Goal: Task Accomplishment & Management: Use online tool/utility

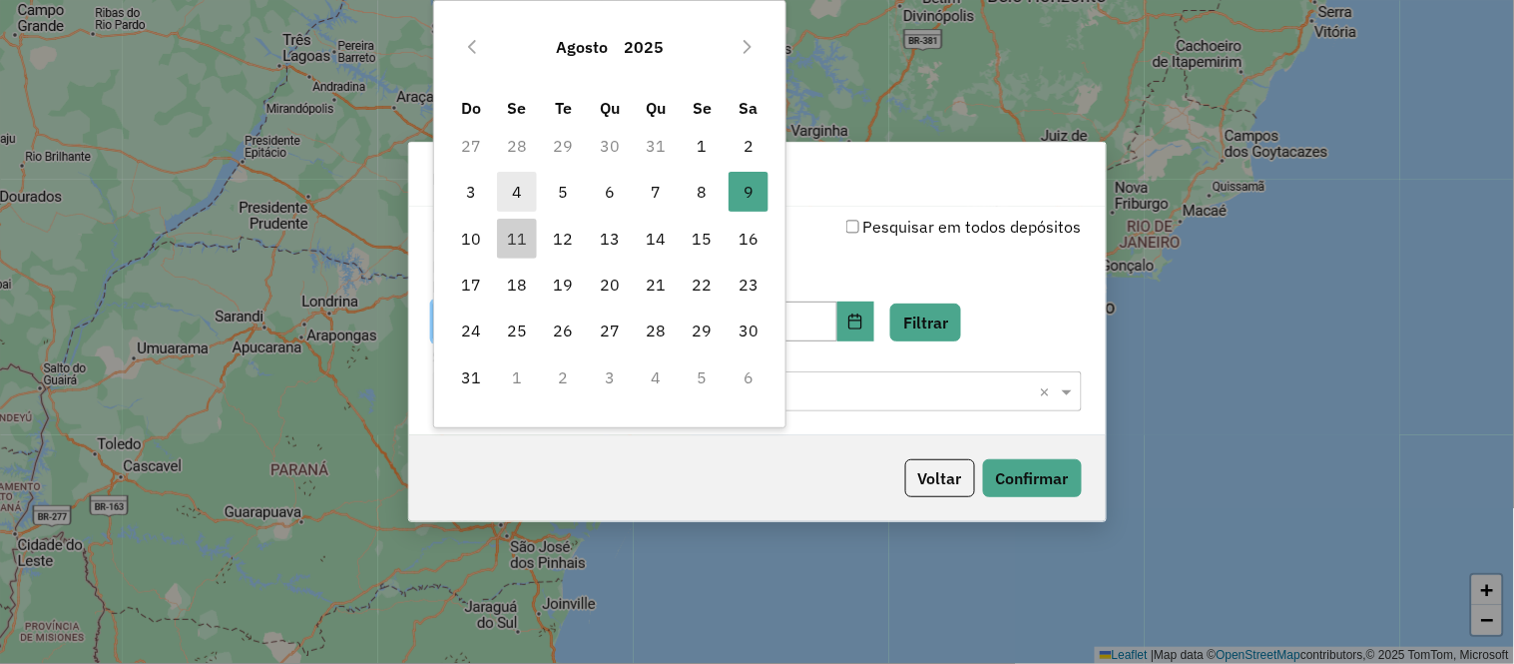
click at [515, 198] on span "4" at bounding box center [517, 192] width 40 height 40
type input "**********"
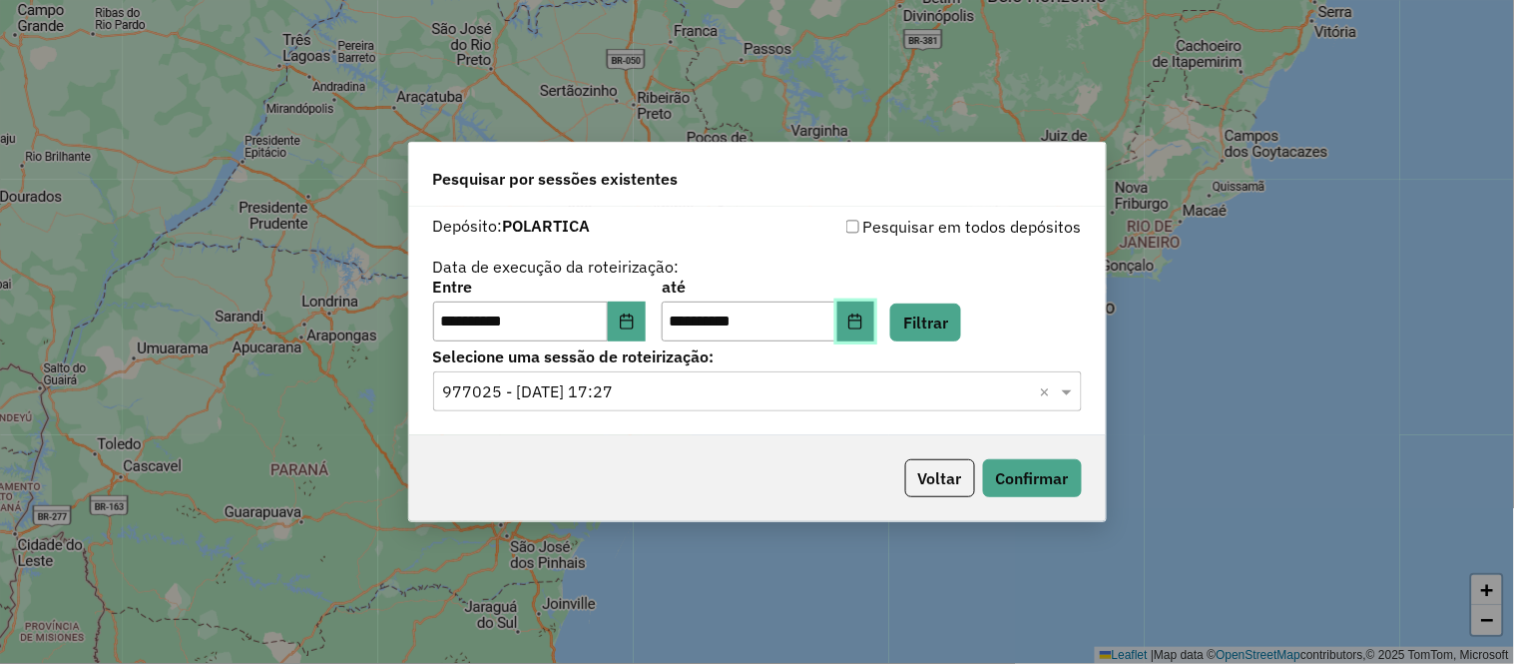
click at [863, 316] on icon "Choose Date" at bounding box center [855, 321] width 16 height 16
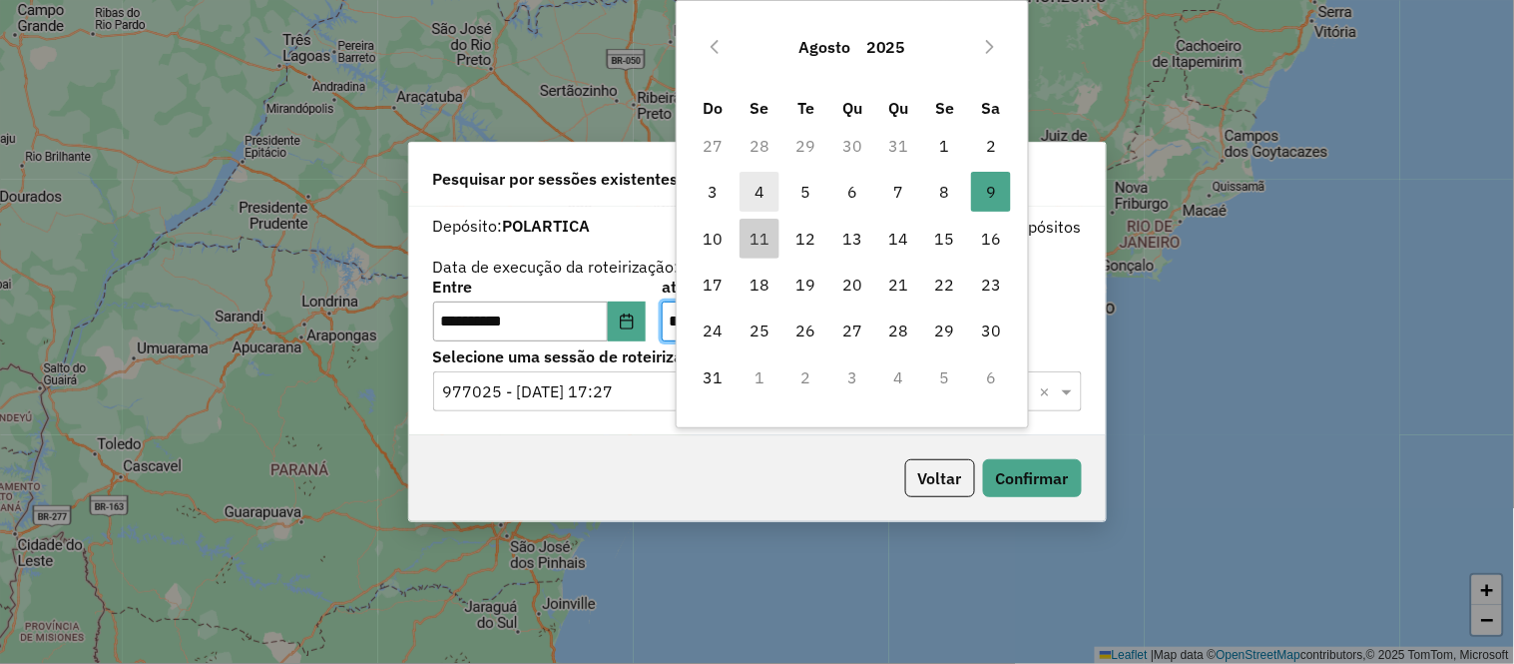
click at [759, 196] on span "4" at bounding box center [760, 192] width 40 height 40
type input "**********"
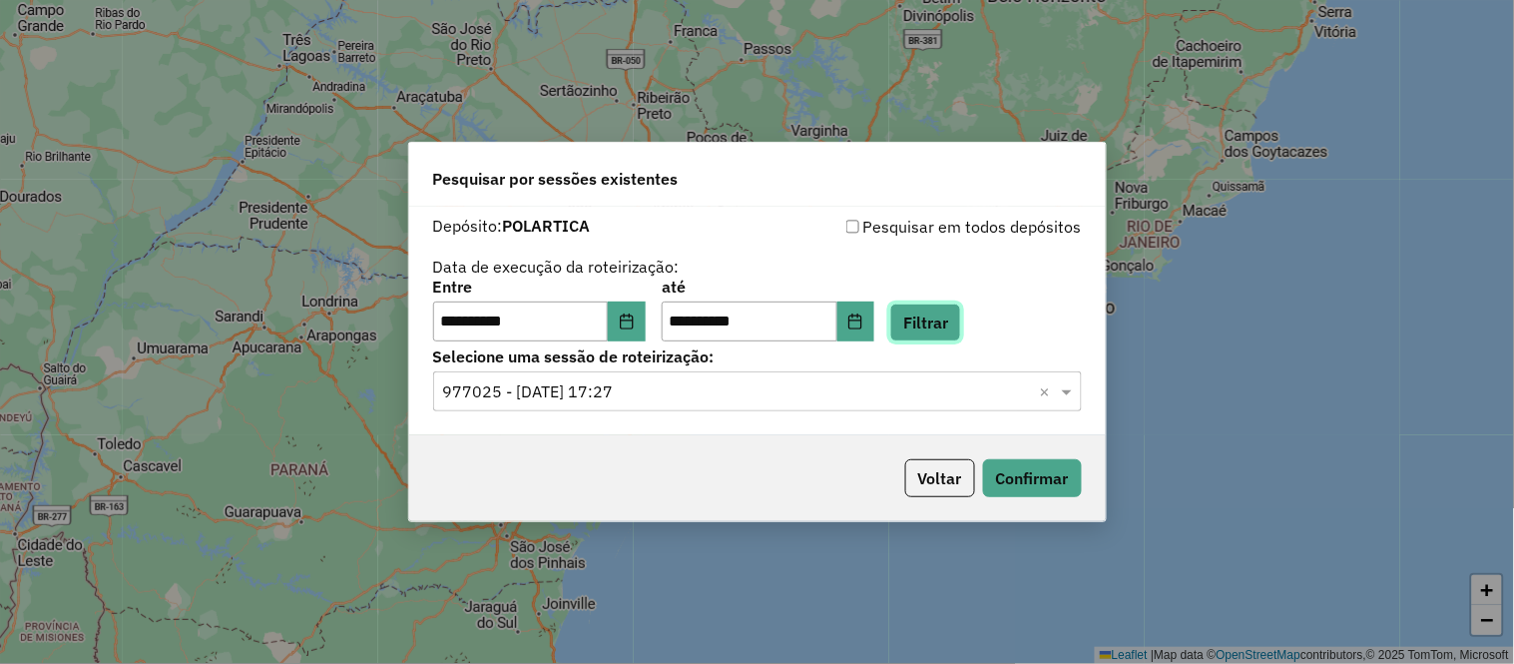
click at [941, 334] on button "Filtrar" at bounding box center [925, 322] width 71 height 38
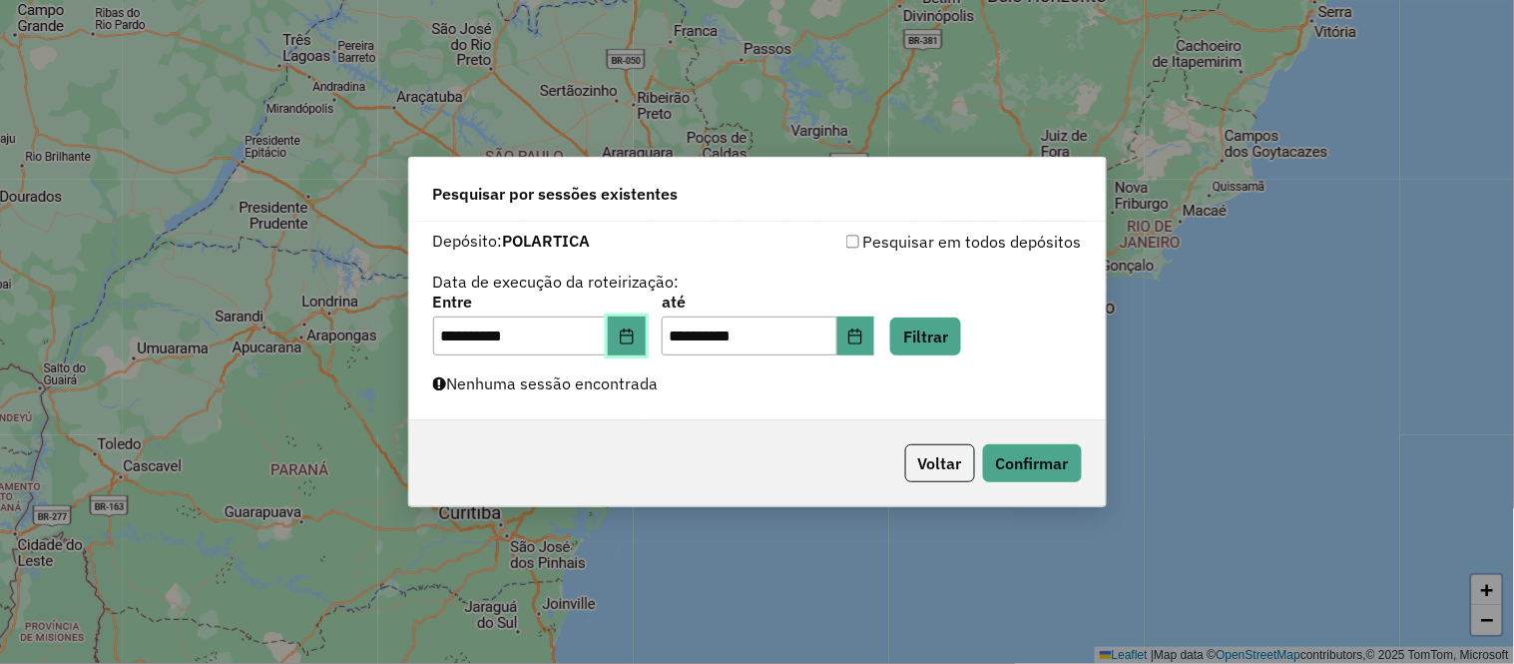
click at [633, 334] on icon "Choose Date" at bounding box center [626, 336] width 13 height 16
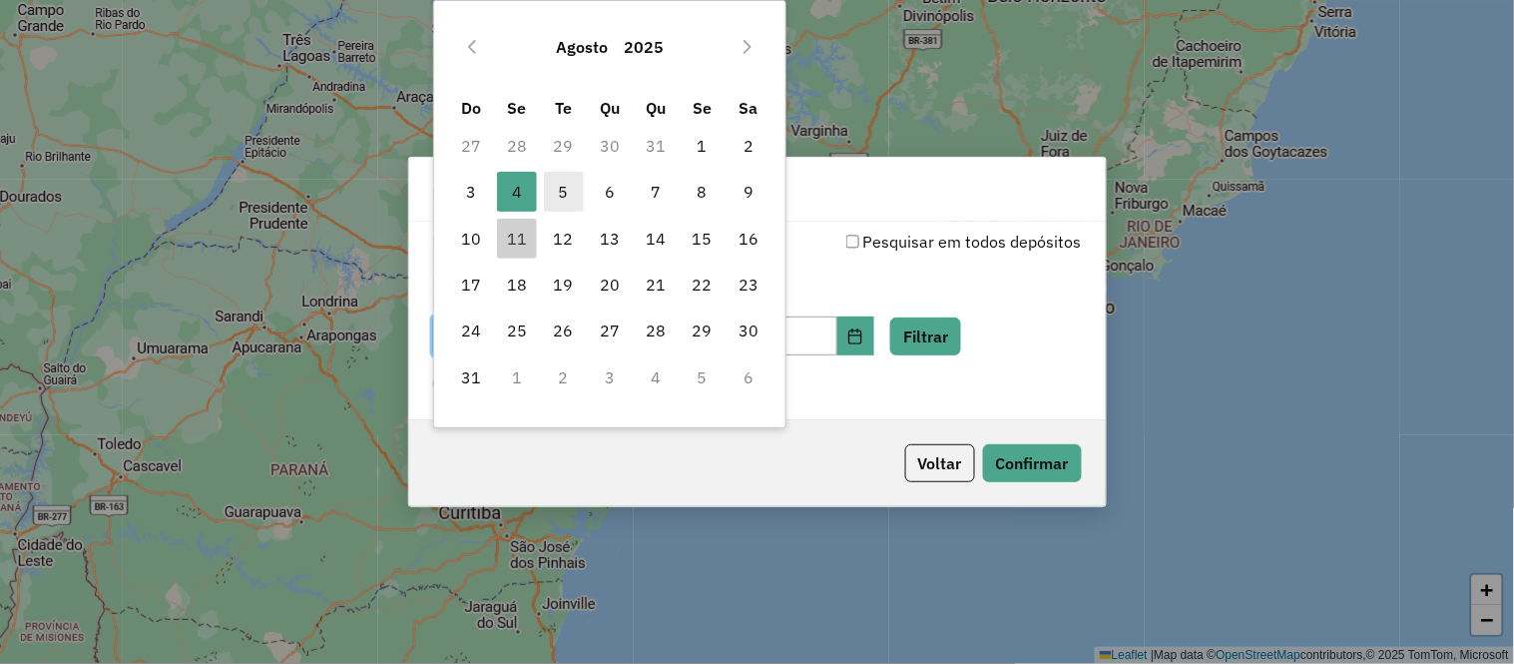
click at [569, 192] on span "5" at bounding box center [564, 192] width 40 height 40
type input "**********"
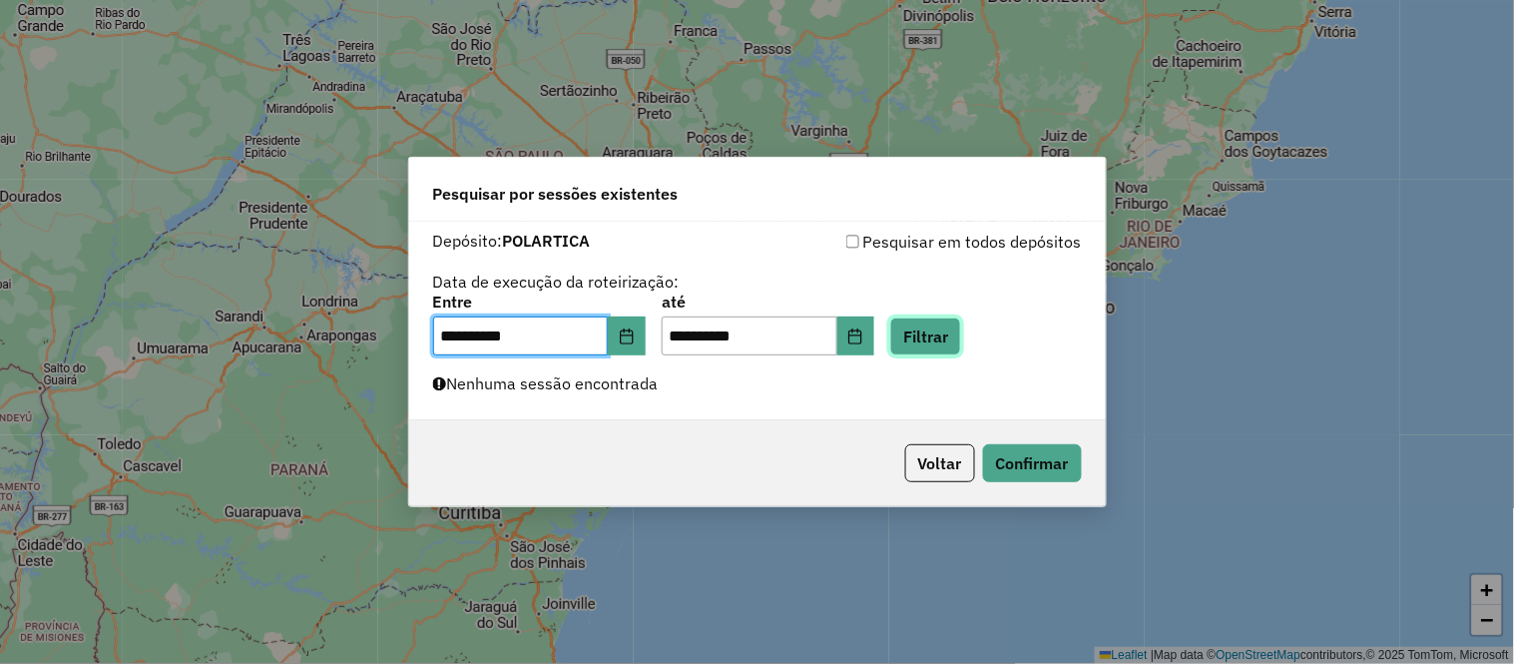
click at [938, 336] on button "Filtrar" at bounding box center [925, 336] width 71 height 38
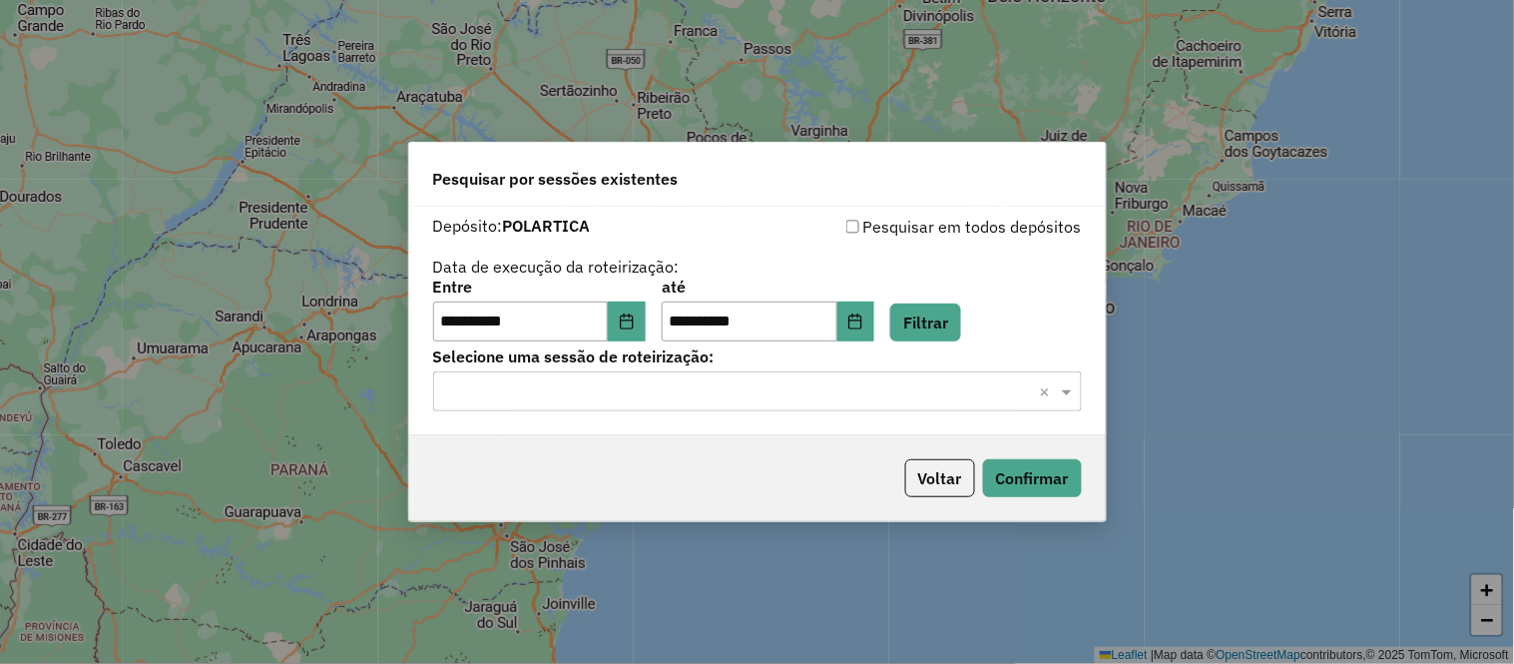
click at [732, 380] on input "text" at bounding box center [737, 392] width 589 height 24
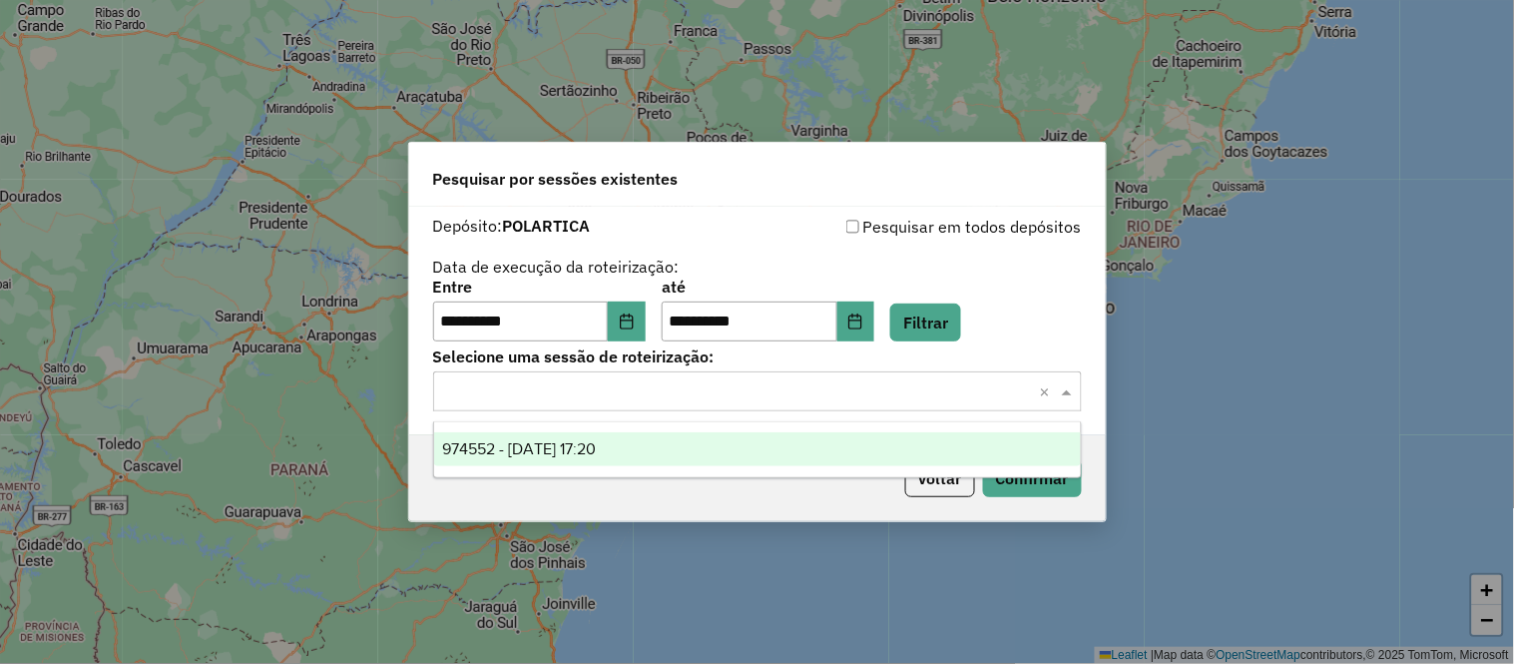
click at [551, 446] on span "974552 - 05/08/2025 17:20" at bounding box center [519, 448] width 154 height 17
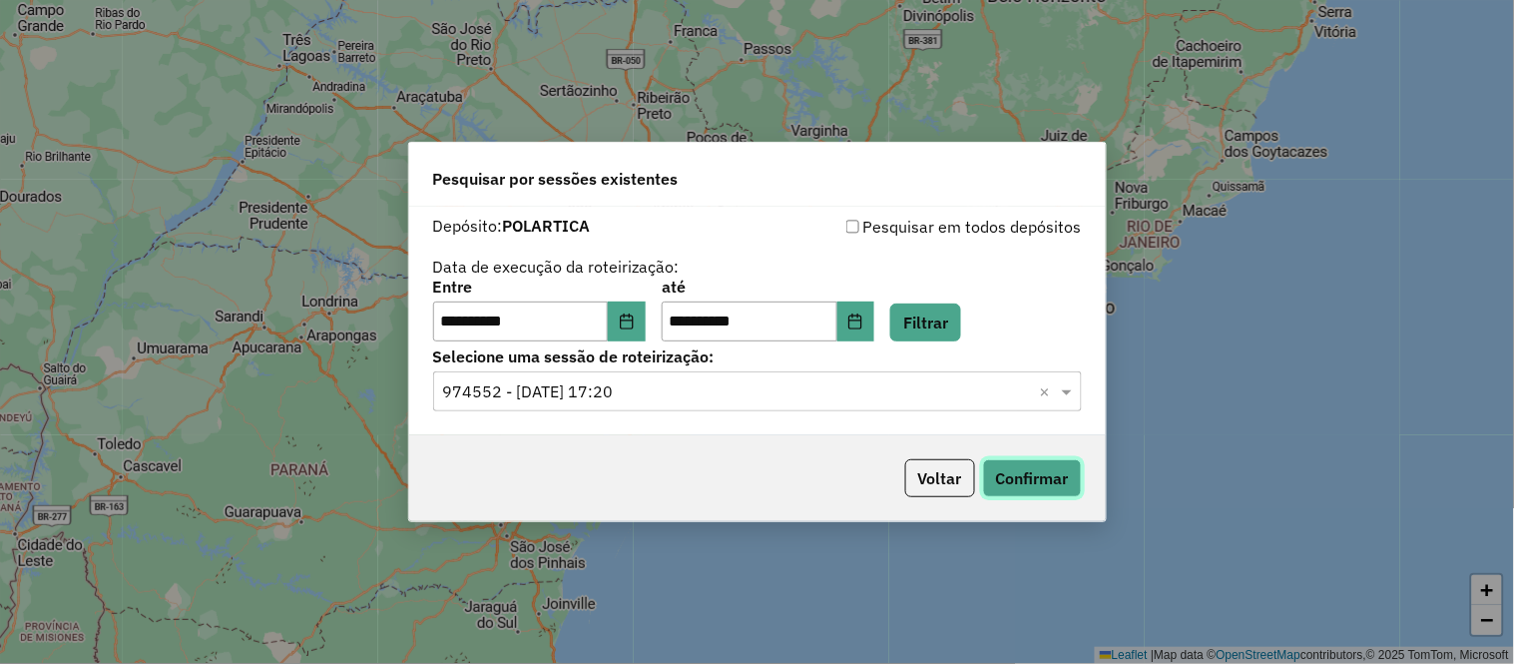
click at [1026, 484] on button "Confirmar" at bounding box center [1032, 478] width 99 height 38
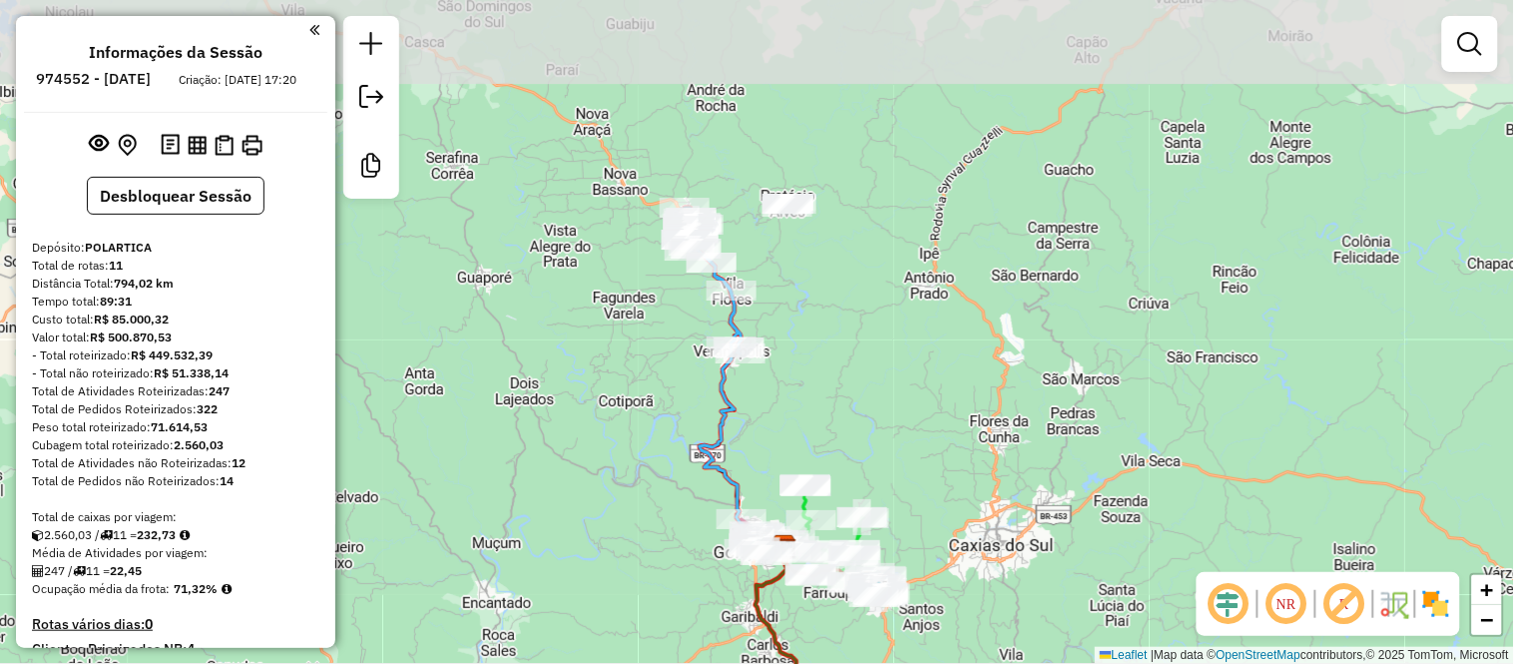
drag, startPoint x: 899, startPoint y: 93, endPoint x: 926, endPoint y: 307, distance: 216.3
click at [926, 307] on div "Janela de atendimento Grade de atendimento Capacidade Transportadoras Veículos …" at bounding box center [757, 332] width 1514 height 664
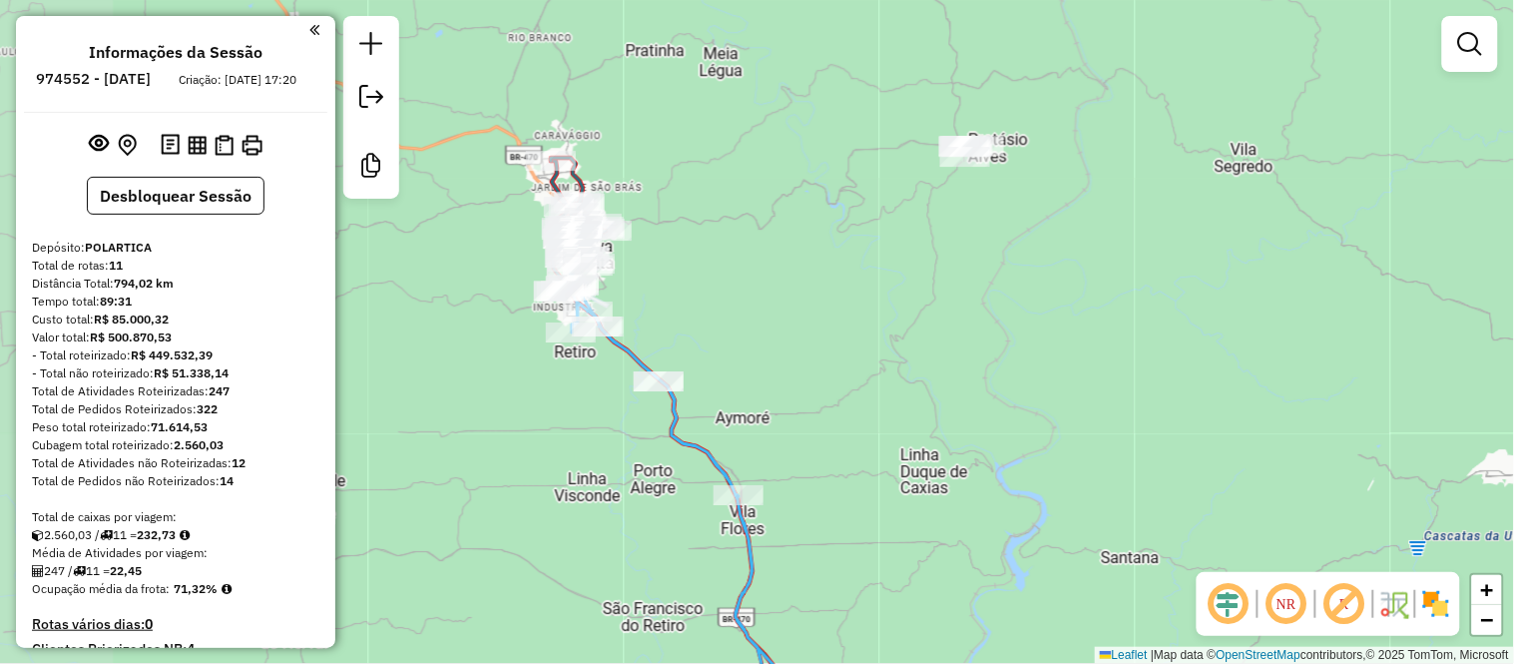
drag, startPoint x: 624, startPoint y: 205, endPoint x: 885, endPoint y: 287, distance: 274.3
click at [885, 287] on div "Janela de atendimento Grade de atendimento Capacidade Transportadoras Veículos …" at bounding box center [757, 332] width 1514 height 664
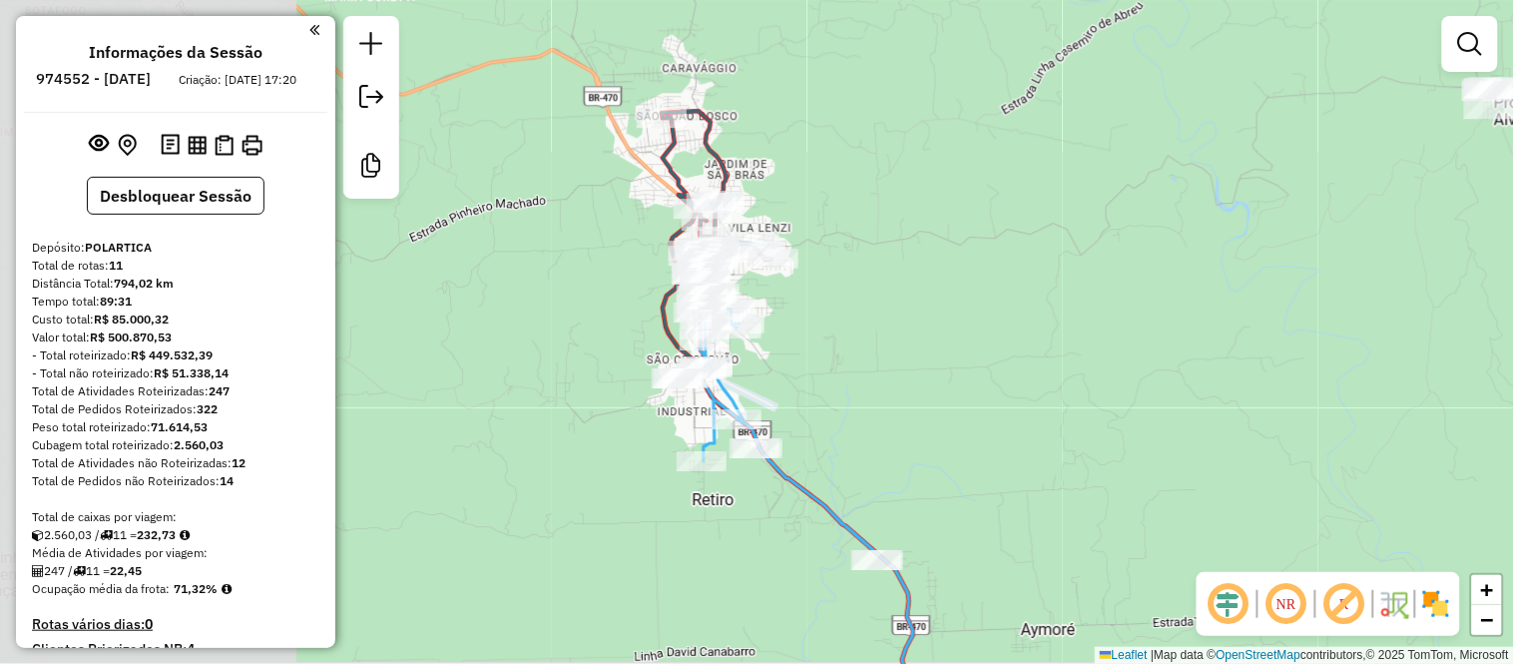
drag, startPoint x: 674, startPoint y: 210, endPoint x: 1009, endPoint y: 247, distance: 337.4
click at [1009, 247] on div "Janela de atendimento Grade de atendimento Capacidade Transportadoras Veículos …" at bounding box center [757, 332] width 1514 height 664
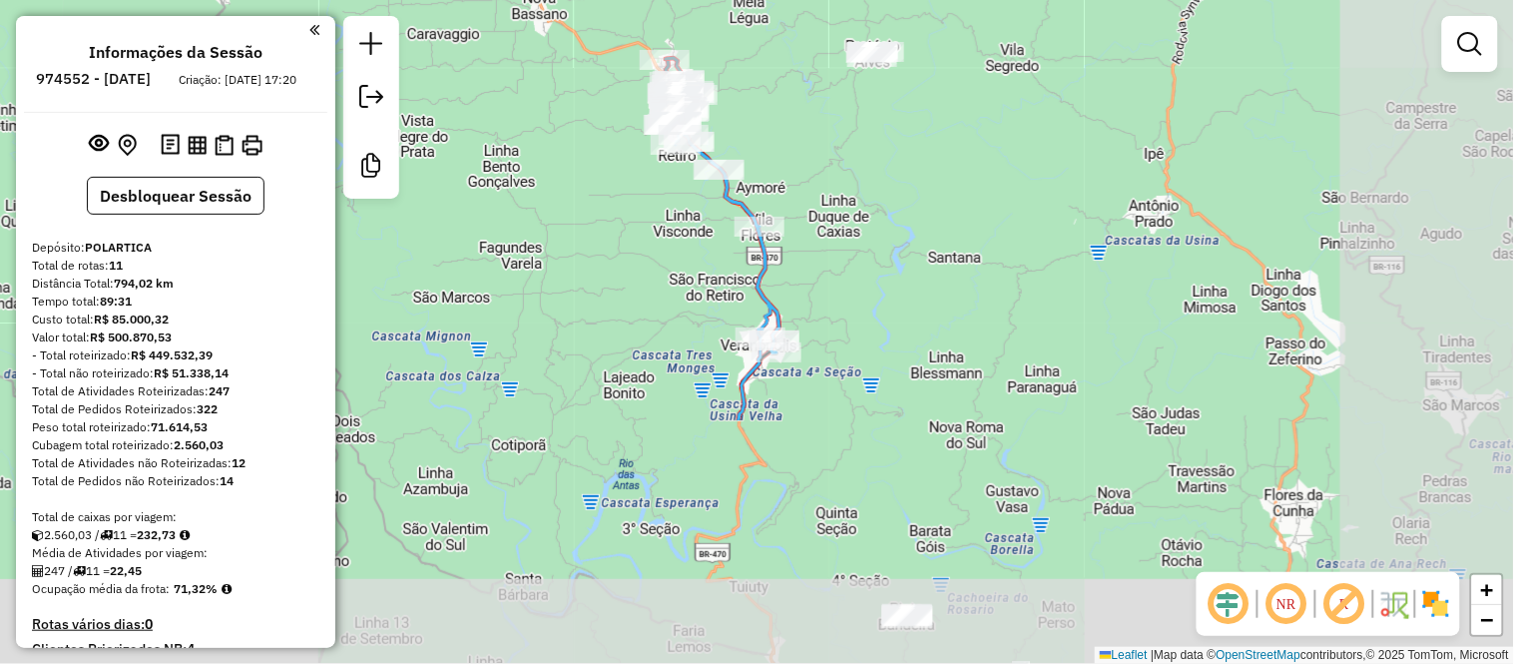
drag, startPoint x: 1119, startPoint y: 506, endPoint x: 849, endPoint y: 197, distance: 410.3
click at [854, 191] on div "Janela de atendimento Grade de atendimento Capacidade Transportadoras Veículos …" at bounding box center [757, 332] width 1514 height 664
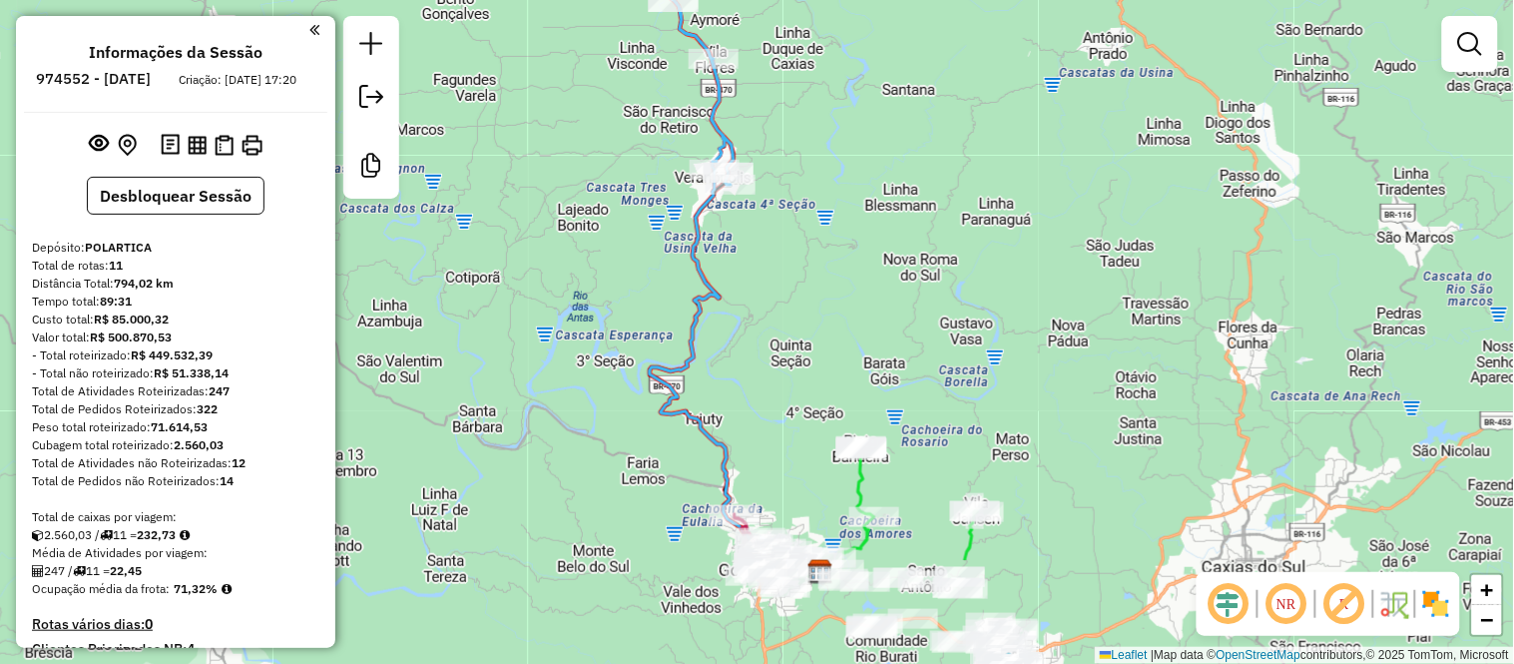
drag, startPoint x: 975, startPoint y: 451, endPoint x: 913, endPoint y: 269, distance: 191.9
click at [913, 269] on div "Janela de atendimento Grade de atendimento Capacidade Transportadoras Veículos …" at bounding box center [757, 332] width 1514 height 664
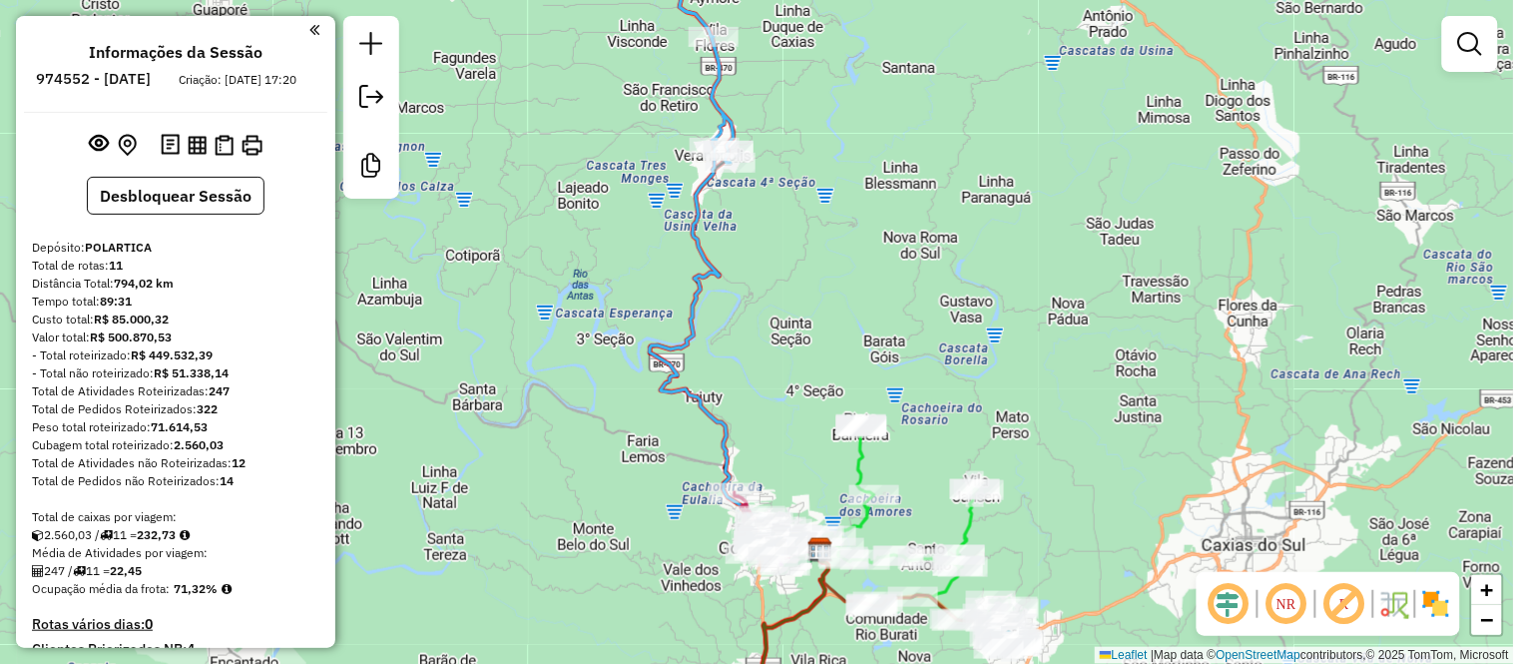
drag, startPoint x: 828, startPoint y: 346, endPoint x: 790, endPoint y: 202, distance: 149.6
click at [790, 202] on div "Janela de atendimento Grade de atendimento Capacidade Transportadoras Veículos …" at bounding box center [757, 332] width 1514 height 664
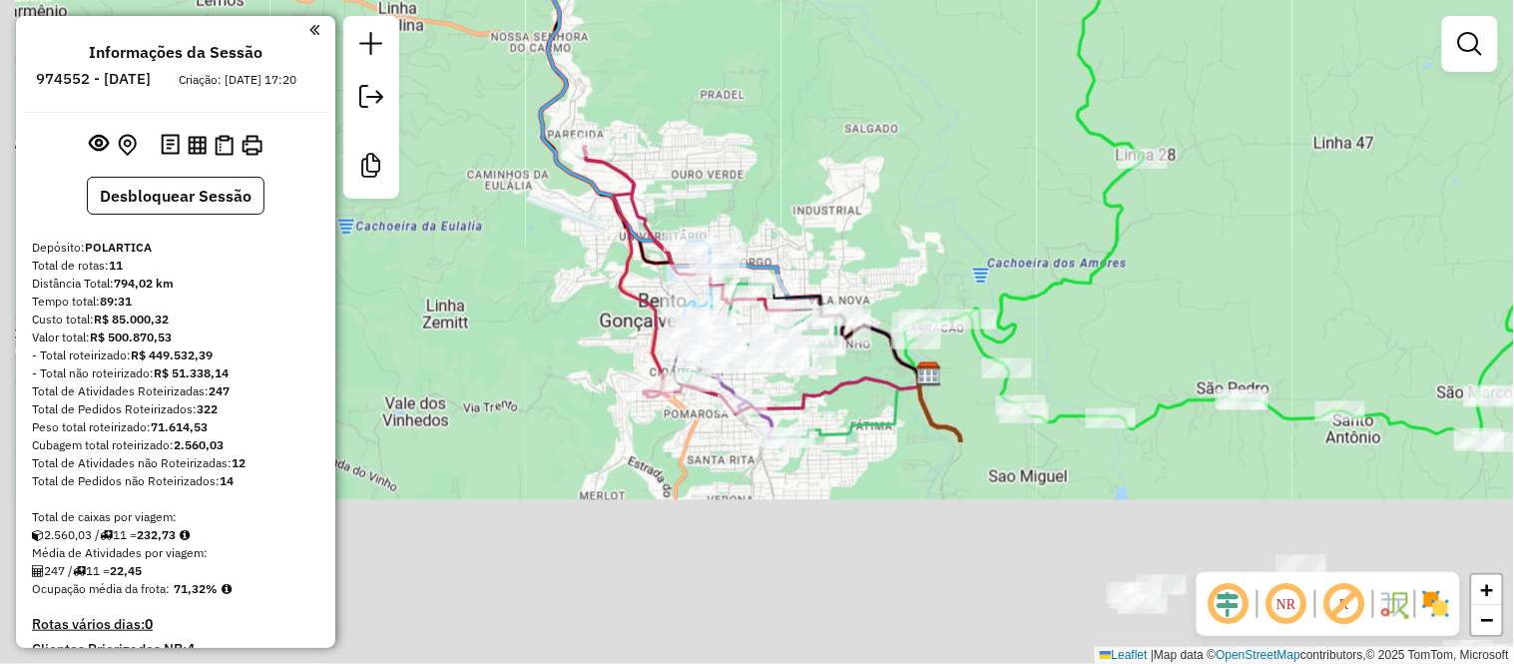
drag, startPoint x: 699, startPoint y: 431, endPoint x: 823, endPoint y: 132, distance: 324.4
click at [823, 132] on div "Janela de atendimento Grade de atendimento Capacidade Transportadoras Veículos …" at bounding box center [757, 332] width 1514 height 664
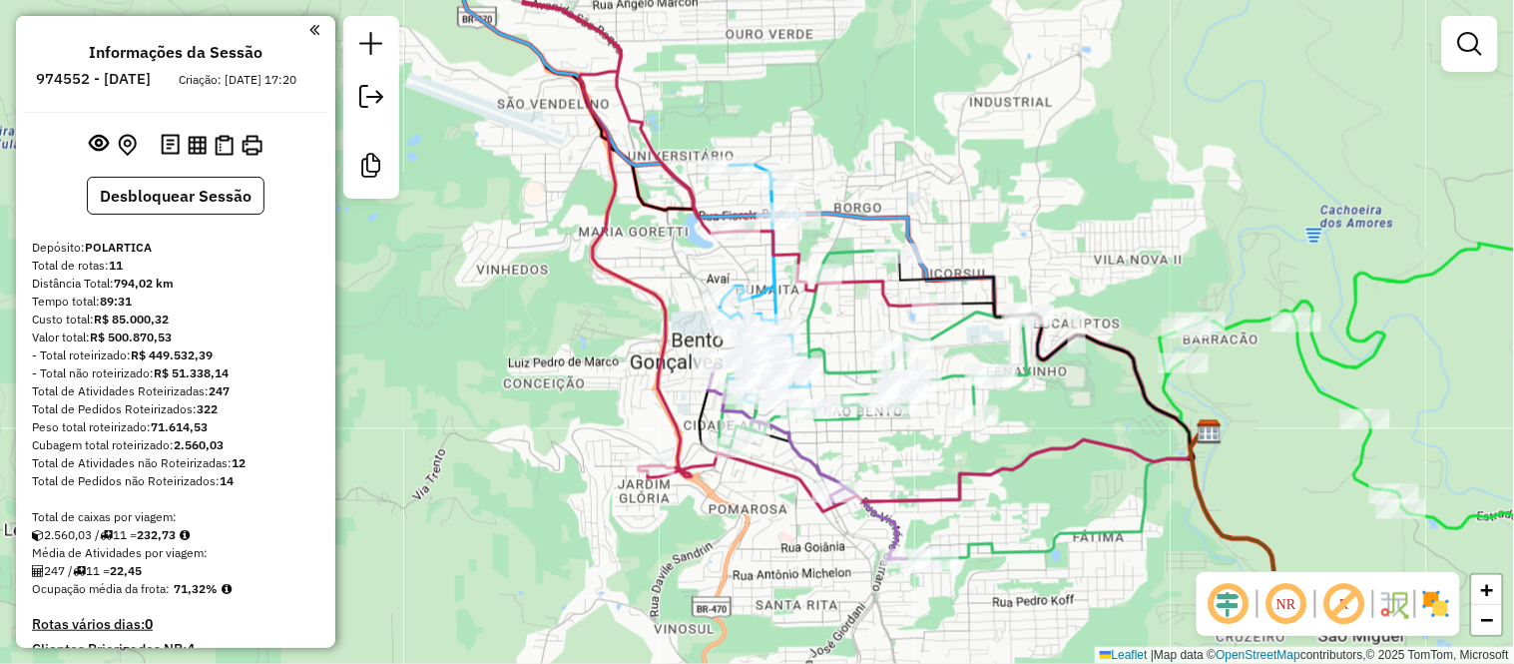
drag, startPoint x: 791, startPoint y: 231, endPoint x: 943, endPoint y: 71, distance: 220.3
click at [943, 71] on div "Janela de atendimento Grade de atendimento Capacidade Transportadoras Veículos …" at bounding box center [757, 332] width 1514 height 664
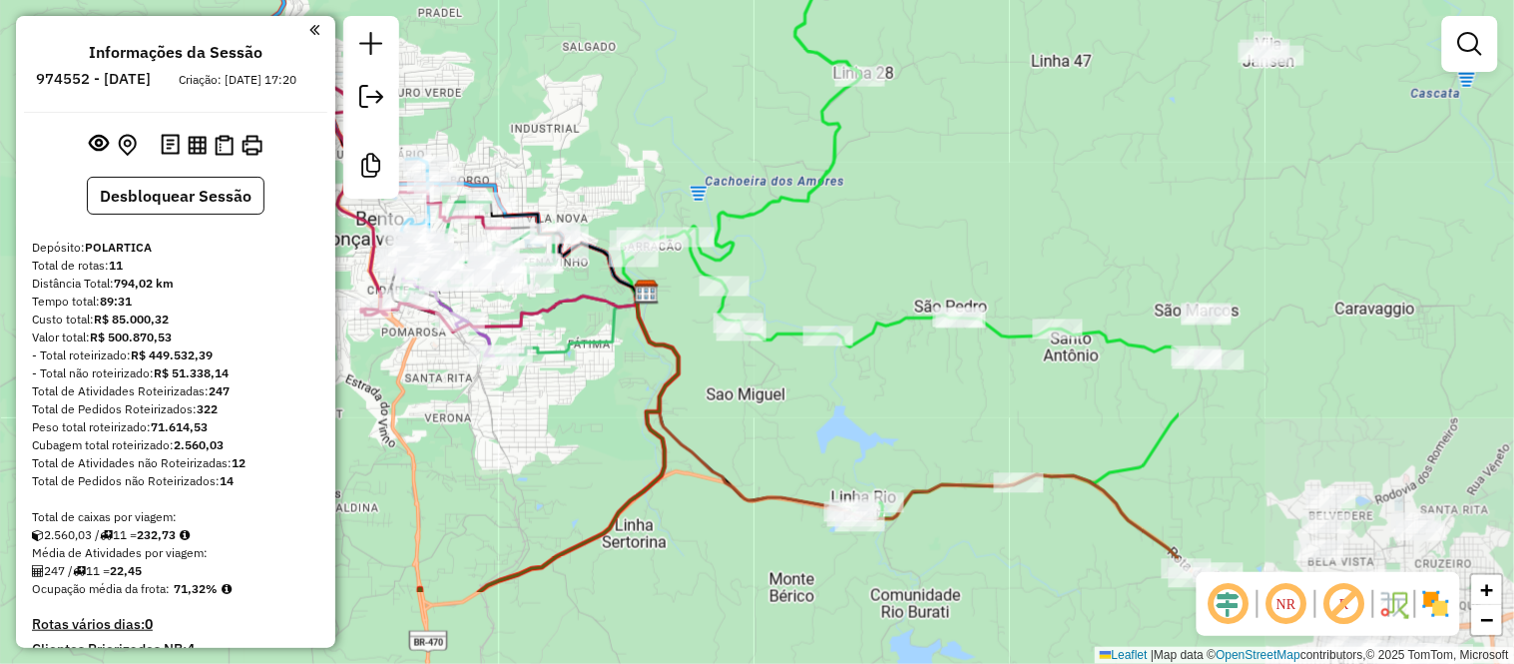
drag, startPoint x: 1128, startPoint y: 279, endPoint x: 641, endPoint y: 141, distance: 506.4
click at [641, 141] on div "Janela de atendimento Grade de atendimento Capacidade Transportadoras Veículos …" at bounding box center [757, 332] width 1514 height 664
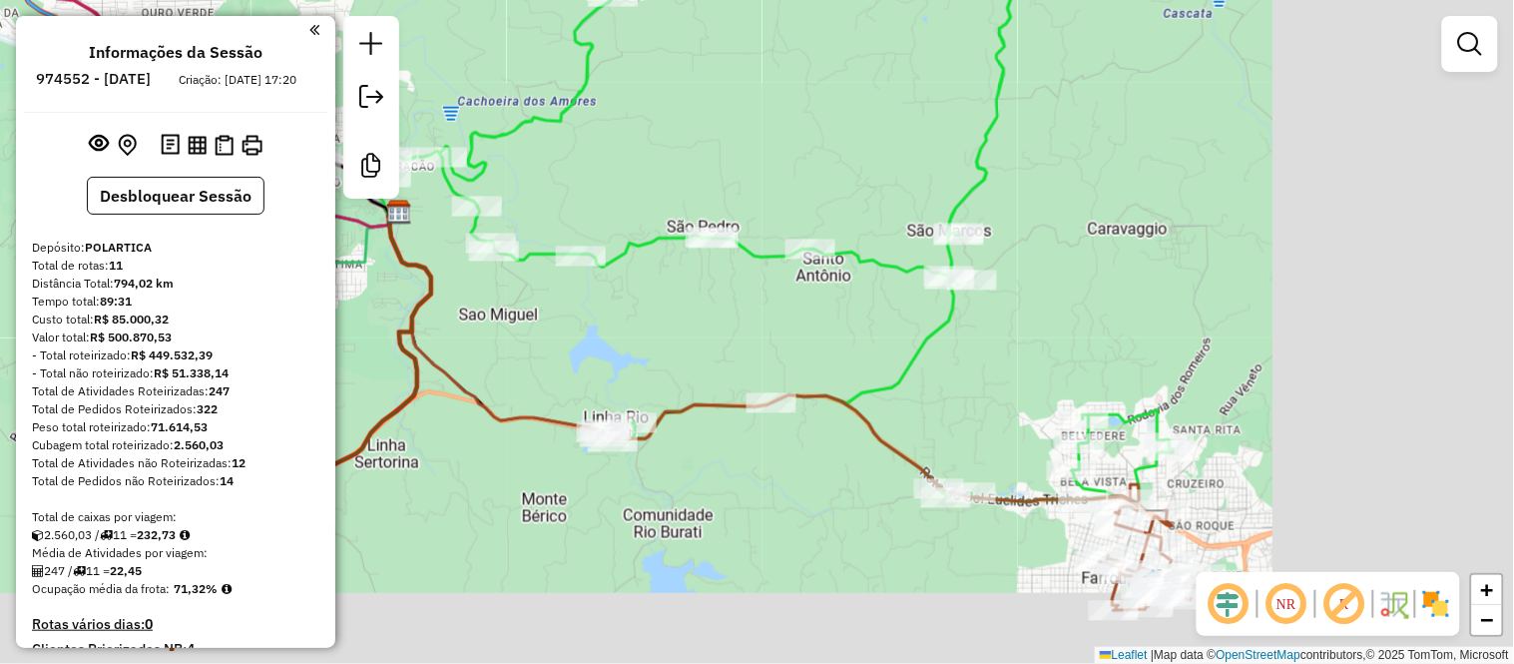
drag, startPoint x: 1043, startPoint y: 181, endPoint x: 755, endPoint y: 78, distance: 305.3
click at [755, 78] on div "Janela de atendimento Grade de atendimento Capacidade Transportadoras Veículos …" at bounding box center [757, 332] width 1514 height 664
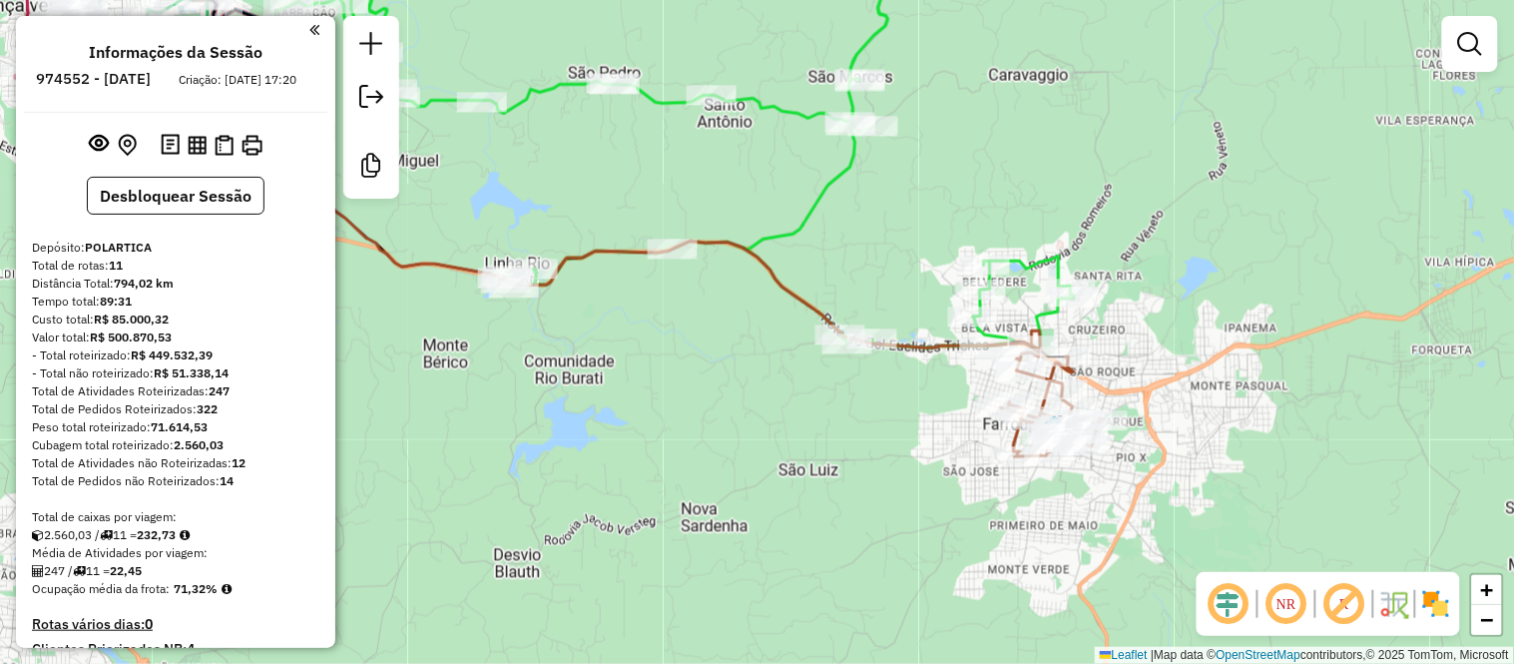
drag, startPoint x: 1099, startPoint y: 263, endPoint x: 1040, endPoint y: 131, distance: 145.2
click at [1040, 131] on div "Janela de atendimento Grade de atendimento Capacidade Transportadoras Veículos …" at bounding box center [757, 332] width 1514 height 664
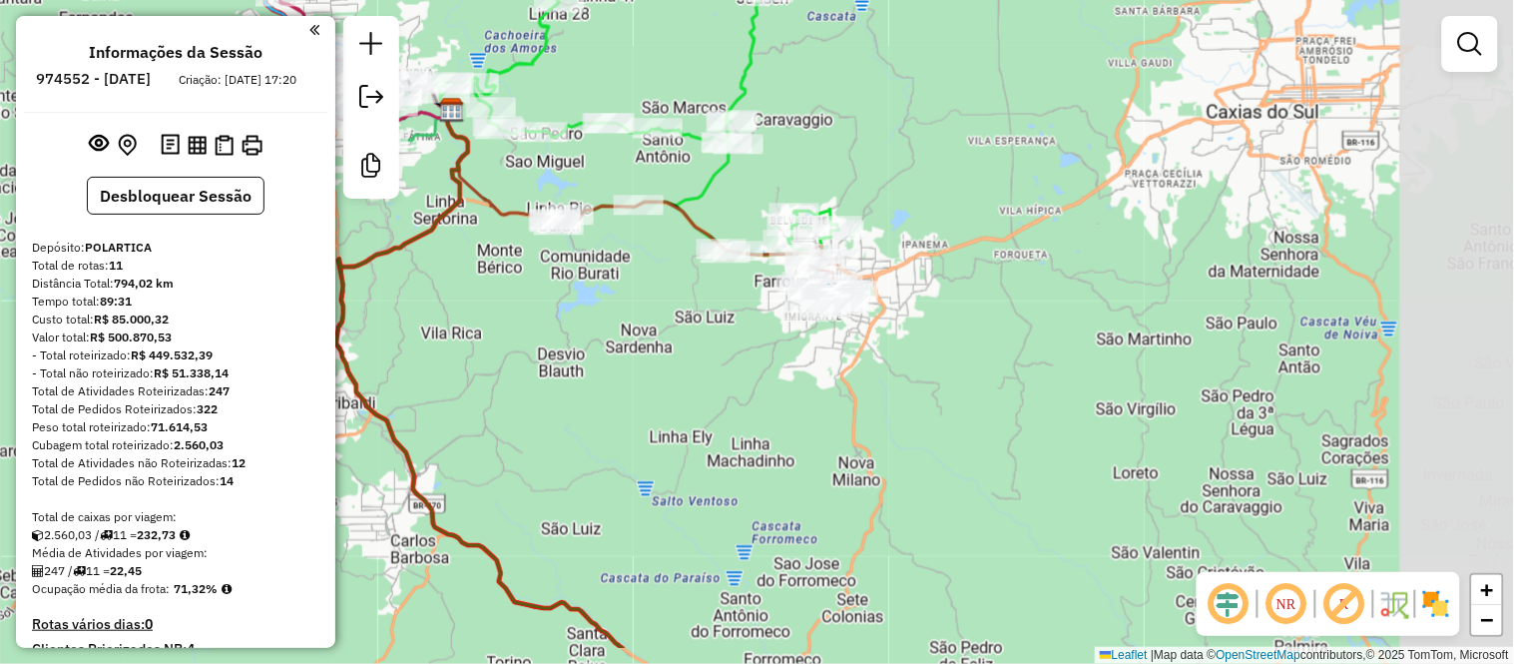
drag, startPoint x: 1022, startPoint y: 164, endPoint x: 902, endPoint y: 81, distance: 145.6
click at [902, 81] on div "Janela de atendimento Grade de atendimento Capacidade Transportadoras Veículos …" at bounding box center [757, 332] width 1514 height 664
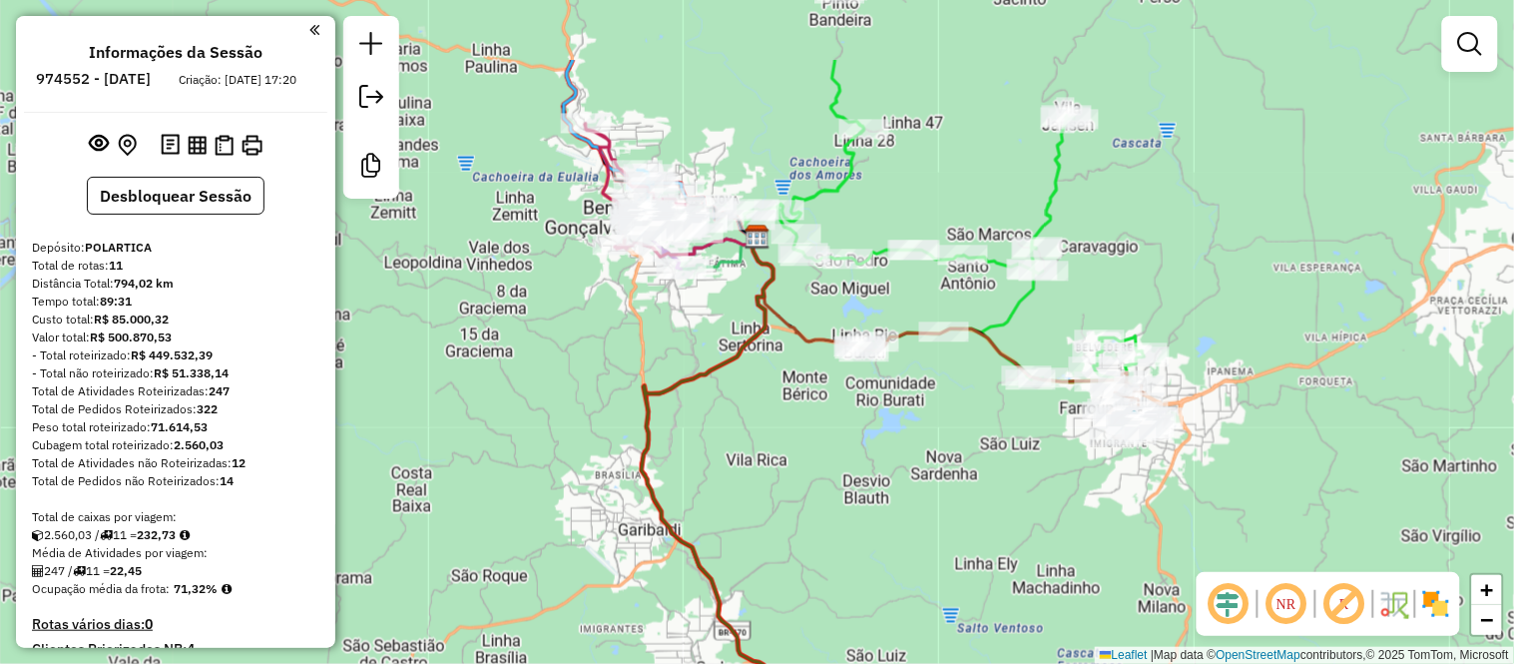
drag, startPoint x: 671, startPoint y: 183, endPoint x: 976, endPoint y: 309, distance: 330.6
click at [976, 309] on div "Janela de atendimento Grade de atendimento Capacidade Transportadoras Veículos …" at bounding box center [757, 332] width 1514 height 664
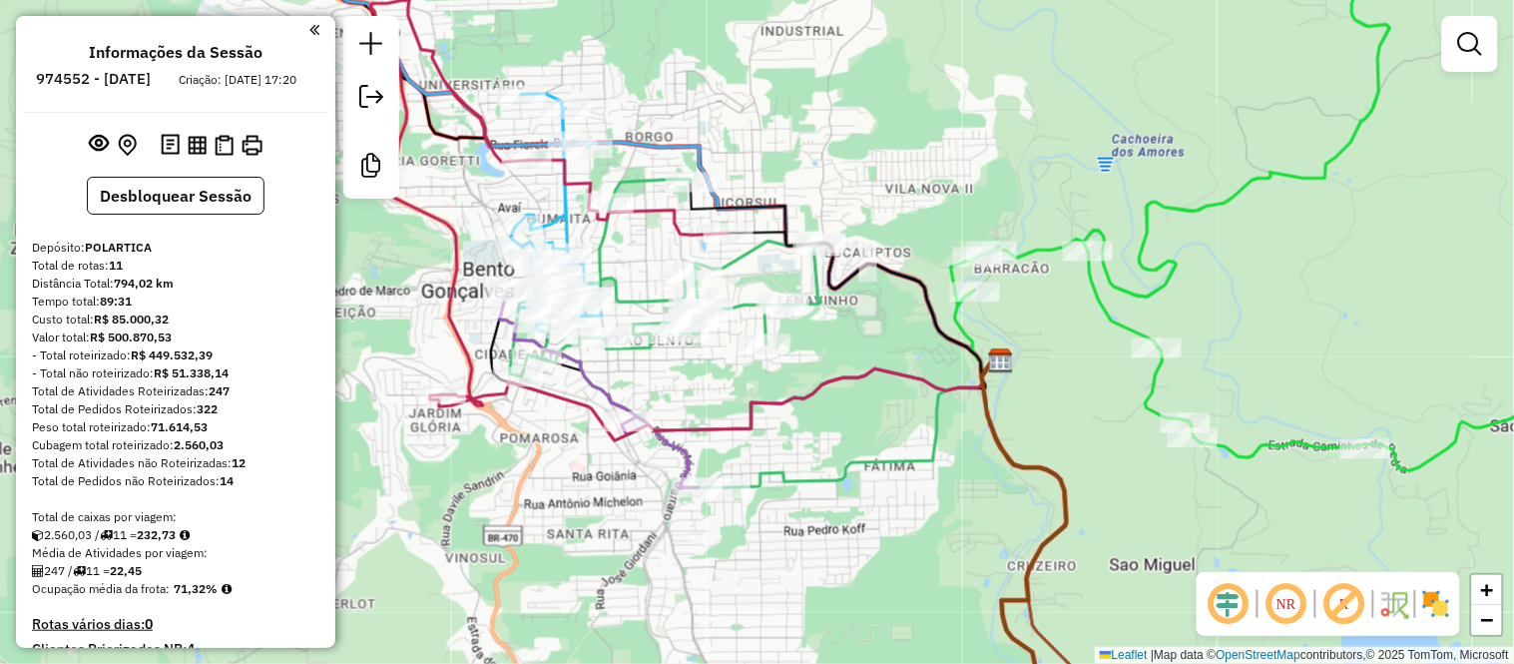
drag, startPoint x: 838, startPoint y: 55, endPoint x: 834, endPoint y: 92, distance: 37.1
click at [834, 92] on div "Janela de atendimento Grade de atendimento Capacidade Transportadoras Veículos …" at bounding box center [757, 332] width 1514 height 664
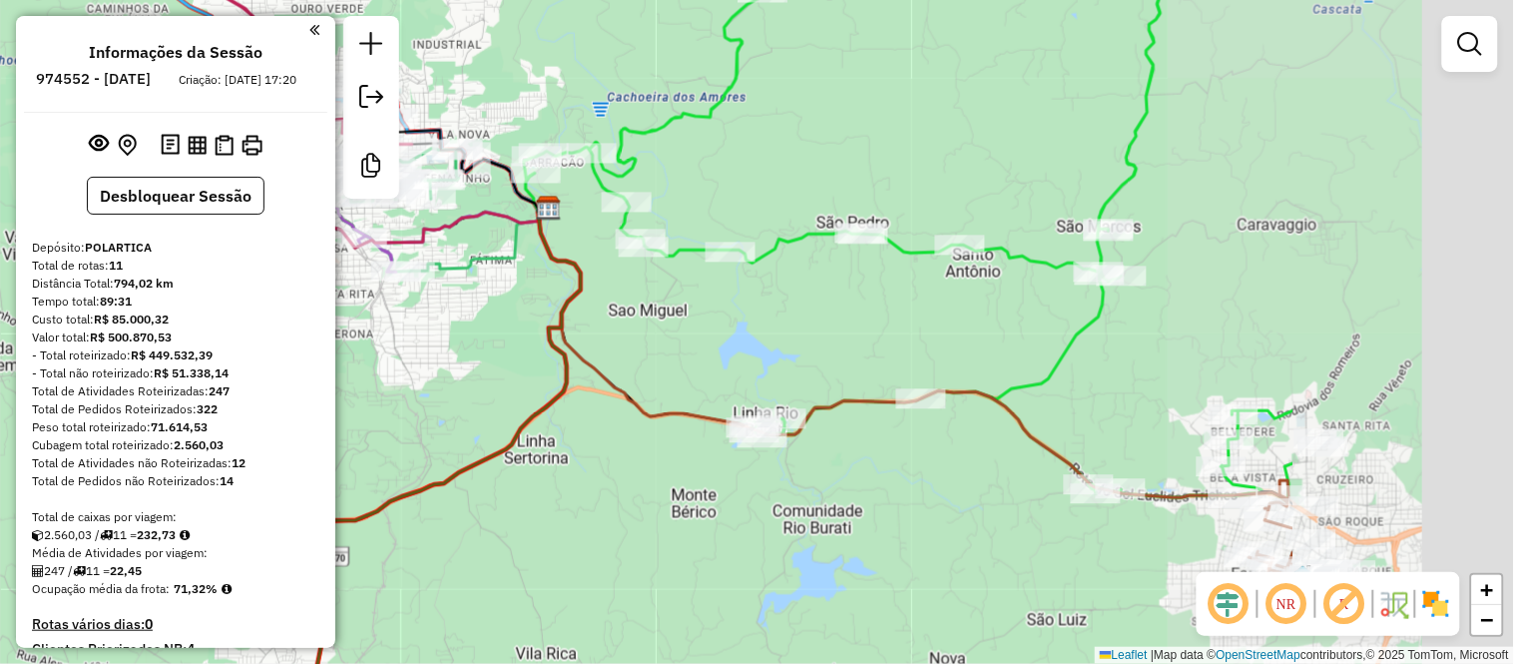
drag, startPoint x: 839, startPoint y: 400, endPoint x: 501, endPoint y: 371, distance: 339.6
click at [501, 371] on div "Janela de atendimento Grade de atendimento Capacidade Transportadoras Veículos …" at bounding box center [757, 332] width 1514 height 664
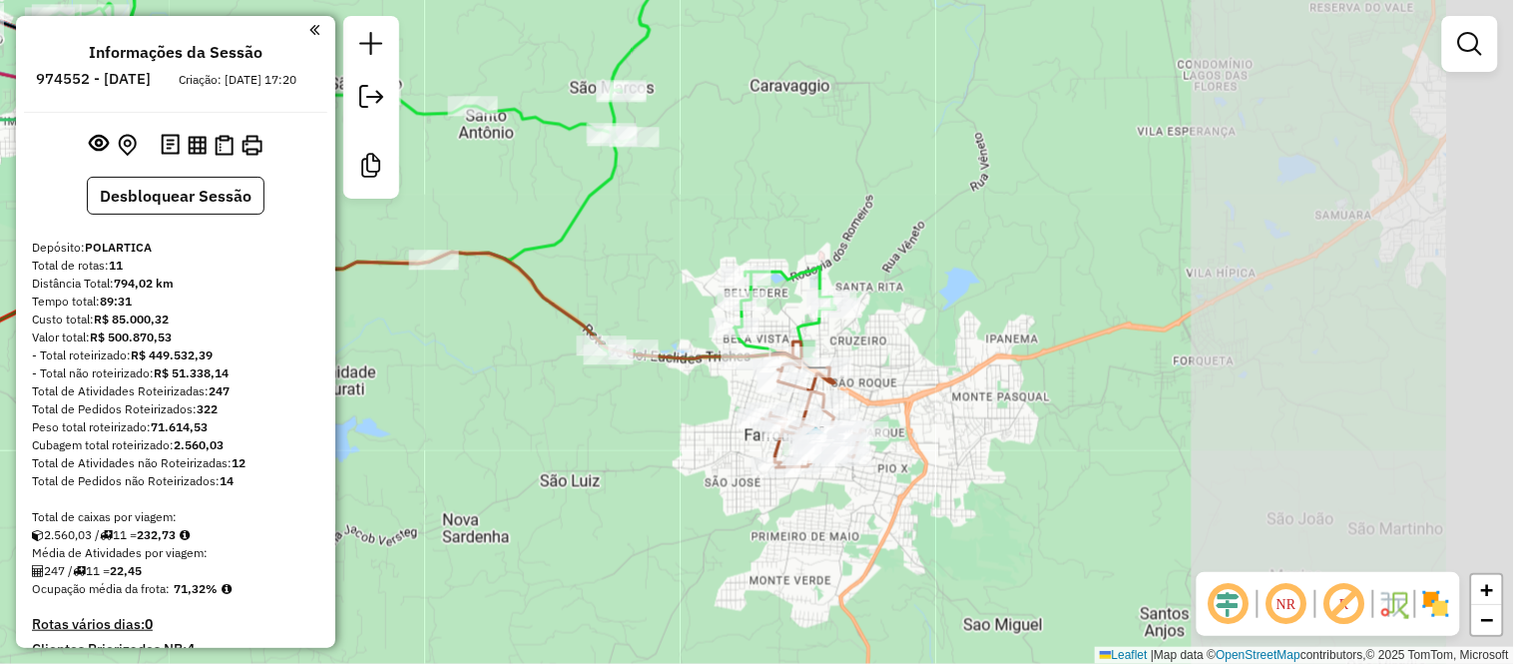
drag, startPoint x: 1240, startPoint y: 351, endPoint x: 643, endPoint y: 108, distance: 644.6
click at [645, 108] on div "Janela de atendimento Grade de atendimento Capacidade Transportadoras Veículos …" at bounding box center [757, 332] width 1514 height 664
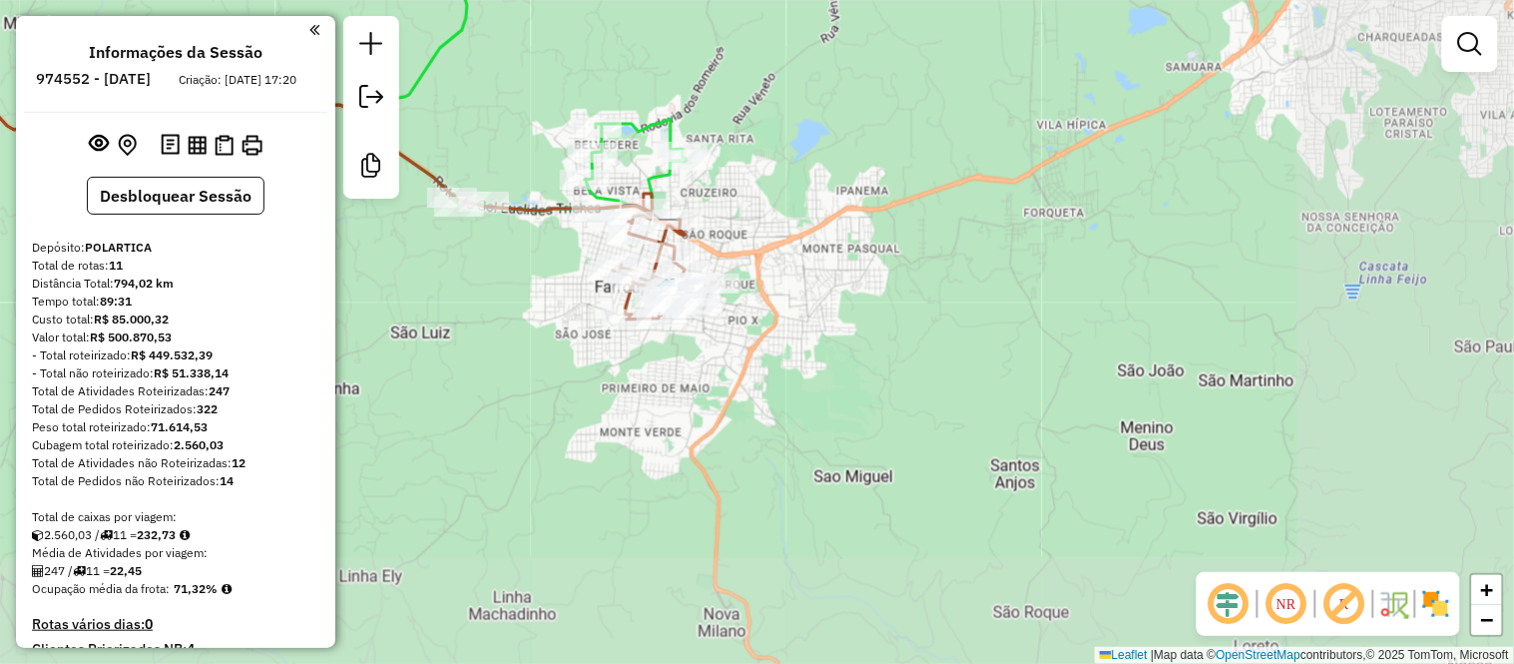
drag, startPoint x: 900, startPoint y: 346, endPoint x: 873, endPoint y: 316, distance: 40.3
click at [873, 316] on div "Janela de atendimento Grade de atendimento Capacidade Transportadoras Veículos …" at bounding box center [757, 332] width 1514 height 664
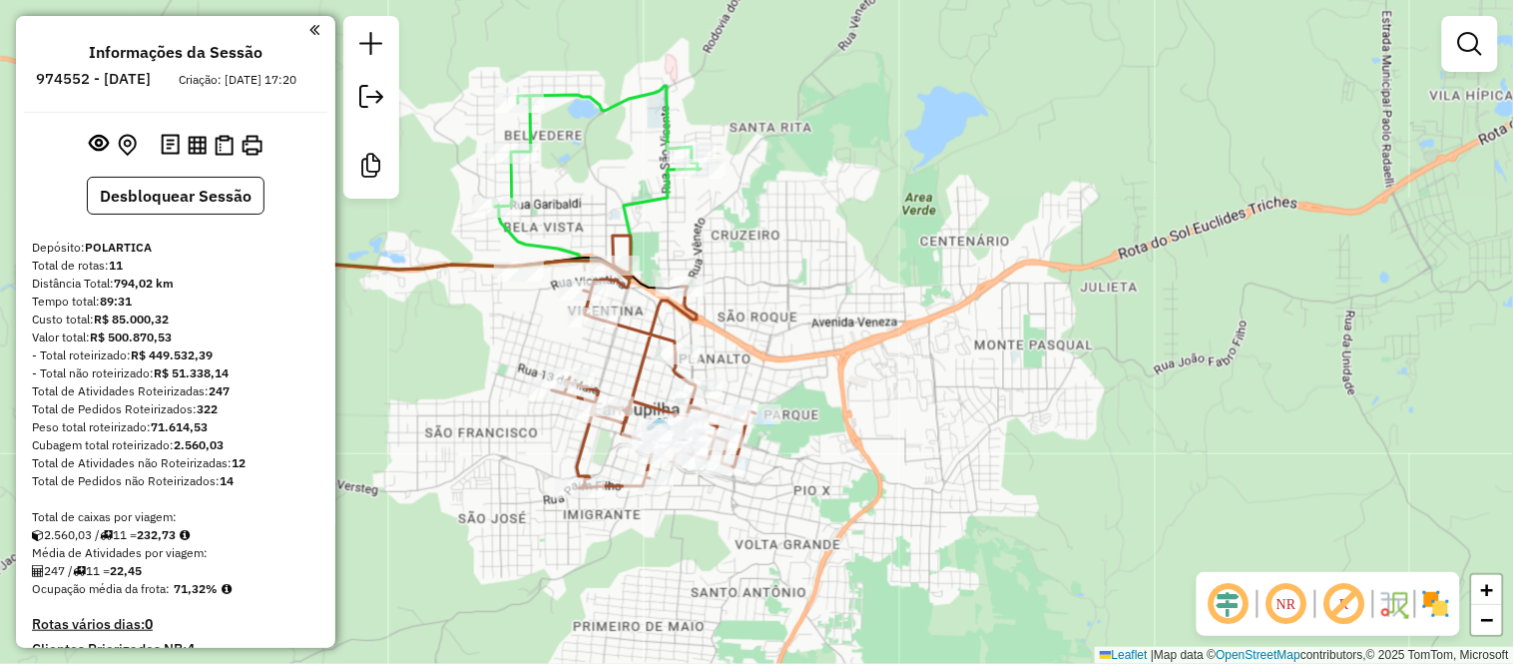
drag, startPoint x: 772, startPoint y: 124, endPoint x: 798, endPoint y: 269, distance: 148.0
click at [798, 269] on div "Janela de atendimento Grade de atendimento Capacidade Transportadoras Veículos …" at bounding box center [757, 332] width 1514 height 664
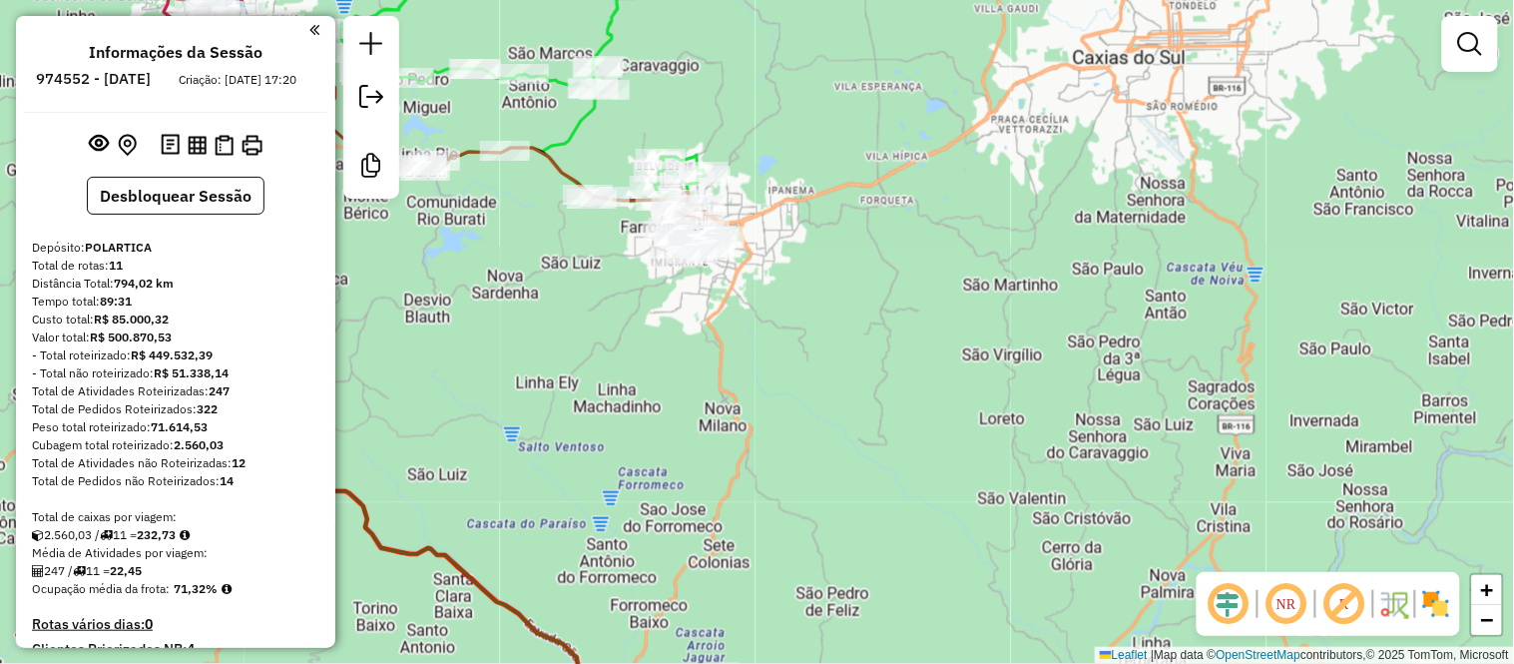
drag, startPoint x: 871, startPoint y: 452, endPoint x: 785, endPoint y: 125, distance: 338.4
click at [792, 135] on div "Janela de atendimento Grade de atendimento Capacidade Transportadoras Veículos …" at bounding box center [757, 332] width 1514 height 664
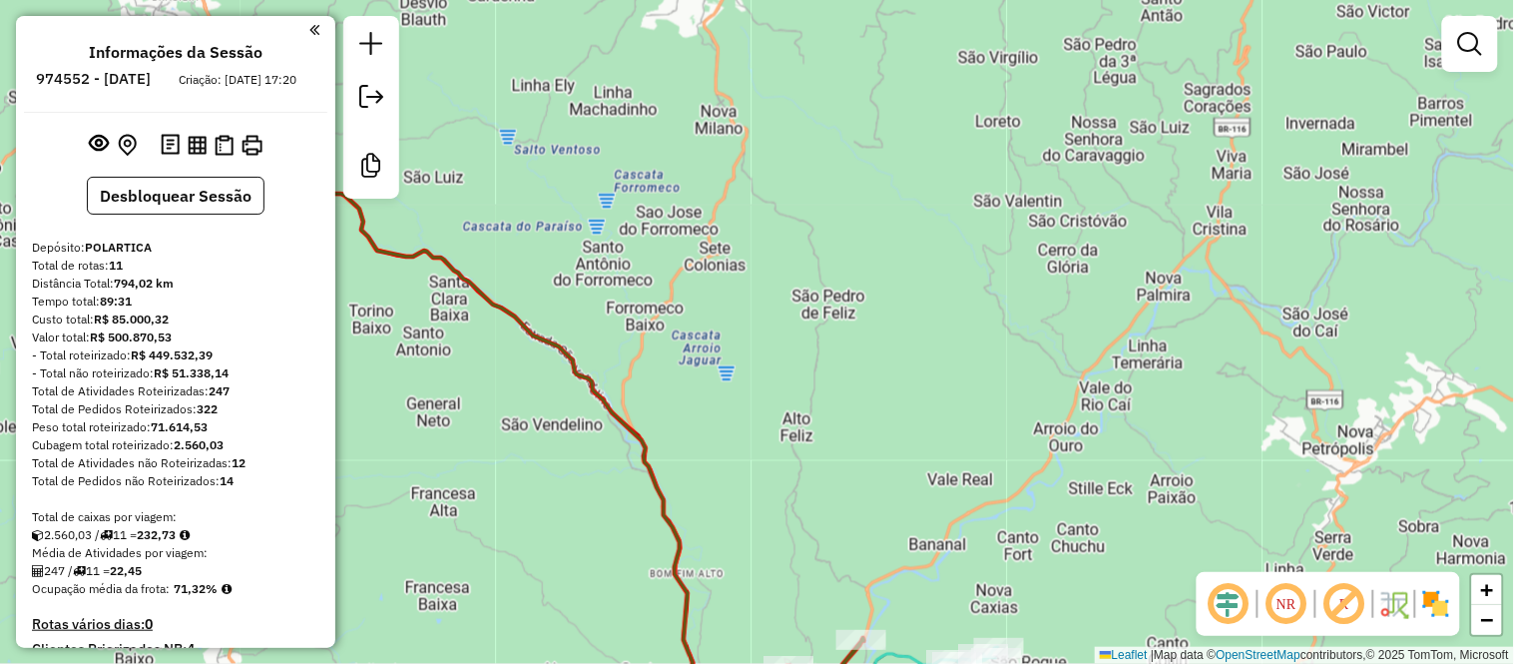
drag, startPoint x: 791, startPoint y: 284, endPoint x: 869, endPoint y: 462, distance: 194.0
click at [869, 462] on div "Janela de atendimento Grade de atendimento Capacidade Transportadoras Veículos …" at bounding box center [757, 332] width 1514 height 664
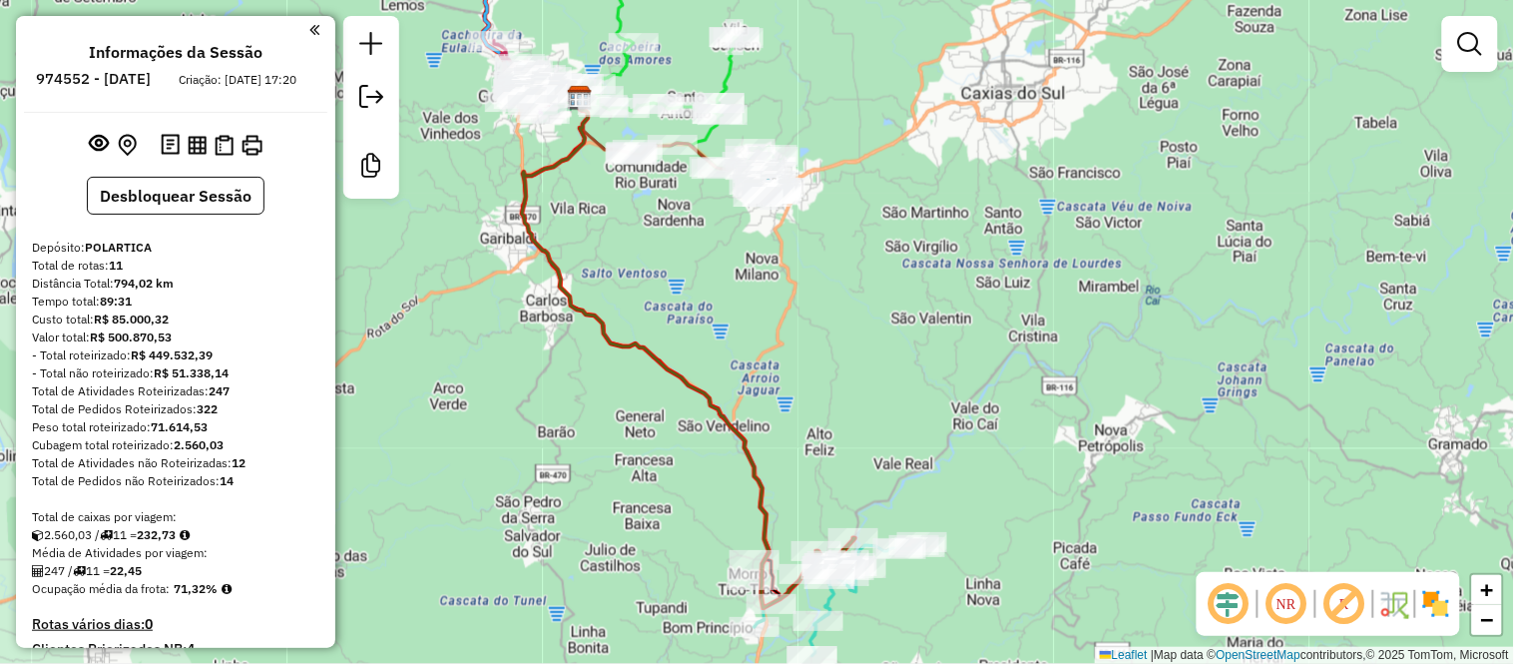
drag, startPoint x: 870, startPoint y: 210, endPoint x: 880, endPoint y: 255, distance: 47.0
click at [880, 255] on div "Janela de atendimento Grade de atendimento Capacidade Transportadoras Veículos …" at bounding box center [757, 332] width 1514 height 664
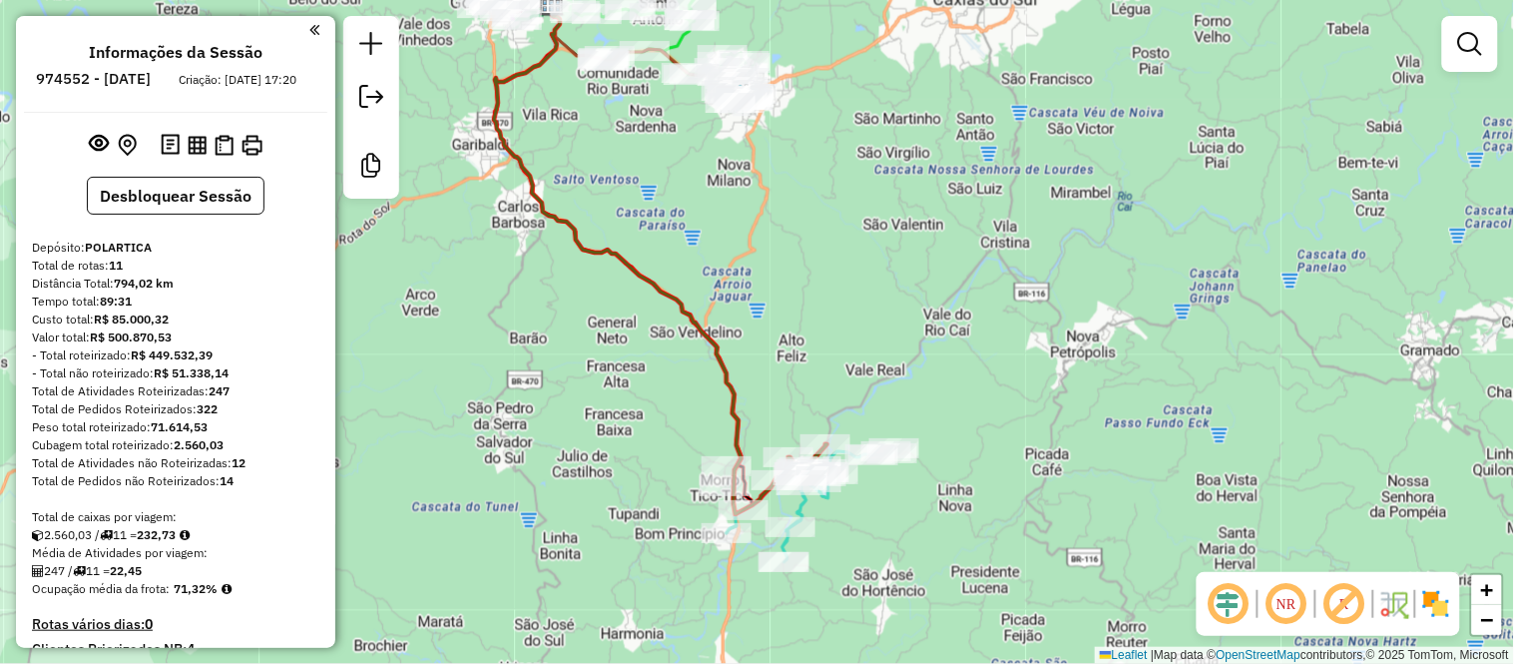
drag, startPoint x: 1024, startPoint y: 514, endPoint x: 986, endPoint y: 353, distance: 165.1
click at [986, 354] on div "Janela de atendimento Grade de atendimento Capacidade Transportadoras Veículos …" at bounding box center [757, 332] width 1514 height 664
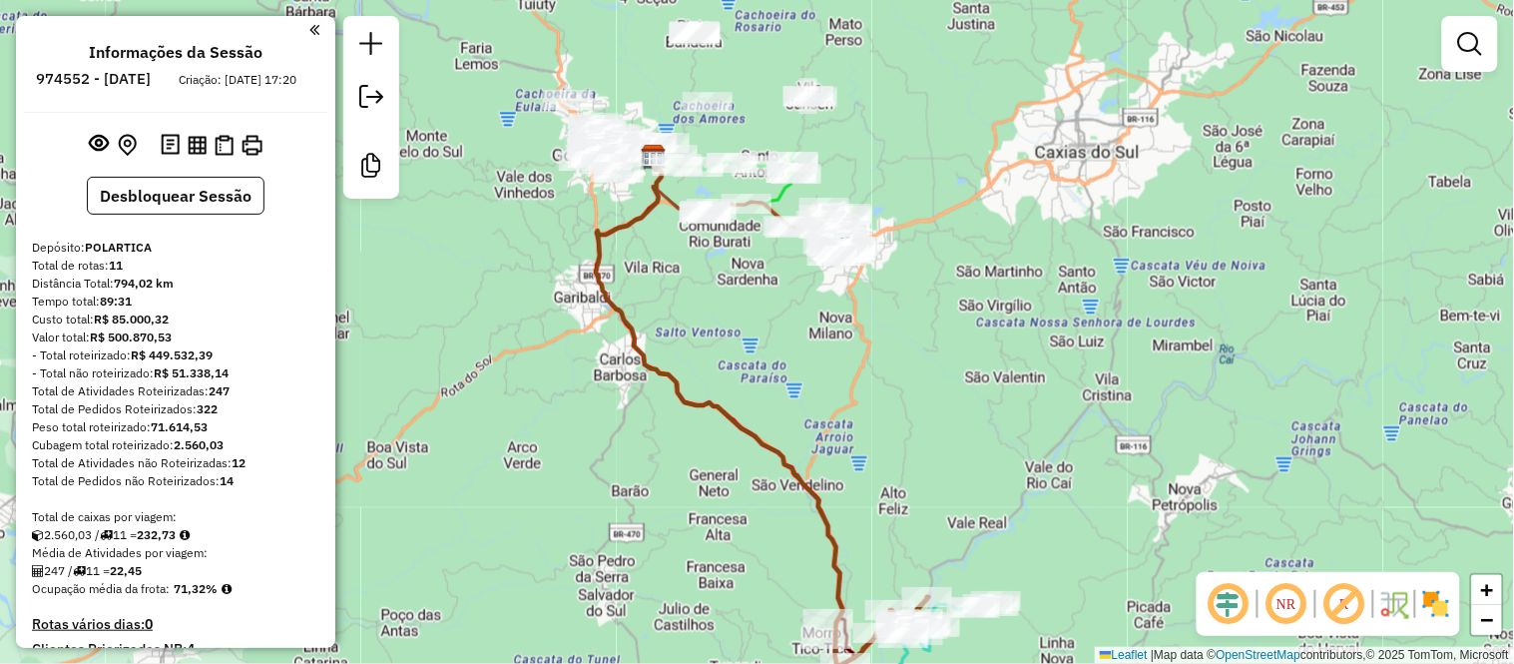
drag, startPoint x: 931, startPoint y: 312, endPoint x: 980, endPoint y: 390, distance: 91.9
click at [980, 390] on div "Janela de atendimento Grade de atendimento Capacidade Transportadoras Veículos …" at bounding box center [757, 332] width 1514 height 664
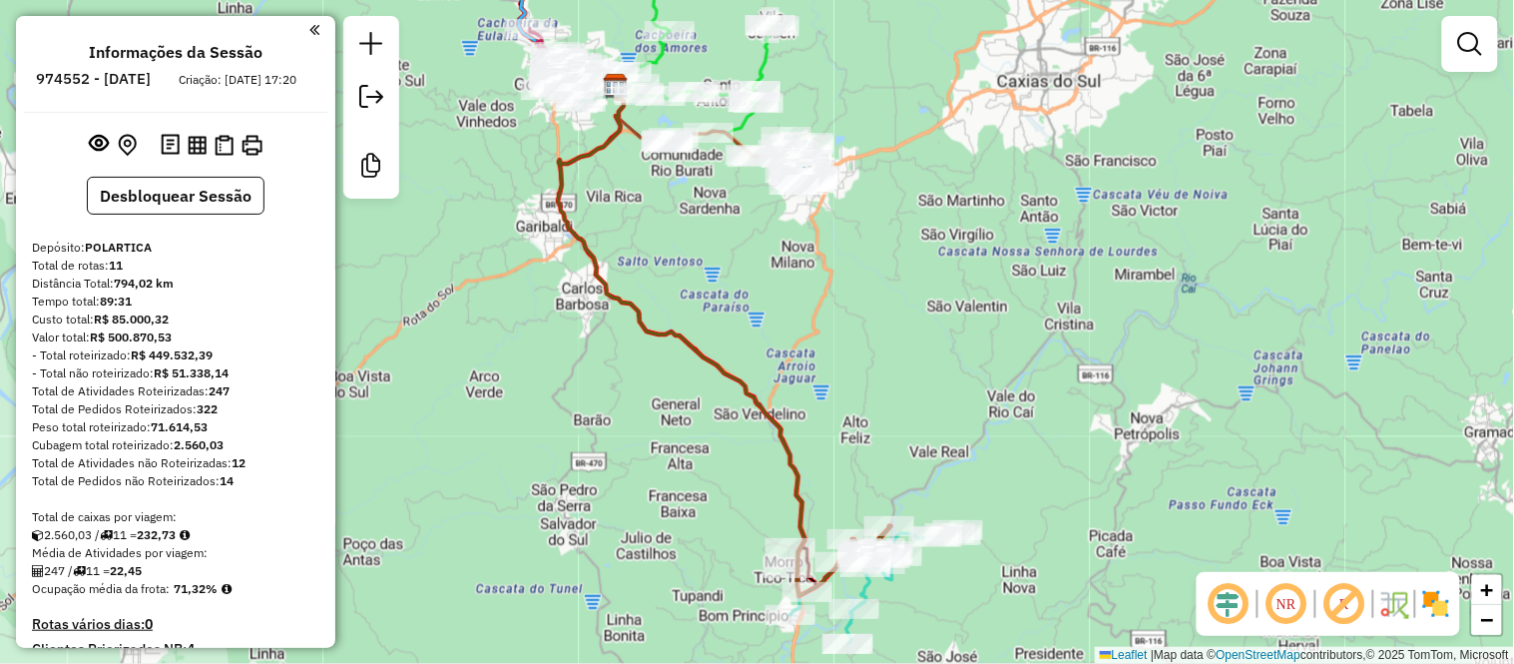
drag, startPoint x: 962, startPoint y: 423, endPoint x: 924, endPoint y: 352, distance: 80.4
click at [924, 352] on div "Janela de atendimento Grade de atendimento Capacidade Transportadoras Veículos …" at bounding box center [757, 332] width 1514 height 664
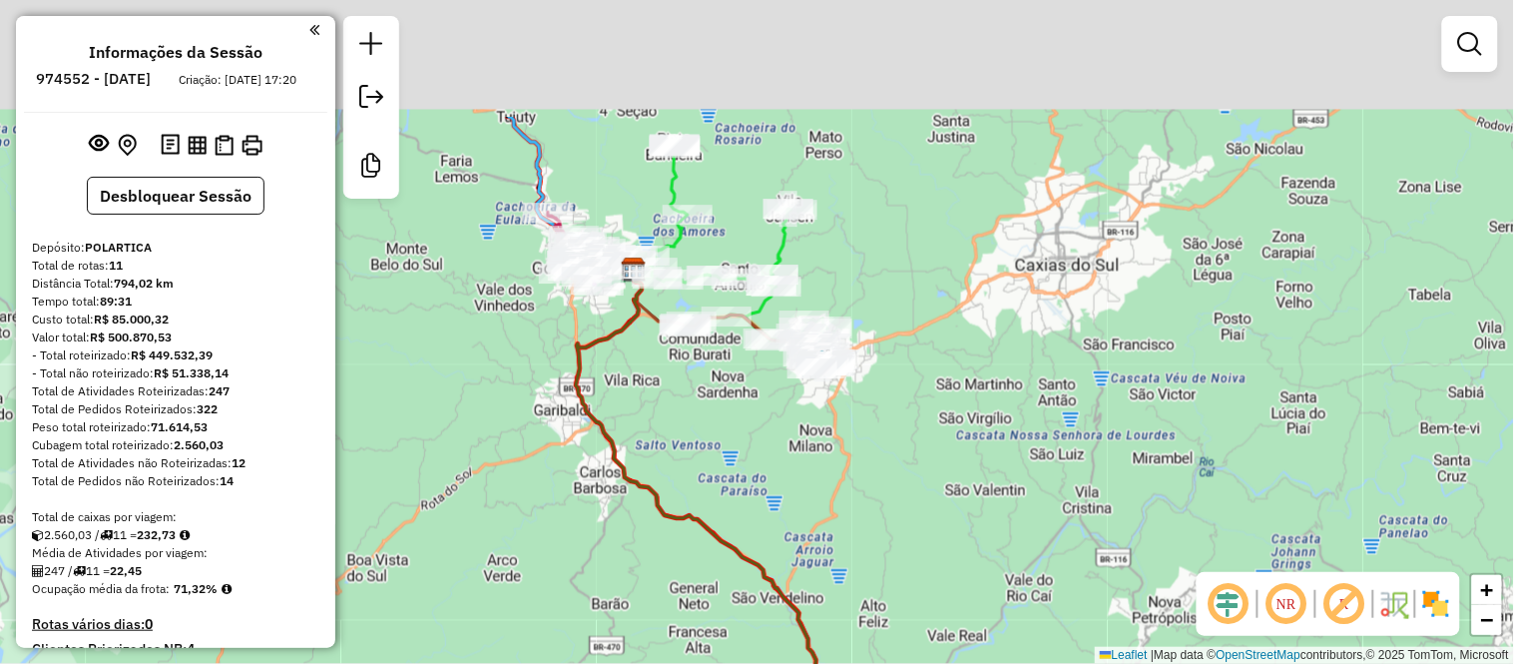
drag, startPoint x: 882, startPoint y: 347, endPoint x: 900, endPoint y: 531, distance: 184.5
click at [900, 531] on div "Janela de atendimento Grade de atendimento Capacidade Transportadoras Veículos …" at bounding box center [757, 332] width 1514 height 664
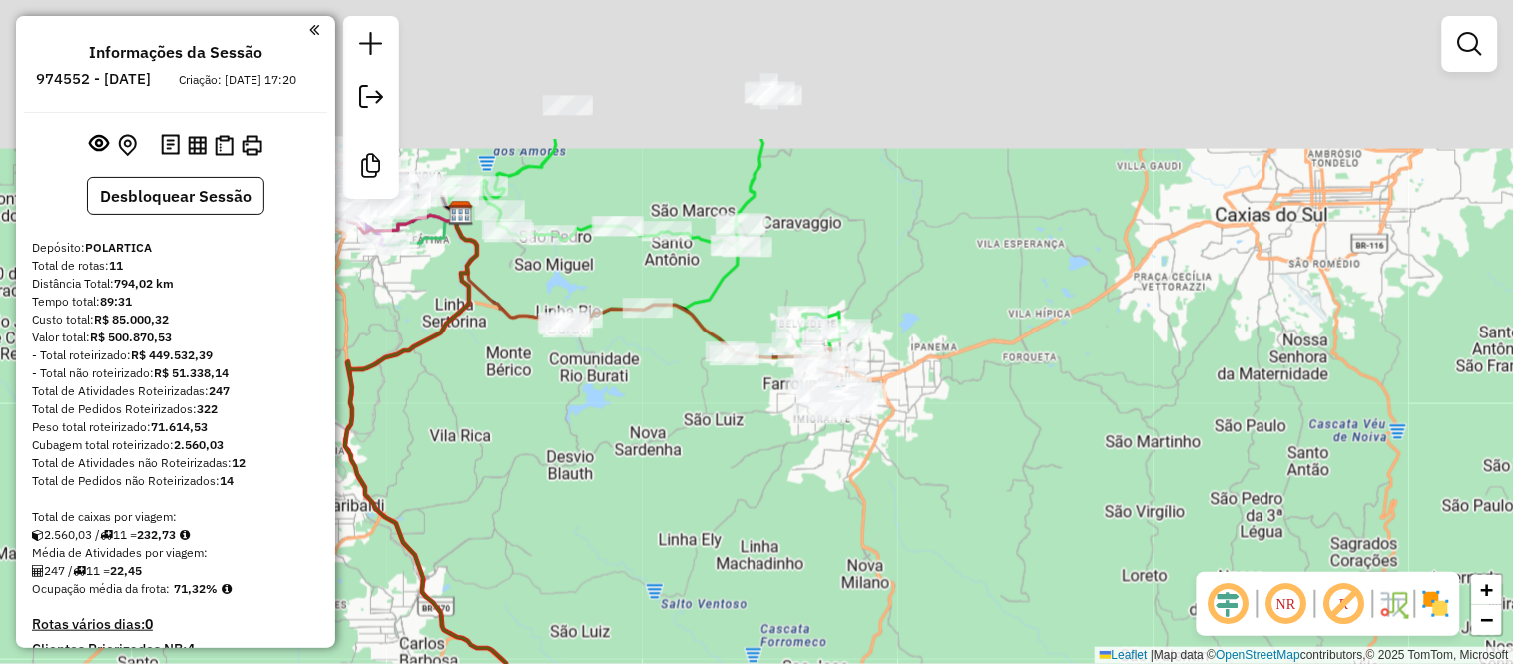
drag, startPoint x: 860, startPoint y: 373, endPoint x: 972, endPoint y: 611, distance: 262.5
click at [972, 611] on div "Janela de atendimento Grade de atendimento Capacidade Transportadoras Veículos …" at bounding box center [757, 332] width 1514 height 664
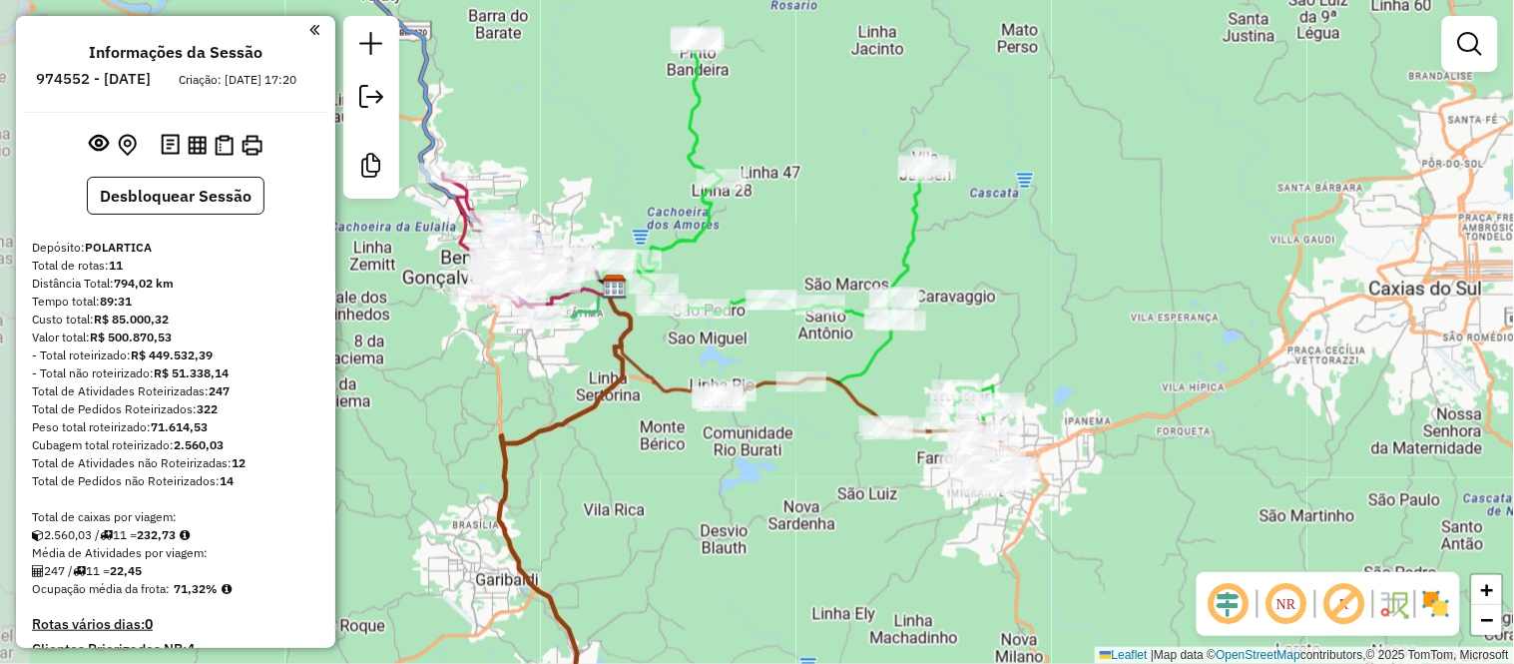
drag, startPoint x: 605, startPoint y: 207, endPoint x: 741, endPoint y: 246, distance: 141.2
click at [741, 246] on div "Janela de atendimento Grade de atendimento Capacidade Transportadoras Veículos …" at bounding box center [757, 332] width 1514 height 664
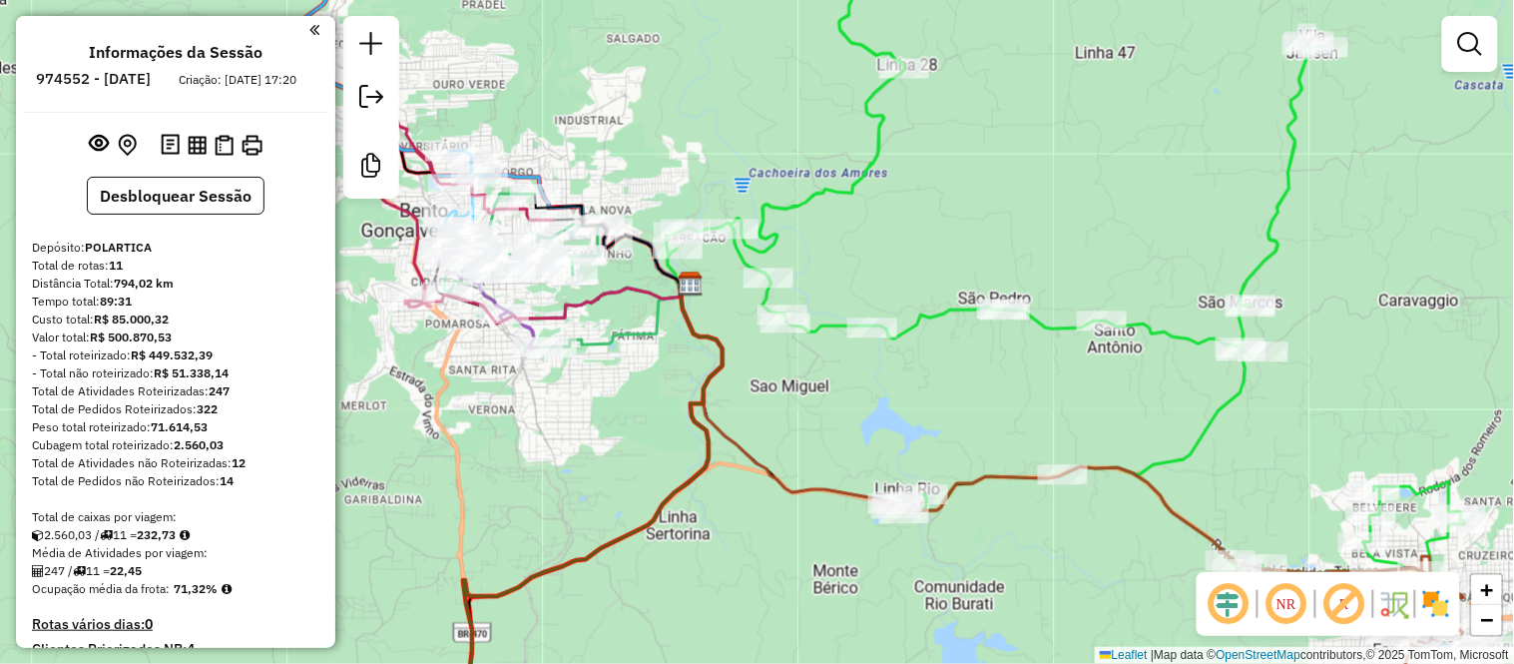
drag, startPoint x: 893, startPoint y: 173, endPoint x: 890, endPoint y: 190, distance: 17.2
click at [890, 190] on div "Janela de atendimento Grade de atendimento Capacidade Transportadoras Veículos …" at bounding box center [757, 332] width 1514 height 664
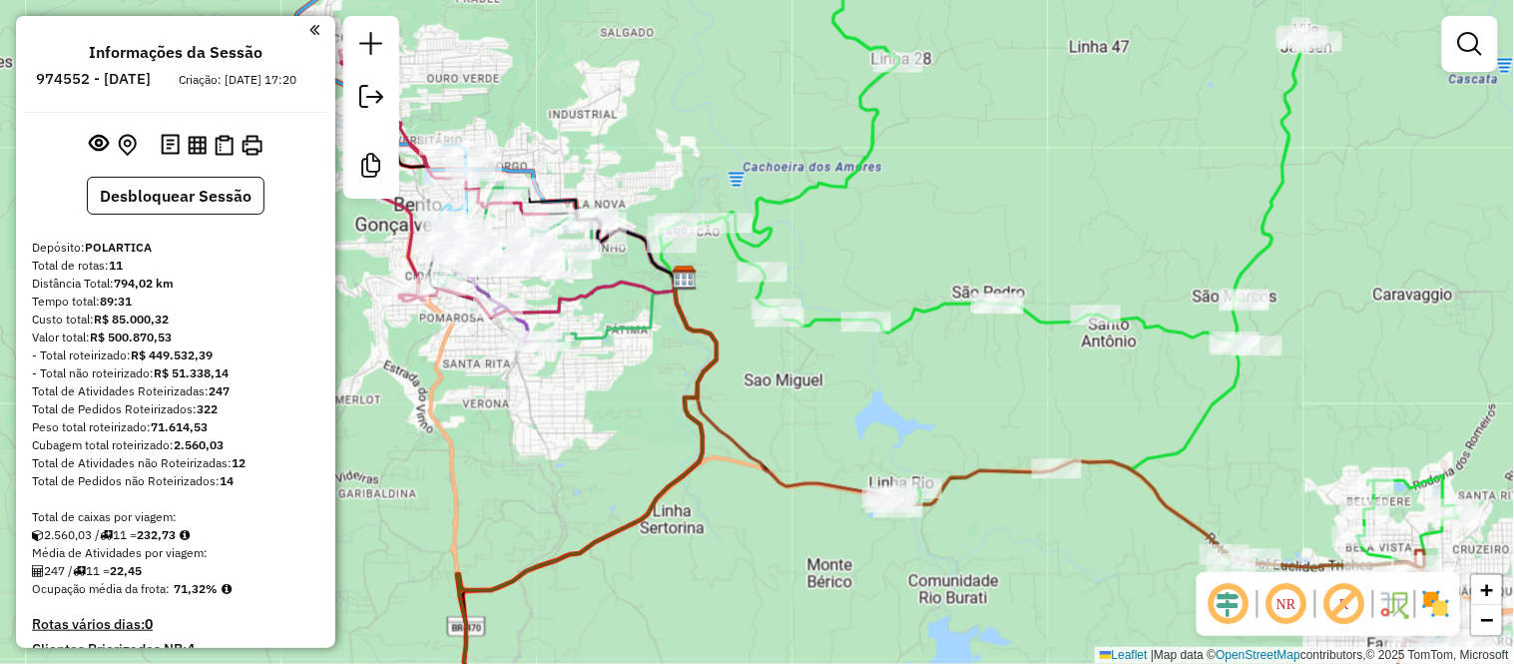
drag, startPoint x: 998, startPoint y: 248, endPoint x: 855, endPoint y: 112, distance: 197.0
click at [855, 112] on div "Janela de atendimento Grade de atendimento Capacidade Transportadoras Veículos …" at bounding box center [757, 332] width 1514 height 664
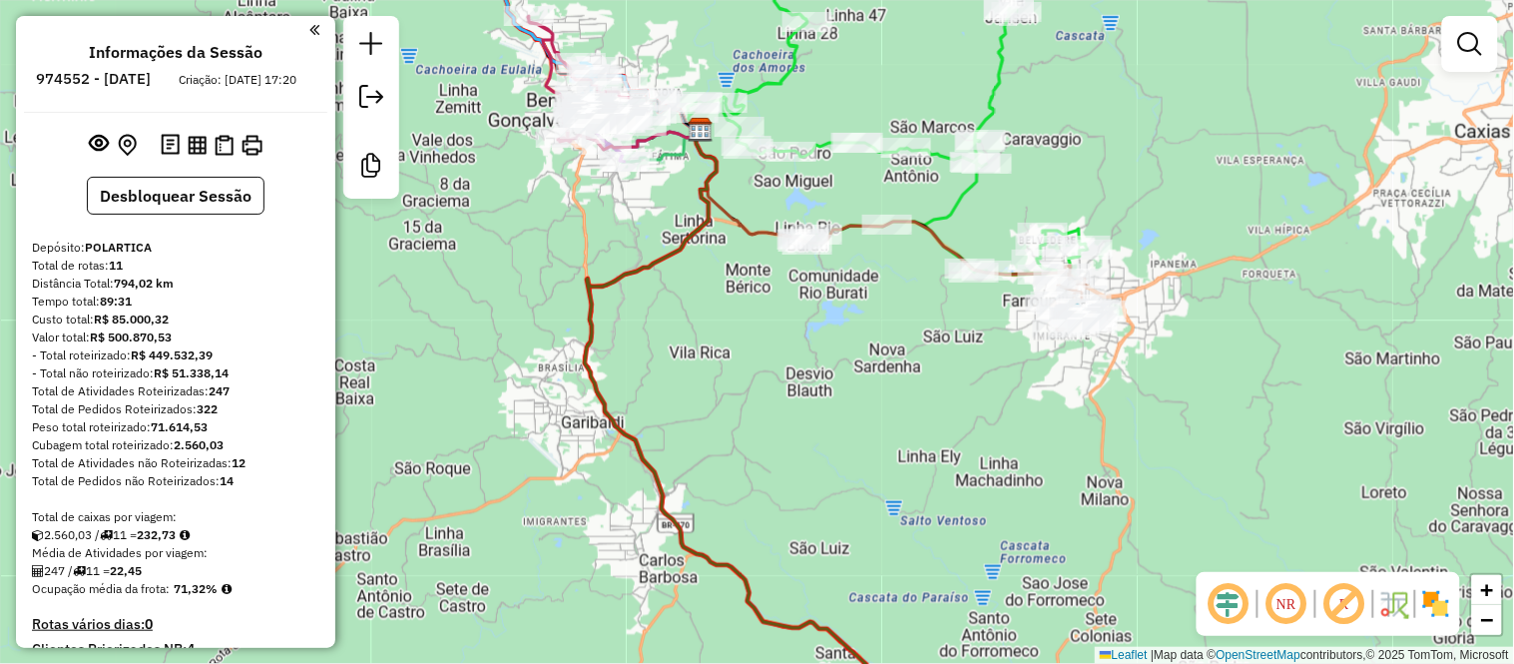
drag, startPoint x: 1166, startPoint y: 154, endPoint x: 1042, endPoint y: 125, distance: 127.1
click at [1049, 133] on div "Janela de atendimento Grade de atendimento Capacidade Transportadoras Veículos …" at bounding box center [757, 332] width 1514 height 664
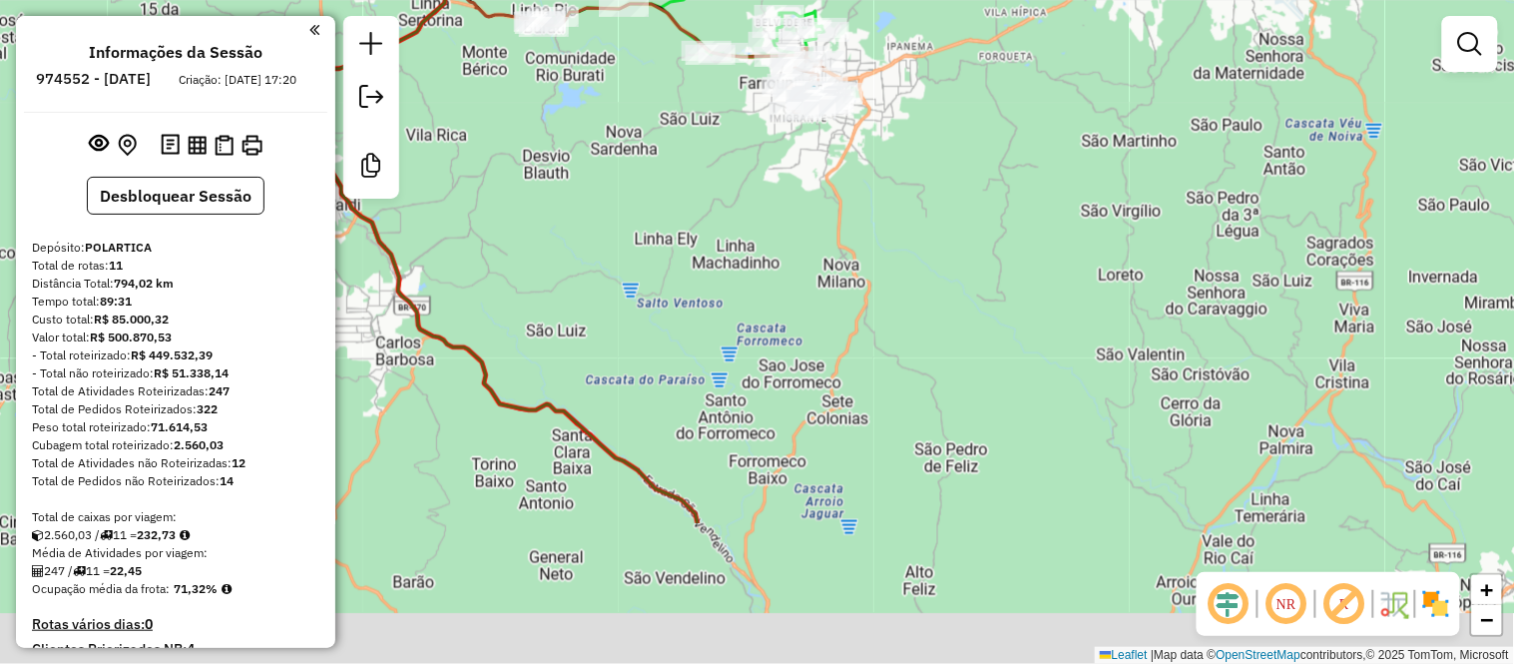
drag, startPoint x: 1126, startPoint y: 384, endPoint x: 1024, endPoint y: 168, distance: 239.3
click at [1025, 168] on div "Janela de atendimento Grade de atendimento Capacidade Transportadoras Veículos …" at bounding box center [757, 332] width 1514 height 664
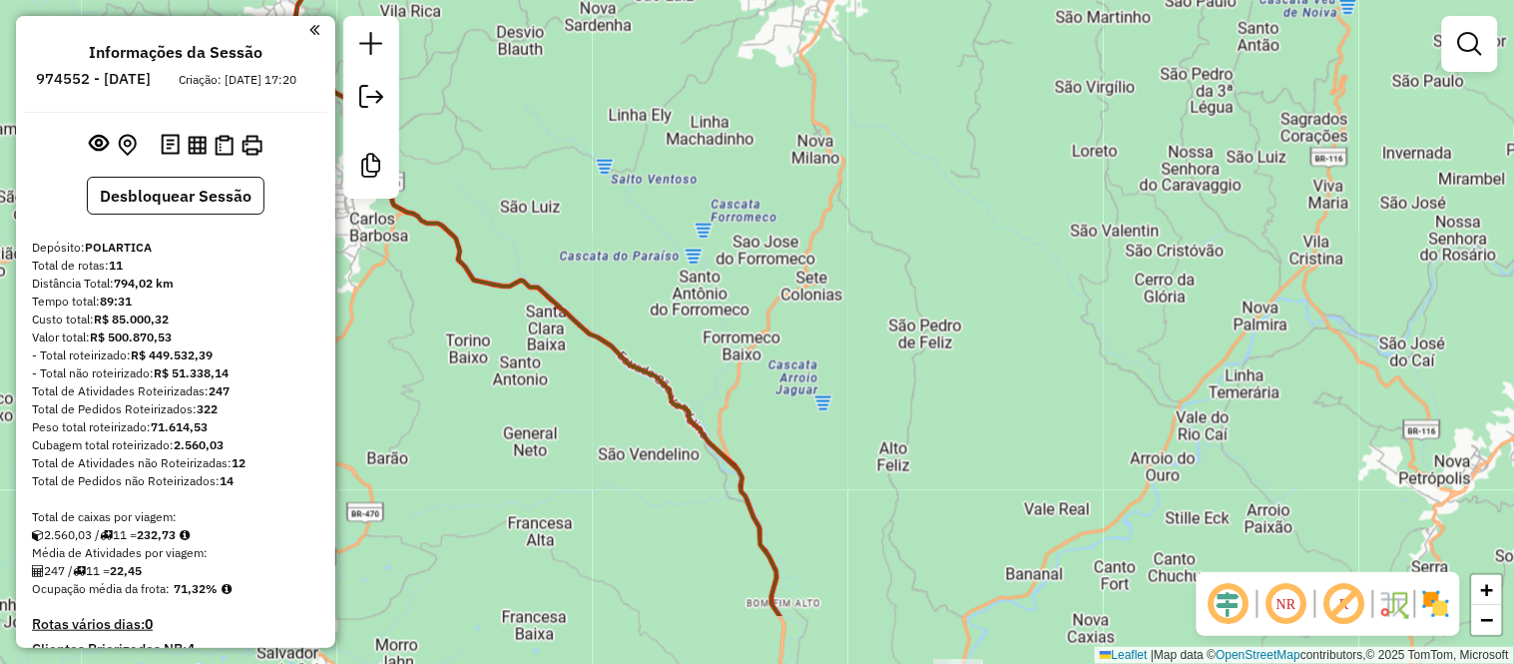
drag, startPoint x: 1110, startPoint y: 437, endPoint x: 1066, endPoint y: 193, distance: 248.4
click at [1079, 194] on div "Janela de atendimento Grade de atendimento Capacidade Transportadoras Veículos …" at bounding box center [757, 332] width 1514 height 664
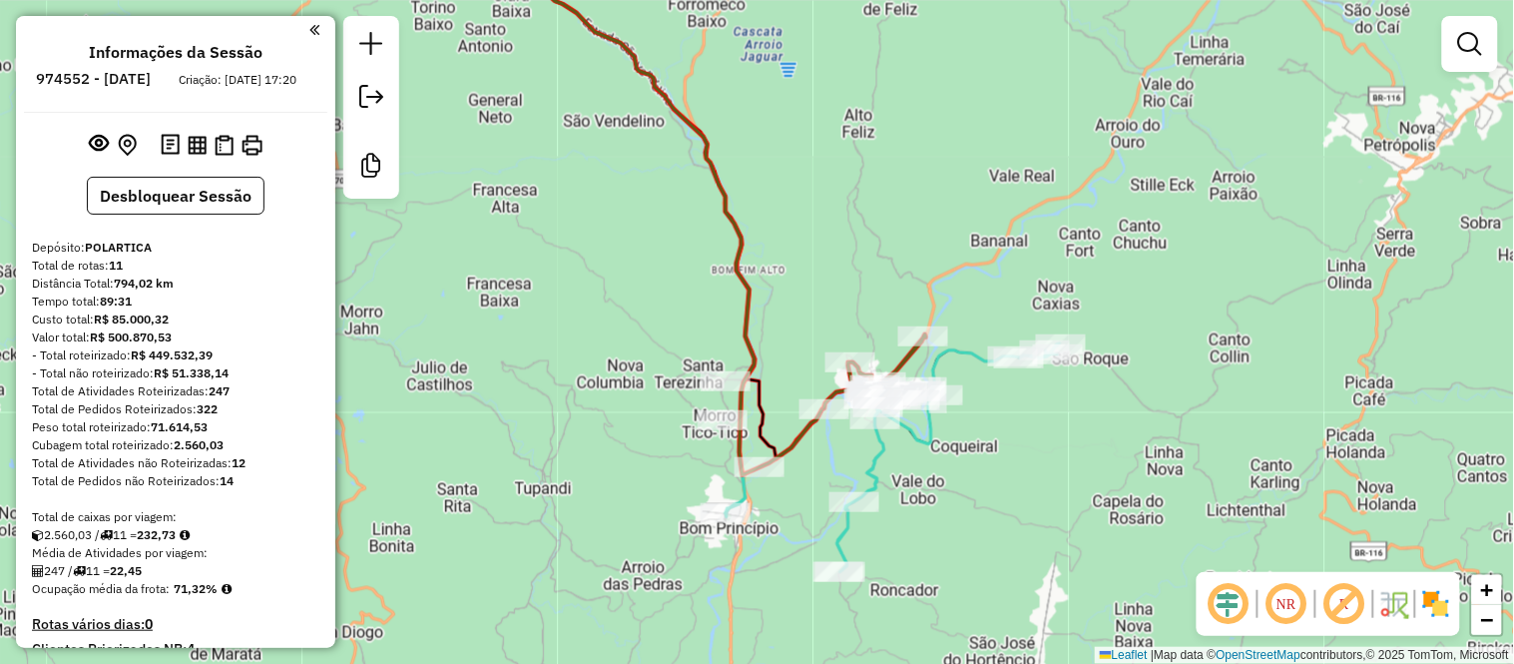
drag, startPoint x: 1002, startPoint y: 366, endPoint x: 978, endPoint y: 221, distance: 147.7
click at [978, 222] on div "Janela de atendimento Grade de atendimento Capacidade Transportadoras Veículos …" at bounding box center [757, 332] width 1514 height 664
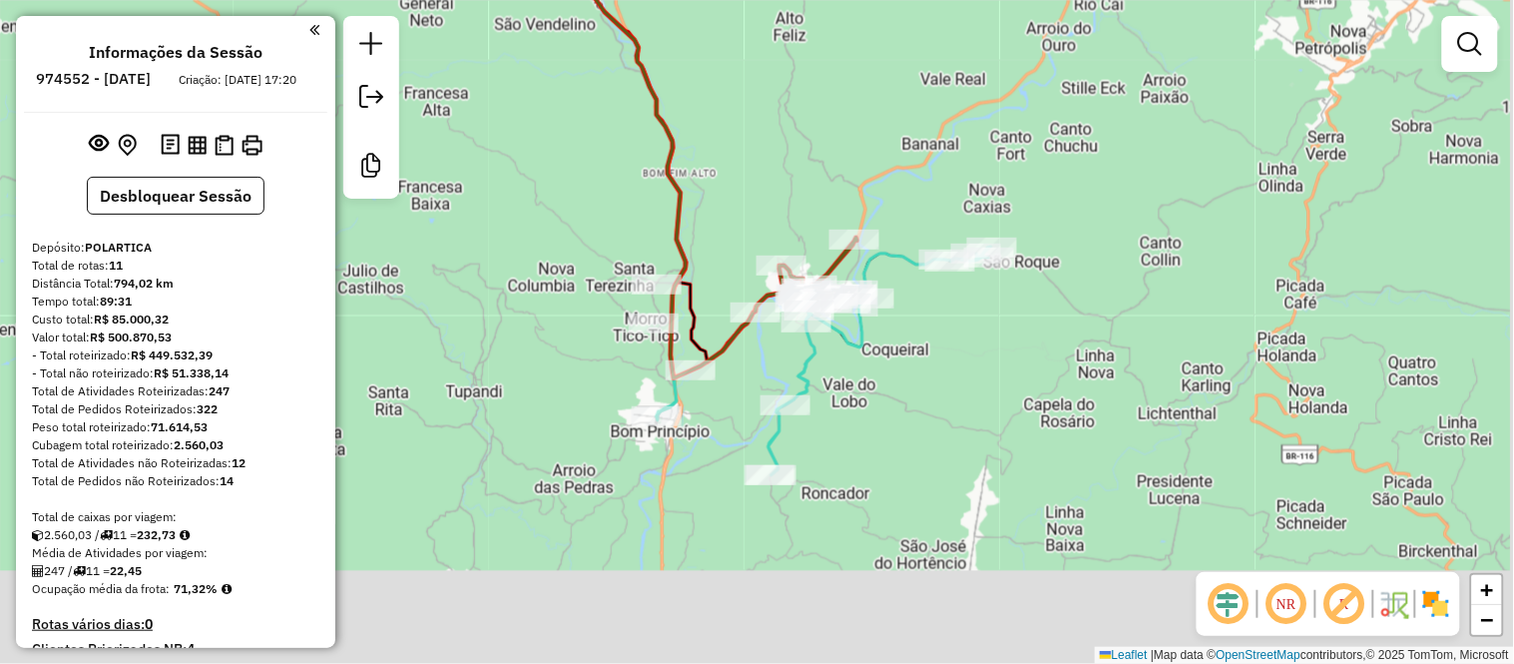
drag, startPoint x: 970, startPoint y: 303, endPoint x: 844, endPoint y: 123, distance: 220.1
click at [844, 123] on div "Janela de atendimento Grade de atendimento Capacidade Transportadoras Veículos …" at bounding box center [757, 332] width 1514 height 664
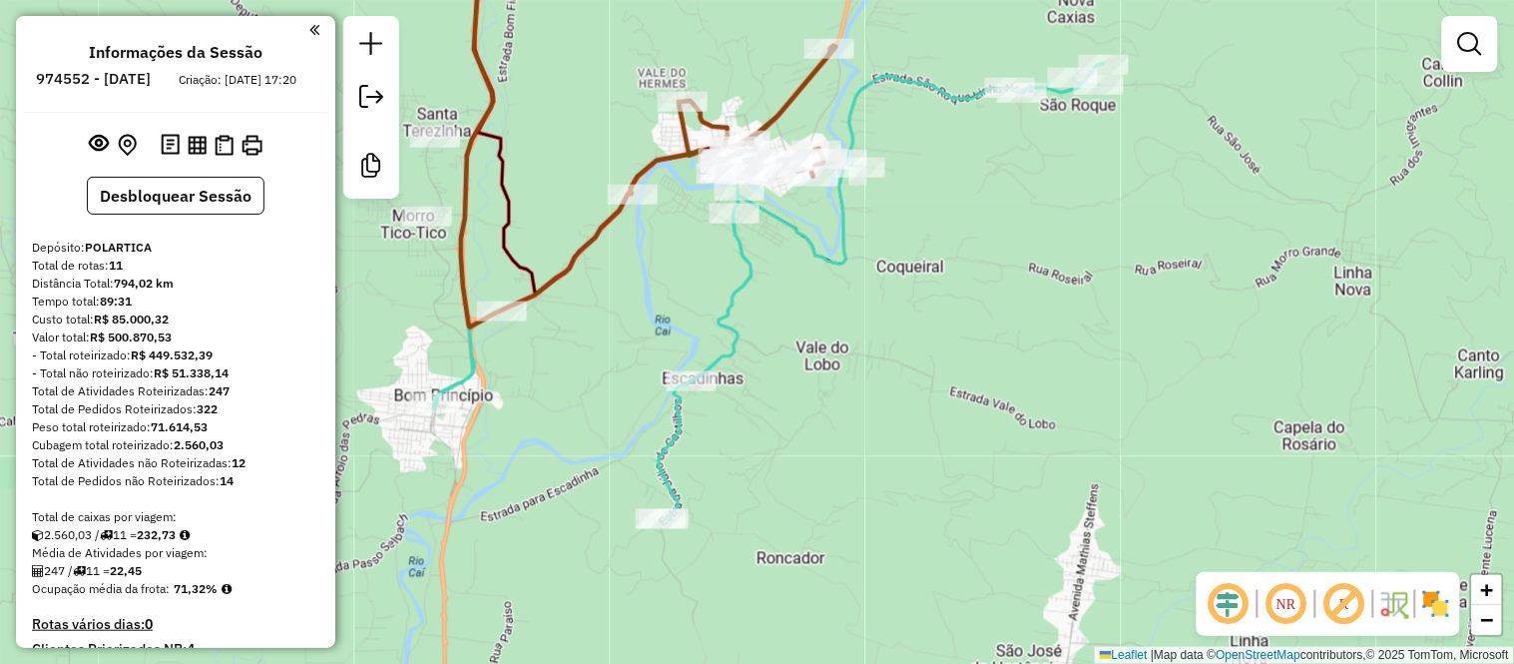
drag, startPoint x: 851, startPoint y: 212, endPoint x: 762, endPoint y: 23, distance: 208.5
click at [762, 23] on div "Janela de atendimento Grade de atendimento Capacidade Transportadoras Veículos …" at bounding box center [757, 332] width 1514 height 664
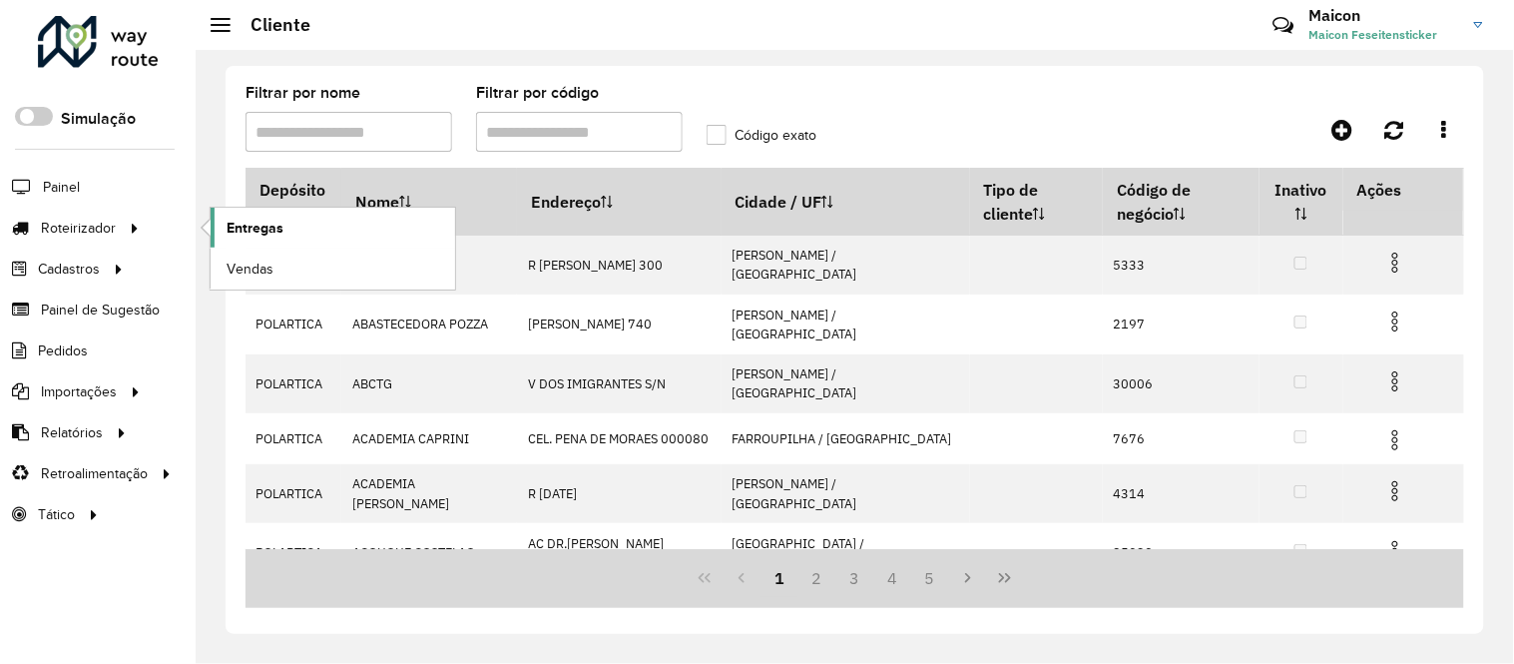
click at [260, 231] on span "Entregas" at bounding box center [255, 228] width 57 height 21
click at [252, 225] on span "Entregas" at bounding box center [255, 228] width 57 height 21
click at [251, 220] on span "Entregas" at bounding box center [255, 228] width 57 height 21
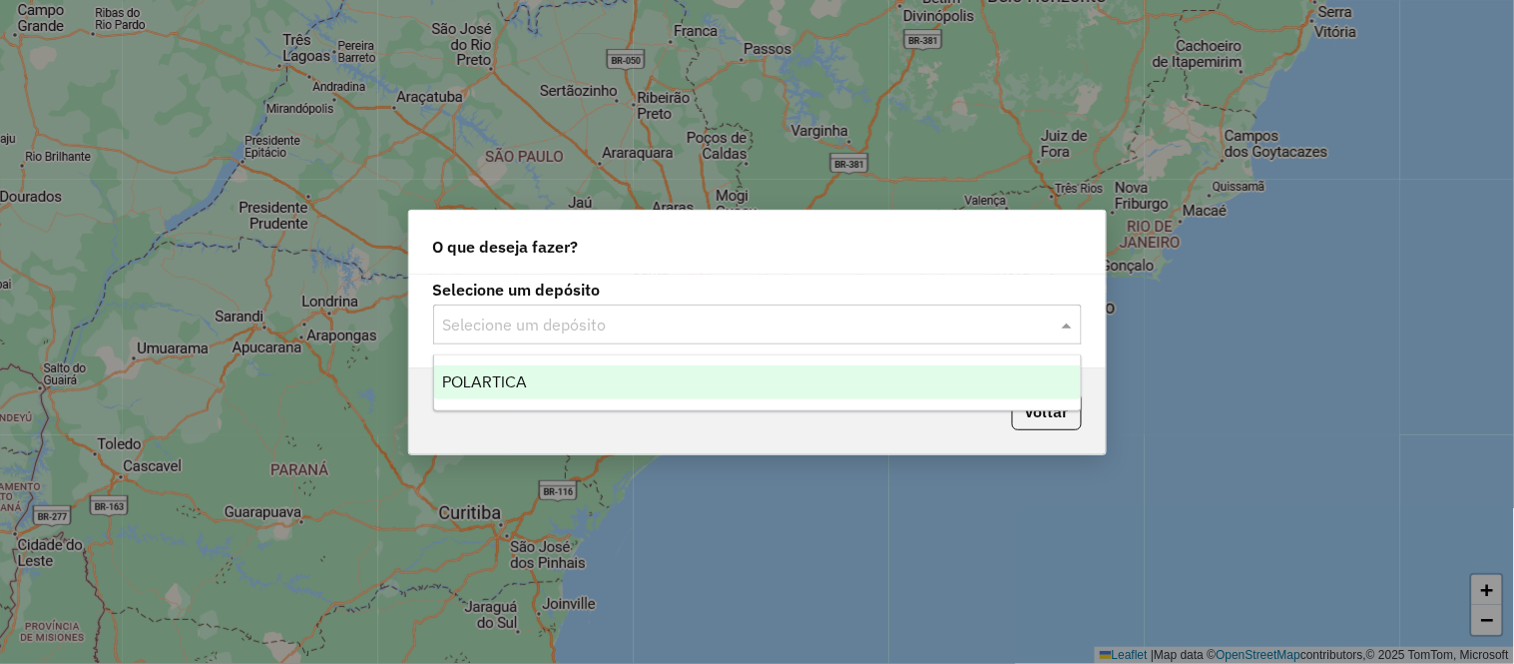
click at [530, 322] on input "text" at bounding box center [737, 325] width 589 height 24
click at [513, 385] on span "POLARTICA" at bounding box center [484, 381] width 85 height 17
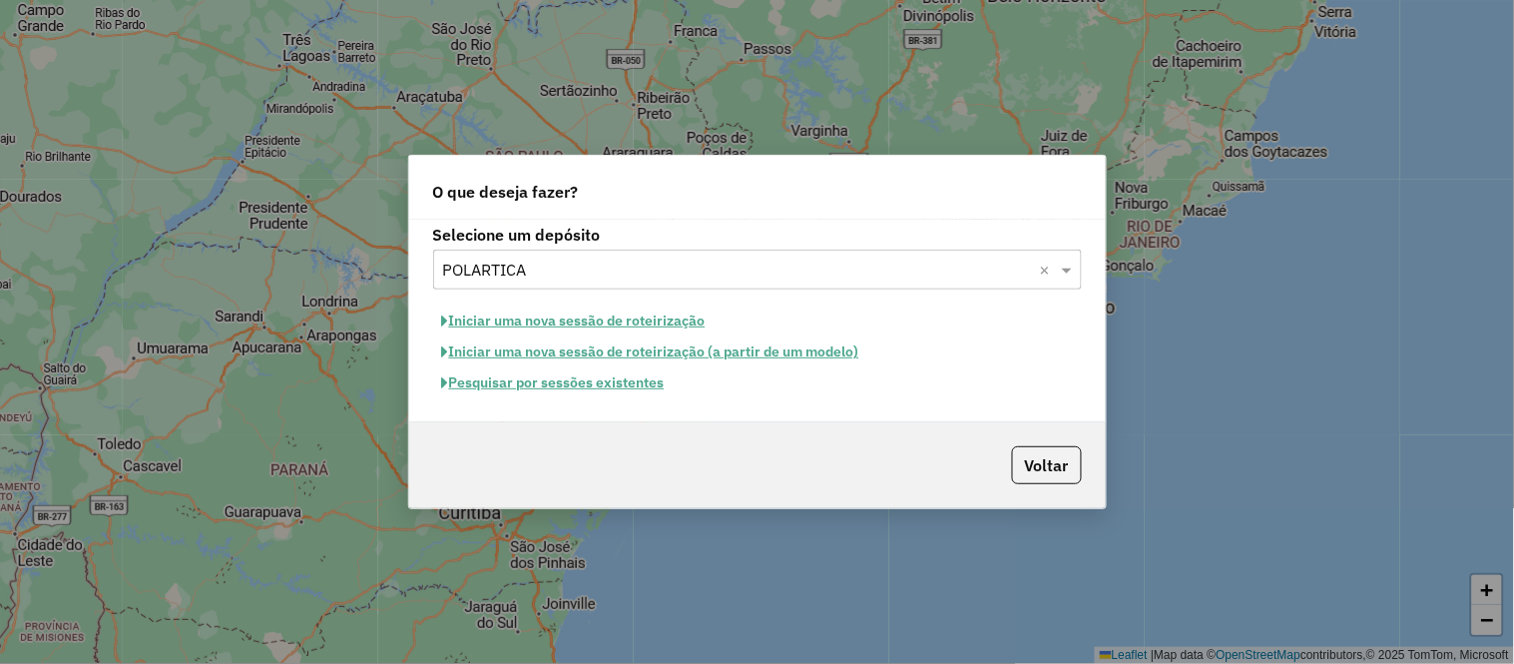
click at [555, 322] on button "Iniciar uma nova sessão de roteirização" at bounding box center [573, 320] width 281 height 31
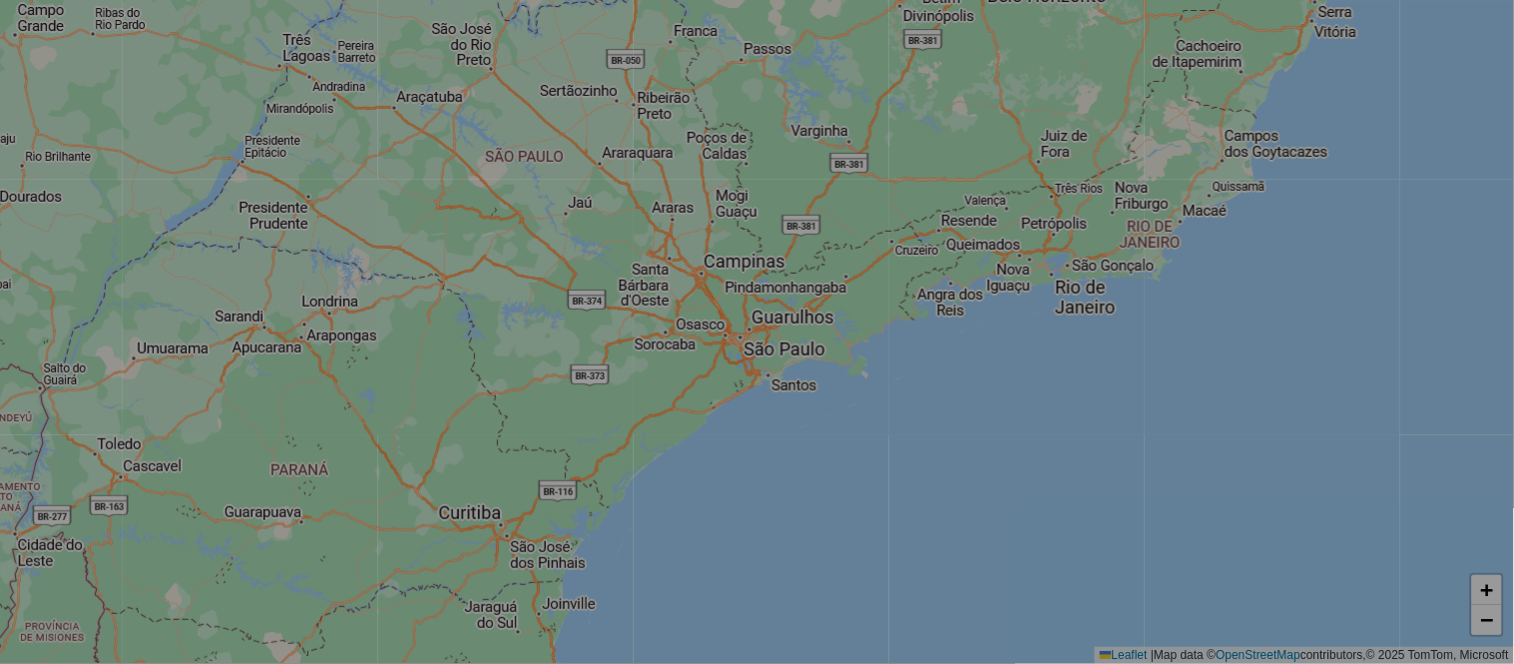
select select "*"
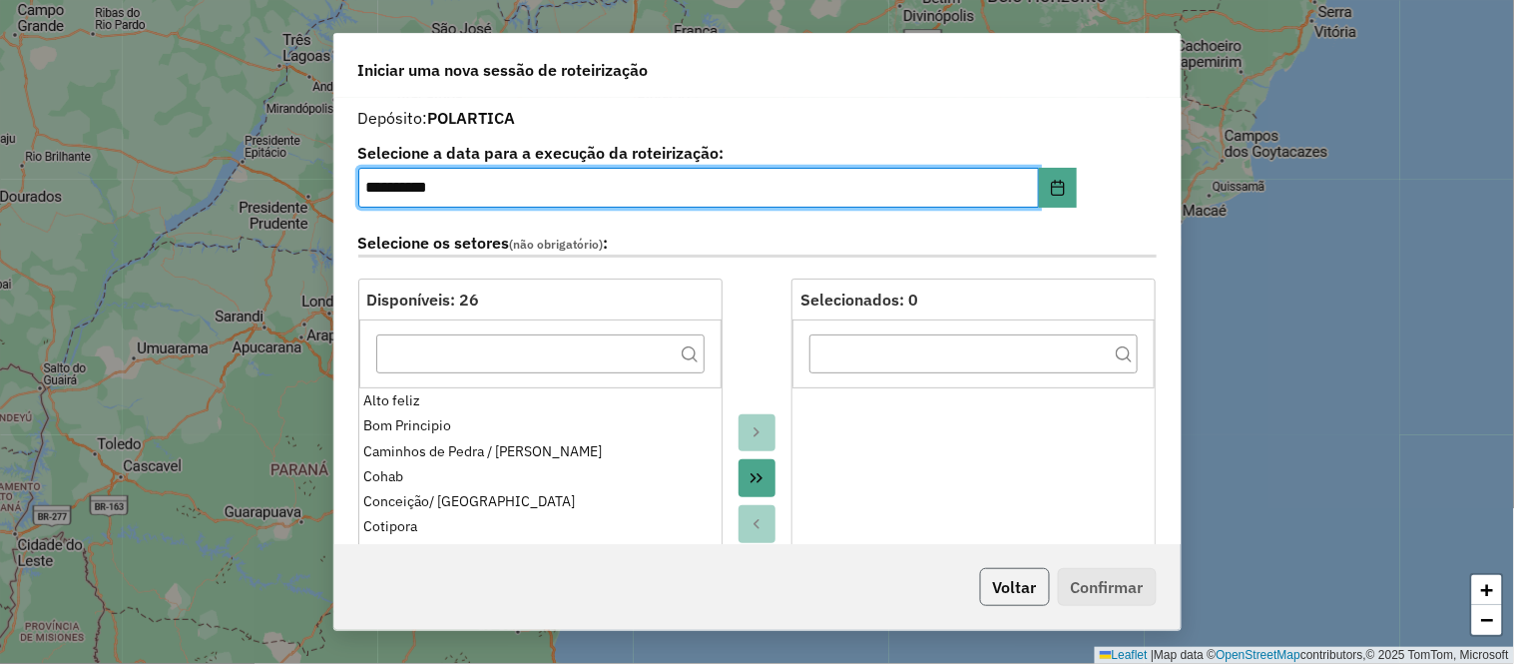
click at [993, 583] on button "Voltar" at bounding box center [1015, 587] width 70 height 38
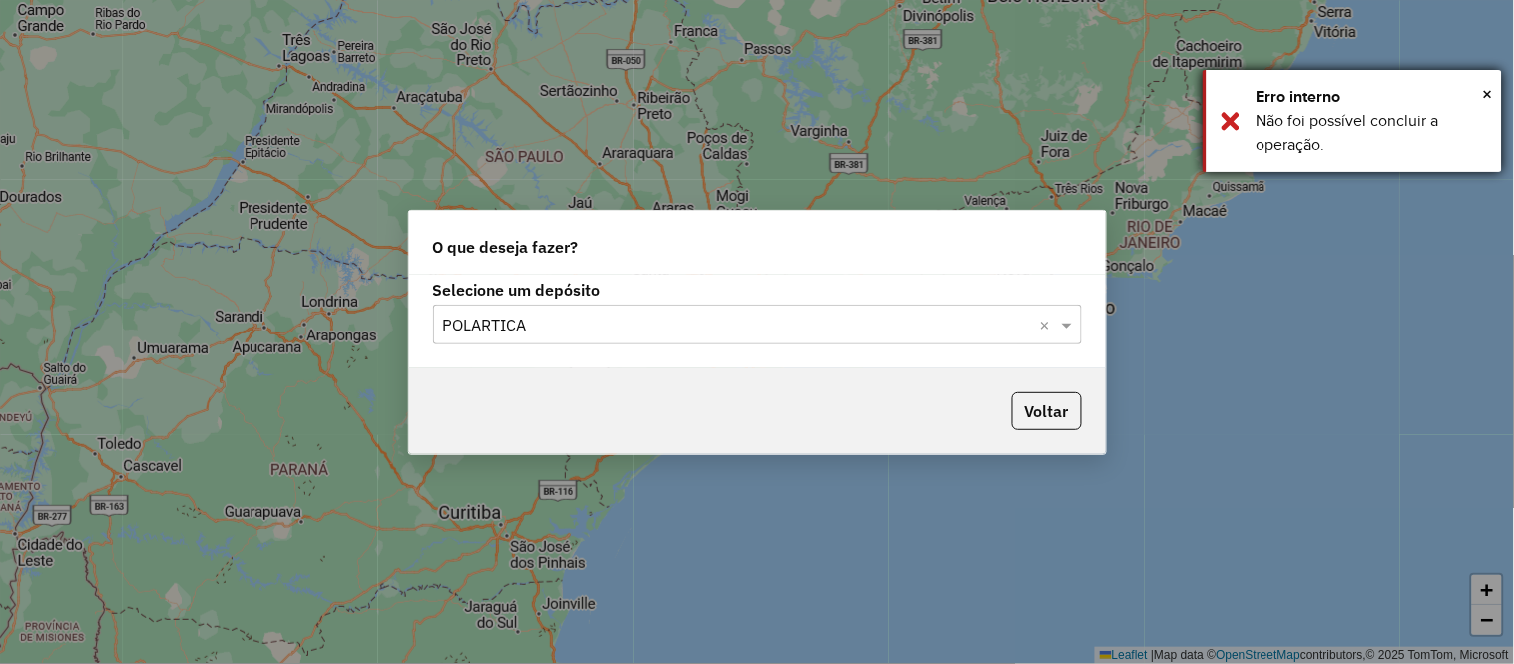
click at [1482, 88] on div "Erro interno" at bounding box center [1371, 97] width 231 height 24
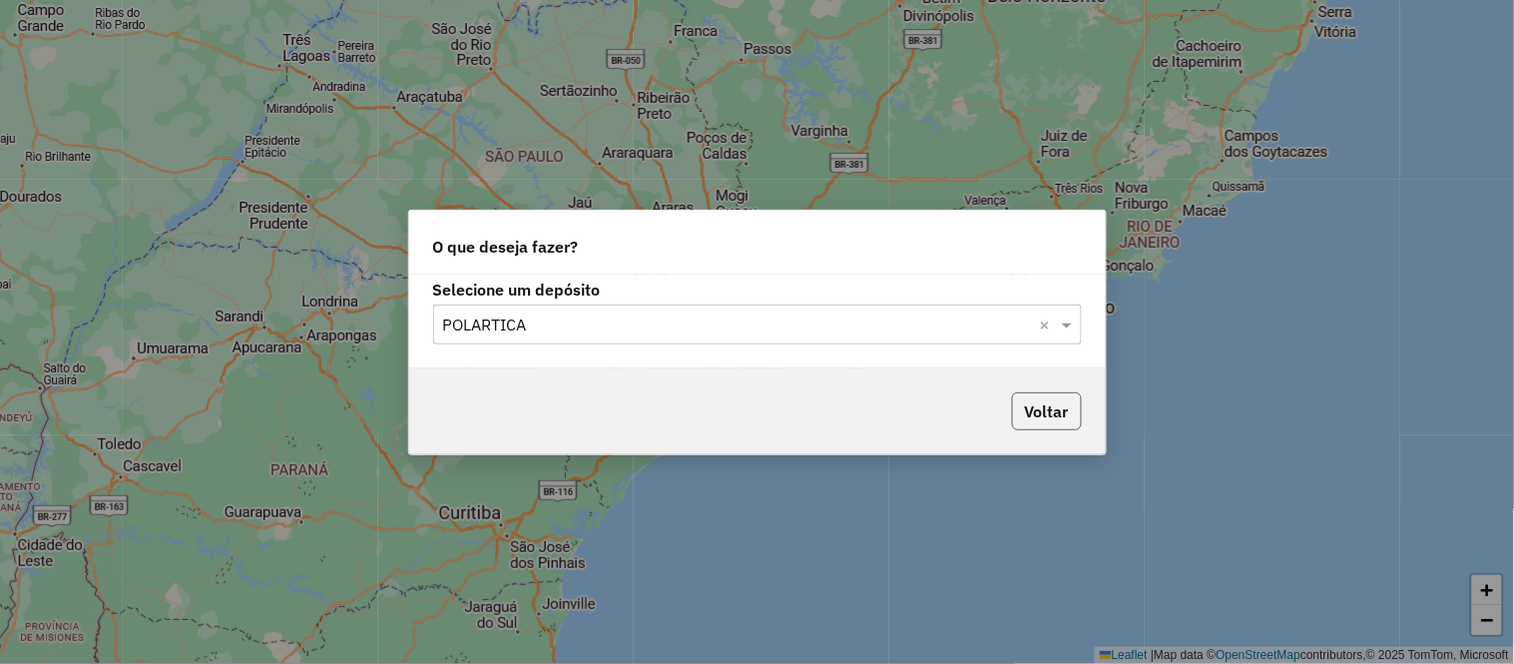
click at [1055, 403] on button "Voltar" at bounding box center [1047, 411] width 70 height 38
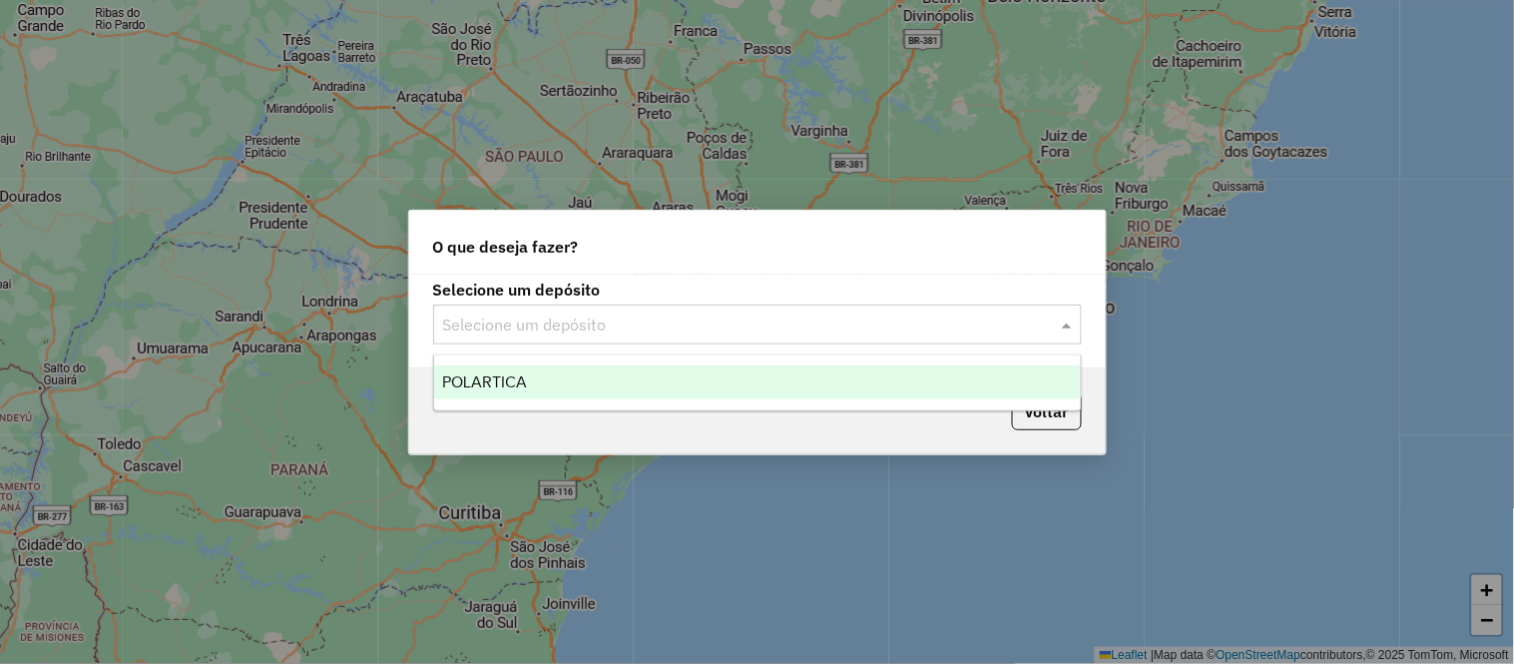
click at [583, 310] on div "Selecione um depósito" at bounding box center [757, 324] width 649 height 40
click at [530, 367] on div "POLARTICA" at bounding box center [757, 382] width 647 height 34
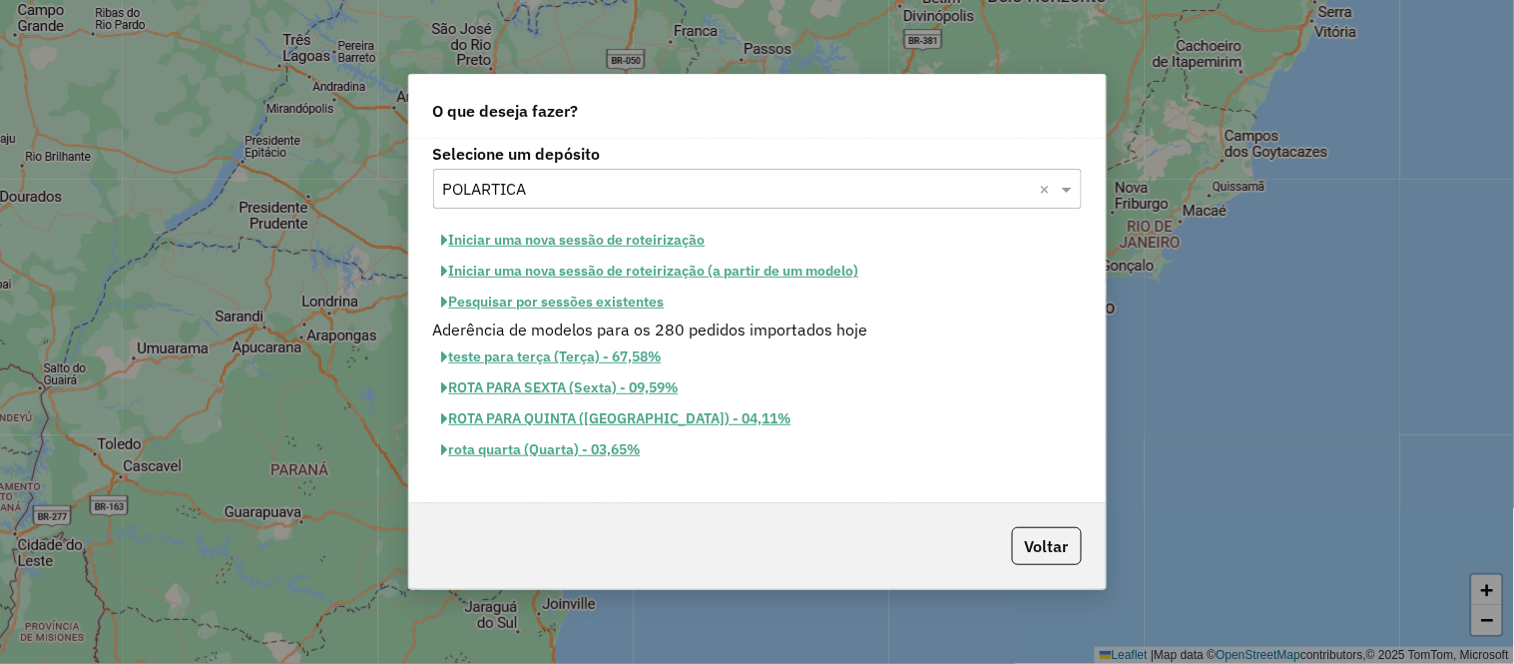
click at [525, 245] on button "Iniciar uma nova sessão de roteirização" at bounding box center [573, 240] width 281 height 31
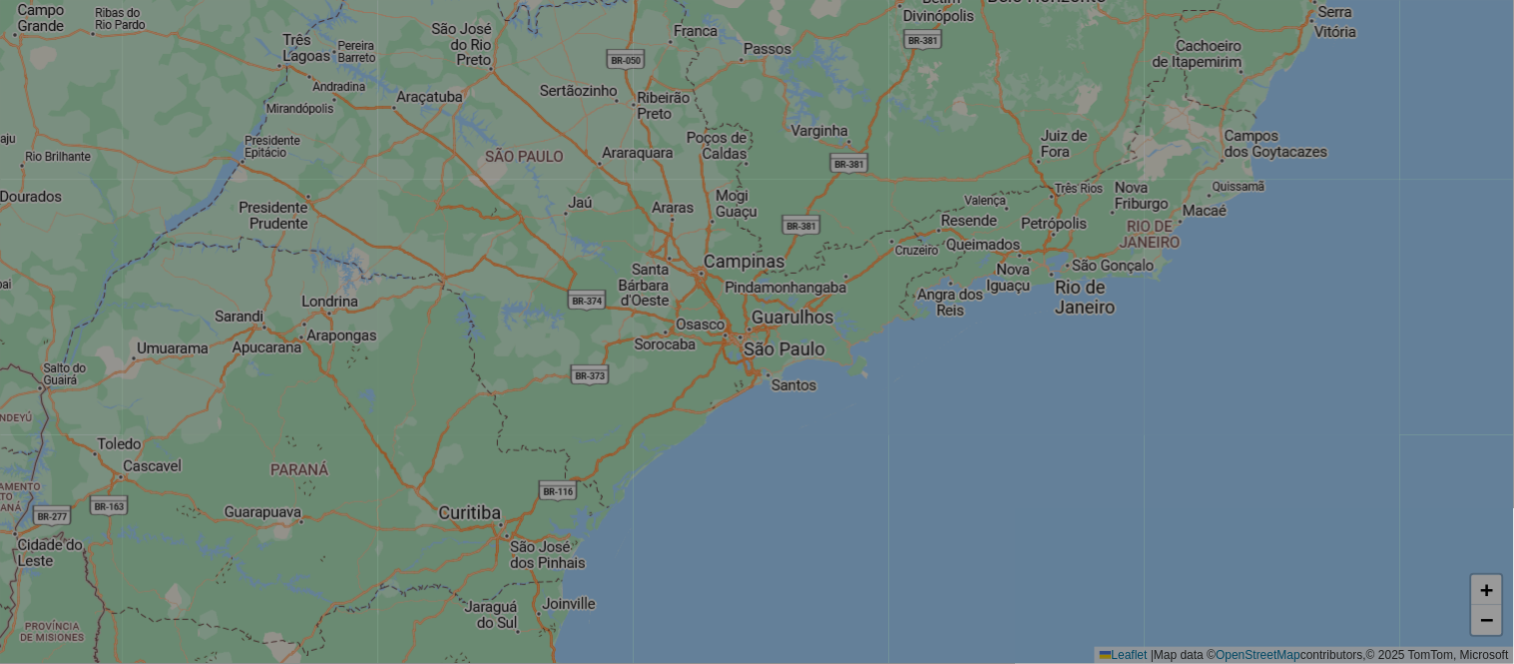
select select "*"
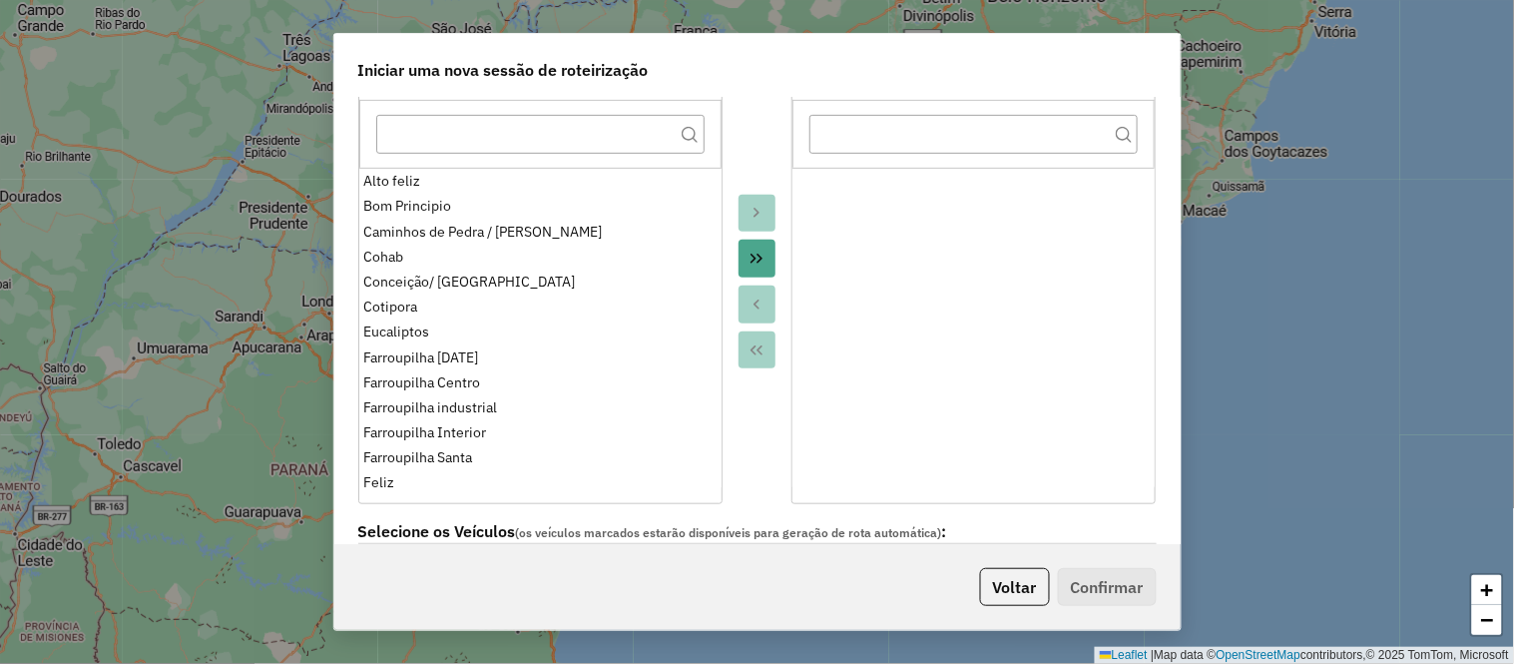
scroll to position [222, 0]
click at [751, 238] on button "Move All to Target" at bounding box center [758, 257] width 38 height 38
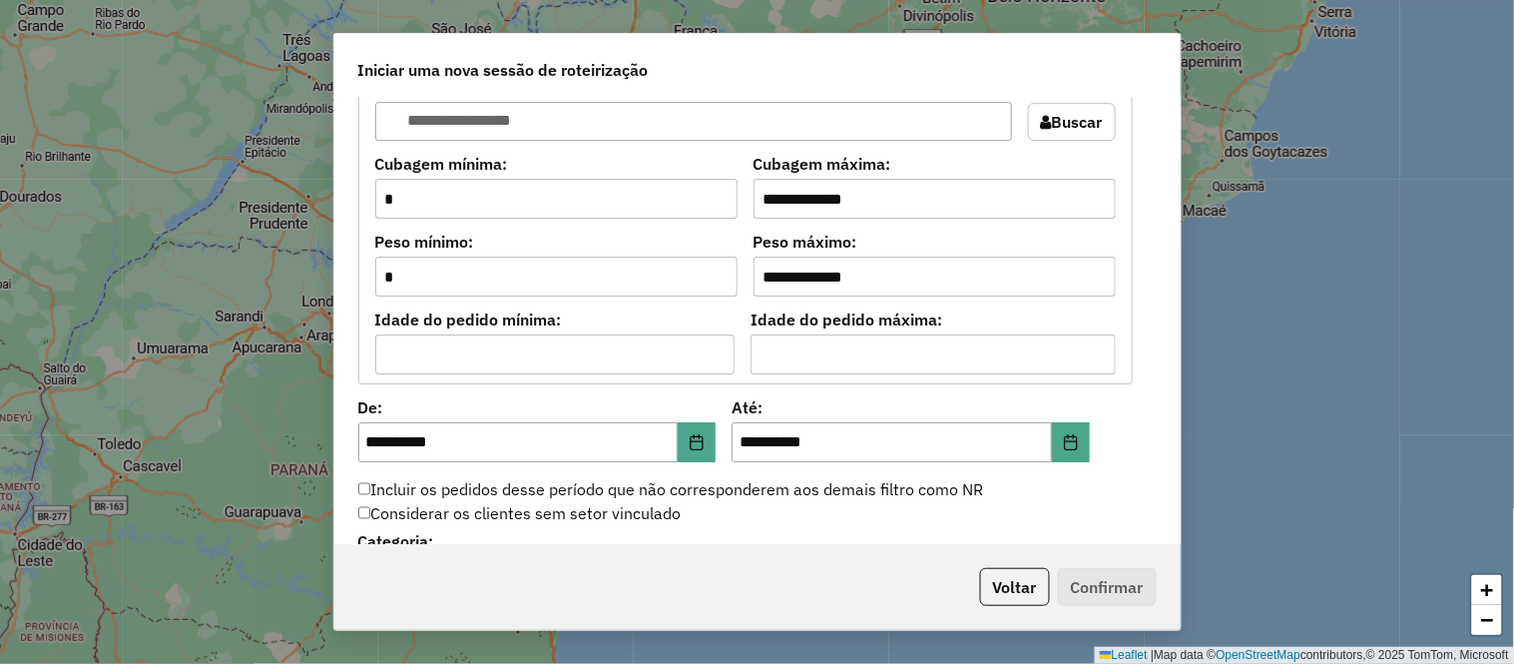
scroll to position [2081, 0]
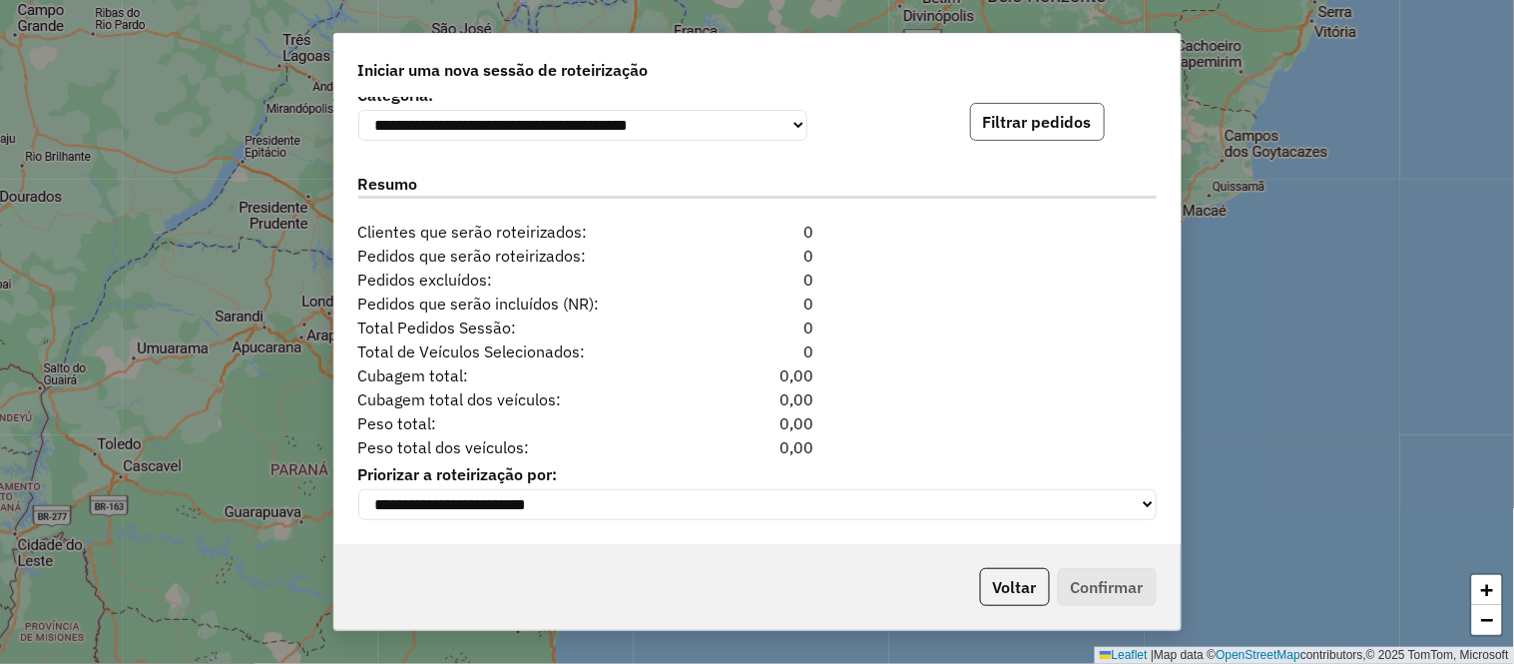
click at [996, 115] on button "Filtrar pedidos" at bounding box center [1037, 122] width 135 height 38
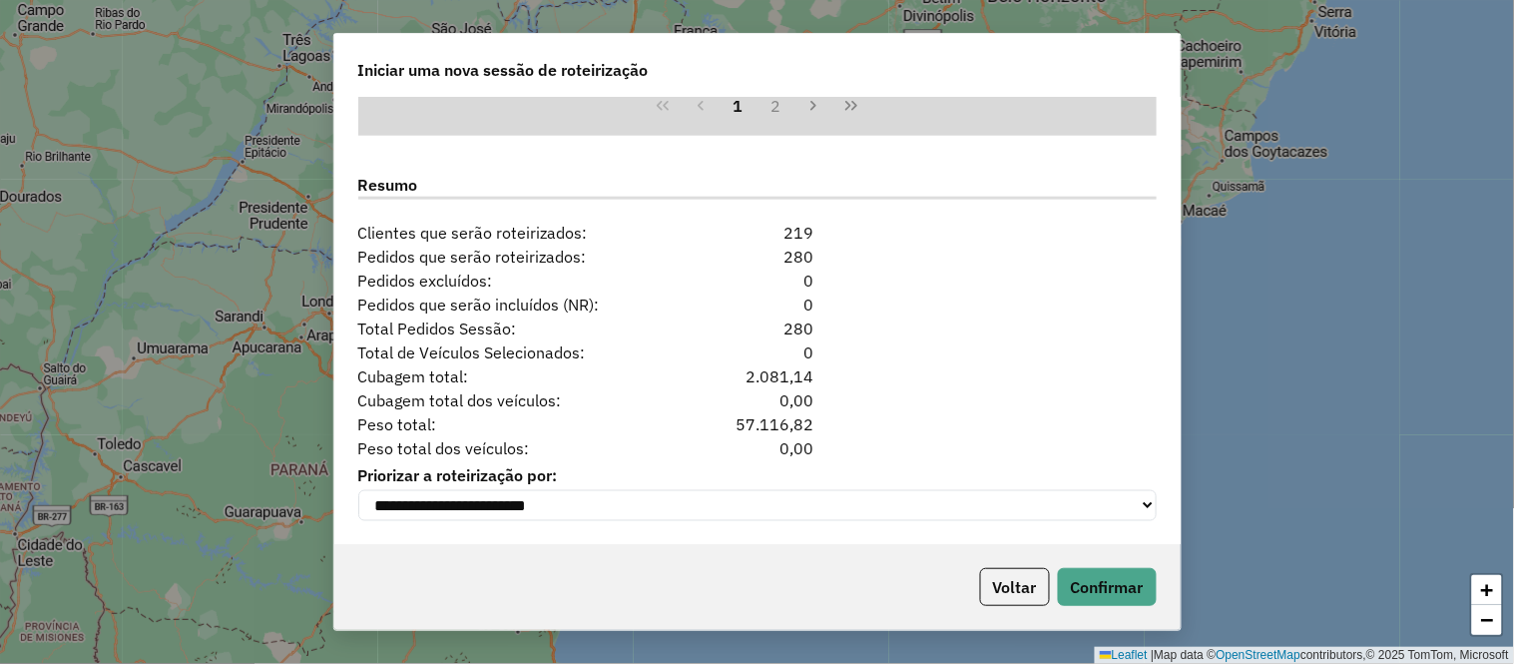
scroll to position [2493, 0]
click at [1103, 573] on button "Confirmar" at bounding box center [1107, 587] width 99 height 38
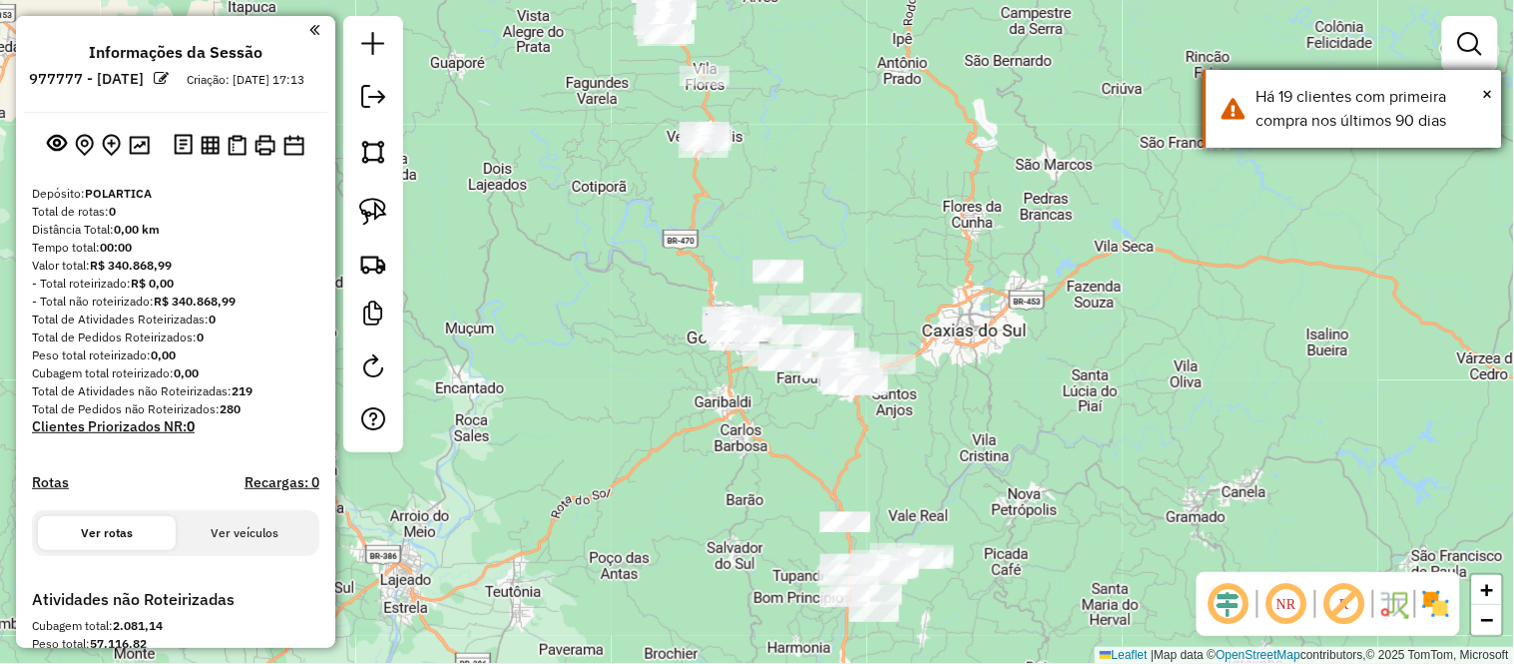
click at [1499, 91] on div "× Há 19 clientes com primeira compra nos últimos 90 dias" at bounding box center [1352, 109] width 299 height 78
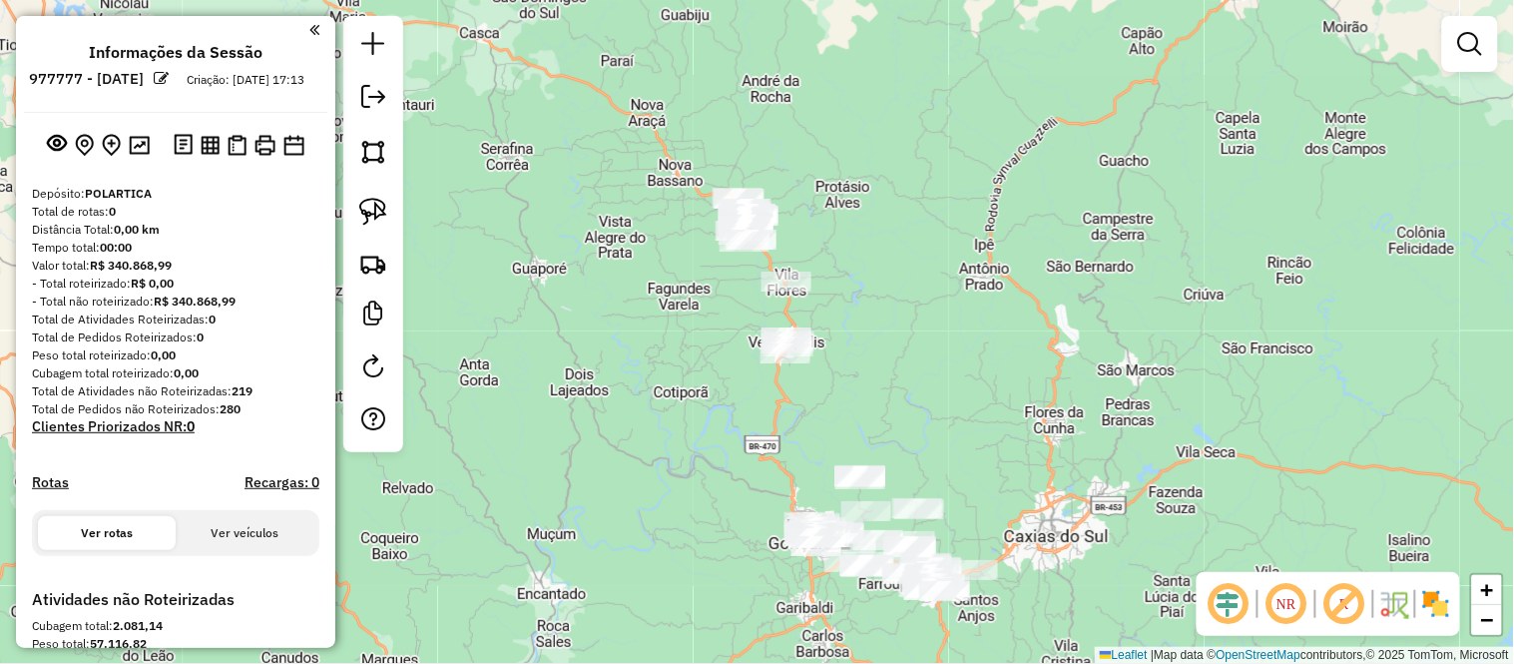
drag, startPoint x: 1033, startPoint y: 138, endPoint x: 1115, endPoint y: 326, distance: 205.6
click at [1115, 326] on div "Janela de atendimento Grade de atendimento Capacidade Transportadoras Veículos …" at bounding box center [757, 332] width 1514 height 664
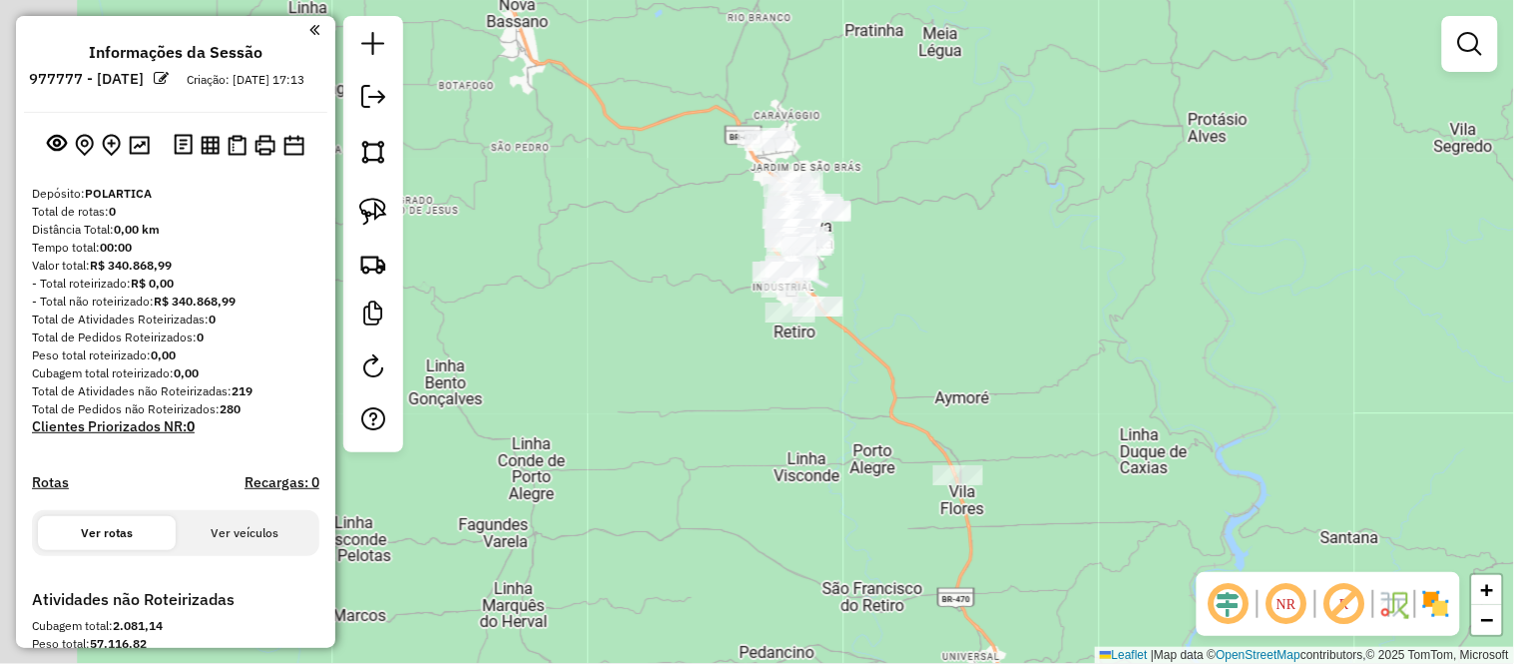
drag, startPoint x: 769, startPoint y: 218, endPoint x: 930, endPoint y: 218, distance: 160.7
click at [930, 218] on div "Janela de atendimento Grade de atendimento Capacidade Transportadoras Veículos …" at bounding box center [757, 332] width 1514 height 664
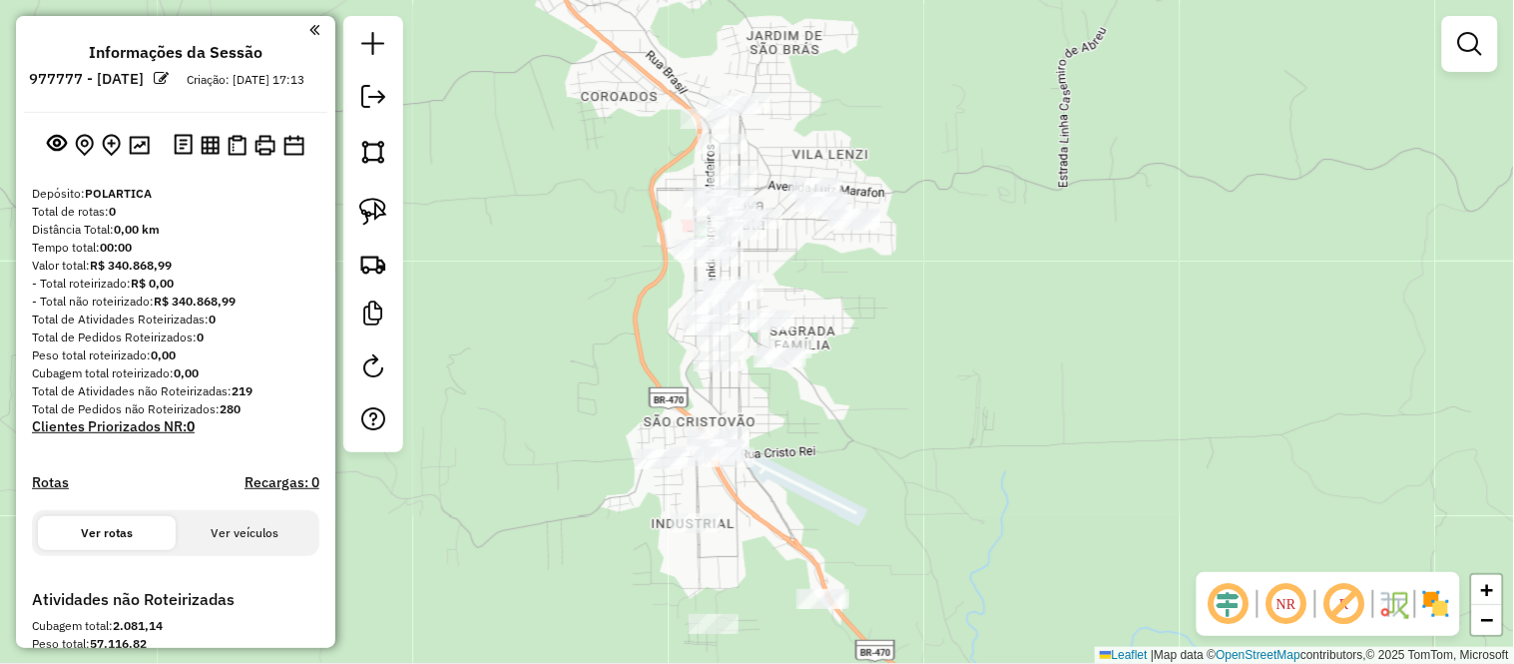
drag, startPoint x: 823, startPoint y: 205, endPoint x: 979, endPoint y: 202, distance: 155.7
click at [979, 202] on div "Janela de atendimento Grade de atendimento Capacidade Transportadoras Veículos …" at bounding box center [757, 332] width 1514 height 664
click at [353, 147] on link at bounding box center [373, 152] width 44 height 44
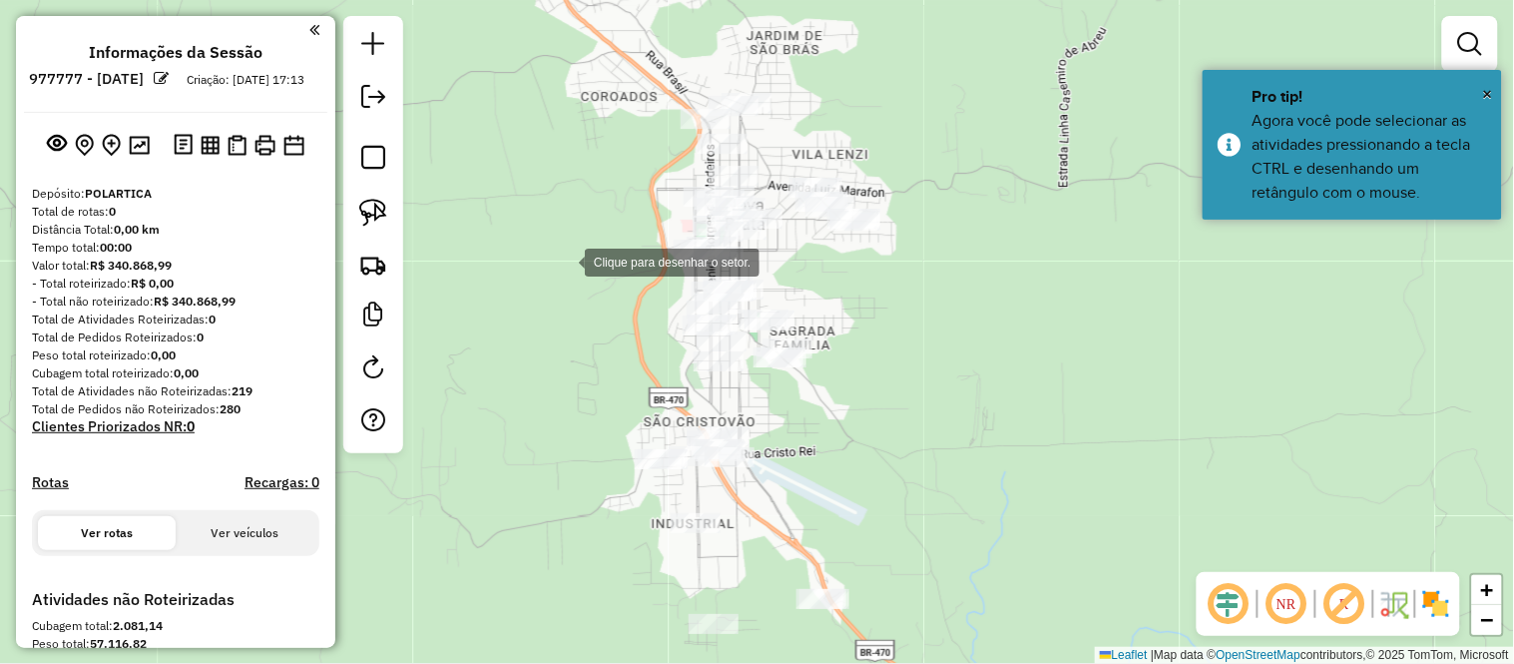
click at [566, 260] on div at bounding box center [565, 261] width 40 height 40
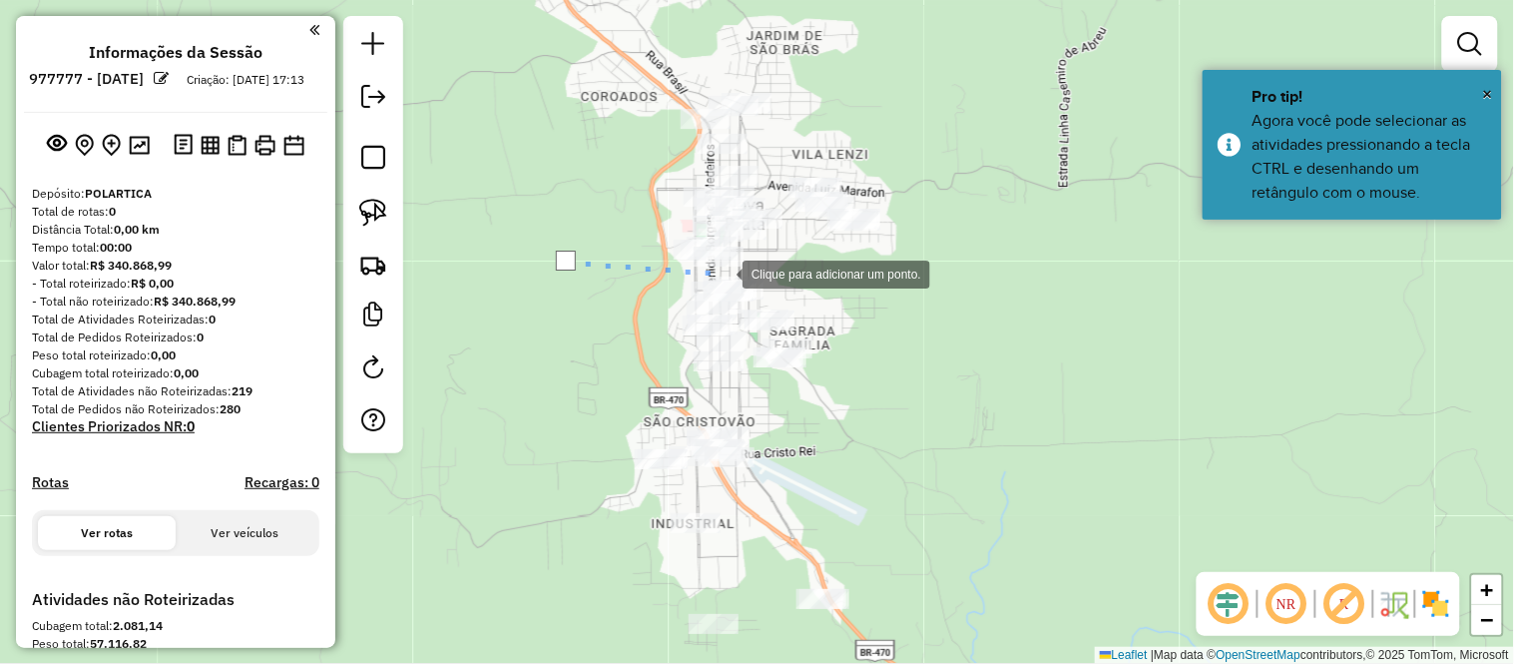
click at [723, 272] on div at bounding box center [723, 272] width 40 height 40
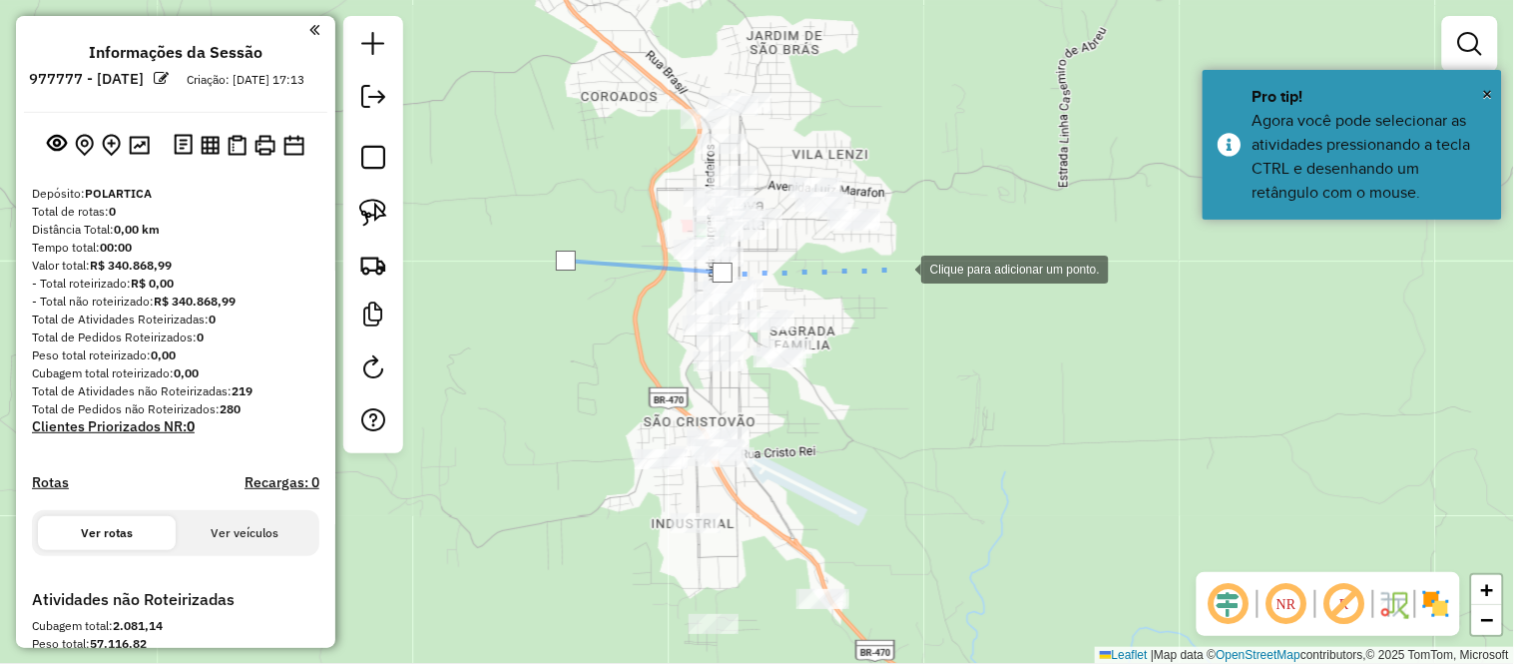
click at [901, 267] on div at bounding box center [901, 268] width 40 height 40
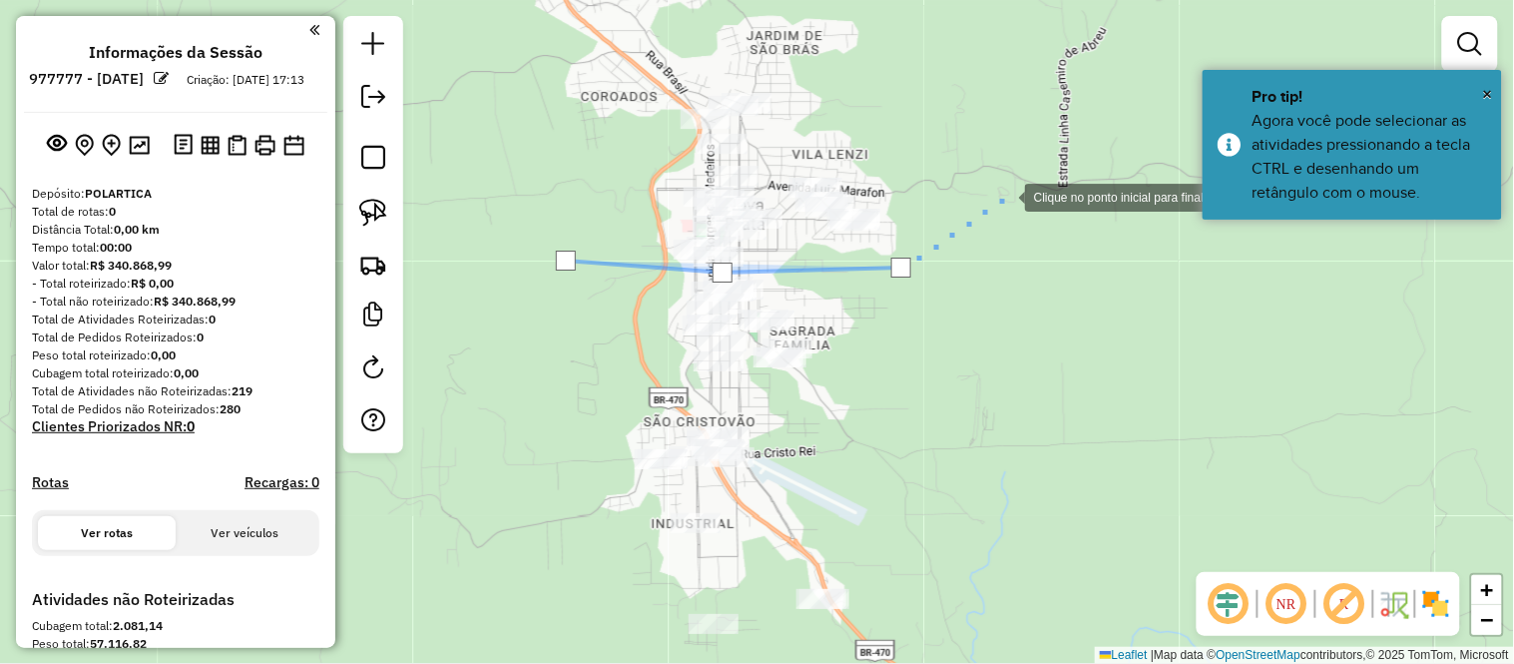
drag, startPoint x: 1005, startPoint y: 196, endPoint x: 982, endPoint y: 84, distance: 114.1
click at [1005, 194] on div at bounding box center [1005, 196] width 40 height 40
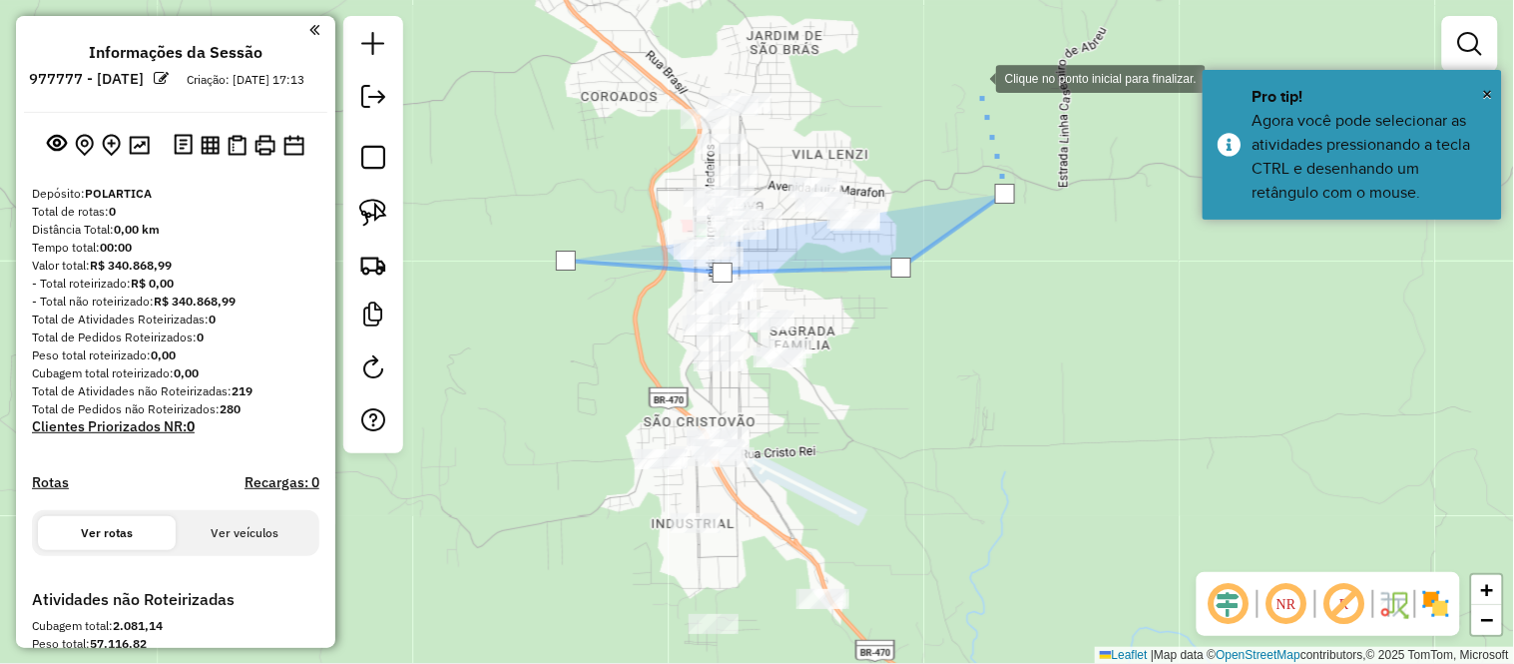
click at [972, 73] on div at bounding box center [976, 77] width 40 height 40
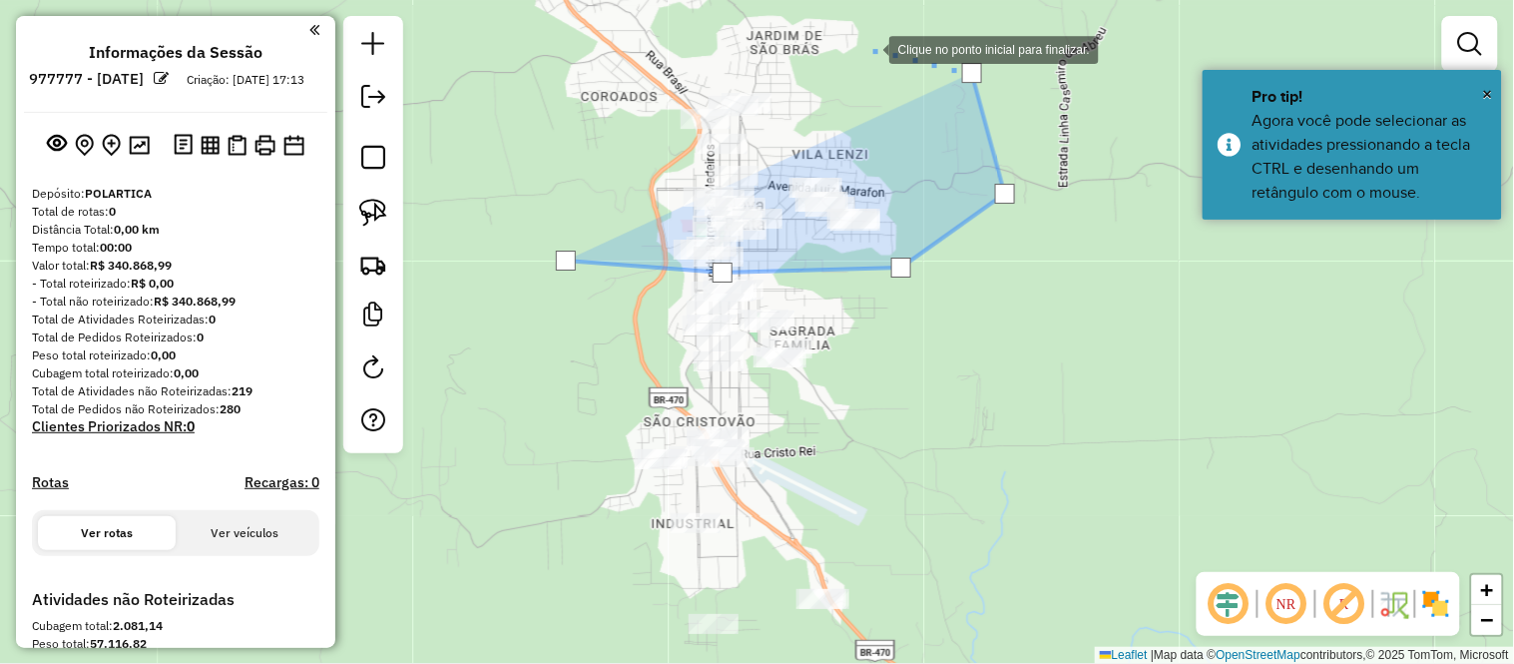
click at [849, 38] on div at bounding box center [869, 48] width 40 height 40
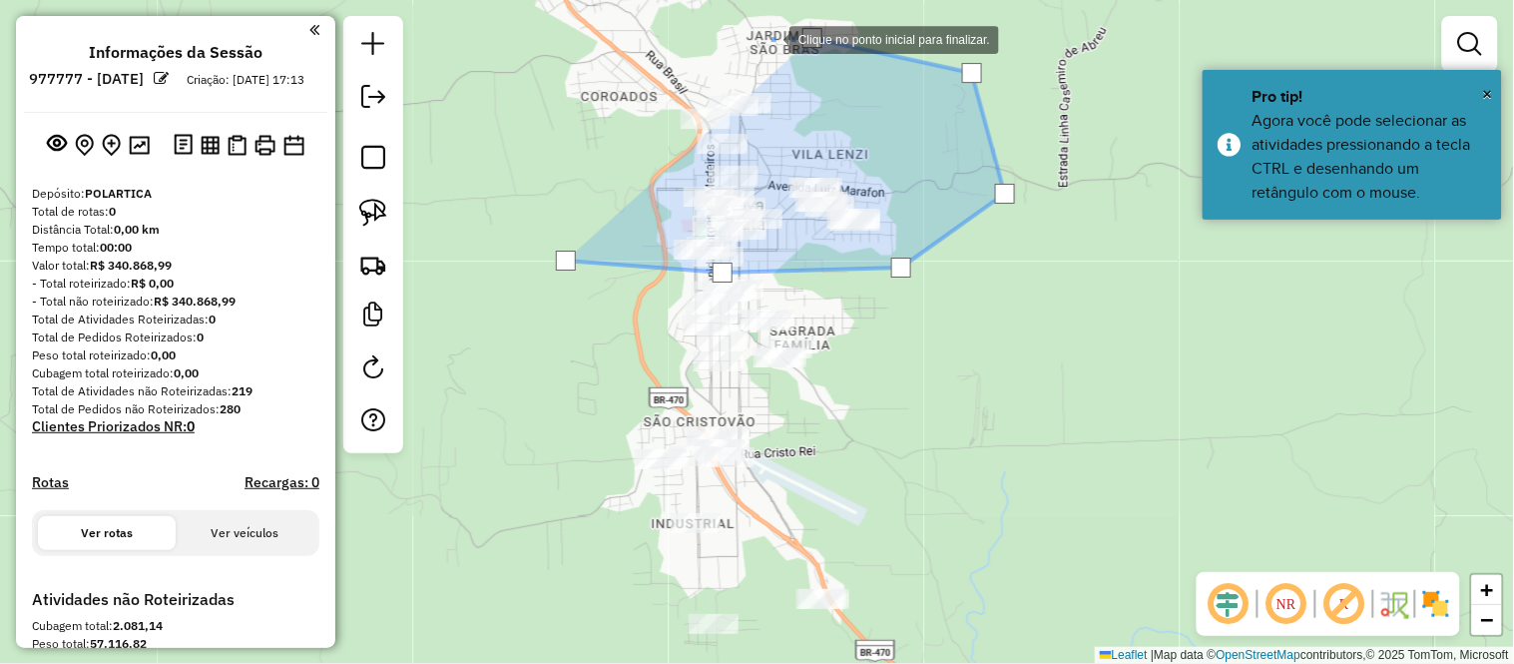
click at [750, 38] on div at bounding box center [770, 38] width 40 height 40
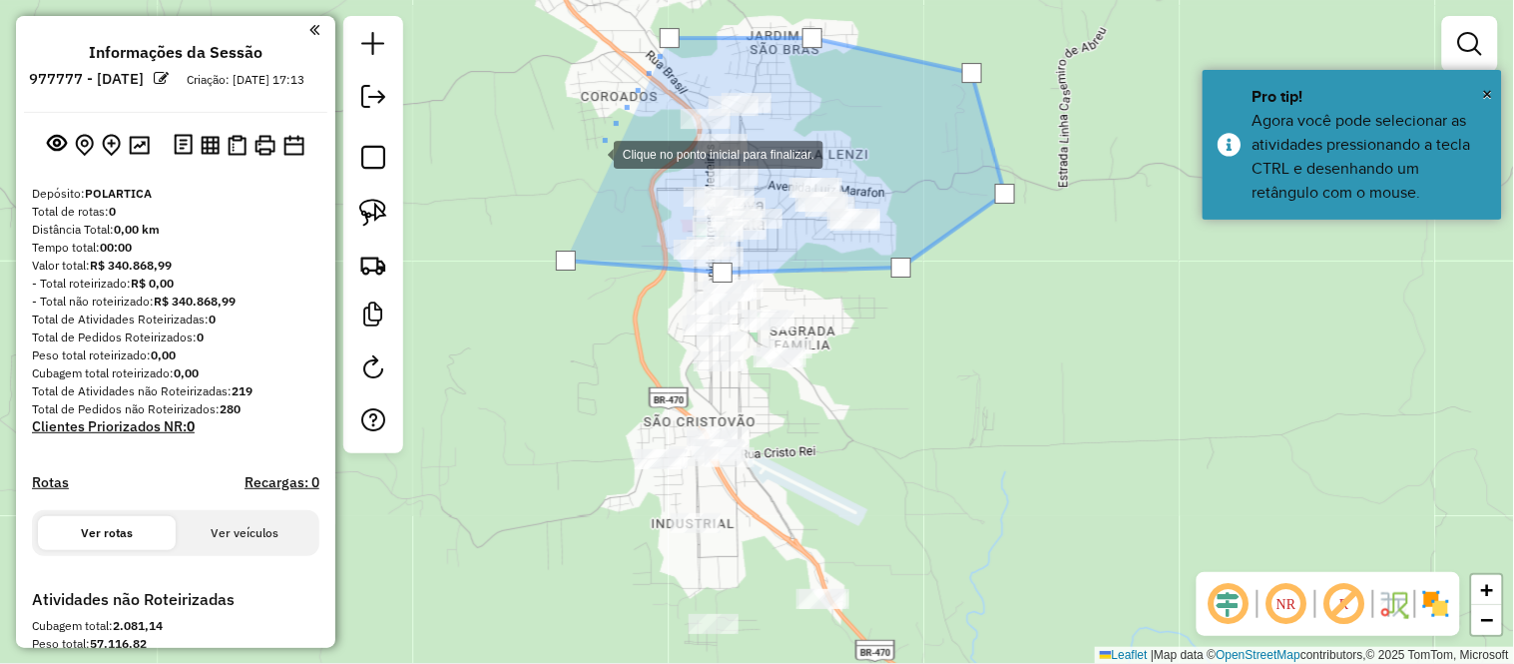
click at [594, 153] on div at bounding box center [594, 153] width 40 height 40
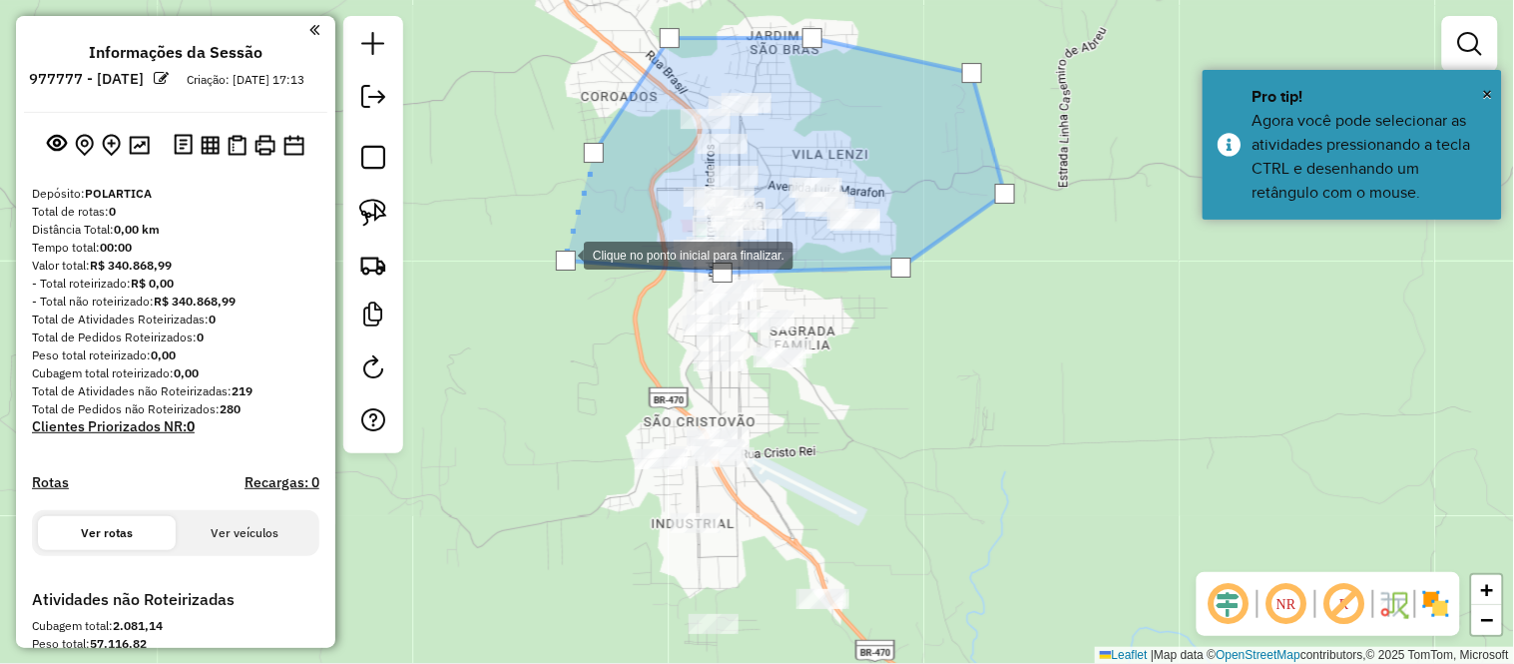
click at [564, 253] on div at bounding box center [566, 261] width 20 height 20
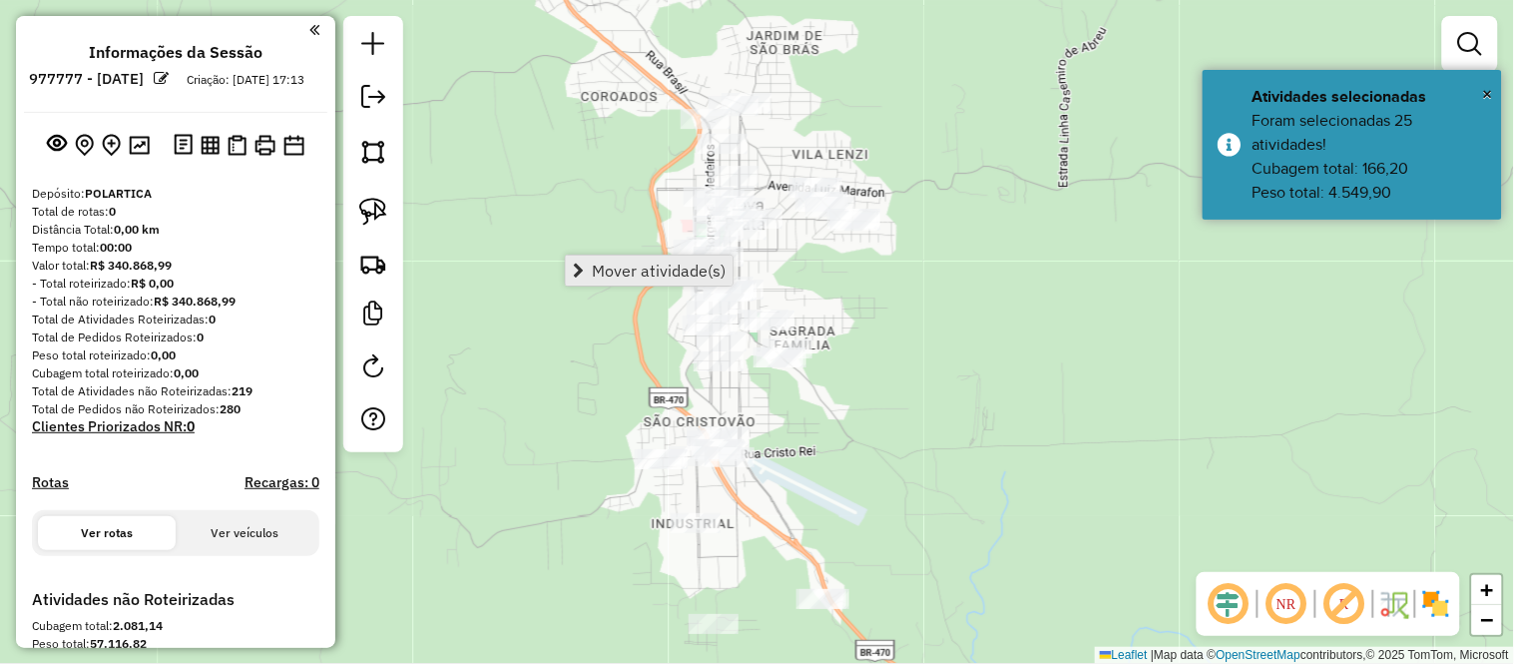
click at [621, 265] on span "Mover atividade(s)" at bounding box center [659, 270] width 134 height 16
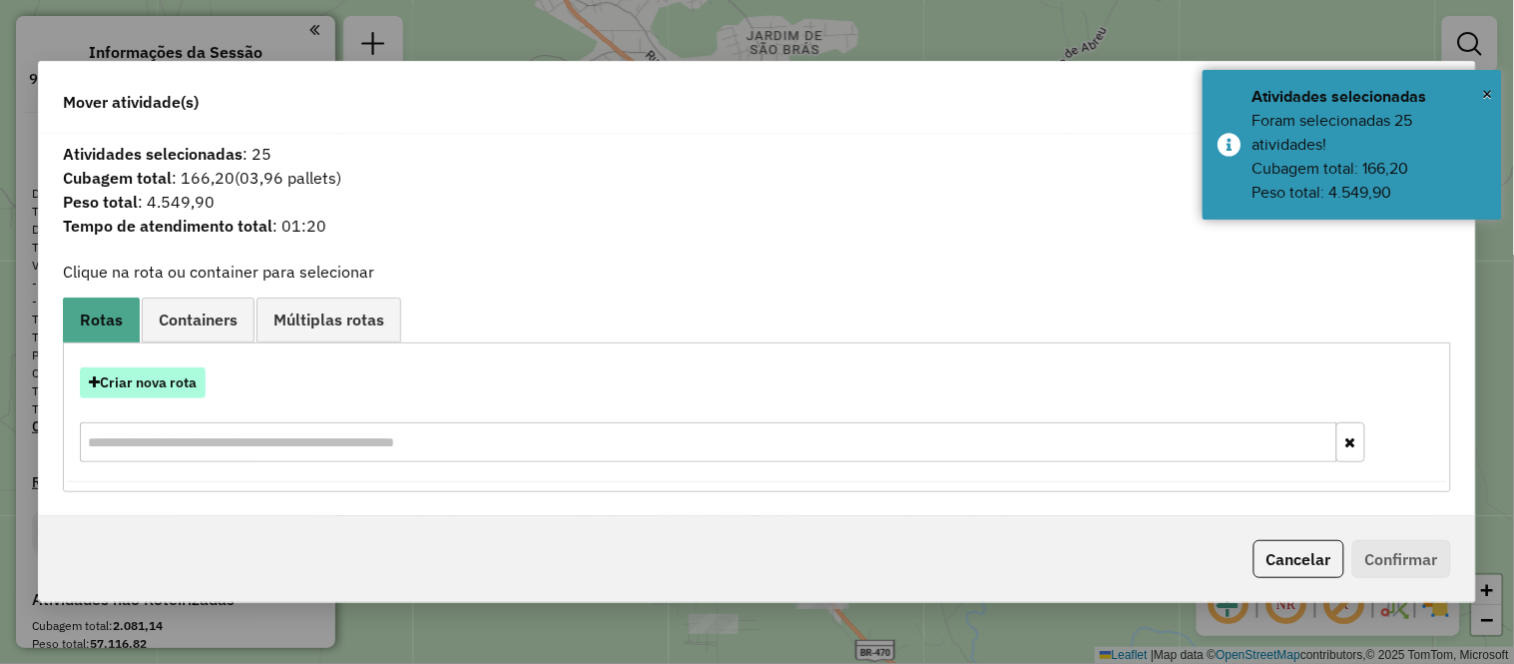
click at [125, 381] on button "Criar nova rota" at bounding box center [143, 382] width 126 height 31
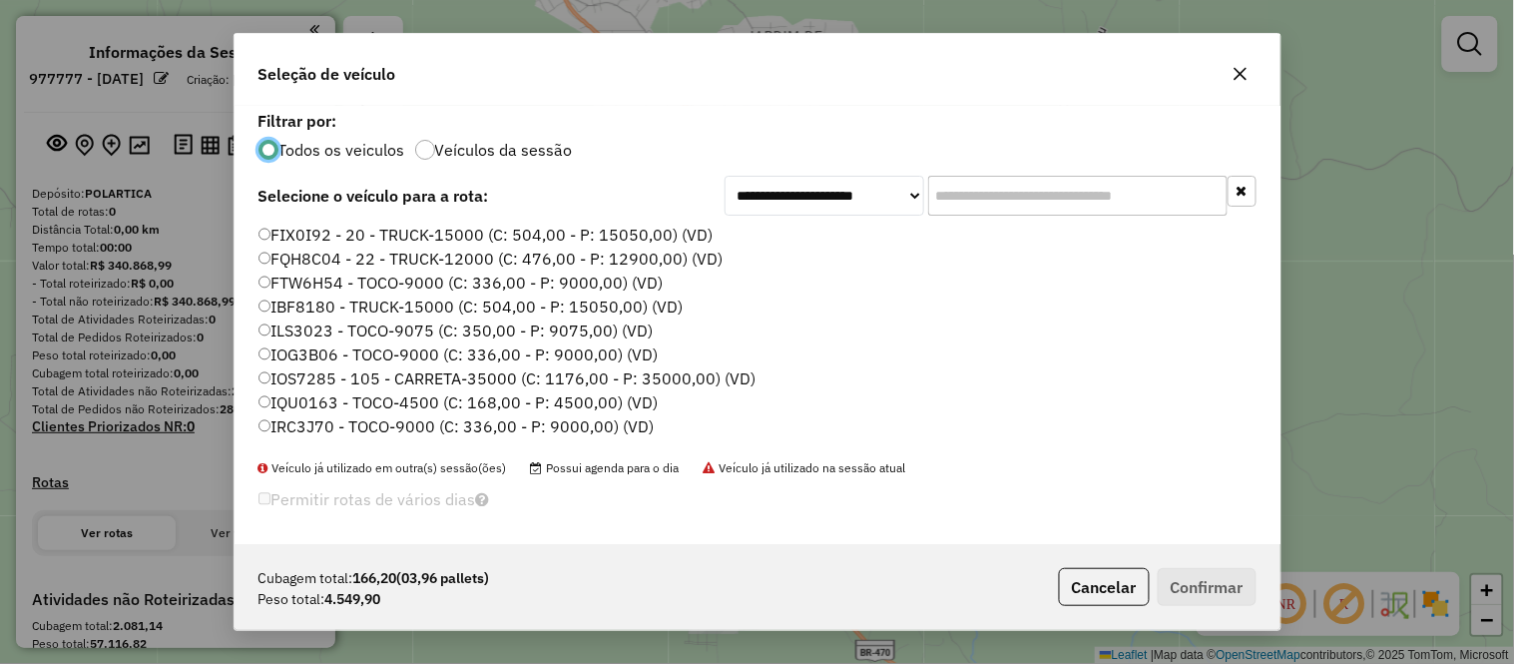
scroll to position [259, 0]
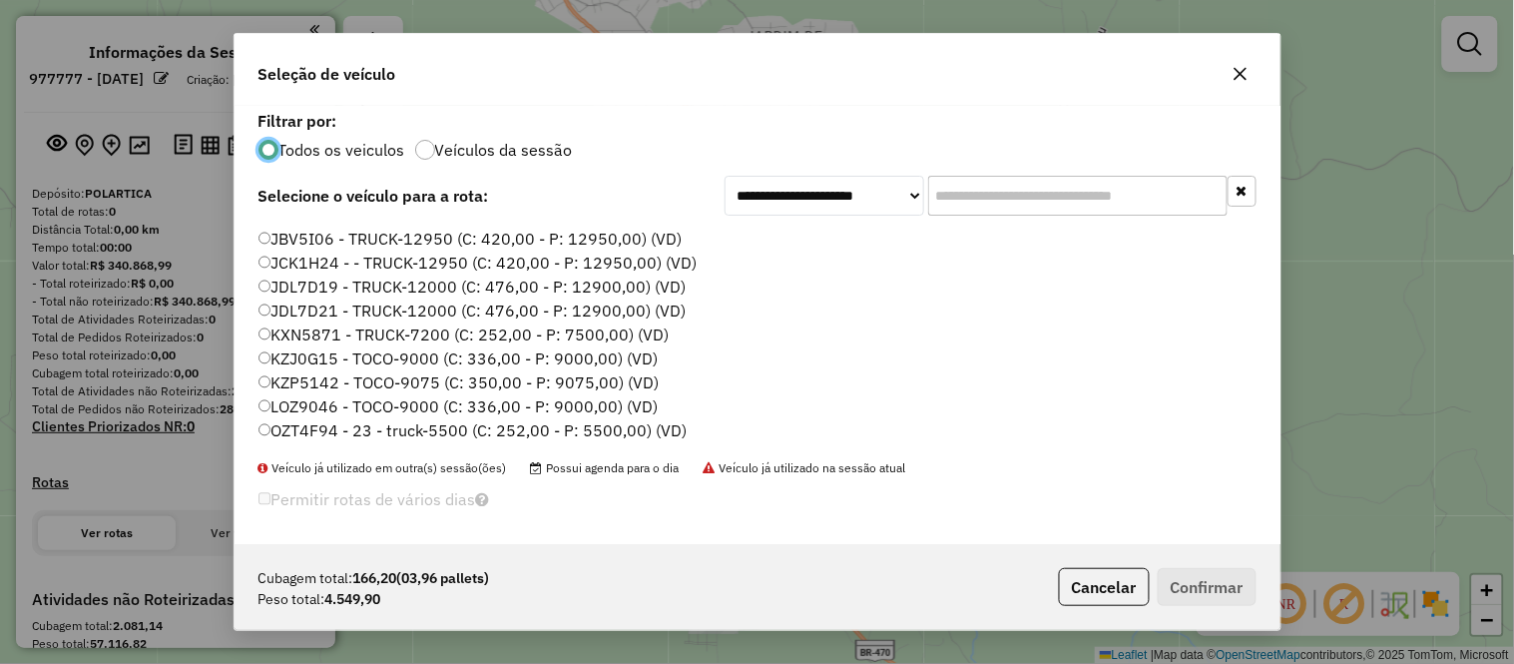
click at [307, 401] on label "LOZ9046 - TOCO-9000 (C: 336,00 - P: 9000,00) (VD)" at bounding box center [458, 406] width 400 height 24
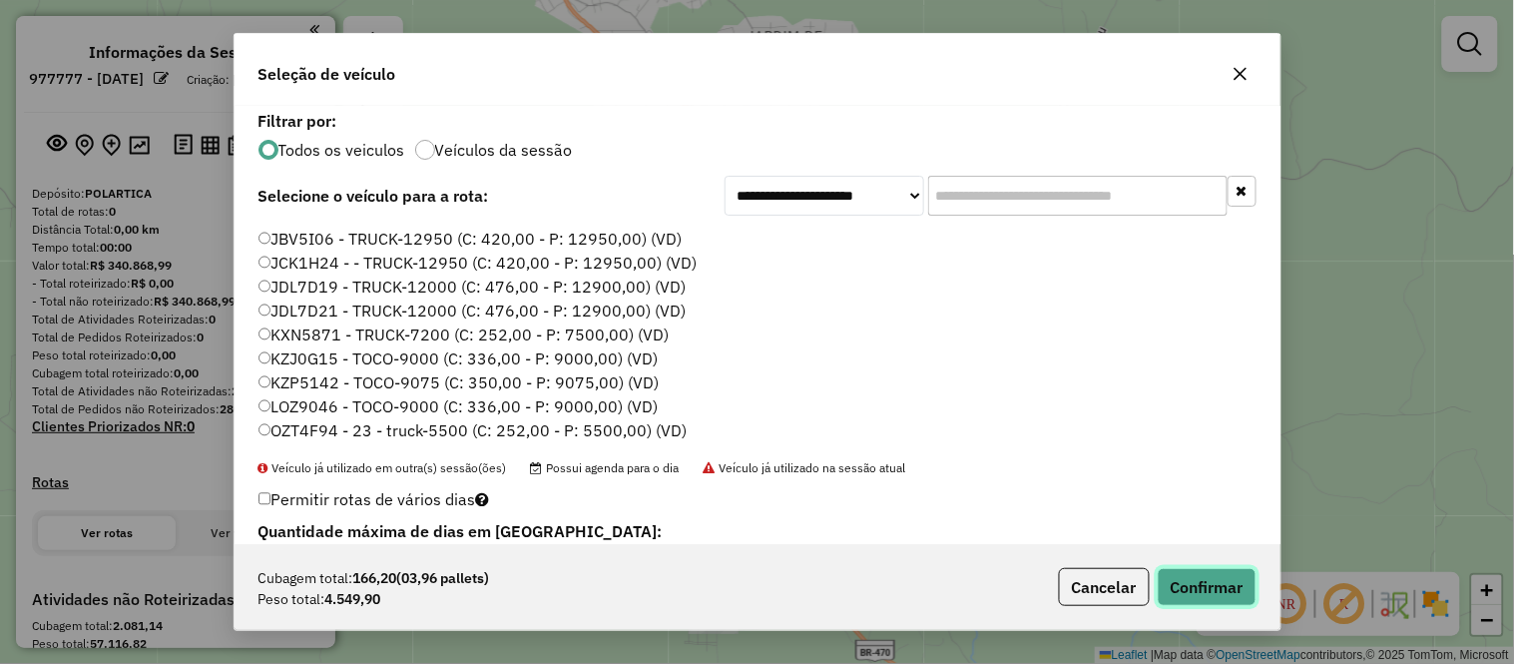
click at [1214, 594] on button "Confirmar" at bounding box center [1207, 587] width 99 height 38
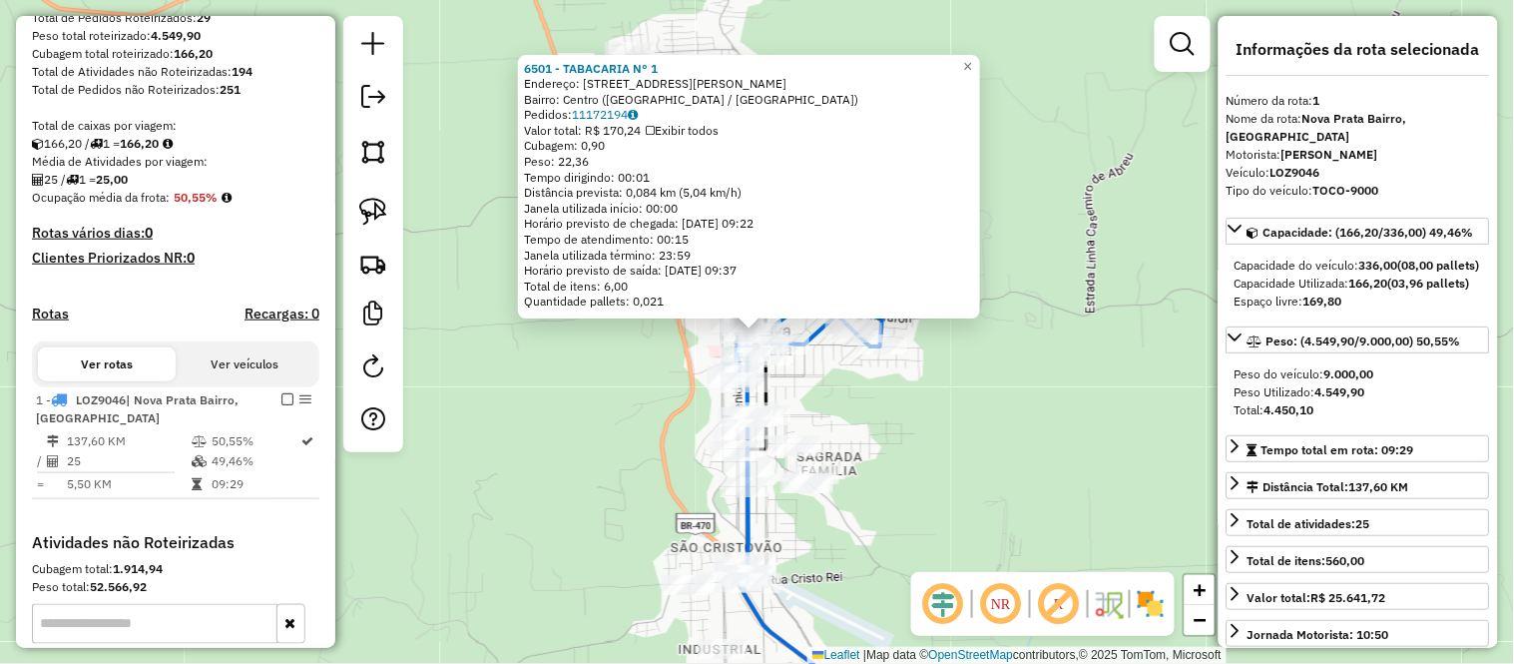
scroll to position [580, 0]
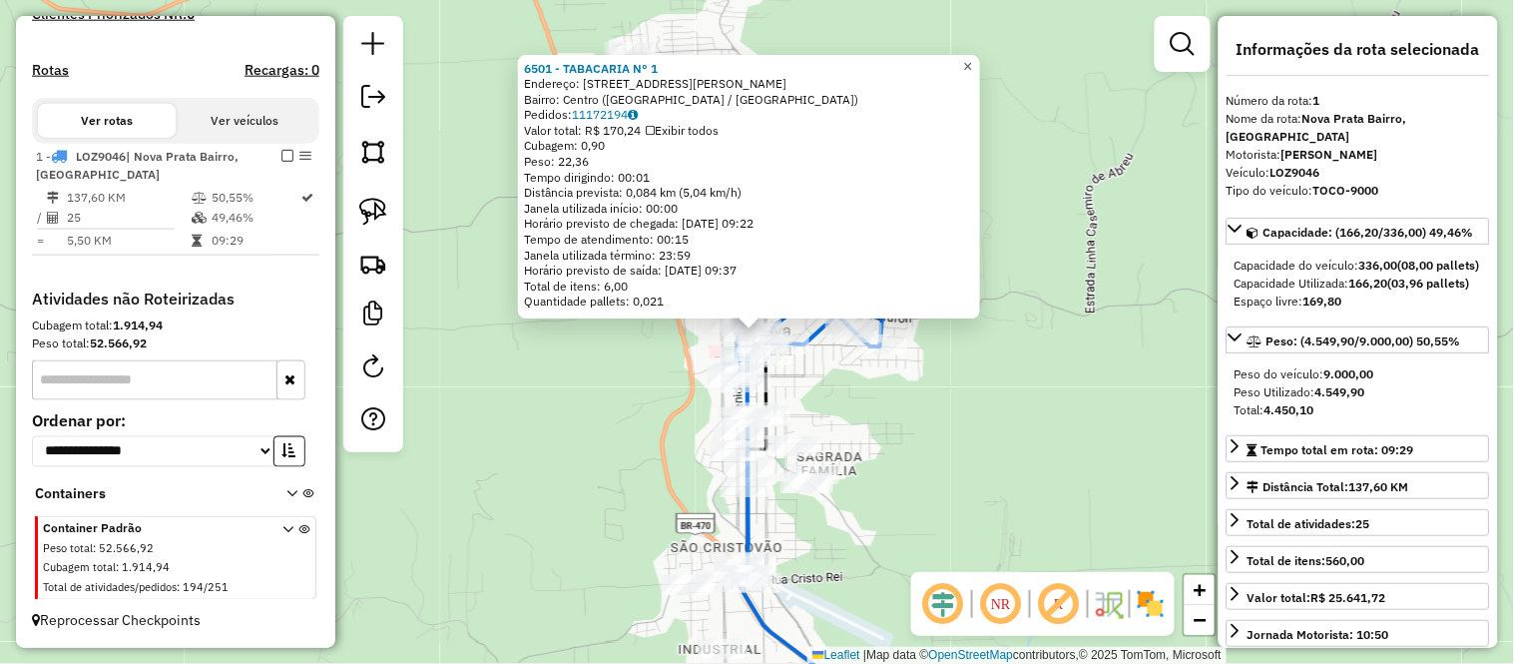
click at [980, 71] on link "×" at bounding box center [968, 67] width 24 height 24
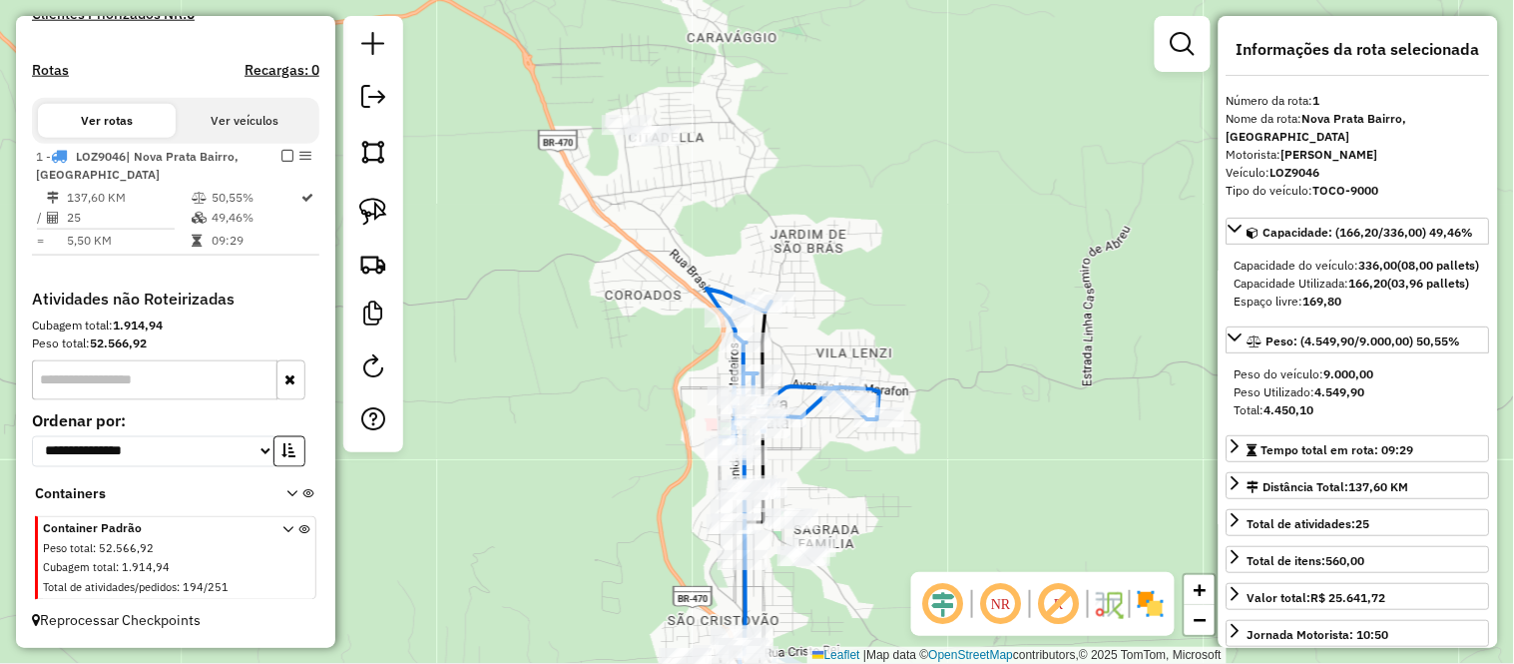
drag, startPoint x: 779, startPoint y: 104, endPoint x: 776, endPoint y: 177, distance: 72.9
click at [776, 177] on div "Janela de atendimento Grade de atendimento Capacidade Transportadoras Veículos …" at bounding box center [757, 332] width 1514 height 664
click at [374, 147] on img at bounding box center [373, 152] width 28 height 28
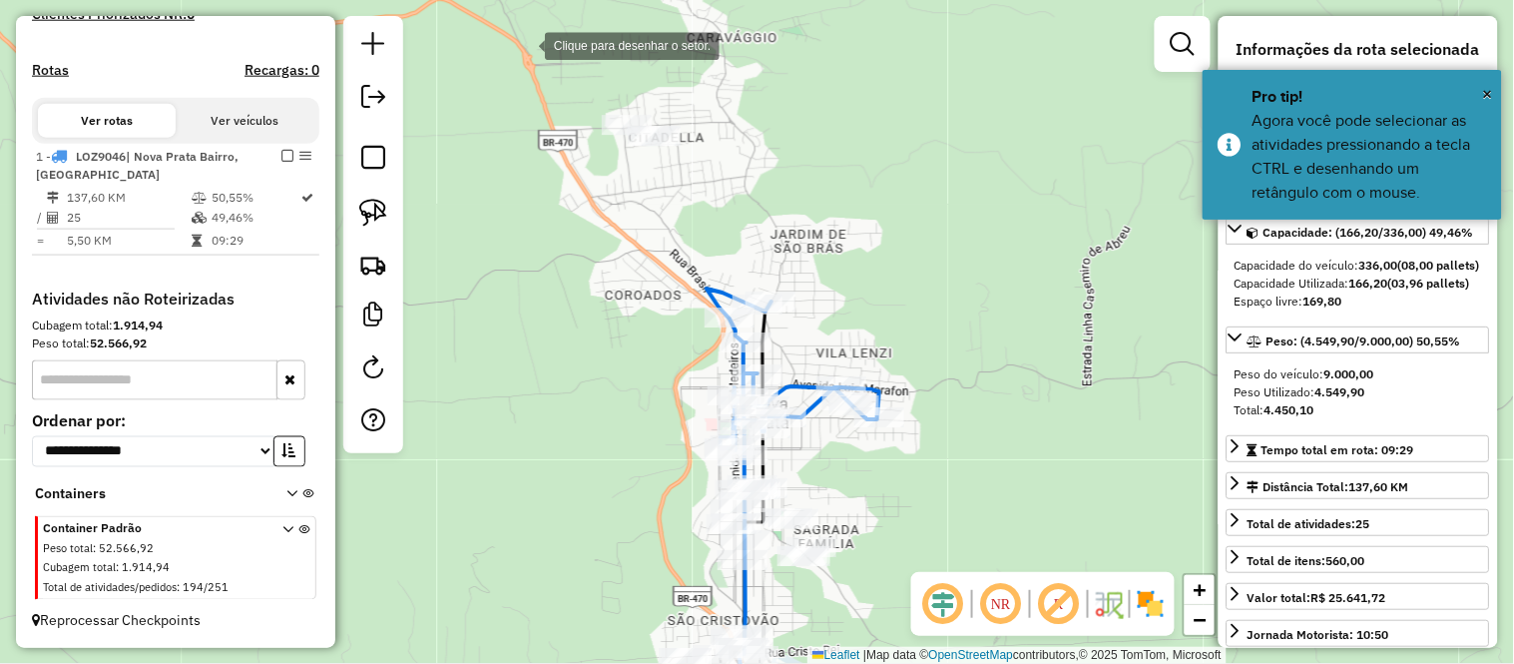
click at [527, 43] on div at bounding box center [525, 44] width 40 height 40
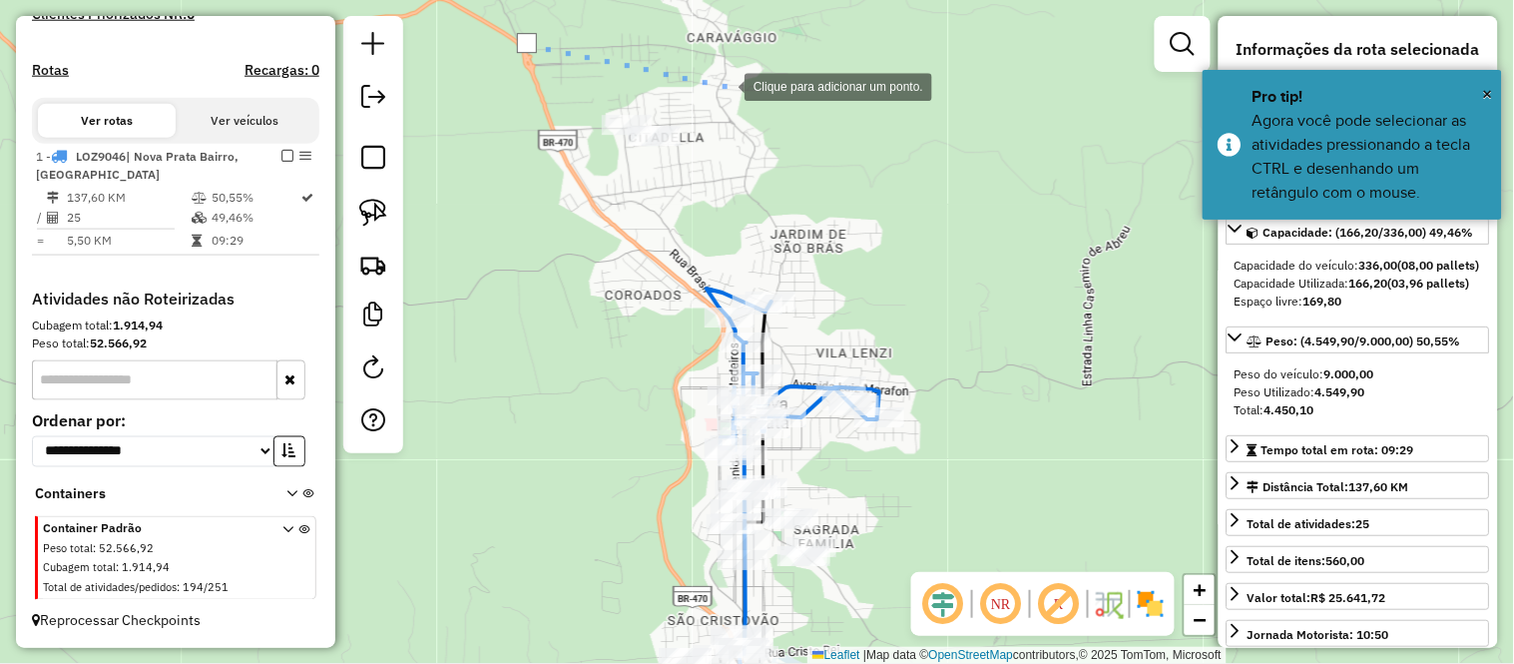
drag, startPoint x: 725, startPoint y: 85, endPoint x: 739, endPoint y: 101, distance: 21.2
click at [726, 87] on div at bounding box center [725, 85] width 40 height 40
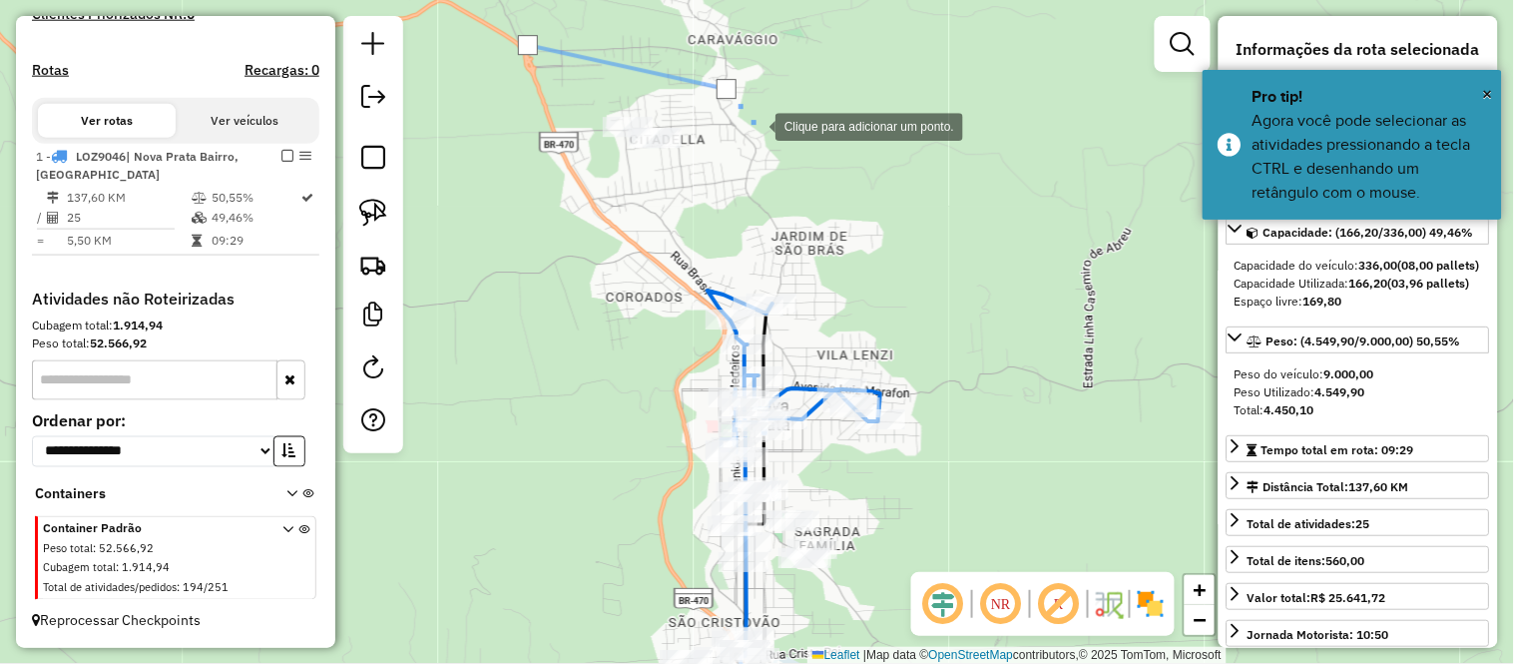
drag, startPoint x: 755, startPoint y: 150, endPoint x: 754, endPoint y: 167, distance: 17.0
click at [755, 145] on div at bounding box center [756, 125] width 40 height 40
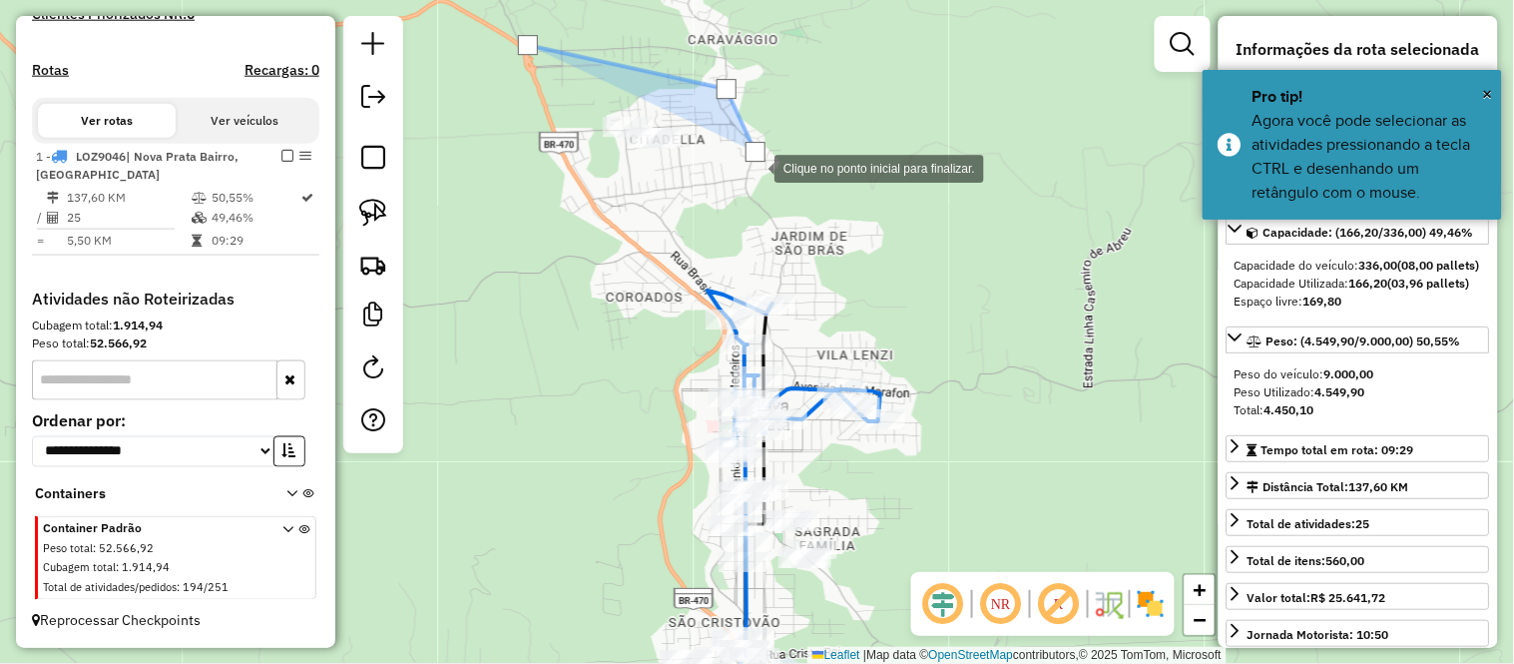
click at [735, 187] on div at bounding box center [755, 167] width 40 height 40
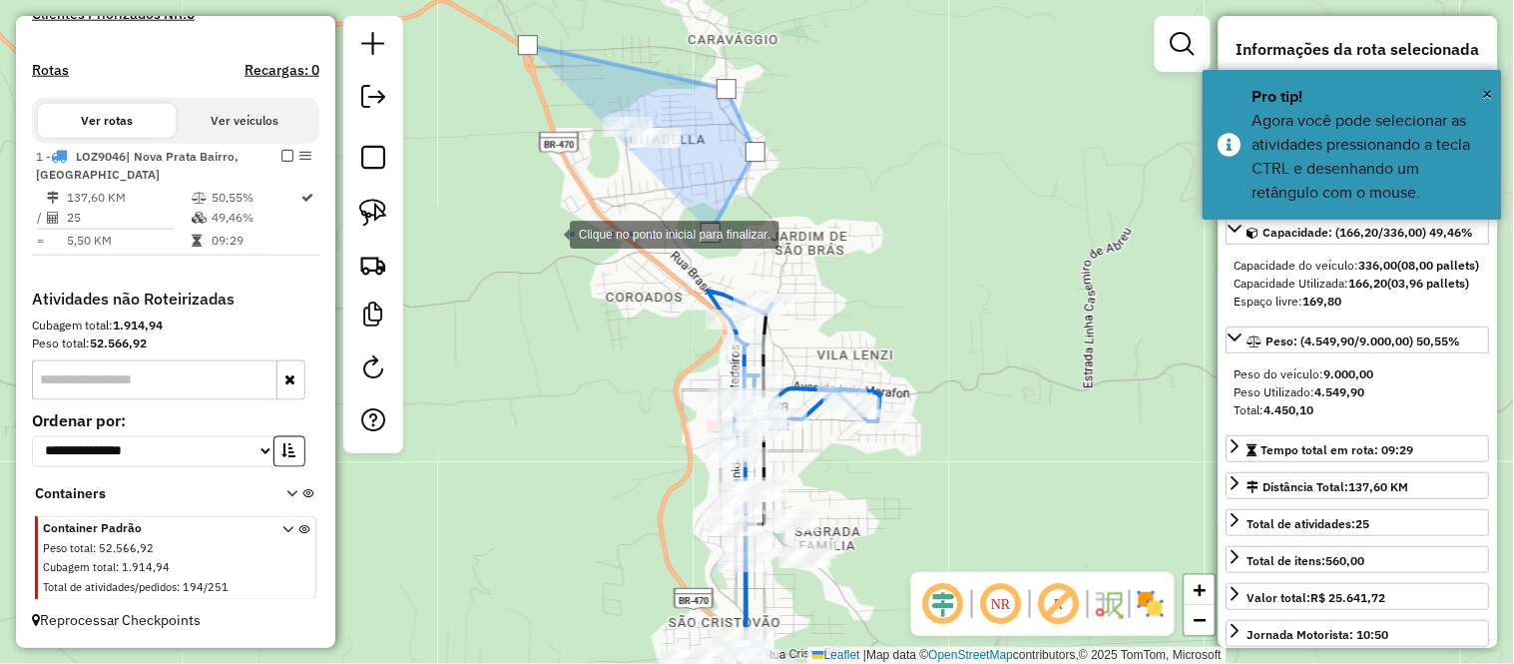
click at [550, 233] on div at bounding box center [550, 233] width 40 height 40
drag, startPoint x: 454, startPoint y: 174, endPoint x: 472, endPoint y: 78, distance: 97.5
click at [530, 213] on div at bounding box center [550, 233] width 40 height 40
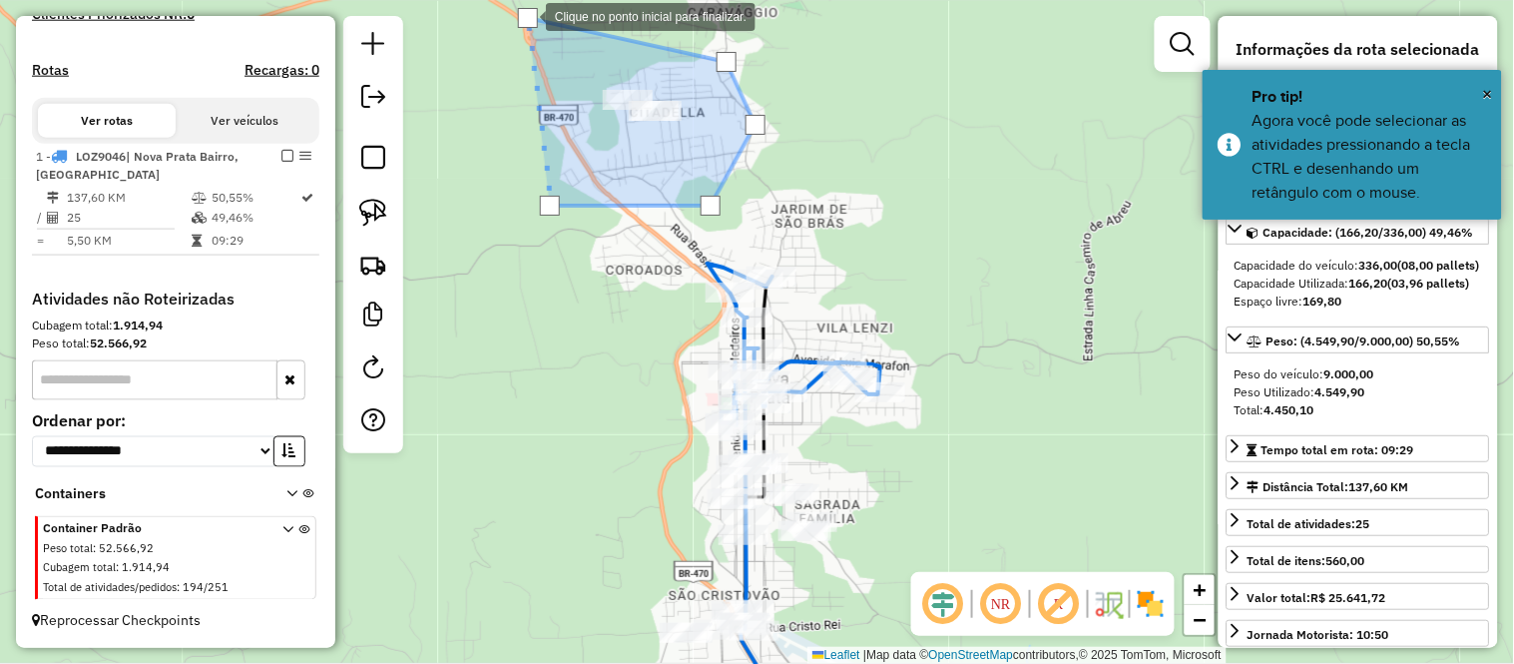
click at [526, 15] on div at bounding box center [528, 18] width 20 height 20
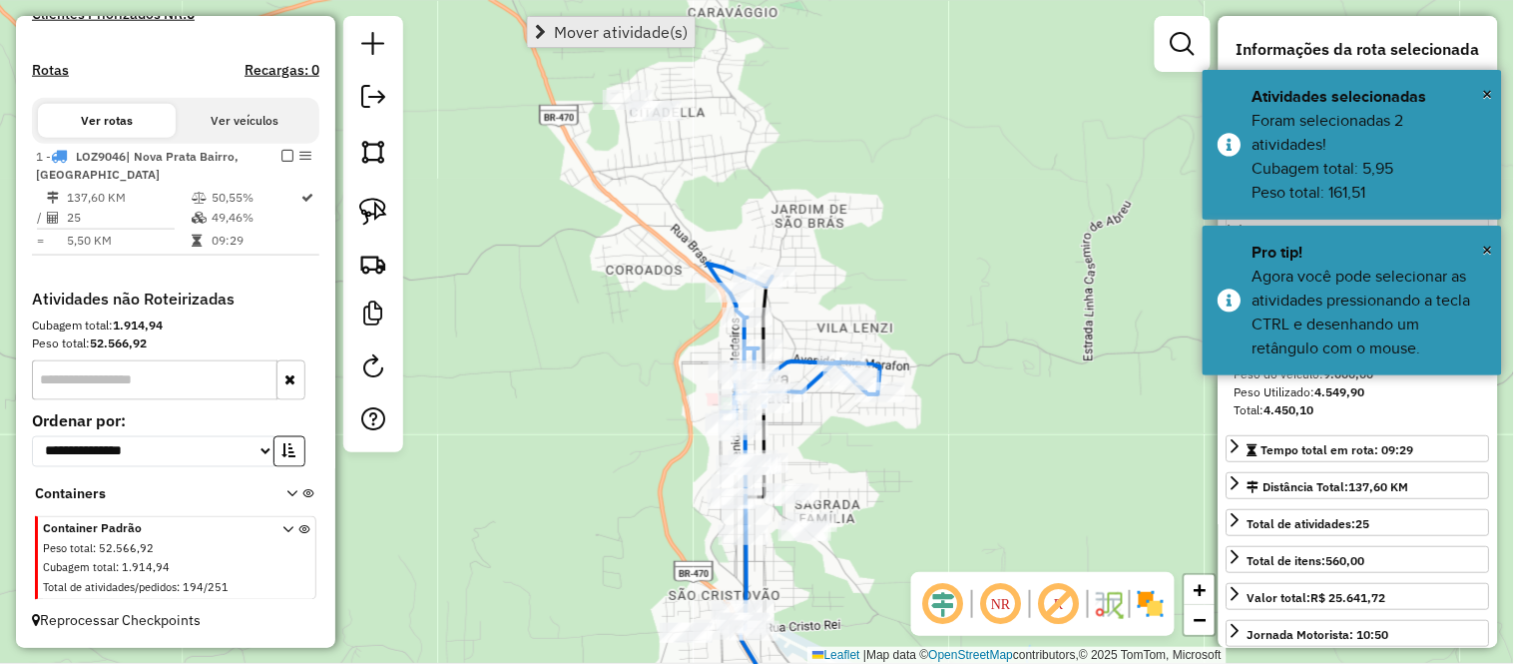
click at [577, 32] on span "Mover atividade(s)" at bounding box center [621, 32] width 134 height 16
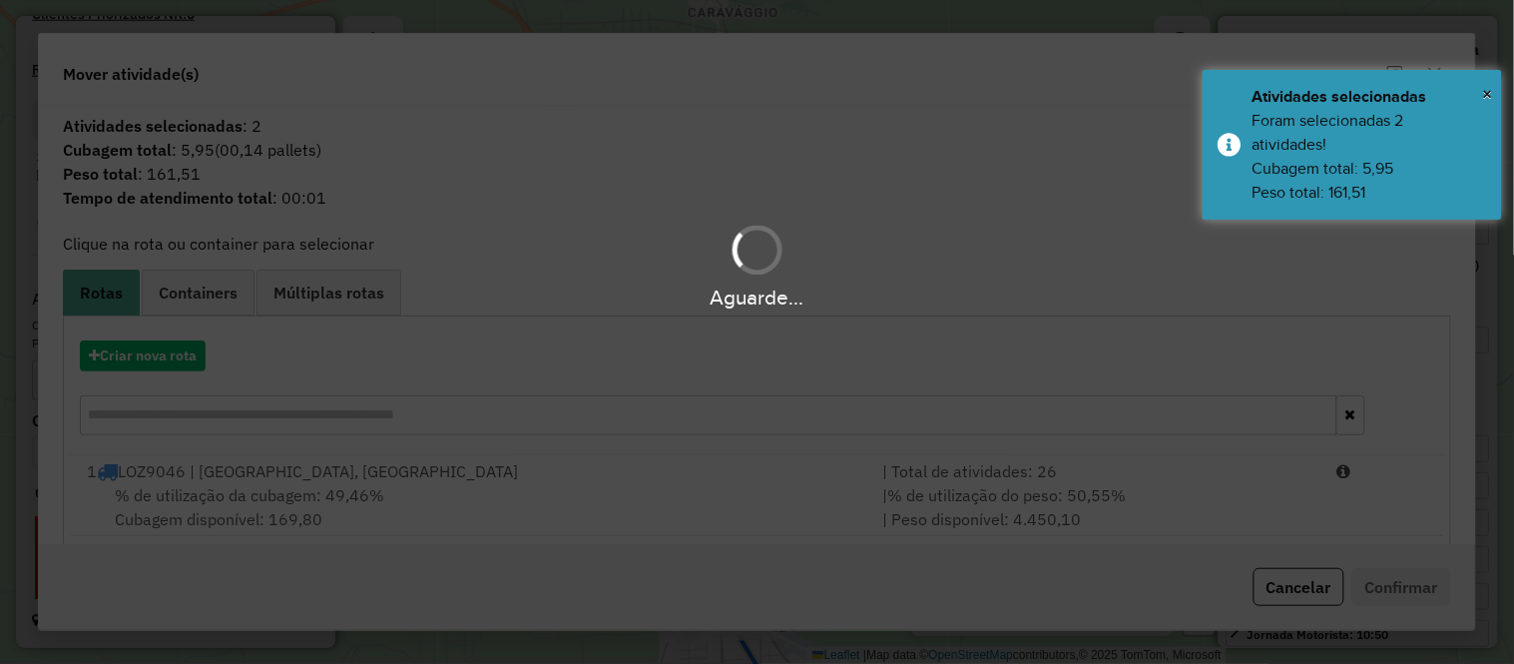
click at [200, 477] on div "Aguarde..." at bounding box center [757, 332] width 1514 height 664
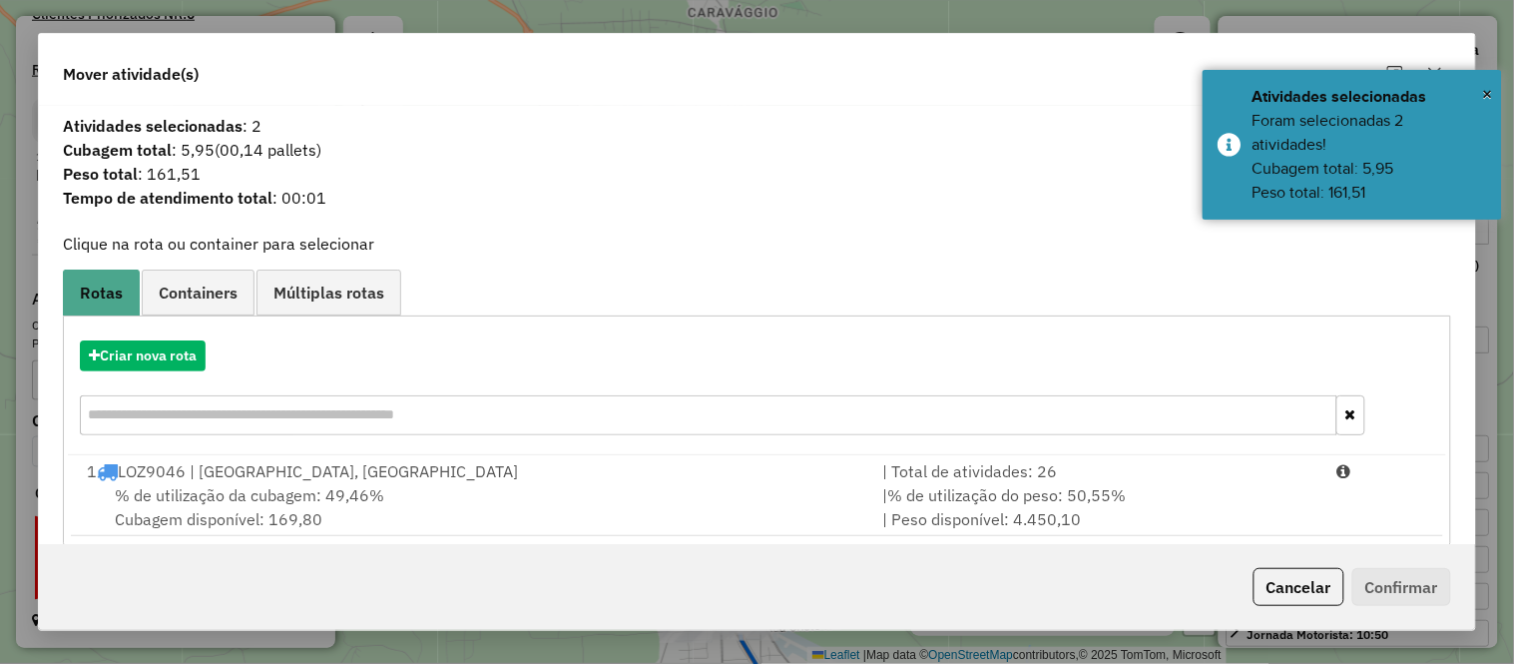
click at [200, 477] on div "1 LOZ9046 | Nova Prata Bairro, Nova Prata centro" at bounding box center [472, 471] width 795 height 24
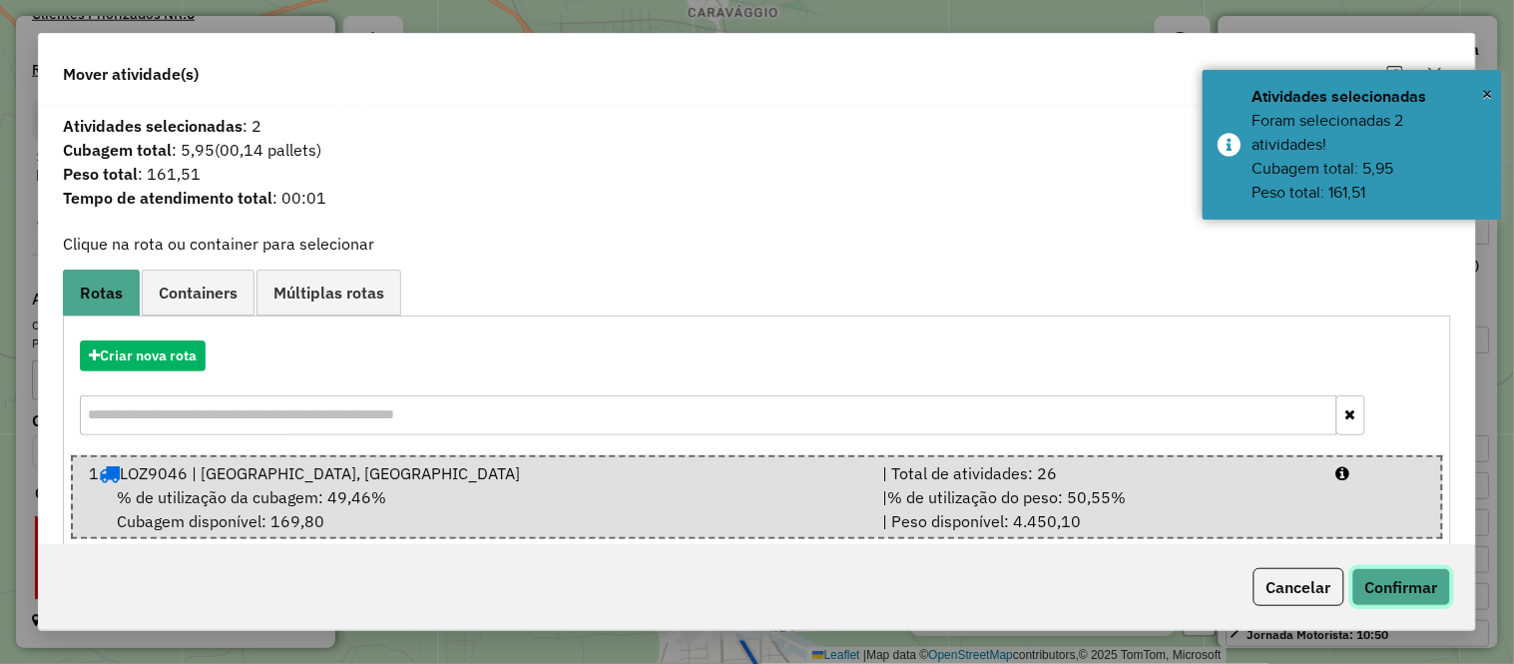
click at [1415, 582] on button "Confirmar" at bounding box center [1401, 587] width 99 height 38
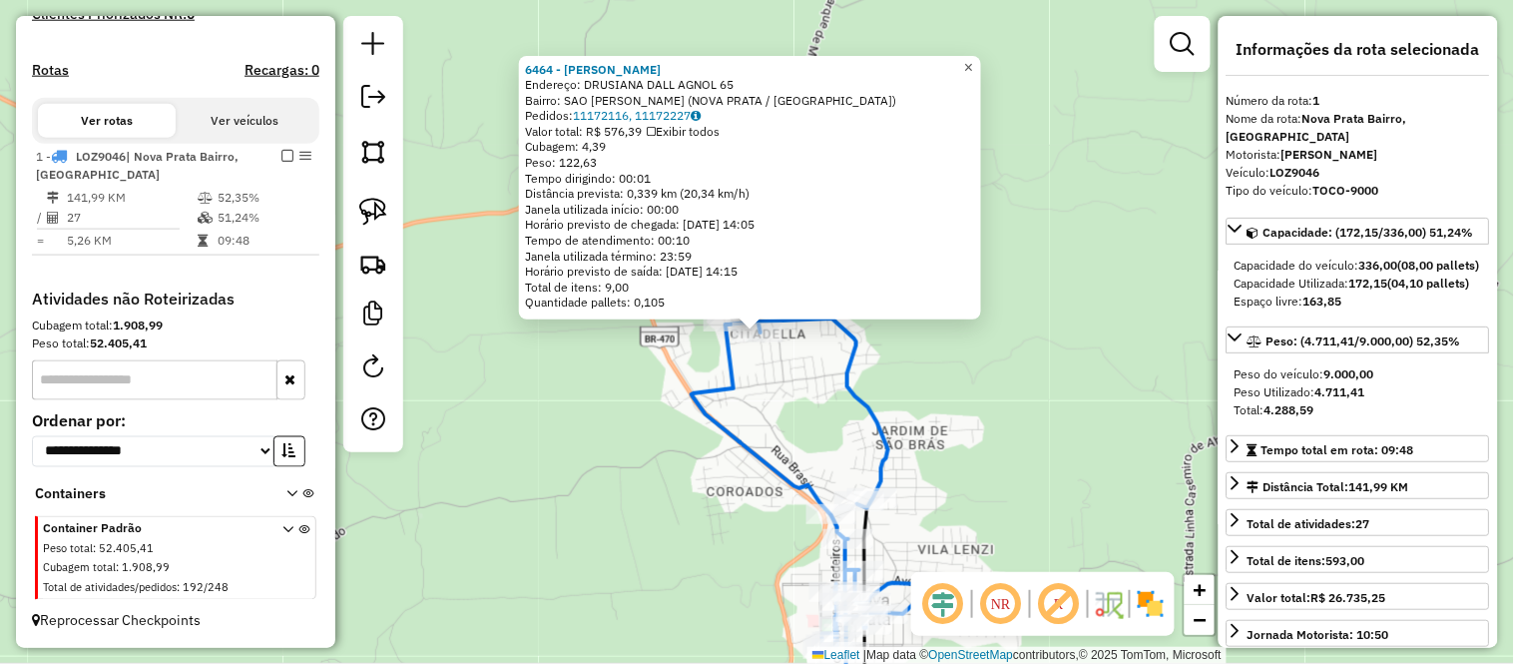
click at [981, 56] on link "×" at bounding box center [969, 68] width 24 height 24
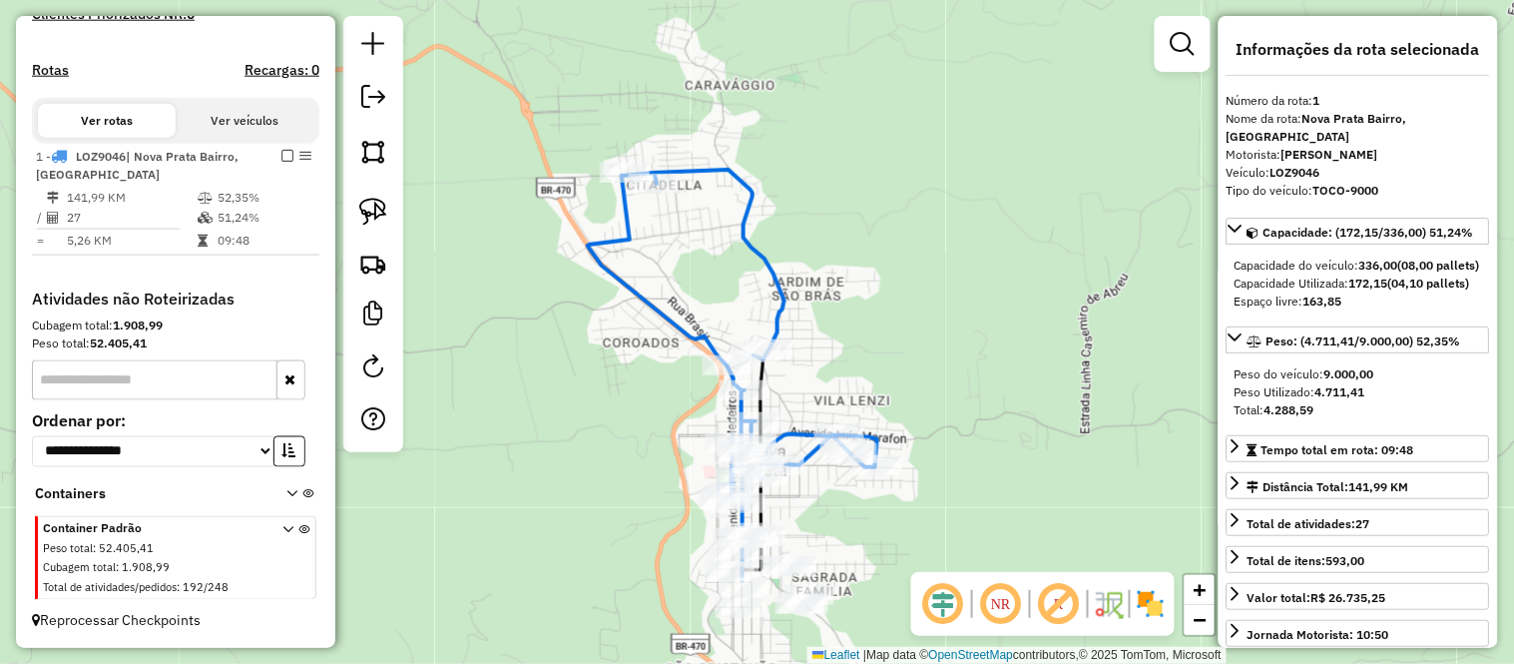
drag, startPoint x: 940, startPoint y: 175, endPoint x: 878, endPoint y: 52, distance: 137.5
click at [878, 52] on div "Janela de atendimento Grade de atendimento Capacidade Transportadoras Veículos …" at bounding box center [757, 332] width 1514 height 664
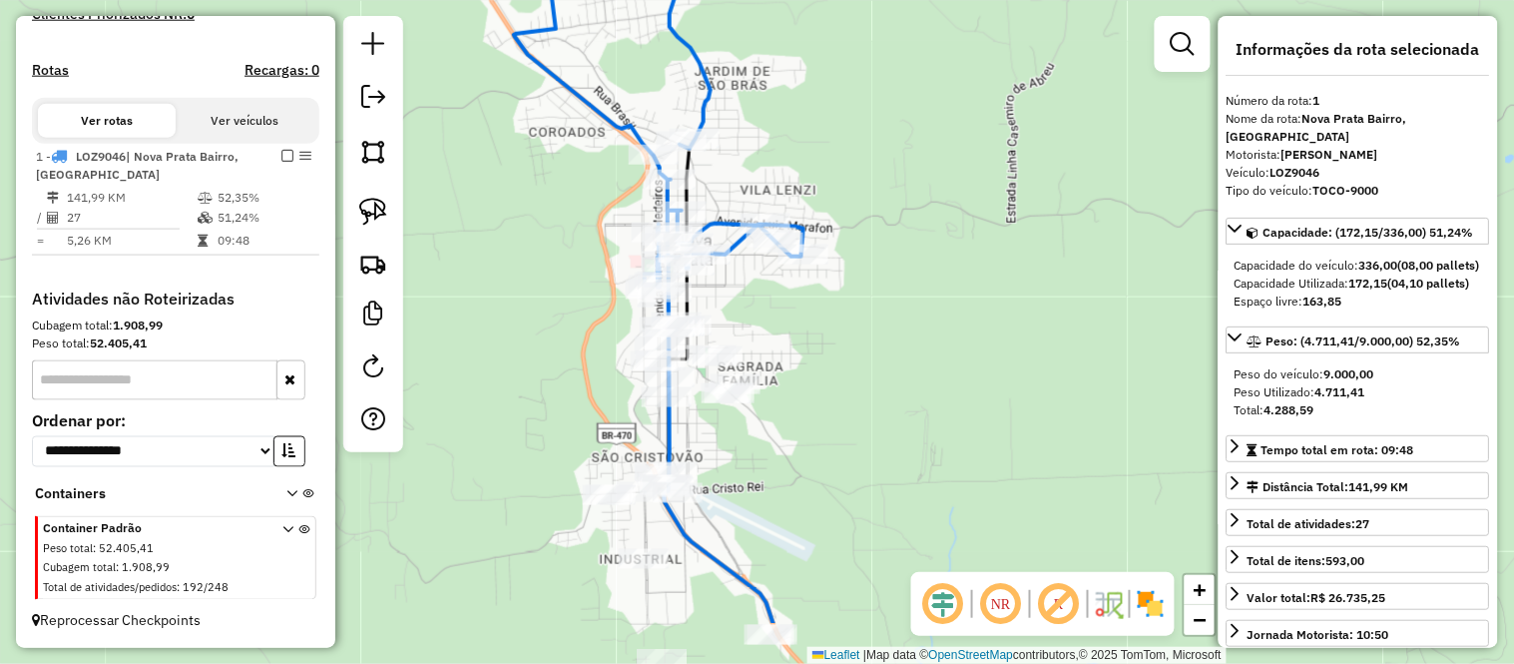
drag, startPoint x: 915, startPoint y: 205, endPoint x: 910, endPoint y: 187, distance: 18.6
click at [910, 187] on div "Janela de atendimento Grade de atendimento Capacidade Transportadoras Veículos …" at bounding box center [757, 332] width 1514 height 664
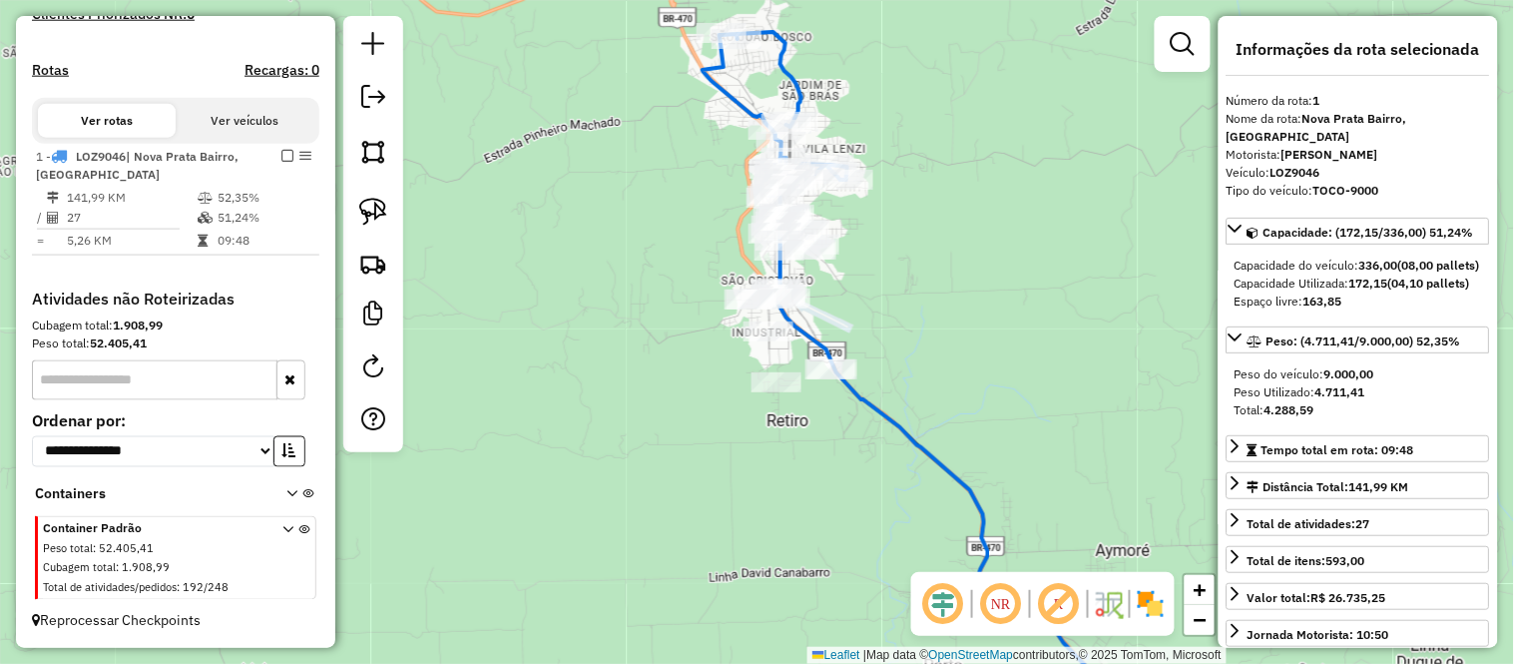
drag, startPoint x: 983, startPoint y: 354, endPoint x: 854, endPoint y: 117, distance: 270.2
click at [859, 117] on div "Janela de atendimento Grade de atendimento Capacidade Transportadoras Veículos …" at bounding box center [757, 332] width 1514 height 664
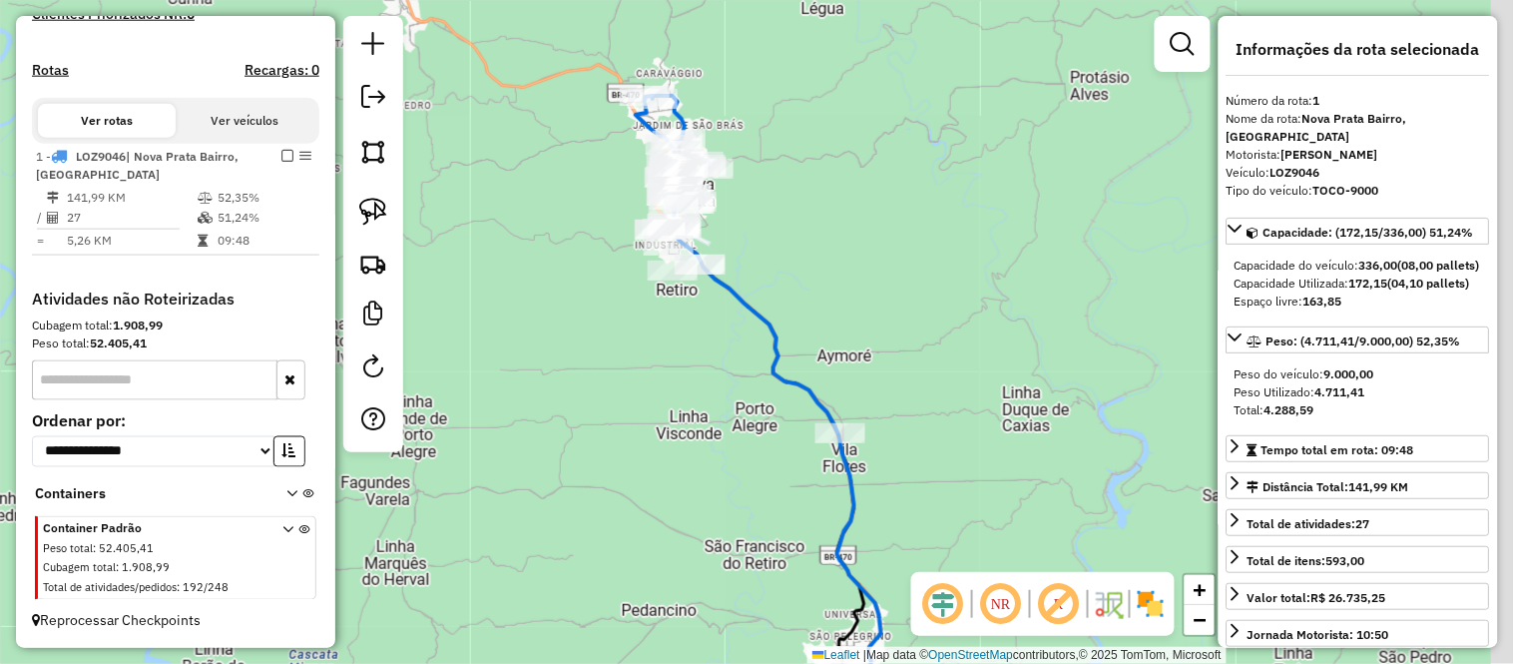
drag, startPoint x: 932, startPoint y: 146, endPoint x: 828, endPoint y: 270, distance: 162.3
click at [848, 274] on div "Janela de atendimento Grade de atendimento Capacidade Transportadoras Veículos …" at bounding box center [757, 332] width 1514 height 664
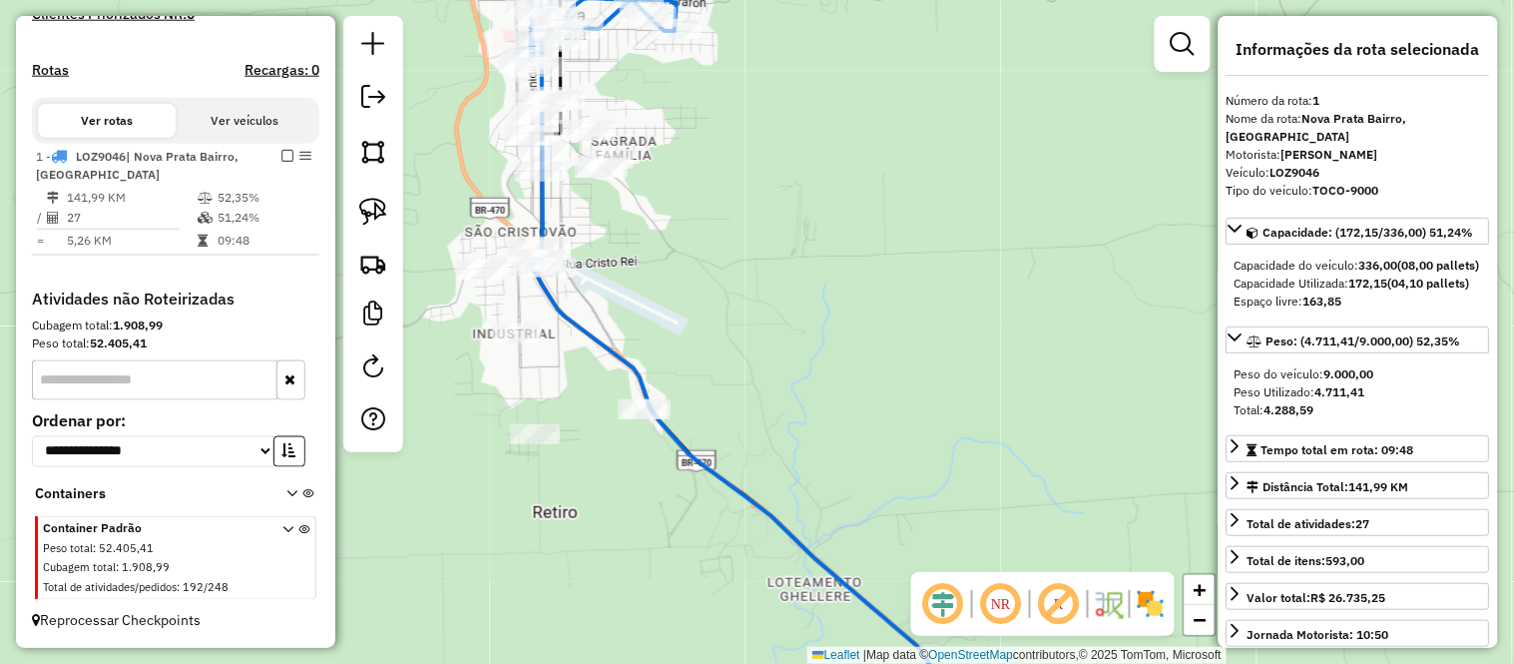
drag, startPoint x: 754, startPoint y: 228, endPoint x: 895, endPoint y: 227, distance: 140.7
click at [895, 227] on div "Janela de atendimento Grade de atendimento Capacidade Transportadoras Veículos …" at bounding box center [757, 332] width 1514 height 664
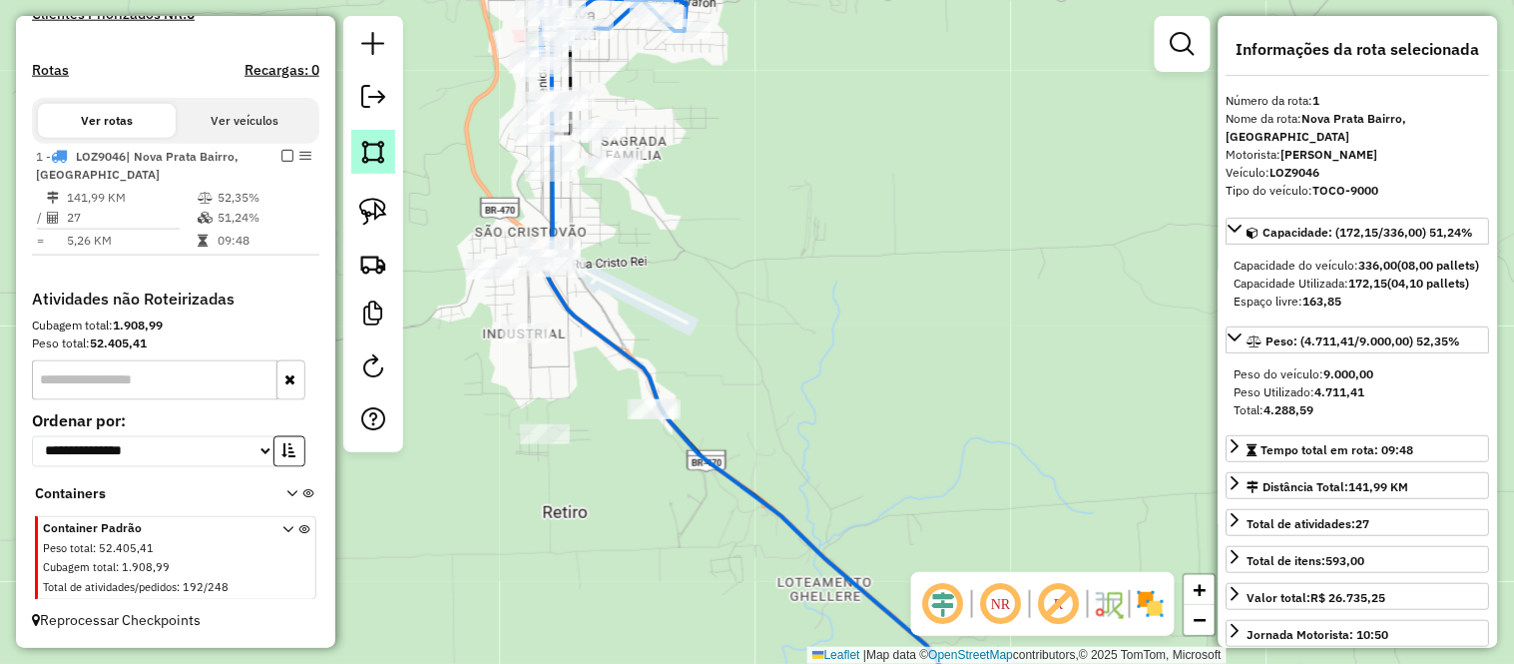
click at [377, 161] on img at bounding box center [373, 152] width 28 height 28
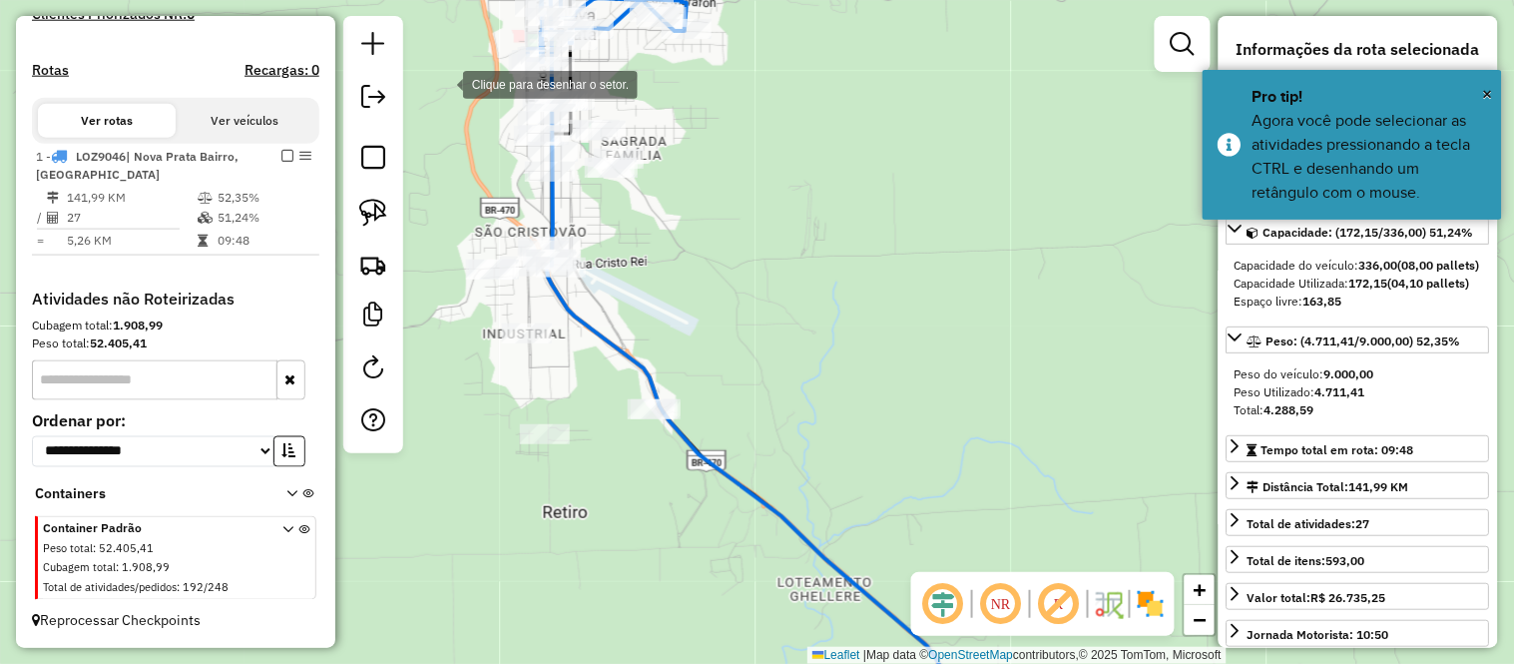
drag, startPoint x: 443, startPoint y: 83, endPoint x: 561, endPoint y: 80, distance: 117.8
click at [455, 83] on div at bounding box center [443, 83] width 40 height 40
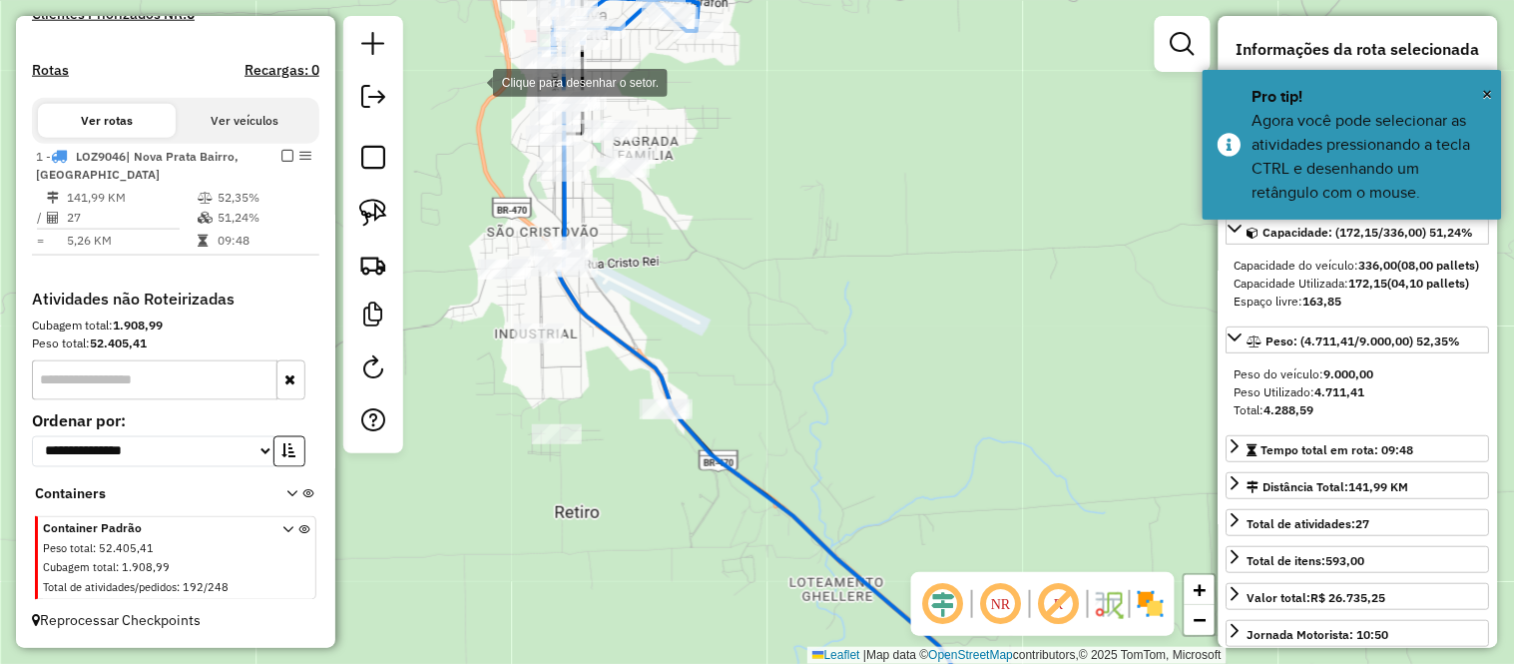
click at [473, 81] on div at bounding box center [473, 81] width 40 height 40
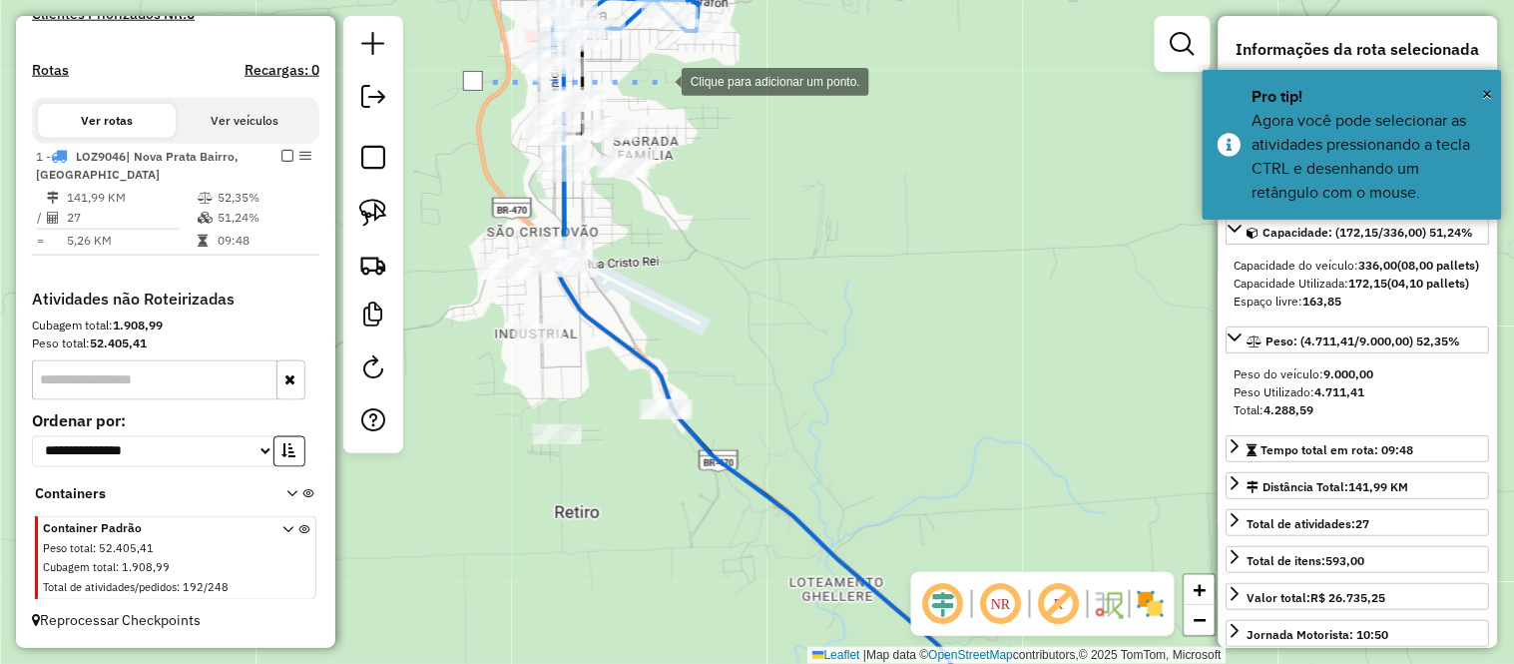
click at [662, 80] on div at bounding box center [662, 80] width 40 height 40
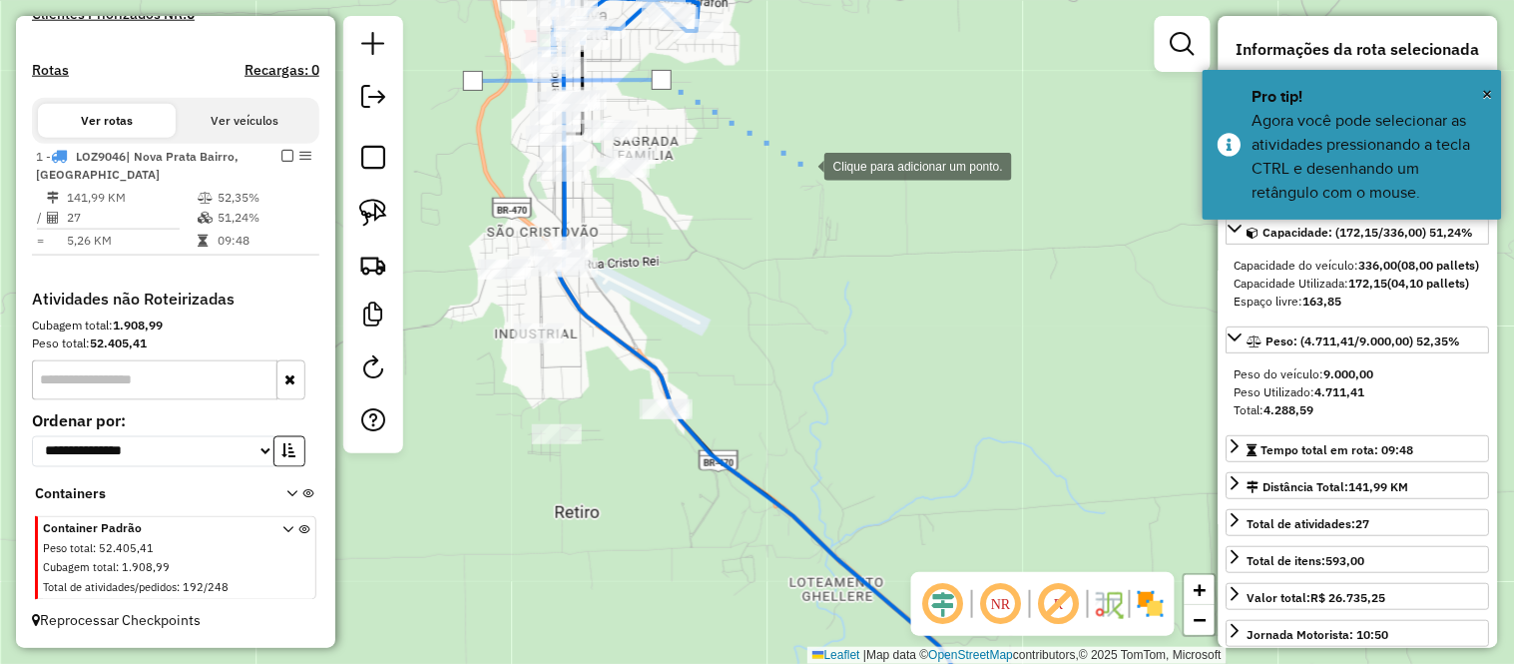
click at [804, 166] on div at bounding box center [804, 165] width 40 height 40
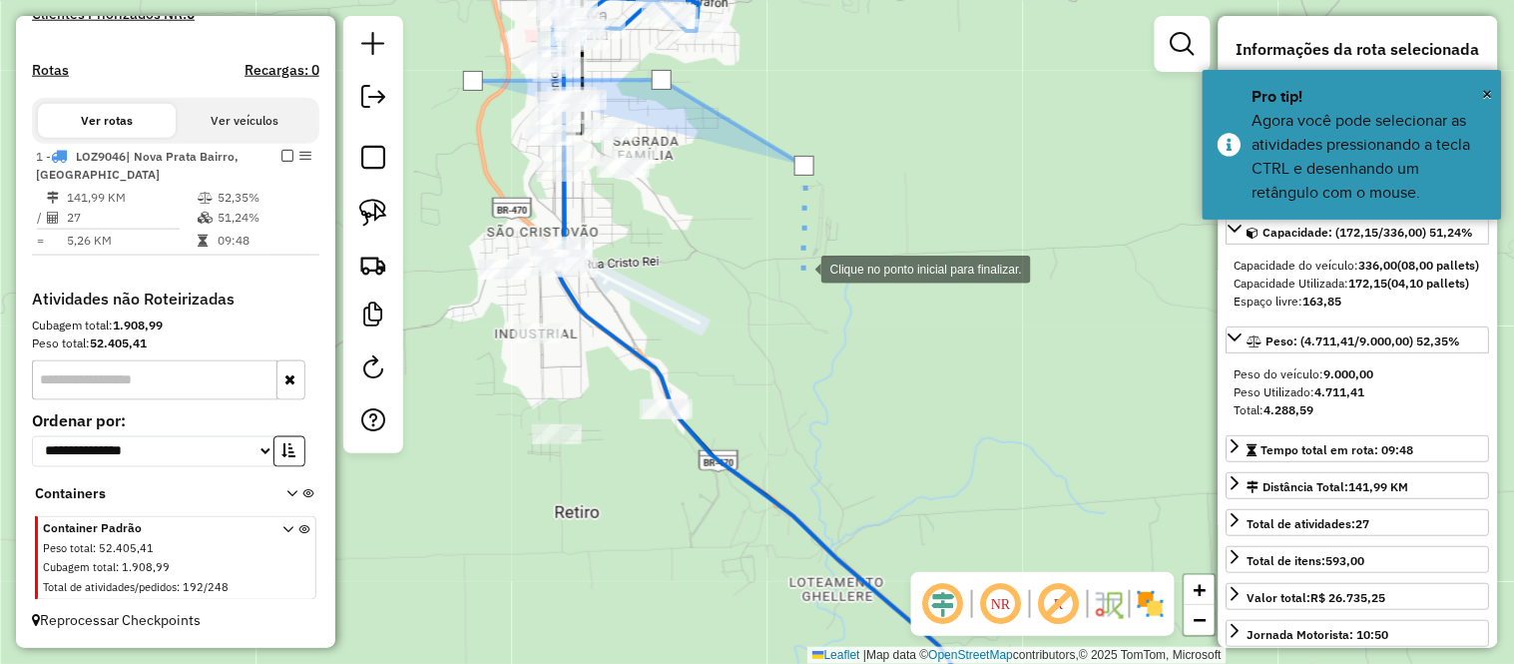
click at [785, 287] on div at bounding box center [801, 268] width 40 height 40
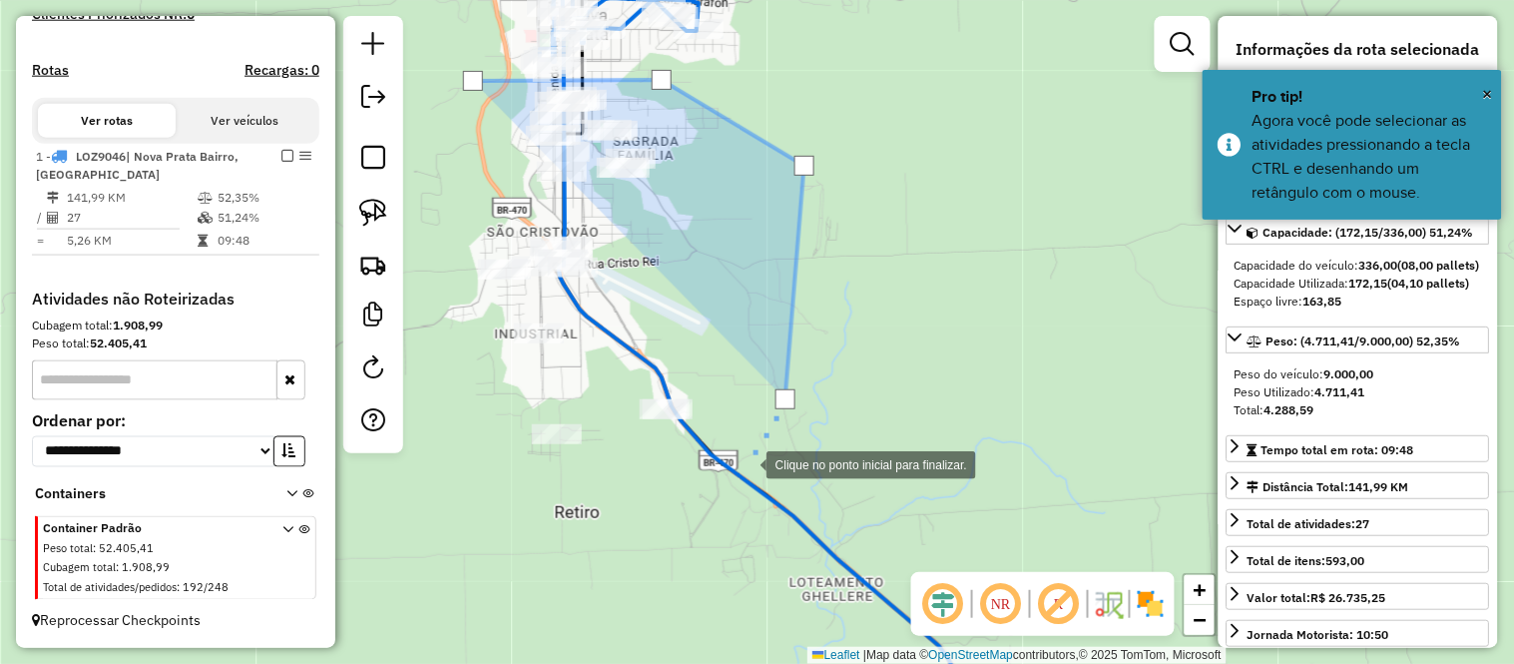
click at [742, 471] on div at bounding box center [747, 463] width 40 height 40
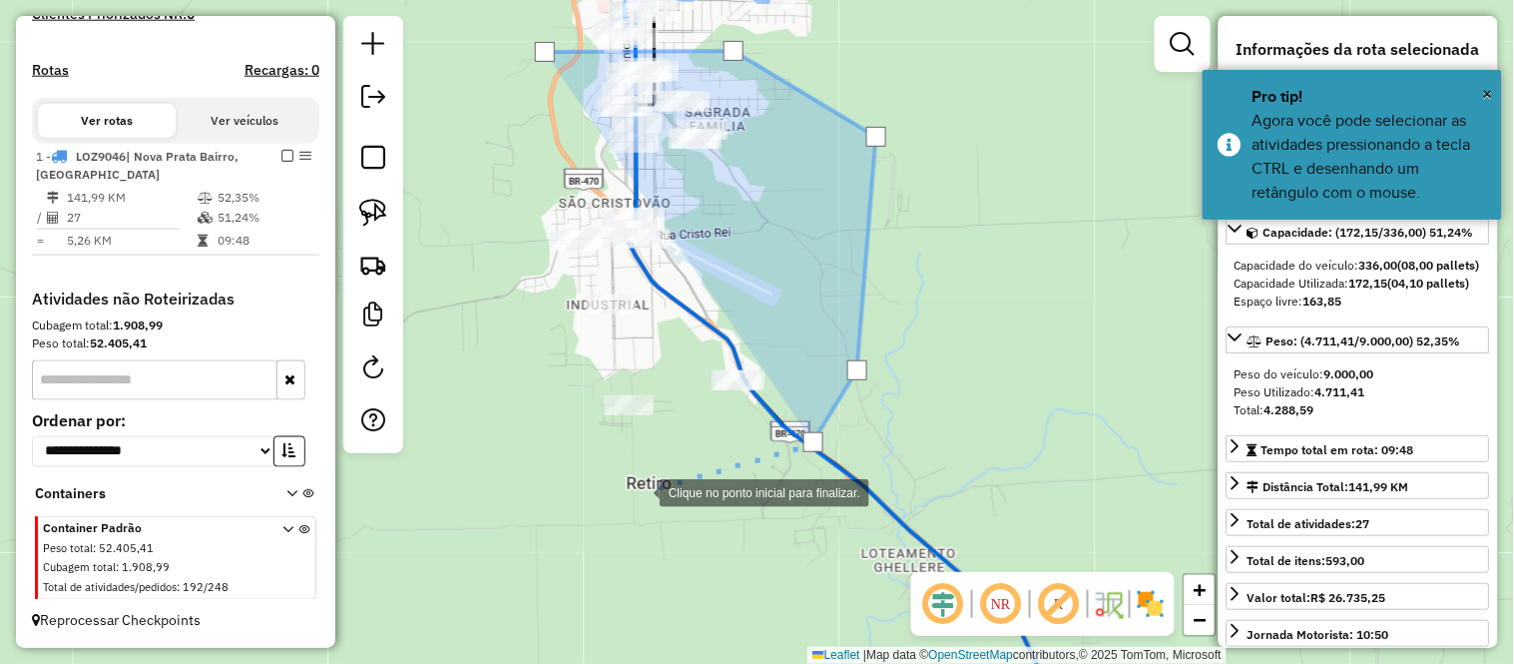
drag, startPoint x: 551, startPoint y: 529, endPoint x: 675, endPoint y: 471, distance: 136.6
click at [660, 471] on div at bounding box center [640, 491] width 40 height 40
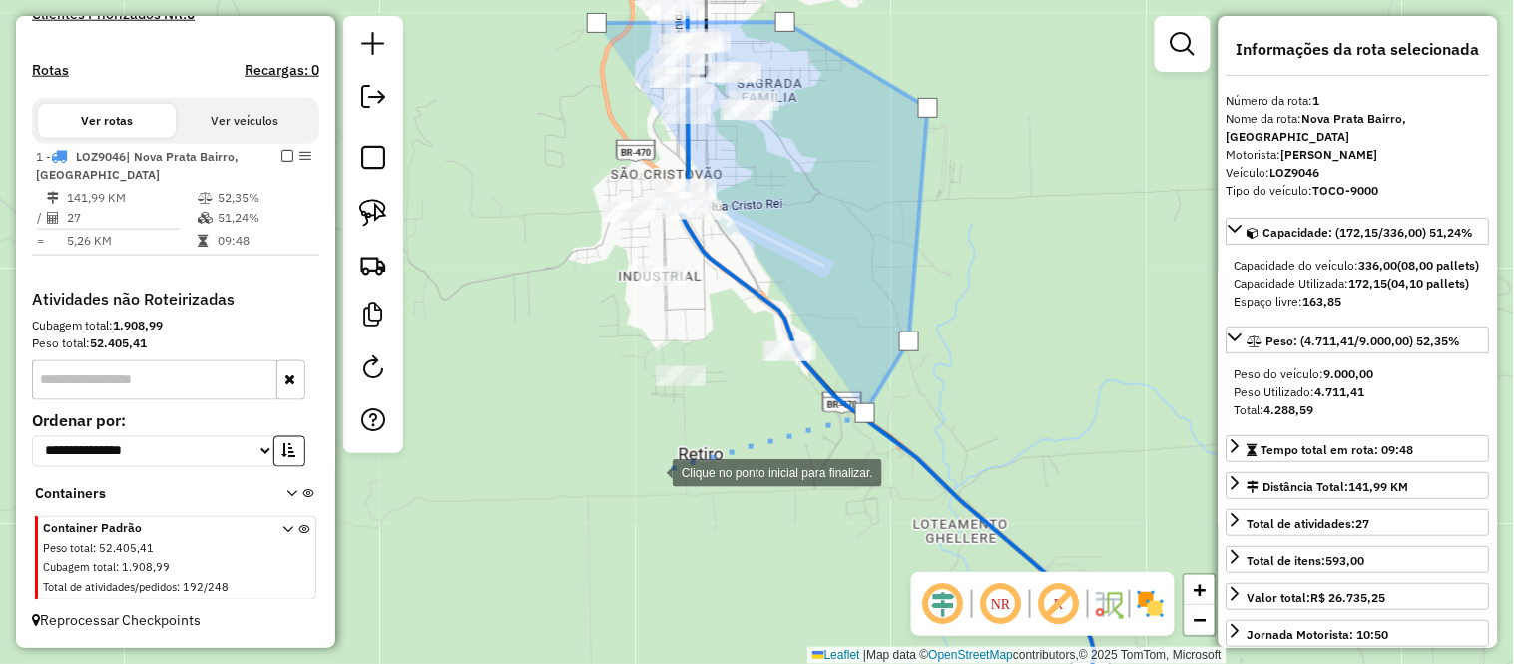
click at [653, 471] on div at bounding box center [653, 471] width 40 height 40
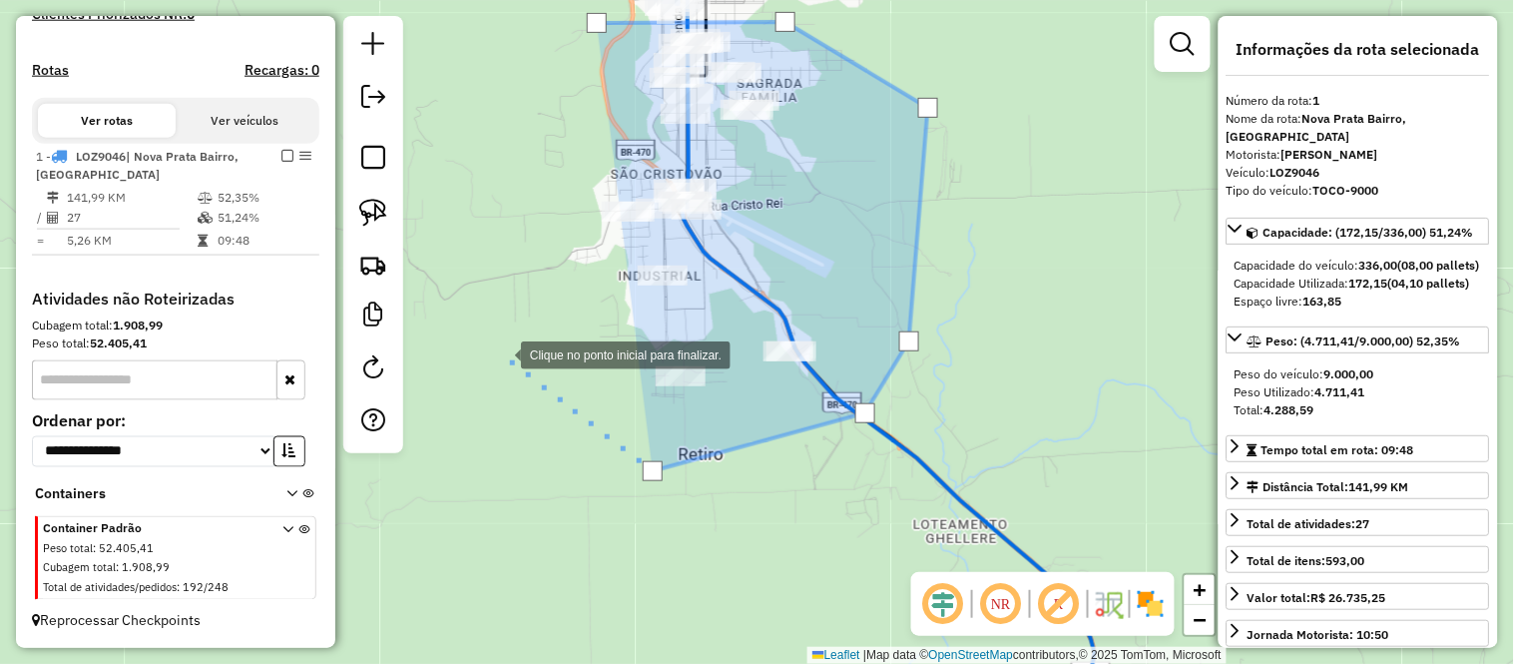
drag, startPoint x: 501, startPoint y: 353, endPoint x: 496, endPoint y: 232, distance: 121.9
click at [501, 345] on div at bounding box center [501, 353] width 40 height 40
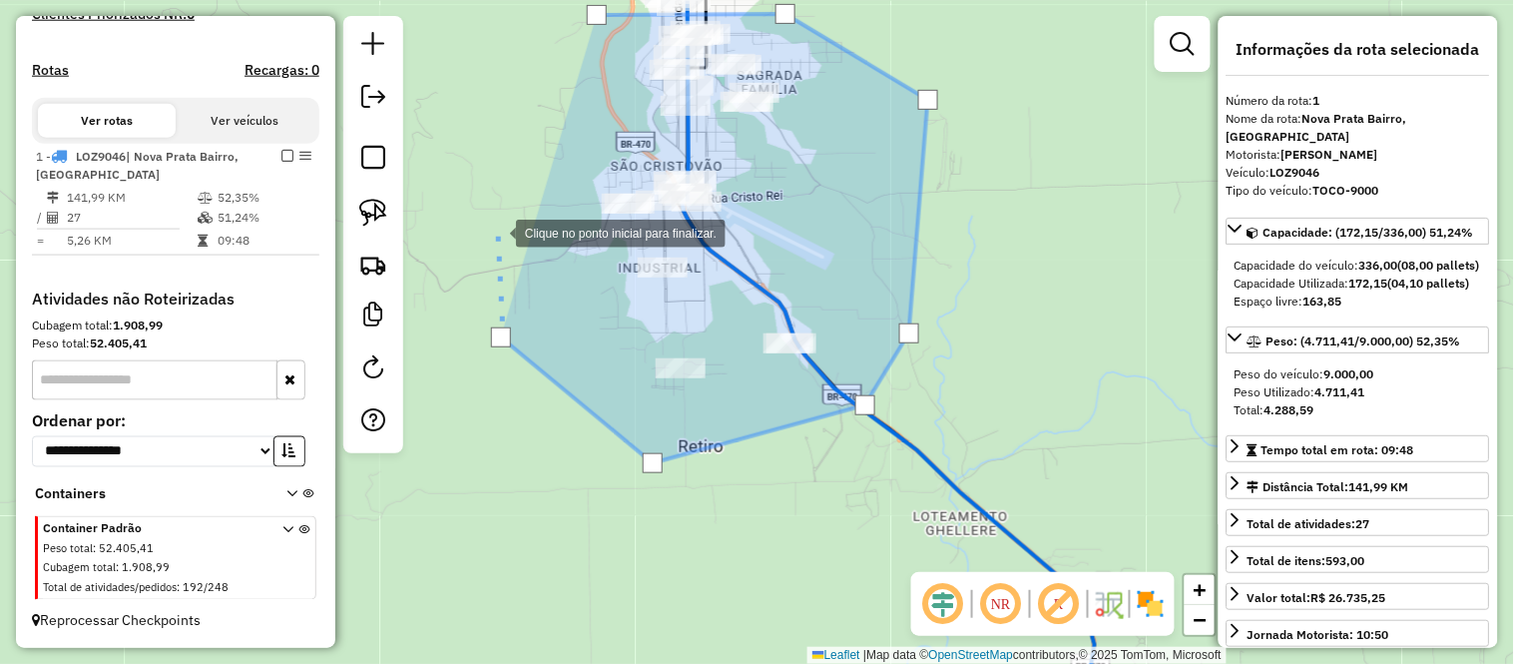
drag, startPoint x: 496, startPoint y: 232, endPoint x: 519, endPoint y: 143, distance: 91.7
click at [496, 226] on div at bounding box center [496, 232] width 40 height 40
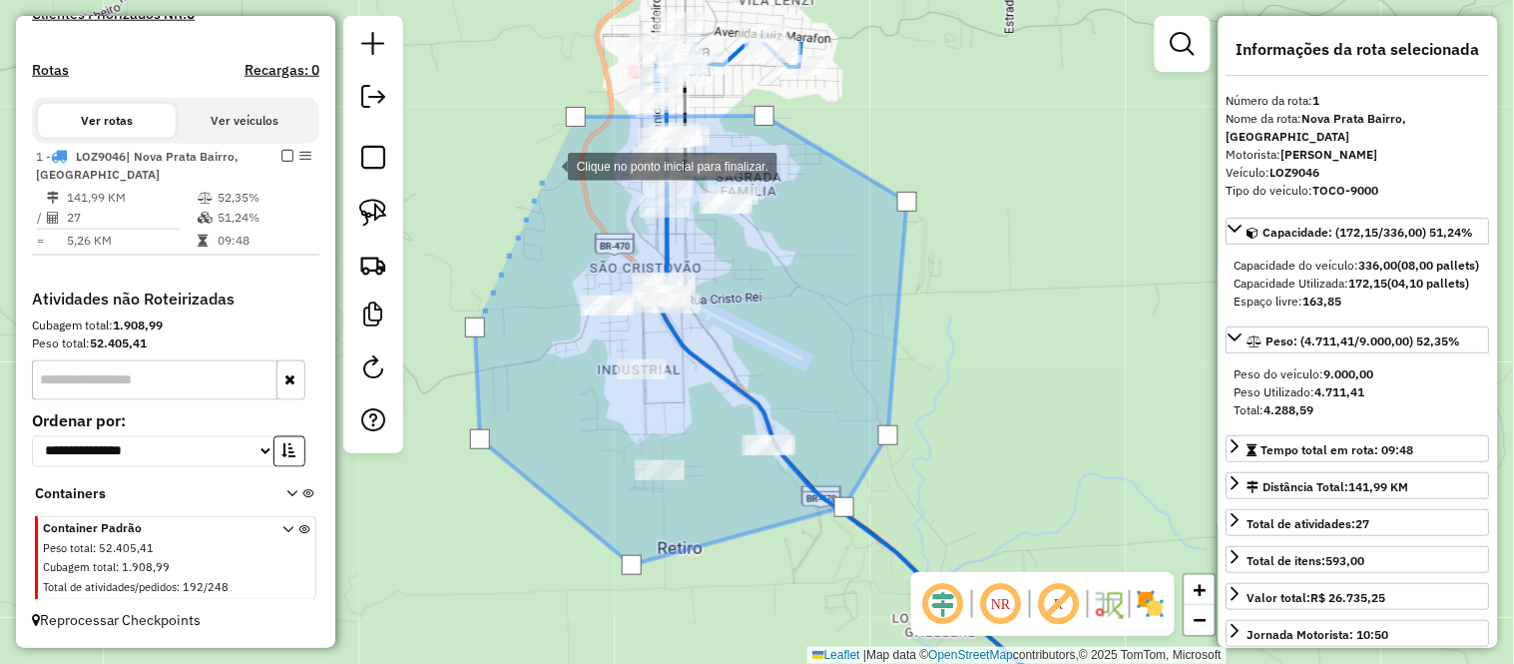
drag, startPoint x: 570, startPoint y: 56, endPoint x: 549, endPoint y: 165, distance: 110.8
click at [549, 165] on div at bounding box center [548, 165] width 40 height 40
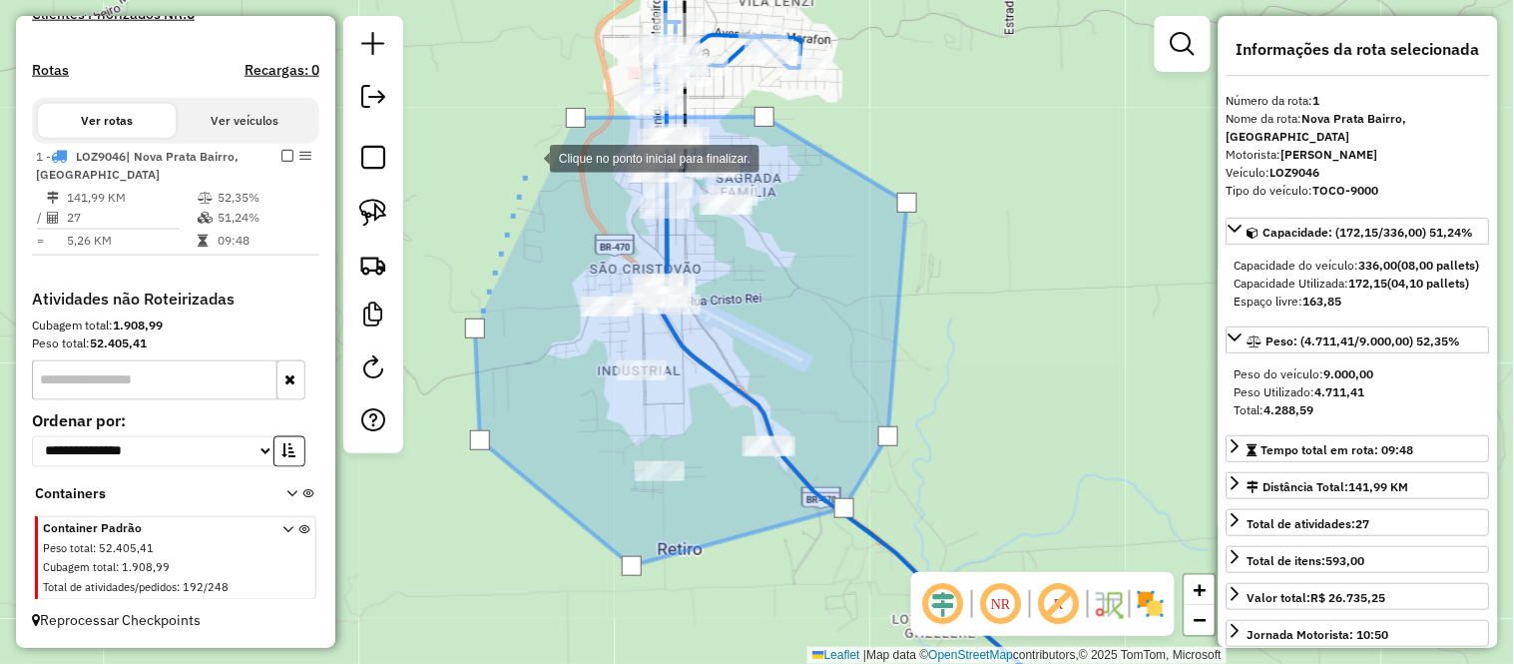
click at [530, 157] on div at bounding box center [530, 157] width 40 height 40
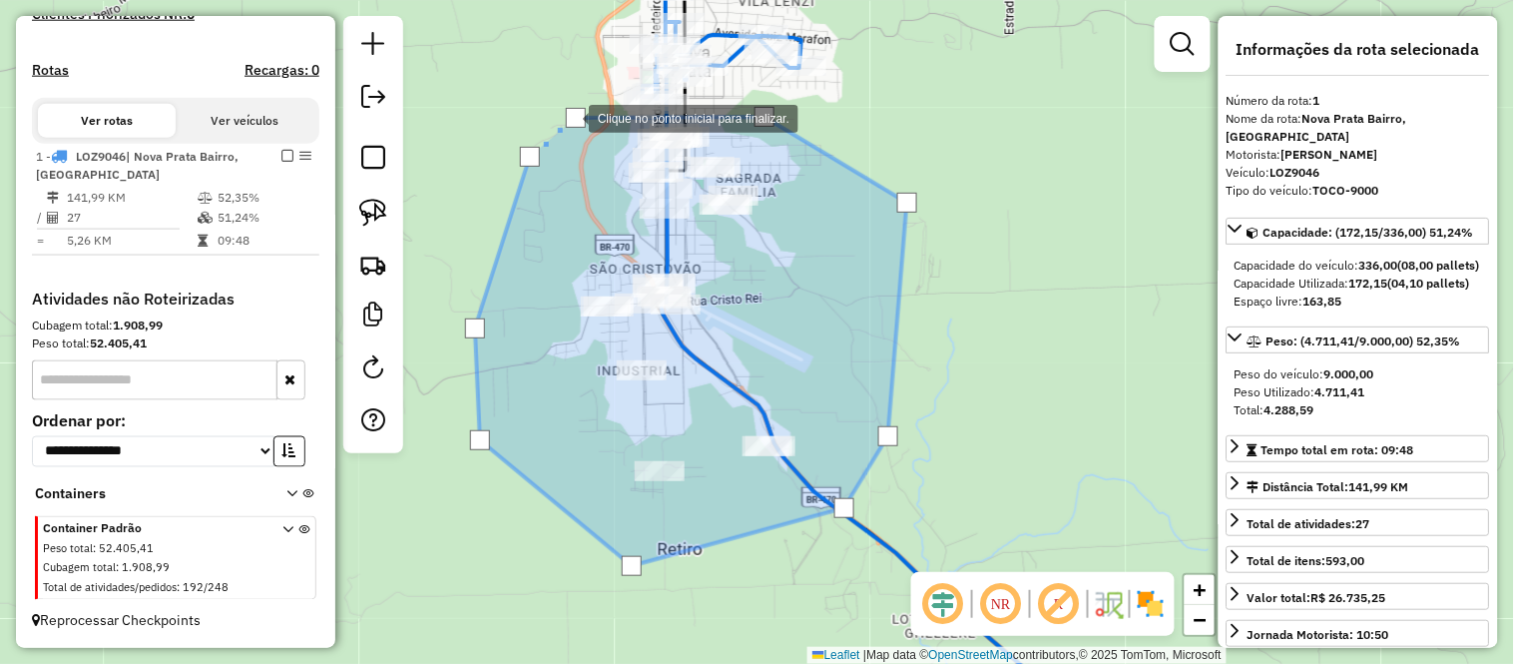
click at [569, 117] on div at bounding box center [576, 118] width 20 height 20
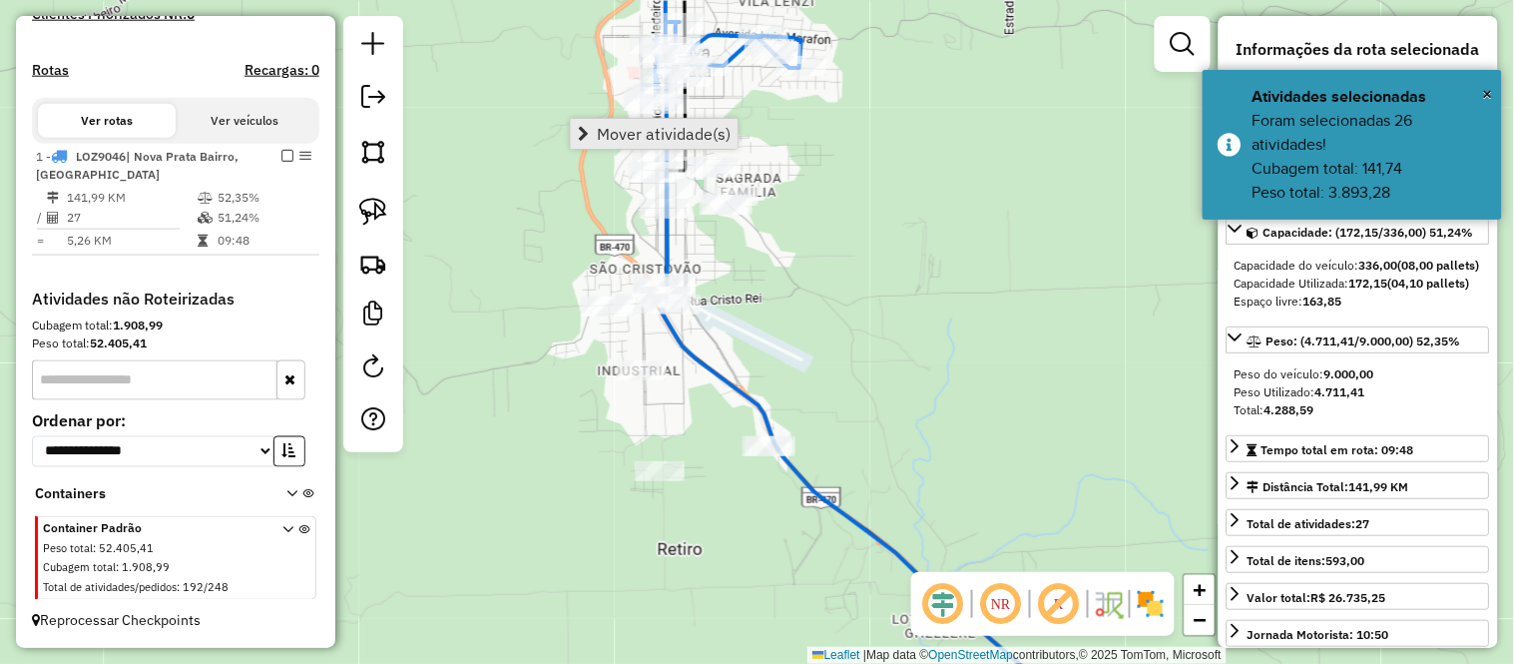
click at [606, 128] on span "Mover atividade(s)" at bounding box center [664, 134] width 134 height 16
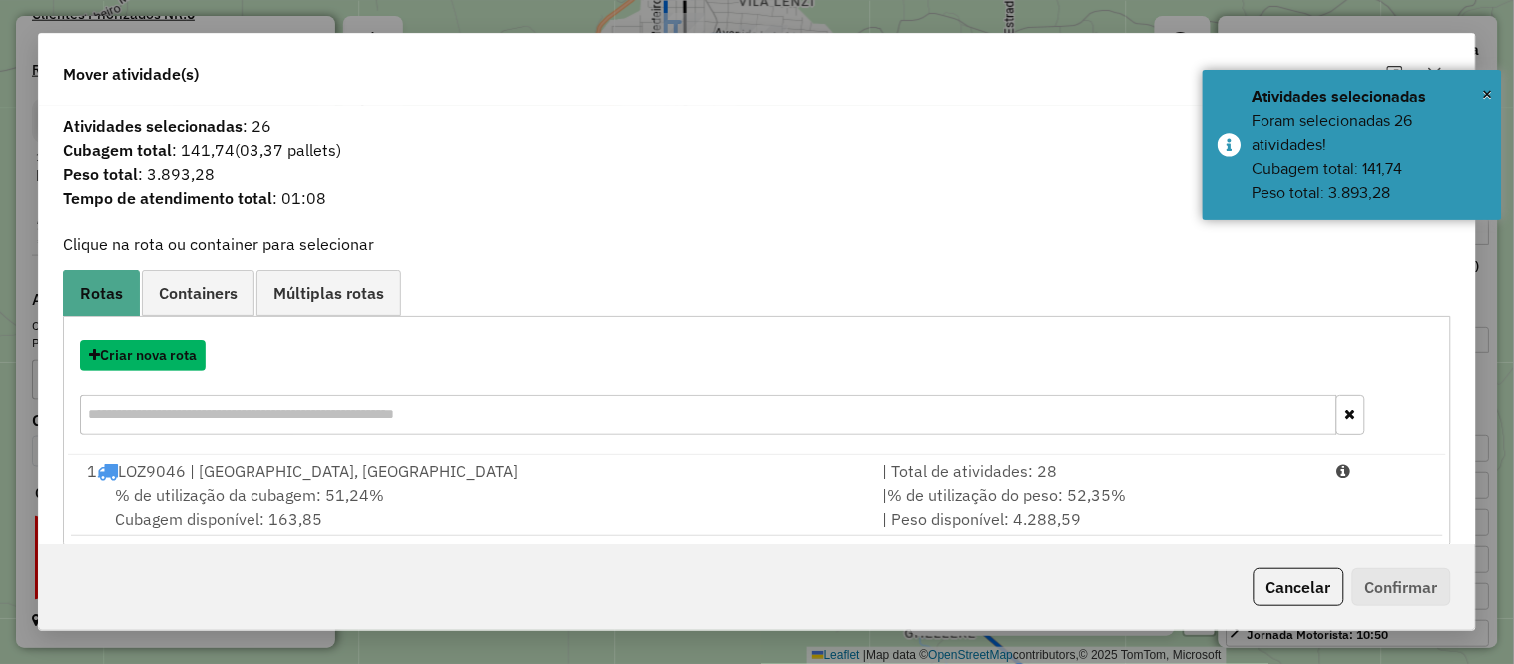
click at [162, 354] on button "Criar nova rota" at bounding box center [143, 355] width 126 height 31
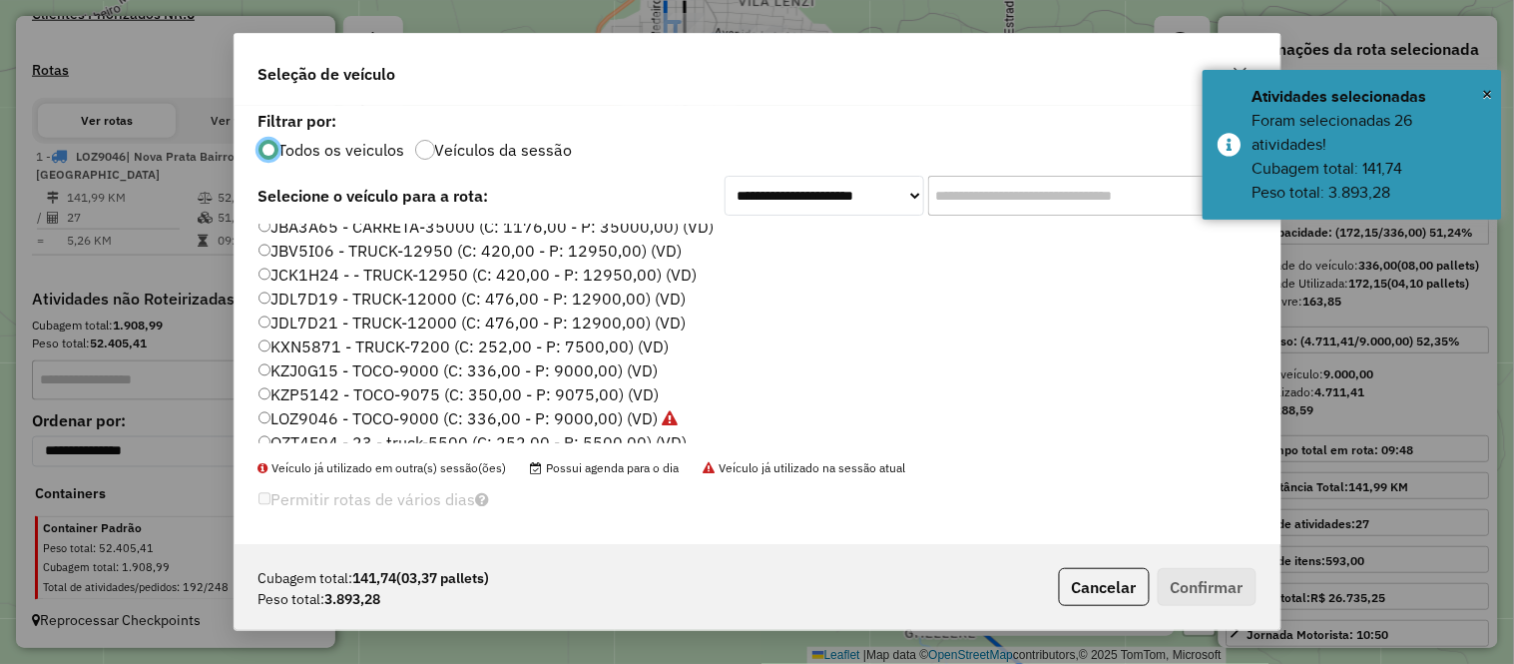
scroll to position [259, 0]
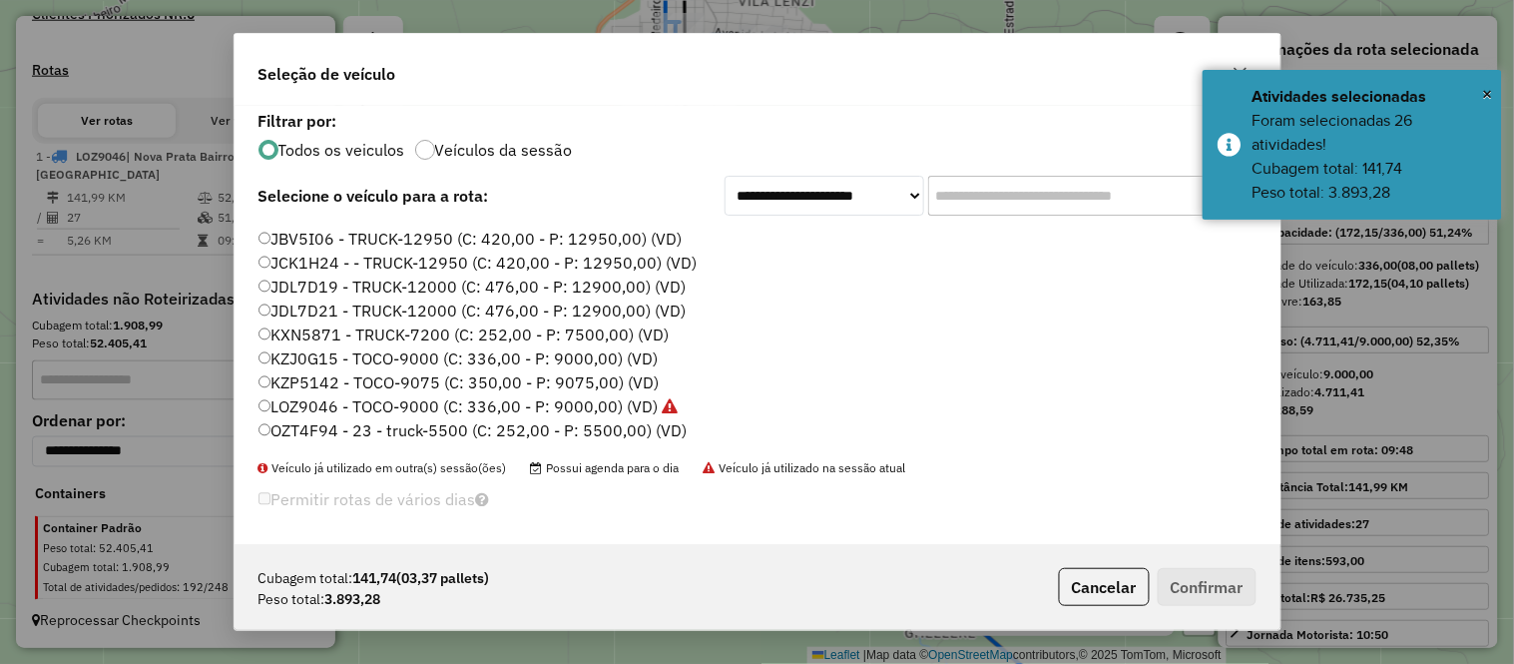
click at [315, 263] on label "JCK1H24 - - TRUCK-12950 (C: 420,00 - P: 12950,00) (VD)" at bounding box center [477, 263] width 439 height 24
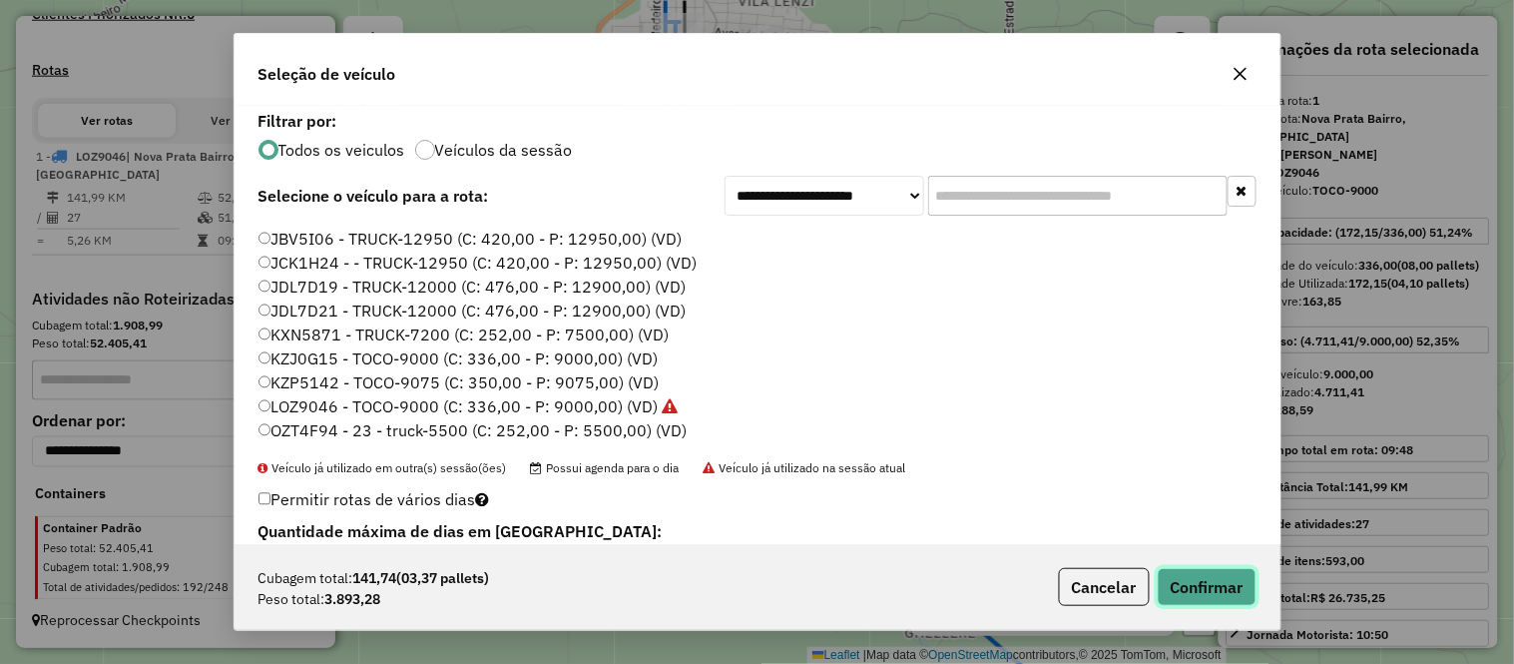
click at [1205, 569] on button "Confirmar" at bounding box center [1207, 587] width 99 height 38
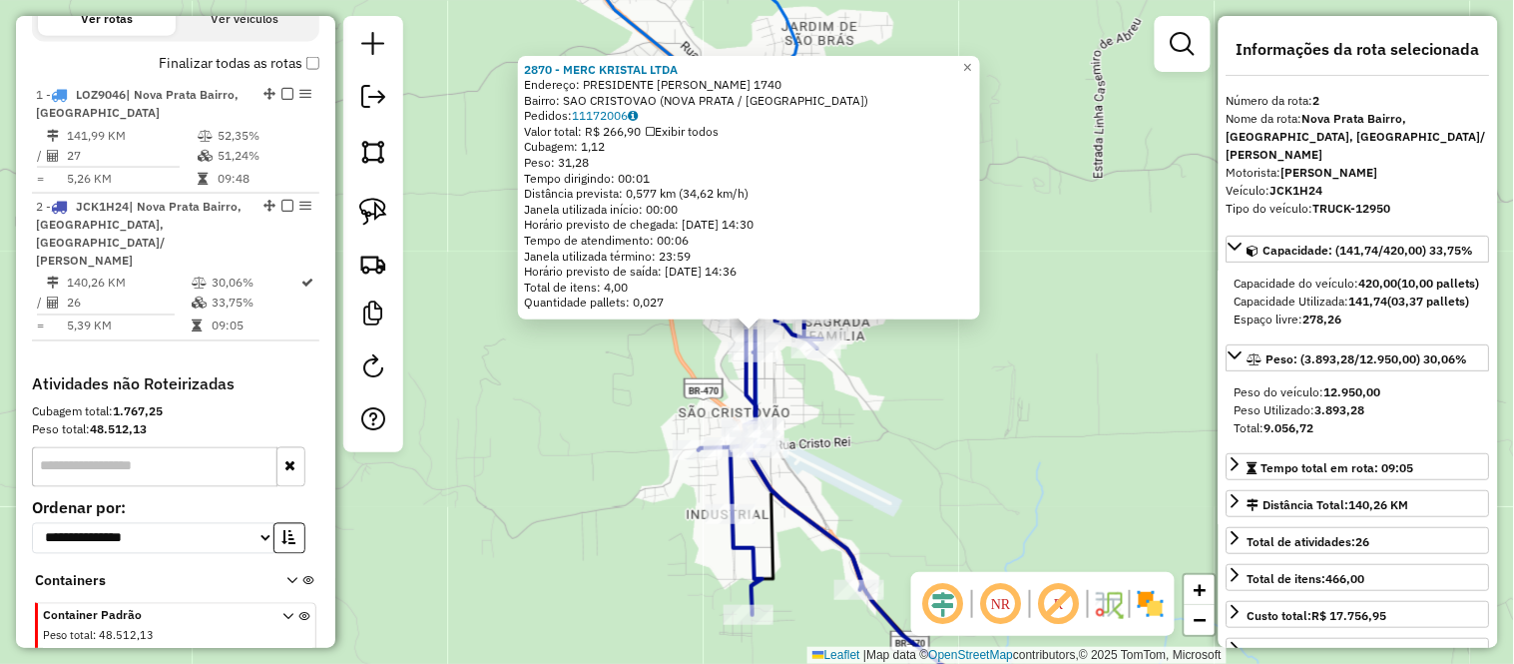
scroll to position [791, 0]
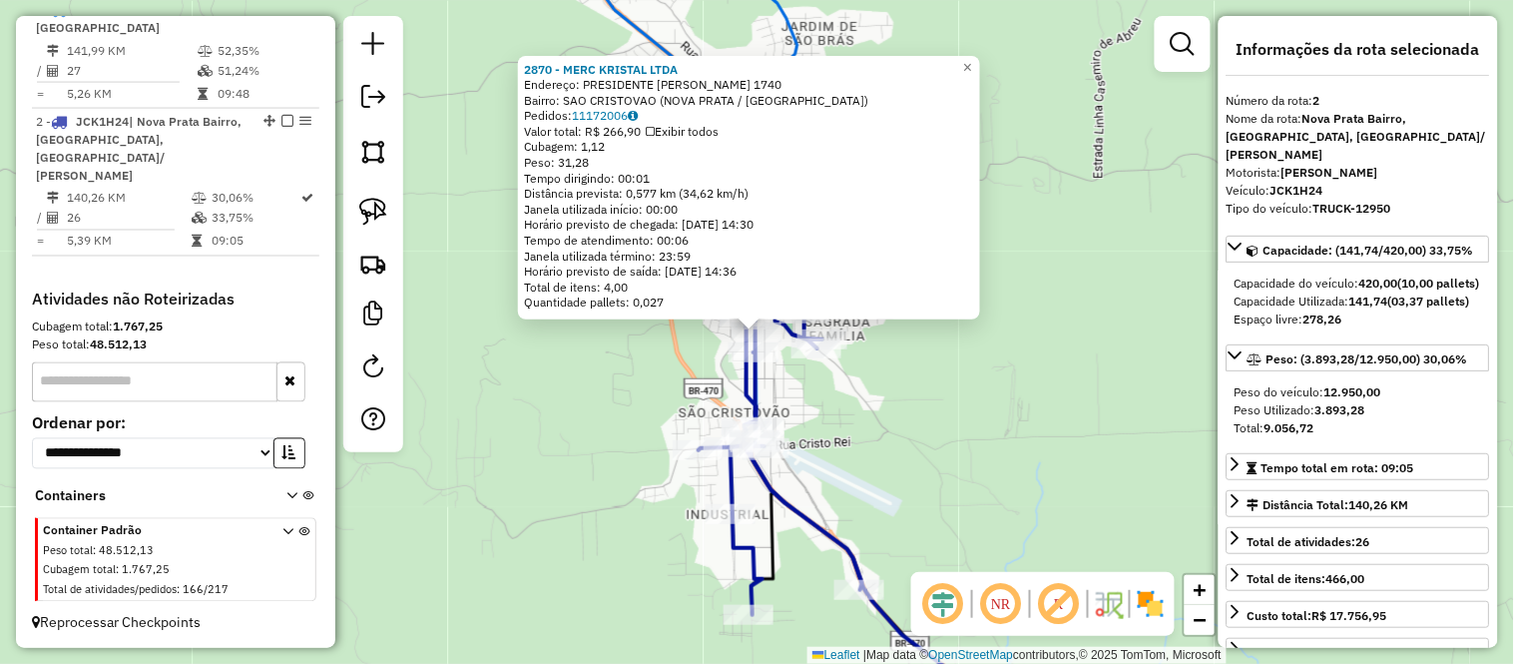
click at [974, 74] on div "2870 - MERC KRISTAL LTDA" at bounding box center [749, 69] width 450 height 16
click at [972, 58] on span "×" at bounding box center [967, 66] width 9 height 17
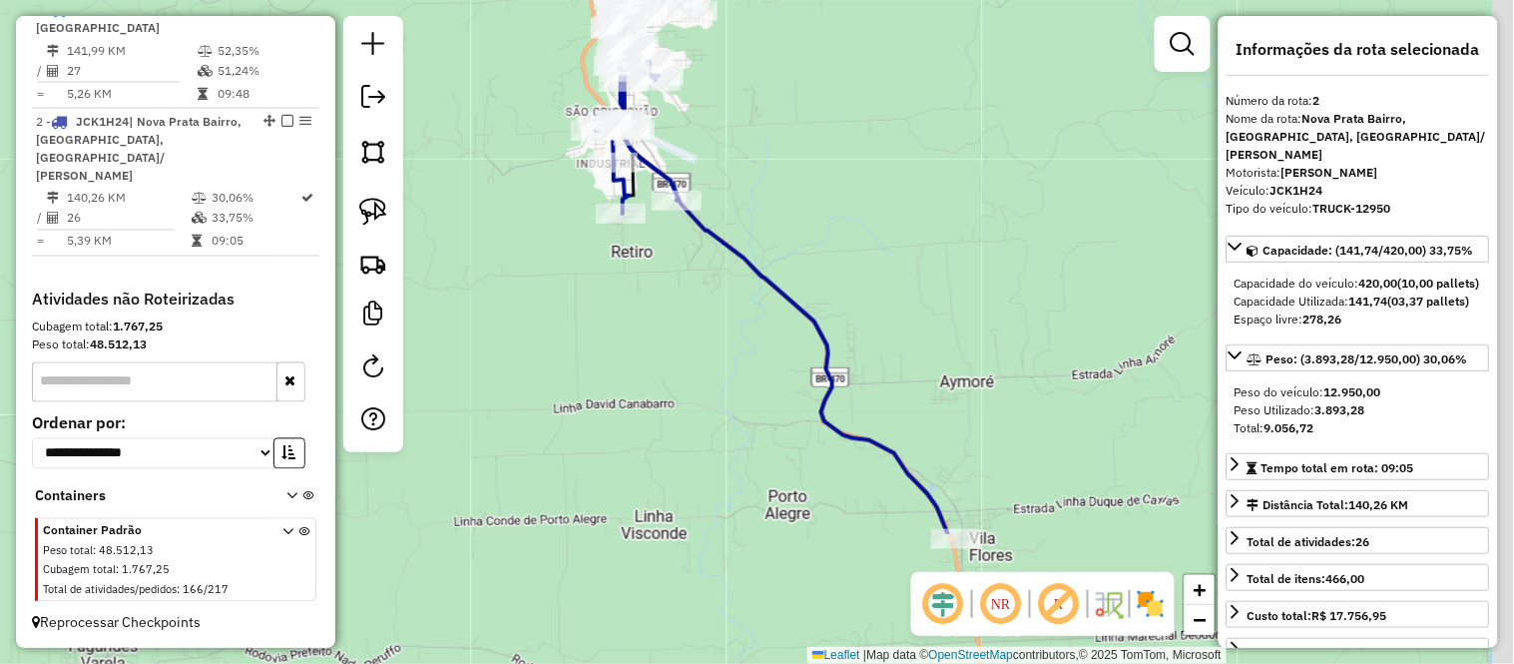
drag, startPoint x: 1039, startPoint y: 361, endPoint x: 758, endPoint y: 130, distance: 363.7
click at [760, 131] on div "Janela de atendimento Grade de atendimento Capacidade Transportadoras Veículos …" at bounding box center [757, 332] width 1514 height 664
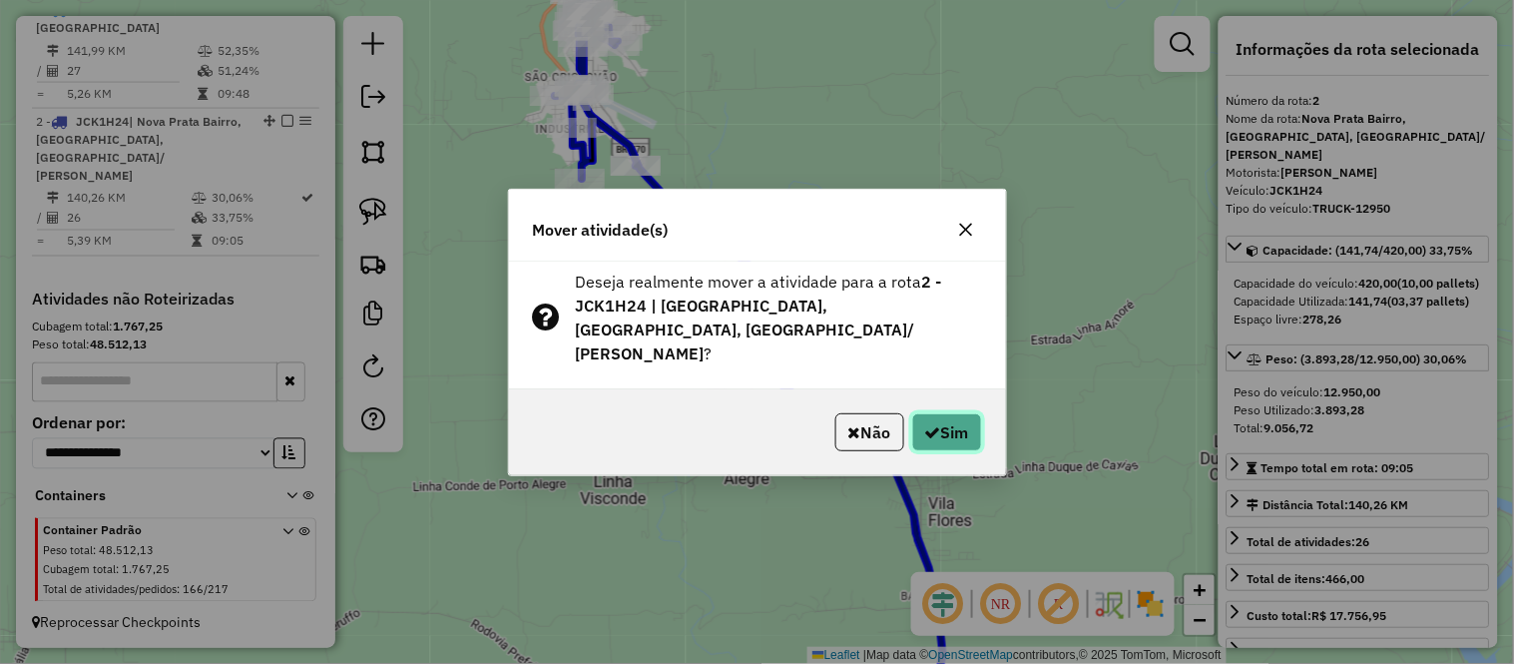
click at [954, 413] on button "Sim" at bounding box center [947, 432] width 70 height 38
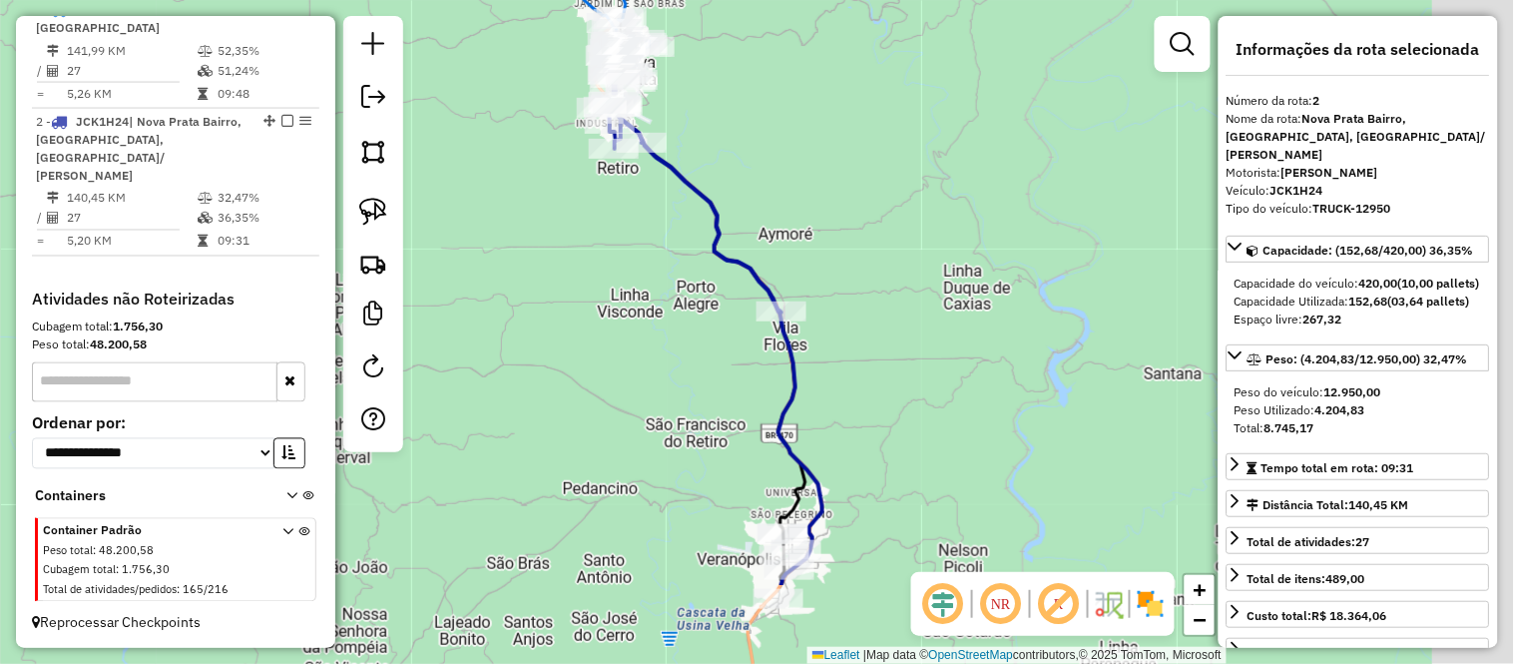
drag, startPoint x: 963, startPoint y: 359, endPoint x: 753, endPoint y: 124, distance: 315.3
click at [756, 130] on div "Janela de atendimento Grade de atendimento Capacidade Transportadoras Veículos …" at bounding box center [757, 332] width 1514 height 664
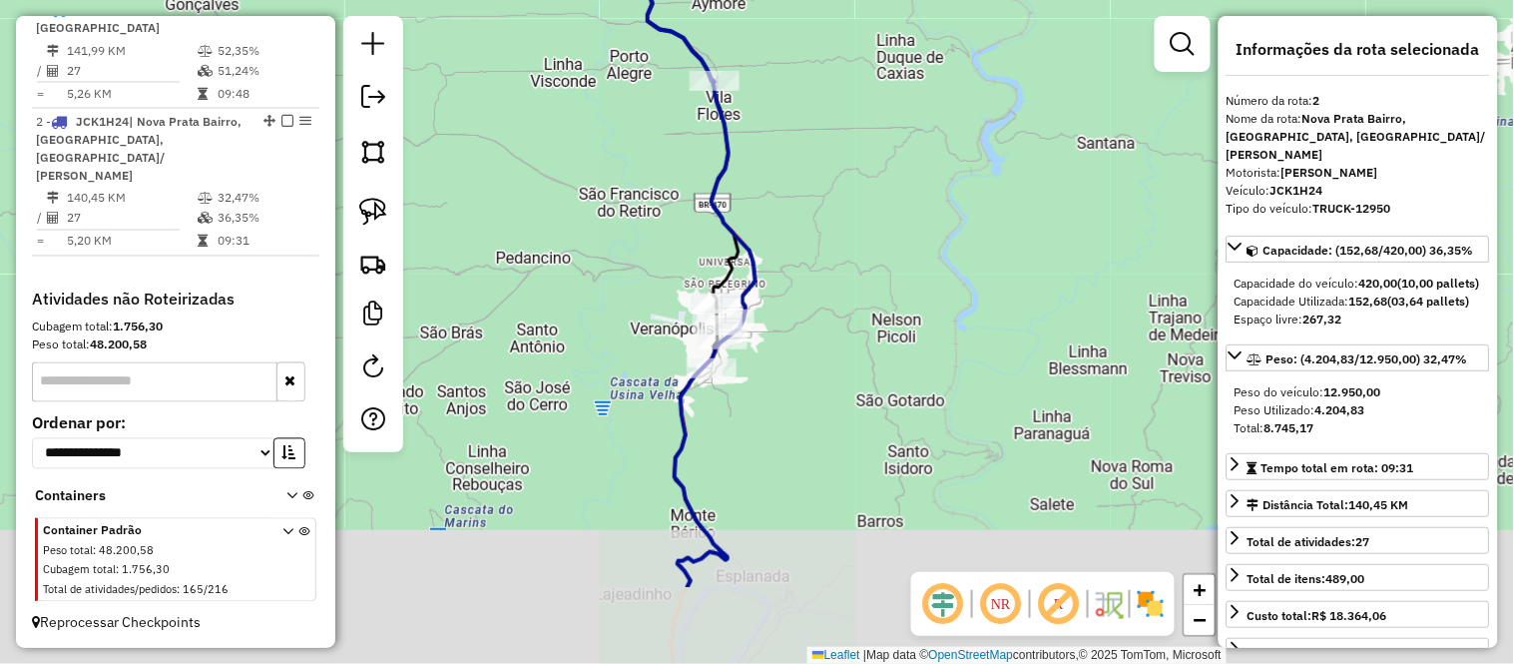
drag, startPoint x: 884, startPoint y: 404, endPoint x: 893, endPoint y: 283, distance: 121.1
click at [893, 283] on div "Janela de atendimento Grade de atendimento Capacidade Transportadoras Veículos …" at bounding box center [757, 332] width 1514 height 664
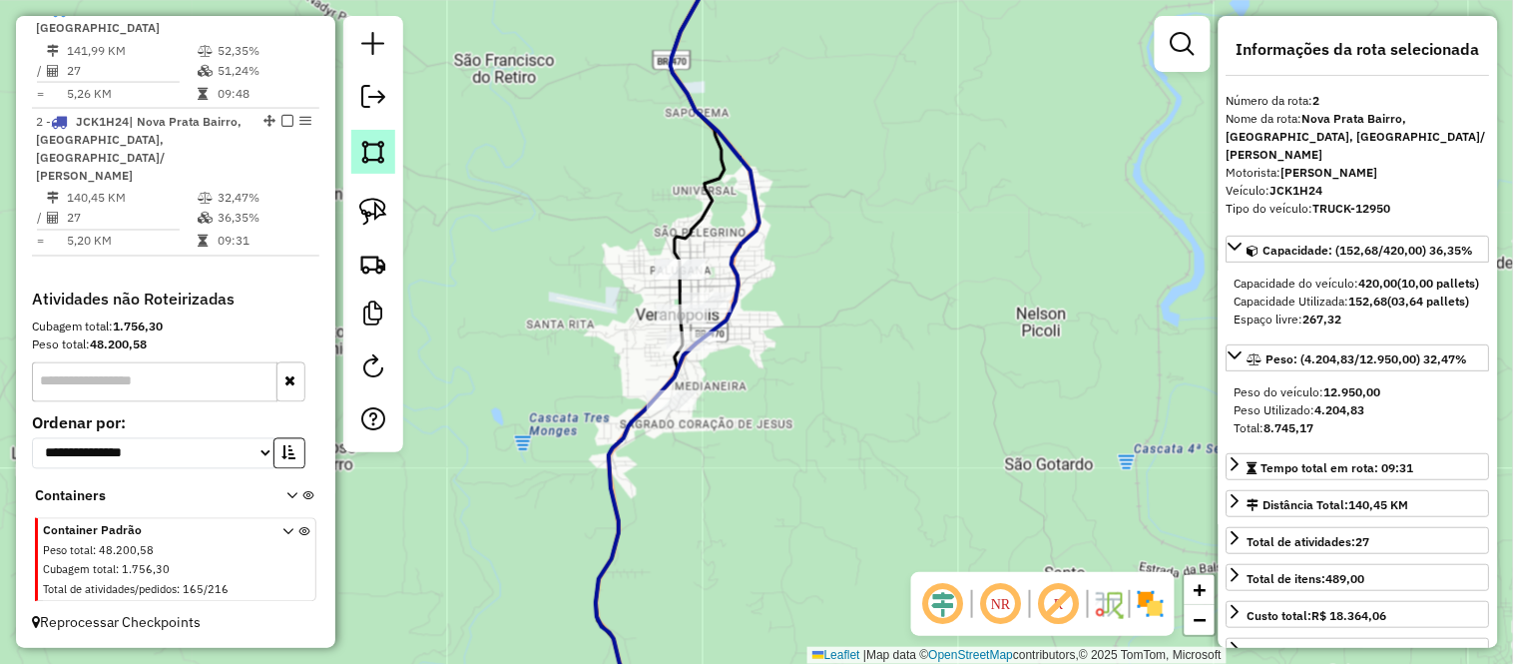
click at [363, 146] on img at bounding box center [373, 152] width 28 height 28
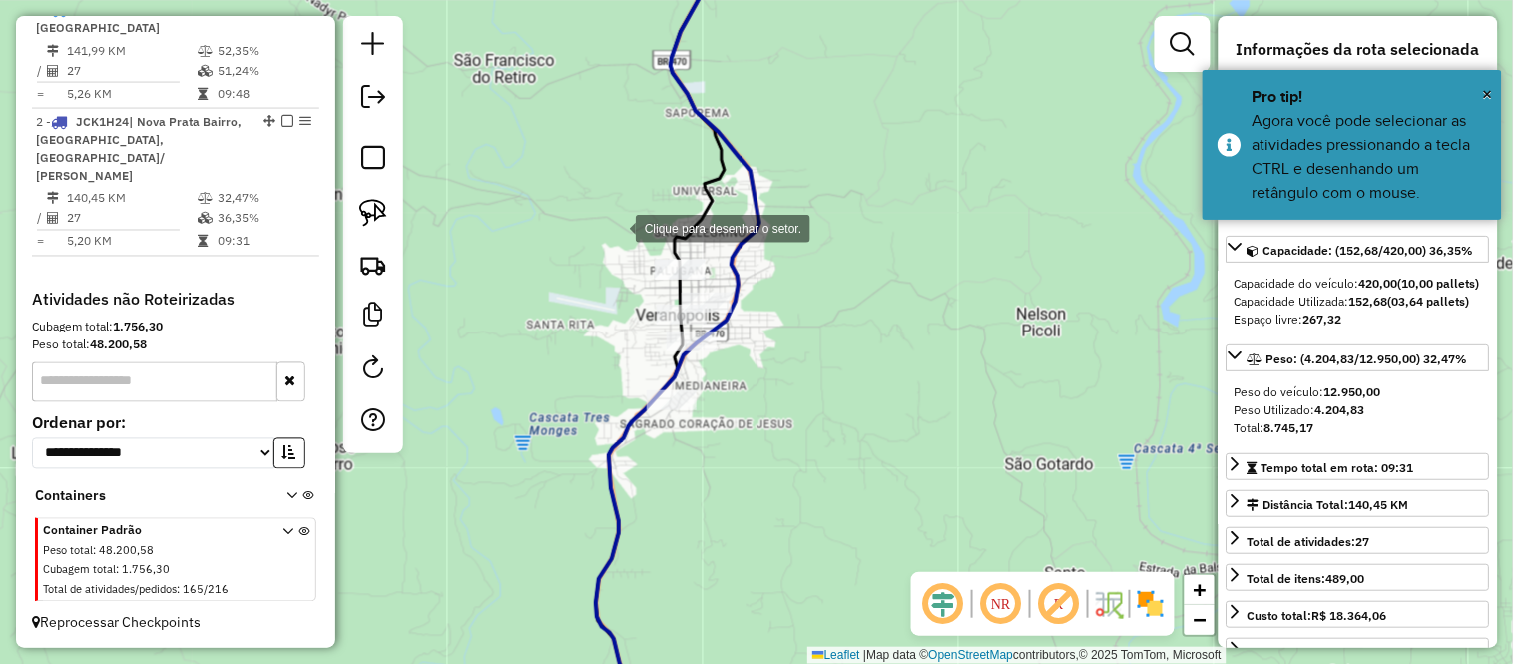
click at [616, 227] on div at bounding box center [616, 227] width 40 height 40
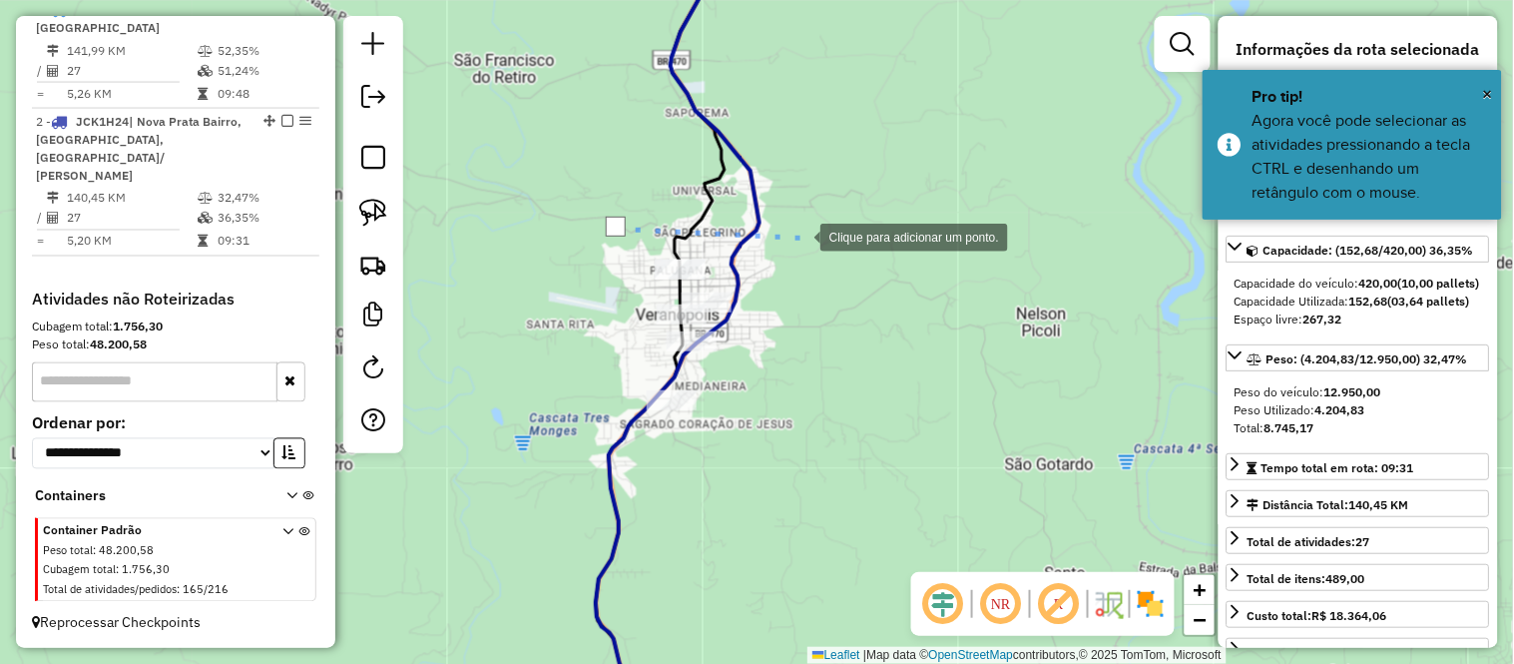
click at [800, 236] on div at bounding box center [800, 236] width 40 height 40
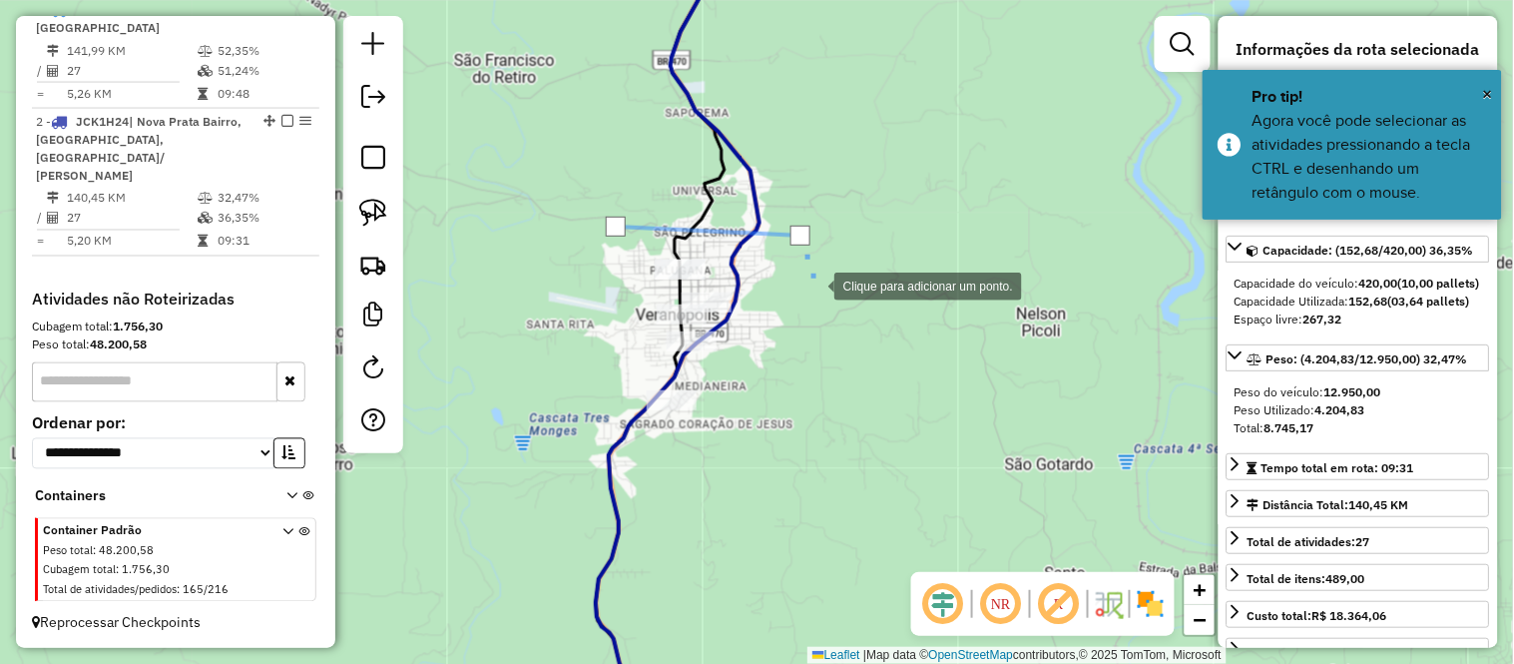
click at [814, 284] on div at bounding box center [814, 284] width 40 height 40
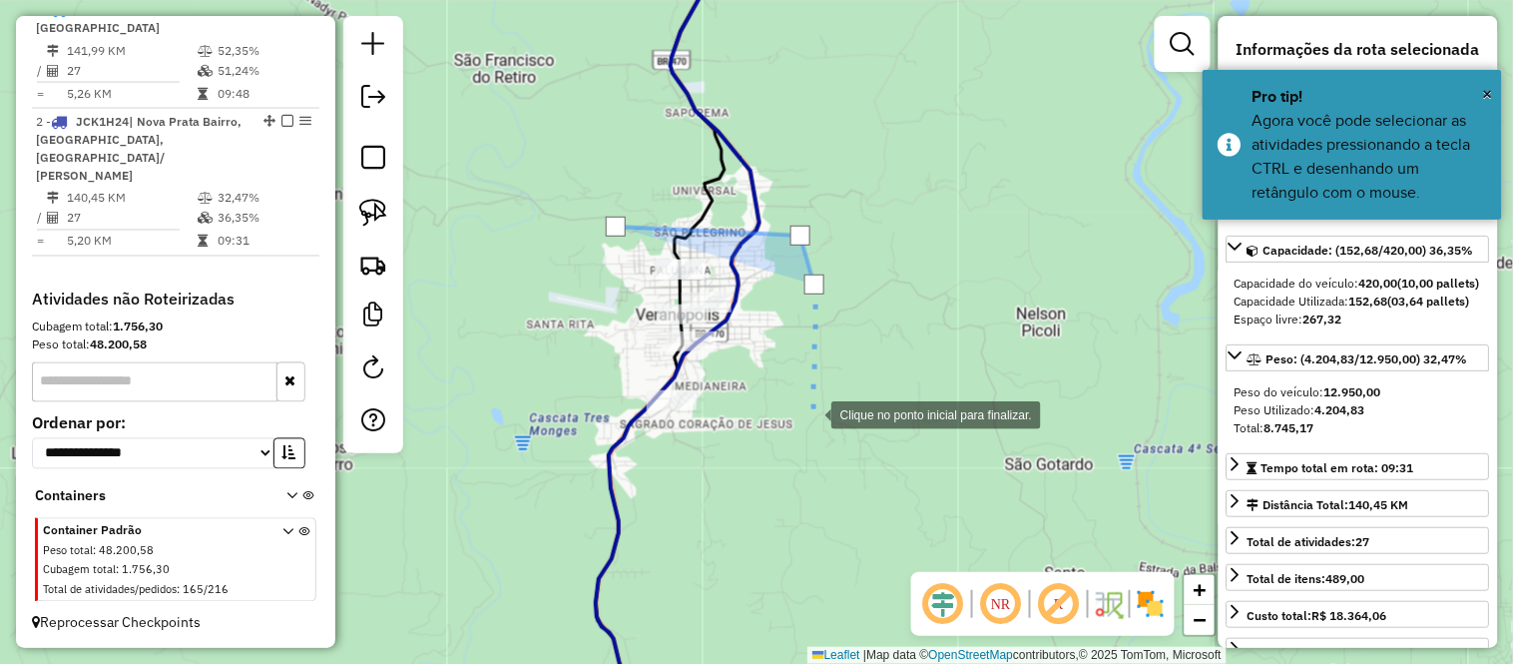
click at [811, 413] on div at bounding box center [811, 413] width 40 height 40
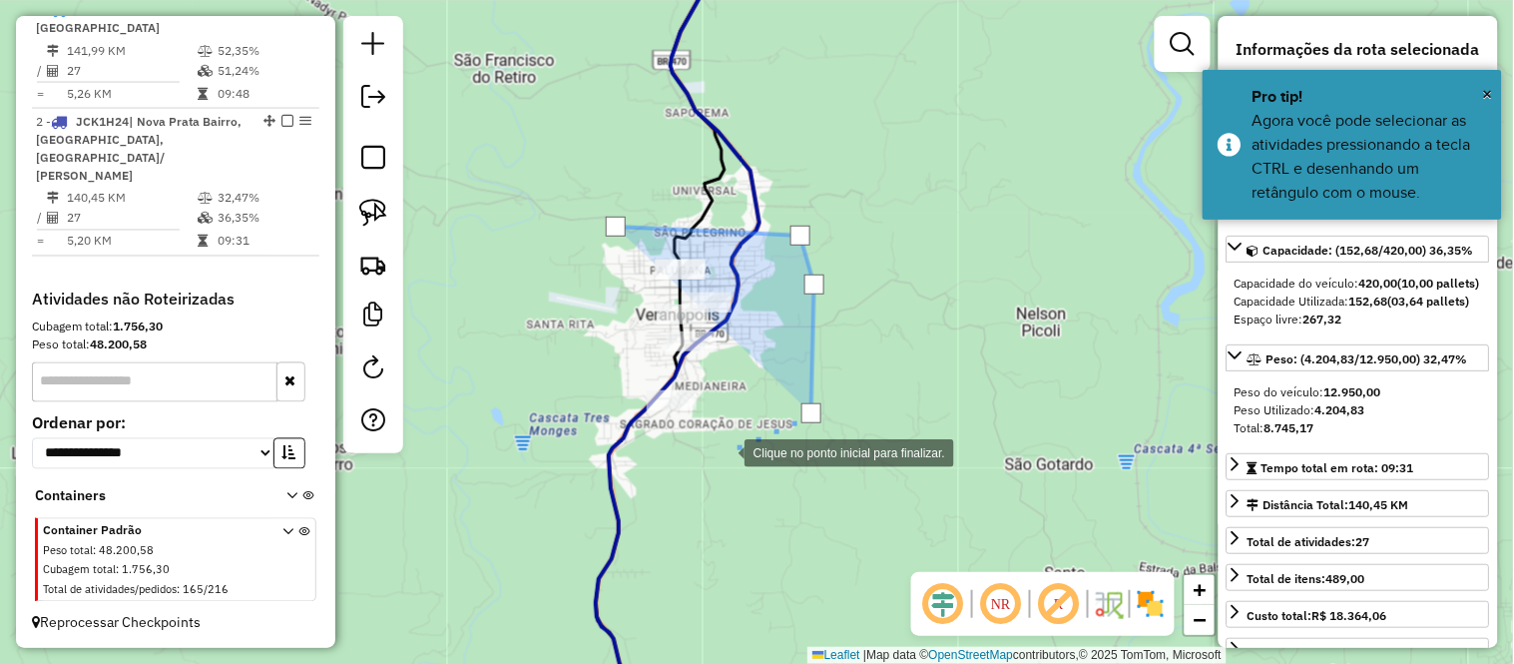
click at [716, 451] on div at bounding box center [725, 451] width 40 height 40
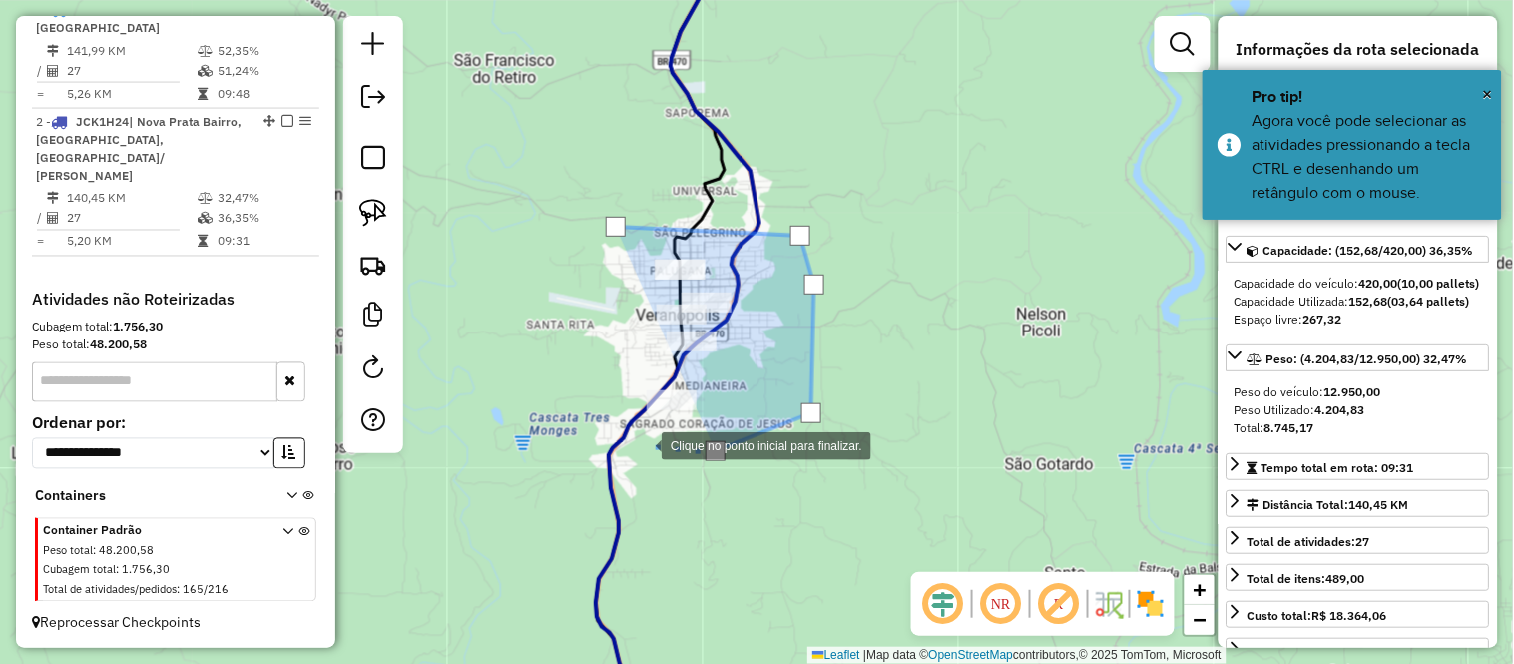
click at [622, 424] on div at bounding box center [642, 444] width 40 height 40
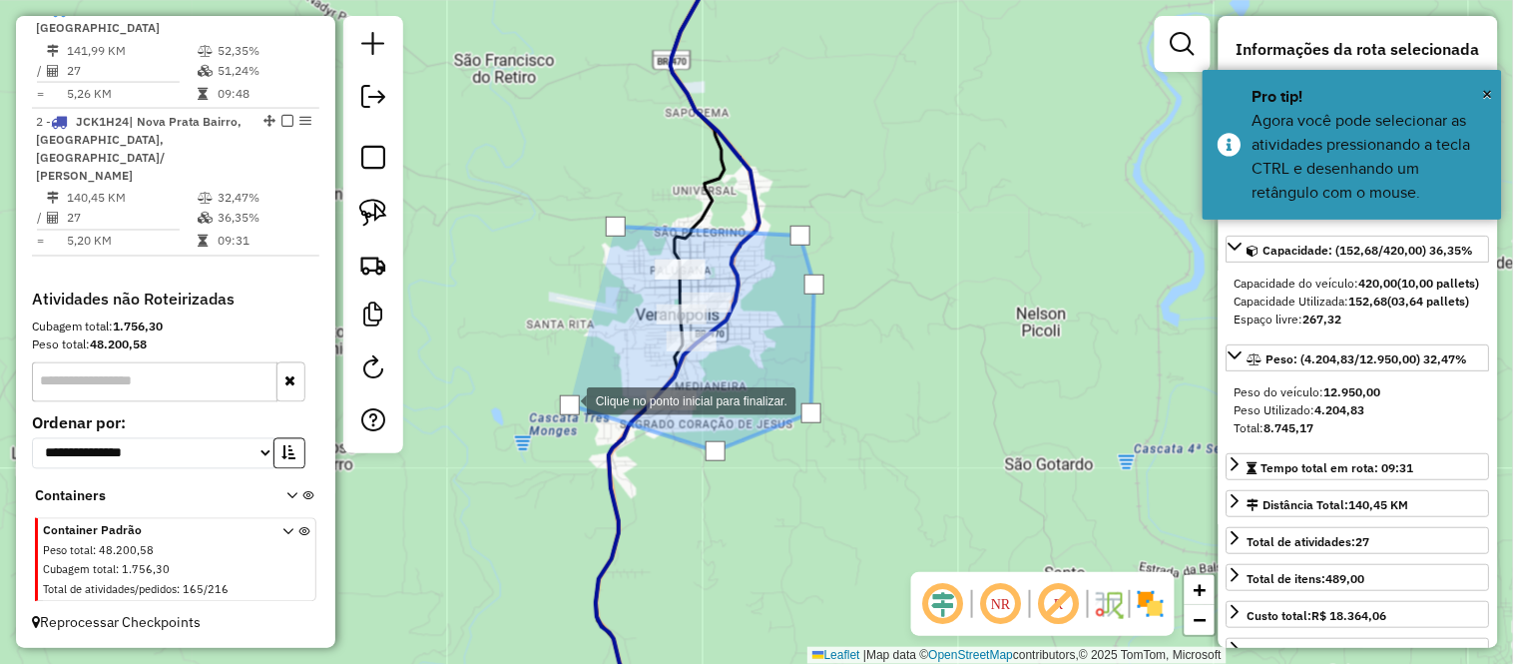
click at [560, 379] on div at bounding box center [567, 399] width 40 height 40
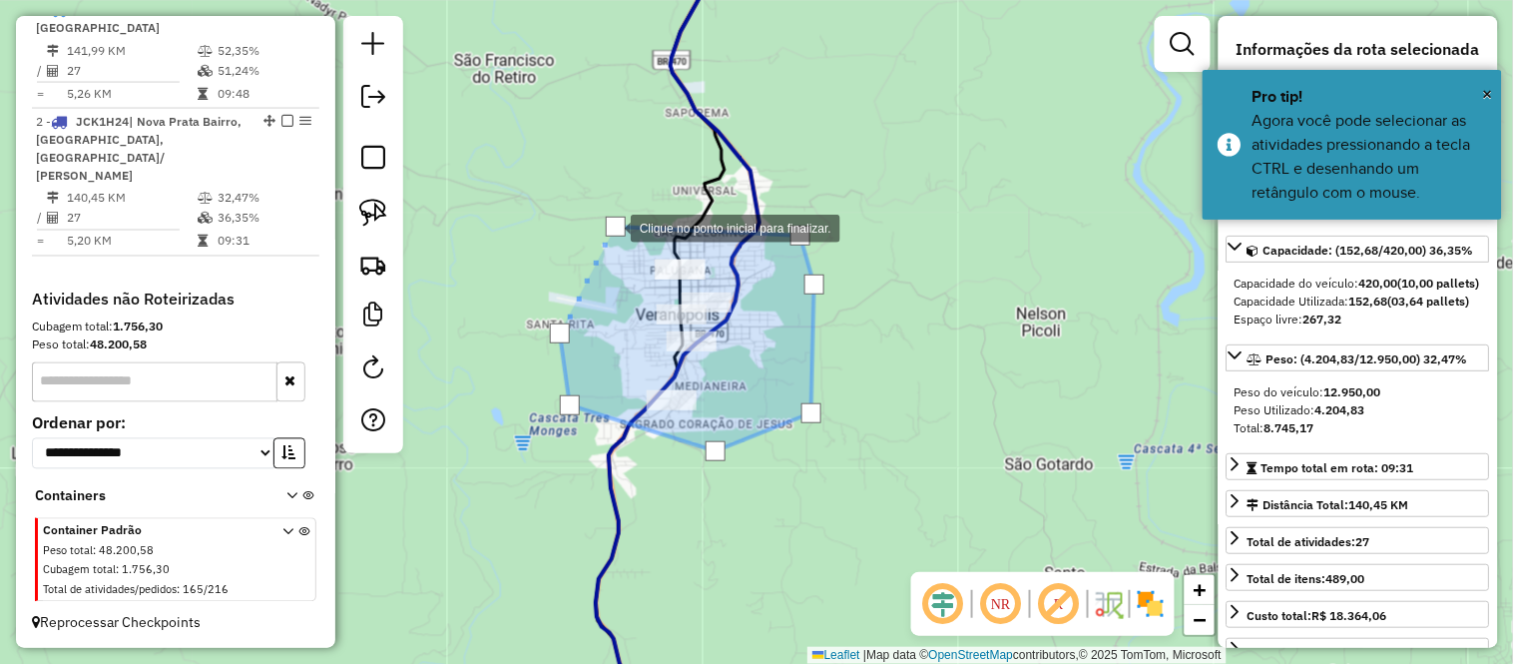
click at [610, 230] on div at bounding box center [616, 227] width 20 height 20
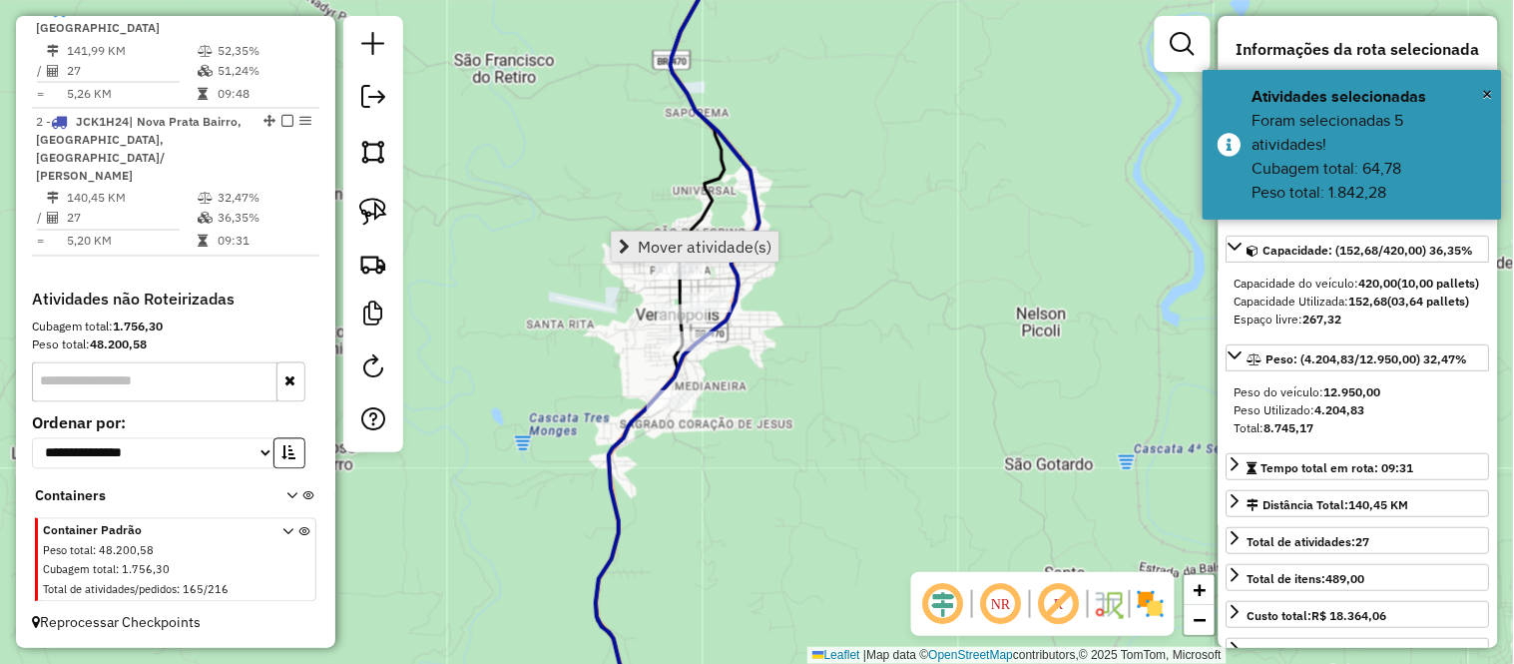
click at [646, 241] on span "Mover atividade(s)" at bounding box center [705, 247] width 134 height 16
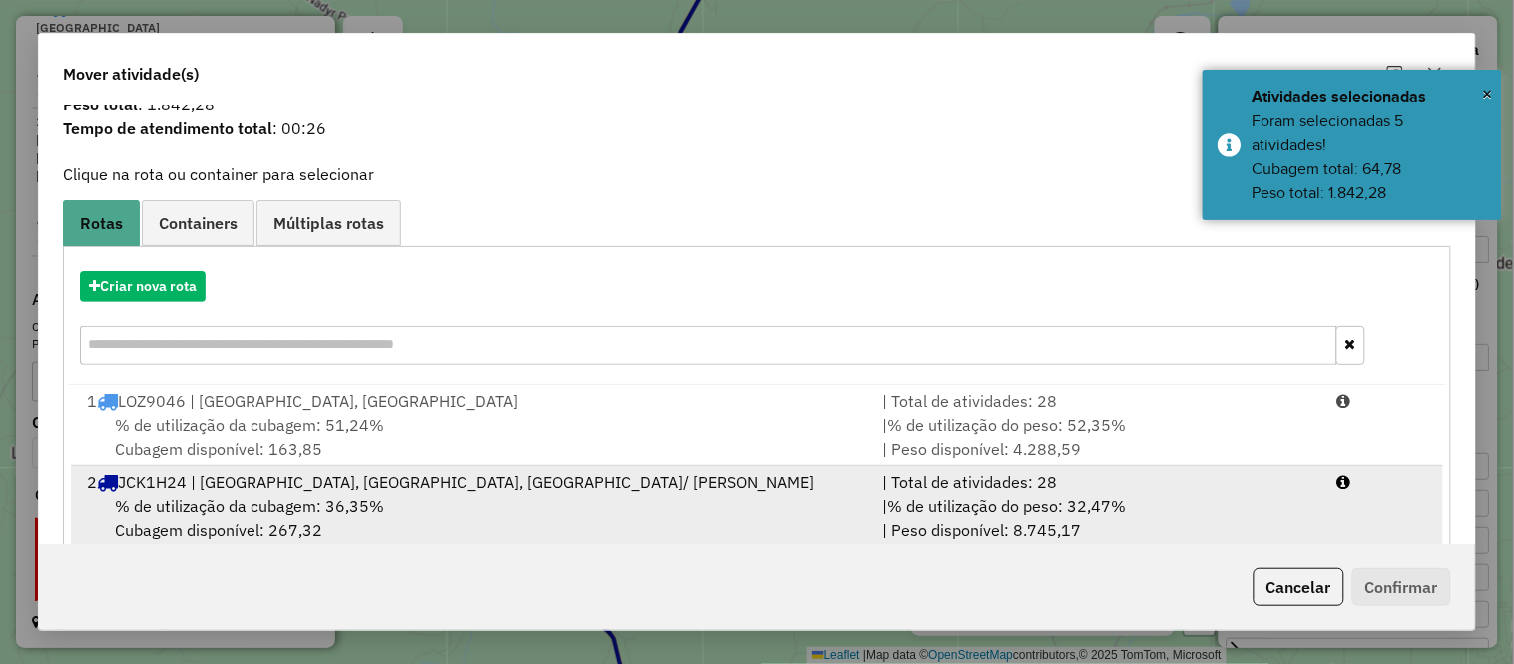
scroll to position [106, 0]
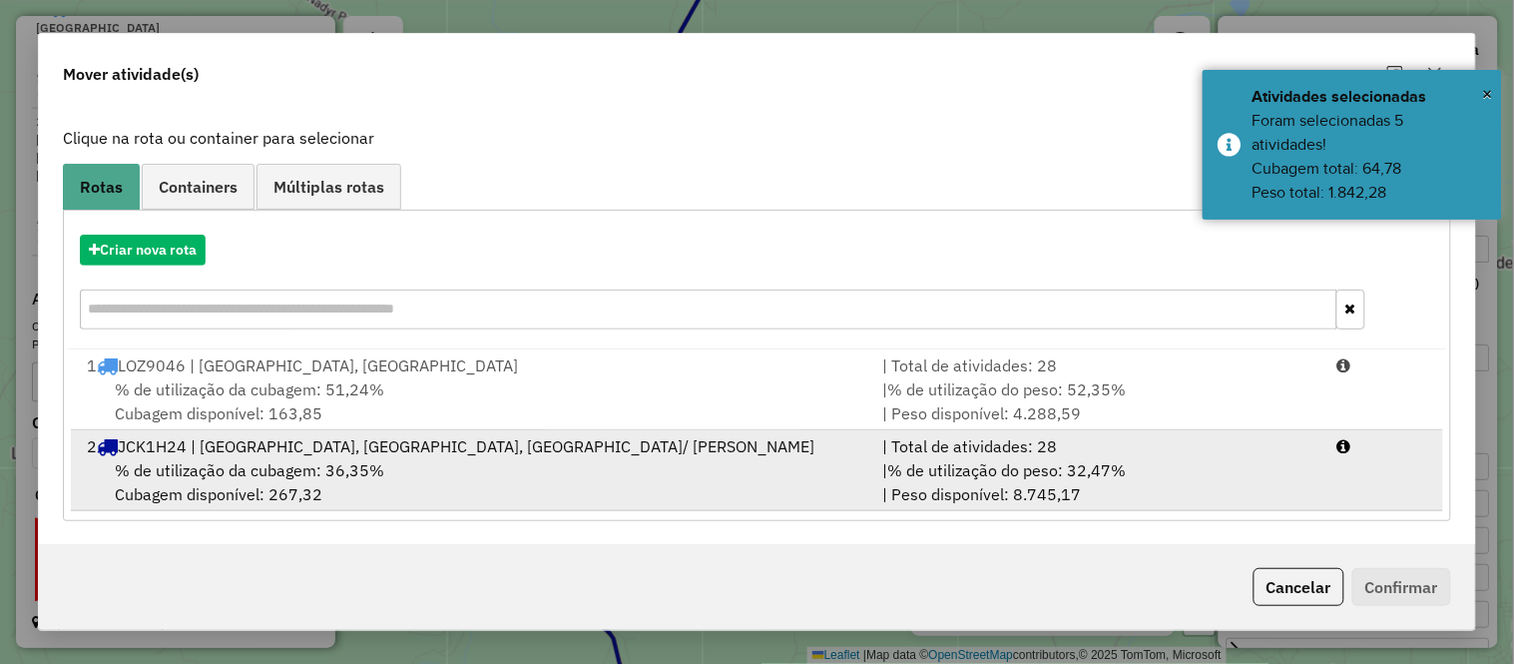
click at [333, 485] on div "% de utilização da cubagem: 36,35% Cubagem disponível: 267,32" at bounding box center [472, 482] width 795 height 48
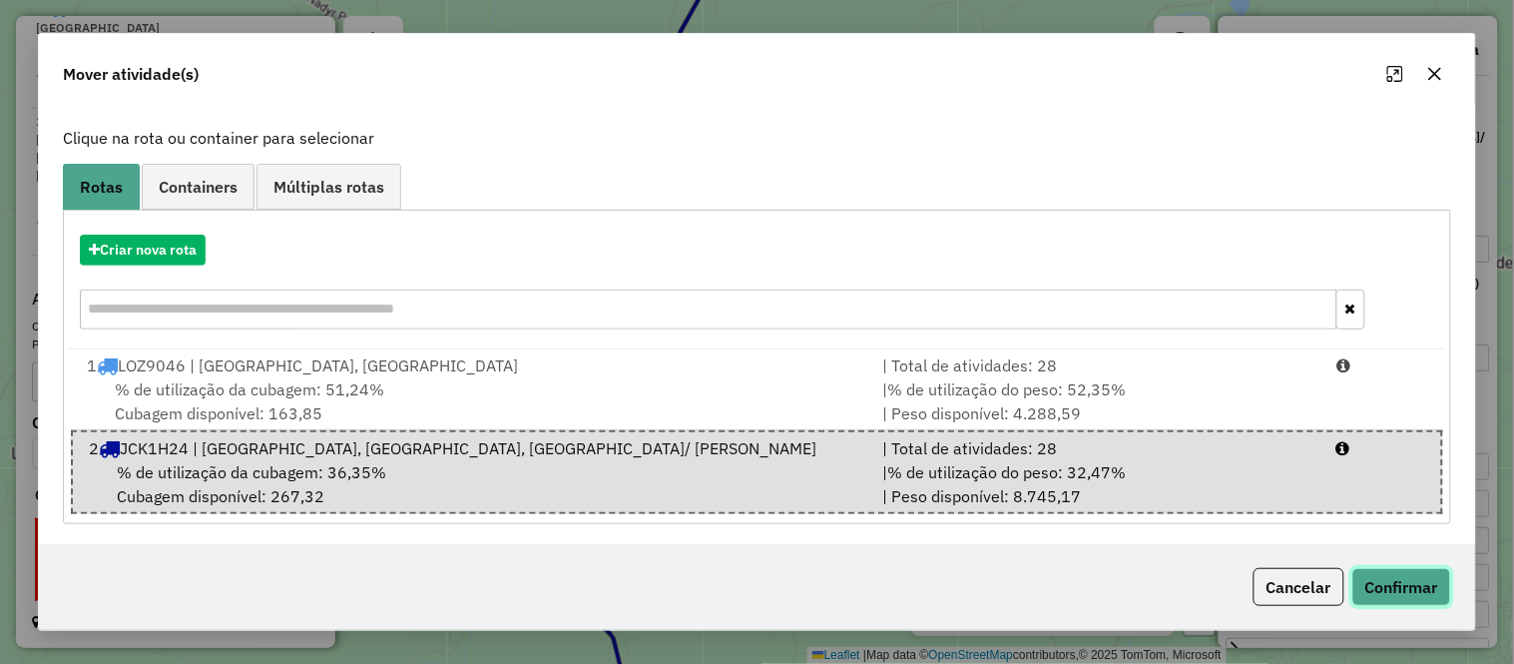
click at [1427, 585] on button "Confirmar" at bounding box center [1401, 587] width 99 height 38
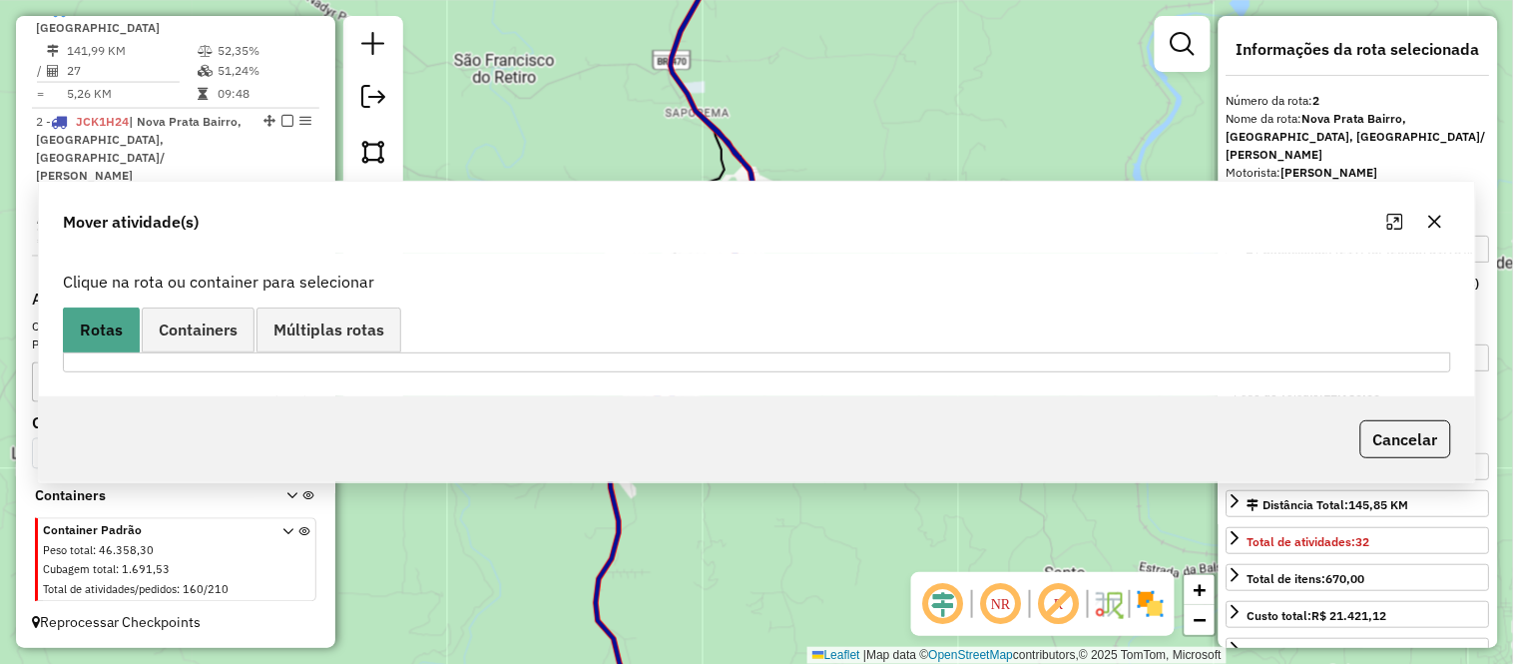
scroll to position [0, 0]
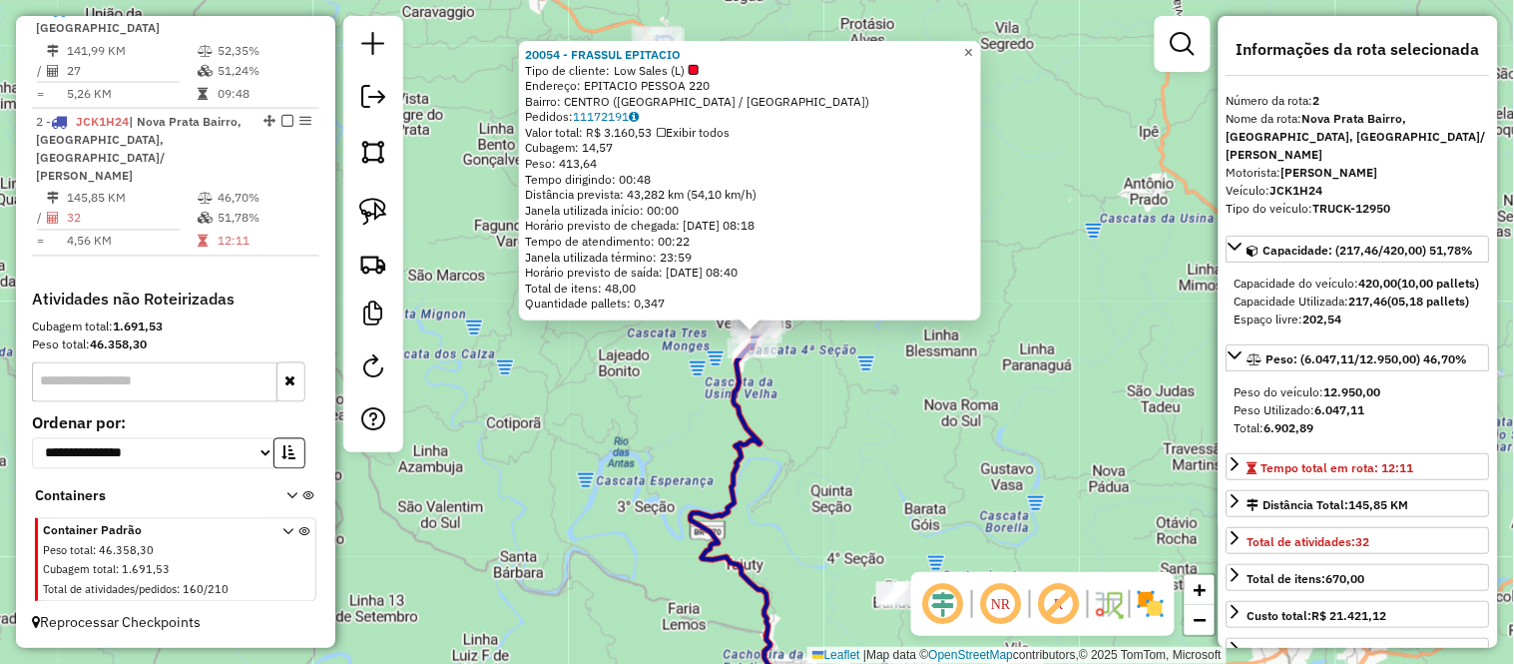
click at [973, 47] on span "×" at bounding box center [968, 52] width 9 height 17
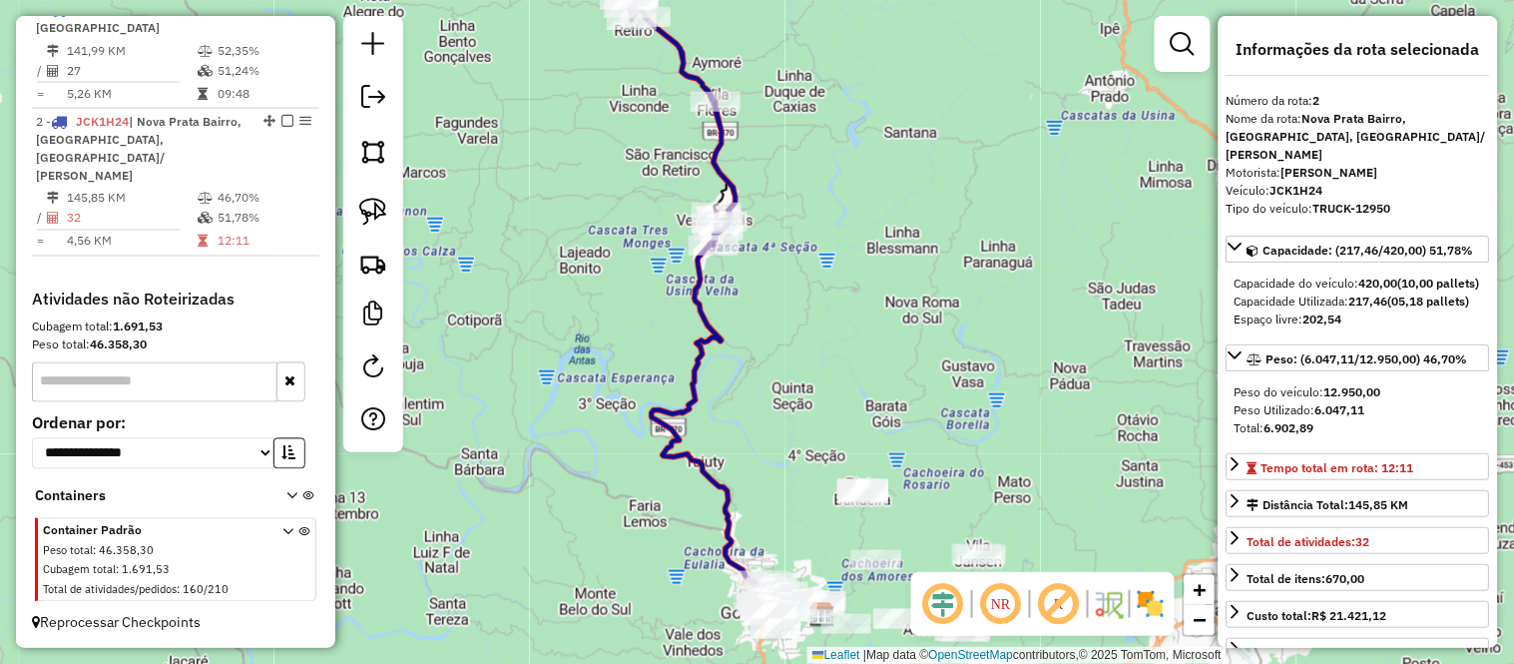
drag, startPoint x: 912, startPoint y: 361, endPoint x: 843, endPoint y: 100, distance: 270.4
click at [843, 102] on div "Janela de atendimento Grade de atendimento Capacidade Transportadoras Veículos …" at bounding box center [757, 332] width 1514 height 664
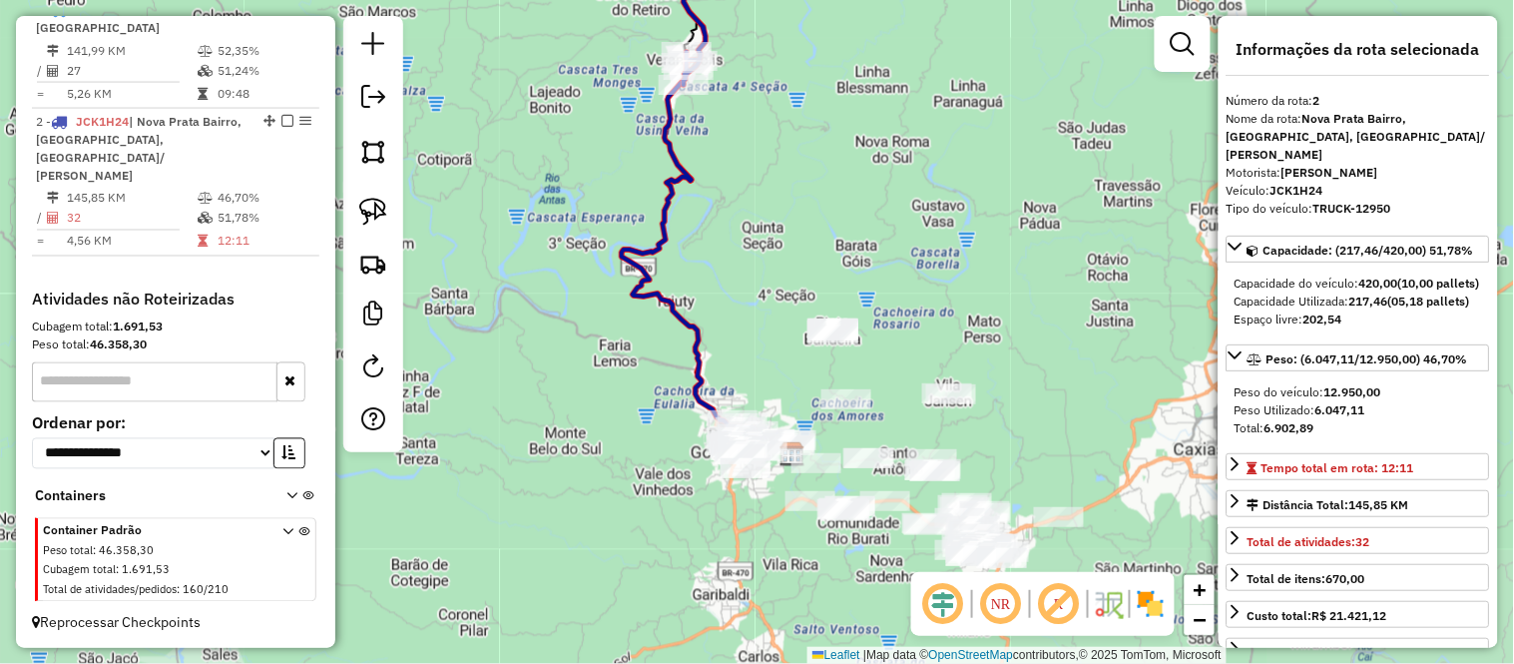
drag, startPoint x: 849, startPoint y: 252, endPoint x: 809, endPoint y: 117, distance: 141.5
click at [809, 121] on div "Janela de atendimento Grade de atendimento Capacidade Transportadoras Veículos …" at bounding box center [757, 332] width 1514 height 664
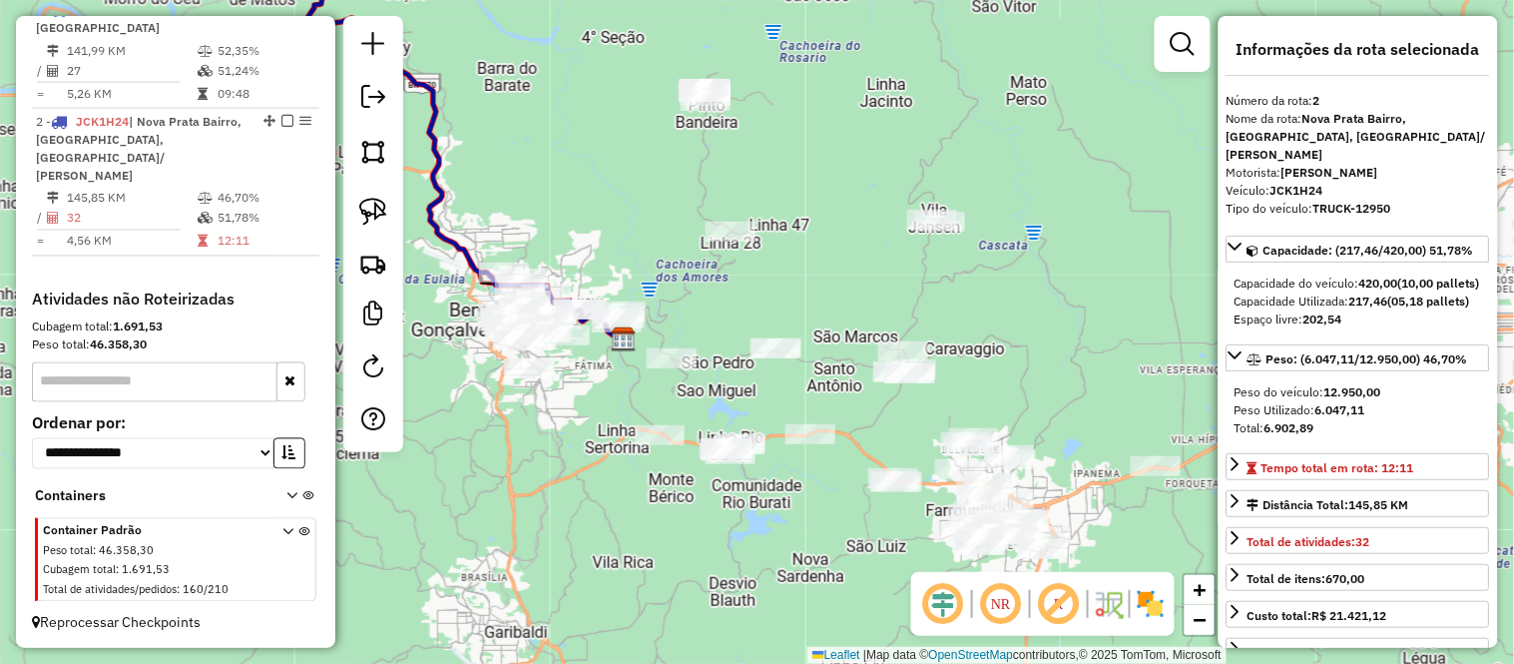
drag, startPoint x: 741, startPoint y: 273, endPoint x: 655, endPoint y: 161, distance: 141.7
click at [665, 175] on div "Janela de atendimento Grade de atendimento Capacidade Transportadoras Veículos …" at bounding box center [757, 332] width 1514 height 664
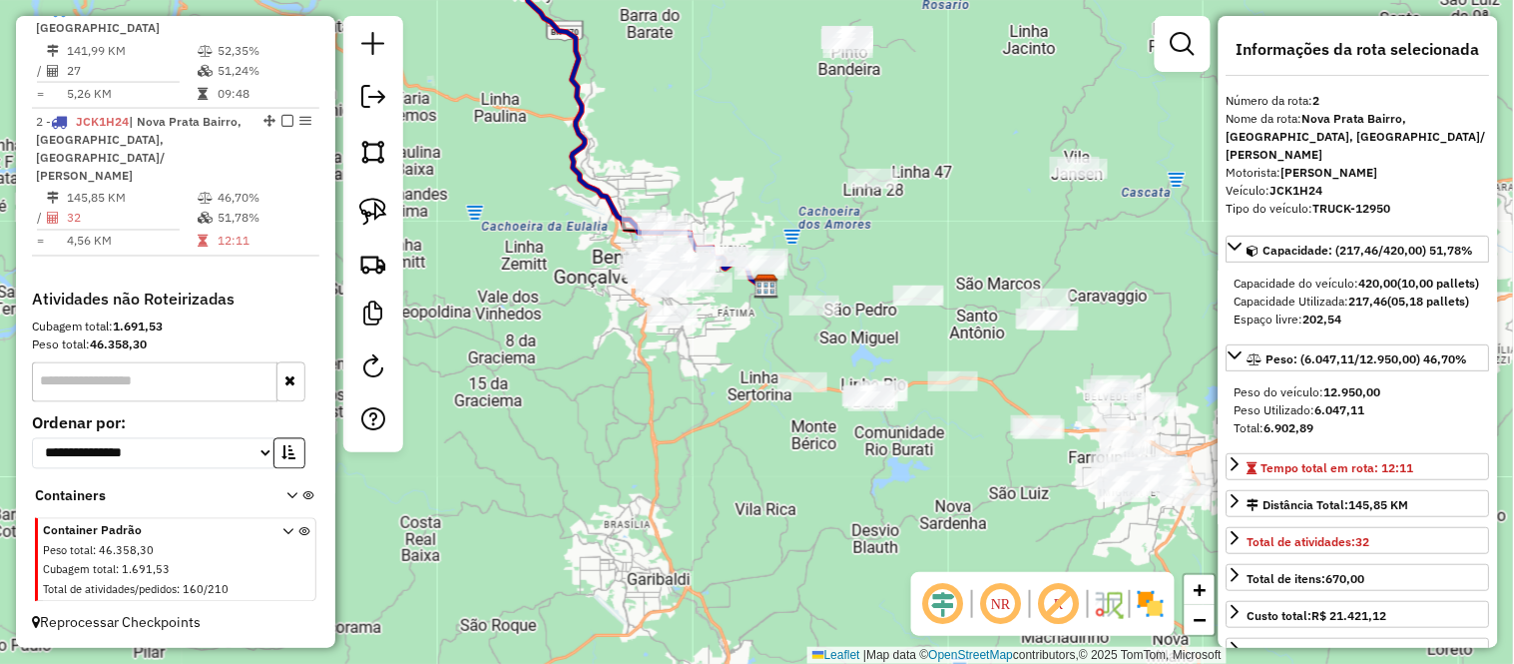
drag, startPoint x: 609, startPoint y: 195, endPoint x: 752, endPoint y: 147, distance: 151.5
click at [752, 147] on div "Janela de atendimento Grade de atendimento Capacidade Transportadoras Veículos …" at bounding box center [757, 332] width 1514 height 664
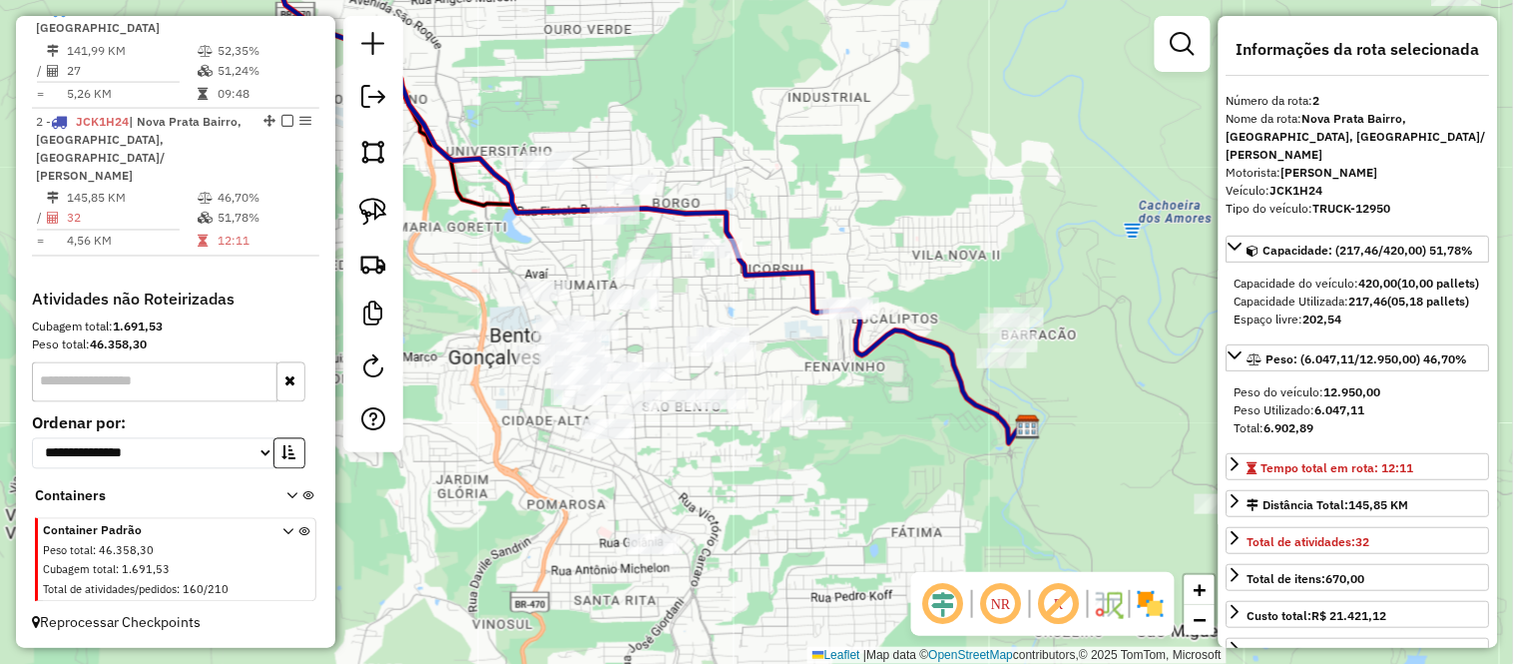
drag, startPoint x: 695, startPoint y: 250, endPoint x: 701, endPoint y: 96, distance: 153.8
click at [701, 98] on div "Janela de atendimento Grade de atendimento Capacidade Transportadoras Veículos …" at bounding box center [757, 332] width 1514 height 664
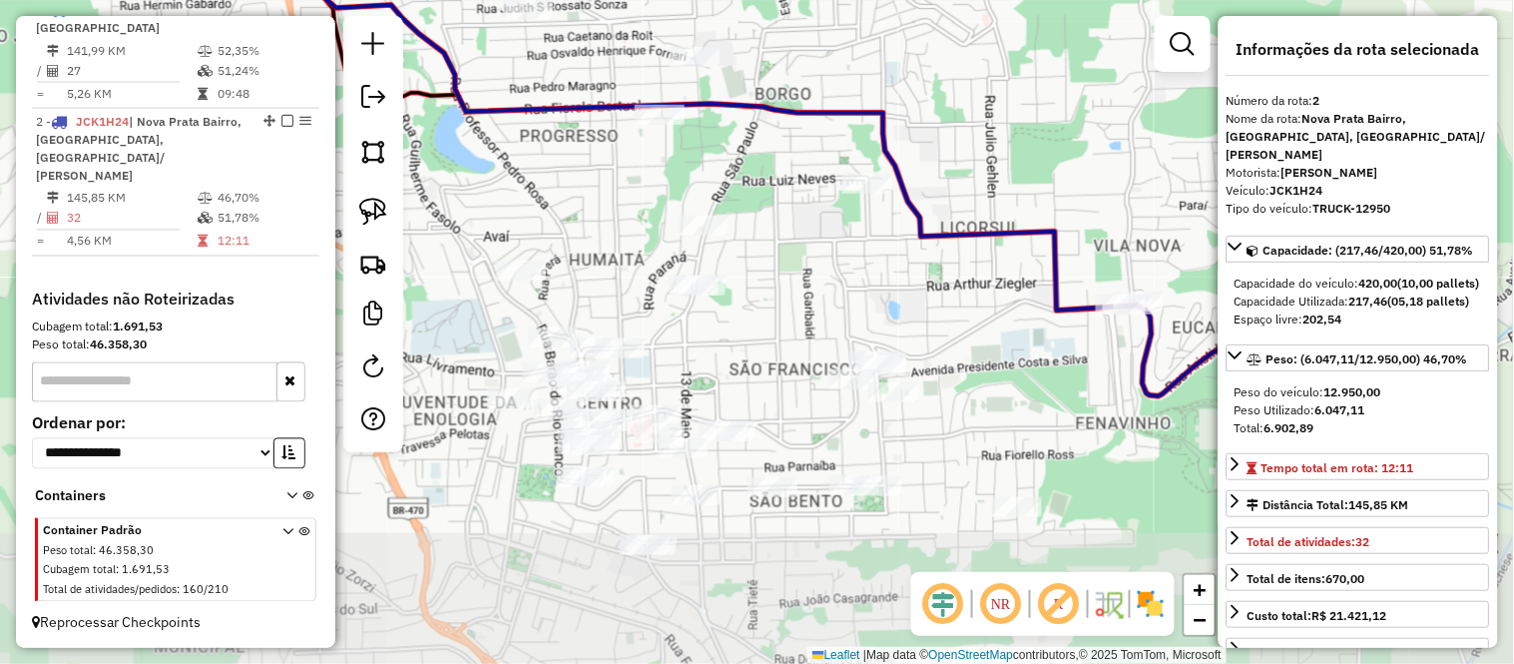
drag, startPoint x: 699, startPoint y: 178, endPoint x: 830, endPoint y: -16, distance: 234.2
click at [830, 0] on html "Aguarde... Pop-up bloqueado! Seu navegador bloqueou automáticamente a abertura …" at bounding box center [757, 332] width 1514 height 664
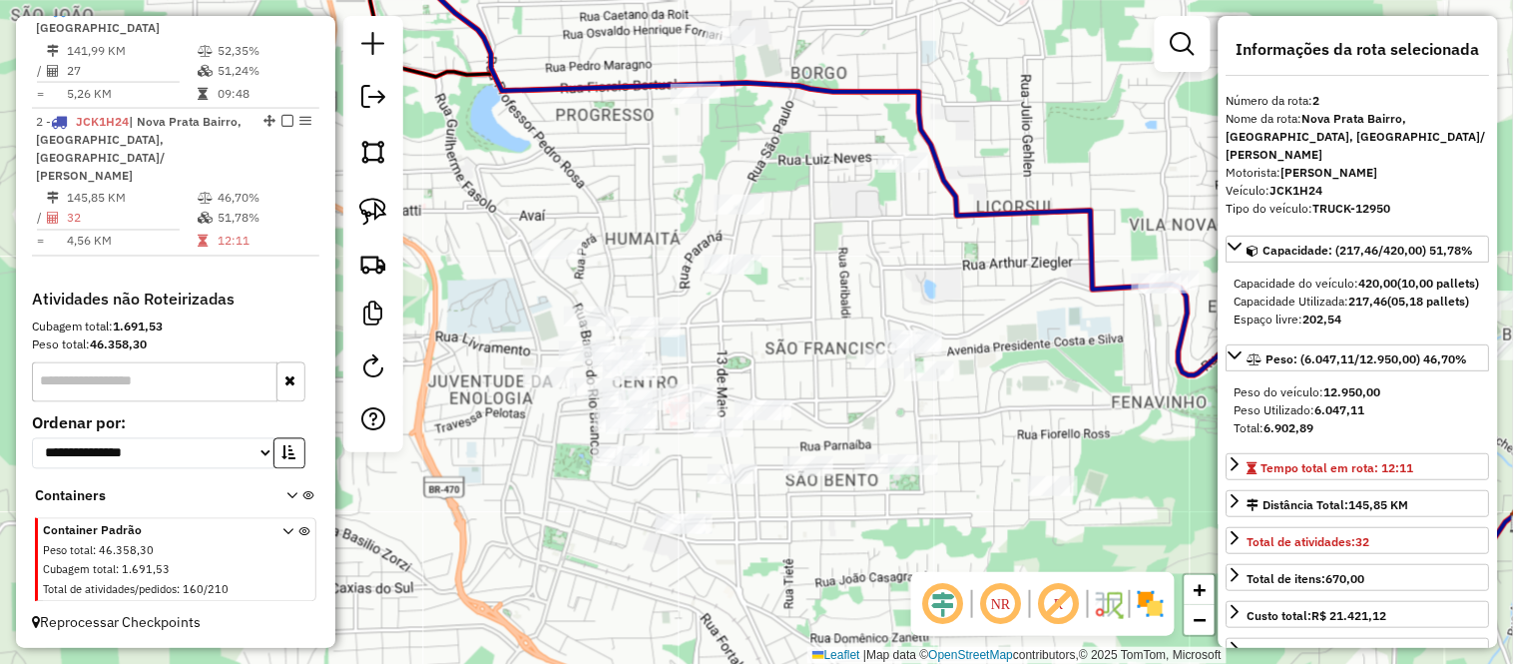
drag, startPoint x: 834, startPoint y: 64, endPoint x: 870, endPoint y: 43, distance: 41.6
click at [870, 43] on div "Janela de atendimento Grade de atendimento Capacidade Transportadoras Veículos …" at bounding box center [757, 332] width 1514 height 664
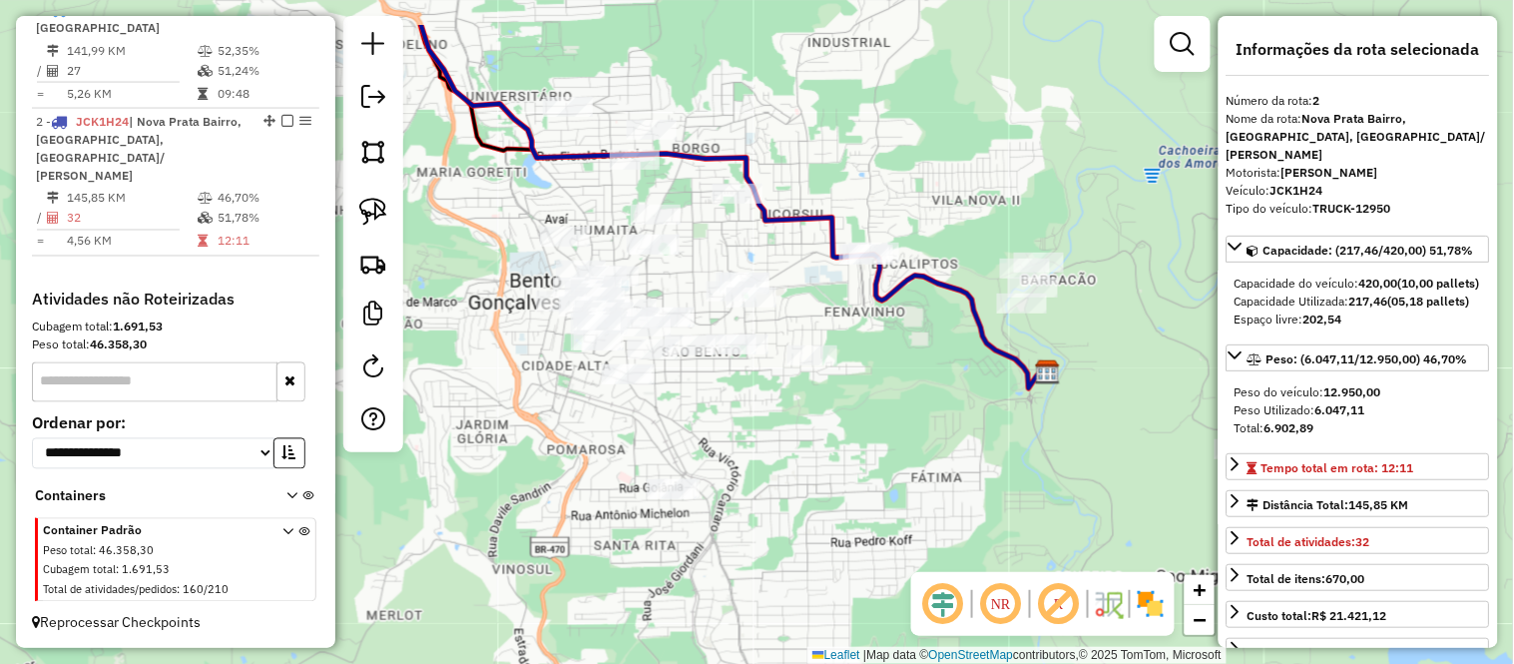
drag, startPoint x: 940, startPoint y: 43, endPoint x: 790, endPoint y: 134, distance: 175.1
click at [790, 134] on div "Janela de atendimento Grade de atendimento Capacidade Transportadoras Veículos …" at bounding box center [757, 332] width 1514 height 664
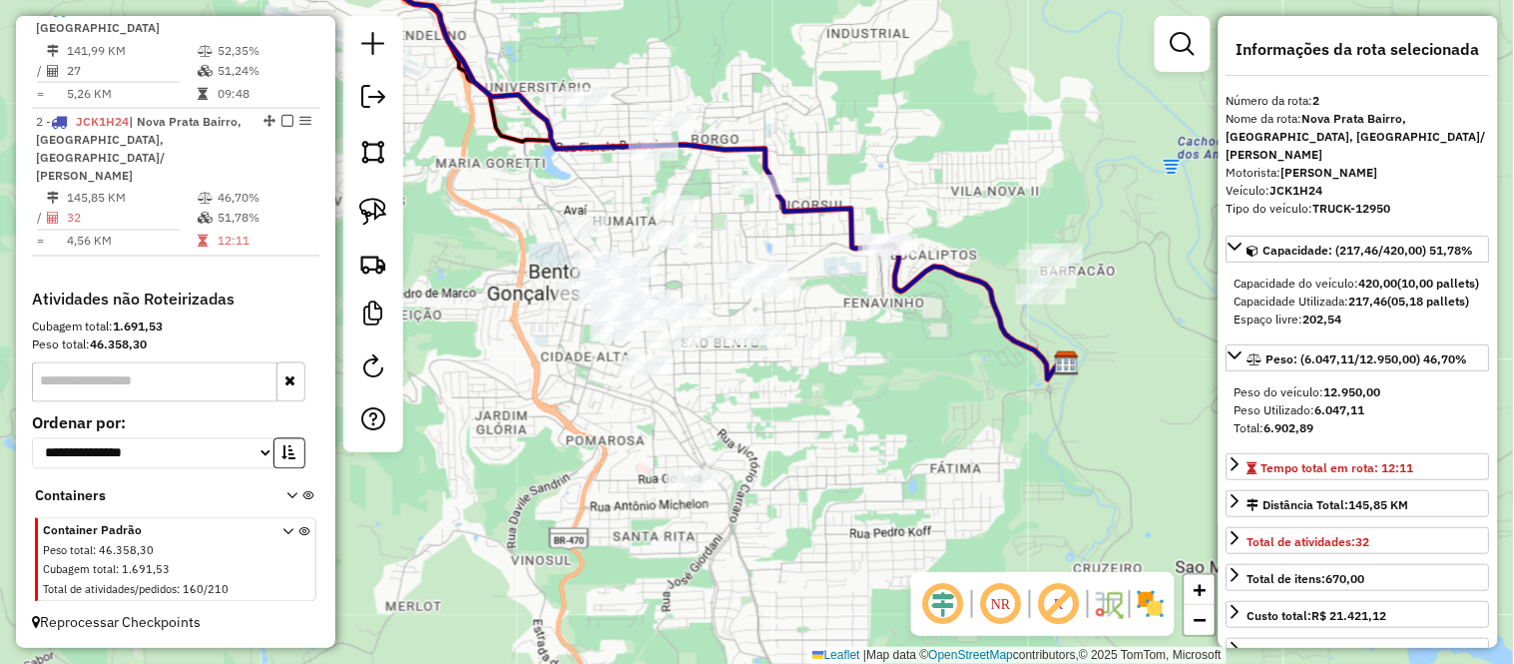
drag, startPoint x: 722, startPoint y: 126, endPoint x: 774, endPoint y: 108, distance: 55.9
click at [774, 108] on div "Janela de atendimento Grade de atendimento Capacidade Transportadoras Veículos …" at bounding box center [757, 332] width 1514 height 664
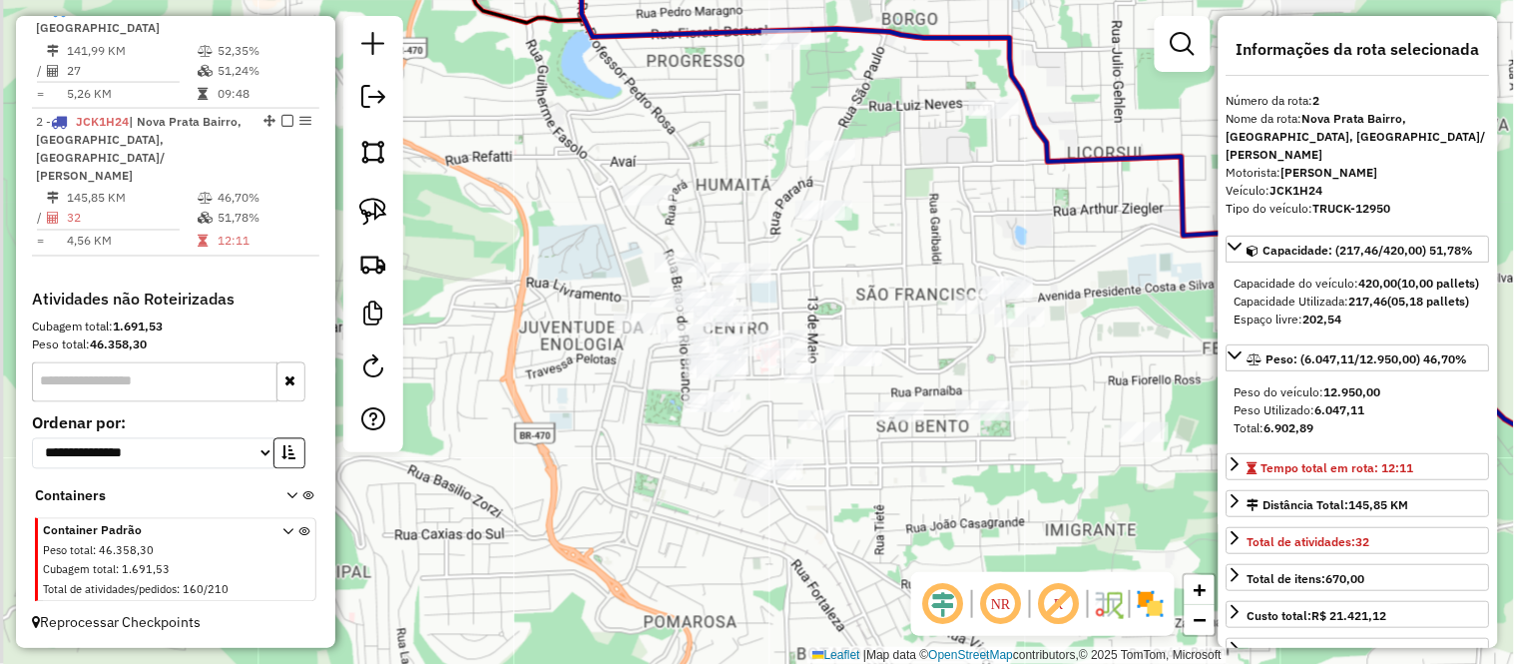
drag, startPoint x: 802, startPoint y: 312, endPoint x: 960, endPoint y: 191, distance: 199.2
click at [960, 191] on div "Janela de atendimento Grade de atendimento Capacidade Transportadoras Veículos …" at bounding box center [757, 332] width 1514 height 664
click at [372, 148] on img at bounding box center [373, 152] width 28 height 28
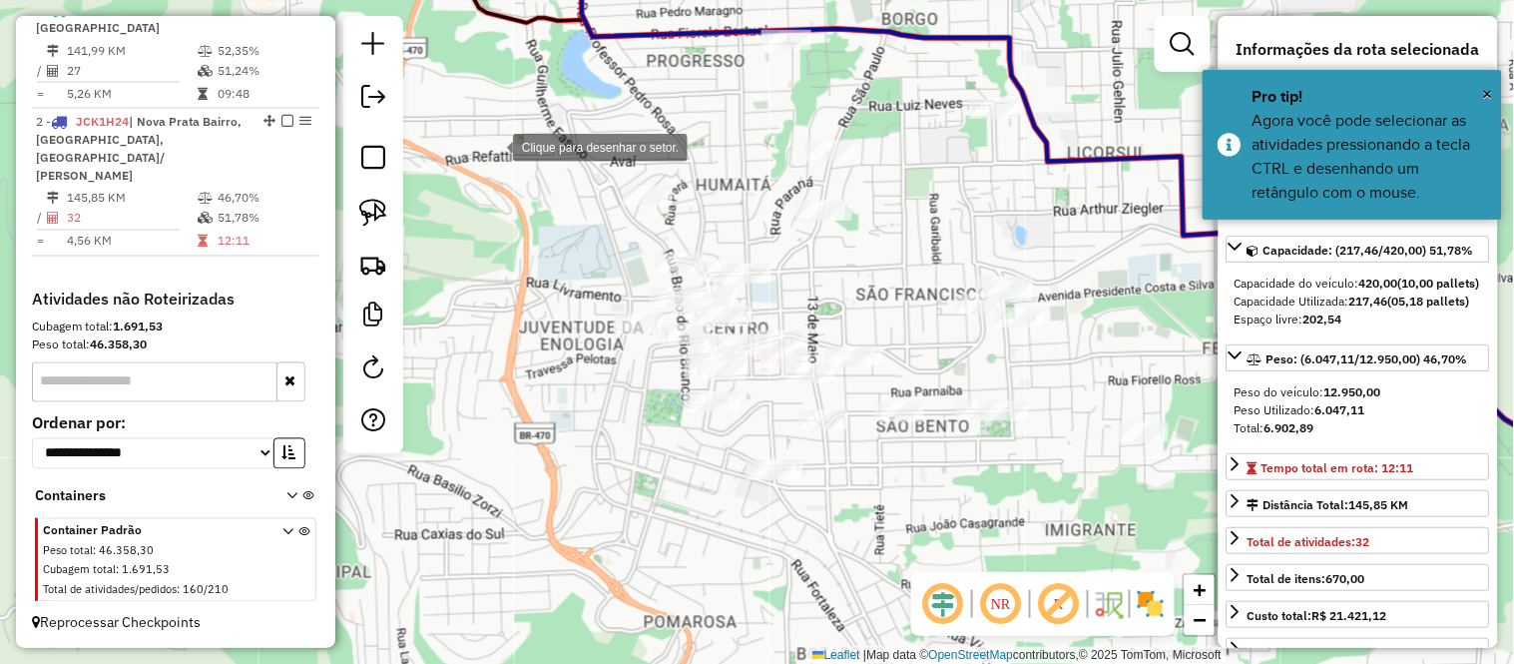
click at [511, 142] on div at bounding box center [493, 146] width 40 height 40
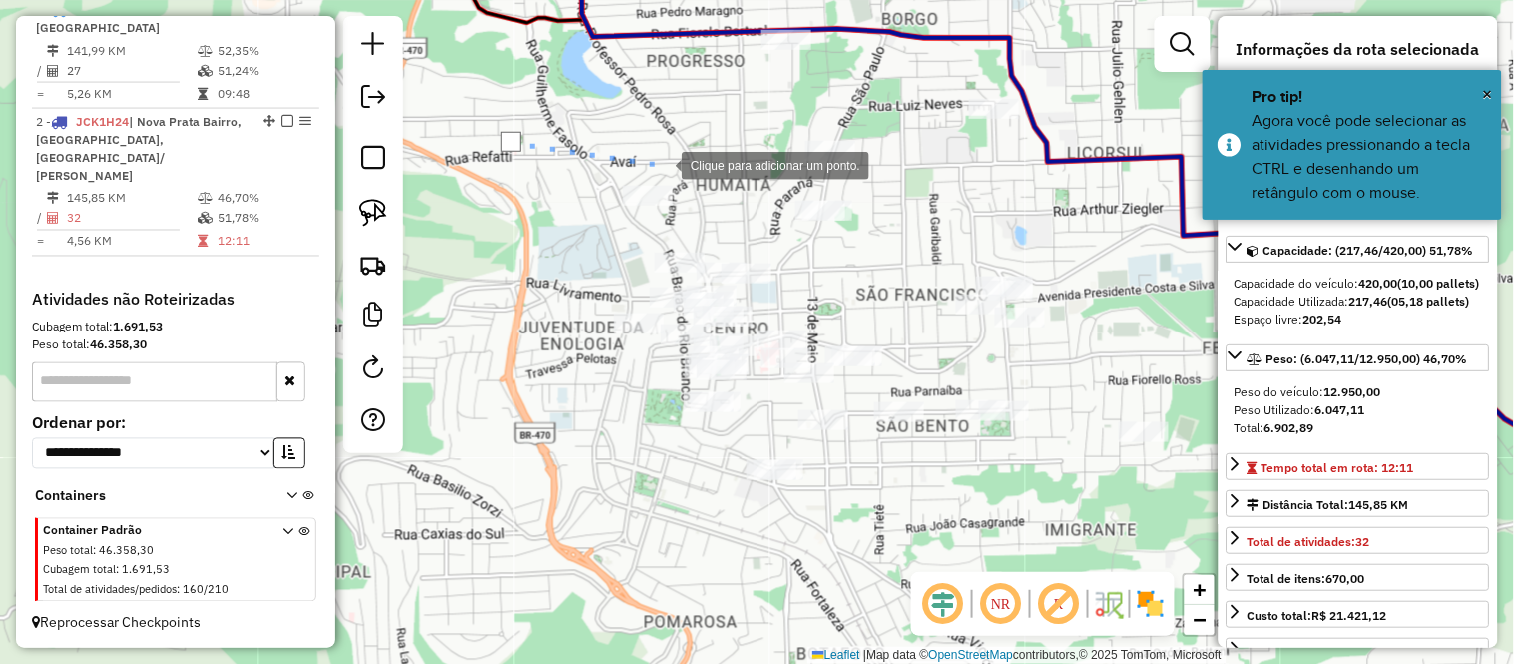
click at [662, 164] on div at bounding box center [662, 164] width 40 height 40
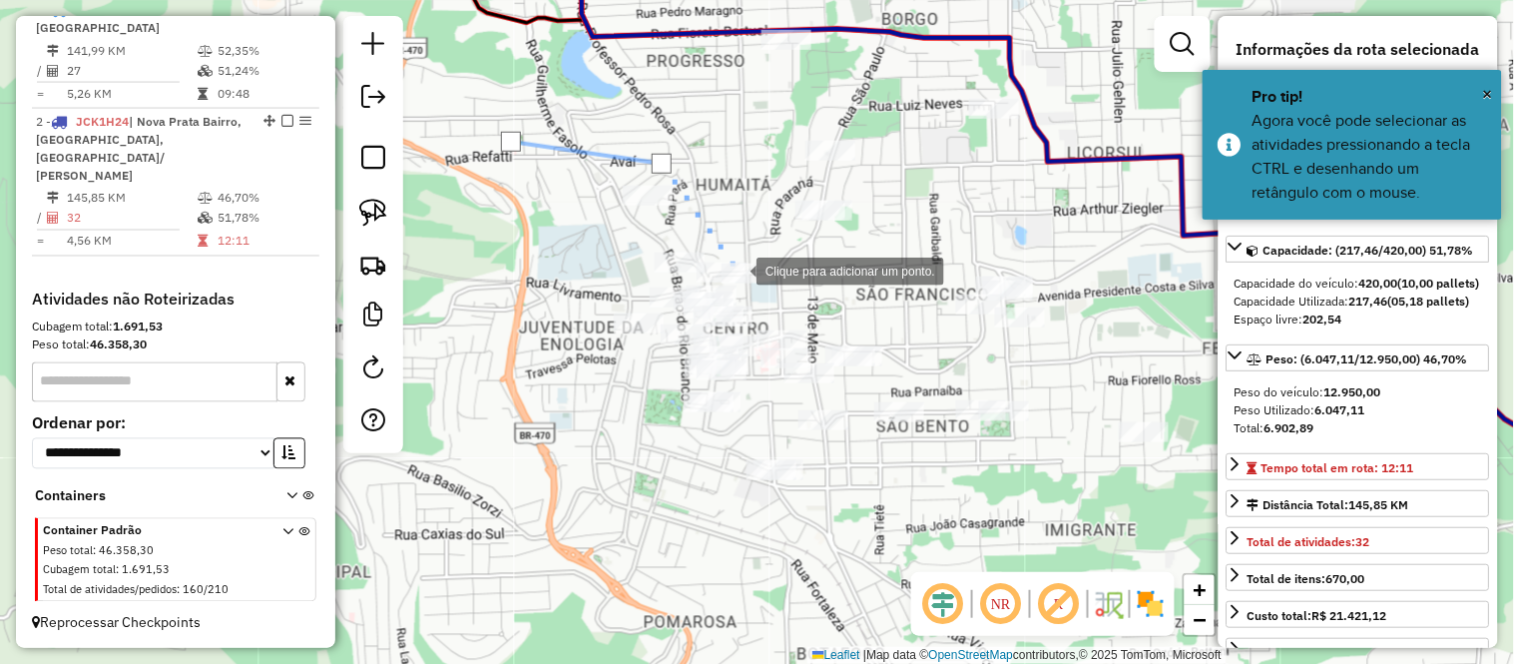
click at [737, 269] on div at bounding box center [737, 270] width 40 height 40
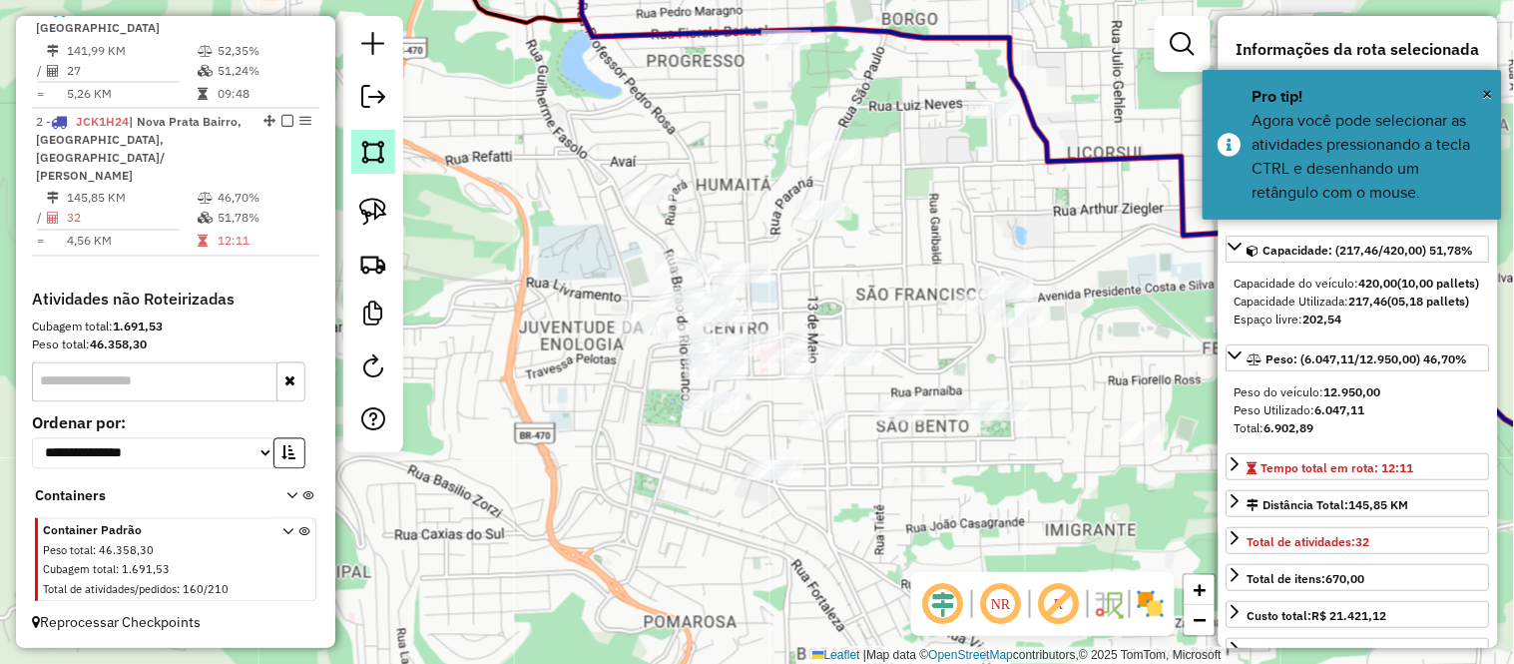
click at [365, 155] on img at bounding box center [373, 152] width 28 height 28
click at [547, 171] on div at bounding box center [547, 171] width 40 height 40
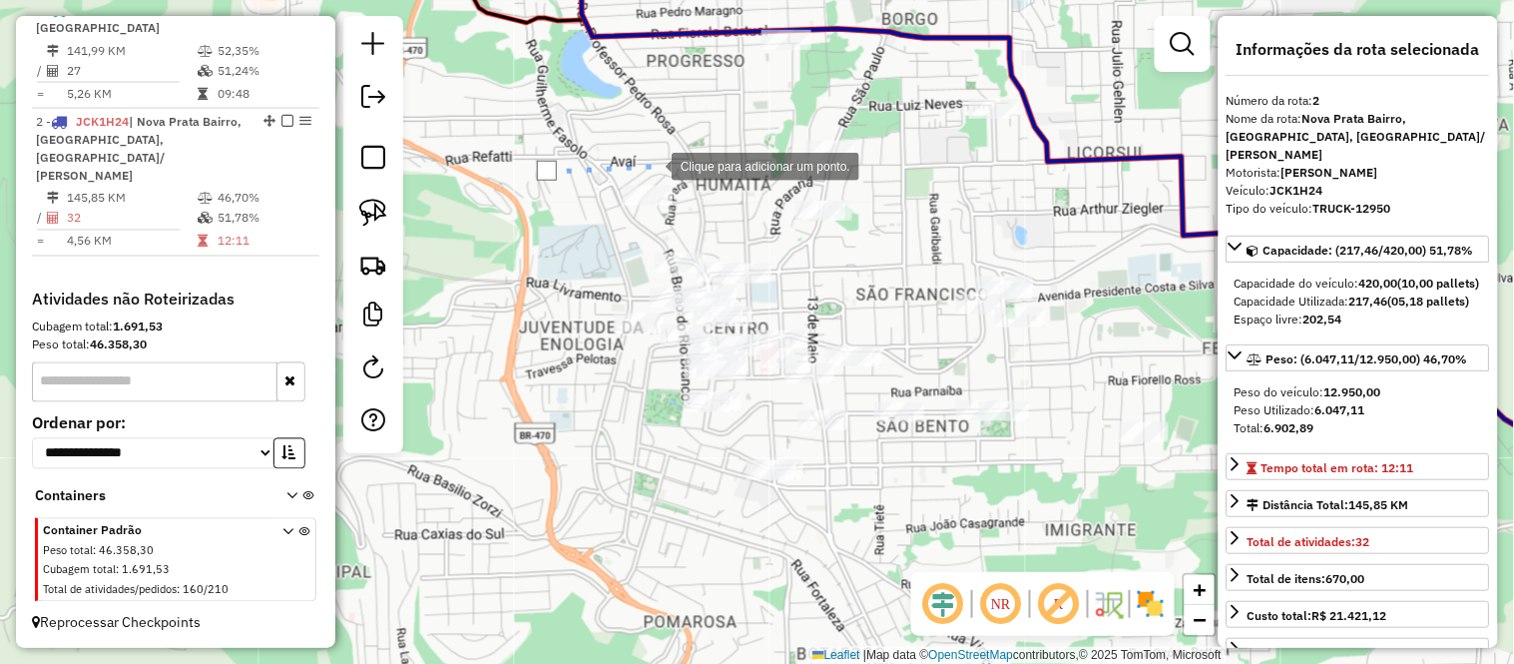
click at [652, 165] on div at bounding box center [652, 165] width 40 height 40
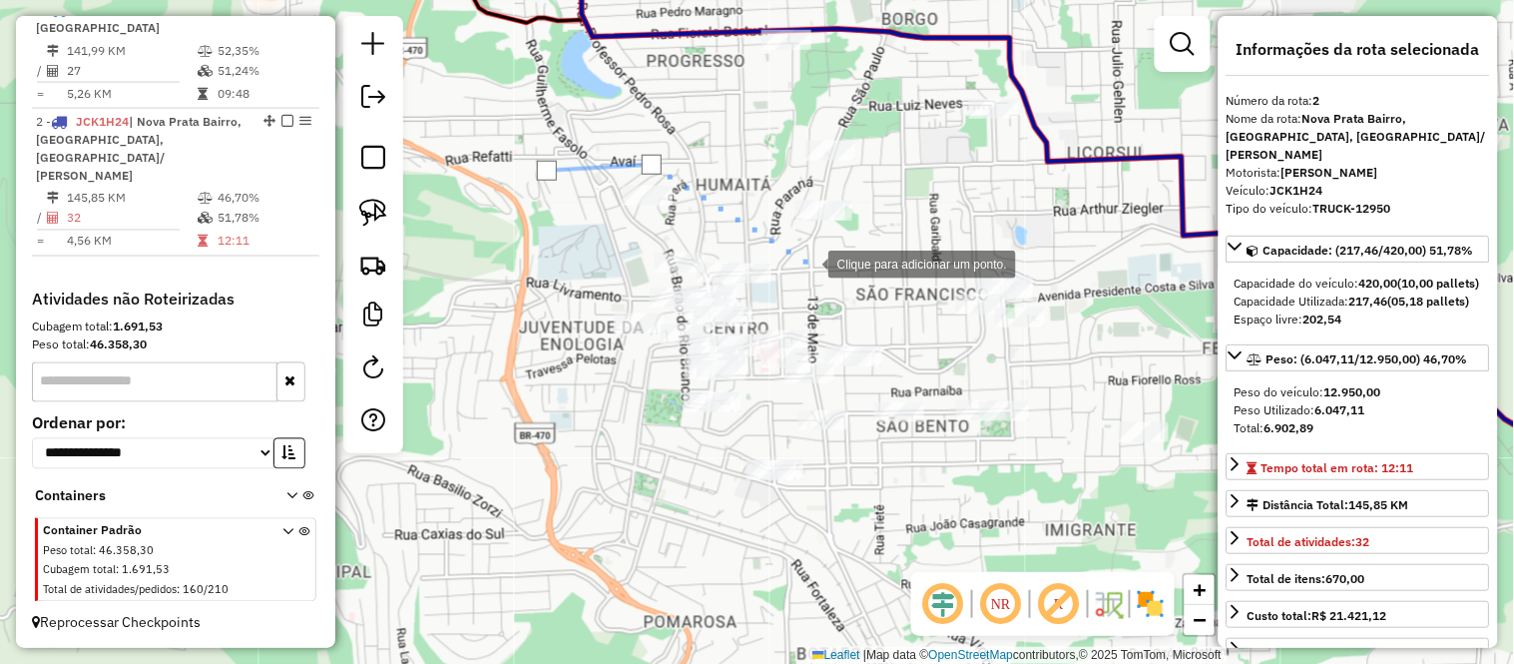
click at [808, 262] on div at bounding box center [808, 263] width 40 height 40
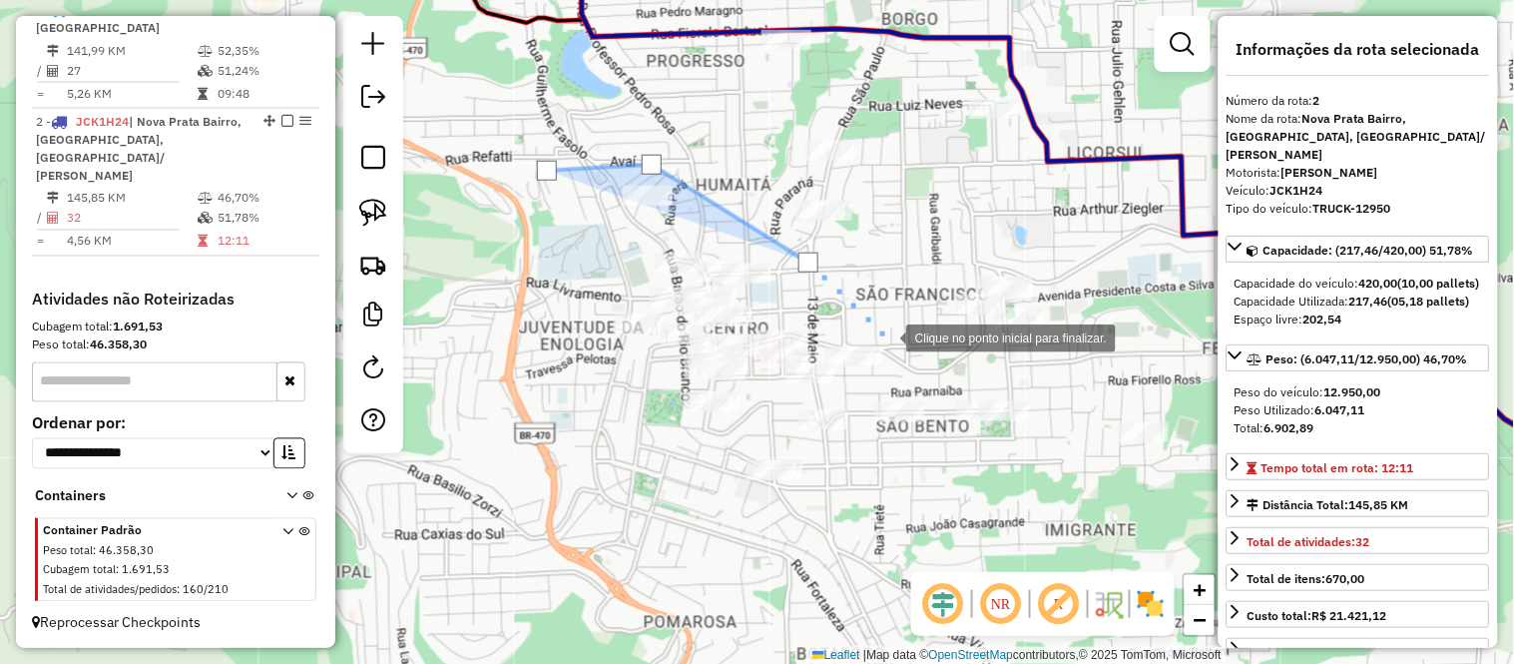
click at [886, 336] on div at bounding box center [886, 336] width 40 height 40
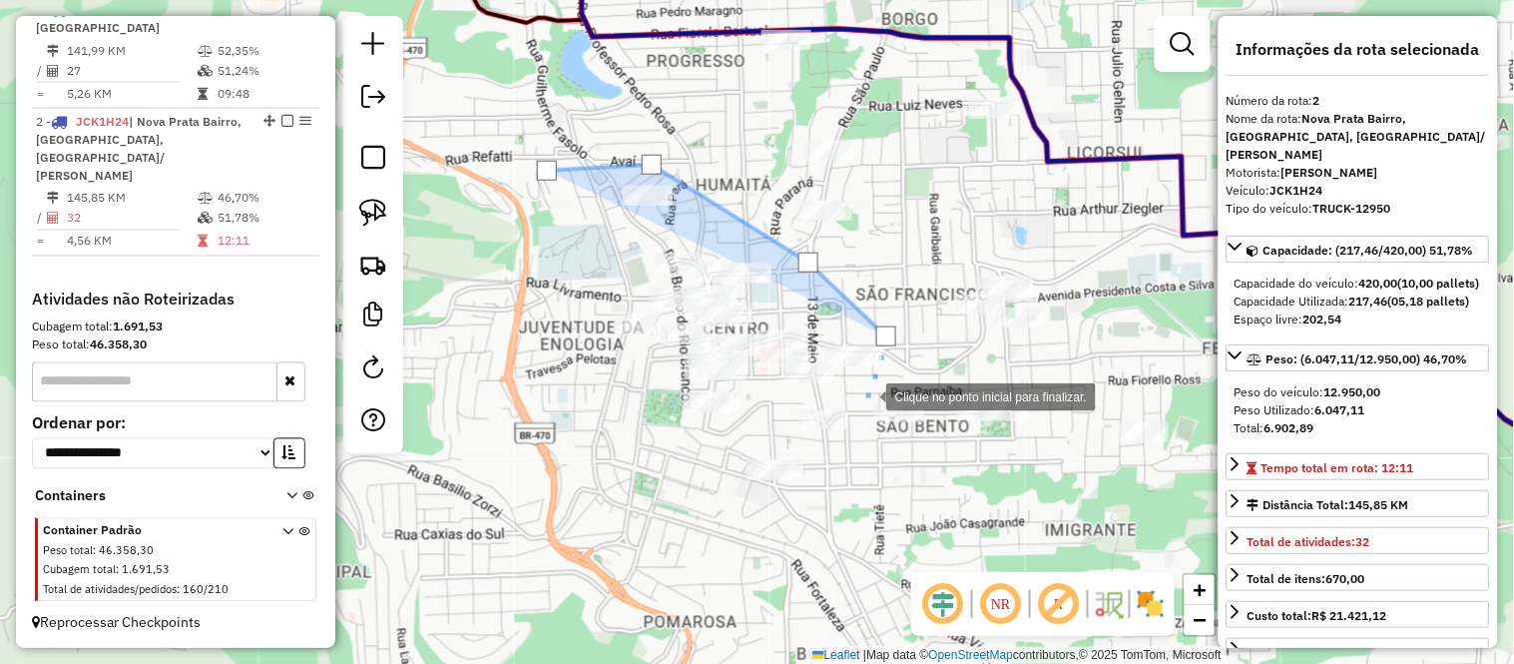
click at [866, 395] on div at bounding box center [866, 395] width 40 height 40
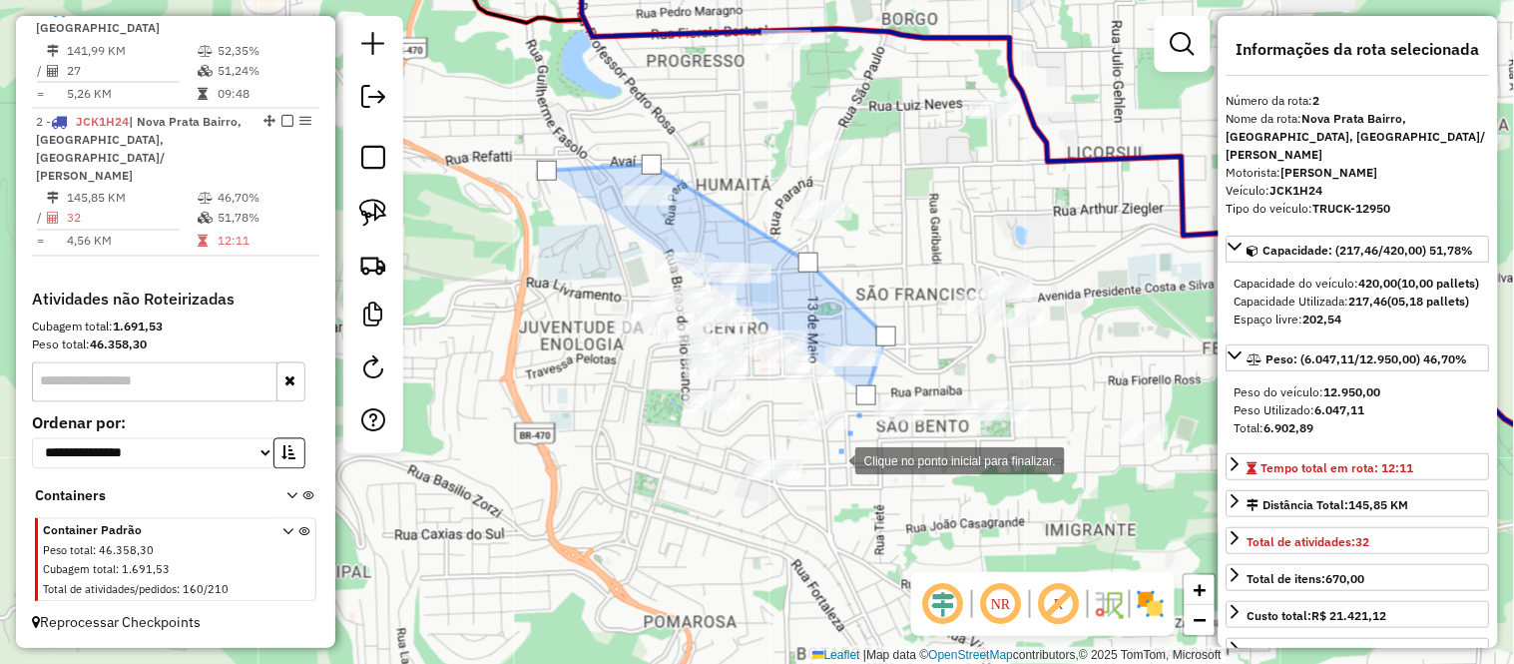
click at [825, 479] on div at bounding box center [835, 459] width 40 height 40
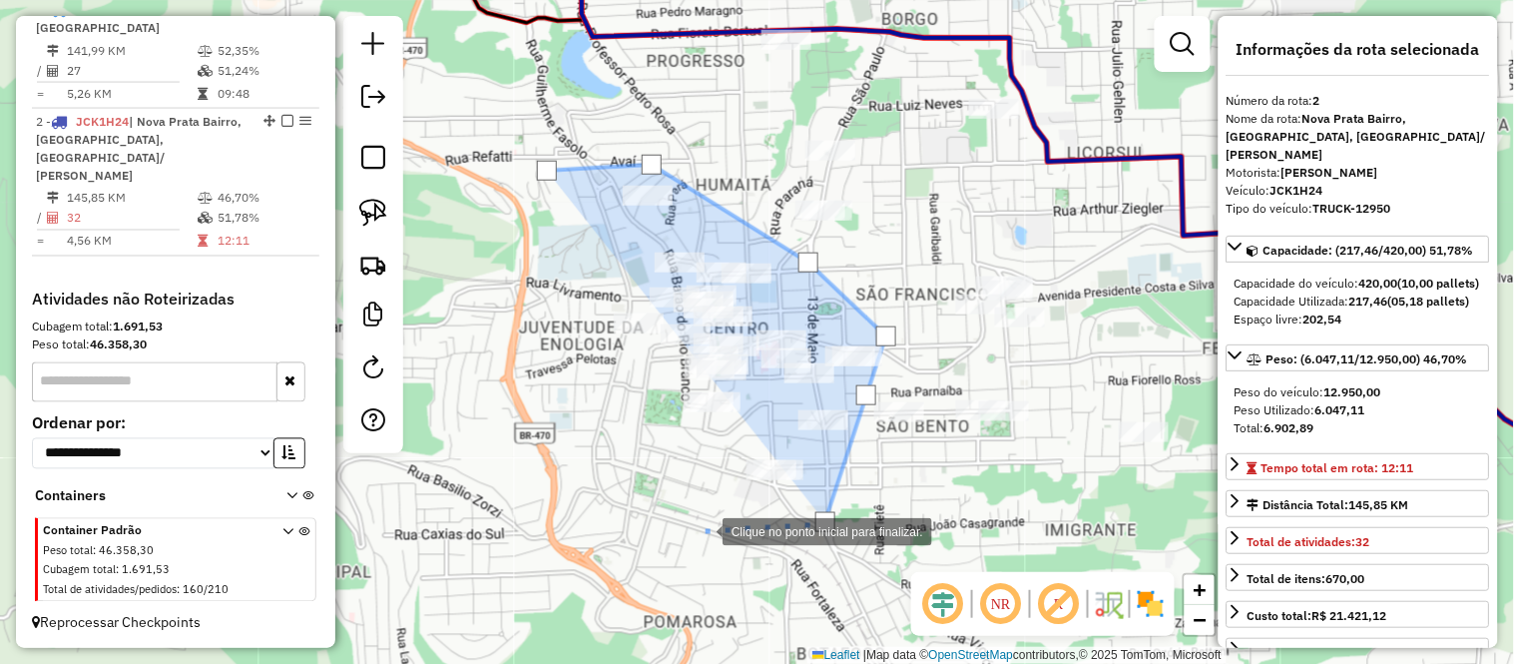
drag, startPoint x: 703, startPoint y: 529, endPoint x: 602, endPoint y: 422, distance: 146.8
click at [702, 529] on div at bounding box center [703, 530] width 40 height 40
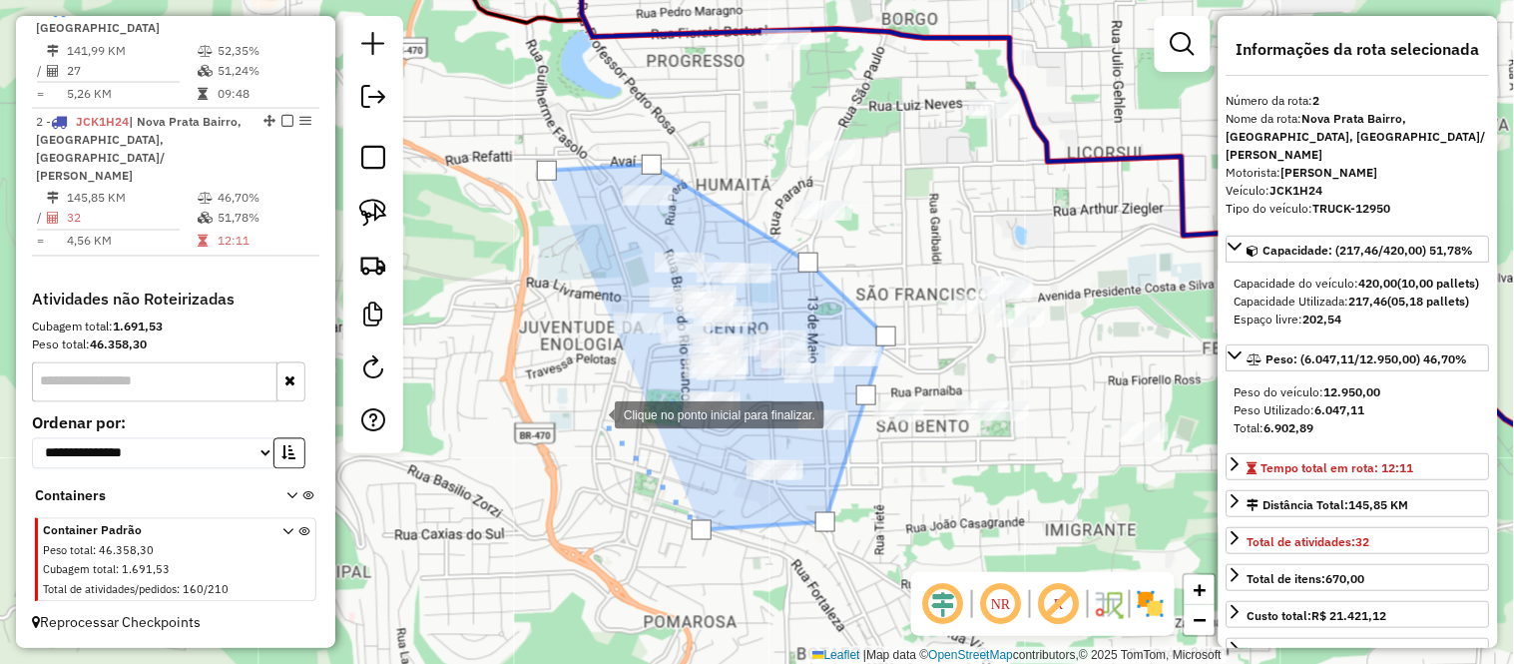
click at [593, 406] on div at bounding box center [595, 413] width 40 height 40
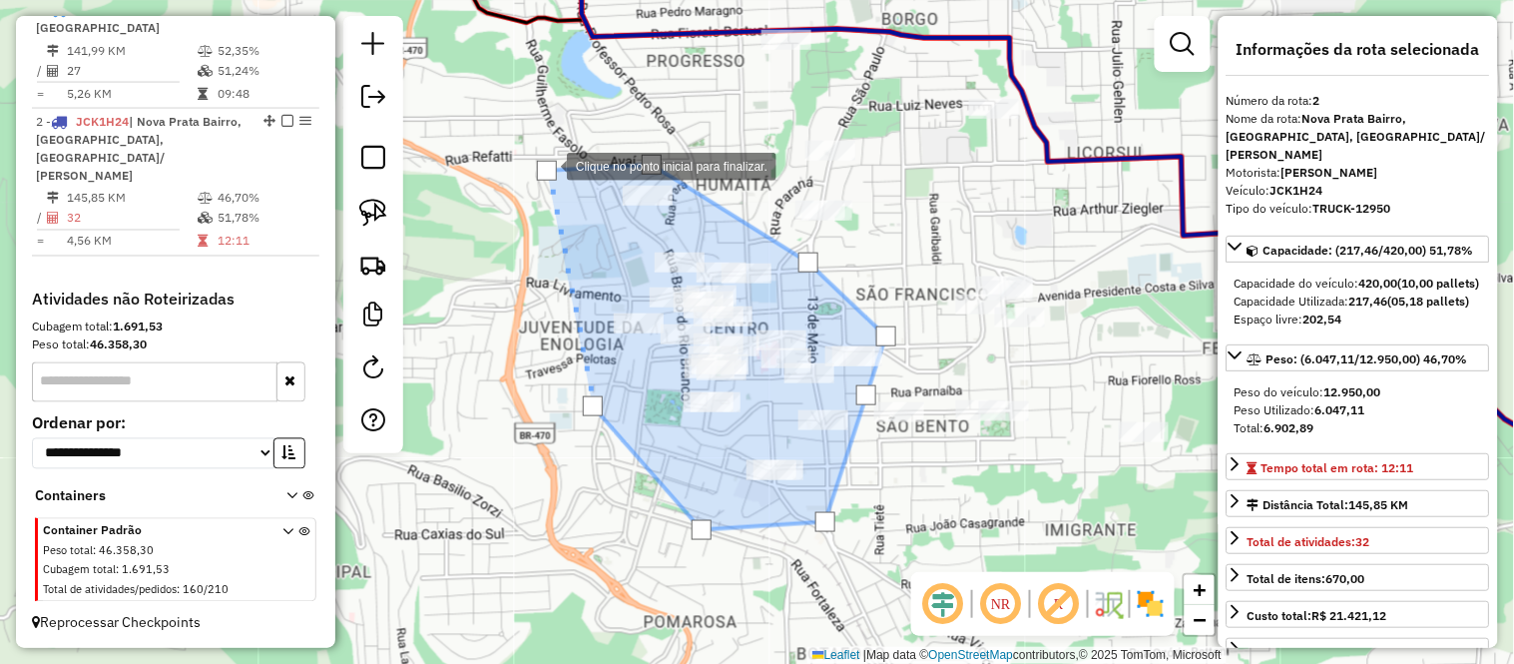
click at [547, 165] on div at bounding box center [547, 171] width 20 height 20
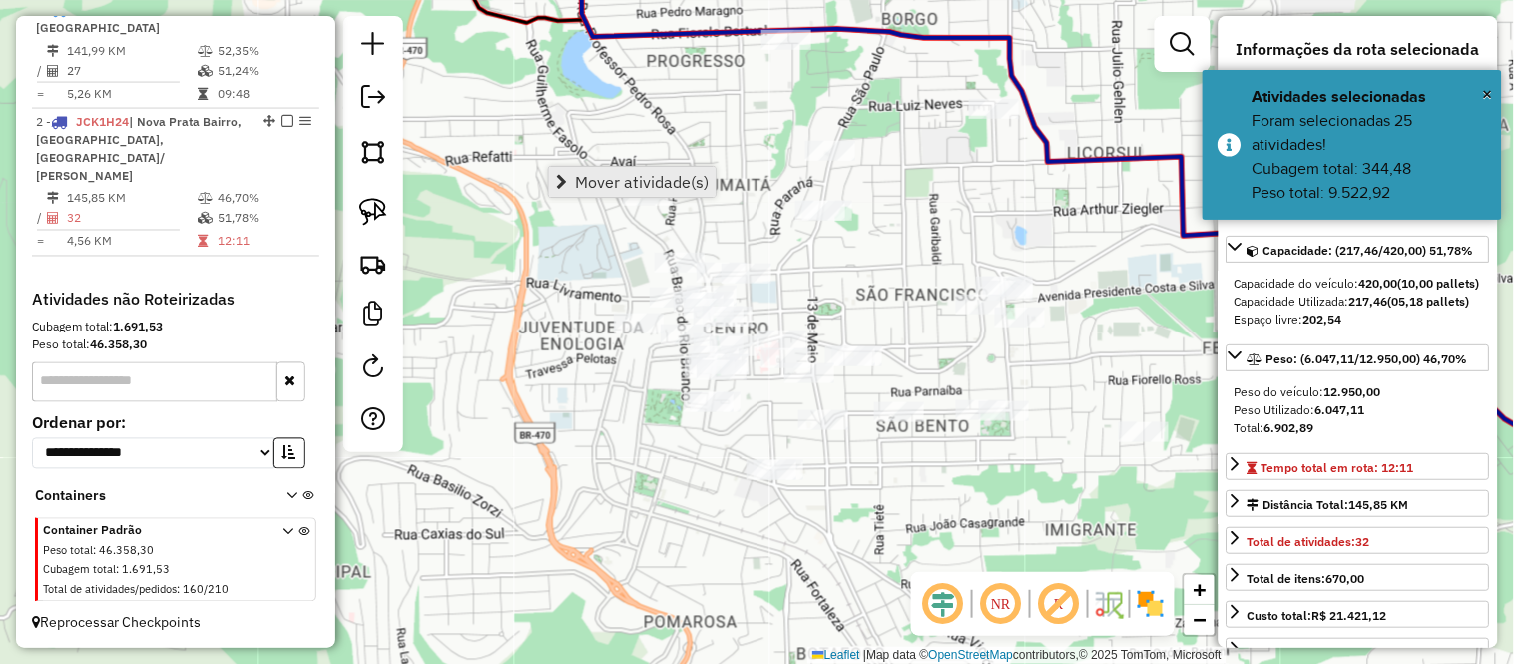
click at [614, 174] on span "Mover atividade(s)" at bounding box center [642, 182] width 134 height 16
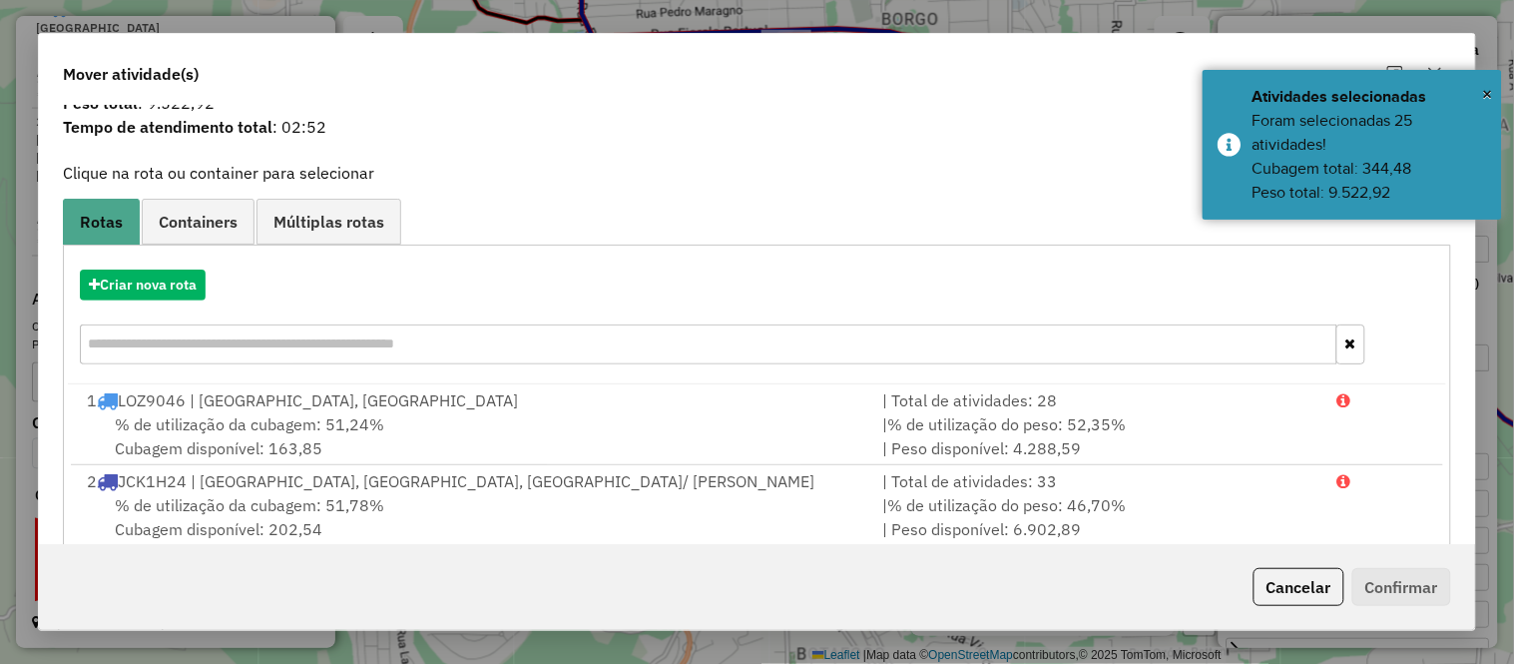
scroll to position [106, 0]
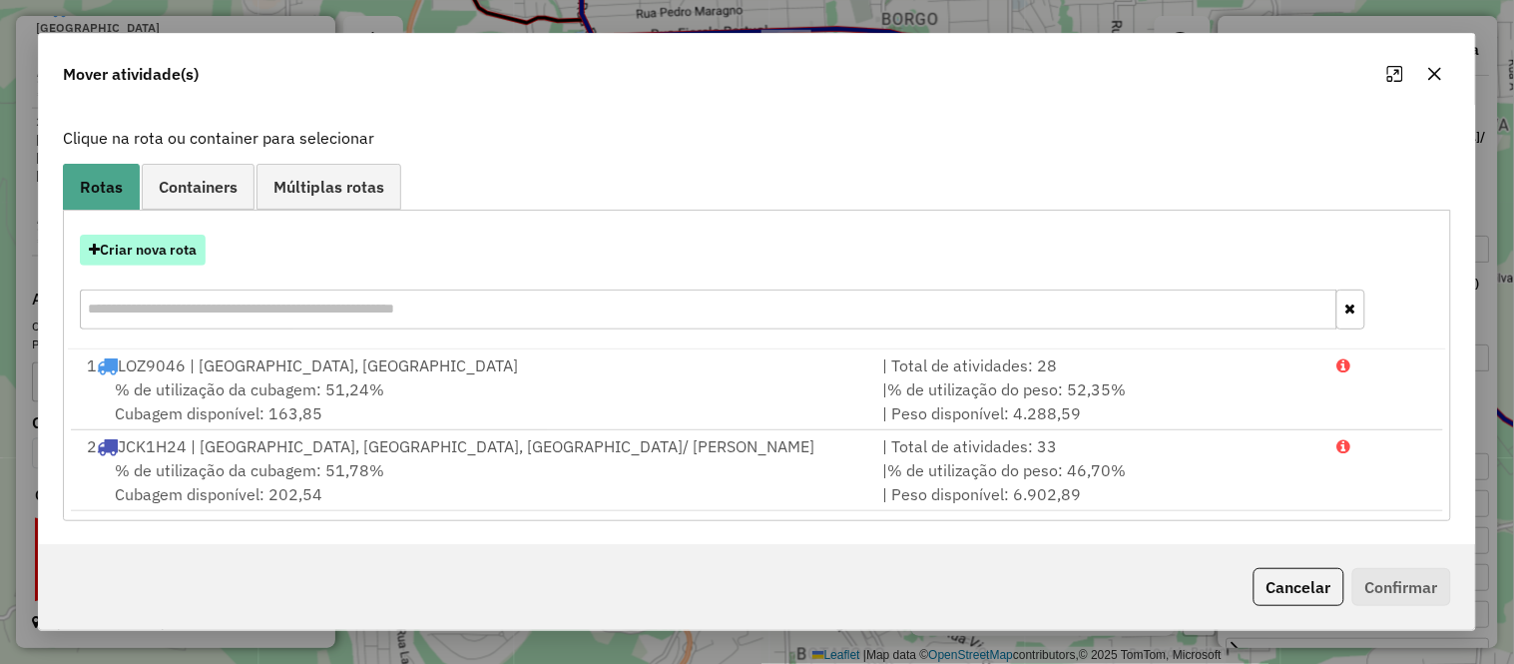
click at [172, 252] on button "Criar nova rota" at bounding box center [143, 250] width 126 height 31
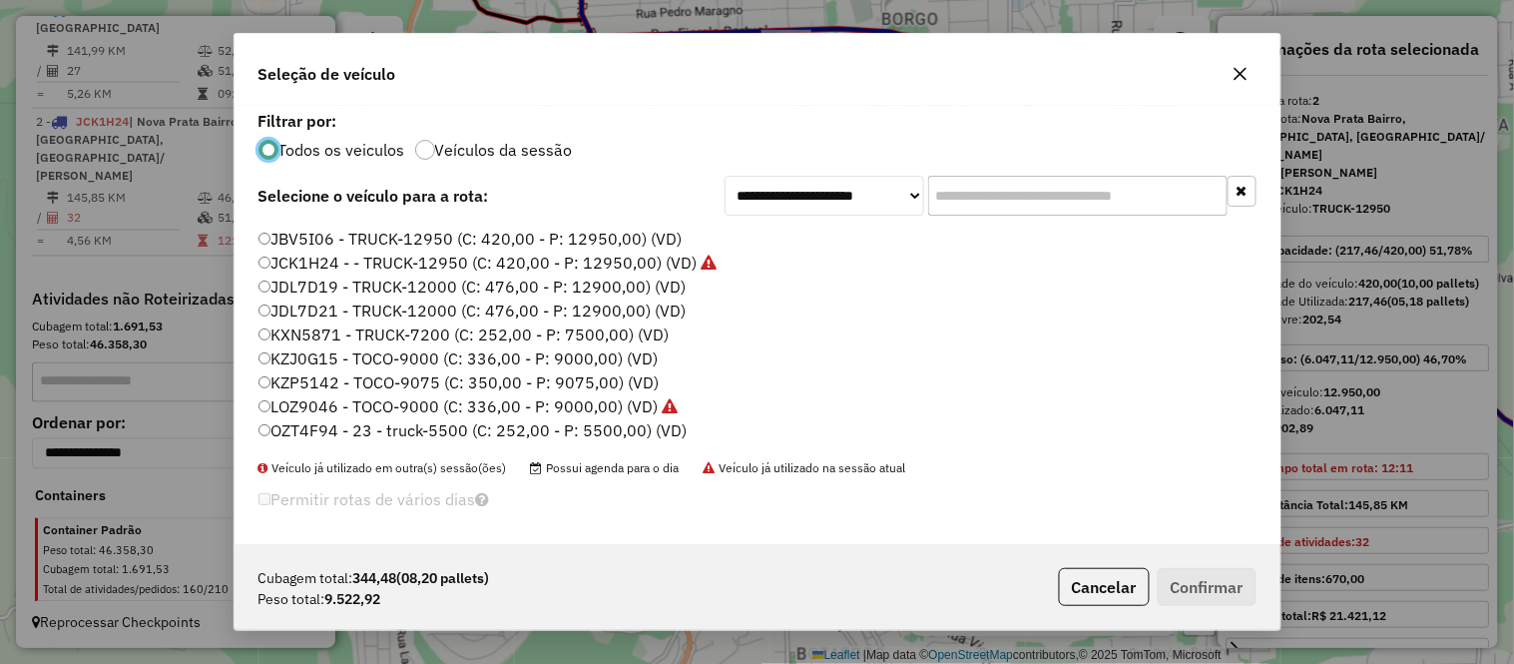
scroll to position [4, 0]
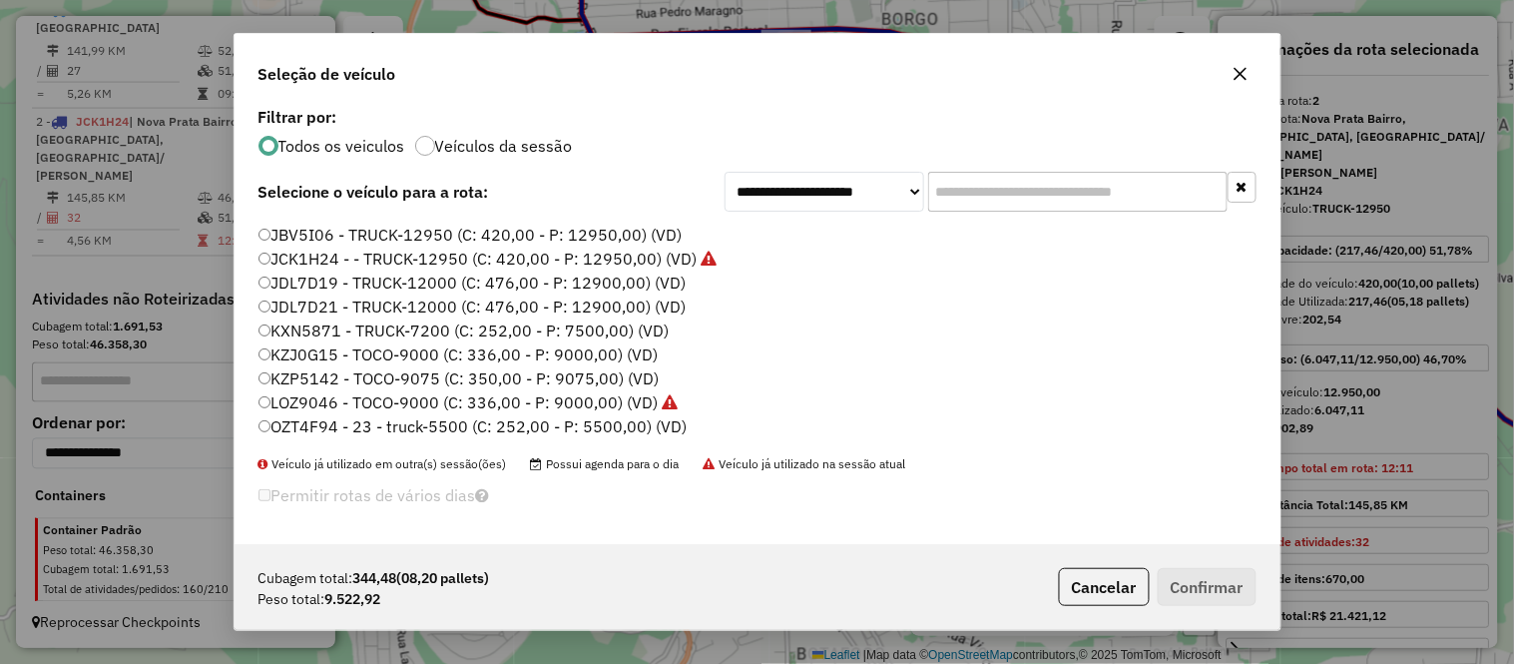
click at [322, 421] on label "OZT4F94 - 23 - truck-5500 (C: 252,00 - P: 5500,00) (VD)" at bounding box center [472, 426] width 429 height 24
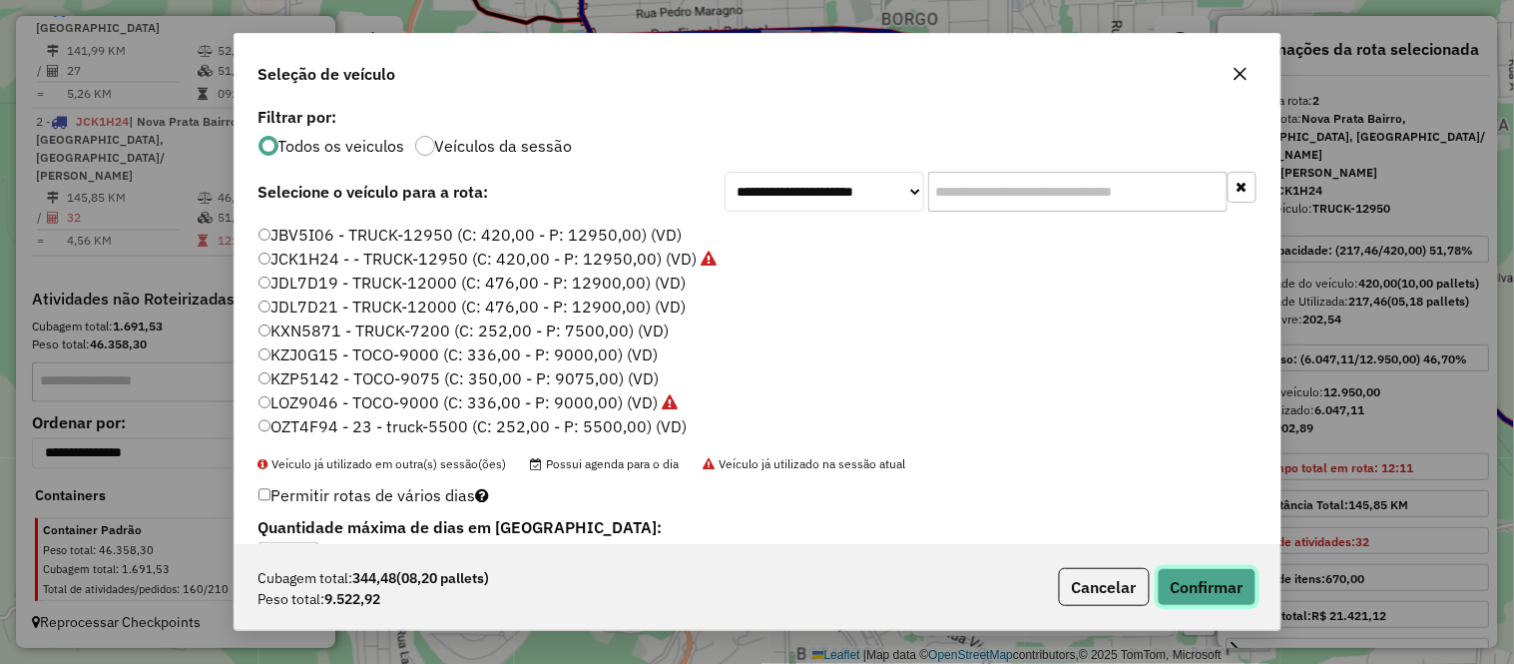
click at [1228, 586] on button "Confirmar" at bounding box center [1207, 587] width 99 height 38
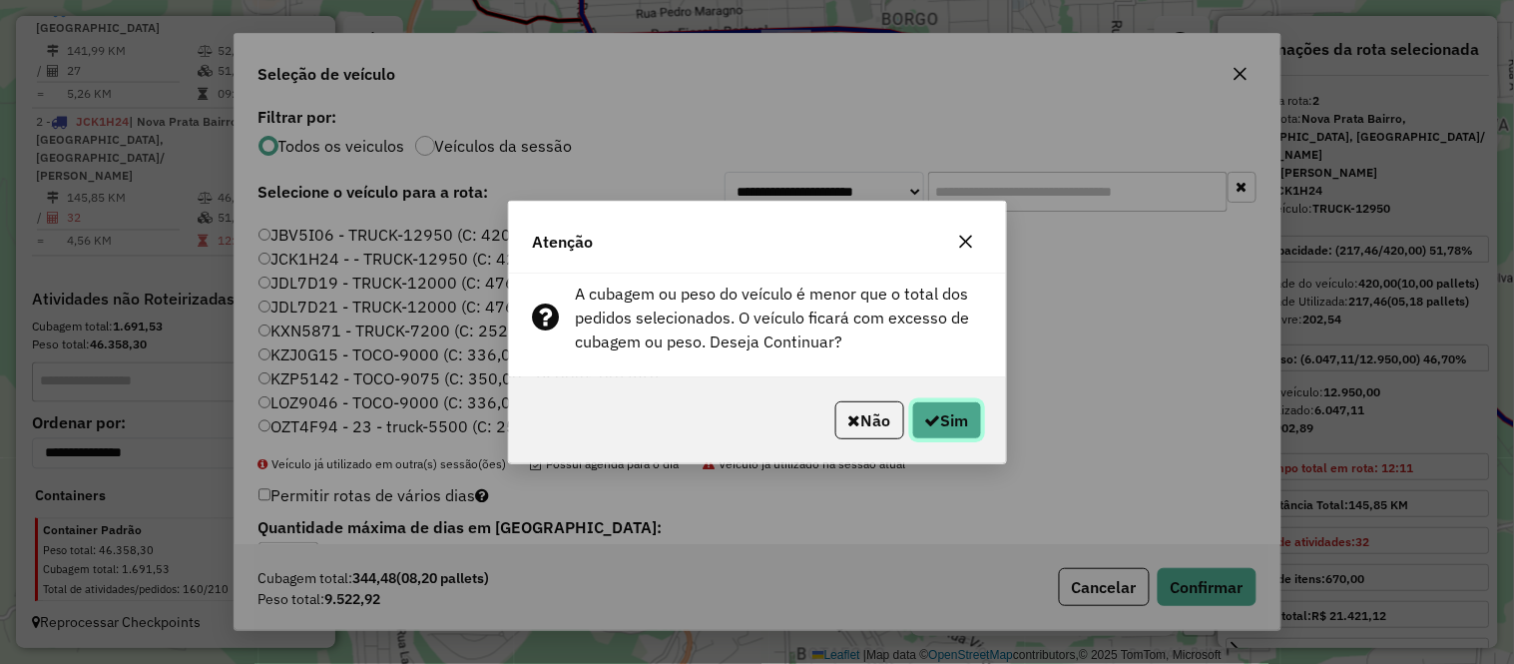
click at [933, 421] on icon "button" at bounding box center [933, 420] width 16 height 16
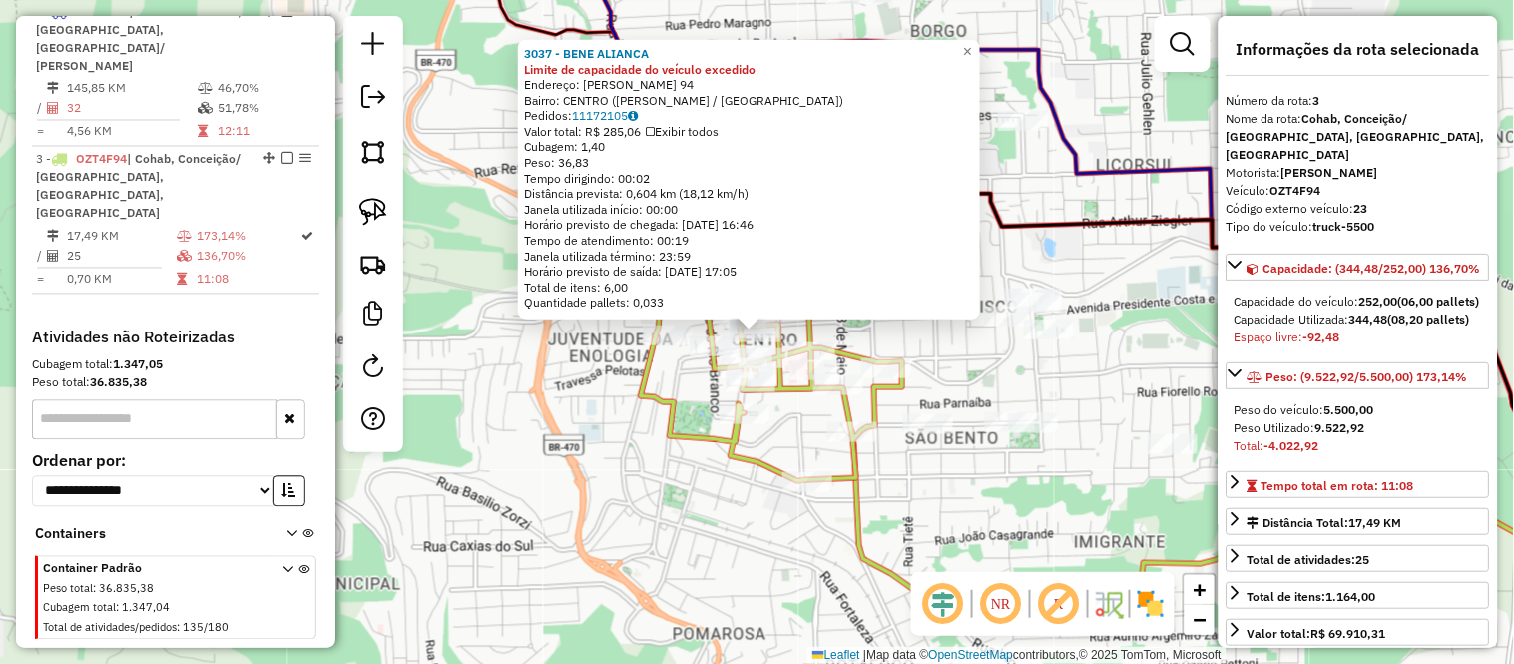
scroll to position [921, 0]
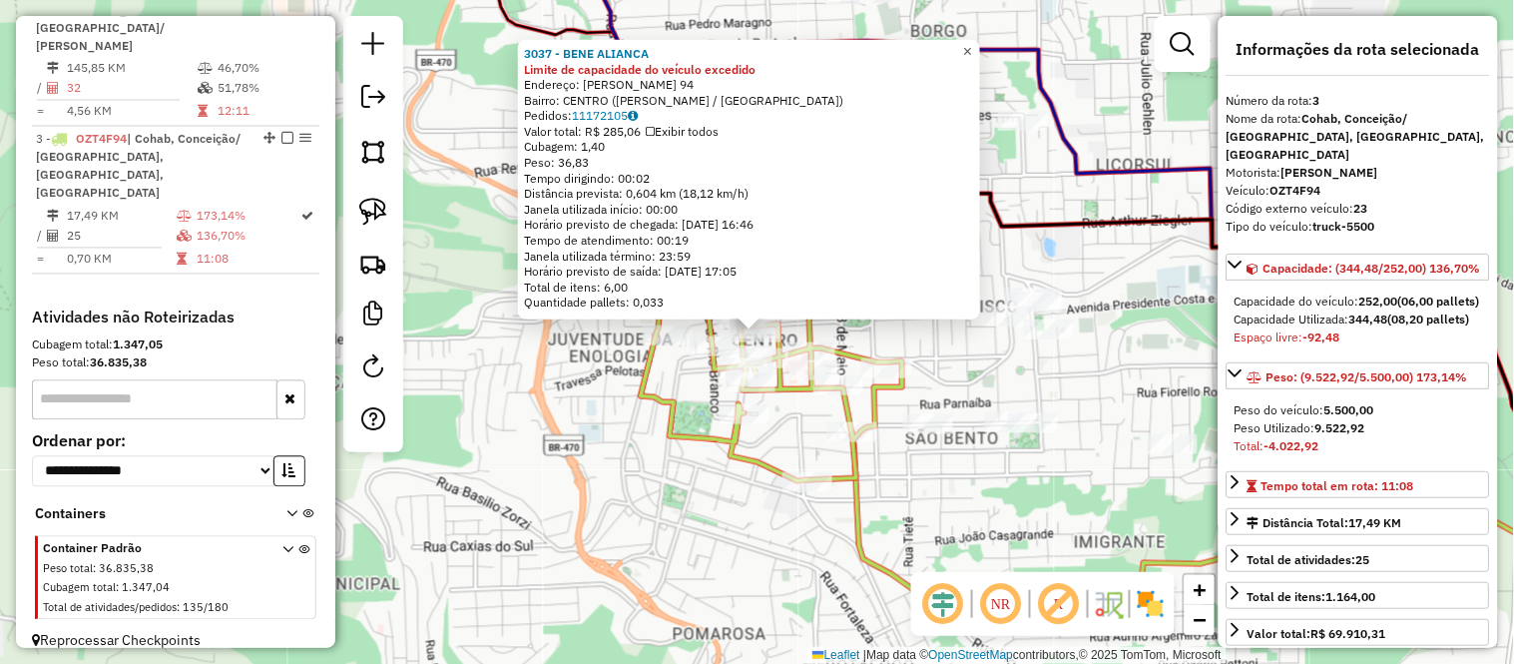
click at [972, 47] on span "×" at bounding box center [967, 51] width 9 height 17
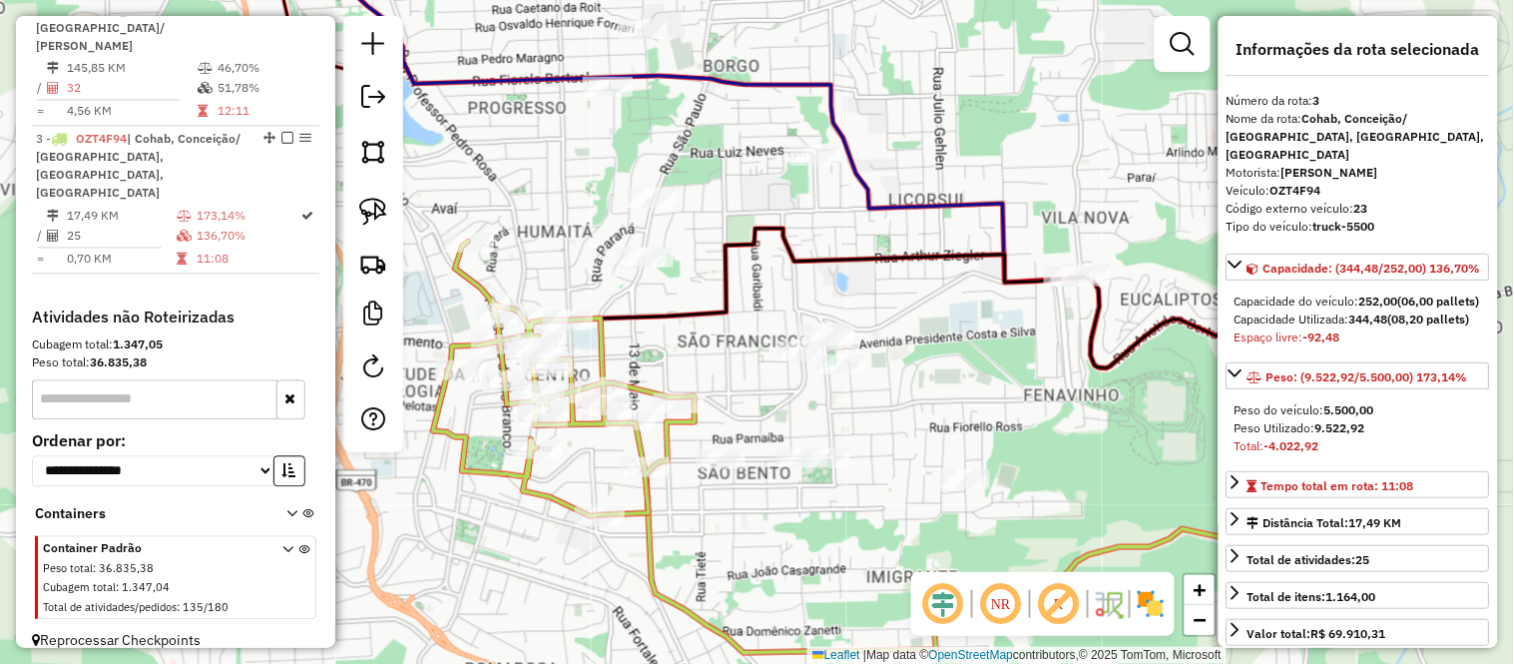
drag, startPoint x: 923, startPoint y: 296, endPoint x: 624, endPoint y: 343, distance: 303.1
click at [630, 343] on div "Janela de atendimento Grade de atendimento Capacidade Transportadoras Veículos …" at bounding box center [757, 332] width 1514 height 664
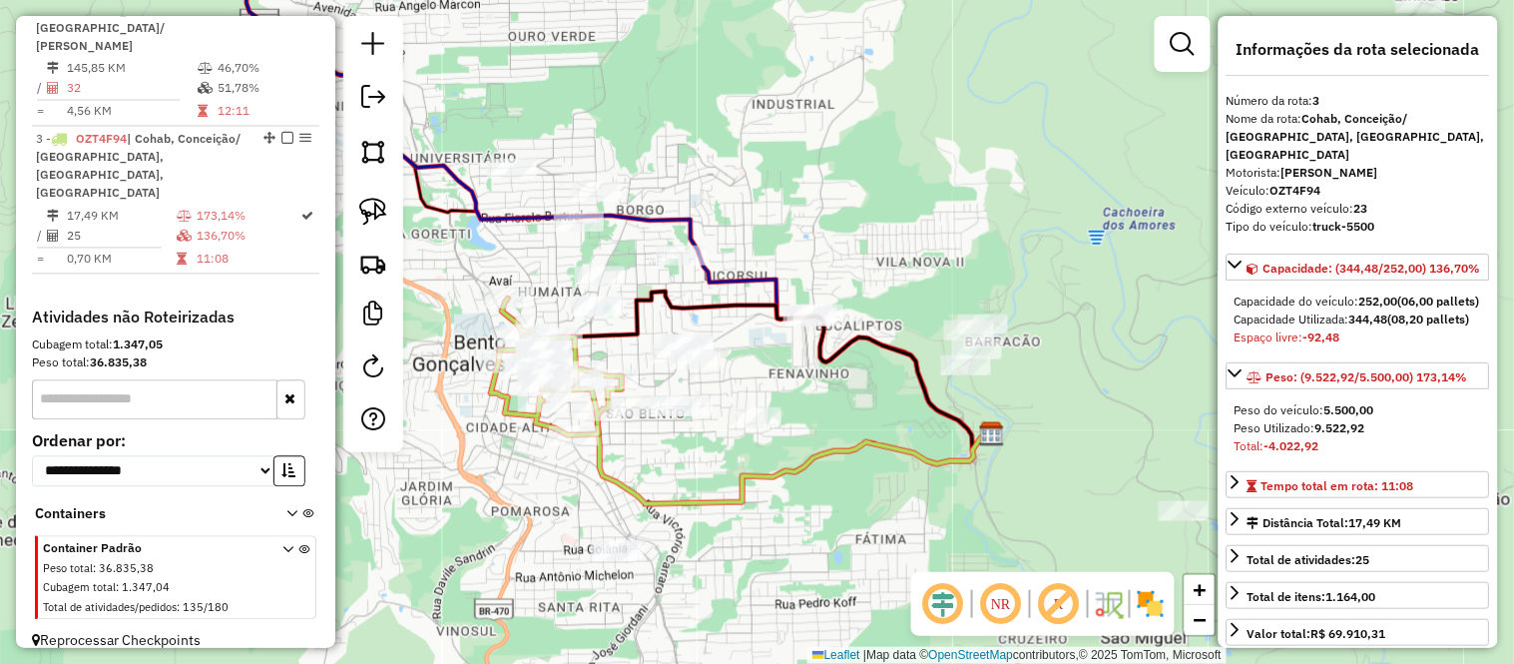
drag, startPoint x: 709, startPoint y: 158, endPoint x: 729, endPoint y: 154, distance: 20.4
click at [729, 154] on div "Janela de atendimento Grade de atendimento Capacidade Transportadoras Veículos …" at bounding box center [757, 332] width 1514 height 664
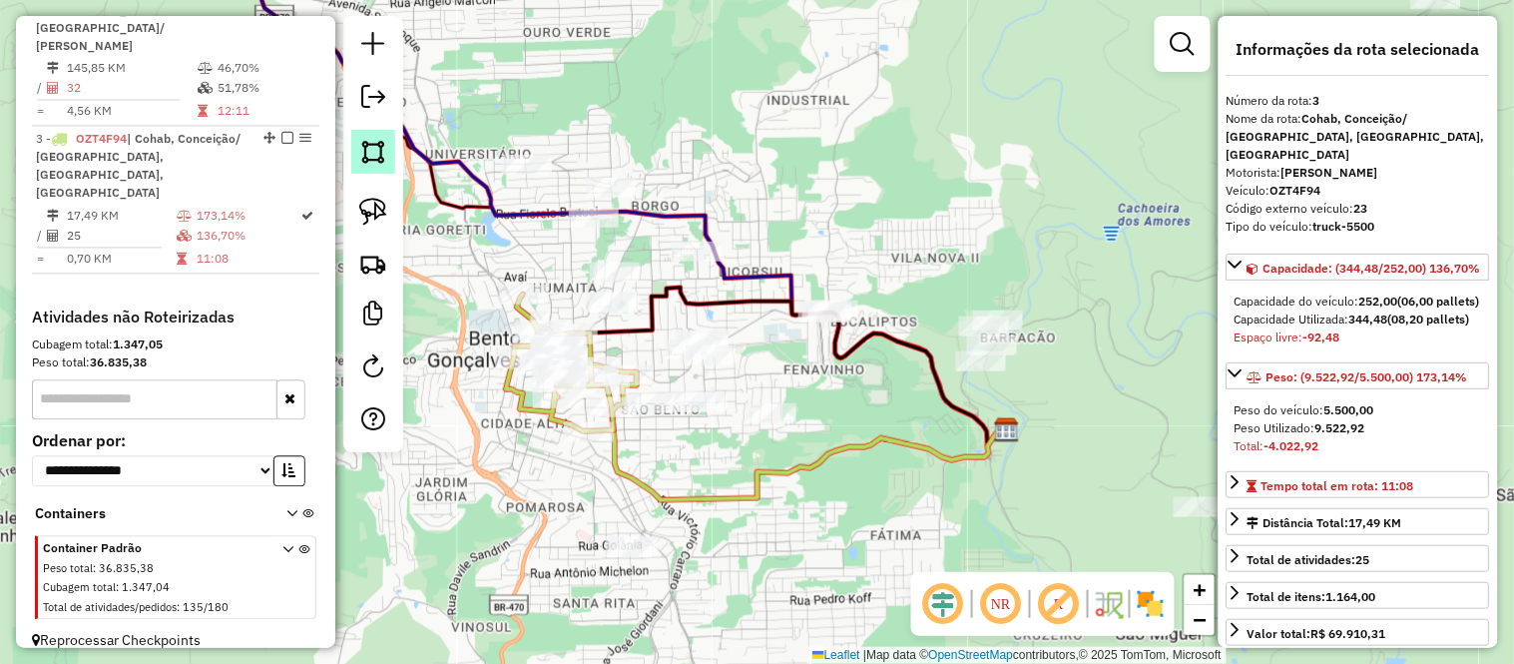
click at [382, 147] on img at bounding box center [373, 152] width 28 height 28
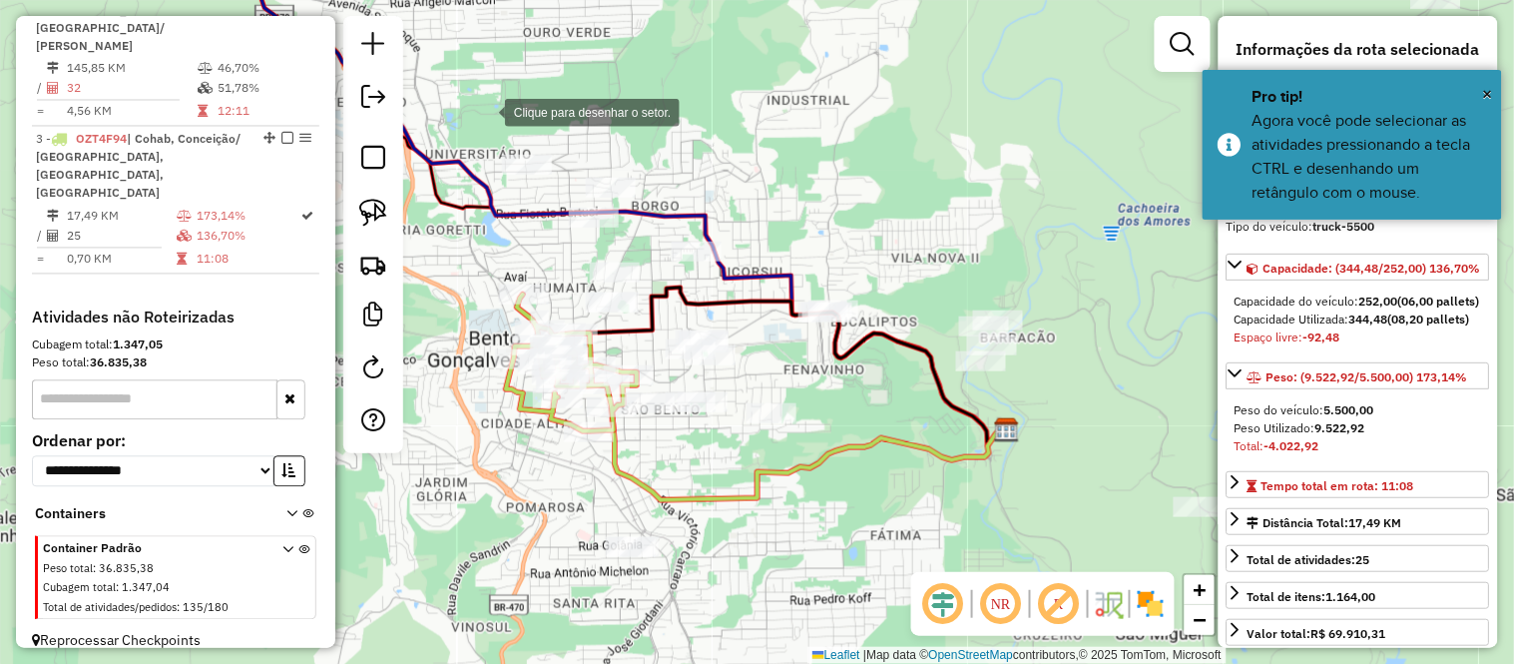
click at [485, 111] on div at bounding box center [485, 111] width 40 height 40
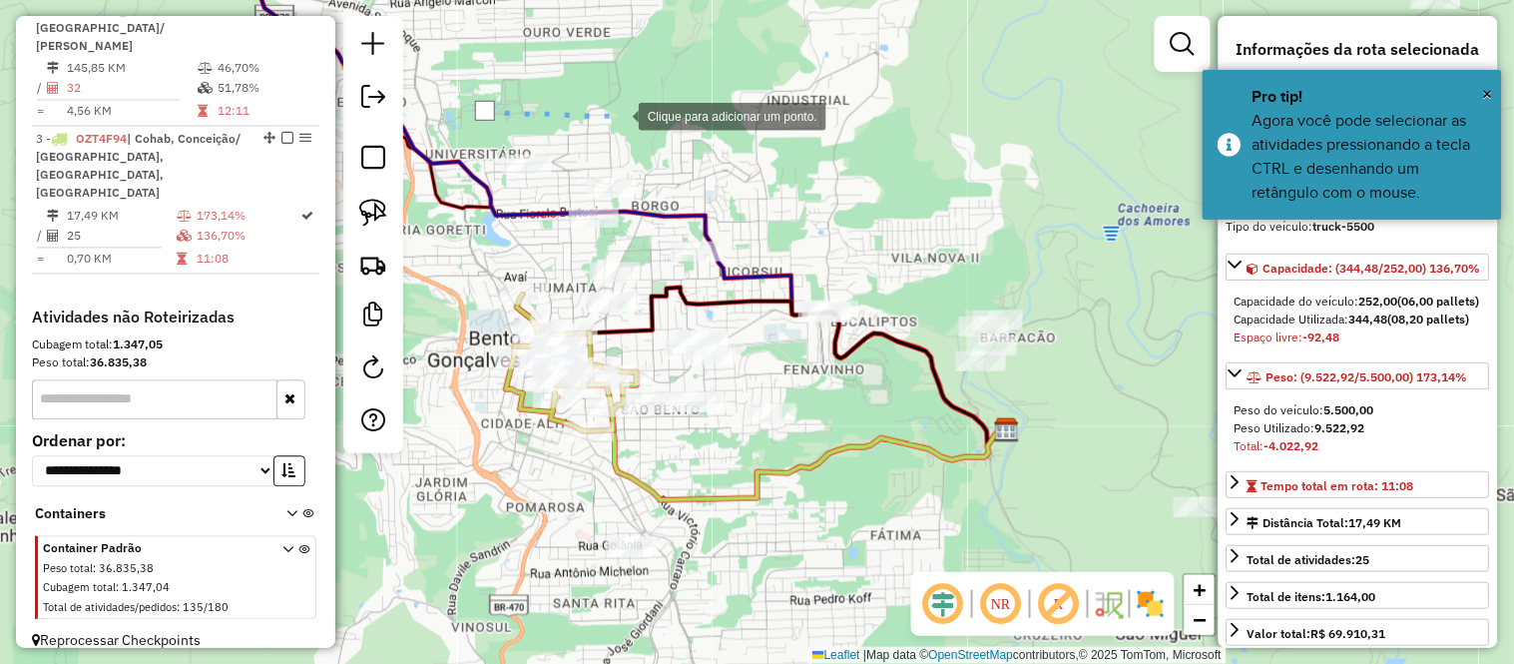
drag, startPoint x: 619, startPoint y: 115, endPoint x: 720, endPoint y: 138, distance: 103.4
click at [621, 115] on div at bounding box center [619, 115] width 40 height 40
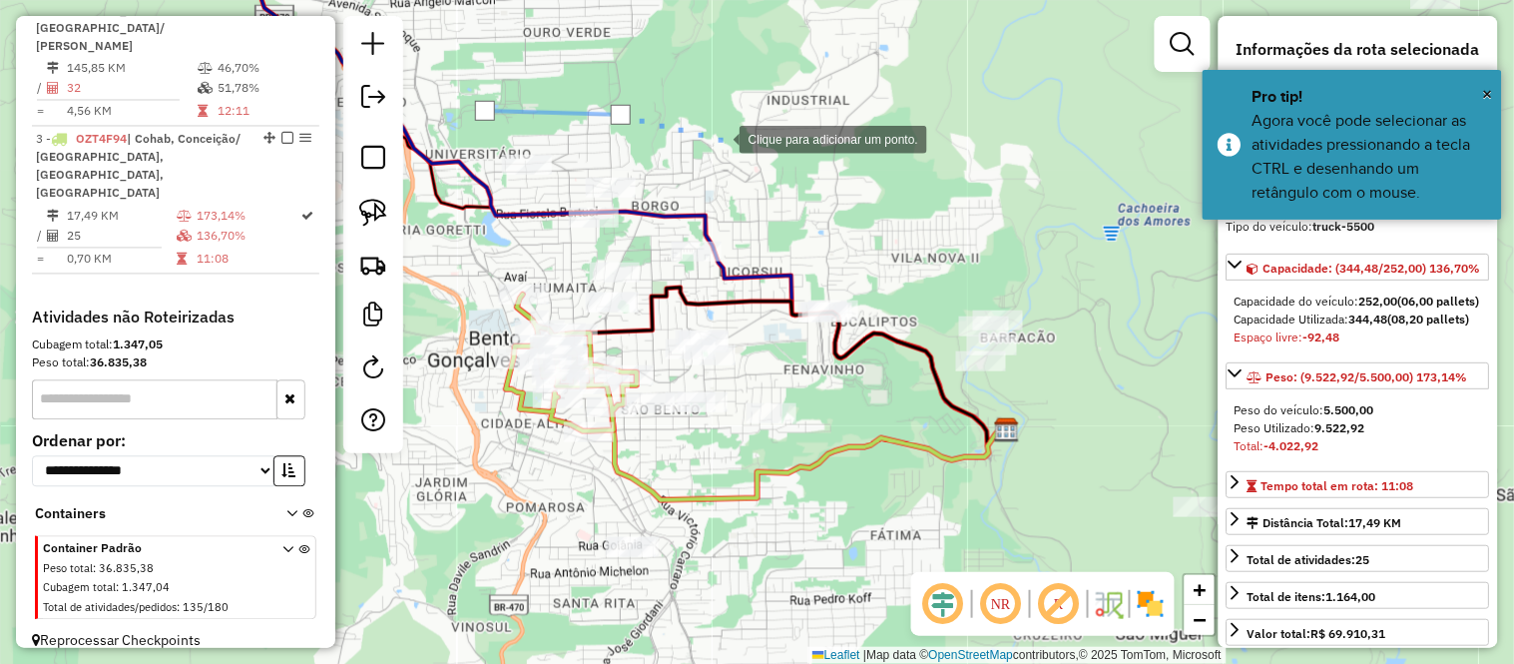
click at [734, 147] on div at bounding box center [720, 138] width 40 height 40
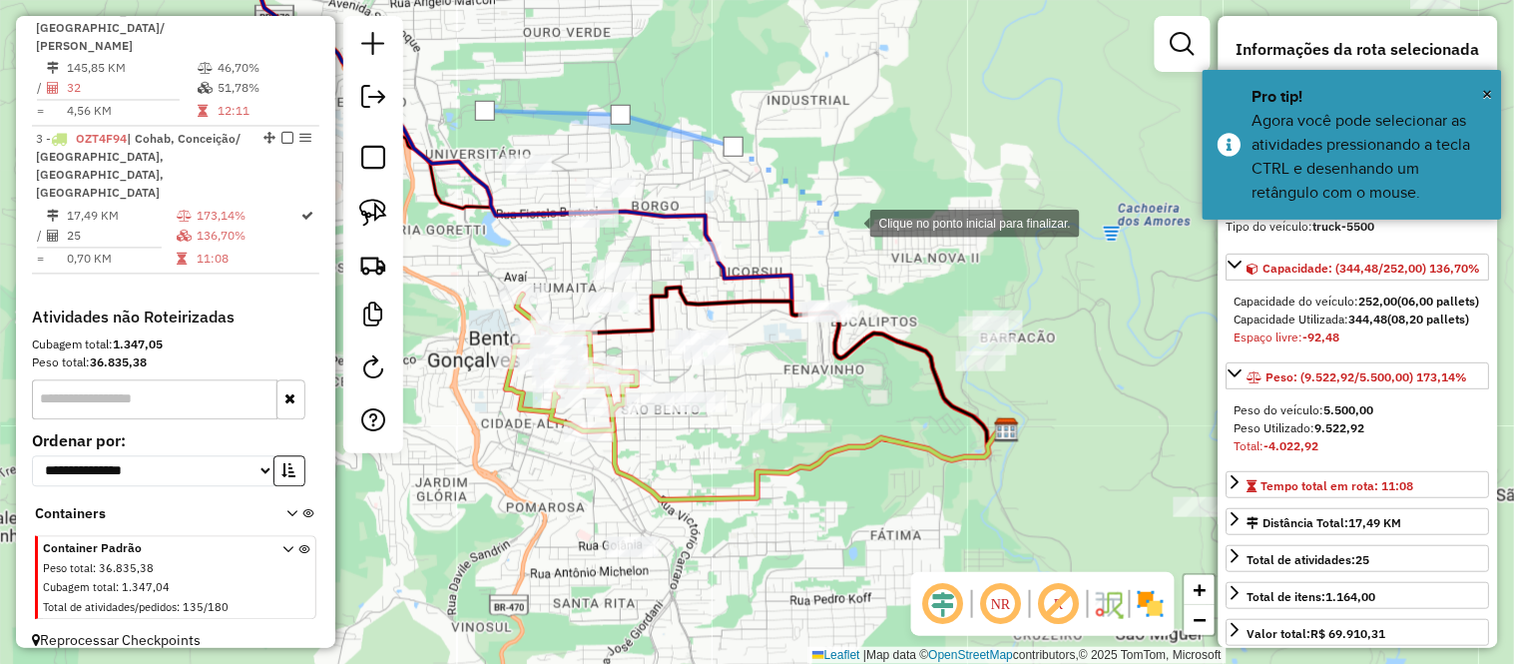
click at [850, 222] on div at bounding box center [850, 222] width 40 height 40
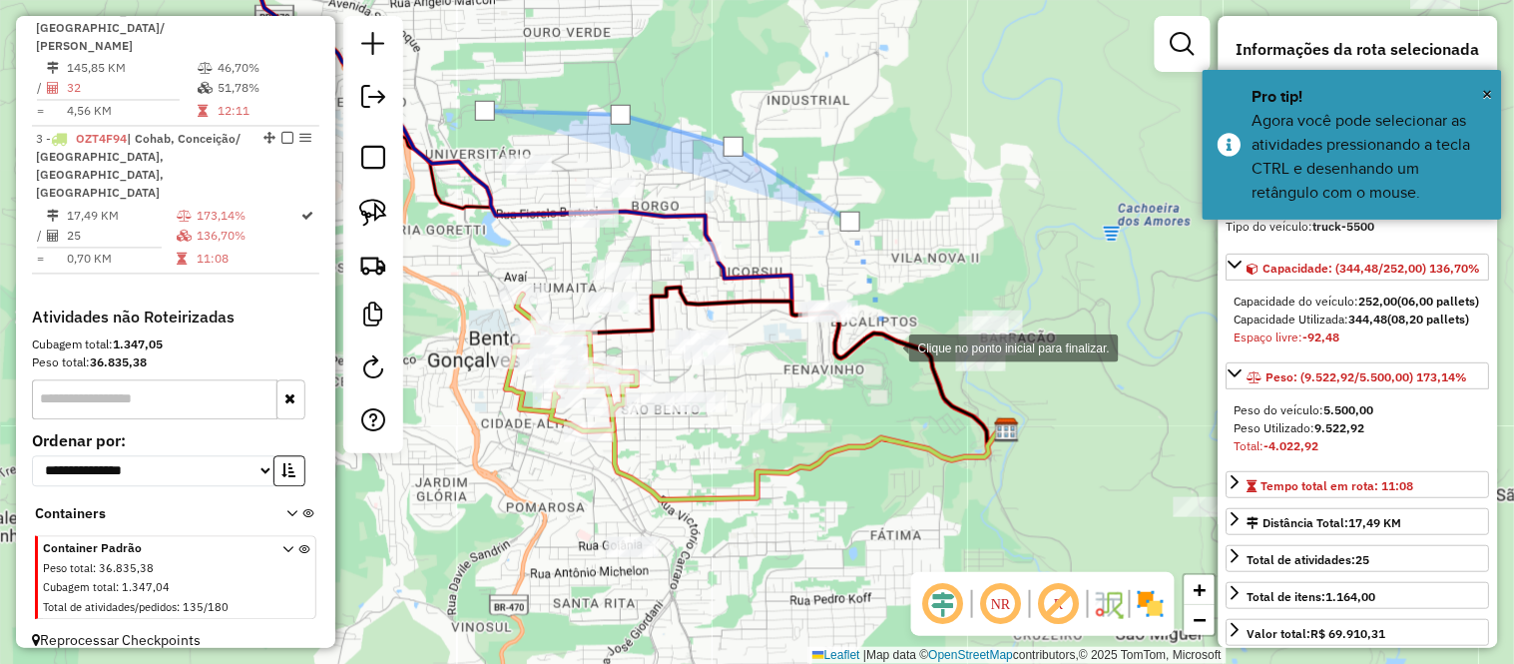
click at [889, 346] on div at bounding box center [889, 346] width 40 height 40
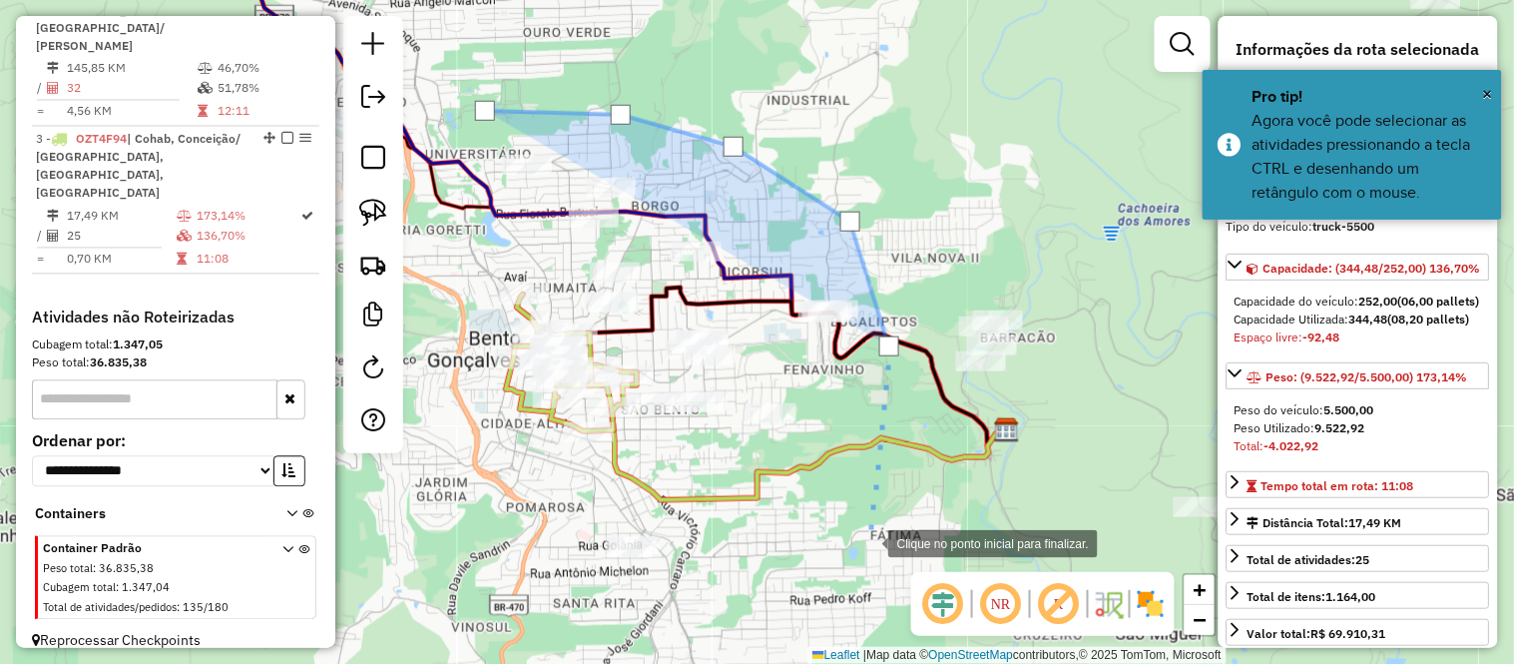
click at [868, 541] on div at bounding box center [868, 542] width 40 height 40
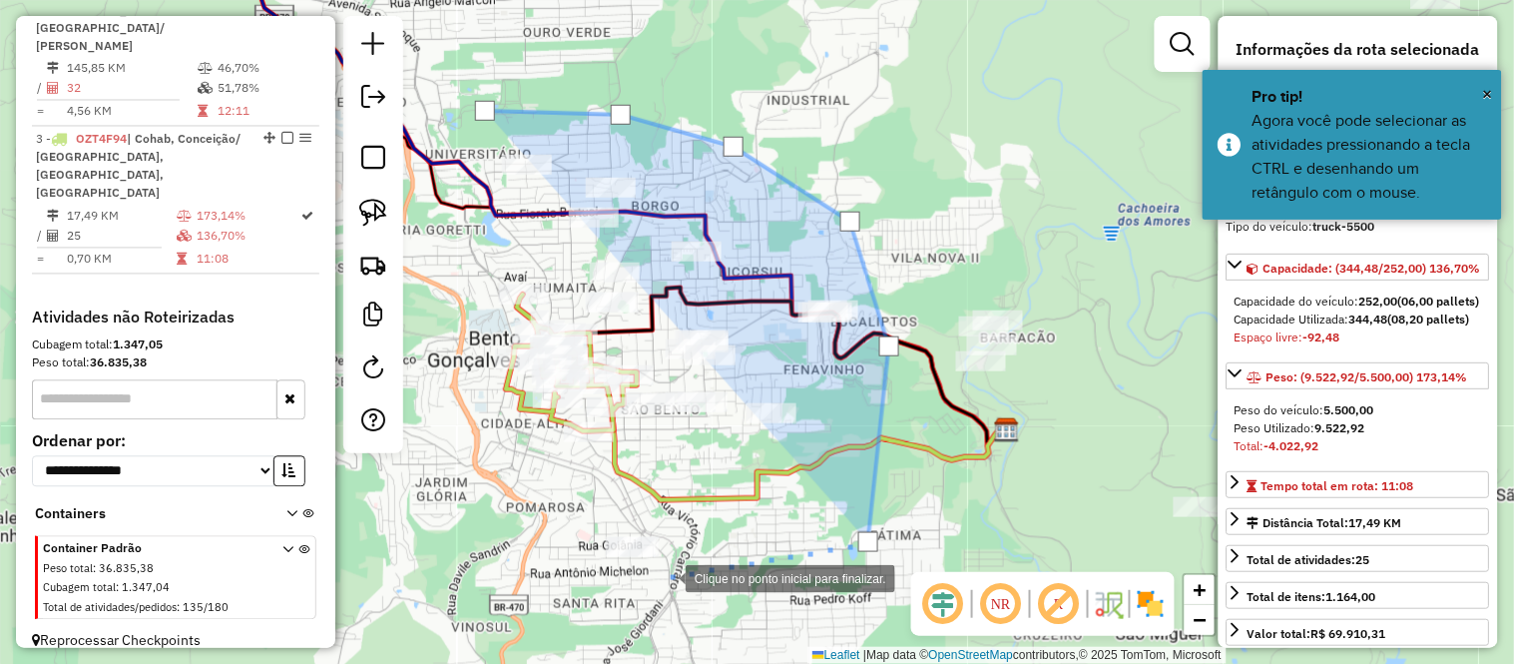
click at [664, 576] on div at bounding box center [666, 577] width 40 height 40
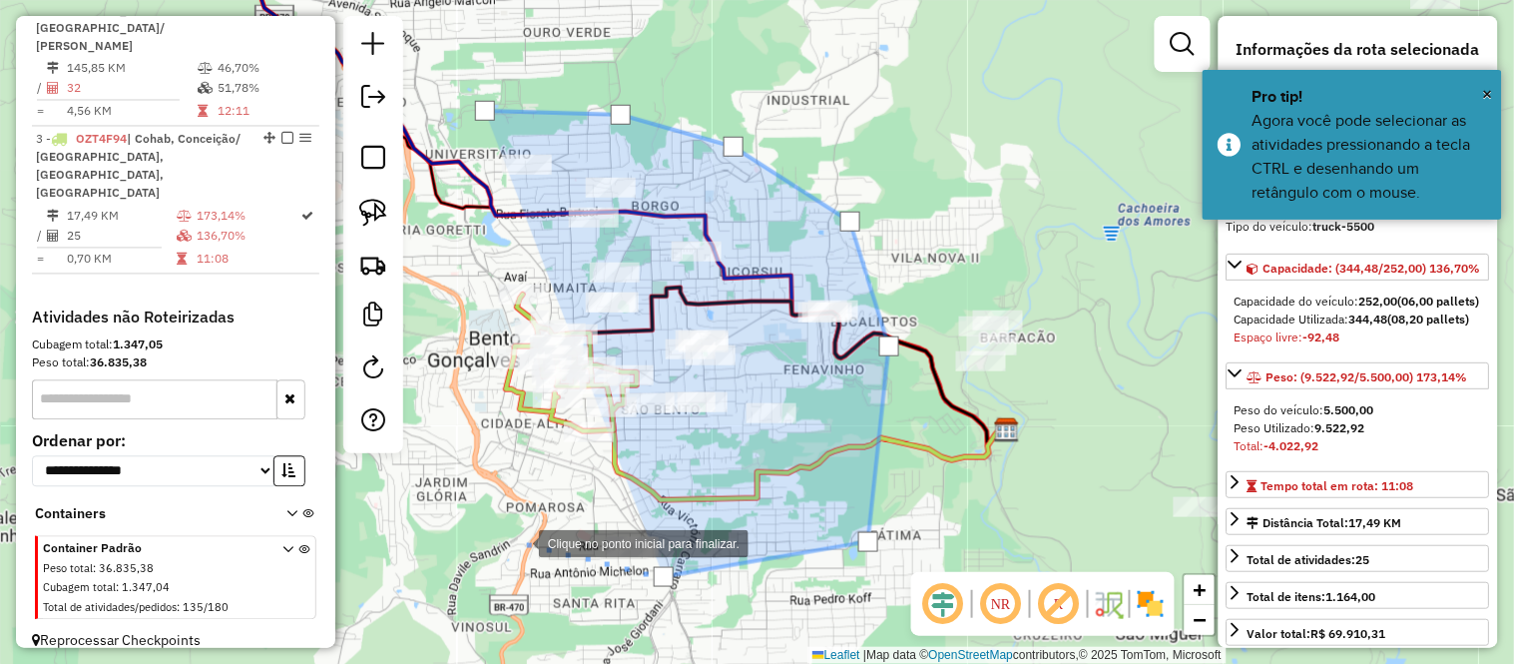
click at [516, 540] on div at bounding box center [519, 542] width 40 height 40
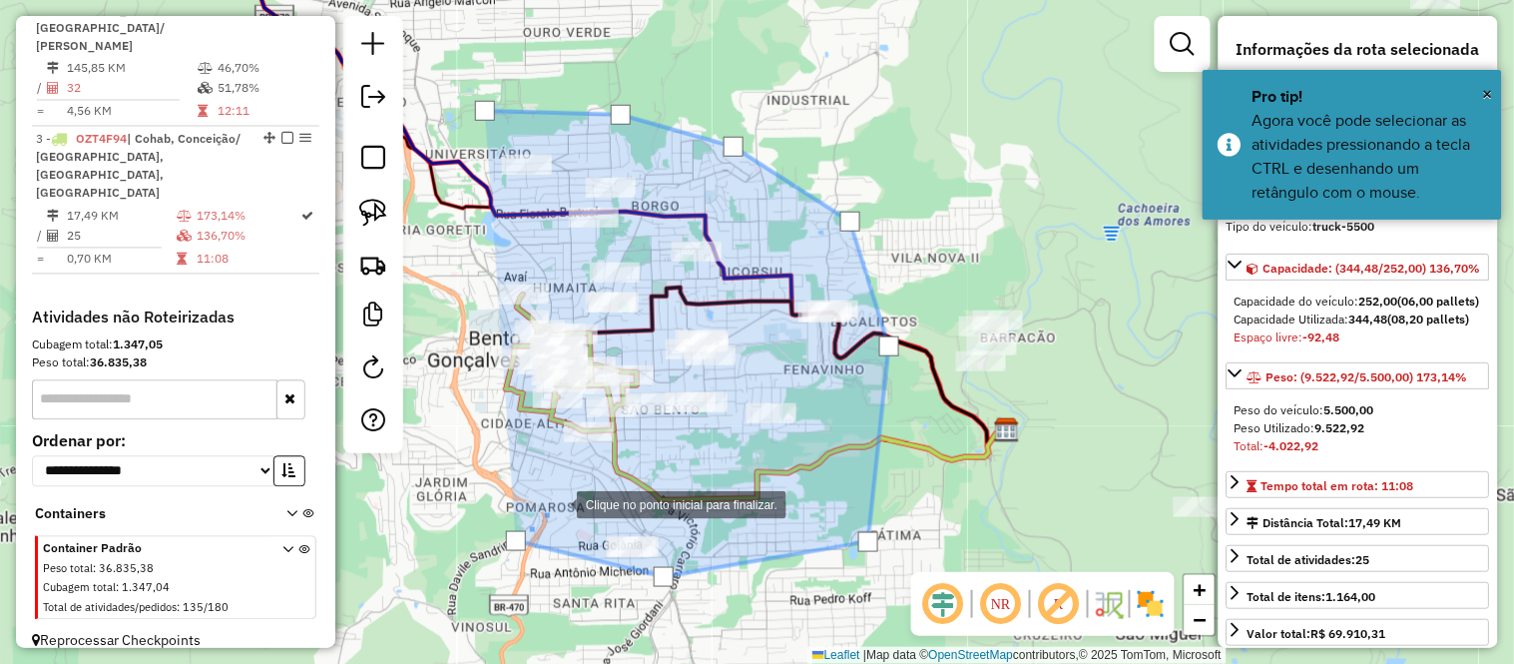
drag, startPoint x: 564, startPoint y: 492, endPoint x: 606, endPoint y: 483, distance: 42.9
click at [565, 492] on div at bounding box center [557, 503] width 40 height 40
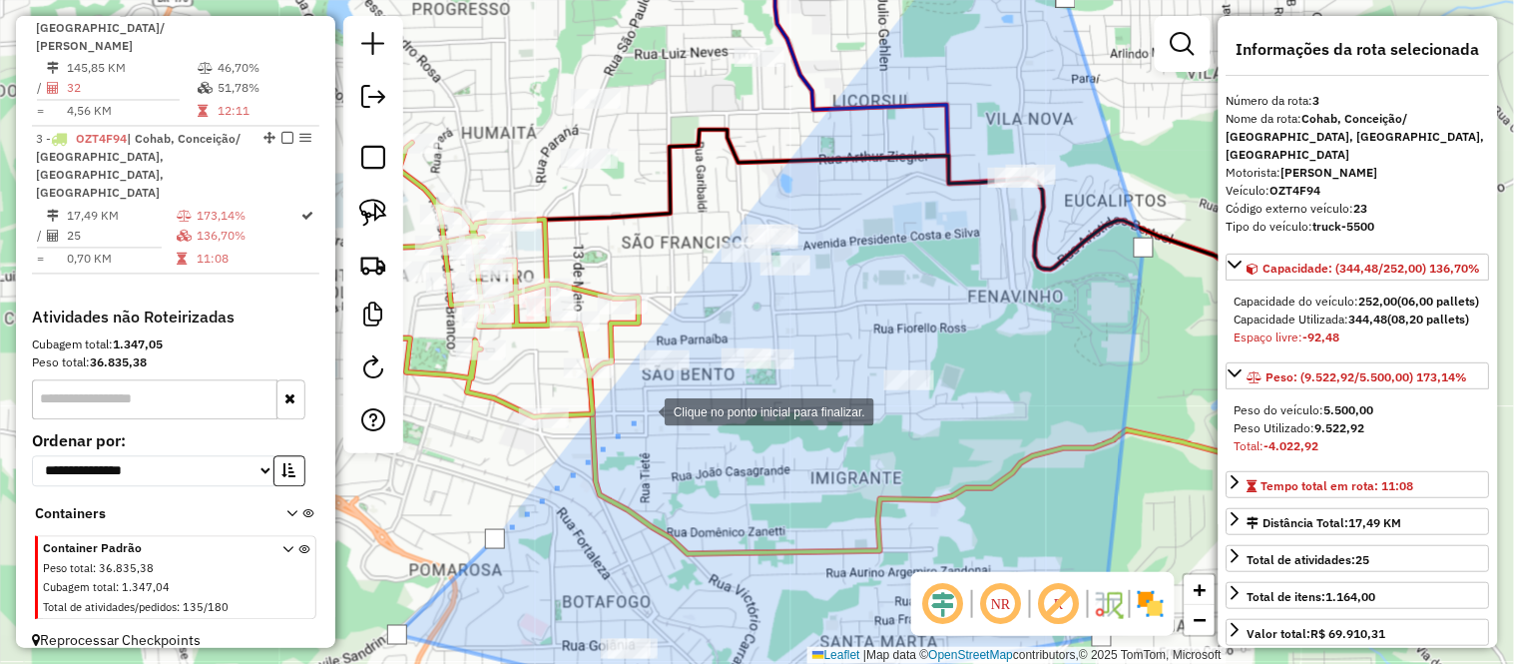
click at [645, 410] on div at bounding box center [645, 410] width 40 height 40
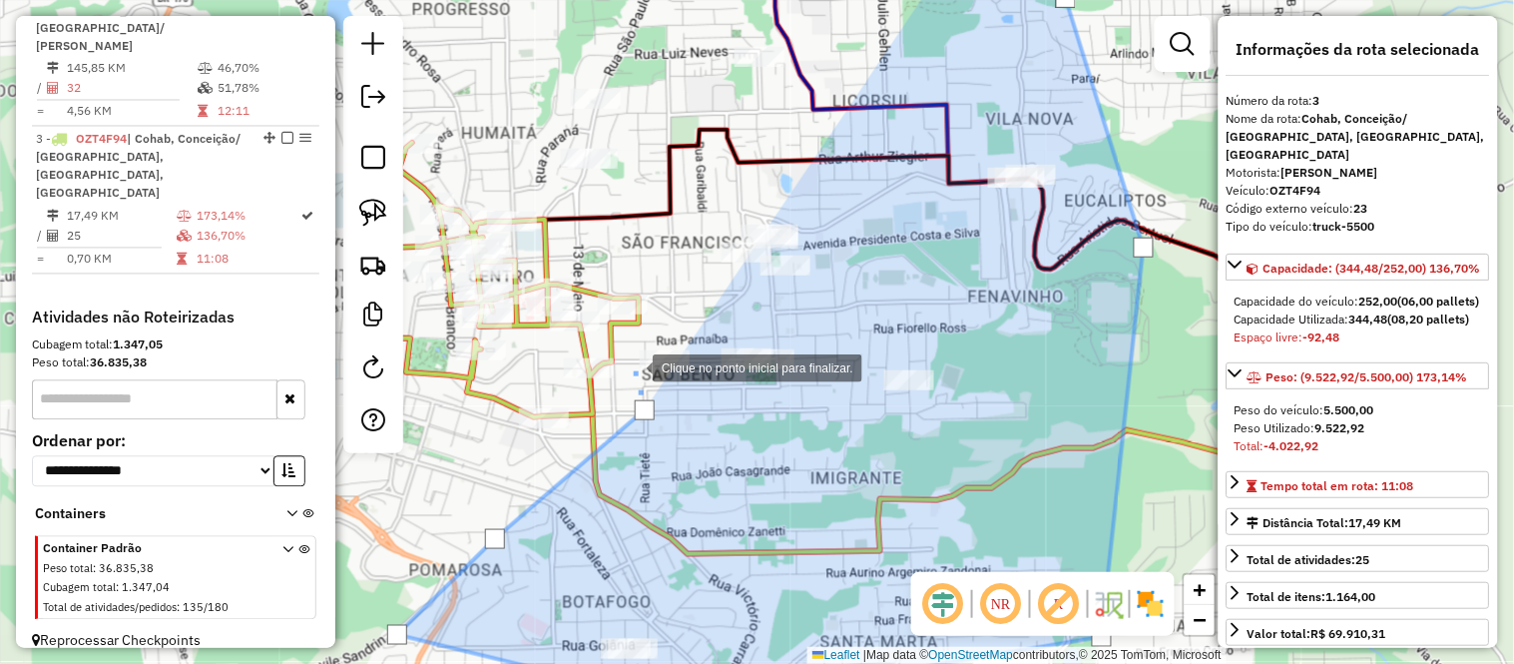
click at [633, 361] on div at bounding box center [633, 366] width 40 height 40
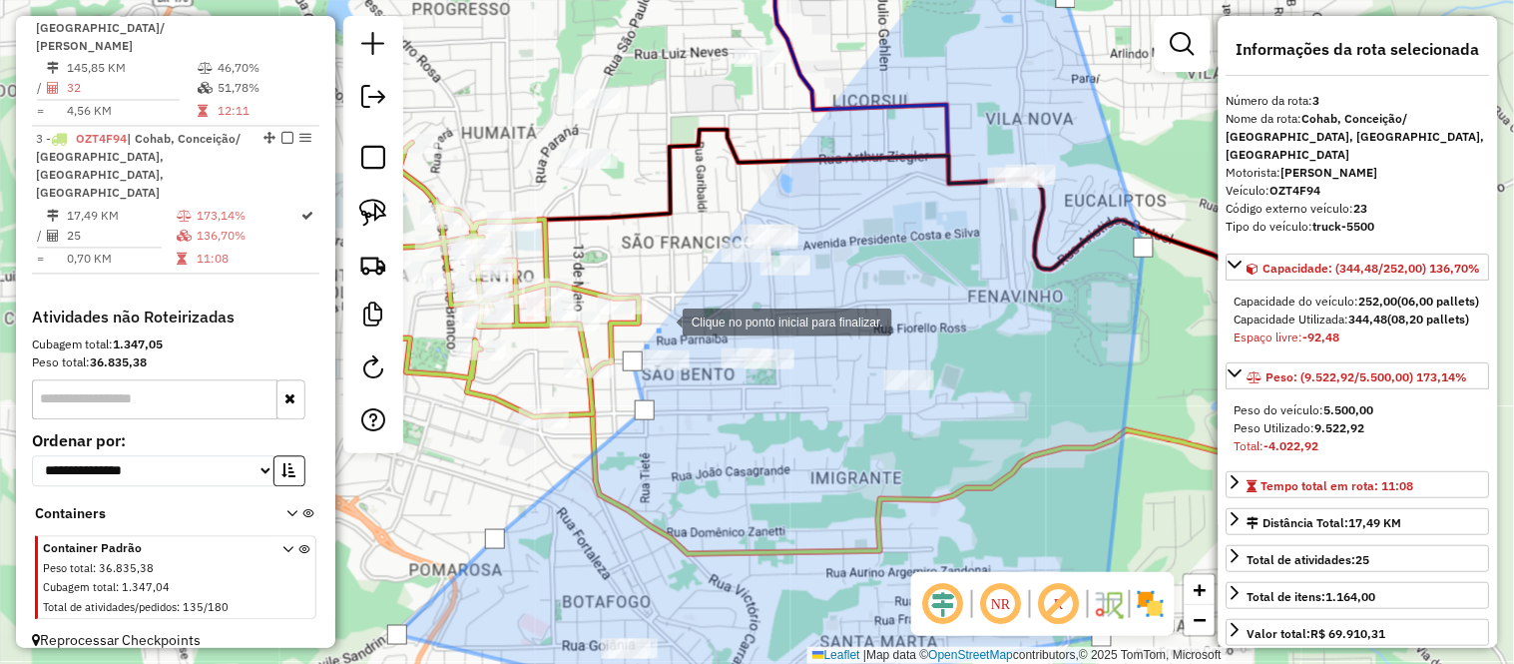
click at [672, 310] on div at bounding box center [663, 320] width 40 height 40
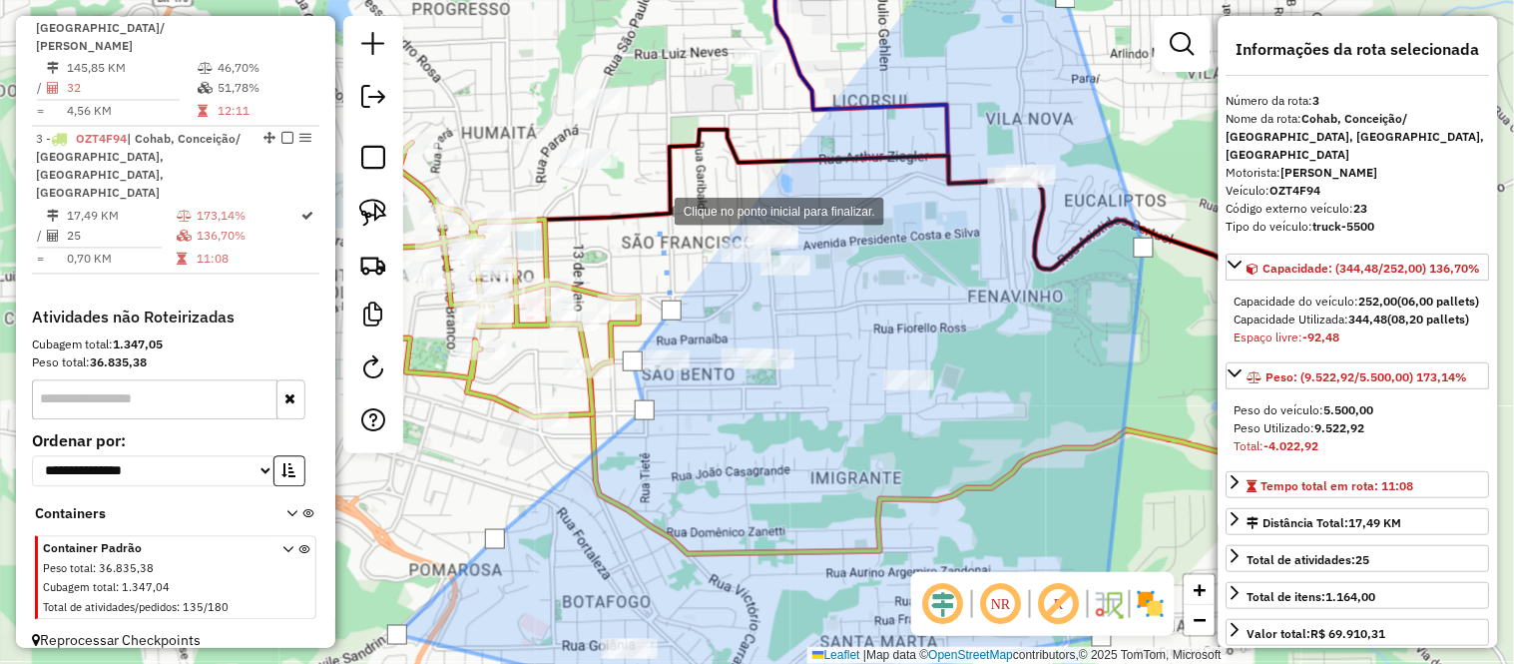
click at [655, 210] on div at bounding box center [655, 210] width 40 height 40
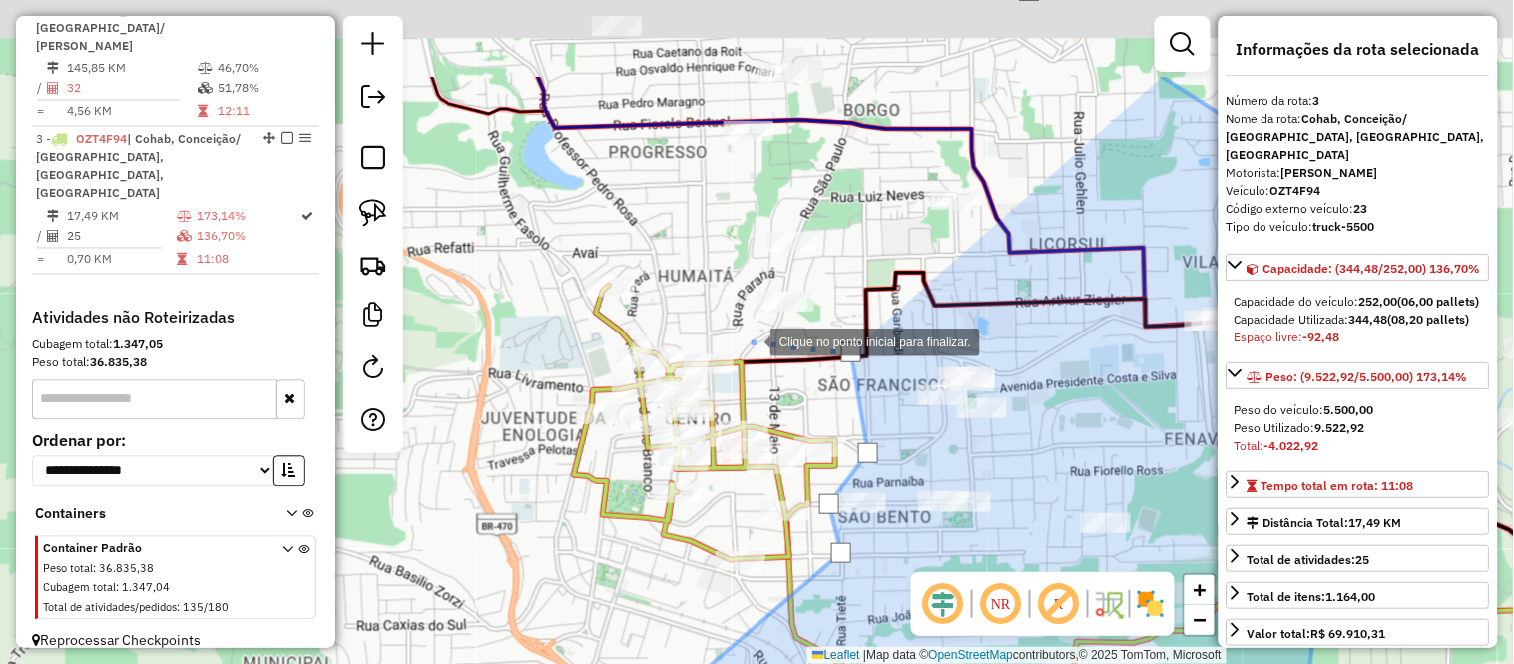
drag, startPoint x: 549, startPoint y: 194, endPoint x: 749, endPoint y: 341, distance: 248.3
click at [749, 341] on div at bounding box center [751, 340] width 40 height 40
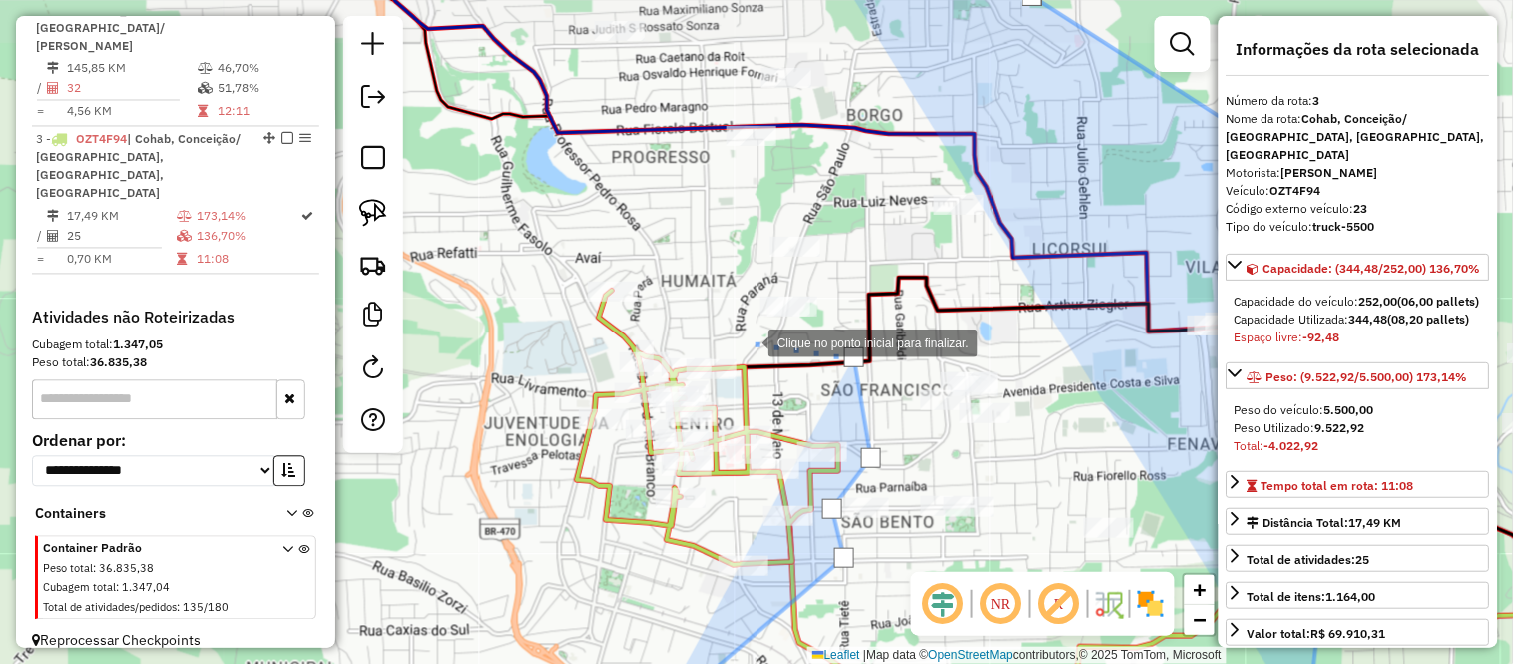
click at [729, 321] on div at bounding box center [749, 341] width 40 height 40
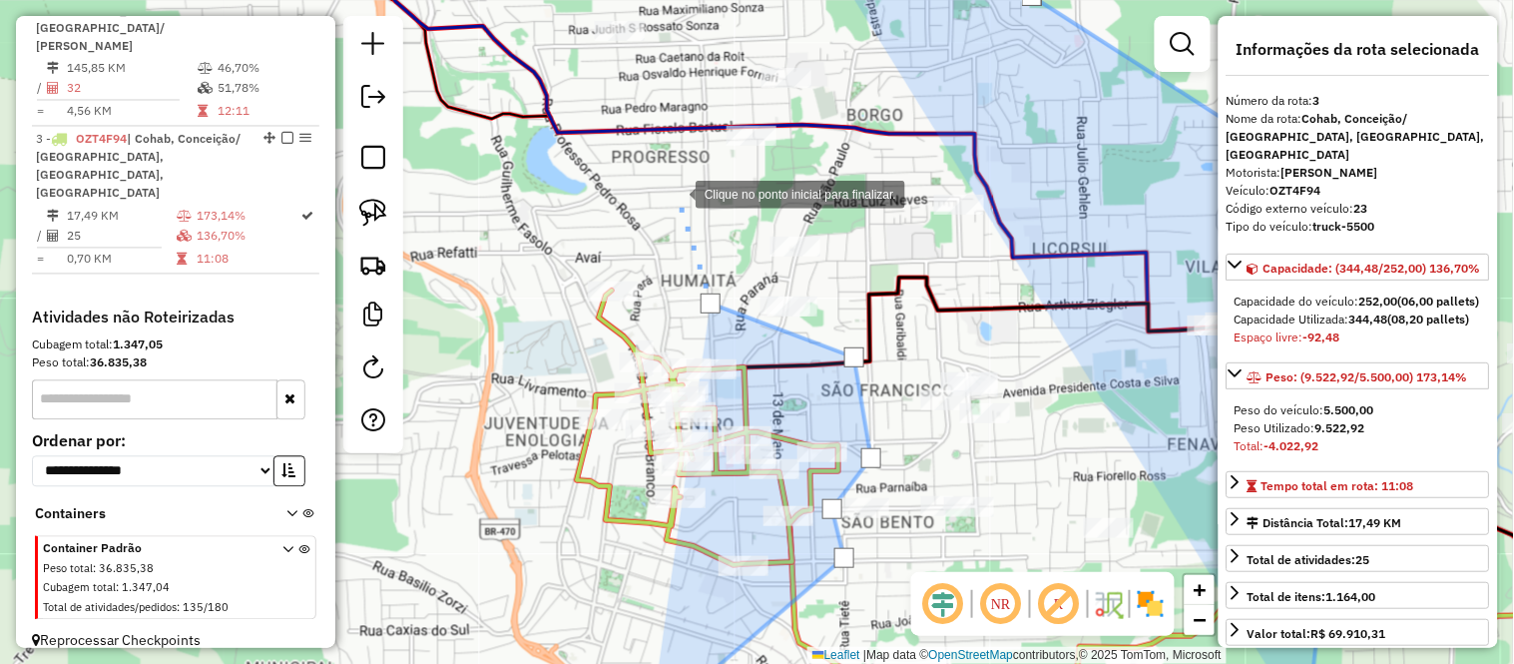
click at [676, 193] on div at bounding box center [676, 193] width 40 height 40
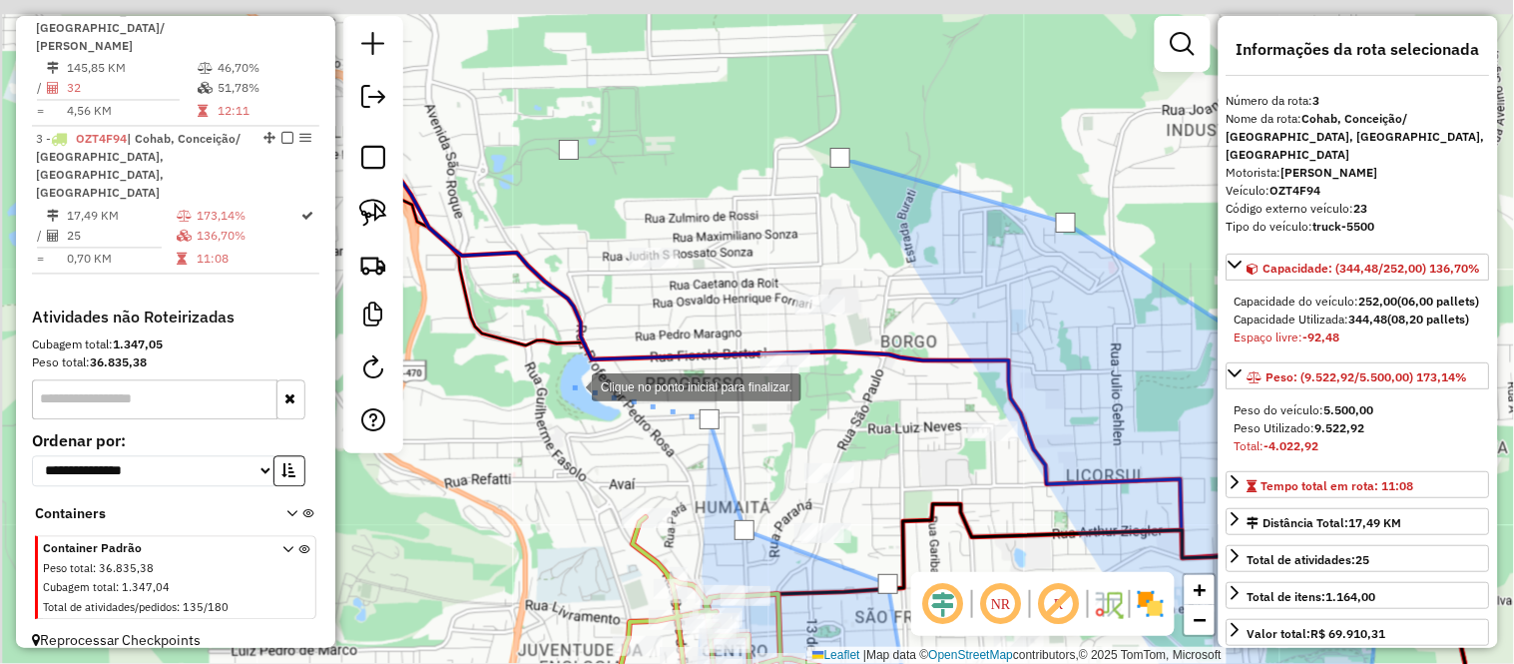
drag, startPoint x: 532, startPoint y: 141, endPoint x: 580, endPoint y: 404, distance: 267.8
click at [580, 404] on div at bounding box center [572, 385] width 40 height 40
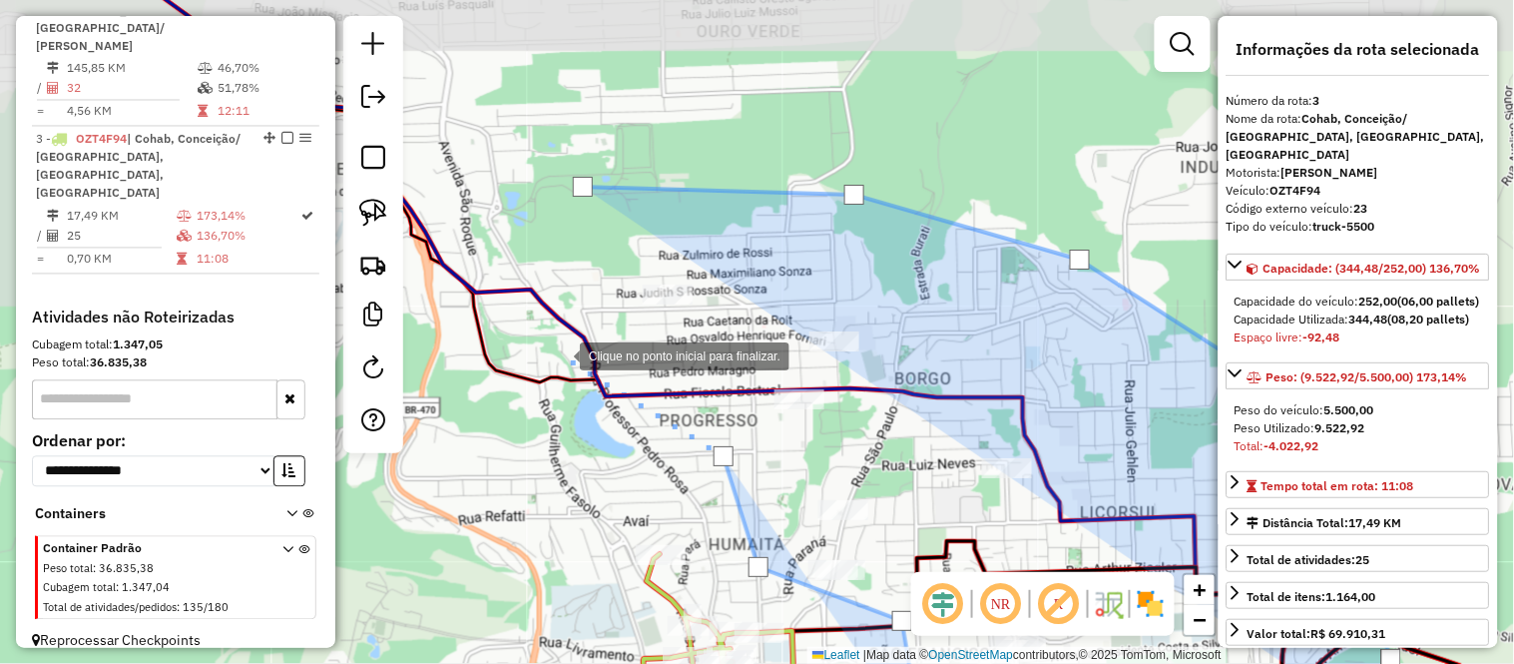
click at [560, 354] on div at bounding box center [560, 354] width 40 height 40
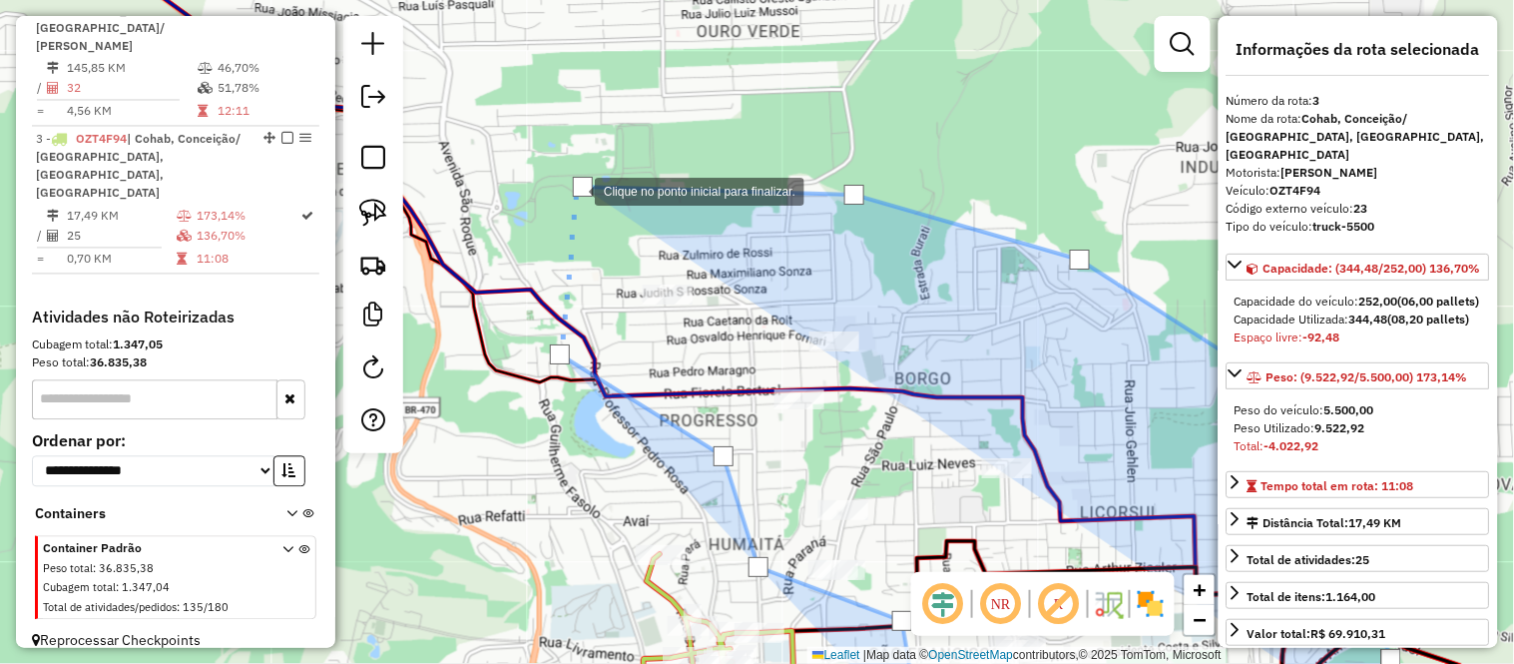
click at [575, 190] on div at bounding box center [583, 187] width 20 height 20
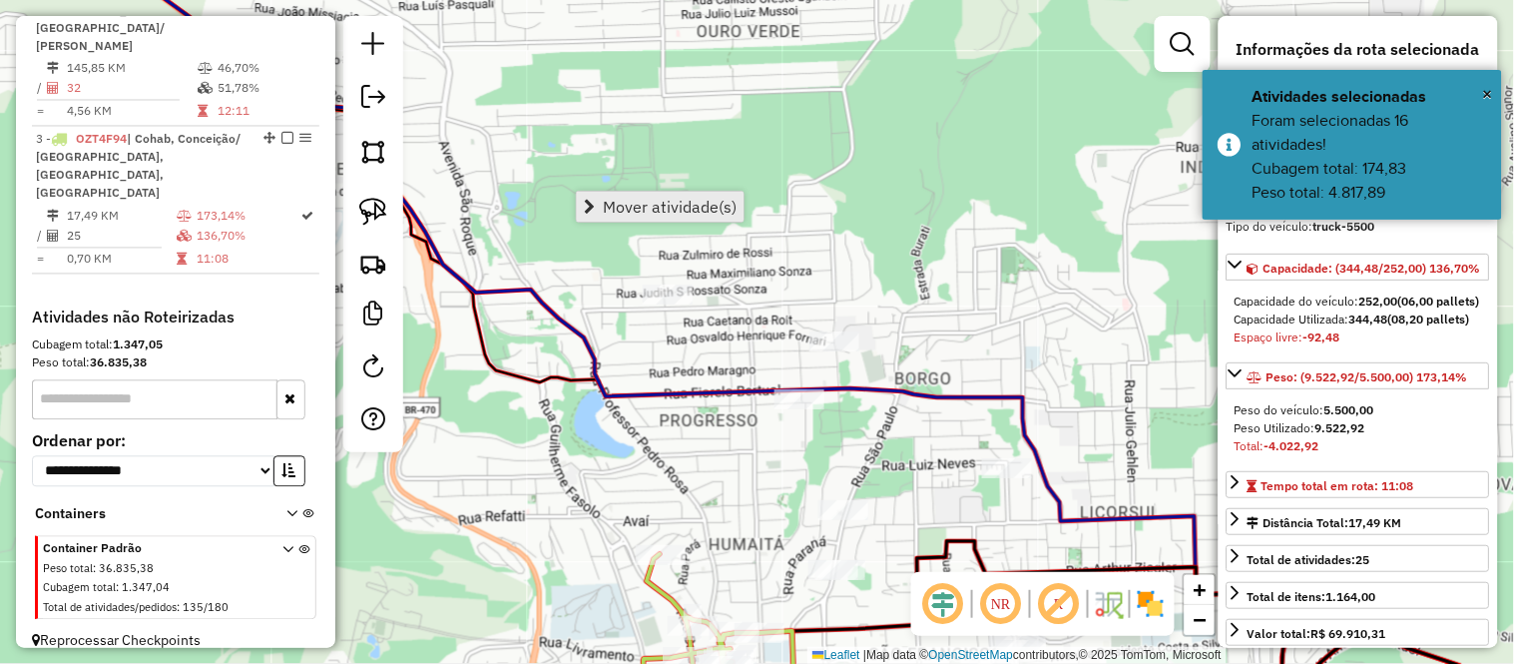
click at [651, 204] on span "Mover atividade(s)" at bounding box center [670, 207] width 134 height 16
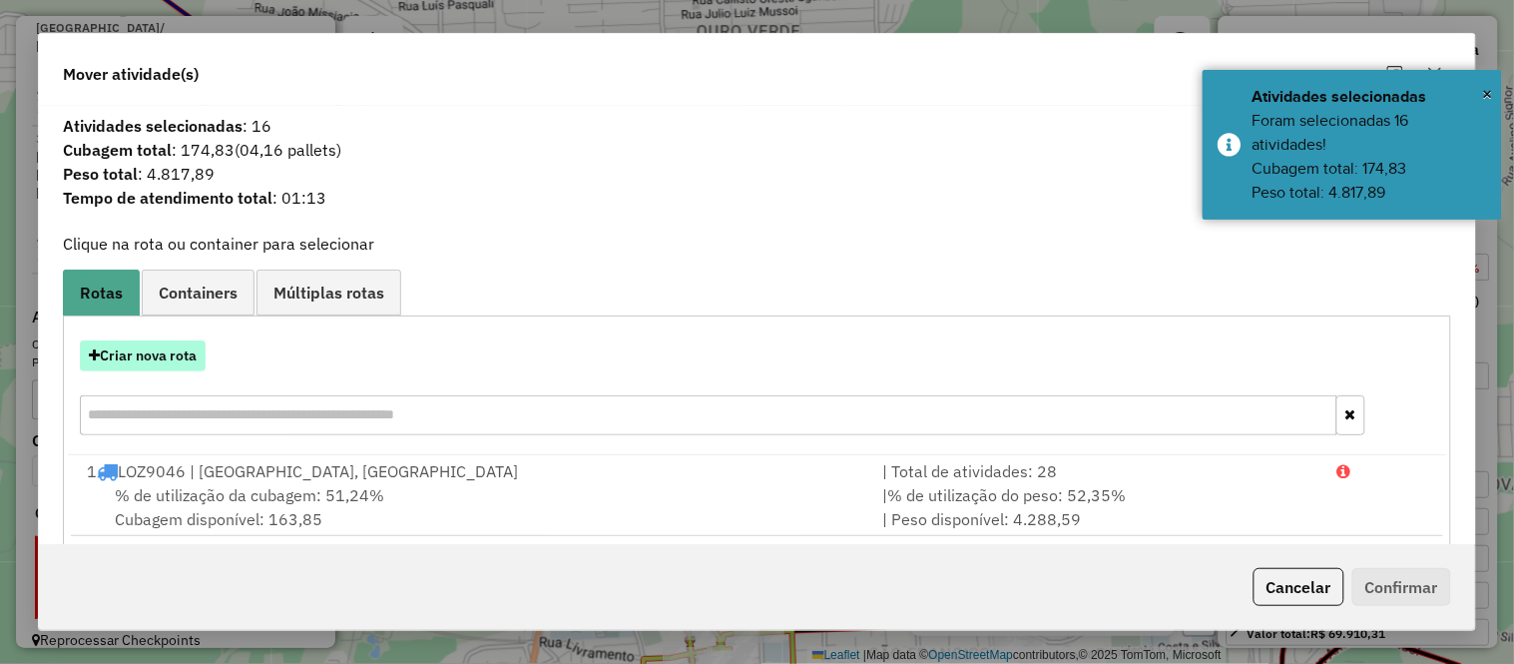
click at [154, 361] on button "Criar nova rota" at bounding box center [143, 355] width 126 height 31
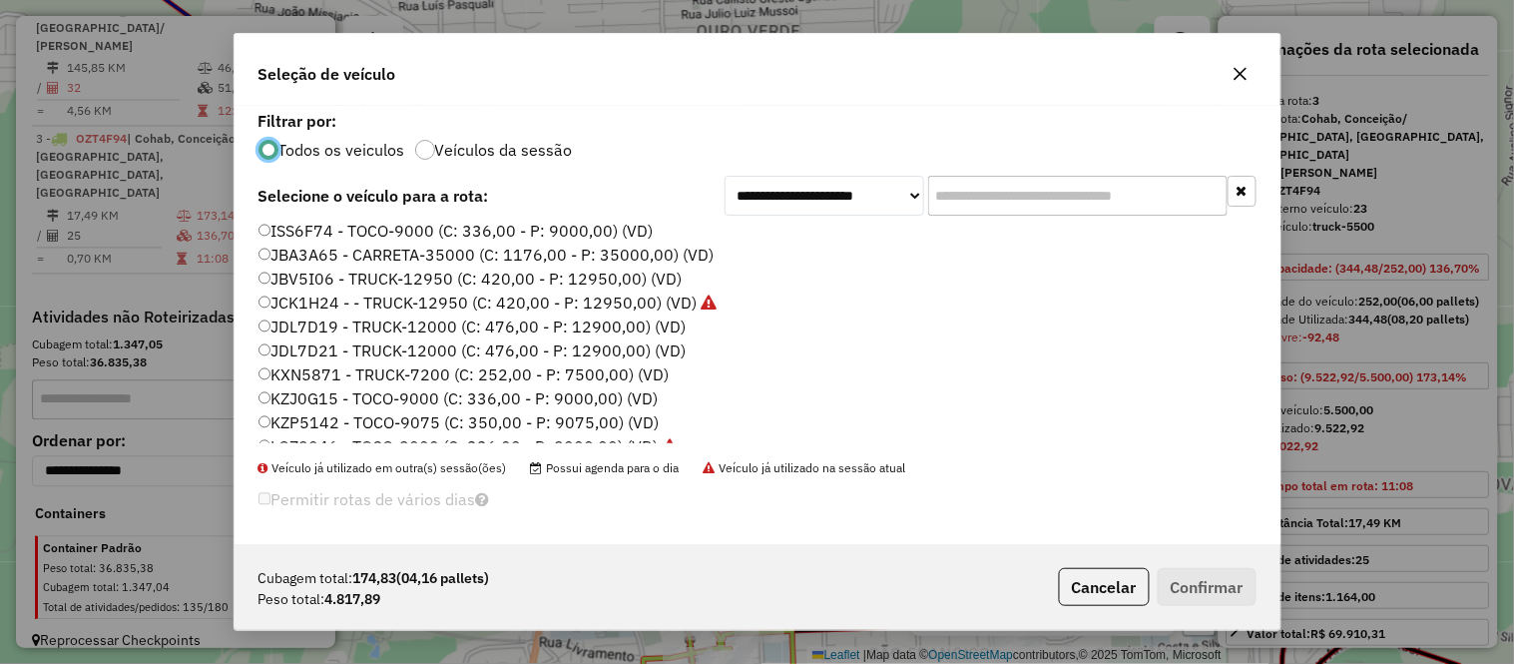
scroll to position [222, 0]
click at [336, 374] on label "KXN5871 - TRUCK-7200 (C: 252,00 - P: 7500,00) (VD)" at bounding box center [463, 372] width 411 height 24
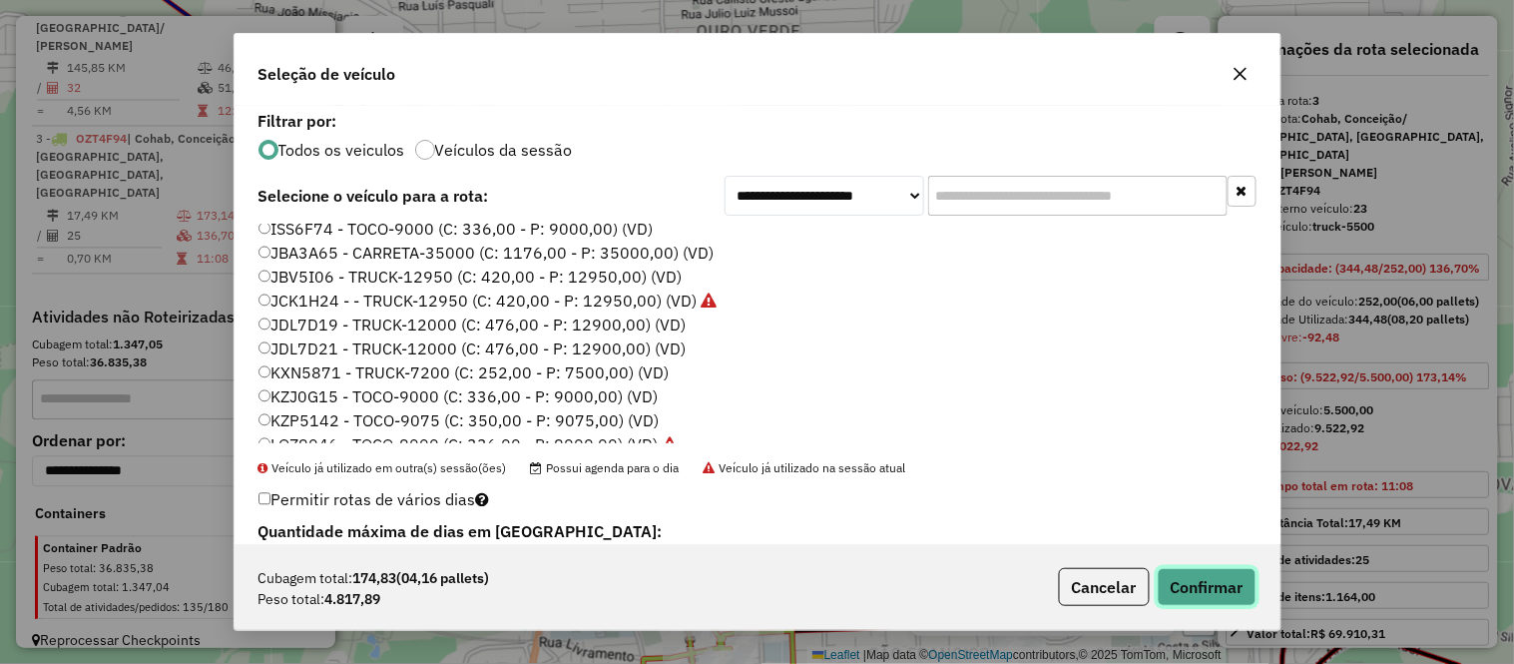
click at [1224, 599] on button "Confirmar" at bounding box center [1207, 587] width 99 height 38
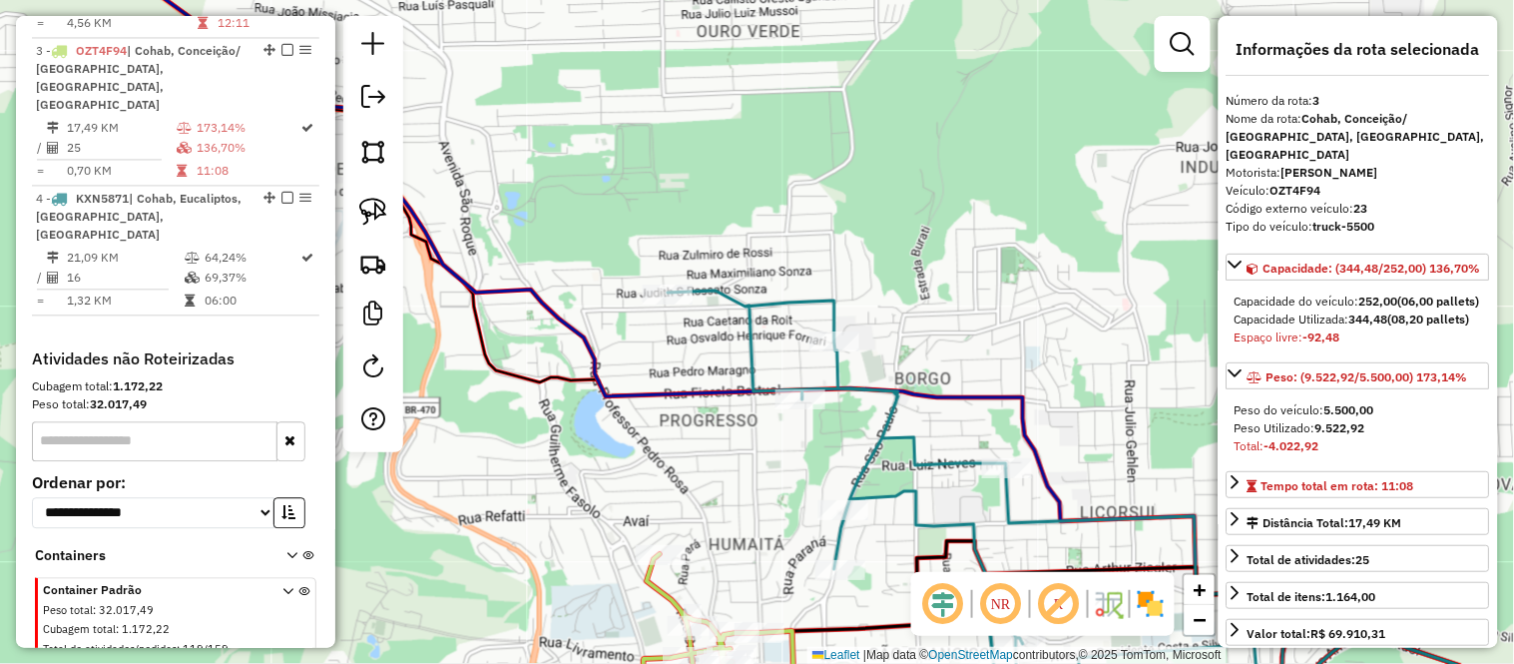
scroll to position [1031, 0]
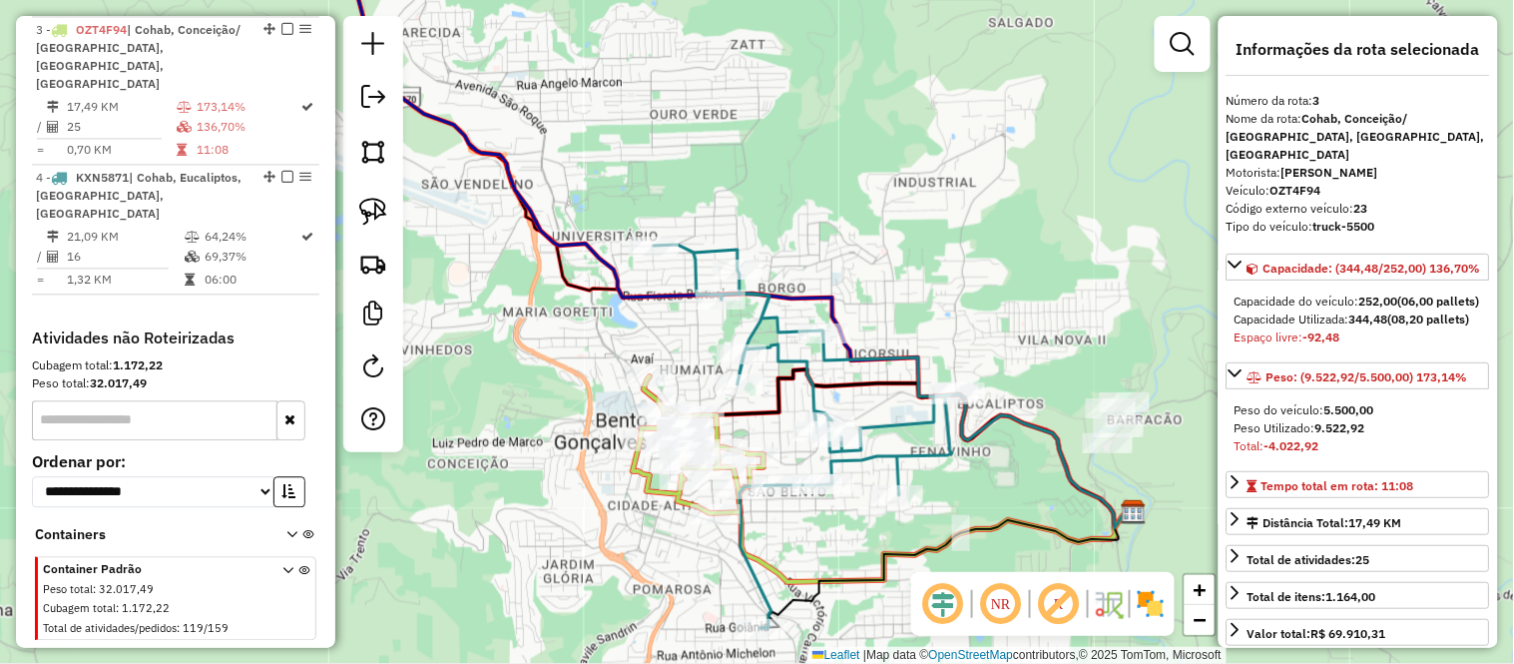
drag, startPoint x: 989, startPoint y: 296, endPoint x: 812, endPoint y: 230, distance: 188.9
click at [873, 234] on div "Janela de atendimento Grade de atendimento Capacidade Transportadoras Veículos …" at bounding box center [757, 332] width 1514 height 664
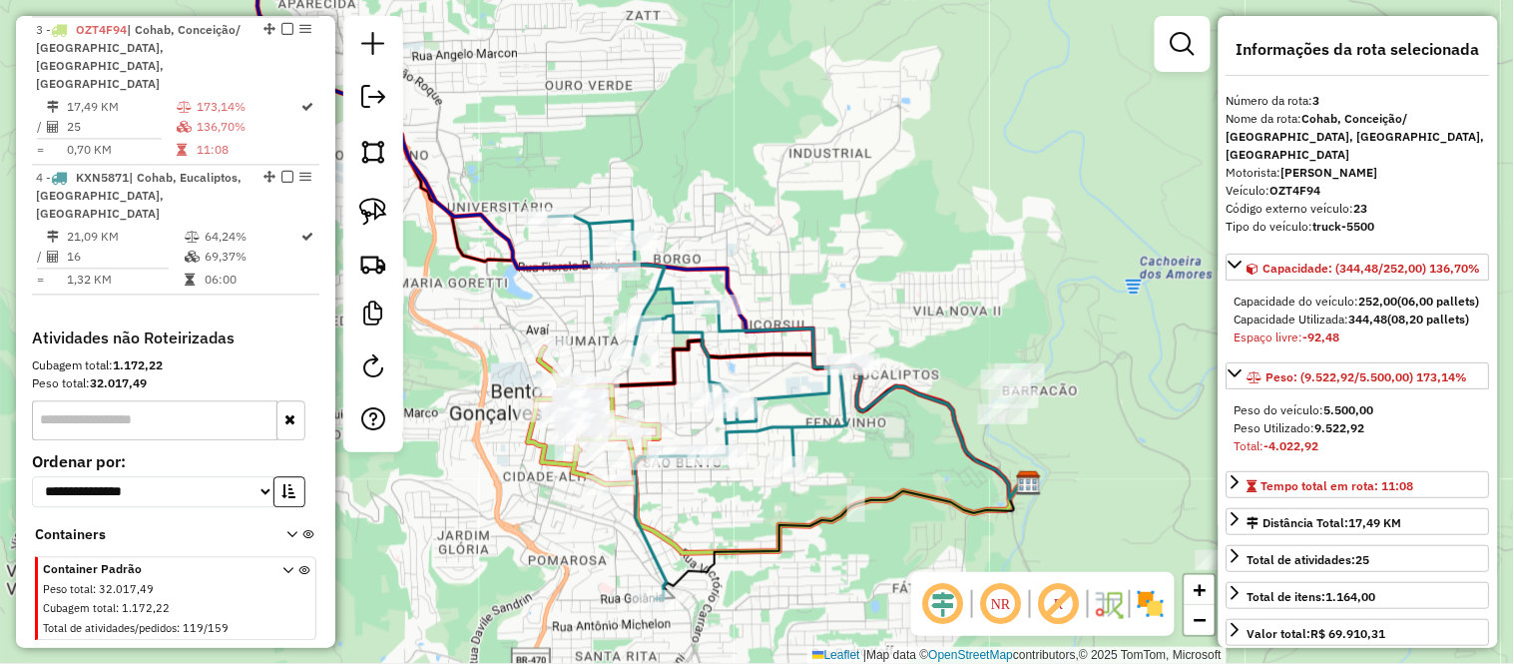
click at [713, 290] on icon at bounding box center [701, 407] width 305 height 383
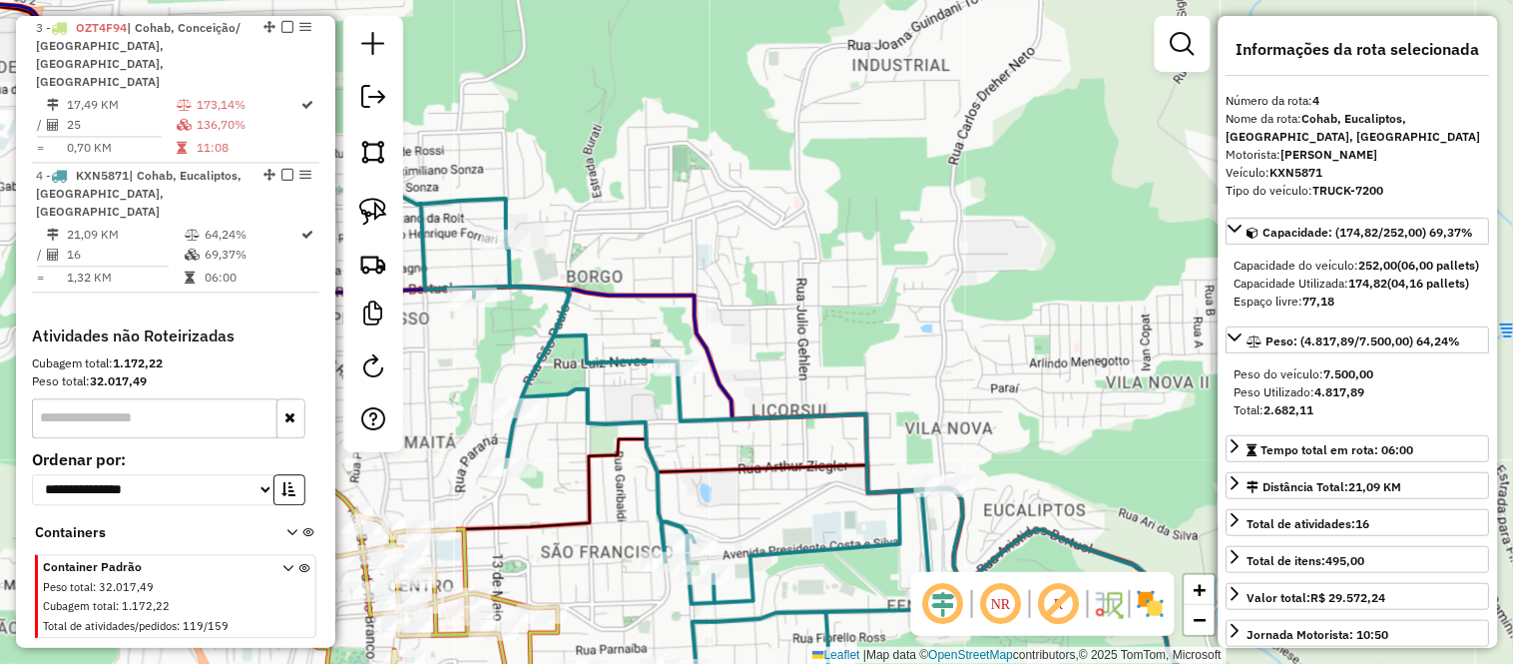
drag, startPoint x: 730, startPoint y: 237, endPoint x: 888, endPoint y: -23, distance: 304.2
click at [888, 0] on html "Aguarde... Pop-up bloqueado! Seu navegador bloqueou automáticamente a abertura …" at bounding box center [757, 332] width 1514 height 664
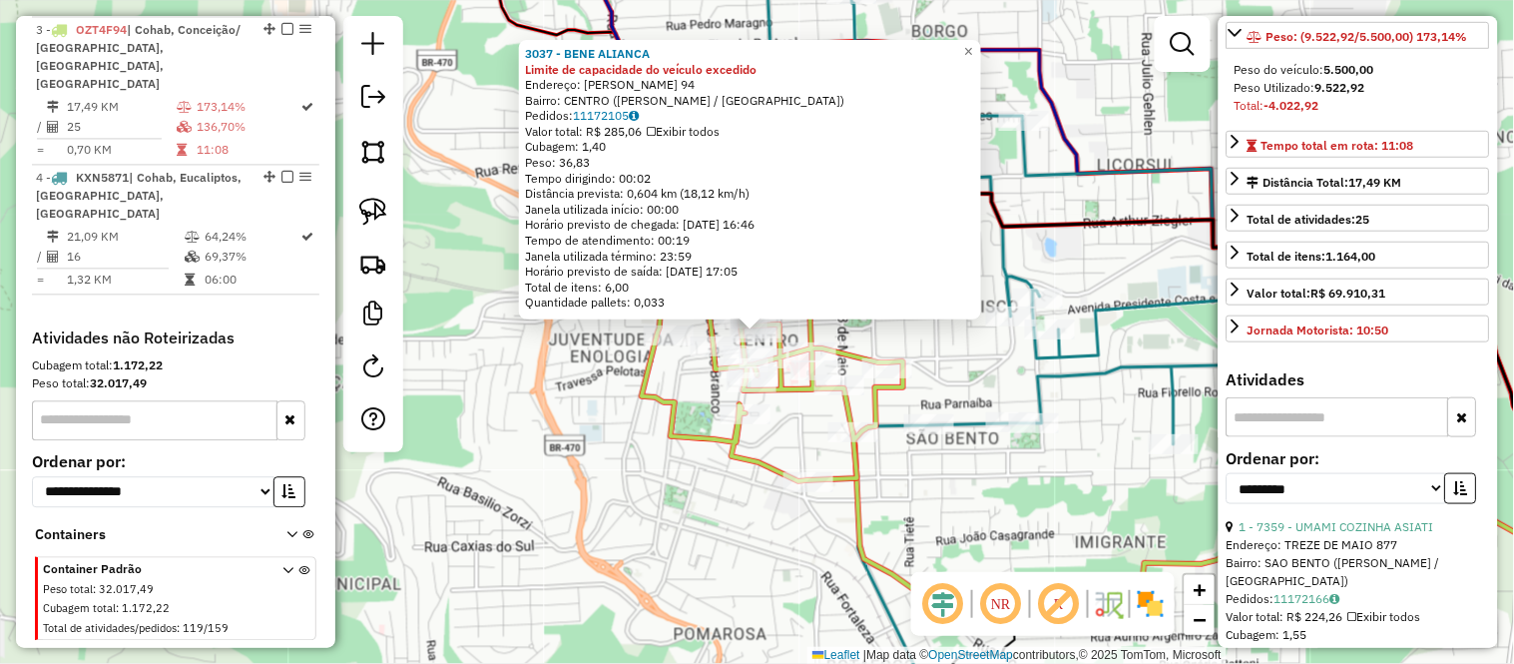
scroll to position [443, 0]
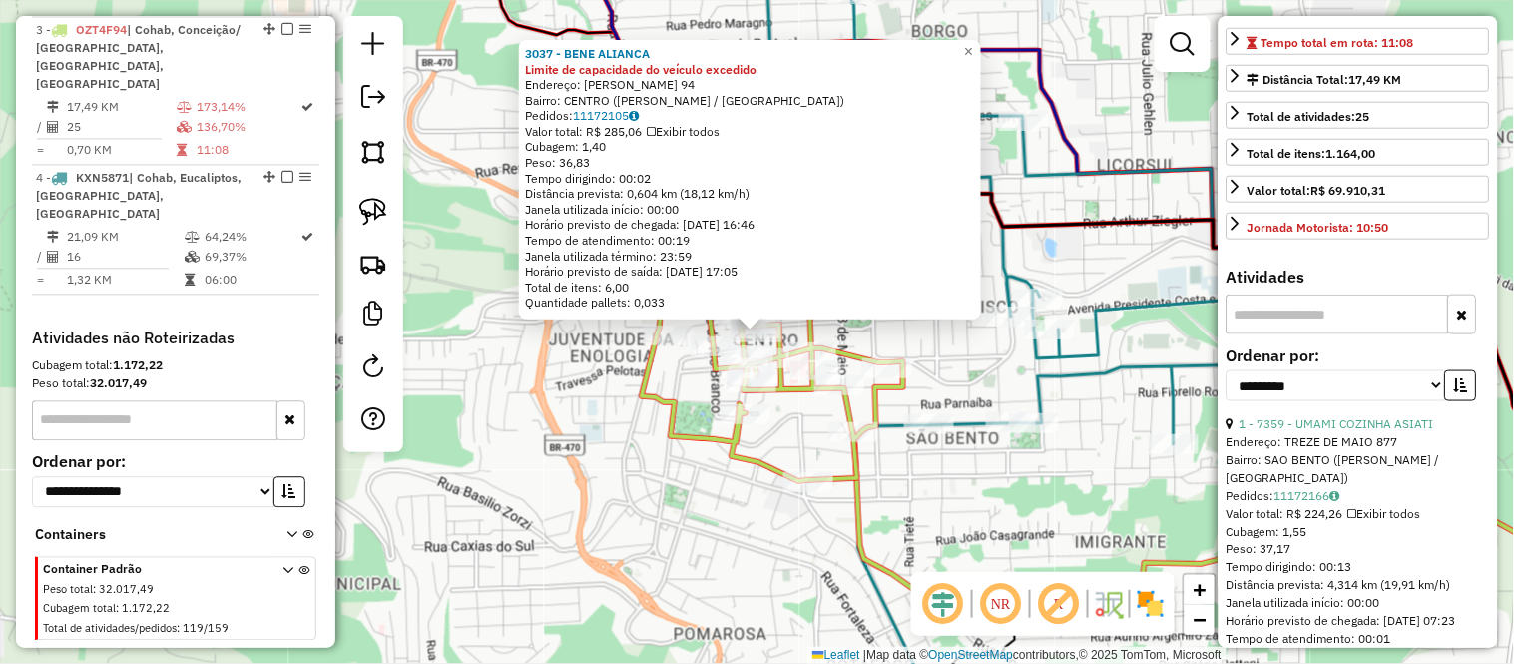
click at [1371, 402] on div "**********" at bounding box center [1358, 381] width 263 height 67
click at [1348, 401] on select "**********" at bounding box center [1337, 385] width 220 height 31
select select "*********"
click at [1227, 401] on select "**********" at bounding box center [1337, 385] width 220 height 31
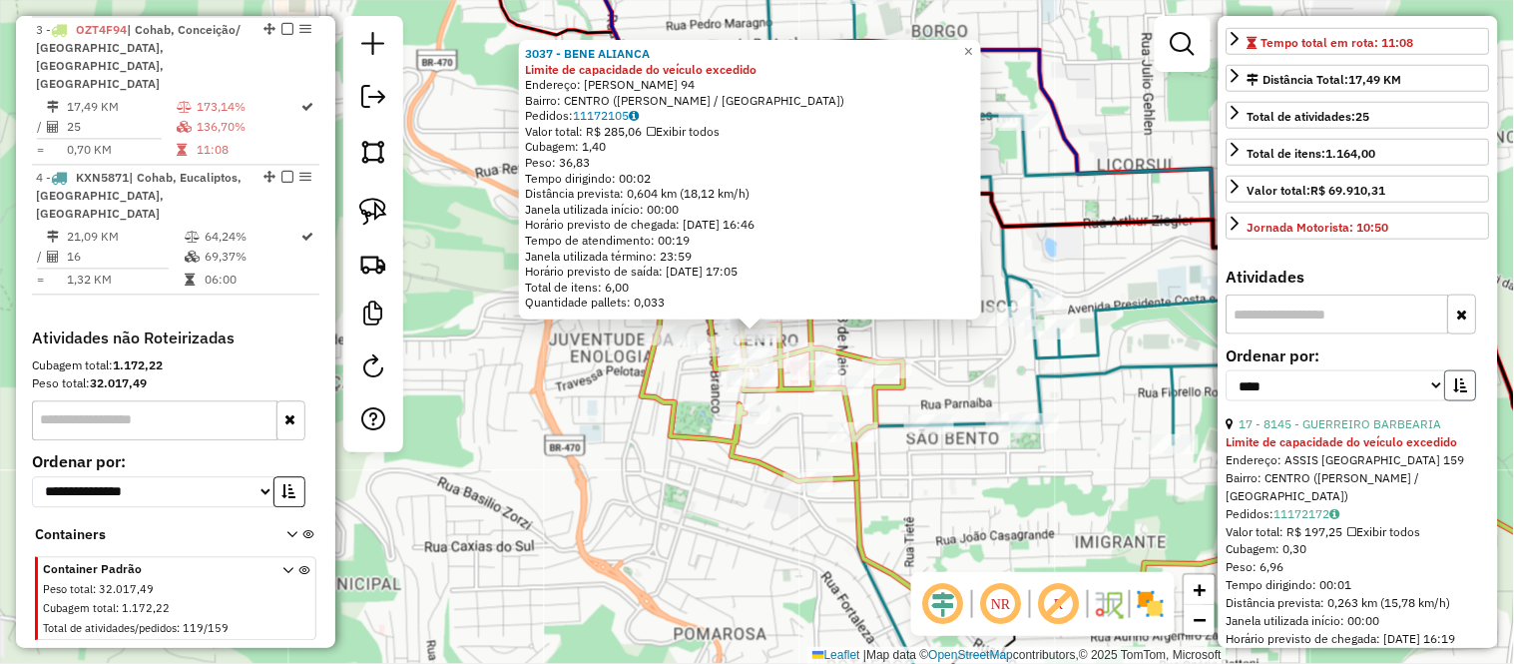
click at [1457, 392] on icon "button" at bounding box center [1461, 385] width 14 height 14
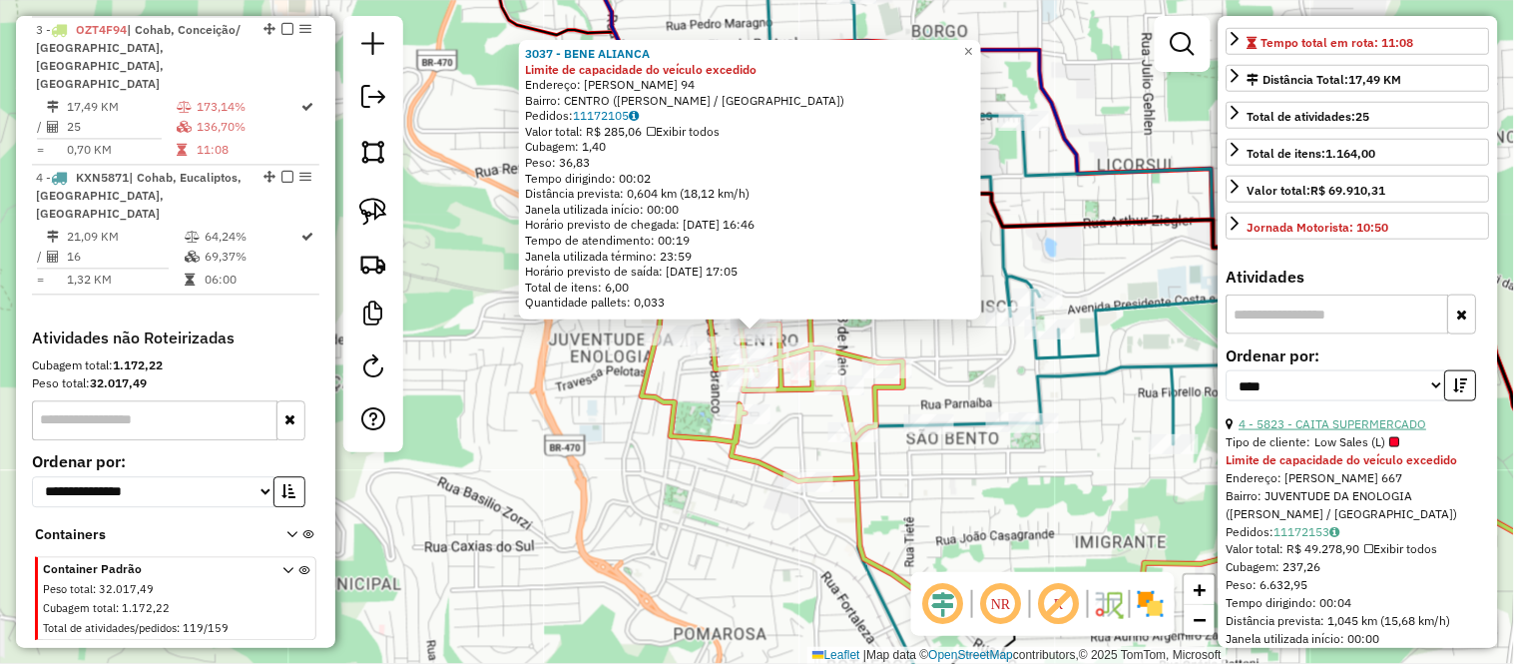
click at [1323, 431] on link "4 - 5823 - CAITA SUPERMERCADO" at bounding box center [1334, 423] width 188 height 15
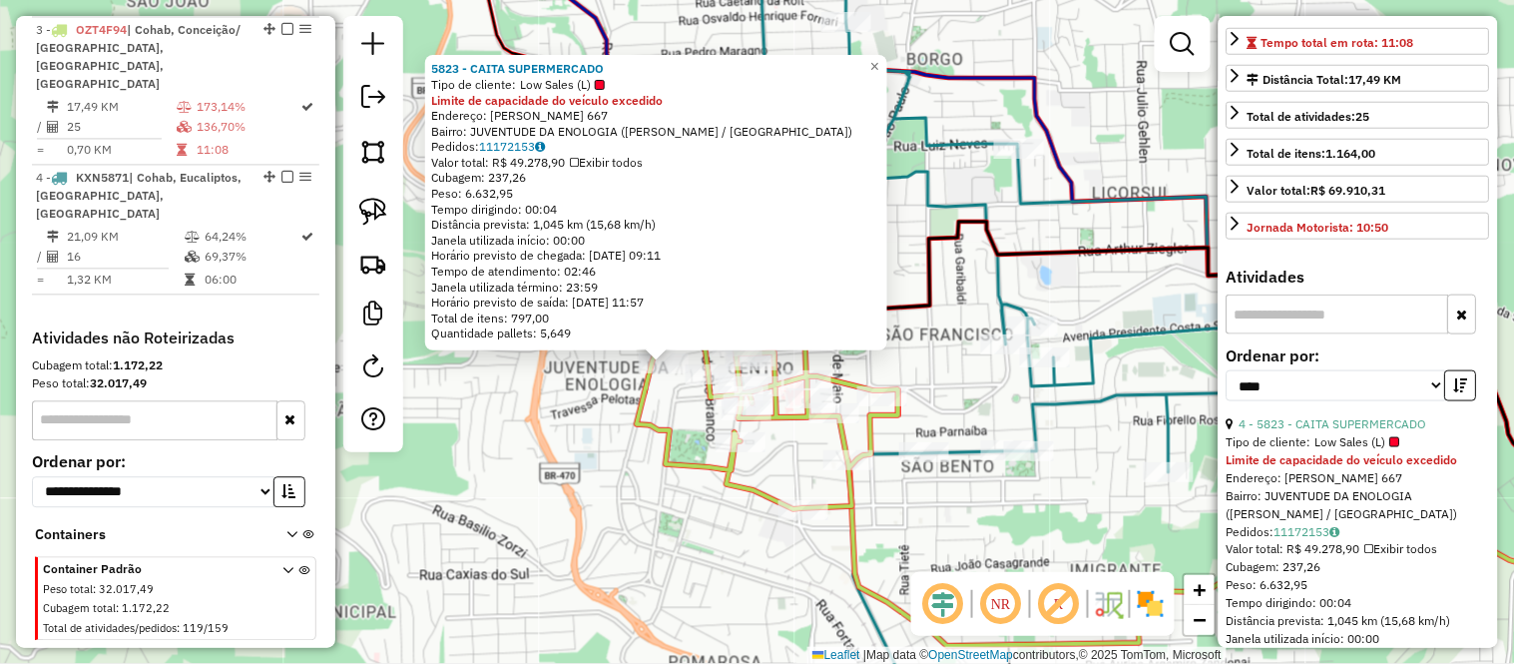
drag, startPoint x: 754, startPoint y: 470, endPoint x: 661, endPoint y: 501, distance: 98.8
click at [661, 501] on div "5823 - CAITA SUPERMERCADO Tipo de cliente: Low Sales (L) Limite de capacidade d…" at bounding box center [757, 332] width 1514 height 664
click at [887, 63] on link "×" at bounding box center [875, 67] width 24 height 24
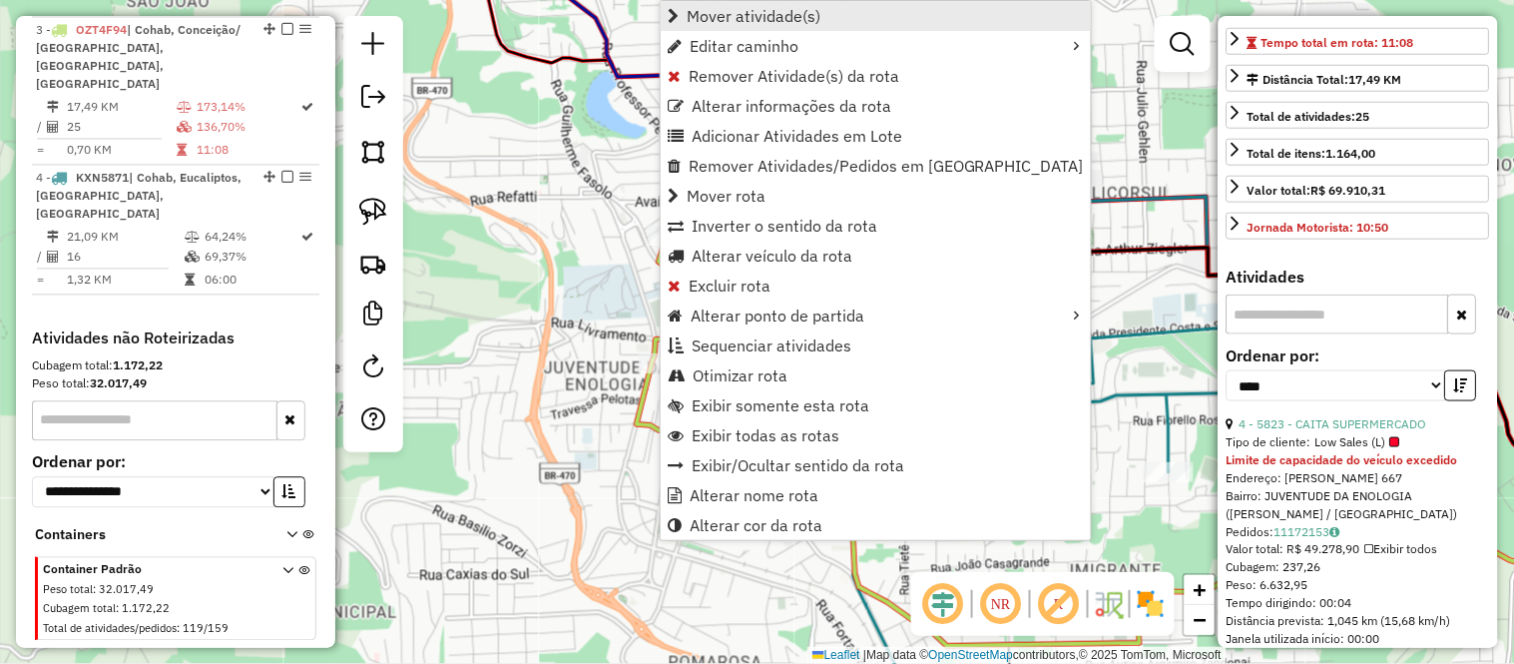
click at [760, 10] on span "Mover atividade(s)" at bounding box center [754, 16] width 134 height 16
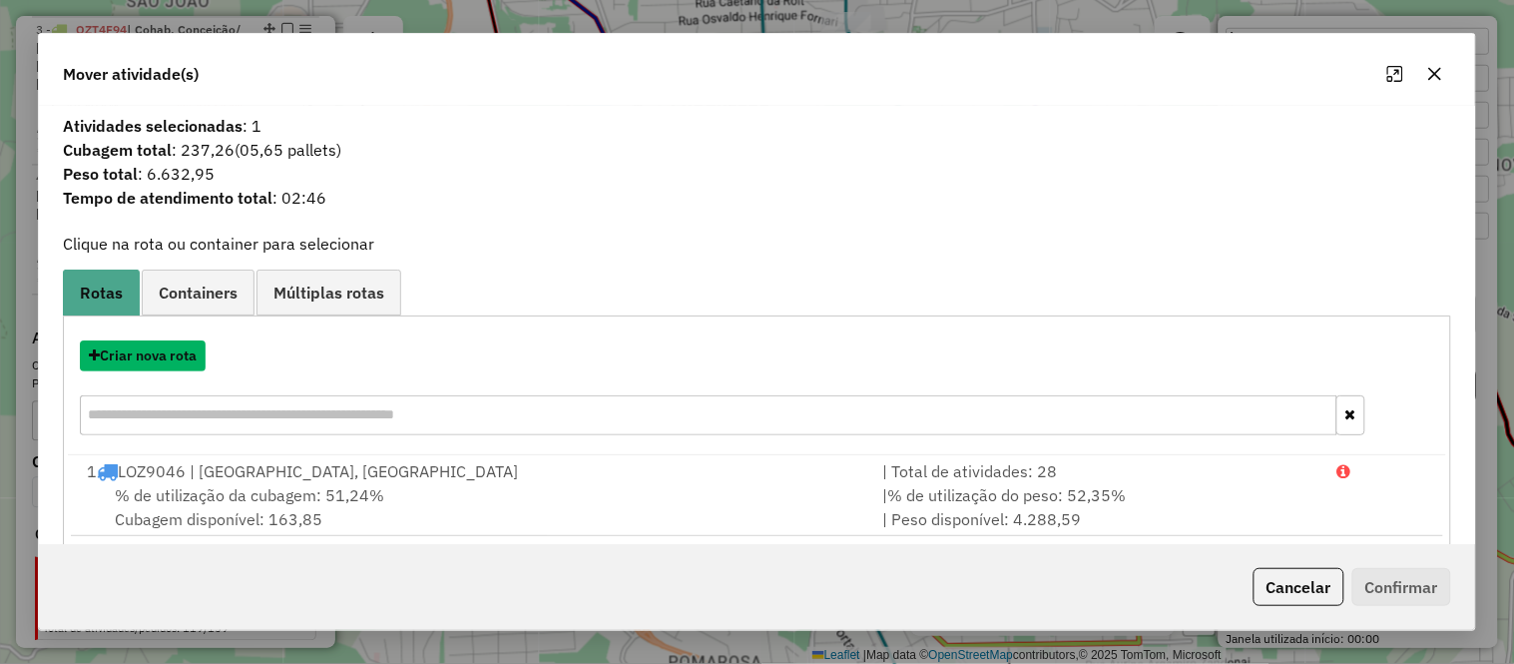
click at [147, 357] on button "Criar nova rota" at bounding box center [143, 355] width 126 height 31
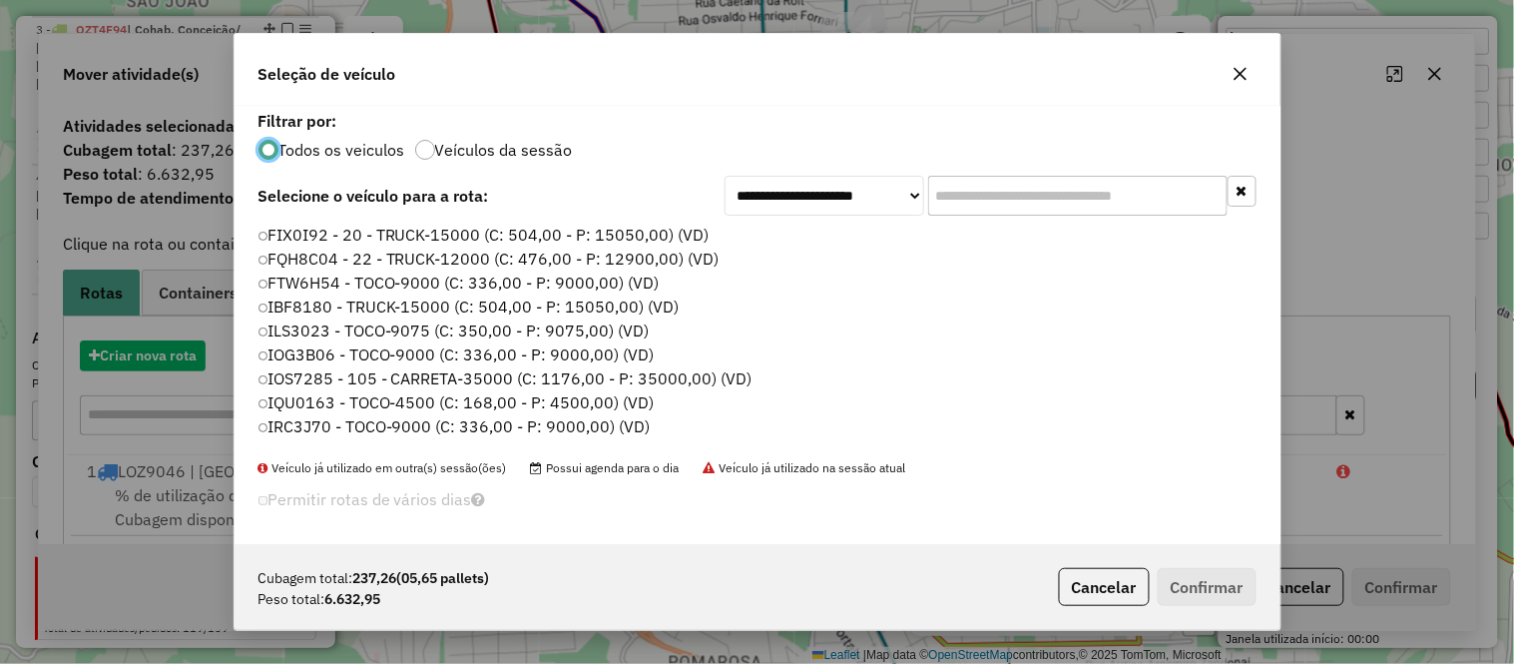
scroll to position [11, 5]
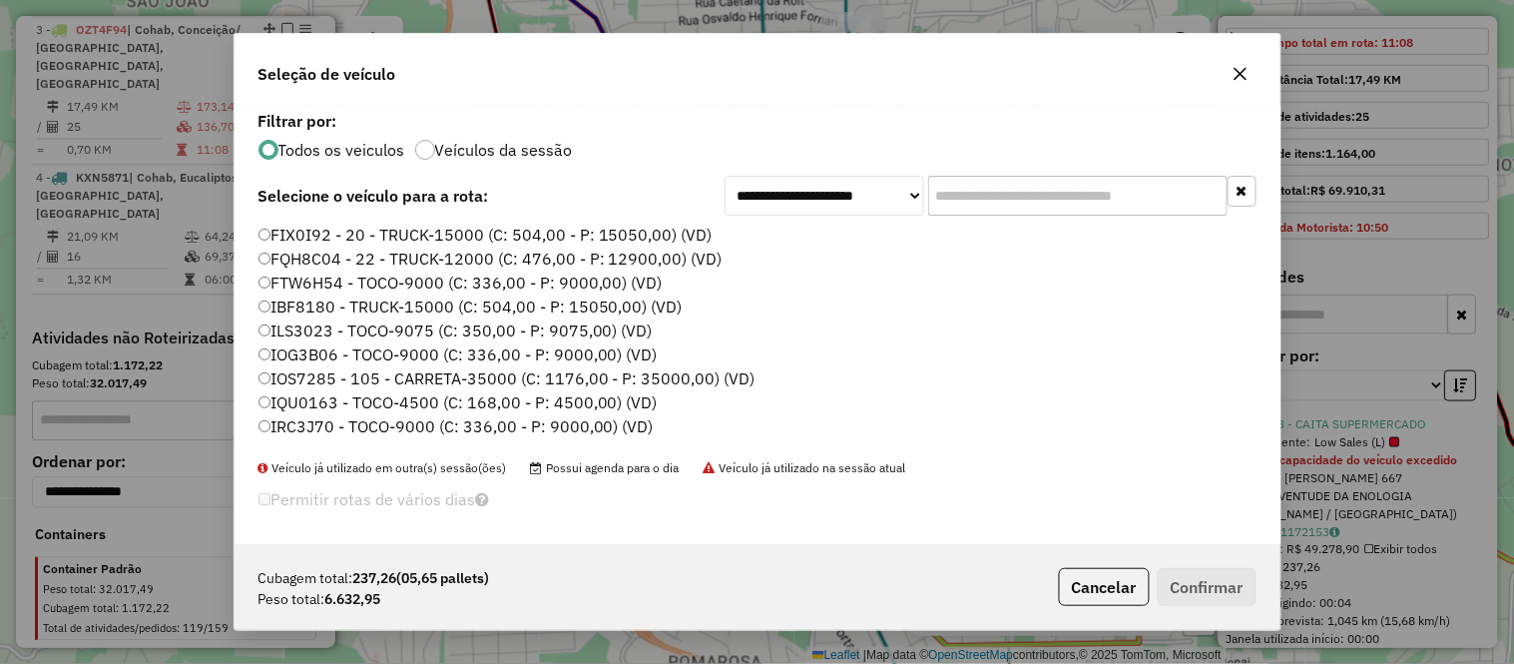
click at [300, 395] on label "IQU0163 - TOCO-4500 (C: 168,00 - P: 4500,00) (VD)" at bounding box center [457, 402] width 399 height 24
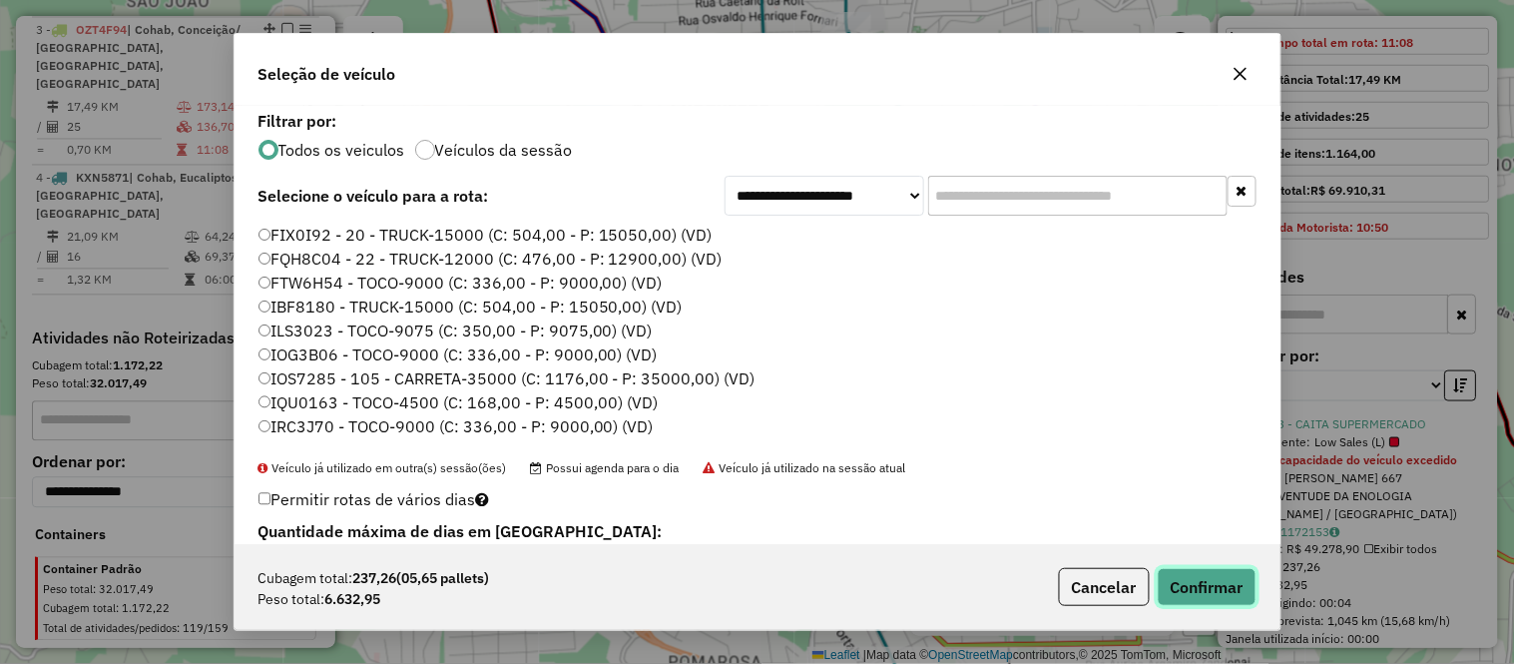
click at [1236, 583] on button "Confirmar" at bounding box center [1207, 587] width 99 height 38
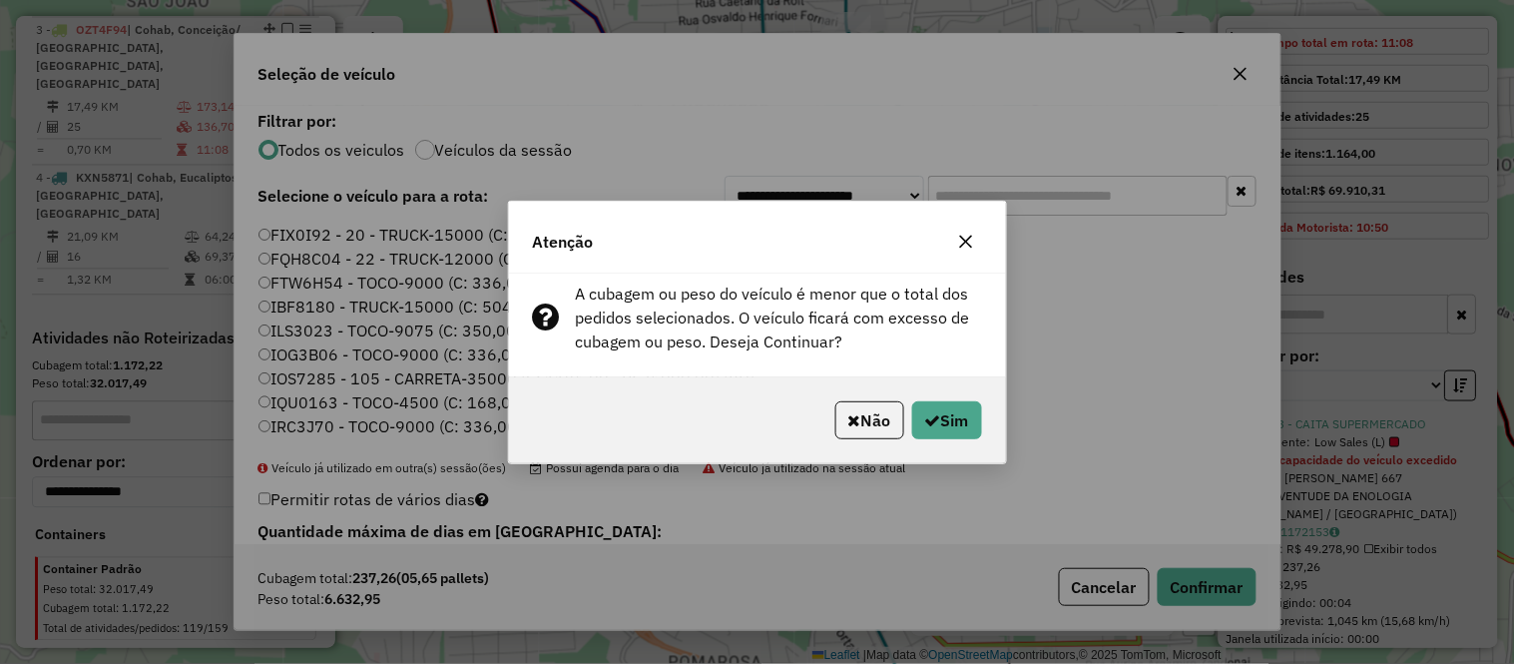
click at [969, 237] on icon "button" at bounding box center [965, 241] width 13 height 13
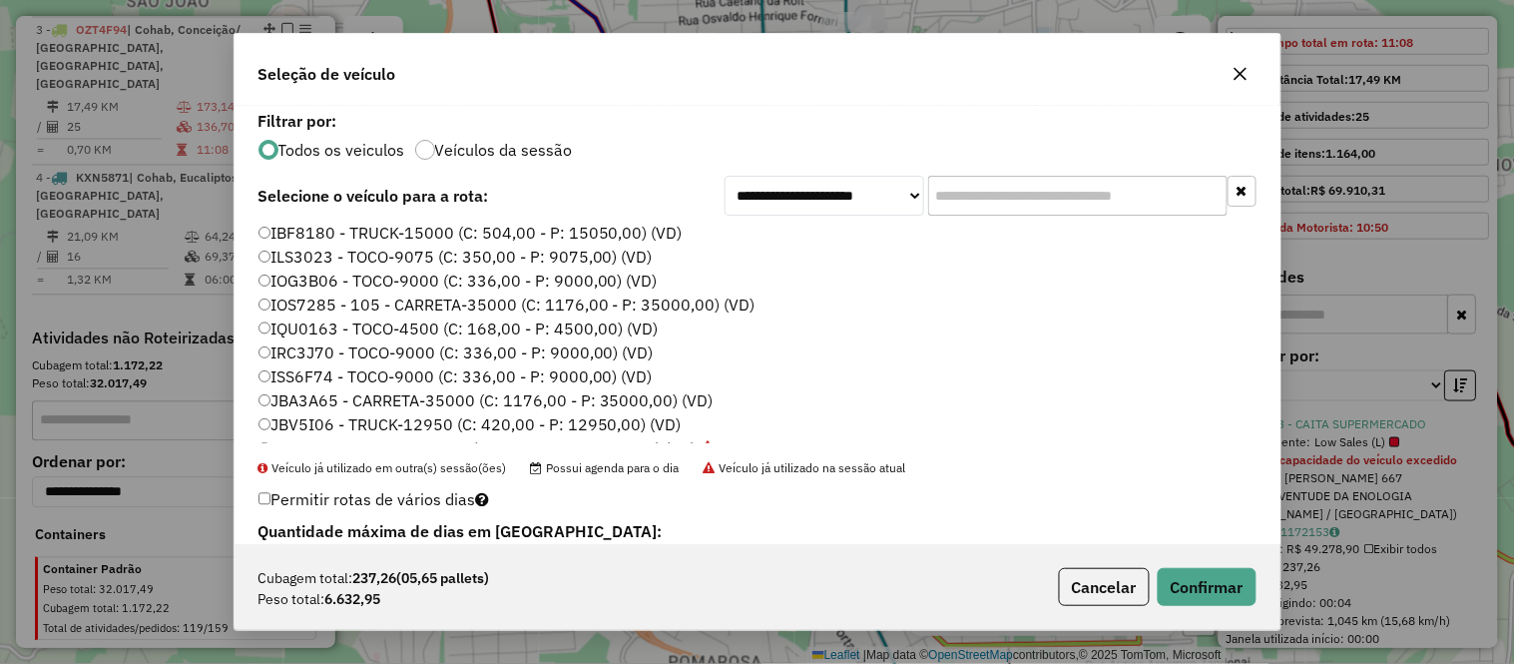
scroll to position [111, 0]
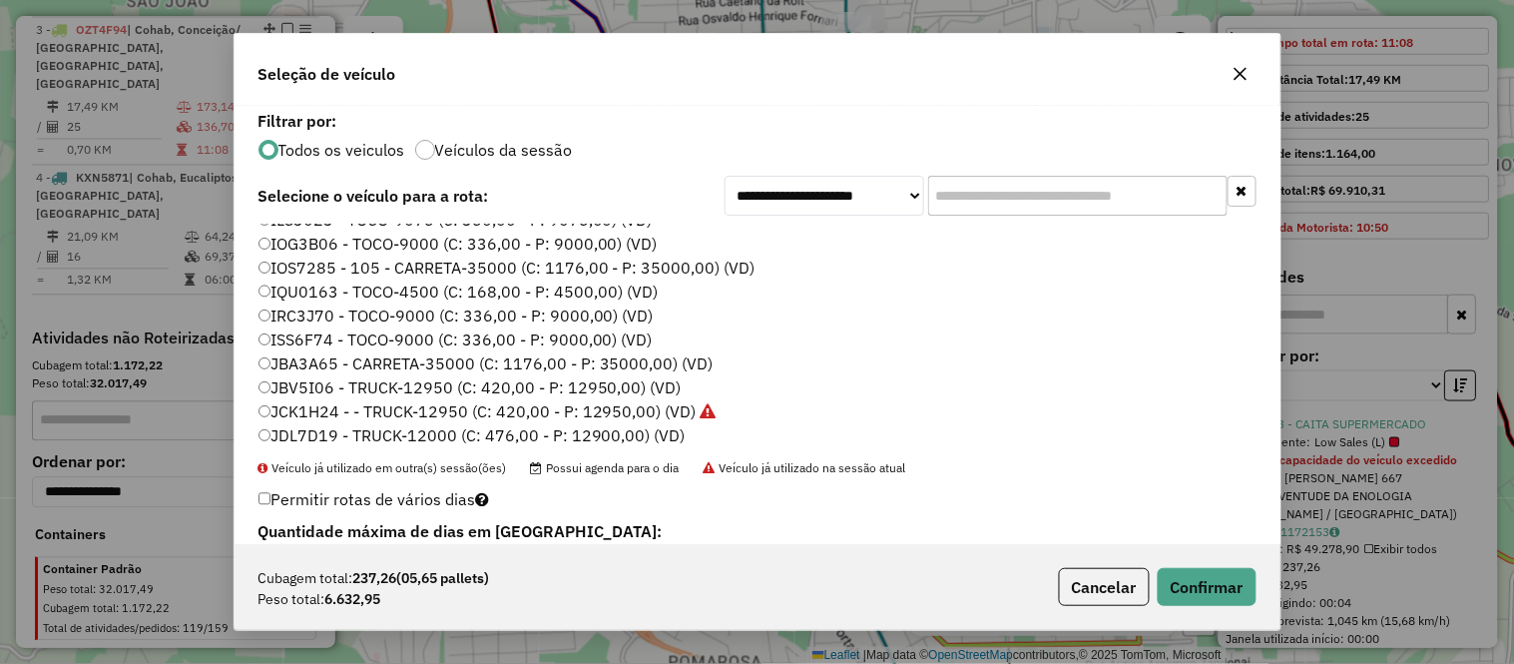
click at [314, 337] on label "ISS6F74 - TOCO-9000 (C: 336,00 - P: 9000,00) (VD)" at bounding box center [455, 339] width 394 height 24
click at [1213, 586] on button "Confirmar" at bounding box center [1207, 587] width 99 height 38
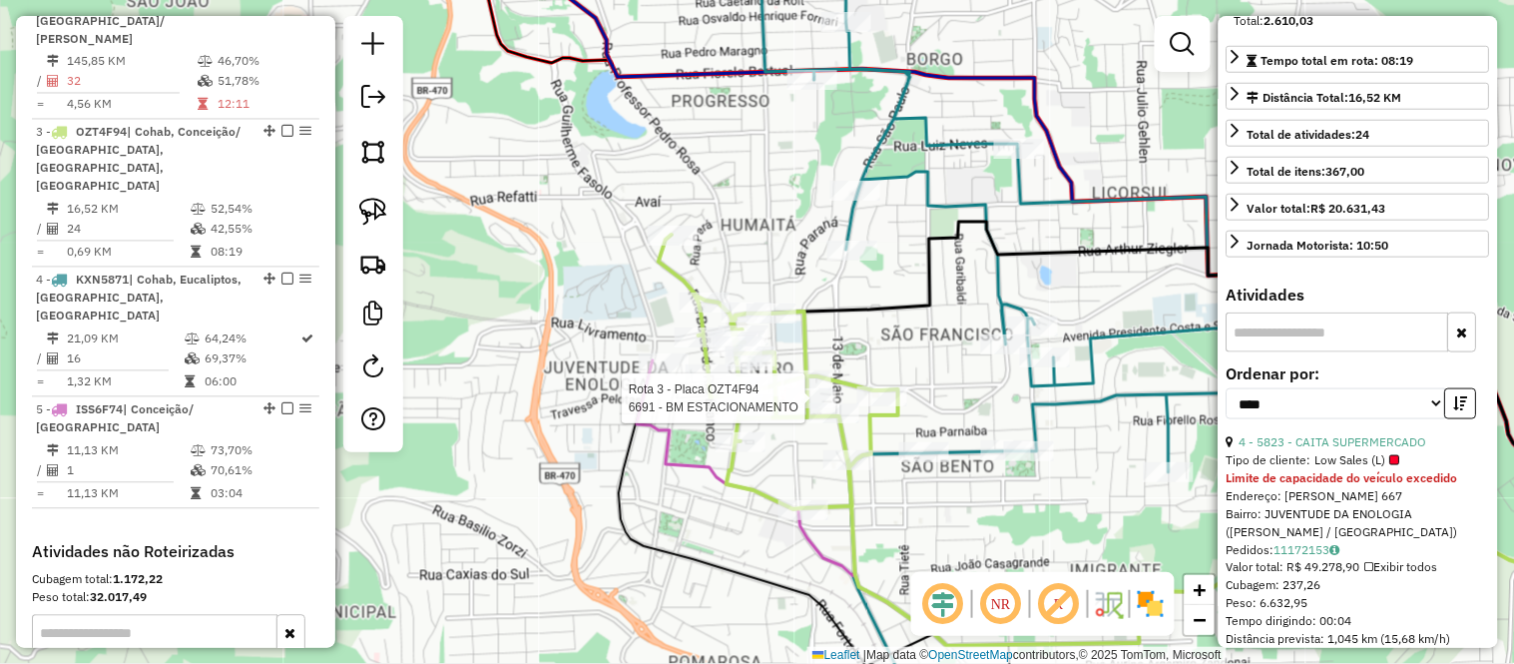
scroll to position [1031, 0]
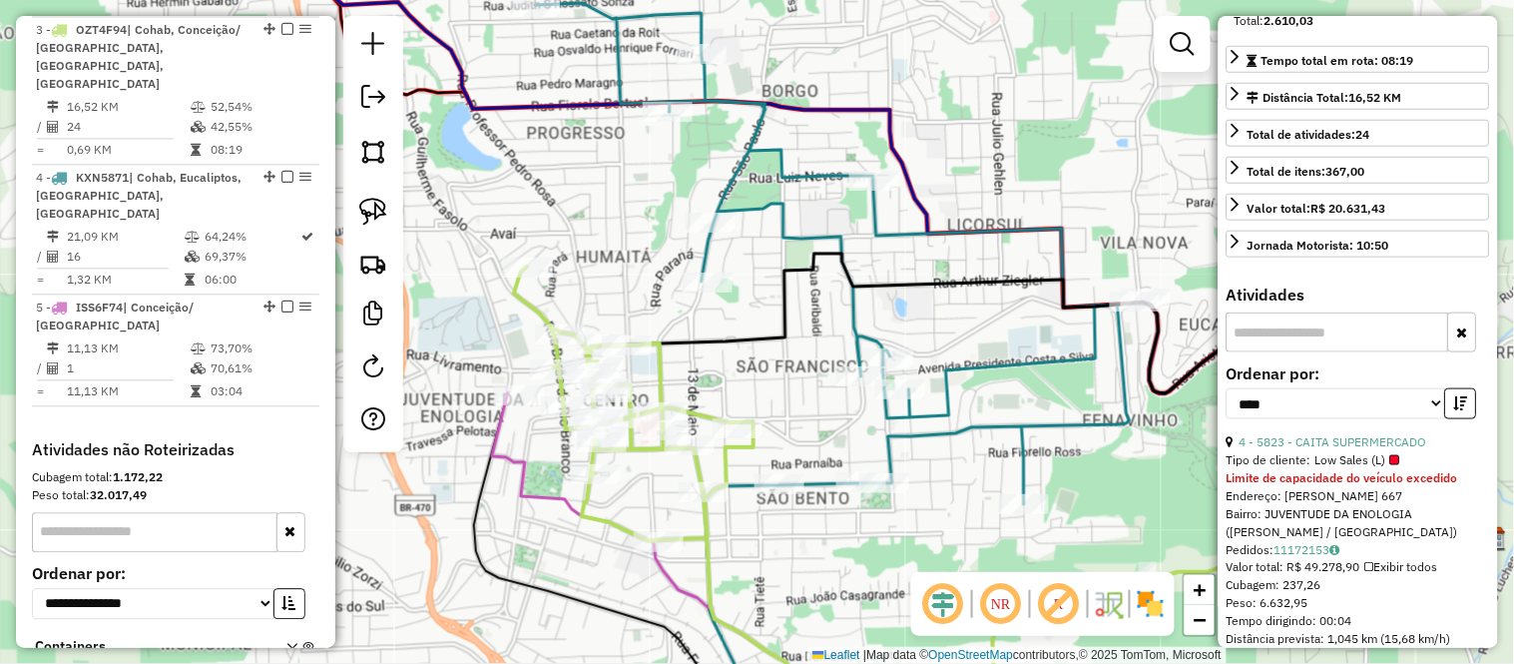
drag, startPoint x: 873, startPoint y: 294, endPoint x: 729, endPoint y: 326, distance: 148.2
click at [729, 326] on div "Janela de atendimento Grade de atendimento Capacidade Transportadoras Veículos …" at bounding box center [757, 332] width 1514 height 664
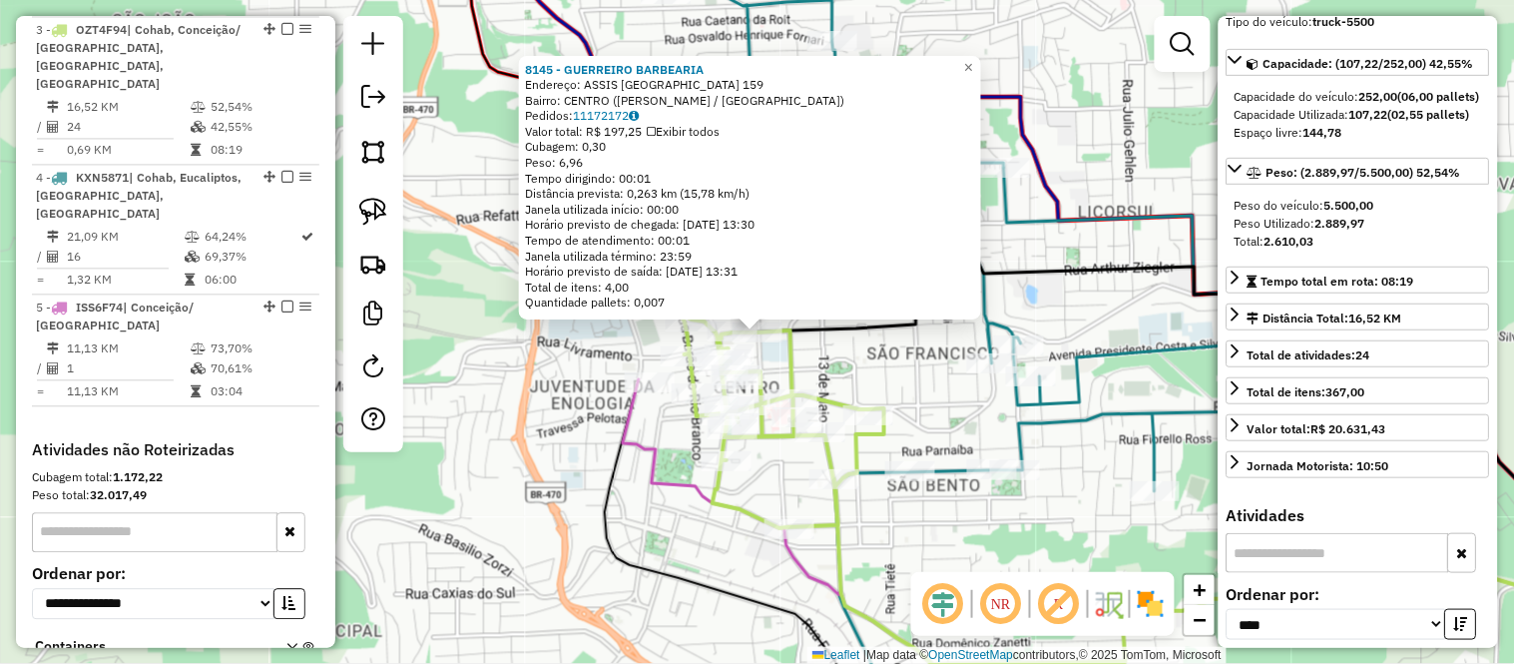
scroll to position [93, 0]
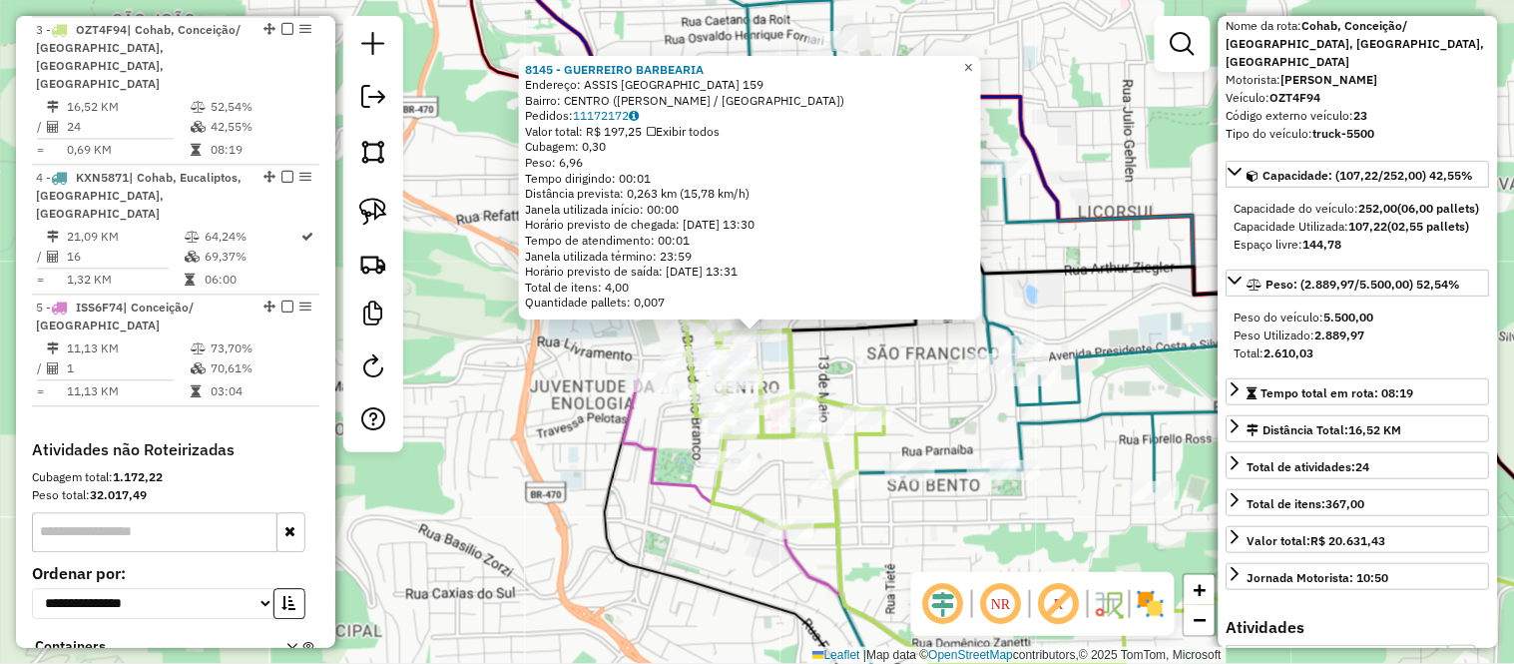
click at [973, 62] on span "×" at bounding box center [968, 67] width 9 height 17
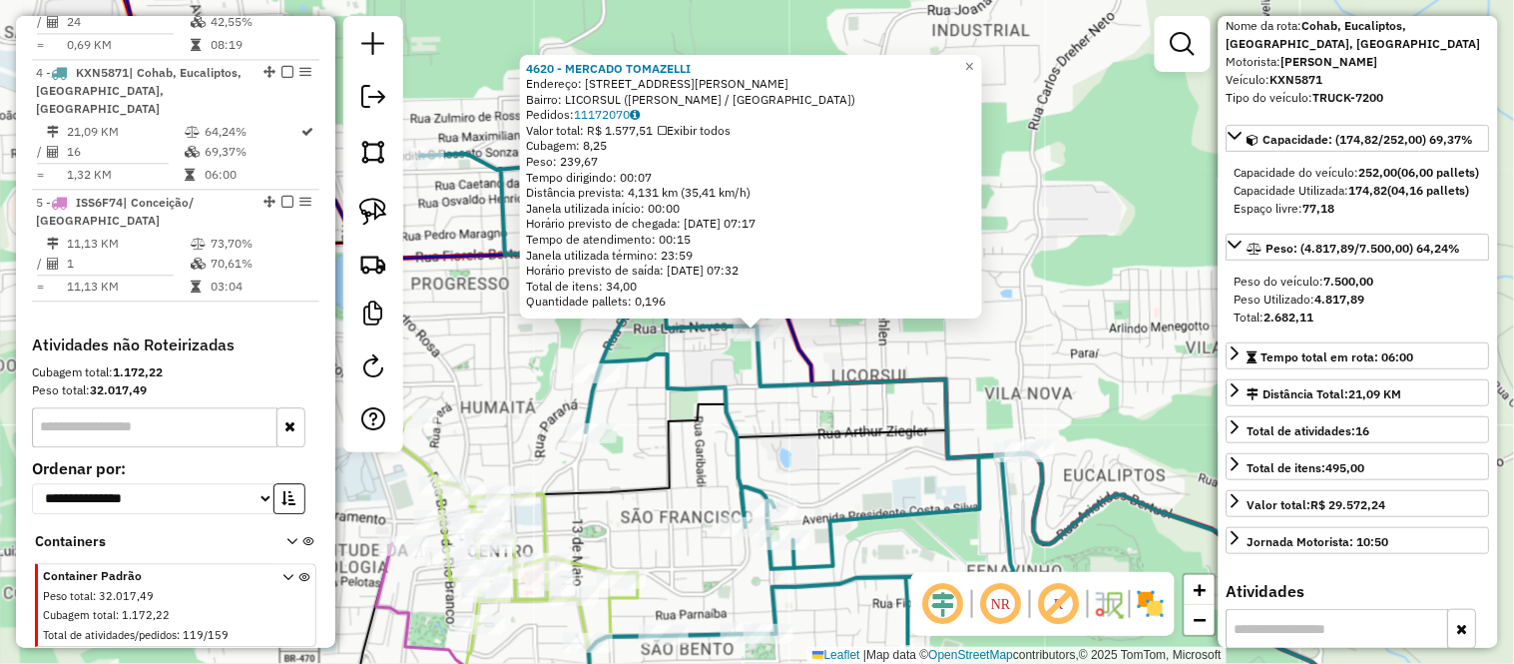
scroll to position [1145, 0]
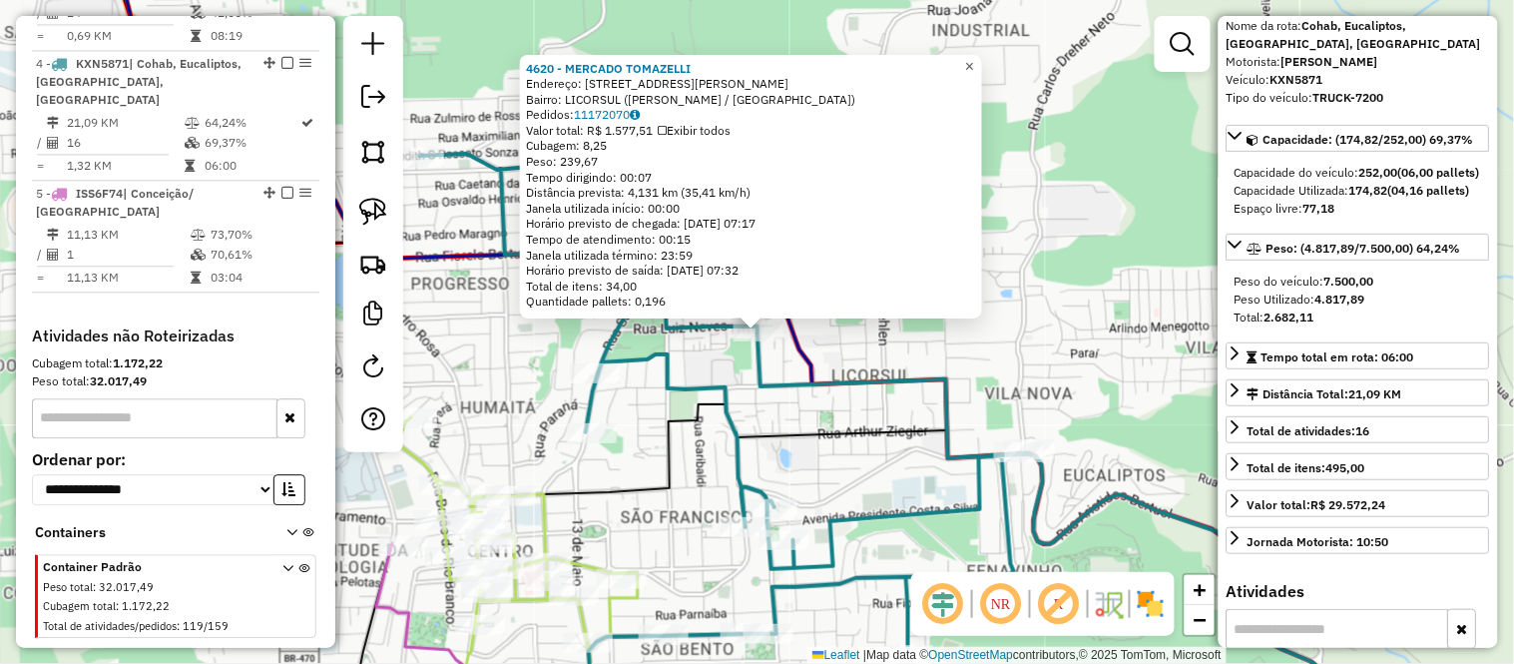
click at [975, 55] on link "×" at bounding box center [970, 67] width 24 height 24
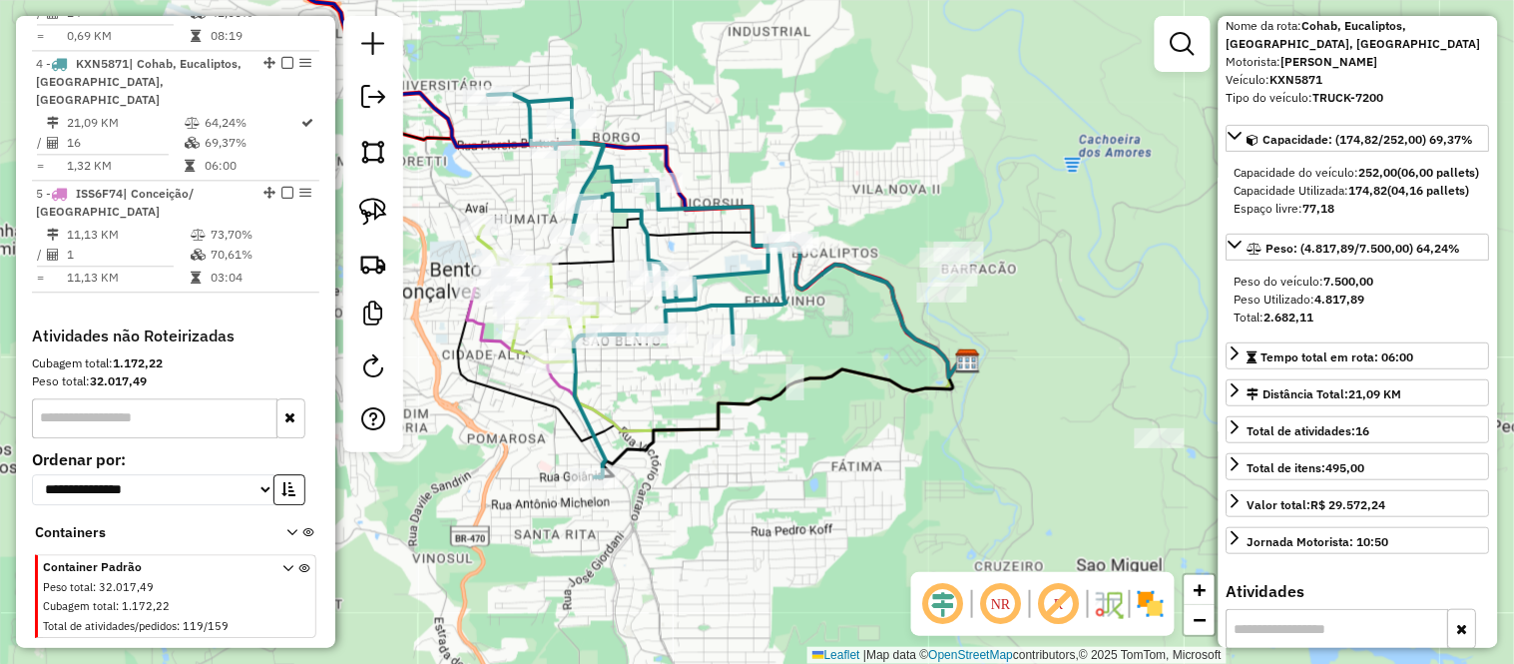
drag, startPoint x: 949, startPoint y: 252, endPoint x: 779, endPoint y: 154, distance: 196.3
click at [779, 154] on div "Janela de atendimento Grade de atendimento Capacidade Transportadoras Veículos …" at bounding box center [757, 332] width 1514 height 664
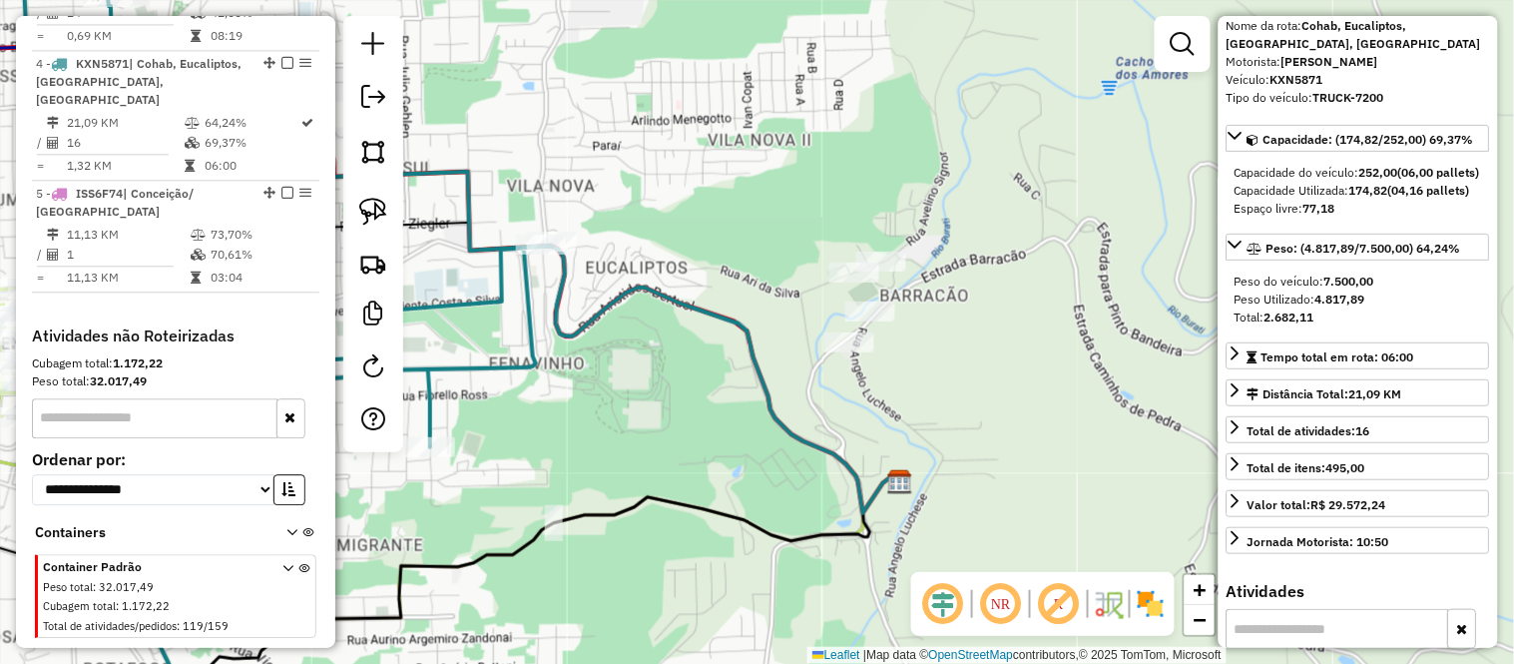
drag, startPoint x: 902, startPoint y: 198, endPoint x: 814, endPoint y: 188, distance: 88.4
click at [814, 188] on div "Janela de atendimento Grade de atendimento Capacidade Transportadoras Veículos …" at bounding box center [757, 332] width 1514 height 664
click at [363, 144] on img at bounding box center [373, 152] width 28 height 28
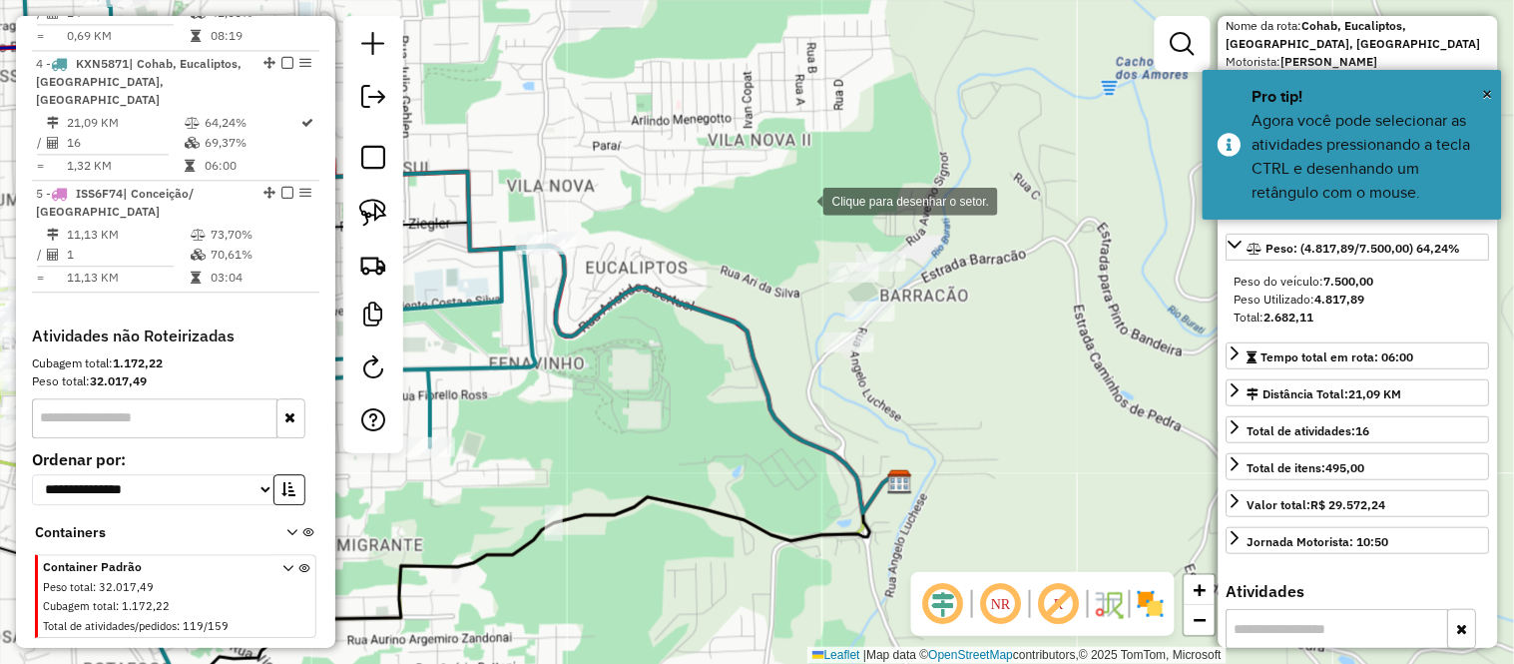
drag, startPoint x: 782, startPoint y: 200, endPoint x: 886, endPoint y: 220, distance: 105.7
click at [789, 203] on div at bounding box center [803, 200] width 40 height 40
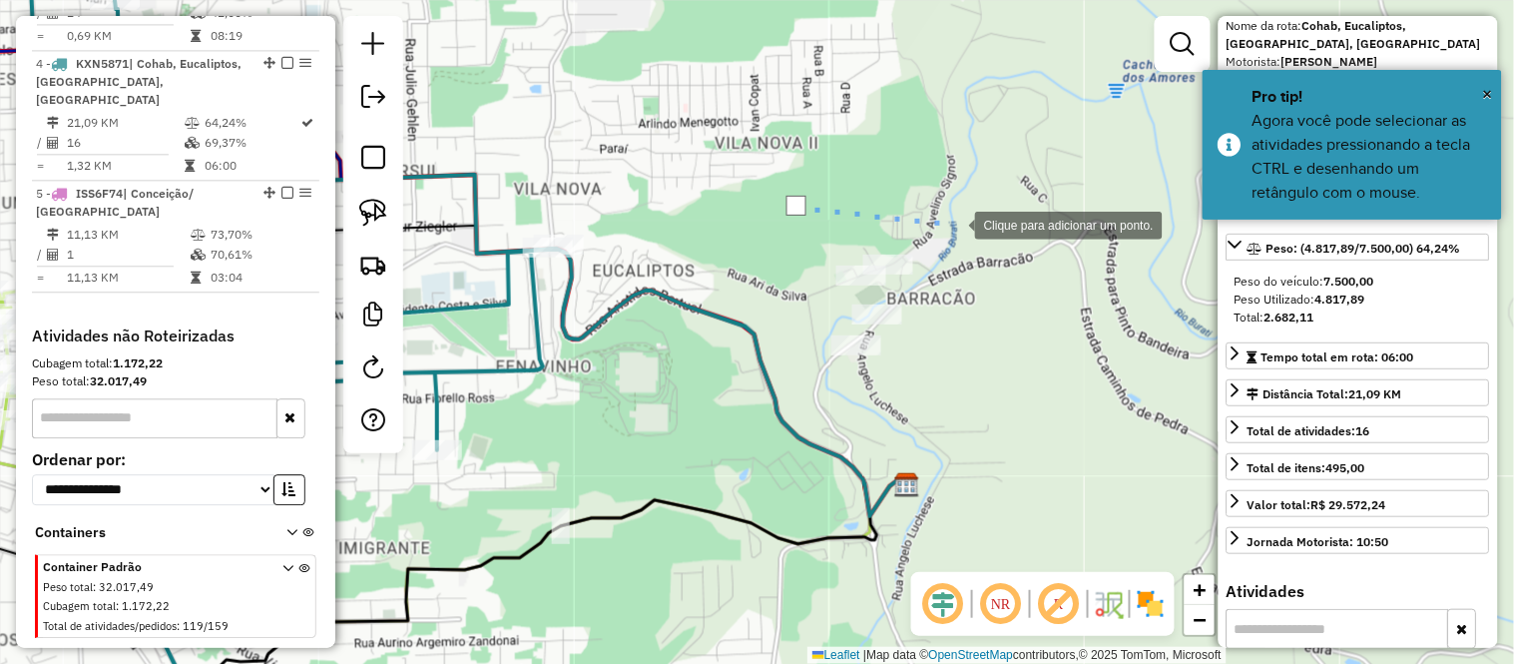
click at [955, 224] on div at bounding box center [955, 224] width 40 height 40
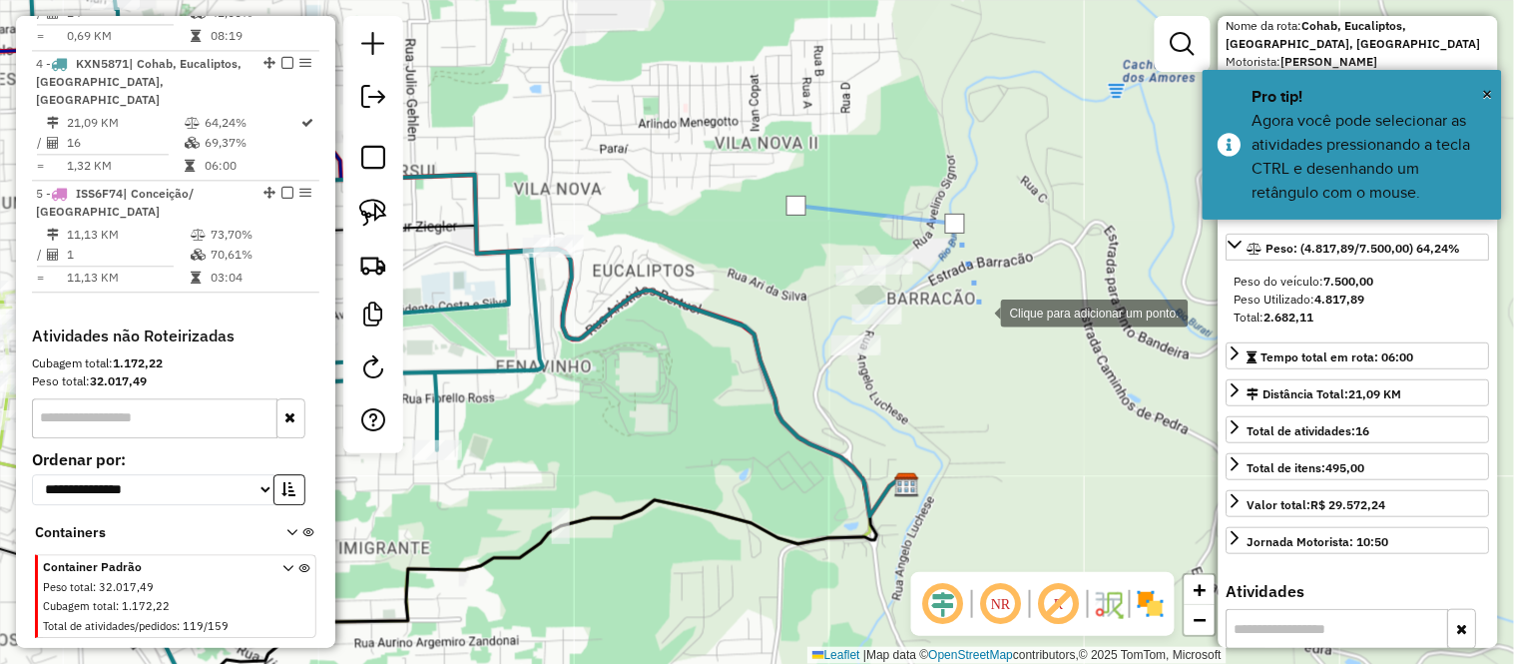
click at [981, 311] on div at bounding box center [981, 311] width 40 height 40
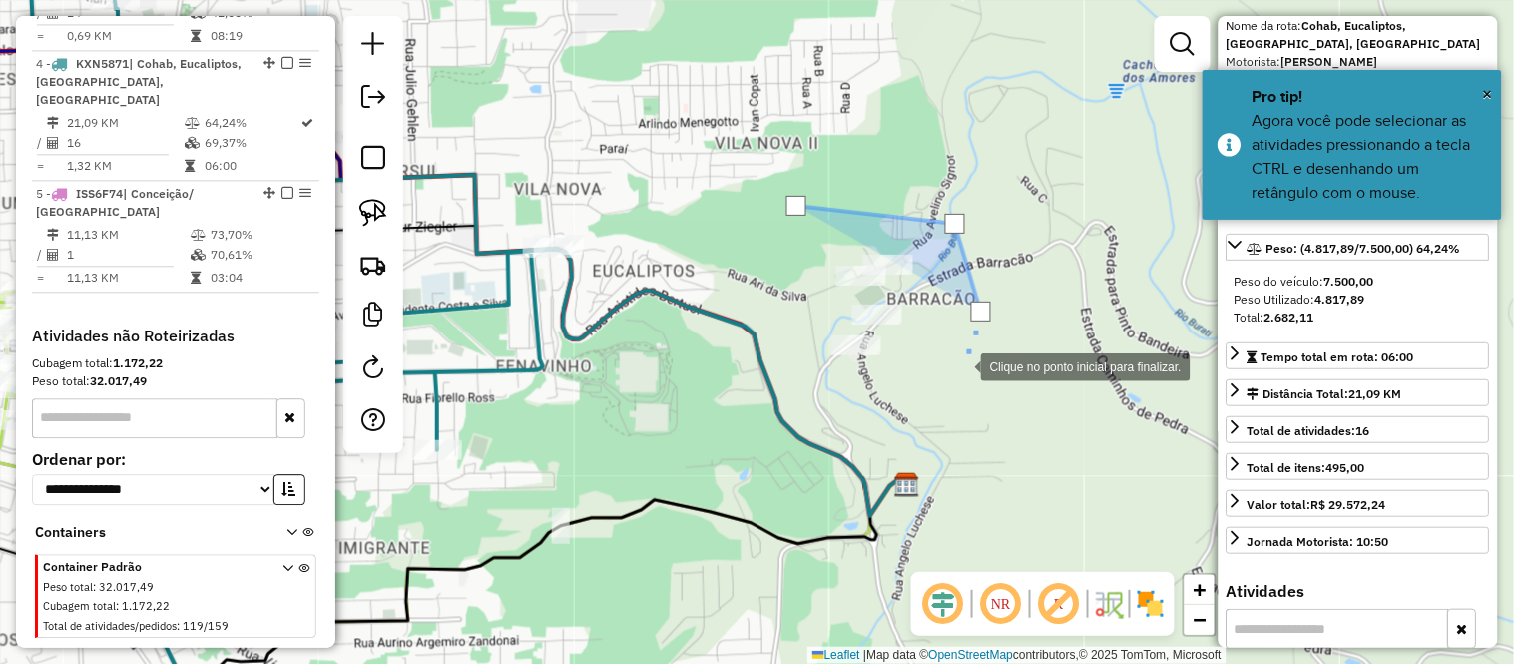
click at [959, 373] on div at bounding box center [961, 365] width 40 height 40
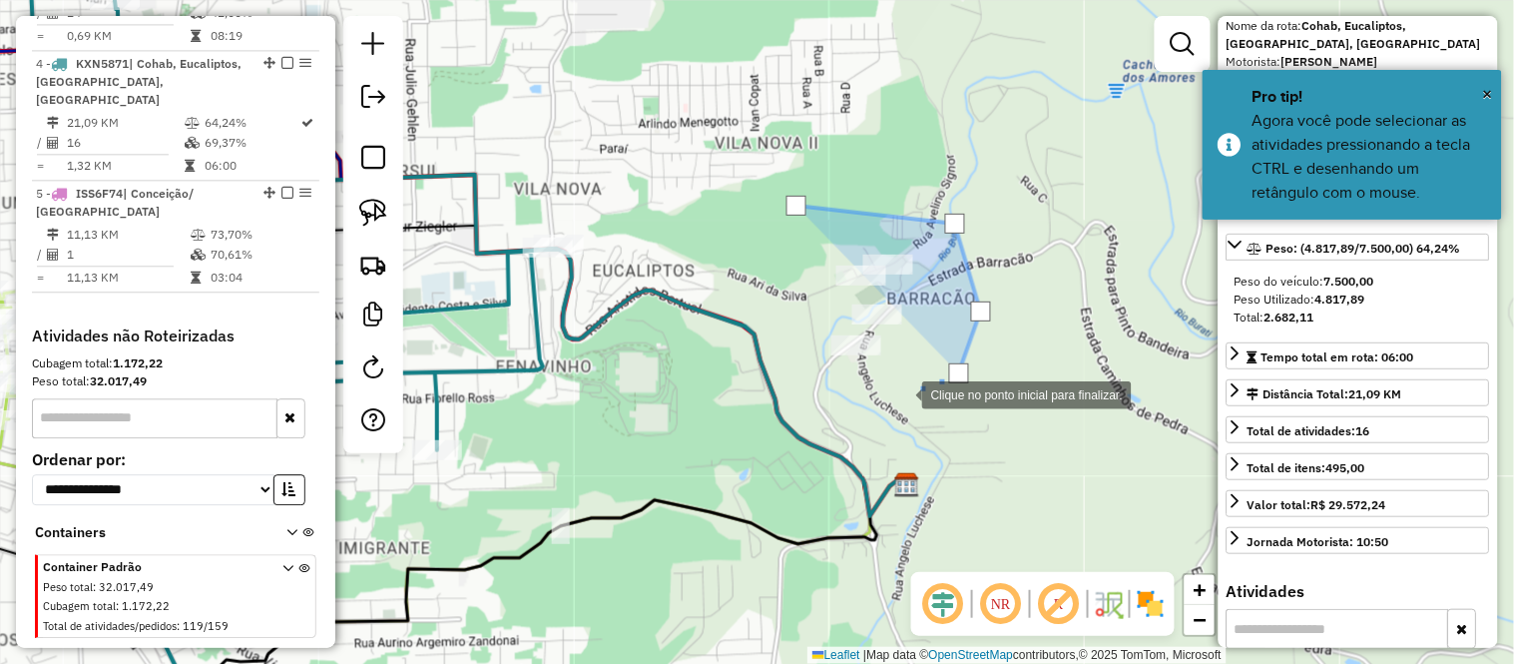
click at [902, 393] on div at bounding box center [902, 393] width 40 height 40
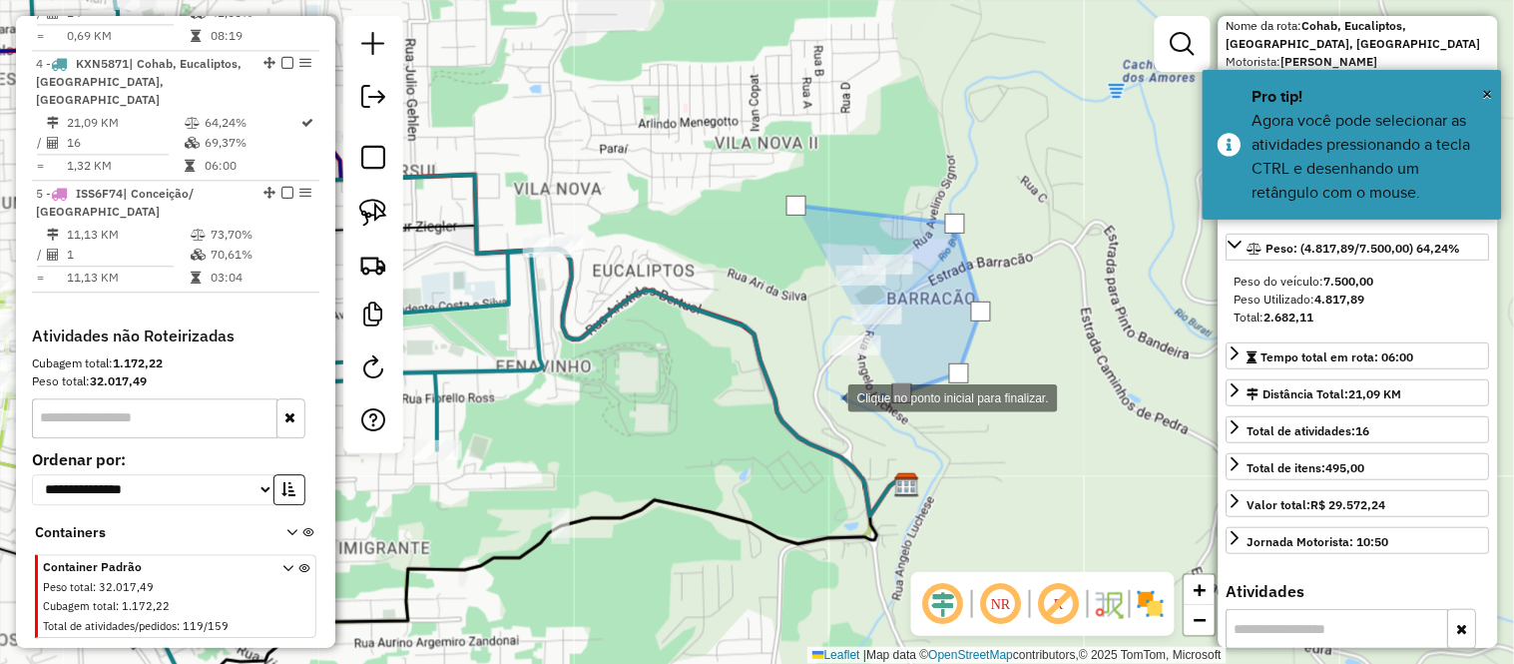
click at [828, 396] on div at bounding box center [828, 396] width 40 height 40
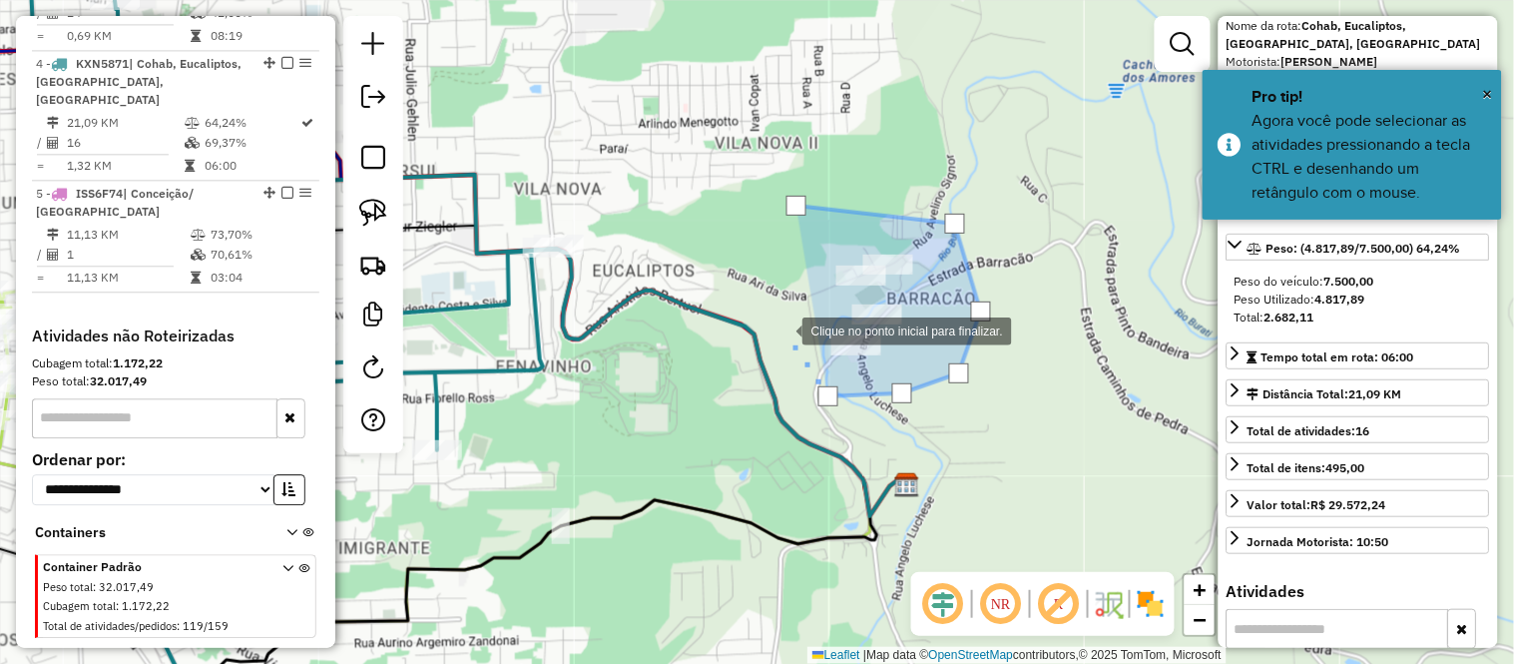
click at [782, 329] on div at bounding box center [782, 329] width 40 height 40
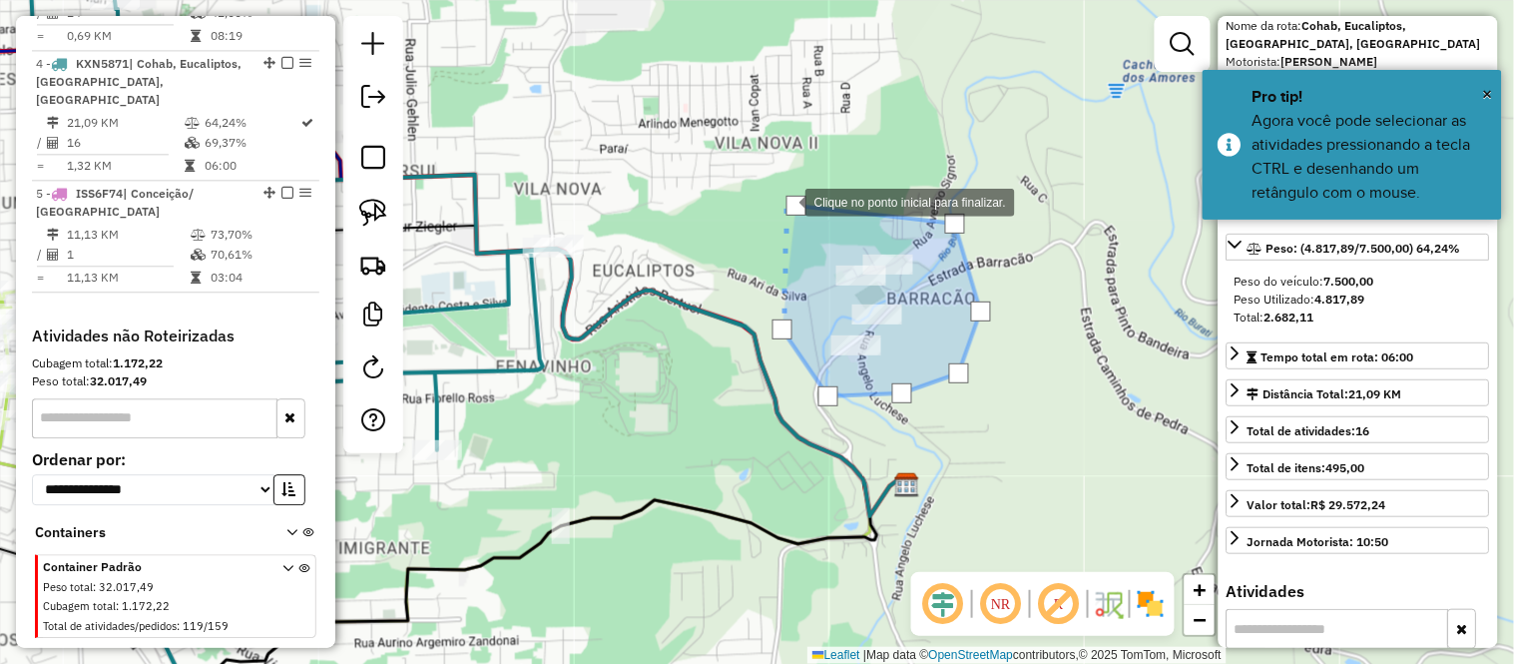
click at [786, 201] on div at bounding box center [796, 206] width 20 height 20
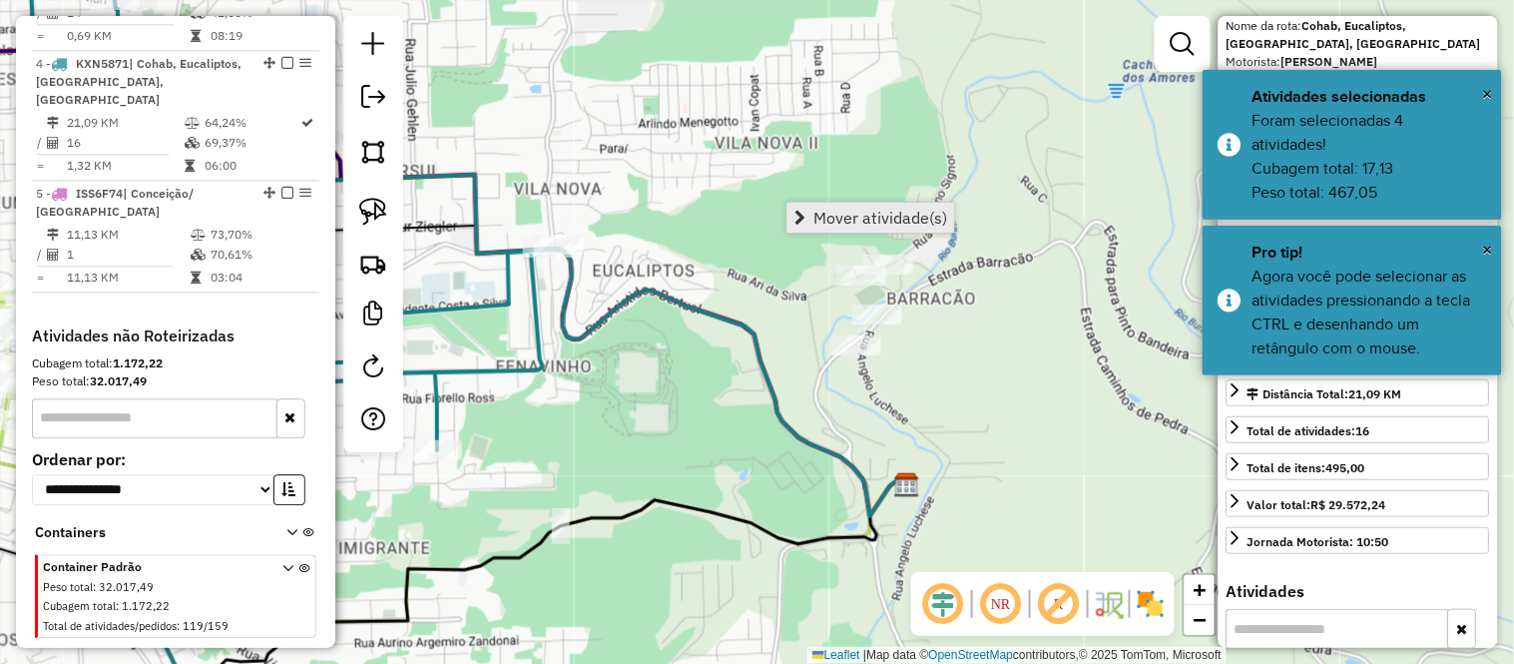
click at [813, 211] on span "Mover atividade(s)" at bounding box center [880, 218] width 134 height 16
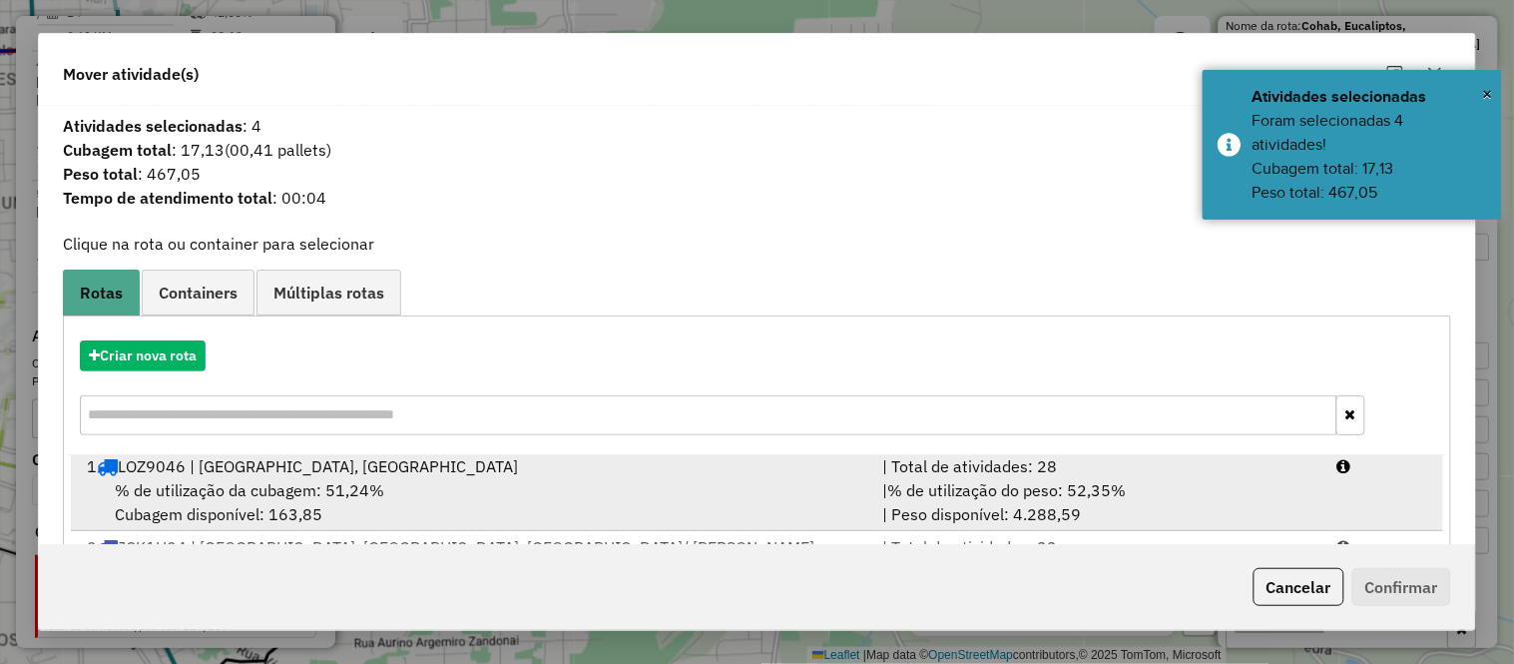
scroll to position [343, 0]
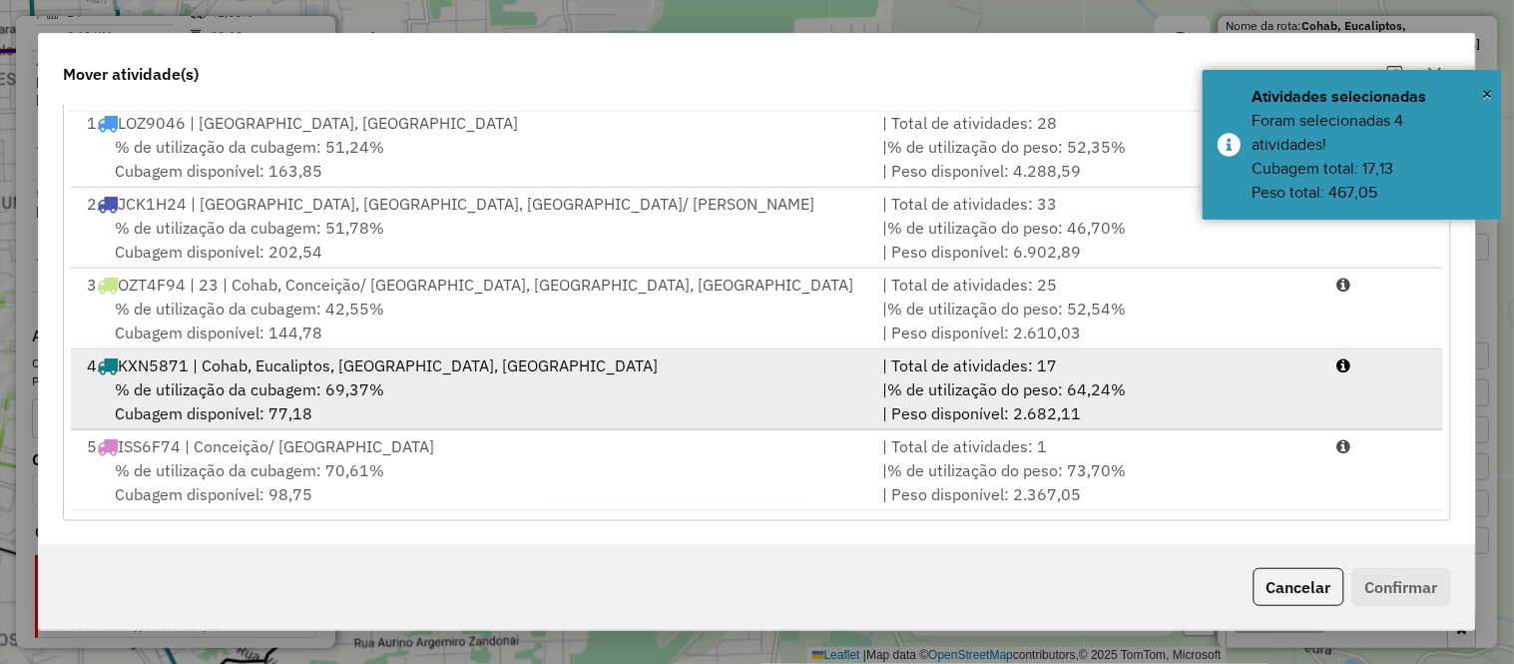
click at [242, 383] on span "% de utilização da cubagem: 69,37%" at bounding box center [249, 389] width 269 height 20
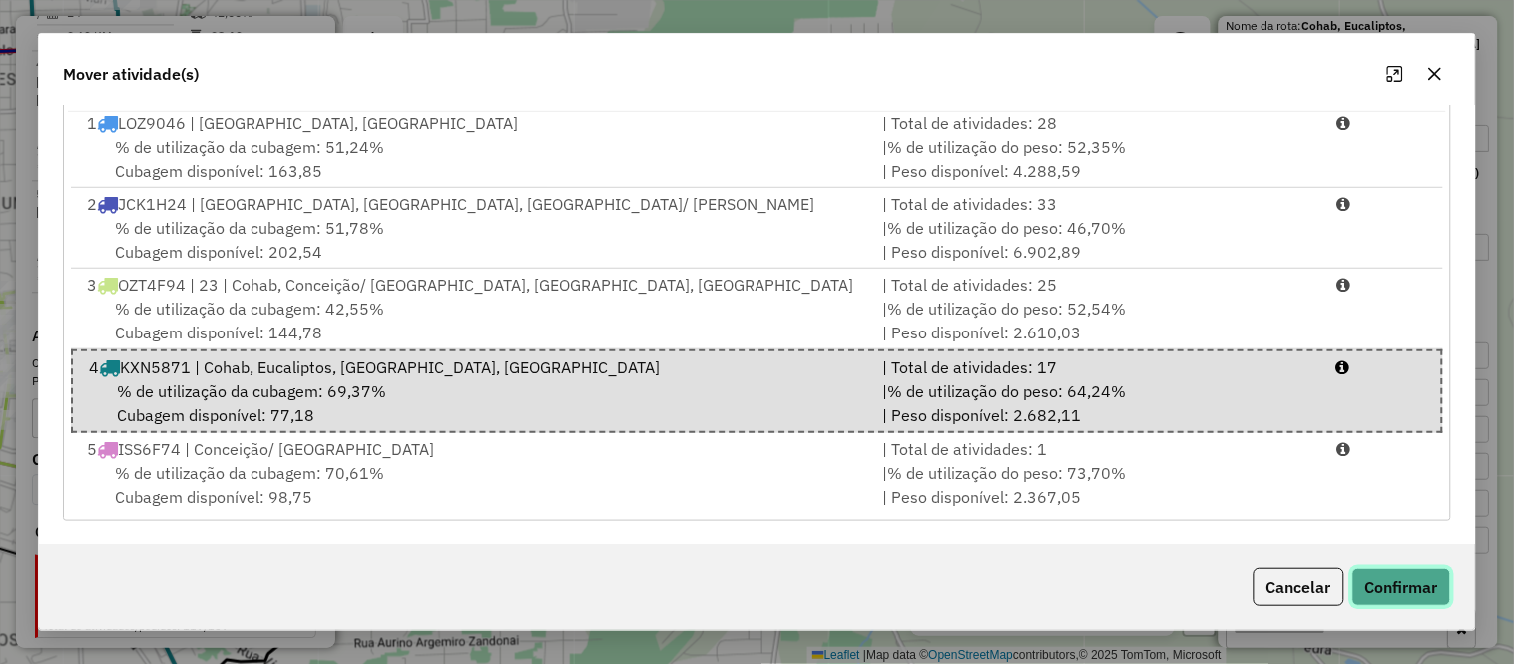
click at [1384, 581] on button "Confirmar" at bounding box center [1401, 587] width 99 height 38
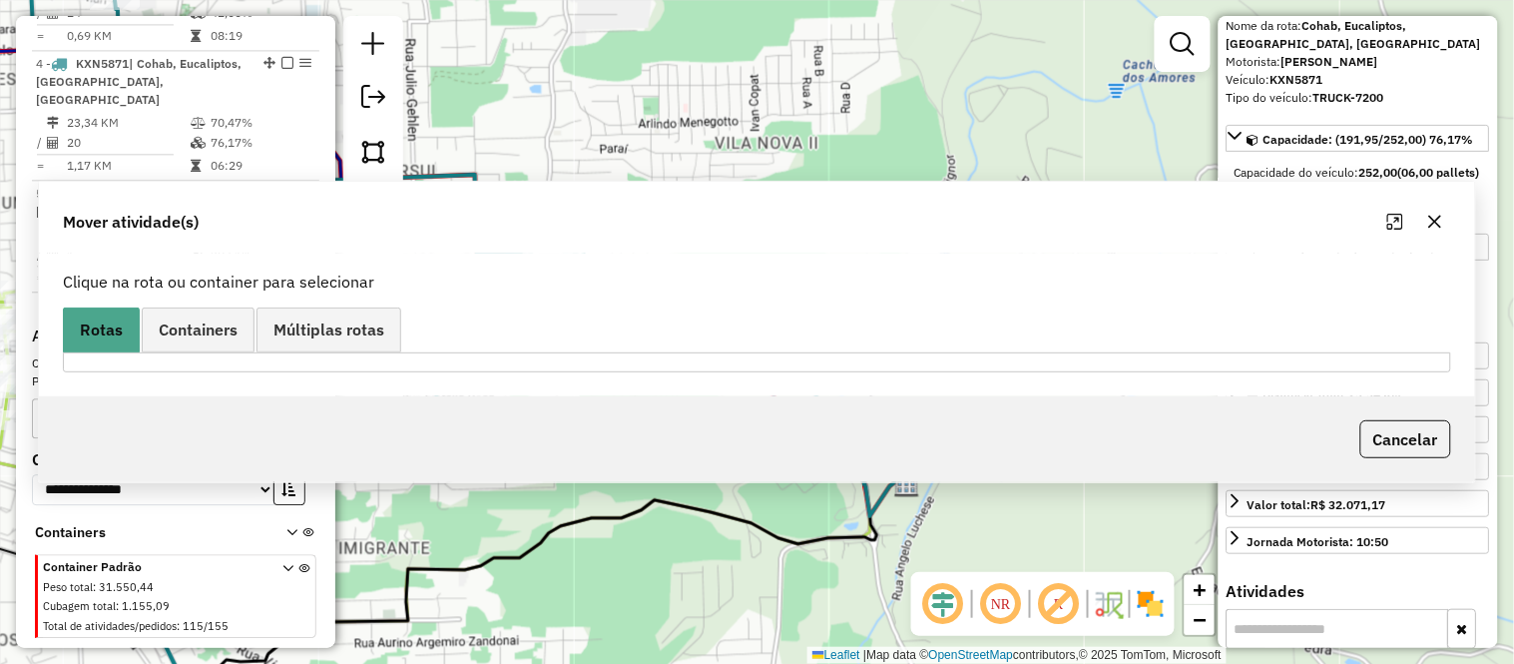
scroll to position [0, 0]
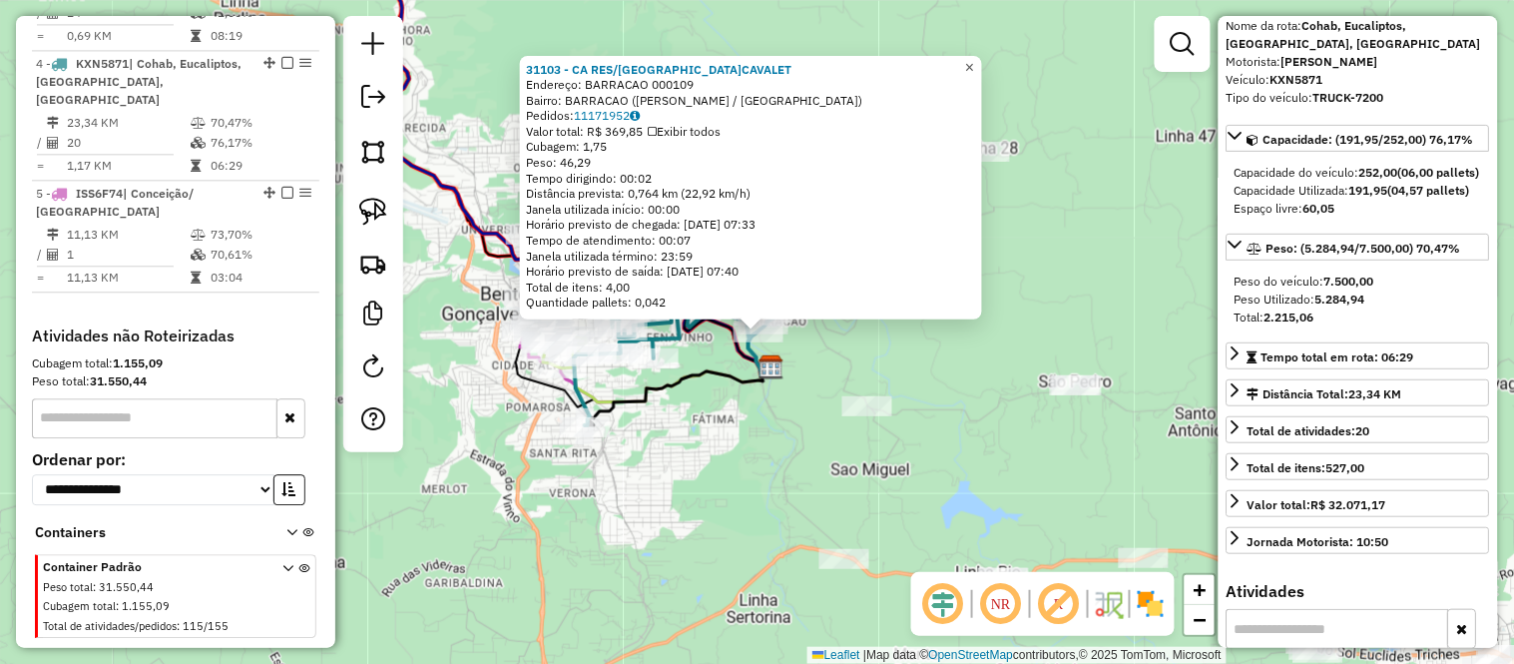
click at [974, 64] on span "×" at bounding box center [969, 66] width 9 height 17
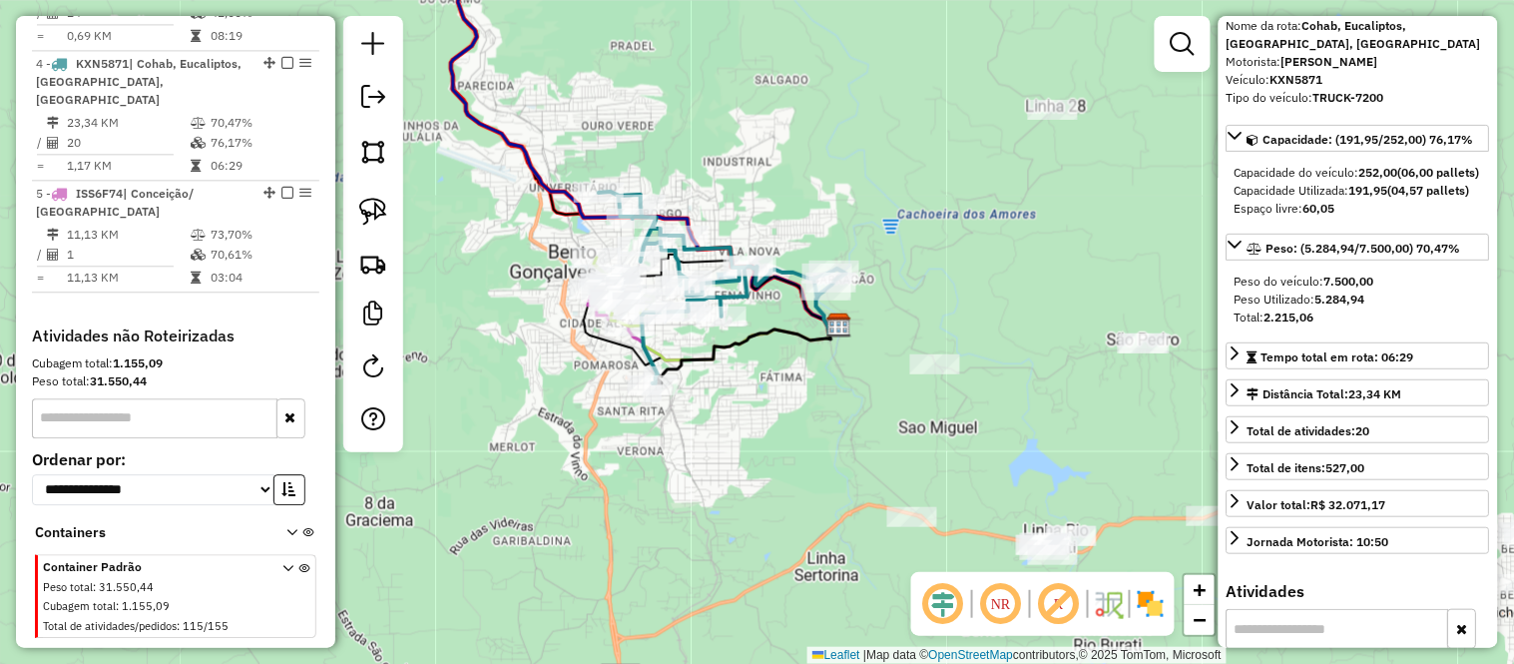
drag, startPoint x: 791, startPoint y: 162, endPoint x: 859, endPoint y: 120, distance: 79.8
click at [859, 120] on div "Janela de atendimento Grade de atendimento Capacidade Transportadoras Veículos …" at bounding box center [757, 332] width 1514 height 664
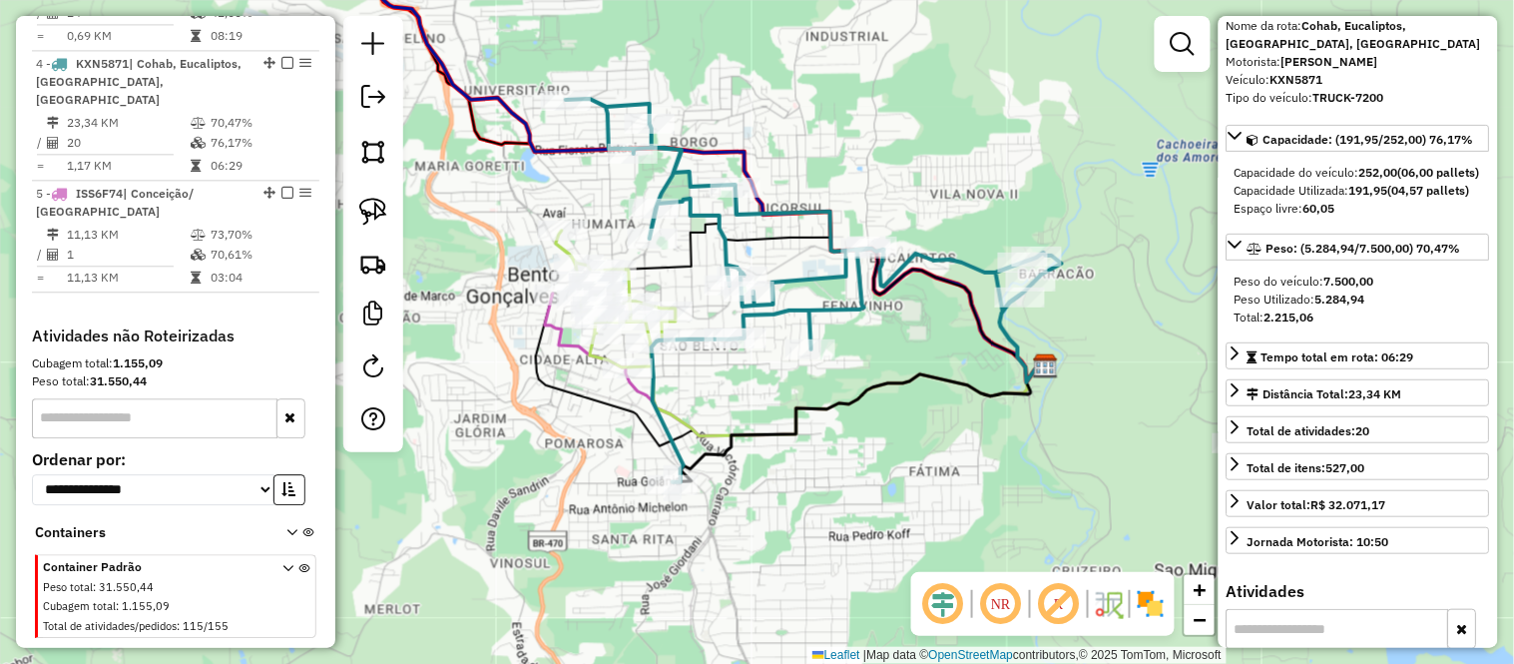
drag, startPoint x: 716, startPoint y: 193, endPoint x: 854, endPoint y: 143, distance: 147.4
click at [854, 143] on div "Janela de atendimento Grade de atendimento Capacidade Transportadoras Veículos …" at bounding box center [757, 332] width 1514 height 664
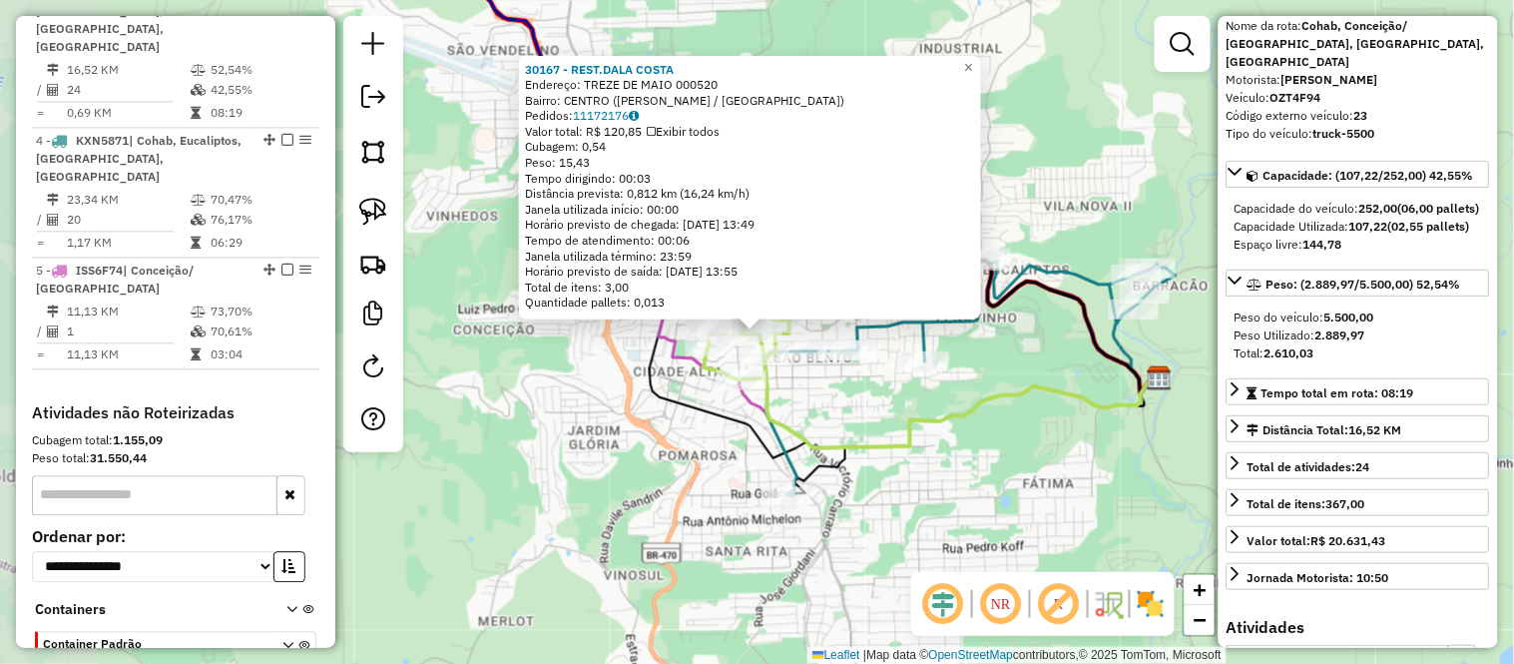
scroll to position [1031, 0]
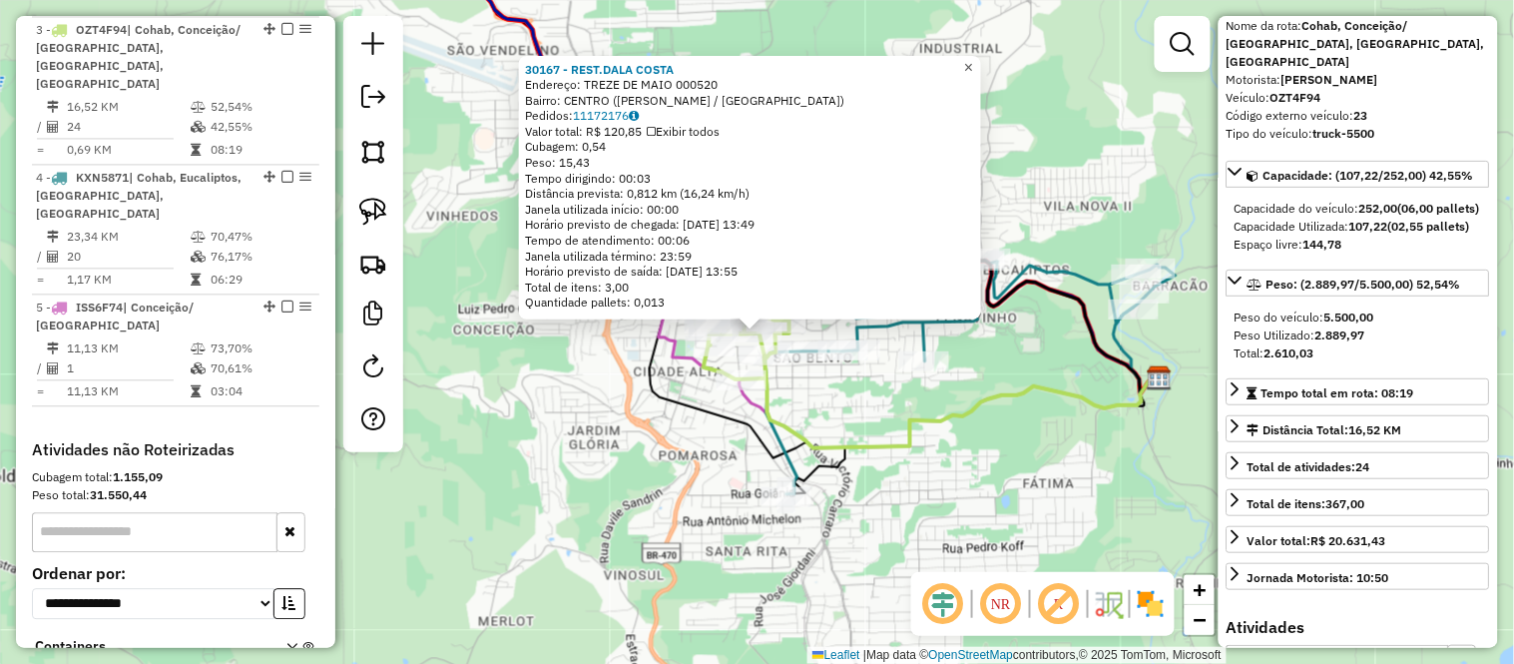
click at [981, 67] on link "×" at bounding box center [969, 67] width 24 height 24
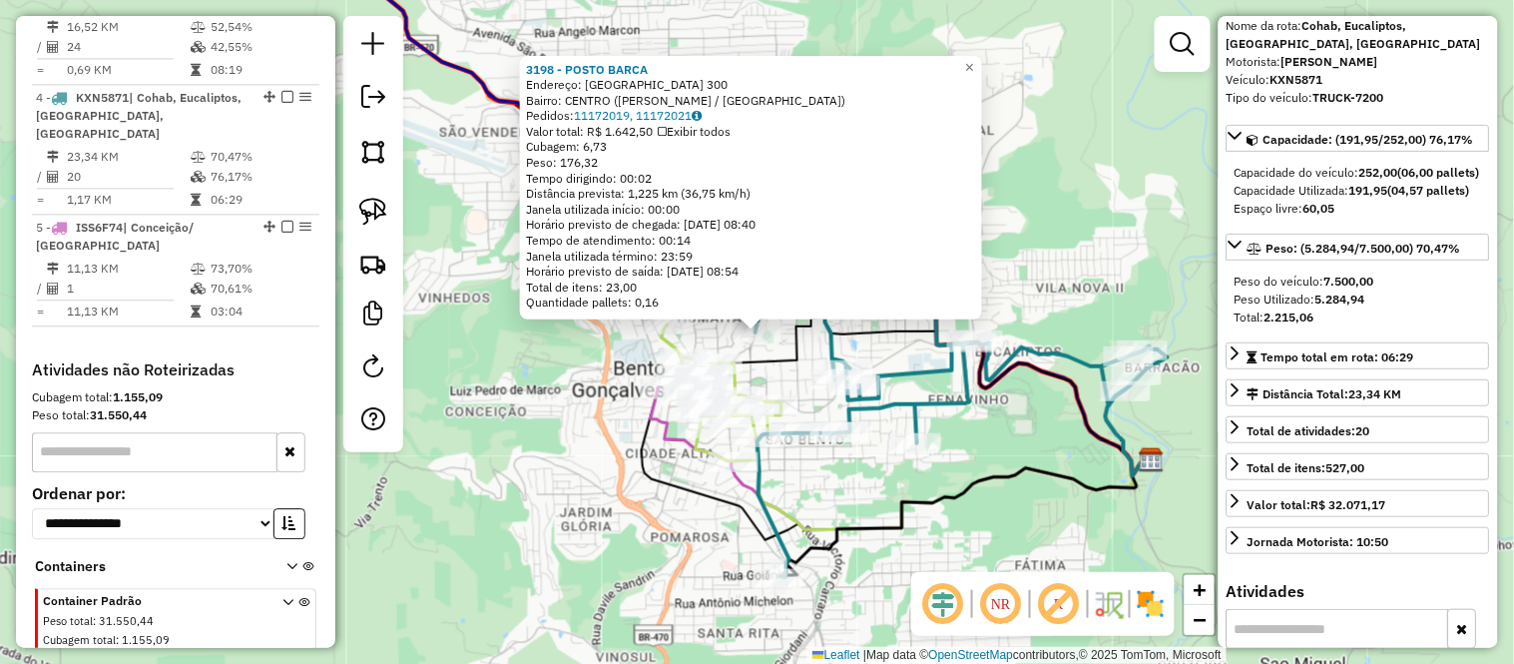
scroll to position [1145, 0]
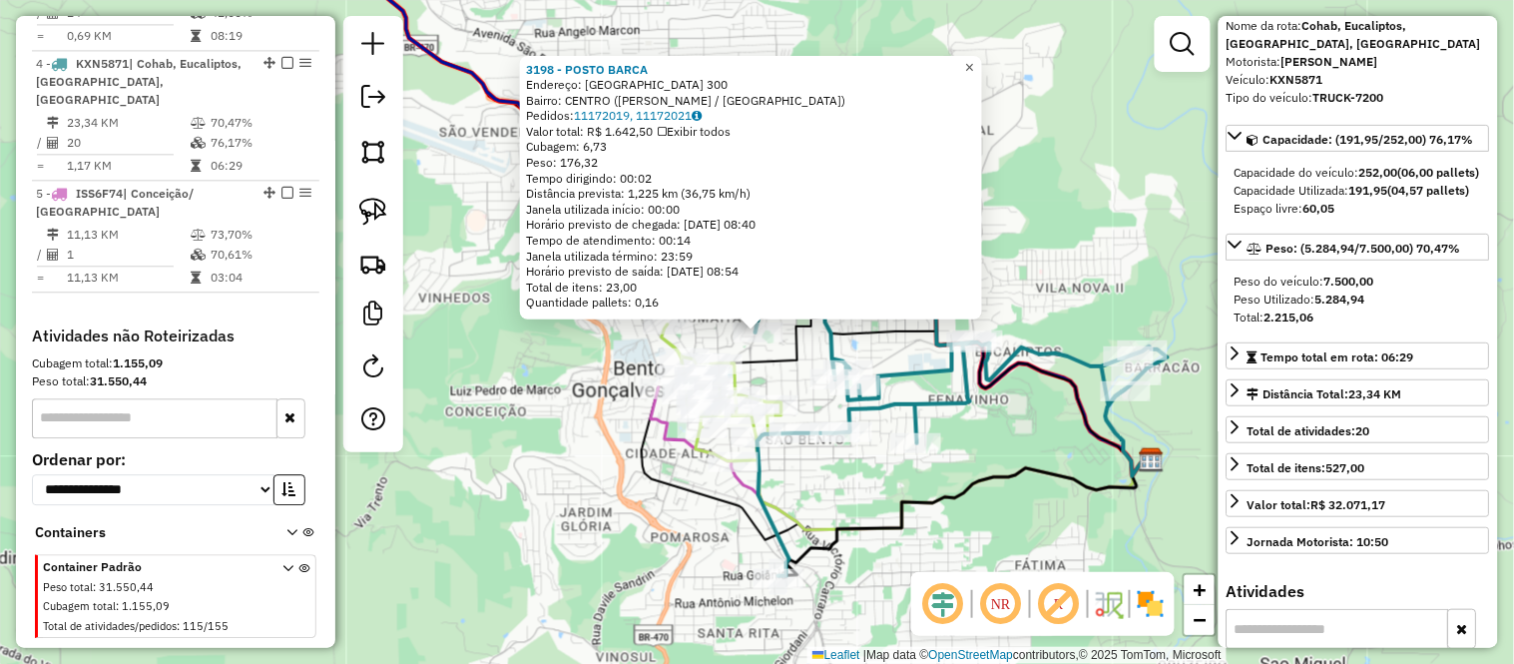
click at [974, 64] on span "×" at bounding box center [969, 66] width 9 height 17
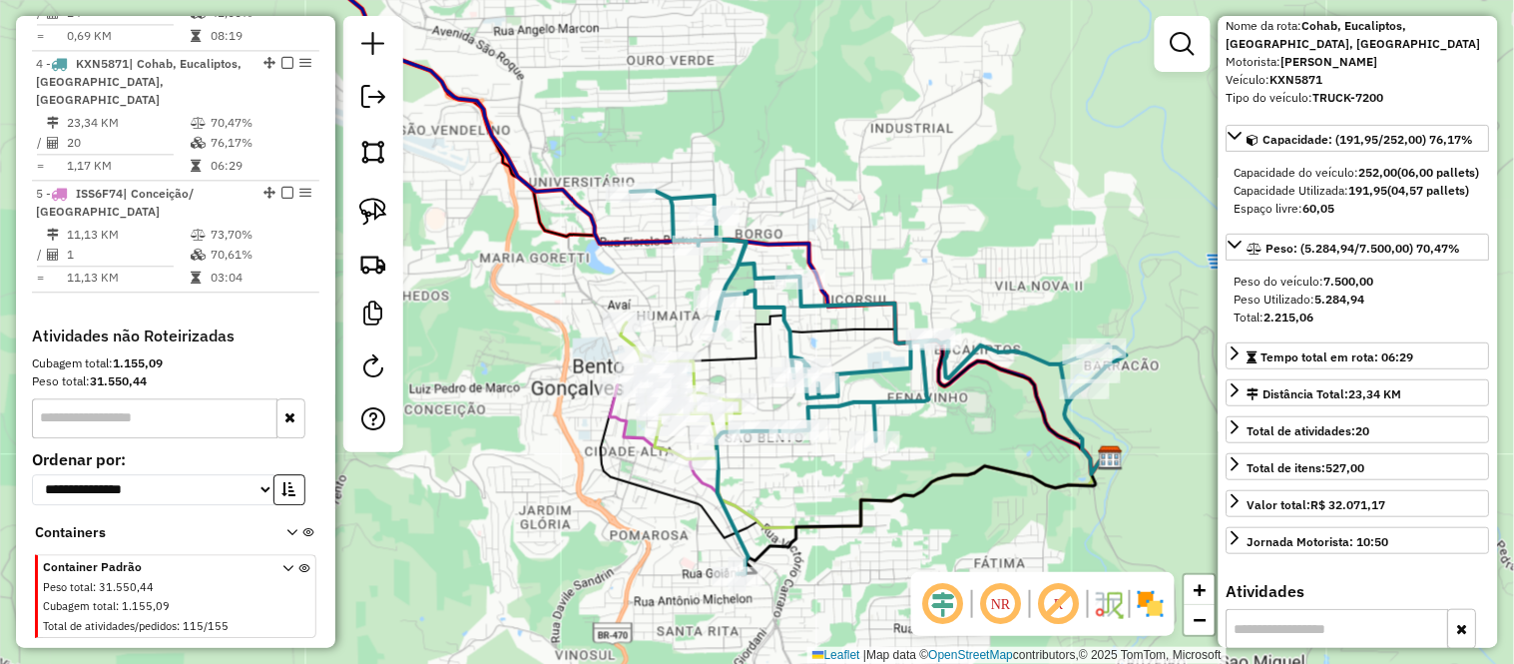
drag, startPoint x: 1042, startPoint y: 174, endPoint x: 692, endPoint y: 58, distance: 368.9
click at [693, 58] on div "Janela de atendimento Grade de atendimento Capacidade Transportadoras Veículos …" at bounding box center [757, 332] width 1514 height 664
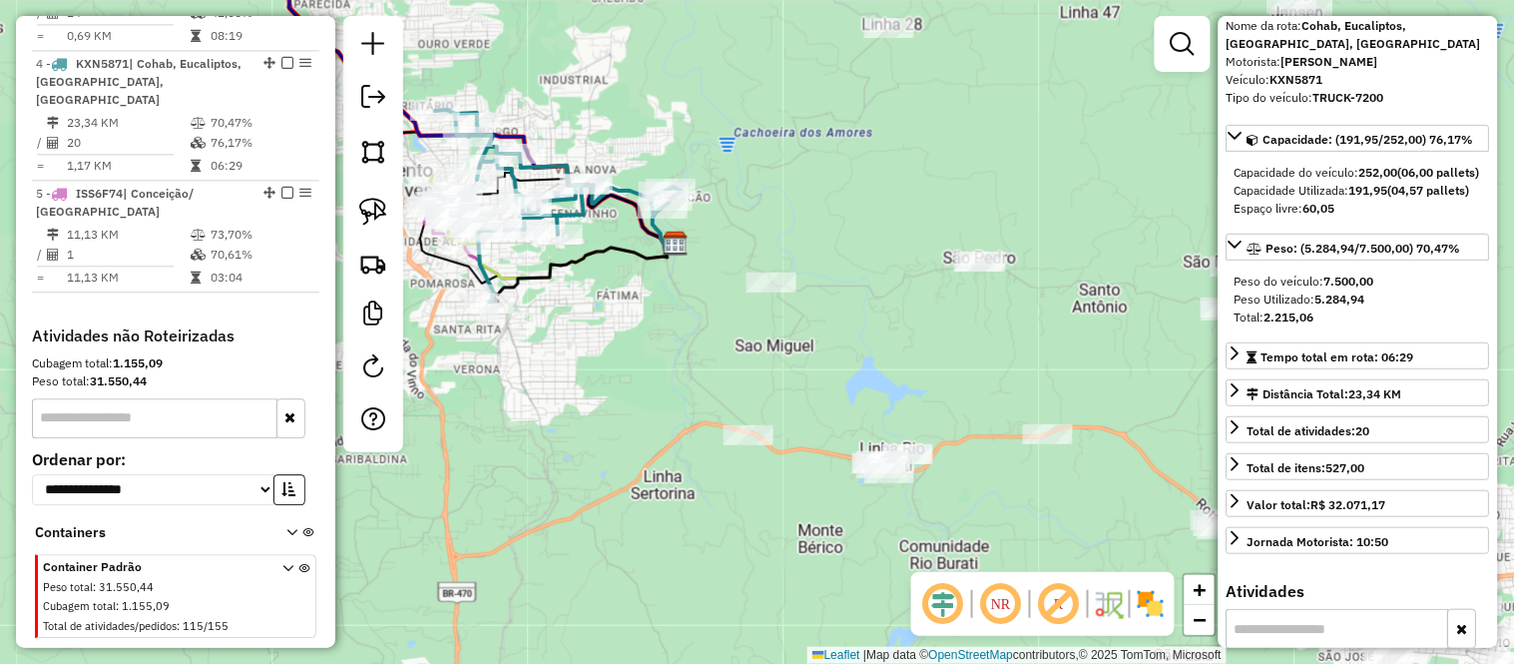
drag, startPoint x: 869, startPoint y: 202, endPoint x: 831, endPoint y: 195, distance: 38.6
click at [831, 195] on div "Janela de atendimento Grade de atendimento Capacidade Transportadoras Veículos …" at bounding box center [757, 332] width 1514 height 664
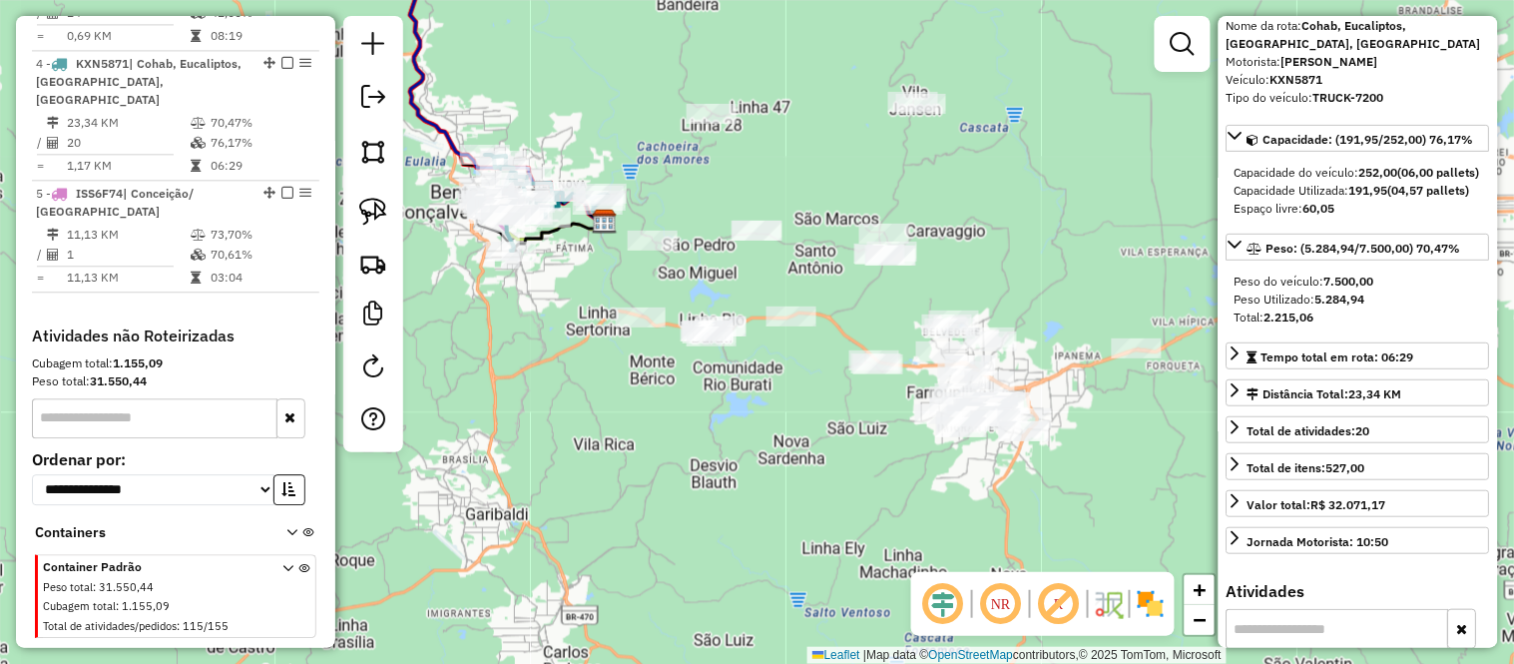
drag, startPoint x: 834, startPoint y: 172, endPoint x: 705, endPoint y: 185, distance: 130.4
click at [705, 185] on div "Janela de atendimento Grade de atendimento Capacidade Transportadoras Veículos …" at bounding box center [757, 332] width 1514 height 664
click at [364, 145] on img at bounding box center [373, 152] width 28 height 28
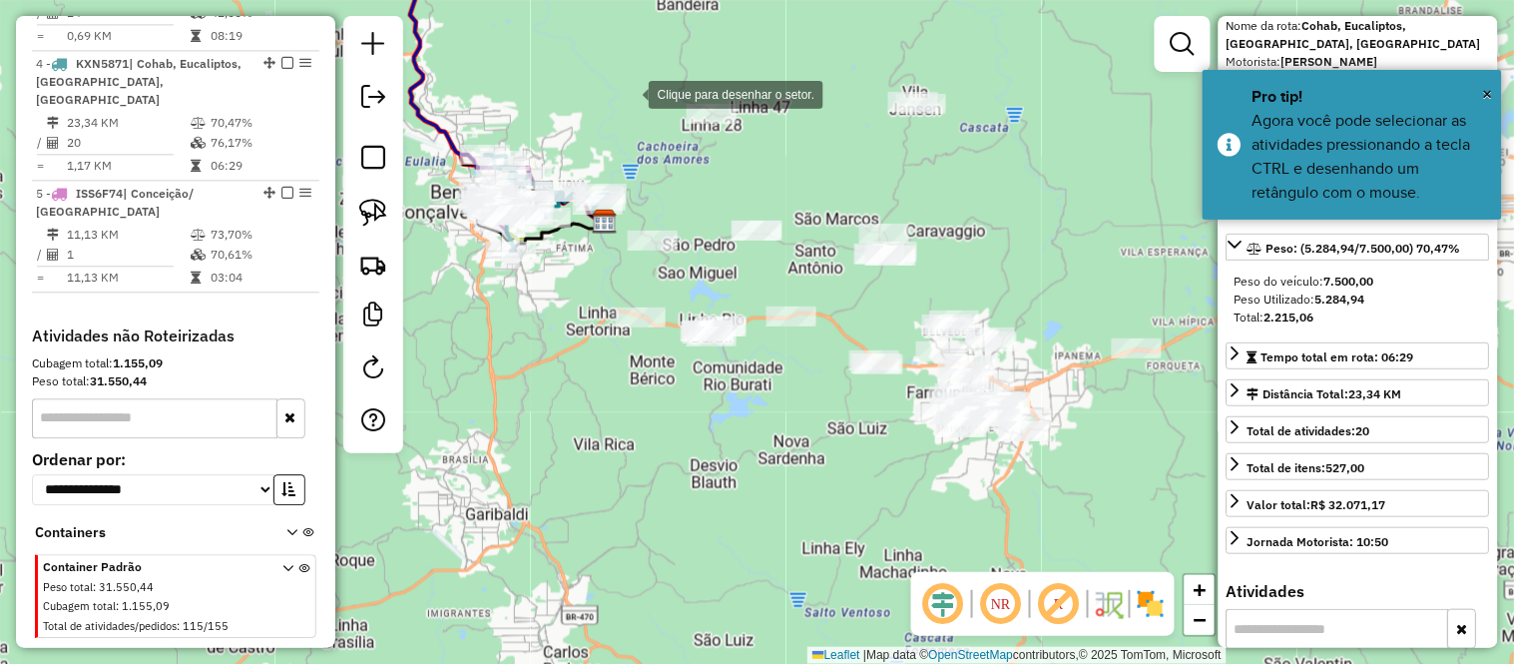
click at [629, 93] on div at bounding box center [629, 93] width 40 height 40
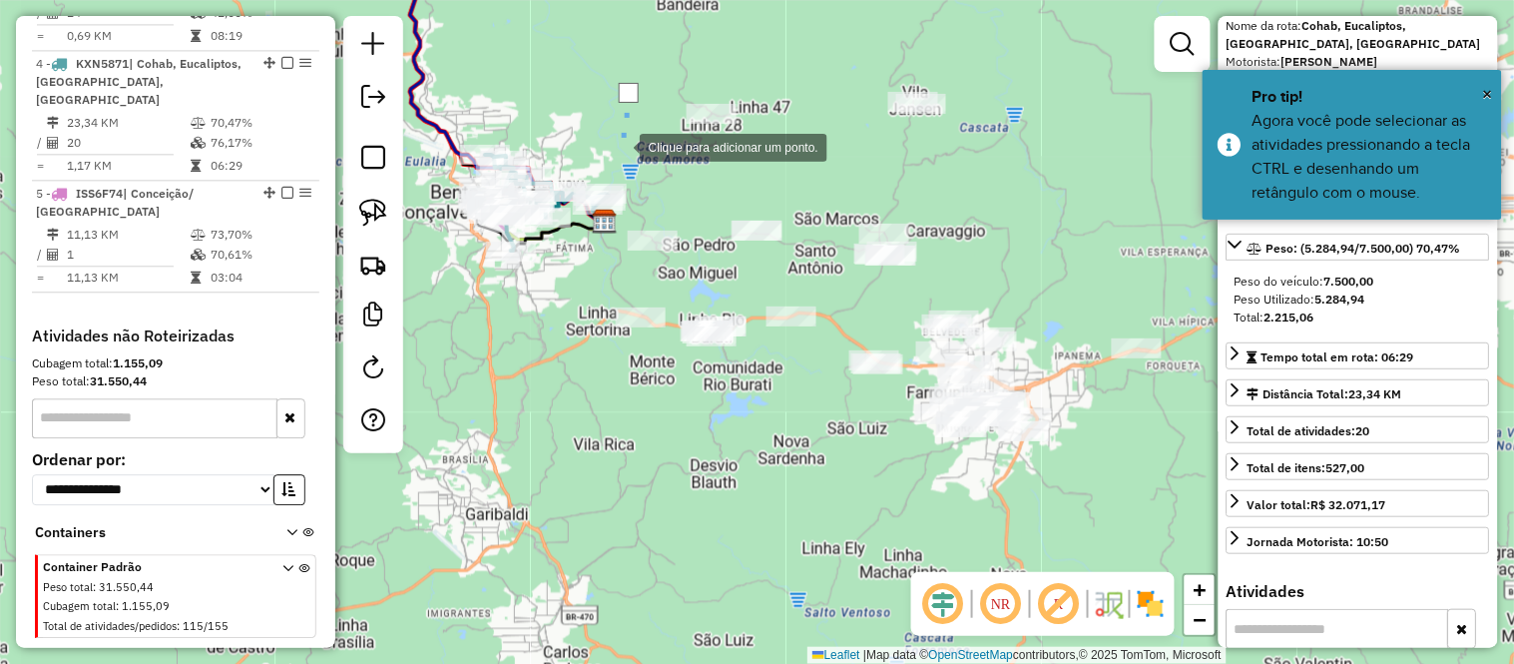
click at [620, 146] on div at bounding box center [620, 146] width 40 height 40
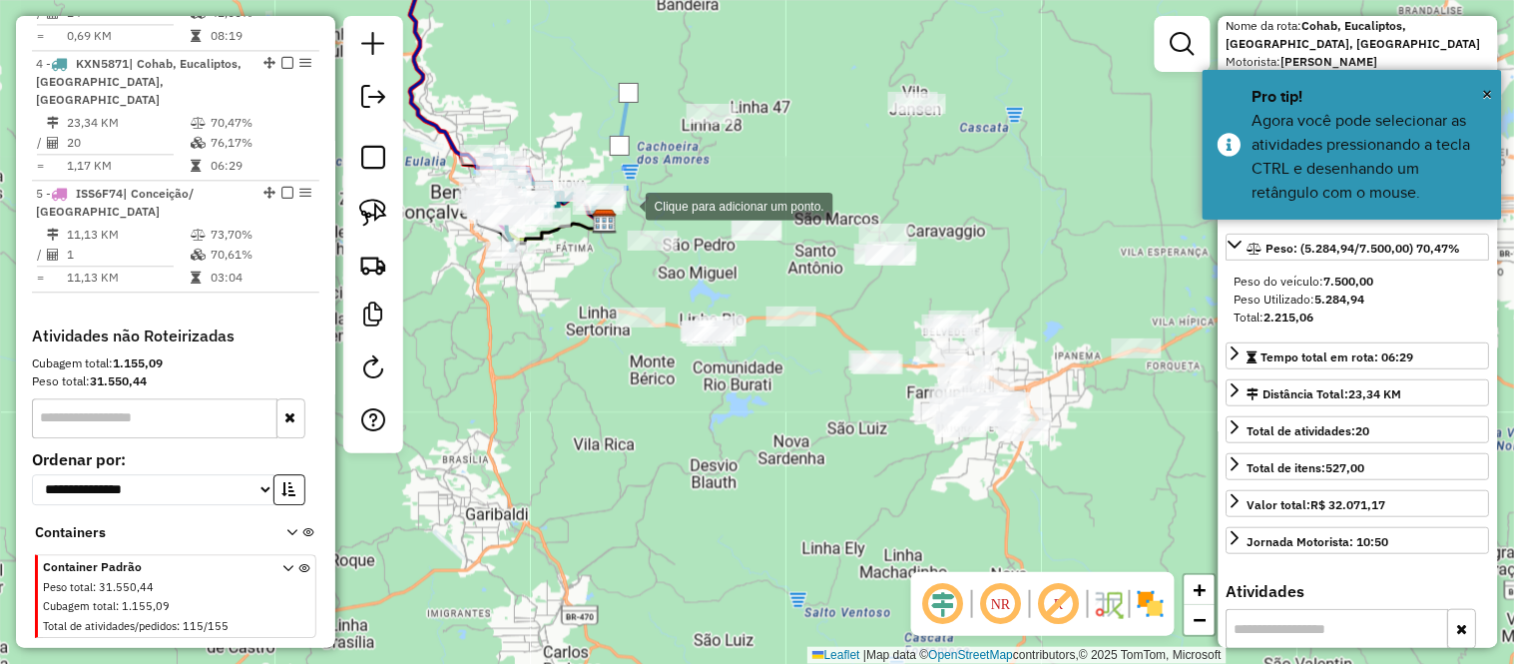
click at [626, 205] on div at bounding box center [626, 205] width 40 height 40
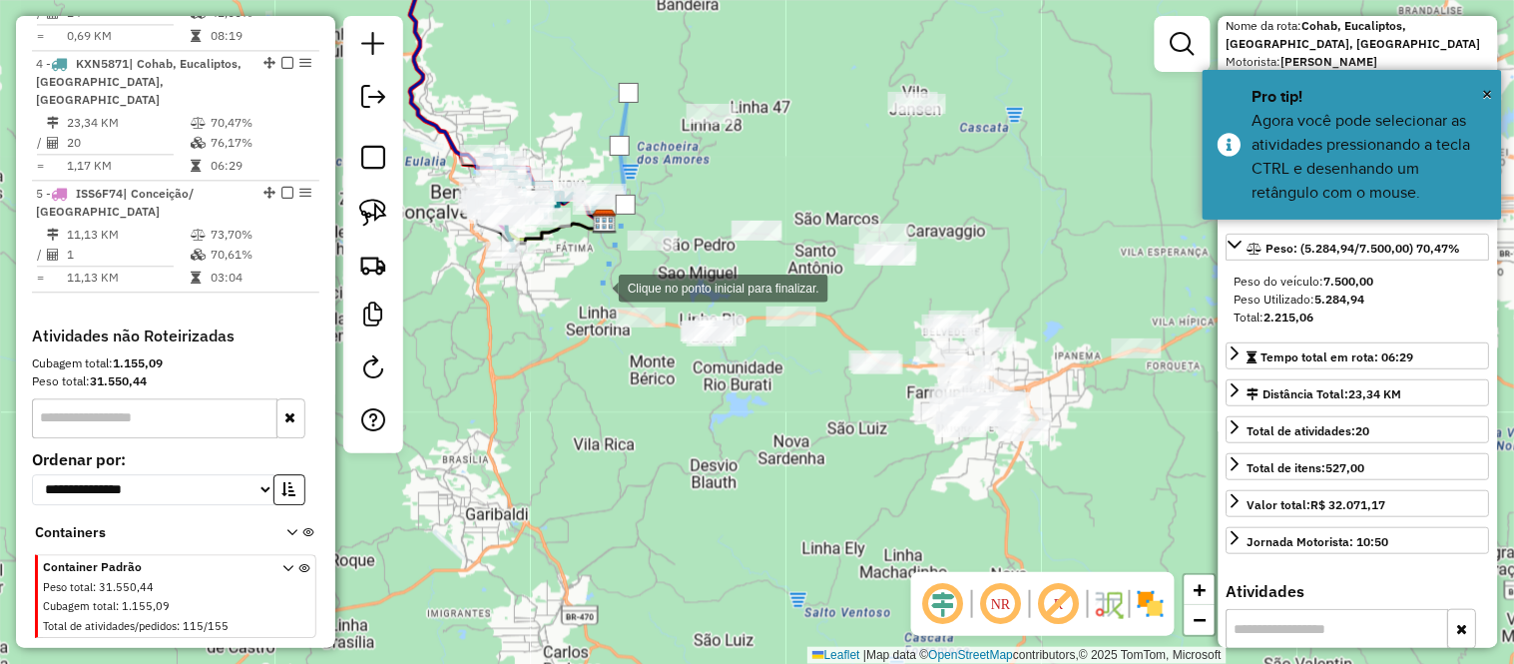
click at [597, 296] on div at bounding box center [599, 286] width 40 height 40
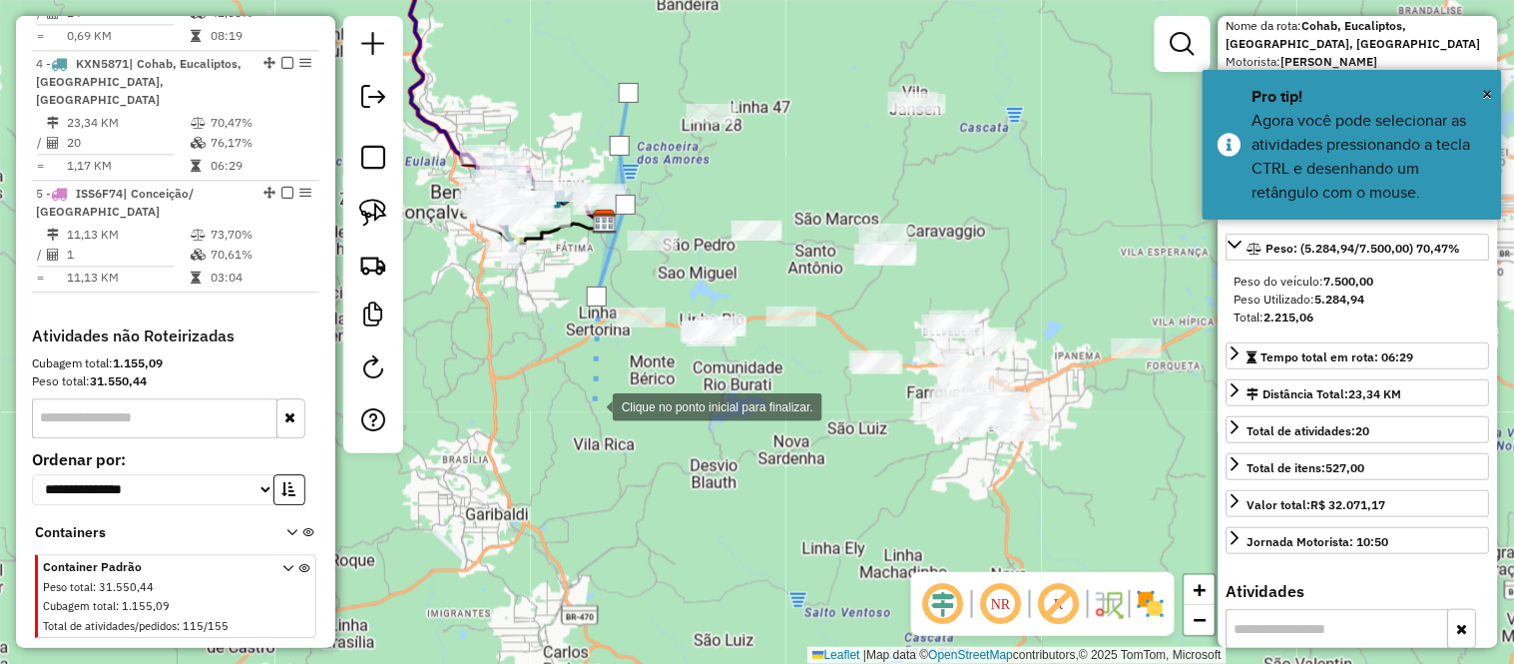
click at [593, 405] on div at bounding box center [593, 405] width 40 height 40
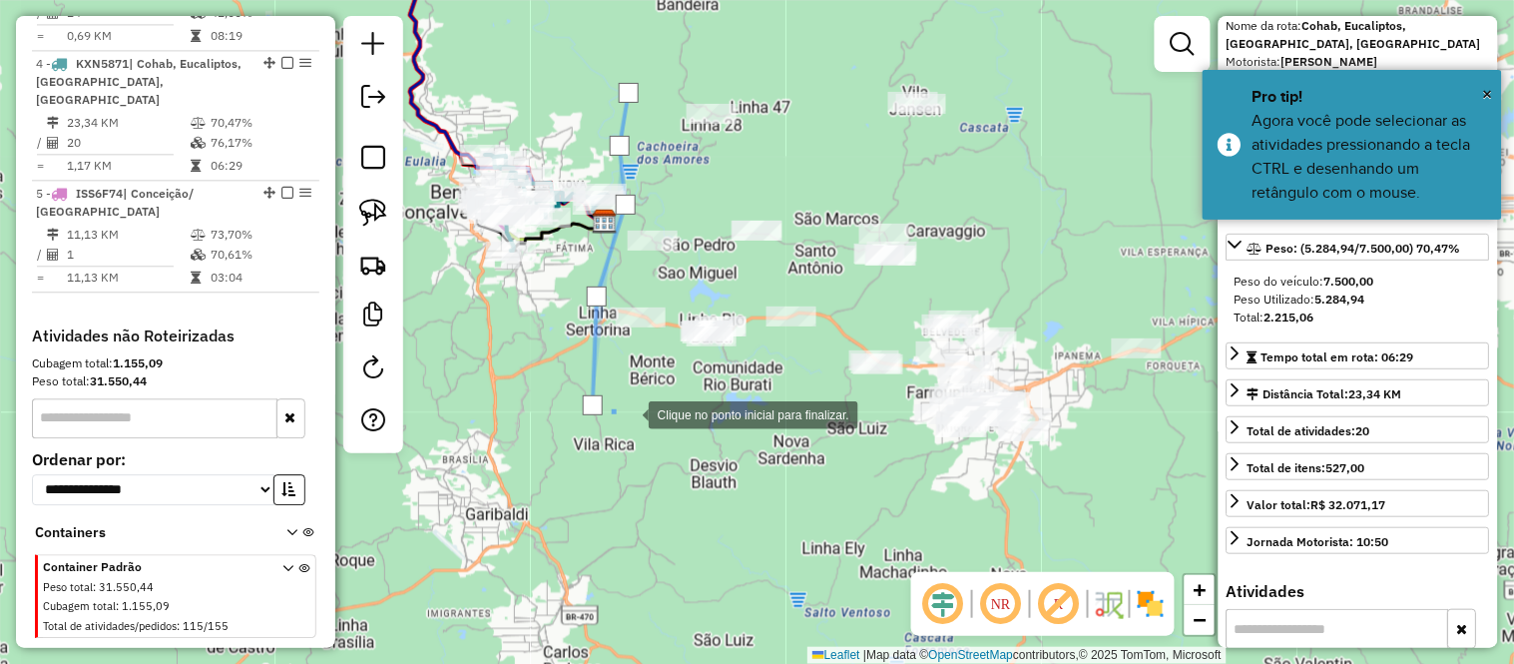
click at [649, 433] on div at bounding box center [629, 413] width 40 height 40
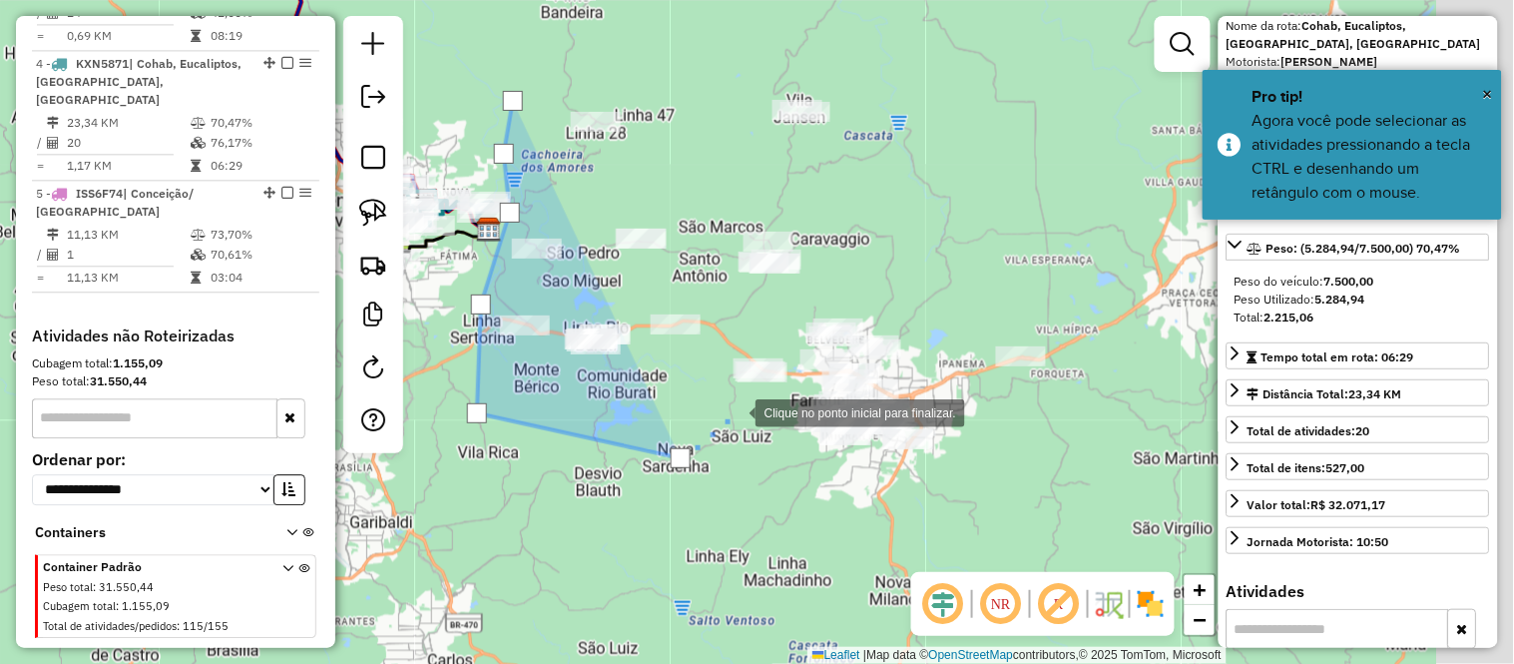
drag, startPoint x: 889, startPoint y: 403, endPoint x: 742, endPoint y: 407, distance: 147.8
click at [742, 411] on div at bounding box center [736, 411] width 40 height 40
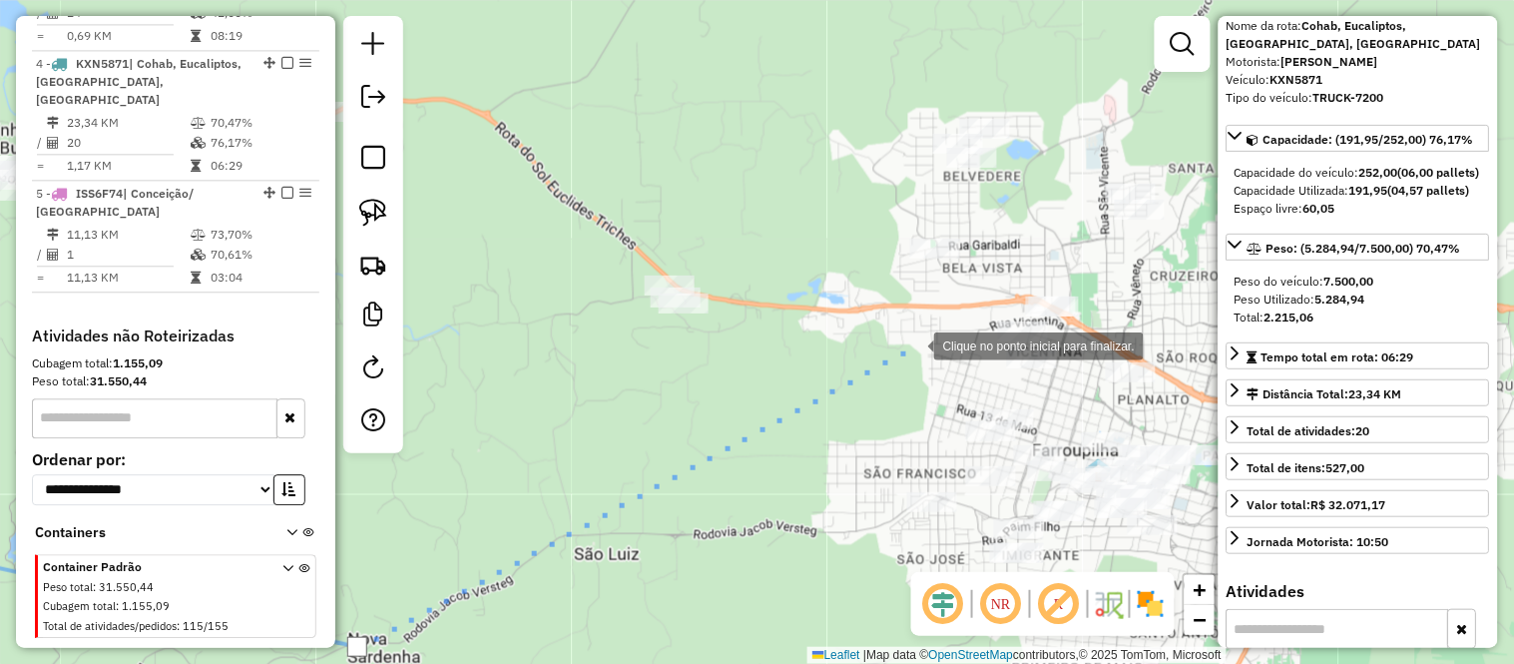
click at [914, 344] on div at bounding box center [914, 344] width 40 height 40
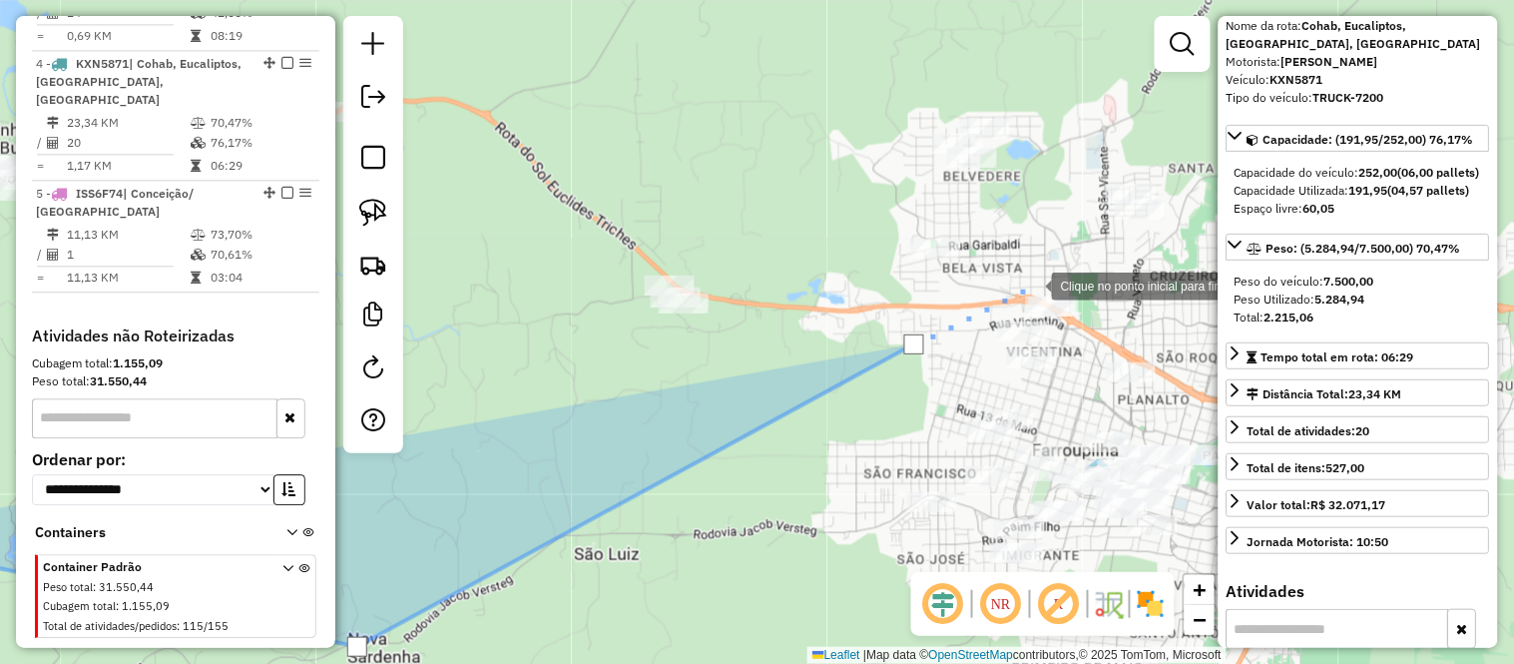
click at [1032, 284] on div at bounding box center [1032, 284] width 40 height 40
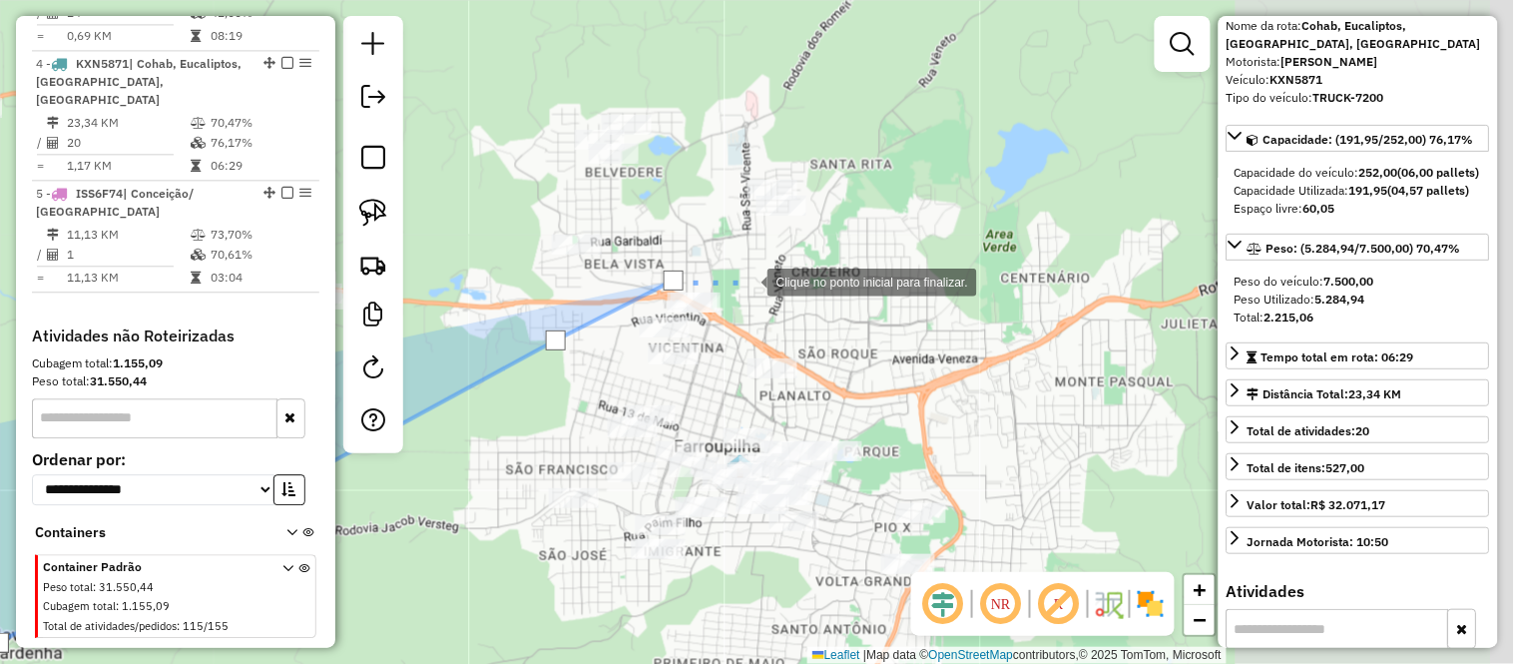
drag, startPoint x: 1108, startPoint y: 284, endPoint x: 747, endPoint y: 280, distance: 361.3
click at [747, 280] on div at bounding box center [748, 280] width 40 height 40
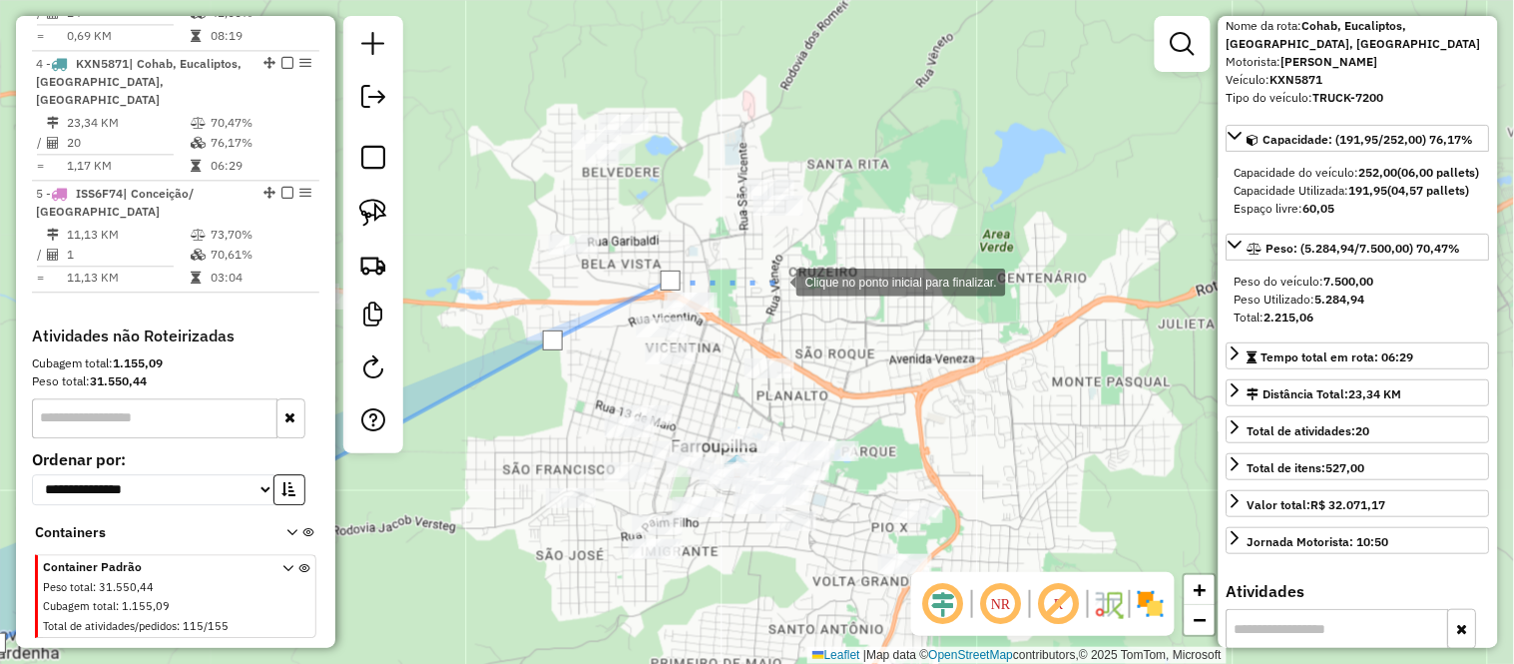
click at [796, 300] on div at bounding box center [776, 280] width 40 height 40
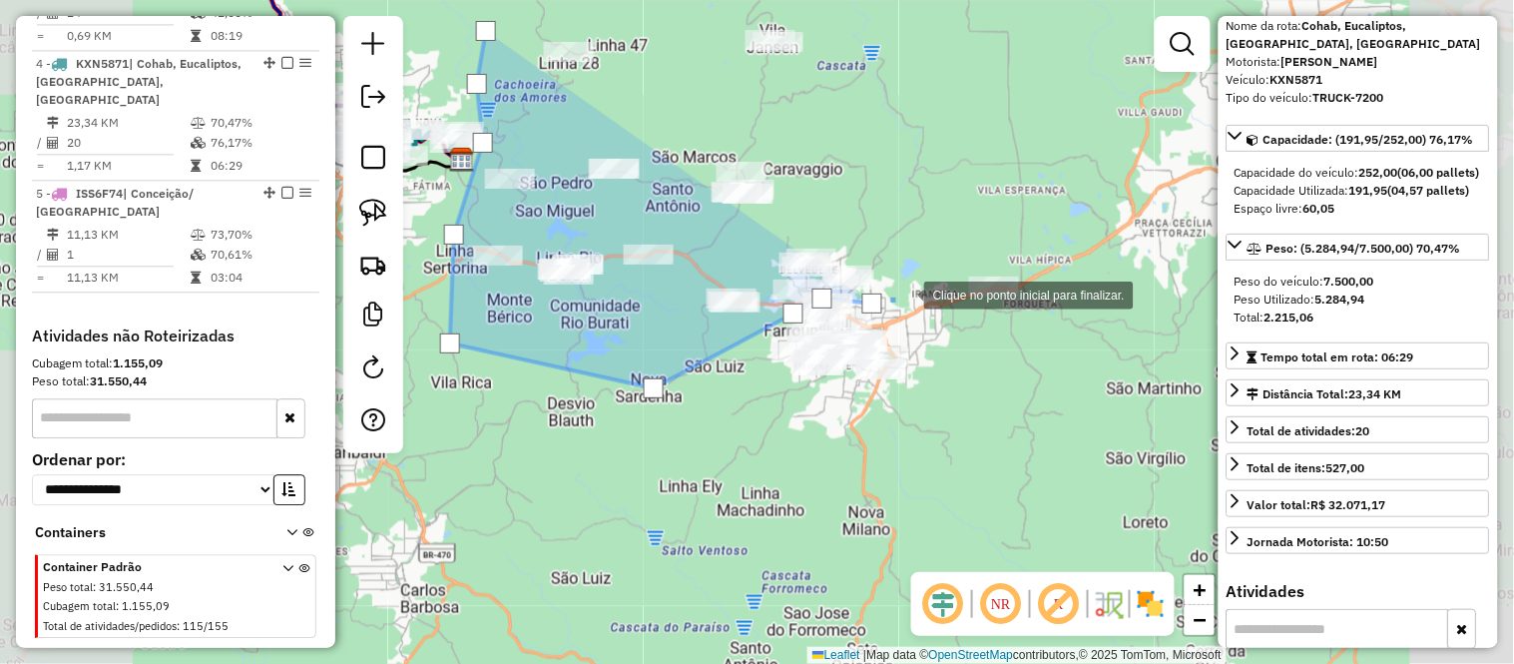
click at [904, 293] on div at bounding box center [904, 293] width 40 height 40
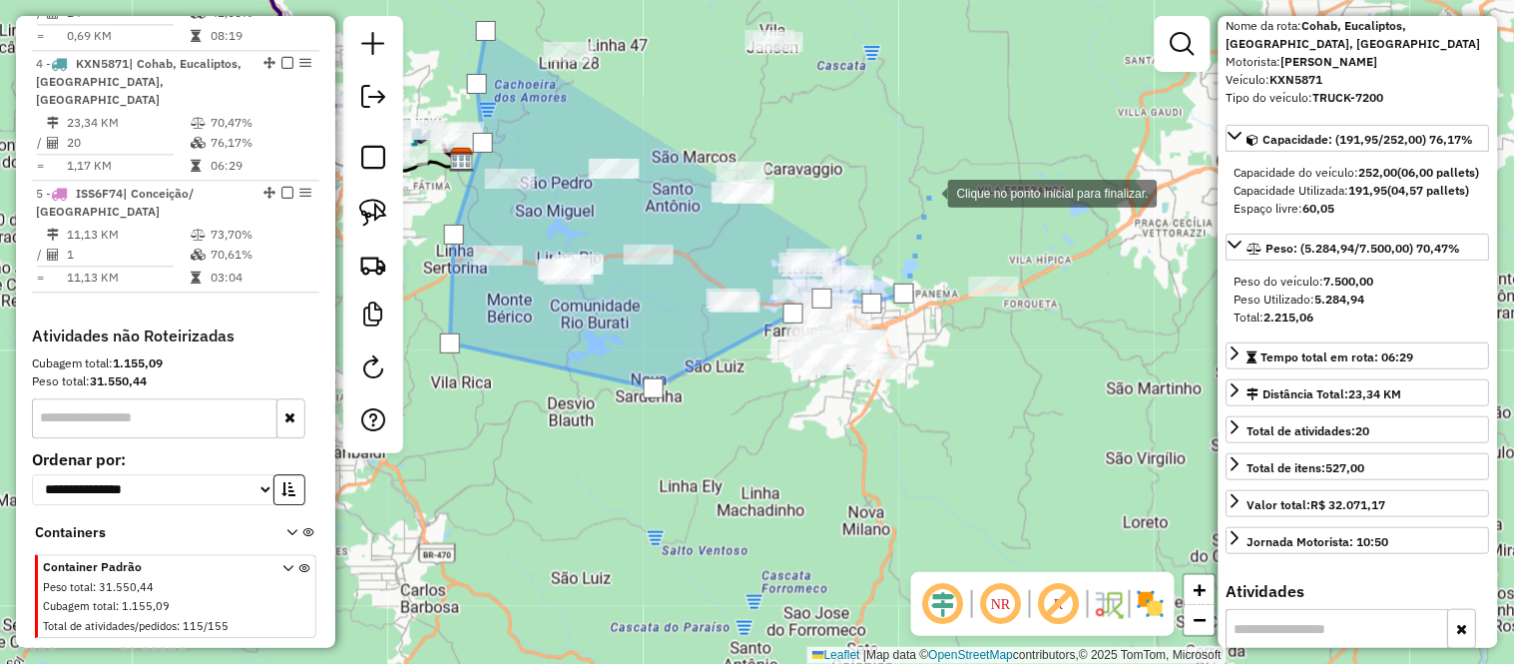
click at [928, 192] on div at bounding box center [928, 192] width 40 height 40
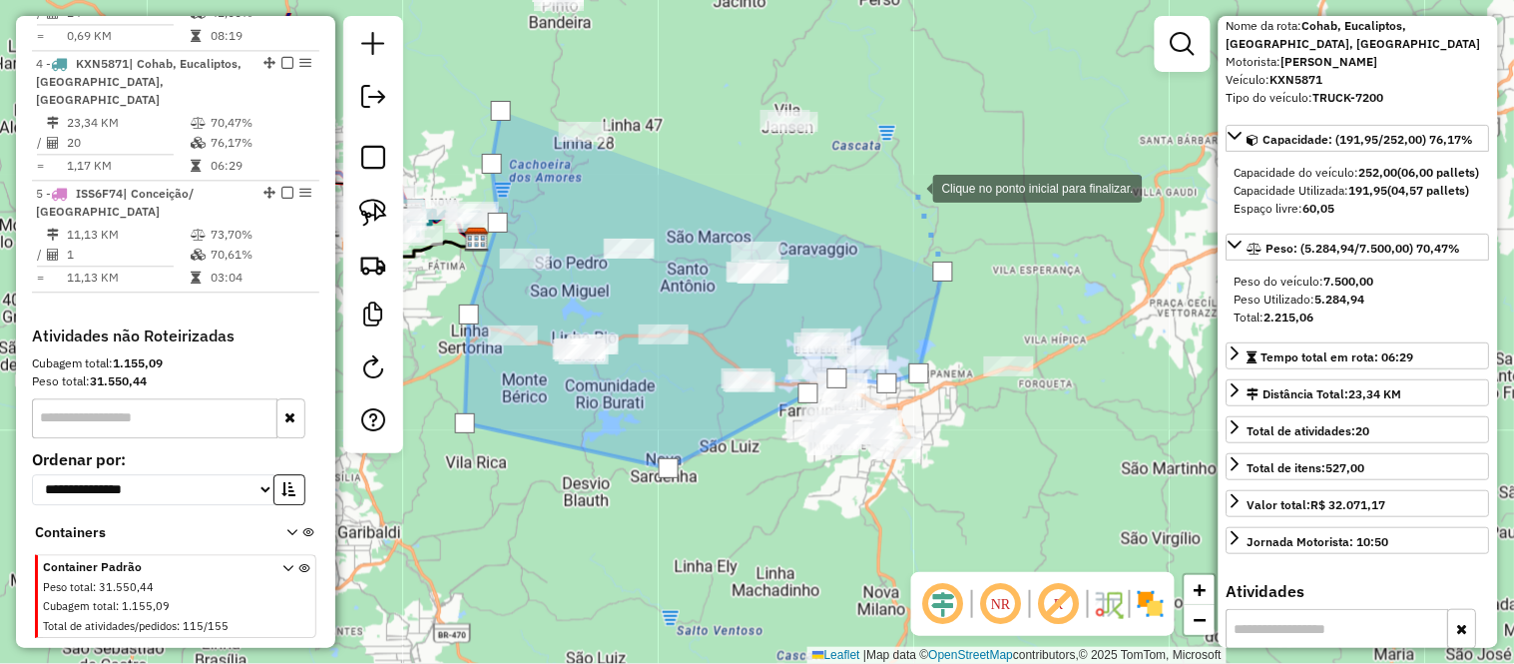
drag, startPoint x: 896, startPoint y: 97, endPoint x: 930, endPoint y: 214, distance: 121.6
click at [930, 207] on div at bounding box center [913, 187] width 40 height 40
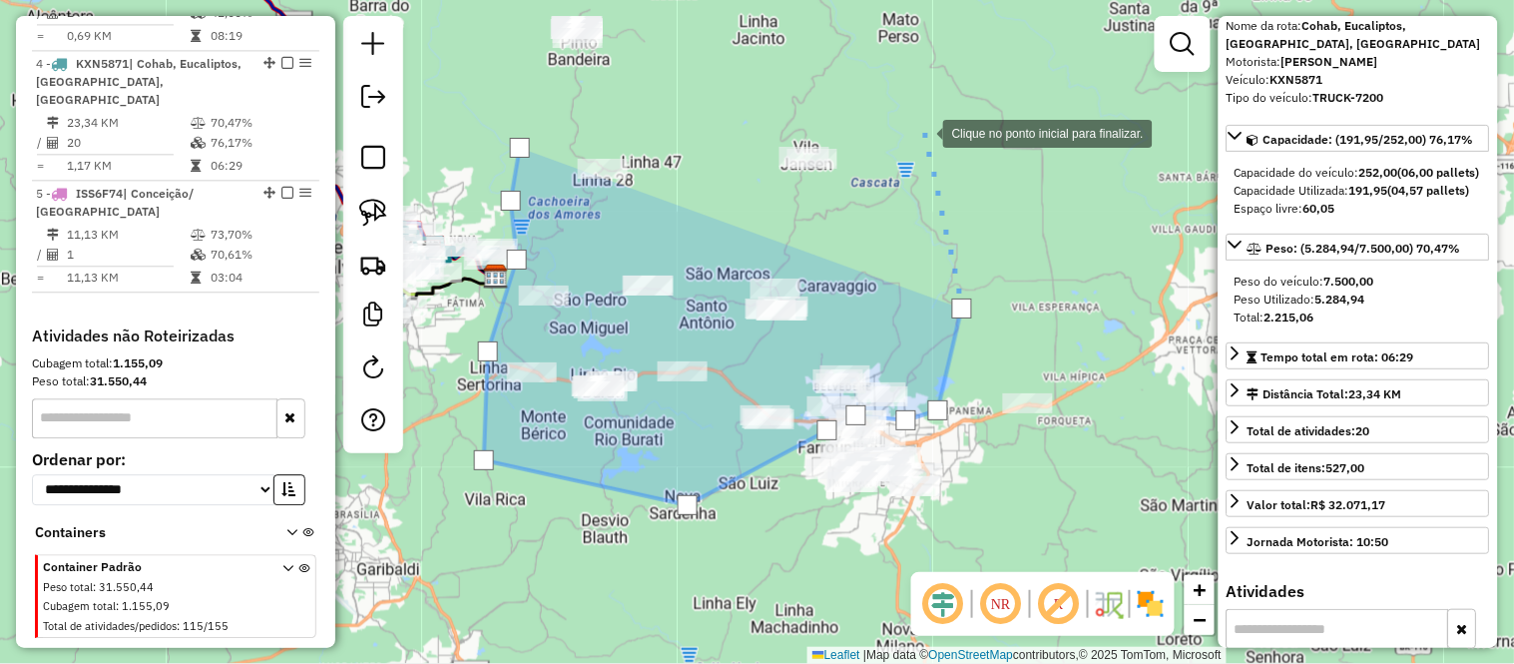
click at [923, 132] on div at bounding box center [923, 132] width 40 height 40
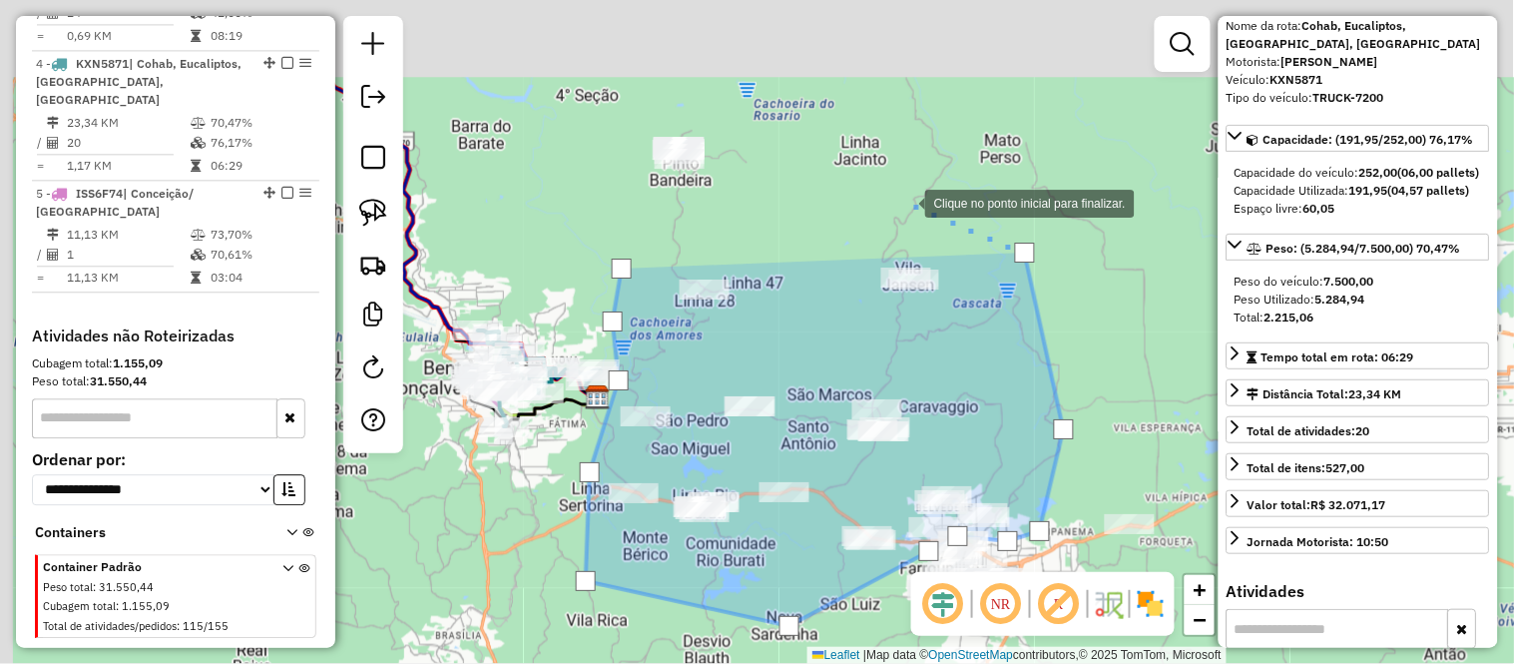
drag, startPoint x: 803, startPoint y: 80, endPoint x: 905, endPoint y: 201, distance: 157.9
click at [905, 201] on div at bounding box center [905, 202] width 40 height 40
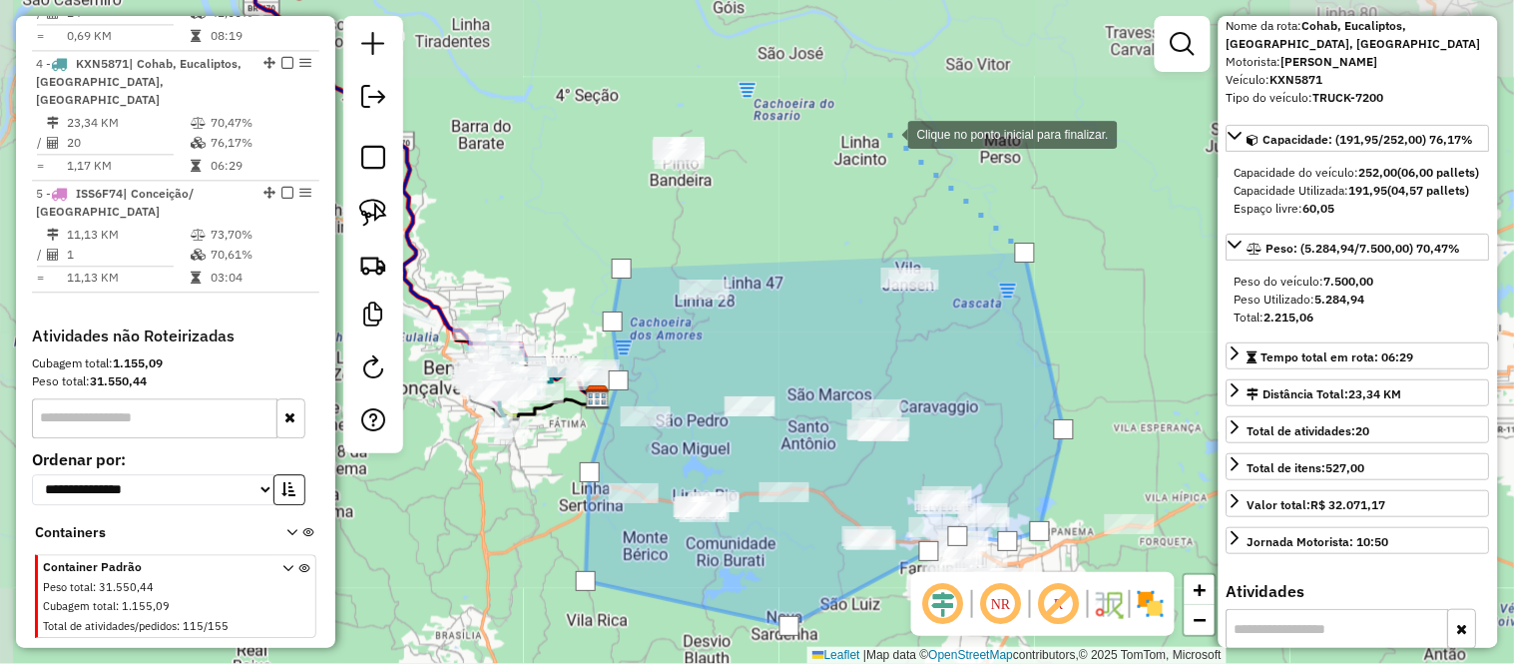
click at [871, 113] on div at bounding box center [888, 133] width 40 height 40
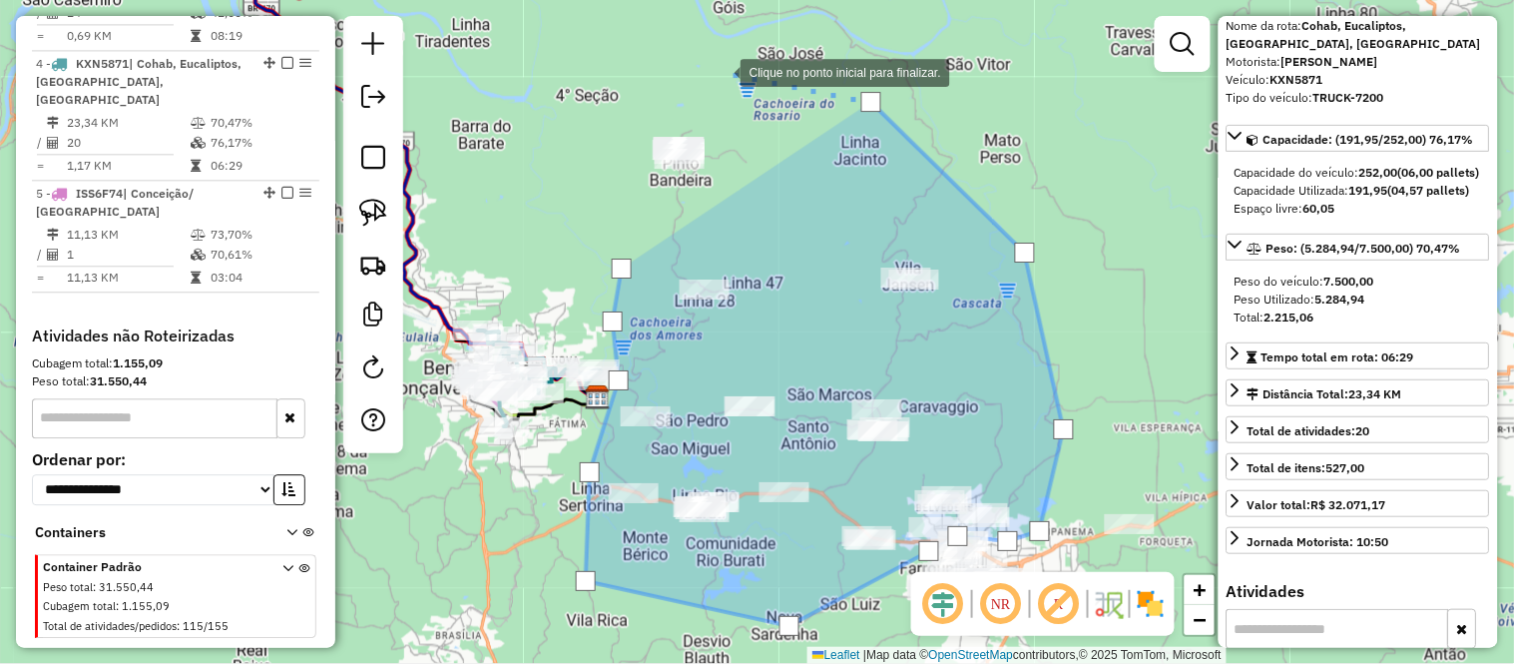
click at [721, 71] on div at bounding box center [721, 71] width 40 height 40
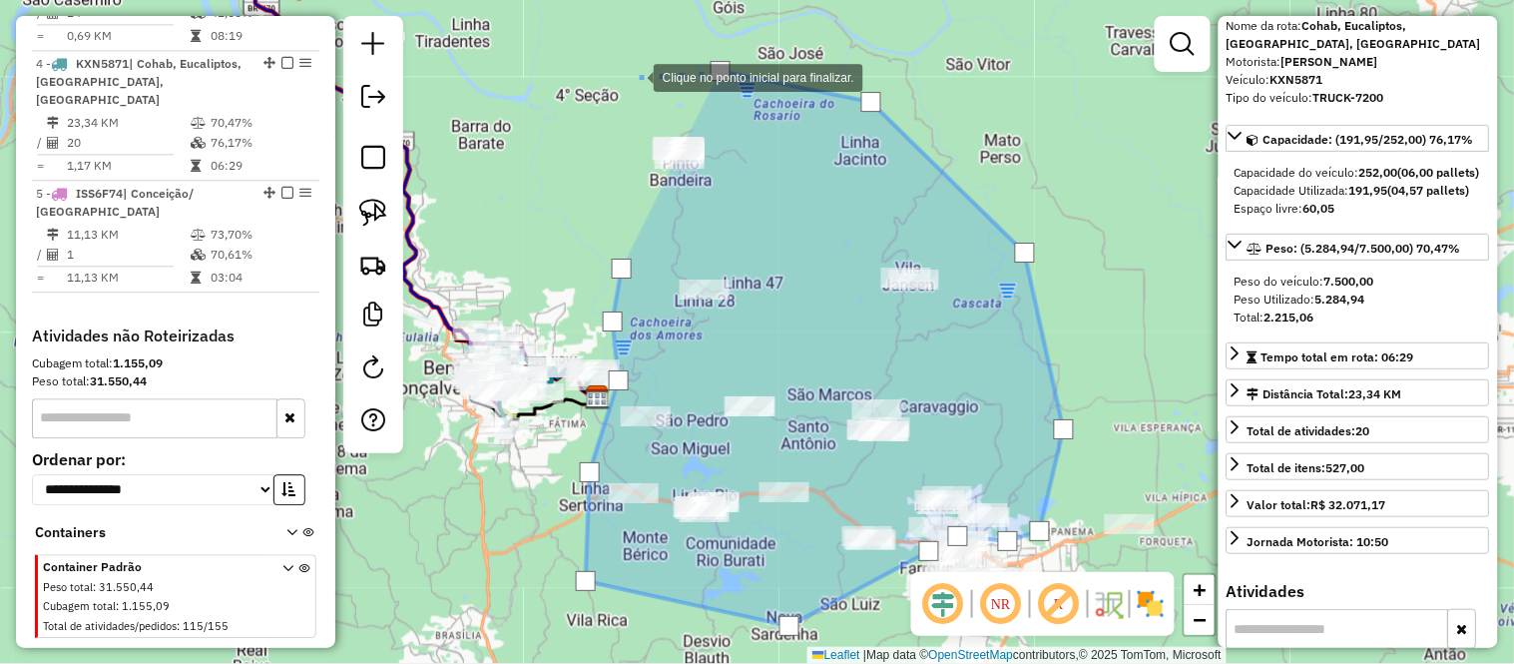
click at [622, 77] on div at bounding box center [634, 76] width 40 height 40
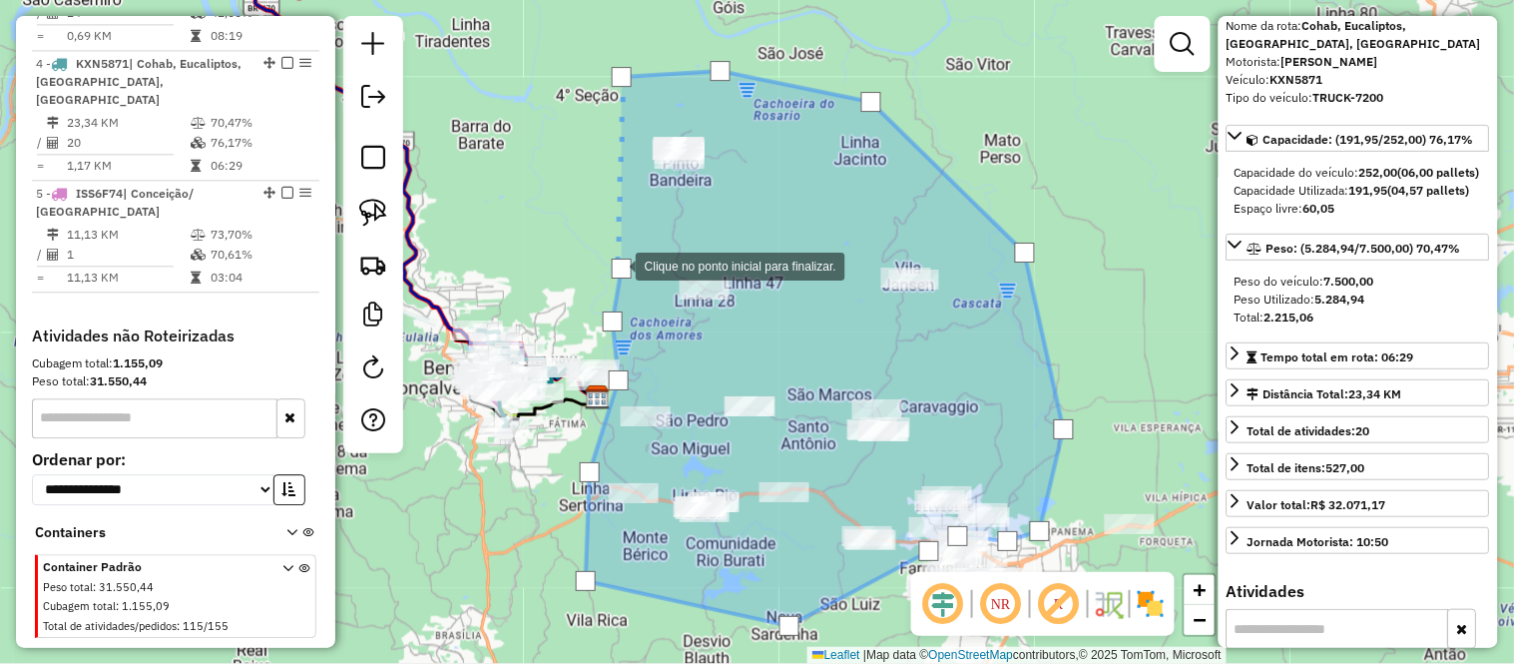
click at [616, 264] on div at bounding box center [622, 268] width 20 height 20
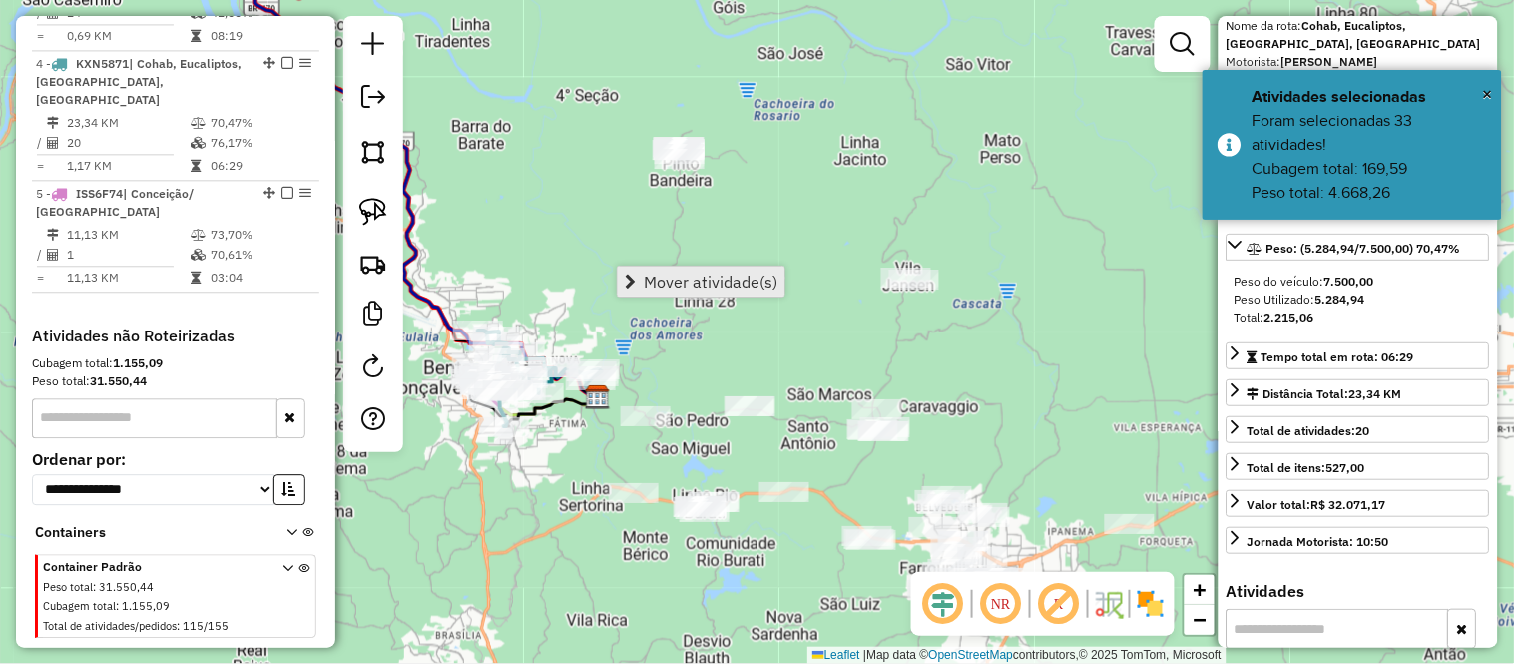
click at [670, 273] on span "Mover atividade(s)" at bounding box center [711, 281] width 134 height 16
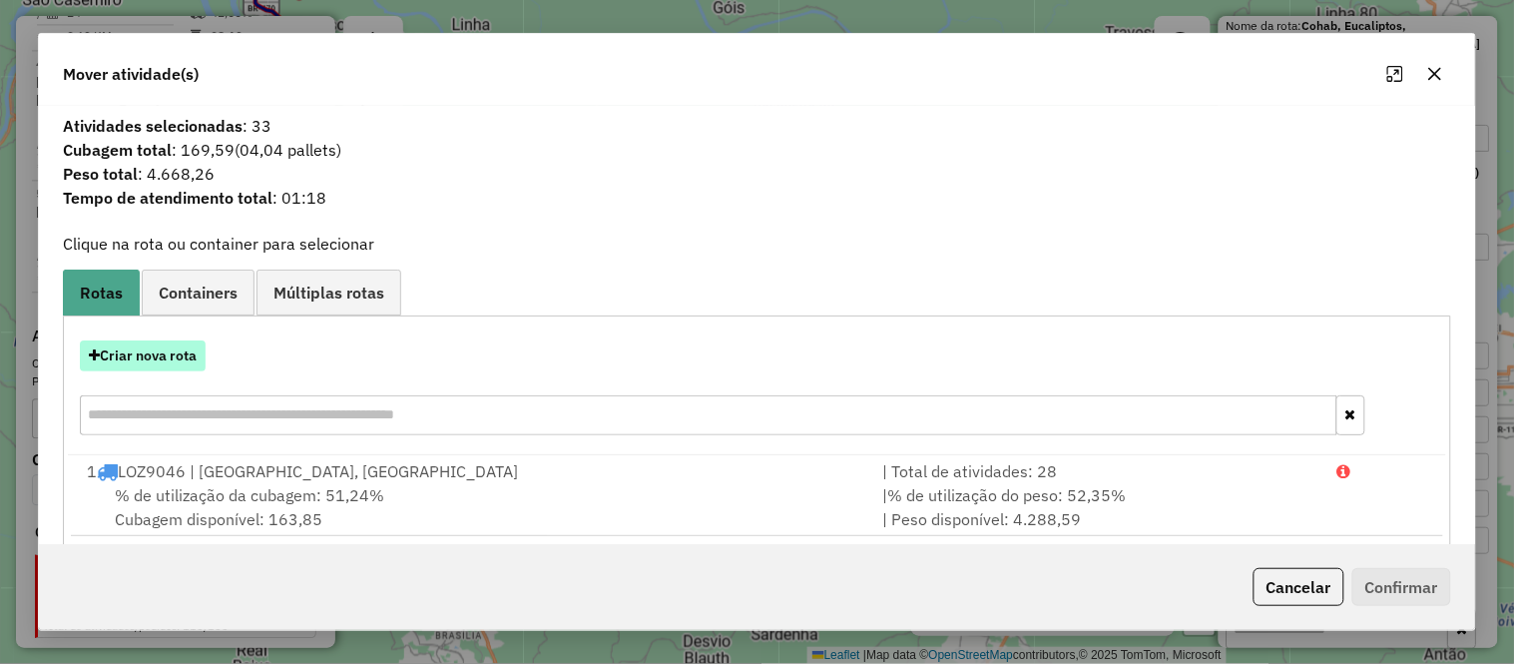
click at [166, 360] on button "Criar nova rota" at bounding box center [143, 355] width 126 height 31
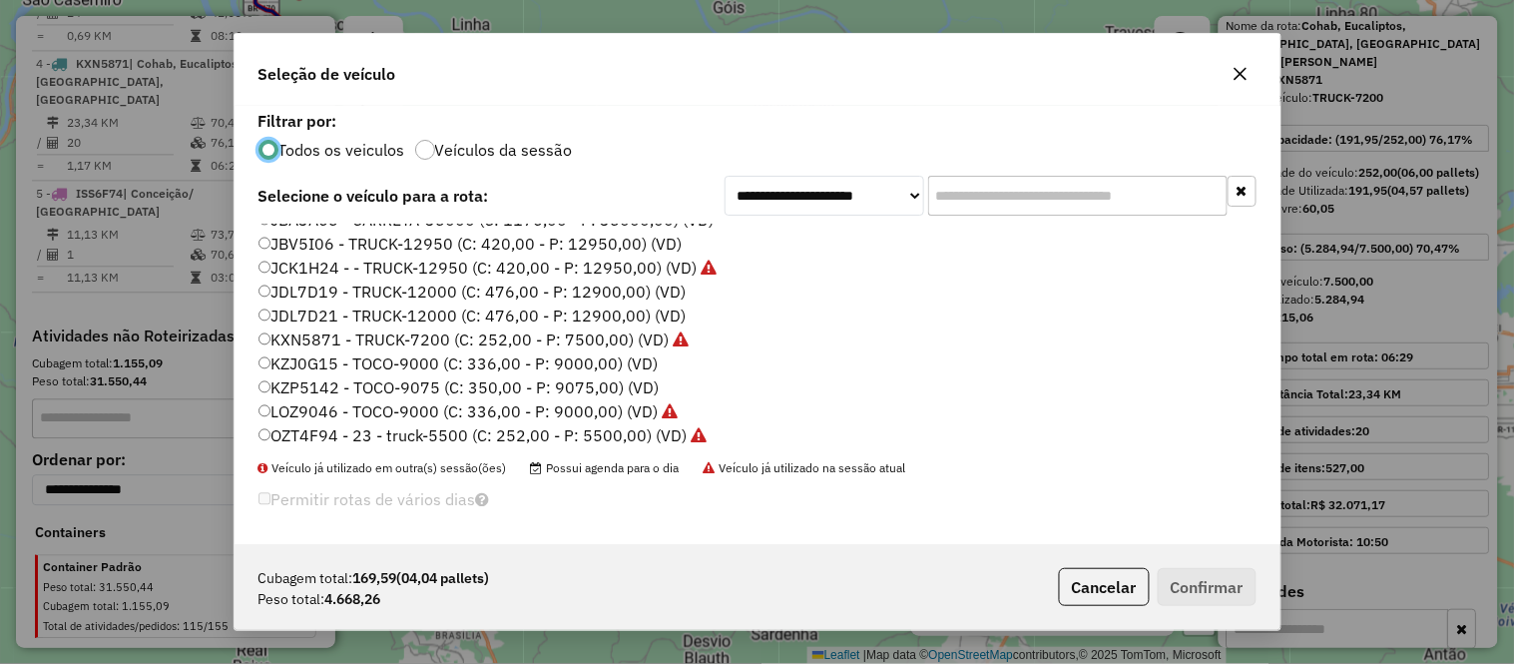
scroll to position [259, 0]
click at [372, 380] on label "KZP5142 - TOCO-9075 (C: 350,00 - P: 9075,00) (VD)" at bounding box center [458, 382] width 401 height 24
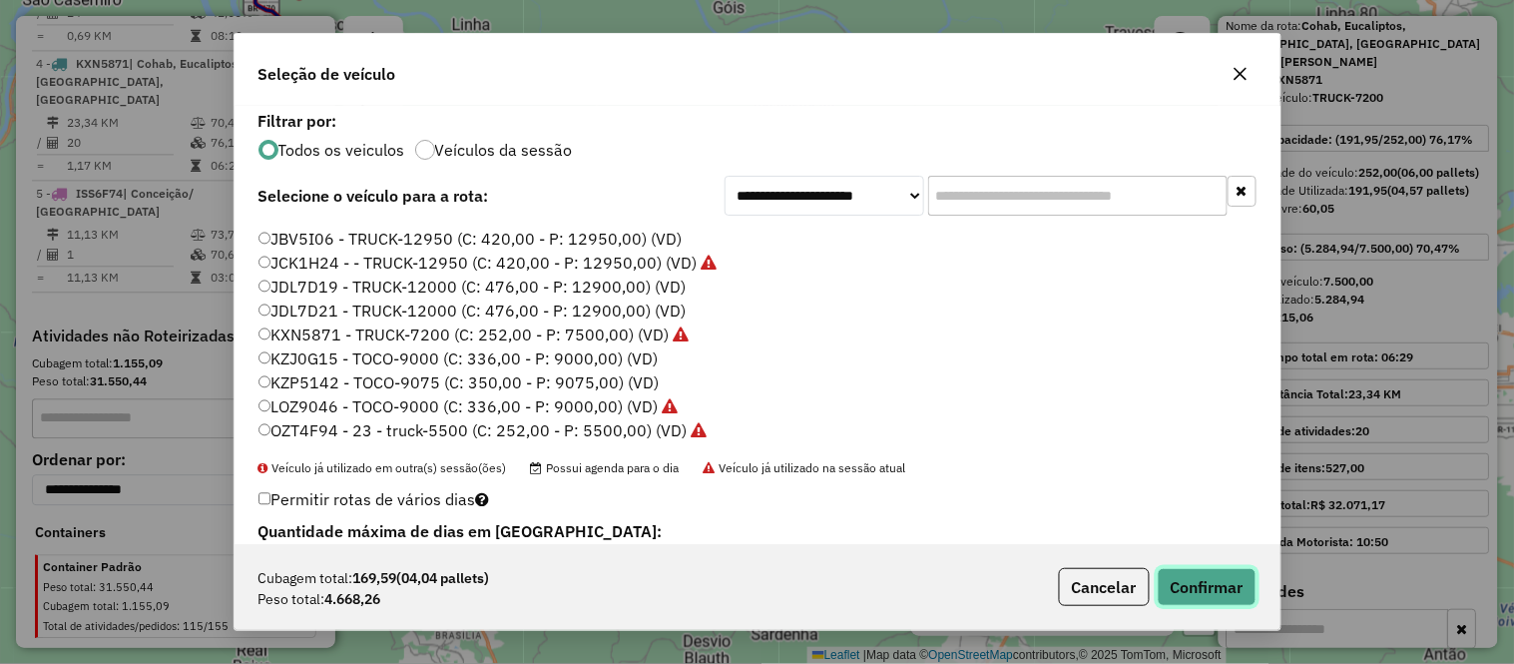
click at [1213, 589] on button "Confirmar" at bounding box center [1207, 587] width 99 height 38
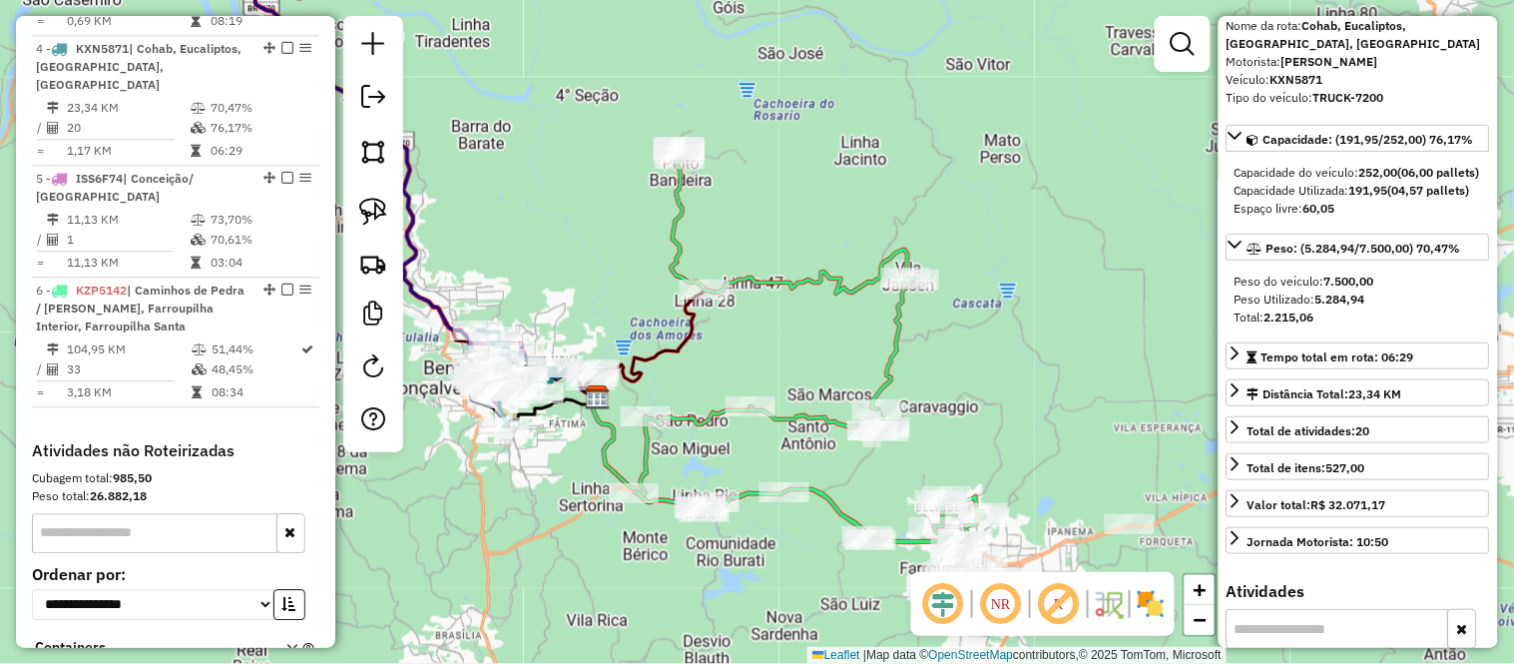
scroll to position [1161, 0]
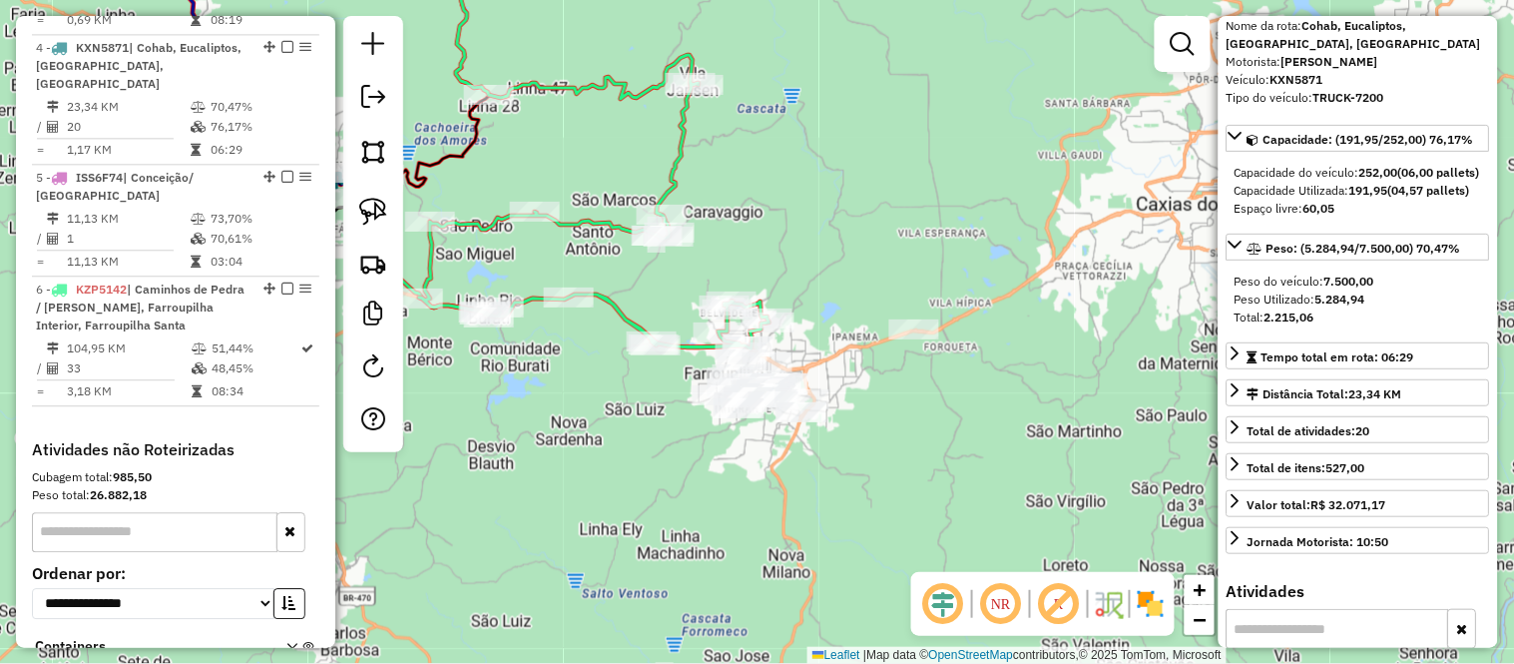
drag, startPoint x: 995, startPoint y: 425, endPoint x: 726, endPoint y: 195, distance: 354.6
click at [726, 195] on div "Janela de atendimento Grade de atendimento Capacidade Transportadoras Veículos …" at bounding box center [757, 332] width 1514 height 664
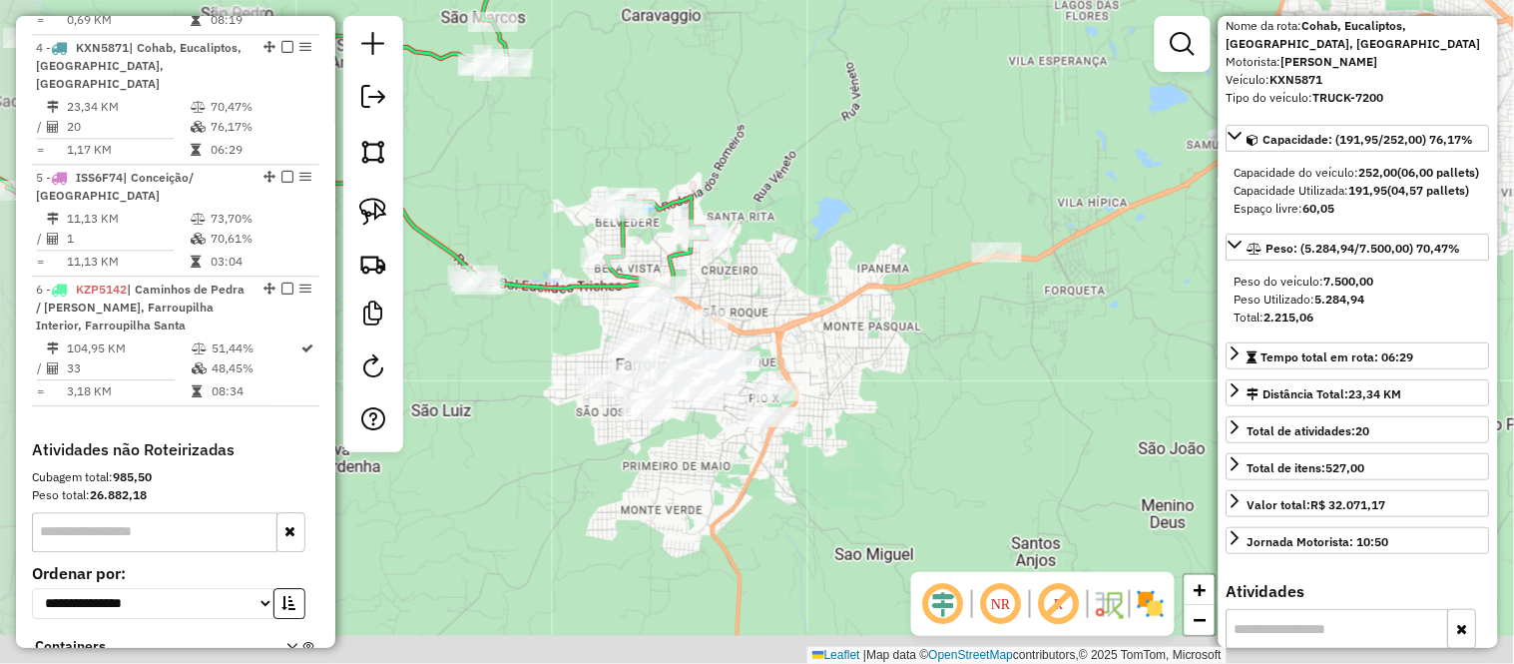
drag, startPoint x: 756, startPoint y: 279, endPoint x: 799, endPoint y: 136, distance: 150.0
click at [799, 136] on div "Janela de atendimento Grade de atendimento Capacidade Transportadoras Veículos …" at bounding box center [757, 332] width 1514 height 664
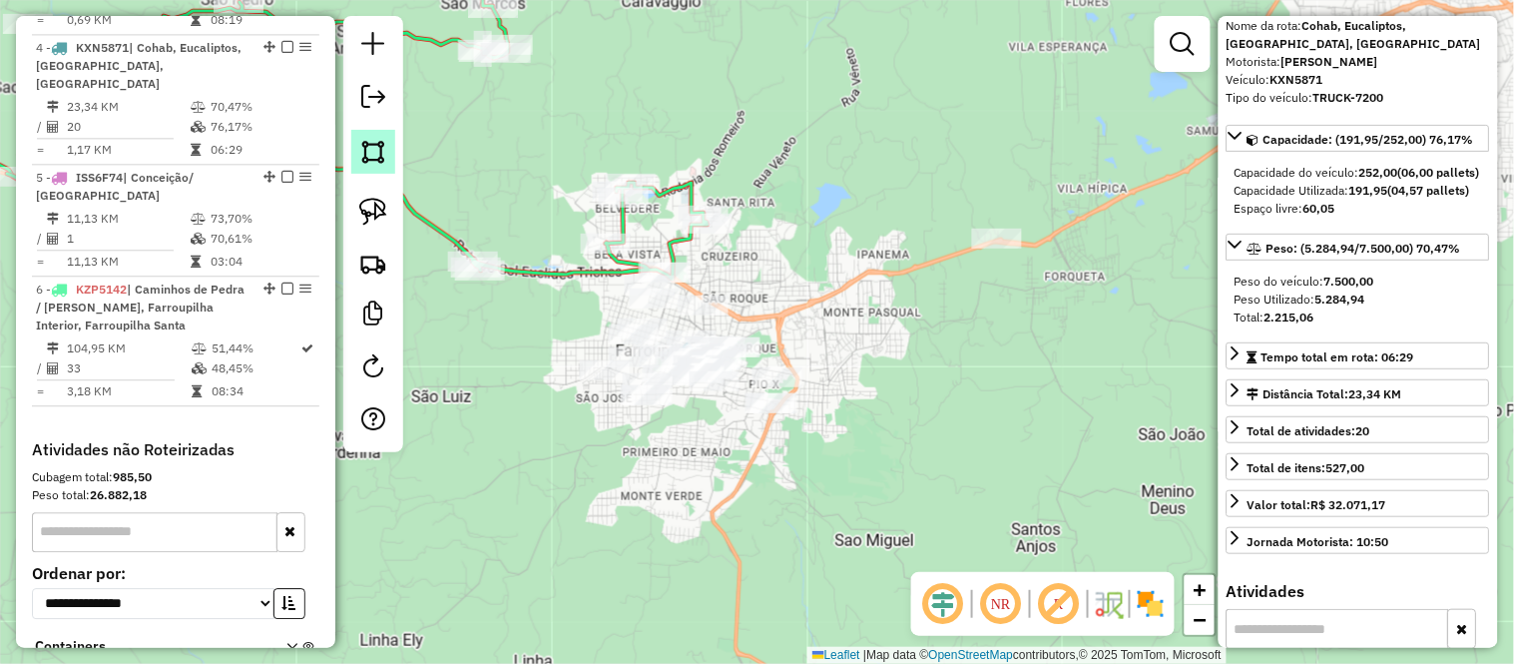
click at [361, 142] on img at bounding box center [373, 152] width 28 height 28
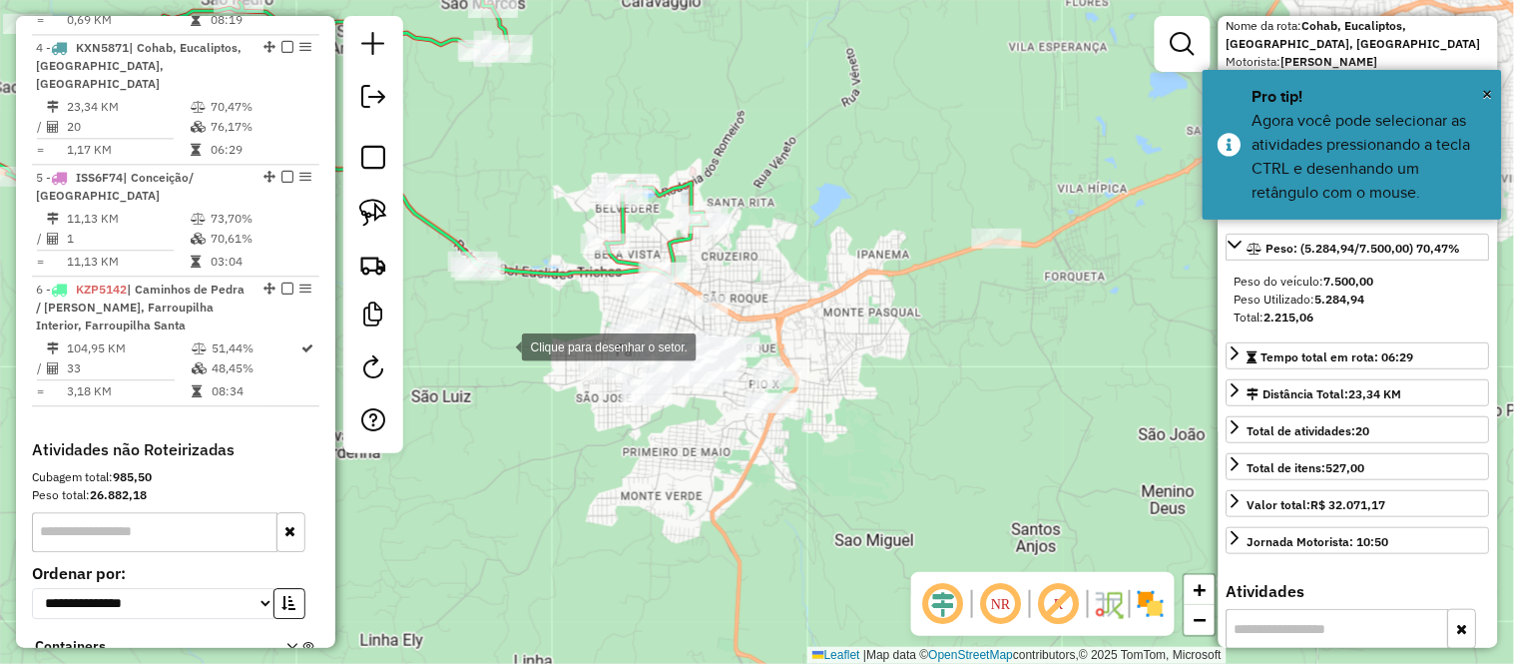
click at [502, 345] on div at bounding box center [502, 345] width 40 height 40
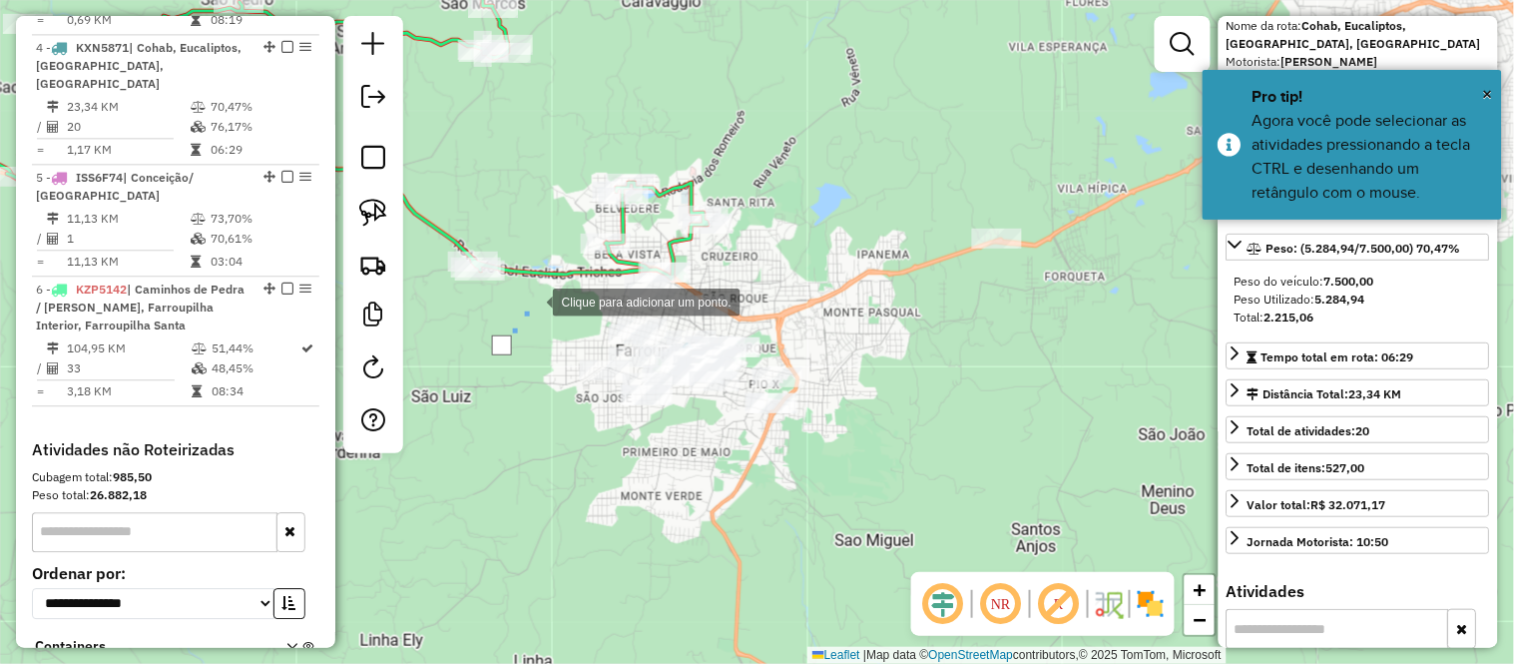
click at [533, 300] on div at bounding box center [533, 300] width 40 height 40
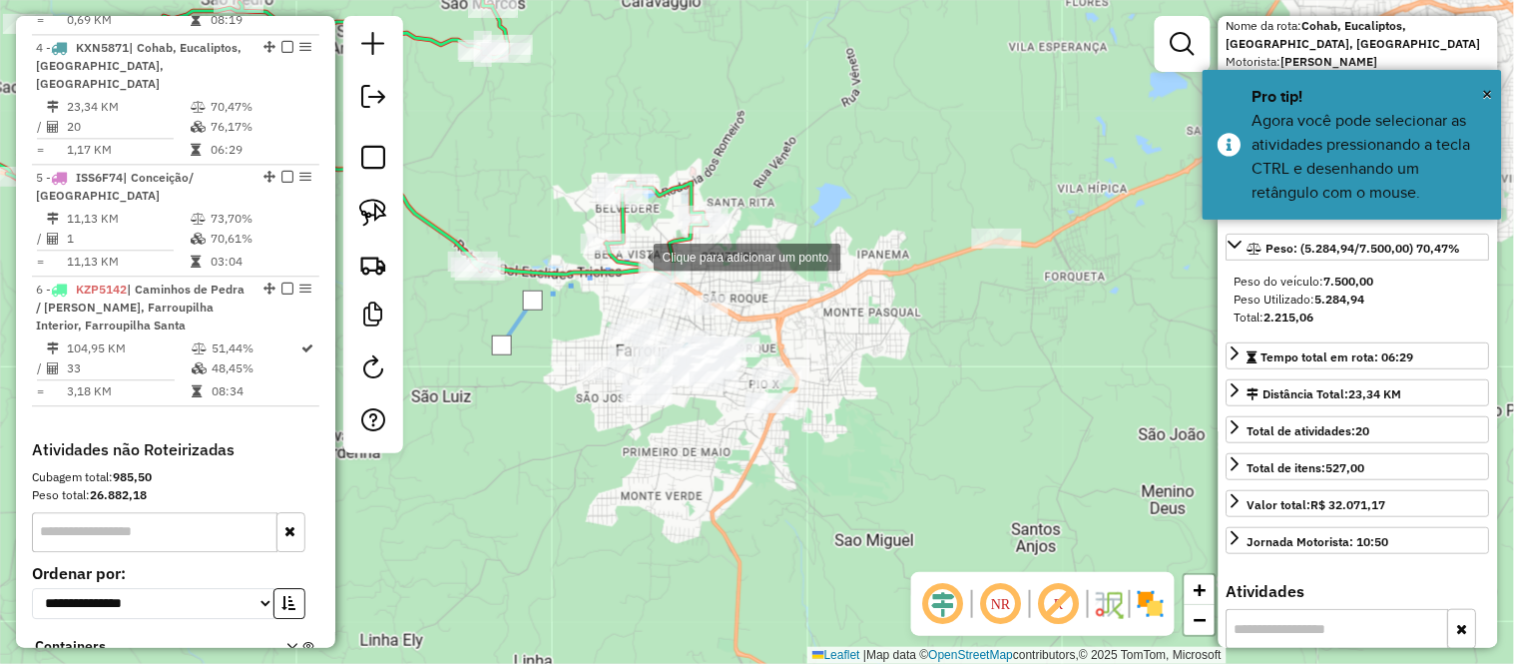
click at [634, 255] on div at bounding box center [634, 256] width 40 height 40
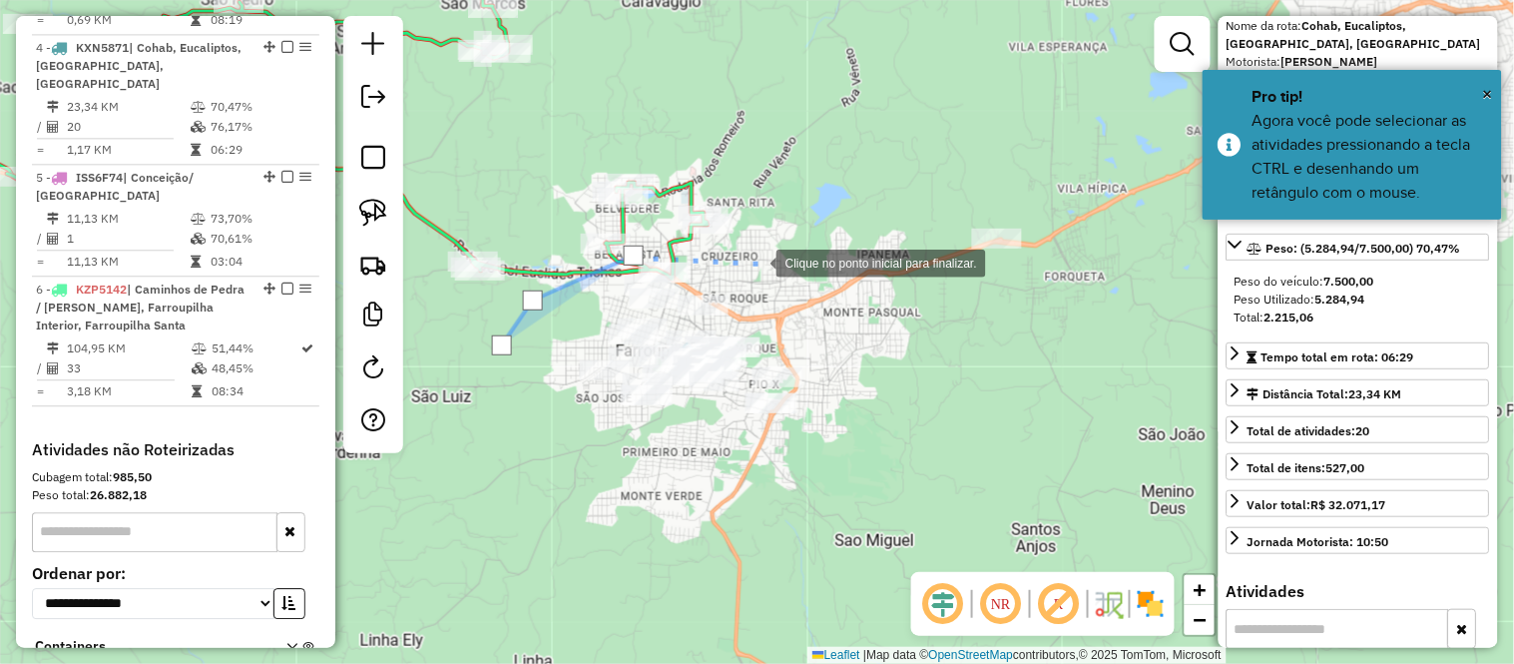
click at [756, 261] on div at bounding box center [757, 262] width 40 height 40
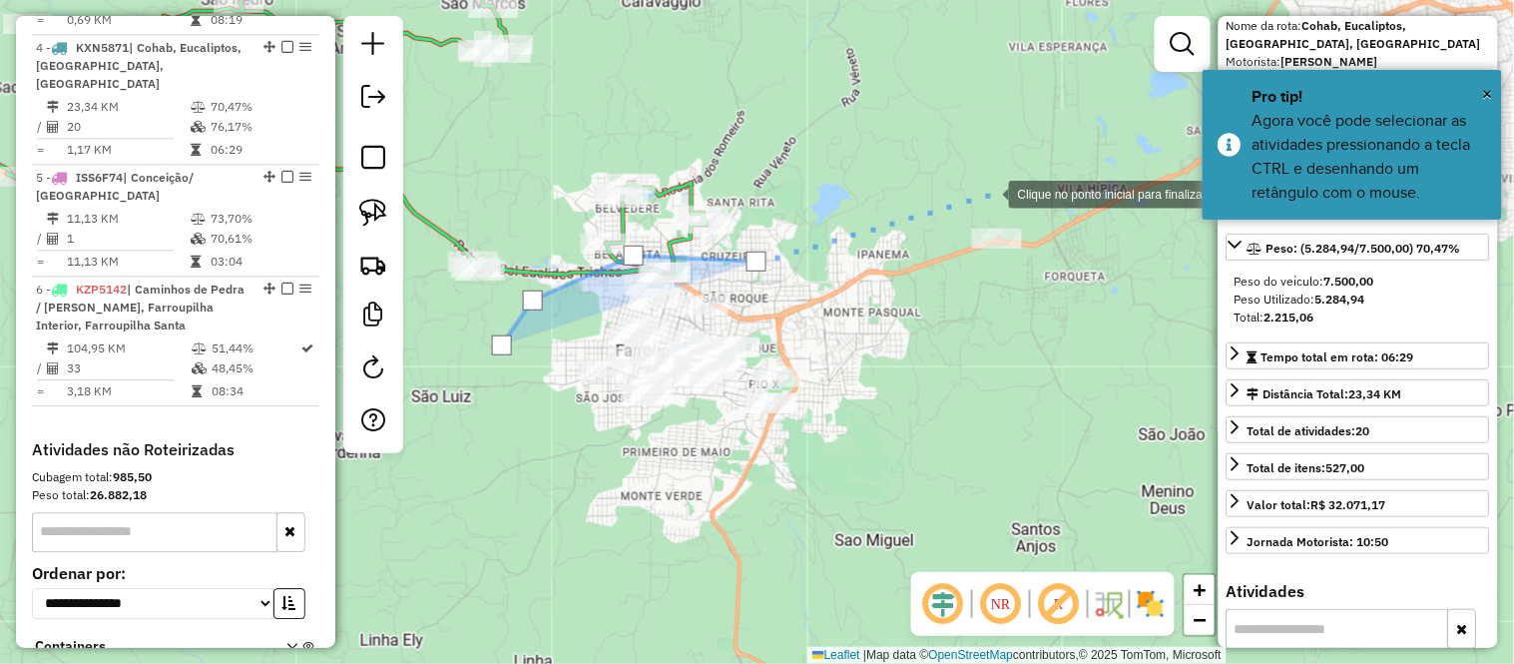
click at [990, 188] on div at bounding box center [989, 193] width 40 height 40
click at [1086, 204] on div at bounding box center [1086, 204] width 40 height 40
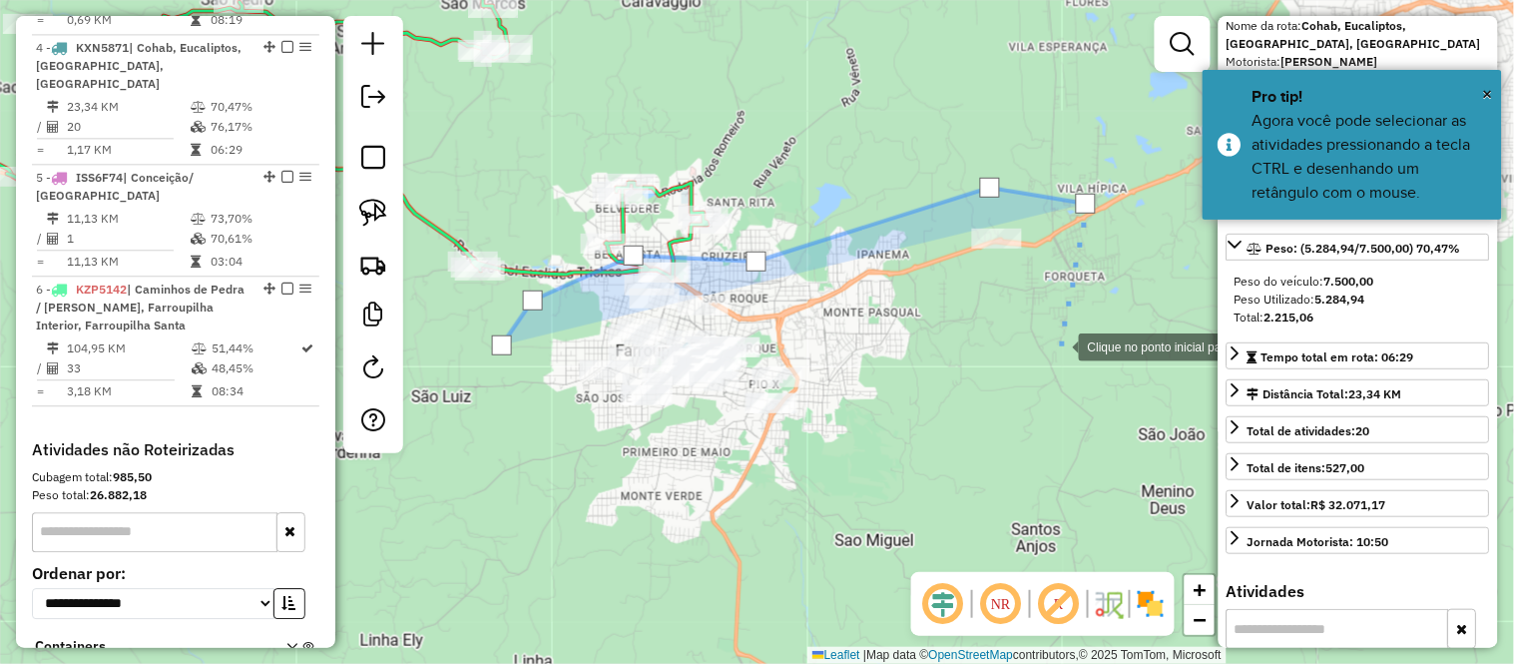
click at [1051, 355] on div at bounding box center [1059, 345] width 40 height 40
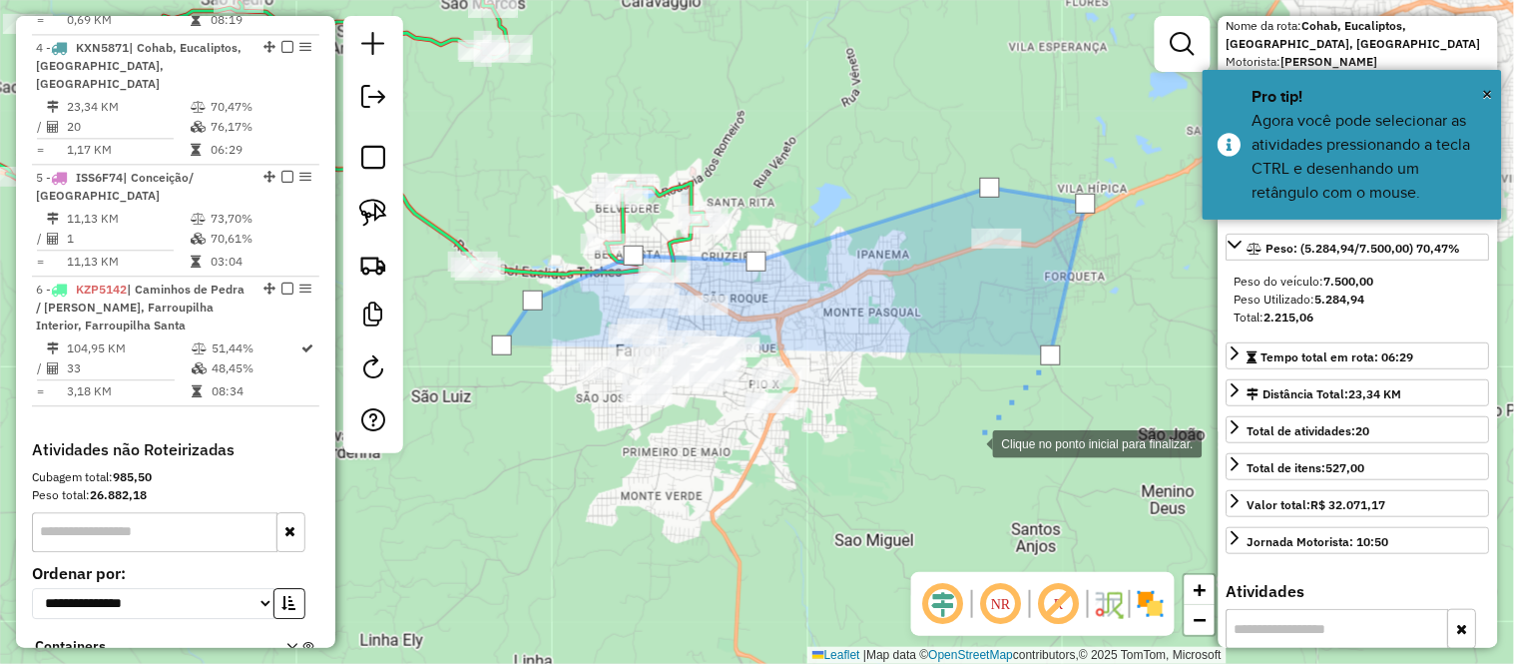
click at [973, 442] on div at bounding box center [973, 442] width 40 height 40
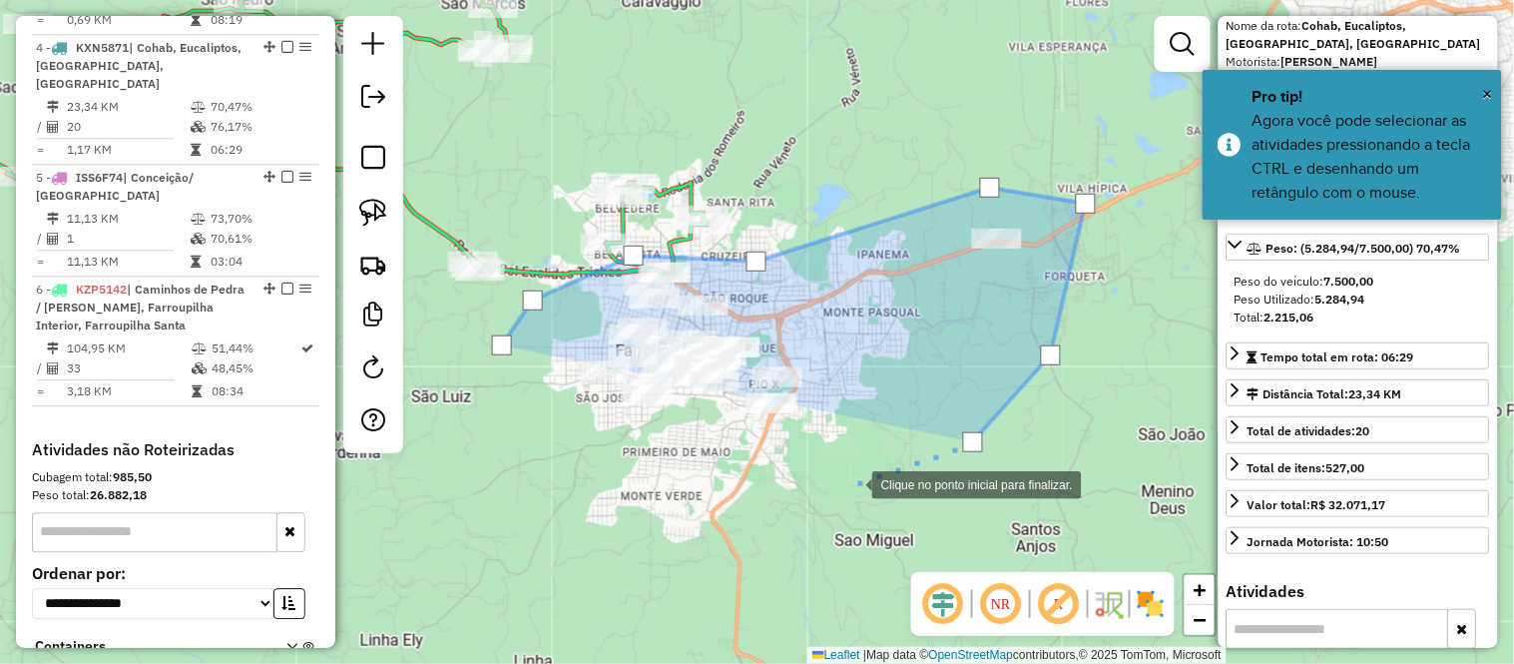
drag, startPoint x: 825, startPoint y: 487, endPoint x: 729, endPoint y: 516, distance: 101.0
click at [832, 489] on div at bounding box center [852, 483] width 40 height 40
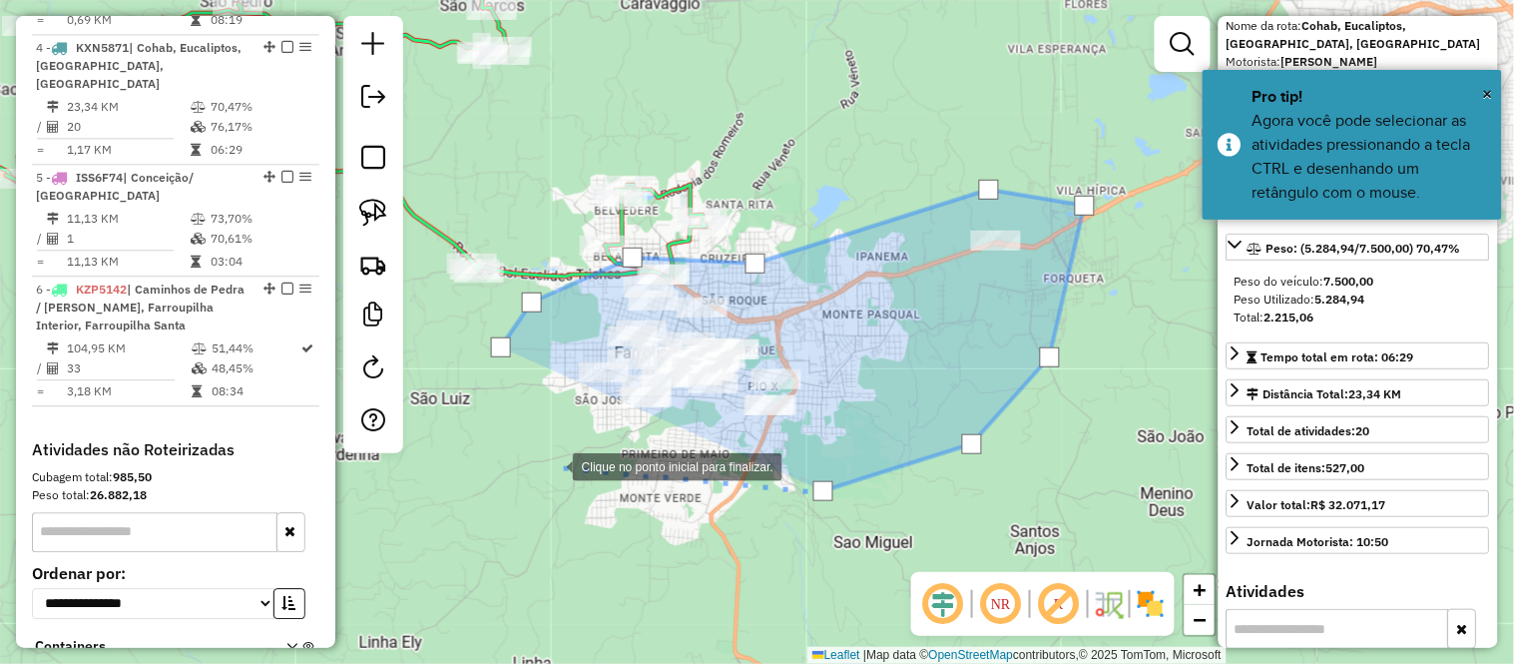
click at [553, 465] on div at bounding box center [553, 465] width 40 height 40
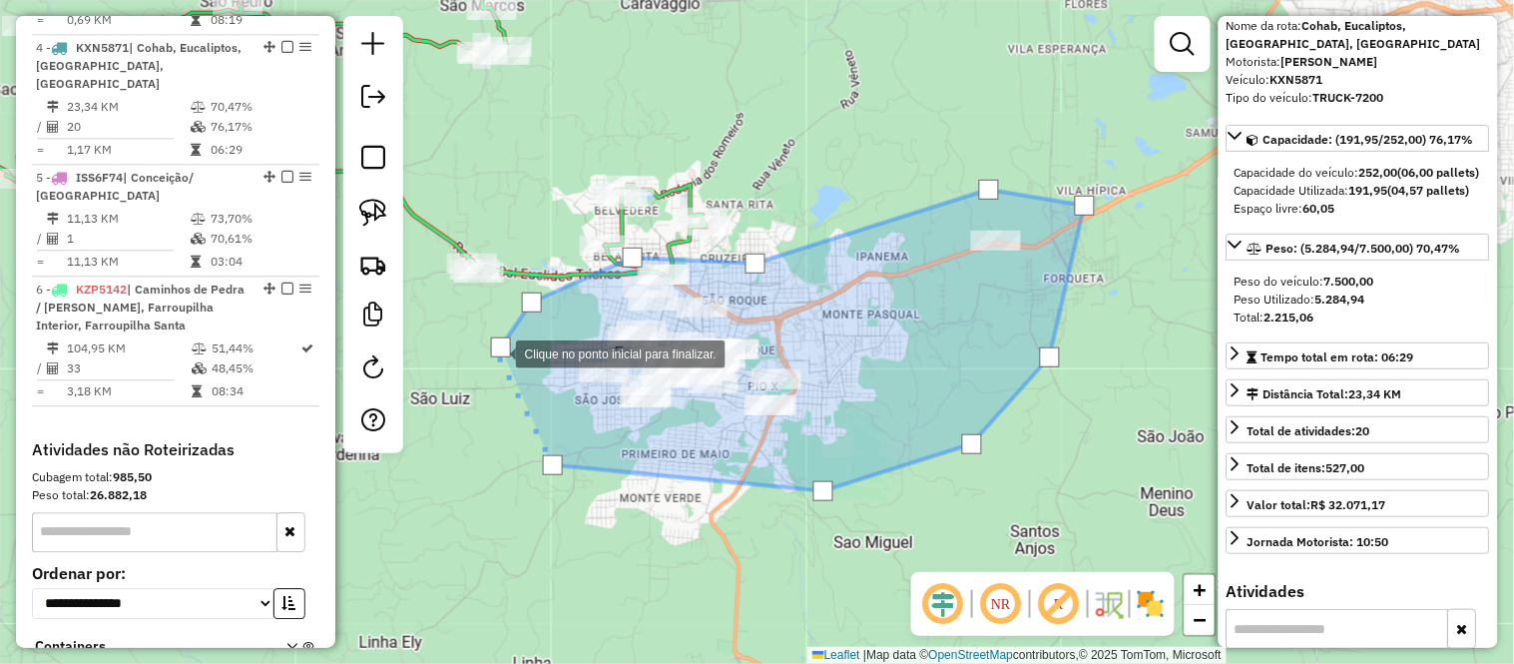
click at [496, 352] on div at bounding box center [501, 347] width 20 height 20
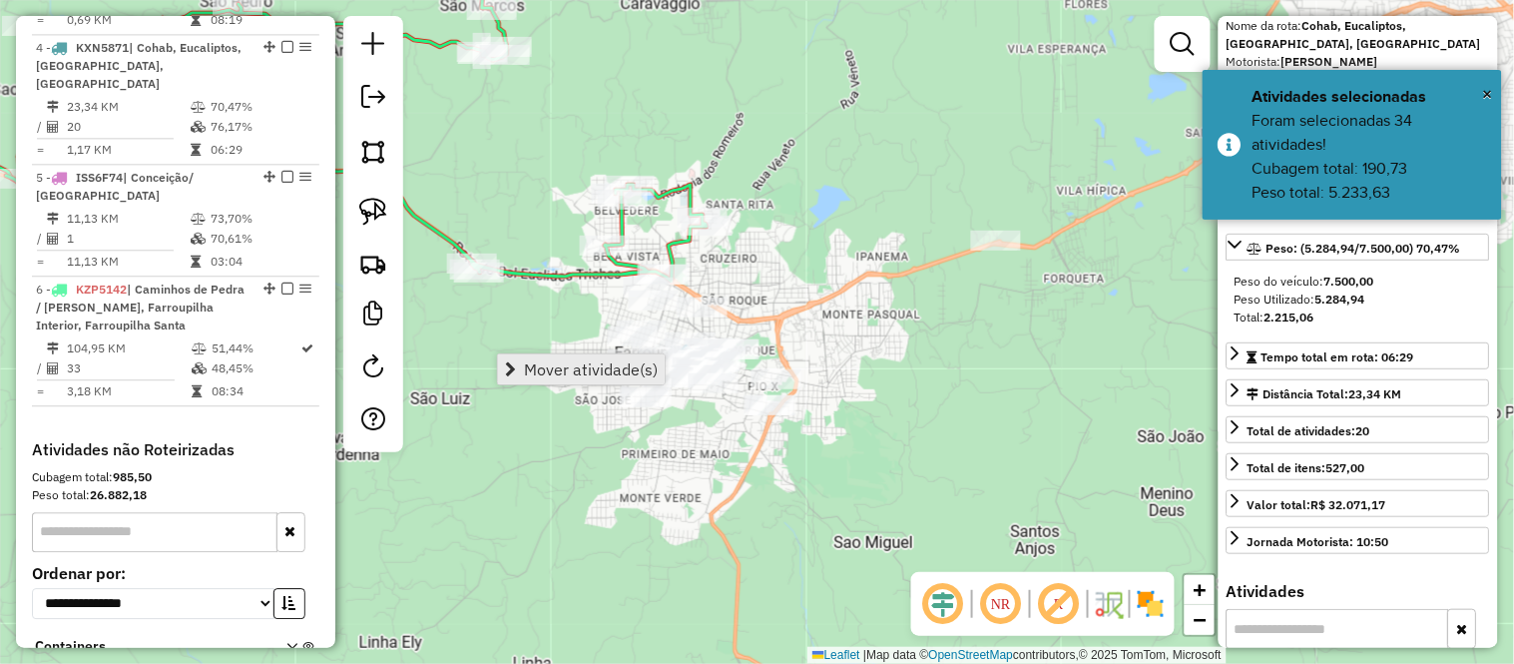
click at [550, 361] on span "Mover atividade(s)" at bounding box center [591, 369] width 134 height 16
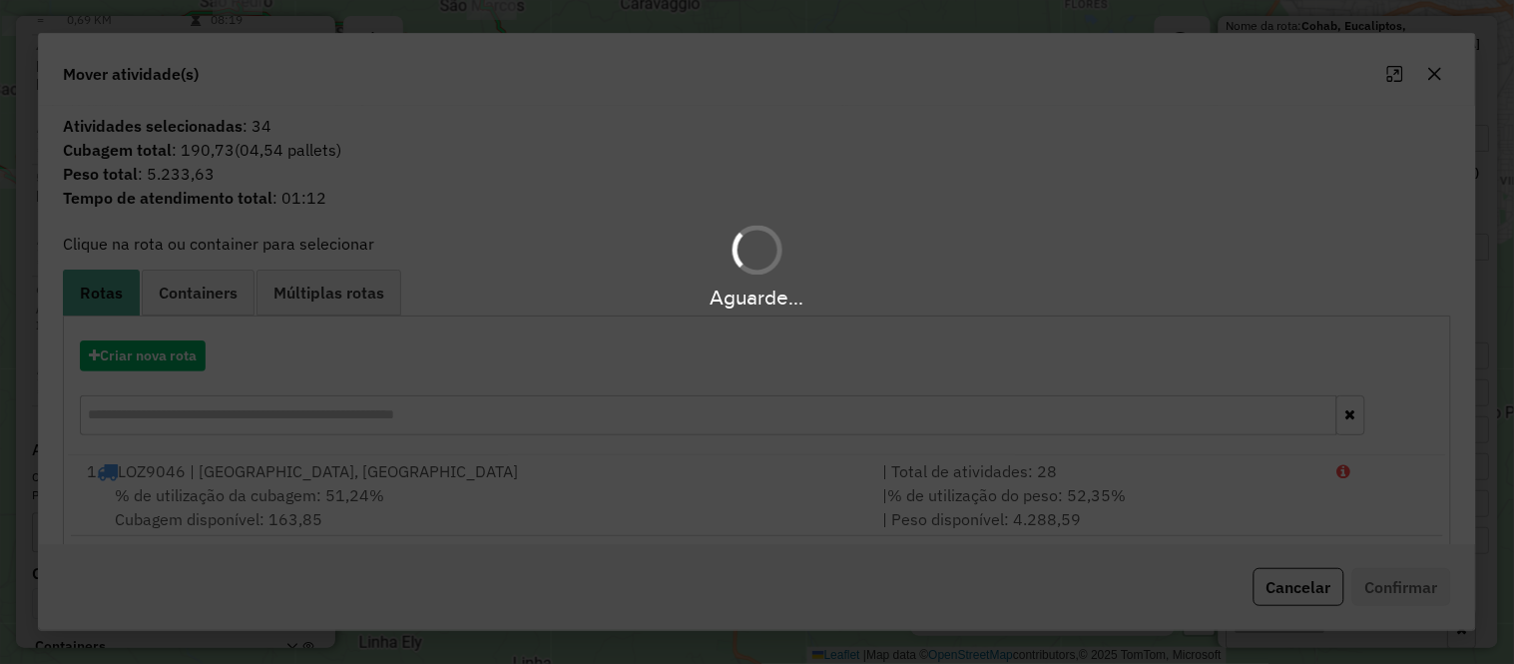
click at [168, 349] on div "Aguarde..." at bounding box center [757, 332] width 1514 height 664
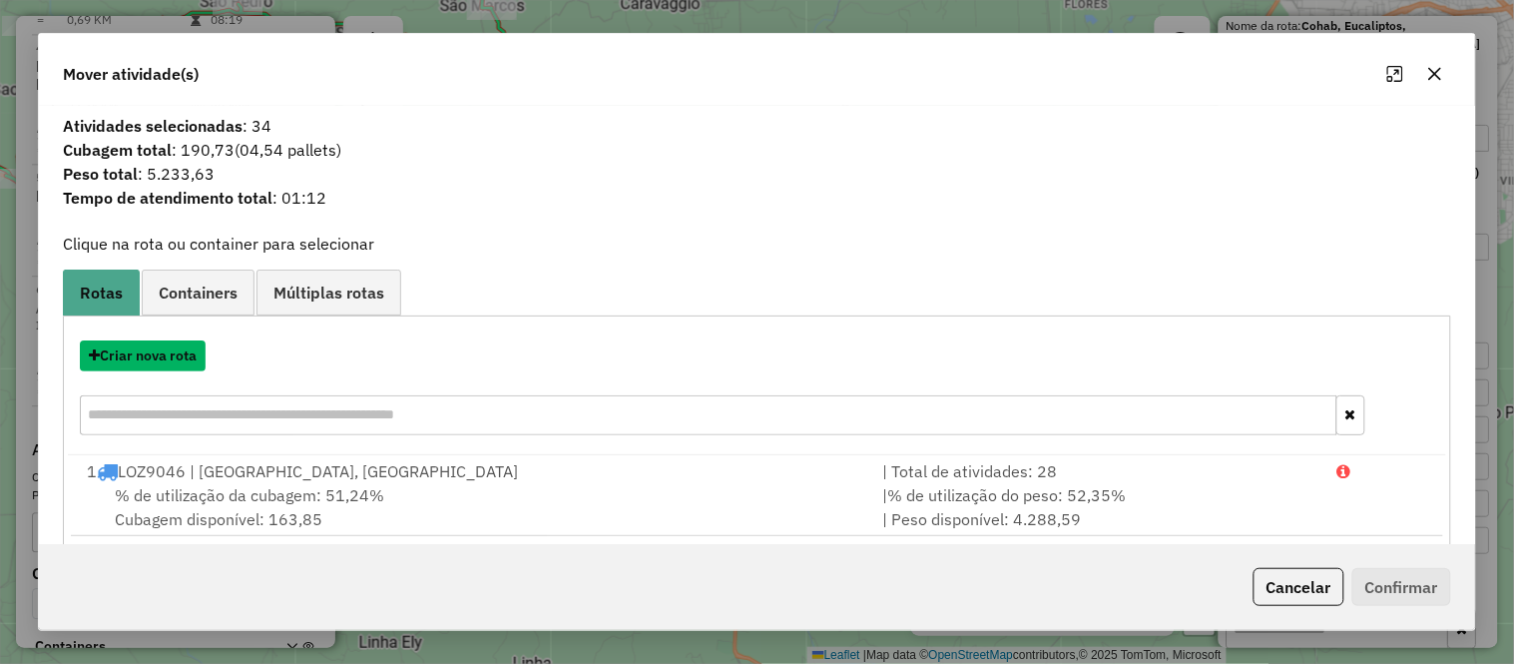
click at [170, 347] on button "Criar nova rota" at bounding box center [143, 355] width 126 height 31
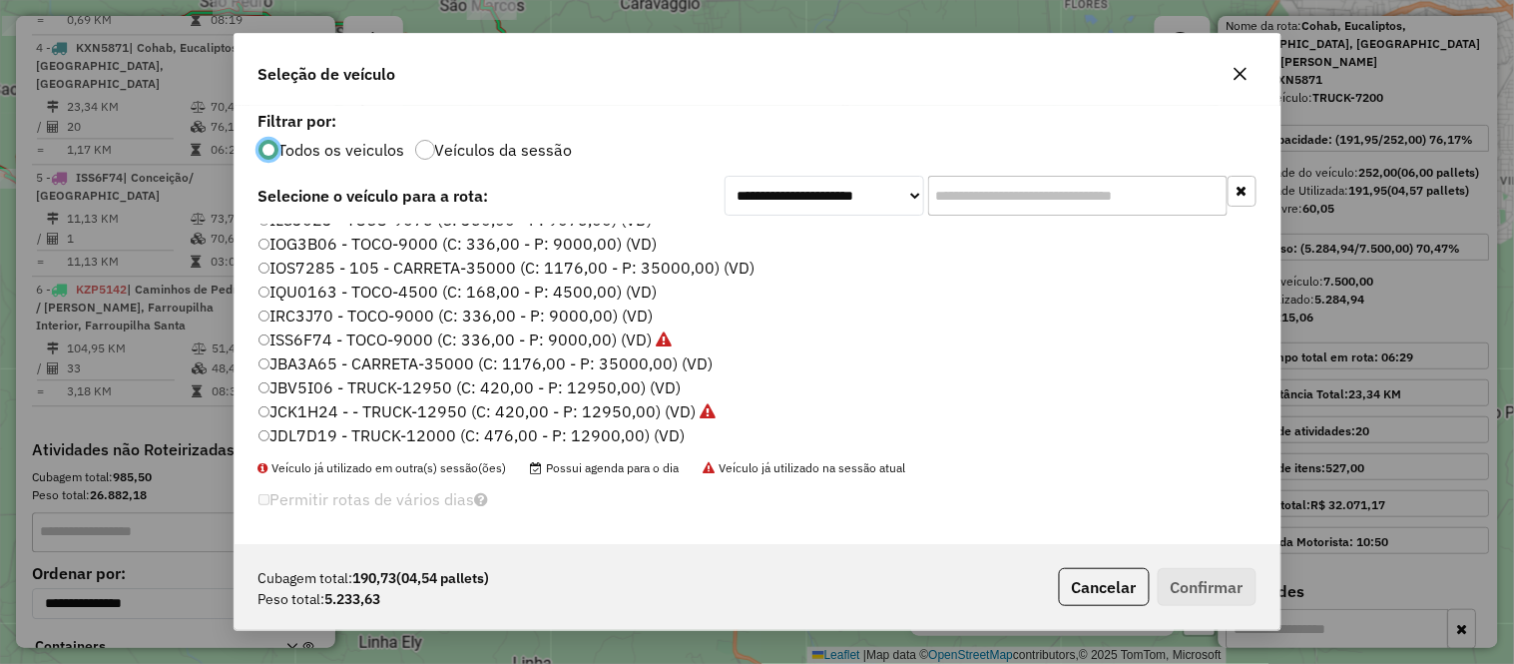
scroll to position [222, 0]
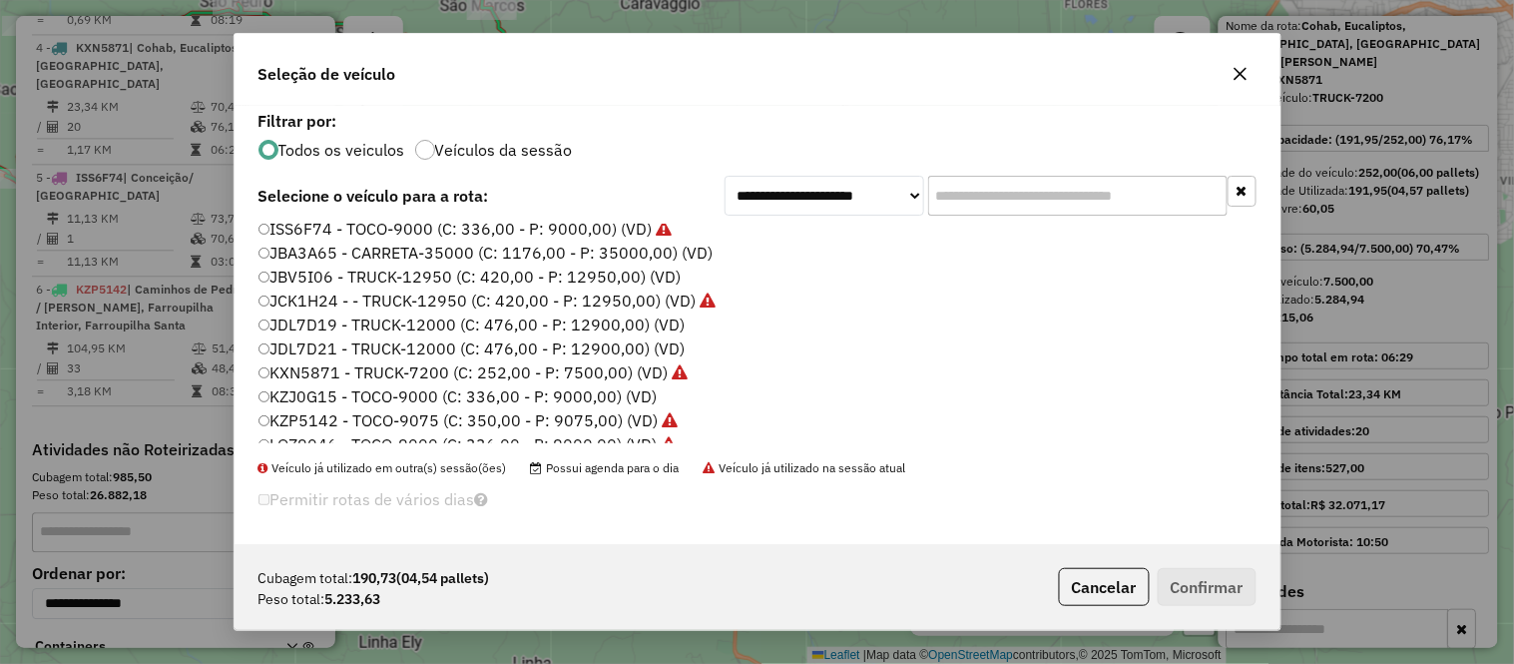
click at [297, 274] on label "JBV5I06 - TRUCK-12950 (C: 420,00 - P: 12950,00) (VD)" at bounding box center [469, 276] width 423 height 24
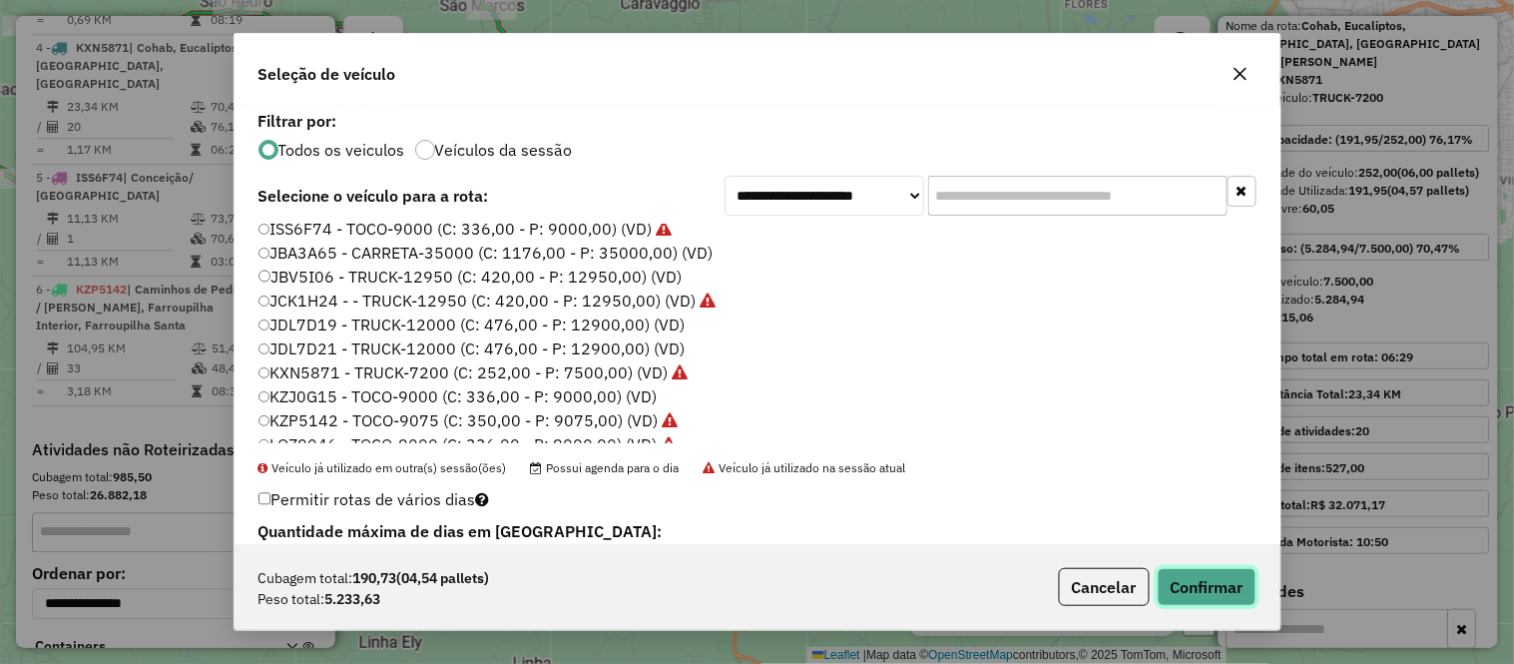
click at [1210, 587] on button "Confirmar" at bounding box center [1207, 587] width 99 height 38
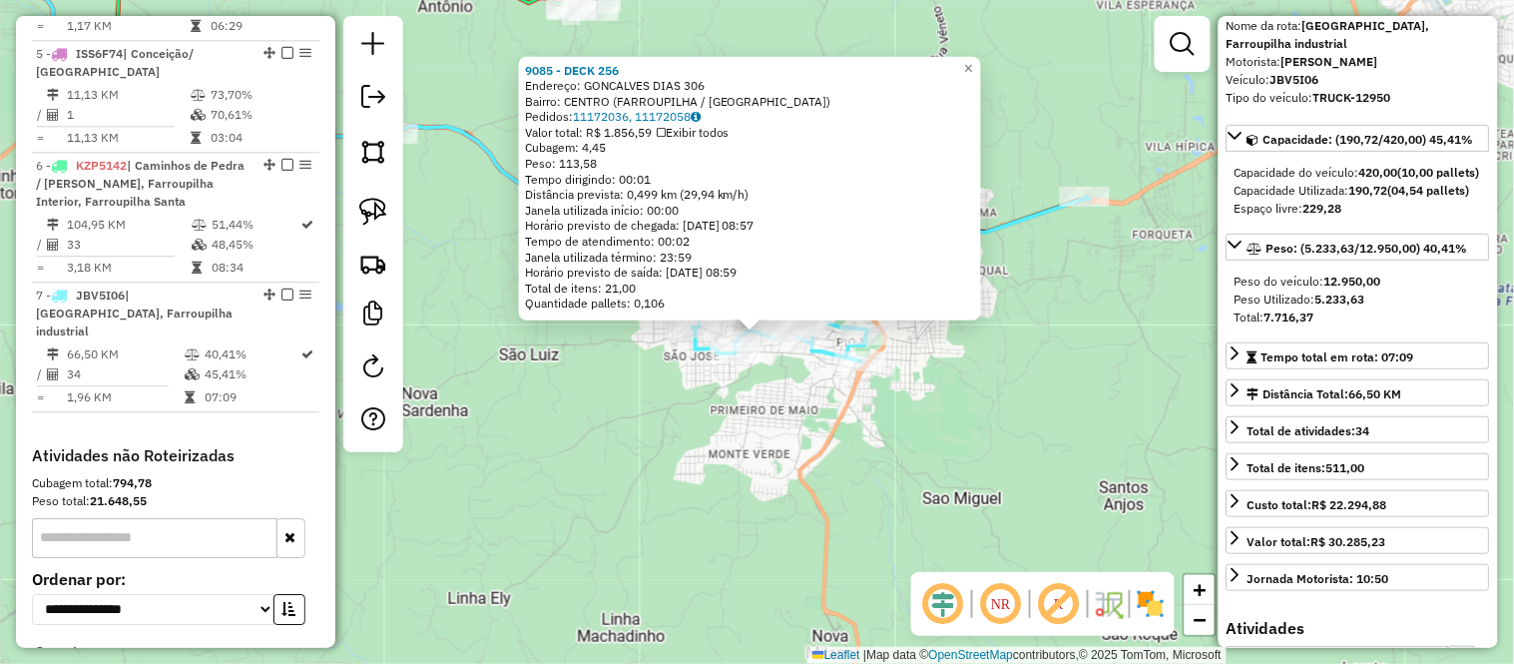
scroll to position [1385, 0]
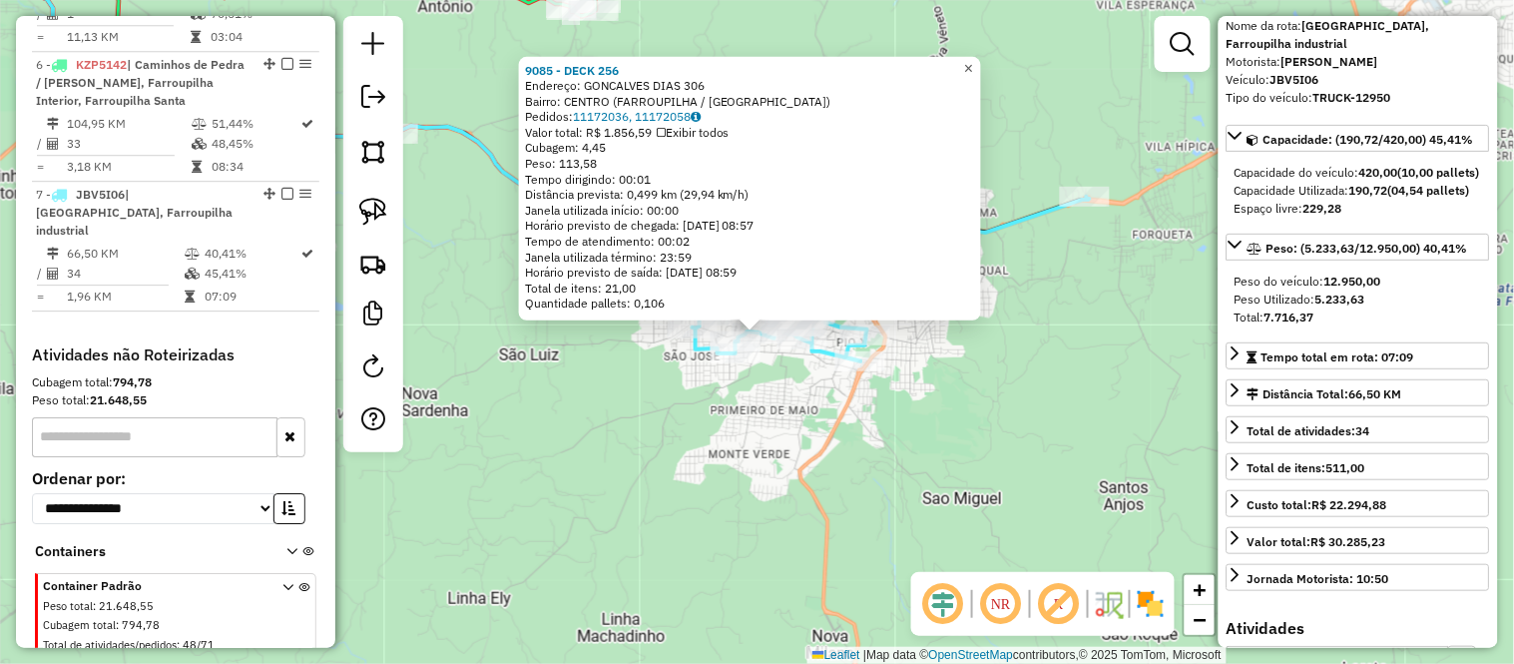
click at [973, 66] on span "×" at bounding box center [968, 67] width 9 height 17
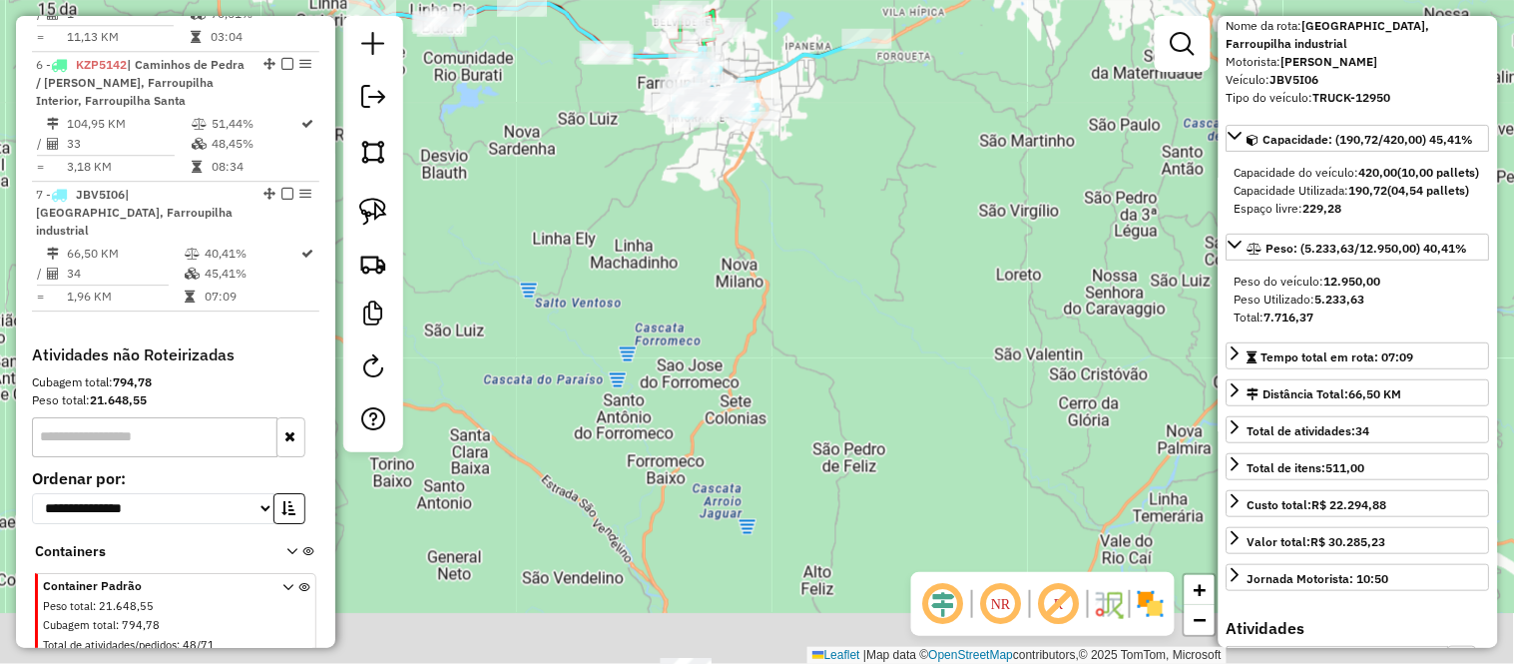
drag, startPoint x: 1049, startPoint y: 412, endPoint x: 822, endPoint y: 83, distance: 399.7
click at [830, 90] on div "Janela de atendimento Grade de atendimento Capacidade Transportadoras Veículos …" at bounding box center [757, 332] width 1514 height 664
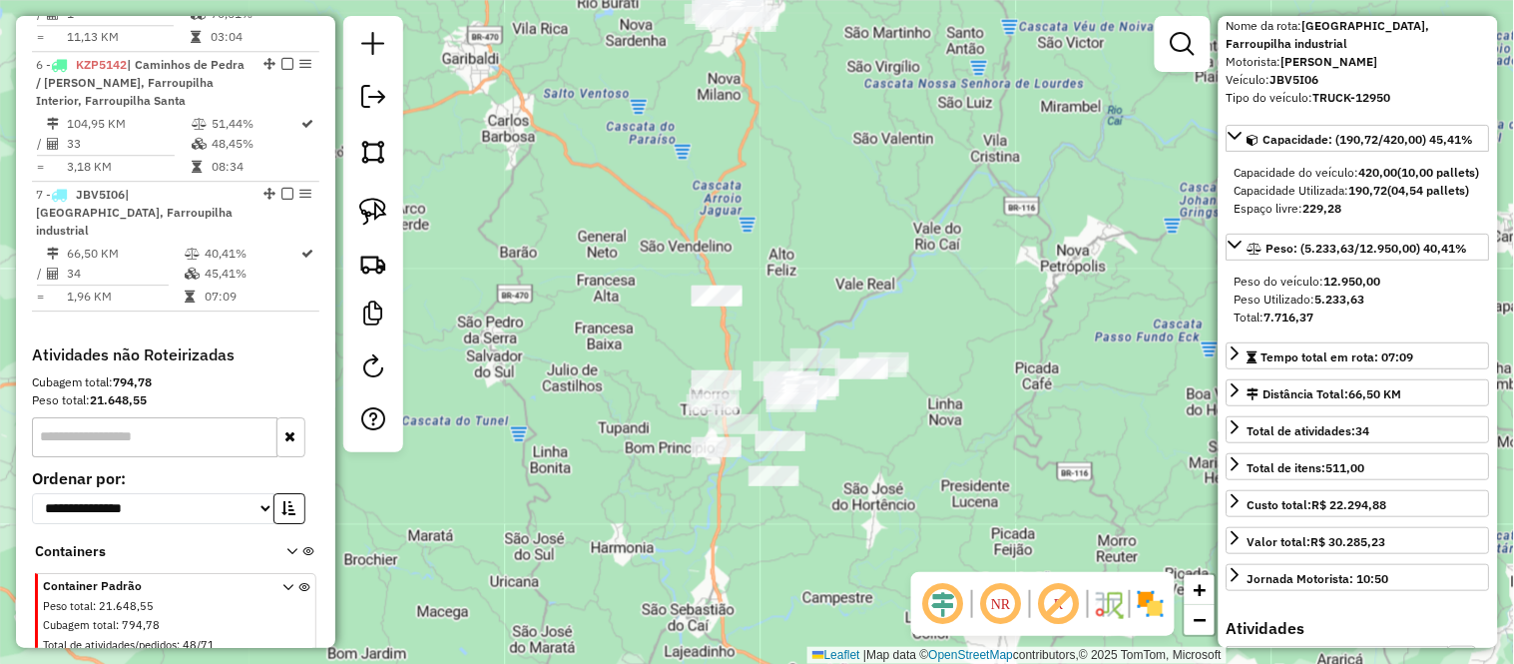
drag, startPoint x: 859, startPoint y: 326, endPoint x: 830, endPoint y: 227, distance: 103.9
click at [830, 227] on div "Janela de atendimento Grade de atendimento Capacidade Transportadoras Veículos …" at bounding box center [757, 332] width 1514 height 664
click at [359, 142] on img at bounding box center [373, 152] width 28 height 28
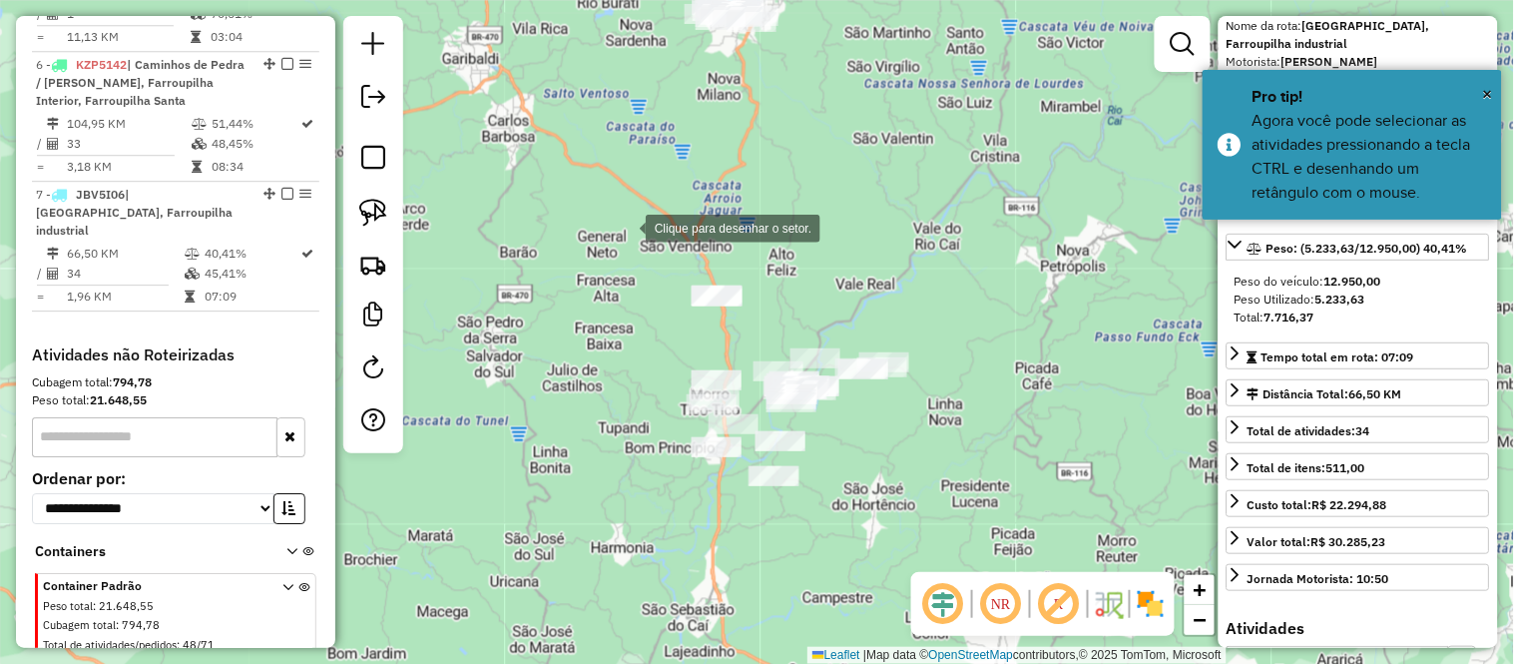
click at [626, 227] on div at bounding box center [626, 227] width 40 height 40
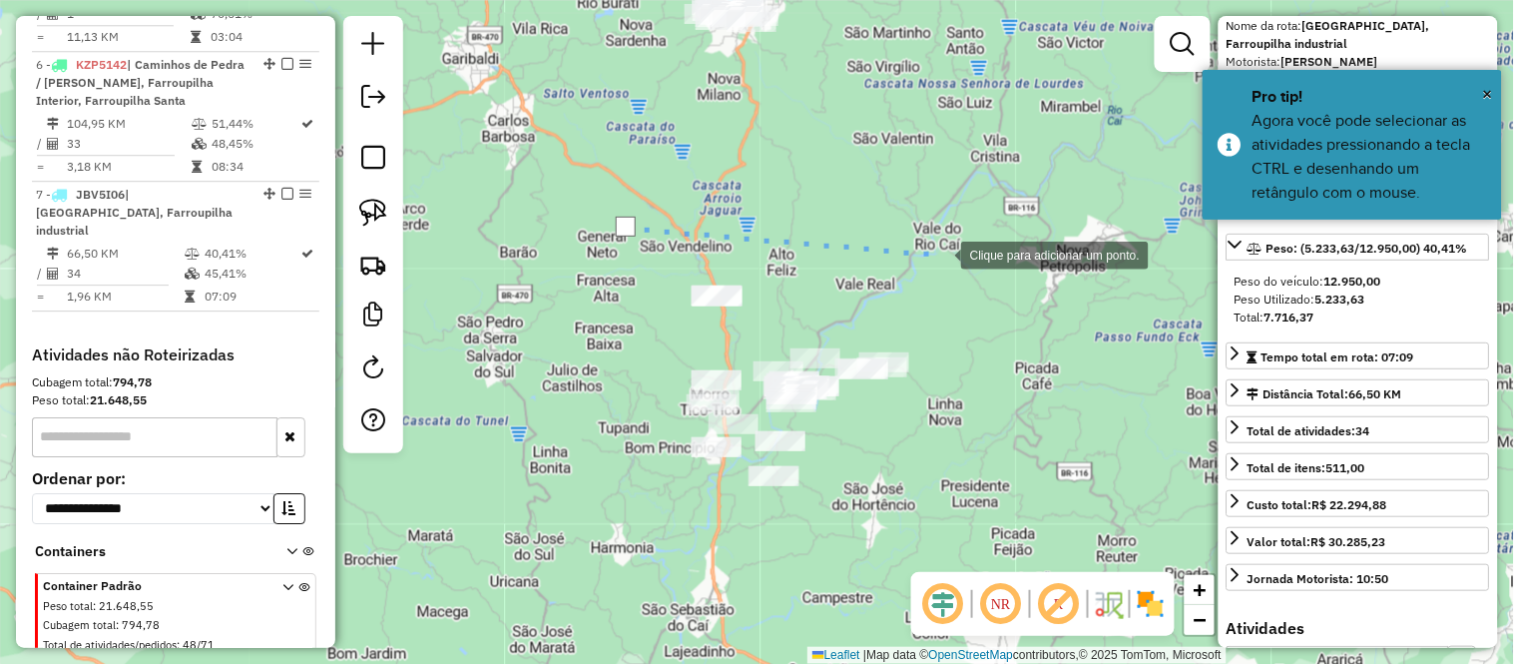
click at [943, 253] on div at bounding box center [941, 254] width 40 height 40
click at [956, 269] on div at bounding box center [952, 265] width 40 height 40
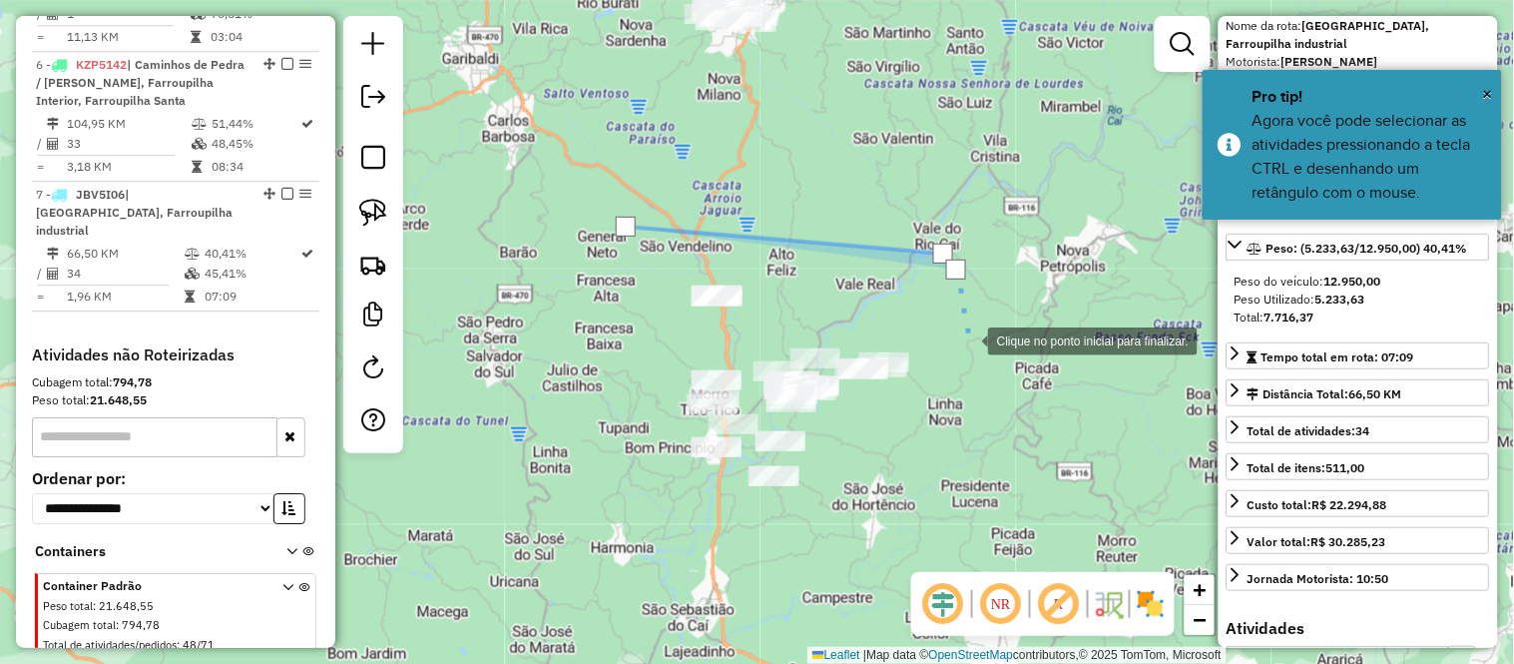
click at [970, 359] on div at bounding box center [968, 339] width 40 height 40
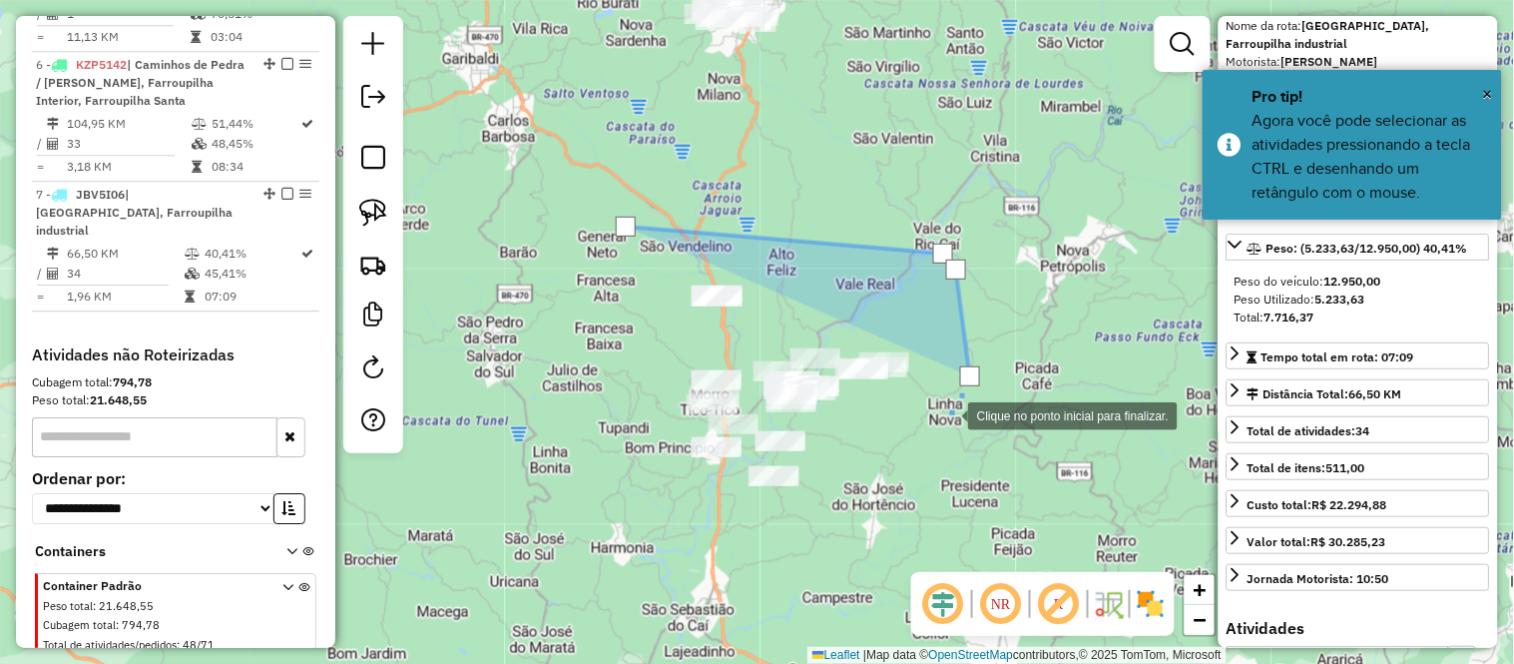
click at [941, 434] on div at bounding box center [948, 414] width 40 height 40
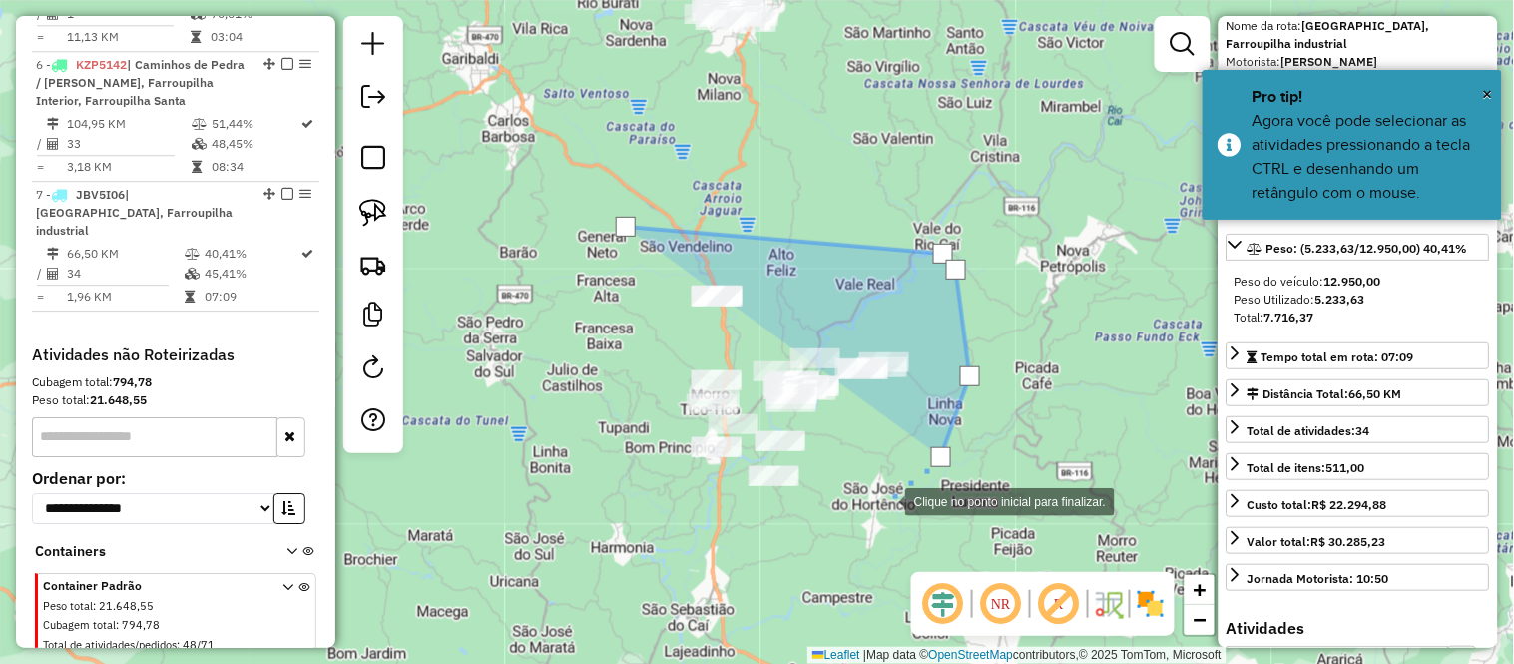
click at [885, 500] on div at bounding box center [885, 500] width 40 height 40
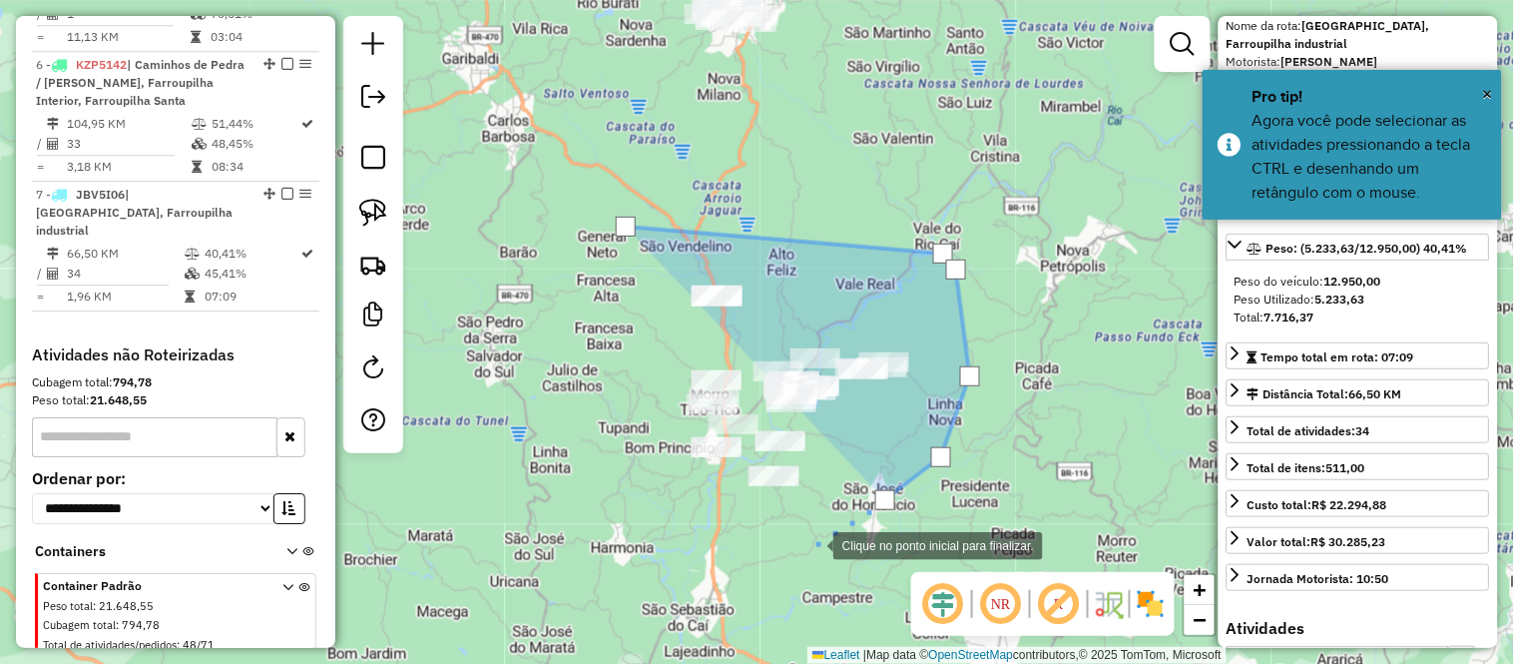
drag, startPoint x: 778, startPoint y: 559, endPoint x: 686, endPoint y: 545, distance: 93.9
click at [793, 559] on div at bounding box center [813, 544] width 40 height 40
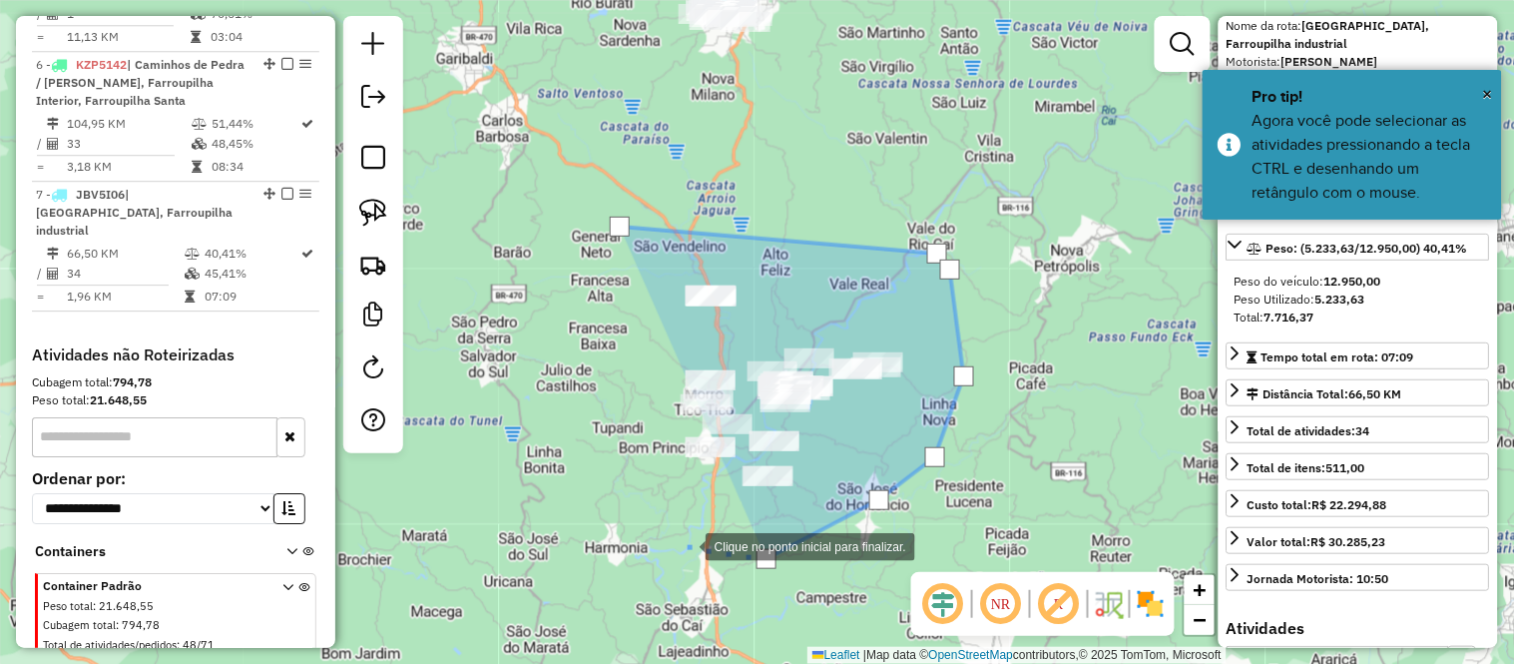
click at [666, 525] on div at bounding box center [686, 545] width 40 height 40
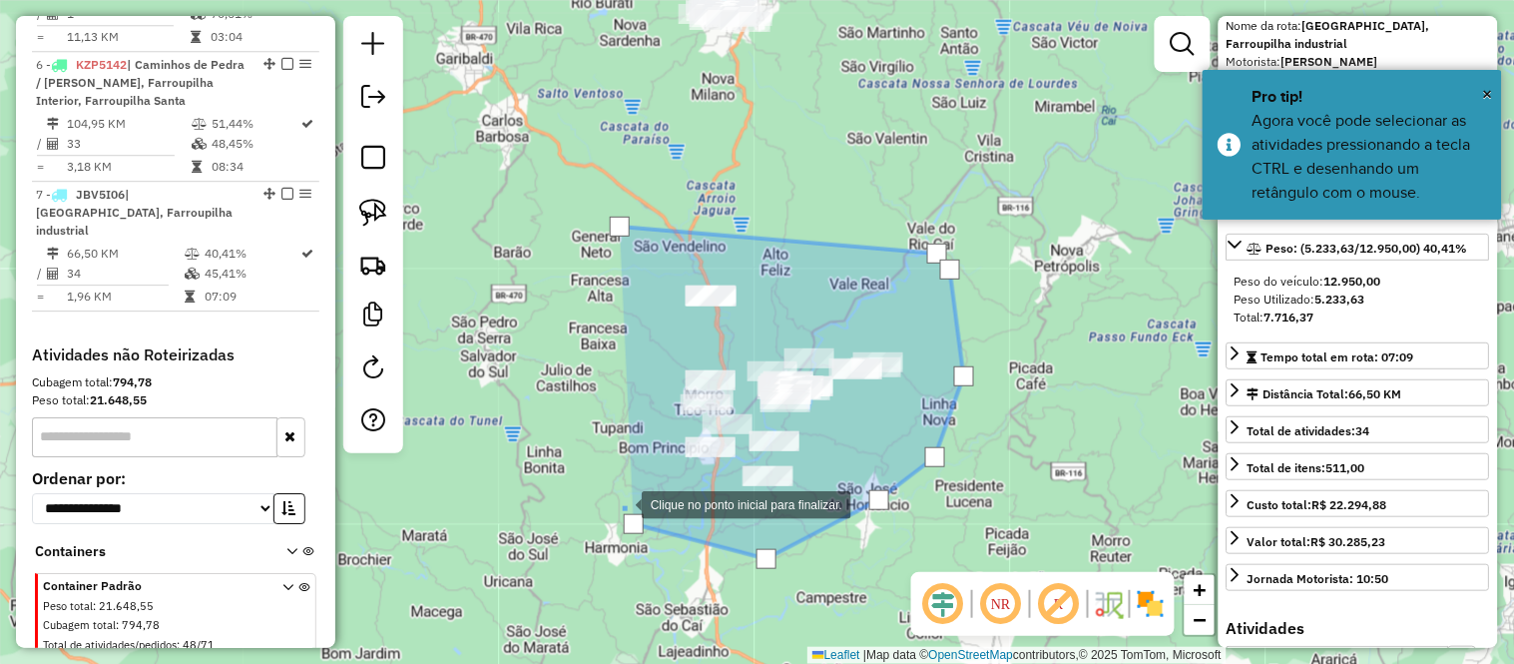
click at [602, 483] on div at bounding box center [622, 503] width 40 height 40
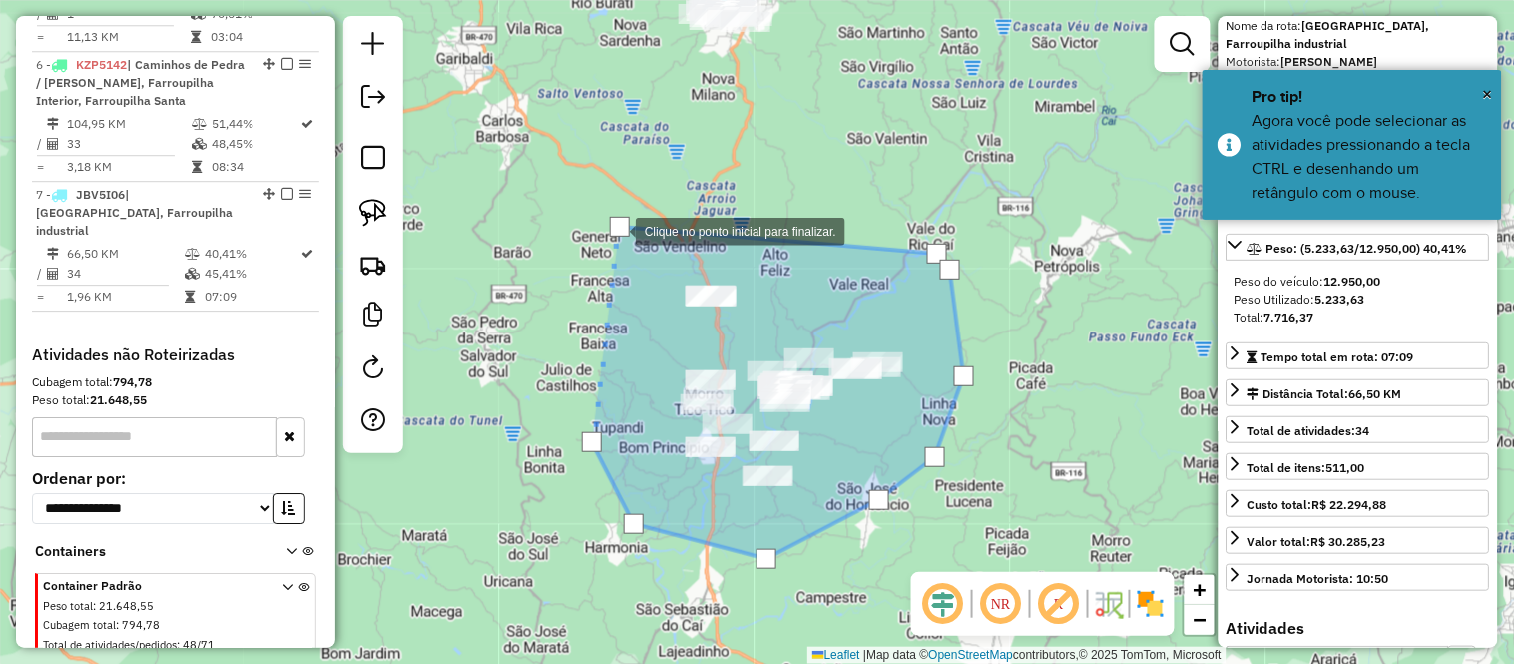
click at [616, 230] on div at bounding box center [620, 227] width 20 height 20
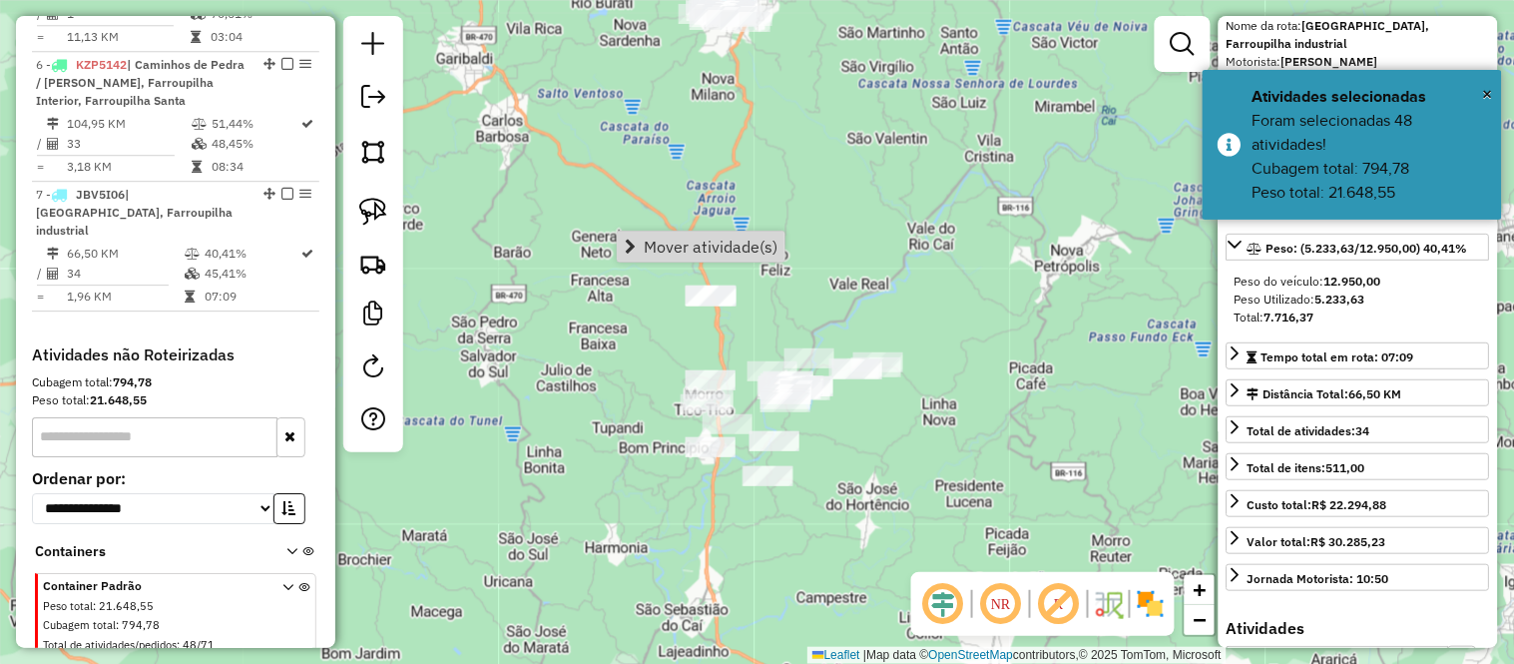
click at [891, 238] on div "Janela de atendimento Grade de atendimento Capacidade Transportadoras Veículos …" at bounding box center [757, 332] width 1514 height 664
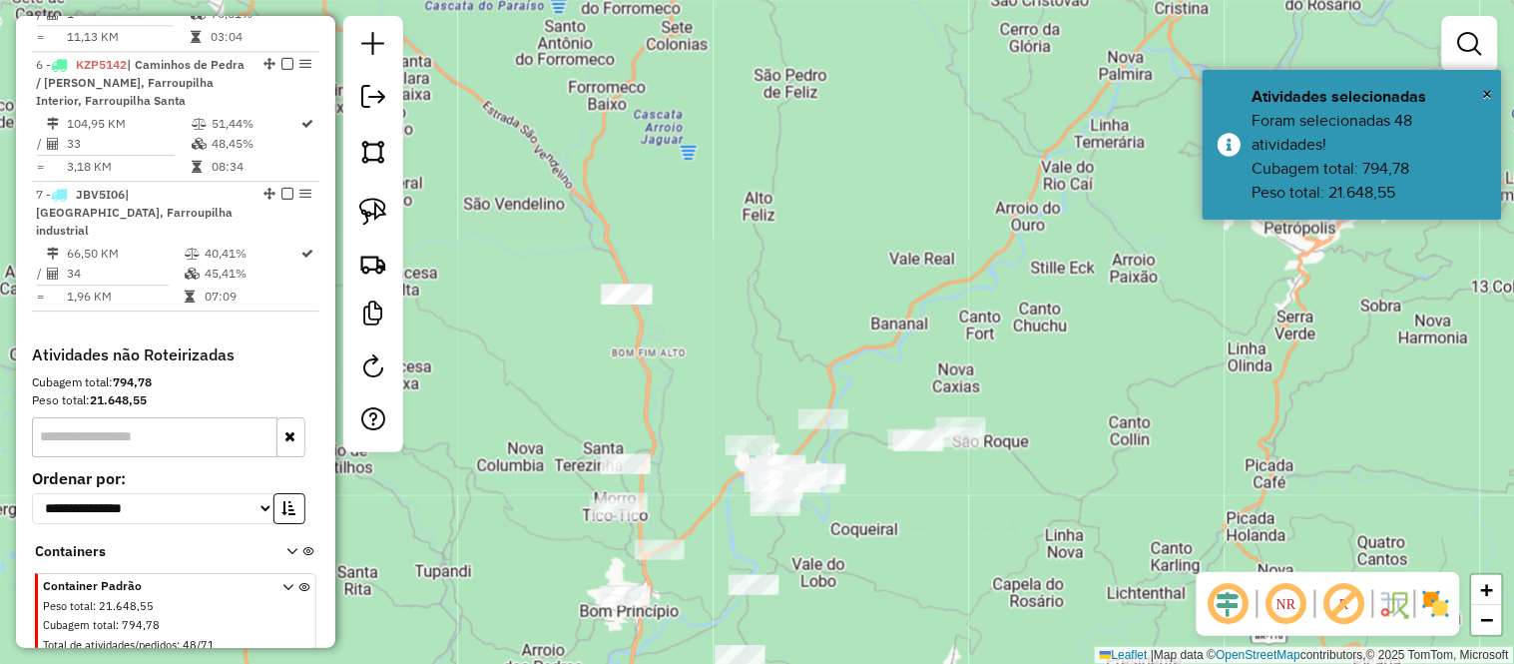
drag, startPoint x: 785, startPoint y: 313, endPoint x: 779, endPoint y: 154, distance: 159.8
click at [779, 154] on div "Janela de atendimento Grade de atendimento Capacidade Transportadoras Veículos …" at bounding box center [757, 332] width 1514 height 664
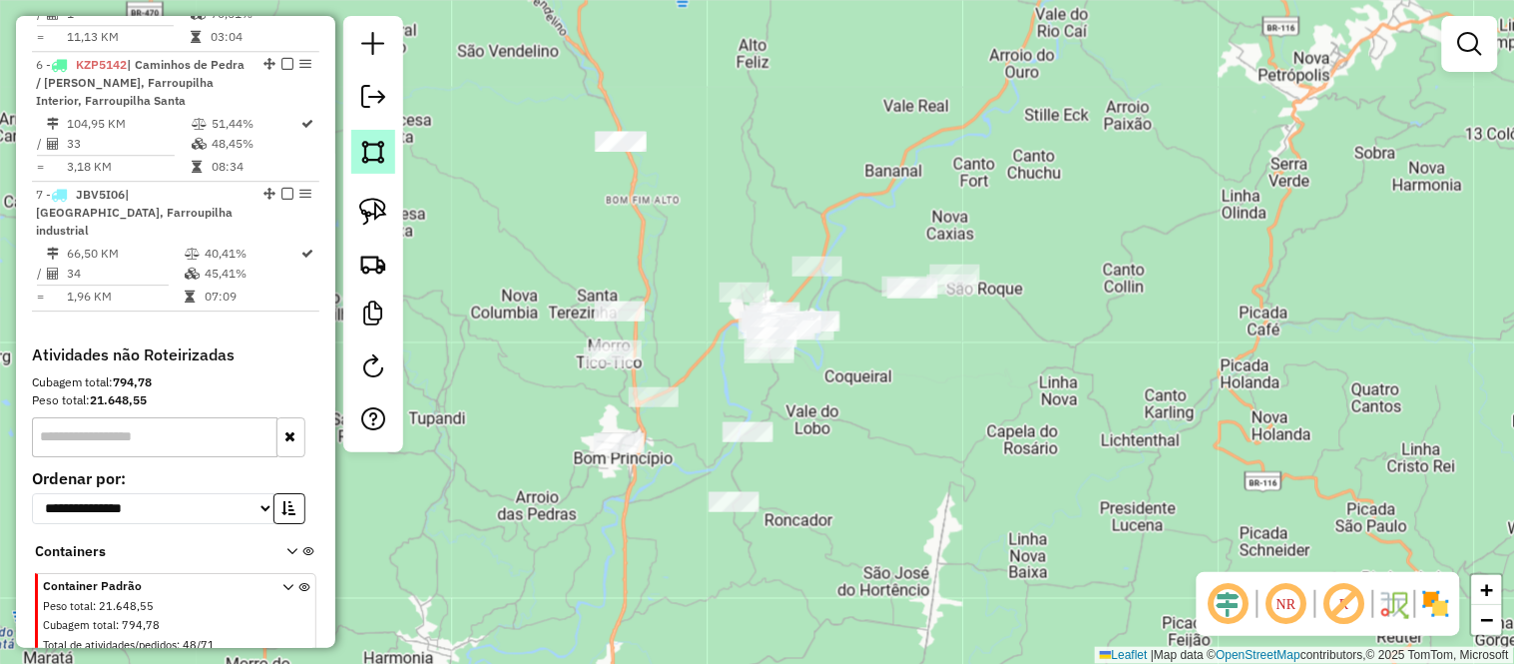
click at [362, 155] on img at bounding box center [373, 152] width 28 height 28
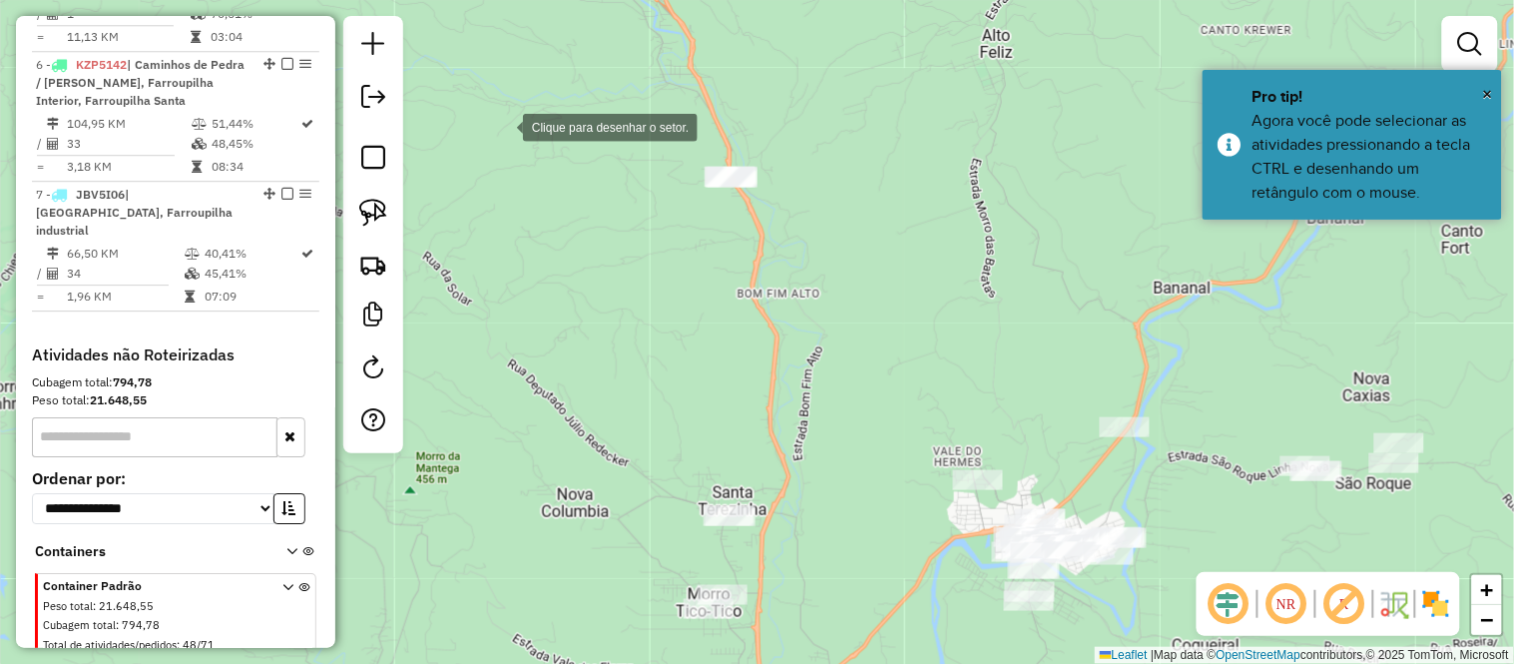
drag, startPoint x: 503, startPoint y: 126, endPoint x: 683, endPoint y: 147, distance: 180.9
click at [503, 127] on div at bounding box center [503, 126] width 40 height 40
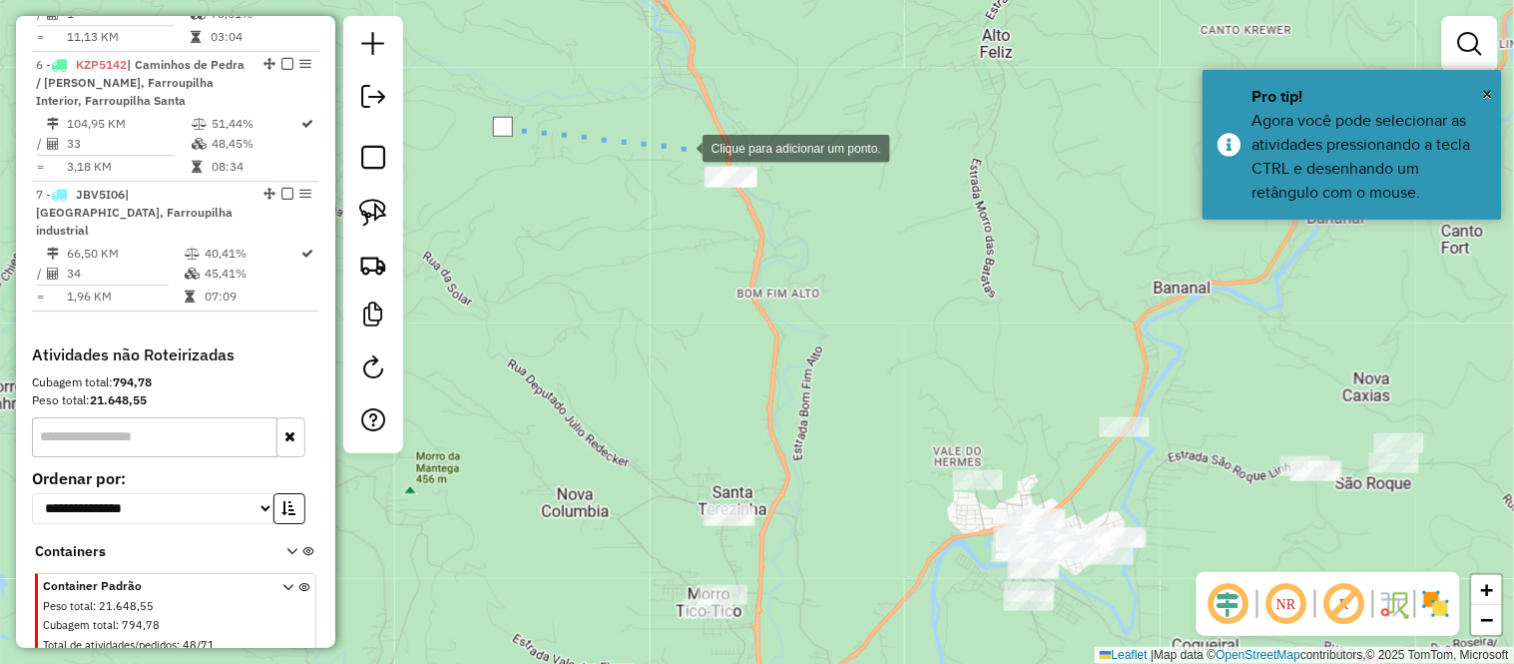
click at [703, 161] on div at bounding box center [683, 147] width 40 height 40
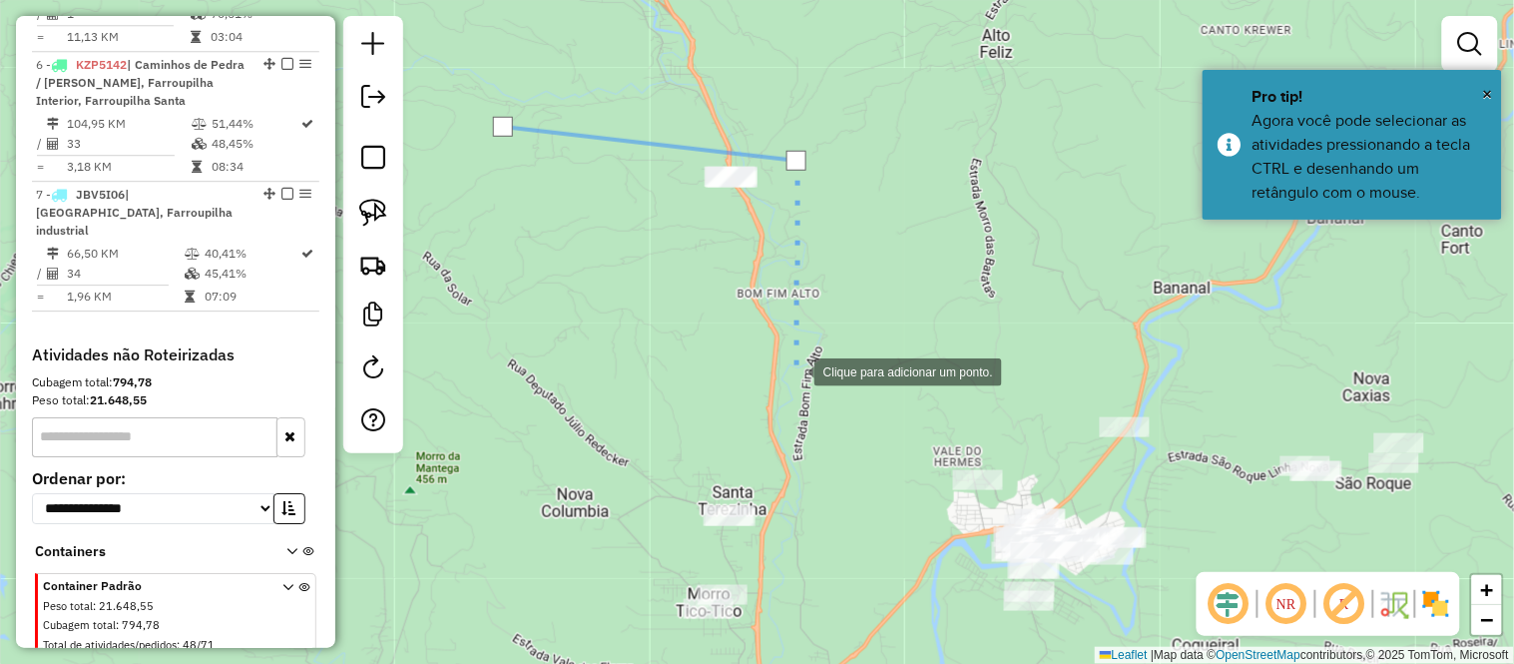
click at [794, 370] on div at bounding box center [794, 370] width 40 height 40
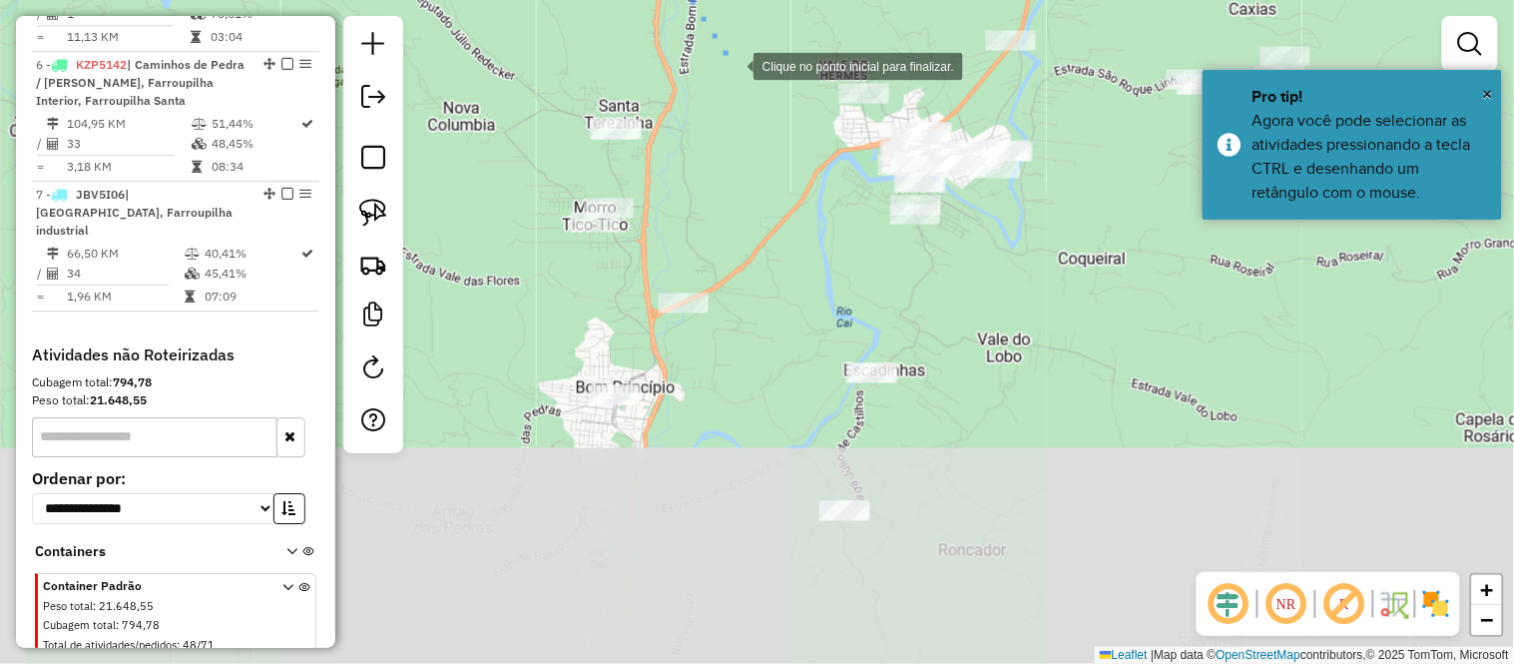
drag, startPoint x: 852, startPoint y: 467, endPoint x: 730, endPoint y: 55, distance: 430.1
click at [730, 55] on div at bounding box center [734, 65] width 40 height 40
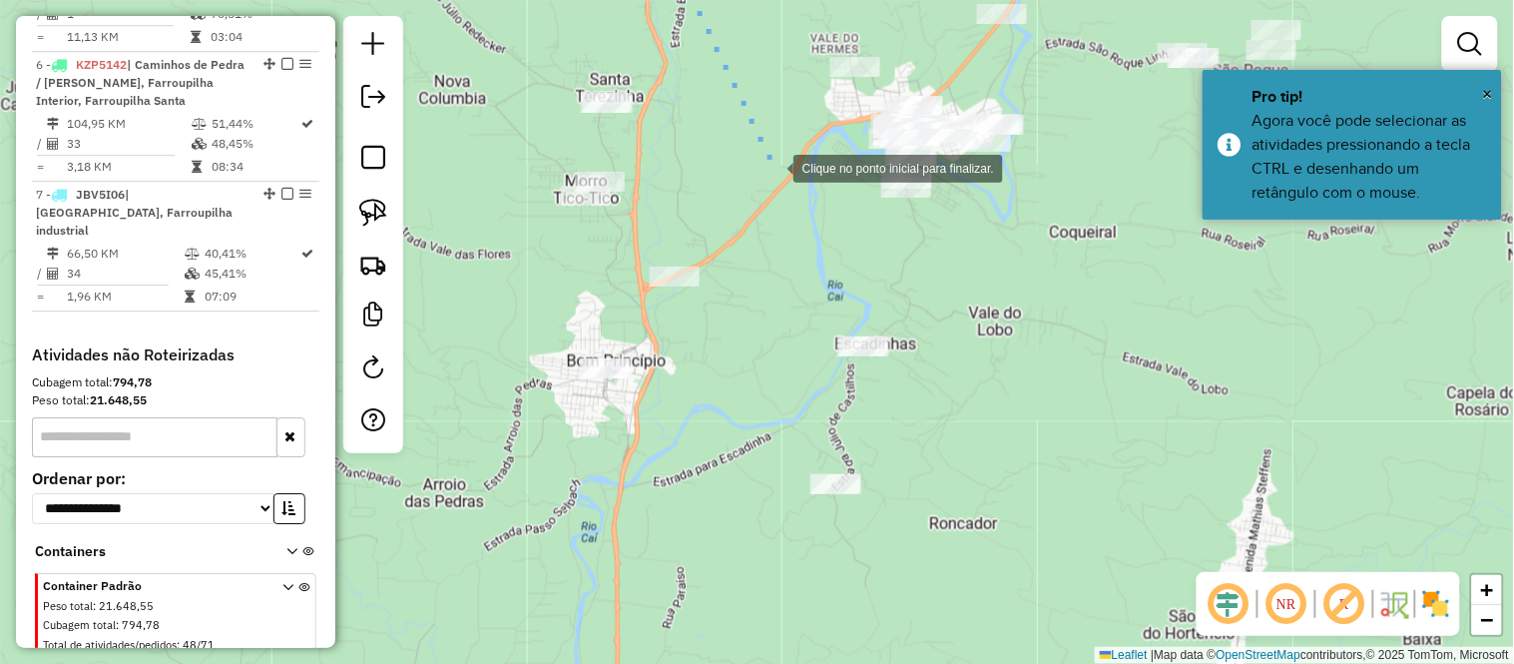
click at [773, 167] on div at bounding box center [773, 167] width 40 height 40
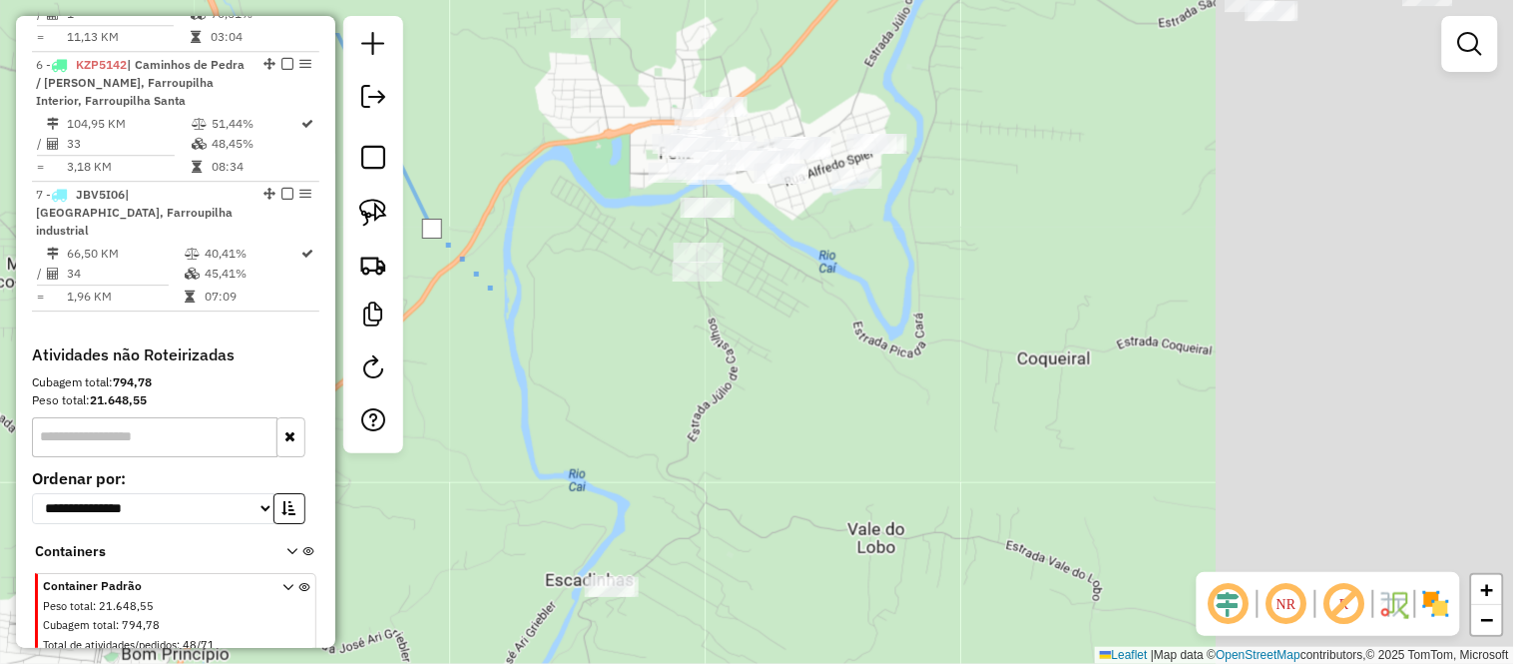
drag, startPoint x: 846, startPoint y: 180, endPoint x: 515, endPoint y: 277, distance: 345.5
click at [506, 284] on div at bounding box center [494, 291] width 40 height 40
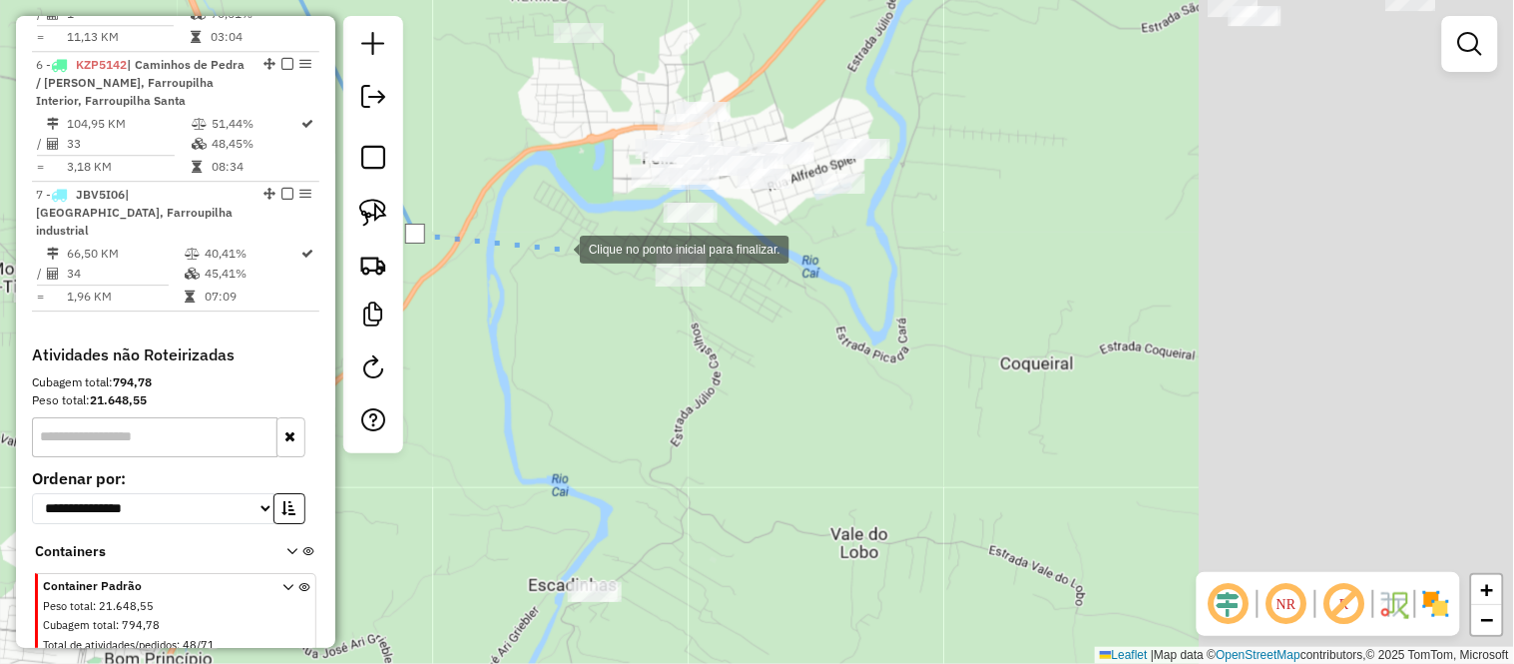
click at [560, 247] on div at bounding box center [560, 248] width 40 height 40
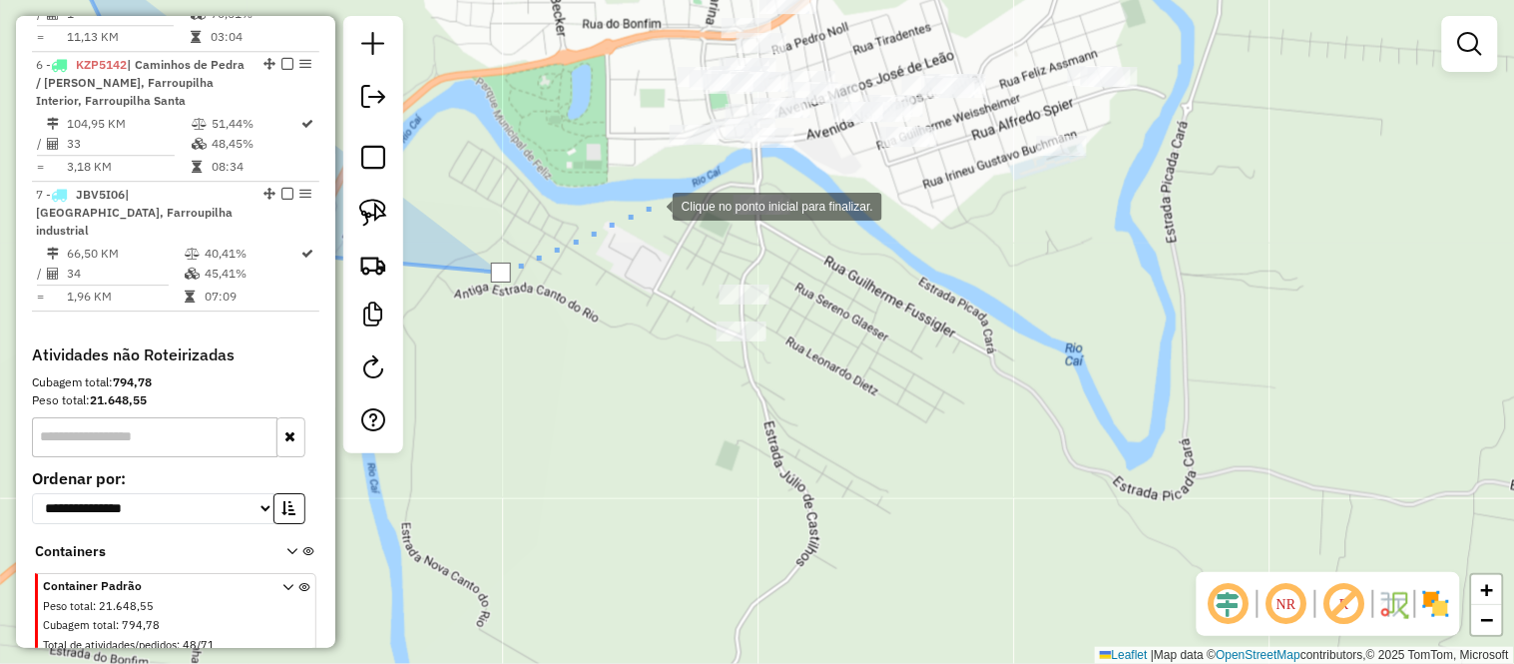
click at [661, 193] on div at bounding box center [653, 205] width 40 height 40
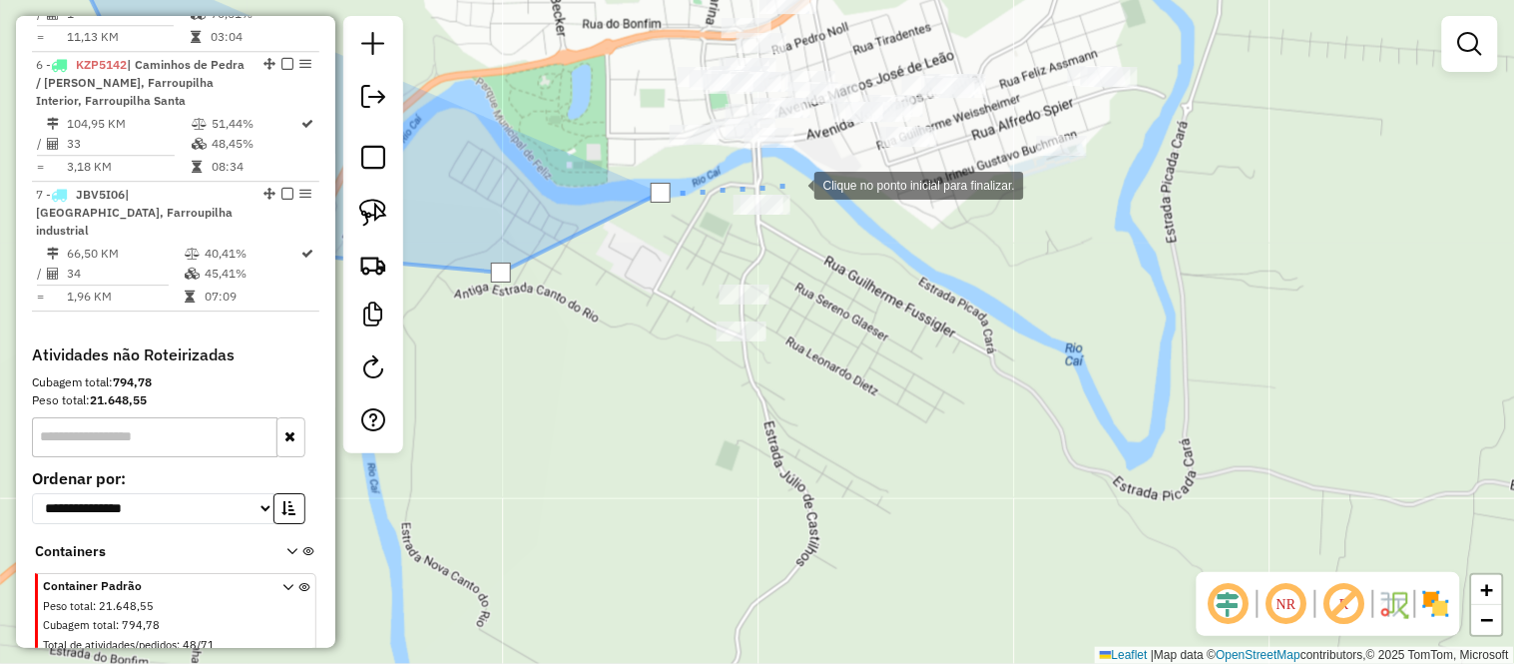
click at [801, 184] on div at bounding box center [794, 184] width 40 height 40
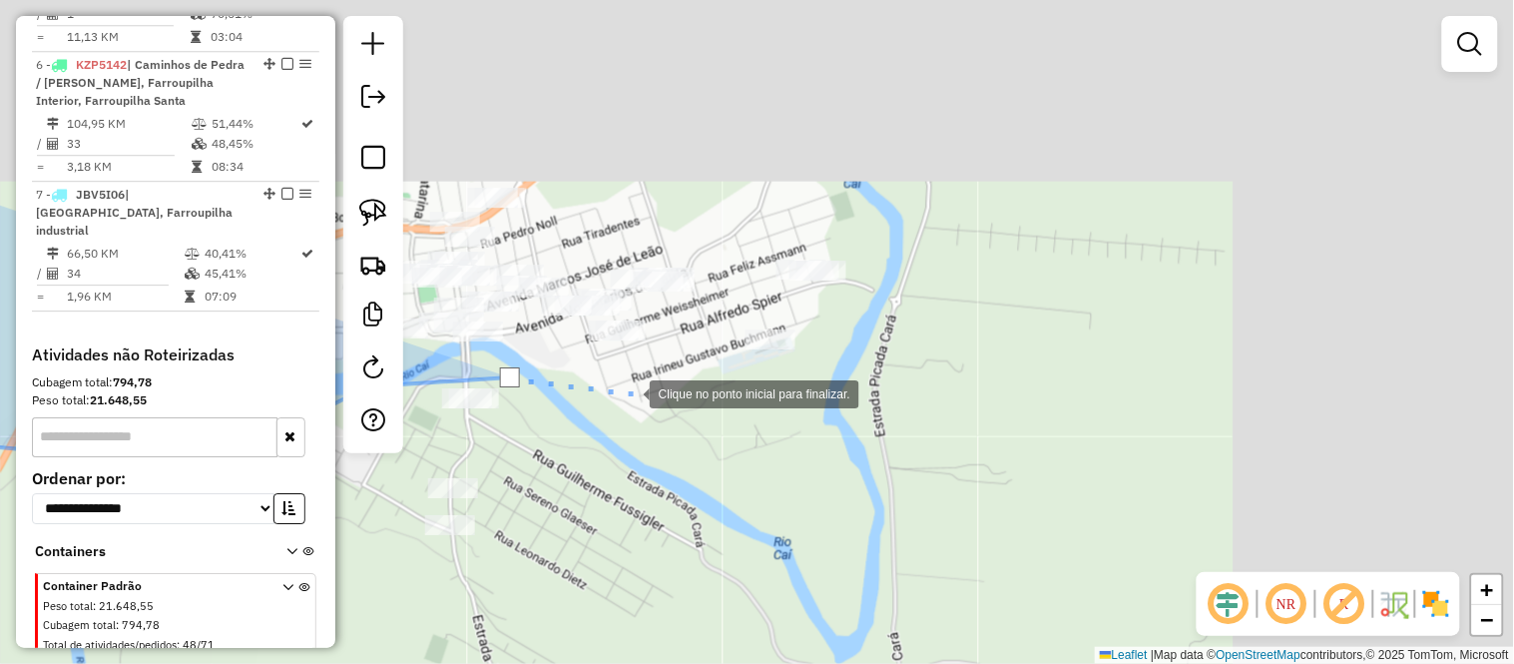
drag, startPoint x: 933, startPoint y: 194, endPoint x: 610, endPoint y: 399, distance: 383.2
click at [610, 399] on div at bounding box center [630, 392] width 40 height 40
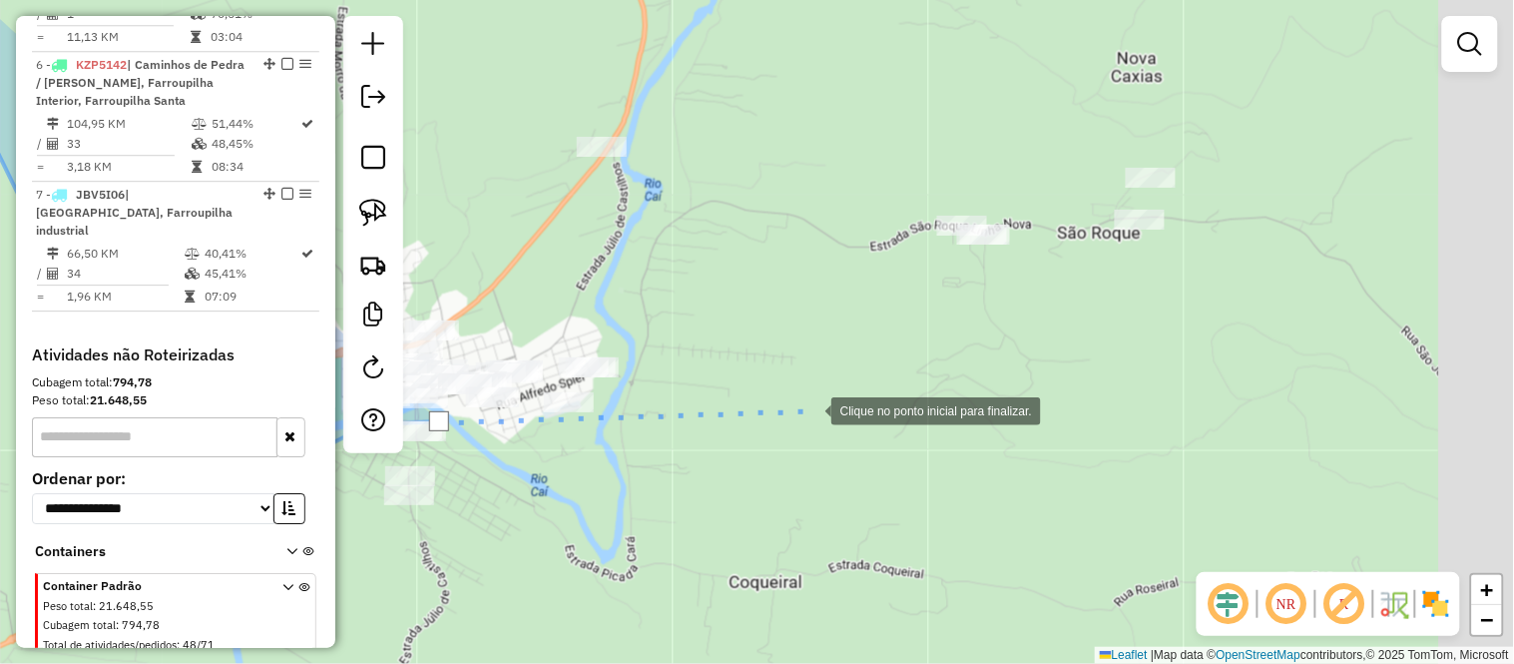
drag, startPoint x: 955, startPoint y: 375, endPoint x: 815, endPoint y: 407, distance: 143.3
click at [815, 407] on div at bounding box center [811, 409] width 40 height 40
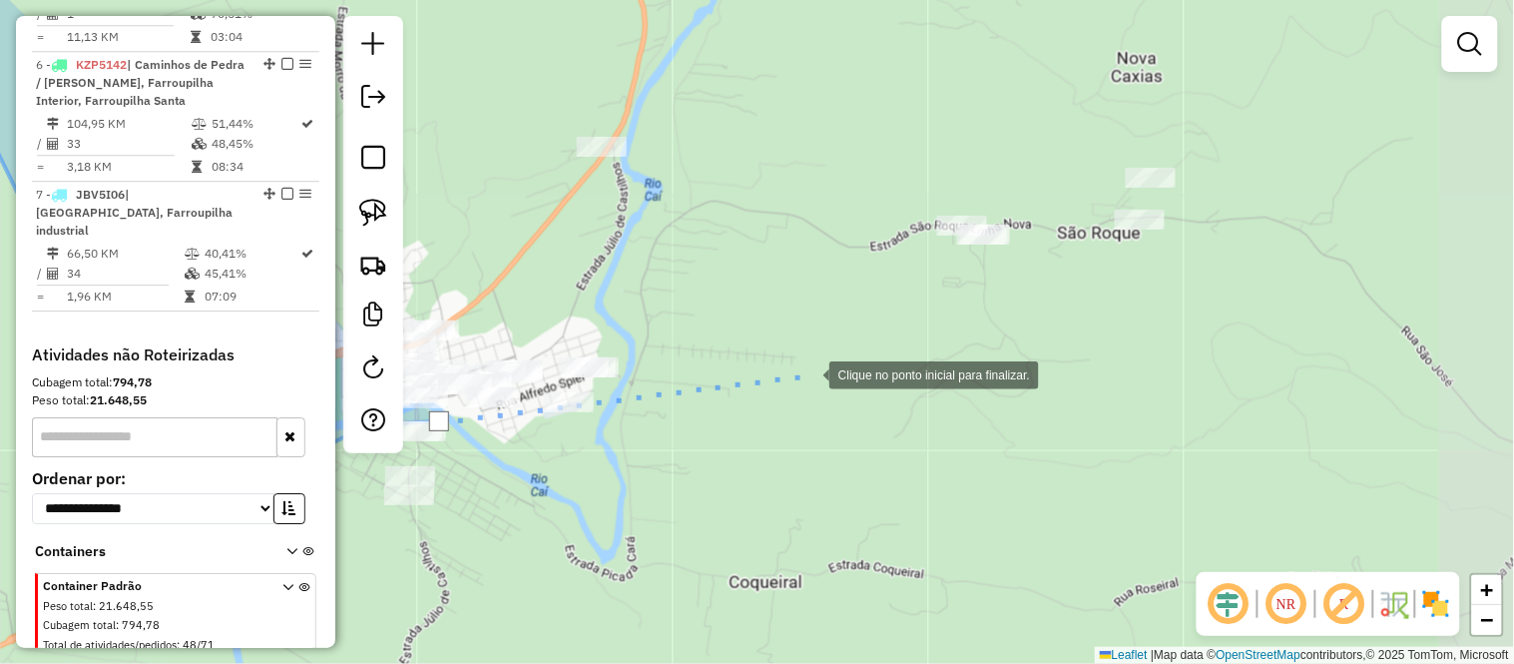
click at [803, 353] on div at bounding box center [809, 373] width 40 height 40
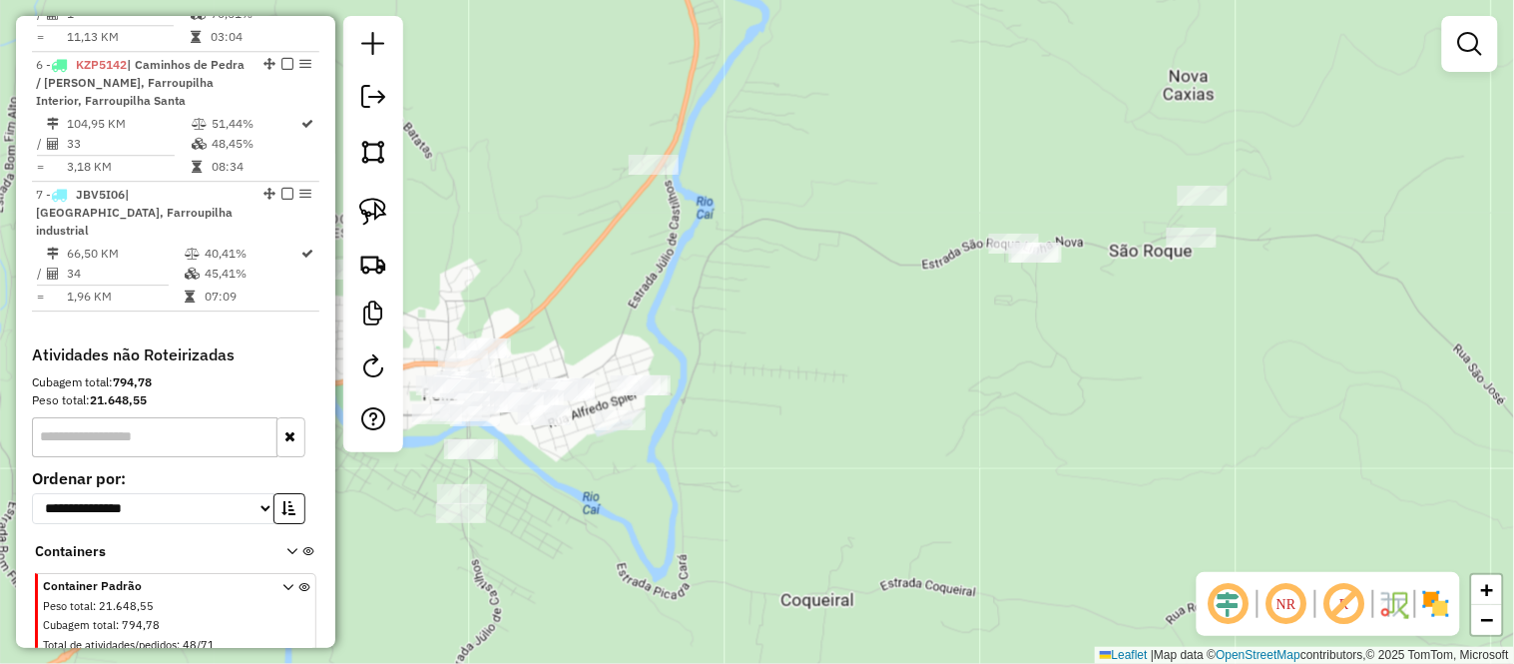
drag, startPoint x: 680, startPoint y: 422, endPoint x: 723, endPoint y: 449, distance: 50.7
click at [723, 449] on div "Janela de atendimento Grade de atendimento Capacidade Transportadoras Veículos …" at bounding box center [757, 332] width 1514 height 664
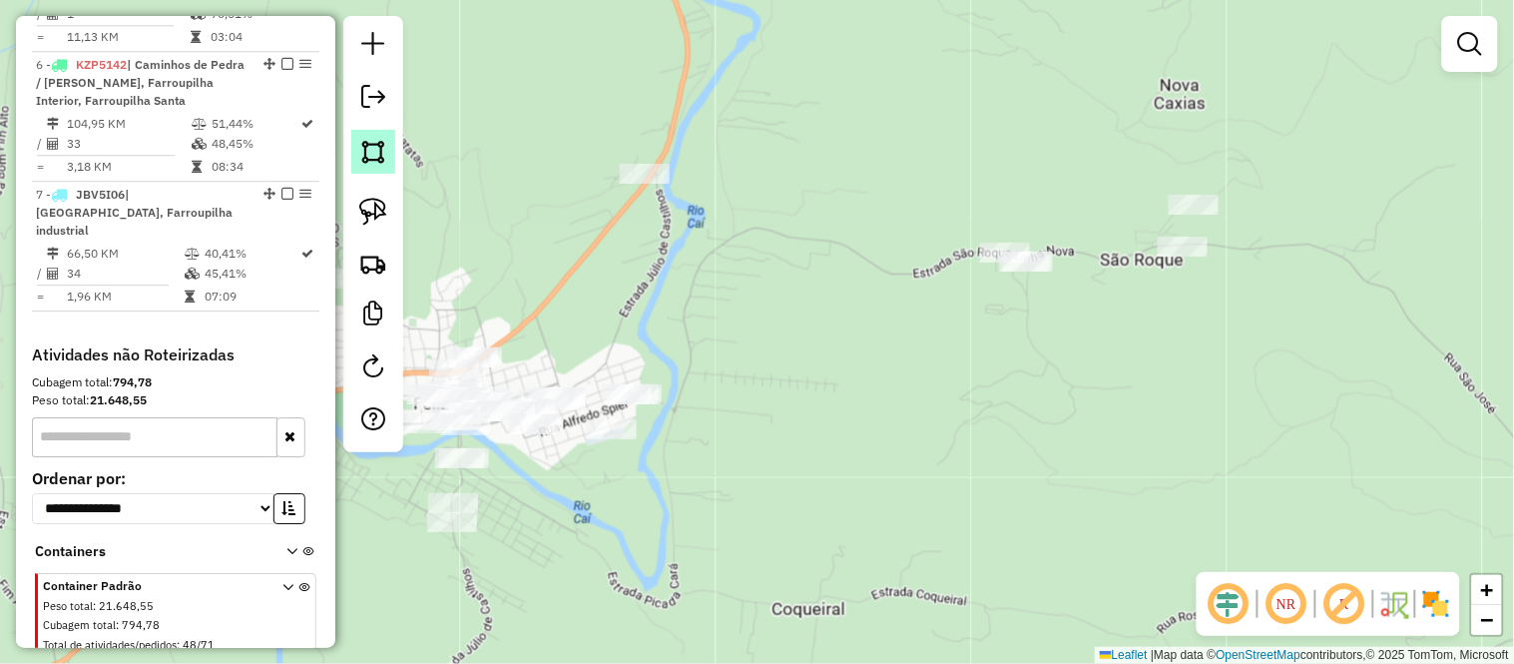
click at [374, 144] on img at bounding box center [373, 152] width 28 height 28
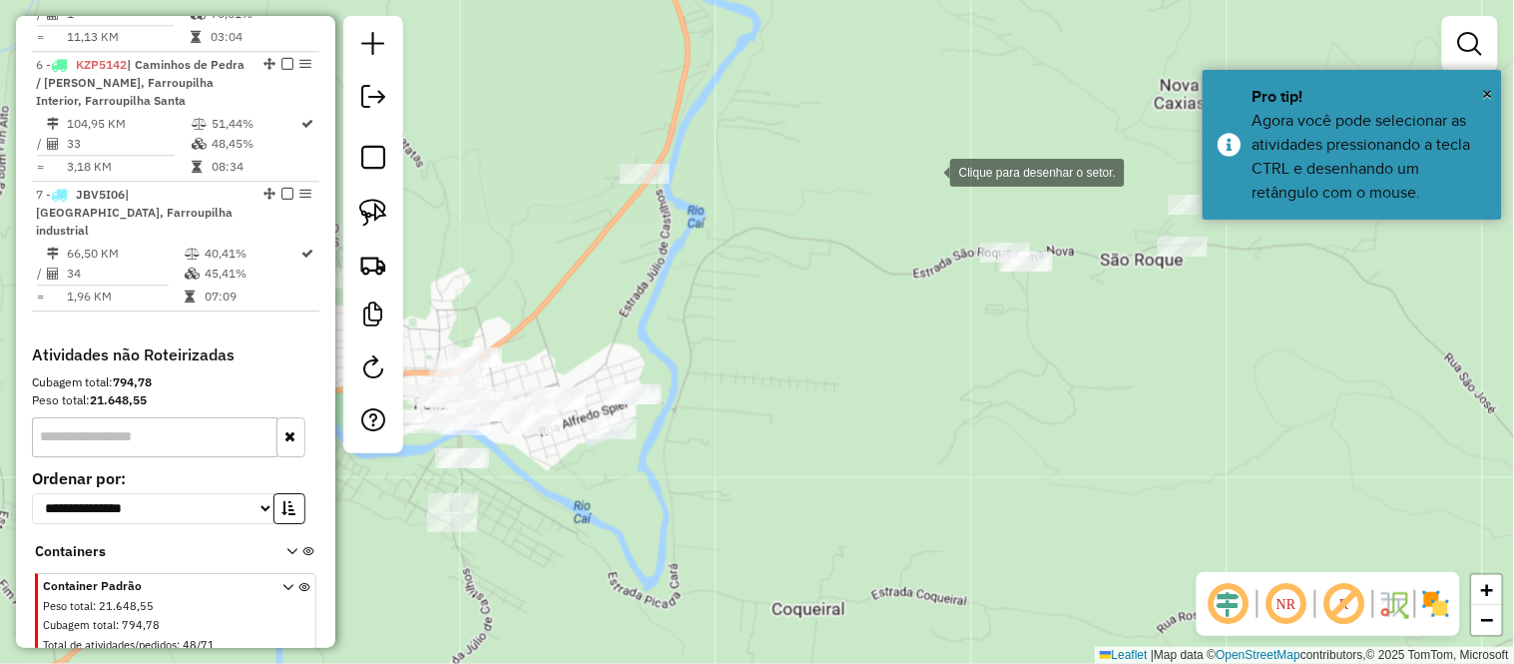
click at [930, 171] on div at bounding box center [930, 171] width 40 height 40
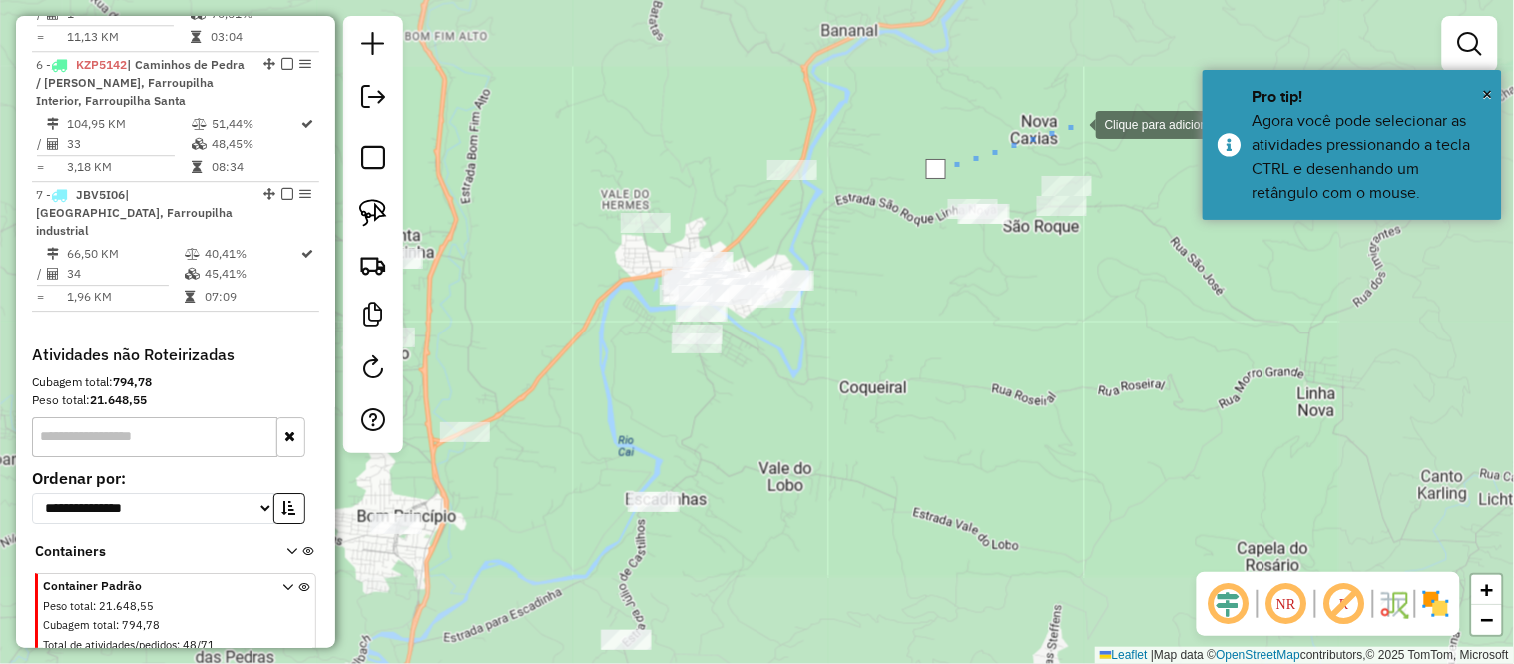
click at [1078, 122] on div at bounding box center [1076, 123] width 40 height 40
click at [1131, 167] on div at bounding box center [1131, 167] width 40 height 40
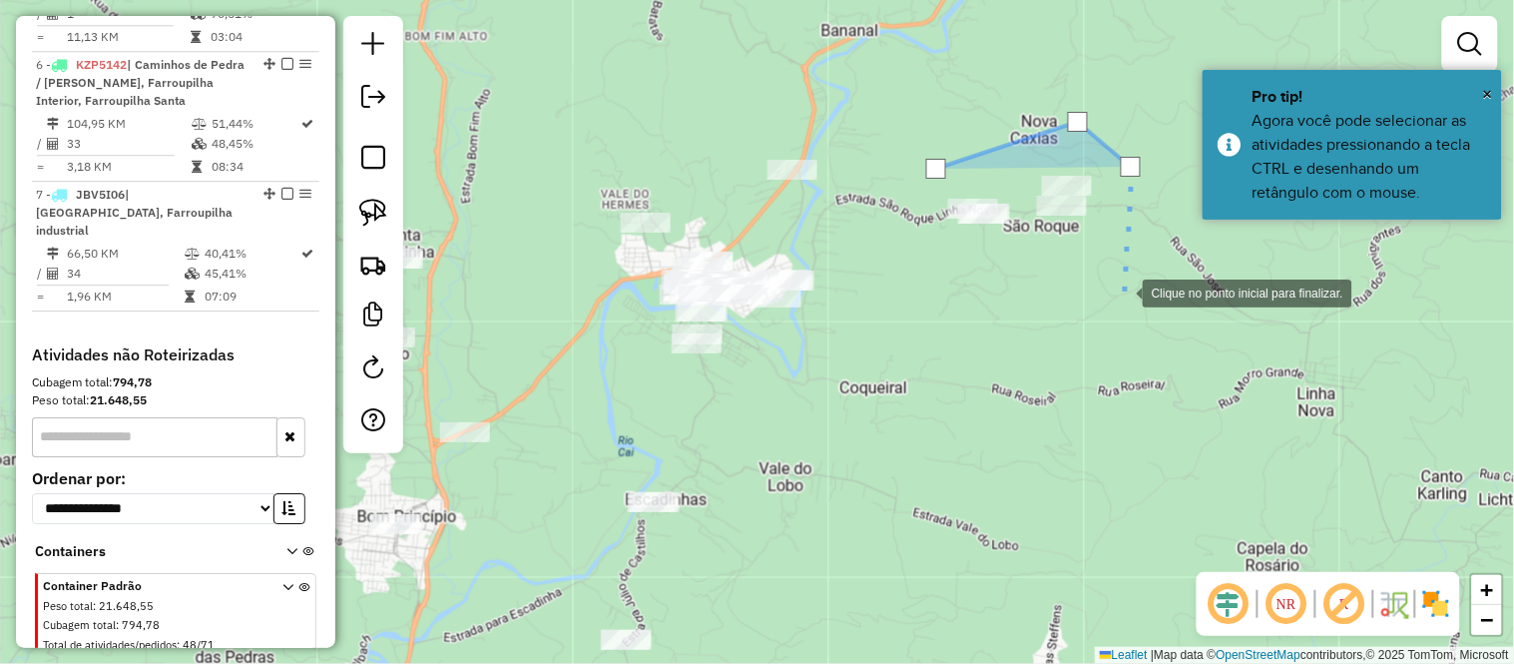
click at [1122, 311] on div at bounding box center [1123, 291] width 40 height 40
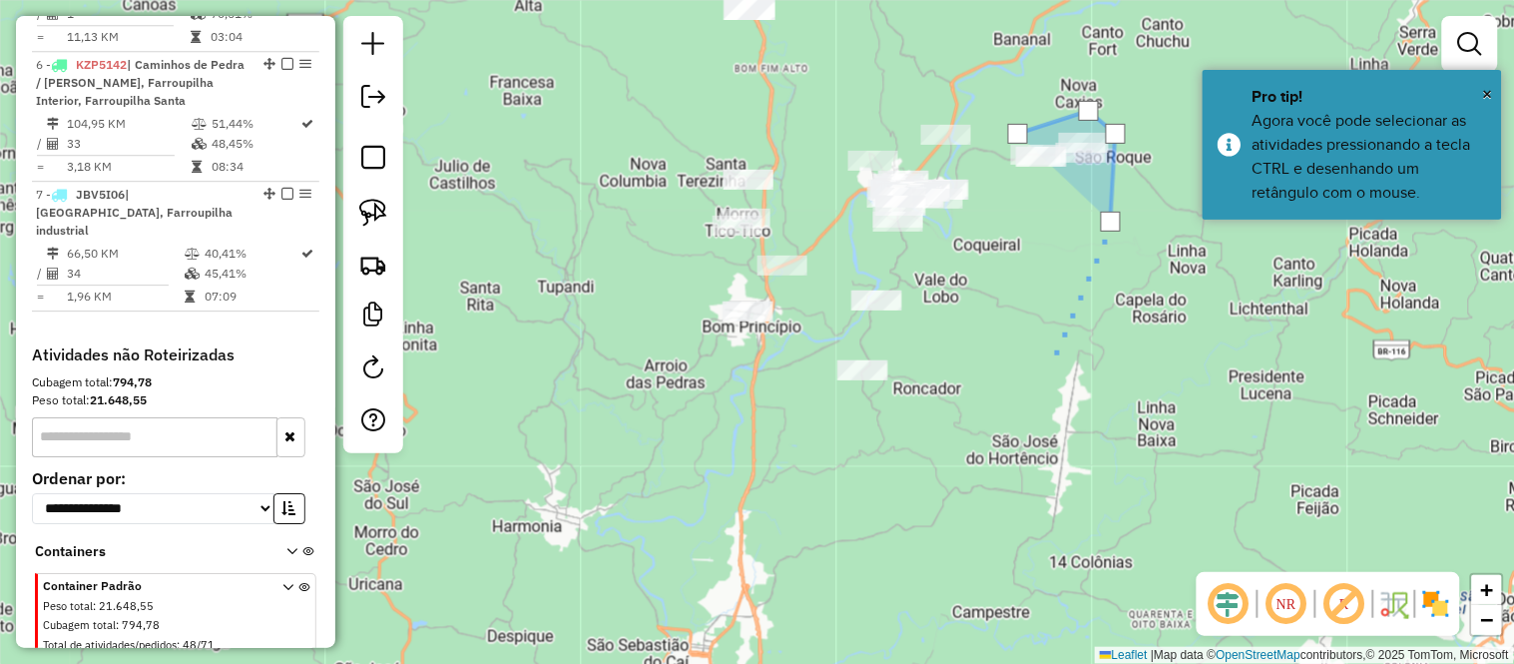
drag, startPoint x: 1049, startPoint y: 440, endPoint x: 1054, endPoint y: 326, distance: 113.9
click at [1054, 346] on div at bounding box center [1049, 366] width 40 height 40
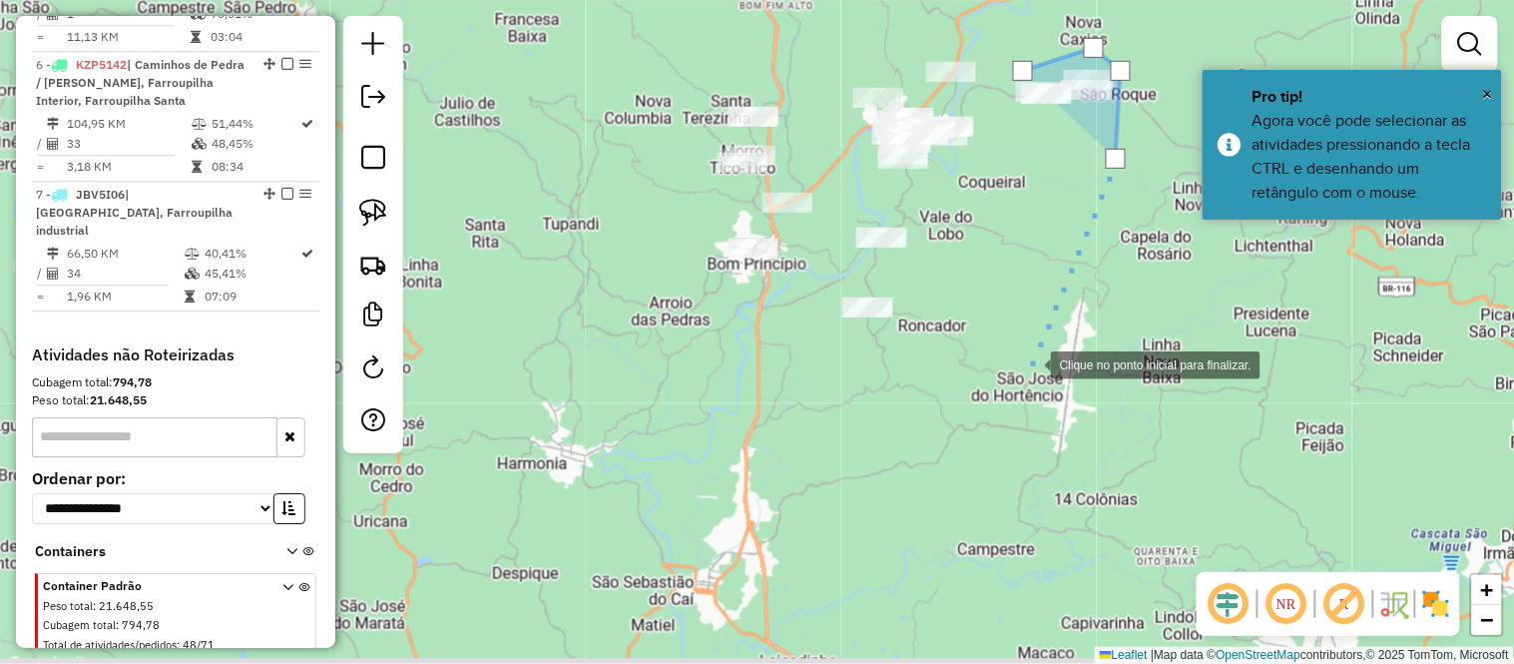
click at [1011, 383] on div at bounding box center [1031, 363] width 40 height 40
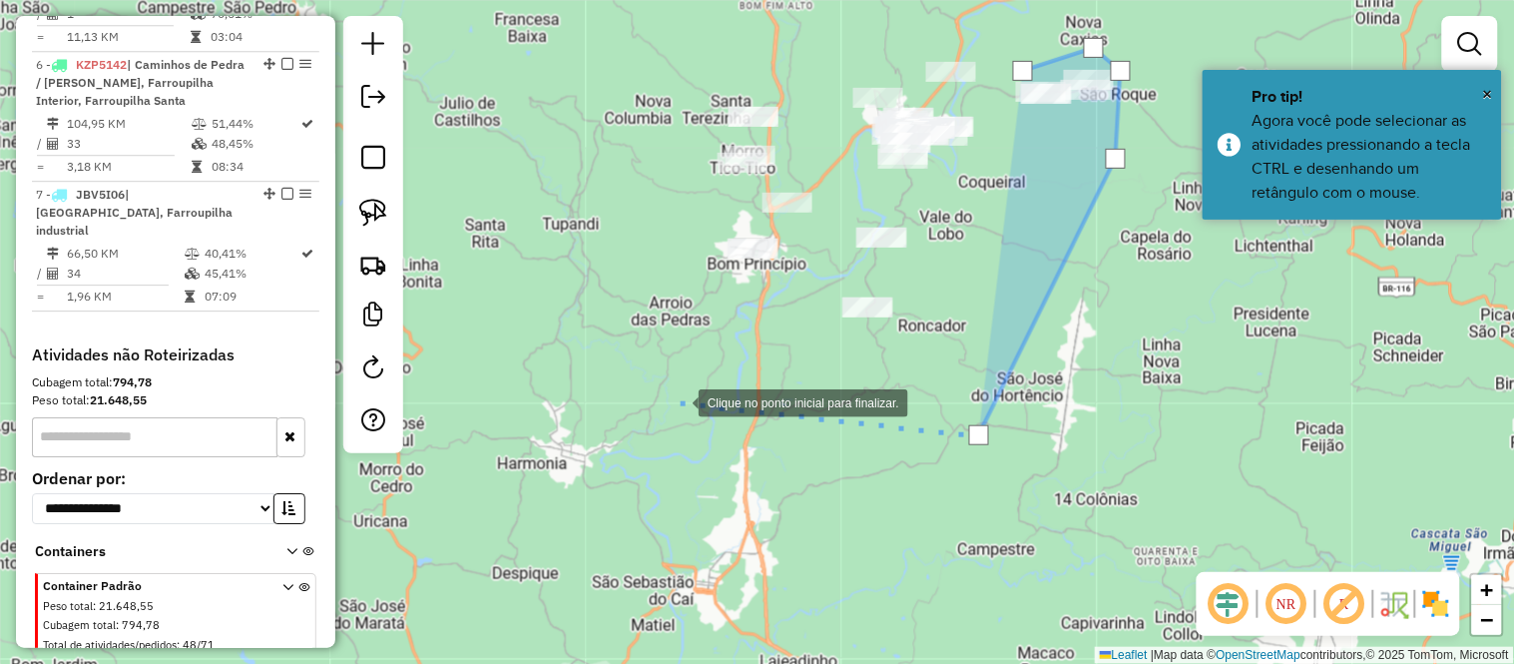
click at [679, 401] on div at bounding box center [679, 401] width 40 height 40
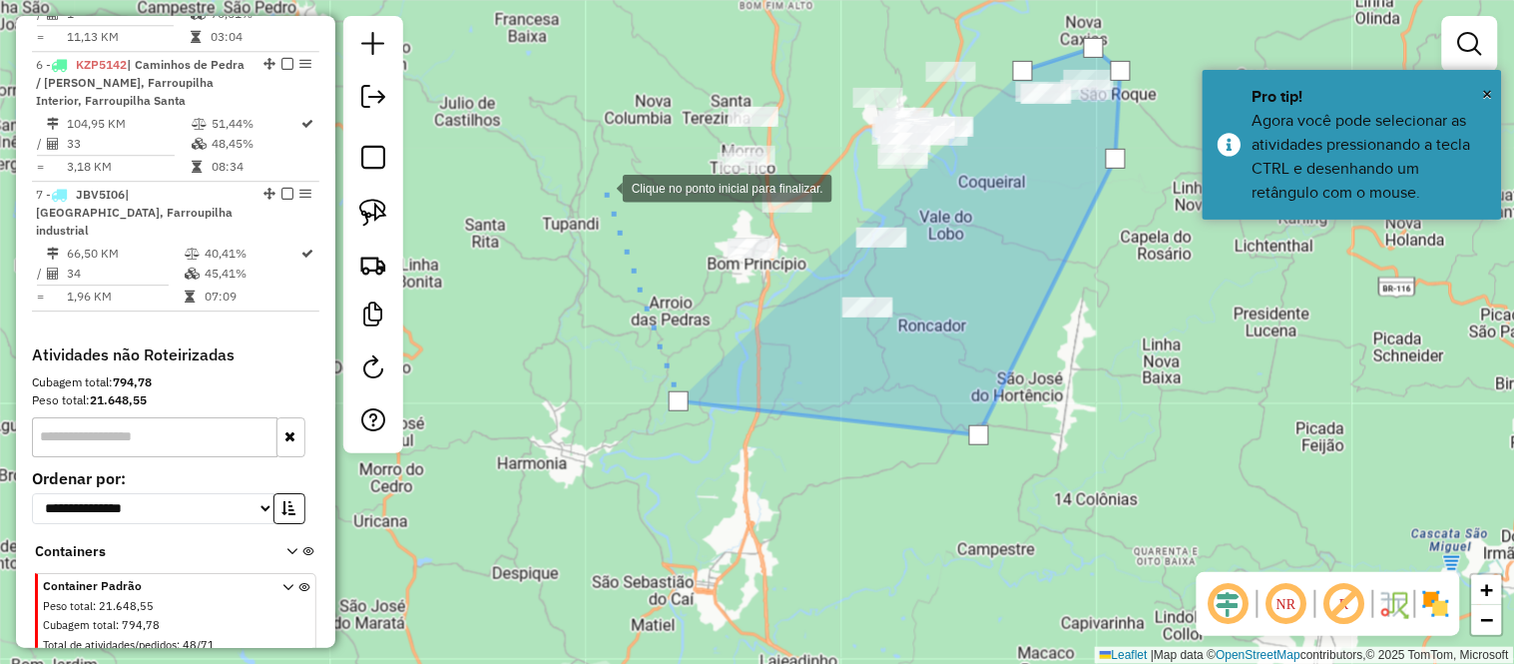
click at [603, 187] on div at bounding box center [603, 187] width 40 height 40
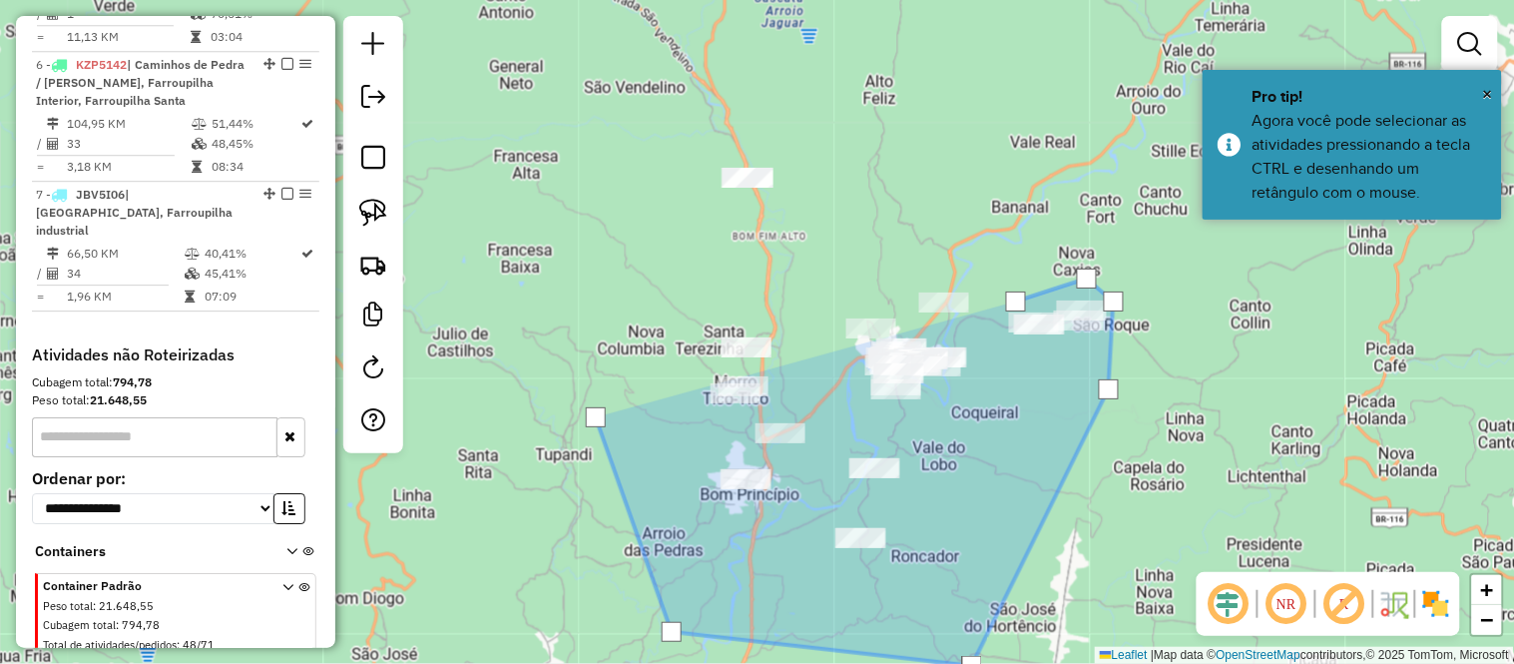
drag, startPoint x: 611, startPoint y: 144, endPoint x: 604, endPoint y: 424, distance: 280.5
click at [604, 422] on div at bounding box center [604, 402] width 40 height 40
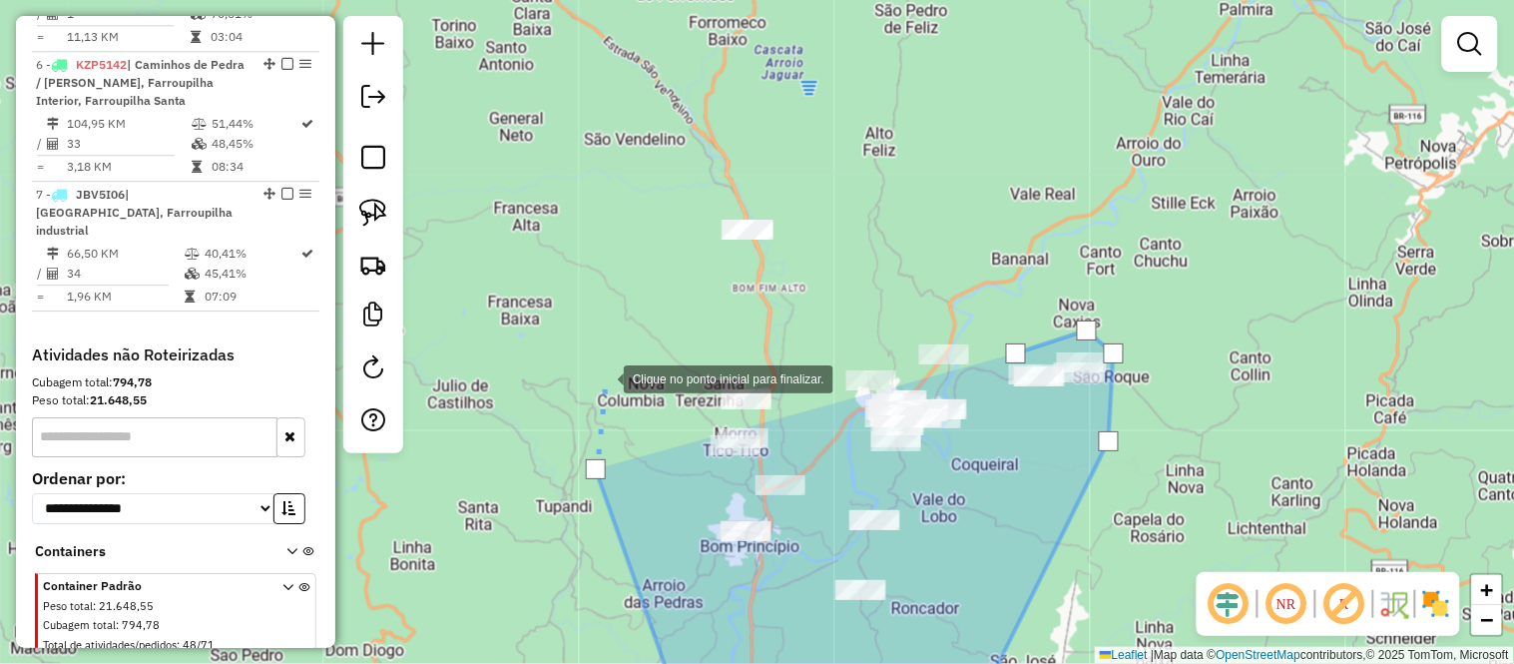
click at [616, 357] on div at bounding box center [604, 377] width 40 height 40
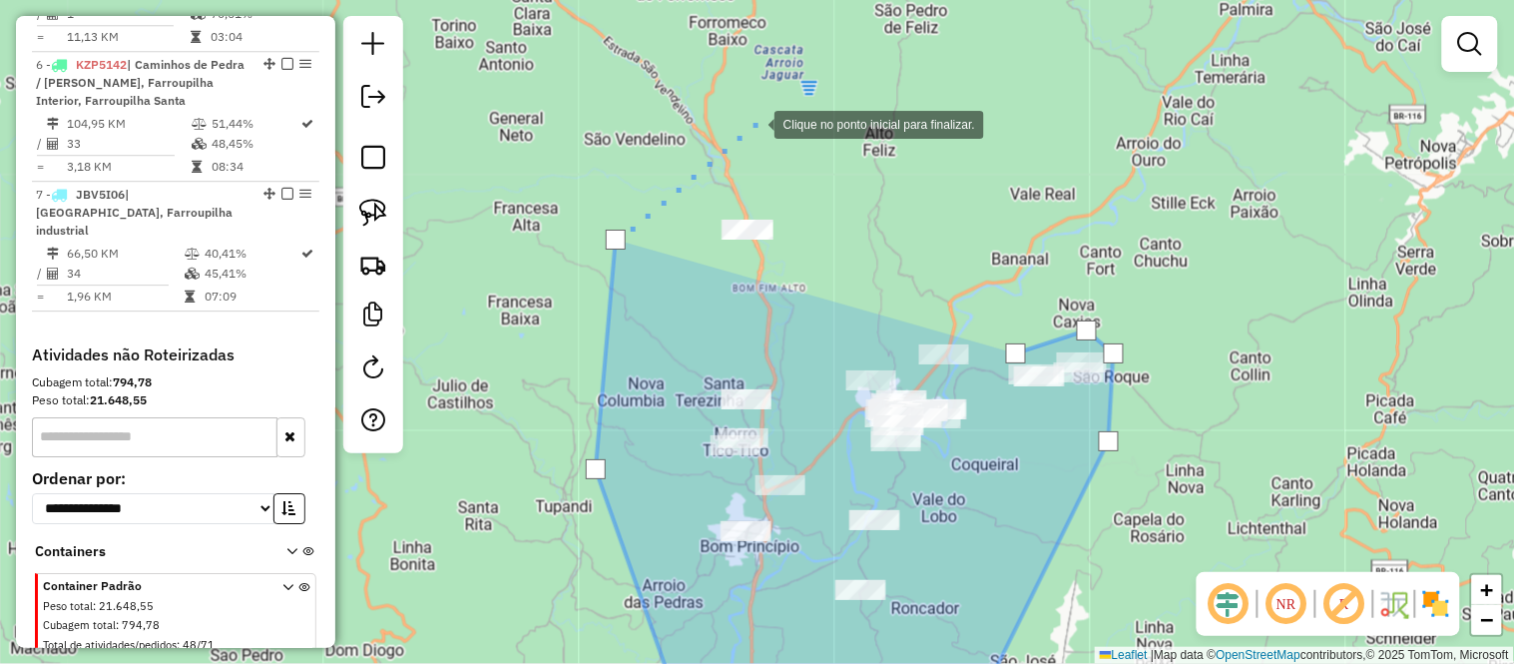
click at [754, 123] on div at bounding box center [755, 123] width 40 height 40
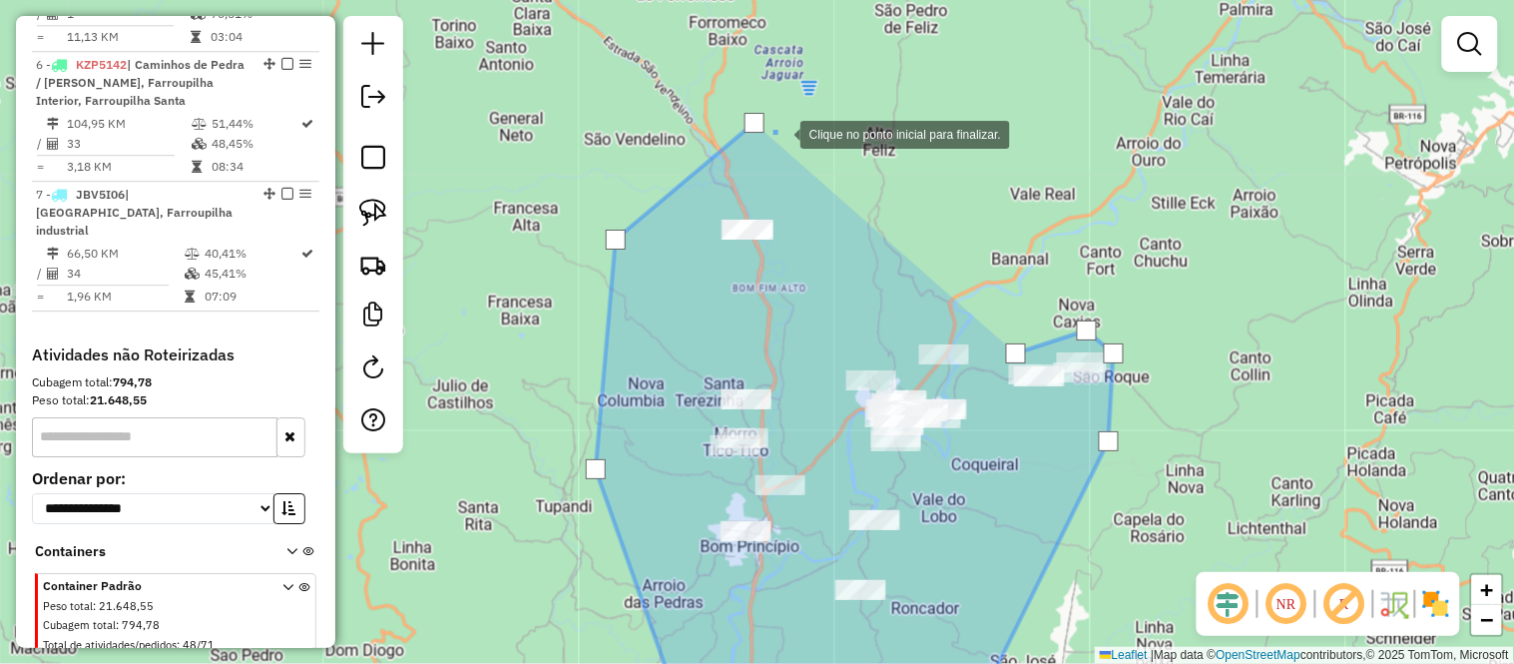
click at [795, 152] on div at bounding box center [780, 133] width 40 height 40
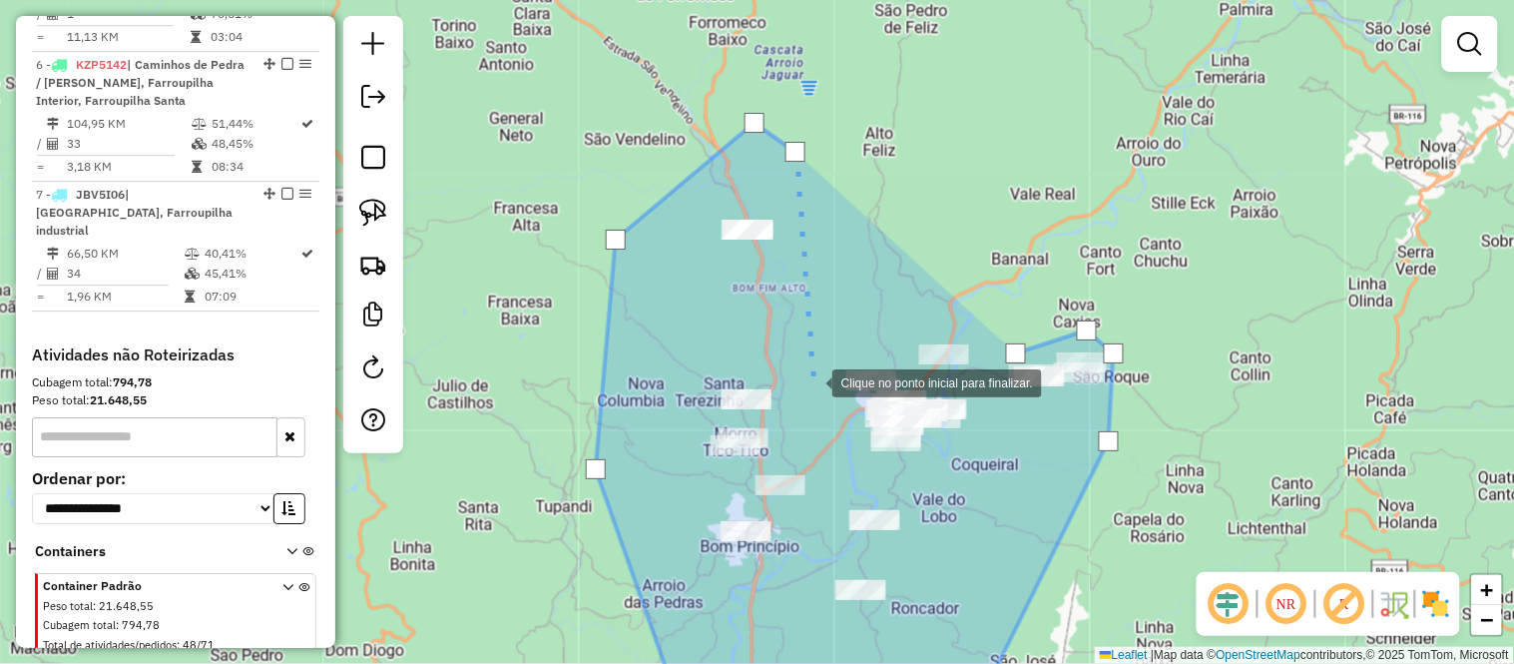
drag, startPoint x: 812, startPoint y: 381, endPoint x: 816, endPoint y: 422, distance: 41.1
click at [812, 382] on div at bounding box center [812, 381] width 40 height 40
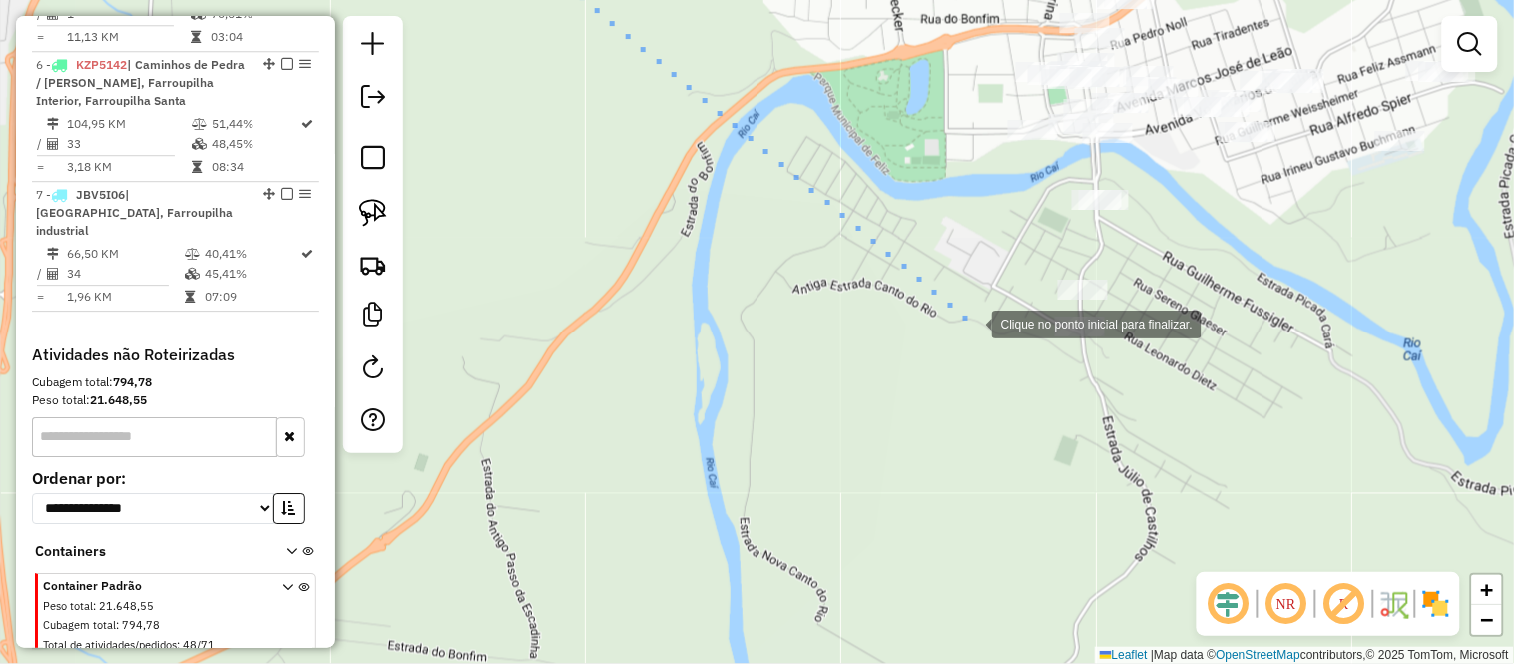
click at [972, 322] on div at bounding box center [972, 322] width 40 height 40
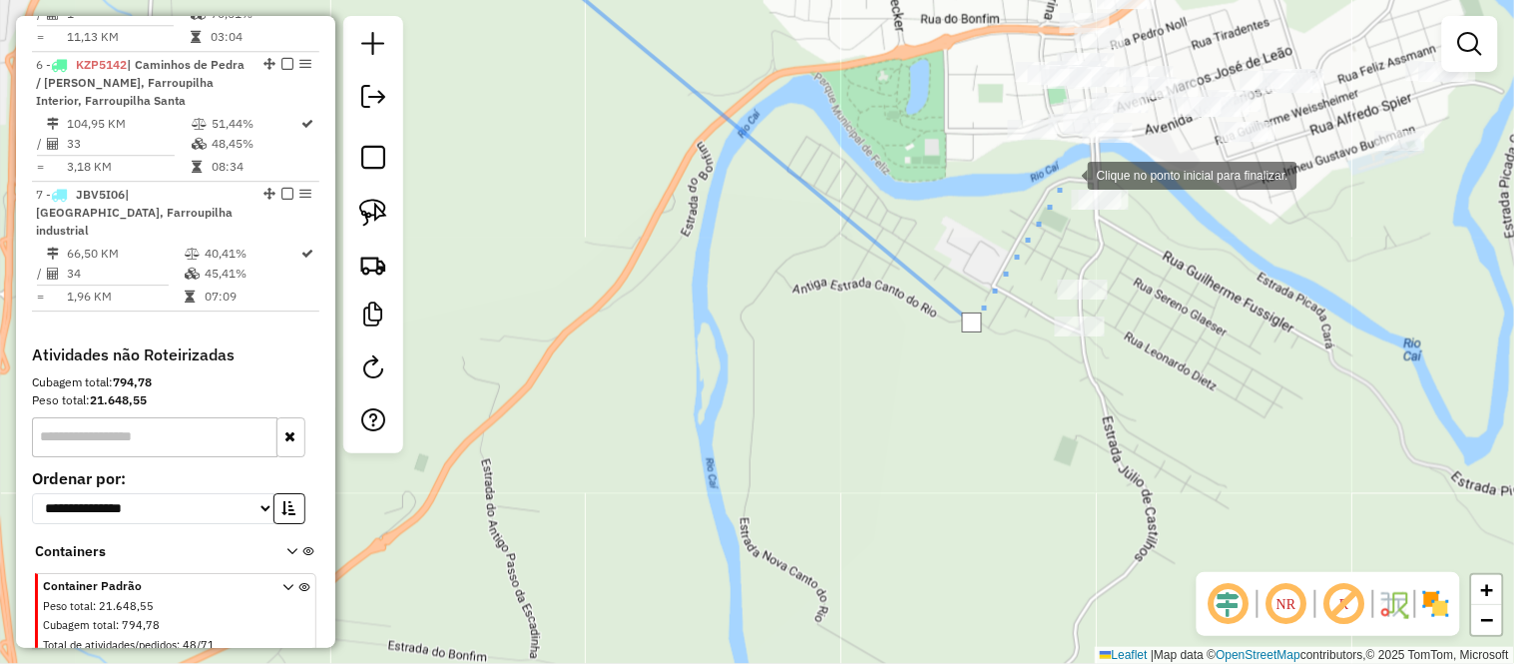
click at [1068, 173] on div at bounding box center [1068, 174] width 40 height 40
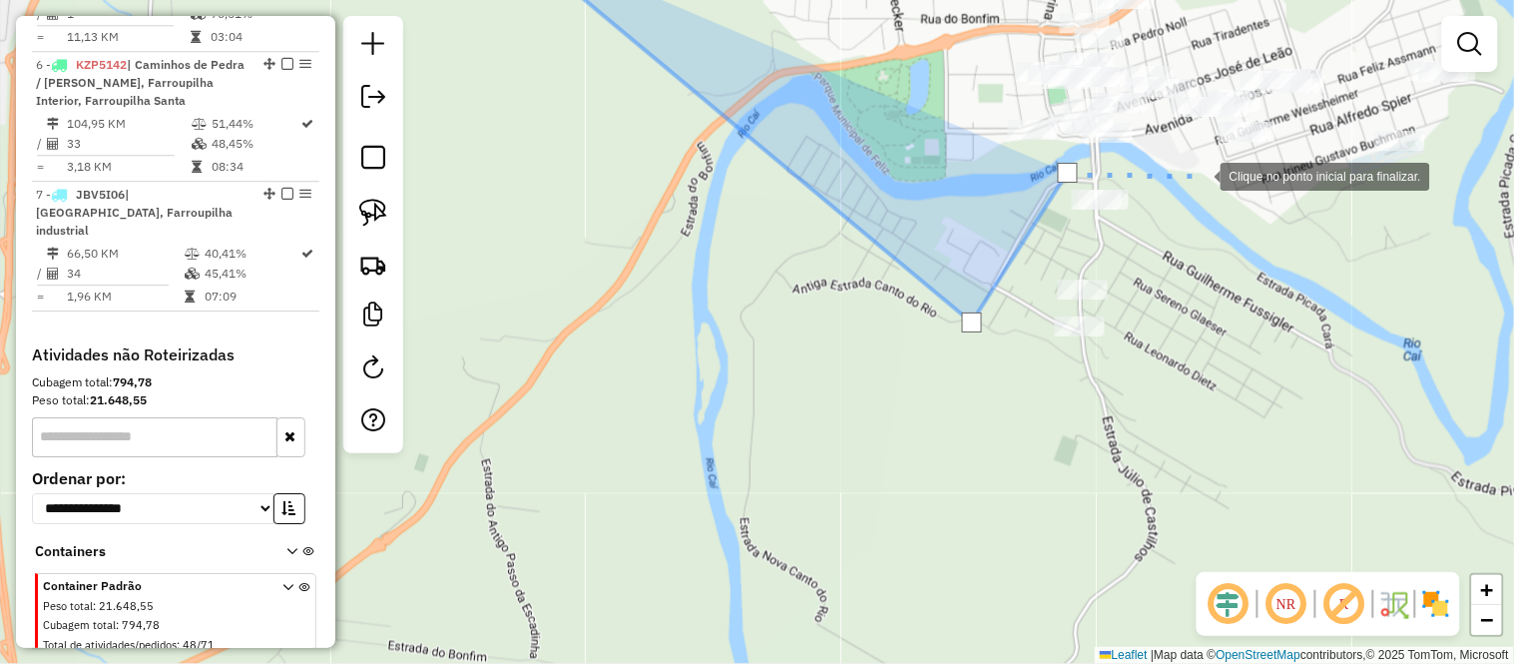
click at [1201, 175] on div at bounding box center [1201, 175] width 40 height 40
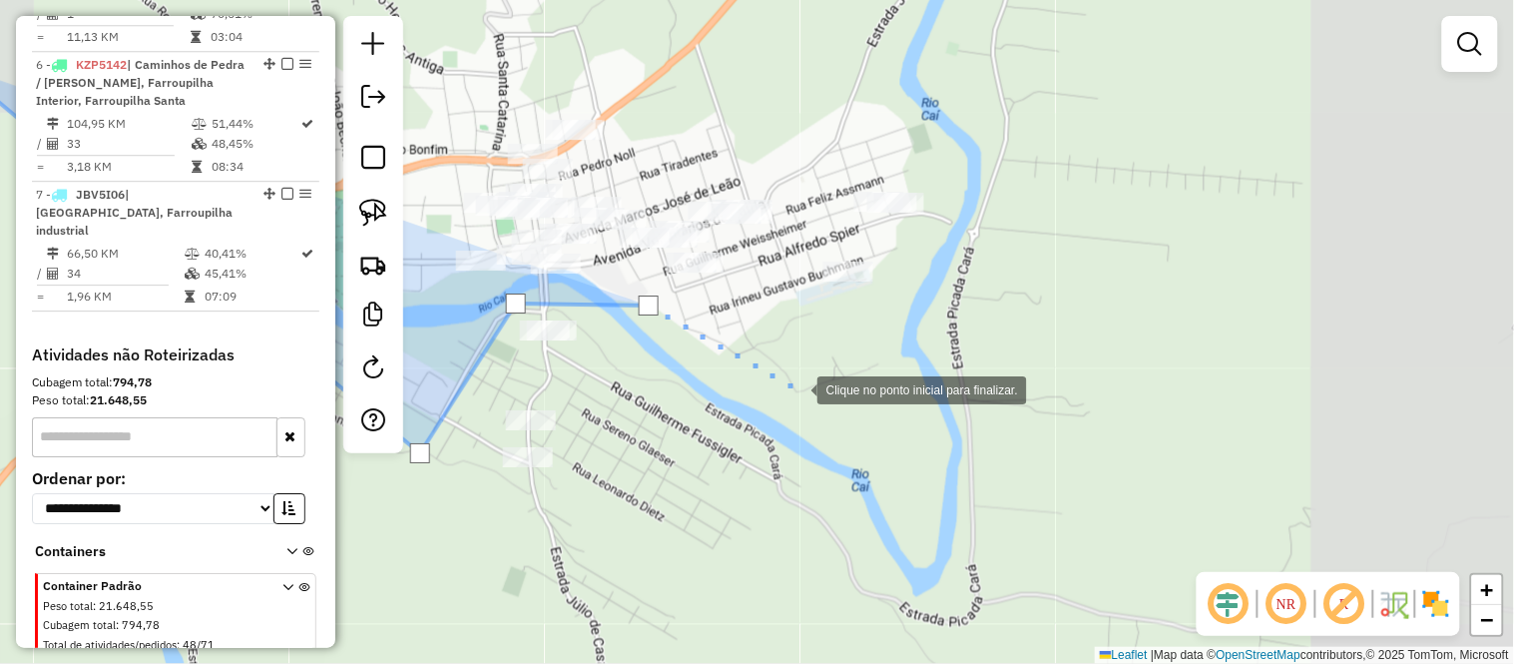
drag, startPoint x: 1358, startPoint y: 256, endPoint x: 806, endPoint y: 387, distance: 567.2
click at [806, 387] on div at bounding box center [797, 388] width 40 height 40
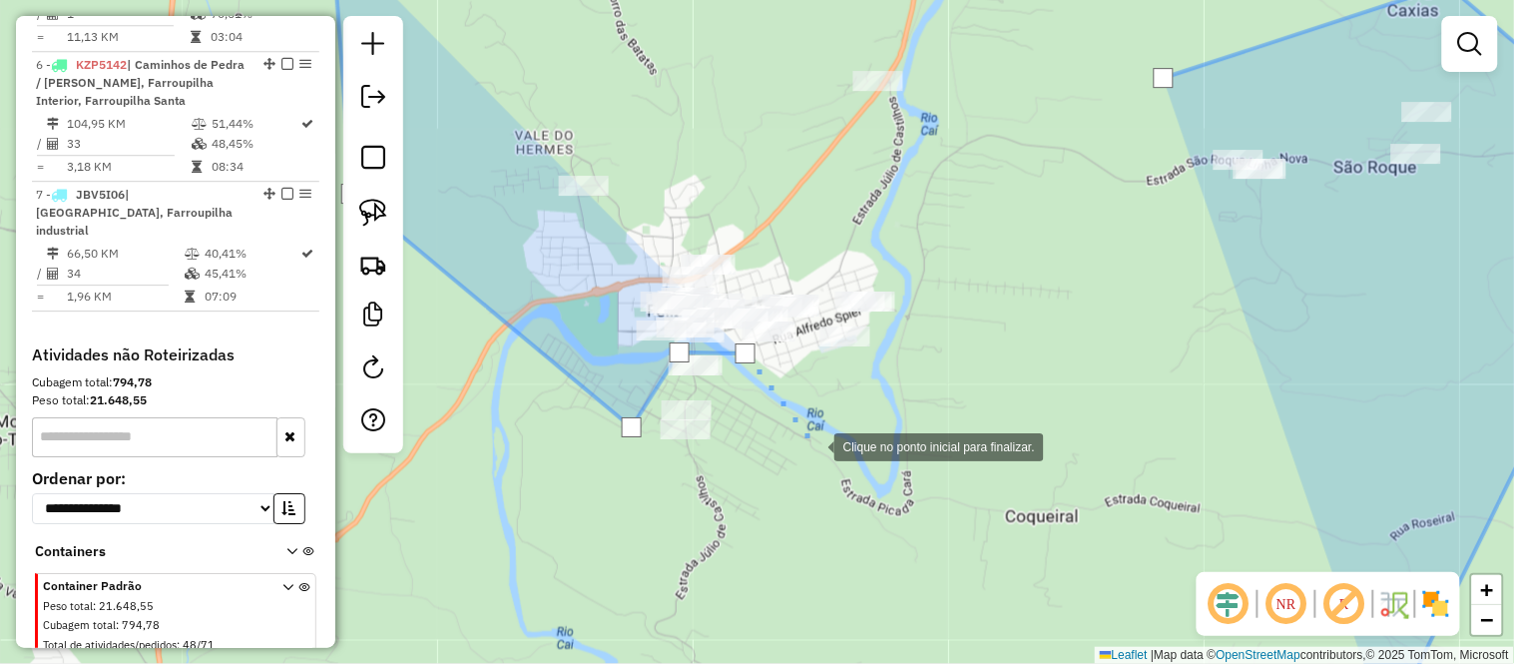
click at [814, 445] on div at bounding box center [814, 445] width 40 height 40
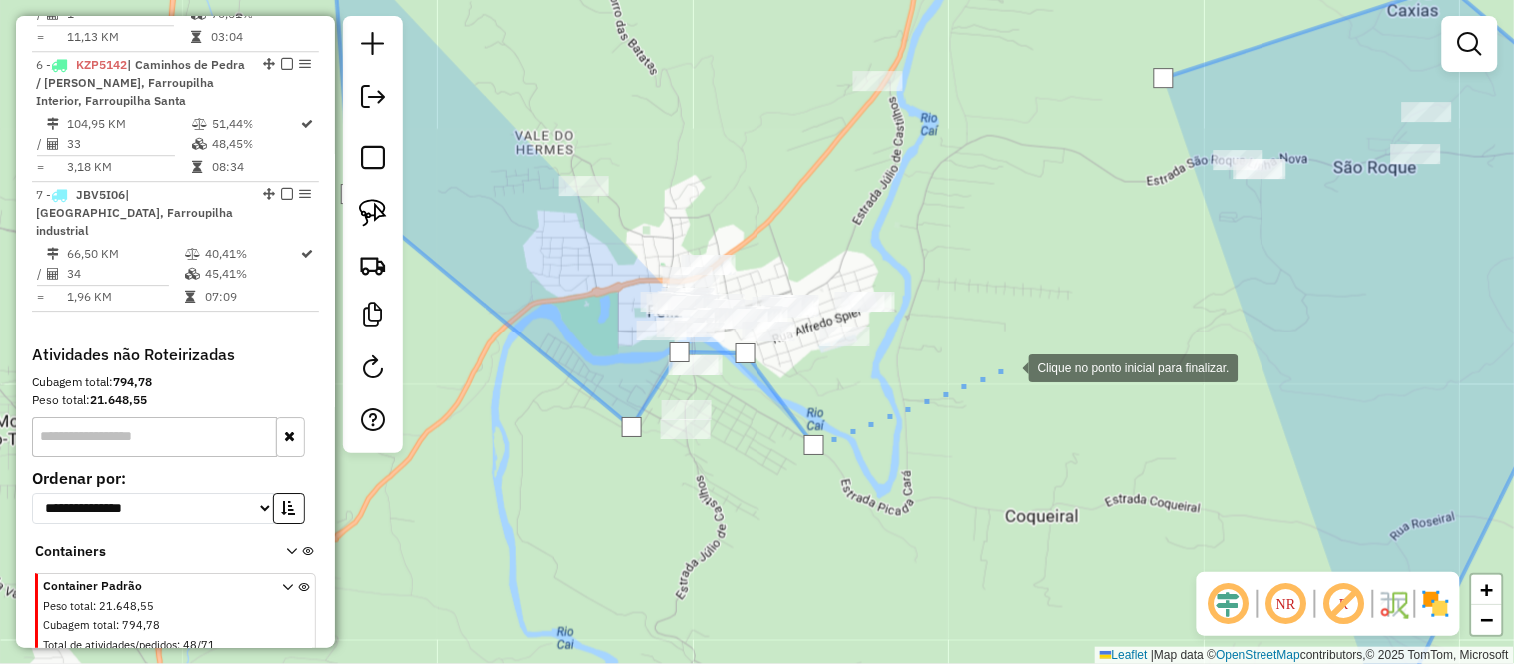
click at [1009, 366] on div at bounding box center [1009, 366] width 40 height 40
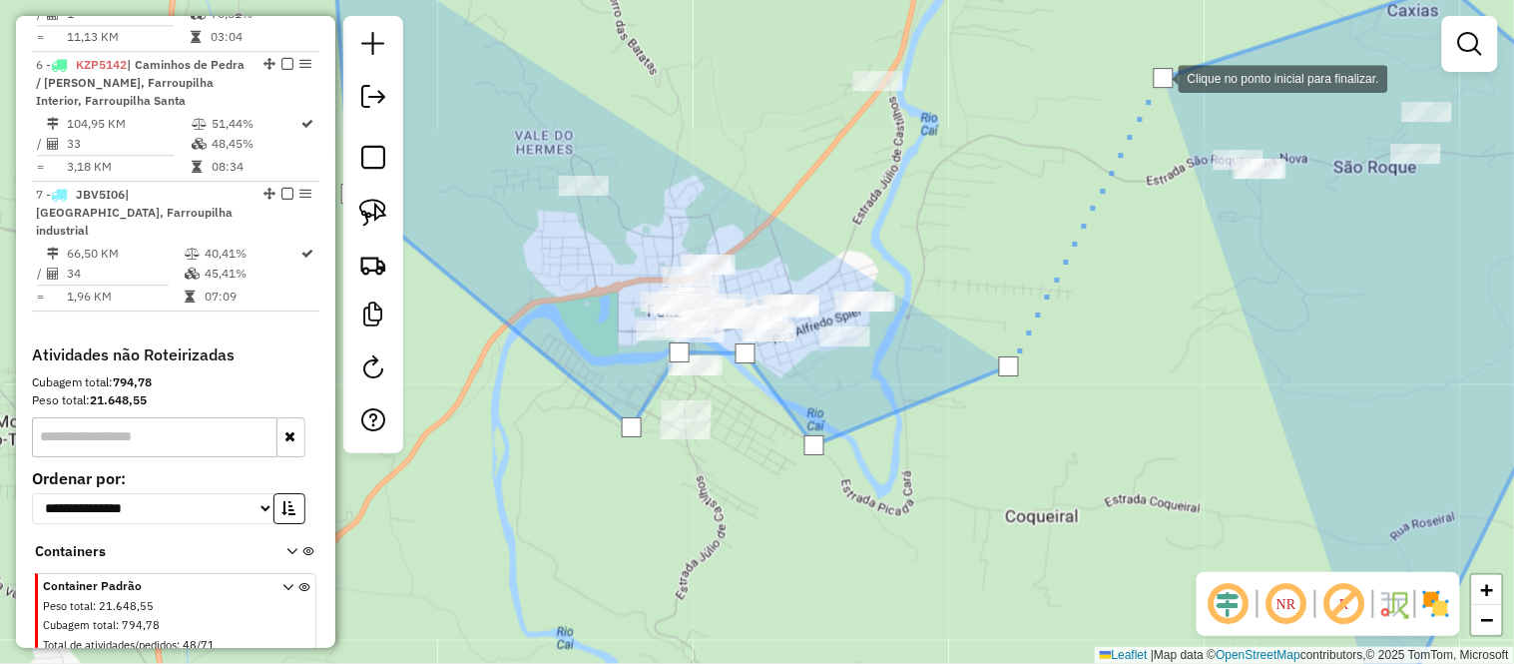
click at [1159, 77] on div at bounding box center [1164, 78] width 20 height 20
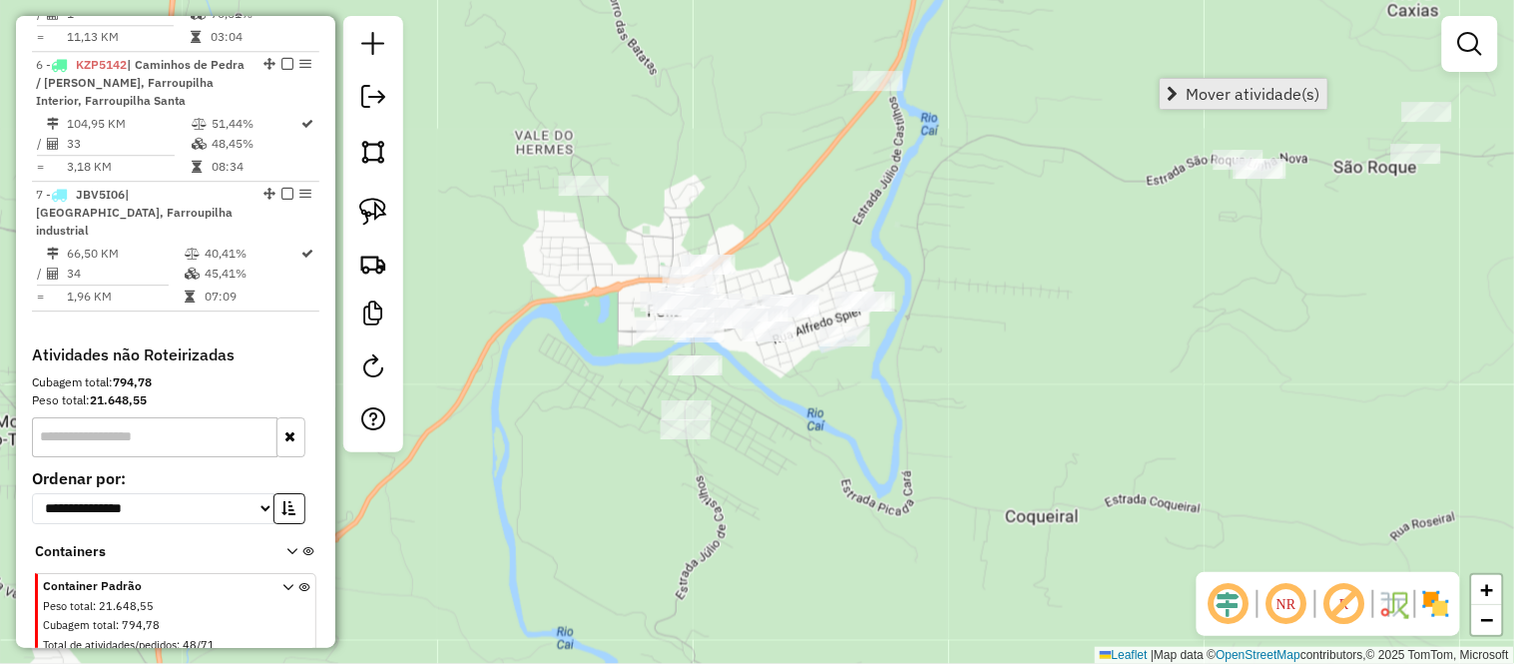
click at [1178, 88] on span "Mover atividade(s)" at bounding box center [1173, 94] width 11 height 16
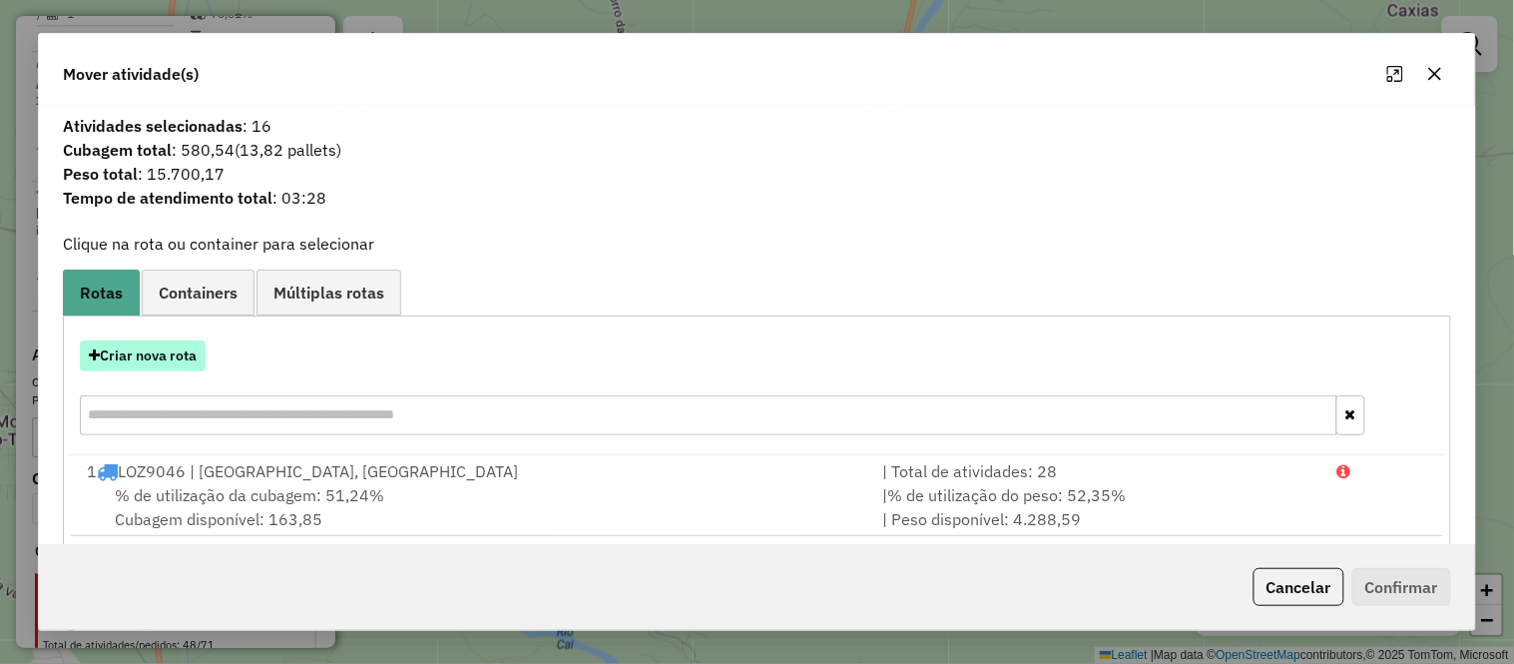
click at [182, 343] on button "Criar nova rota" at bounding box center [143, 355] width 126 height 31
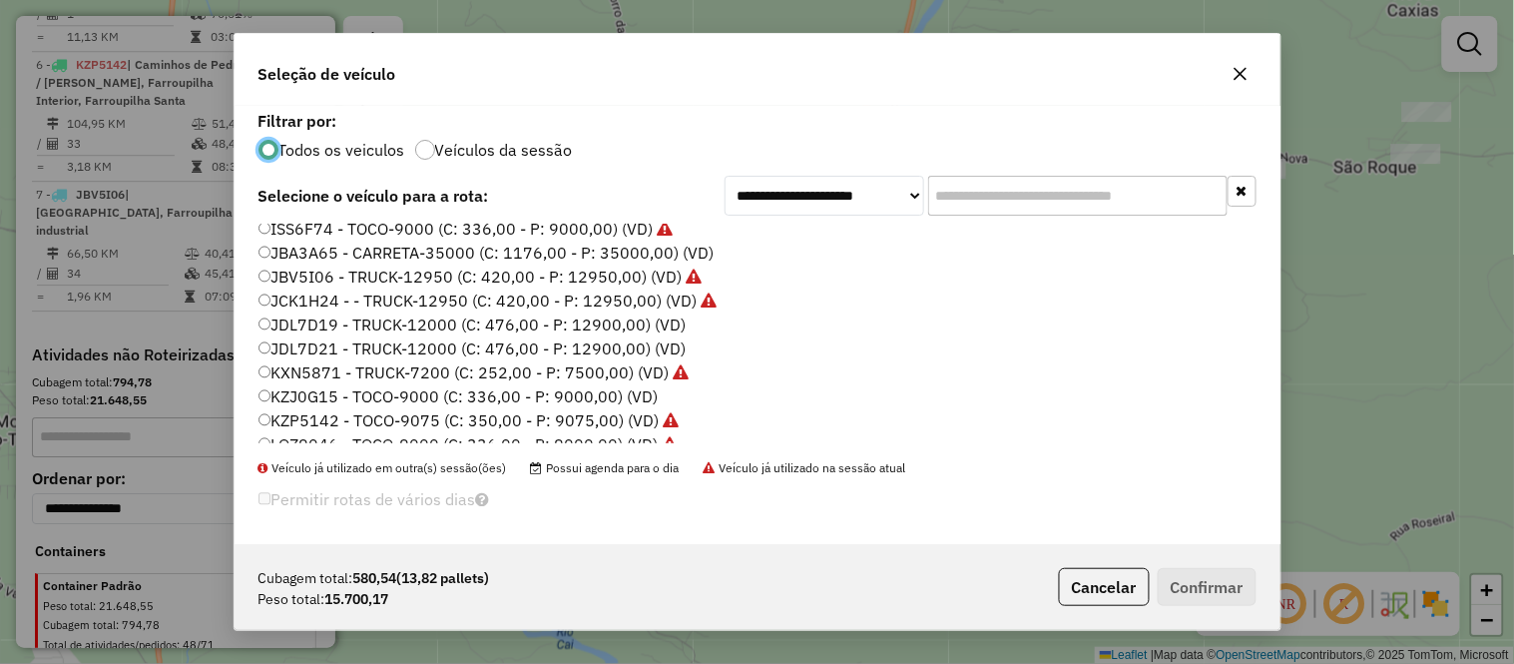
scroll to position [259, 0]
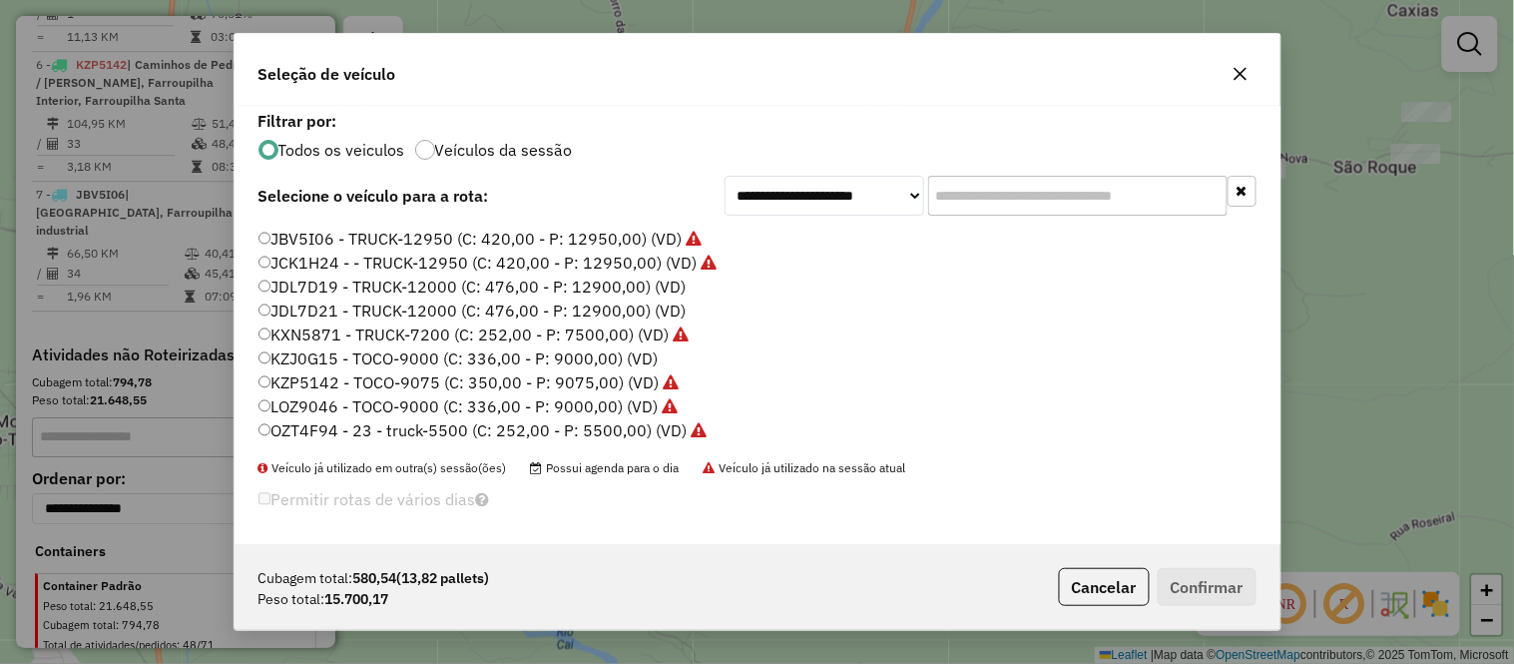
click at [610, 403] on label "LOZ9046 - TOCO-9000 (C: 336,00 - P: 9000,00) (VD)" at bounding box center [468, 406] width 420 height 24
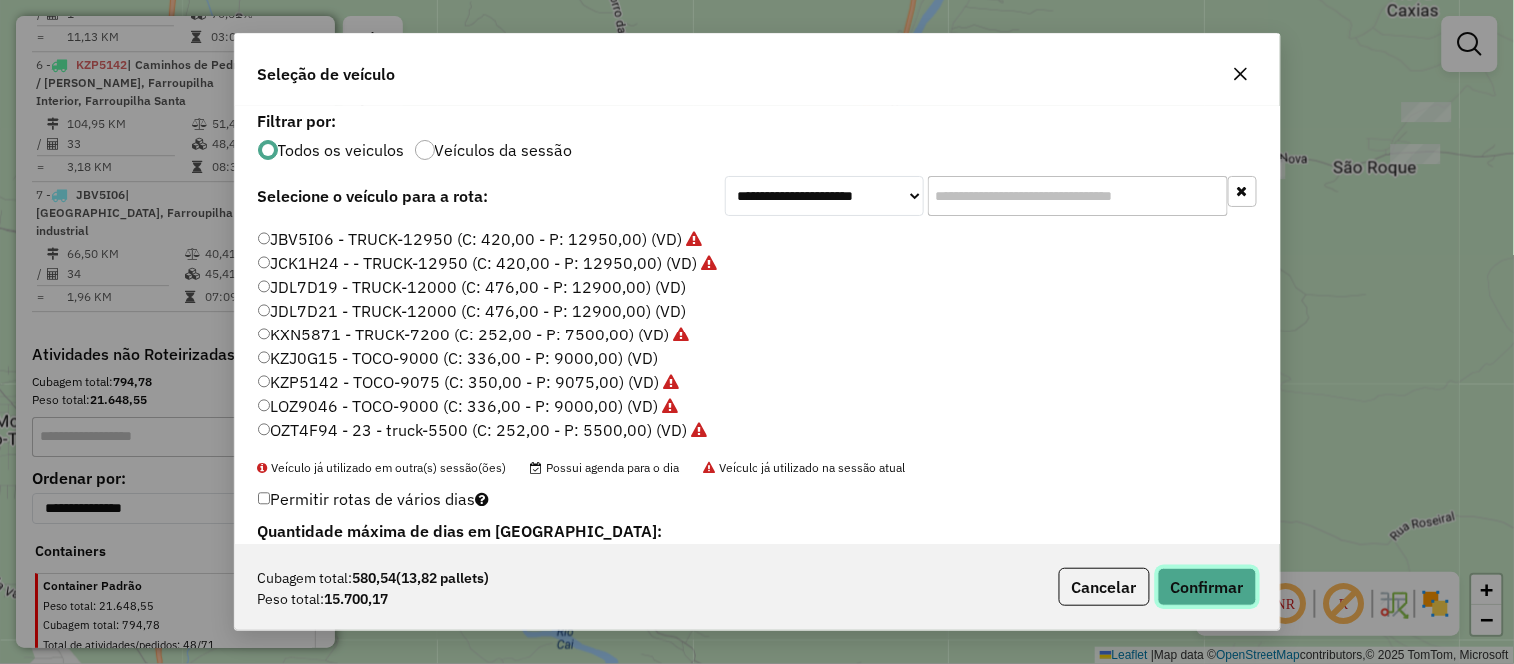
click at [1234, 595] on button "Confirmar" at bounding box center [1207, 587] width 99 height 38
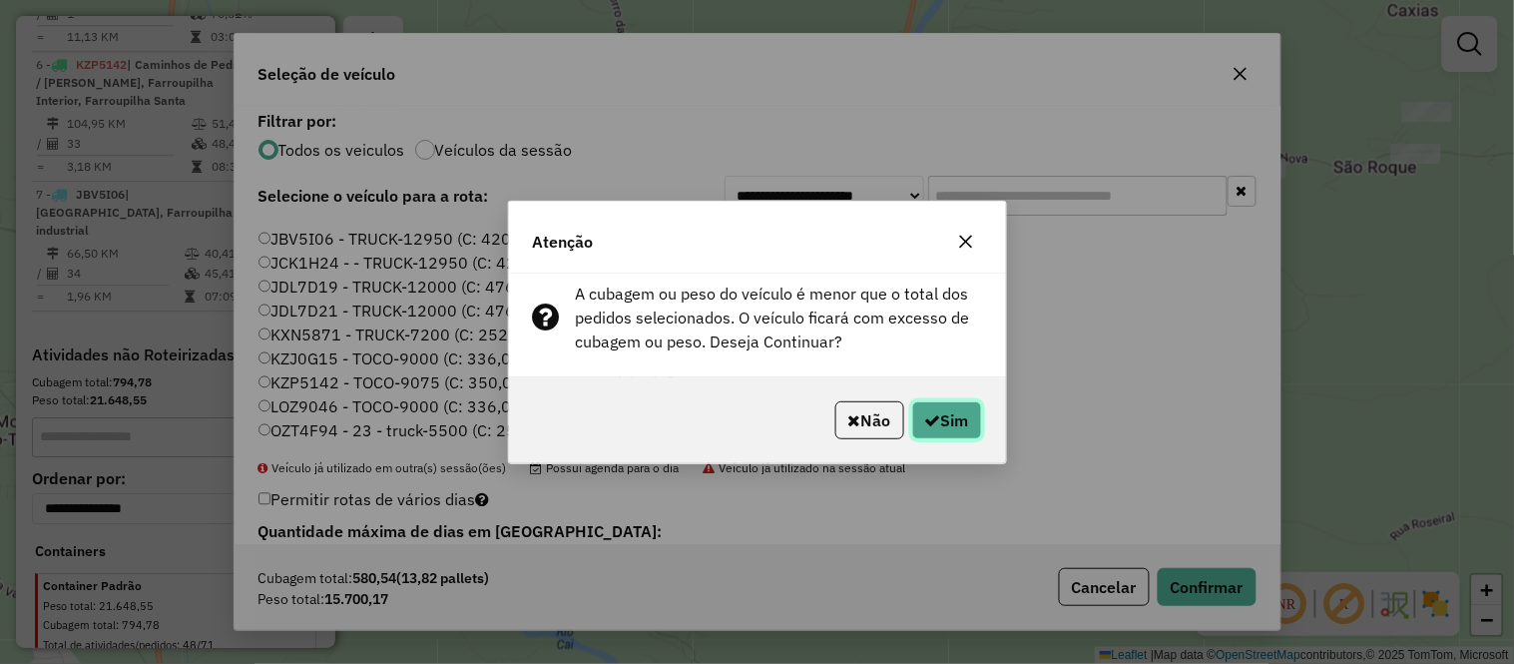
click at [946, 420] on button "Sim" at bounding box center [947, 420] width 70 height 38
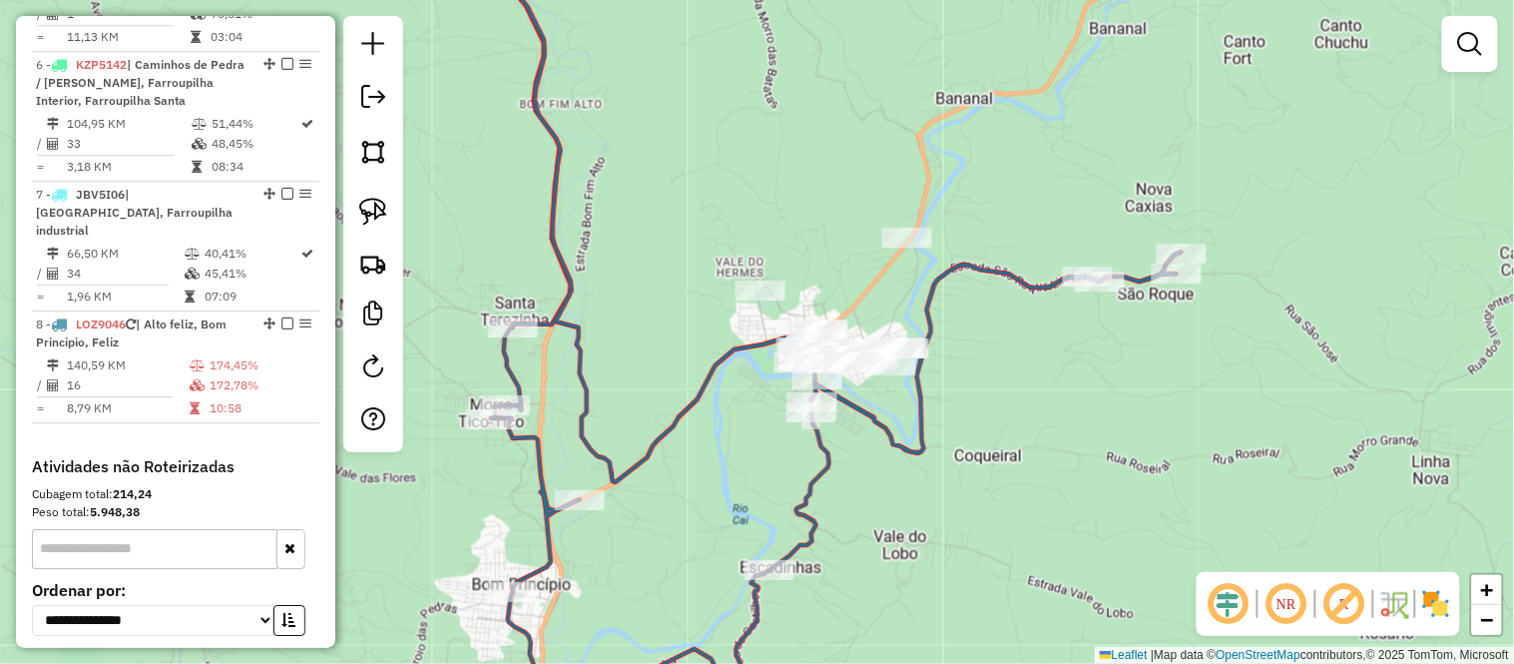
drag, startPoint x: 1046, startPoint y: 194, endPoint x: 1023, endPoint y: 251, distance: 61.3
click at [1023, 251] on div "Janela de atendimento Grade de atendimento Capacidade Transportadoras Veículos …" at bounding box center [757, 332] width 1514 height 664
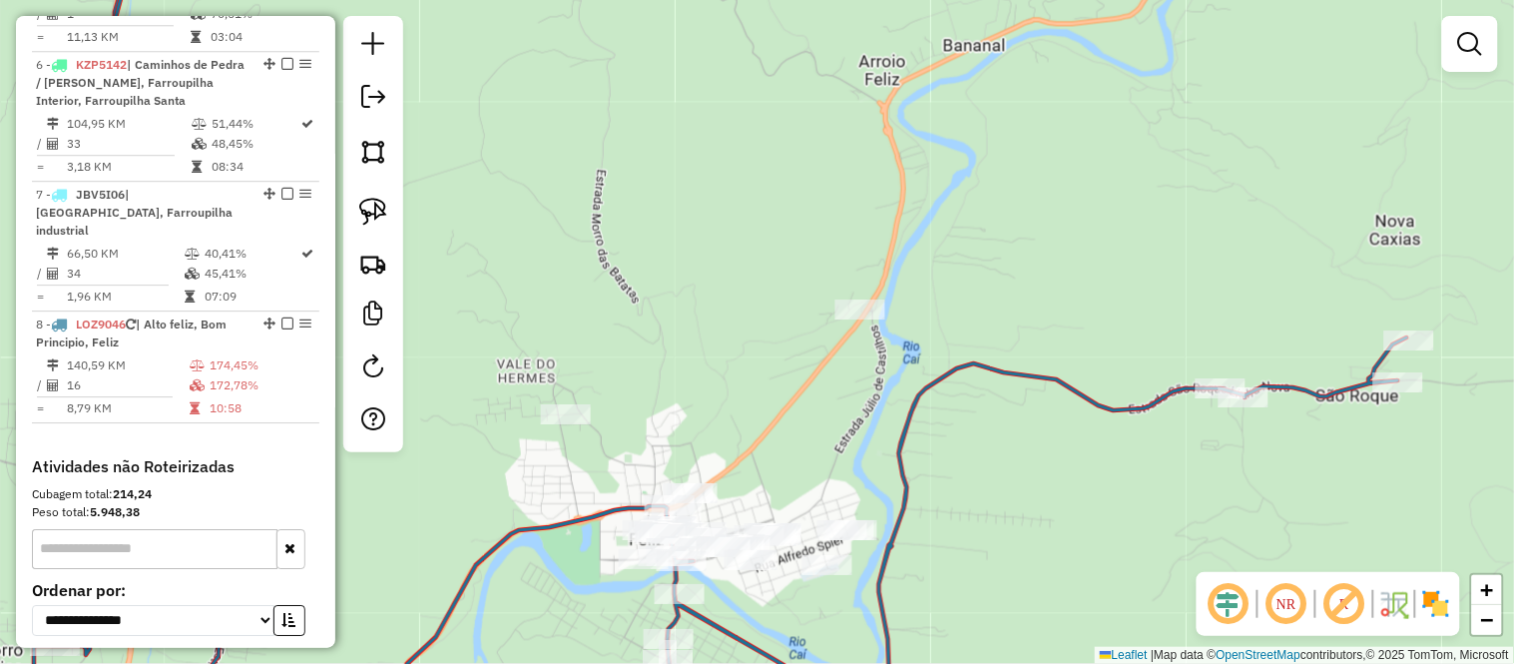
drag, startPoint x: 963, startPoint y: 295, endPoint x: 951, endPoint y: 210, distance: 86.7
click at [951, 210] on div "Janela de atendimento Grade de atendimento Capacidade Transportadoras Veículos …" at bounding box center [757, 332] width 1514 height 664
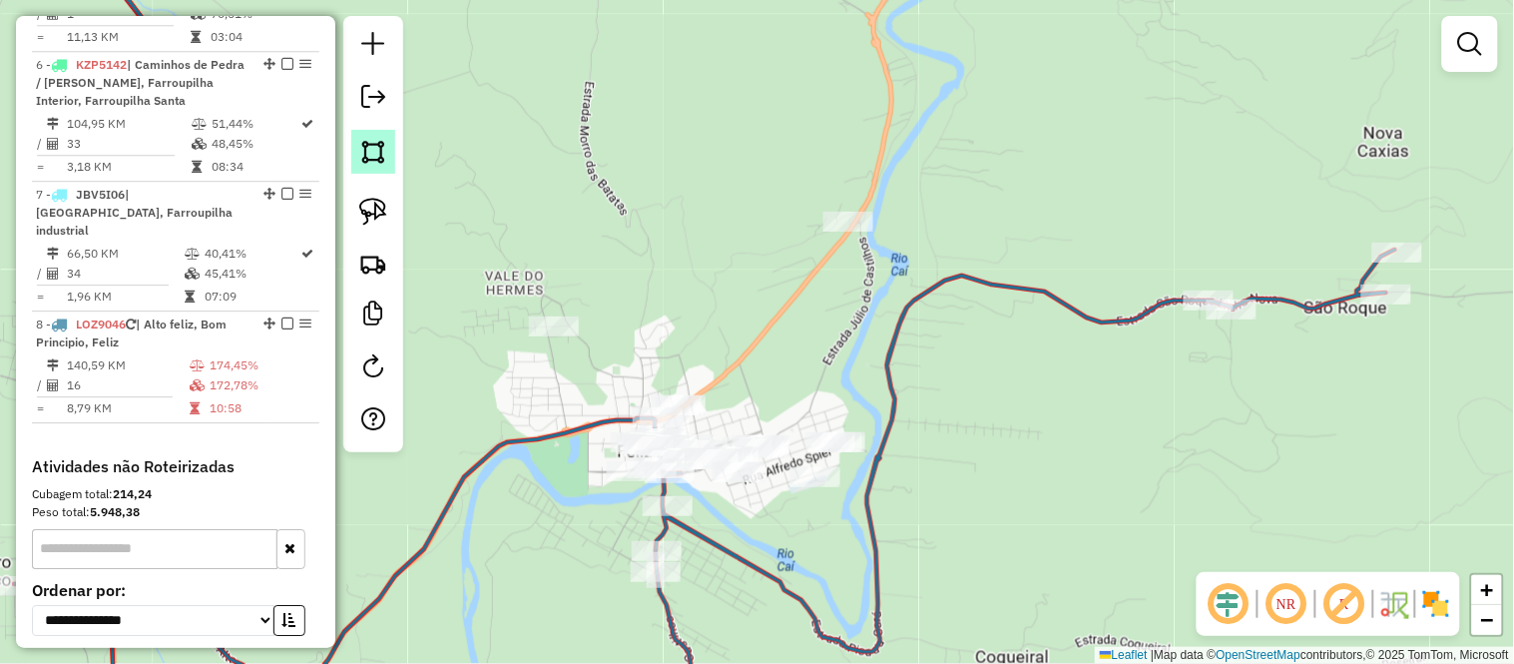
click at [364, 143] on img at bounding box center [373, 152] width 28 height 28
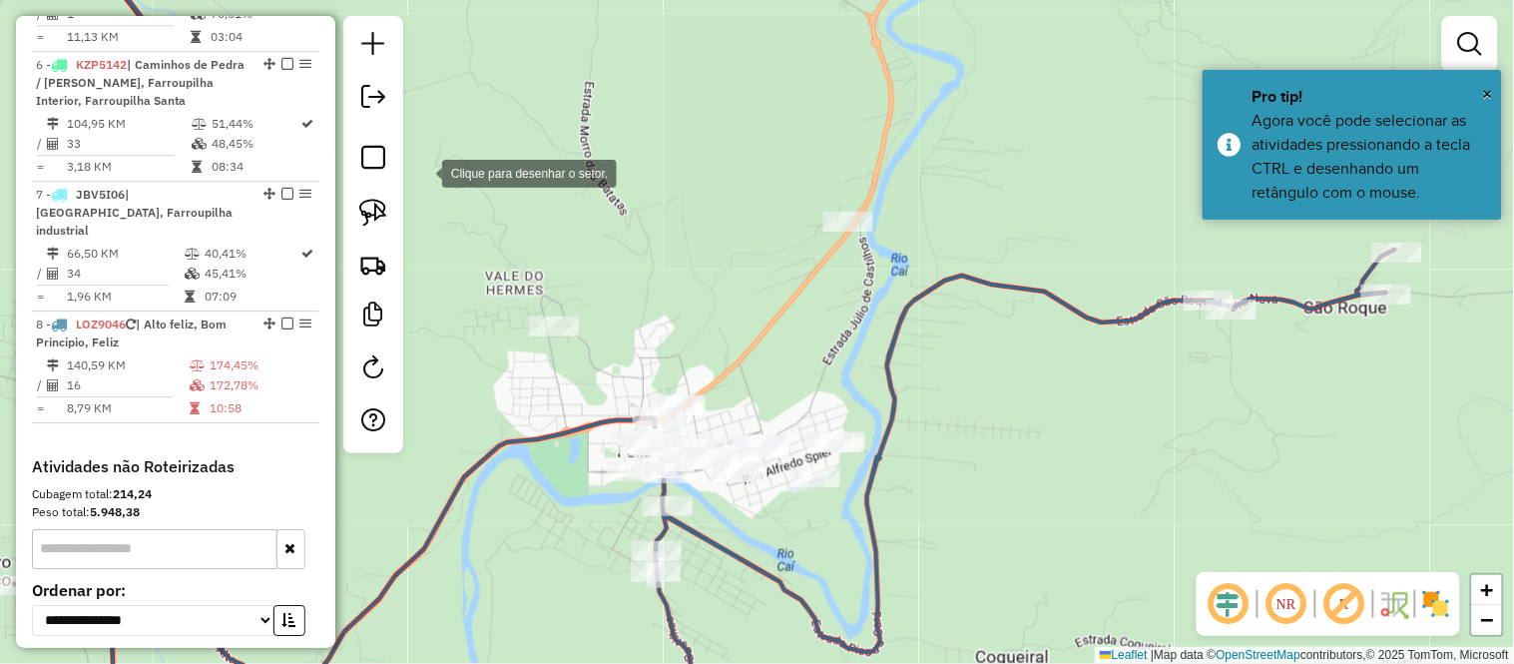
click at [442, 188] on div at bounding box center [422, 172] width 40 height 40
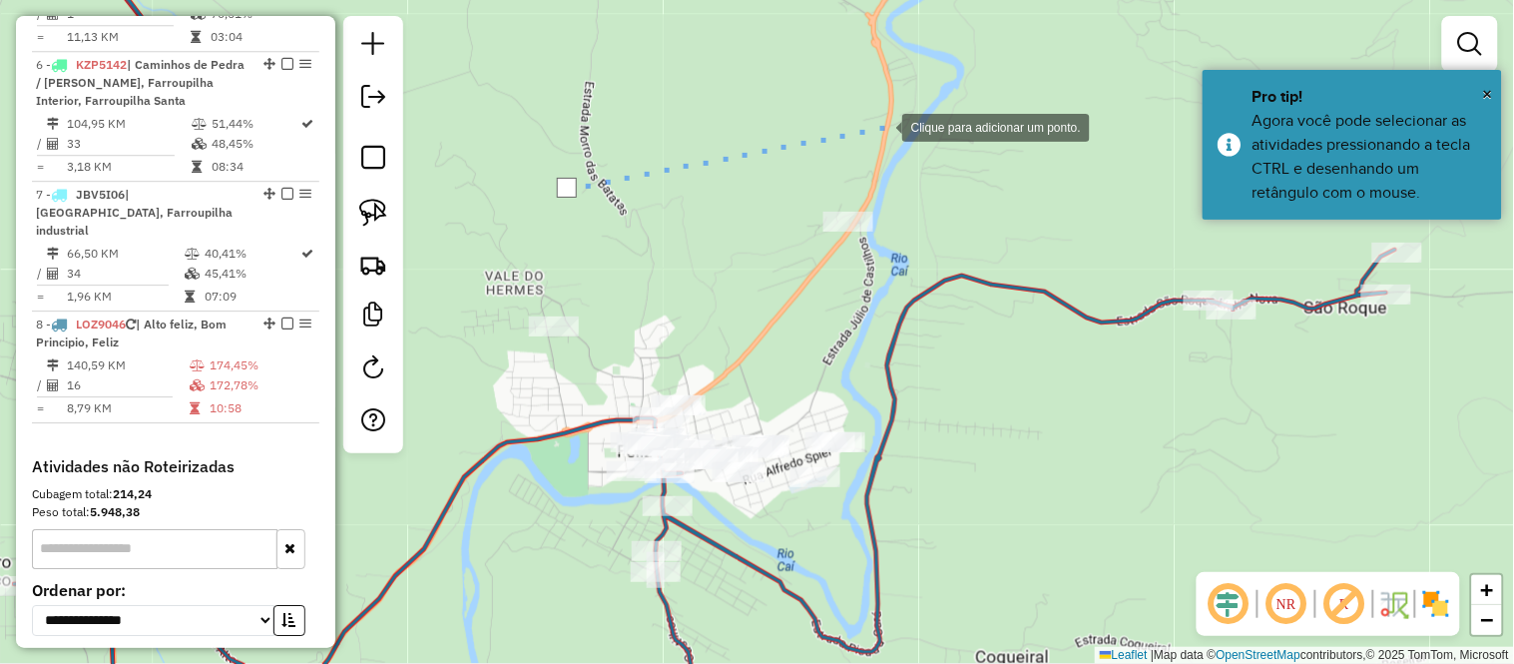
click at [882, 126] on div at bounding box center [882, 126] width 40 height 40
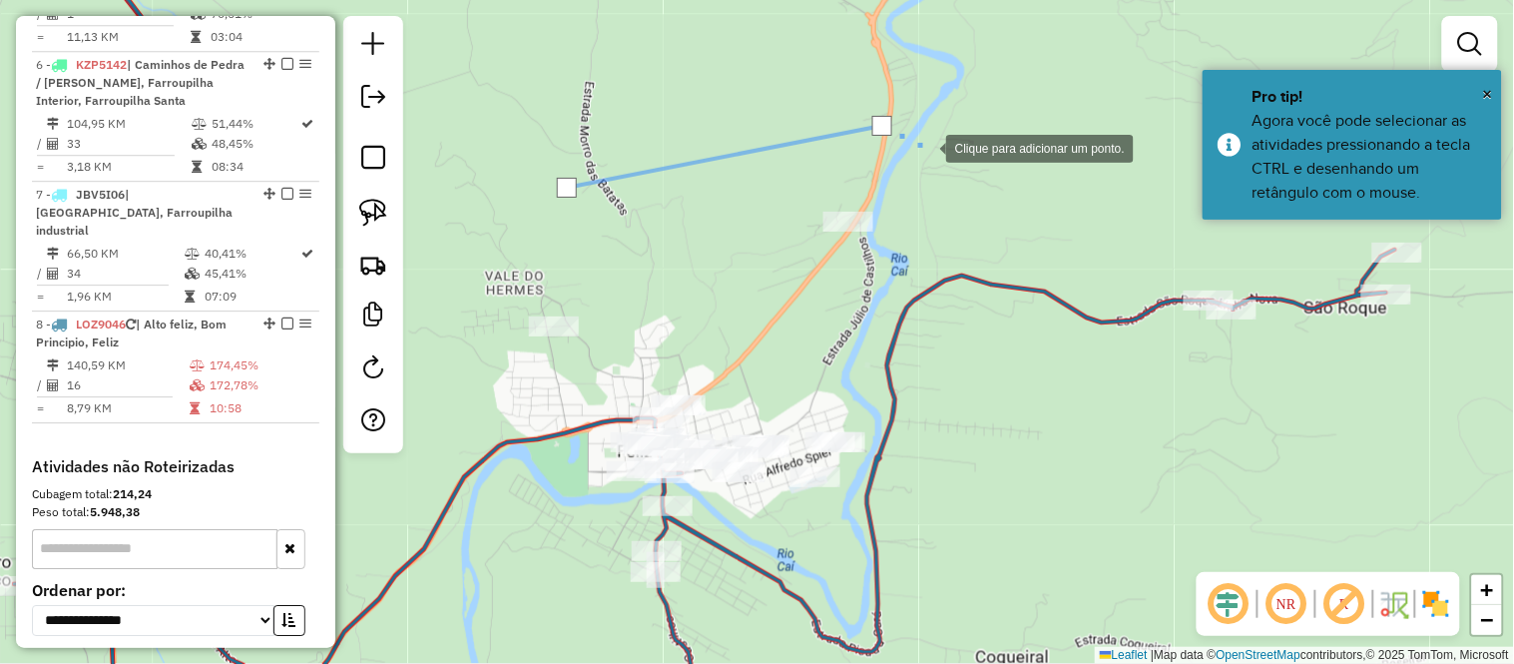
click at [946, 167] on div at bounding box center [926, 147] width 40 height 40
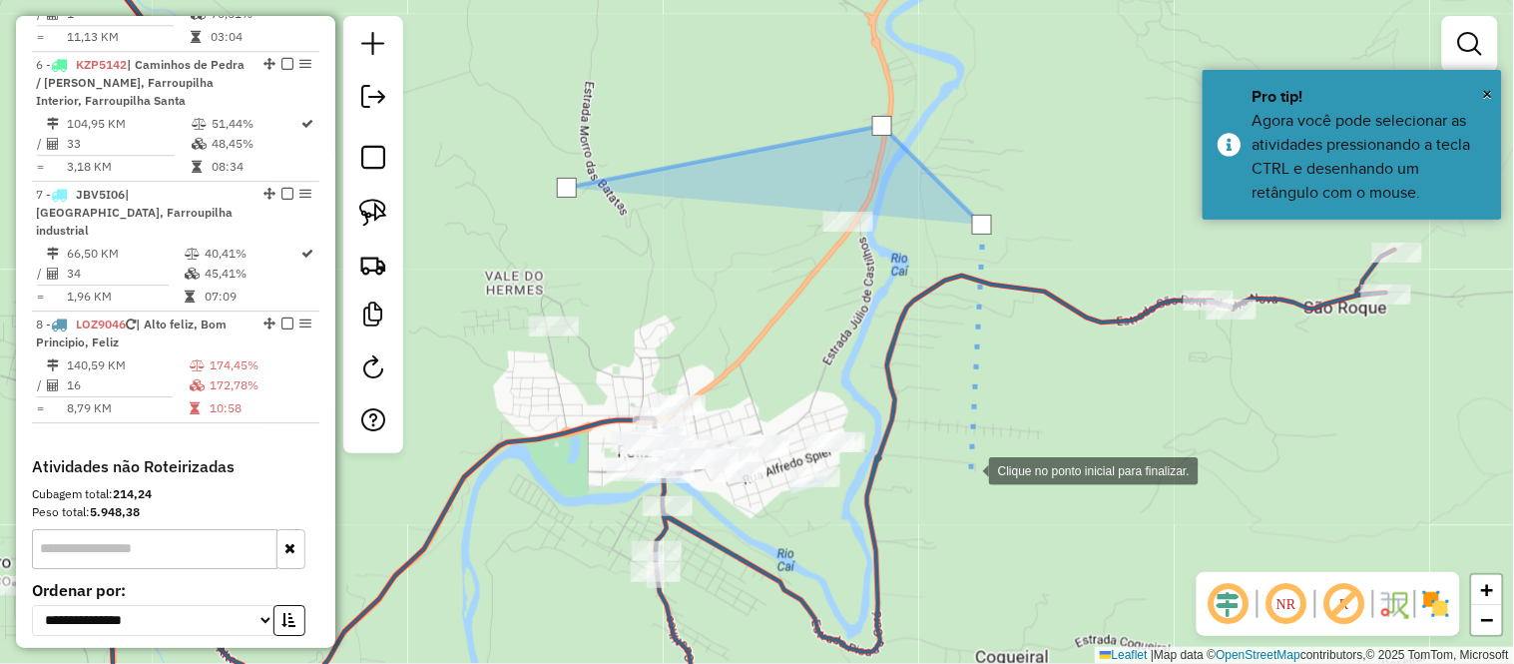
click at [969, 469] on div at bounding box center [969, 469] width 40 height 40
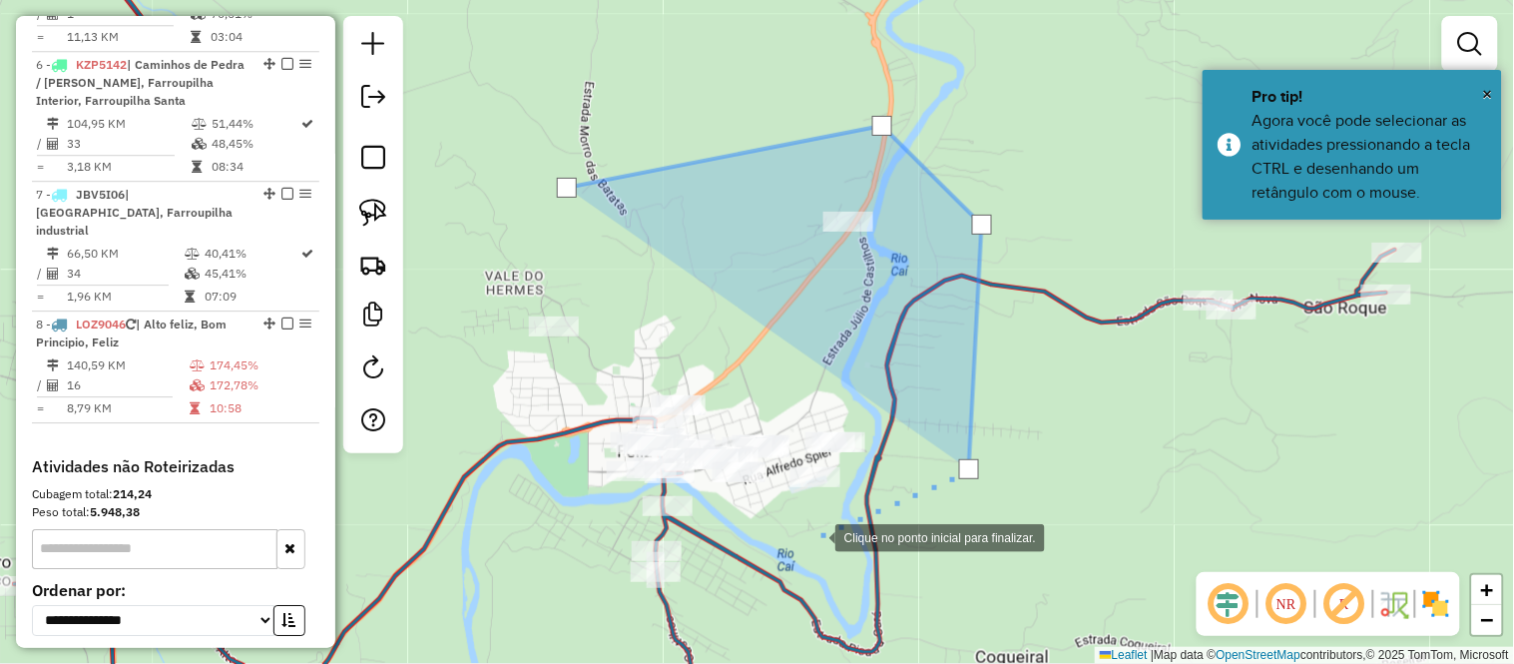
click at [815, 536] on div at bounding box center [815, 536] width 40 height 40
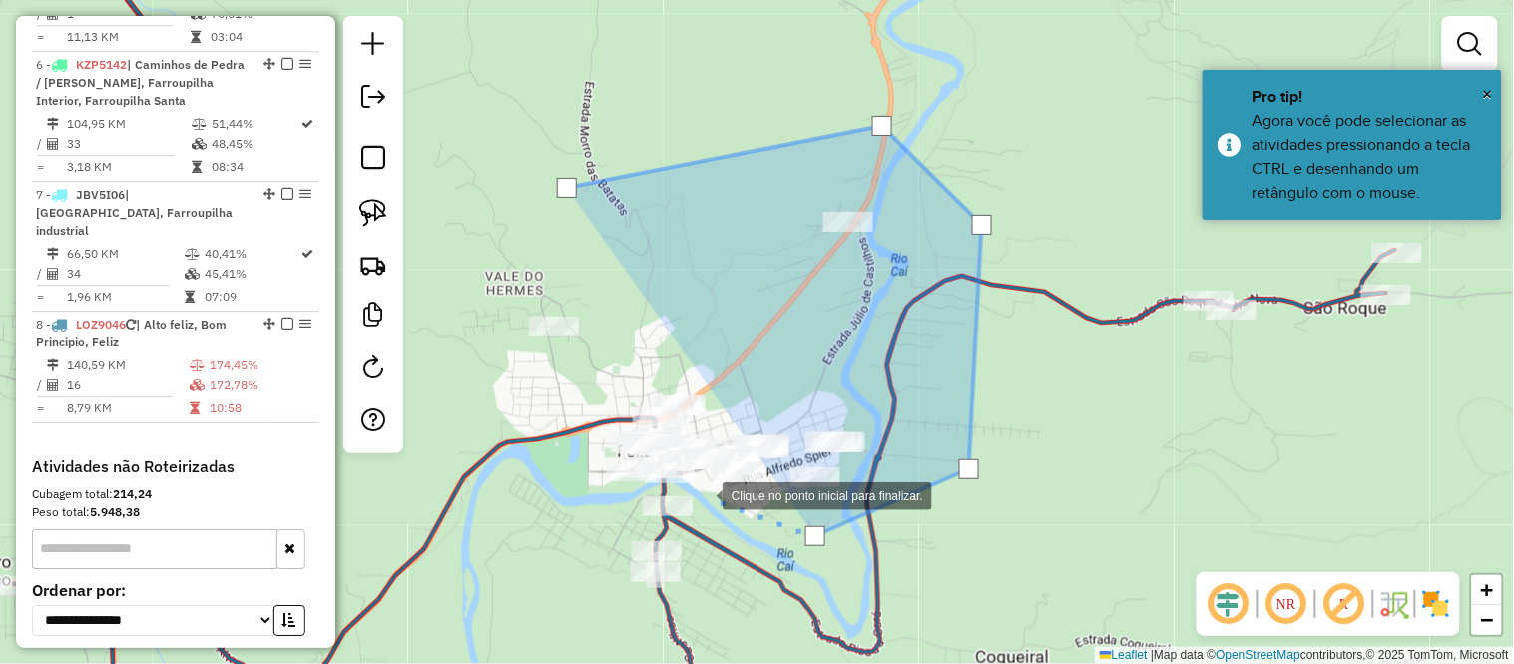
click at [703, 494] on div at bounding box center [703, 494] width 40 height 40
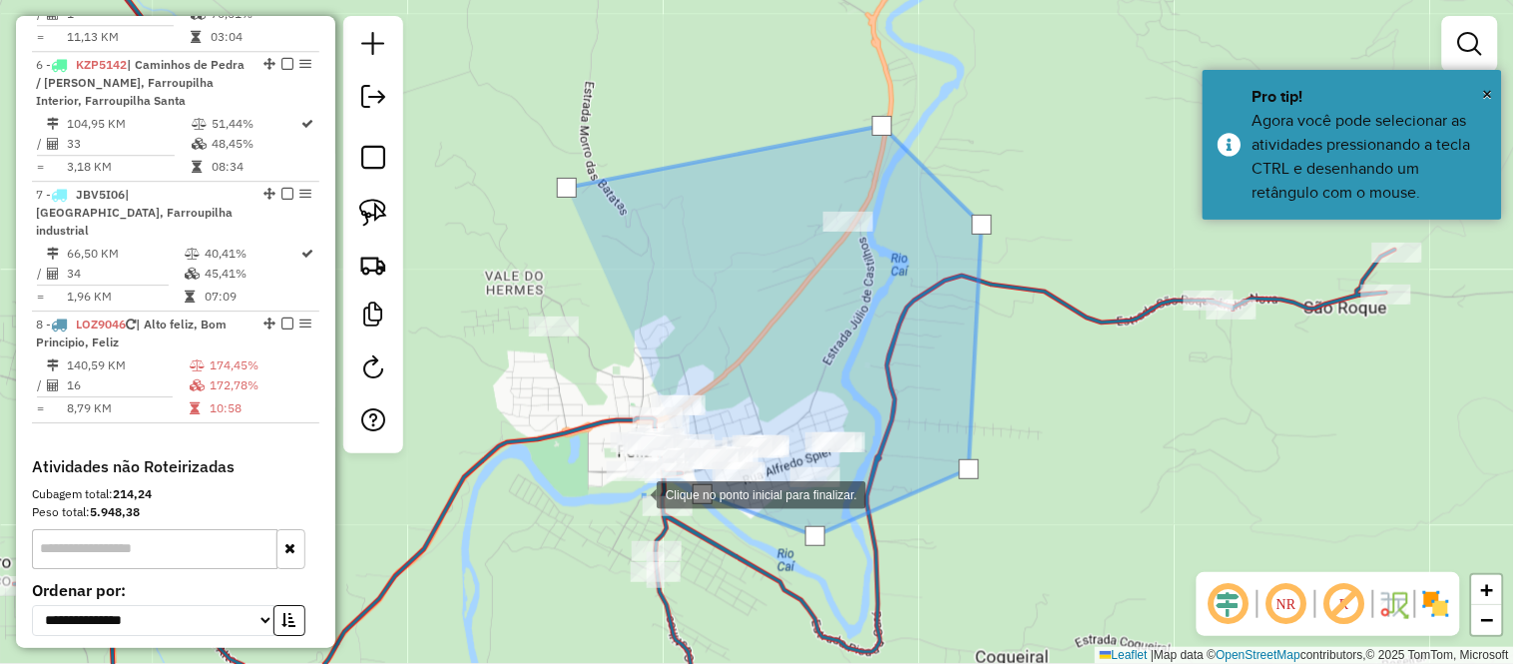
click at [627, 493] on div at bounding box center [637, 493] width 40 height 40
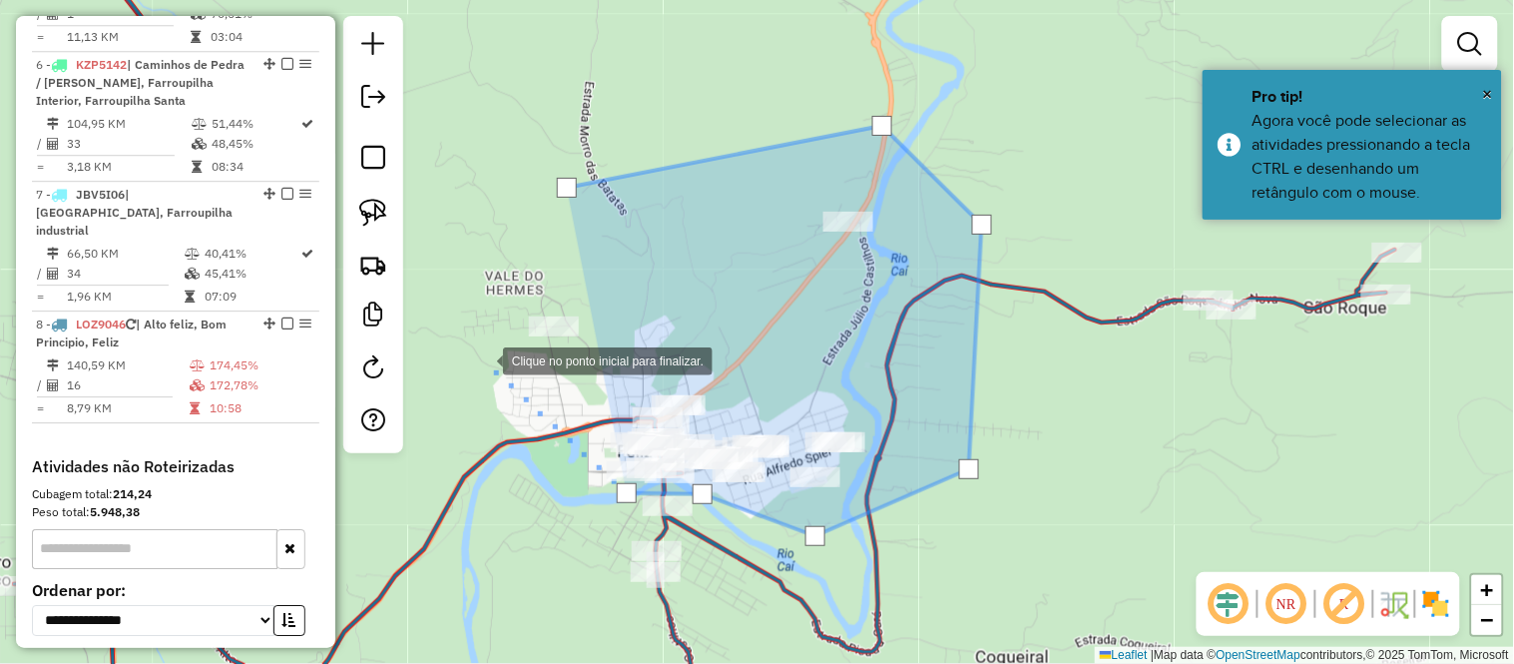
click at [483, 359] on div at bounding box center [483, 359] width 40 height 40
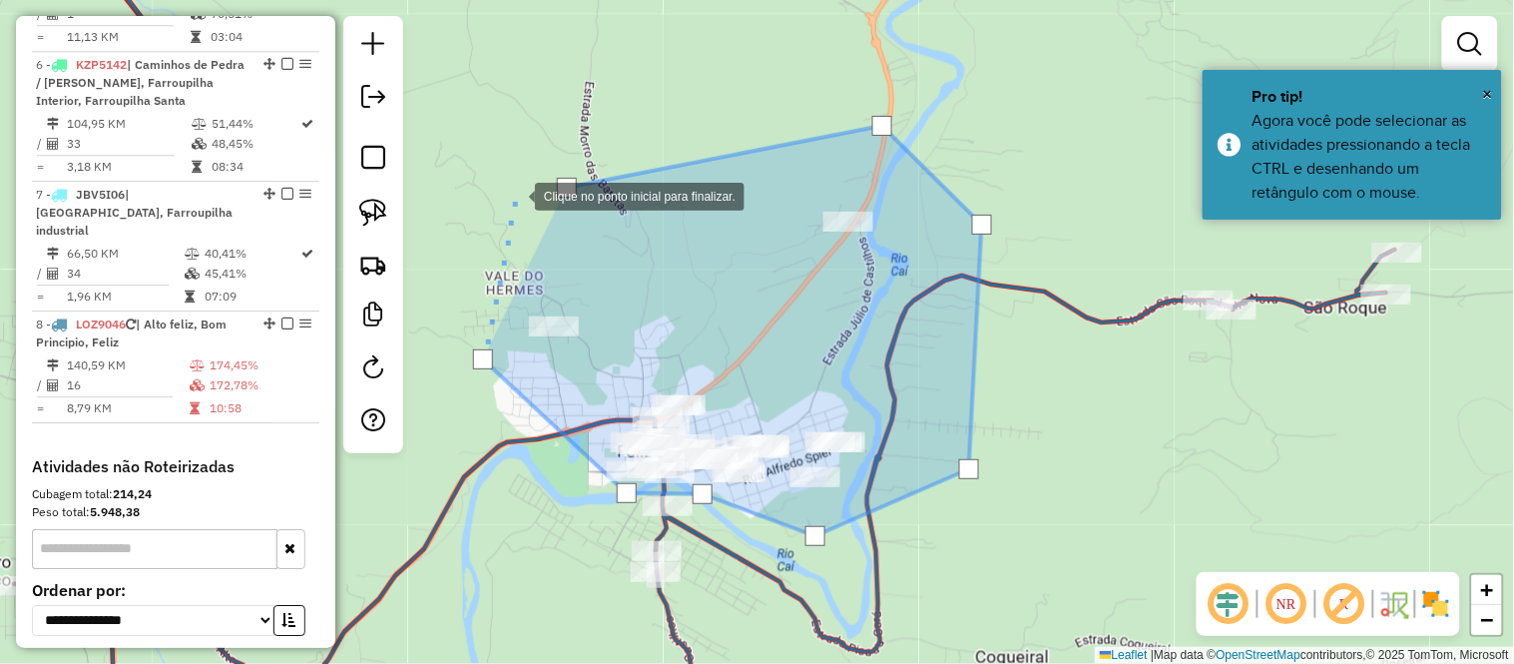
click at [515, 195] on div at bounding box center [515, 195] width 40 height 40
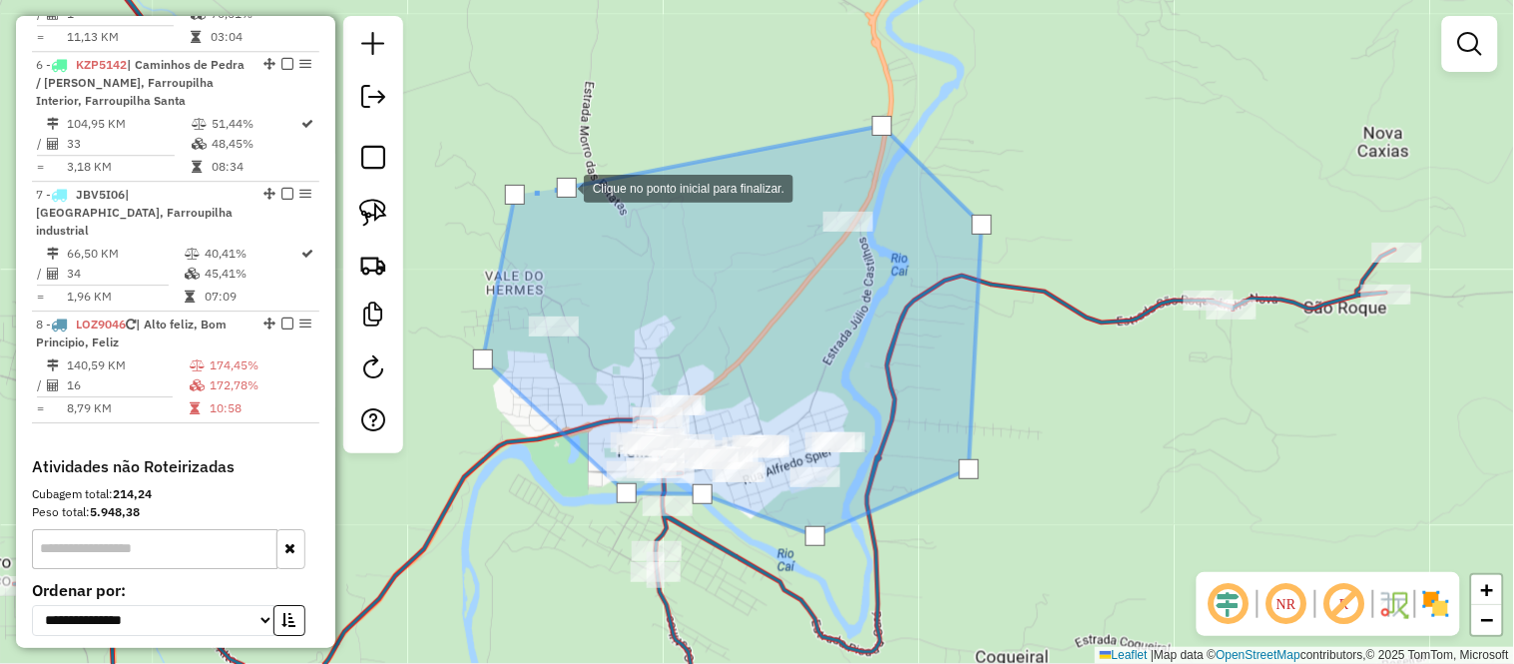
click at [564, 187] on div at bounding box center [567, 188] width 20 height 20
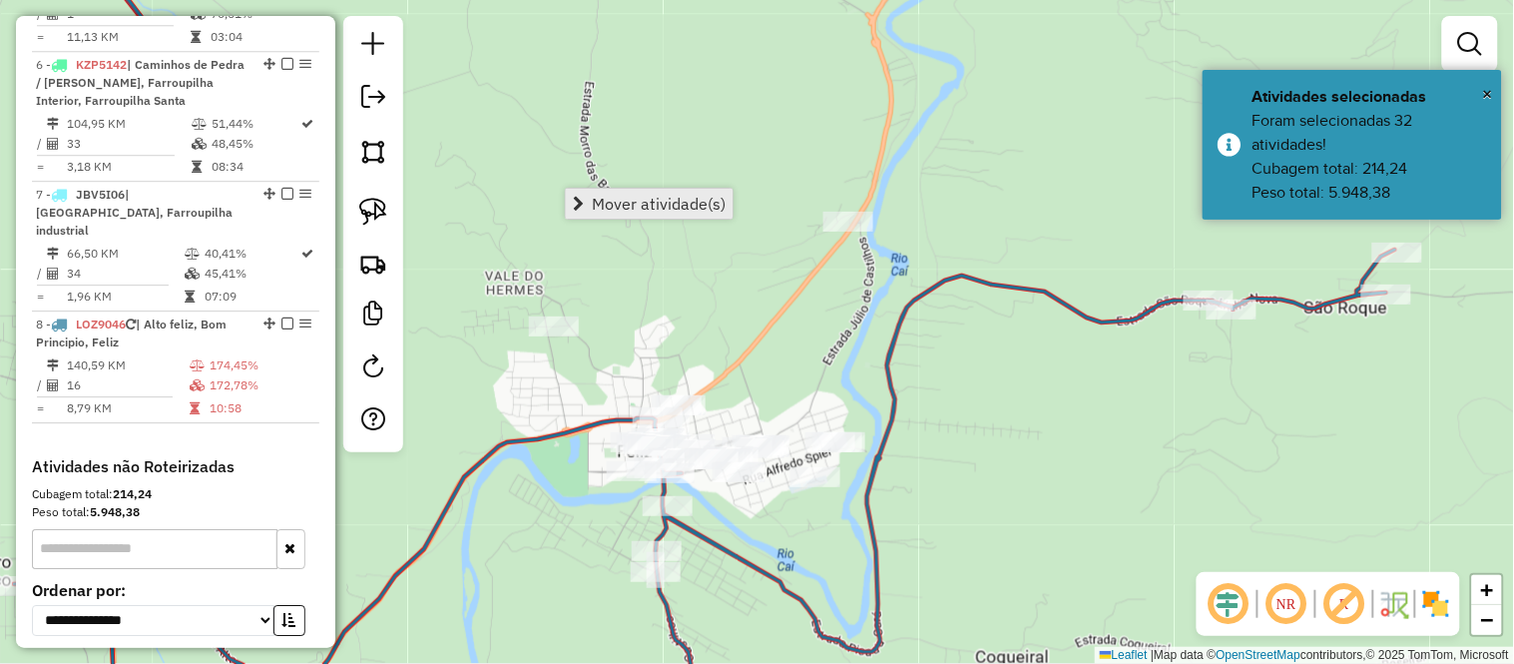
click at [620, 202] on span "Mover atividade(s)" at bounding box center [659, 204] width 134 height 16
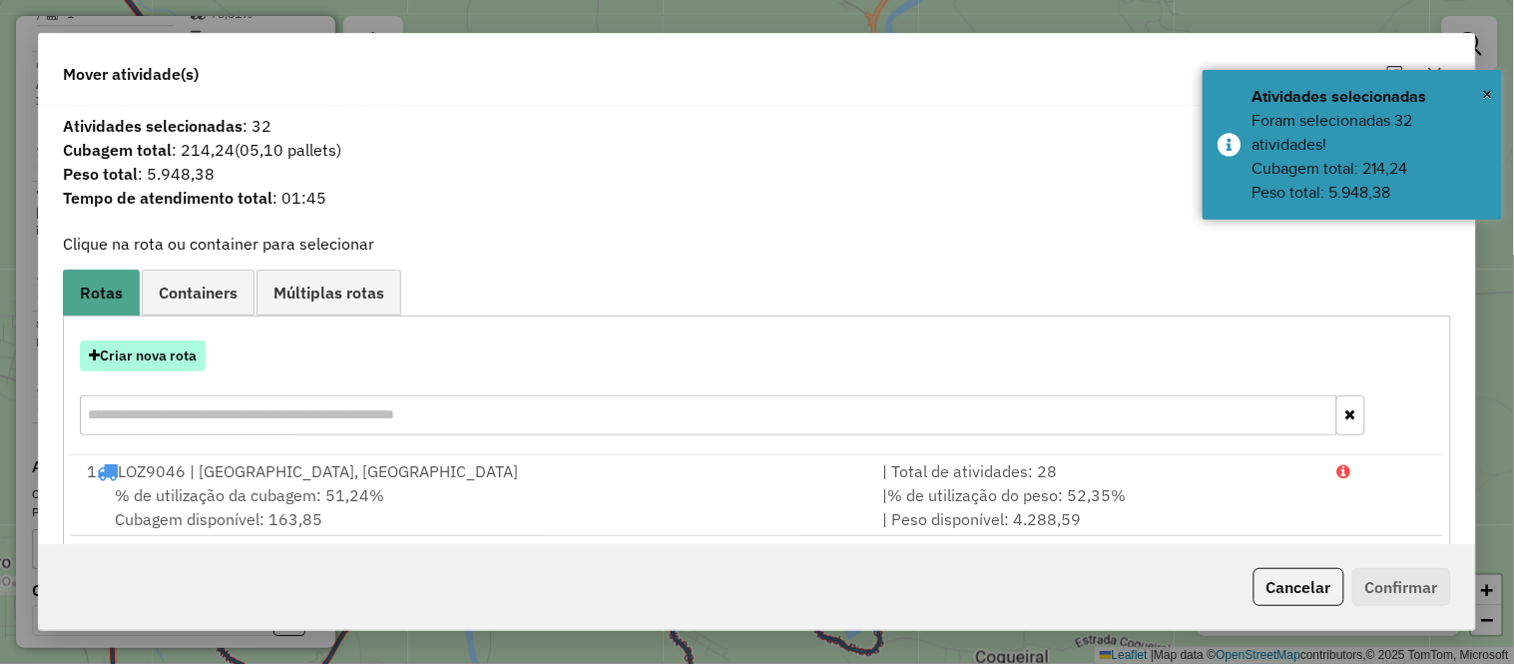
click at [174, 352] on button "Criar nova rota" at bounding box center [143, 355] width 126 height 31
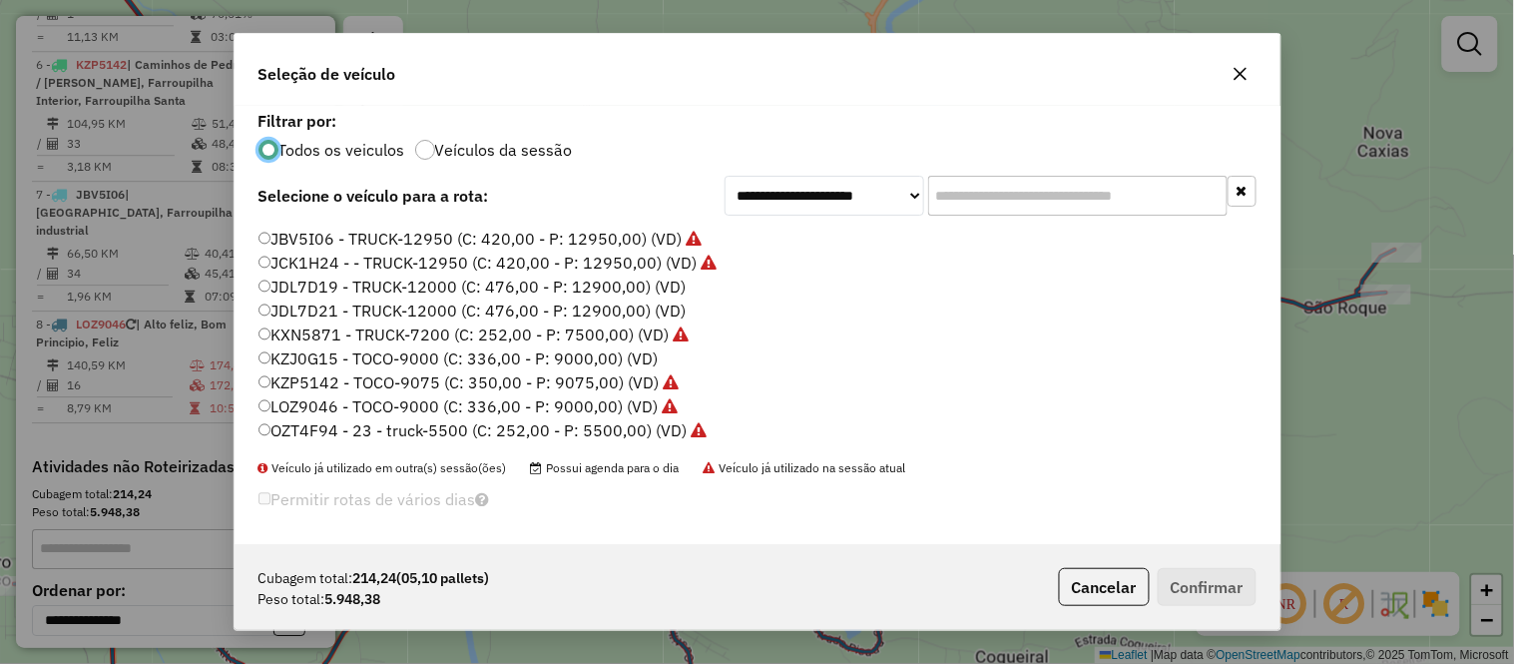
click at [334, 291] on label "JDL7D19 - TRUCK-12000 (C: 476,00 - P: 12900,00) (VD)" at bounding box center [472, 286] width 428 height 24
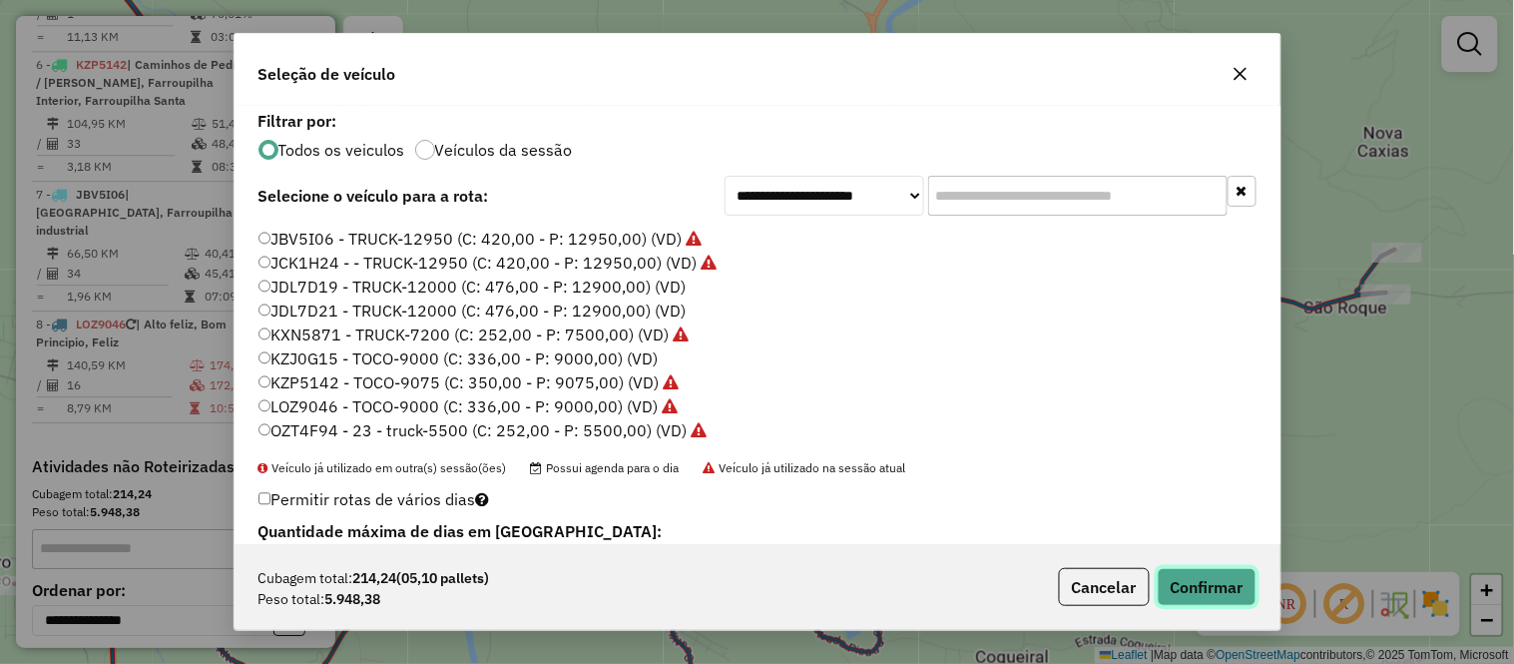
click at [1208, 580] on button "Confirmar" at bounding box center [1207, 587] width 99 height 38
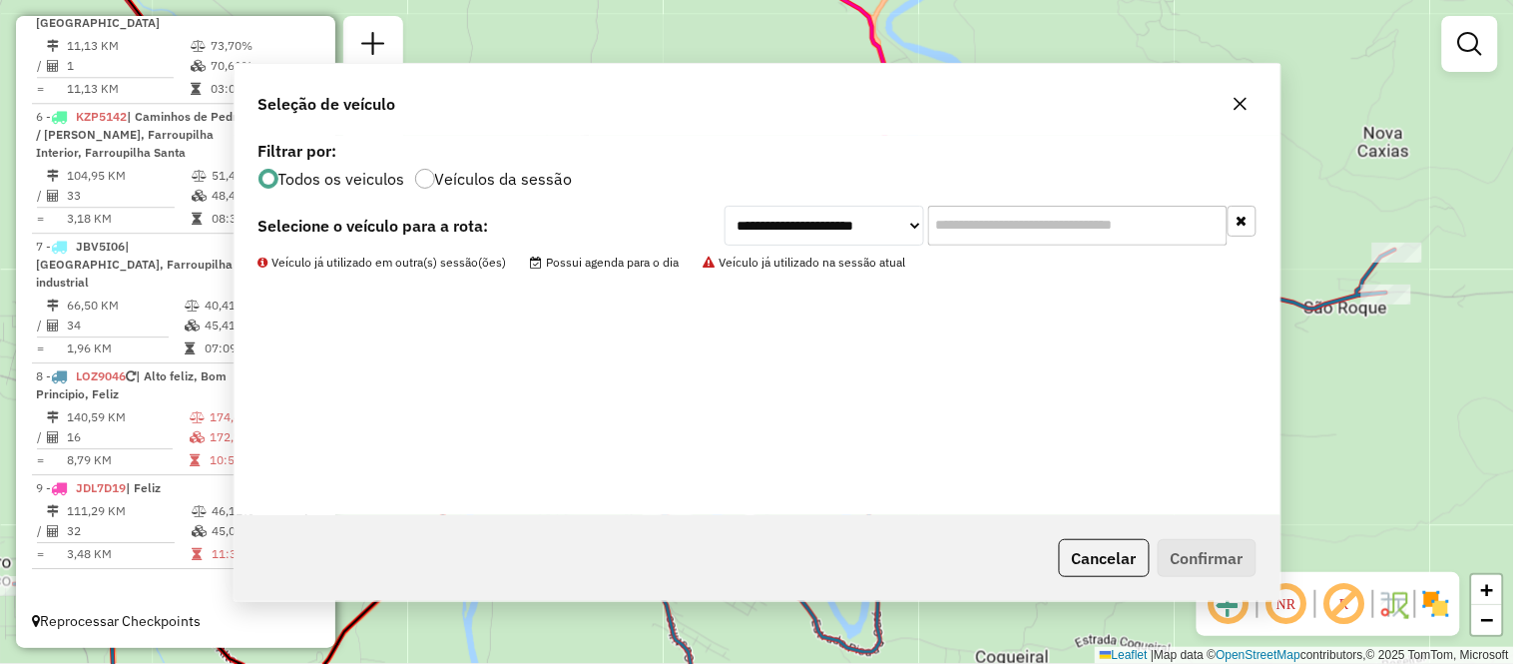
scroll to position [1277, 0]
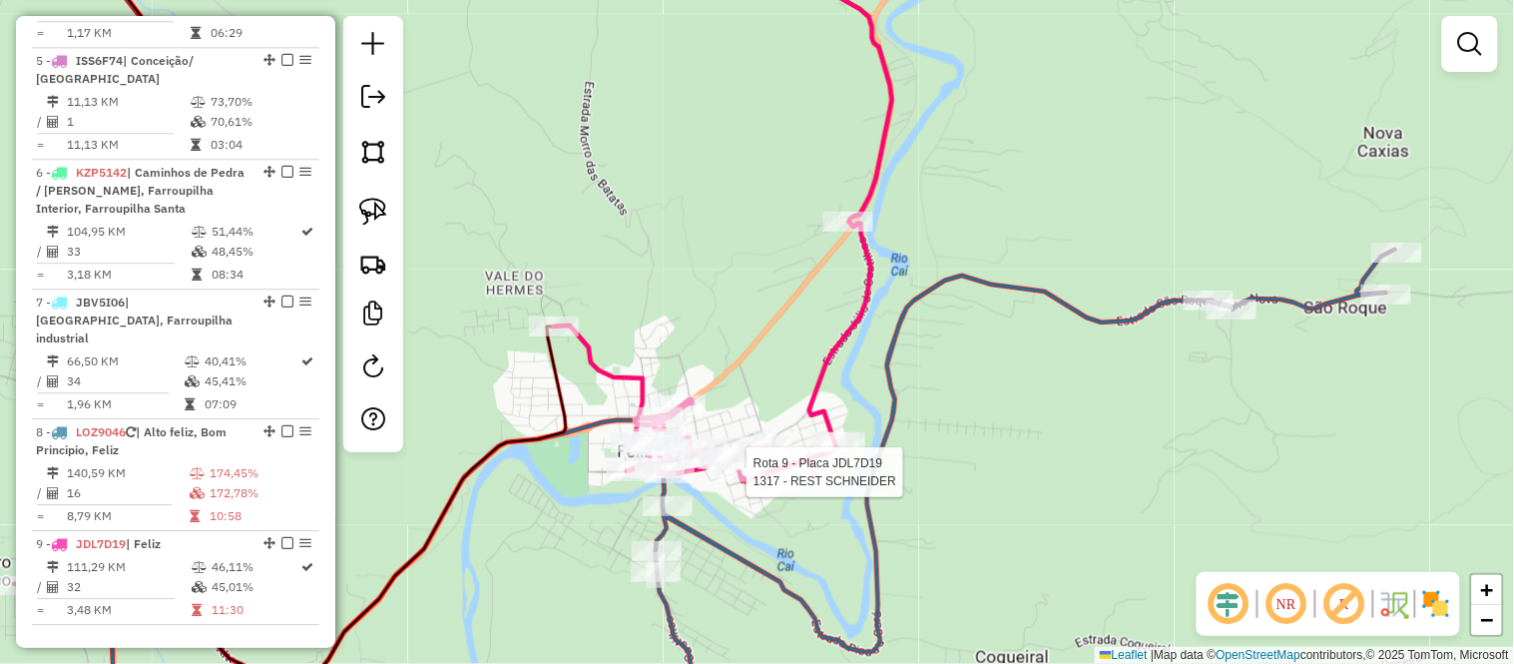
select select "*********"
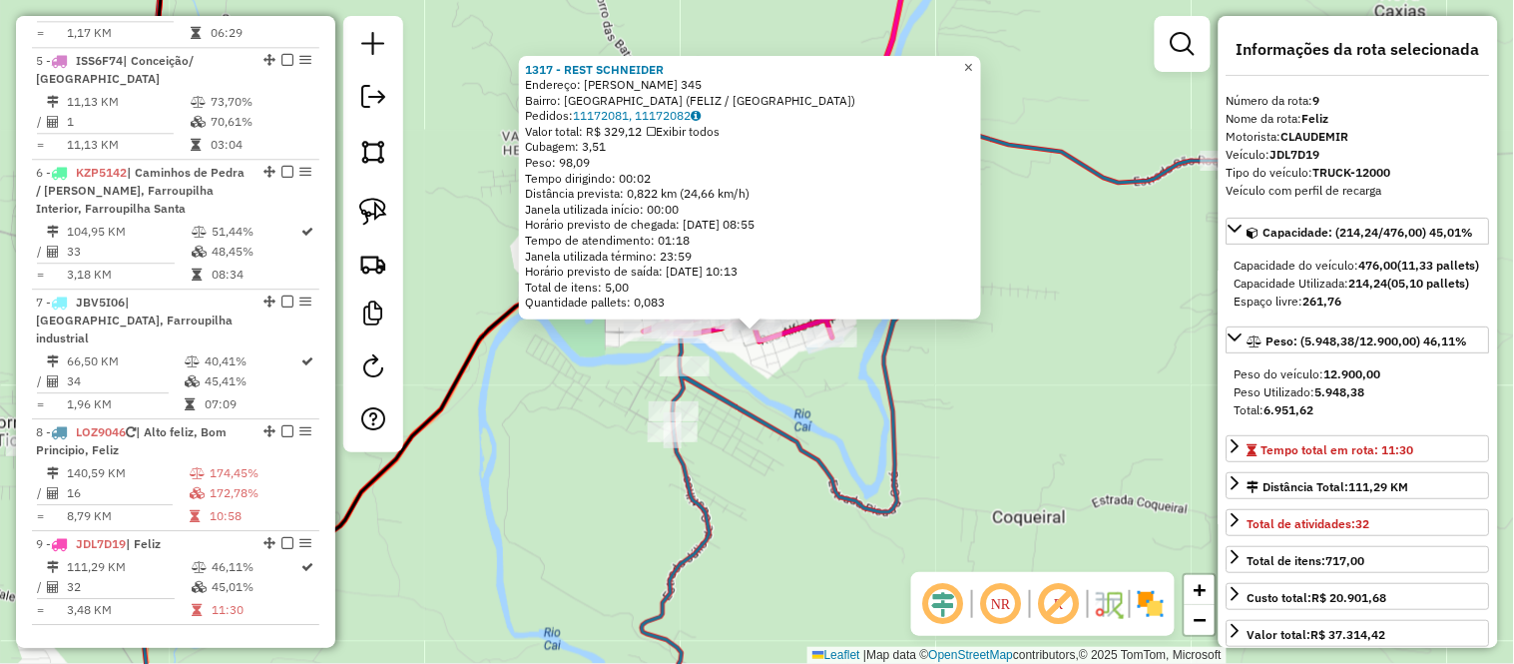
click at [973, 66] on span "×" at bounding box center [968, 67] width 9 height 17
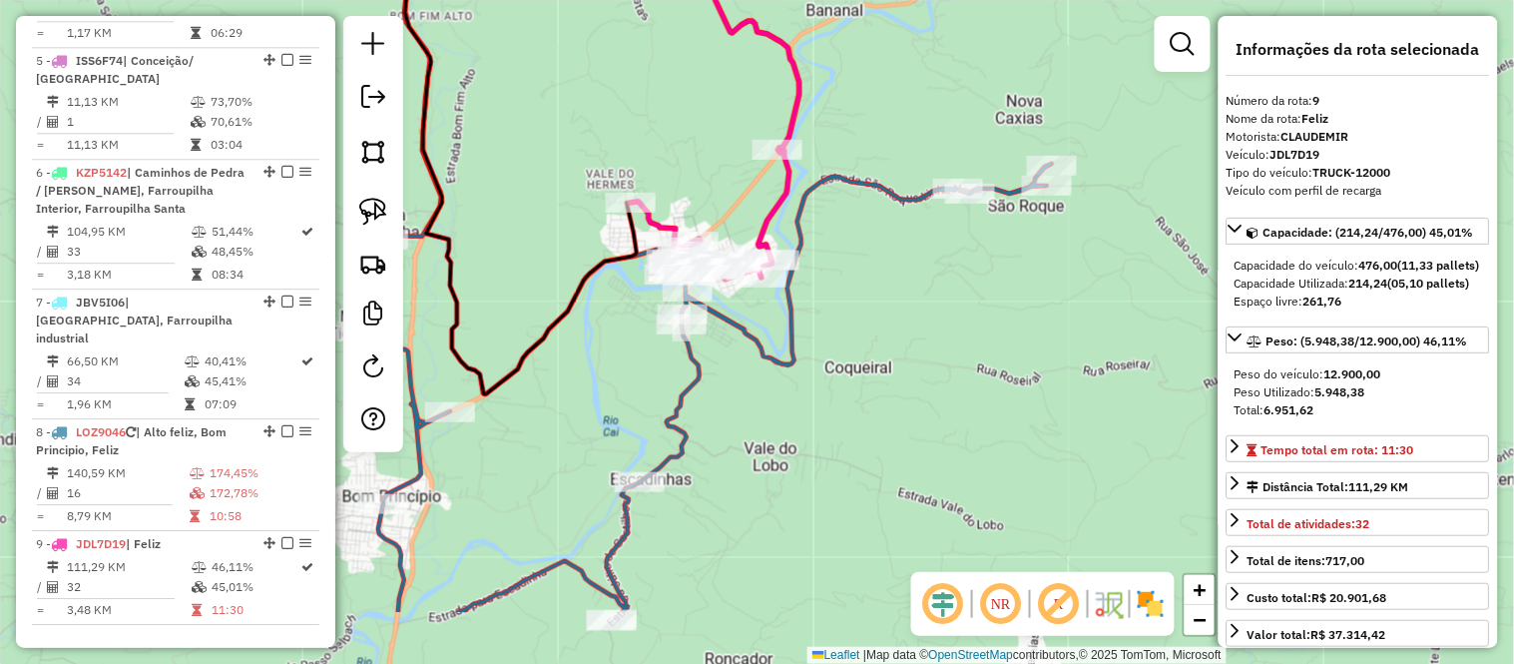
drag, startPoint x: 1039, startPoint y: 453, endPoint x: 873, endPoint y: 334, distance: 203.8
click at [873, 334] on div "Janela de atendimento Grade de atendimento Capacidade Transportadoras Veículos …" at bounding box center [757, 332] width 1514 height 664
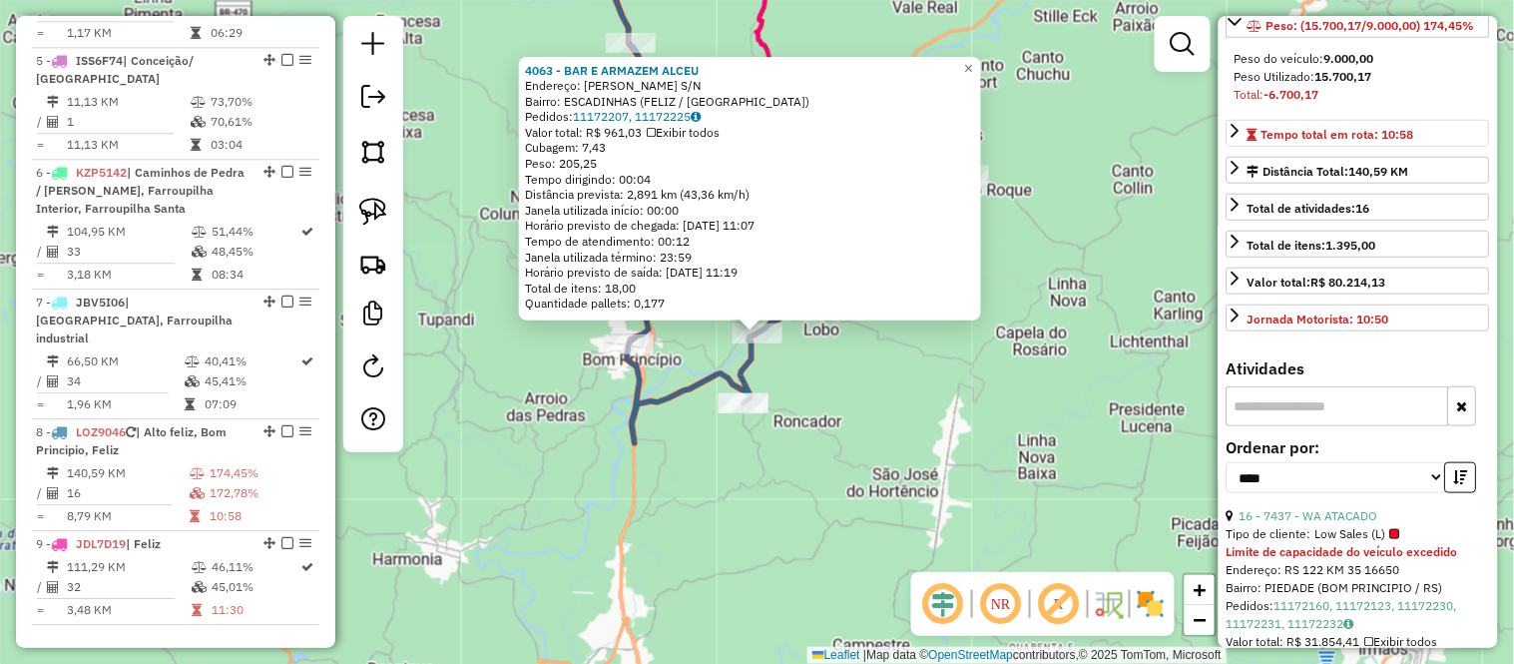
scroll to position [332, 0]
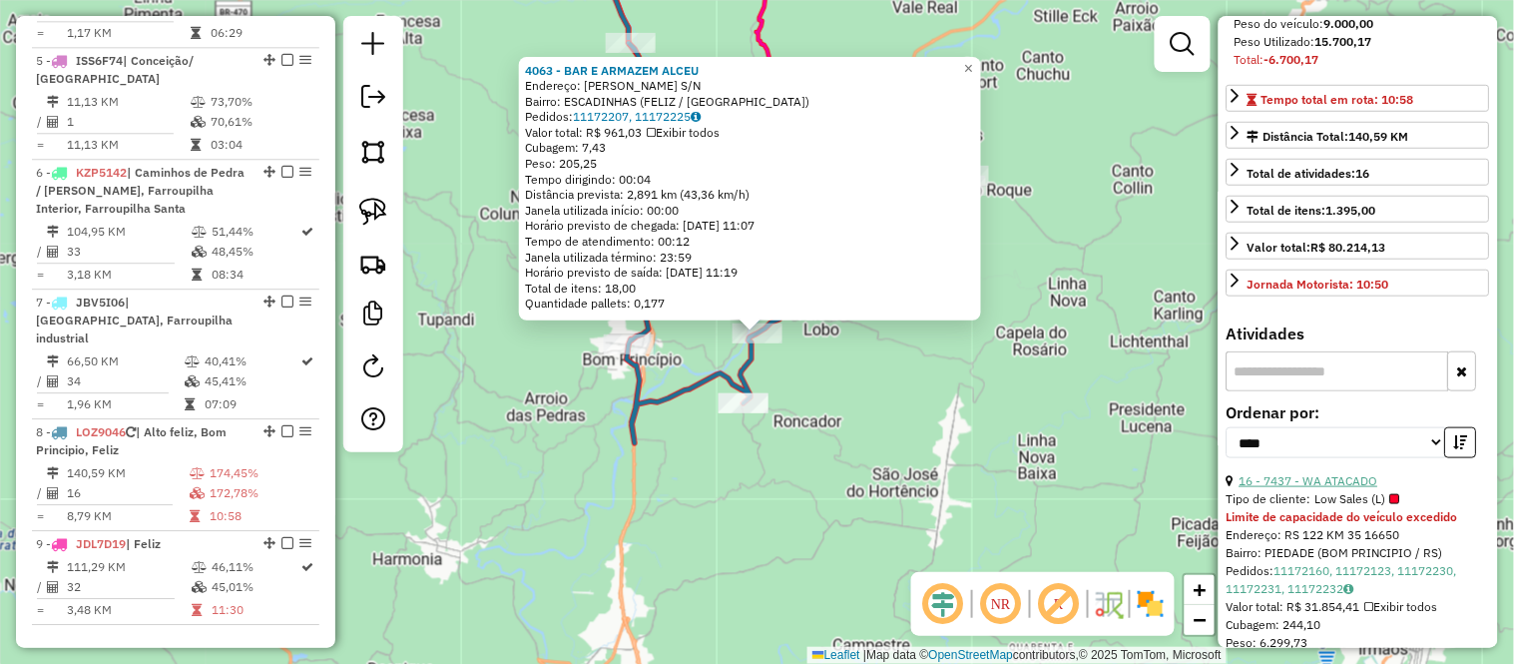
click at [1331, 488] on link "16 - 7437 - WA ATACADO" at bounding box center [1309, 480] width 139 height 15
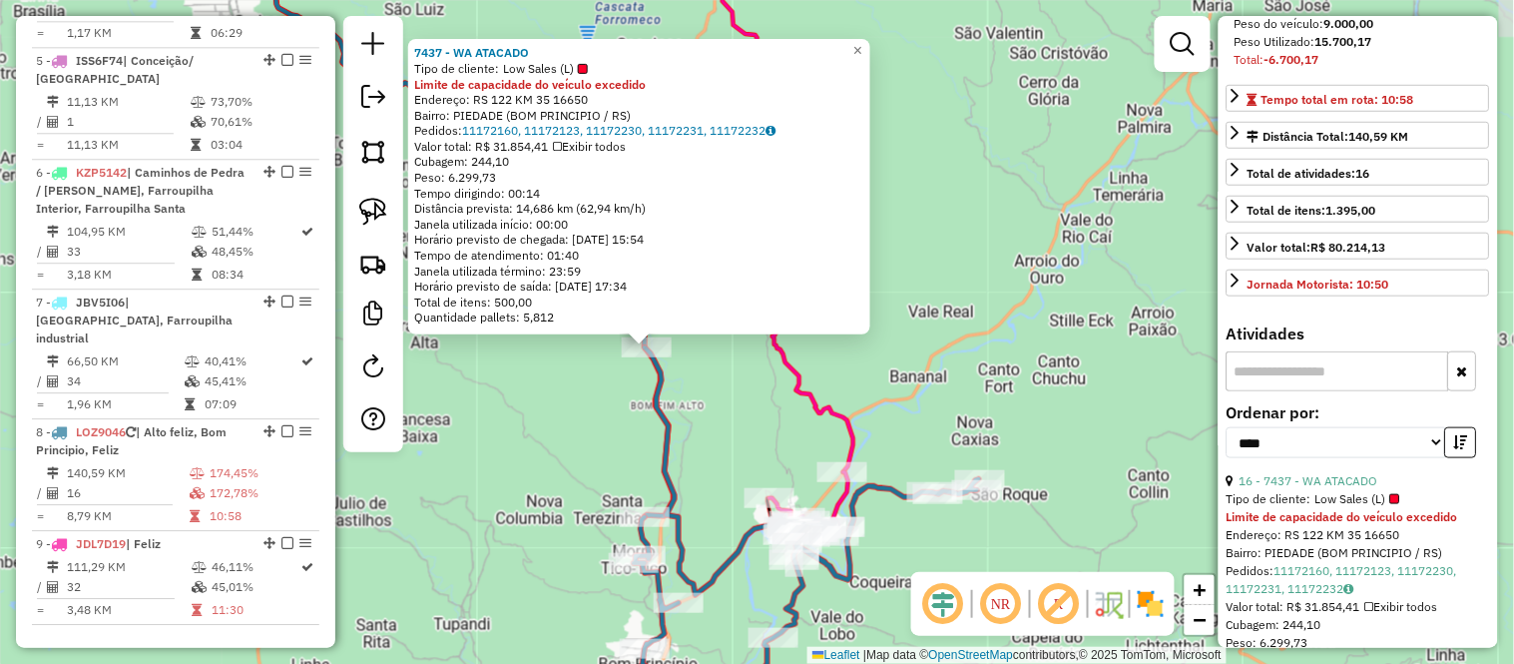
drag, startPoint x: 832, startPoint y: 372, endPoint x: 722, endPoint y: 387, distance: 111.8
click at [722, 387] on div "7437 - WA ATACADO Tipo de cliente: Low Sales (L) Limite de capacidade do veícul…" at bounding box center [757, 332] width 1514 height 664
click at [862, 45] on span "×" at bounding box center [857, 50] width 9 height 17
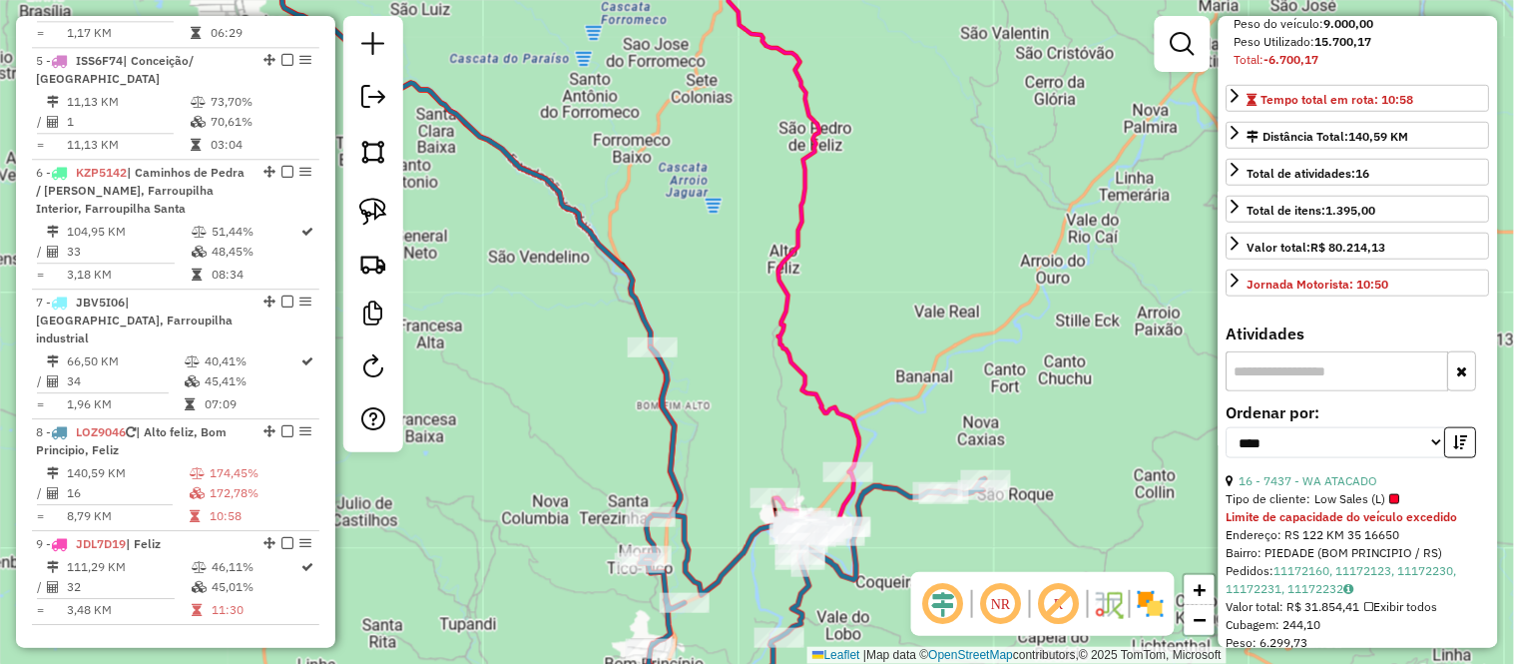
drag, startPoint x: 690, startPoint y: 267, endPoint x: 763, endPoint y: 276, distance: 74.4
click at [763, 276] on div "Janela de atendimento Grade de atendimento Capacidade Transportadoras Veículos …" at bounding box center [757, 332] width 1514 height 664
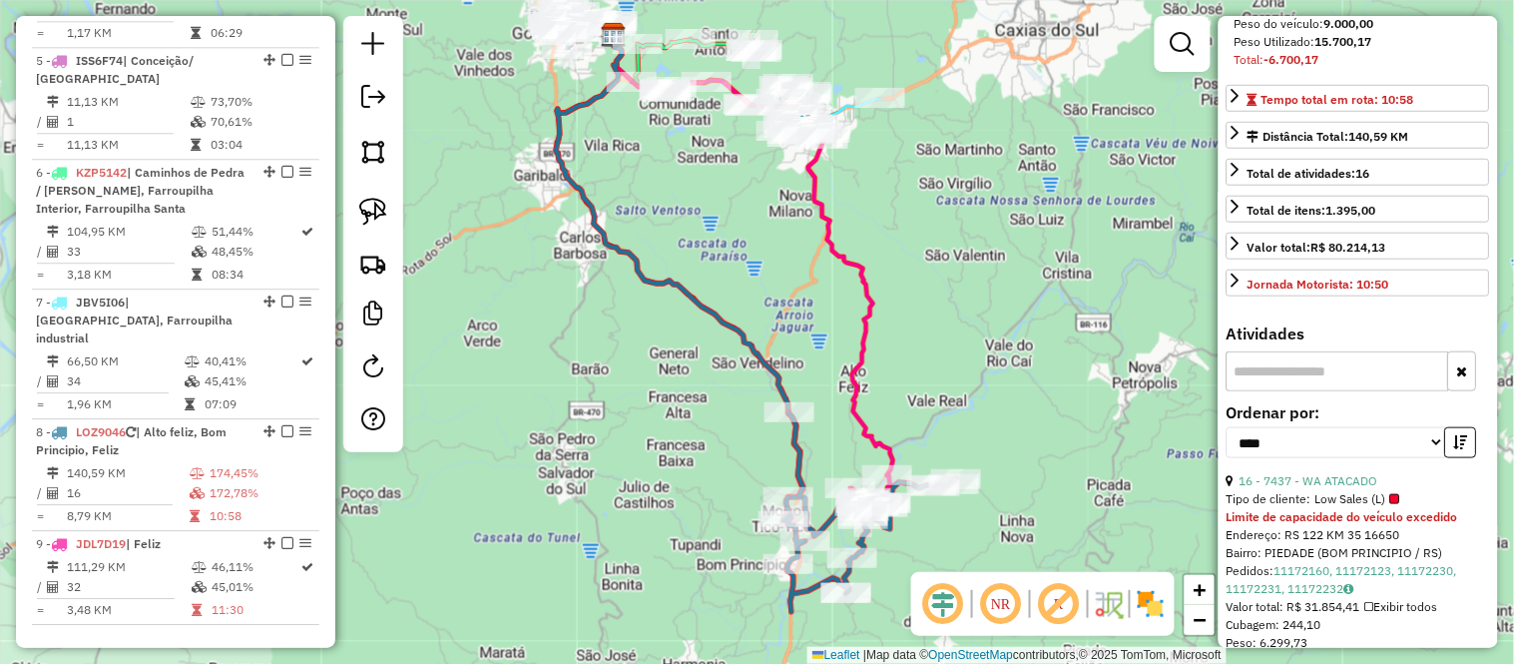
drag, startPoint x: 746, startPoint y: 208, endPoint x: 792, endPoint y: 304, distance: 107.6
click at [792, 304] on div "Janela de atendimento Grade de atendimento Capacidade Transportadoras Veículos …" at bounding box center [757, 332] width 1514 height 664
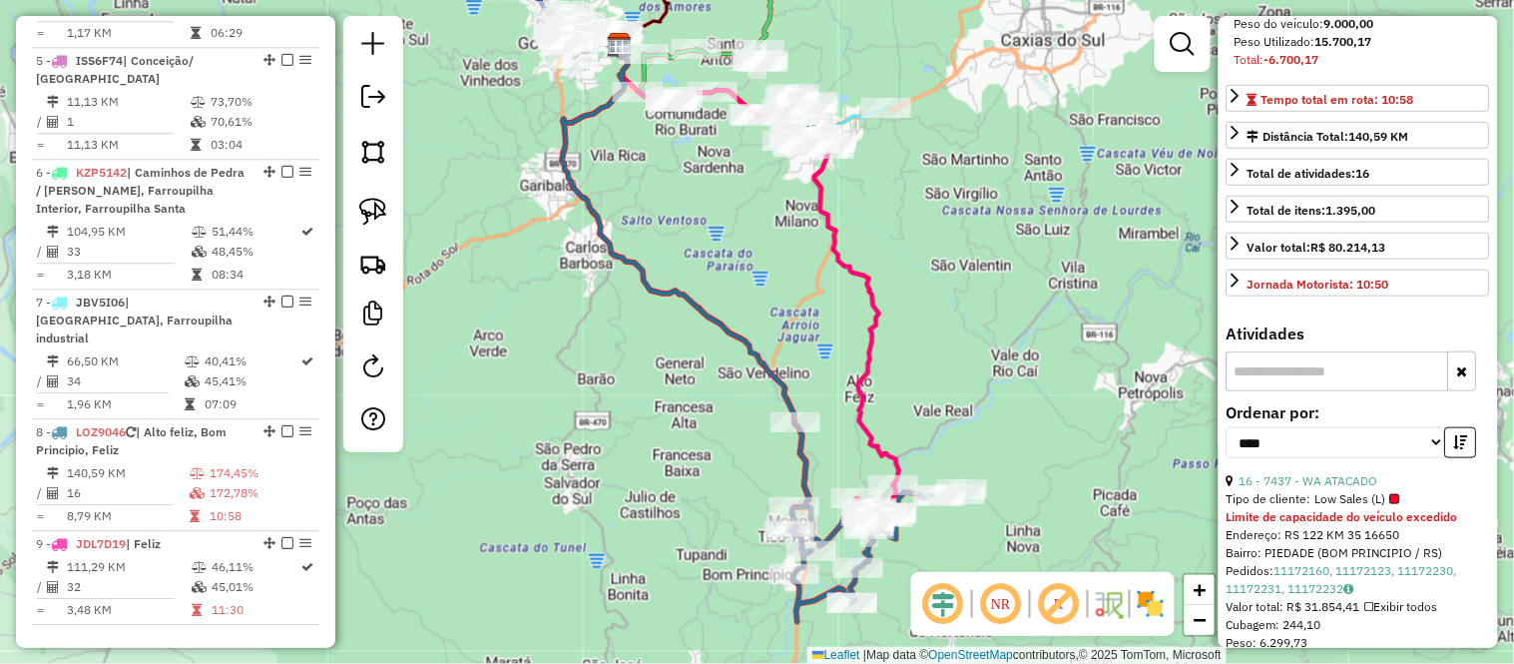
drag, startPoint x: 744, startPoint y: 246, endPoint x: 750, endPoint y: 255, distance: 11.6
click at [750, 255] on div "Janela de atendimento Grade de atendimento Capacidade Transportadoras Veículos …" at bounding box center [757, 332] width 1514 height 664
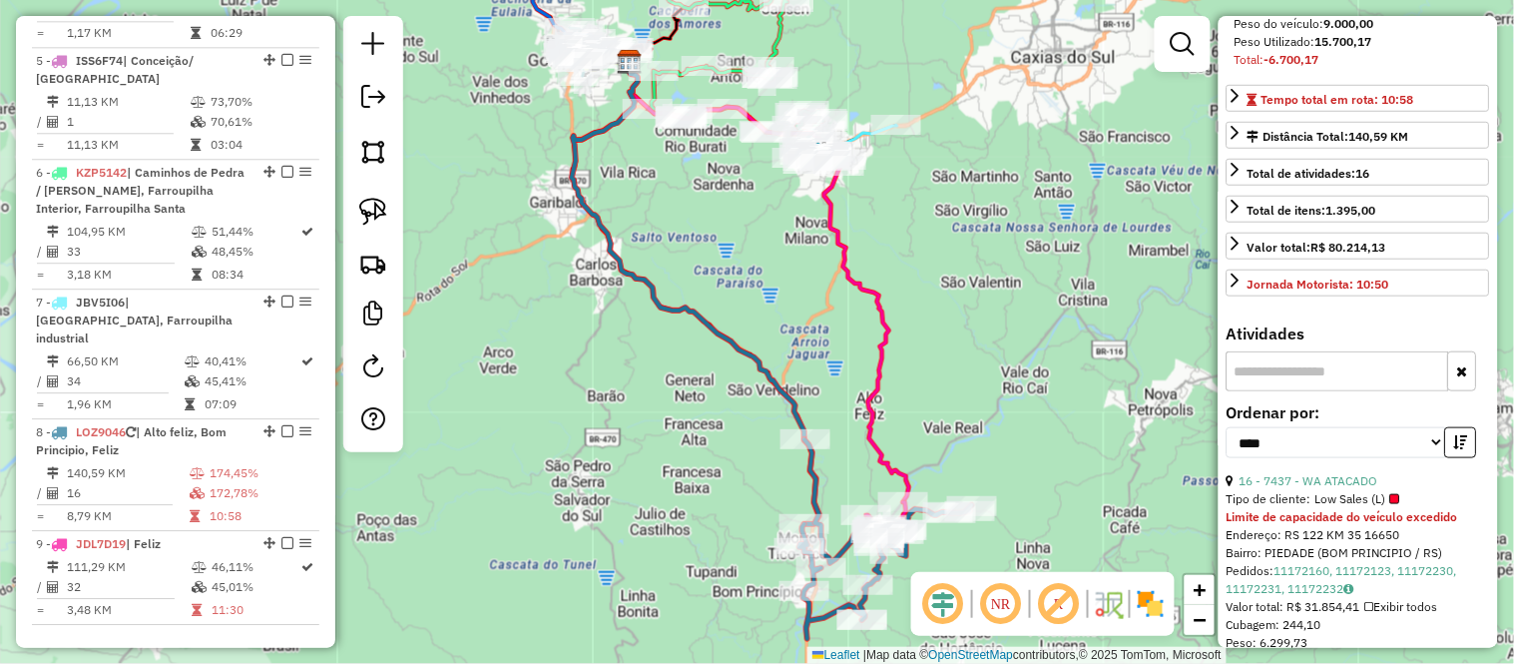
drag, startPoint x: 769, startPoint y: 292, endPoint x: 779, endPoint y: 309, distance: 19.7
click at [779, 309] on div "Janela de atendimento Grade de atendimento Capacidade Transportadoras Veículos …" at bounding box center [757, 332] width 1514 height 664
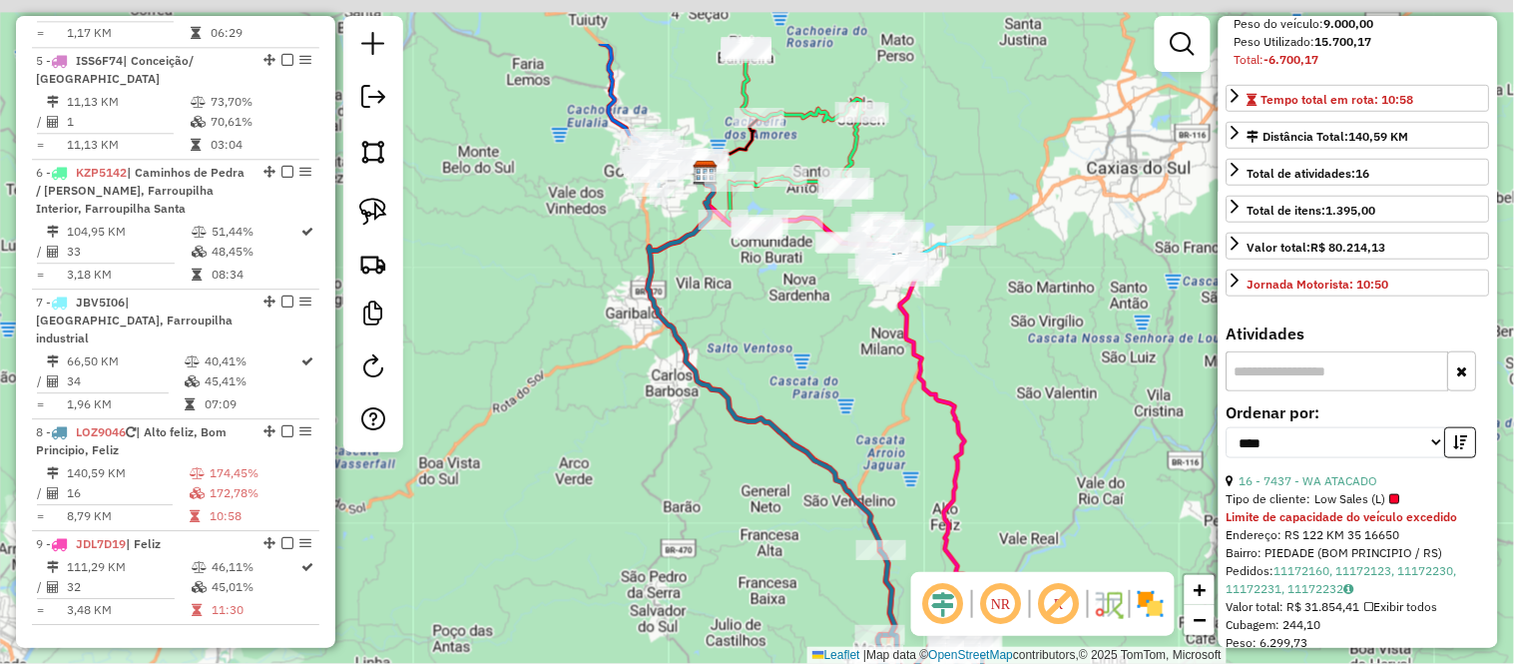
drag, startPoint x: 719, startPoint y: 241, endPoint x: 794, endPoint y: 351, distance: 134.3
click at [794, 351] on div "Janela de atendimento Grade de atendimento Capacidade Transportadoras Veículos …" at bounding box center [757, 332] width 1514 height 664
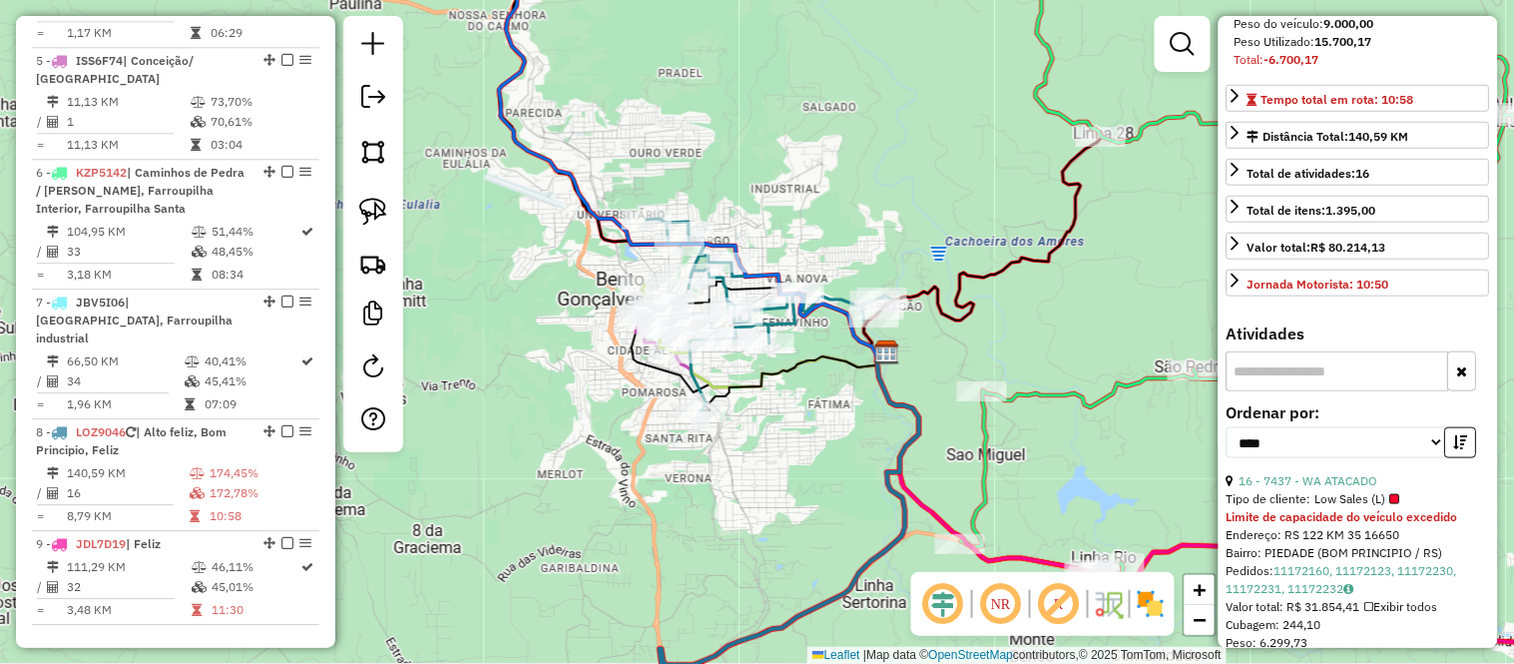
drag, startPoint x: 666, startPoint y: 485, endPoint x: 572, endPoint y: 167, distance: 331.9
click at [573, 178] on div "Janela de atendimento Grade de atendimento Capacidade Transportadoras Veículos …" at bounding box center [757, 332] width 1514 height 664
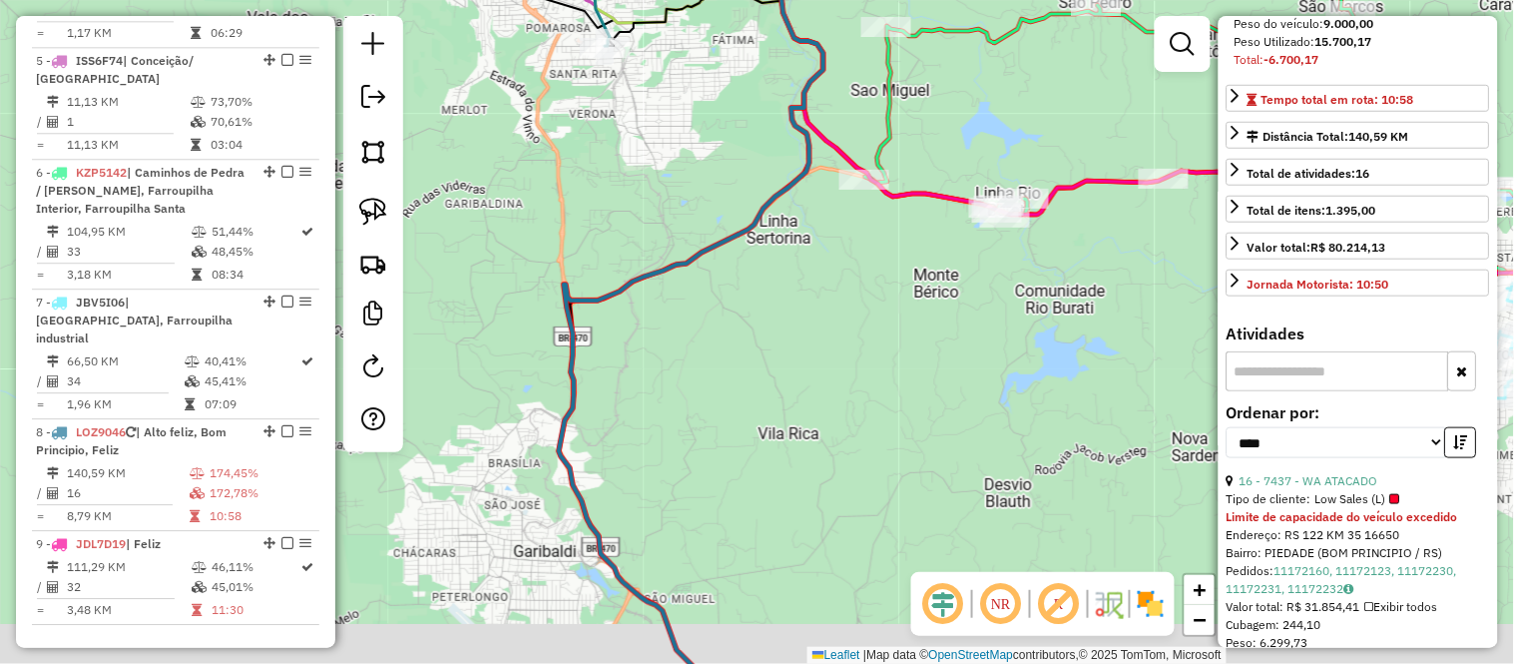
drag, startPoint x: 703, startPoint y: 417, endPoint x: 660, endPoint y: 203, distance: 218.8
click at [661, 214] on div "Janela de atendimento Grade de atendimento Capacidade Transportadoras Veículos …" at bounding box center [757, 332] width 1514 height 664
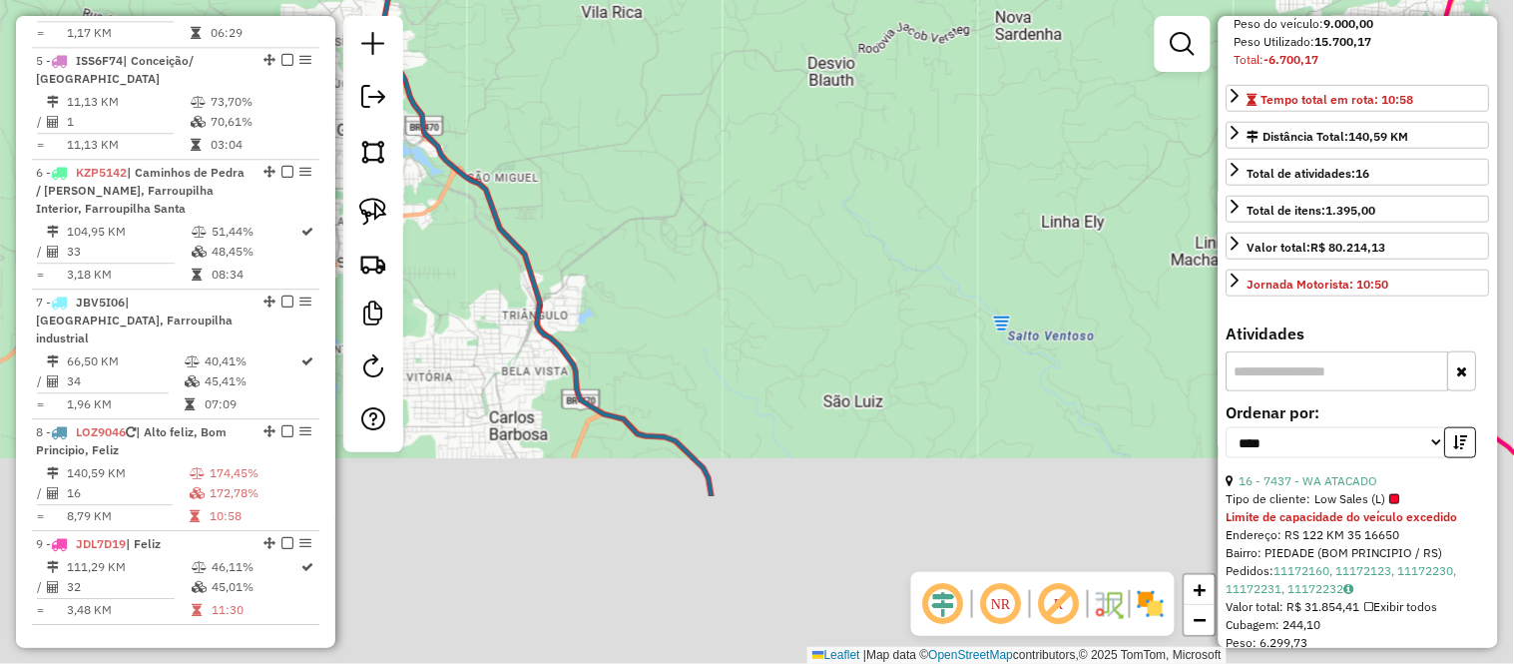
drag, startPoint x: 815, startPoint y: 414, endPoint x: 679, endPoint y: 165, distance: 284.5
click at [682, 172] on div "Janela de atendimento Grade de atendimento Capacidade Transportadoras Veículos …" at bounding box center [757, 332] width 1514 height 664
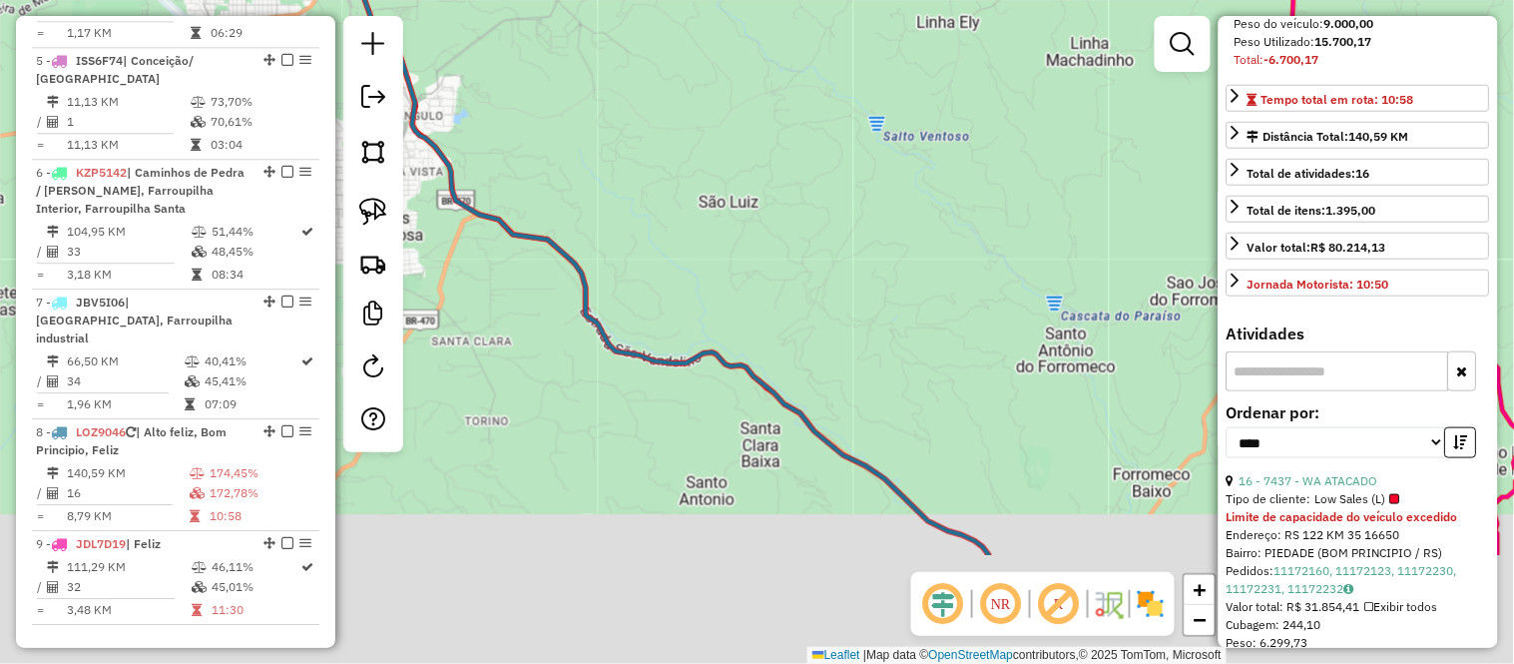
drag, startPoint x: 858, startPoint y: 422, endPoint x: 626, endPoint y: 67, distance: 424.6
click at [644, 88] on div "Janela de atendimento Grade de atendimento Capacidade Transportadoras Veículos …" at bounding box center [757, 332] width 1514 height 664
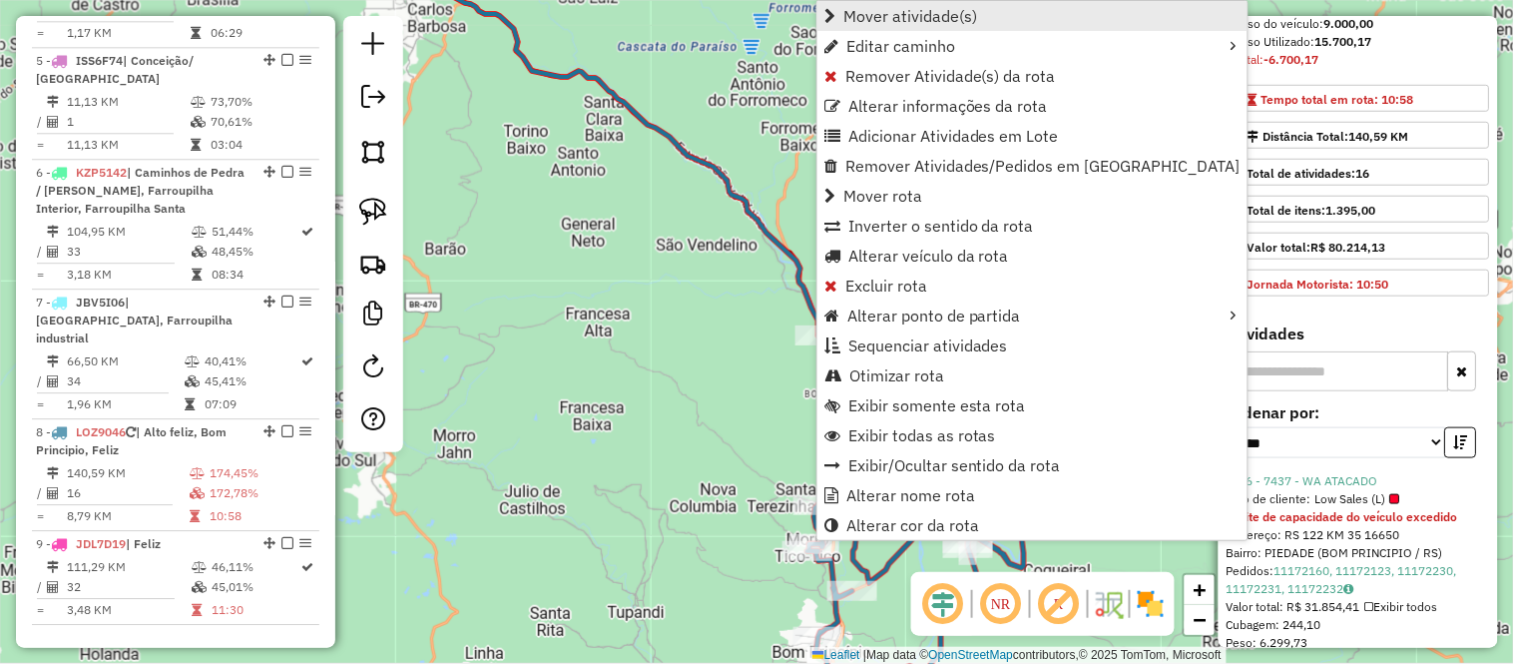
click at [829, 13] on span "Mover atividade(s)" at bounding box center [829, 16] width 11 height 16
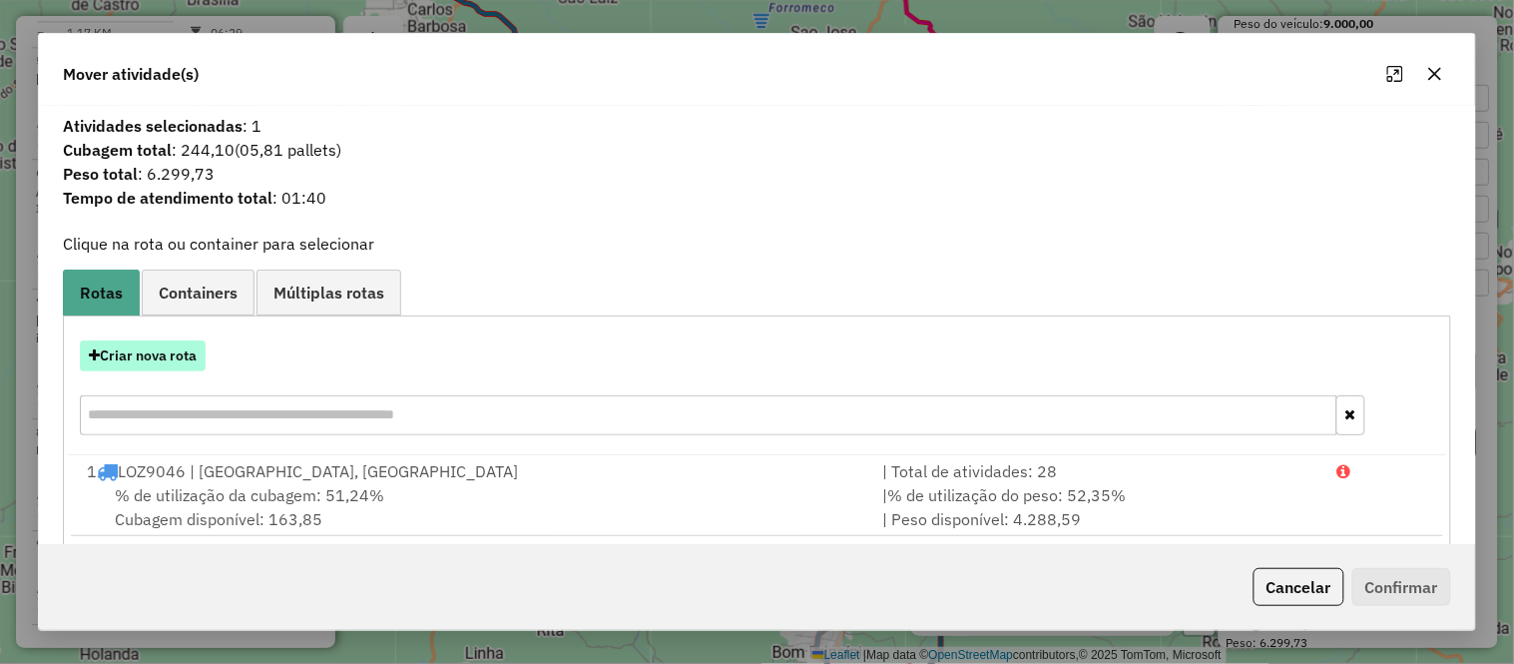
click at [170, 355] on button "Criar nova rota" at bounding box center [143, 355] width 126 height 31
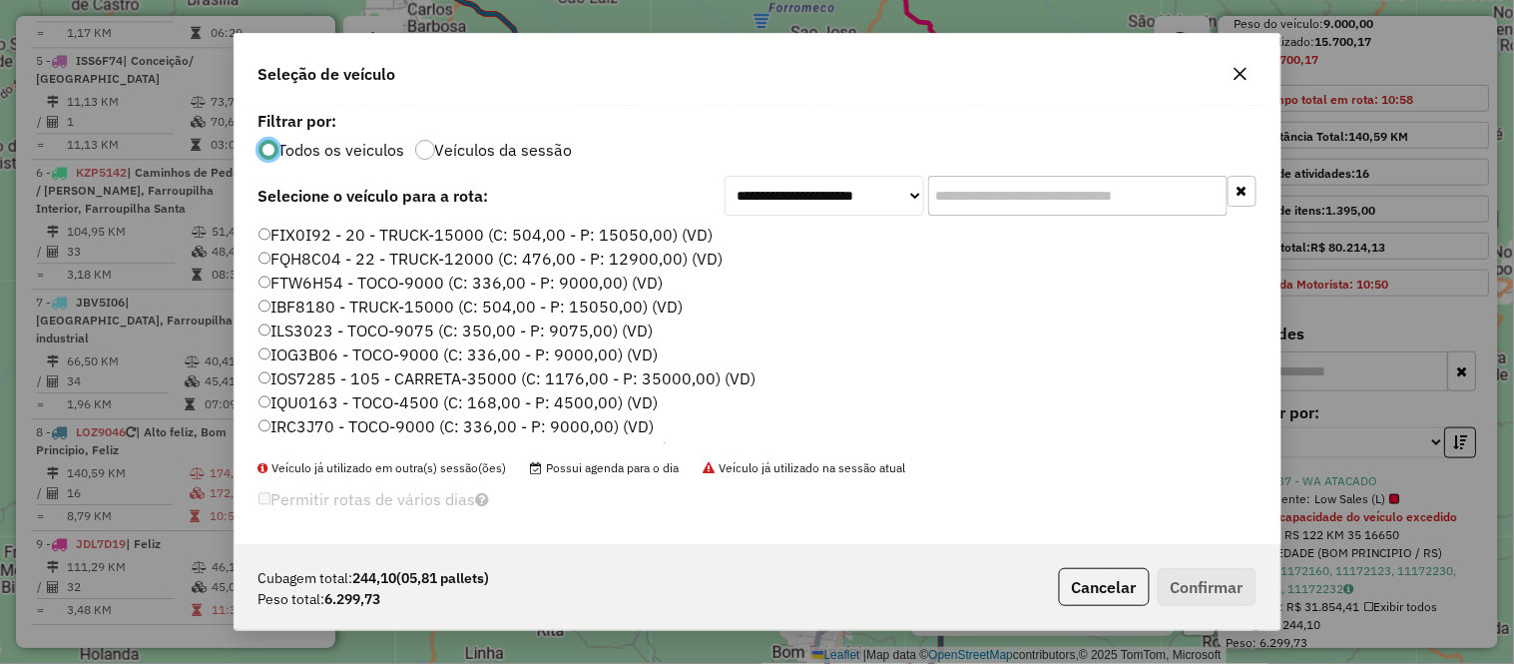
scroll to position [111, 0]
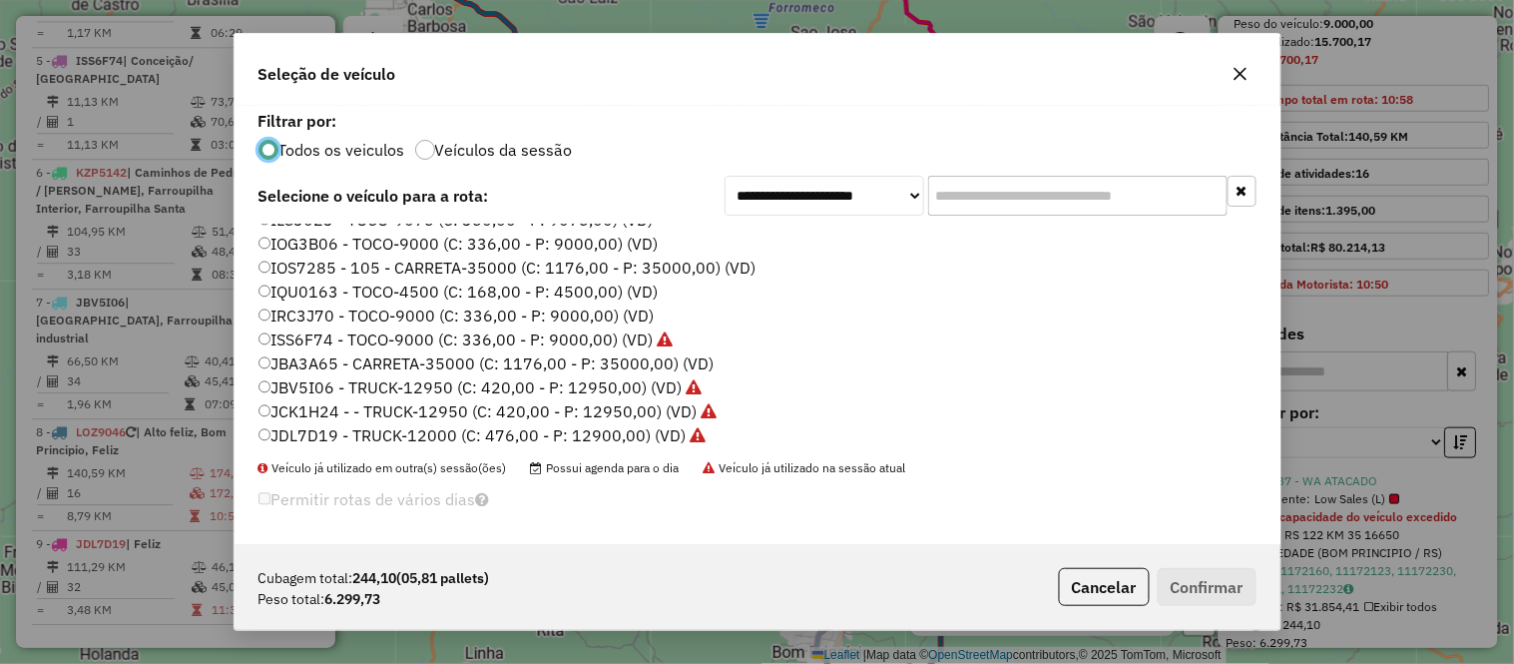
click at [357, 244] on label "IOG3B06 - TOCO-9000 (C: 336,00 - P: 9000,00) (VD)" at bounding box center [458, 244] width 400 height 24
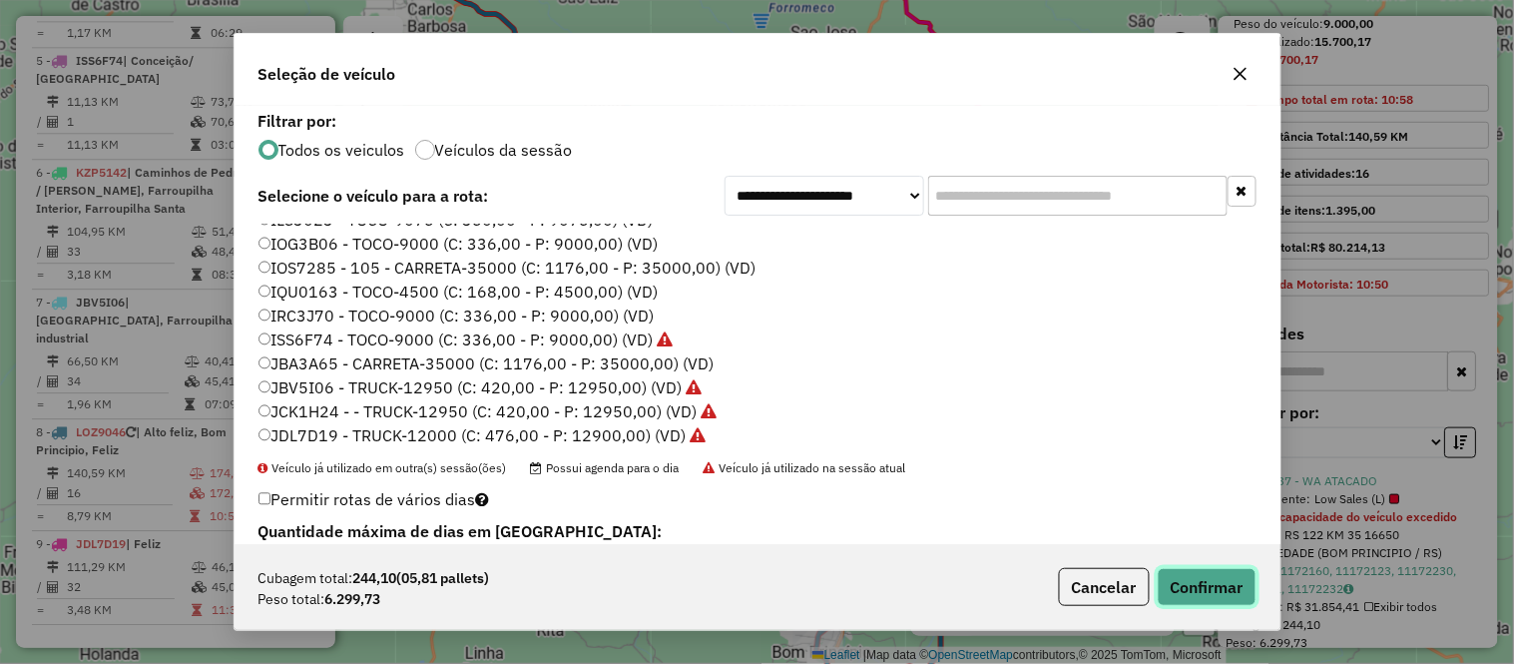
click at [1230, 589] on button "Confirmar" at bounding box center [1207, 587] width 99 height 38
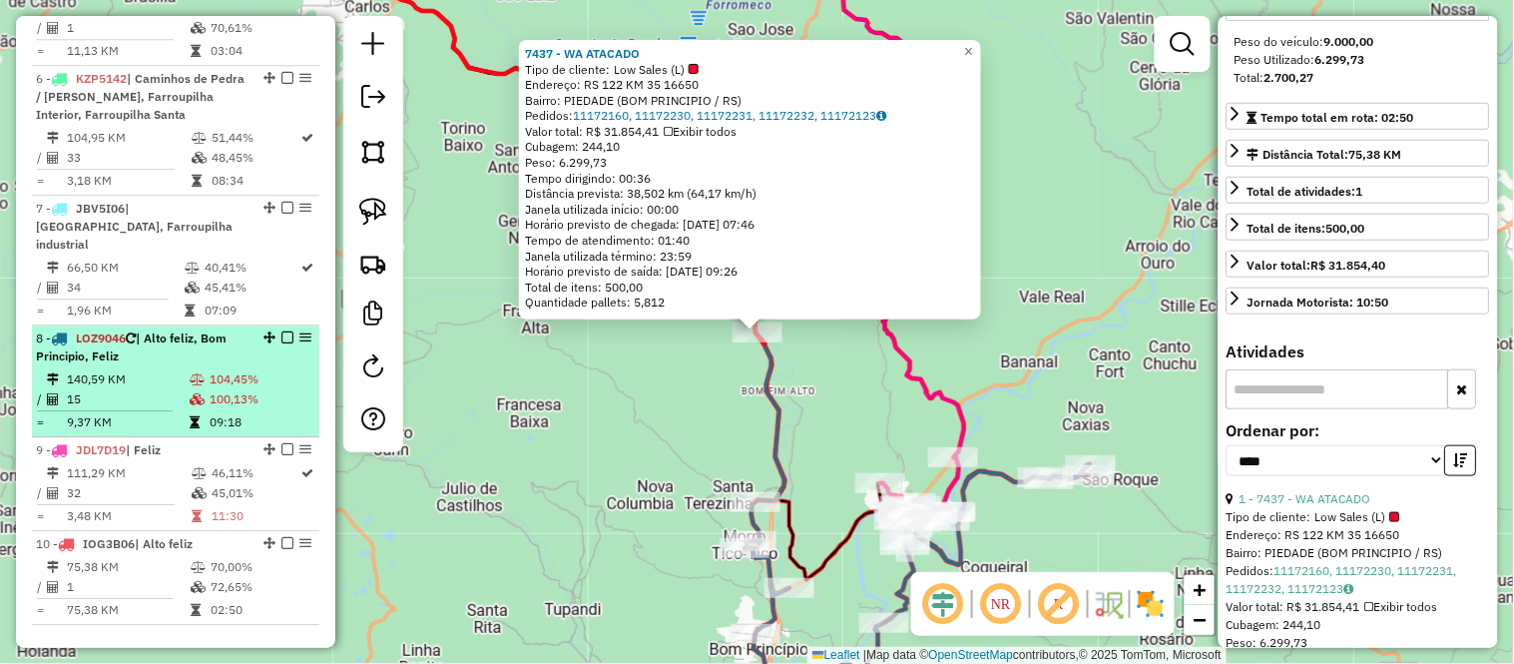
scroll to position [1370, 0]
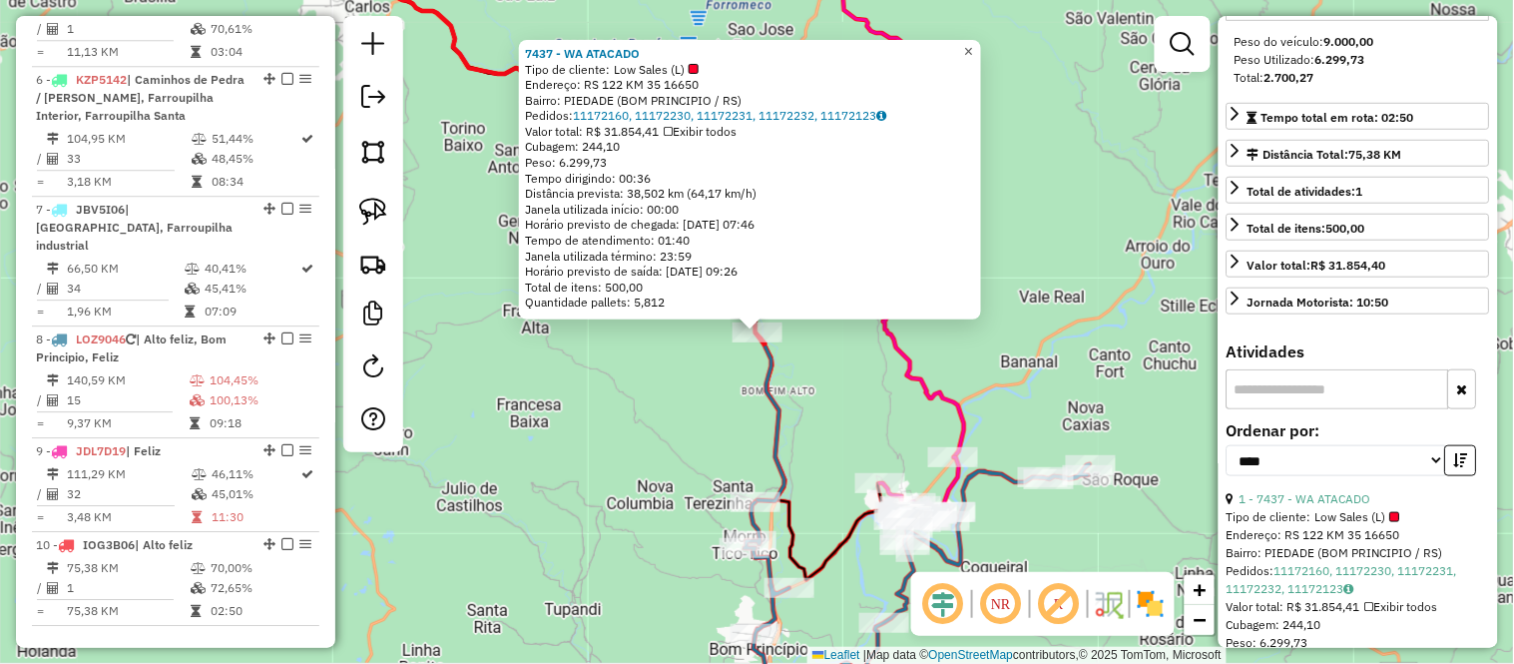
click at [973, 43] on span "×" at bounding box center [968, 51] width 9 height 17
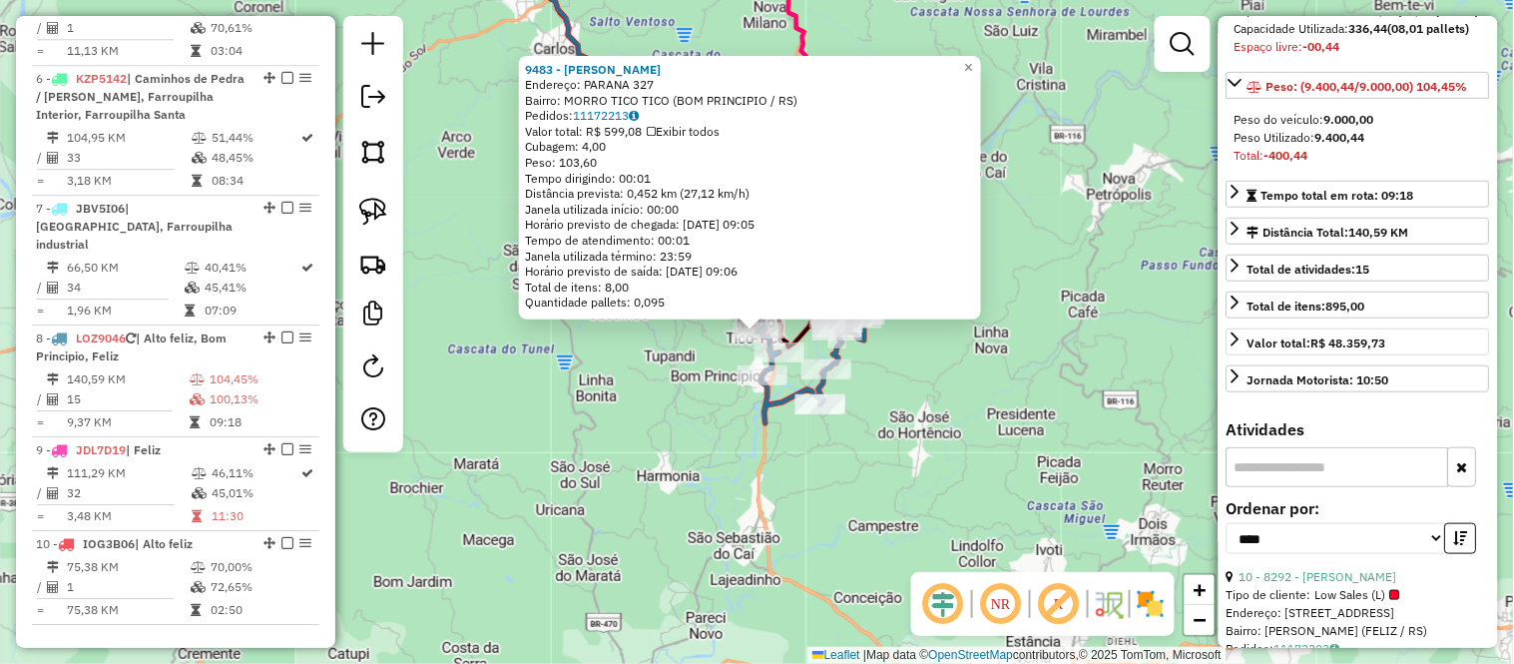
scroll to position [111, 0]
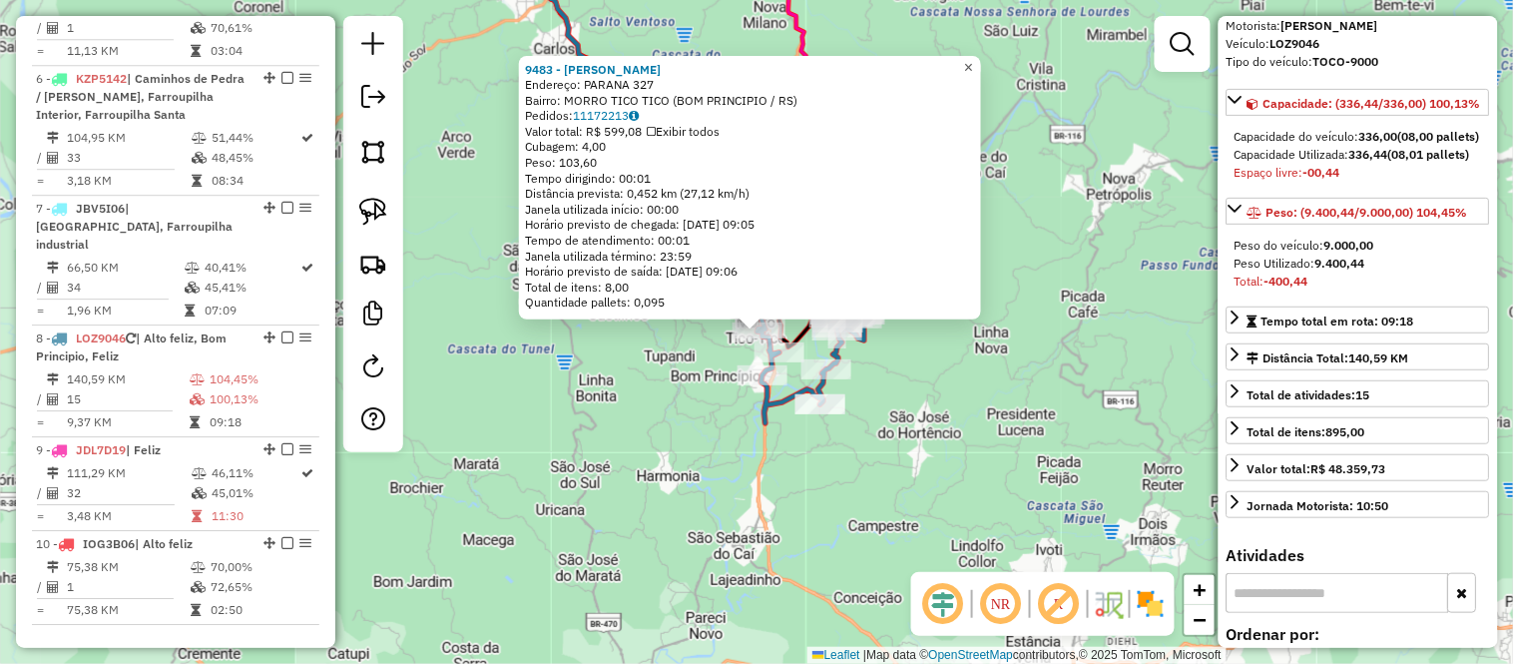
click at [973, 61] on span "×" at bounding box center [968, 67] width 9 height 17
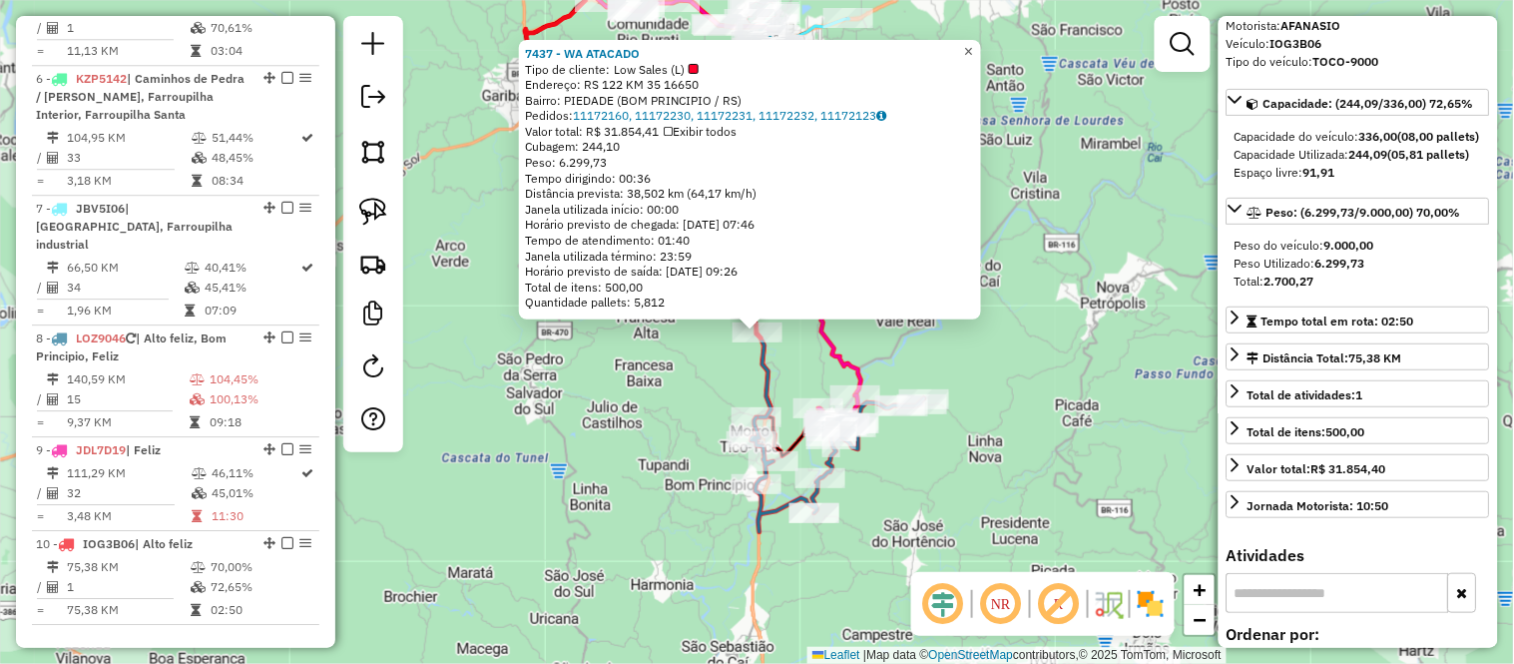
click at [973, 44] on span "×" at bounding box center [968, 51] width 9 height 17
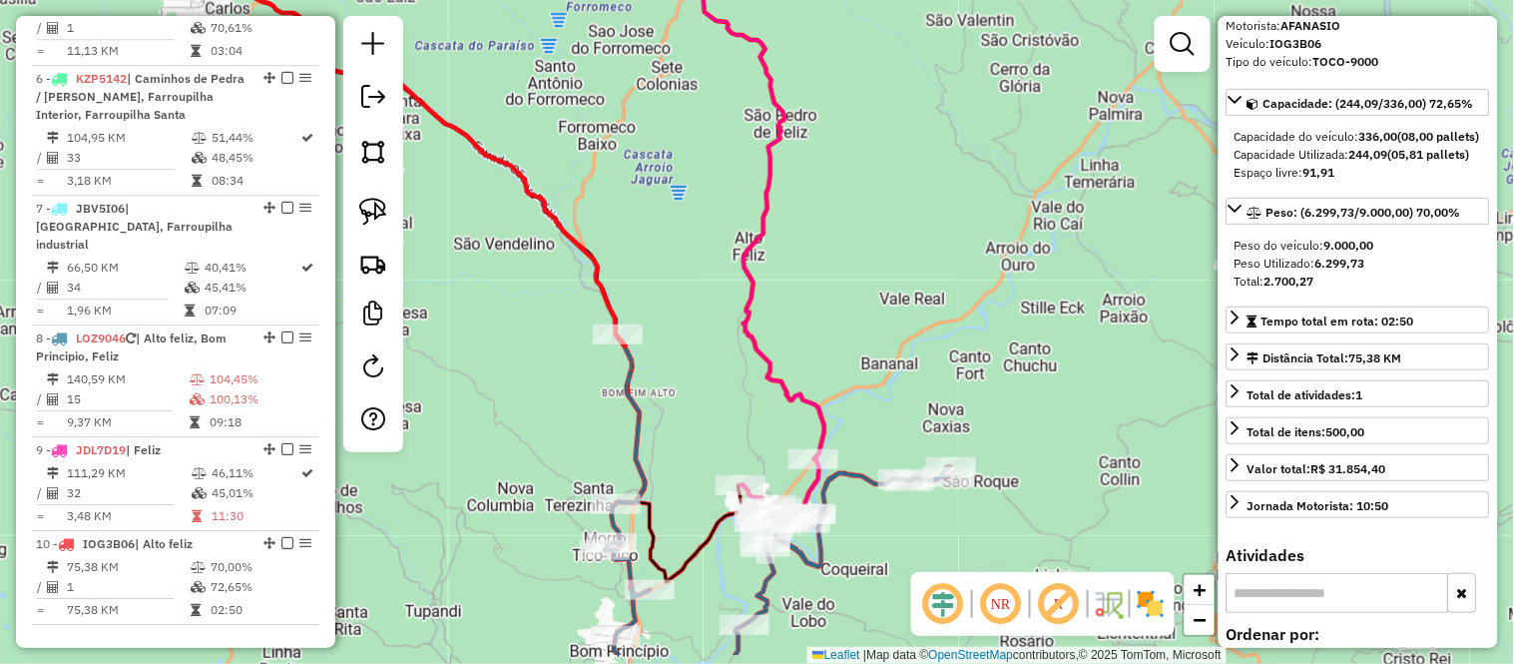
drag, startPoint x: 882, startPoint y: 357, endPoint x: 912, endPoint y: 201, distance: 159.5
click at [926, 183] on div "Janela de atendimento Grade de atendimento Capacidade Transportadoras Veículos …" at bounding box center [757, 332] width 1514 height 664
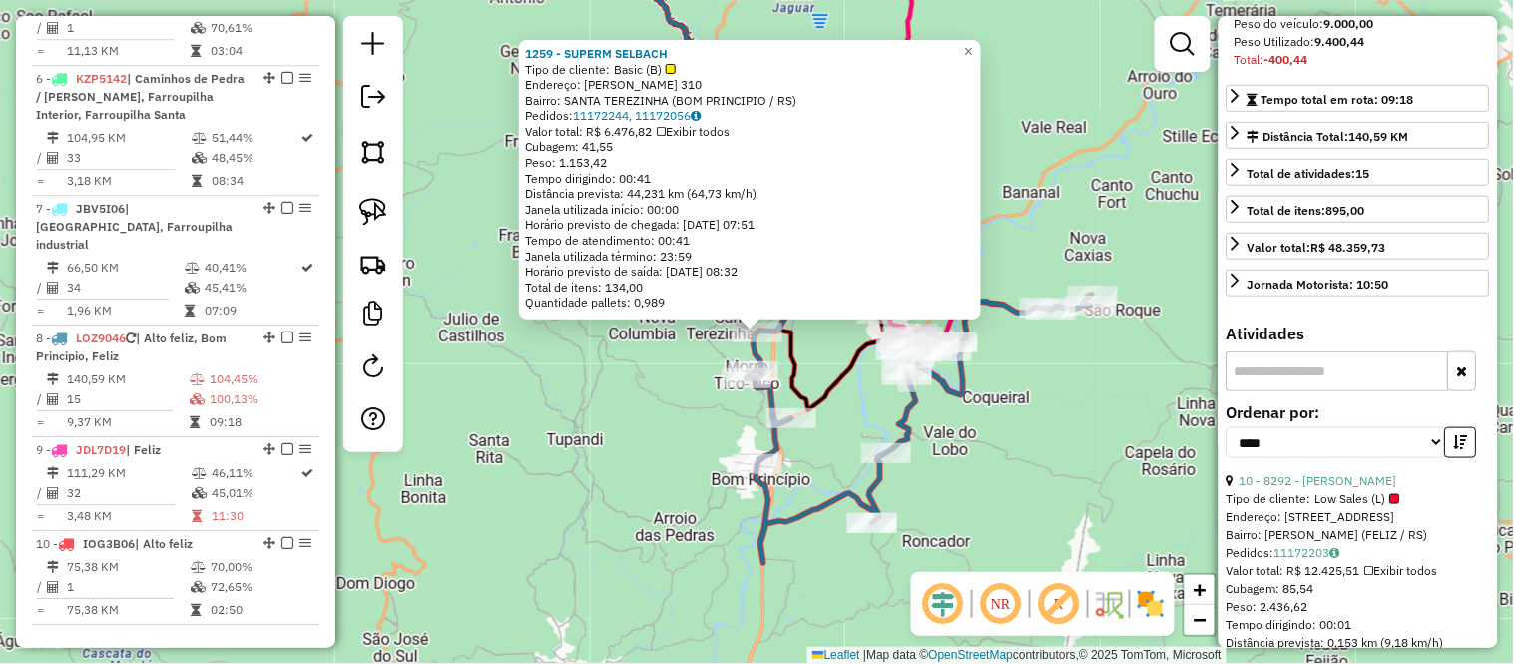
scroll to position [443, 0]
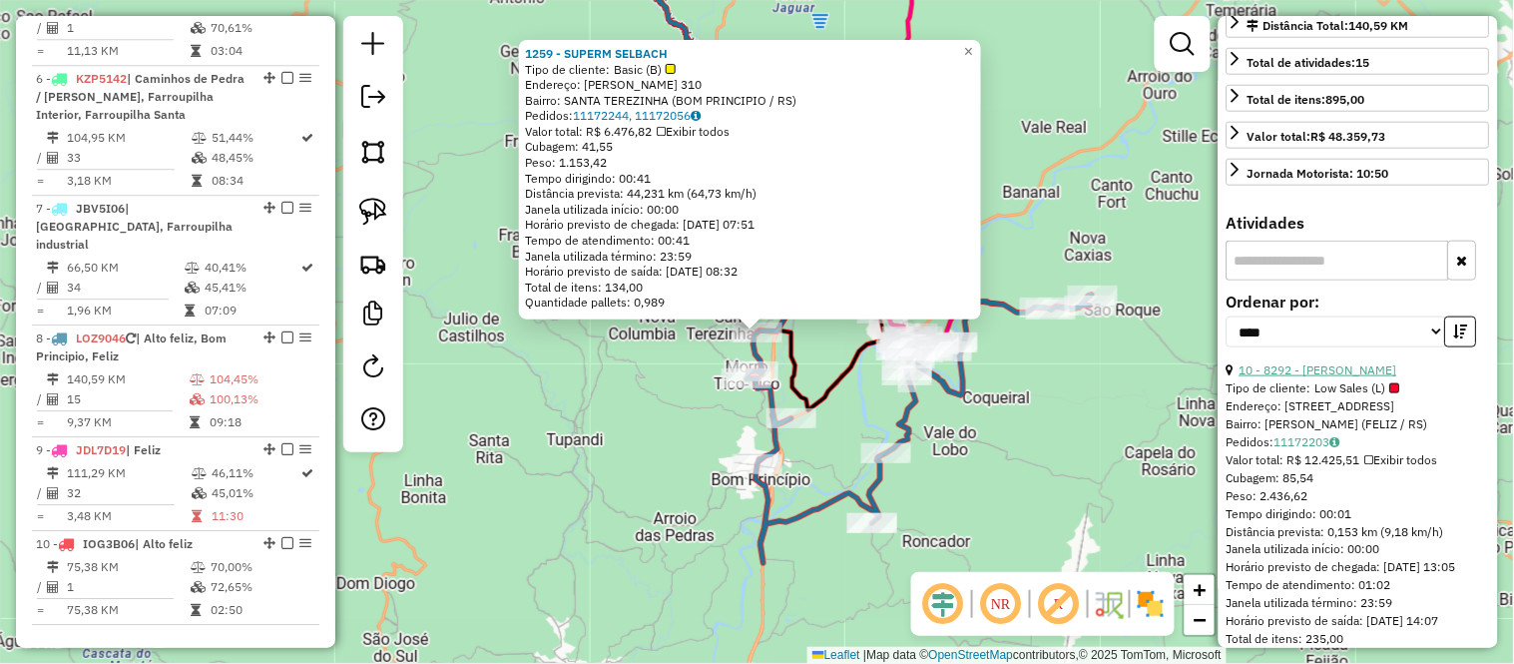
click at [1364, 377] on link "10 - 8292 - SELBACH MATIEL" at bounding box center [1319, 369] width 158 height 15
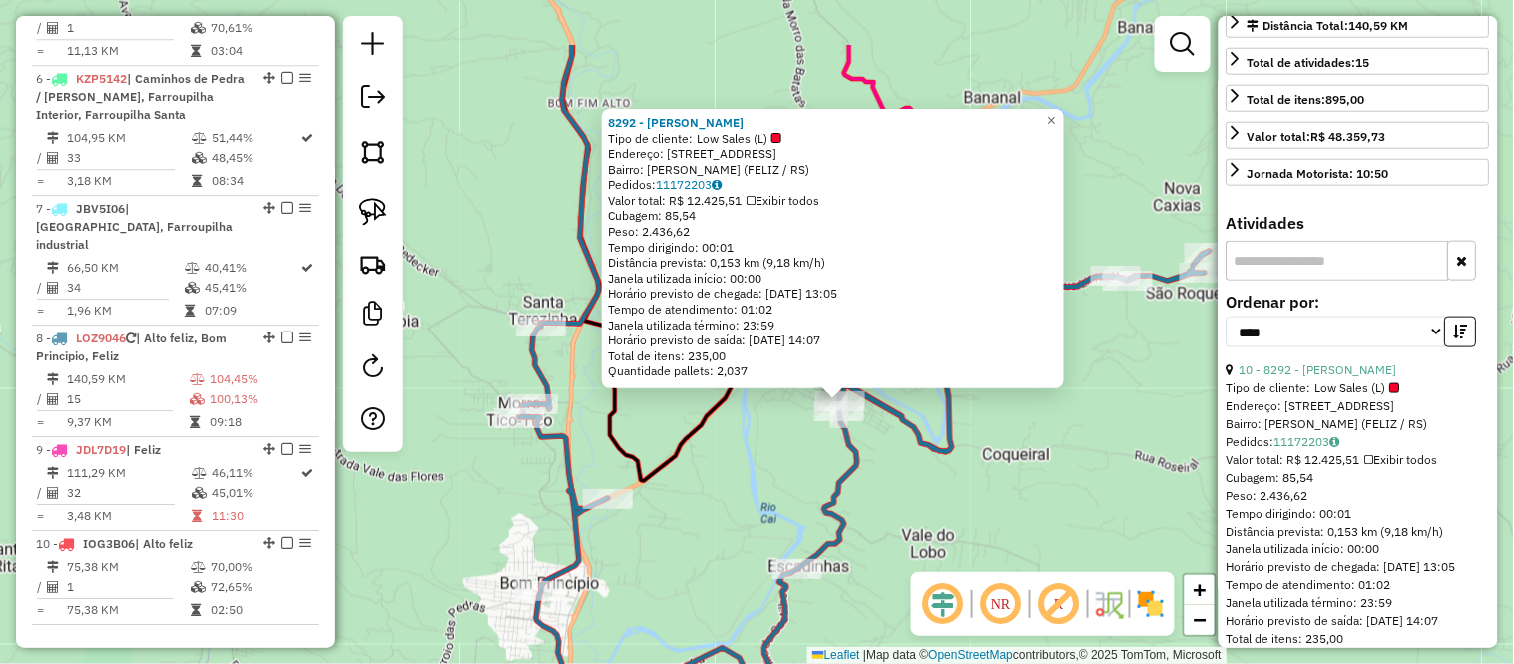
drag, startPoint x: 799, startPoint y: 352, endPoint x: 874, endPoint y: 464, distance: 134.5
click at [874, 464] on div "8292 - SELBACH MATIEL Tipo de cliente: Low Sales (L) Endereço: ESTRADA JULIO DE…" at bounding box center [757, 332] width 1514 height 664
click at [1056, 120] on span "×" at bounding box center [1051, 120] width 9 height 17
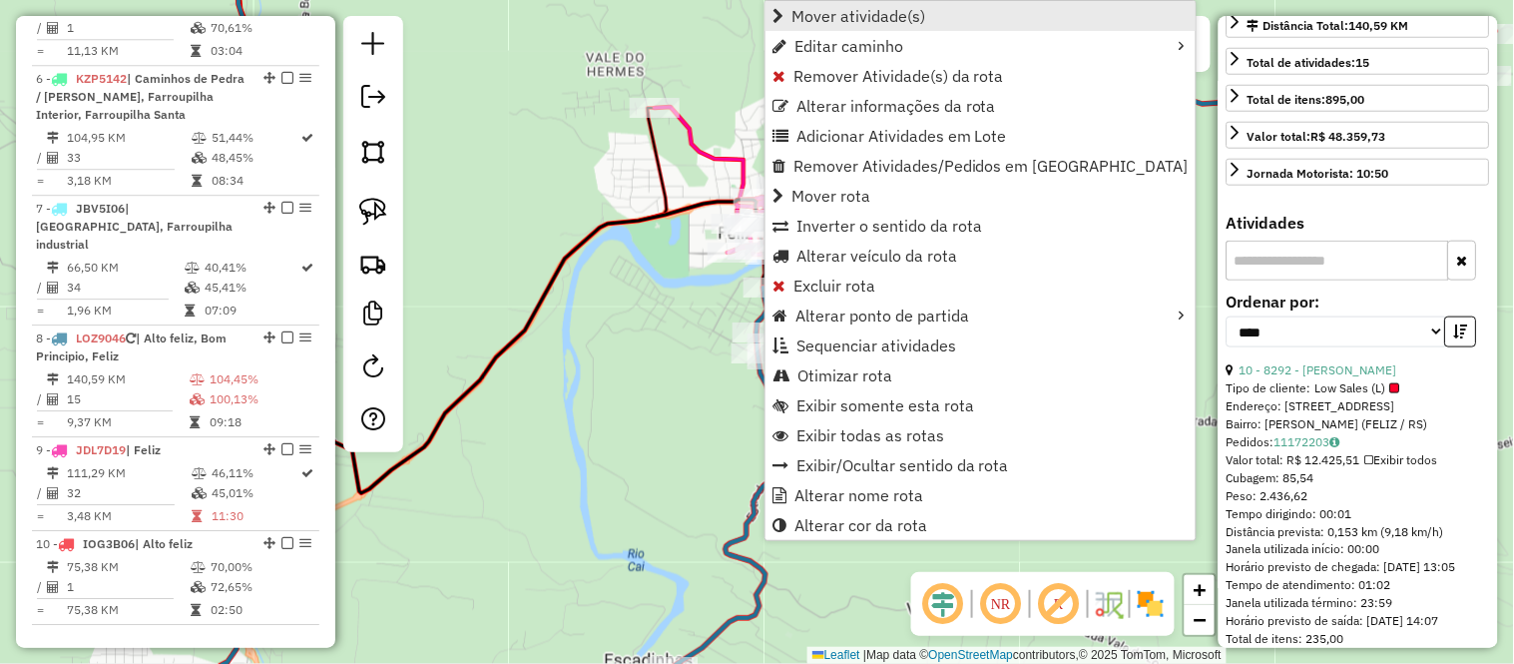
click at [816, 20] on span "Mover atividade(s)" at bounding box center [858, 16] width 134 height 16
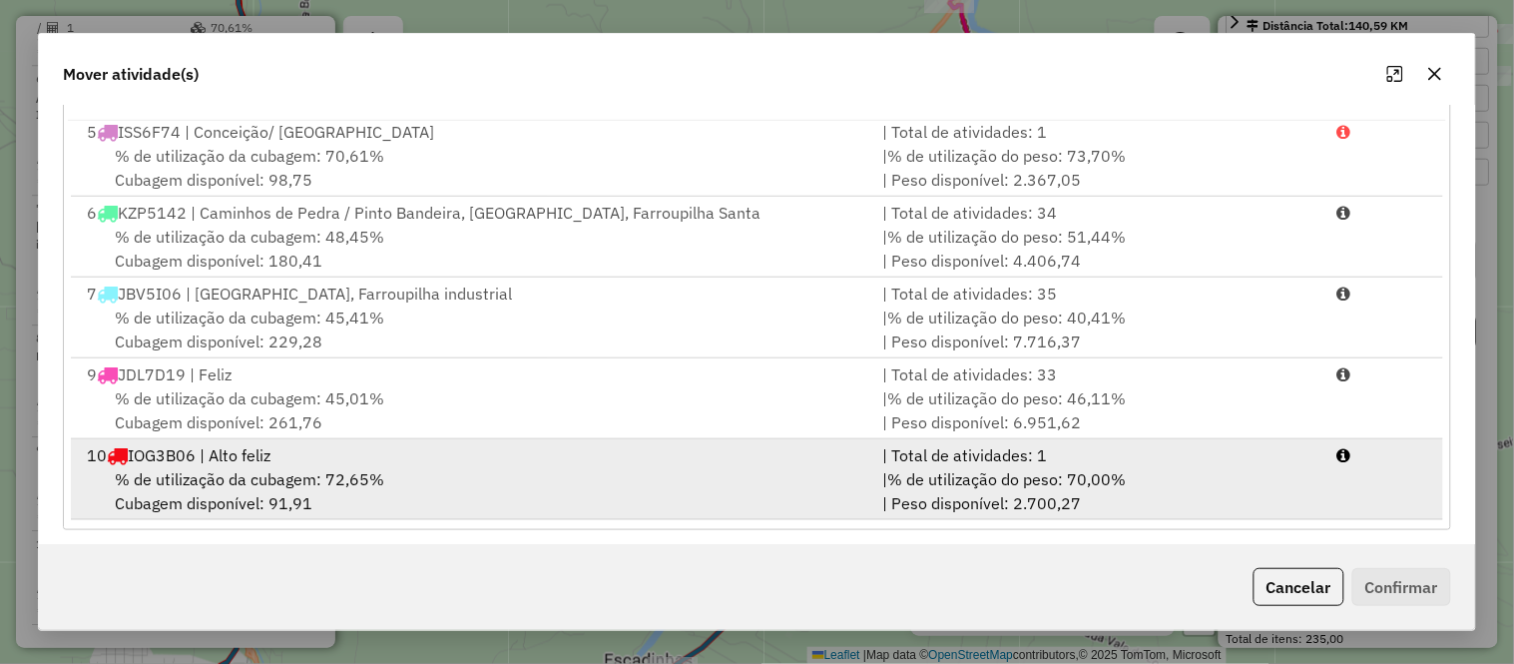
scroll to position [343, 0]
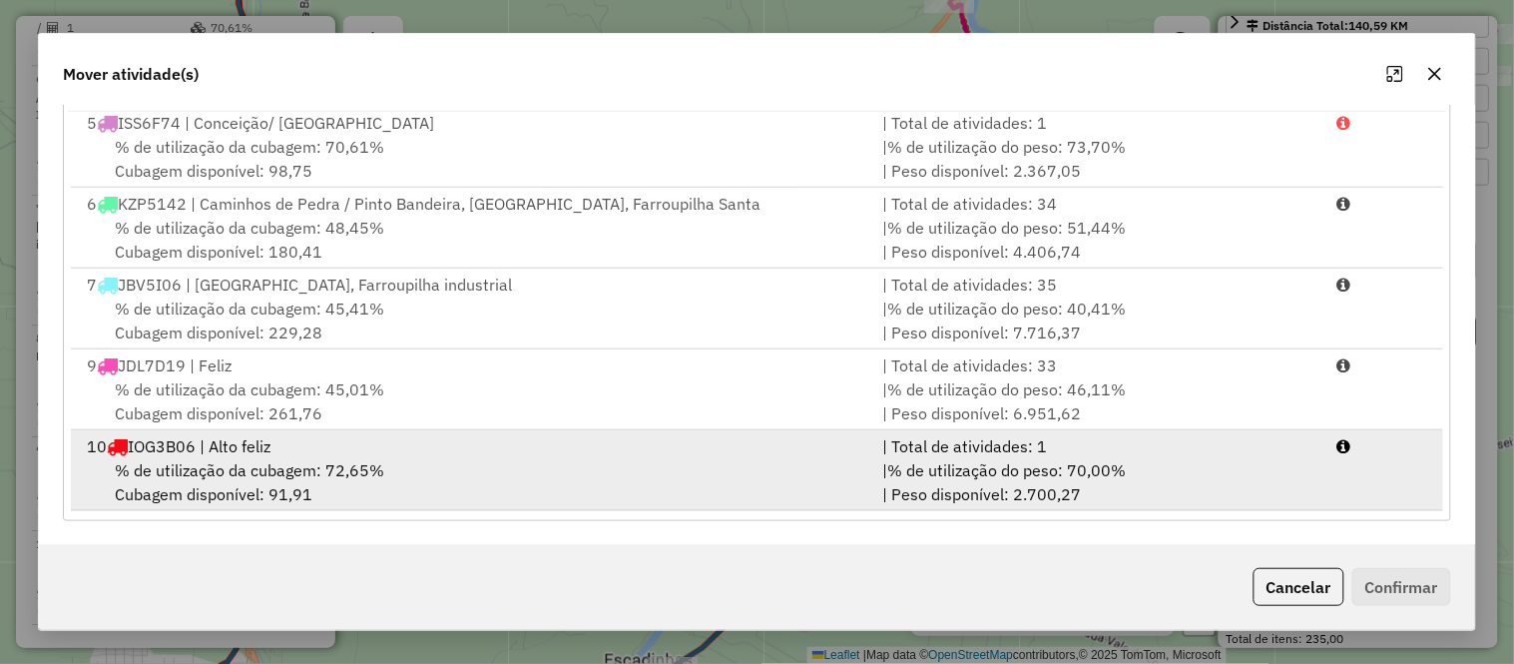
click at [300, 469] on span "% de utilização da cubagem: 72,65%" at bounding box center [249, 470] width 269 height 20
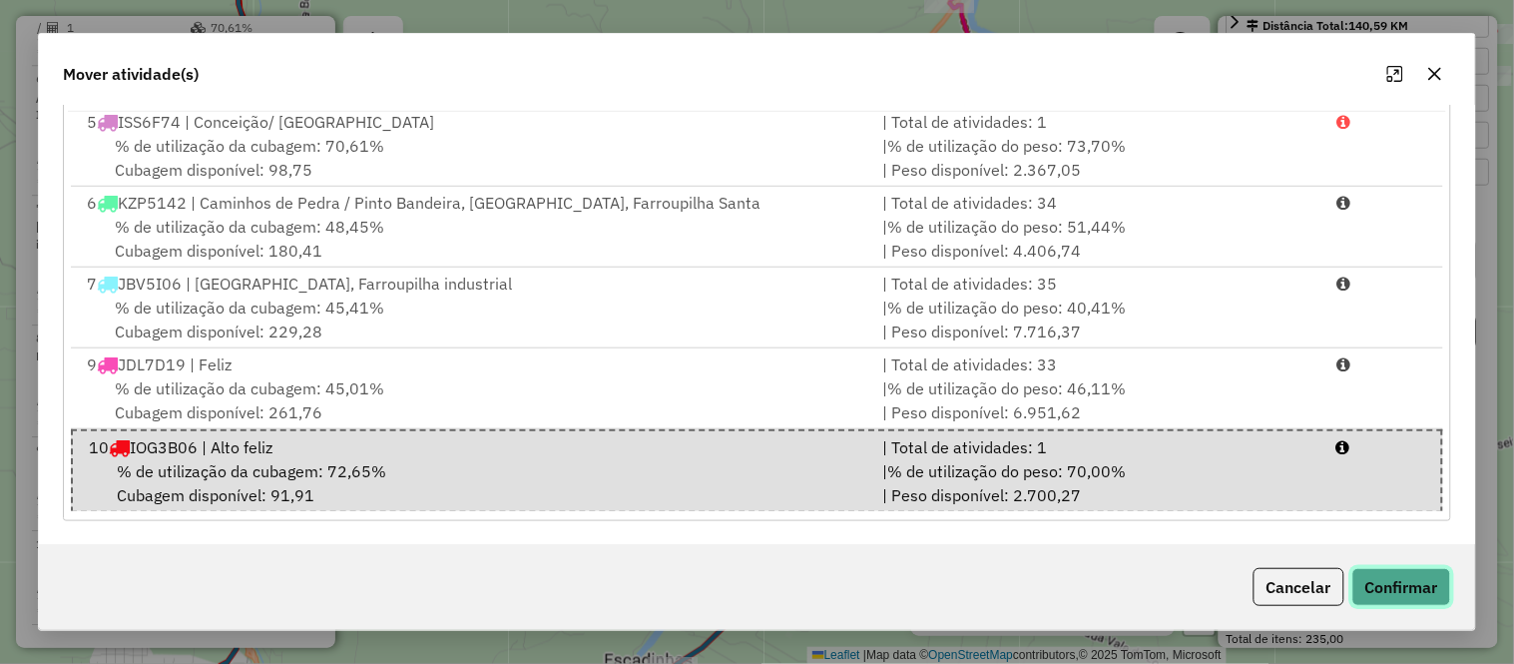
click at [1400, 579] on button "Confirmar" at bounding box center [1401, 587] width 99 height 38
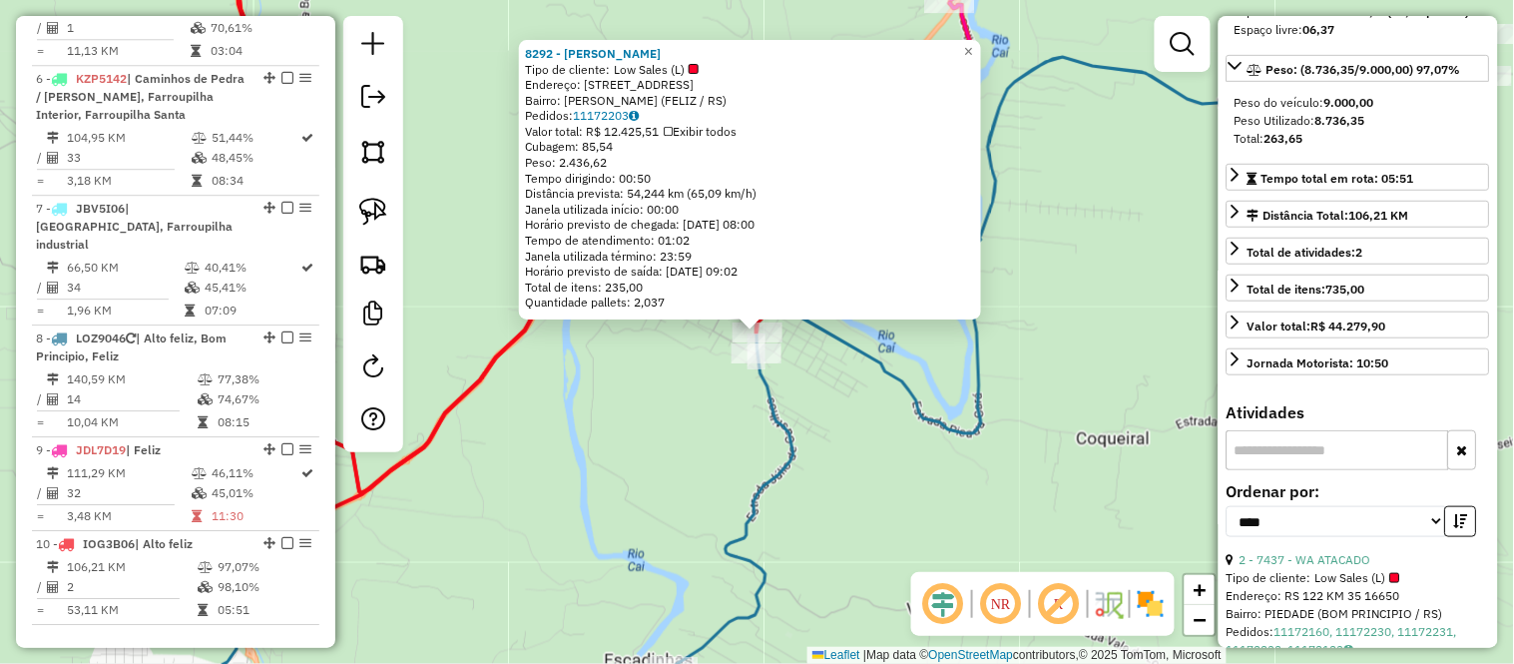
scroll to position [204, 0]
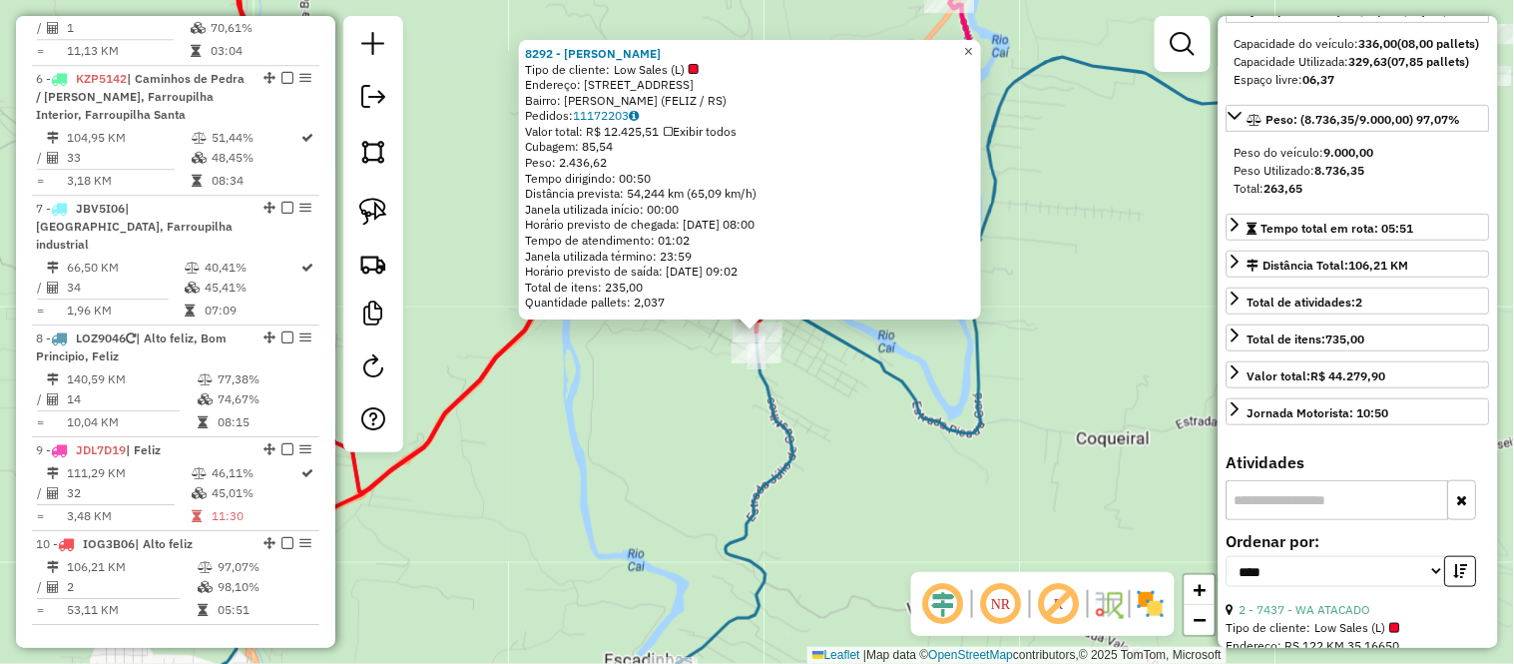
click at [973, 43] on span "×" at bounding box center [968, 51] width 9 height 17
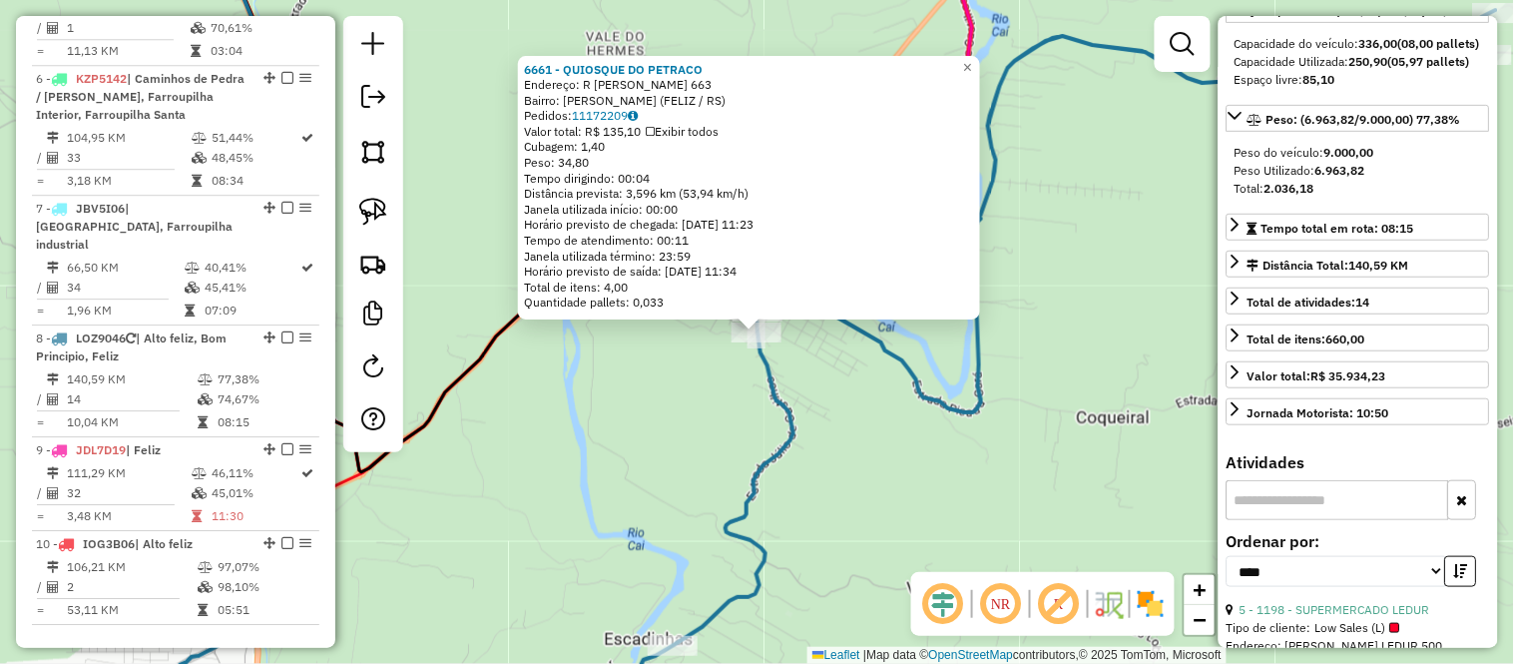
click at [972, 46] on icon at bounding box center [813, 111] width 317 height 259
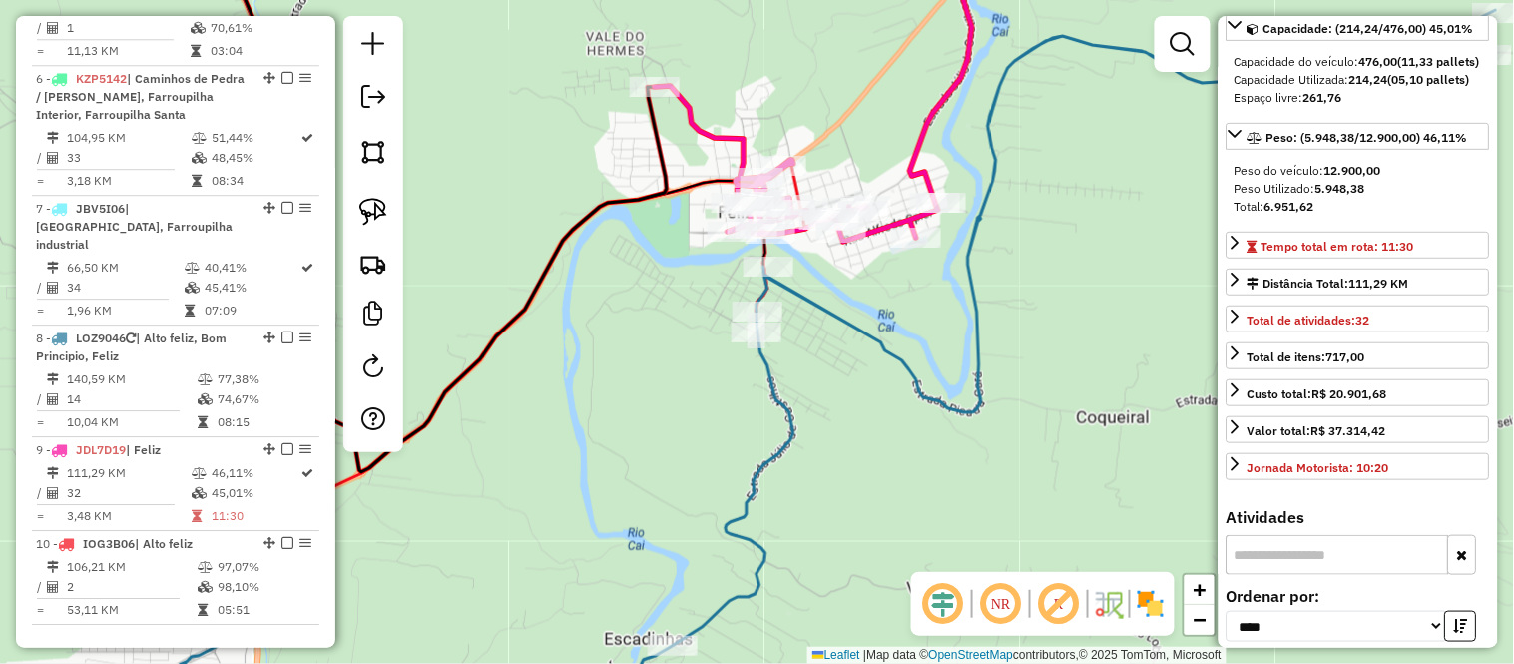
scroll to position [222, 0]
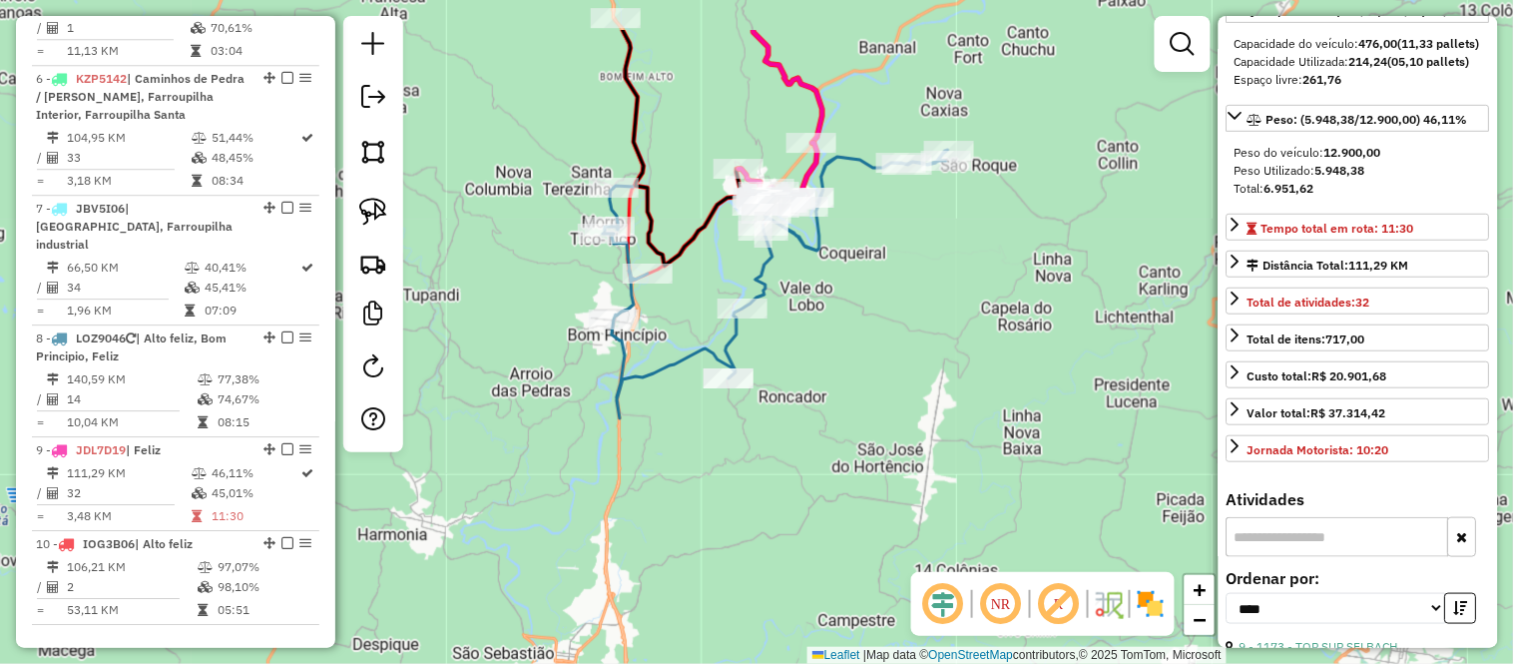
drag, startPoint x: 656, startPoint y: 77, endPoint x: 811, endPoint y: 700, distance: 641.9
click at [811, 663] on html "Aguarde... Pop-up bloqueado! Seu navegador bloqueou automáticamente a abertura …" at bounding box center [757, 332] width 1514 height 664
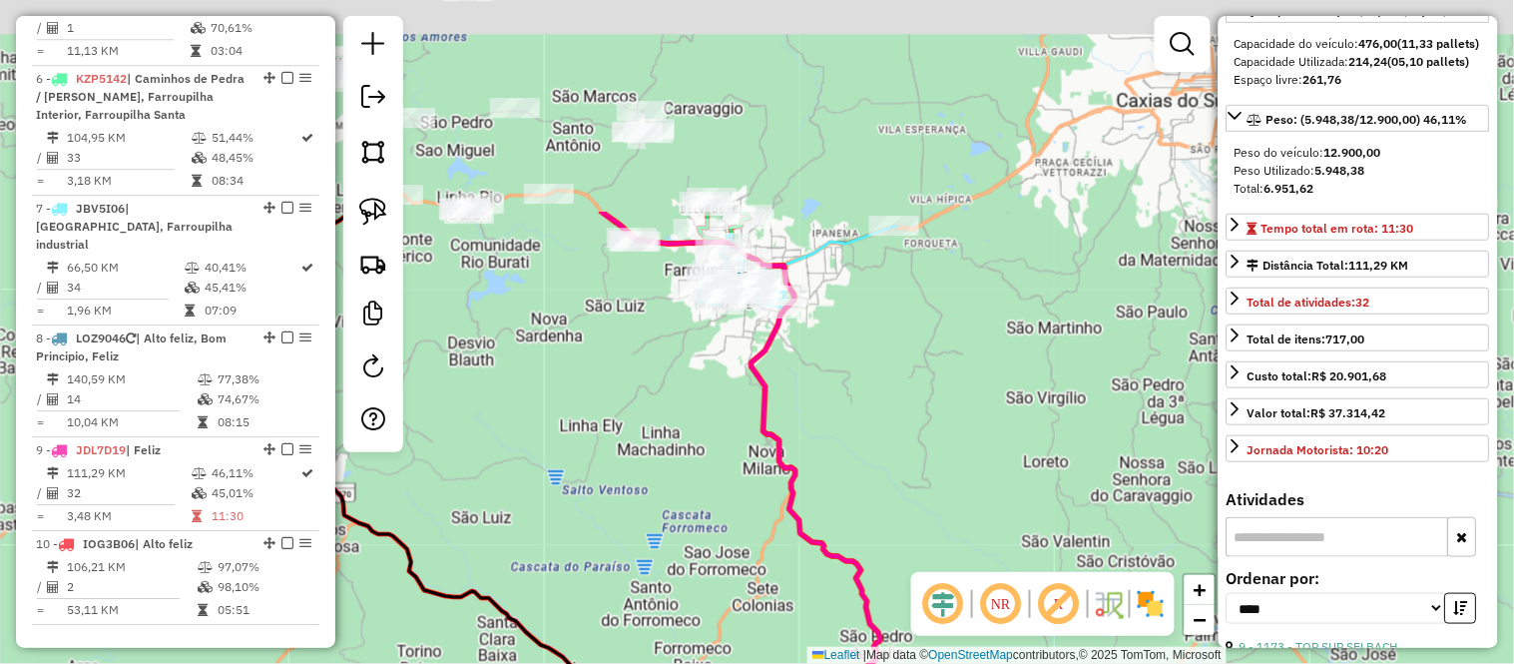
drag, startPoint x: 714, startPoint y: 314, endPoint x: 665, endPoint y: 613, distance: 302.4
click at [665, 613] on div "Janela de atendimento Grade de atendimento Capacidade Transportadoras Veículos …" at bounding box center [757, 332] width 1514 height 664
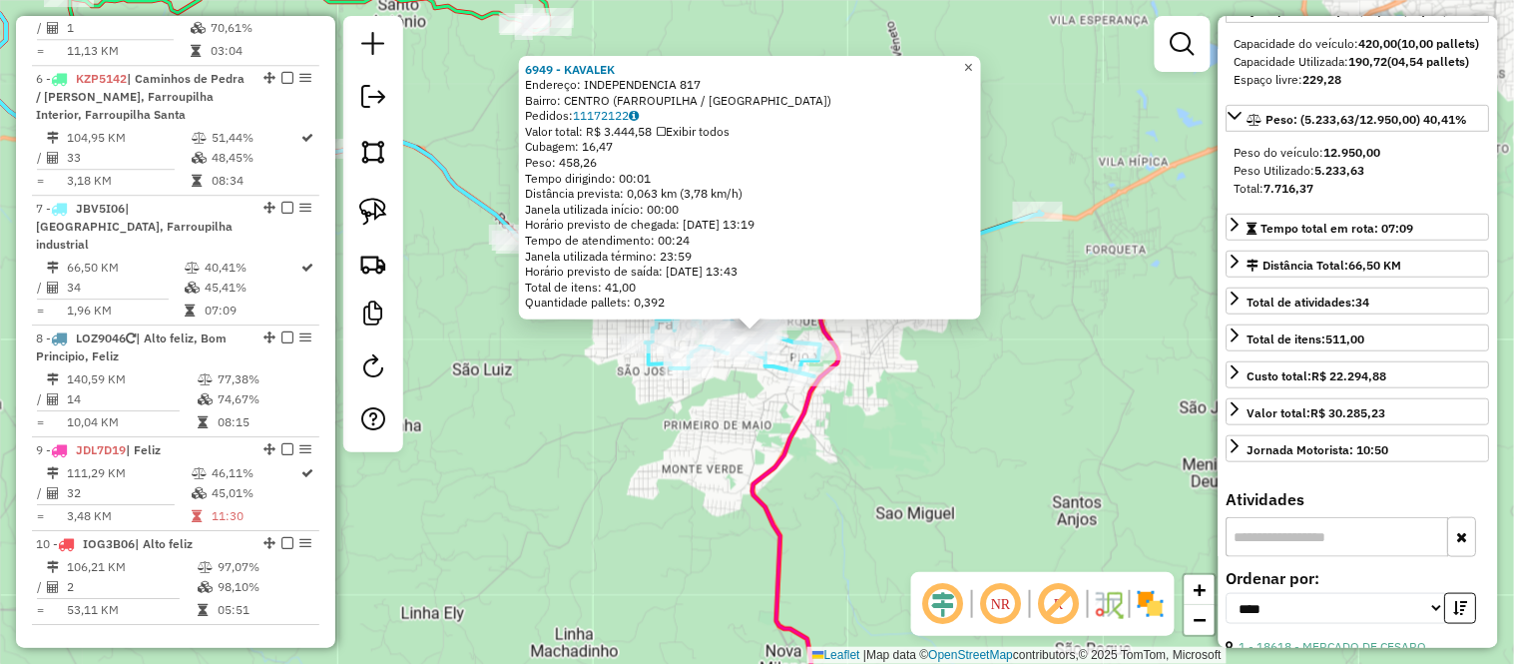
click at [973, 59] on span "×" at bounding box center [968, 67] width 9 height 17
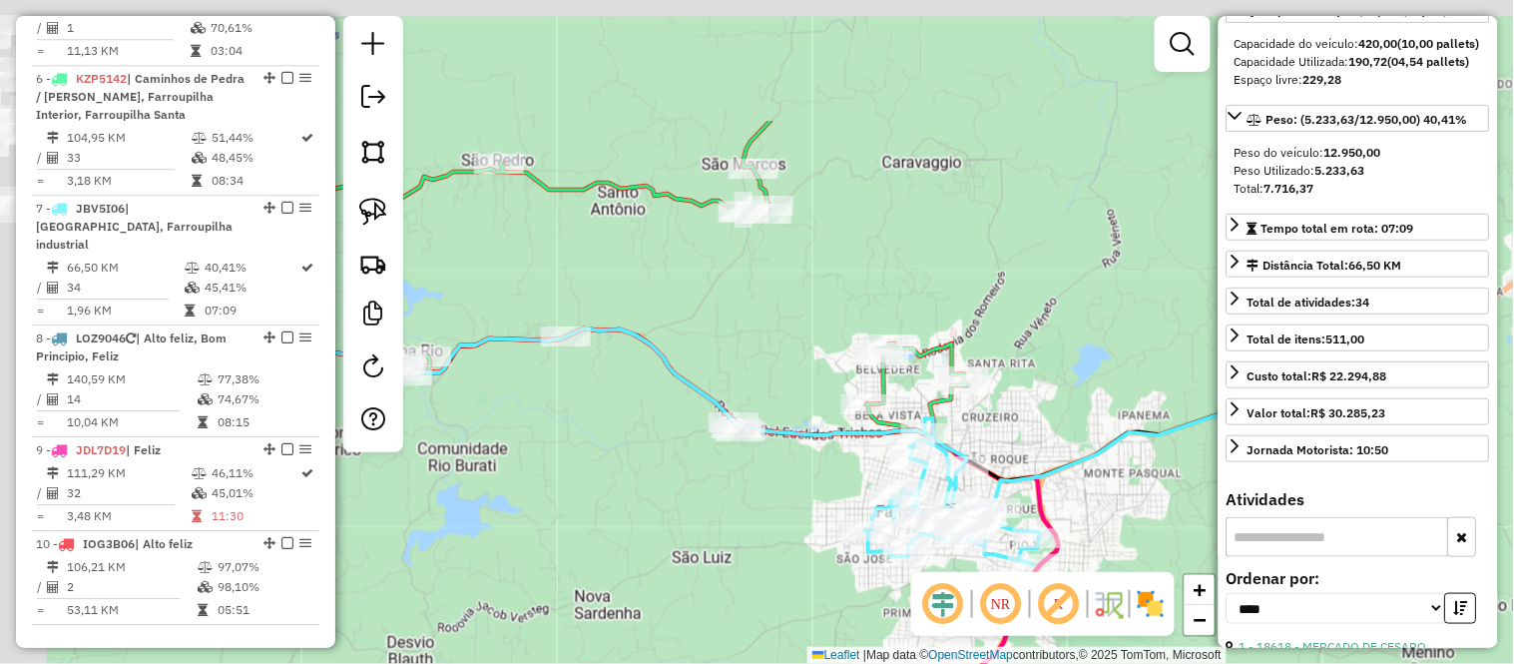
drag, startPoint x: 749, startPoint y: 43, endPoint x: 984, endPoint y: 233, distance: 302.4
click at [984, 233] on div "Janela de atendimento Grade de atendimento Capacidade Transportadoras Veículos …" at bounding box center [757, 332] width 1514 height 664
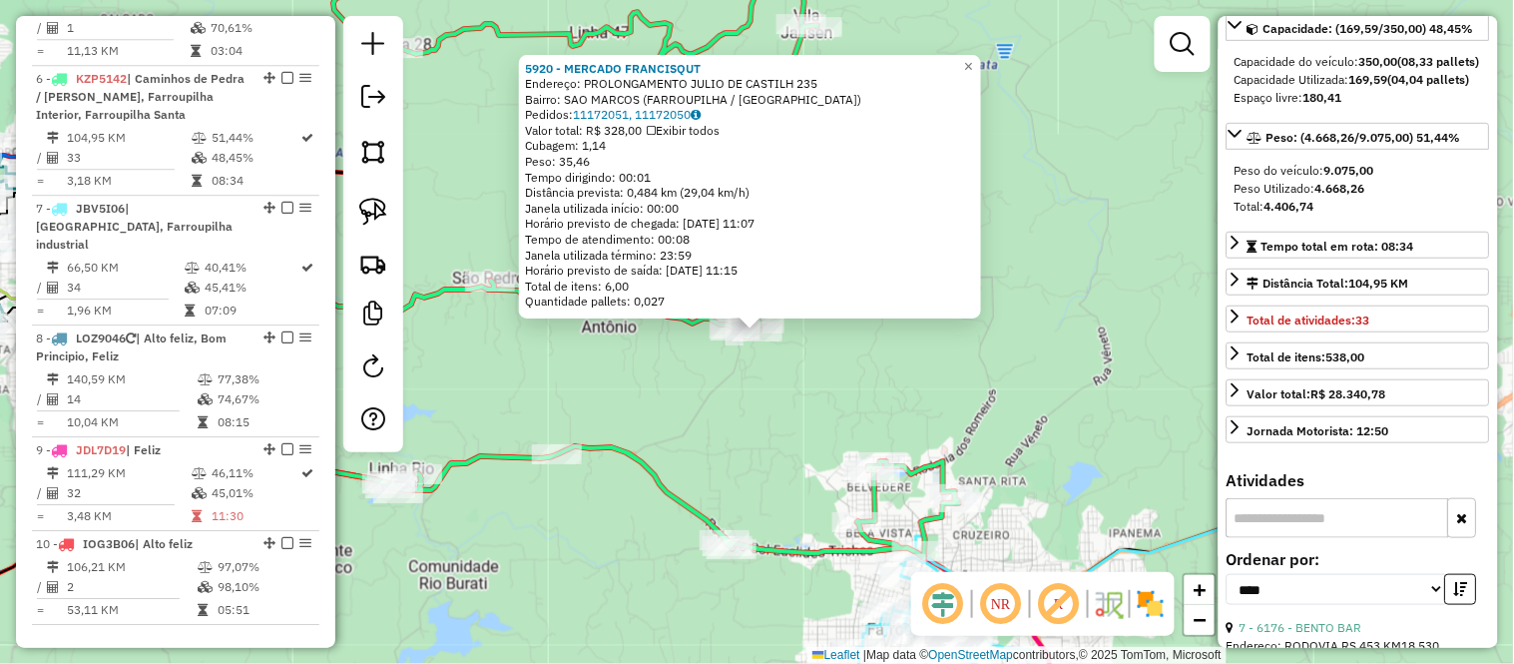
scroll to position [240, 0]
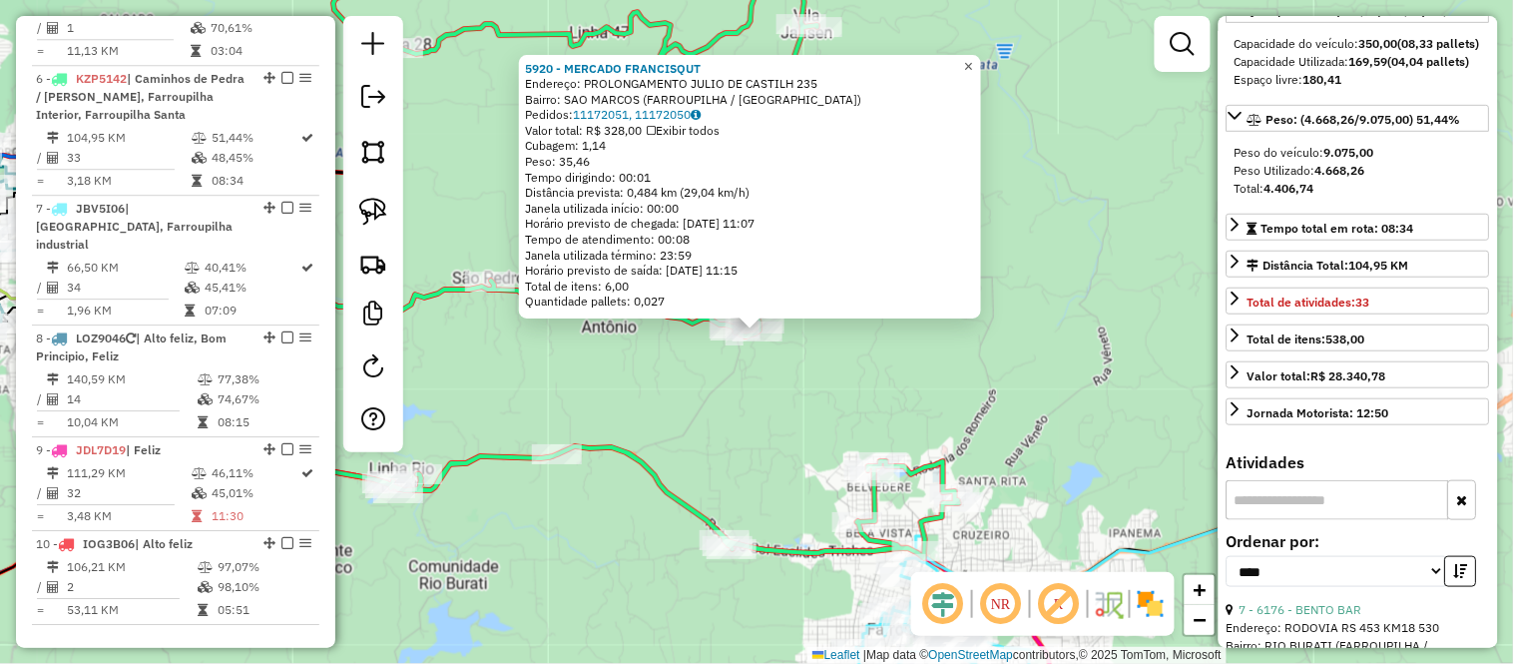
click at [973, 62] on span "×" at bounding box center [968, 66] width 9 height 17
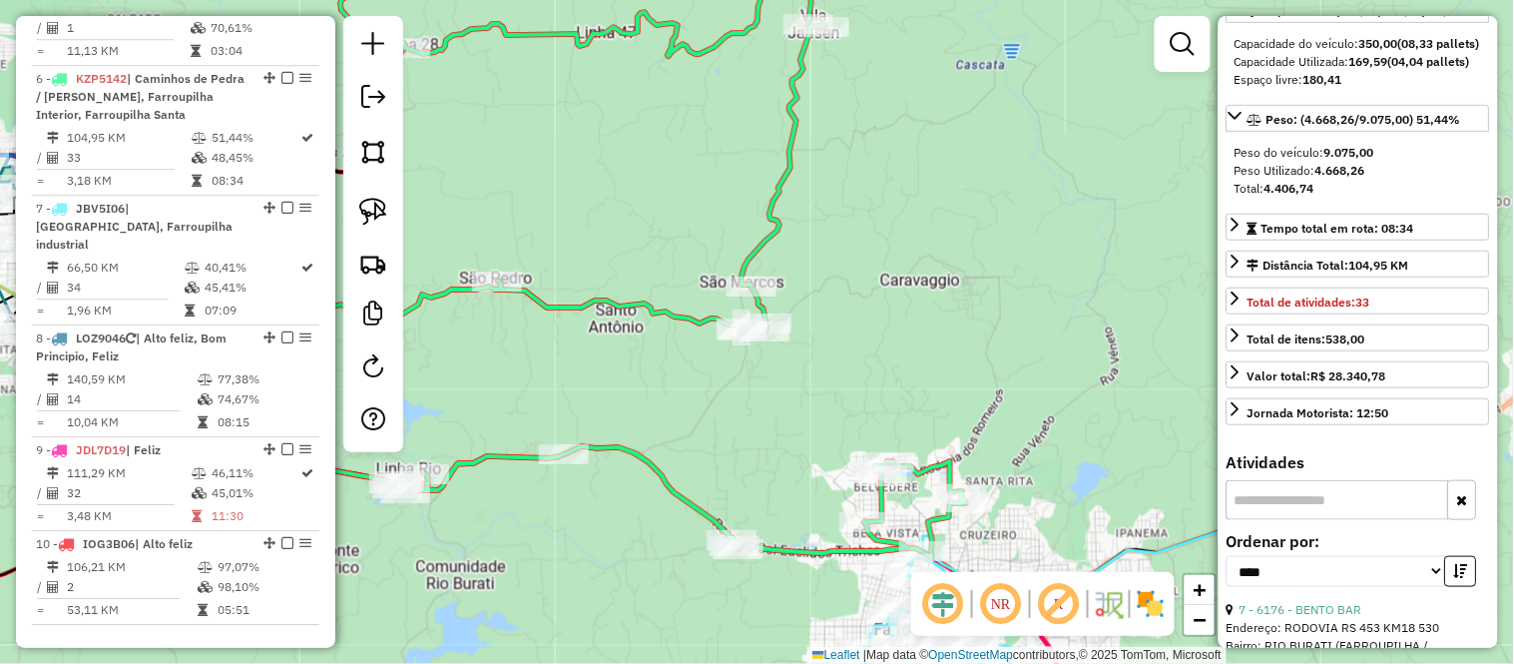
drag, startPoint x: 577, startPoint y: 172, endPoint x: 946, endPoint y: 343, distance: 407.2
click at [946, 343] on div "Janela de atendimento Grade de atendimento Capacidade Transportadoras Veículos …" at bounding box center [757, 332] width 1514 height 664
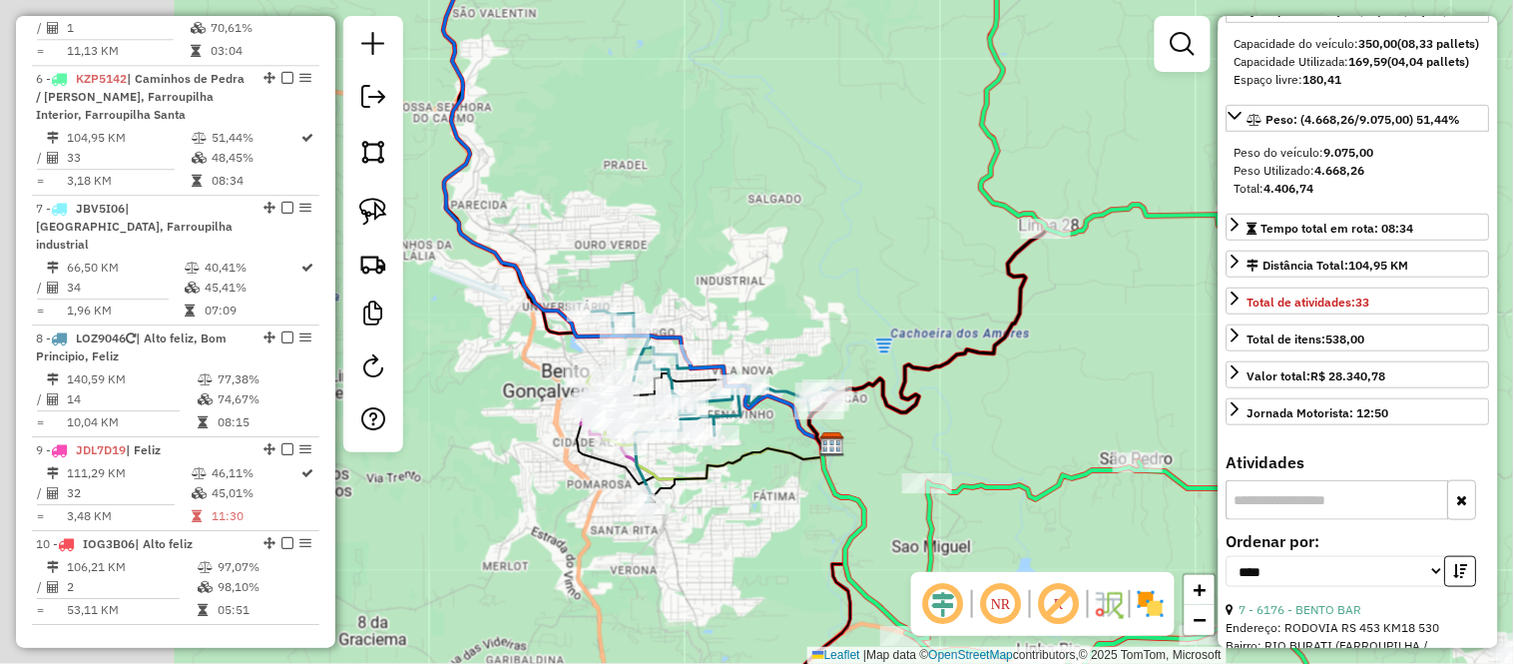
drag, startPoint x: 672, startPoint y: 234, endPoint x: 982, endPoint y: 232, distance: 310.4
click at [982, 233] on div "Janela de atendimento Grade de atendimento Capacidade Transportadoras Veículos …" at bounding box center [757, 332] width 1514 height 664
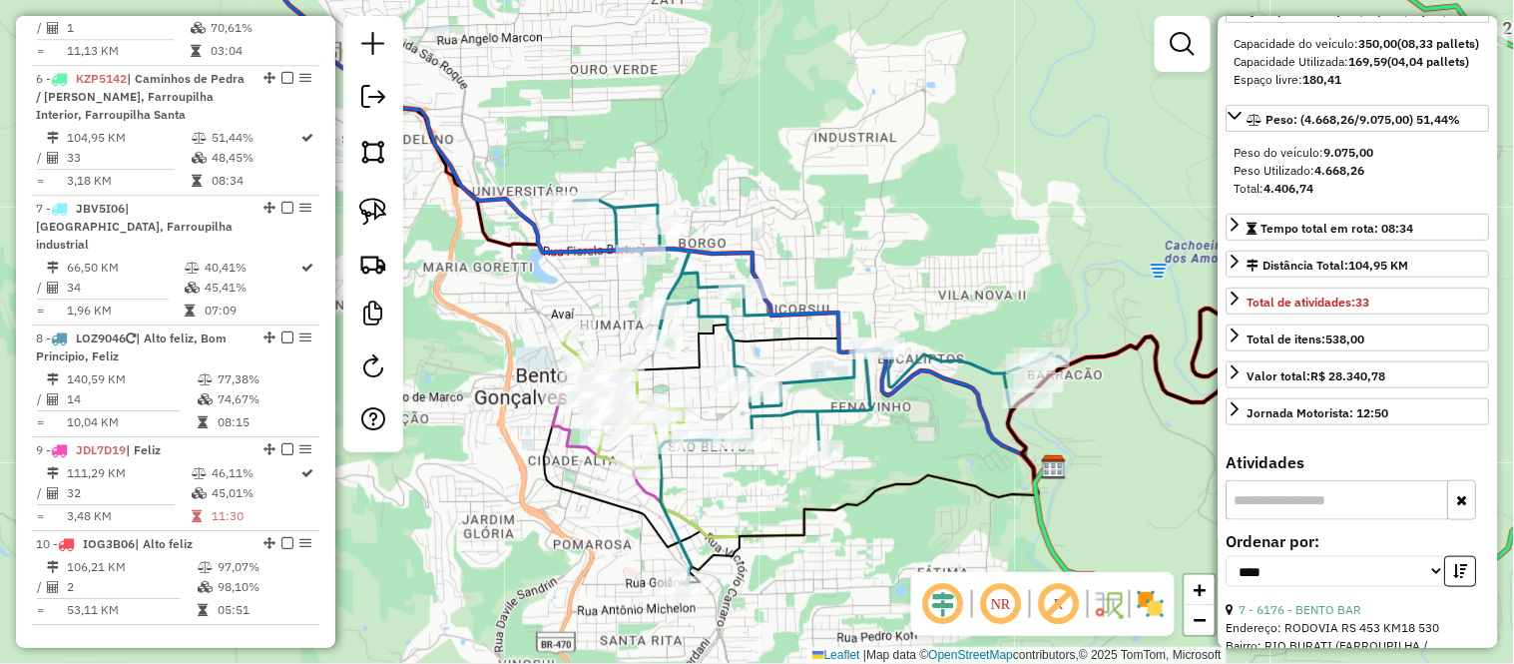
drag, startPoint x: 743, startPoint y: 319, endPoint x: 862, endPoint y: 121, distance: 231.9
click at [862, 121] on div "Janela de atendimento Grade de atendimento Capacidade Transportadoras Veículos …" at bounding box center [757, 332] width 1514 height 664
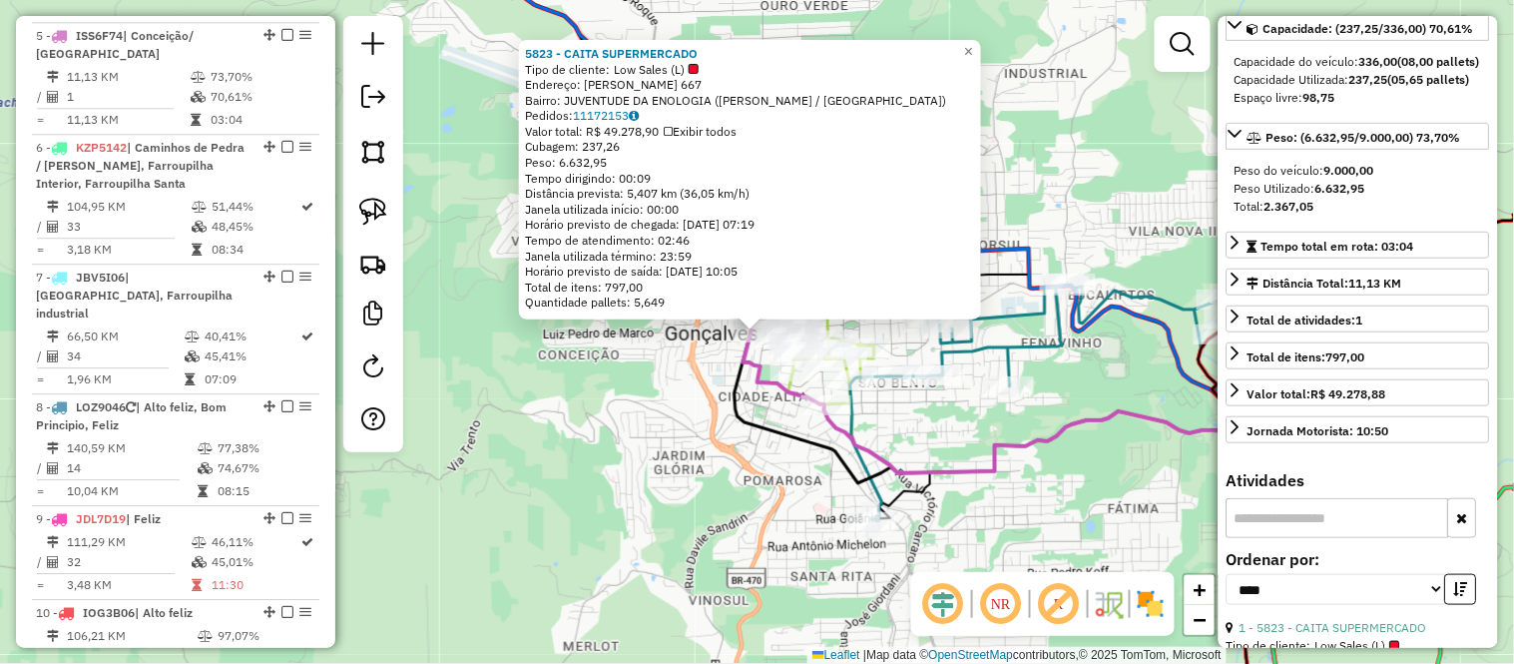
scroll to position [1272, 0]
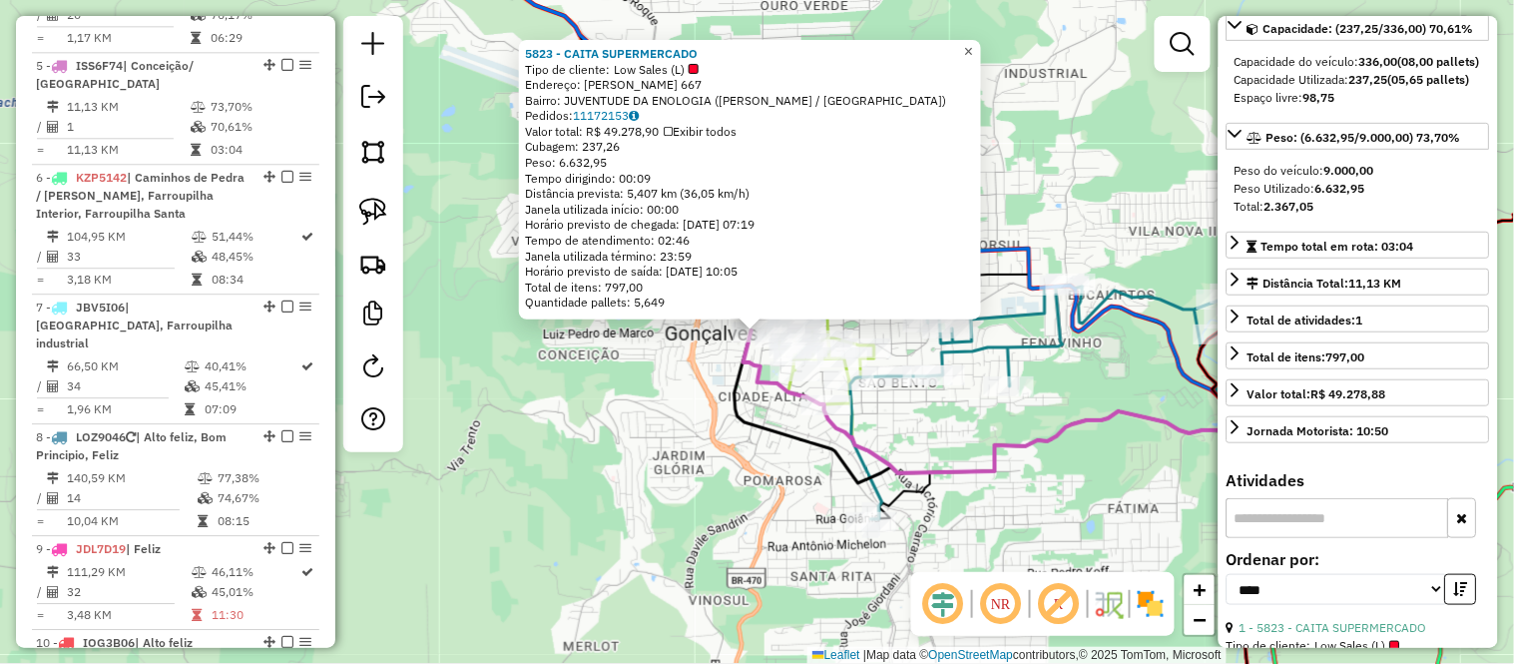
click at [973, 44] on span "×" at bounding box center [968, 51] width 9 height 17
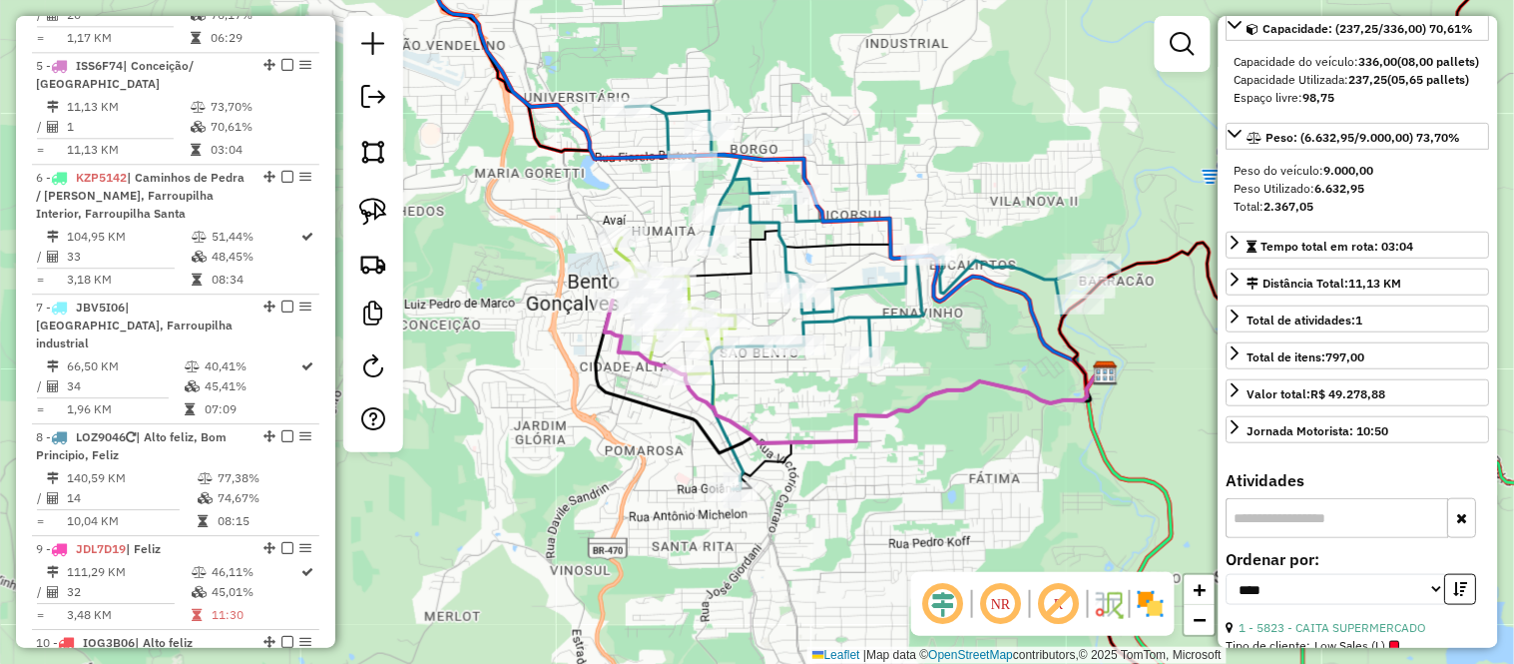
drag, startPoint x: 921, startPoint y: 127, endPoint x: 799, endPoint y: 95, distance: 125.9
click at [799, 95] on div "Janela de atendimento Grade de atendimento Capacidade Transportadoras Veículos …" at bounding box center [757, 332] width 1514 height 664
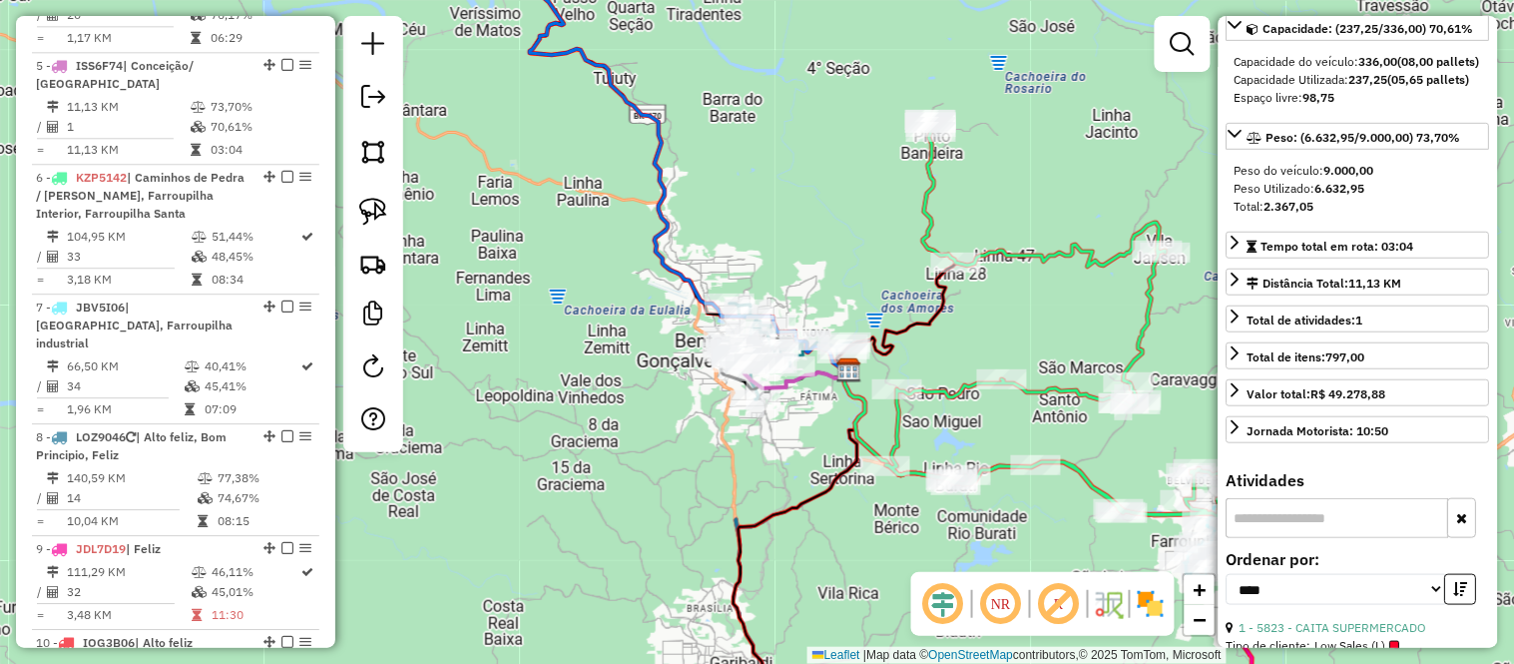
drag, startPoint x: 1018, startPoint y: 535, endPoint x: 619, endPoint y: 91, distance: 597.2
click at [630, 113] on div "Janela de atendimento Grade de atendimento Capacidade Transportadoras Veículos …" at bounding box center [757, 332] width 1514 height 664
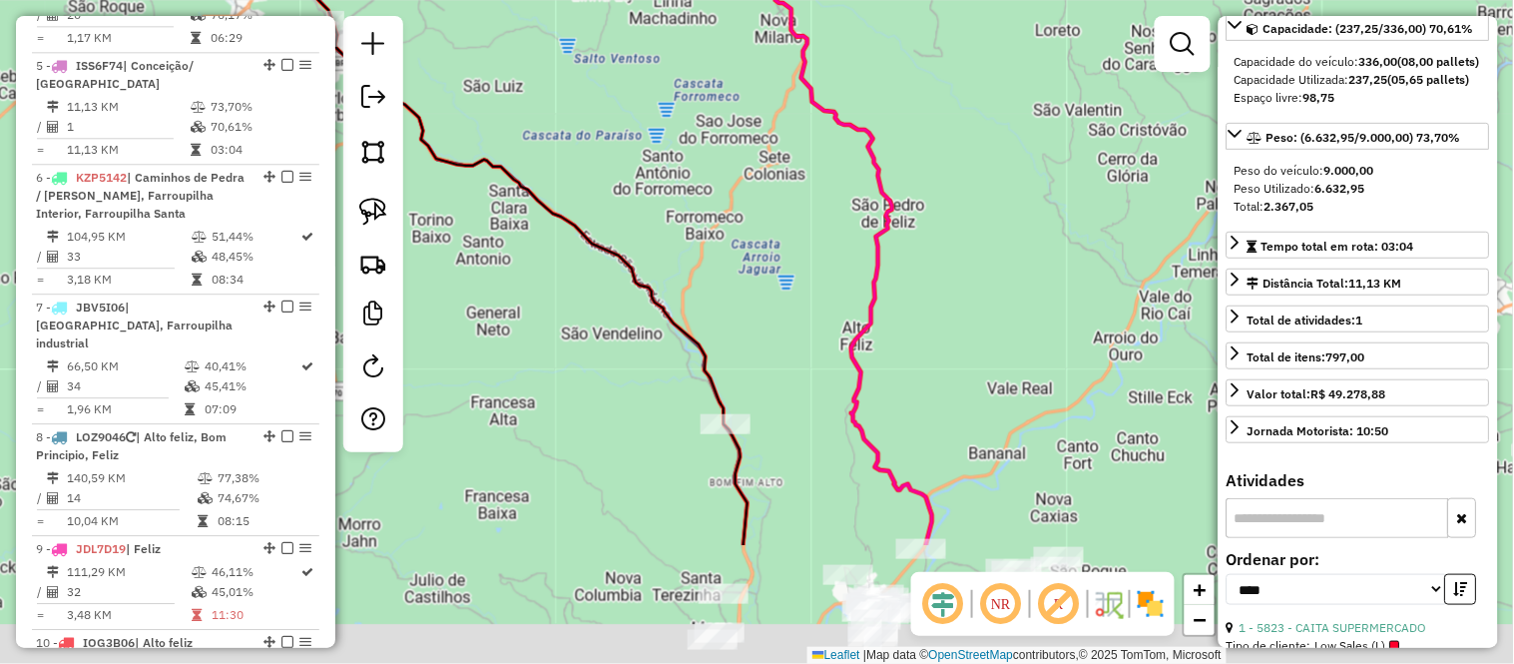
drag, startPoint x: 949, startPoint y: 367, endPoint x: 930, endPoint y: 183, distance: 185.6
click at [934, 198] on div "Rota 6 - Placa KZP5142 9258 - BSI SERVICOS Rota 6 - Placa KZP5142 4679 - CAPELA…" at bounding box center [757, 332] width 1514 height 664
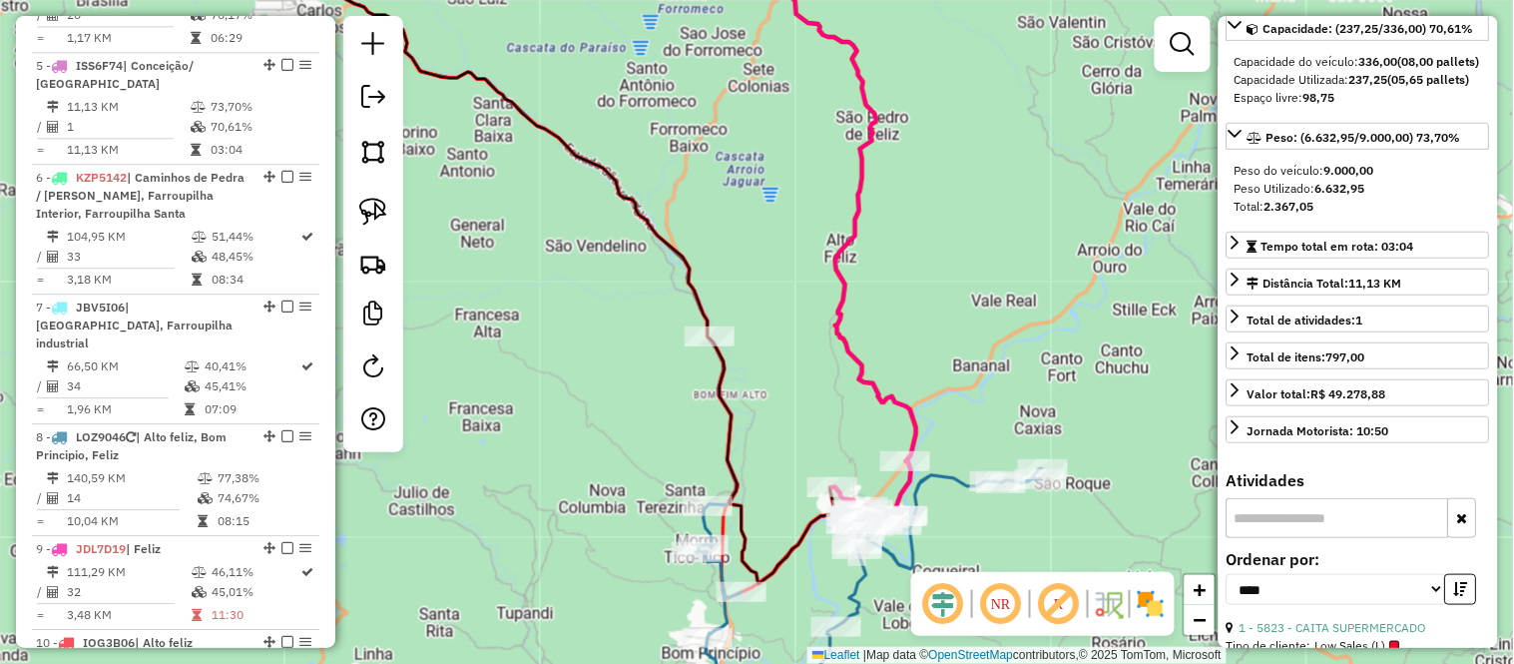
drag, startPoint x: 630, startPoint y: 131, endPoint x: 920, endPoint y: 500, distance: 469.8
click at [920, 500] on div "Rota 6 - Placa KZP5142 9258 - BSI SERVICOS Rota 6 - Placa KZP5142 4679 - CAPELA…" at bounding box center [757, 332] width 1514 height 664
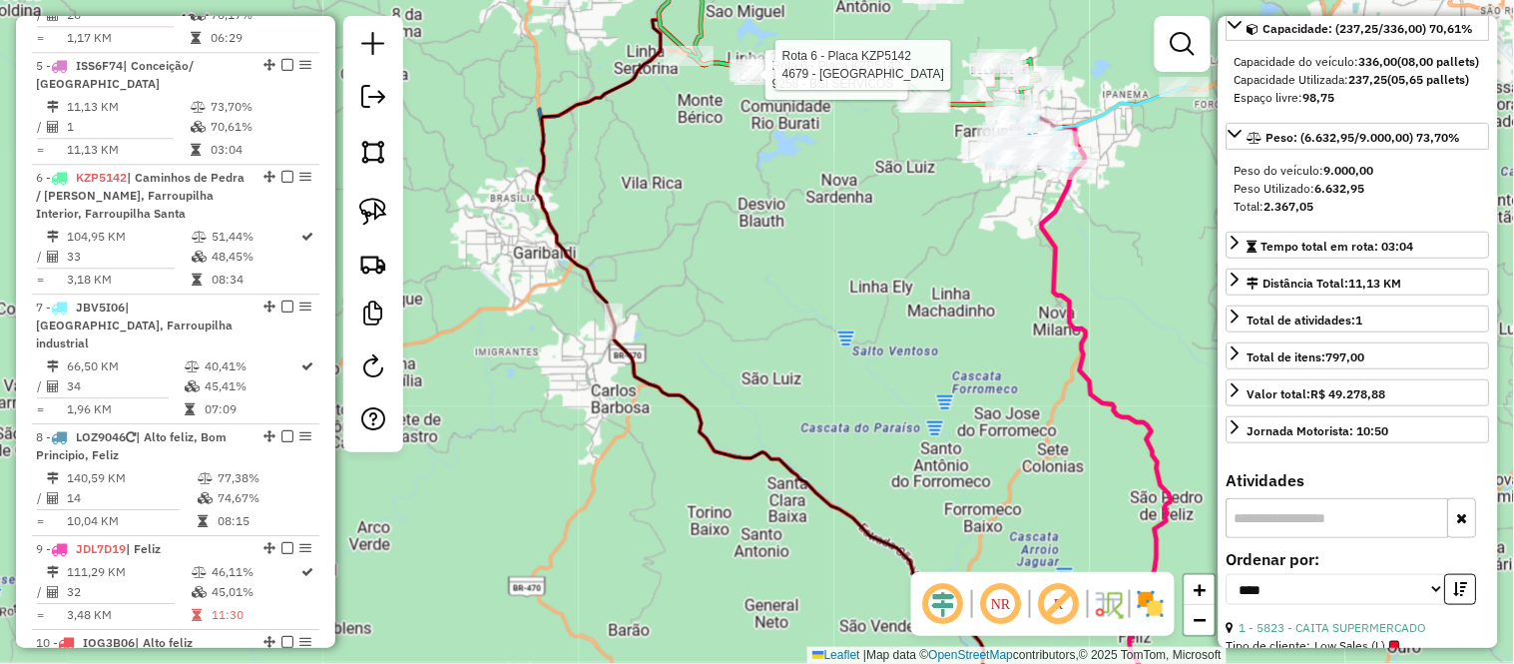
drag, startPoint x: 746, startPoint y: 322, endPoint x: 752, endPoint y: 566, distance: 243.6
click at [752, 566] on div "Rota 6 - Placa KZP5142 9258 - BSI SERVICOS Rota 6 - Placa KZP5142 4679 - CAPELA…" at bounding box center [757, 332] width 1514 height 664
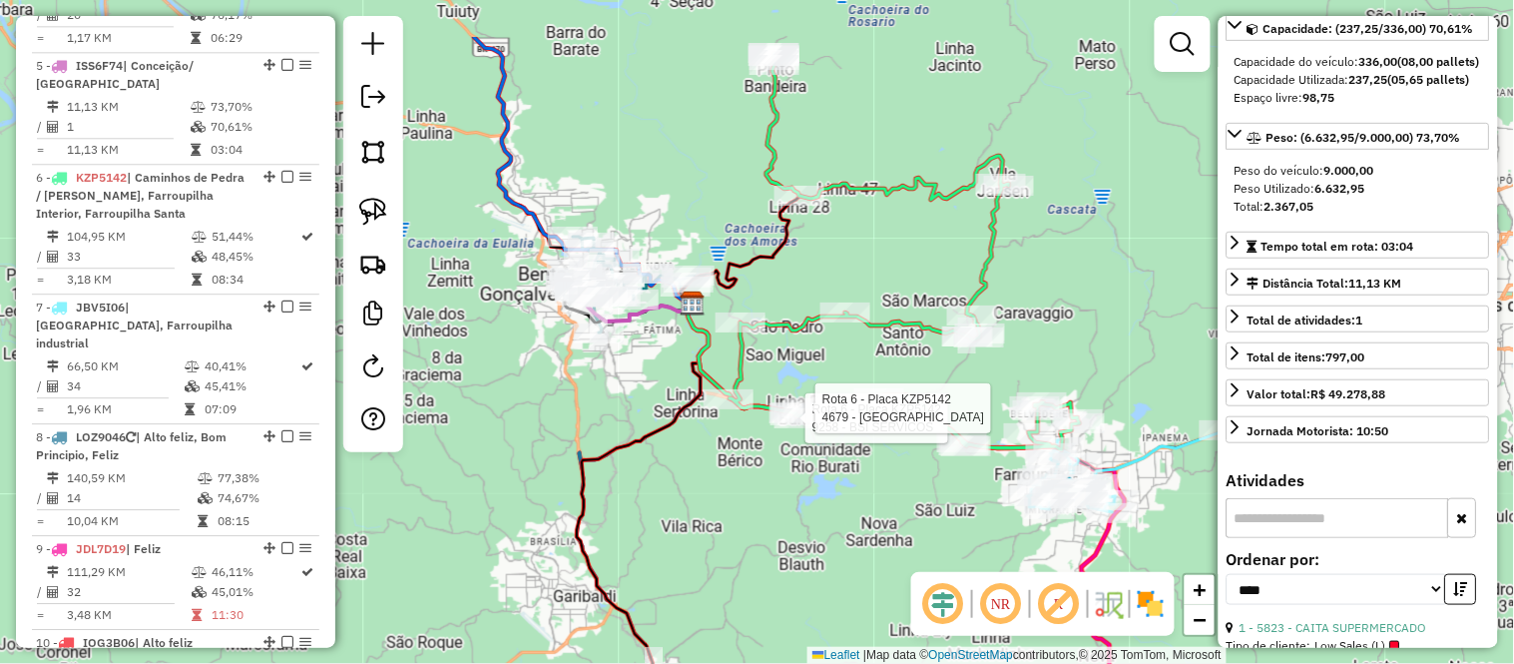
drag, startPoint x: 704, startPoint y: 456, endPoint x: 737, endPoint y: 560, distance: 108.9
click at [737, 560] on div "Rota 6 - Placa KZP5142 9258 - BSI SERVICOS Rota 6 - Placa KZP5142 4679 - CAPELA…" at bounding box center [757, 332] width 1514 height 664
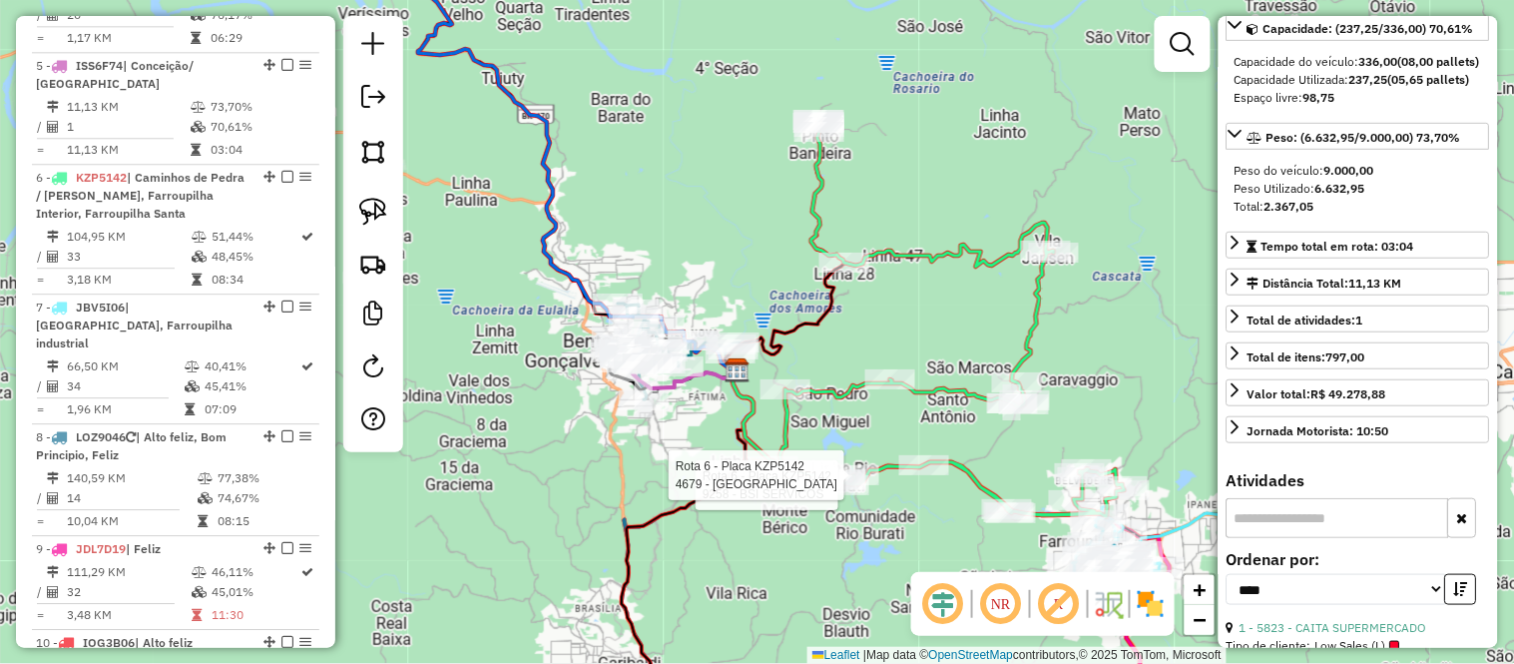
drag, startPoint x: 778, startPoint y: 205, endPoint x: 700, endPoint y: 235, distance: 84.3
click at [700, 235] on div "Rota 6 - Placa KZP5142 9258 - BSI SERVICOS Rota 6 - Placa KZP5142 4679 - CAPELA…" at bounding box center [757, 332] width 1514 height 664
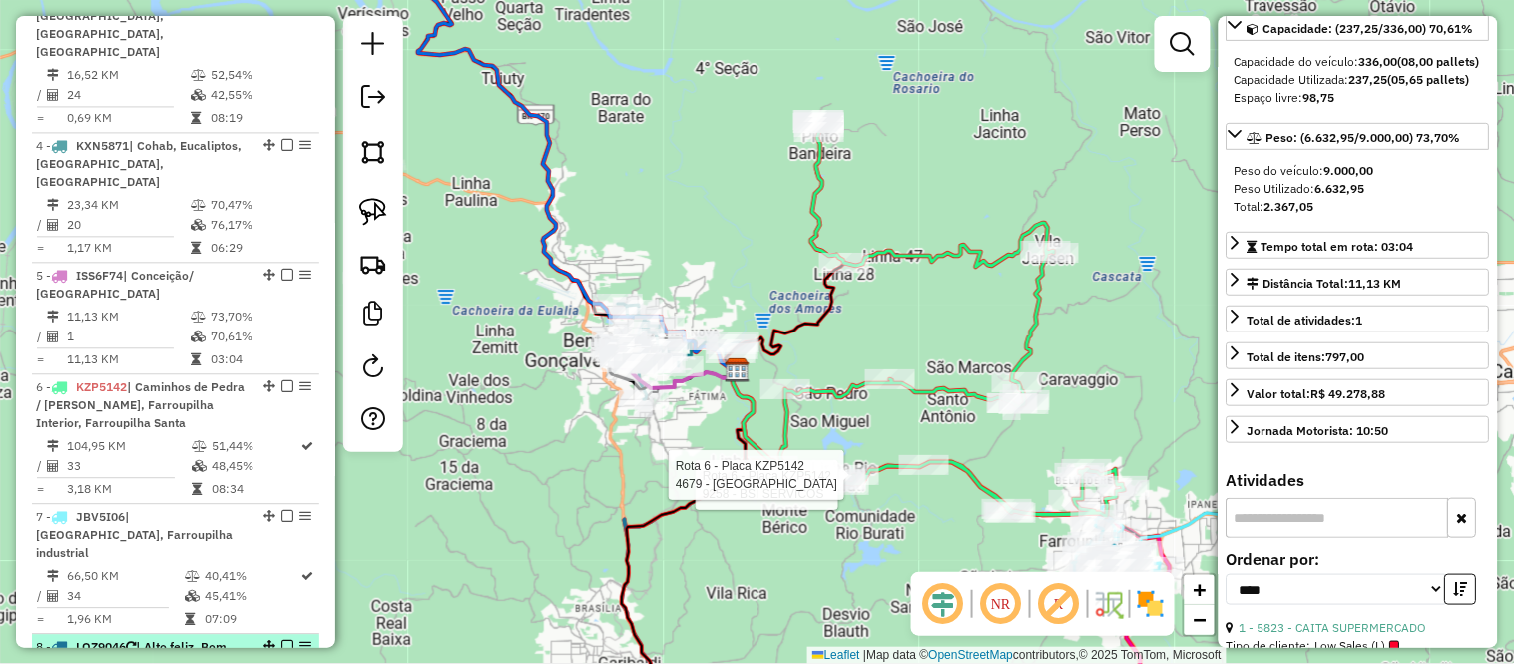
scroll to position [1038, 0]
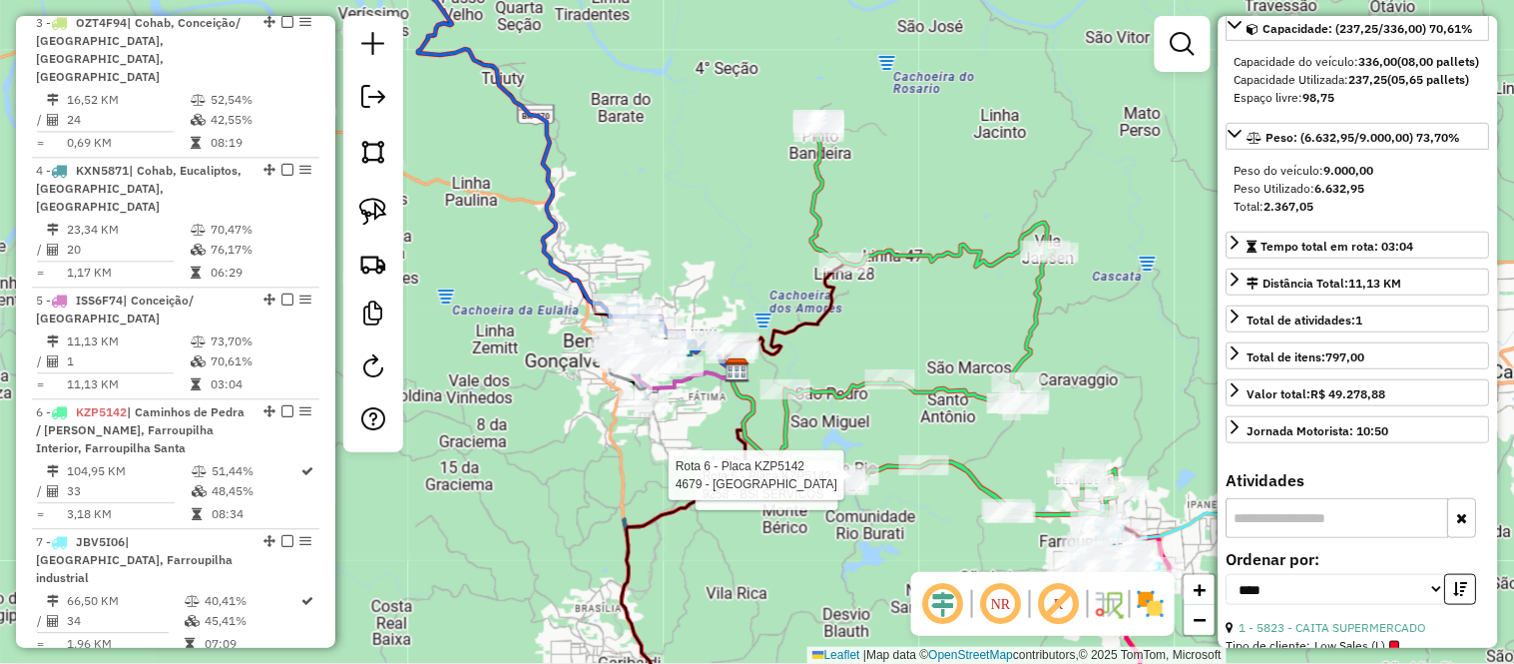
drag, startPoint x: 680, startPoint y: 198, endPoint x: 653, endPoint y: 128, distance: 74.9
click at [653, 128] on div "Rota 6 - Placa KZP5142 9258 - BSI SERVICOS Rota 6 - Placa KZP5142 4679 - CAPELA…" at bounding box center [757, 332] width 1514 height 664
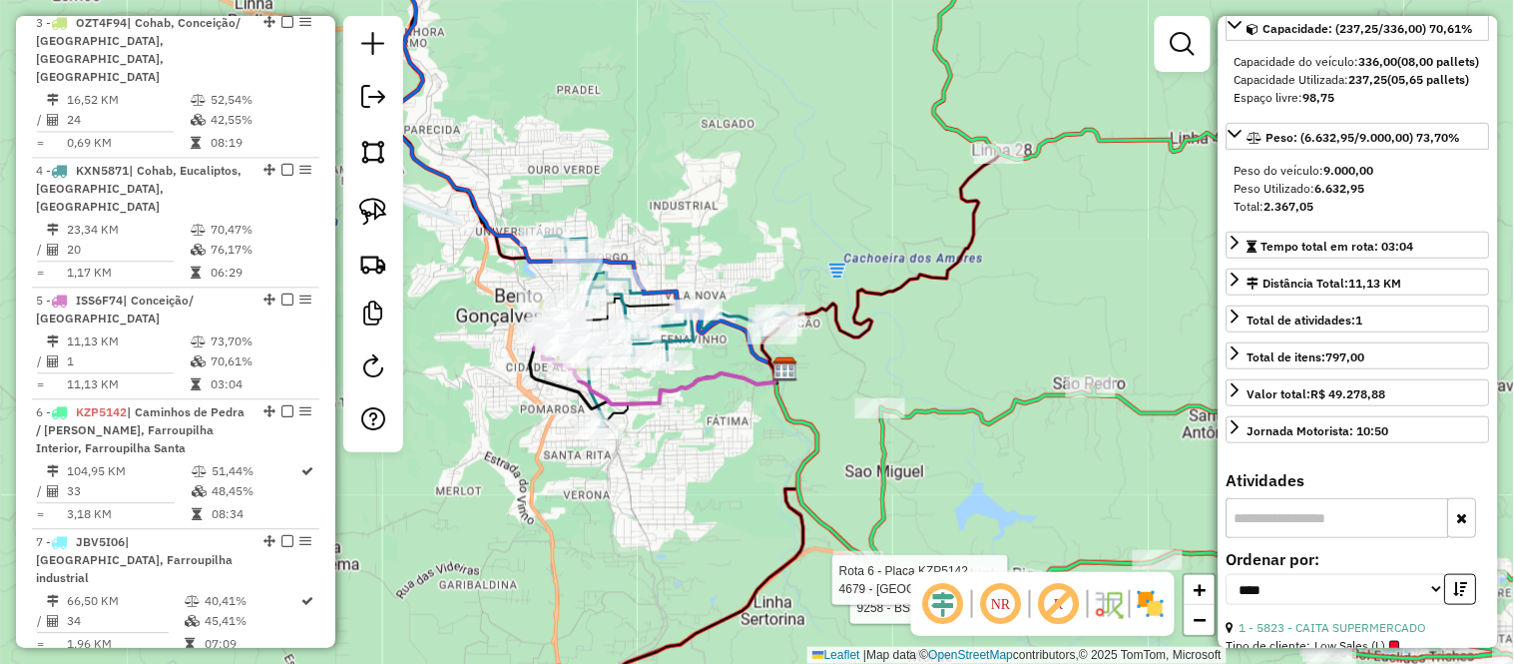
drag, startPoint x: 659, startPoint y: 233, endPoint x: 635, endPoint y: 135, distance: 100.7
click at [669, 105] on div "Rota 6 - Placa KZP5142 9258 - BSI SERVICOS Rota 6 - Placa KZP5142 4679 - CAPELA…" at bounding box center [757, 332] width 1514 height 664
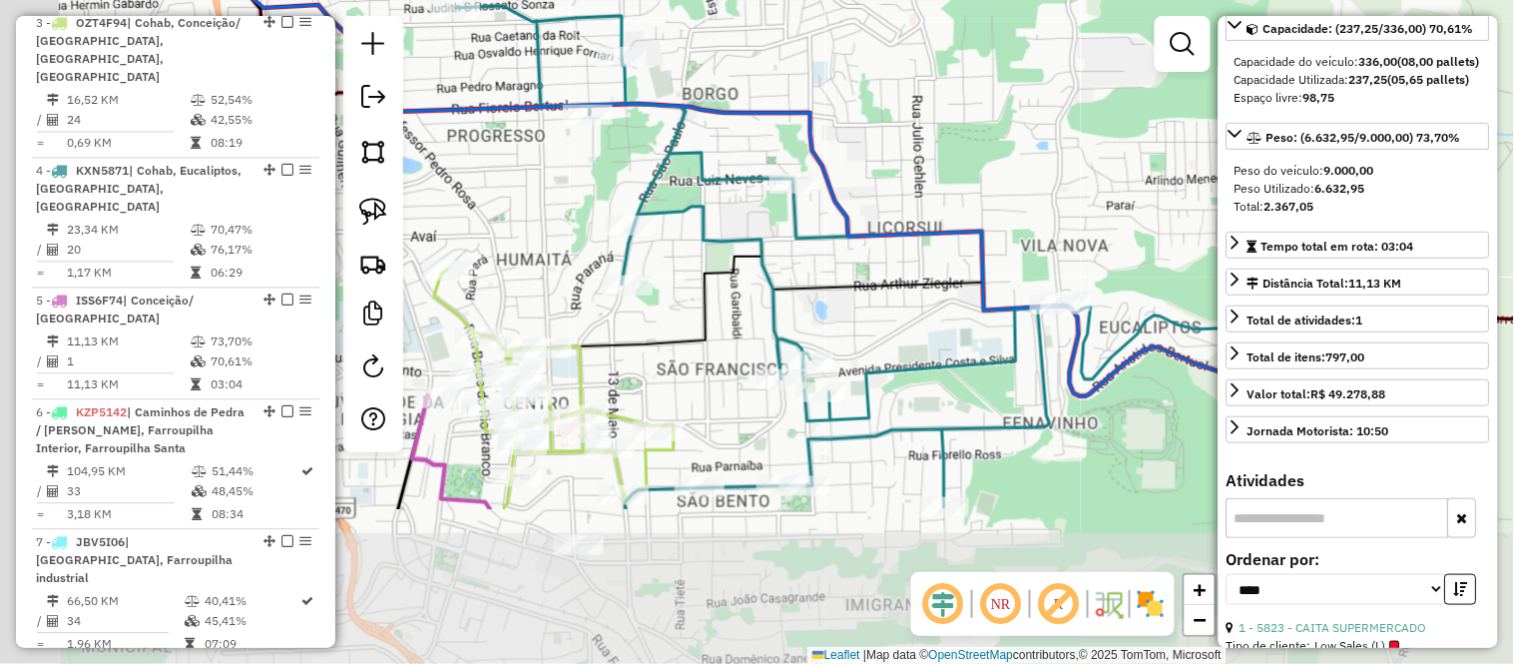
drag, startPoint x: 645, startPoint y: 195, endPoint x: 806, endPoint y: -28, distance: 275.1
click at [806, 0] on html "Aguarde... Pop-up bloqueado! Seu navegador bloqueou automáticamente a abertura …" at bounding box center [757, 332] width 1514 height 664
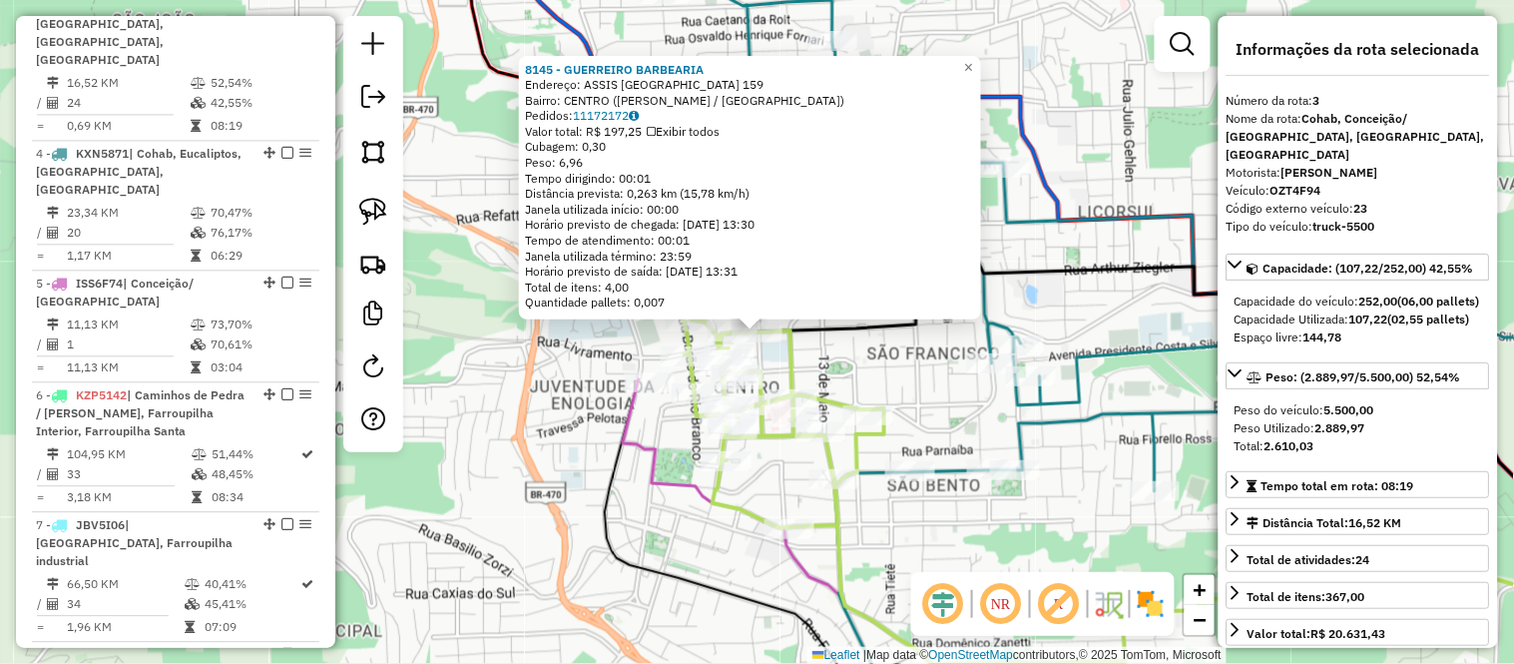
scroll to position [1031, 0]
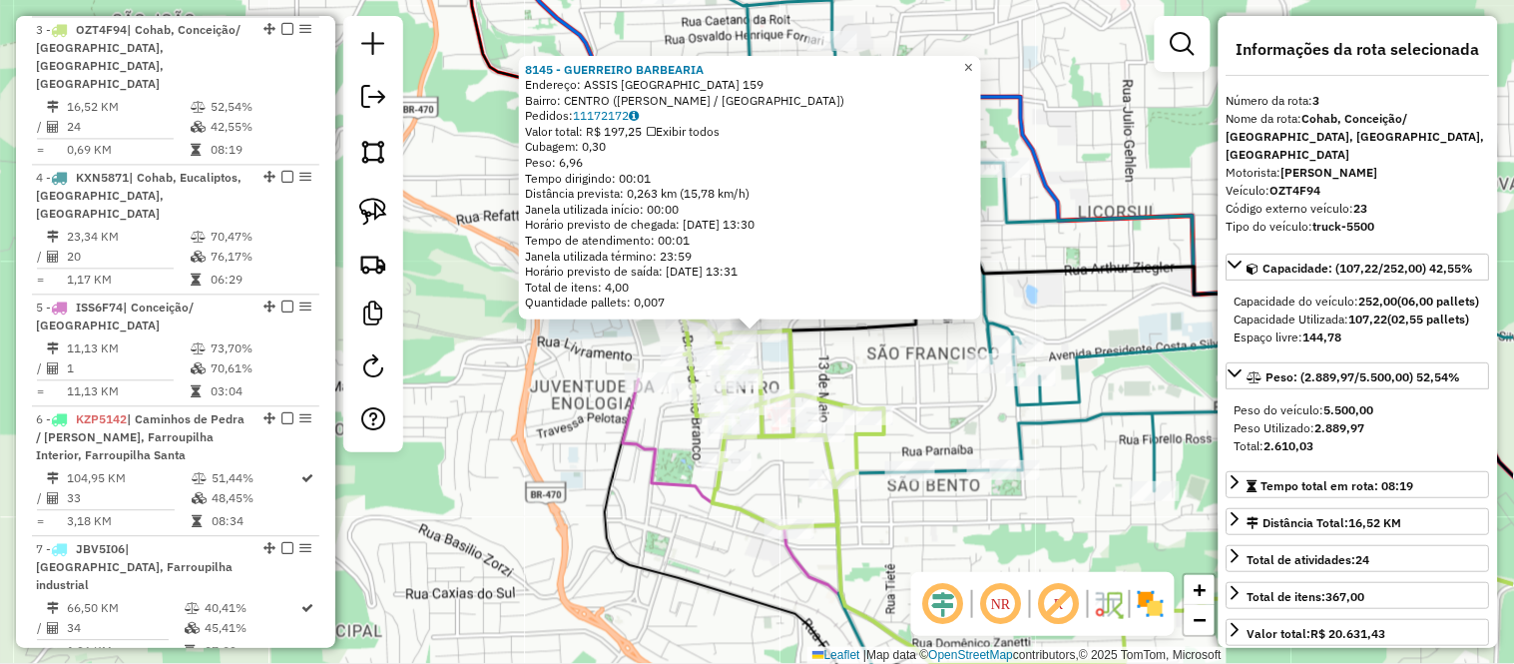
click at [973, 63] on span "×" at bounding box center [968, 67] width 9 height 17
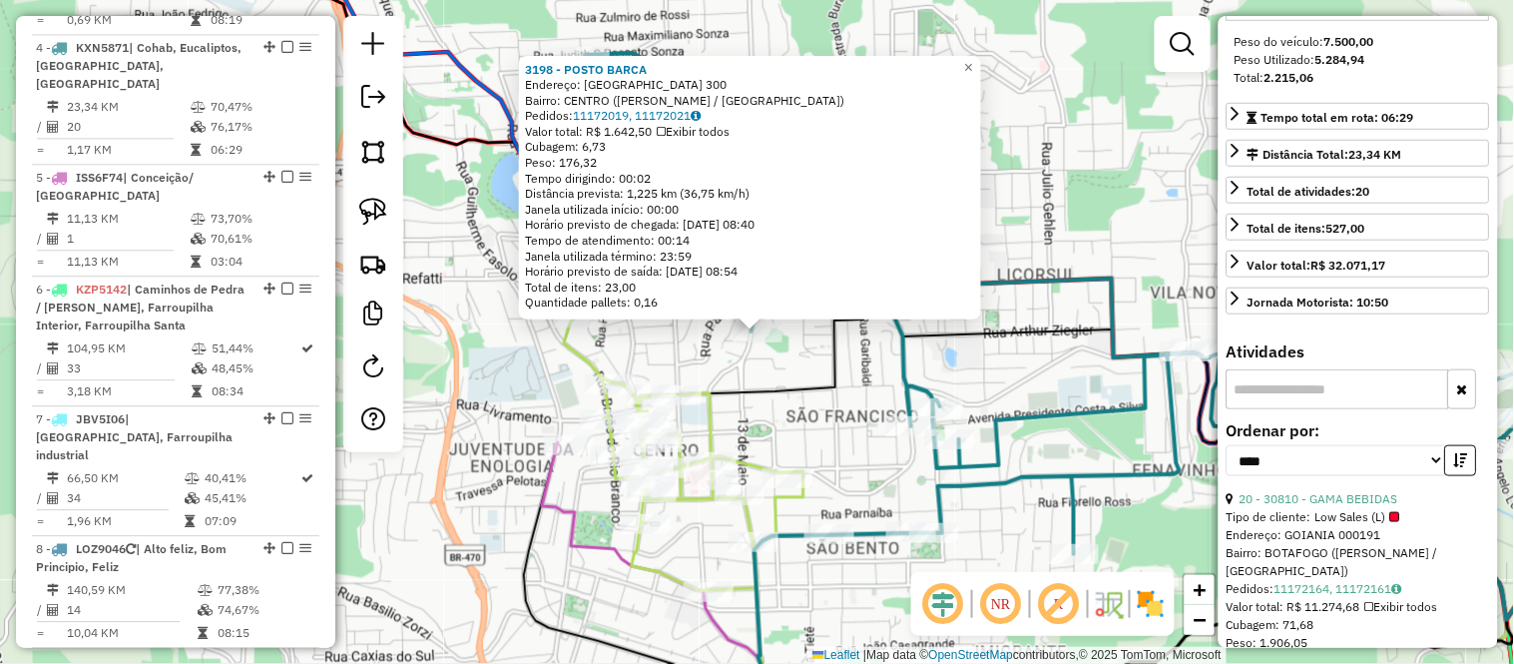
scroll to position [443, 0]
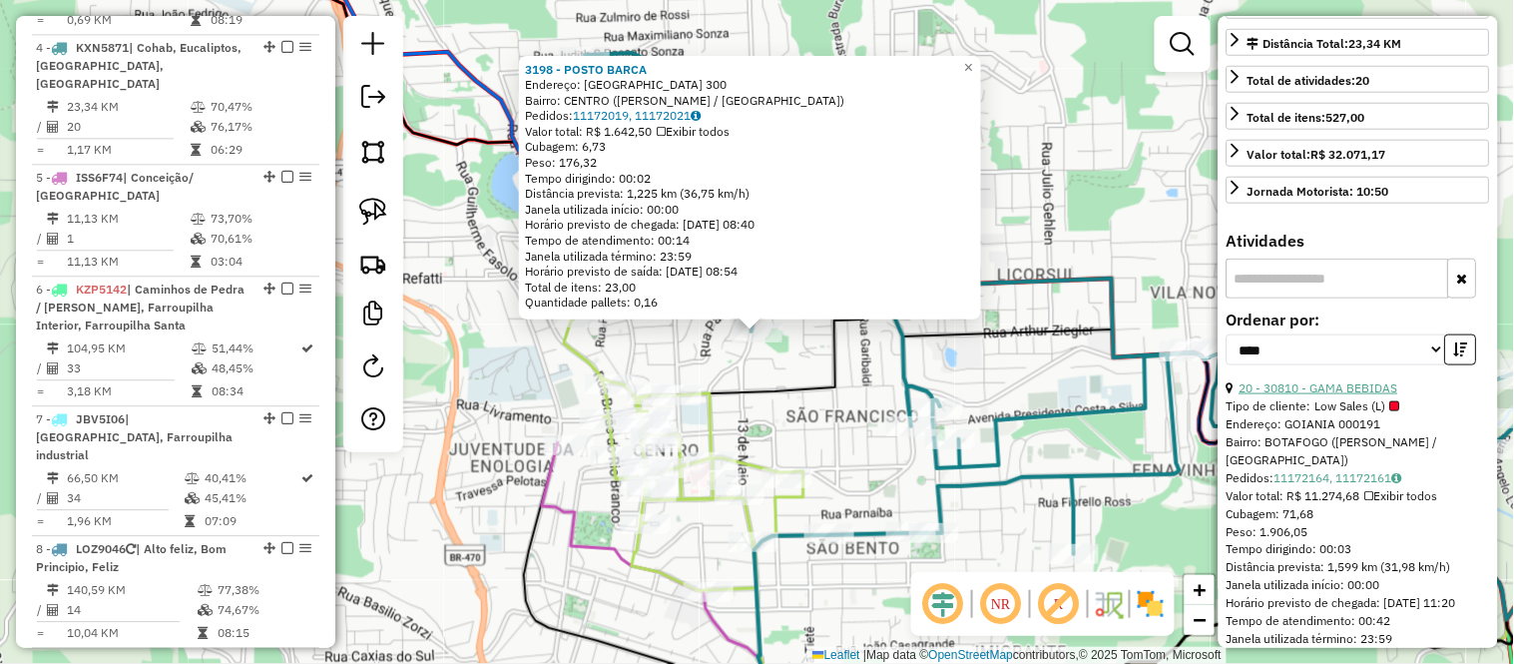
click at [1367, 395] on link "20 - 30810 - GAMA BEBIDAS" at bounding box center [1319, 387] width 159 height 15
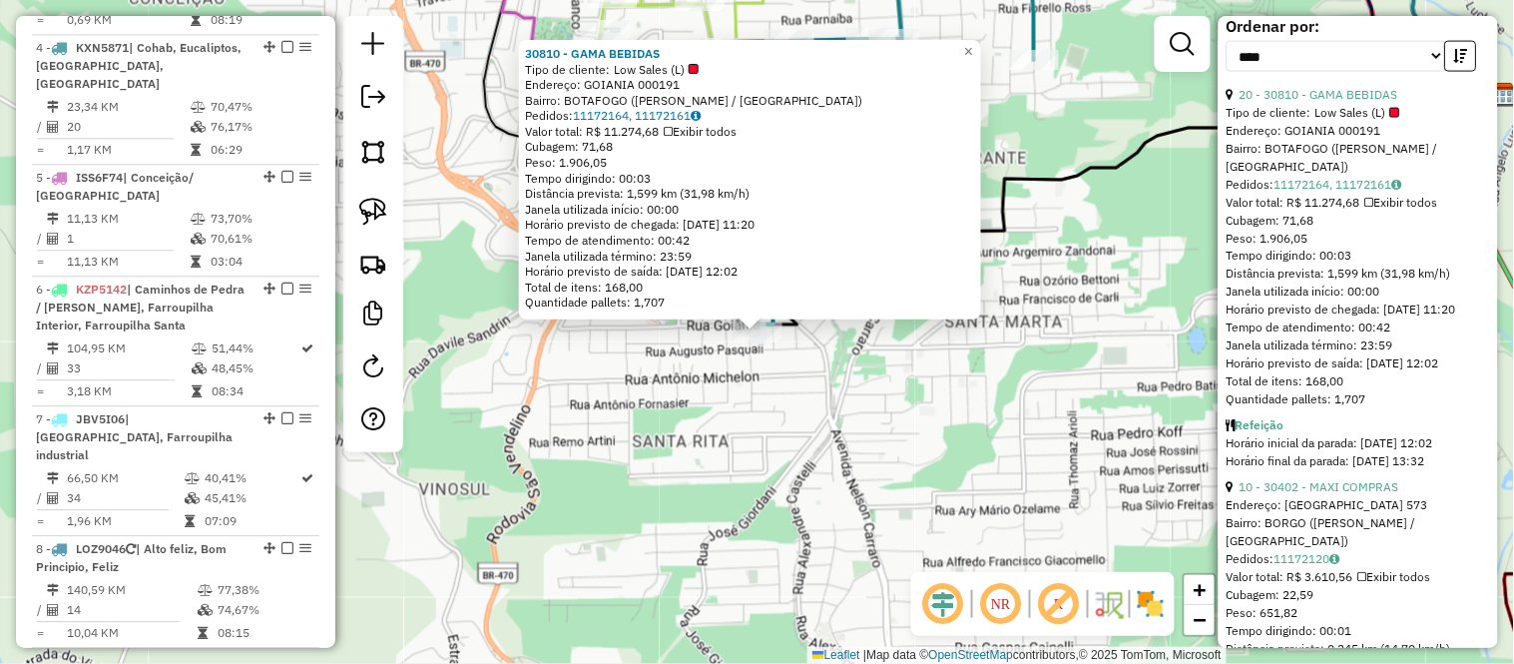
scroll to position [775, 0]
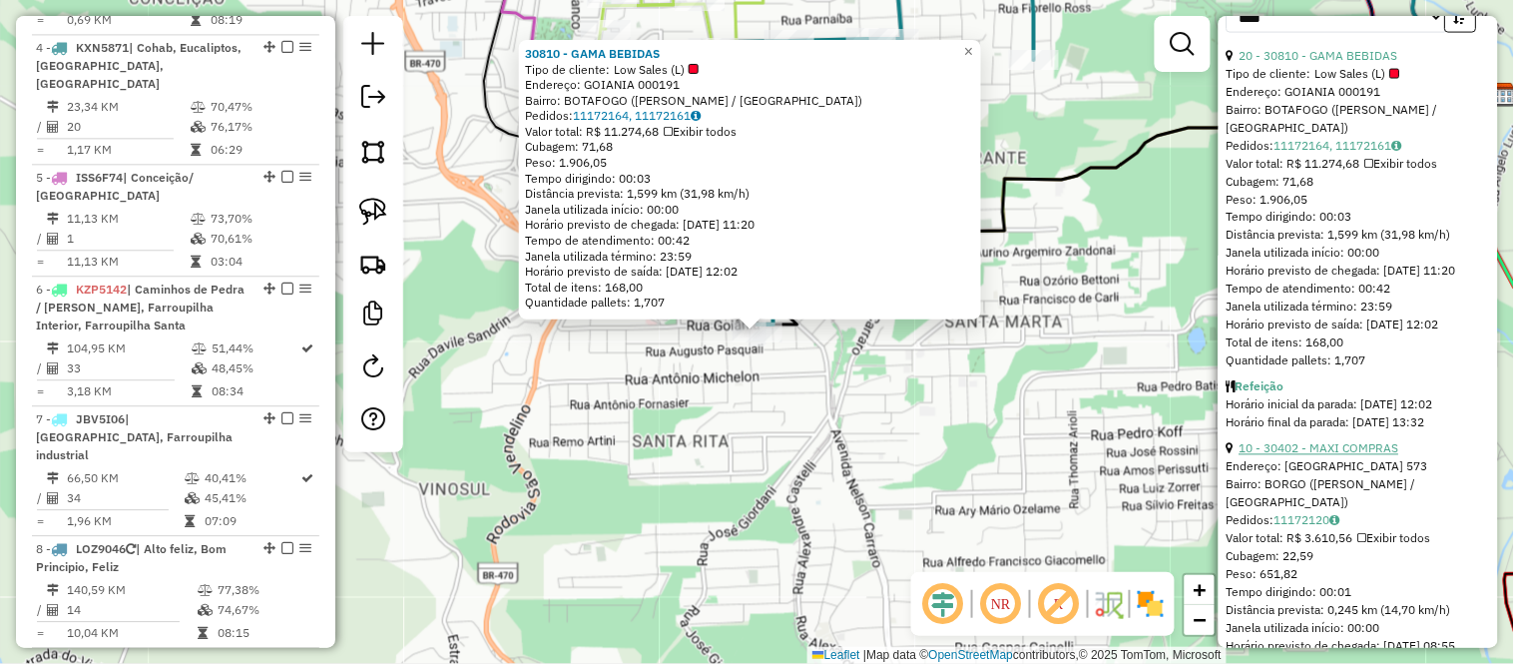
click at [1345, 456] on link "10 - 30402 - MAXI COMPRAS" at bounding box center [1320, 448] width 160 height 15
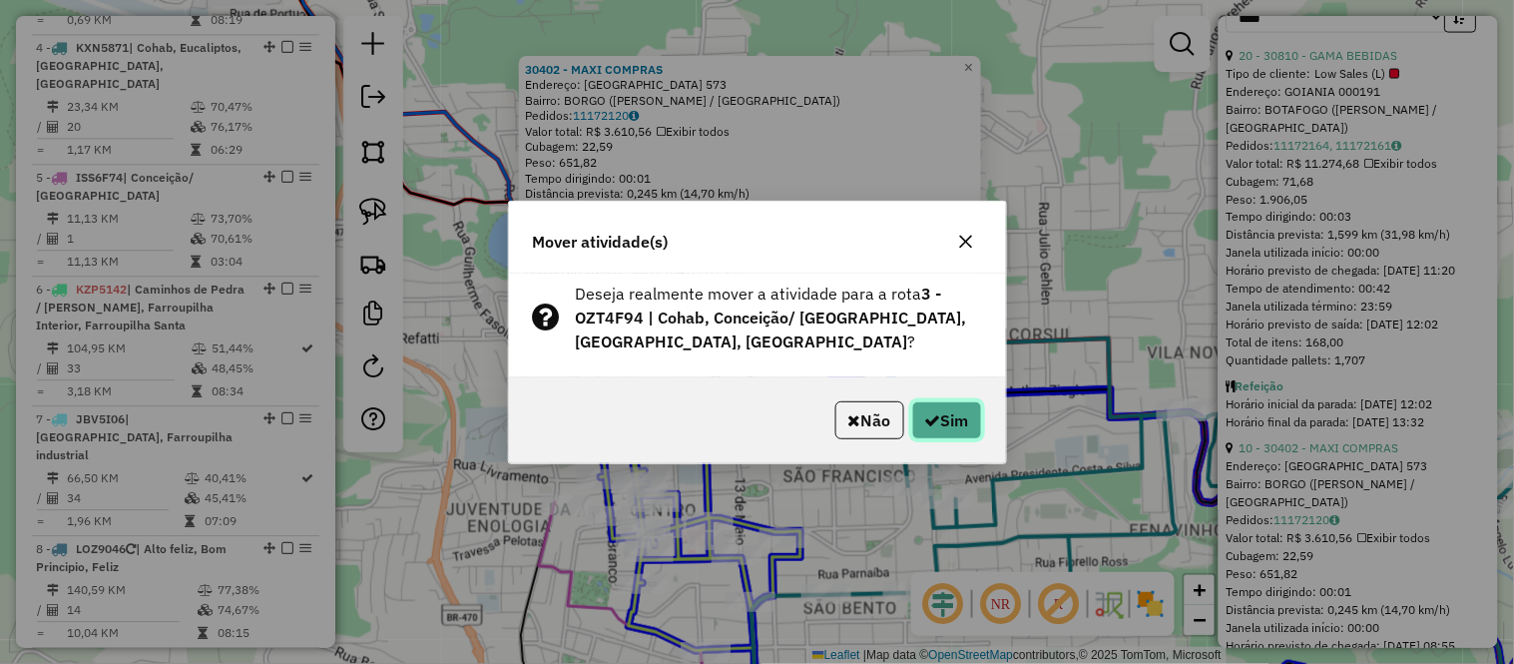
click at [978, 426] on button "Sim" at bounding box center [947, 420] width 70 height 38
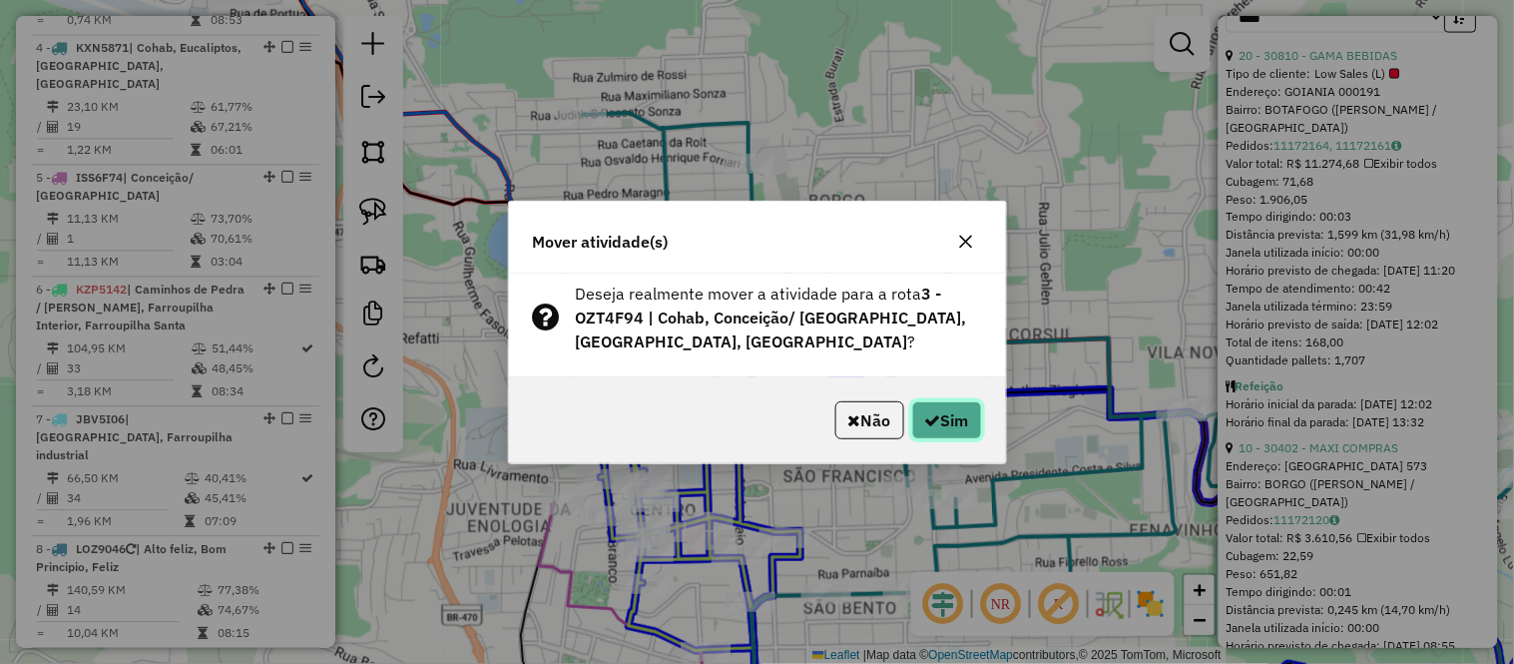
click at [926, 423] on icon "button" at bounding box center [933, 420] width 16 height 16
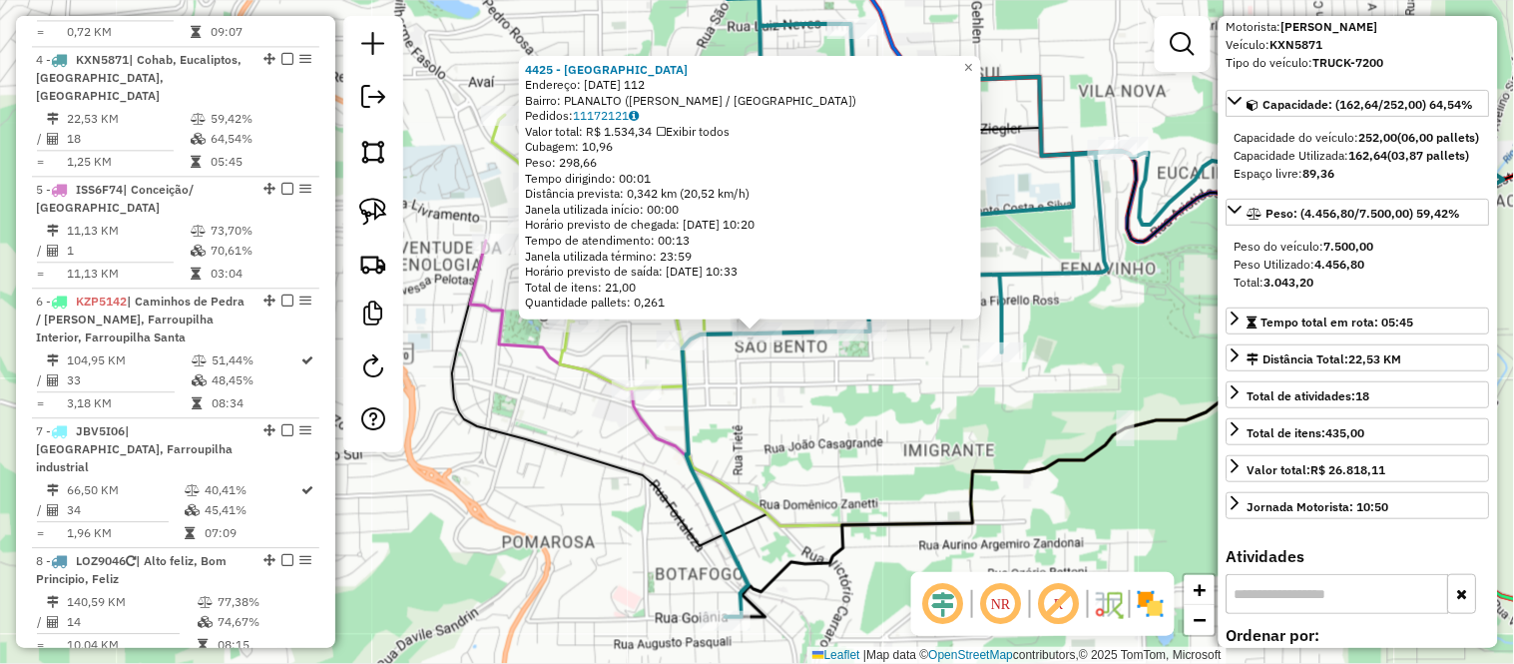
scroll to position [1161, 0]
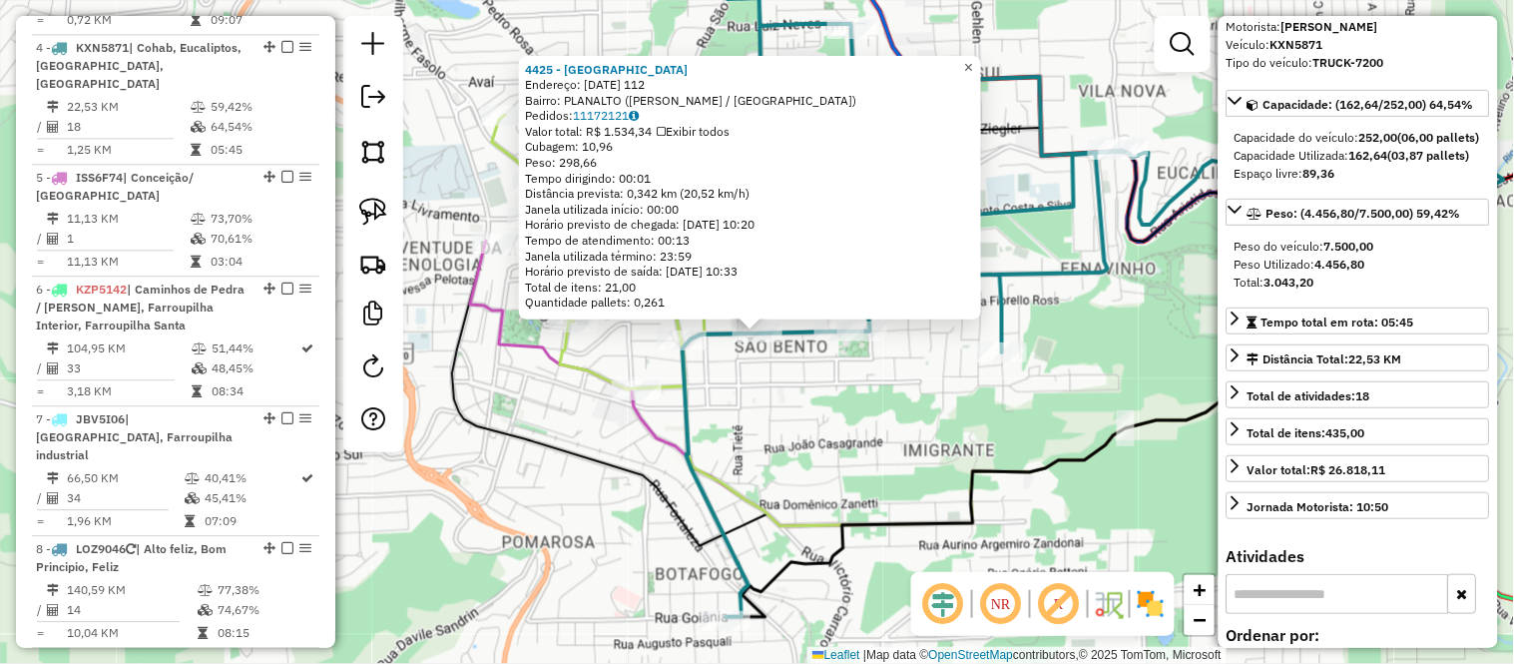
click at [973, 67] on span "×" at bounding box center [968, 67] width 9 height 17
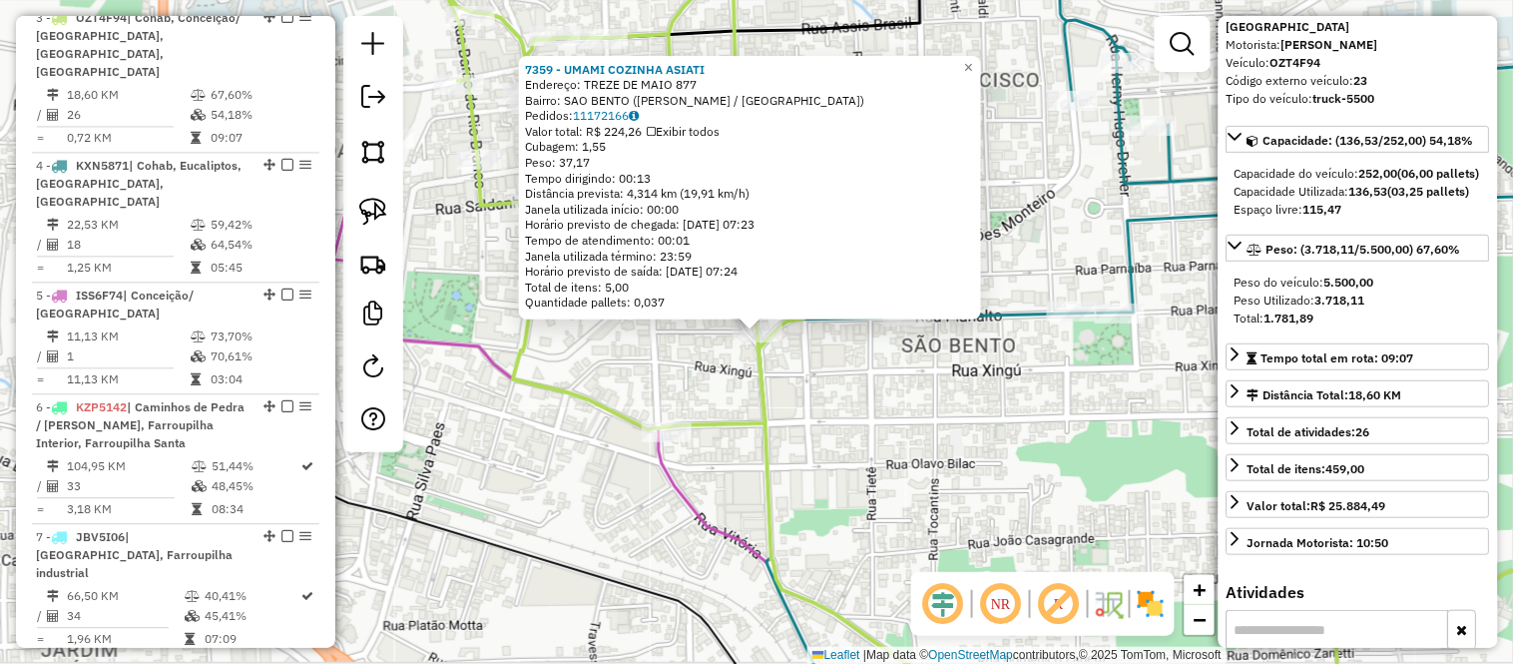
scroll to position [1031, 0]
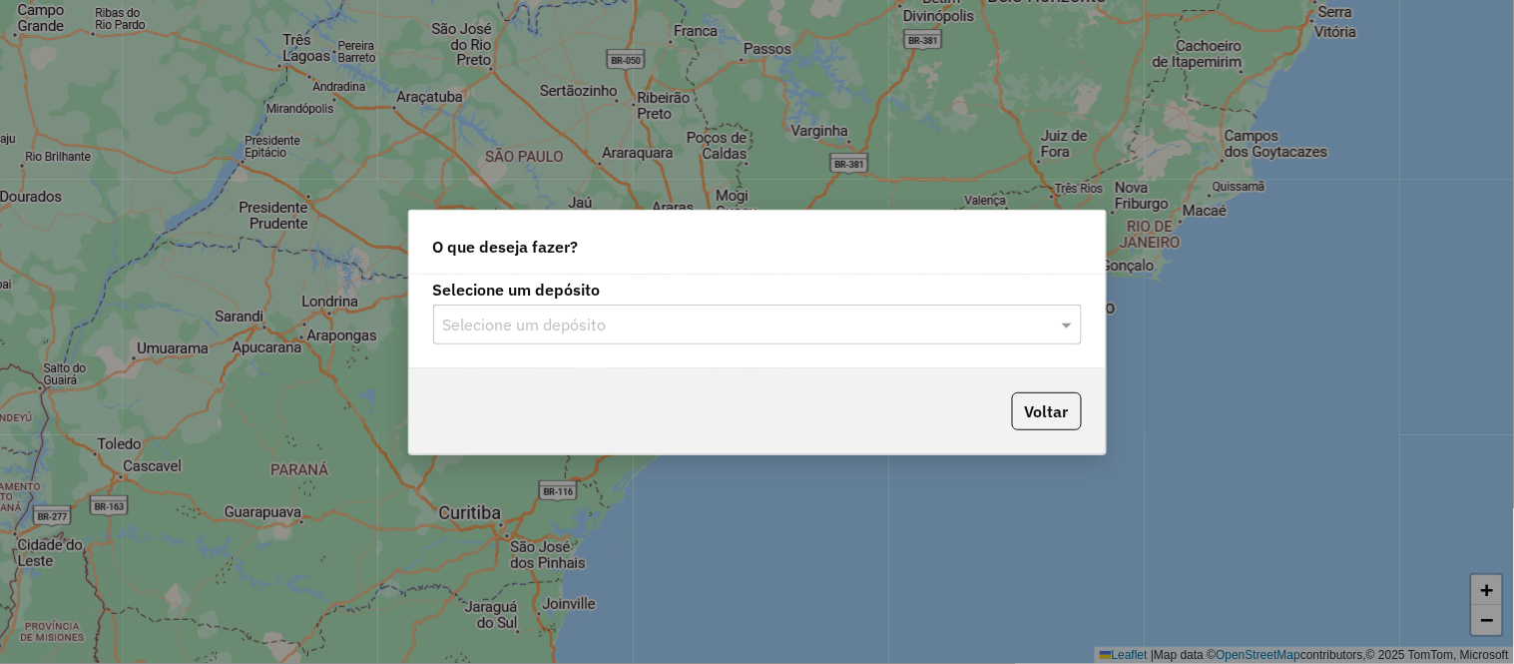
click at [529, 321] on input "text" at bounding box center [737, 325] width 589 height 24
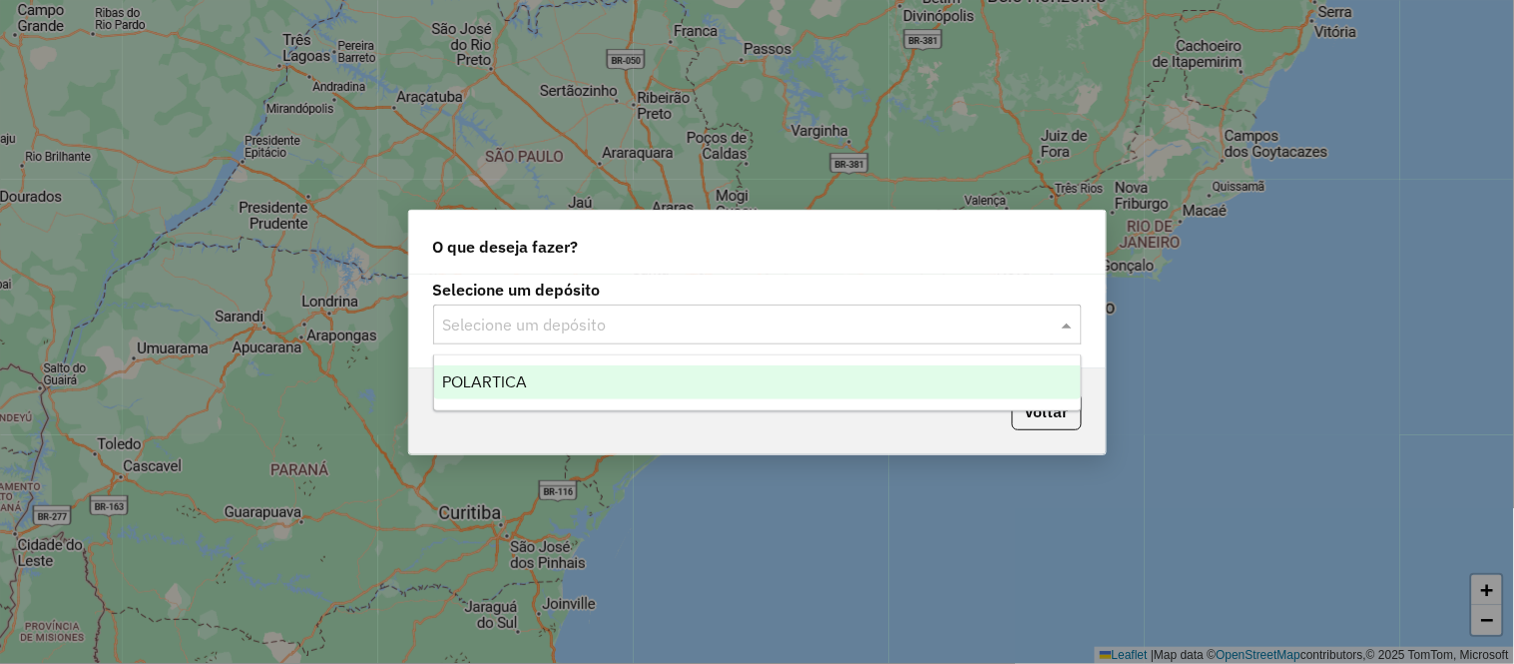
click at [557, 389] on div "POLARTICA" at bounding box center [757, 382] width 647 height 34
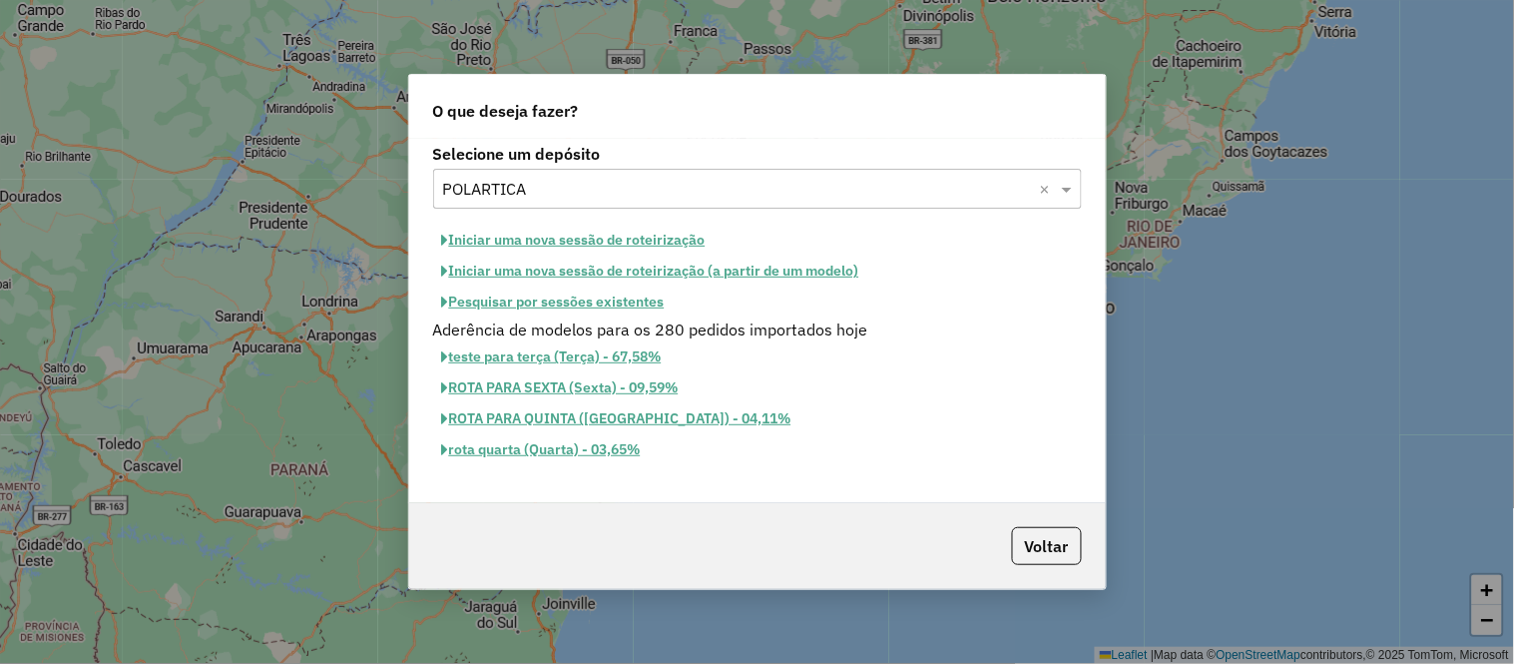
click at [572, 304] on button "Pesquisar por sessões existentes" at bounding box center [553, 301] width 241 height 31
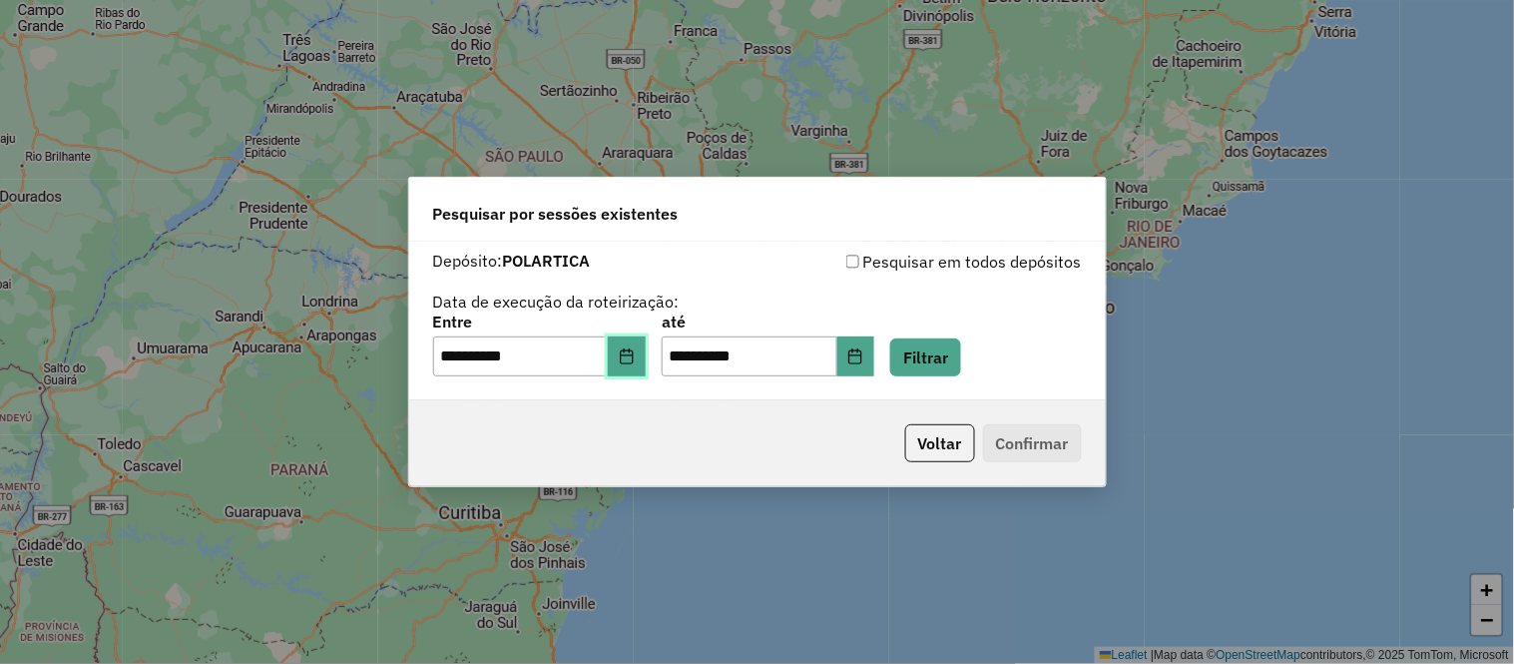
click at [629, 353] on button "Choose Date" at bounding box center [627, 356] width 38 height 40
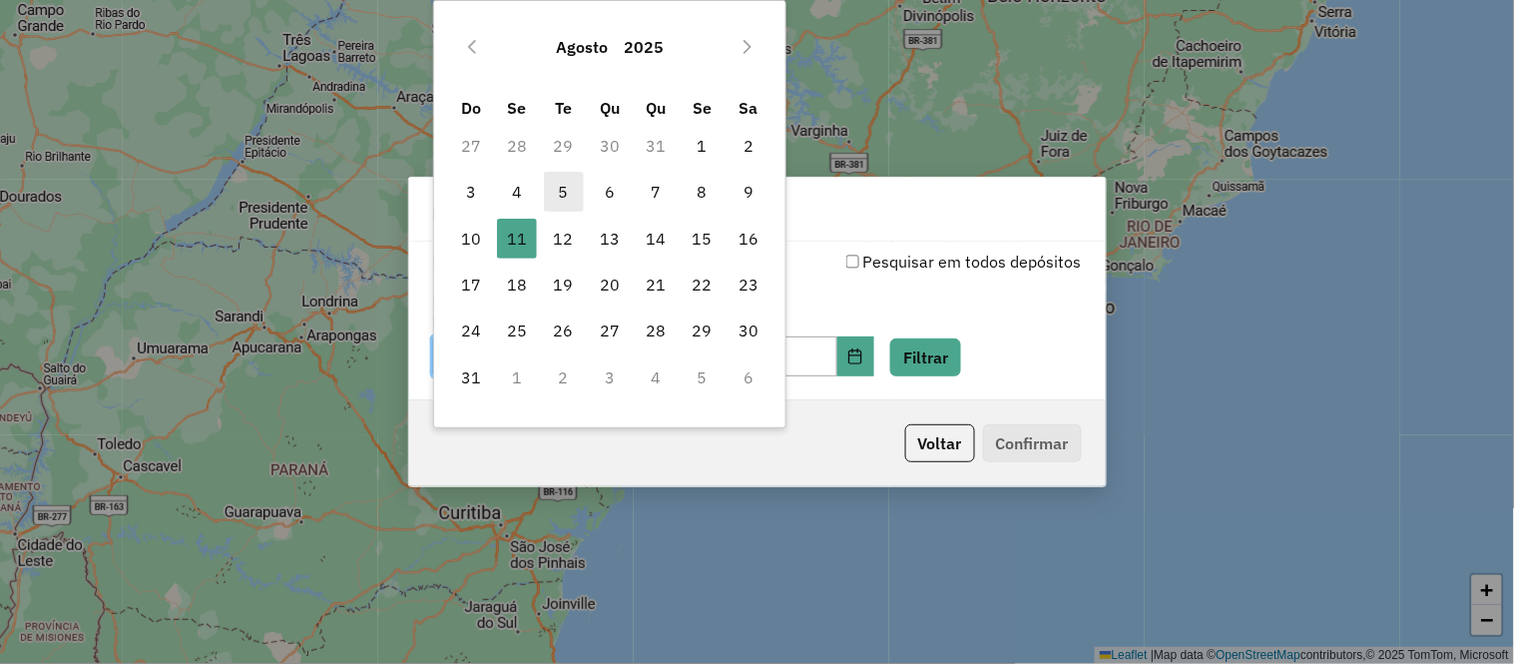
click at [555, 187] on span "5" at bounding box center [564, 192] width 40 height 40
type input "**********"
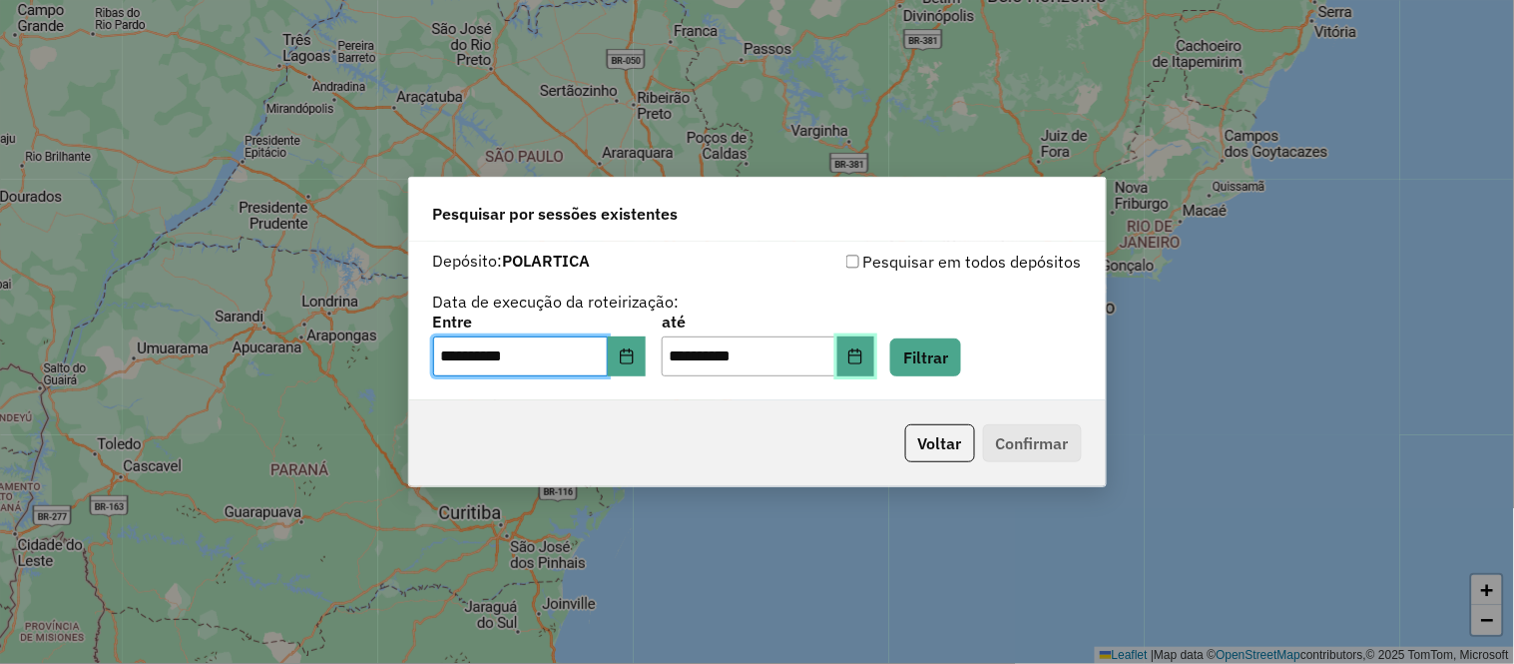
click at [869, 347] on button "Choose Date" at bounding box center [856, 356] width 38 height 40
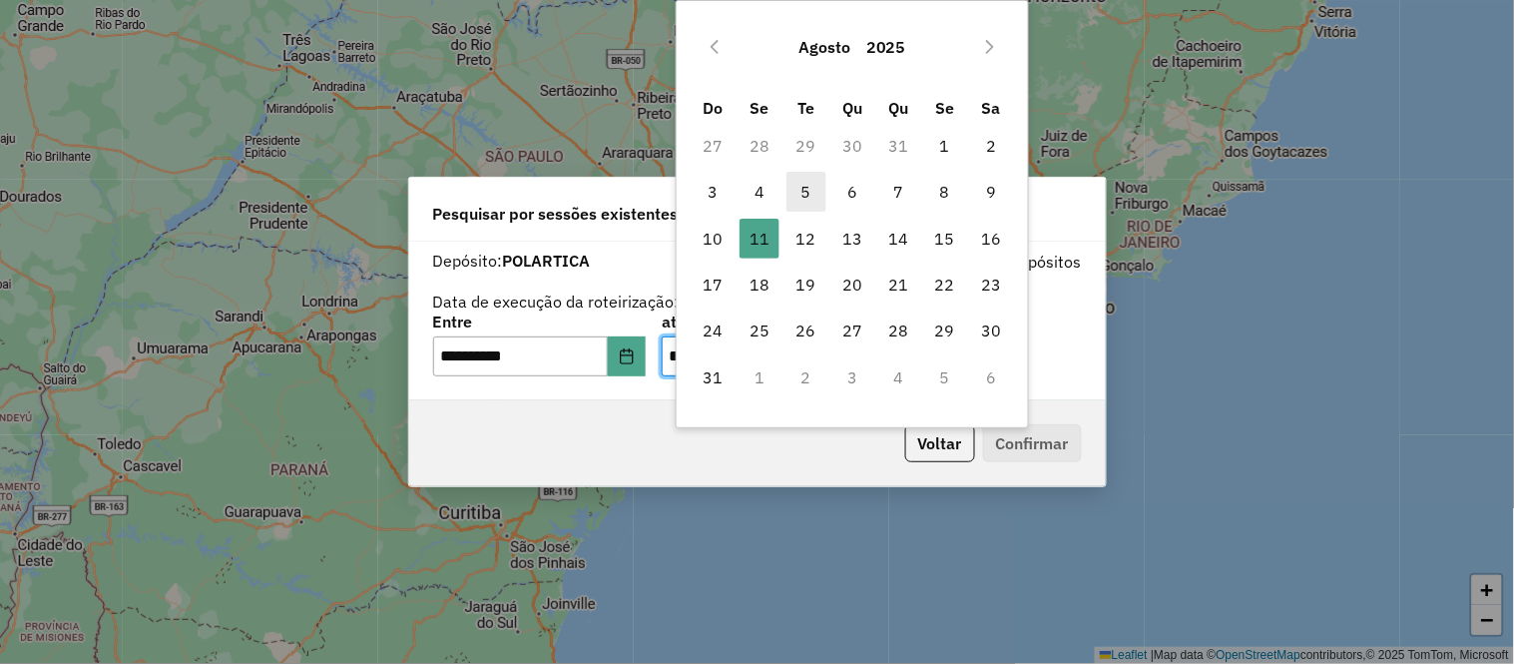
drag, startPoint x: 828, startPoint y: 188, endPoint x: 820, endPoint y: 195, distance: 10.6
click at [826, 192] on tr "3 4 5 6 7 8 9" at bounding box center [853, 192] width 324 height 46
click at [804, 196] on span "5" at bounding box center [806, 192] width 40 height 40
type input "**********"
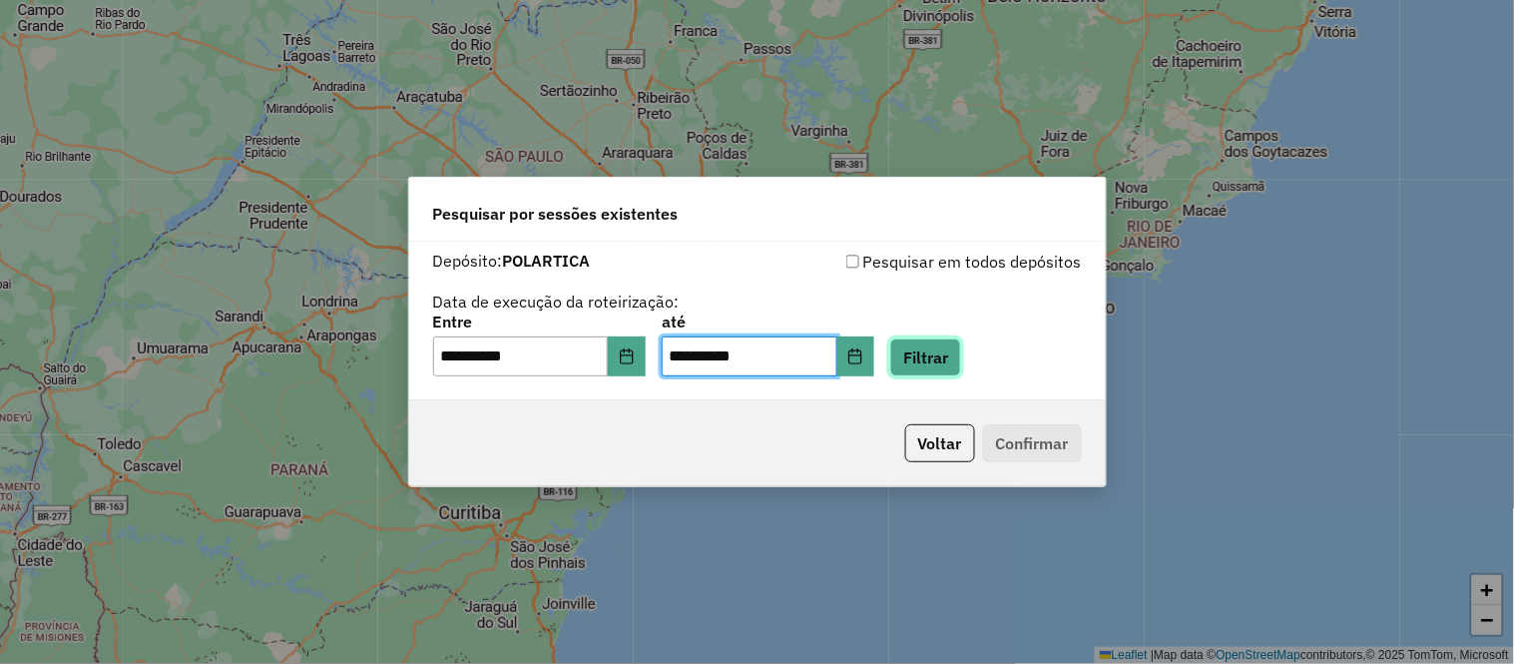
click at [956, 347] on button "Filtrar" at bounding box center [925, 357] width 71 height 38
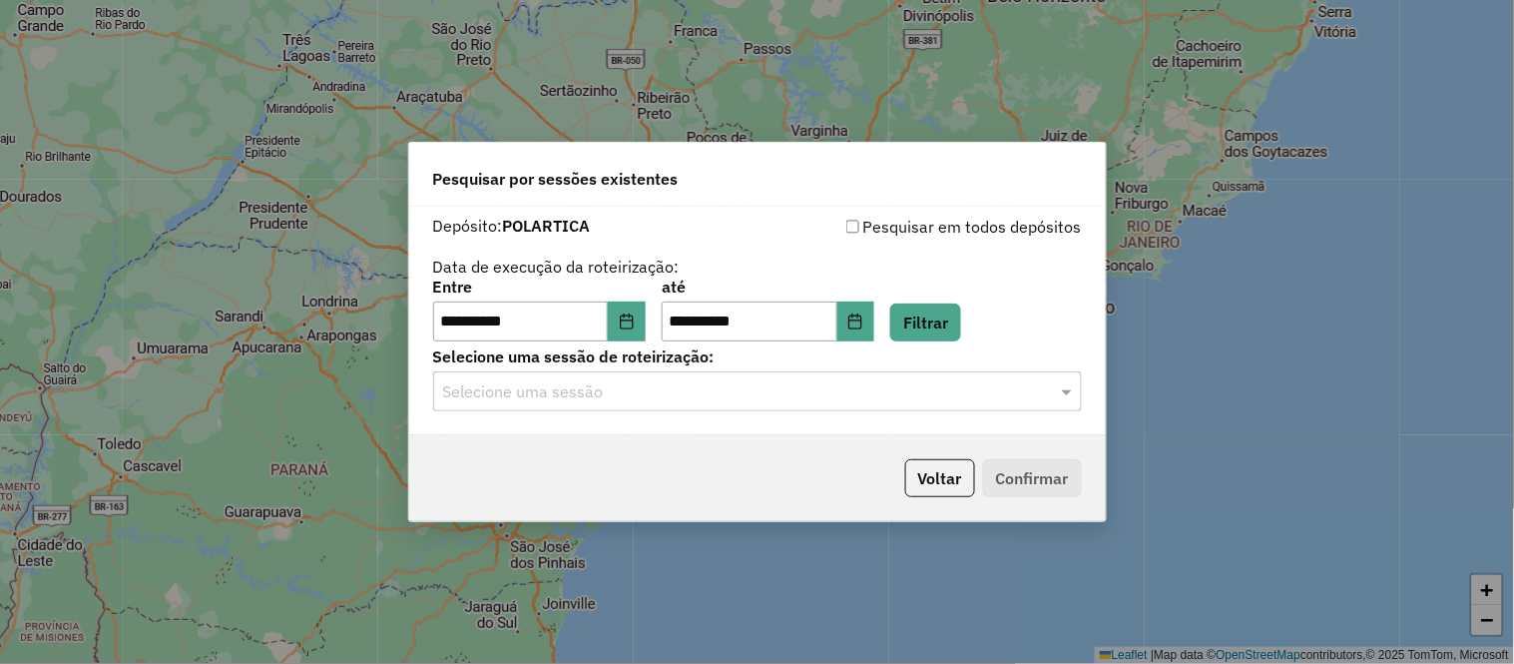
click at [586, 397] on input "text" at bounding box center [737, 392] width 589 height 24
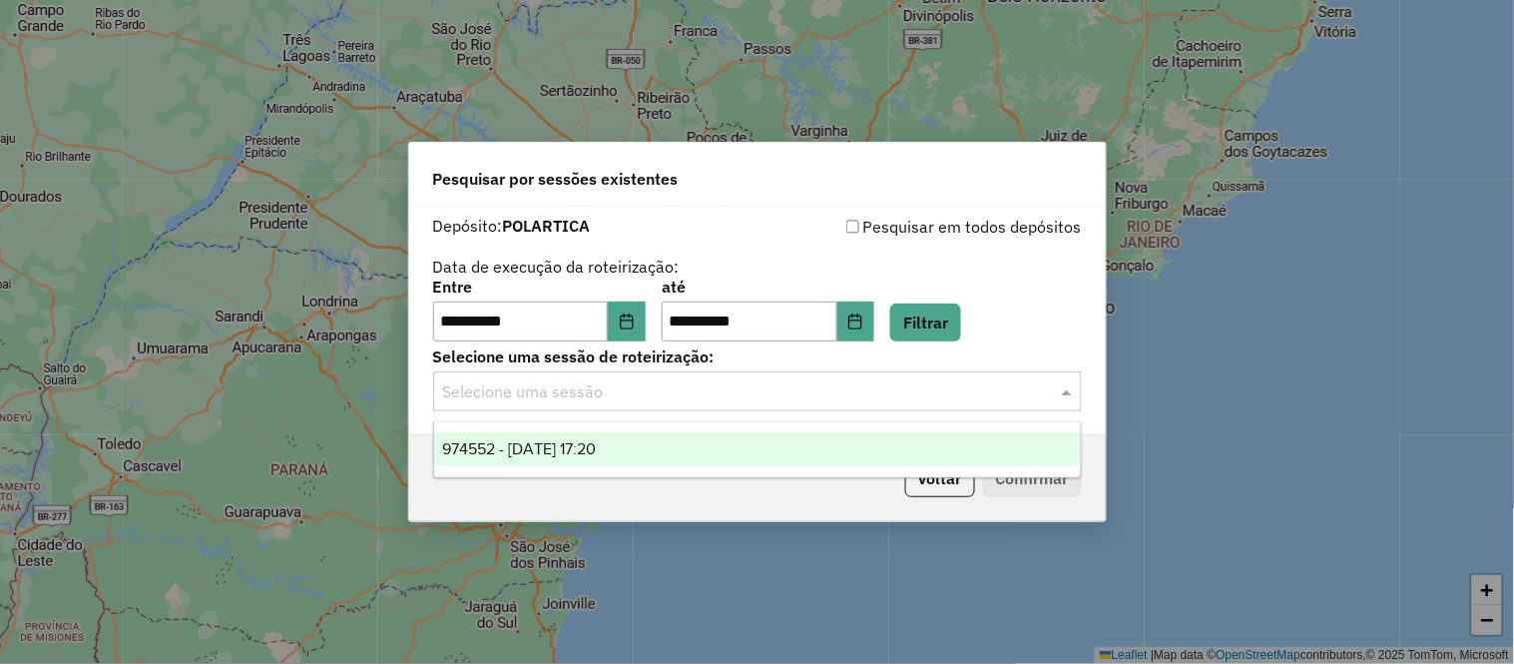
click at [582, 441] on span "974552 - 05/08/2025 17:20" at bounding box center [519, 448] width 154 height 17
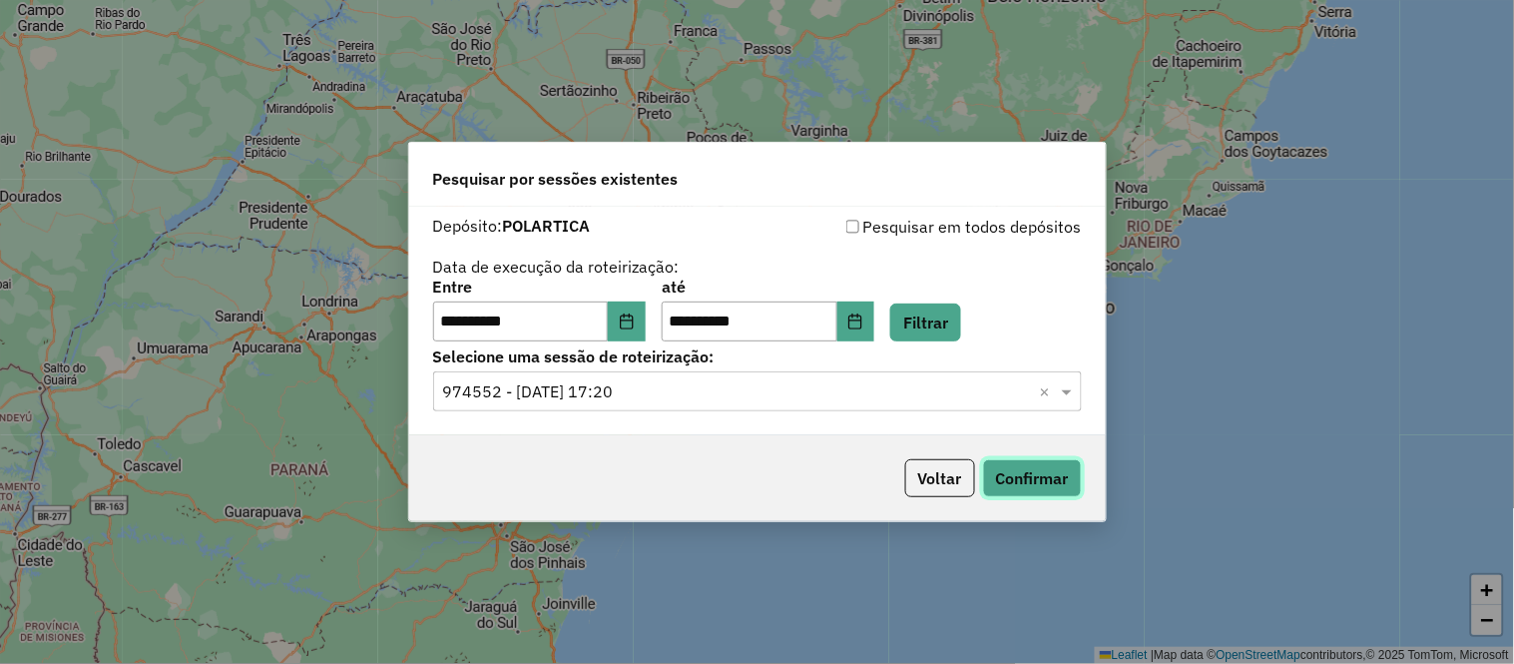
click at [1049, 463] on button "Confirmar" at bounding box center [1032, 478] width 99 height 38
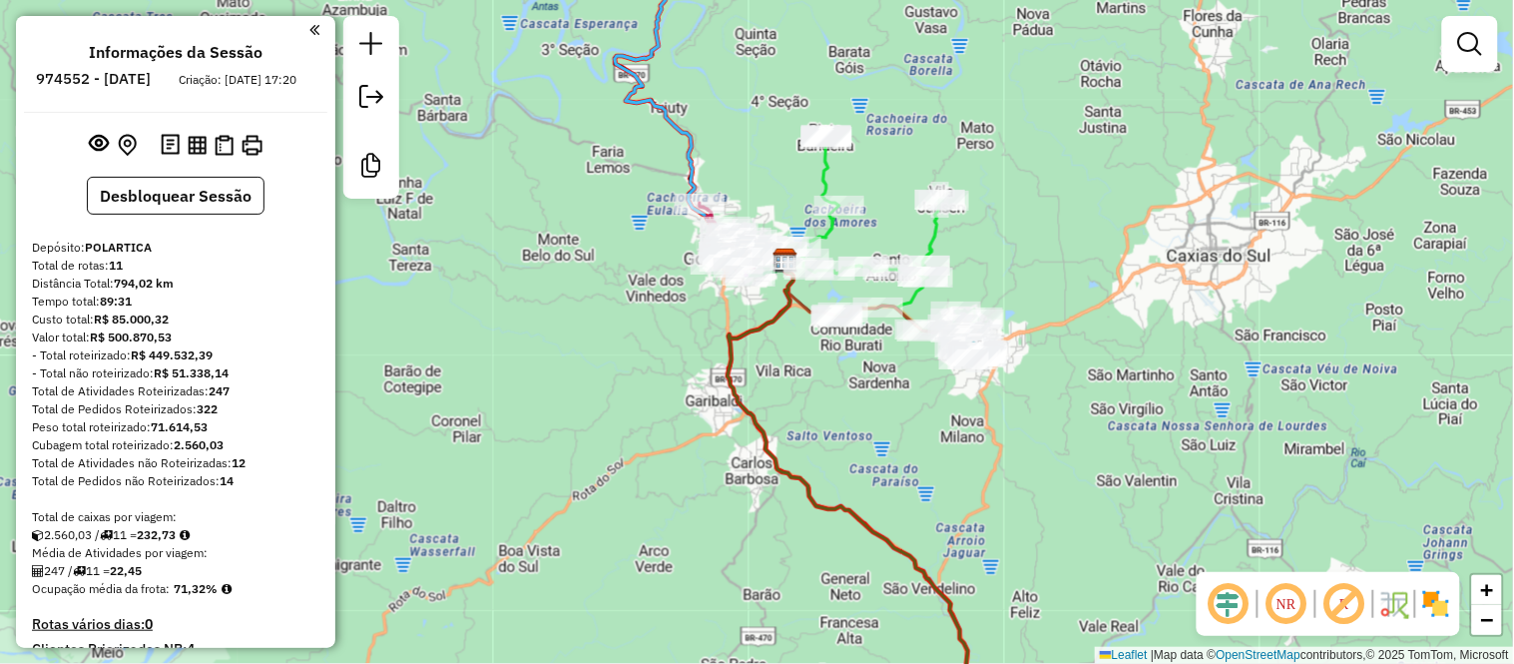
drag, startPoint x: 719, startPoint y: 164, endPoint x: 884, endPoint y: 201, distance: 169.7
click at [885, 201] on div "Janela de atendimento Grade de atendimento Capacidade Transportadoras Veículos …" at bounding box center [757, 332] width 1514 height 664
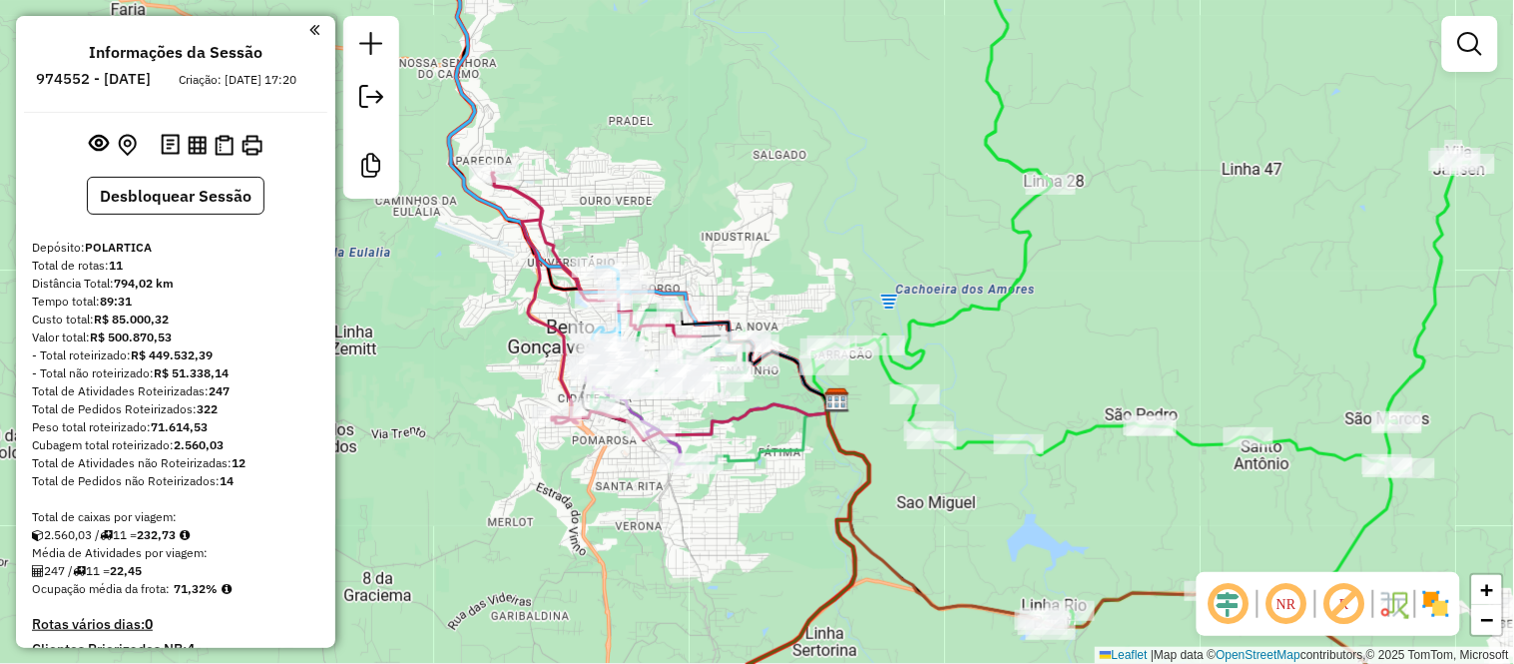
drag, startPoint x: 749, startPoint y: 200, endPoint x: 819, endPoint y: 181, distance: 73.4
click at [819, 181] on div "Janela de atendimento Grade de atendimento Capacidade Transportadoras Veículos …" at bounding box center [757, 332] width 1514 height 664
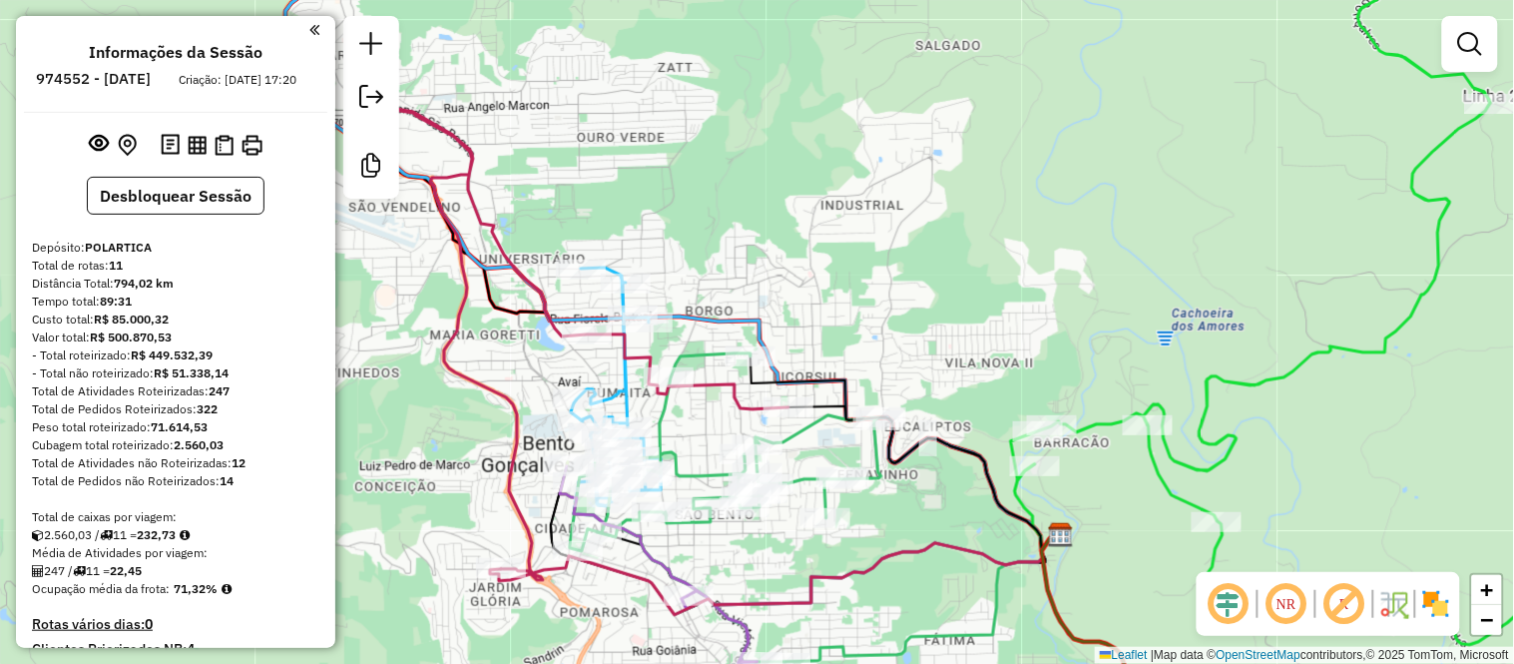
drag, startPoint x: 749, startPoint y: 207, endPoint x: 831, endPoint y: 170, distance: 90.7
click at [831, 170] on div "Janela de atendimento Grade de atendimento Capacidade Transportadoras Veículos …" at bounding box center [757, 332] width 1514 height 664
drag, startPoint x: 819, startPoint y: 191, endPoint x: 855, endPoint y: 168, distance: 42.6
click at [855, 168] on div "Janela de atendimento Grade de atendimento Capacidade Transportadoras Veículos …" at bounding box center [757, 332] width 1514 height 664
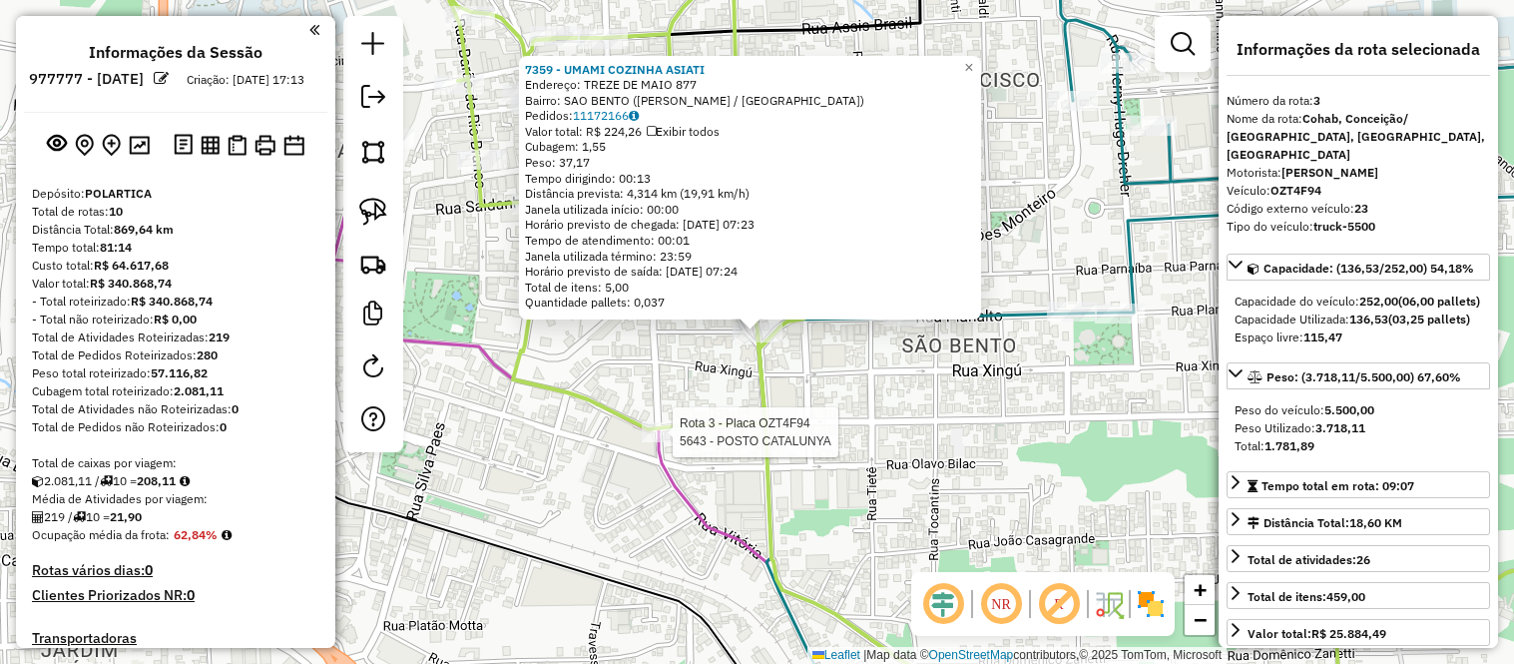
select select "*********"
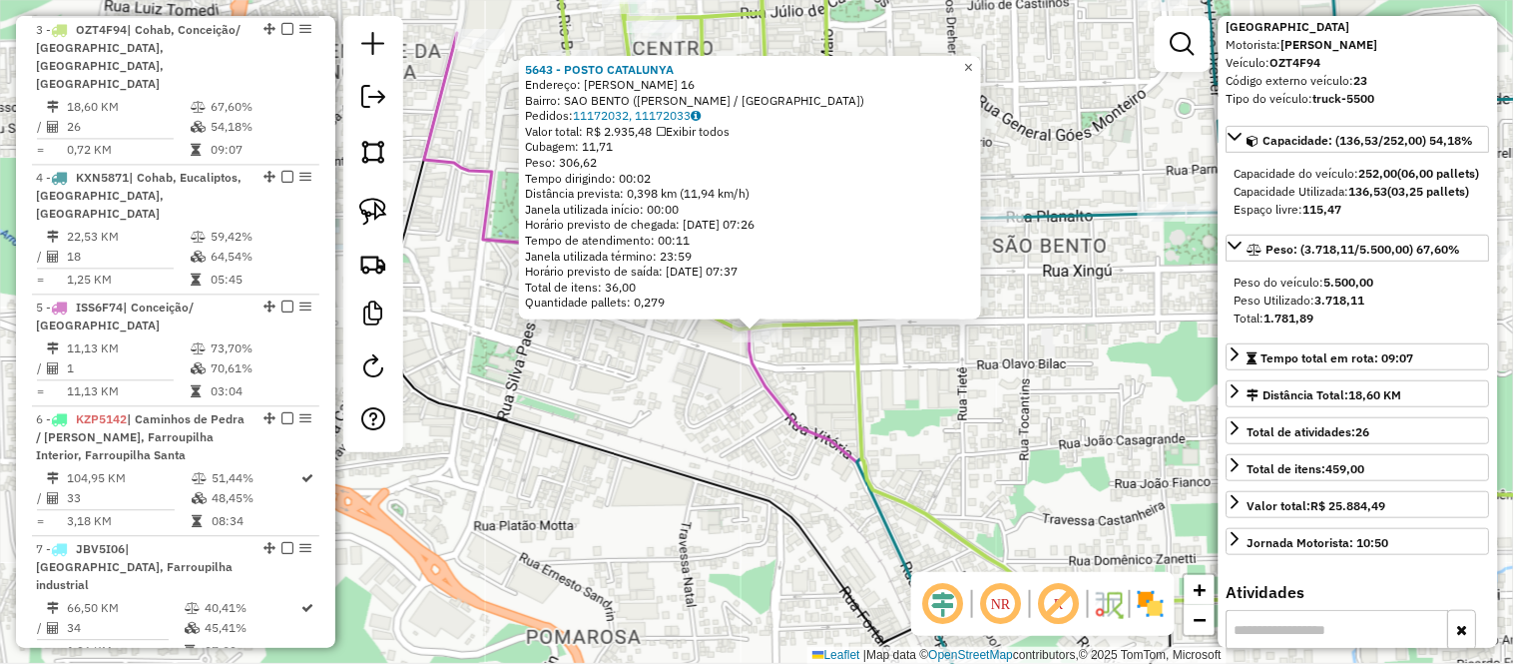
click at [973, 62] on span "×" at bounding box center [968, 67] width 9 height 17
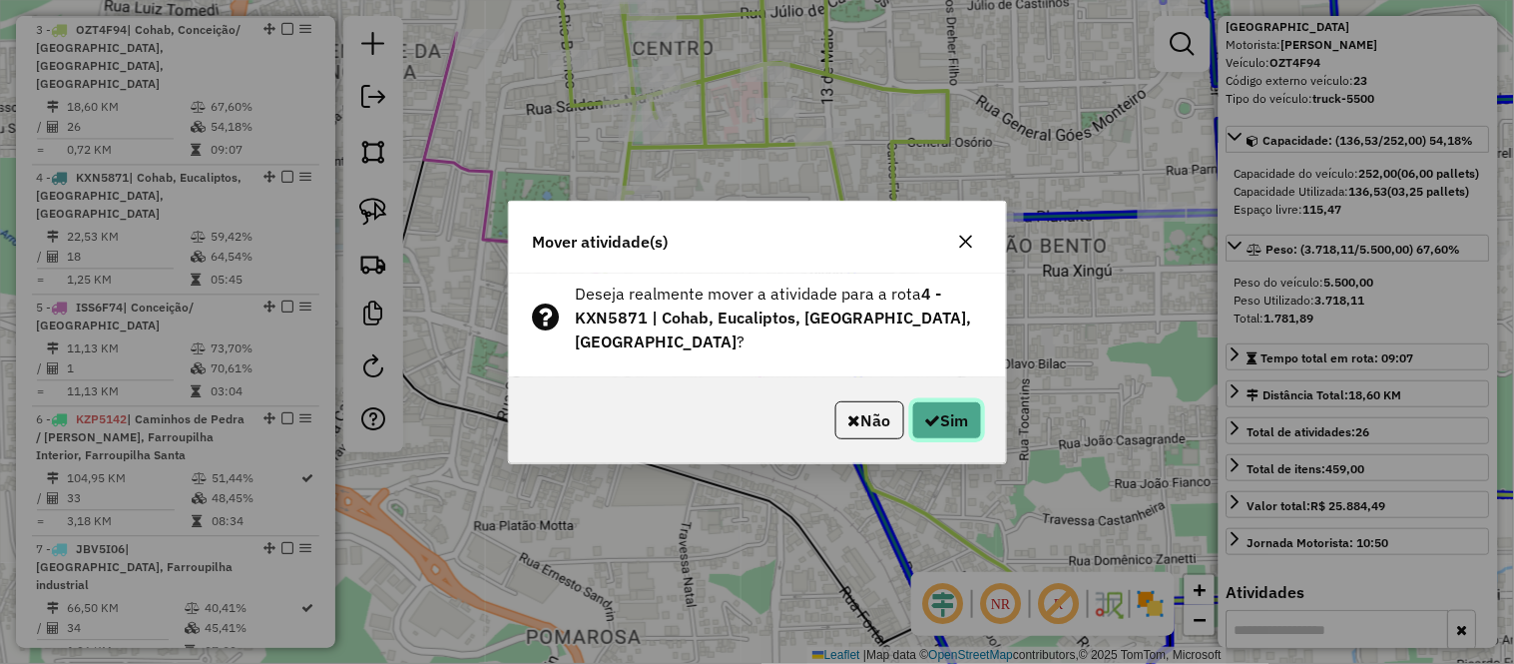
click at [953, 426] on button "Sim" at bounding box center [947, 420] width 70 height 38
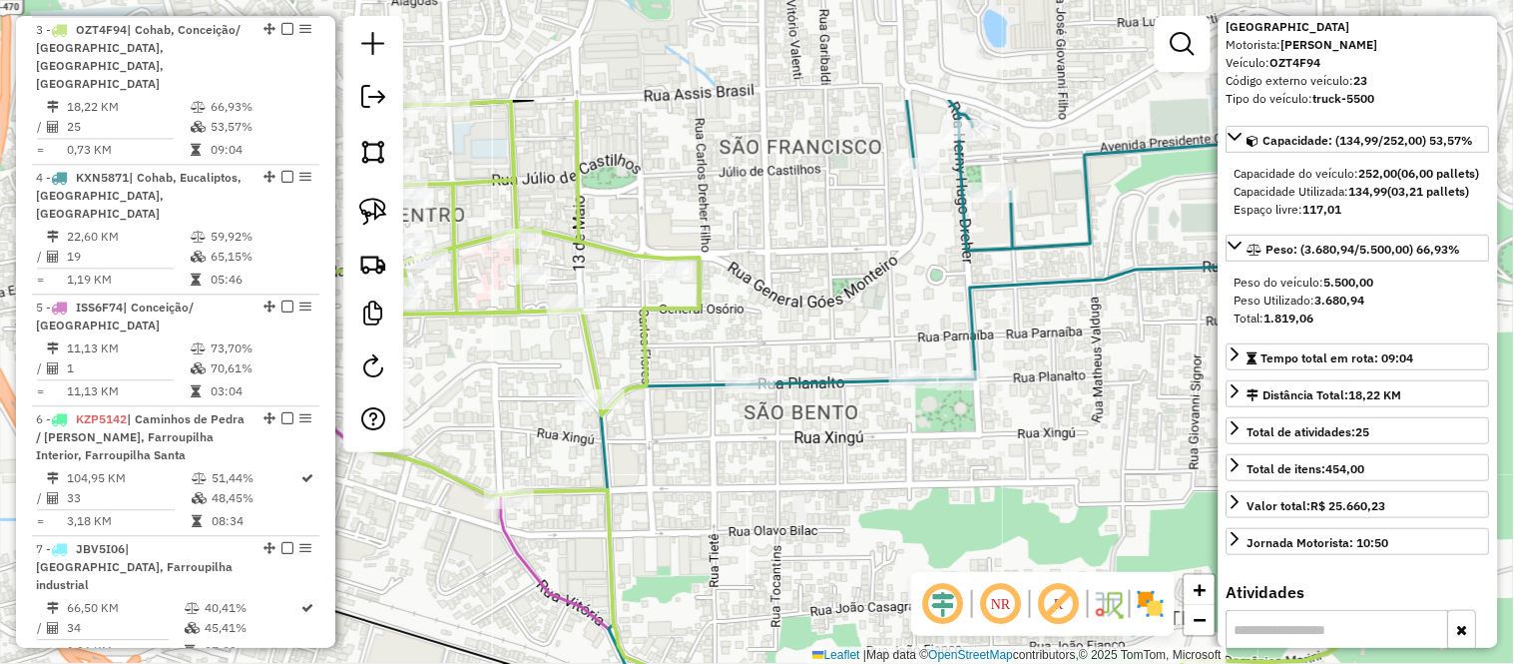
drag, startPoint x: 1039, startPoint y: 297, endPoint x: 789, endPoint y: 464, distance: 300.0
click at [789, 464] on div "Janela de atendimento Grade de atendimento Capacidade Transportadoras Veículos …" at bounding box center [757, 332] width 1514 height 664
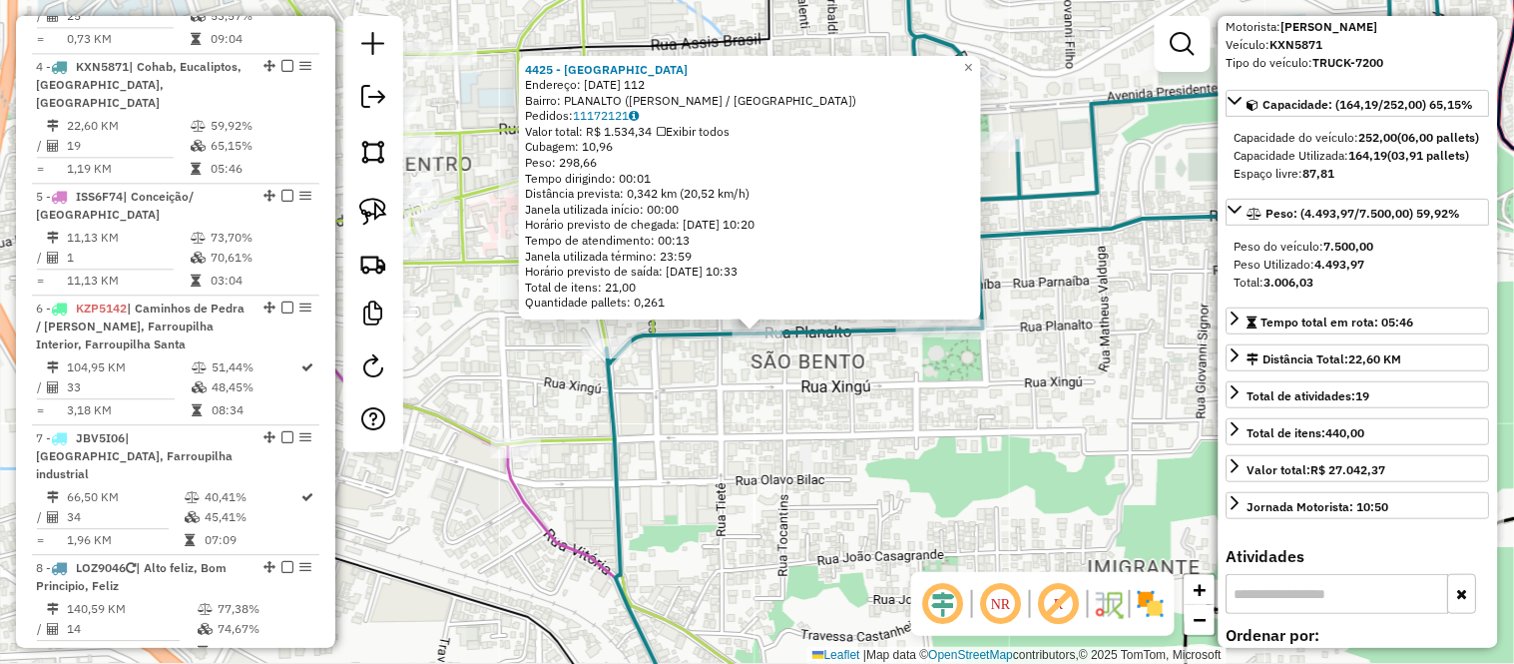
scroll to position [1161, 0]
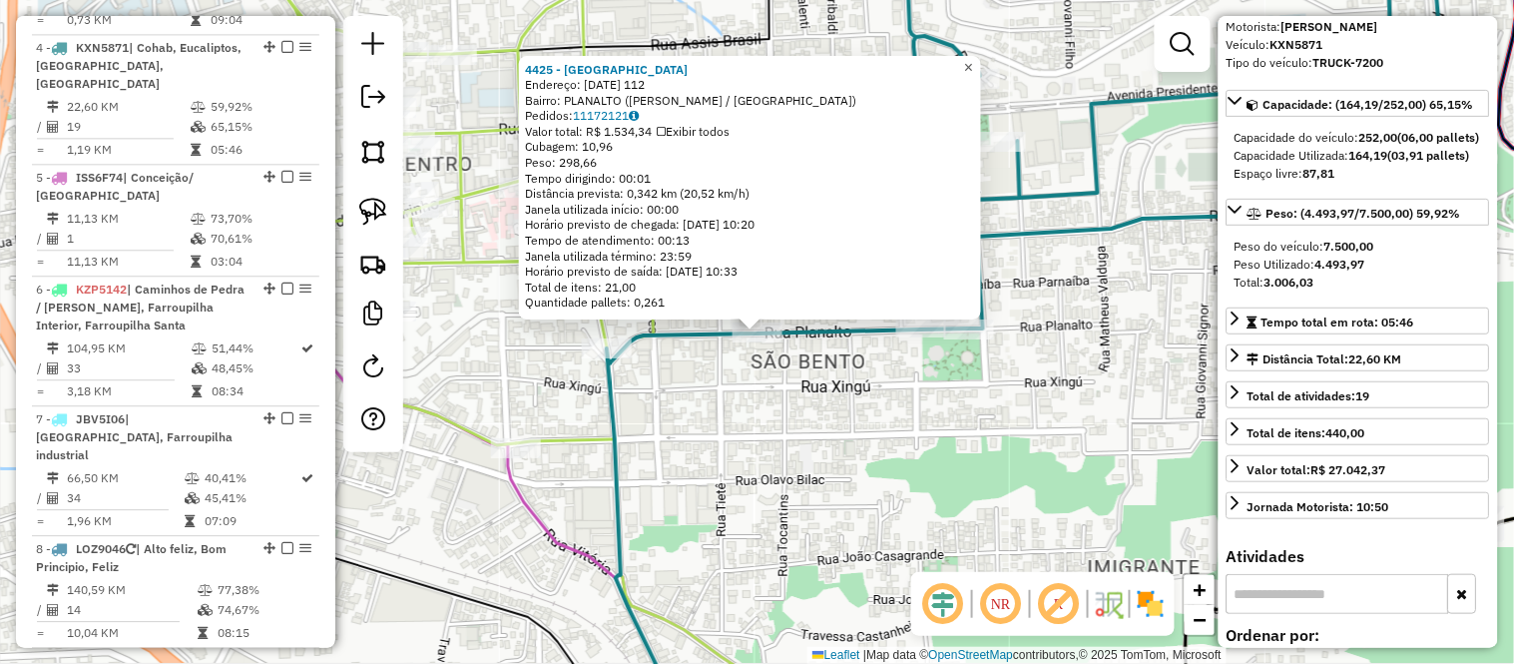
click at [981, 70] on link "×" at bounding box center [969, 68] width 24 height 24
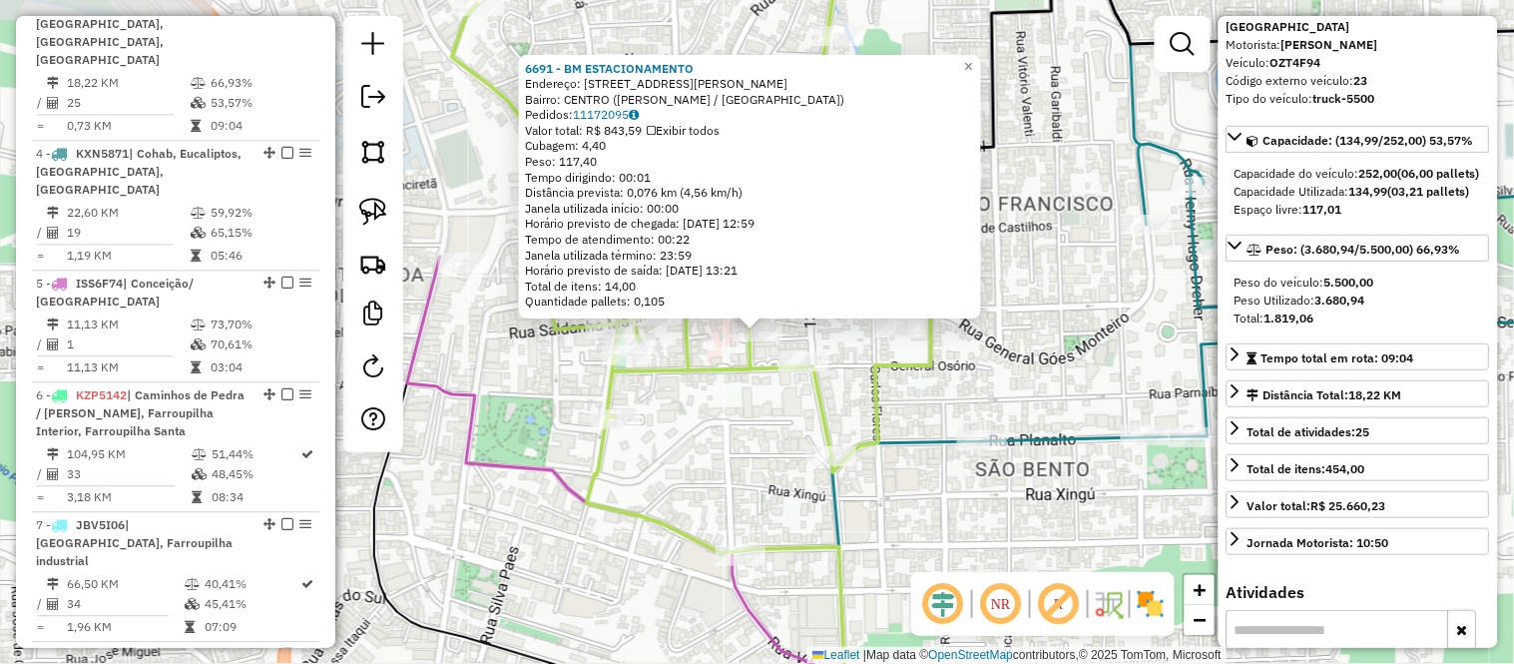
scroll to position [1031, 0]
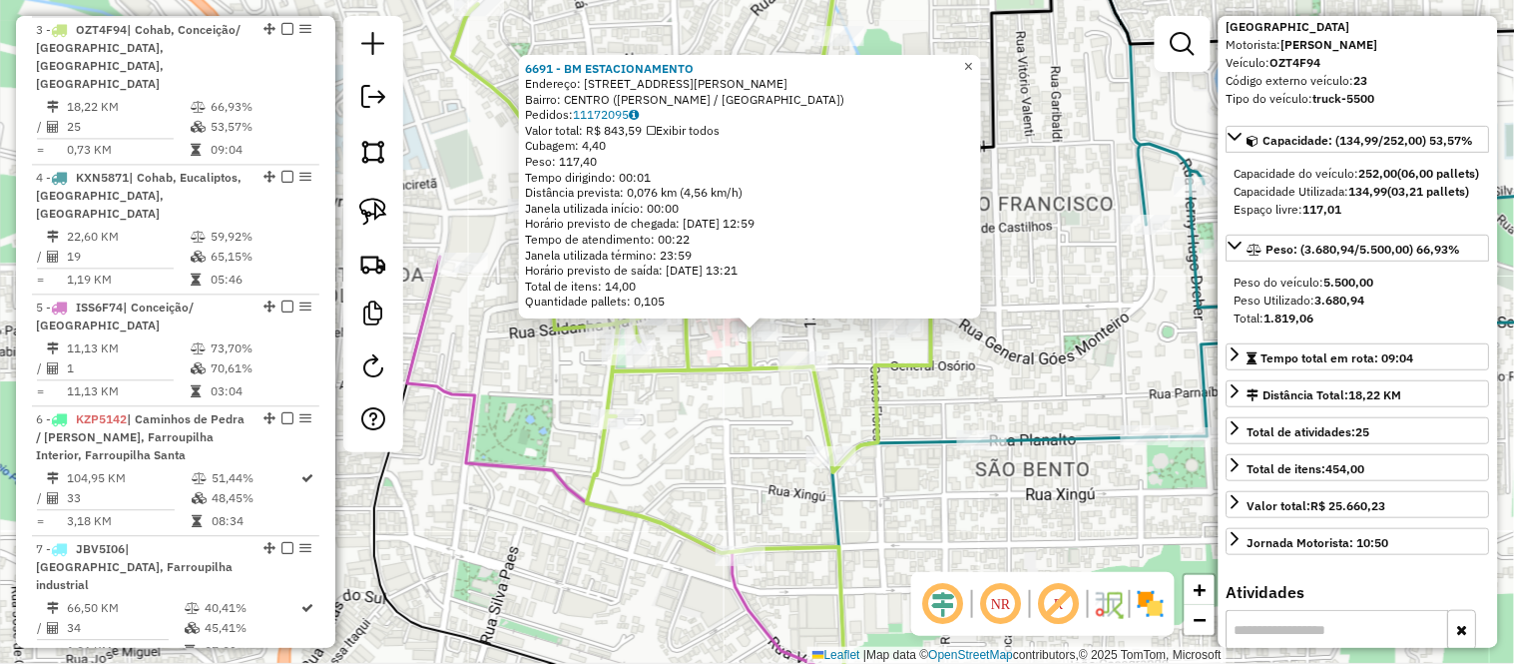
click at [973, 58] on span "×" at bounding box center [968, 66] width 9 height 17
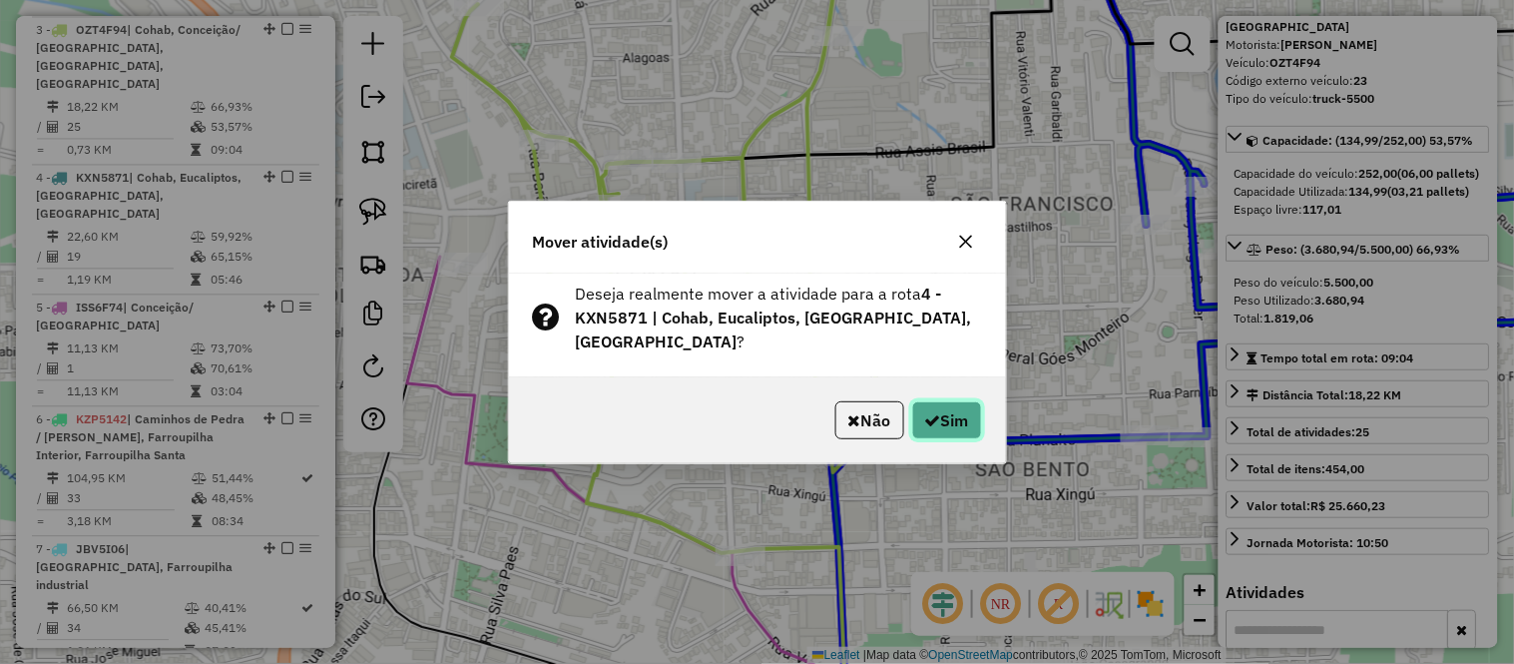
click at [970, 425] on button "Sim" at bounding box center [947, 420] width 70 height 38
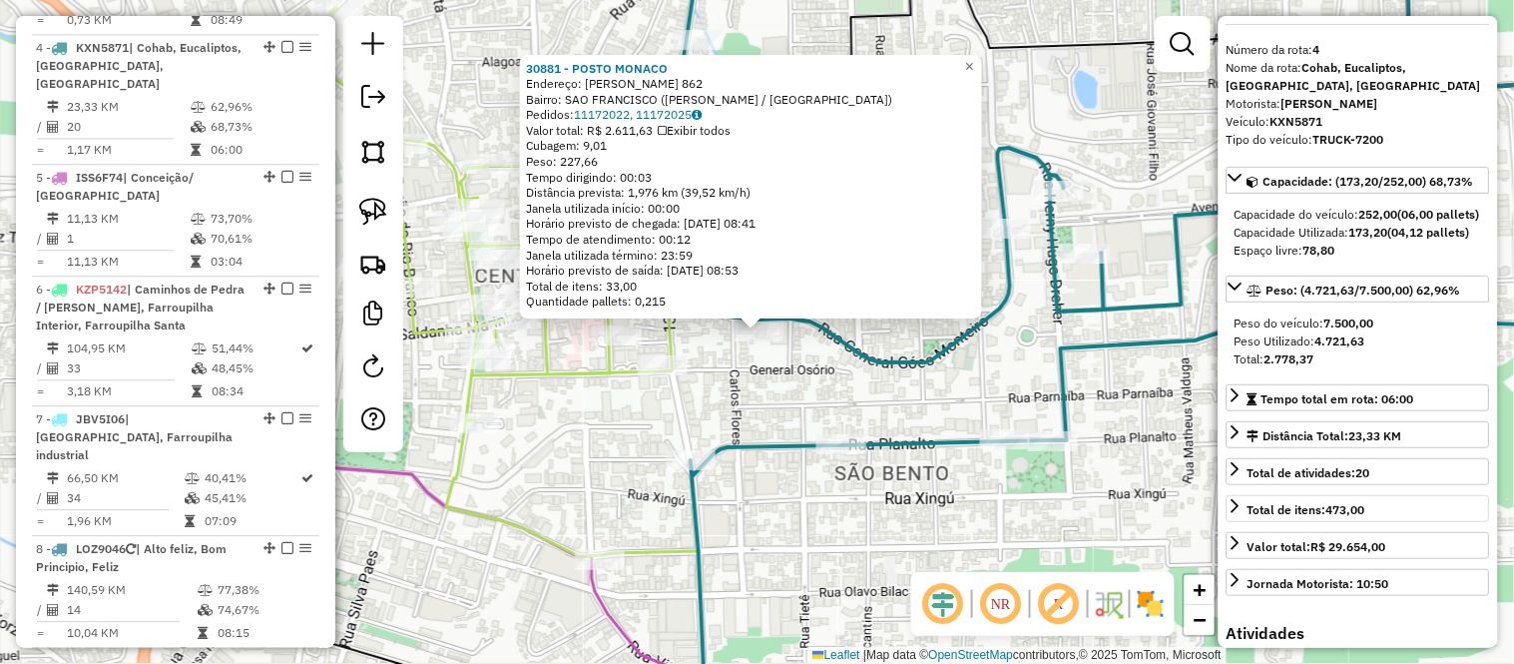
scroll to position [0, 0]
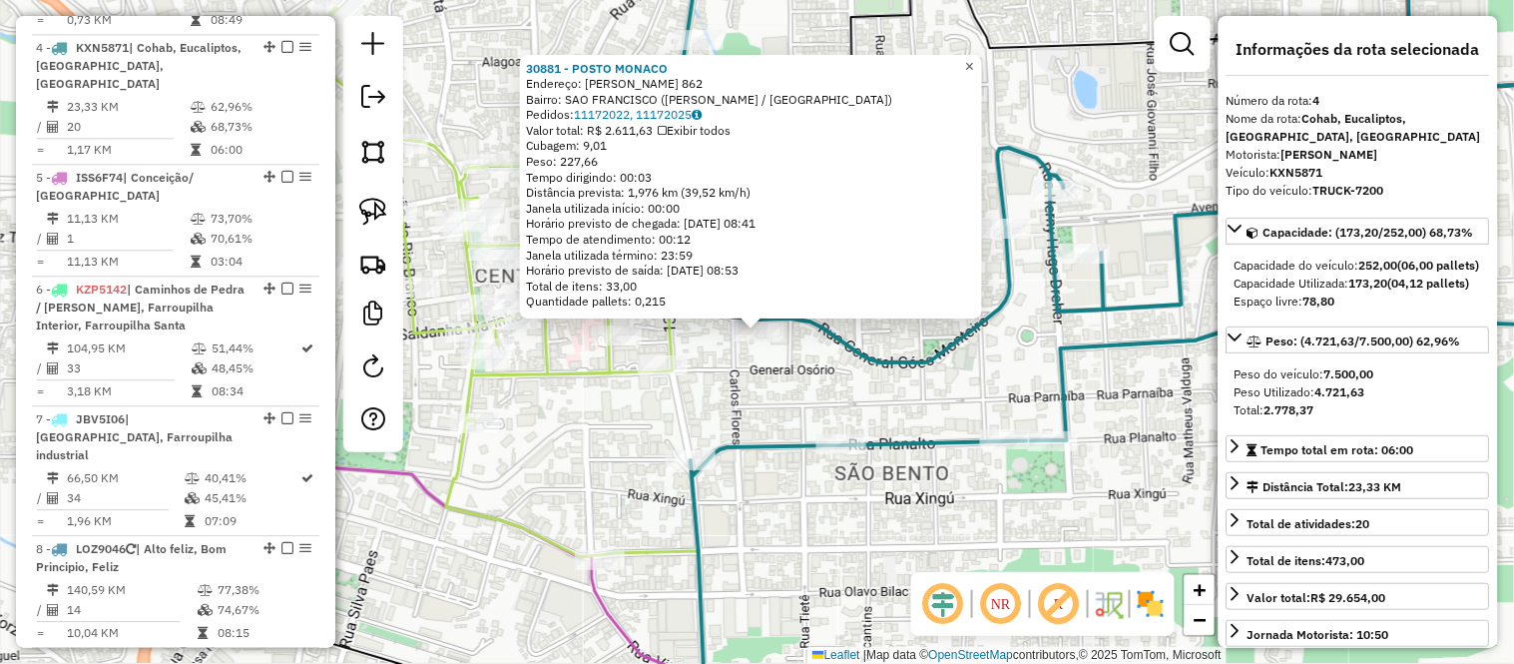
click at [978, 68] on link "×" at bounding box center [970, 67] width 24 height 24
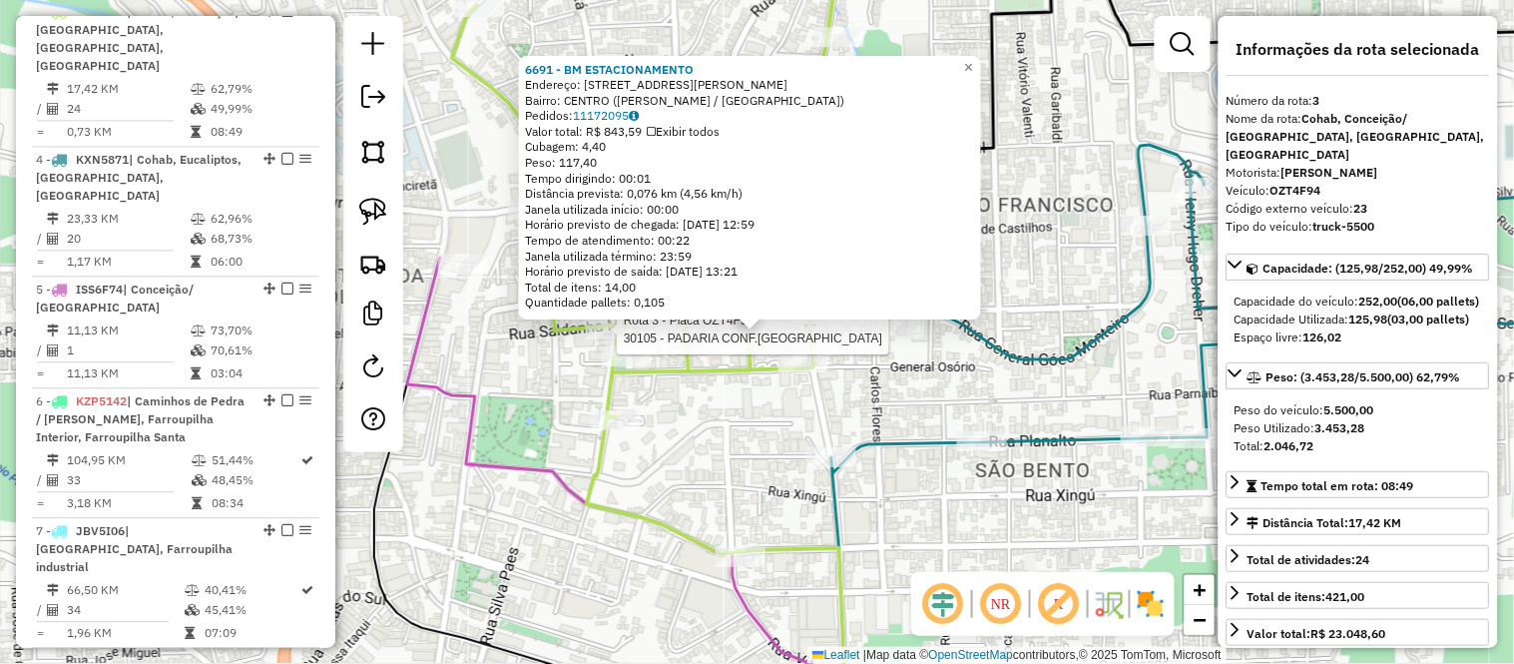
scroll to position [1031, 0]
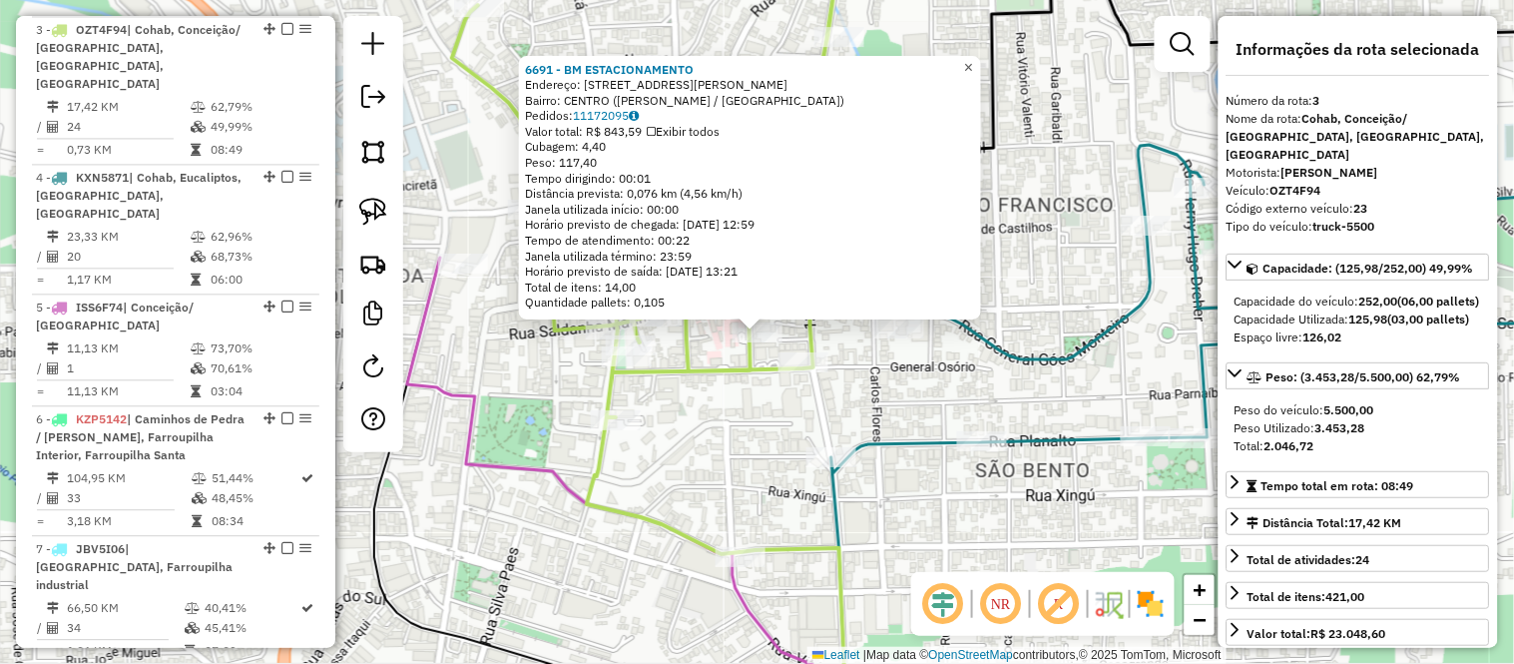
click at [973, 61] on span "×" at bounding box center [968, 67] width 9 height 17
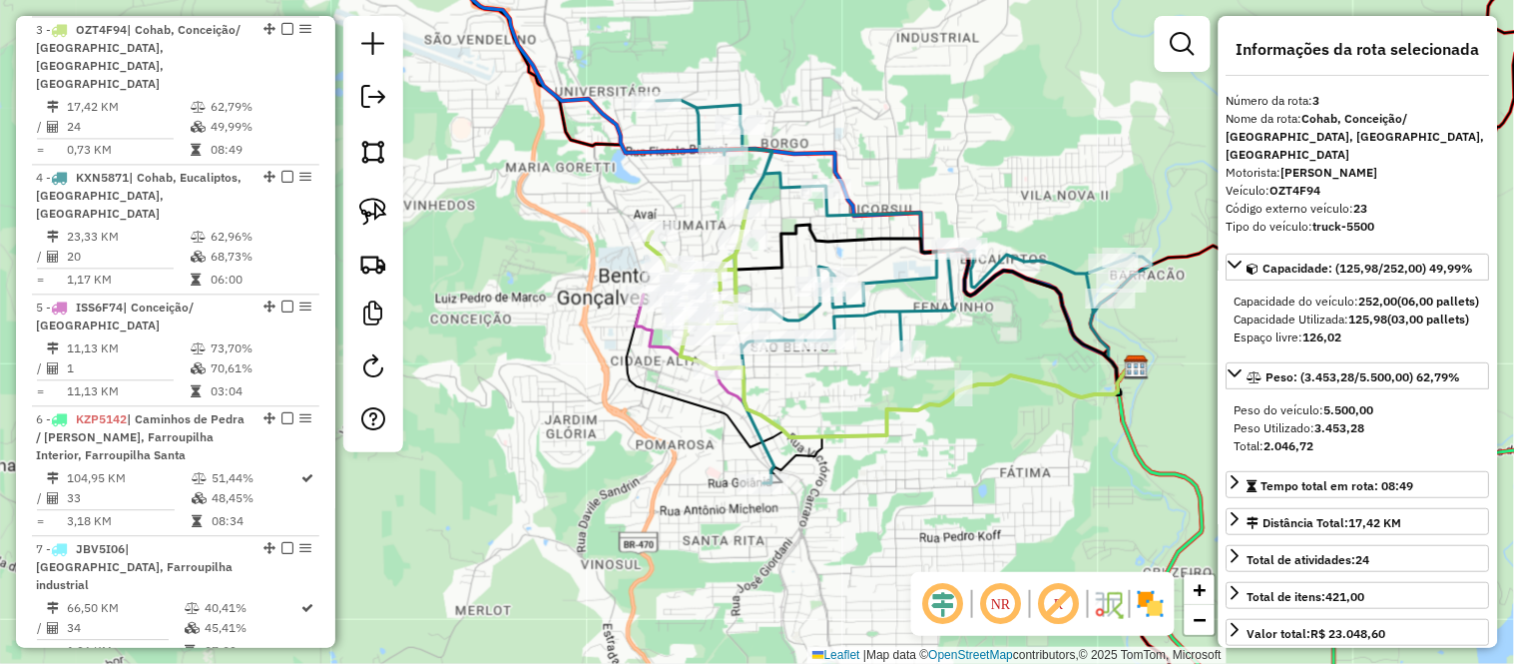
drag, startPoint x: 555, startPoint y: 210, endPoint x: 604, endPoint y: 339, distance: 138.7
click at [604, 339] on div "Janela de atendimento Grade de atendimento Capacidade Transportadoras Veículos …" at bounding box center [757, 332] width 1514 height 664
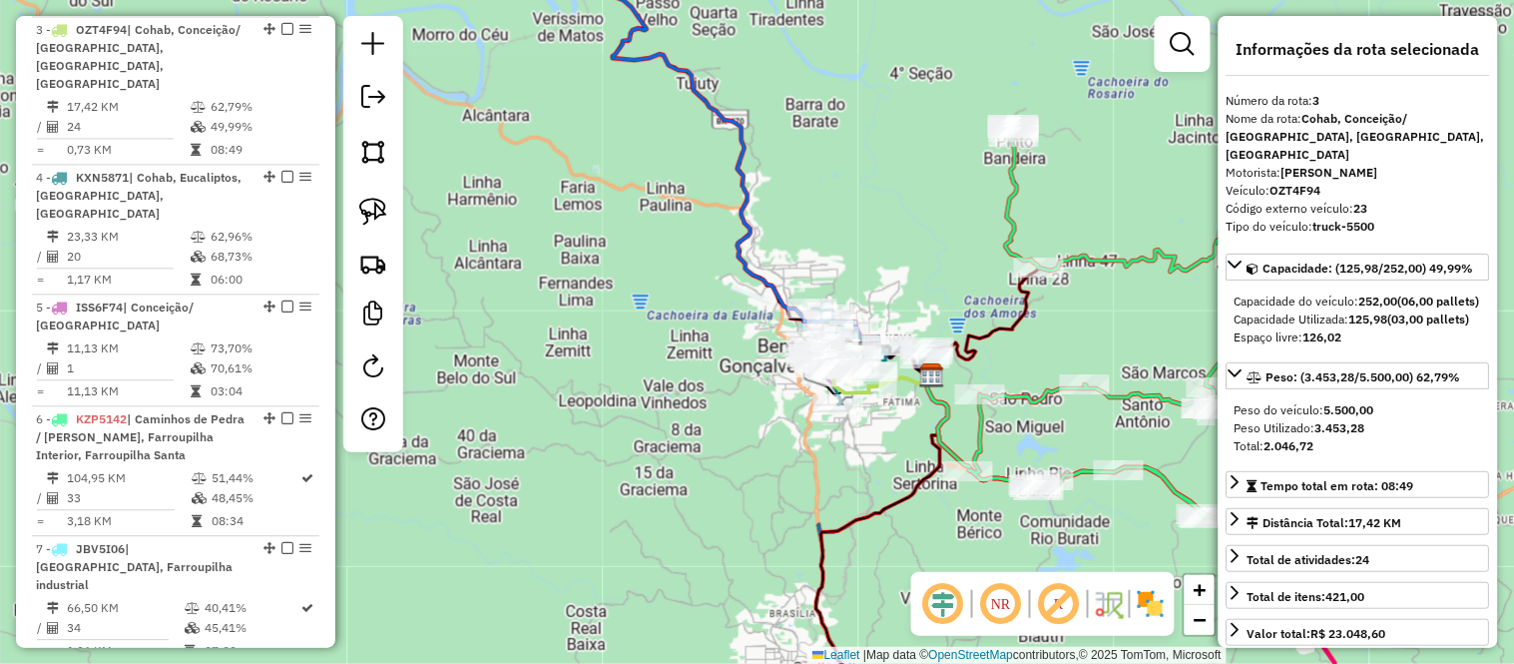
drag, startPoint x: 854, startPoint y: 214, endPoint x: 892, endPoint y: 501, distance: 289.9
click at [892, 501] on div "Janela de atendimento Grade de atendimento Capacidade Transportadoras Veículos …" at bounding box center [757, 332] width 1514 height 664
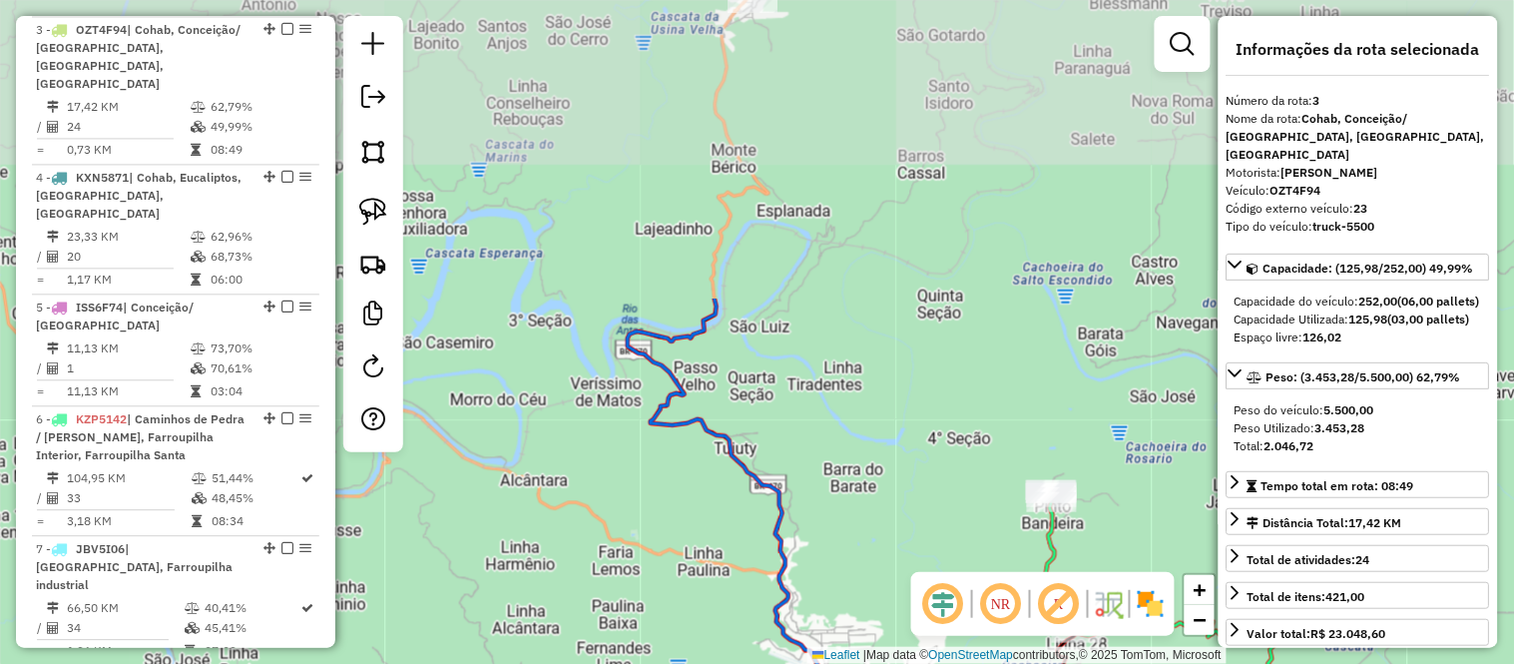
drag, startPoint x: 789, startPoint y: 301, endPoint x: 818, endPoint y: 482, distance: 182.9
click at [818, 482] on div "Janela de atendimento Grade de atendimento Capacidade Transportadoras Veículos …" at bounding box center [757, 332] width 1514 height 664
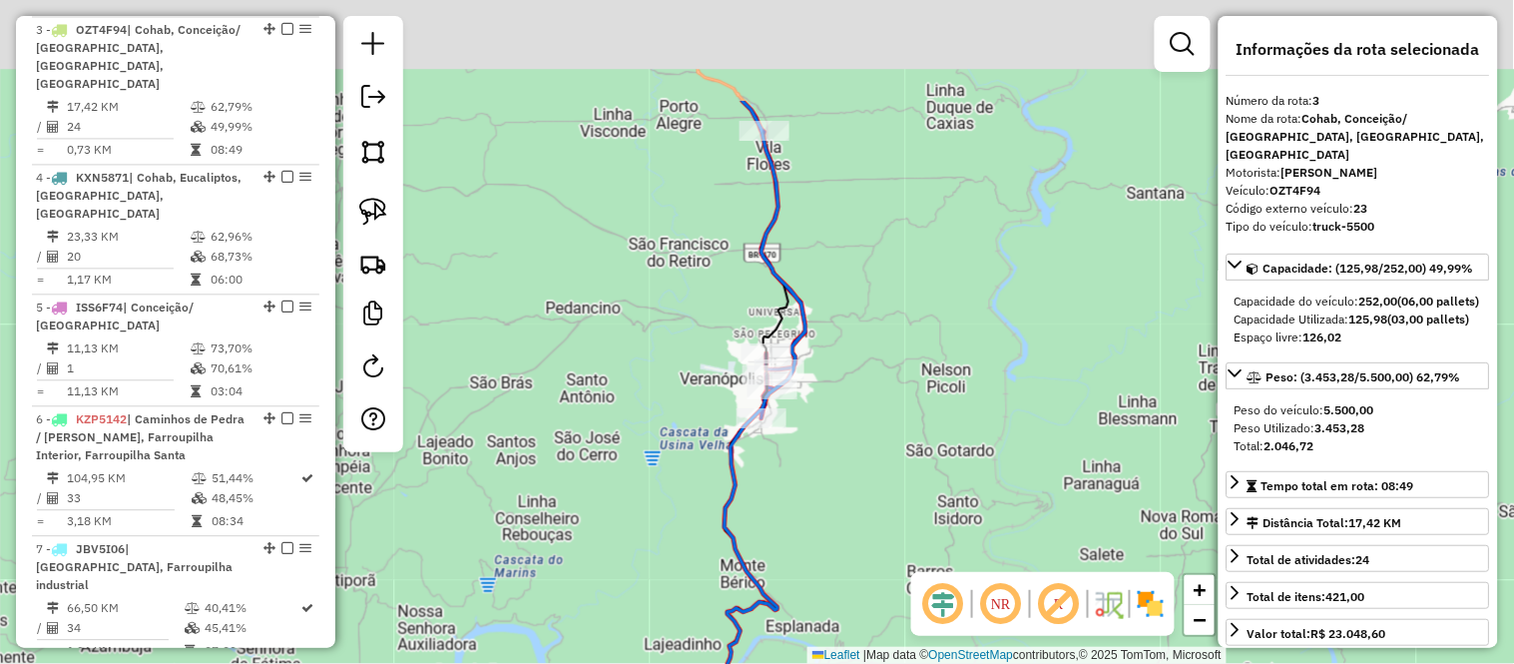
drag, startPoint x: 948, startPoint y: 271, endPoint x: 898, endPoint y: 445, distance: 180.7
click at [904, 447] on div "Janela de atendimento Grade de atendimento Capacidade Transportadoras Veículos …" at bounding box center [757, 332] width 1514 height 664
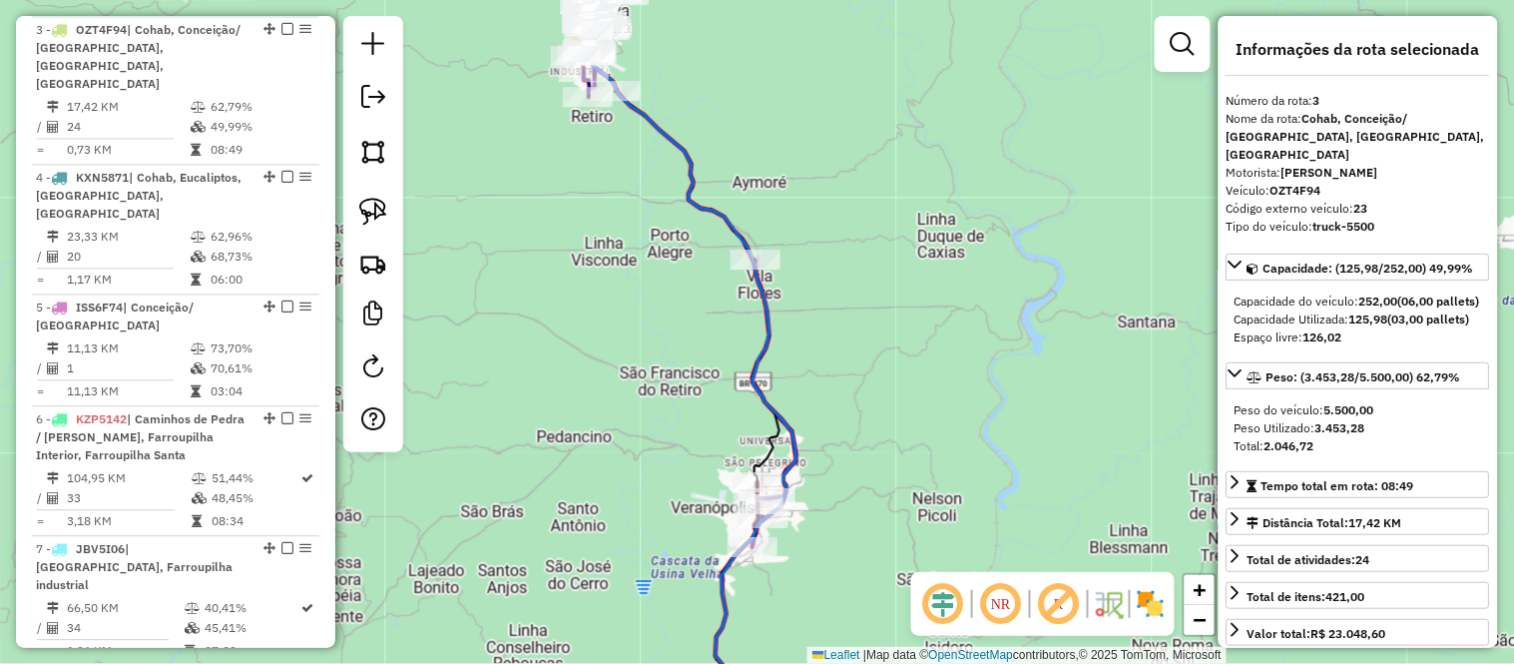
drag, startPoint x: 888, startPoint y: 243, endPoint x: 878, endPoint y: 351, distance: 109.2
click at [878, 351] on div "Janela de atendimento Grade de atendimento Capacidade Transportadoras Veículos …" at bounding box center [757, 332] width 1514 height 664
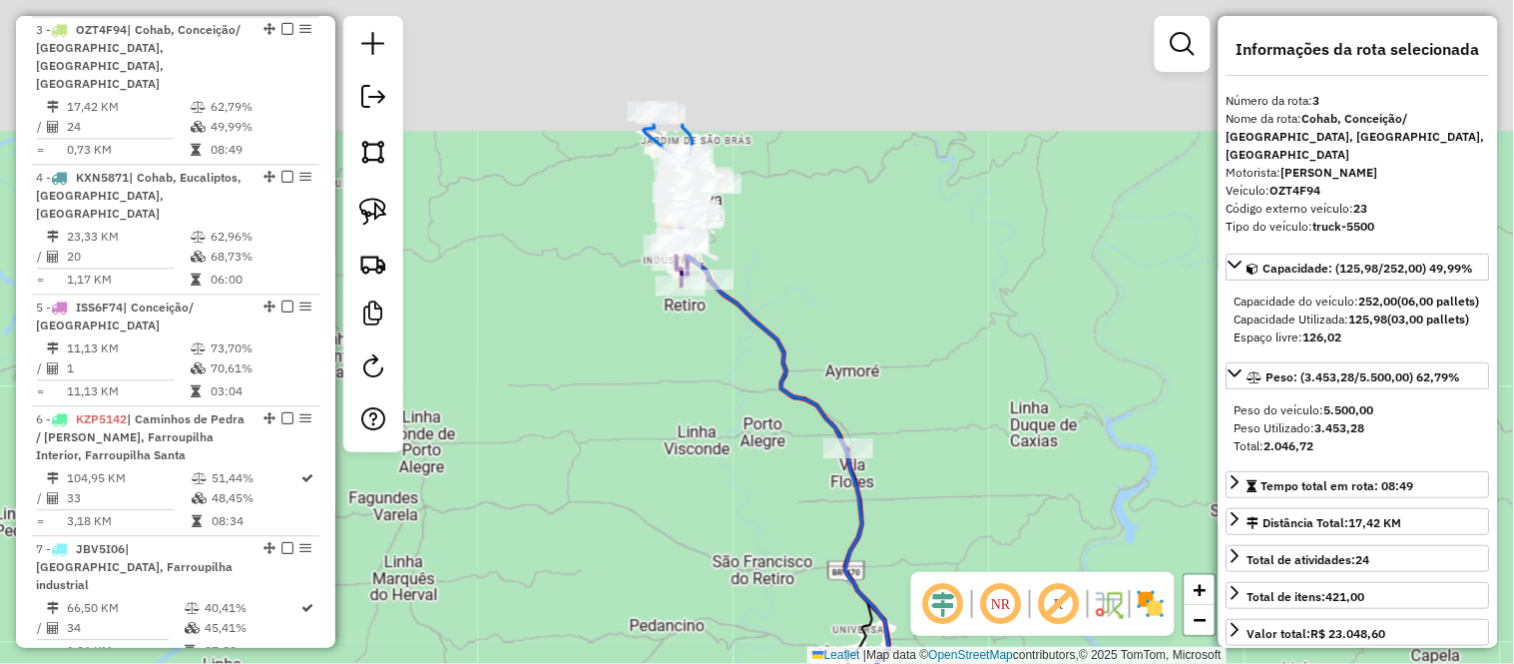
drag, startPoint x: 782, startPoint y: 95, endPoint x: 874, endPoint y: 284, distance: 210.7
click at [874, 284] on div "Janela de atendimento Grade de atendimento Capacidade Transportadoras Veículos …" at bounding box center [757, 332] width 1514 height 664
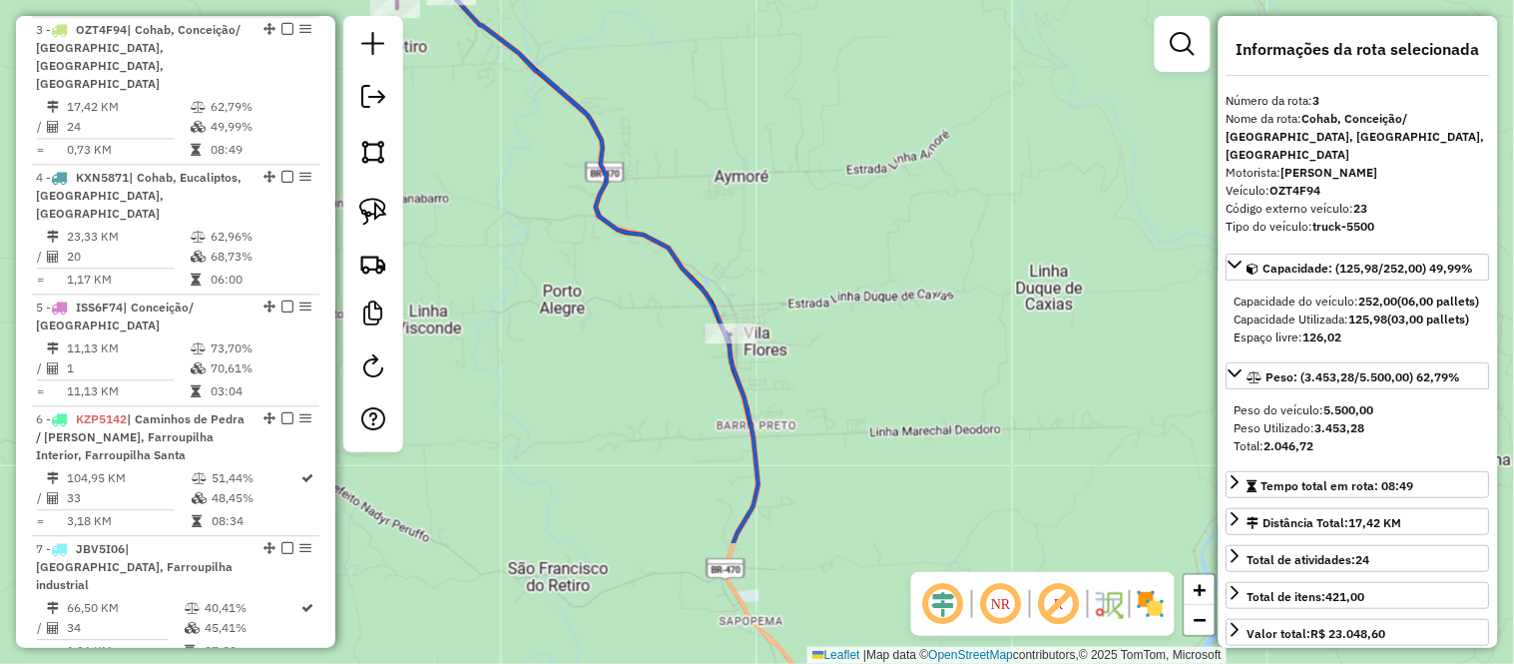
drag, startPoint x: 882, startPoint y: 444, endPoint x: 742, endPoint y: 215, distance: 269.2
click at [742, 216] on div "Janela de atendimento Grade de atendimento Capacidade Transportadoras Veículos …" at bounding box center [757, 332] width 1514 height 664
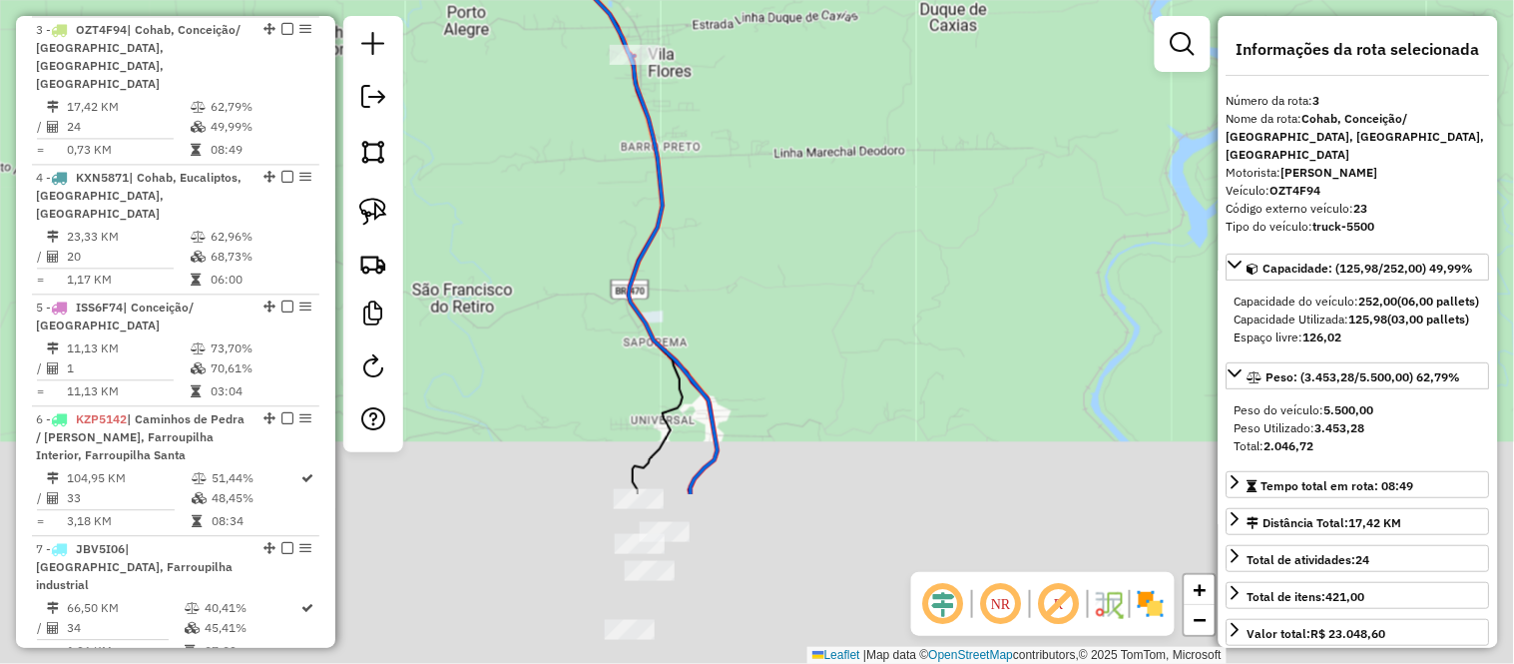
drag, startPoint x: 863, startPoint y: 427, endPoint x: 778, endPoint y: 111, distance: 327.5
click at [781, 133] on div "Janela de atendimento Grade de atendimento Capacidade Transportadoras Veículos …" at bounding box center [757, 332] width 1514 height 664
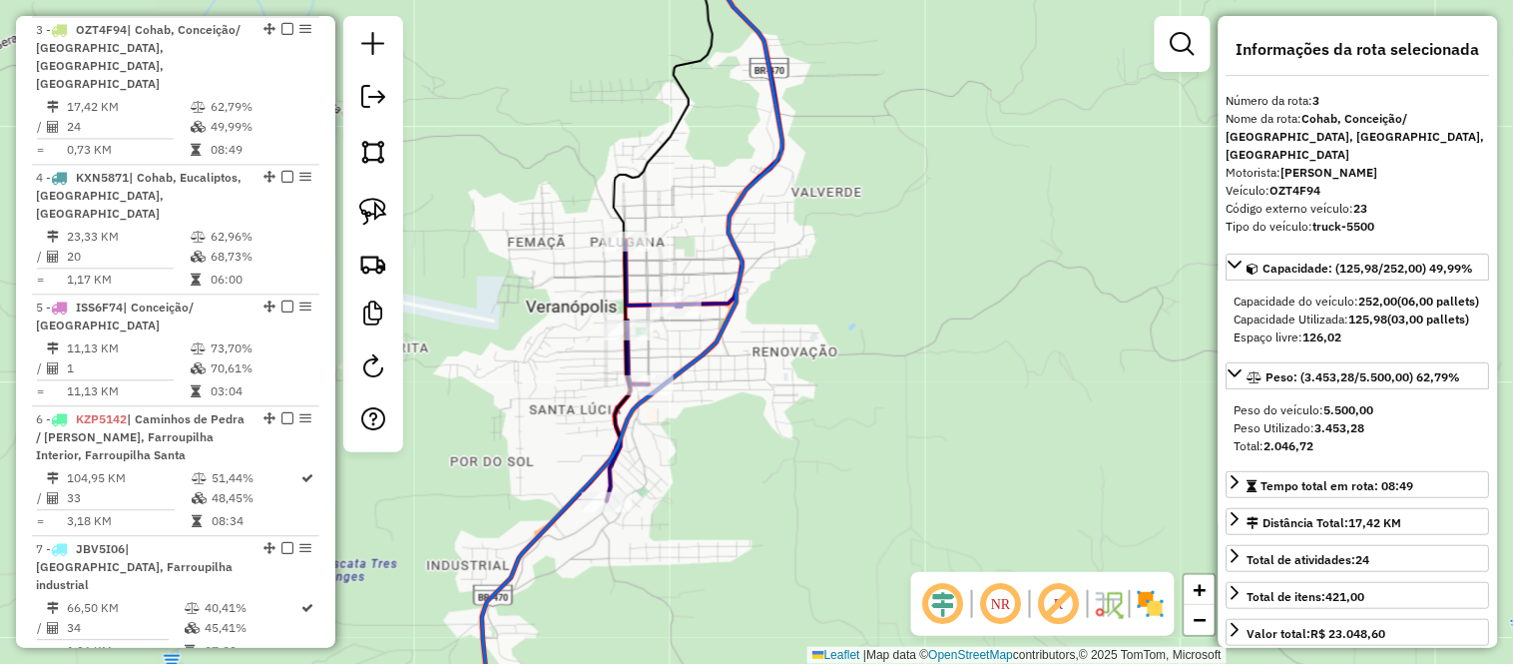
drag, startPoint x: 921, startPoint y: 117, endPoint x: 990, endPoint y: 567, distance: 455.3
click at [989, 565] on div "Janela de atendimento Grade de atendimento Capacidade Transportadoras Veículos …" at bounding box center [757, 332] width 1514 height 664
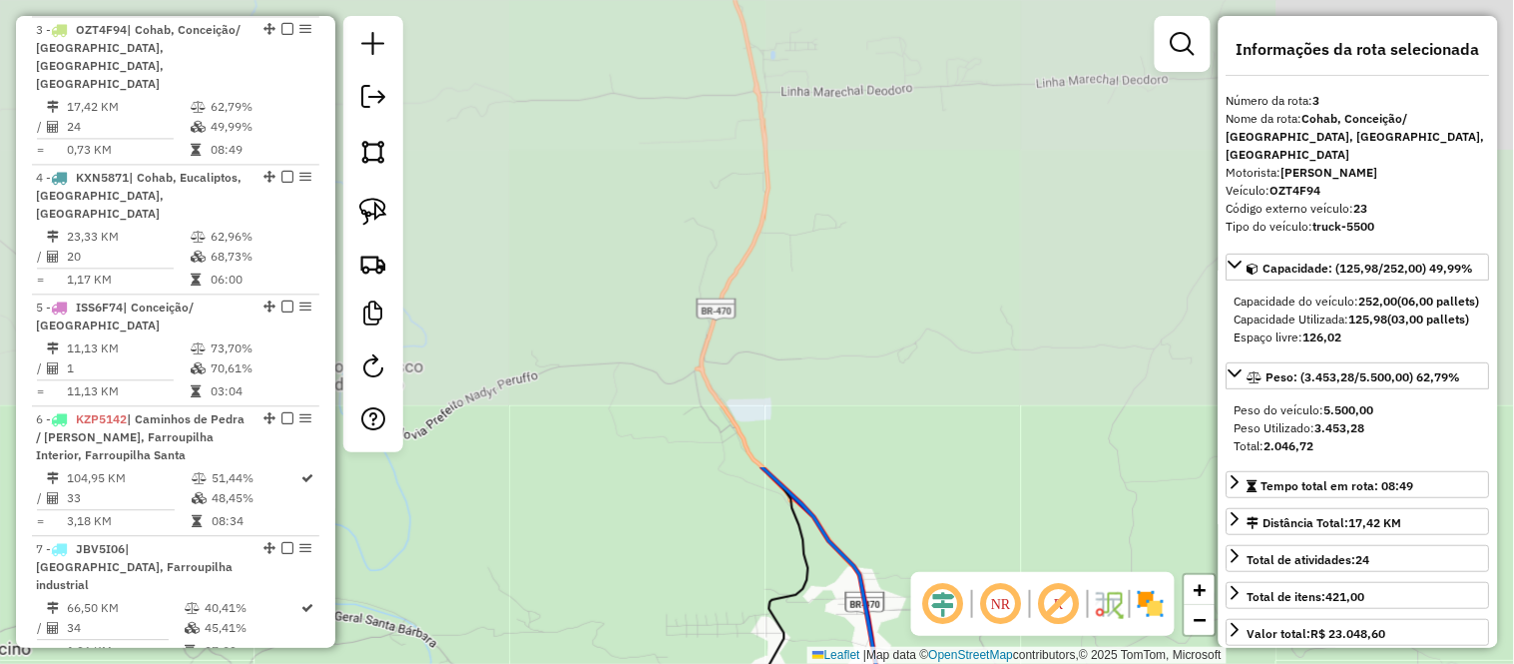
click at [932, 512] on div "Janela de atendimento Grade de atendimento Capacidade Transportadoras Veículos …" at bounding box center [757, 332] width 1514 height 664
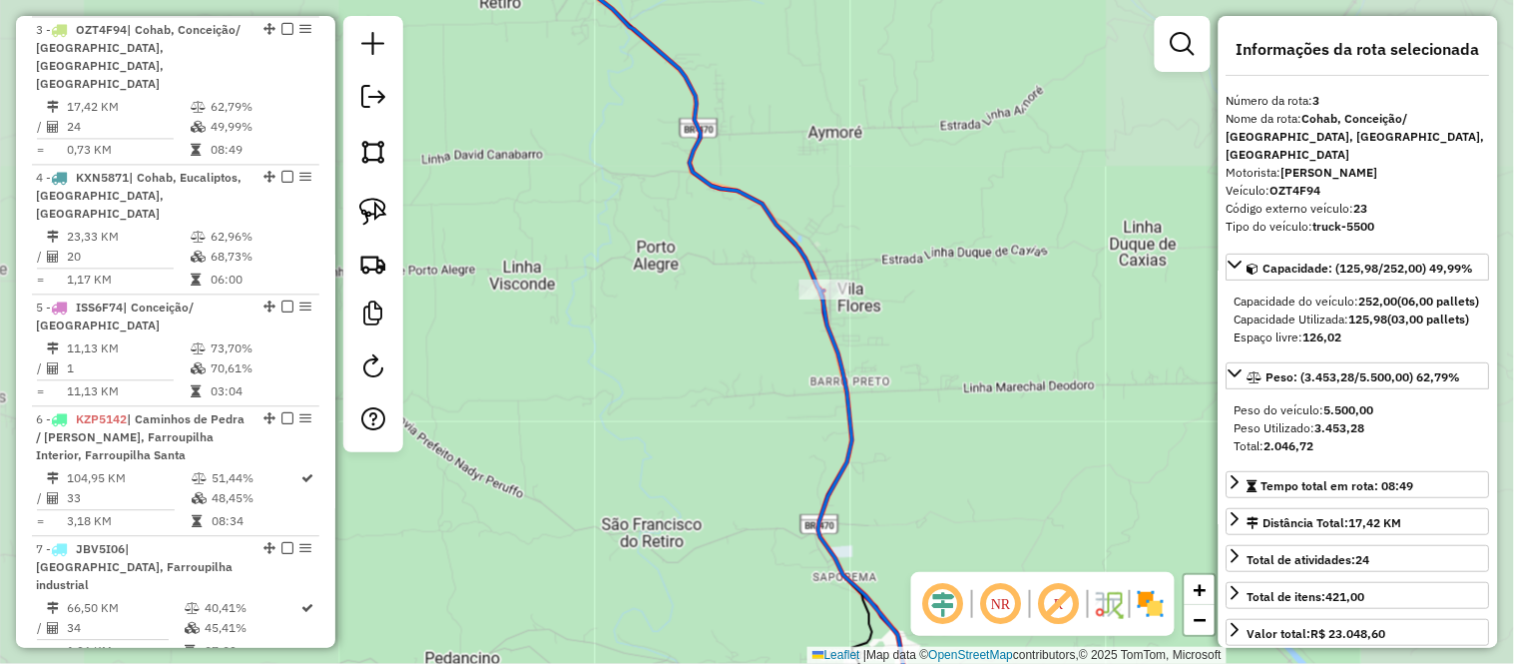
drag, startPoint x: 941, startPoint y: 181, endPoint x: 1032, endPoint y: 543, distance: 373.5
click at [1032, 545] on div "Janela de atendimento Grade de atendimento Capacidade Transportadoras Veículos …" at bounding box center [757, 332] width 1514 height 664
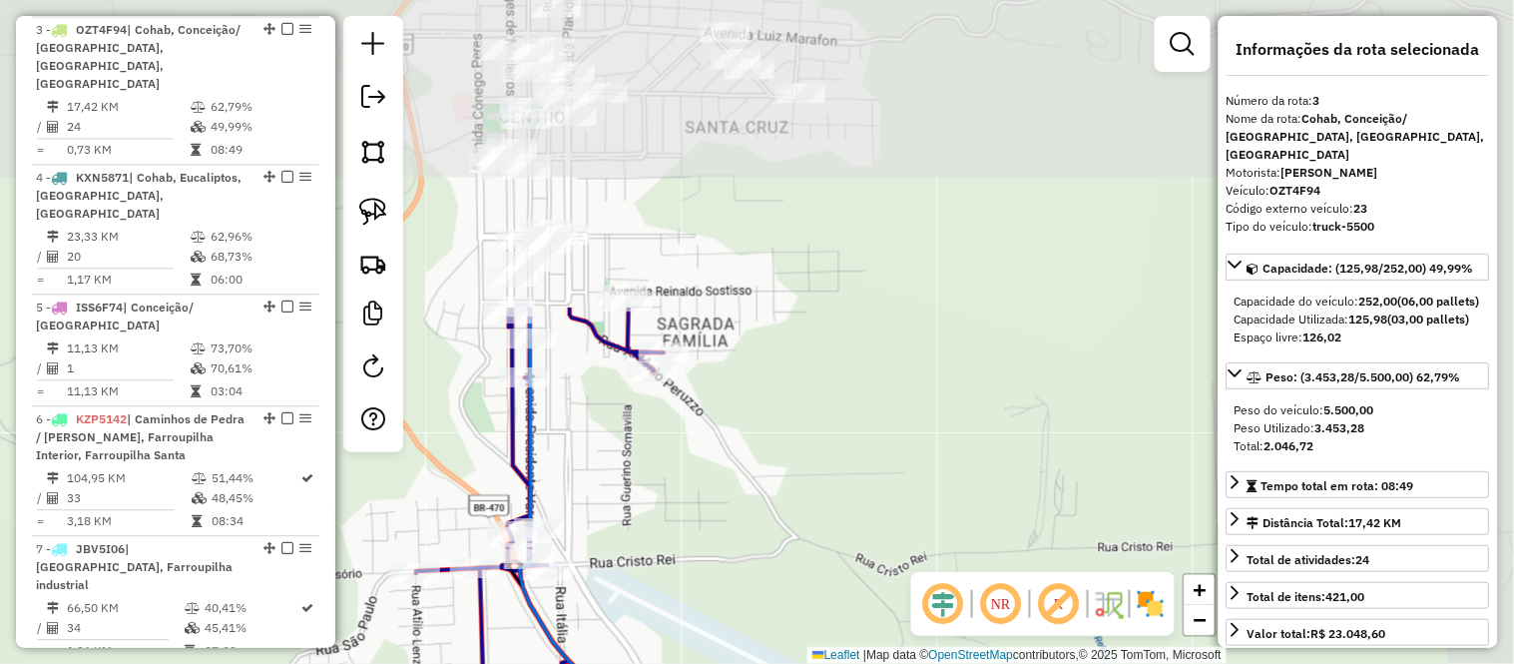
drag, startPoint x: 856, startPoint y: 126, endPoint x: 652, endPoint y: 527, distance: 450.4
click at [652, 527] on div "Janela de atendimento Grade de atendimento Capacidade Transportadoras Veículos …" at bounding box center [757, 332] width 1514 height 664
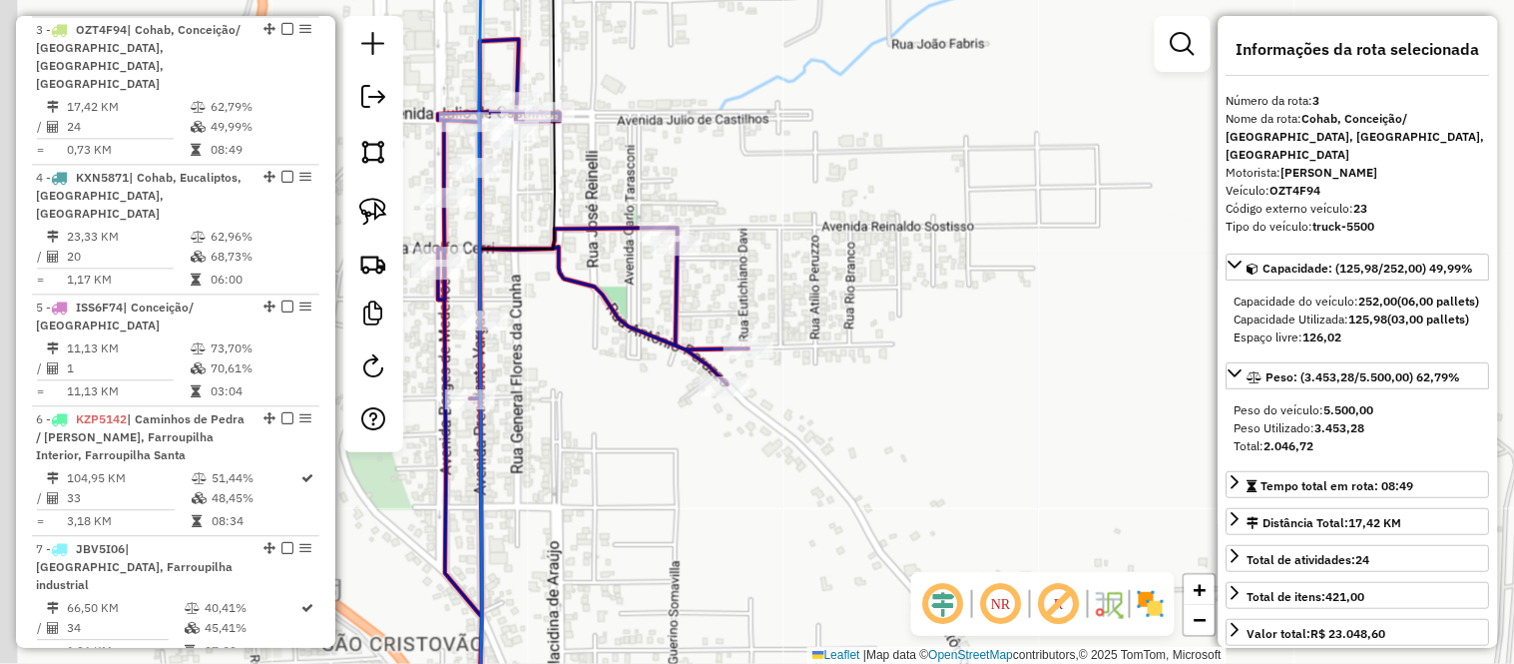
drag, startPoint x: 562, startPoint y: 310, endPoint x: 840, endPoint y: 305, distance: 278.5
click at [840, 305] on div "Janela de atendimento Grade de atendimento Capacidade Transportadoras Veículos …" at bounding box center [757, 332] width 1514 height 664
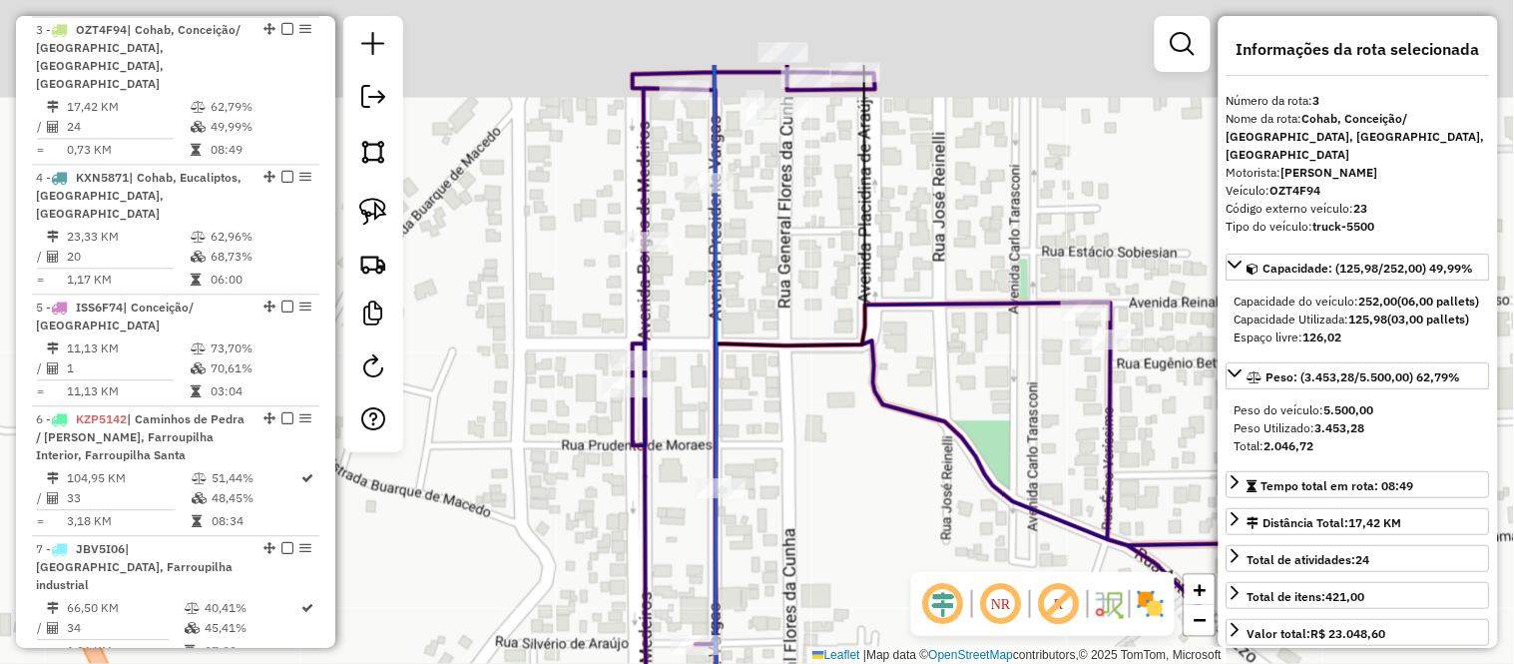
drag, startPoint x: 703, startPoint y: 281, endPoint x: 703, endPoint y: 296, distance: 15.0
click at [703, 296] on div "Janela de atendimento Grade de atendimento Capacidade Transportadoras Veículos …" at bounding box center [757, 332] width 1514 height 664
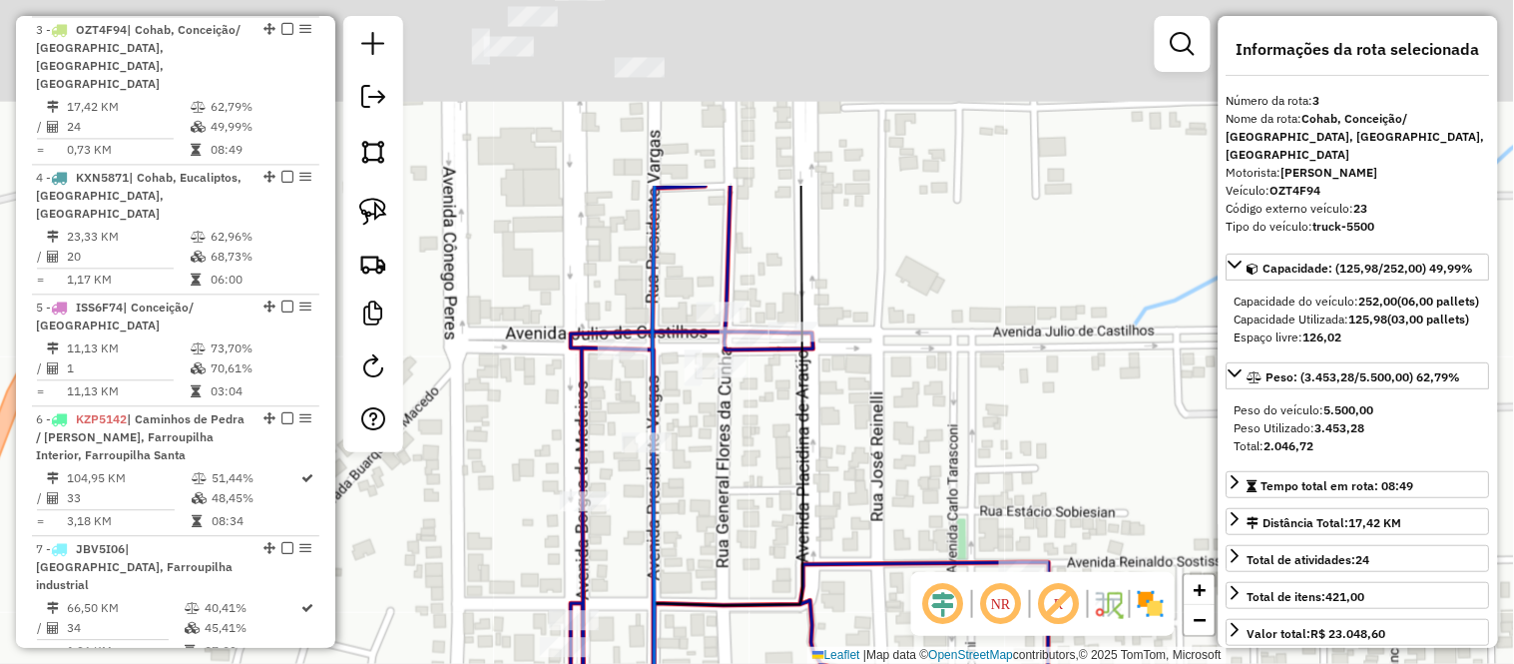
drag, startPoint x: 1018, startPoint y: 54, endPoint x: 956, endPoint y: 494, distance: 444.5
click at [956, 494] on div "Janela de atendimento Grade de atendimento Capacidade Transportadoras Veículos …" at bounding box center [757, 332] width 1514 height 664
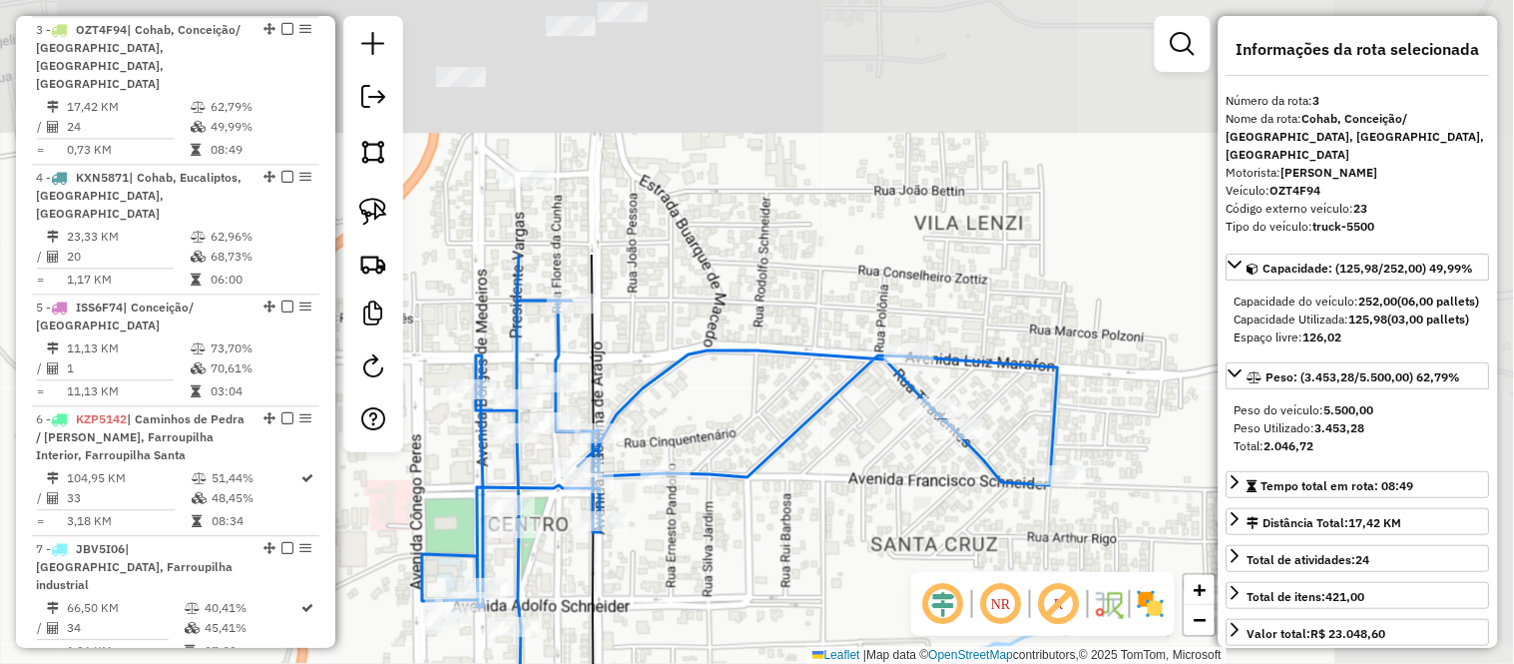
drag, startPoint x: 915, startPoint y: 107, endPoint x: 710, endPoint y: 394, distance: 353.4
click at [710, 394] on div "Janela de atendimento Grade de atendimento Capacidade Transportadoras Veículos …" at bounding box center [757, 332] width 1514 height 664
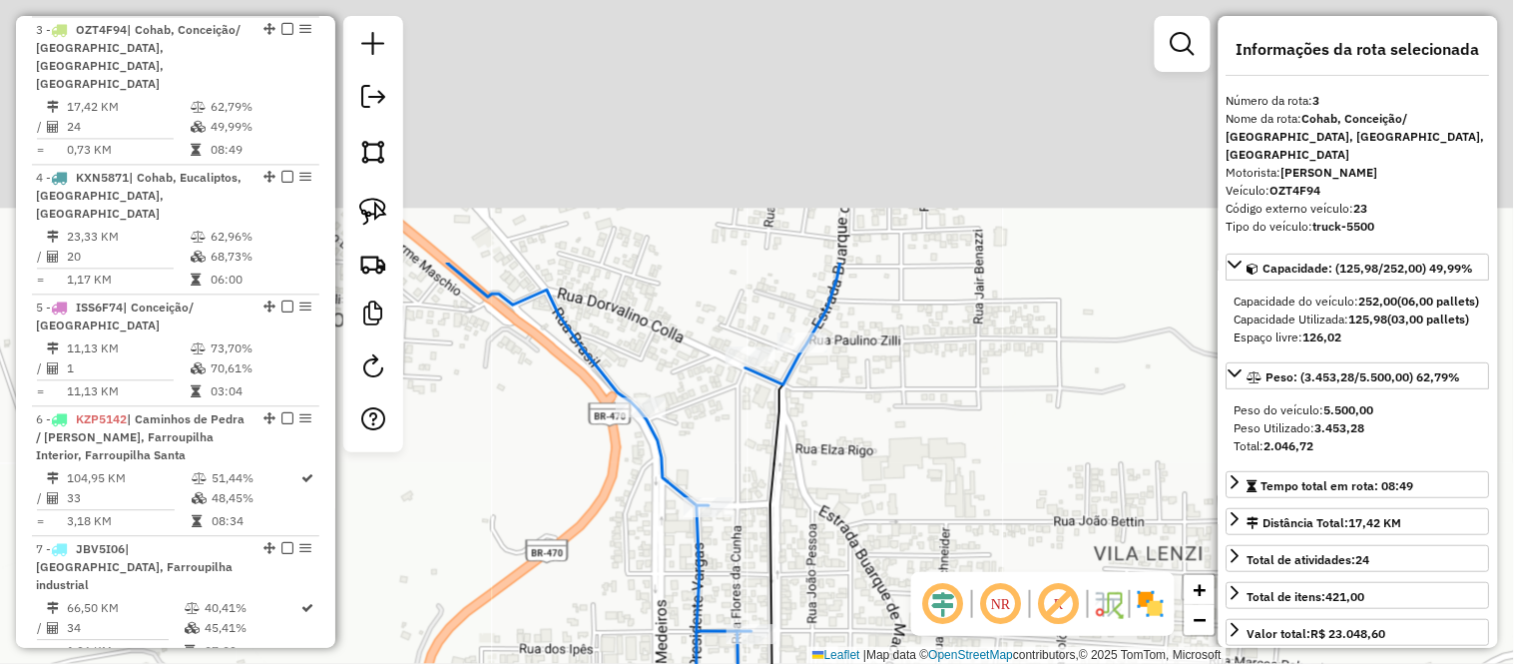
drag, startPoint x: 776, startPoint y: 135, endPoint x: 995, endPoint y: 477, distance: 406.1
click at [995, 482] on div "Janela de atendimento Grade de atendimento Capacidade Transportadoras Veículos …" at bounding box center [757, 332] width 1514 height 664
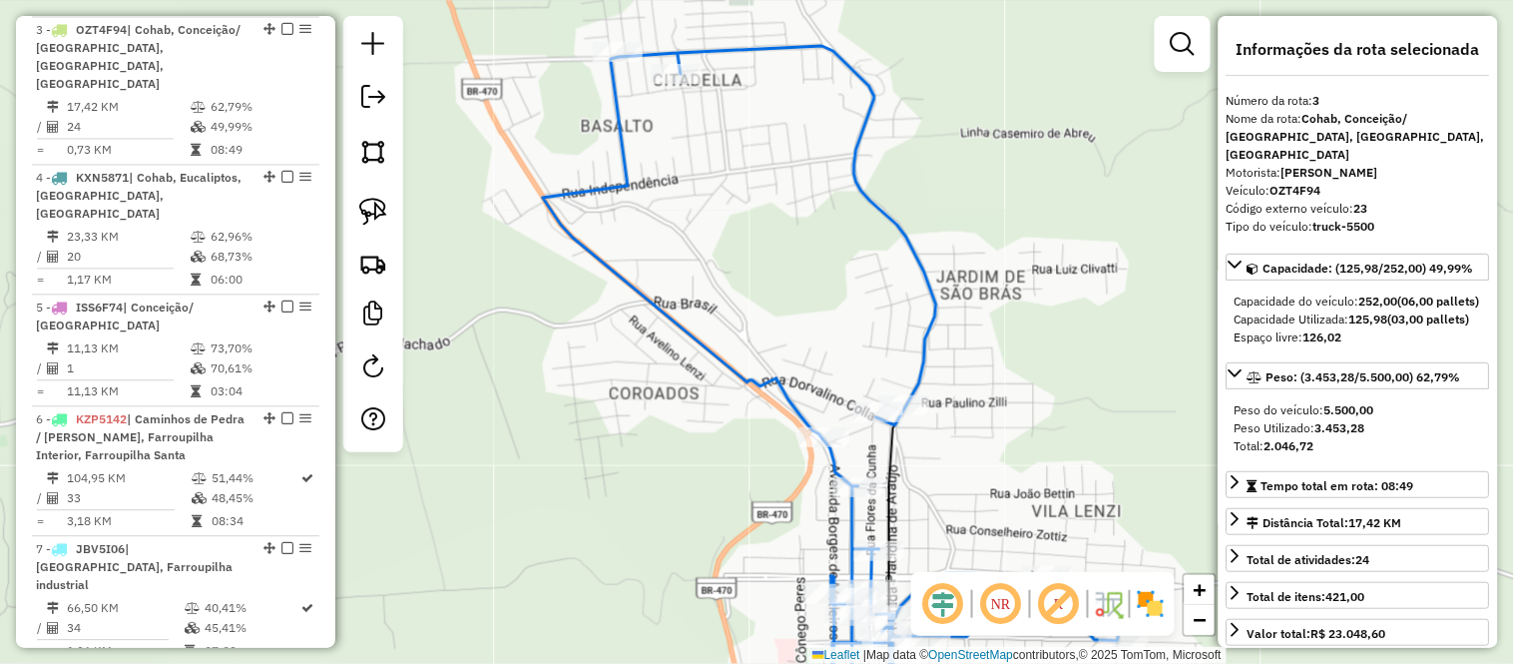
drag, startPoint x: 964, startPoint y: 417, endPoint x: 768, endPoint y: -77, distance: 531.3
click at [768, 0] on html "Aguarde... Pop-up bloqueado! Seu navegador bloqueou automáticamente a abertura …" at bounding box center [757, 332] width 1514 height 664
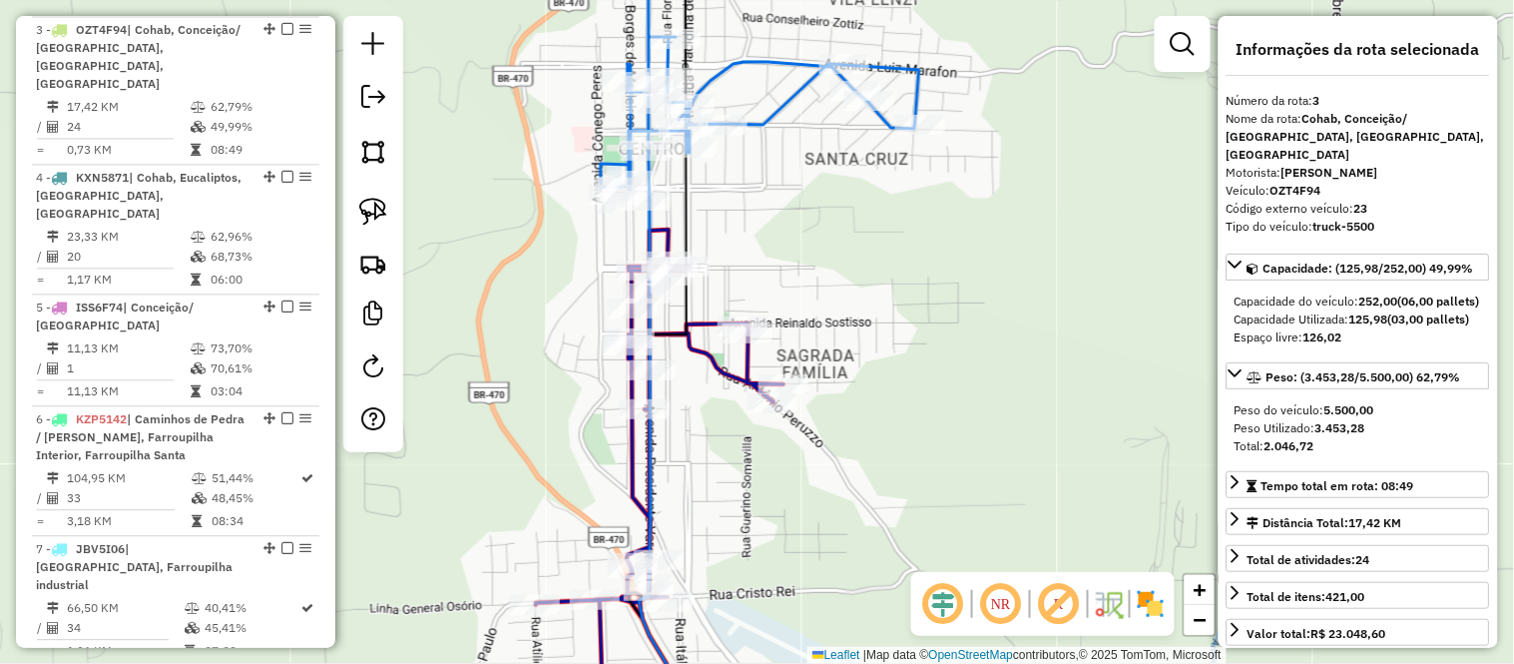
drag, startPoint x: 801, startPoint y: 266, endPoint x: 831, endPoint y: 476, distance: 211.7
click at [830, 475] on div "Janela de atendimento Grade de atendimento Capacidade Transportadoras Veículos …" at bounding box center [757, 332] width 1514 height 664
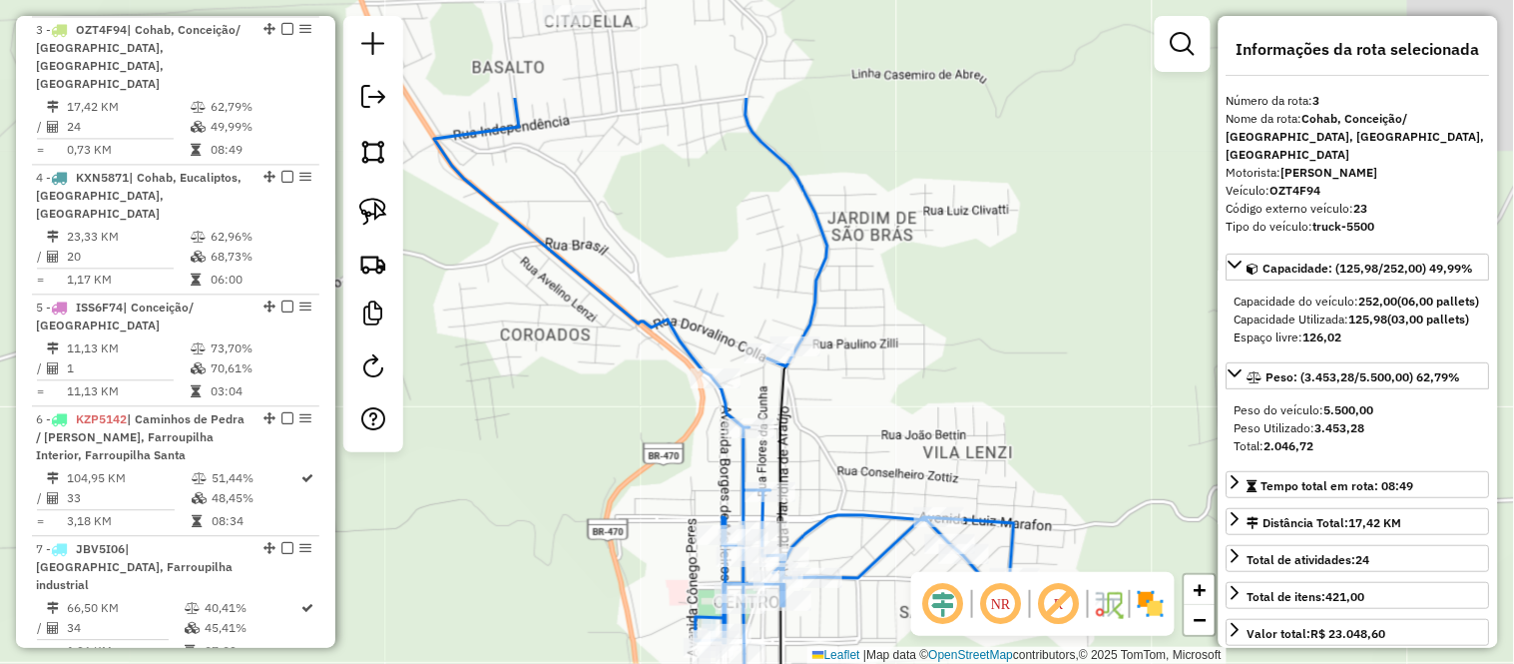
drag, startPoint x: 893, startPoint y: 137, endPoint x: 966, endPoint y: 305, distance: 183.7
click at [966, 305] on div "Janela de atendimento Grade de atendimento Capacidade Transportadoras Veículos …" at bounding box center [757, 332] width 1514 height 664
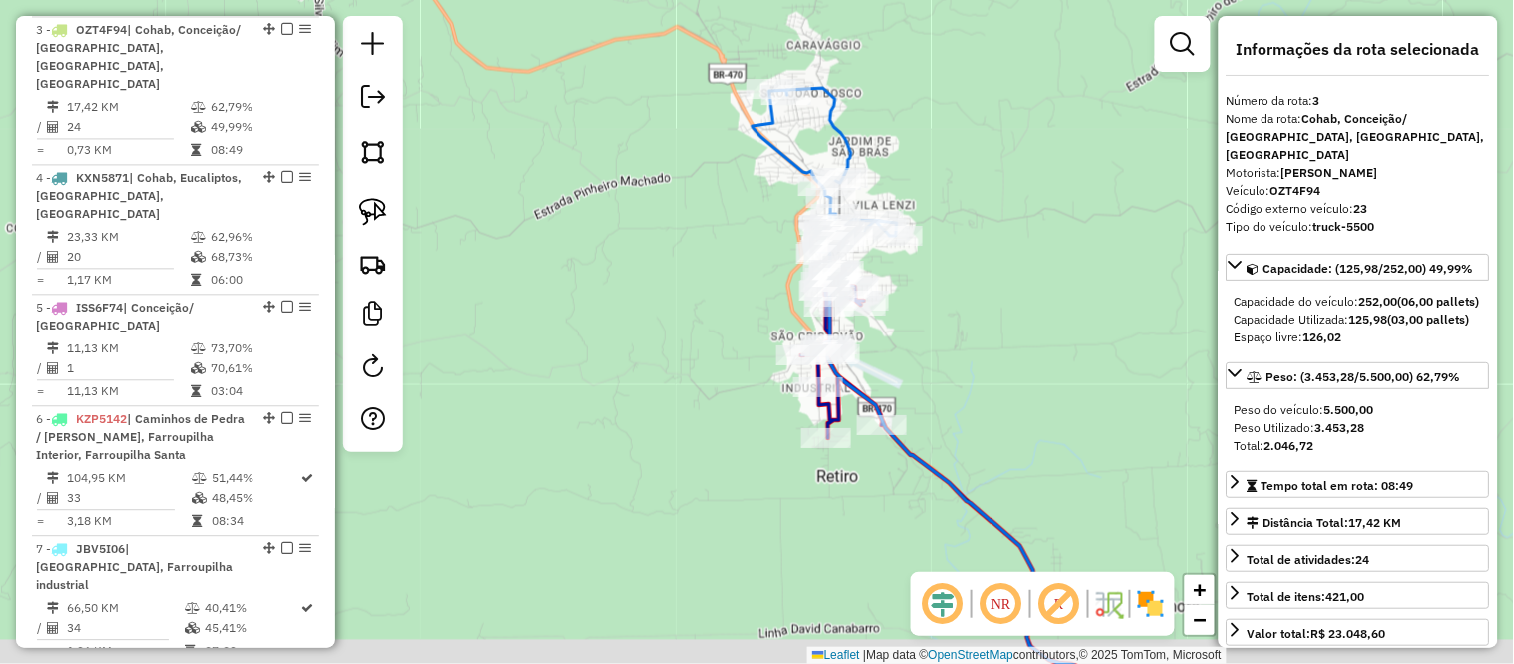
drag, startPoint x: 941, startPoint y: 415, endPoint x: 868, endPoint y: 234, distance: 195.7
click at [869, 234] on div "Janela de atendimento Grade de atendimento Capacidade Transportadoras Veículos …" at bounding box center [757, 332] width 1514 height 664
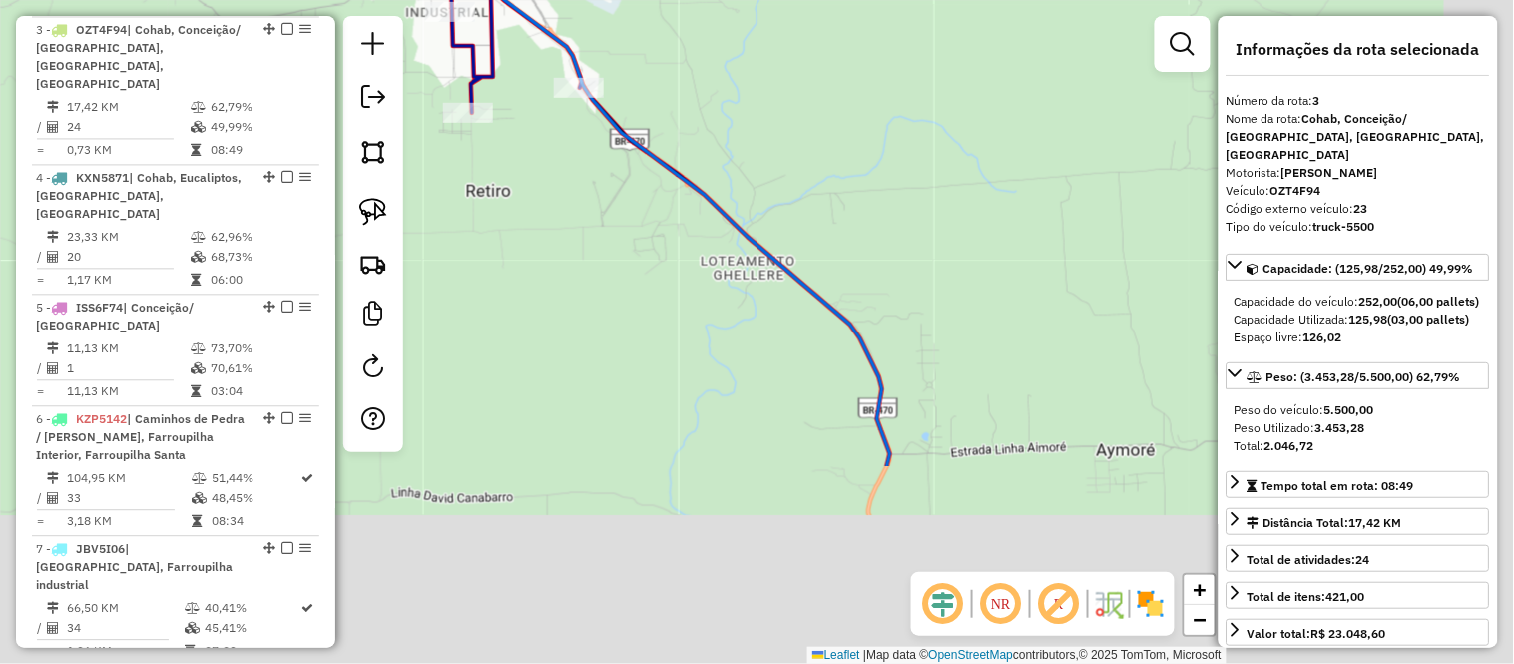
drag, startPoint x: 1045, startPoint y: 391, endPoint x: 800, endPoint y: 106, distance: 375.8
click at [806, 112] on div "Janela de atendimento Grade de atendimento Capacidade Transportadoras Veículos …" at bounding box center [757, 332] width 1514 height 664
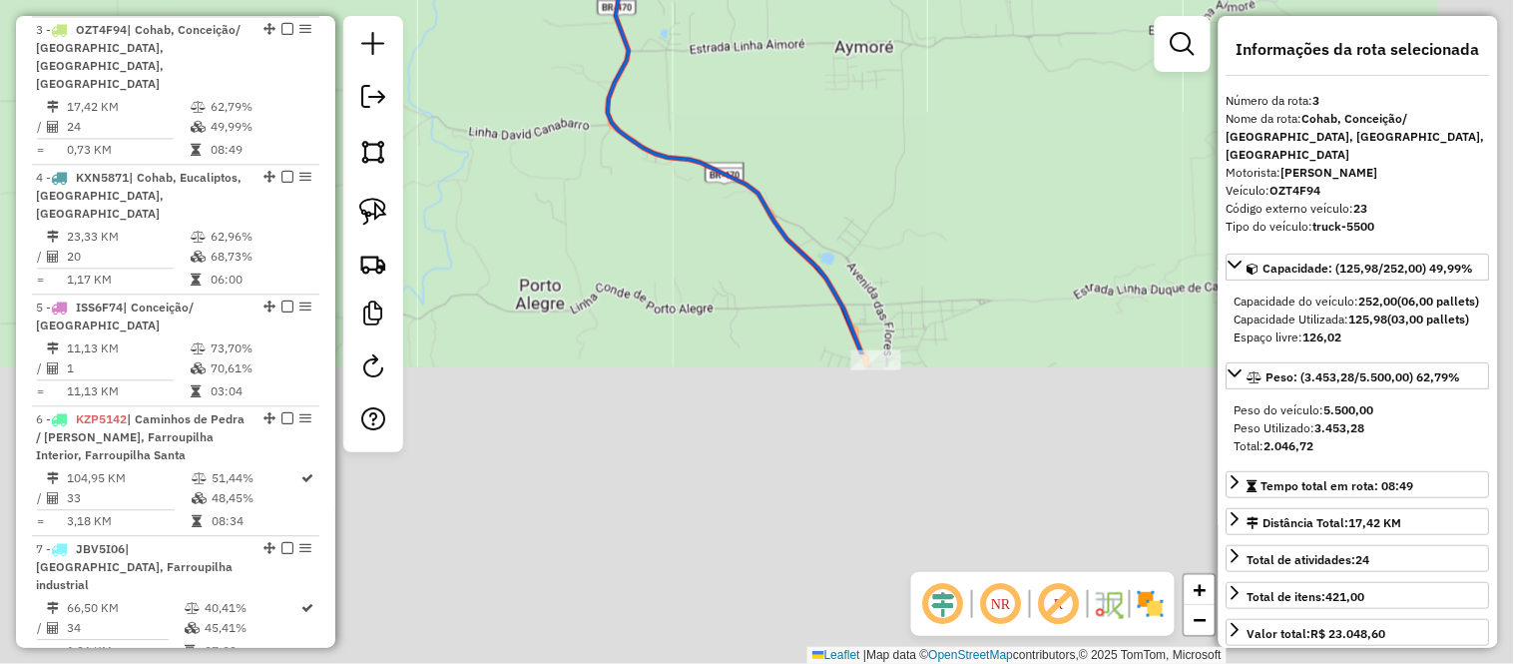
drag, startPoint x: 955, startPoint y: 469, endPoint x: 722, endPoint y: 91, distance: 444.5
click at [722, 92] on div "Janela de atendimento Grade de atendimento Capacidade Transportadoras Veículos …" at bounding box center [757, 332] width 1514 height 664
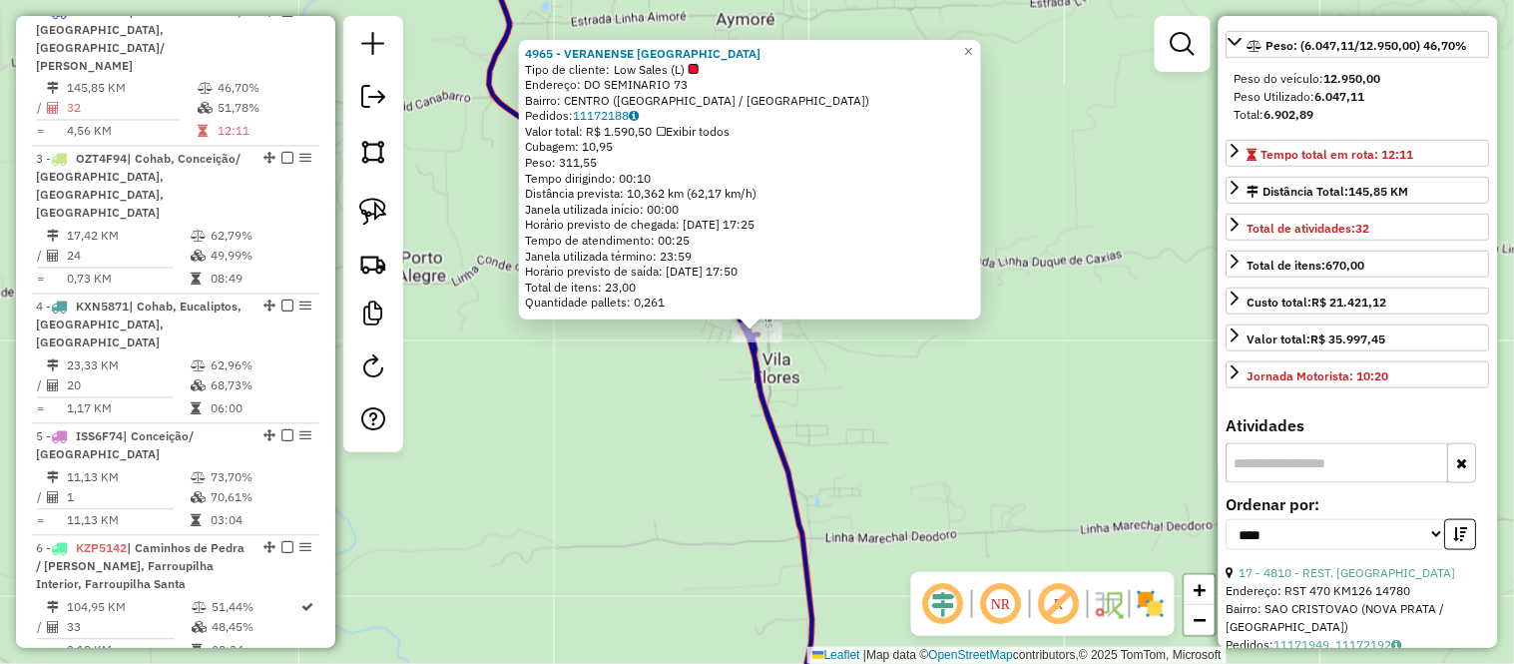
scroll to position [332, 0]
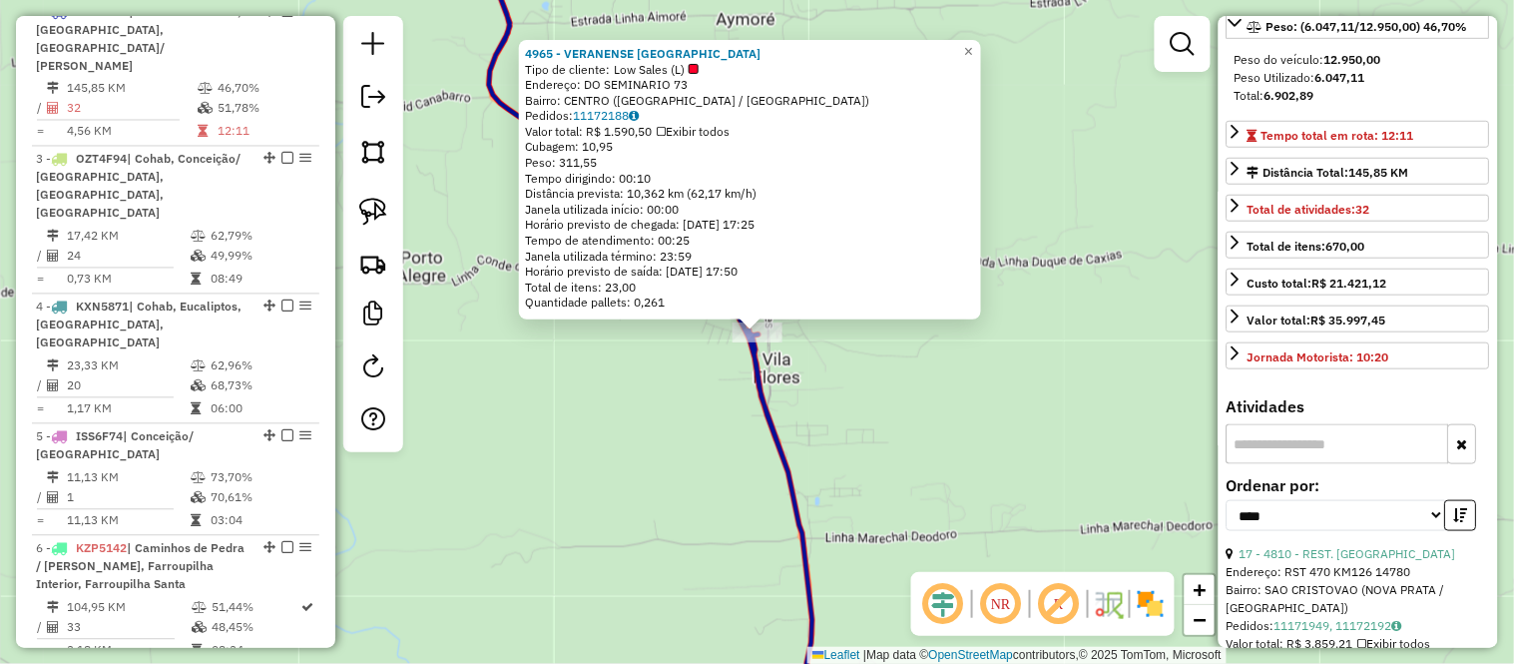
click at [1369, 463] on input "text" at bounding box center [1338, 444] width 223 height 40
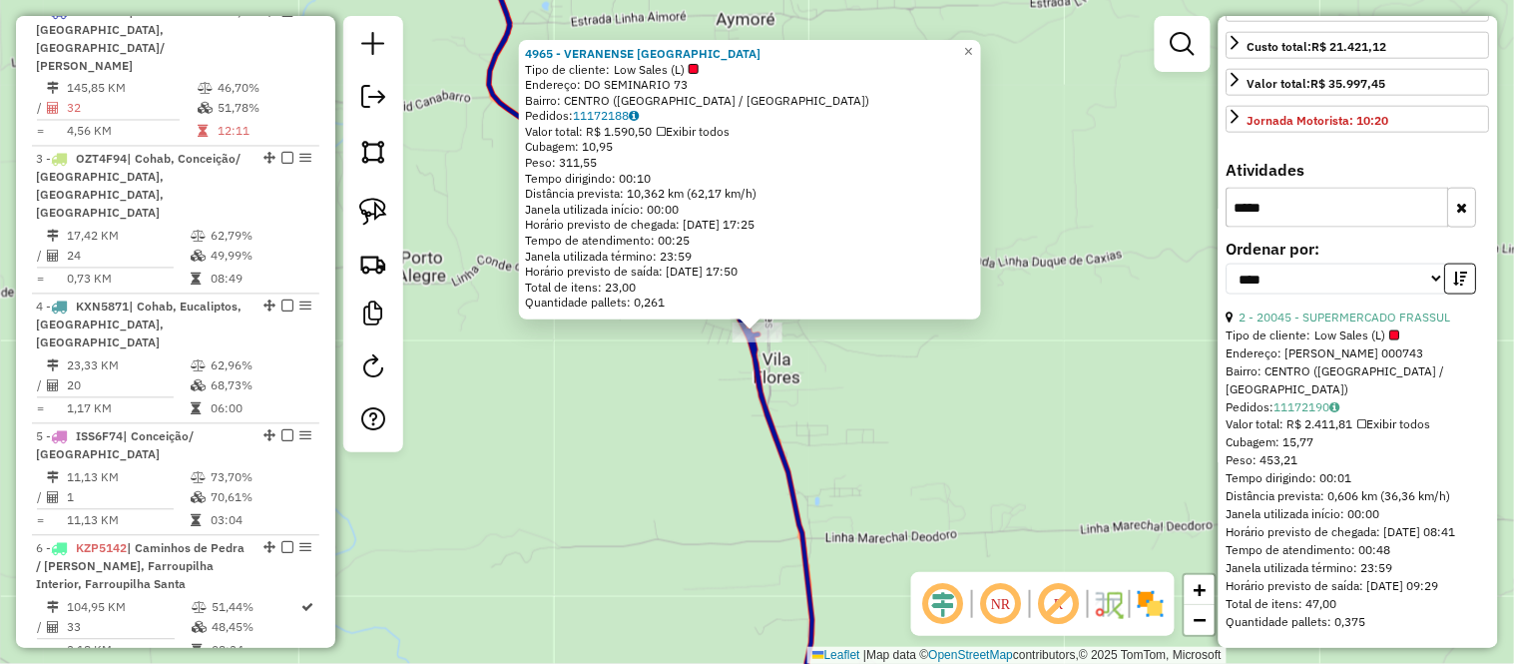
scroll to position [584, 0]
click at [973, 43] on span "×" at bounding box center [968, 51] width 9 height 17
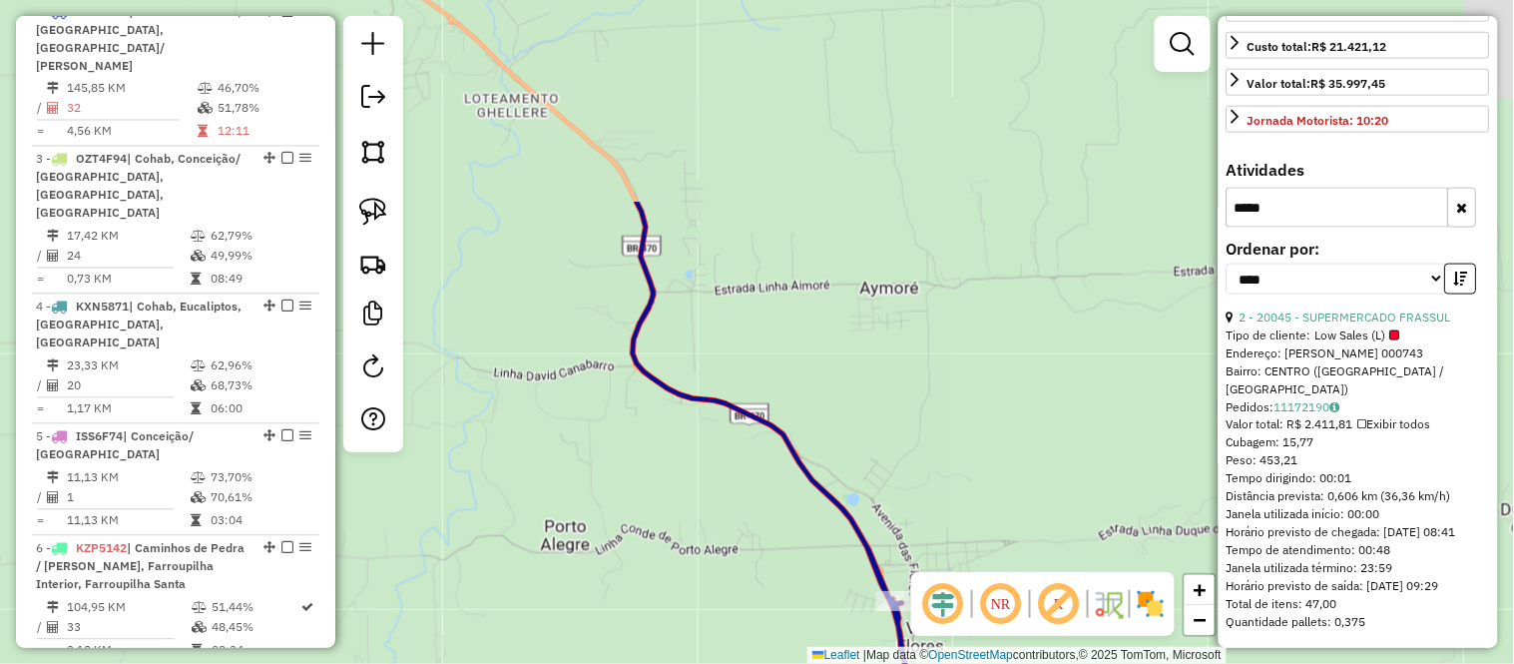
drag, startPoint x: 822, startPoint y: 300, endPoint x: 902, endPoint y: 449, distance: 168.8
click at [902, 449] on div "Janela de atendimento Grade de atendimento Capacidade Transportadoras Veículos …" at bounding box center [757, 332] width 1514 height 664
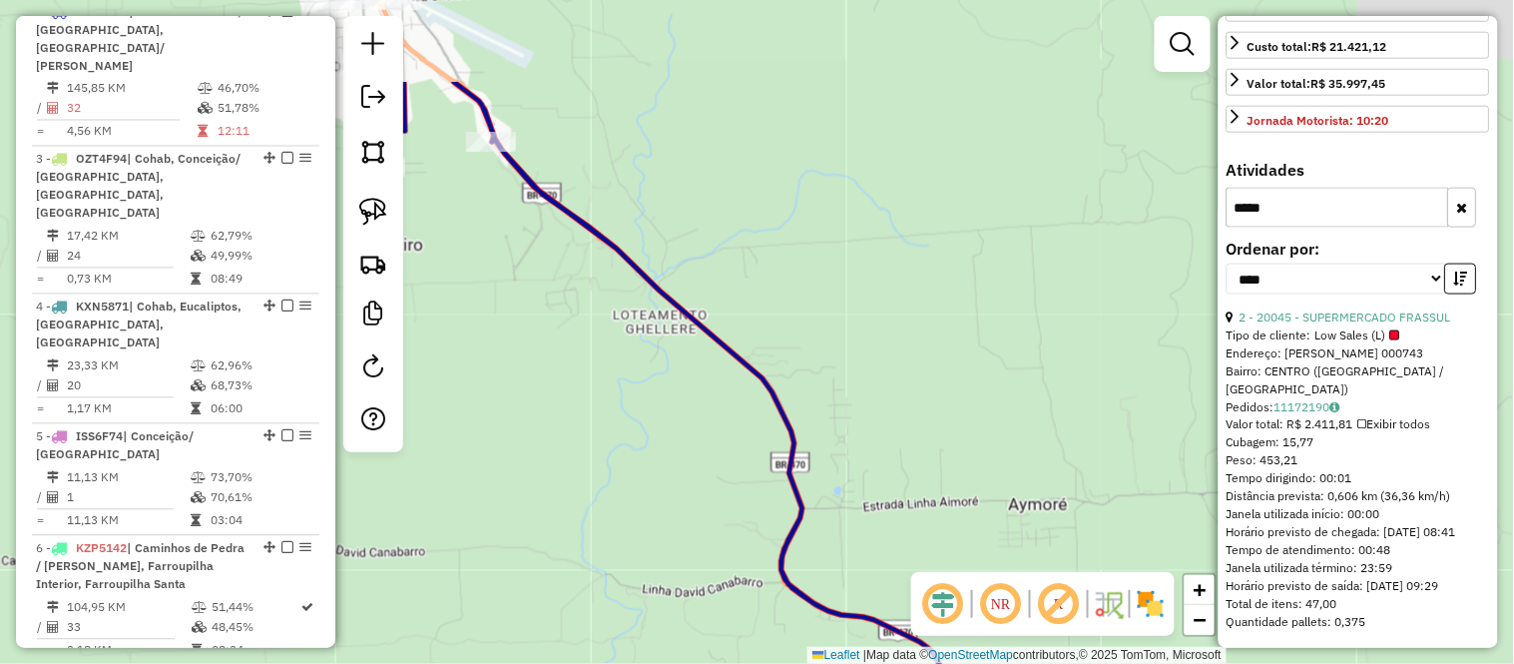
drag, startPoint x: 770, startPoint y: 294, endPoint x: 908, endPoint y: 401, distance: 174.3
click at [914, 405] on div "Janela de atendimento Grade de atendimento Capacidade Transportadoras Veículos …" at bounding box center [757, 332] width 1514 height 664
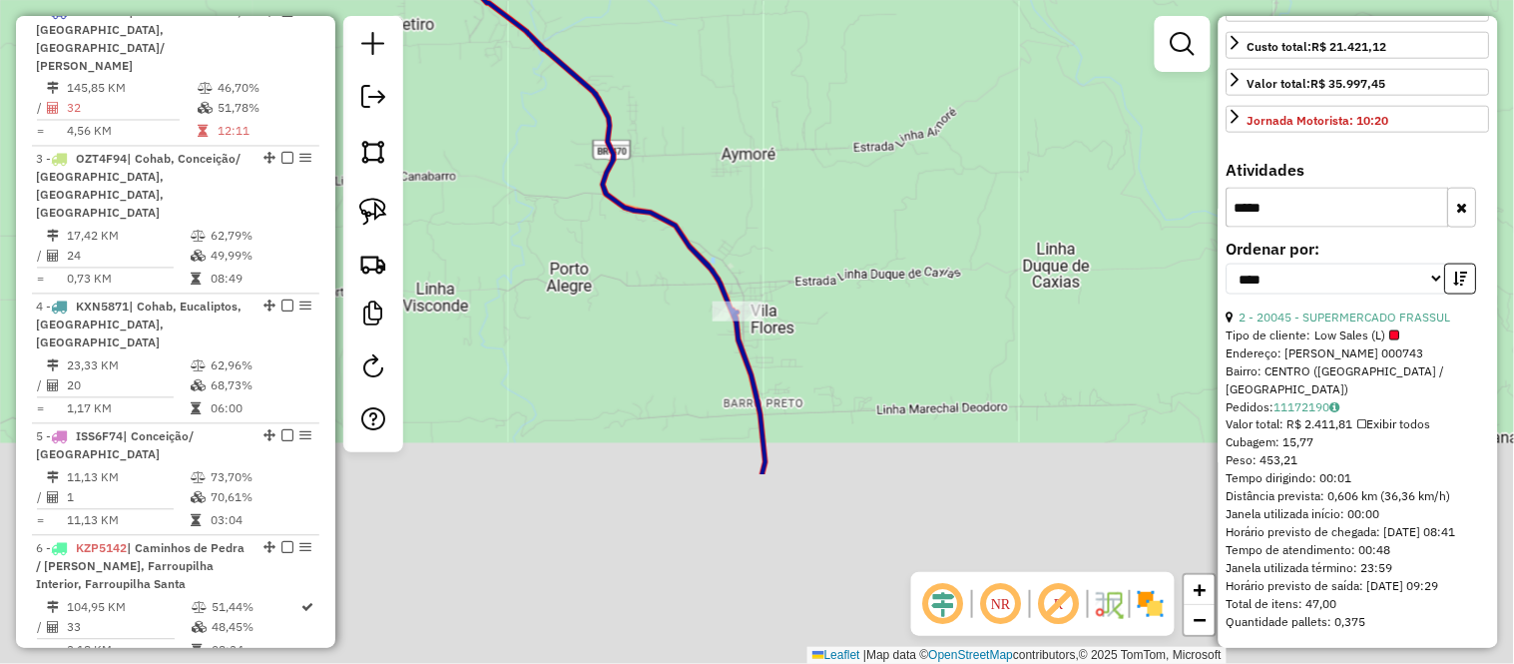
drag, startPoint x: 1032, startPoint y: 383, endPoint x: 788, endPoint y: 58, distance: 406.4
click at [793, 70] on div "Janela de atendimento Grade de atendimento Capacidade Transportadoras Veículos …" at bounding box center [757, 332] width 1514 height 664
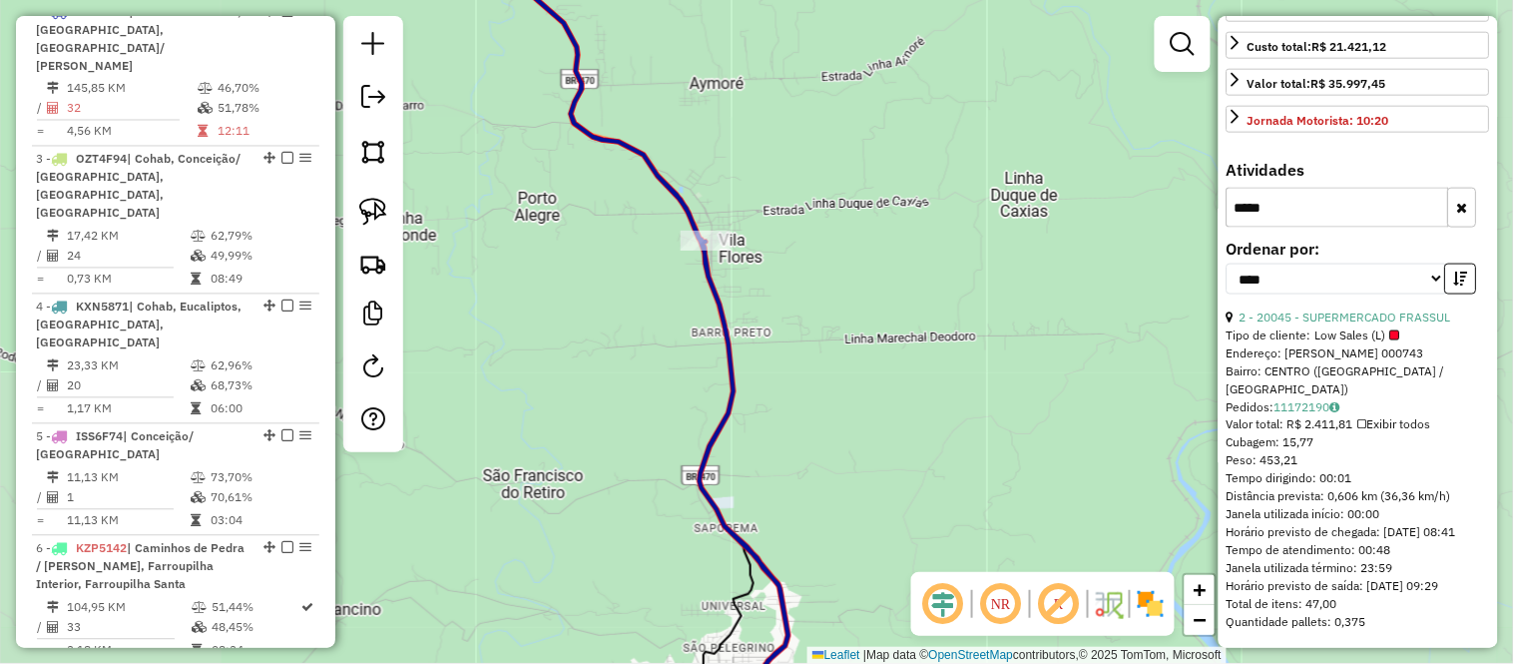
drag, startPoint x: 794, startPoint y: 256, endPoint x: 780, endPoint y: 26, distance: 231.0
click at [781, 33] on div "Janela de atendimento Grade de atendimento Capacidade Transportadoras Veículos …" at bounding box center [757, 332] width 1514 height 664
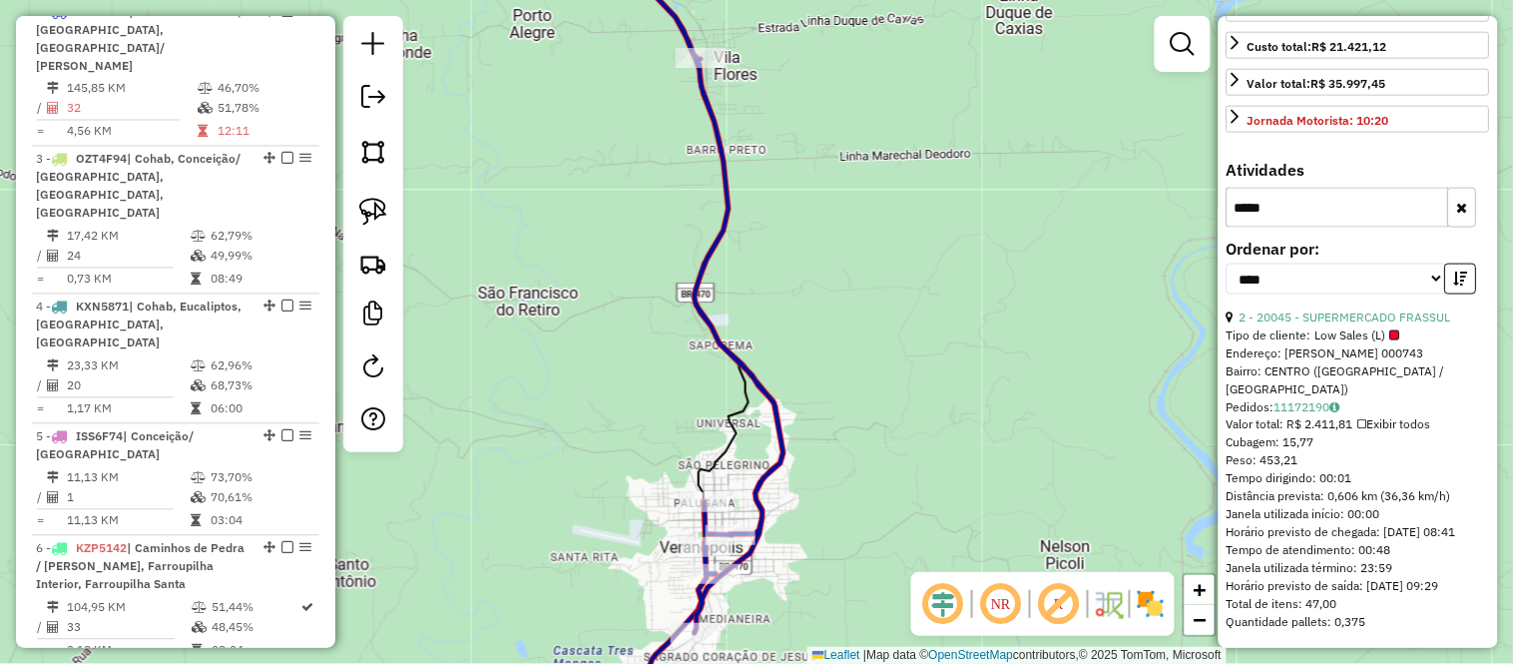
drag, startPoint x: 878, startPoint y: 225, endPoint x: 933, endPoint y: 563, distance: 342.7
click at [933, 565] on div "Janela de atendimento Grade de atendimento Capacidade Transportadoras Veículos …" at bounding box center [757, 332] width 1514 height 664
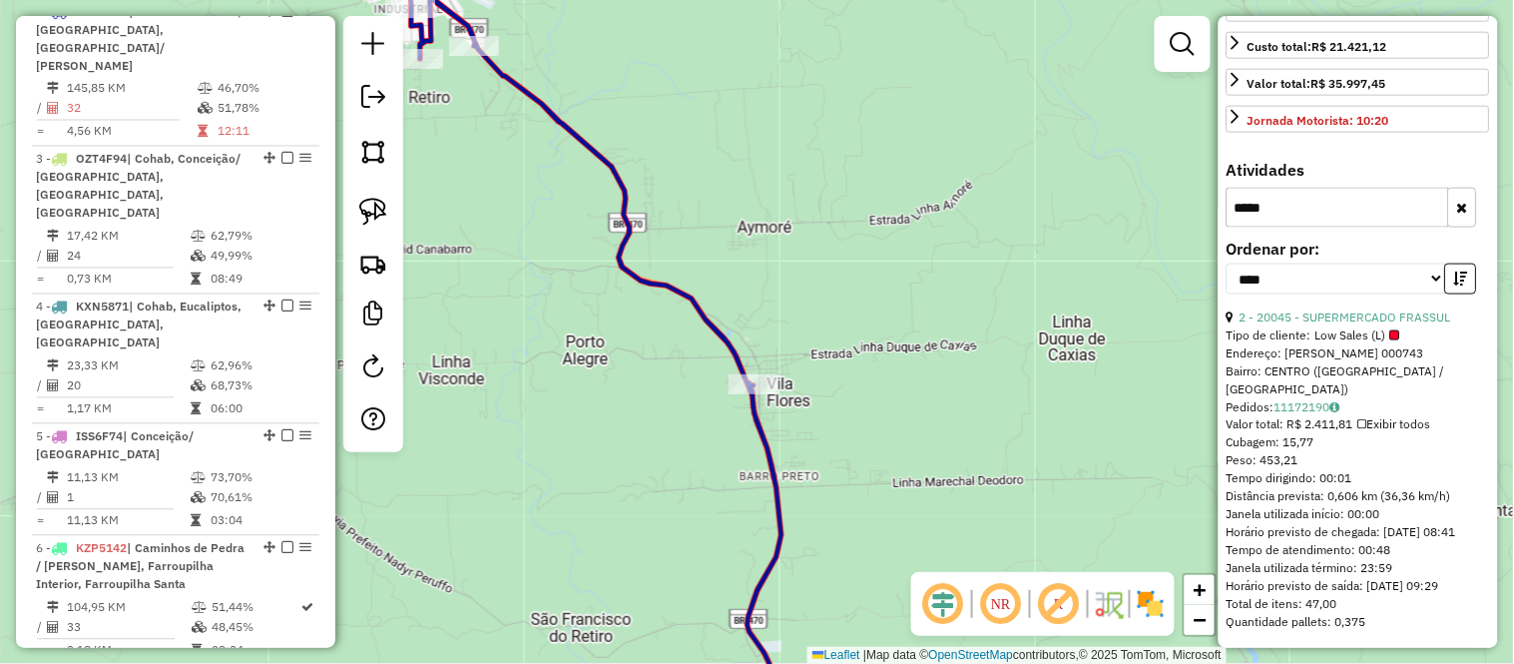
drag, startPoint x: 1312, startPoint y: 214, endPoint x: 1184, endPoint y: 210, distance: 128.8
click at [1184, 210] on hb-router-mapa "Informações da Sessão 977777 - [DATE] Criação: [DATE] 17:13 Depósito: POLARTICA…" at bounding box center [757, 332] width 1514 height 664
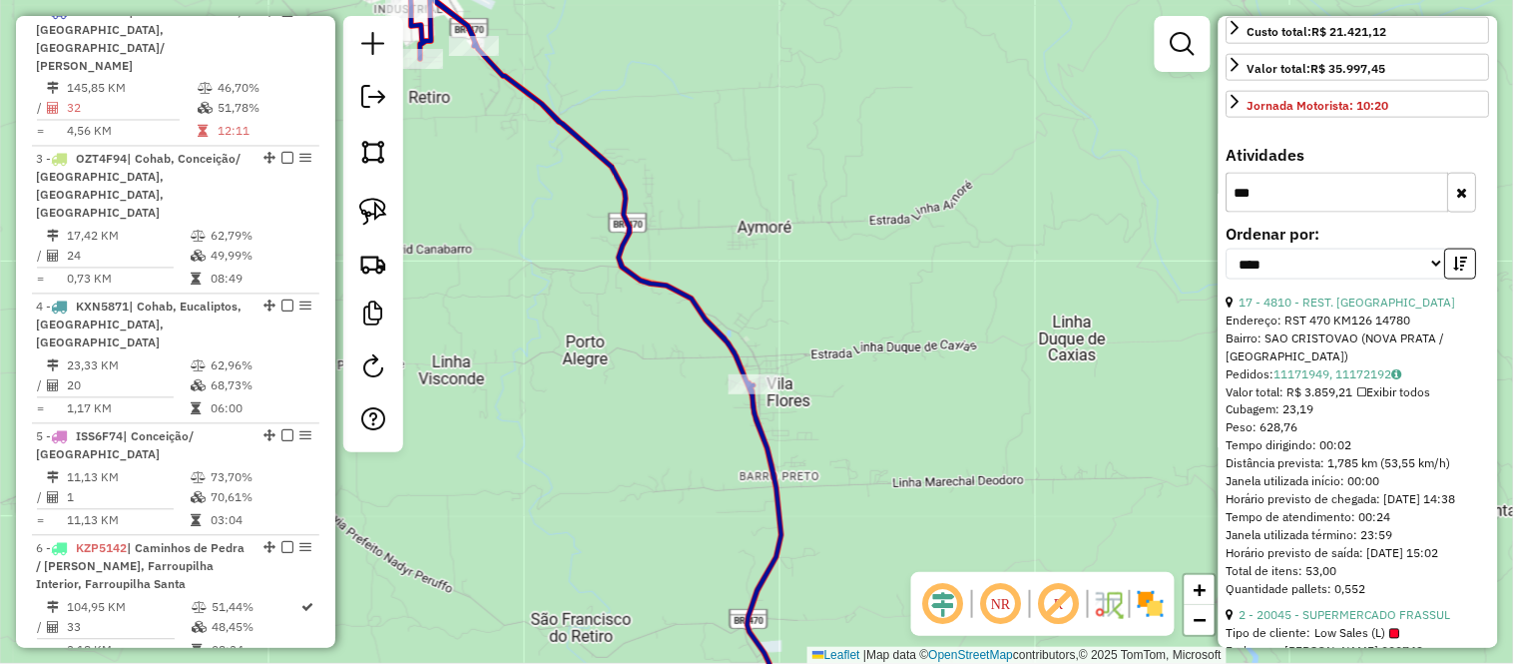
scroll to position [253, 0]
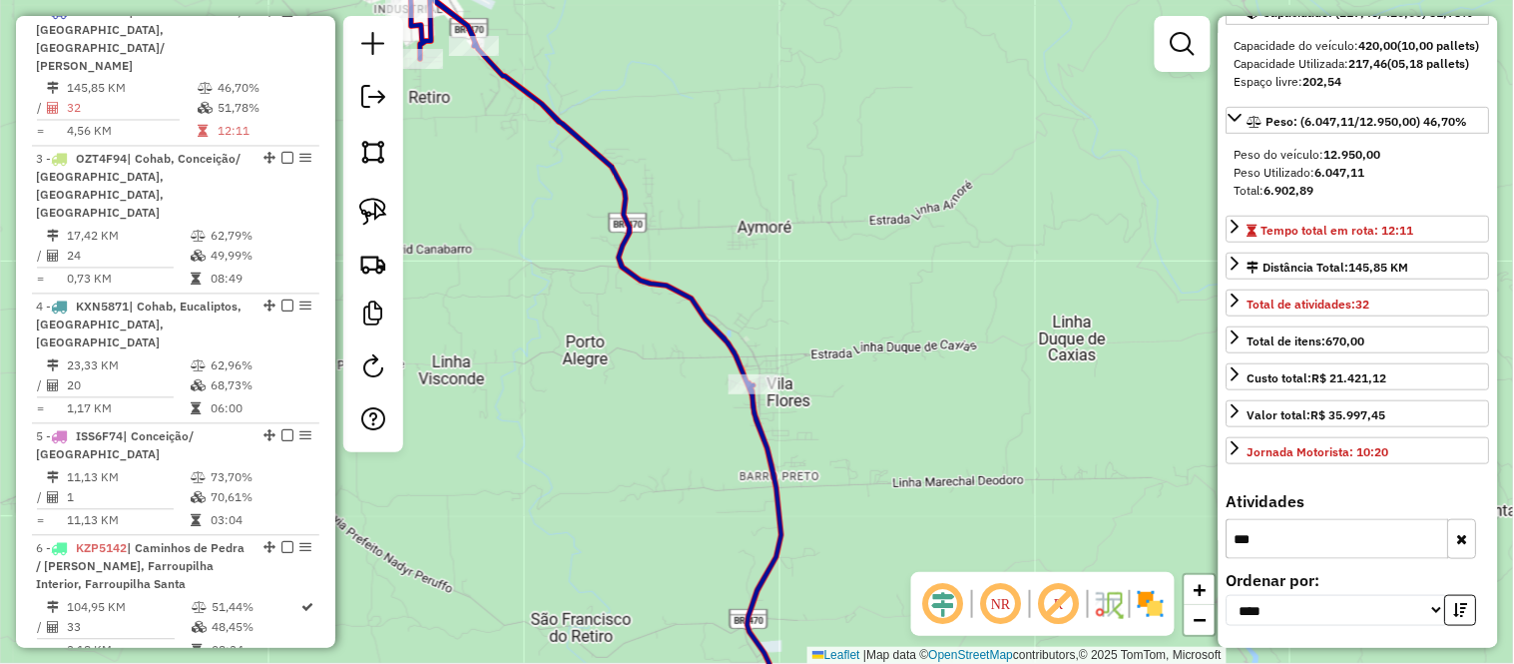
type input "***"
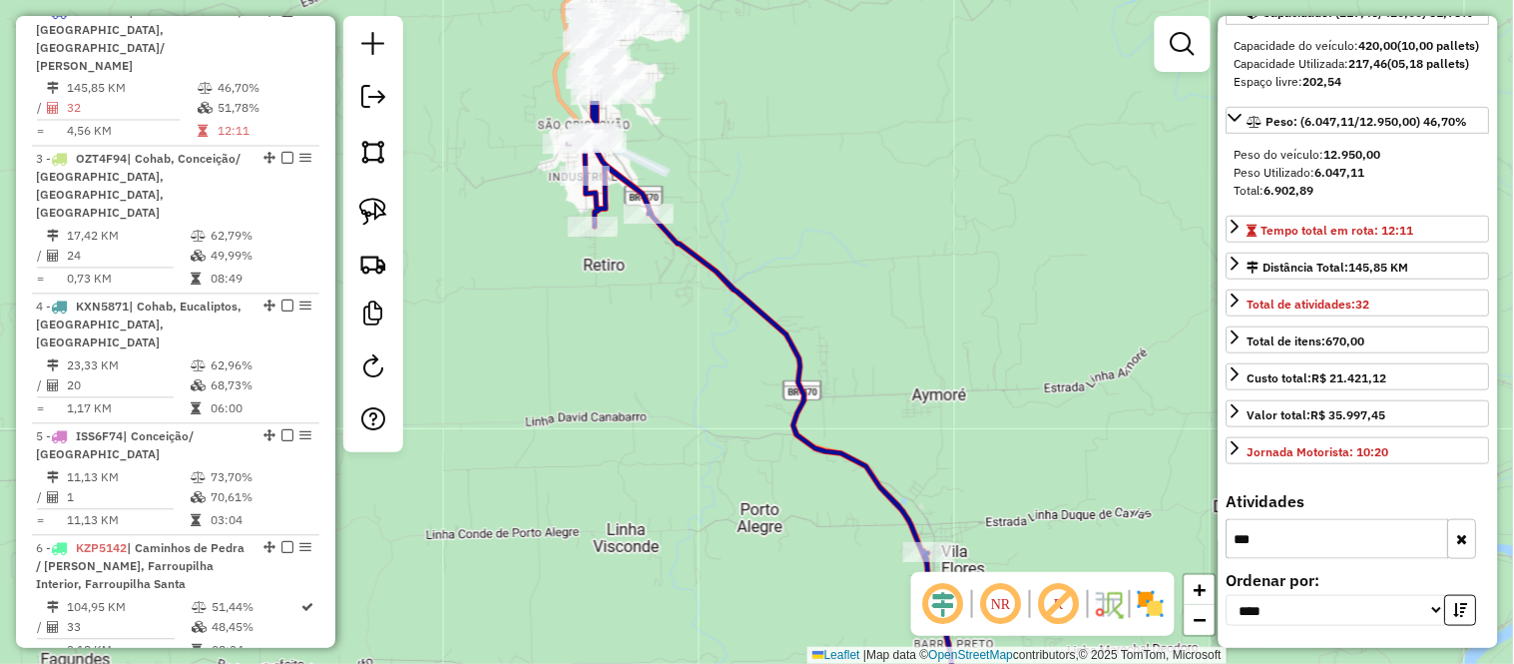
drag, startPoint x: 795, startPoint y: 150, endPoint x: 970, endPoint y: 317, distance: 242.1
click at [970, 317] on div "Janela de atendimento Grade de atendimento Capacidade Transportadoras Veículos …" at bounding box center [757, 332] width 1514 height 664
drag, startPoint x: 862, startPoint y: 226, endPoint x: 946, endPoint y: 339, distance: 141.3
click at [946, 339] on div "Janela de atendimento Grade de atendimento Capacidade Transportadoras Veículos …" at bounding box center [757, 332] width 1514 height 664
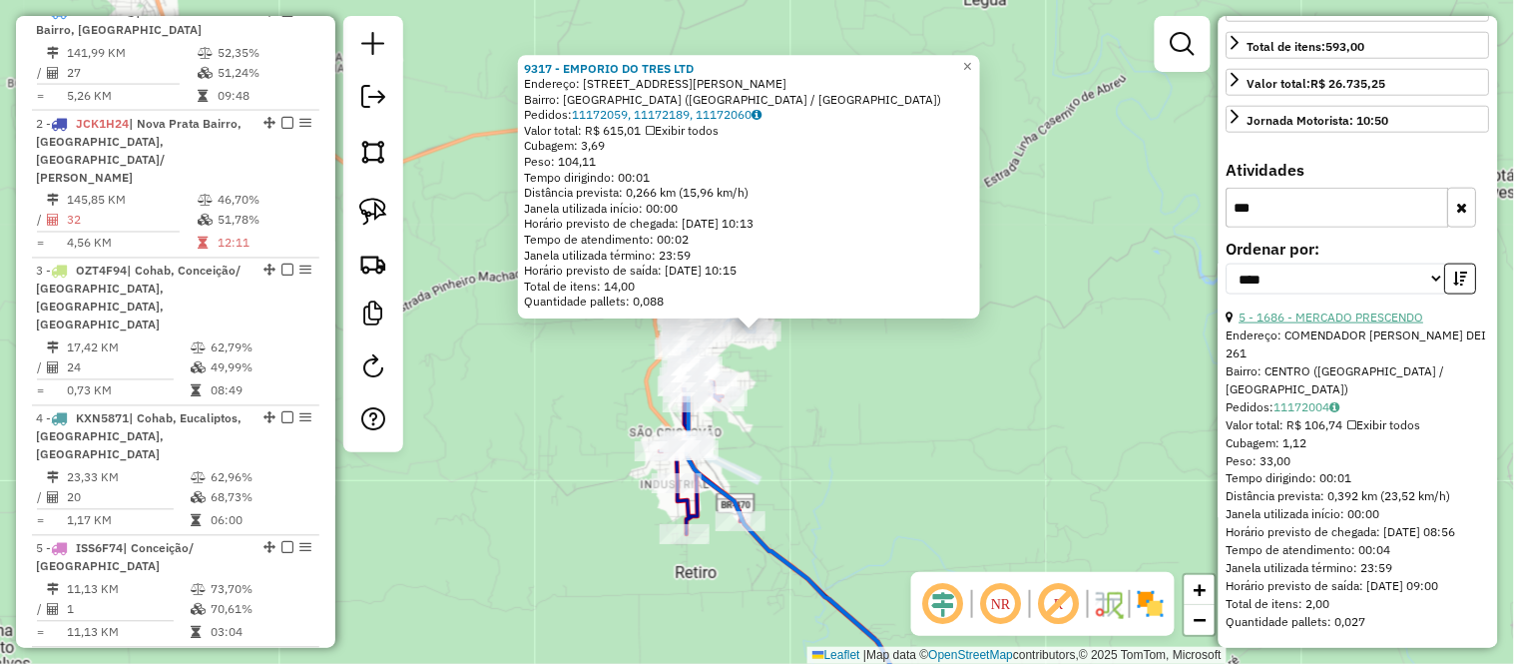
scroll to position [547, 0]
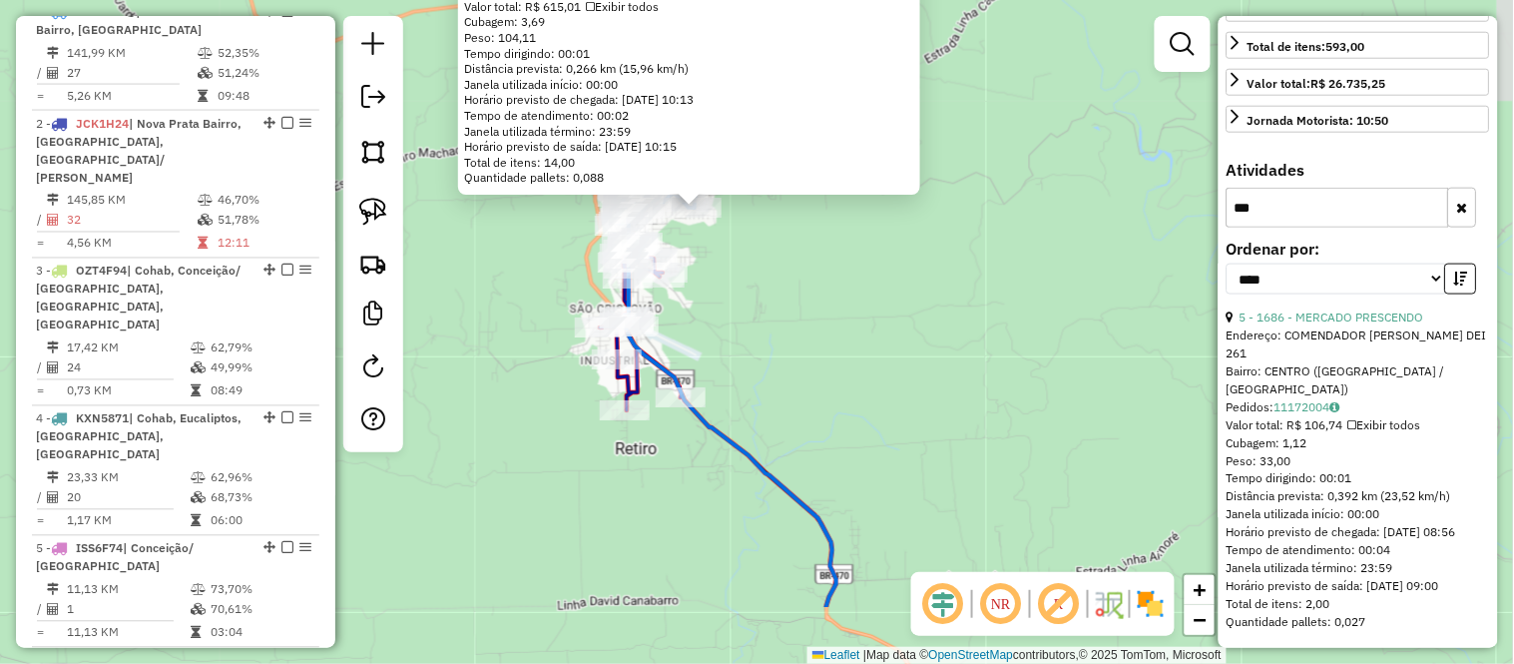
drag, startPoint x: 880, startPoint y: 440, endPoint x: 820, endPoint y: 326, distance: 128.6
click at [820, 326] on div "9317 - EMPORIO DO TRES LTD Endereço: [STREET_ADDRESS] Pedidos: 11172059, 111721…" at bounding box center [757, 332] width 1514 height 664
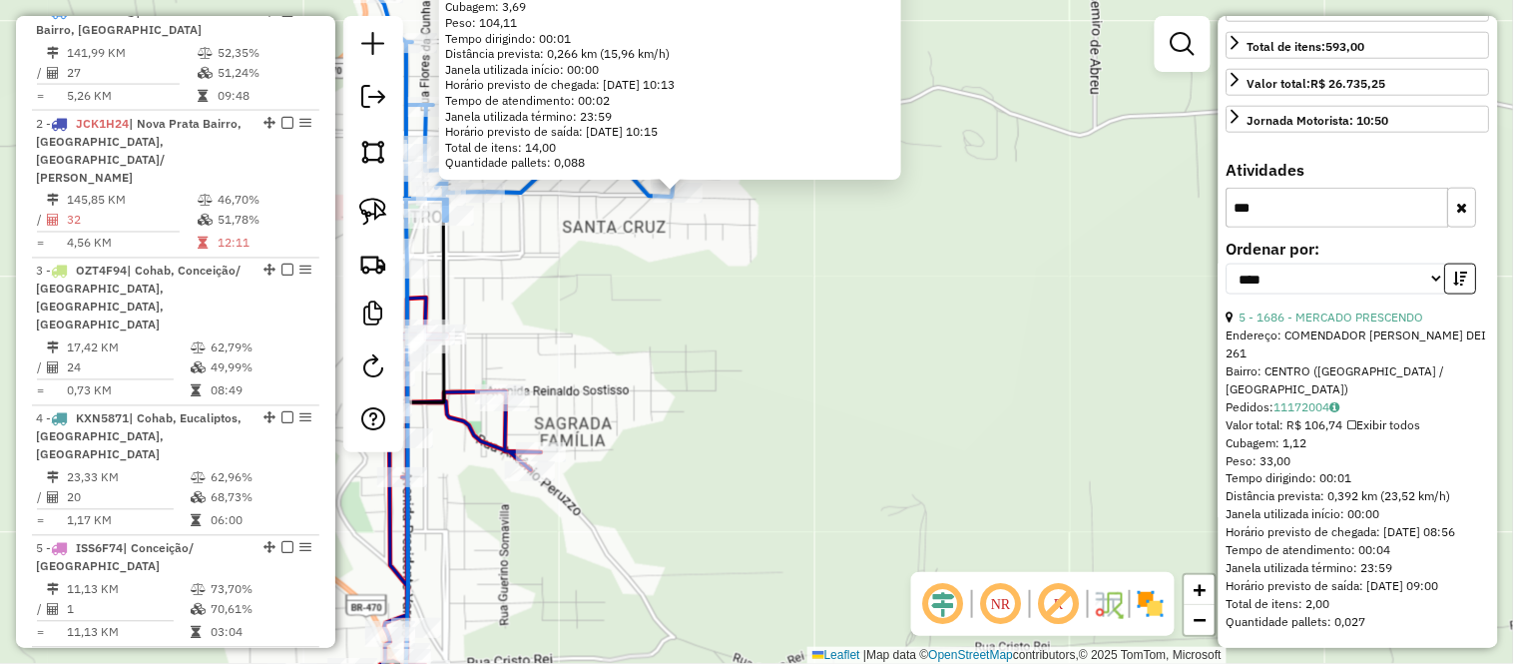
click at [683, 274] on div "9317 - EMPORIO DO TRES LTD Endereço: [STREET_ADDRESS] Pedidos: 11172059, 111721…" at bounding box center [757, 332] width 1514 height 664
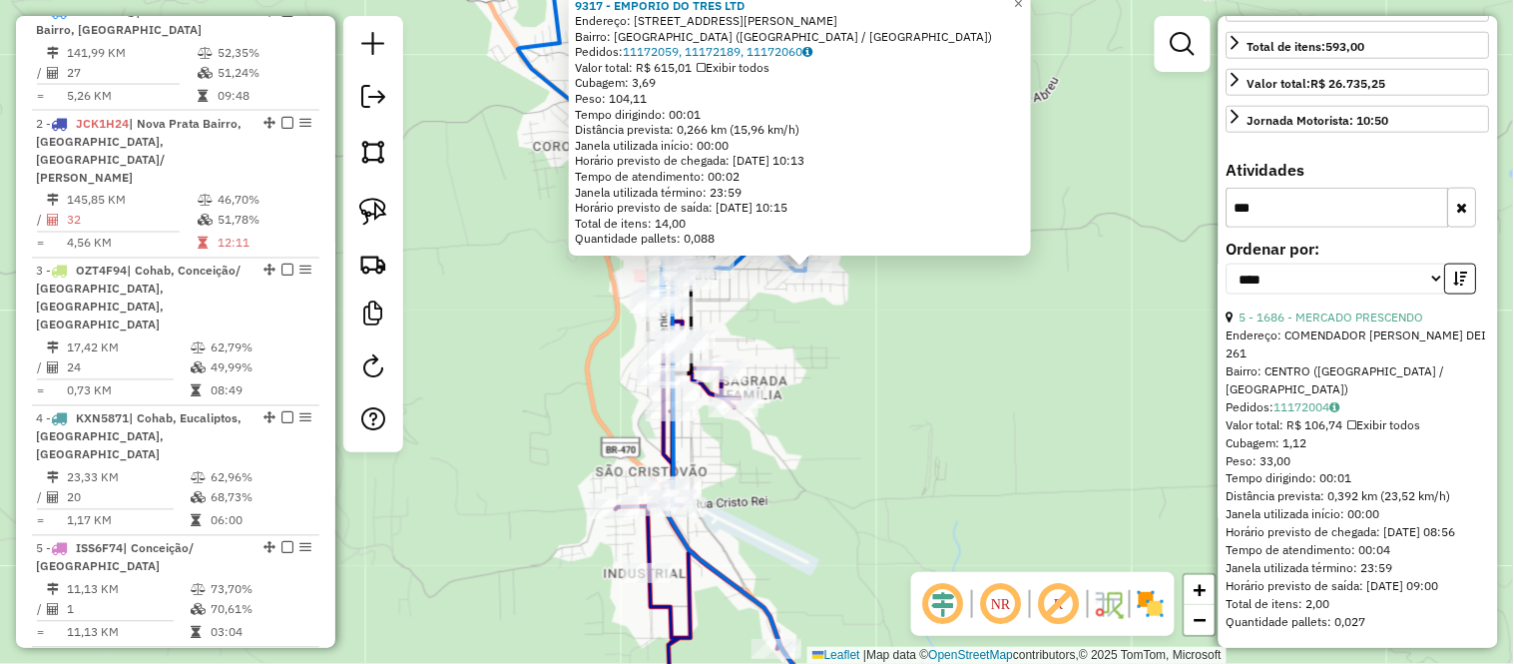
click at [1468, 211] on button "button" at bounding box center [1462, 208] width 29 height 40
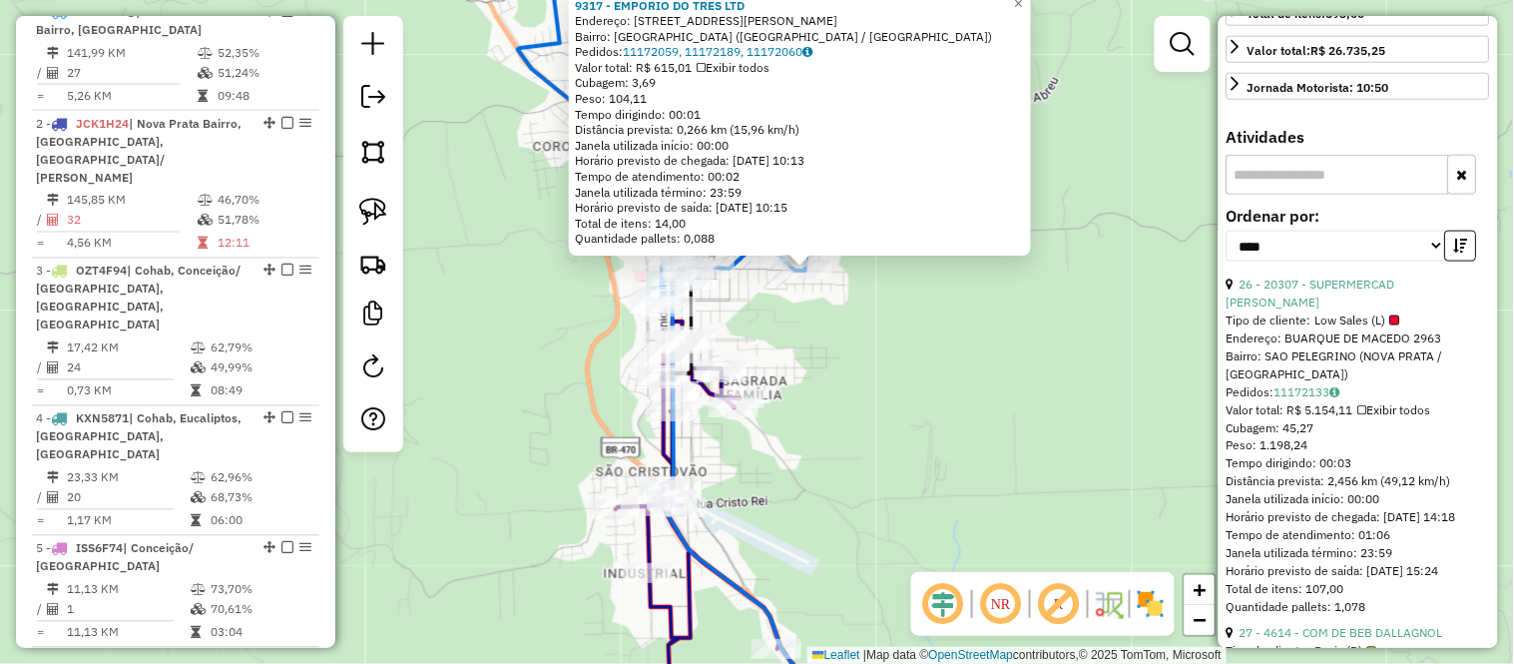
click at [1331, 195] on input "text" at bounding box center [1338, 175] width 223 height 40
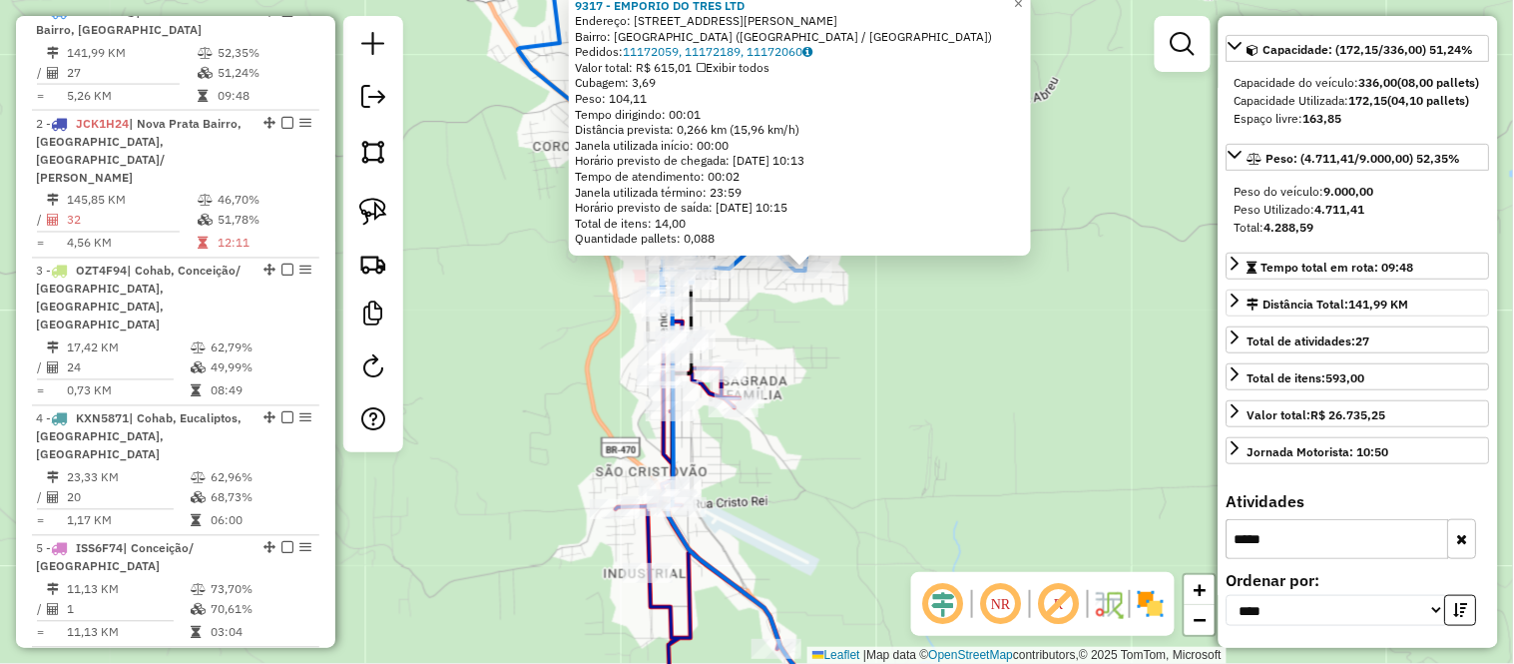
scroll to position [216, 0]
type input "*****"
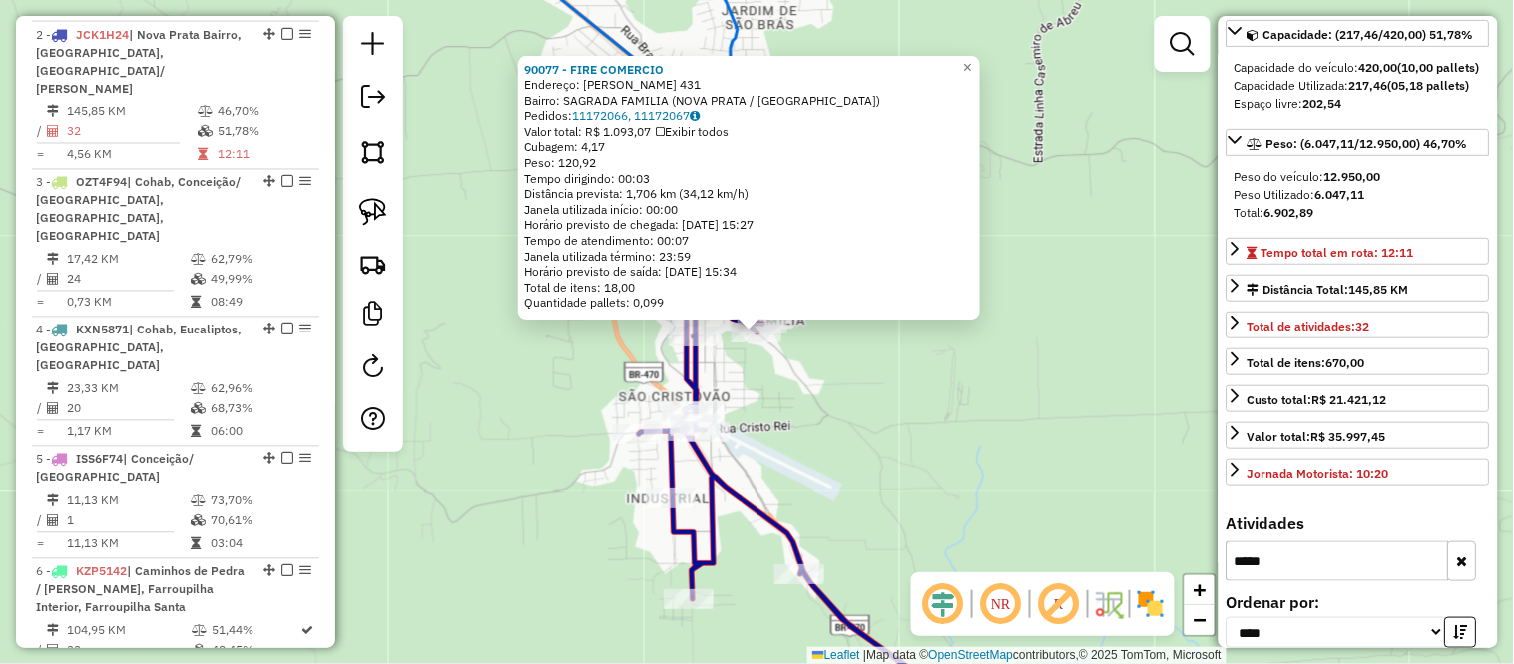
scroll to position [901, 0]
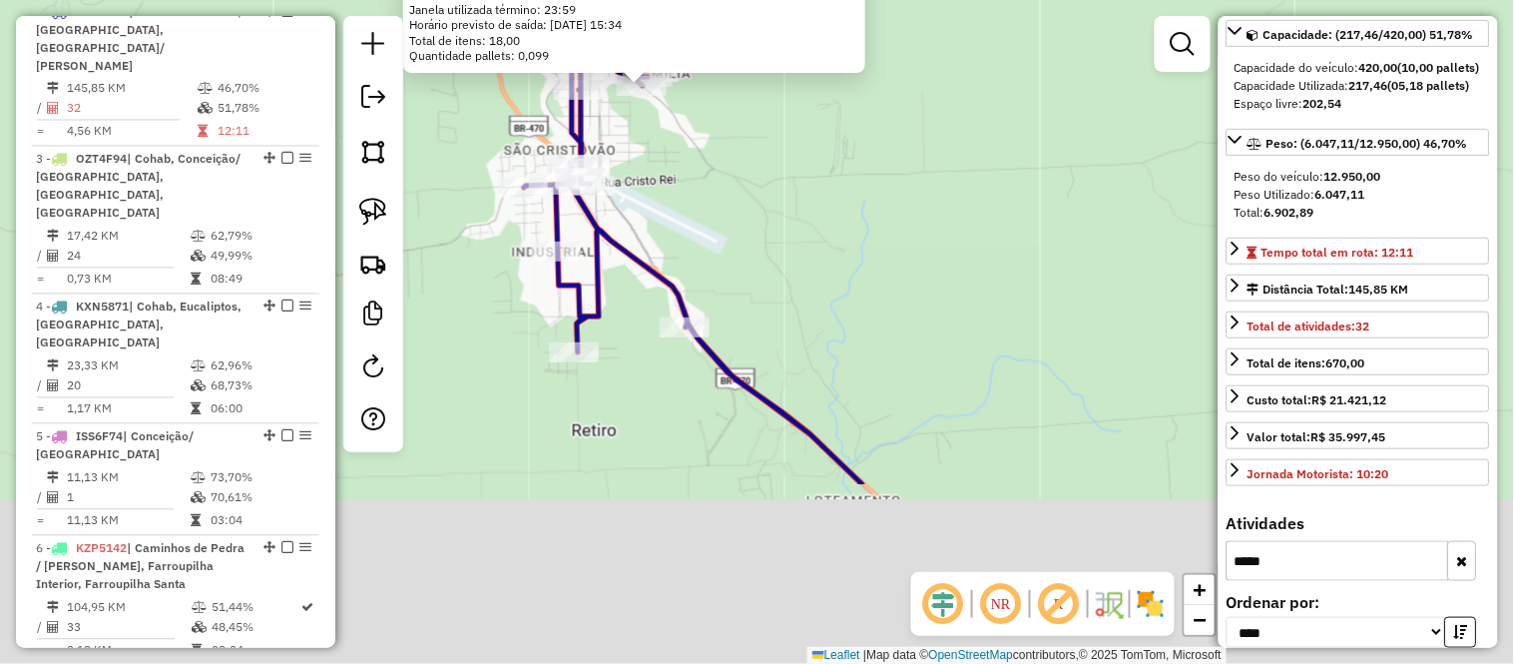
drag, startPoint x: 870, startPoint y: 481, endPoint x: 660, endPoint y: 65, distance: 466.4
click at [662, 71] on div "90077 - FIRE COMERCIO Endereço: [PERSON_NAME] 431 Bairro: [GEOGRAPHIC_DATA] (NO…" at bounding box center [757, 332] width 1514 height 664
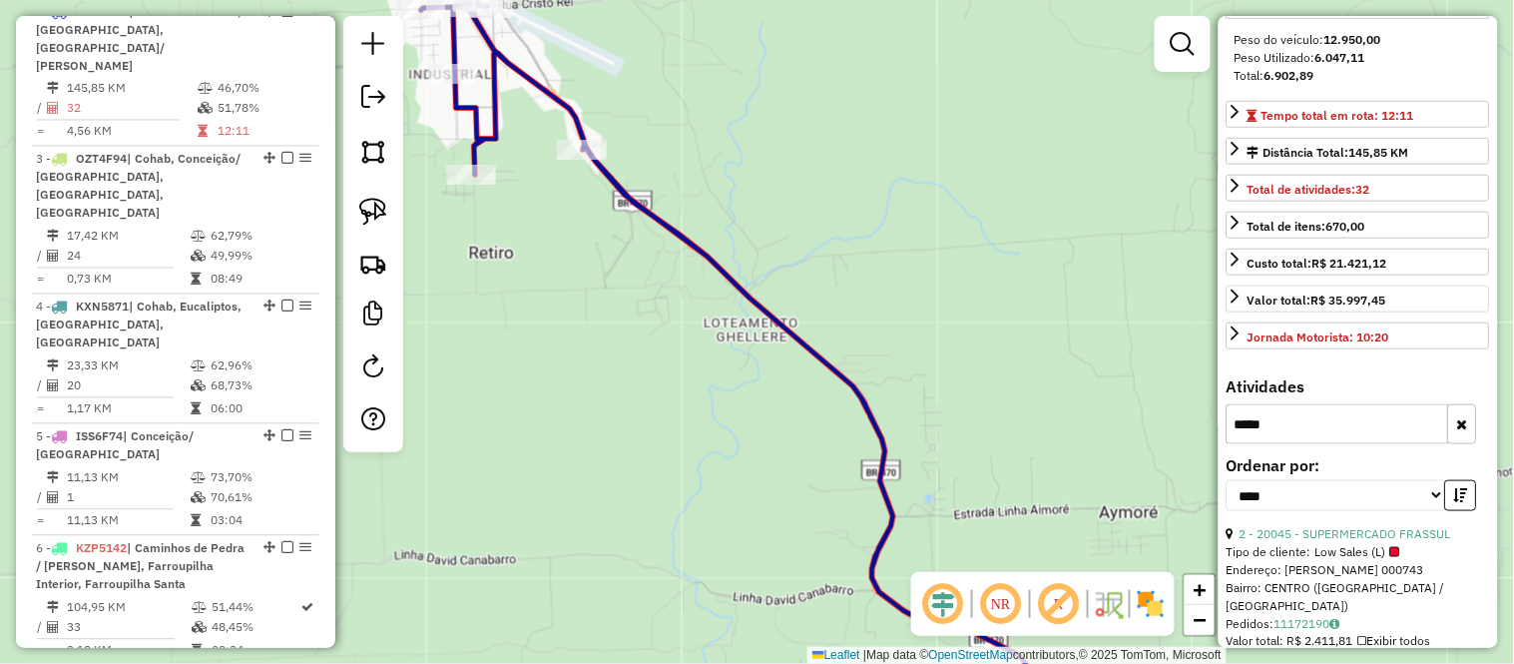
scroll to position [584, 0]
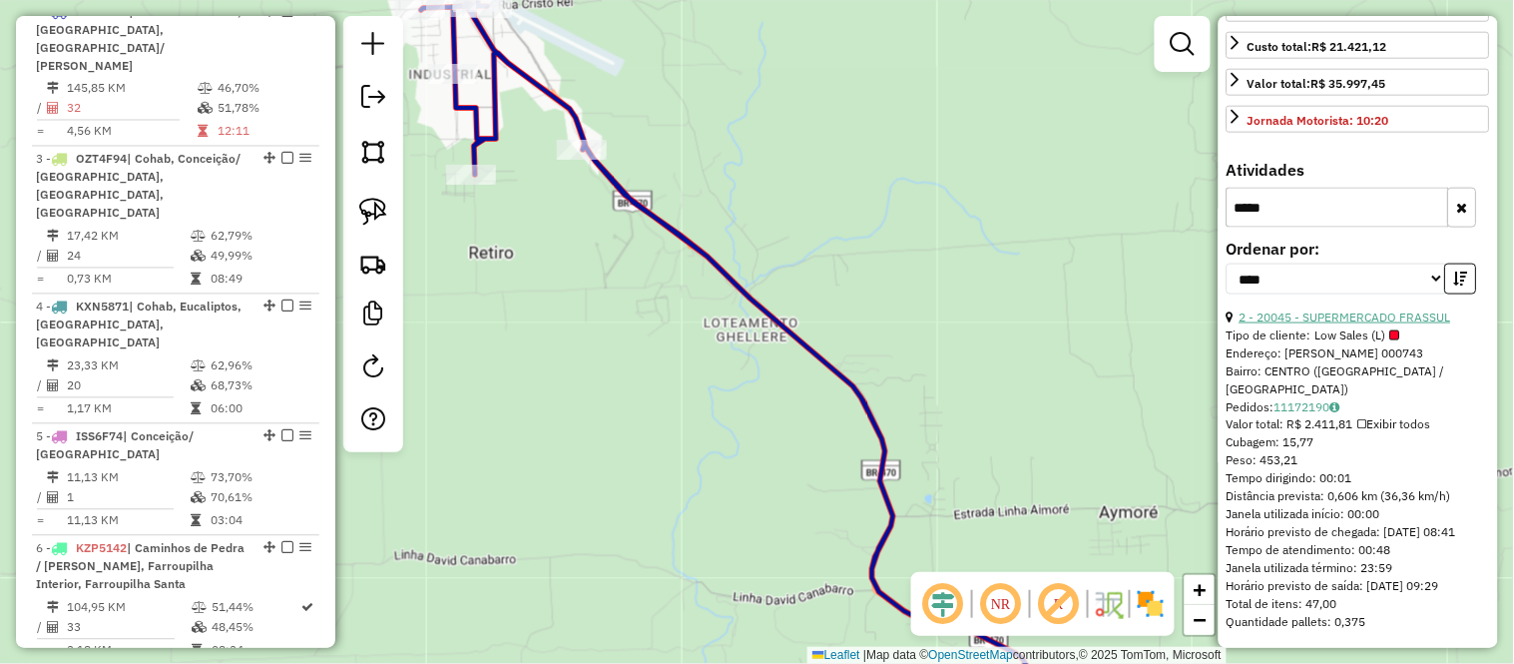
click at [1351, 311] on link "2 - 20045 - SUPERMERCADO FRASSUL" at bounding box center [1346, 316] width 212 height 15
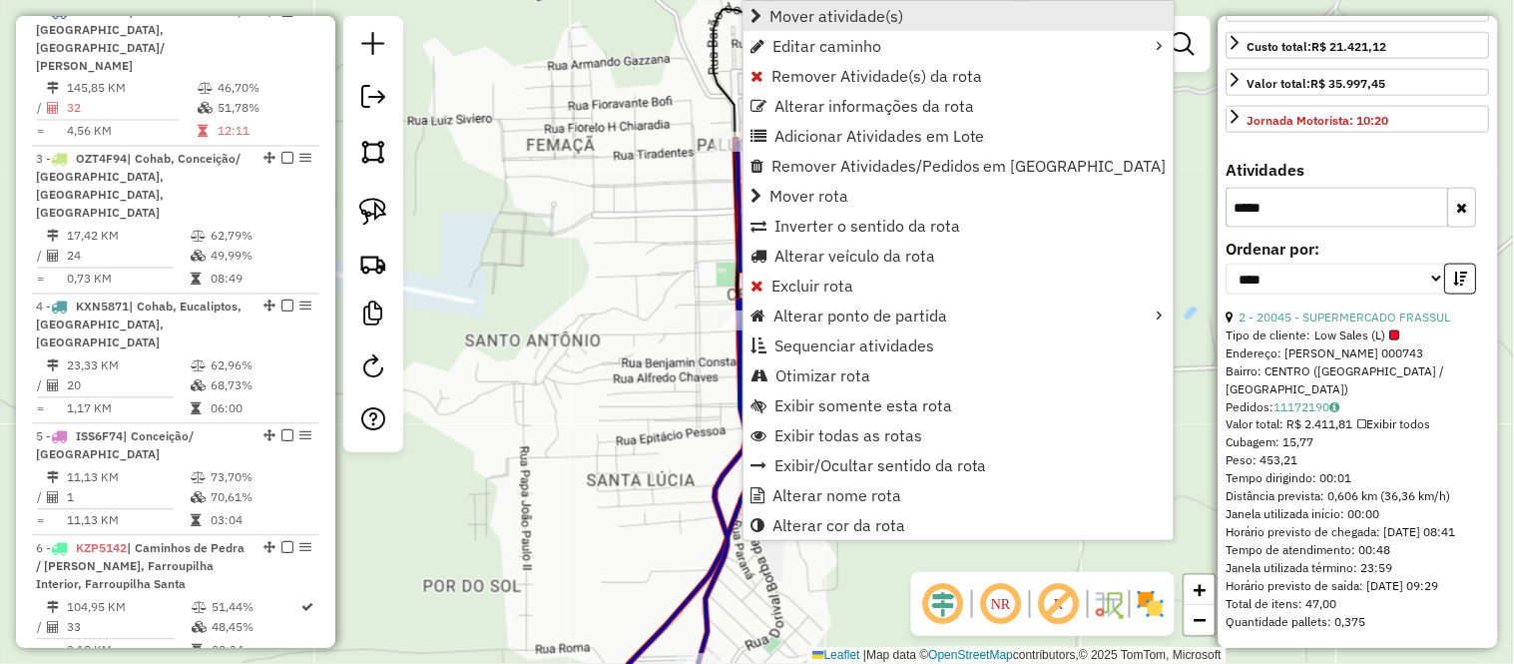
click at [800, 12] on span "Mover atividade(s)" at bounding box center [836, 16] width 134 height 16
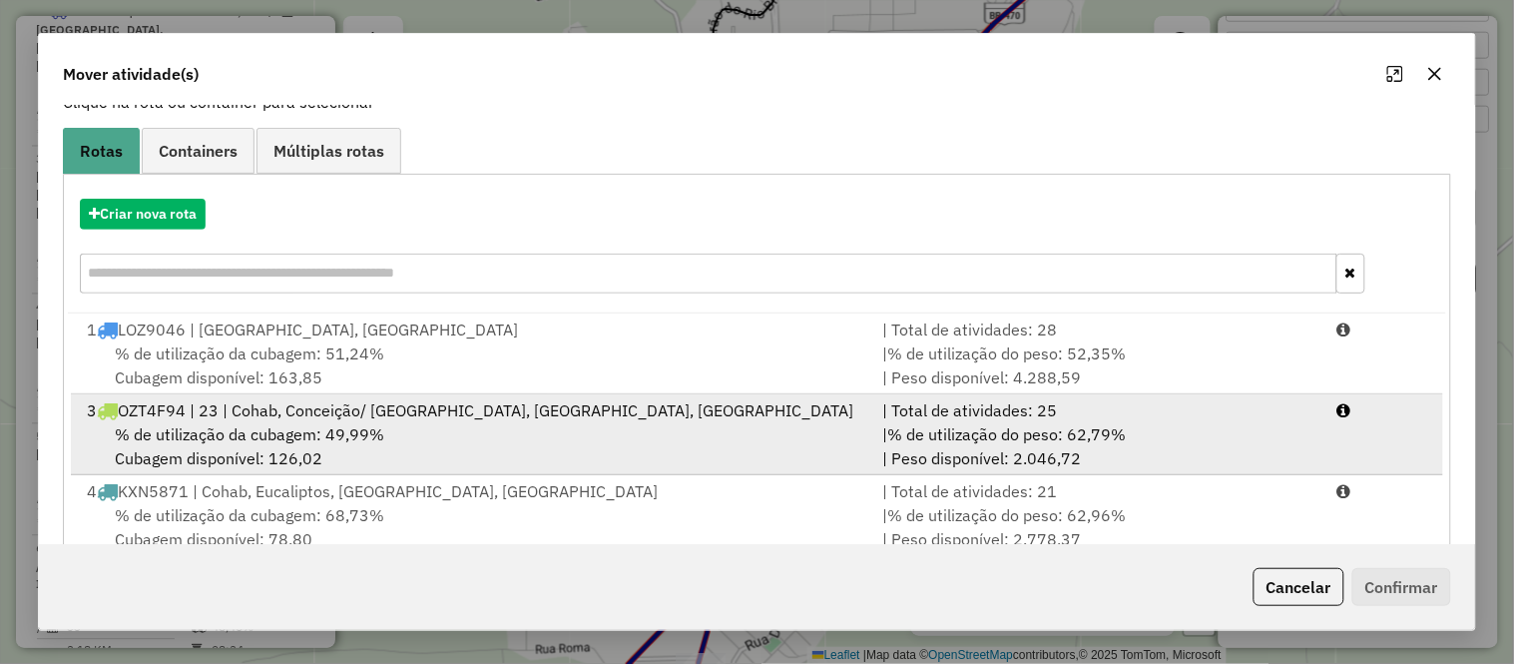
scroll to position [222, 0]
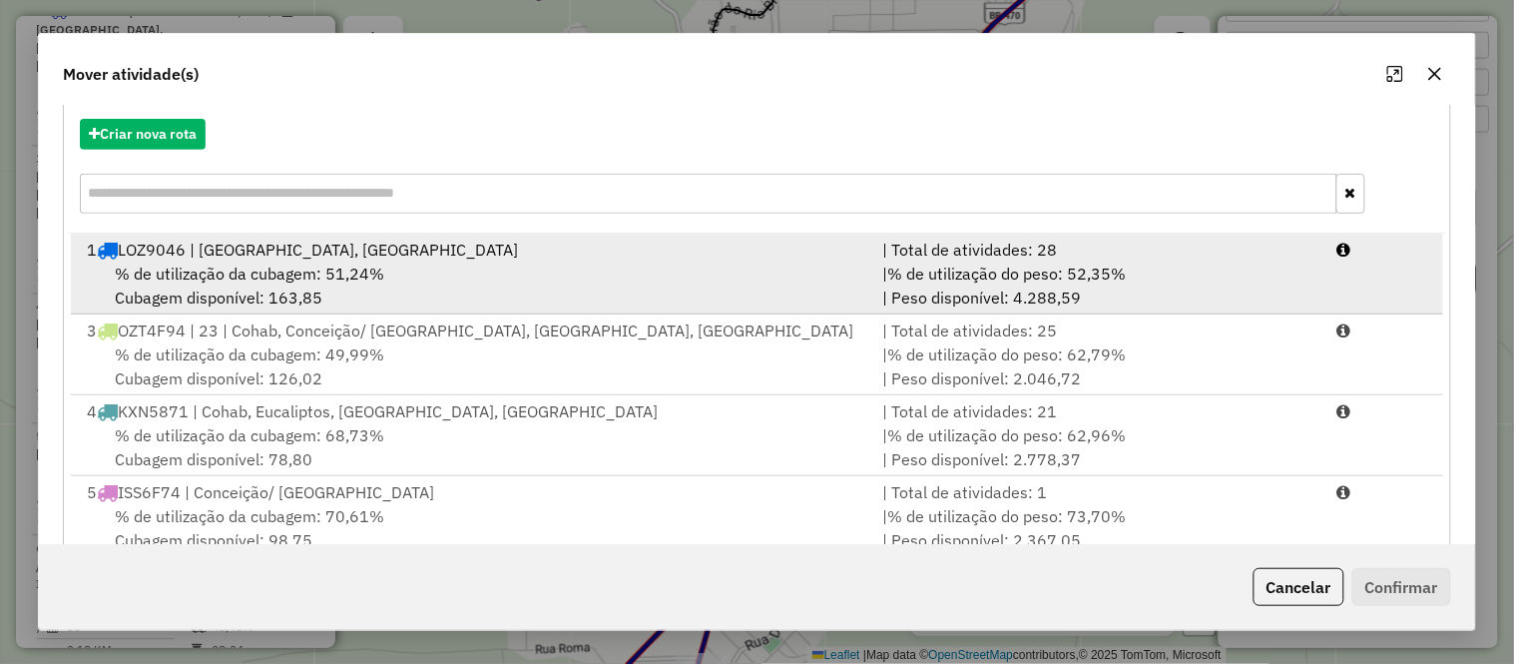
click at [325, 287] on div "% de utilização da cubagem: 51,24% Cubagem disponível: 163,85" at bounding box center [472, 285] width 795 height 48
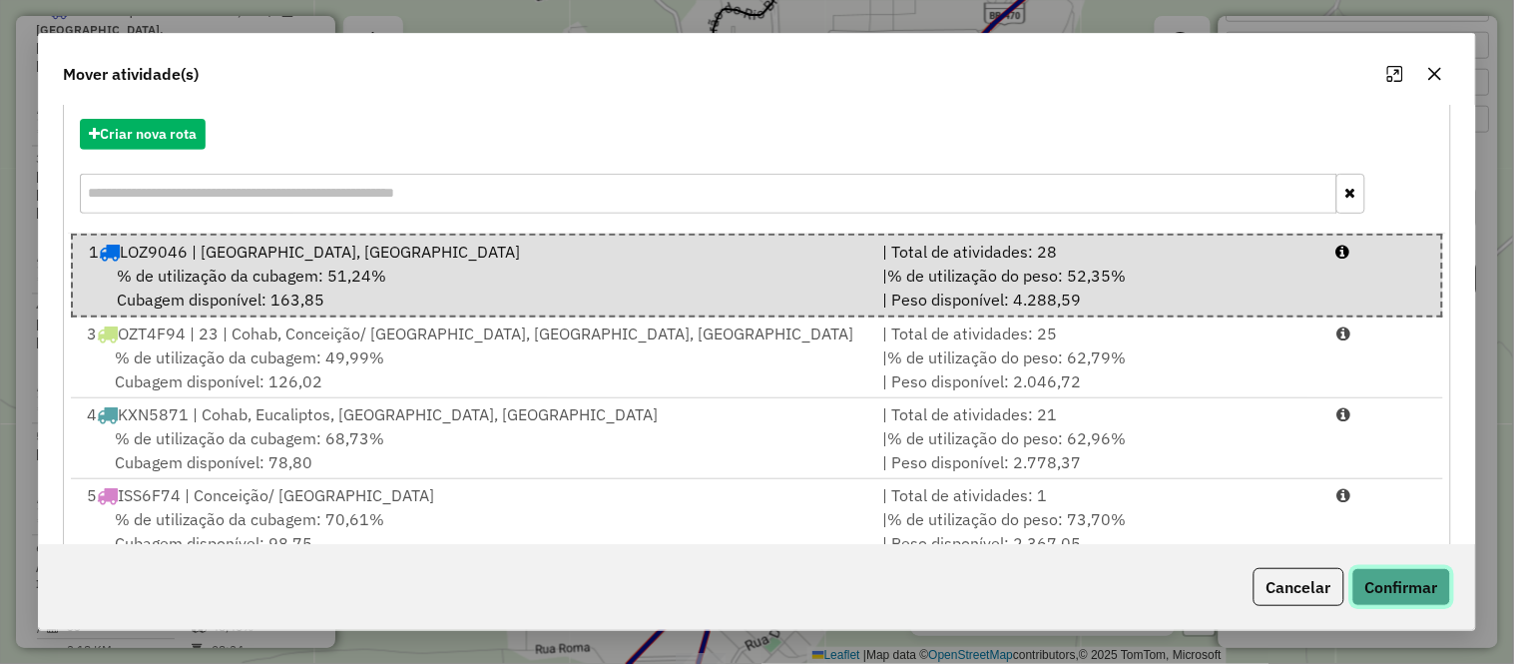
click at [1429, 594] on button "Confirmar" at bounding box center [1401, 587] width 99 height 38
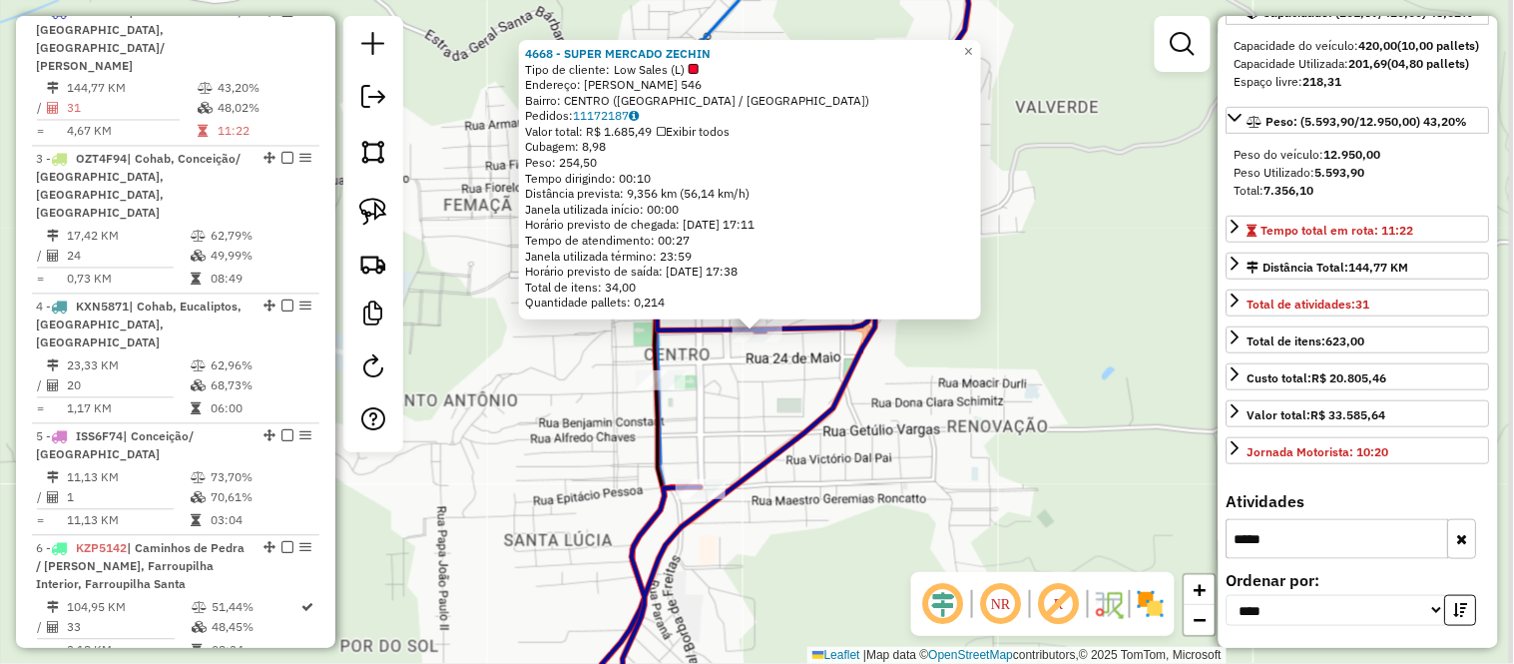
scroll to position [253, 0]
click at [1458, 535] on icon "button" at bounding box center [1462, 539] width 11 height 14
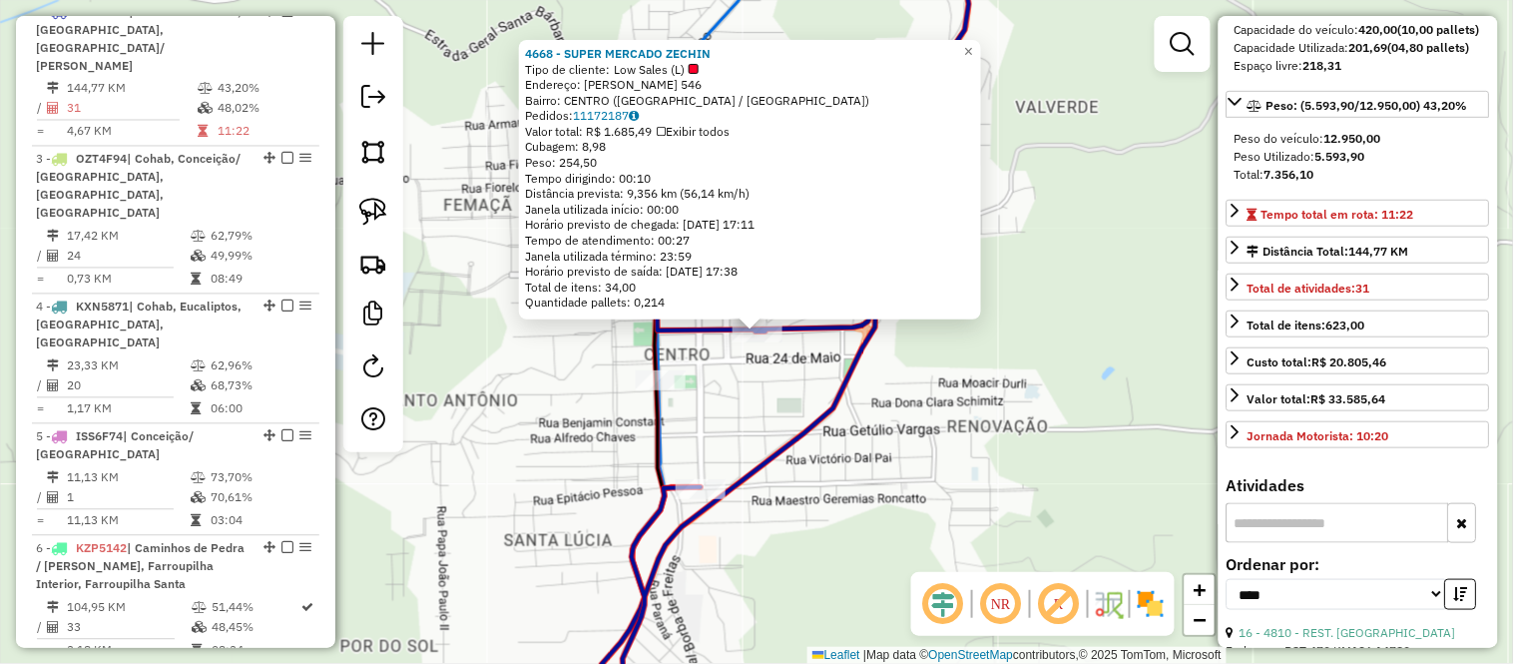
click at [1305, 543] on input "text" at bounding box center [1338, 523] width 223 height 40
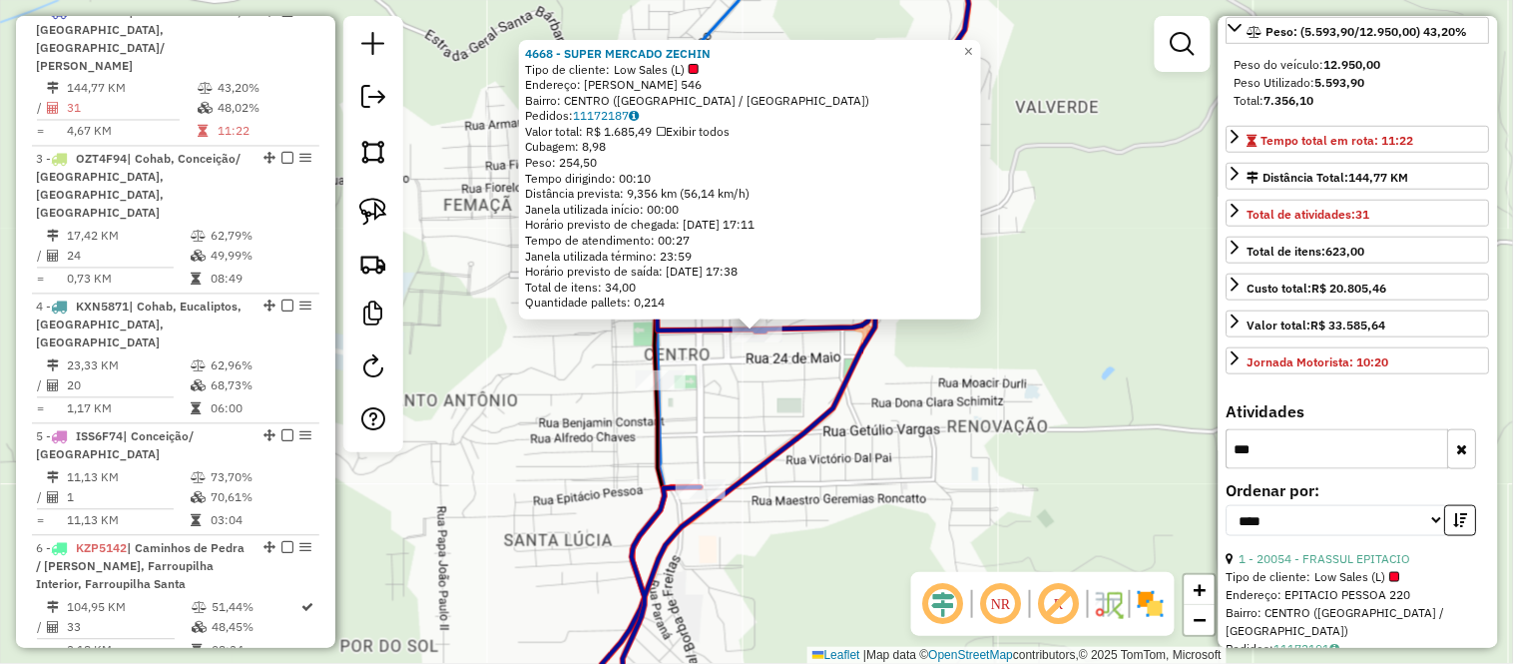
scroll to position [364, 0]
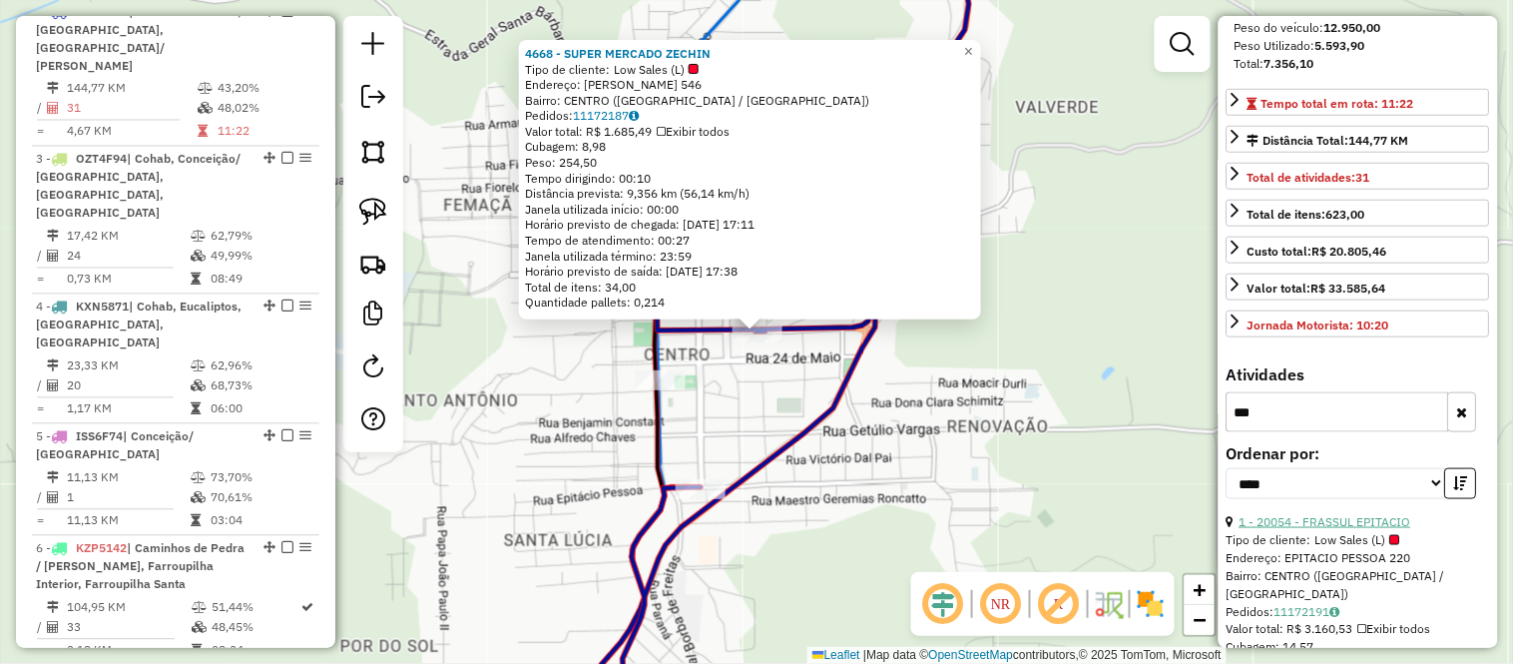
type input "***"
click at [1338, 529] on link "1 - 20054 - FRASSUL EPITACIO" at bounding box center [1326, 521] width 172 height 15
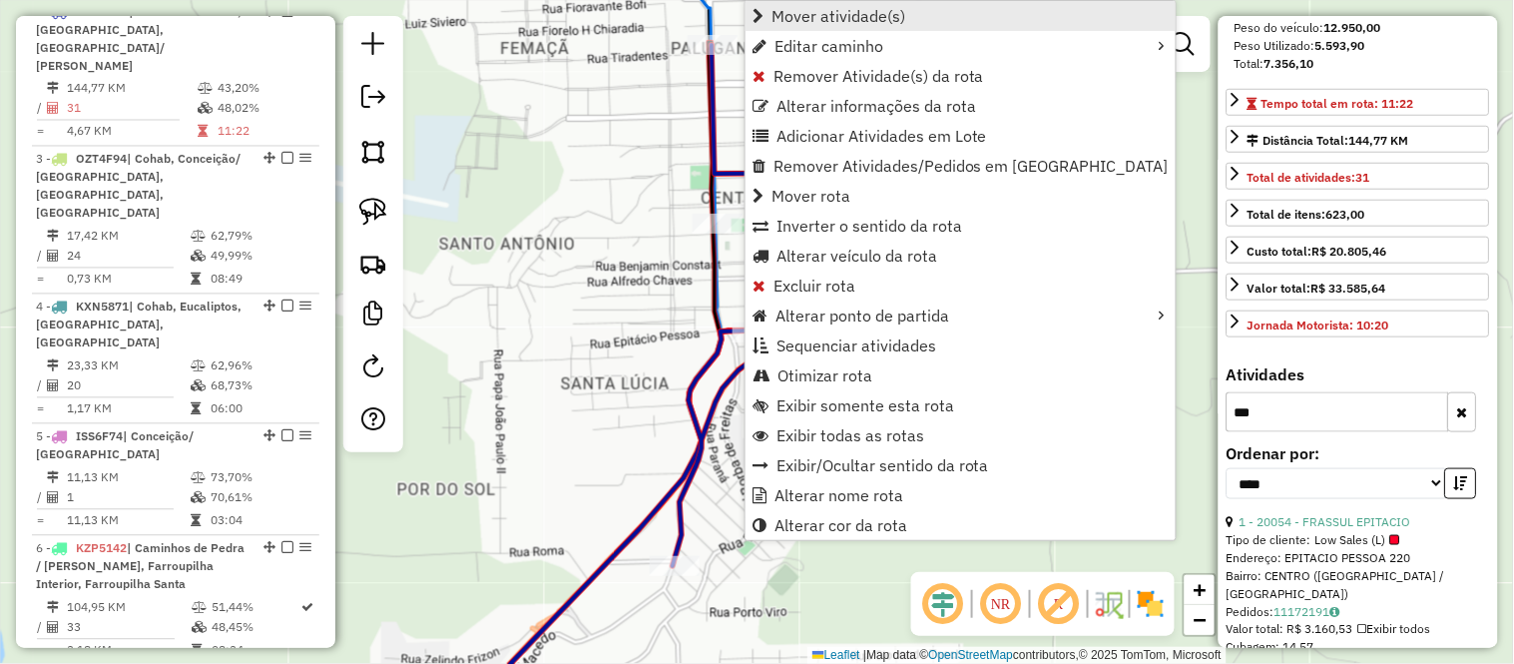
click at [805, 20] on span "Mover atividade(s)" at bounding box center [838, 16] width 134 height 16
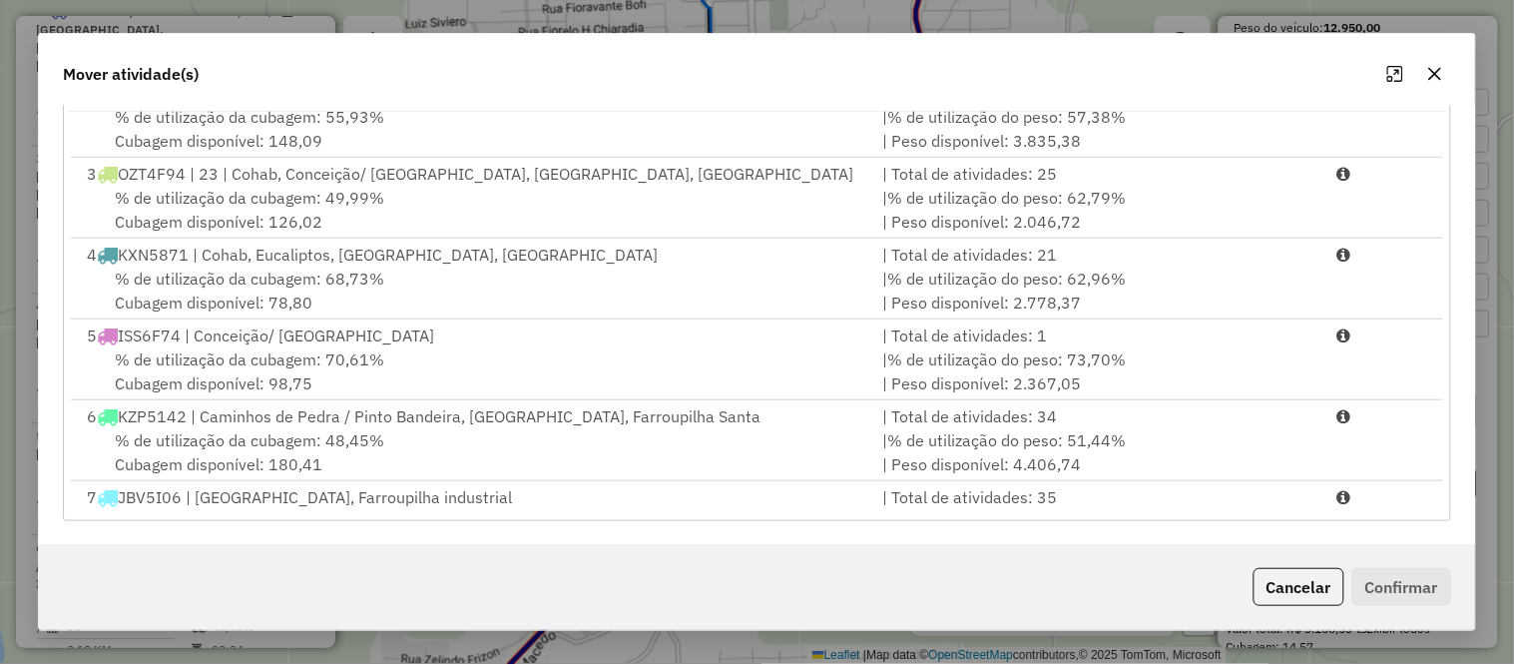
scroll to position [0, 0]
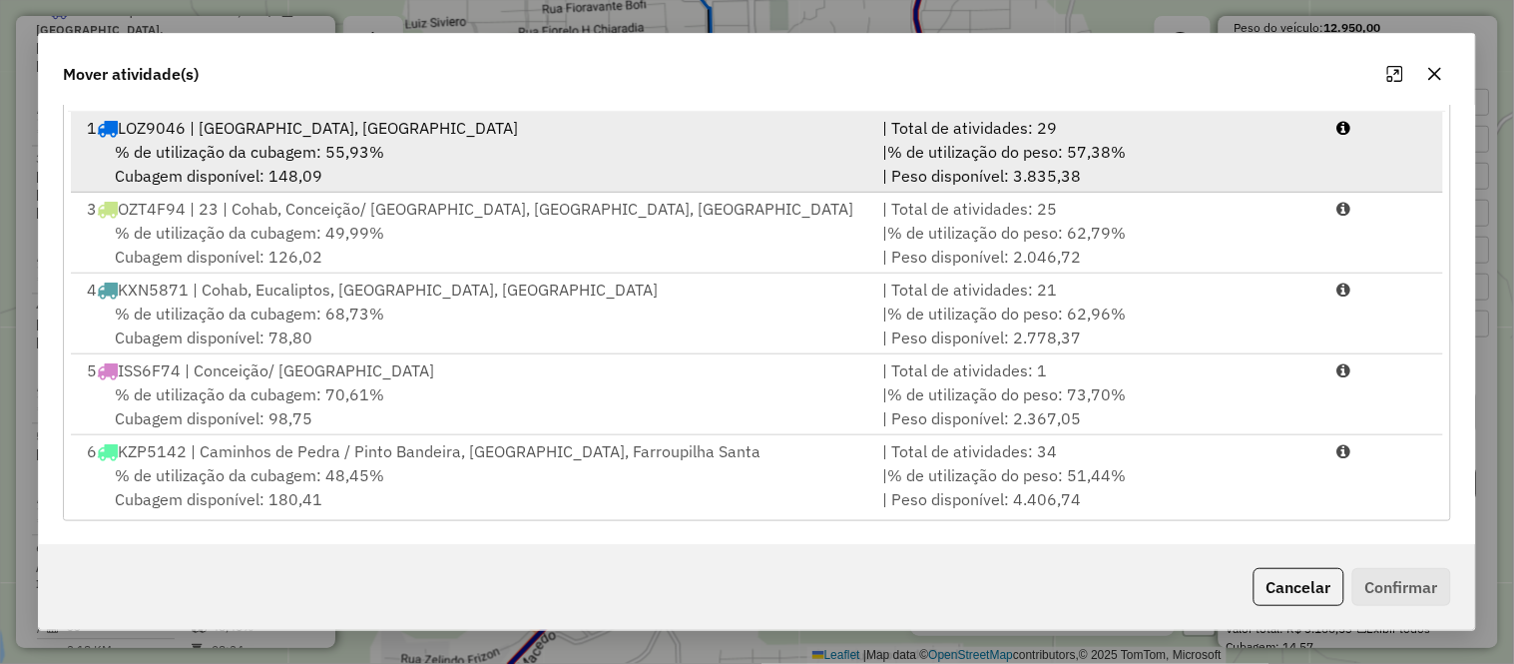
click at [341, 145] on span "% de utilização da cubagem: 55,93%" at bounding box center [249, 152] width 269 height 20
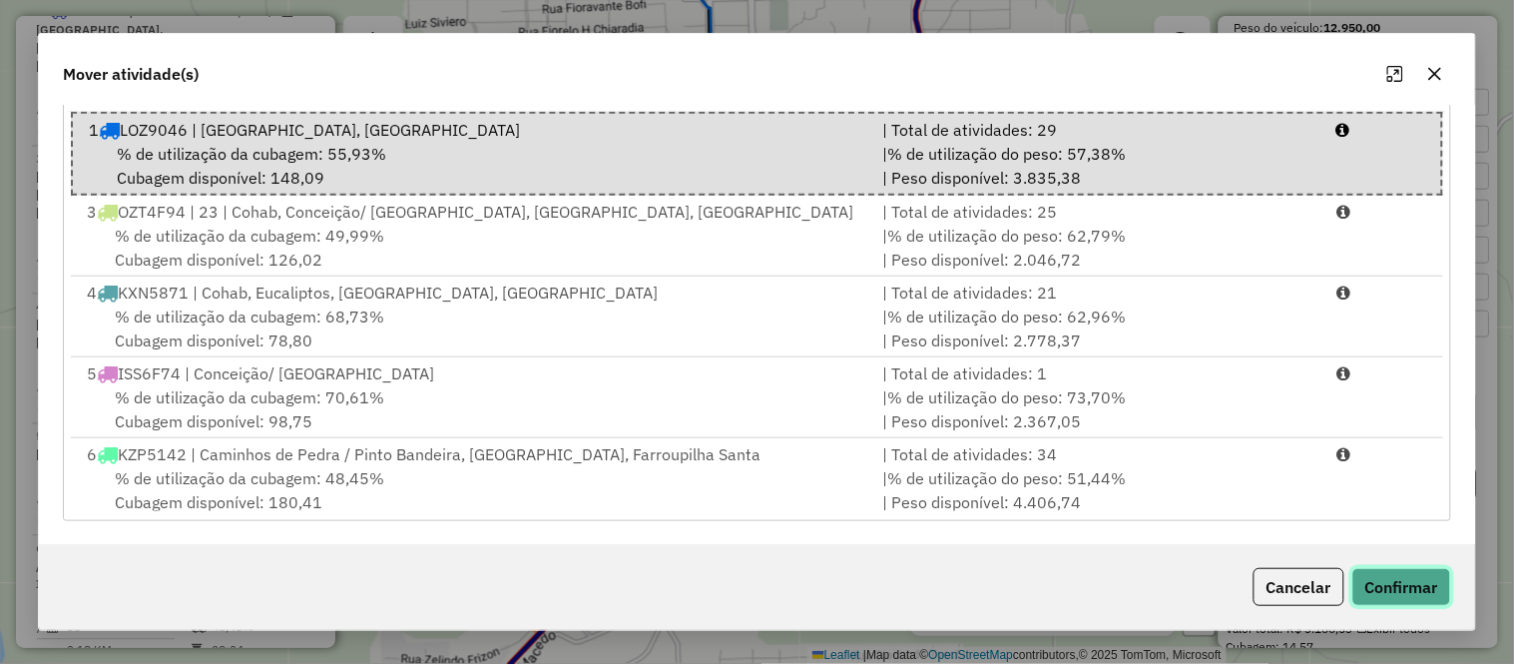
click at [1404, 585] on button "Confirmar" at bounding box center [1401, 587] width 99 height 38
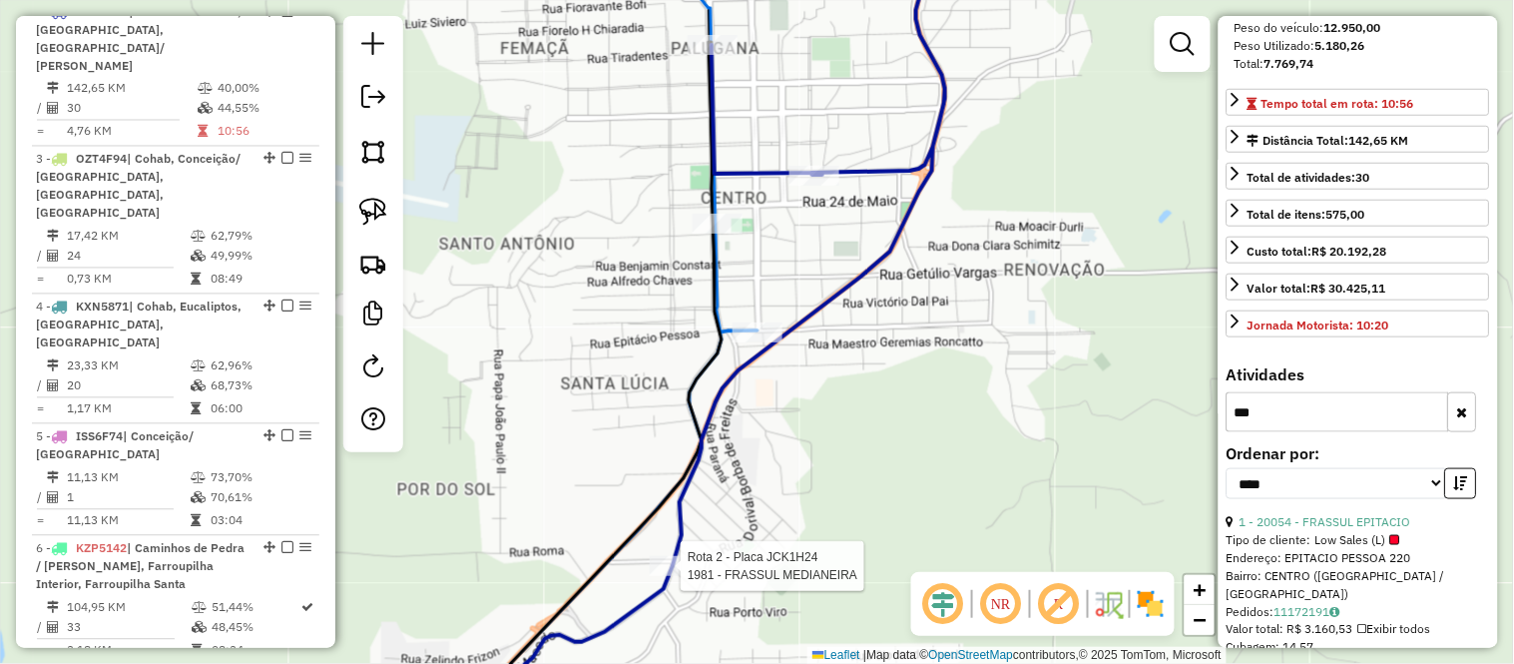
scroll to position [253, 0]
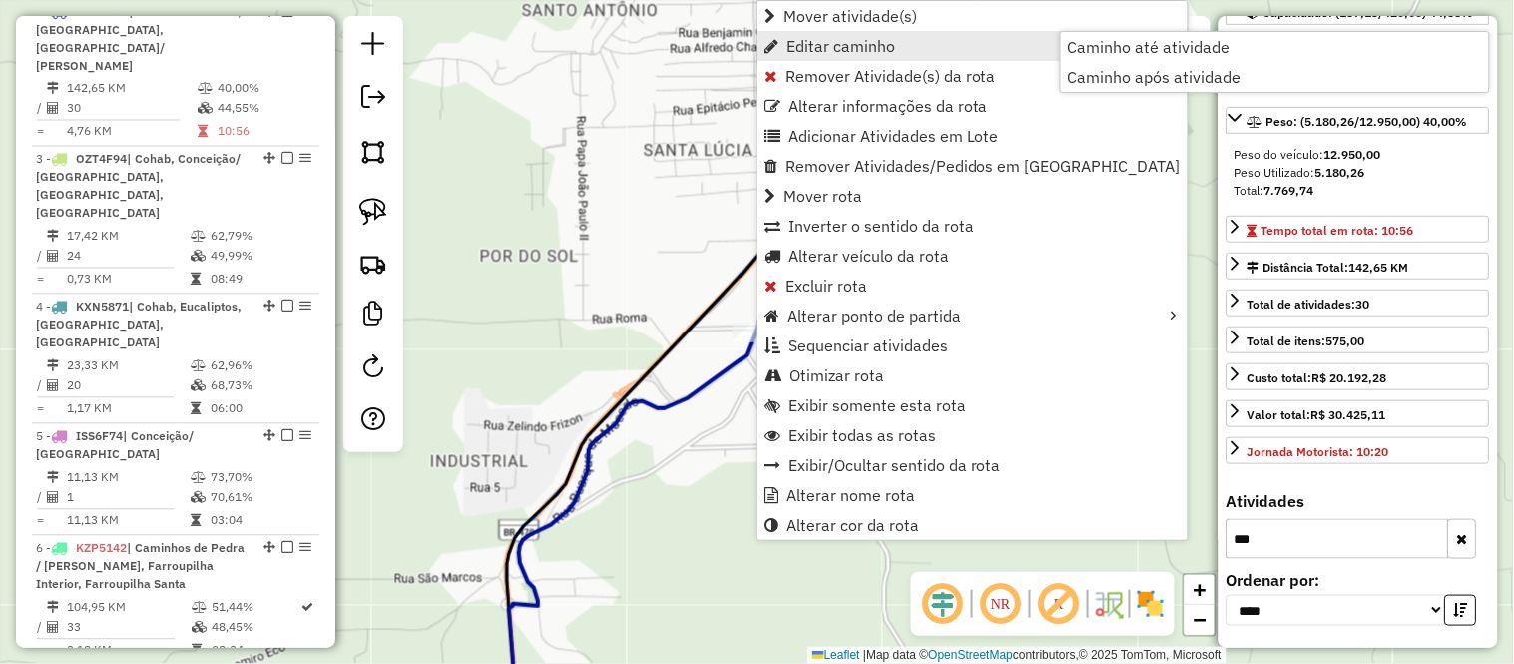
click at [566, 198] on div "Janela de atendimento Grade de atendimento Capacidade Transportadoras Veículos …" at bounding box center [757, 332] width 1514 height 664
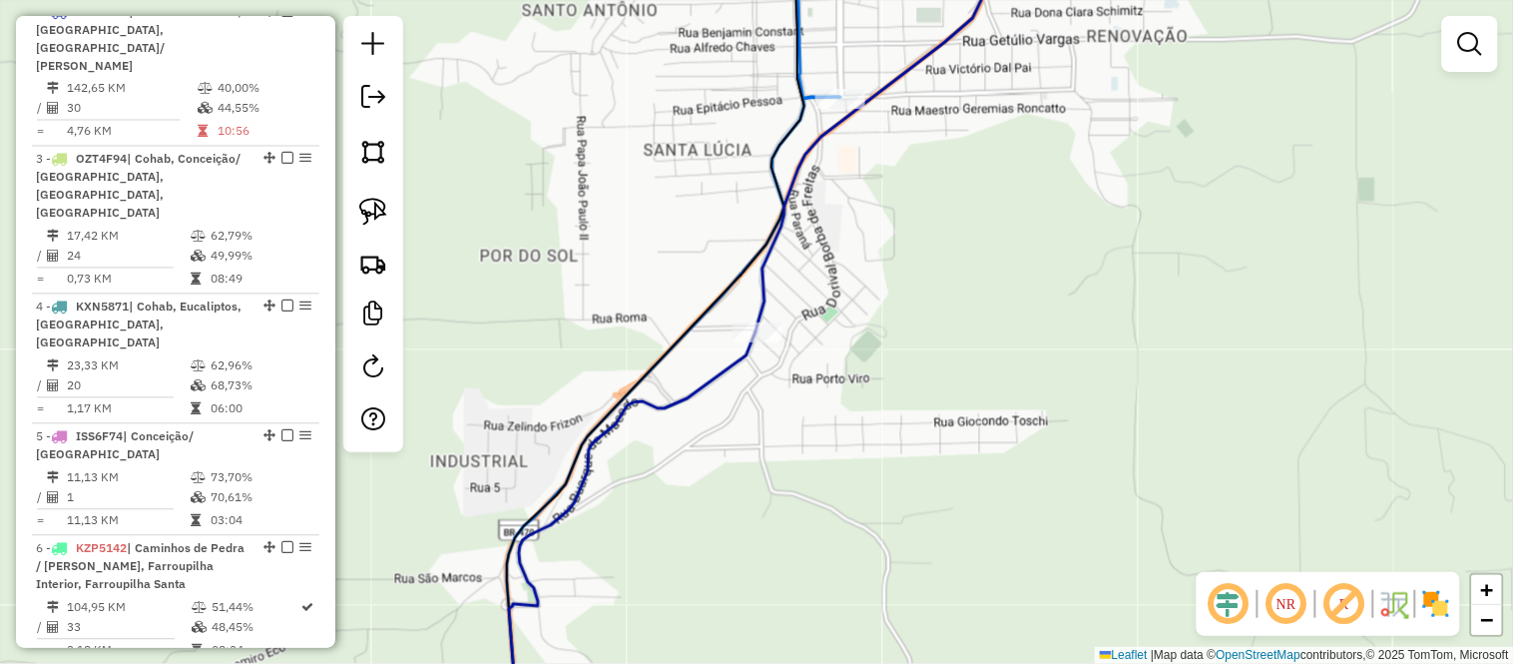
drag, startPoint x: 657, startPoint y: 114, endPoint x: 592, endPoint y: 260, distance: 160.4
click at [594, 255] on div "Janela de atendimento Grade de atendimento Capacidade Transportadoras Veículos …" at bounding box center [757, 332] width 1514 height 664
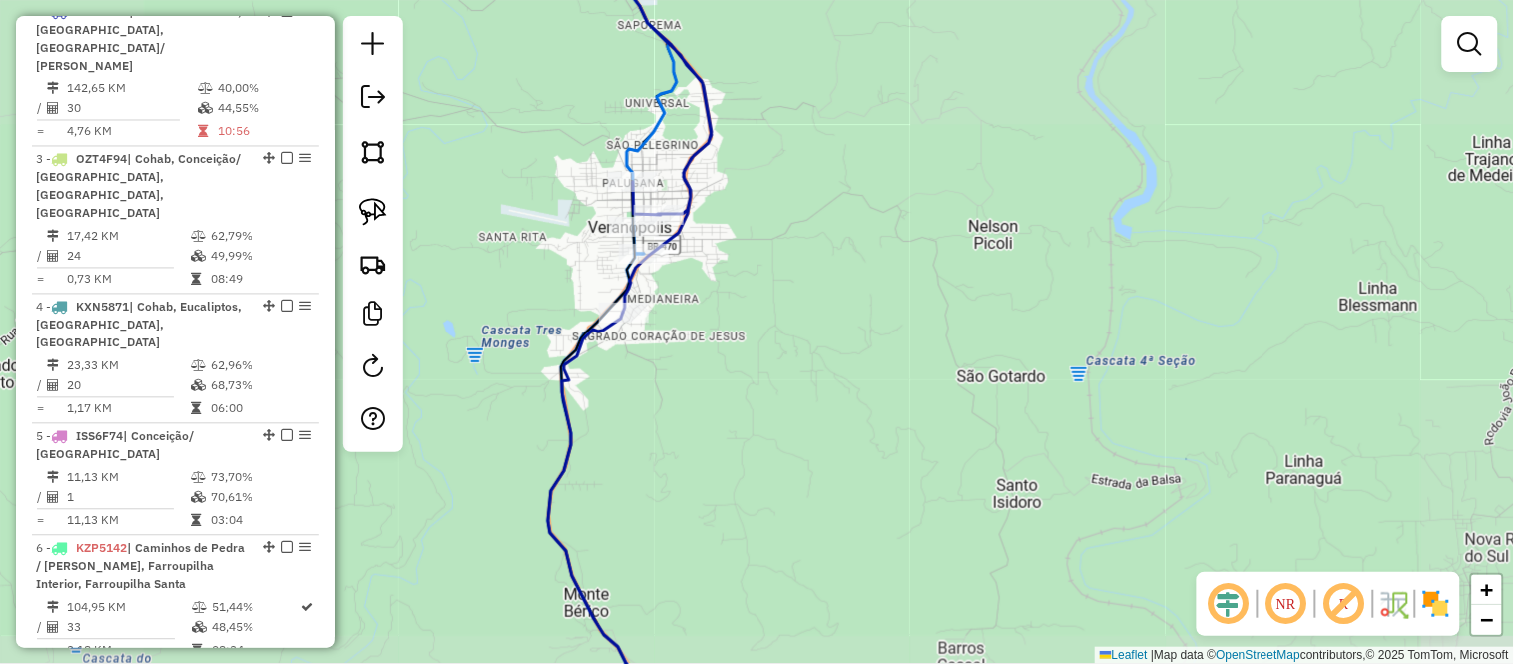
drag, startPoint x: 852, startPoint y: 261, endPoint x: 832, endPoint y: 363, distance: 103.7
click at [832, 363] on div "Janela de atendimento Grade de atendimento Capacidade Transportadoras Veículos …" at bounding box center [757, 332] width 1514 height 664
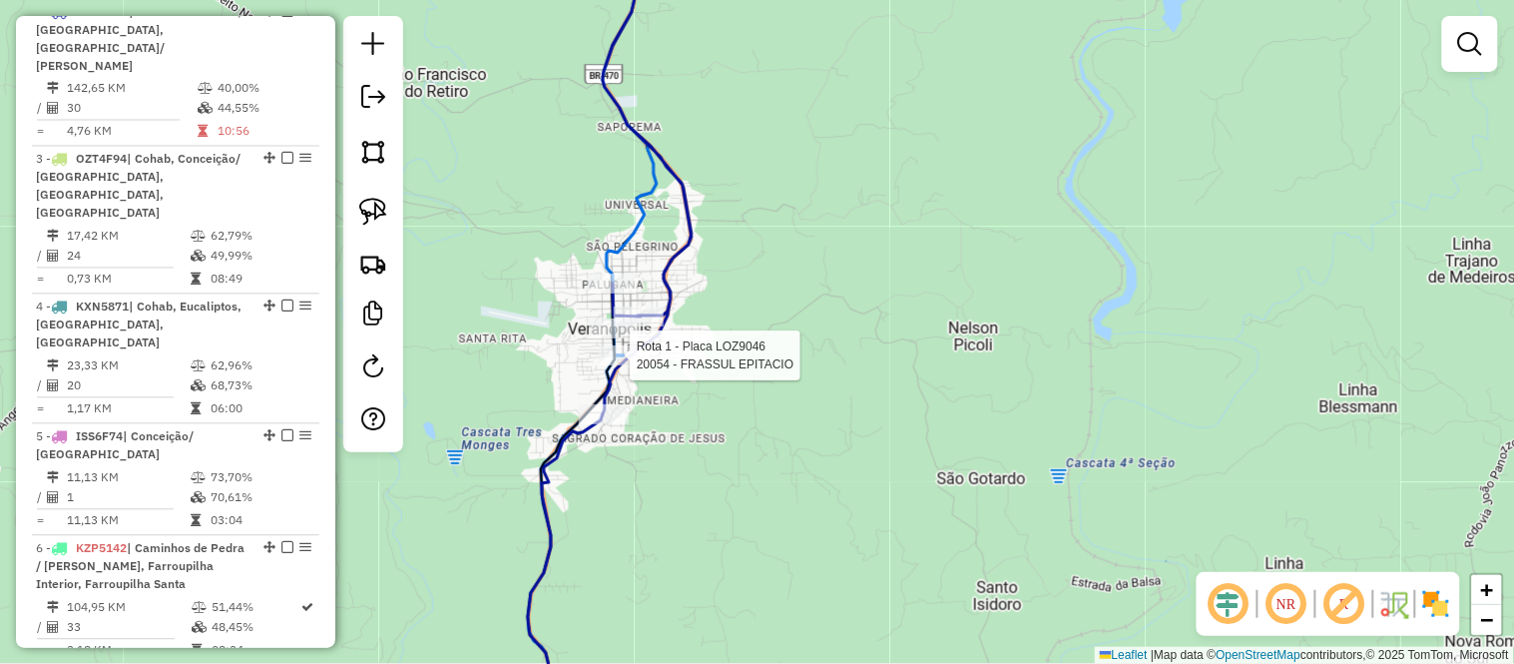
select select "*********"
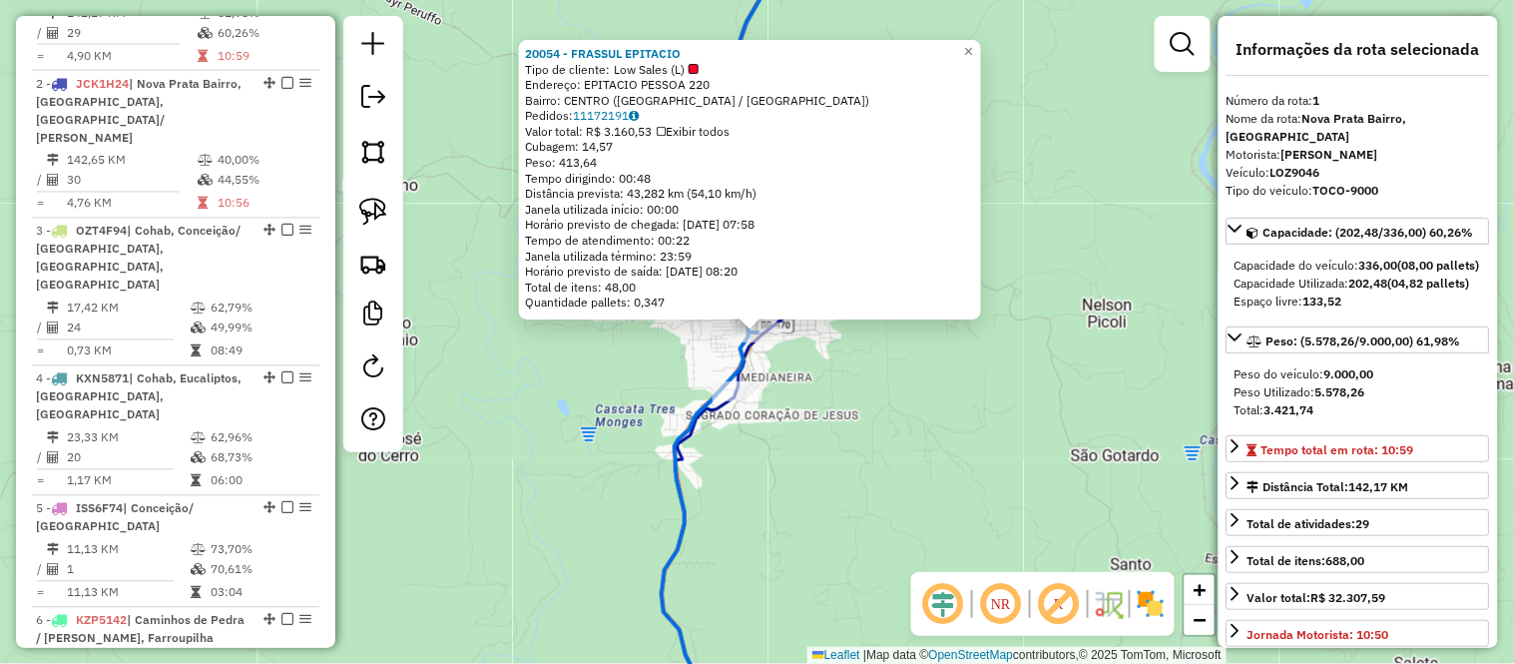
scroll to position [789, 0]
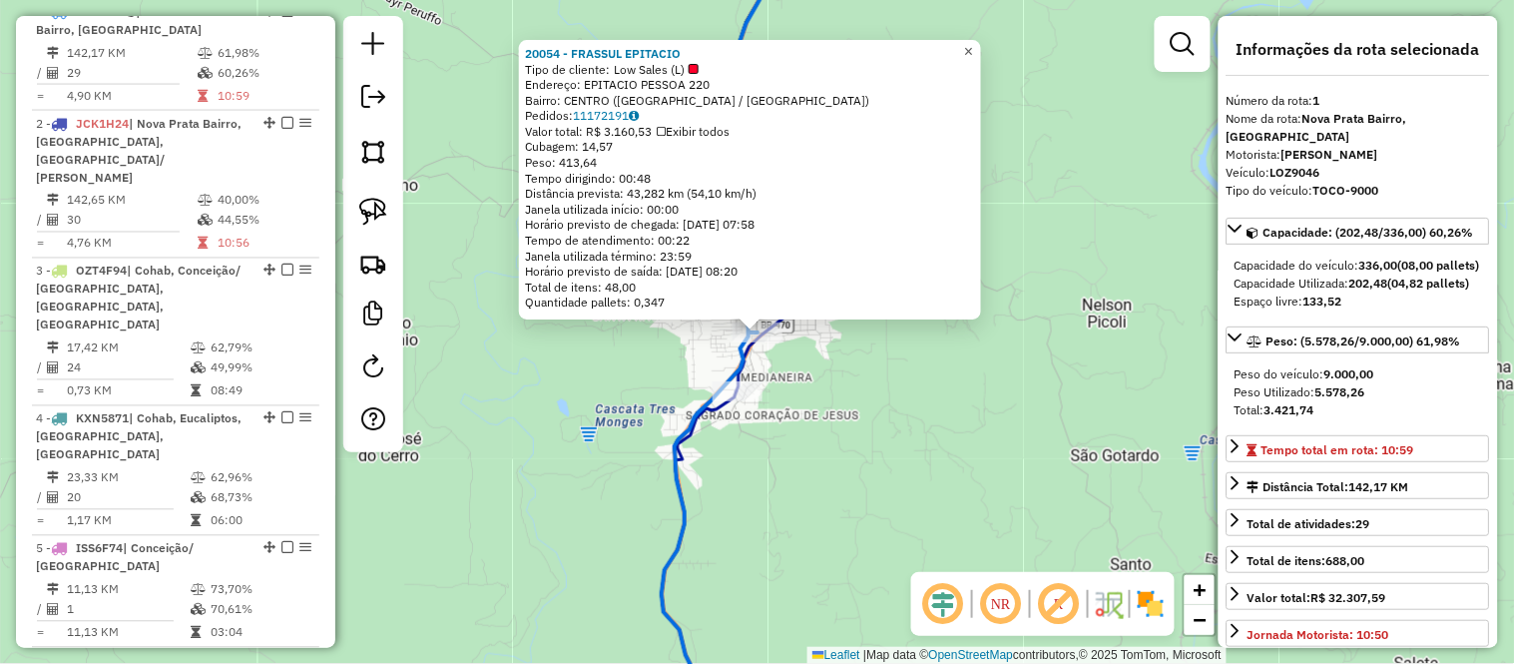
click at [973, 52] on span "×" at bounding box center [968, 51] width 9 height 17
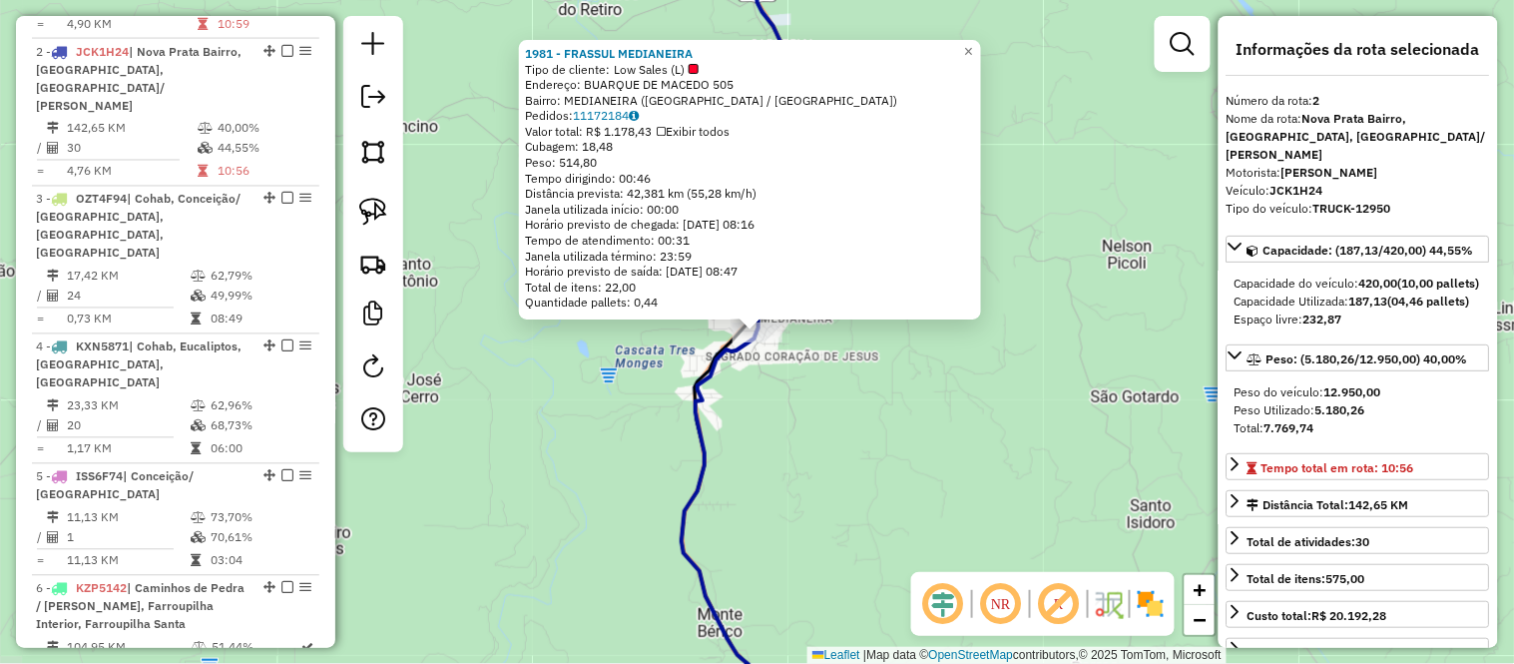
scroll to position [901, 0]
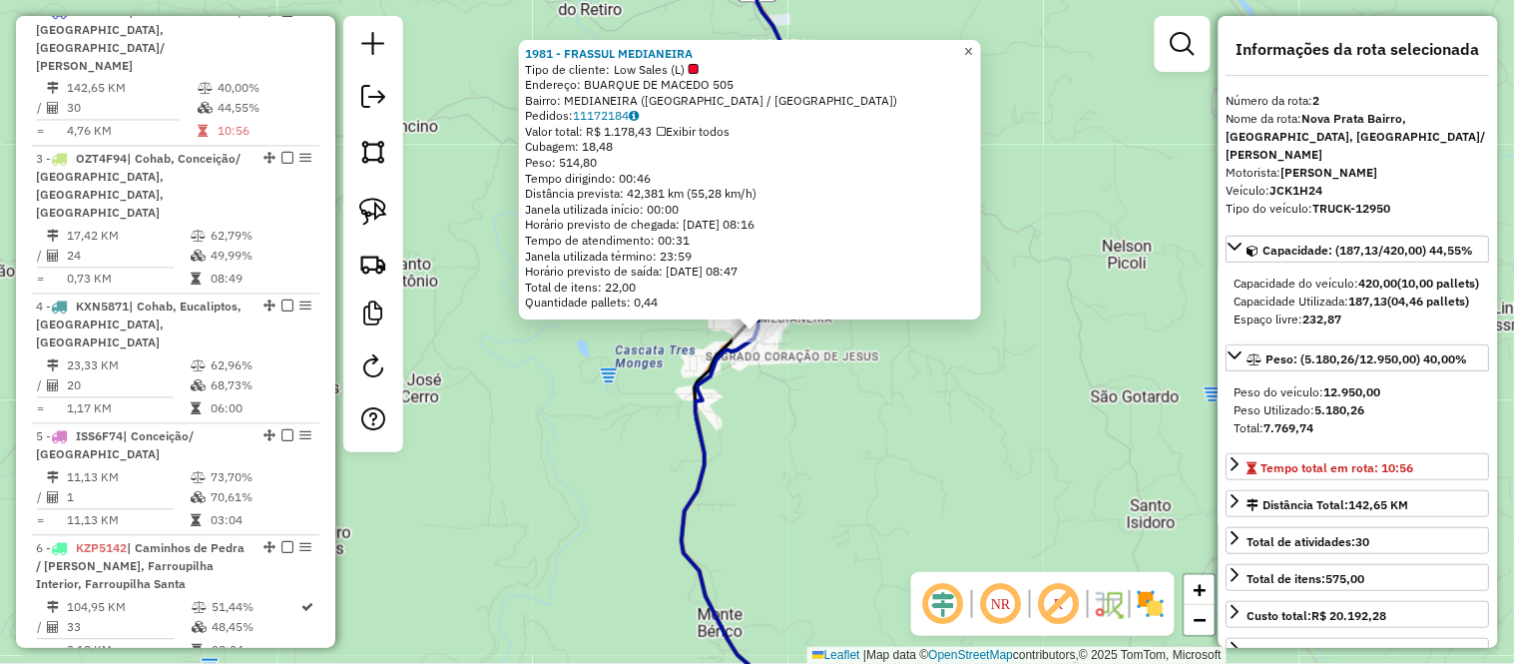
click at [973, 47] on span "×" at bounding box center [968, 51] width 9 height 17
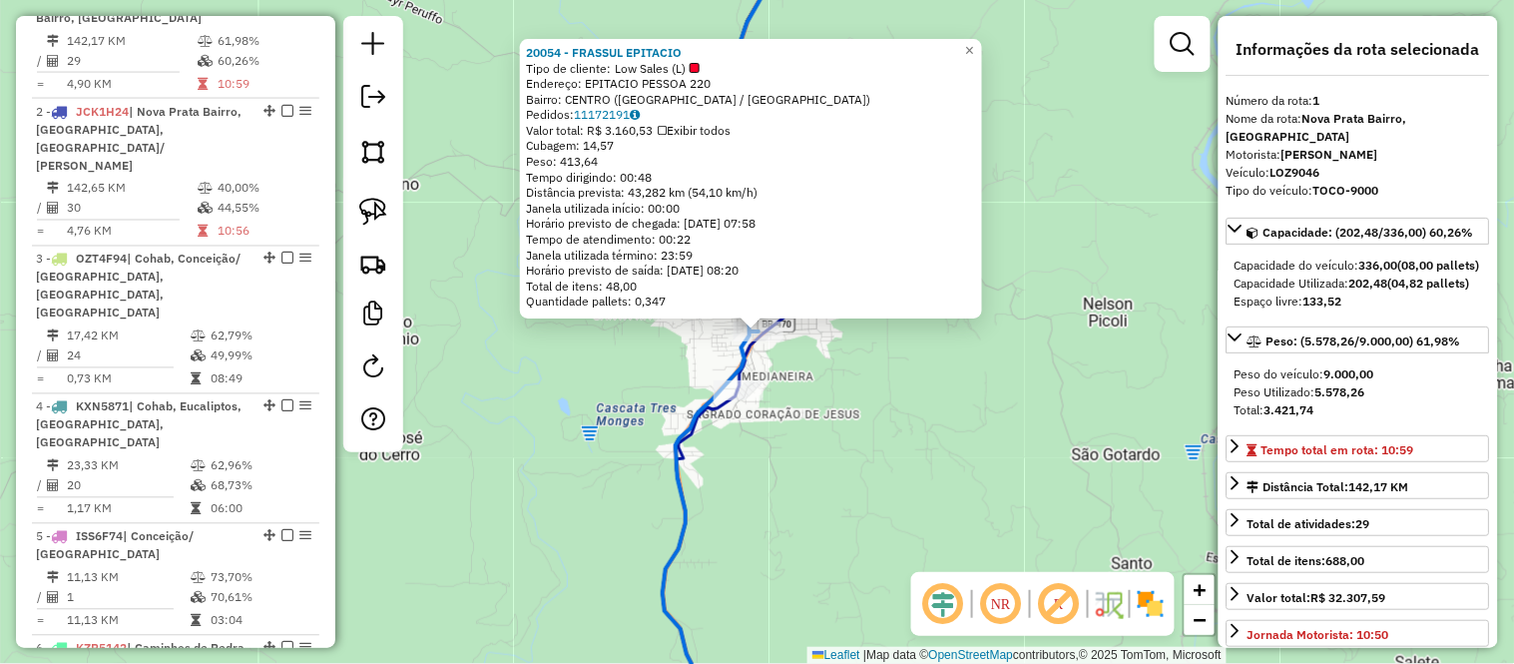
scroll to position [789, 0]
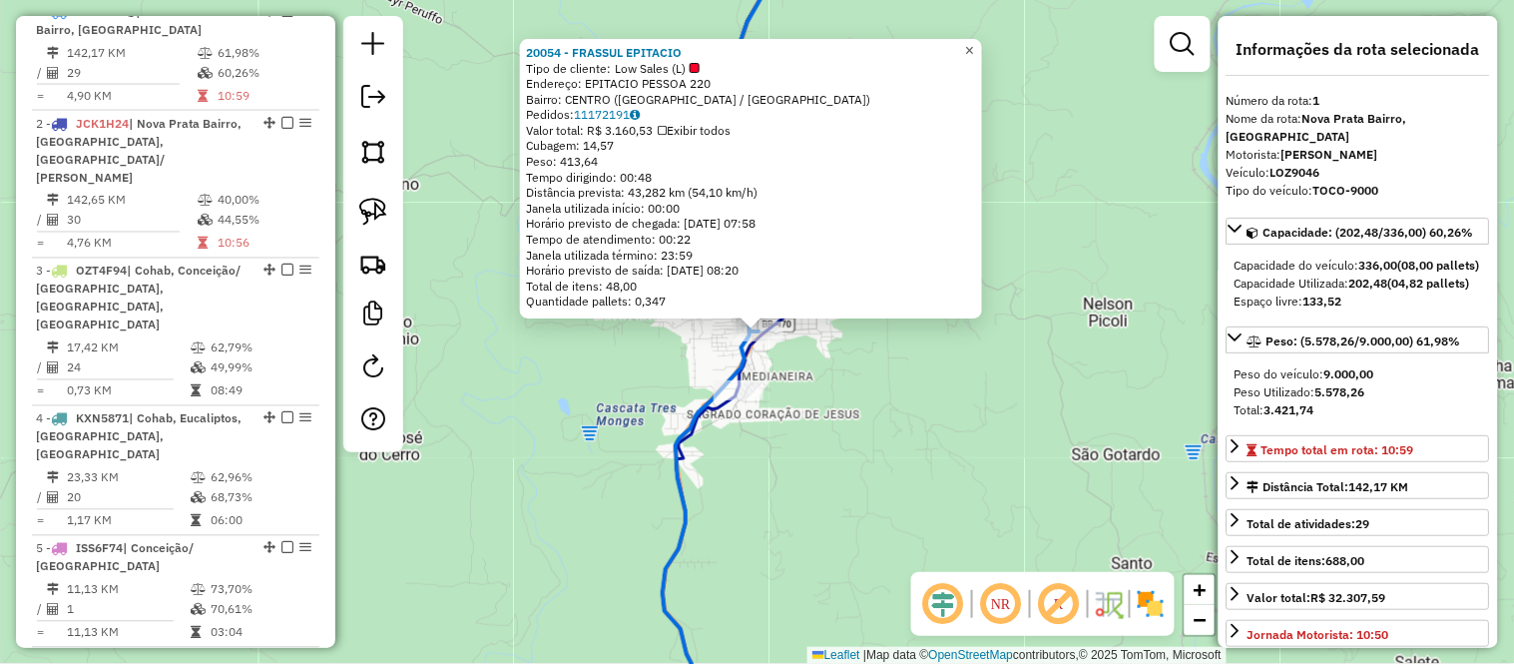
click at [974, 42] on span "×" at bounding box center [969, 50] width 9 height 17
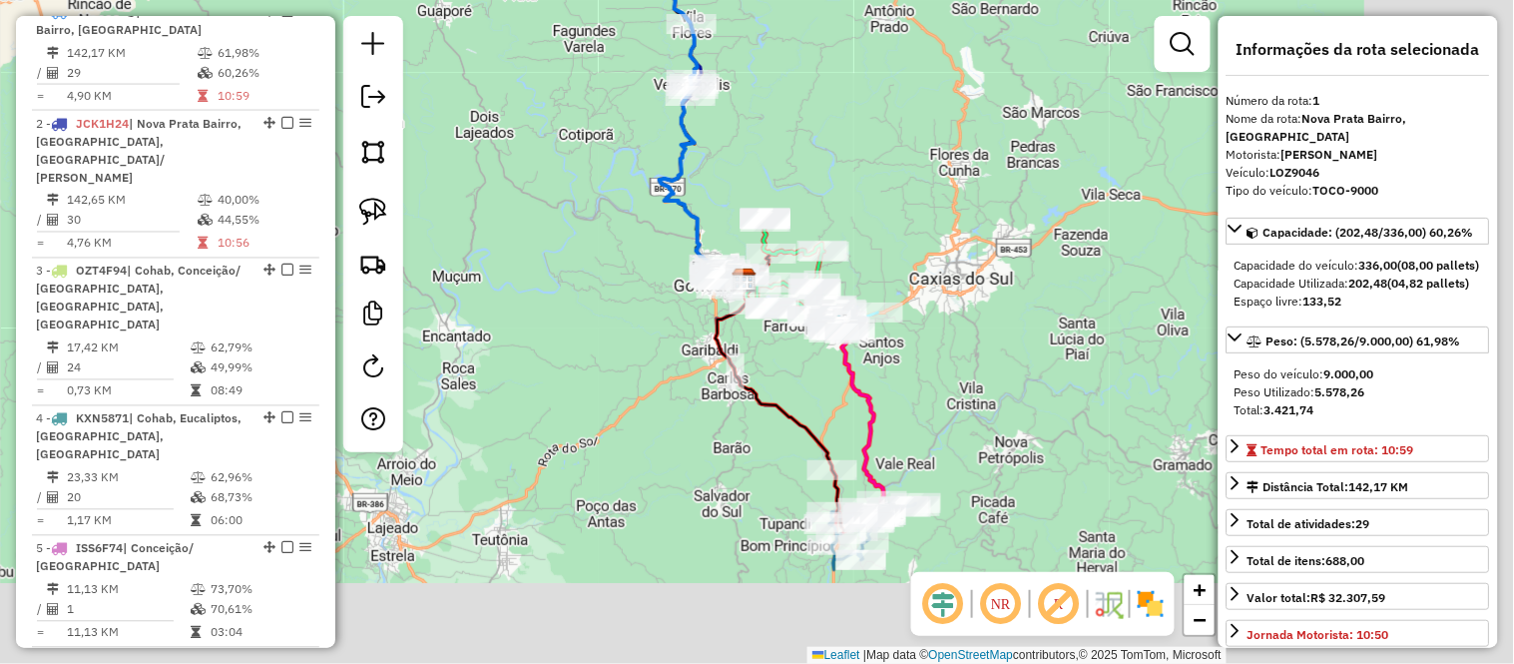
drag, startPoint x: 1039, startPoint y: 207, endPoint x: 796, endPoint y: 127, distance: 255.3
click at [796, 127] on div "Janela de atendimento Grade de atendimento Capacidade Transportadoras Veículos …" at bounding box center [757, 332] width 1514 height 664
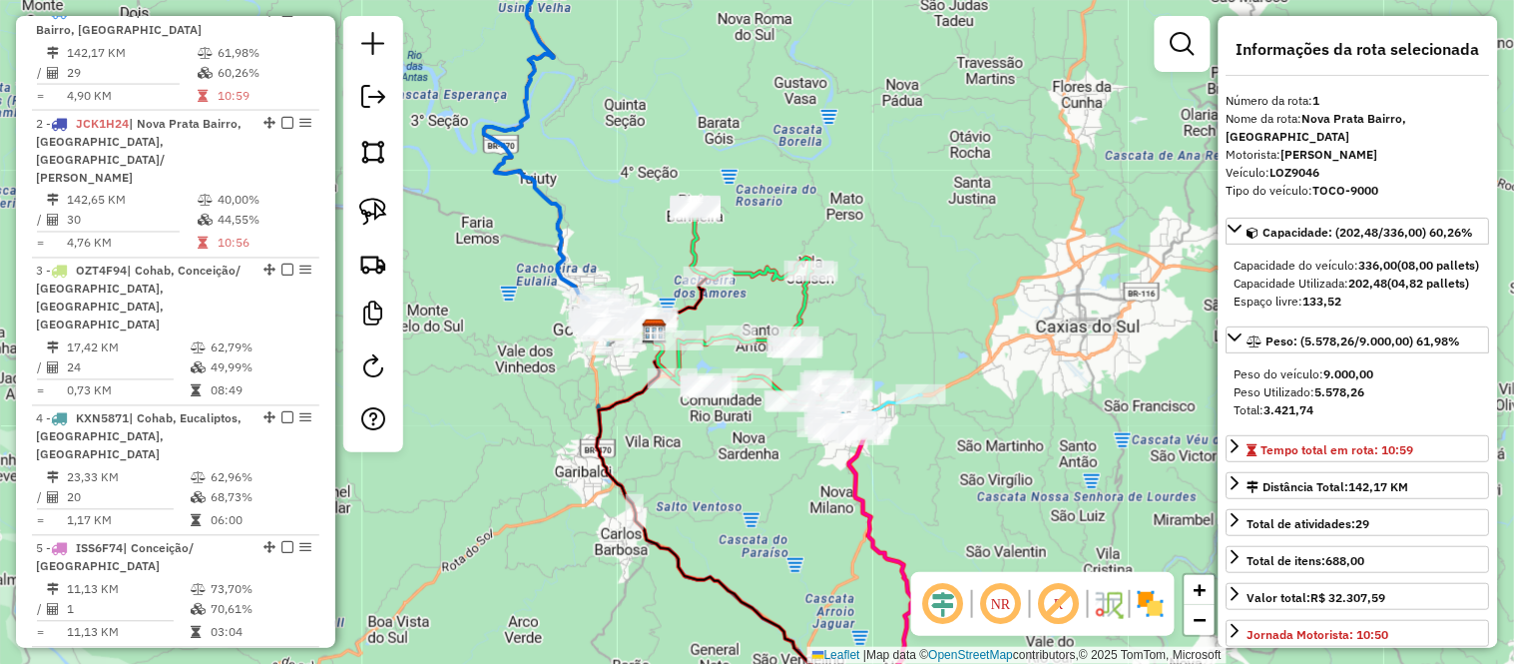
drag, startPoint x: 838, startPoint y: 228, endPoint x: 838, endPoint y: 156, distance: 71.9
click at [838, 156] on div "Janela de atendimento Grade de atendimento Capacidade Transportadoras Veículos …" at bounding box center [757, 332] width 1514 height 664
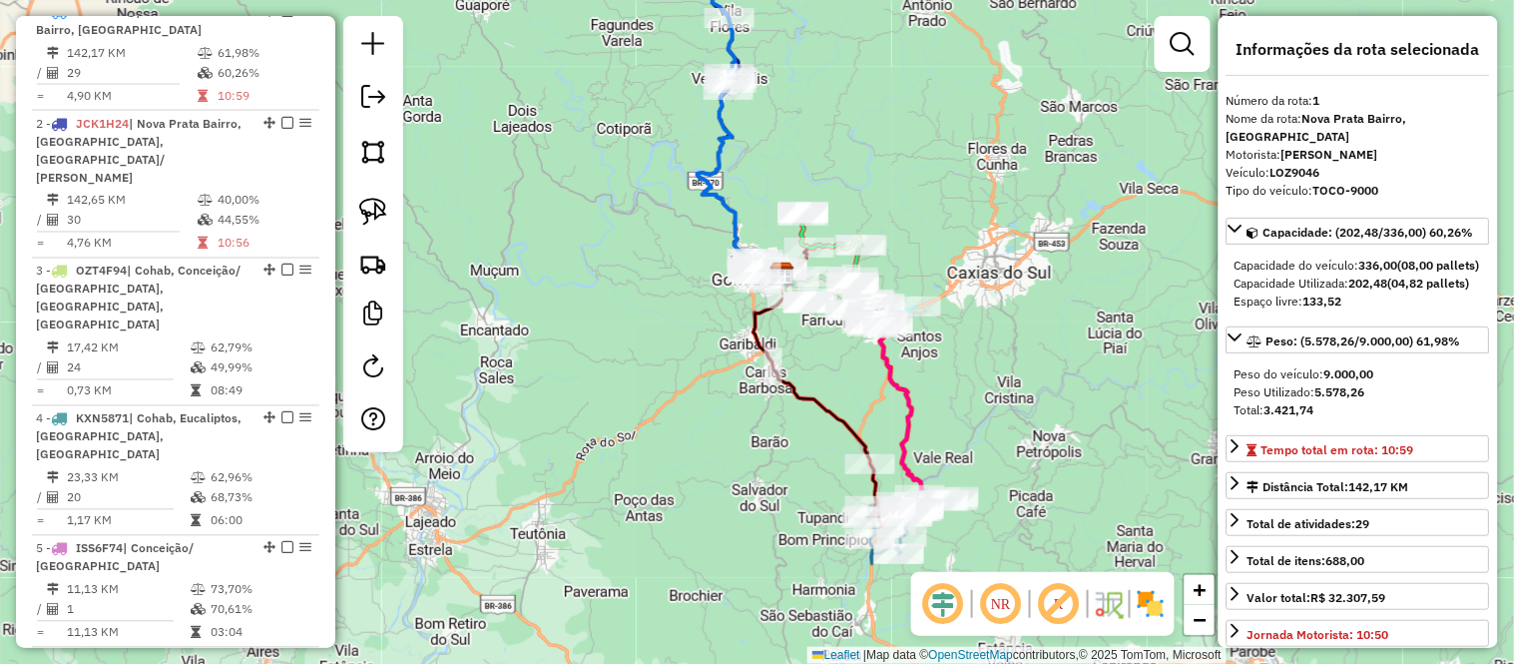
drag, startPoint x: 944, startPoint y: 215, endPoint x: 905, endPoint y: 235, distance: 43.7
click at [905, 235] on div "Janela de atendimento Grade de atendimento Capacidade Transportadoras Veículos …" at bounding box center [757, 332] width 1514 height 664
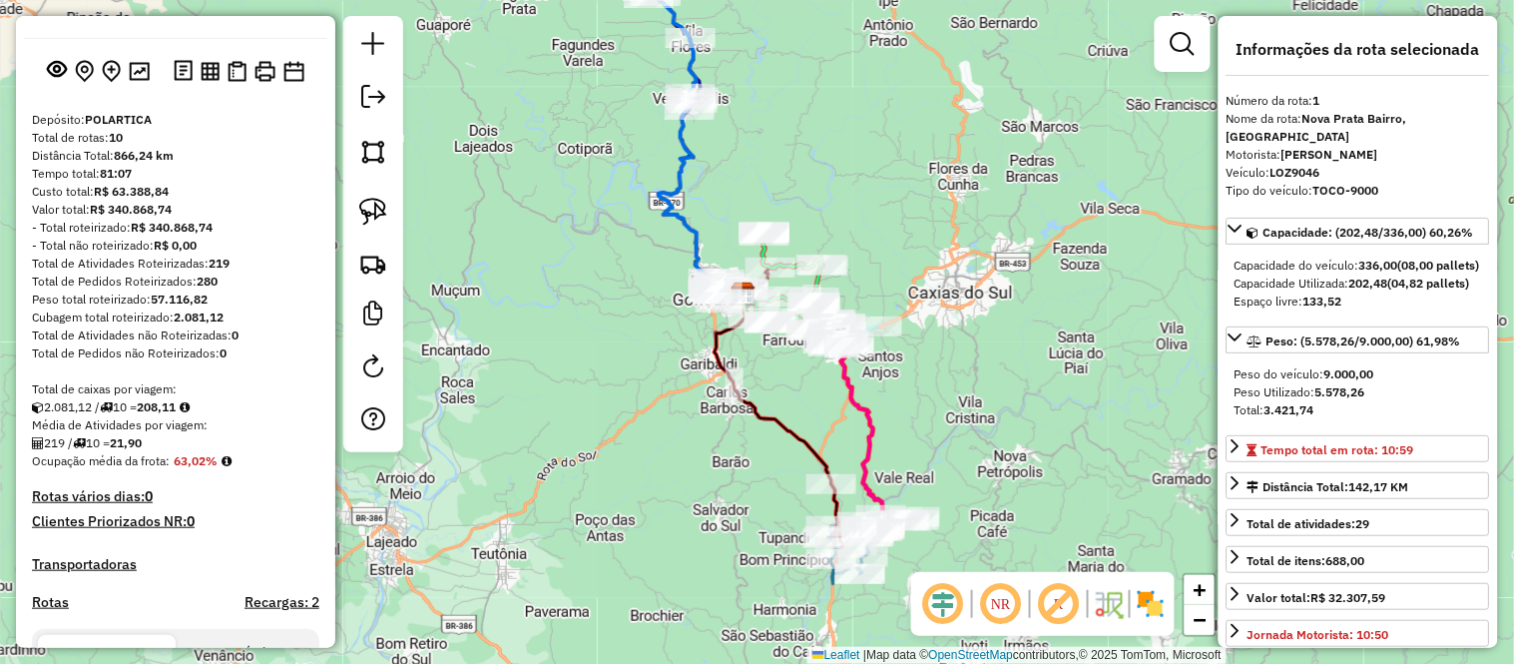
scroll to position [13, 0]
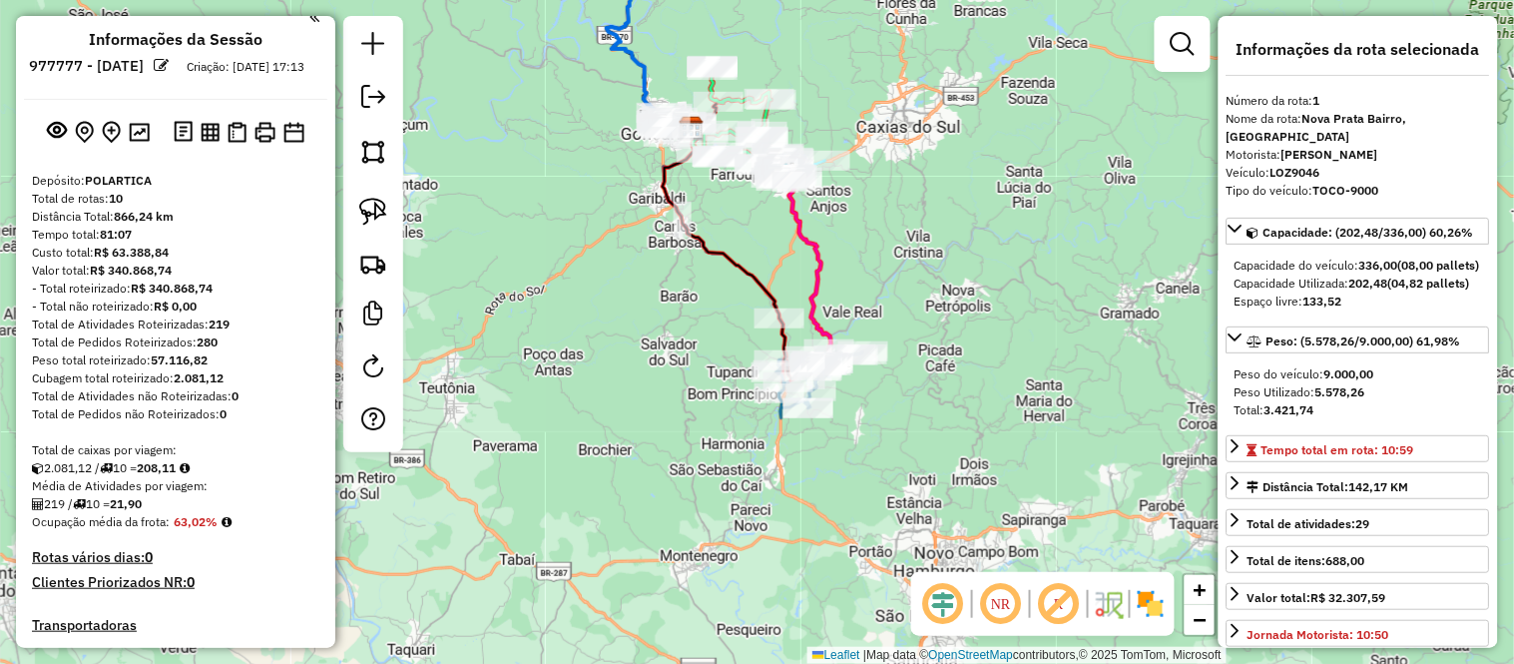
drag, startPoint x: 990, startPoint y: 389, endPoint x: 938, endPoint y: 224, distance: 173.6
click at [938, 224] on div "Janela de atendimento Grade de atendimento Capacidade Transportadoras Veículos …" at bounding box center [757, 332] width 1514 height 664
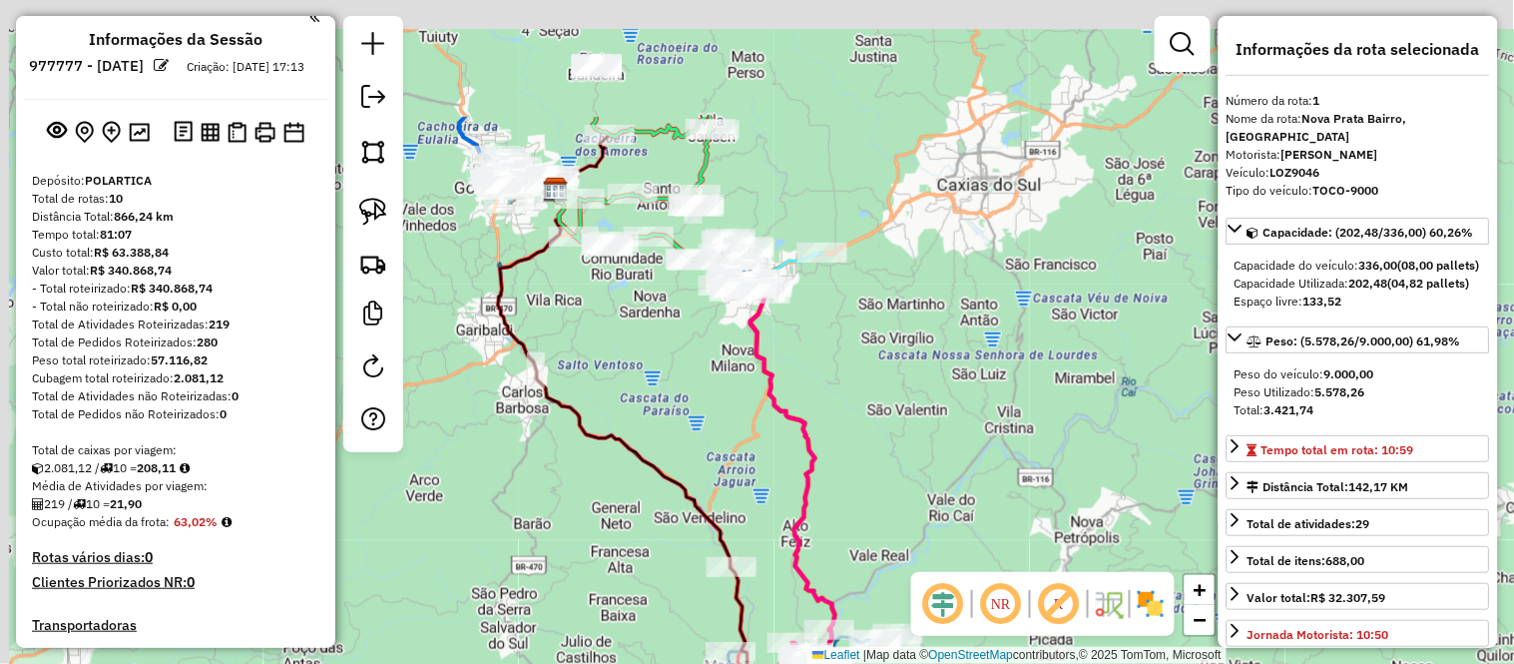
drag, startPoint x: 902, startPoint y: 155, endPoint x: 1001, endPoint y: 366, distance: 233.5
click at [1001, 366] on div "Janela de atendimento Grade de atendimento Capacidade Transportadoras Veículos …" at bounding box center [757, 332] width 1514 height 664
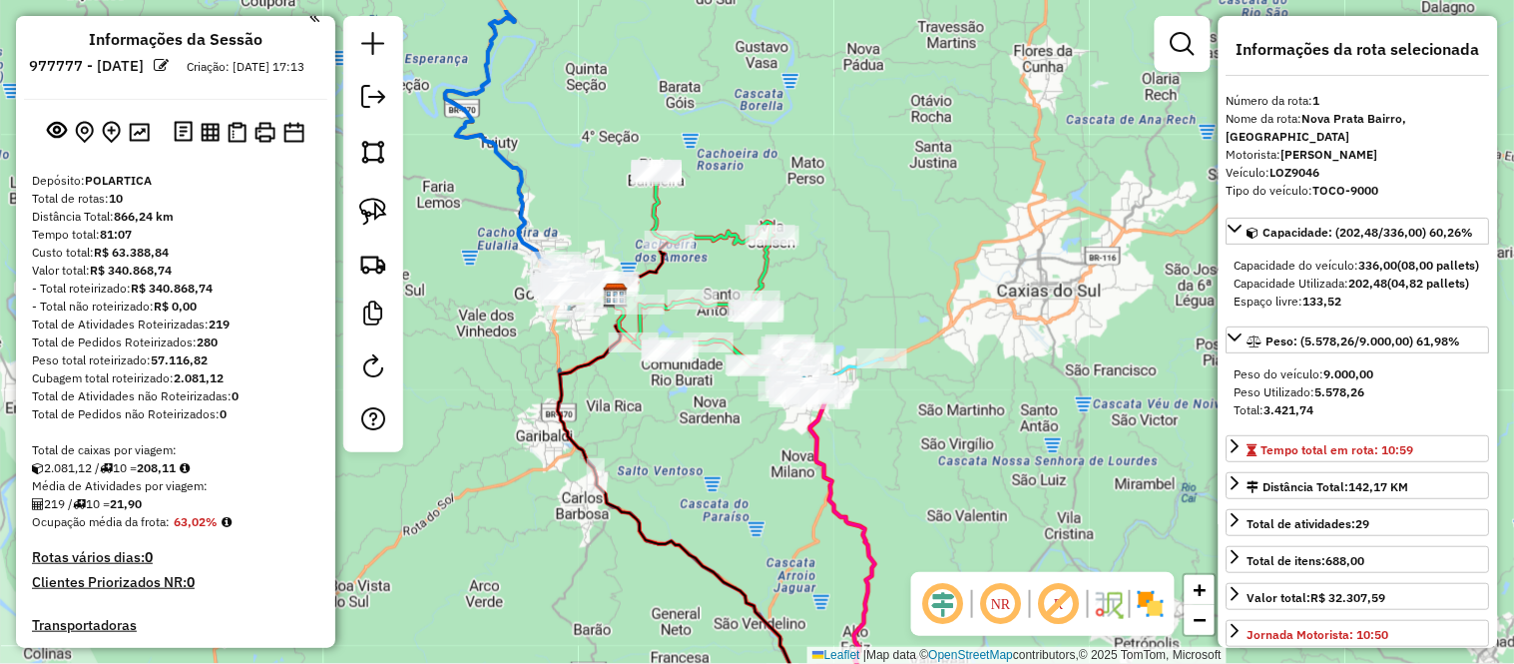
drag, startPoint x: 895, startPoint y: 204, endPoint x: 926, endPoint y: 251, distance: 57.0
click at [926, 251] on div "Janela de atendimento Grade de atendimento Capacidade Transportadoras Veículos …" at bounding box center [757, 332] width 1514 height 664
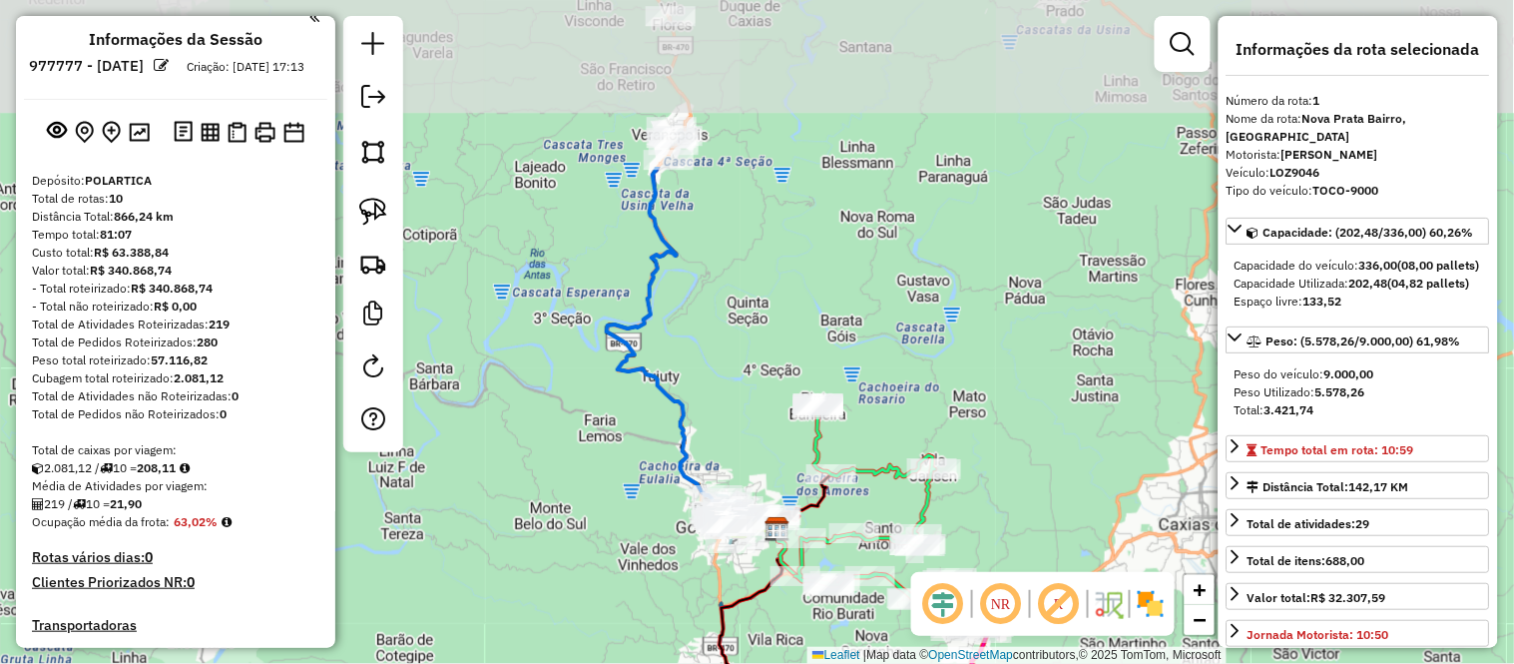
drag, startPoint x: 659, startPoint y: 71, endPoint x: 811, endPoint y: 321, distance: 293.4
click at [813, 343] on div "Janela de atendimento Grade de atendimento Capacidade Transportadoras Veículos …" at bounding box center [757, 332] width 1514 height 664
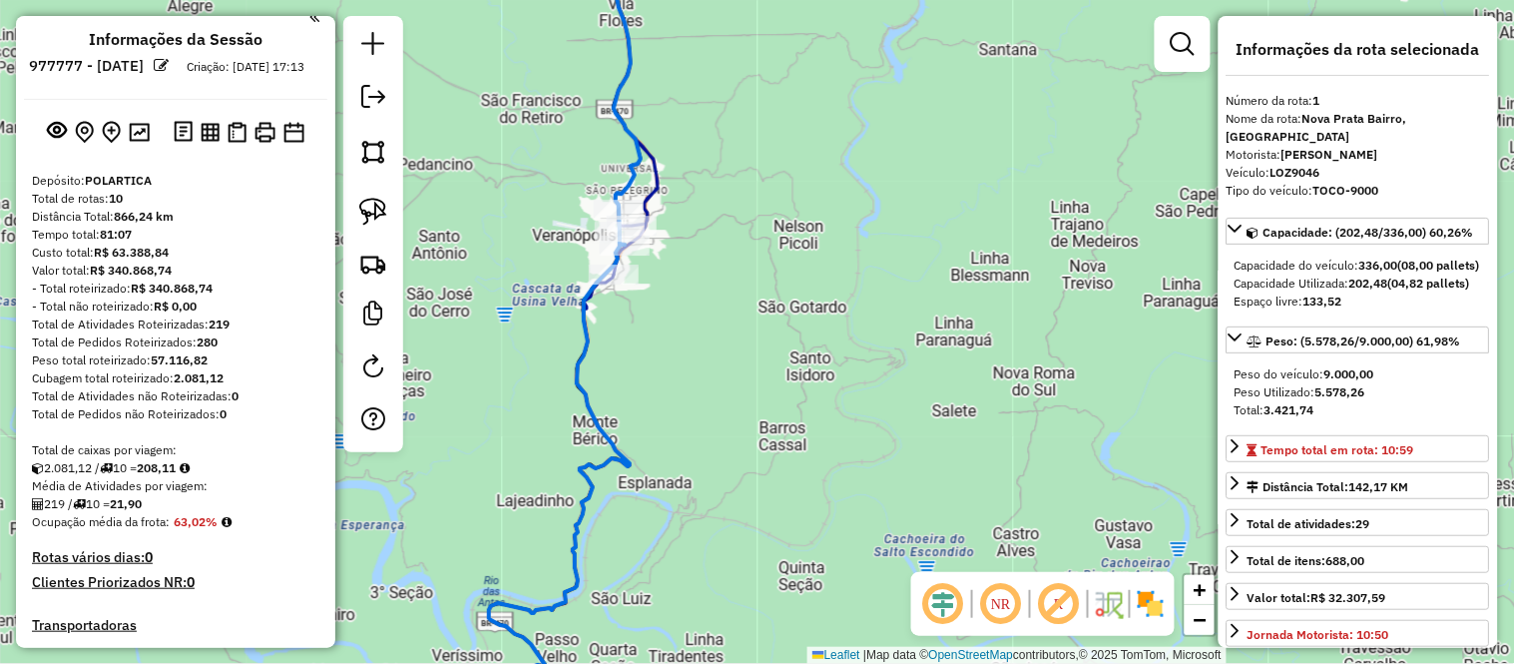
drag, startPoint x: 733, startPoint y: 162, endPoint x: 785, endPoint y: 285, distance: 134.6
click at [785, 285] on div "Janela de atendimento Grade de atendimento Capacidade Transportadoras Veículos …" at bounding box center [757, 332] width 1514 height 664
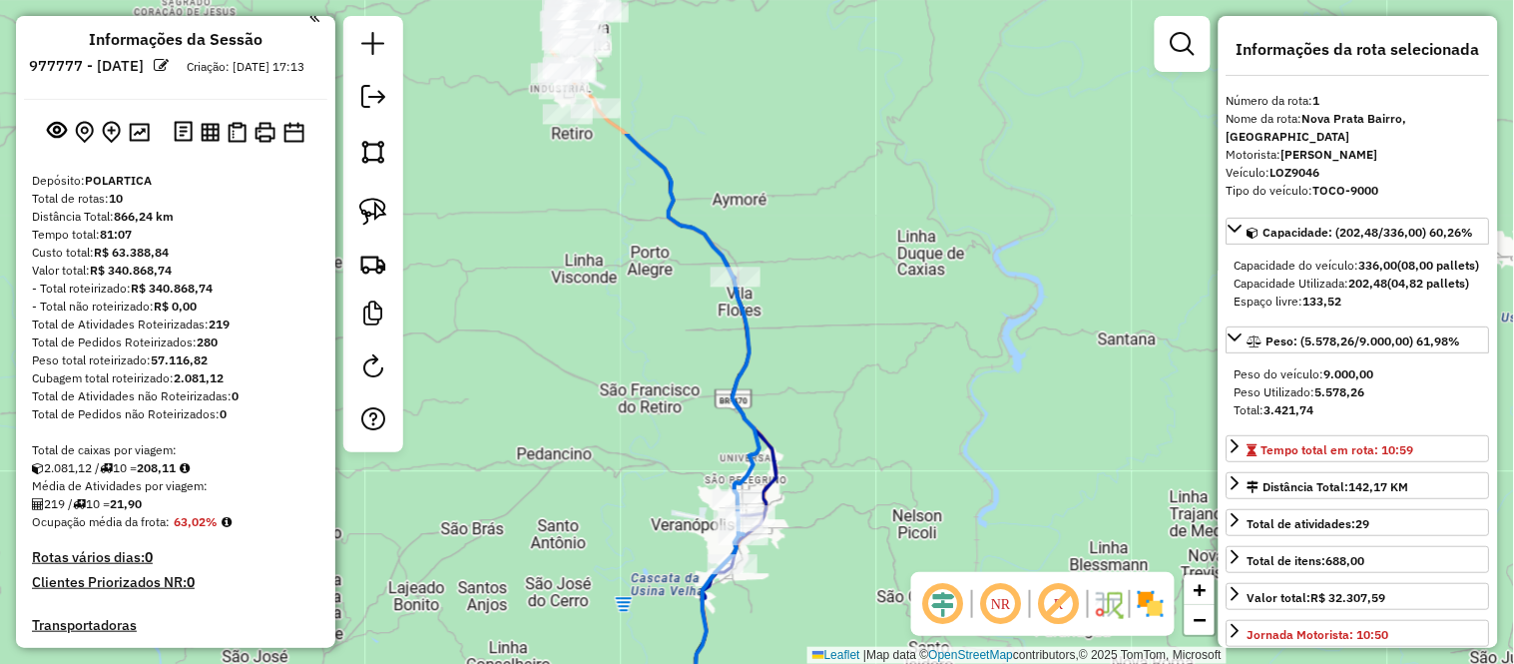
drag, startPoint x: 804, startPoint y: 182, endPoint x: 889, endPoint y: 379, distance: 215.0
click at [889, 379] on div "Janela de atendimento Grade de atendimento Capacidade Transportadoras Veículos …" at bounding box center [757, 332] width 1514 height 664
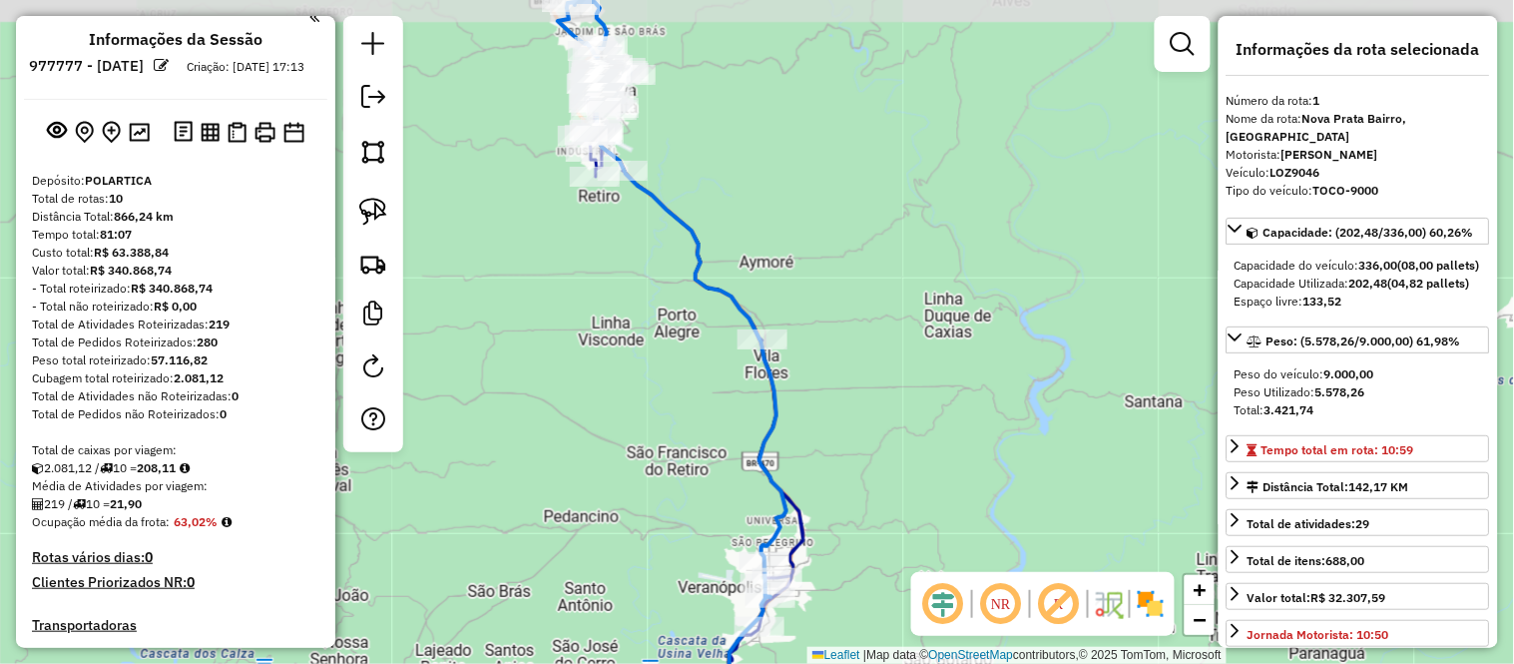
drag, startPoint x: 825, startPoint y: 150, endPoint x: 849, endPoint y: 241, distance: 93.9
click at [849, 240] on div "Janela de atendimento Grade de atendimento Capacidade Transportadoras Veículos …" at bounding box center [757, 332] width 1514 height 664
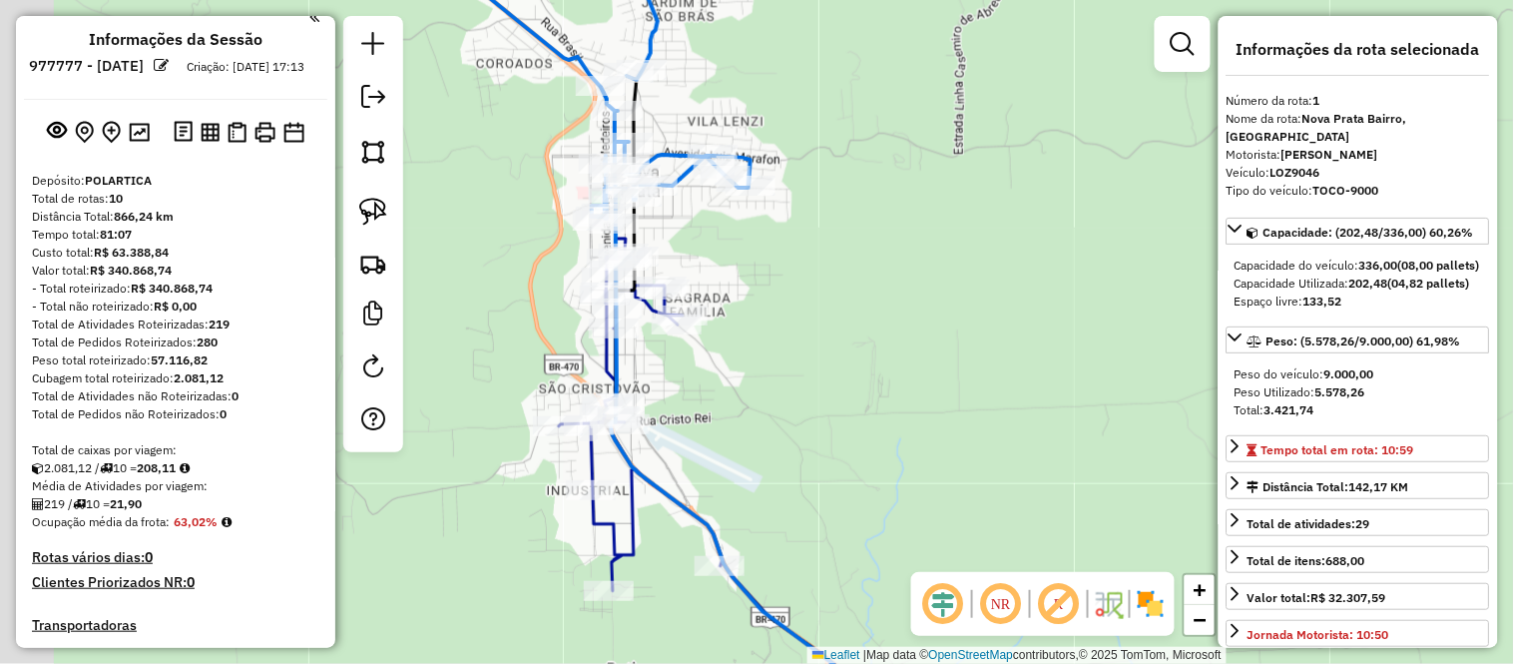
drag, startPoint x: 753, startPoint y: 227, endPoint x: 829, endPoint y: 250, distance: 79.2
click at [829, 246] on div "Janela de atendimento Grade de atendimento Capacidade Transportadoras Veículos …" at bounding box center [757, 332] width 1514 height 664
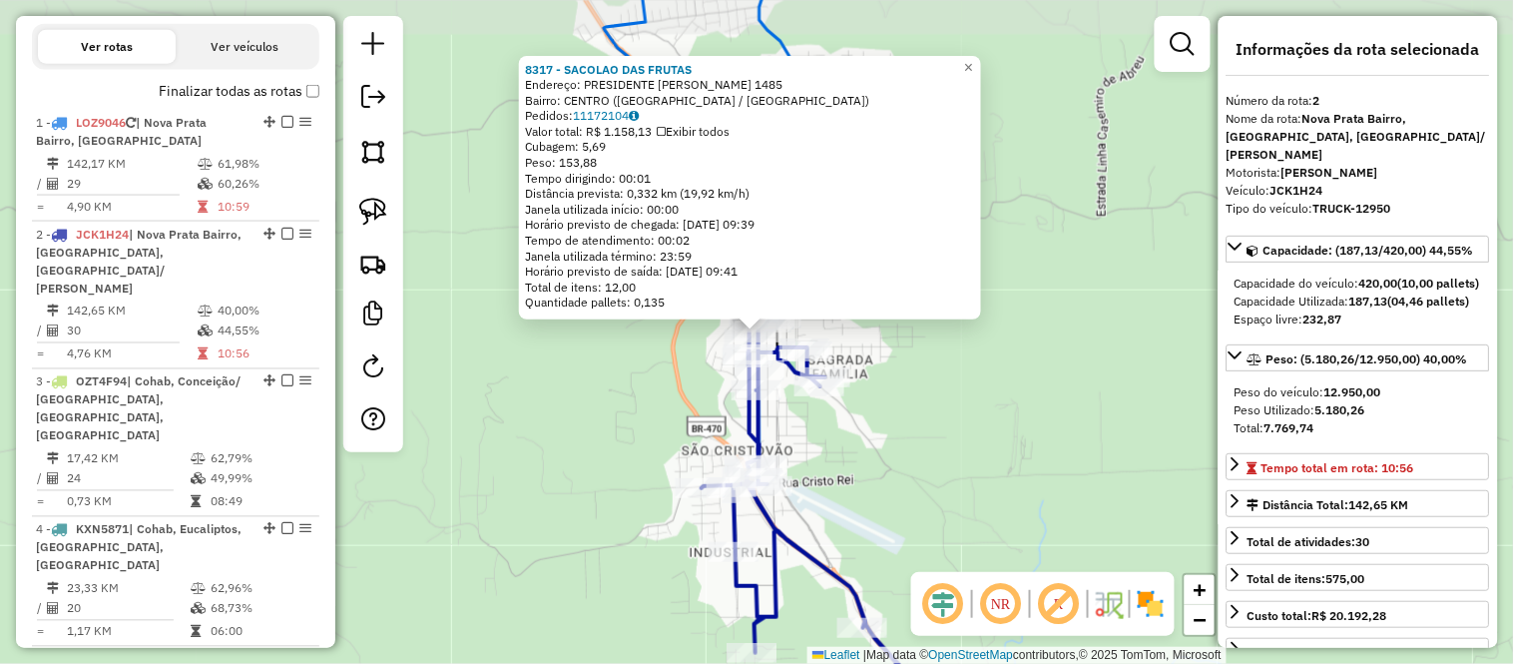
scroll to position [901, 0]
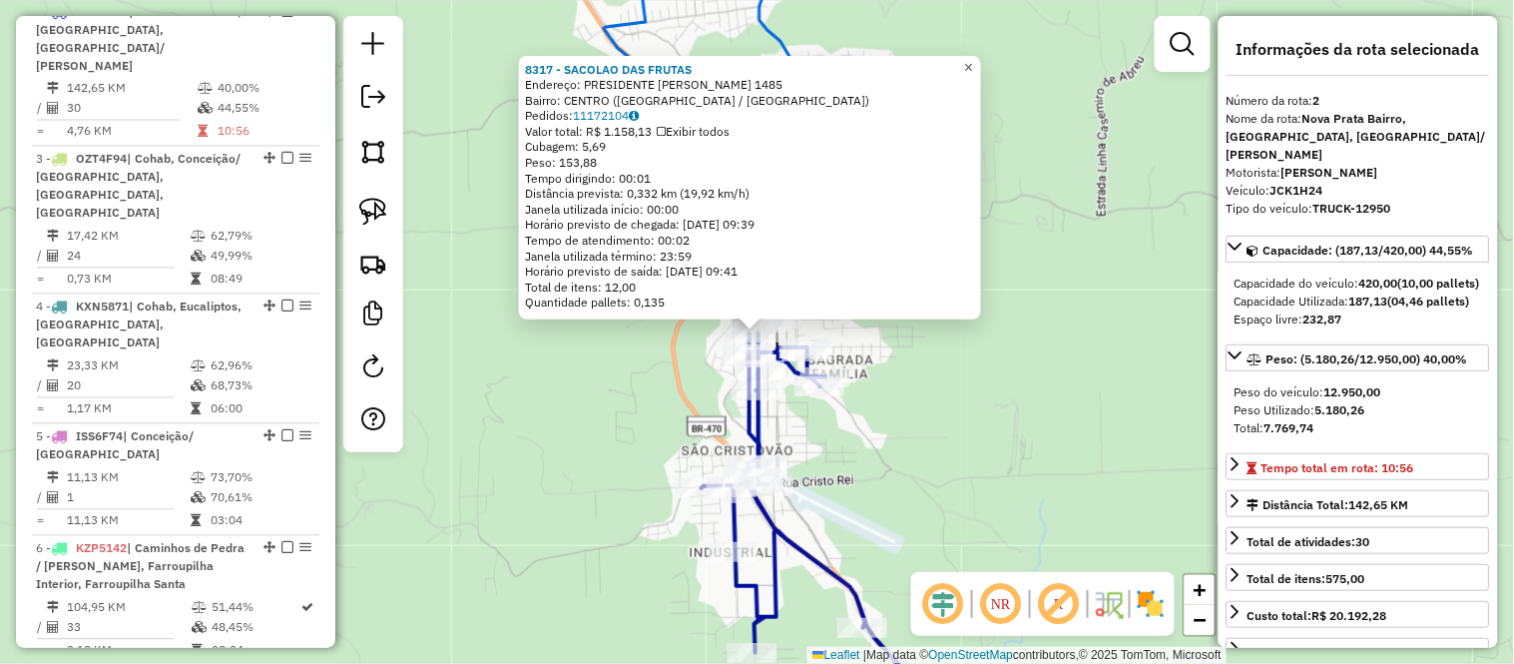
click at [973, 60] on span "×" at bounding box center [968, 67] width 9 height 17
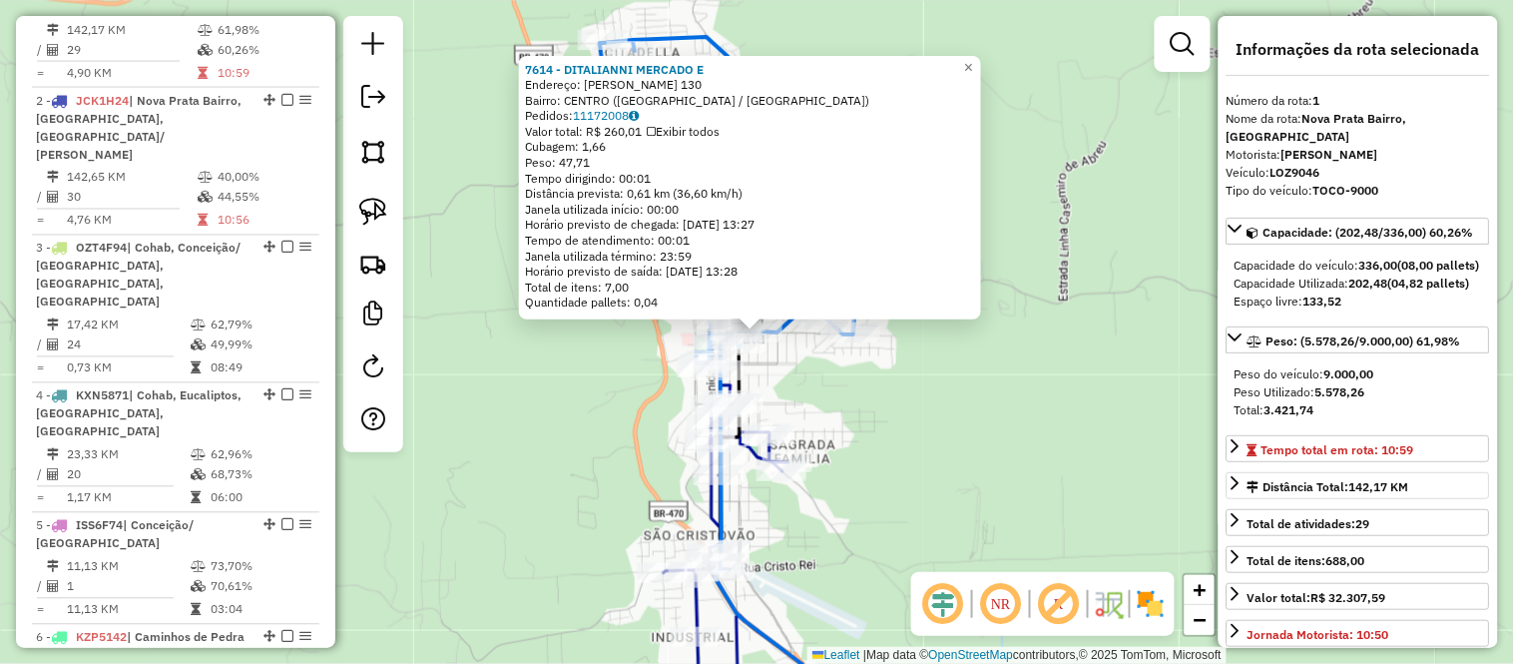
scroll to position [789, 0]
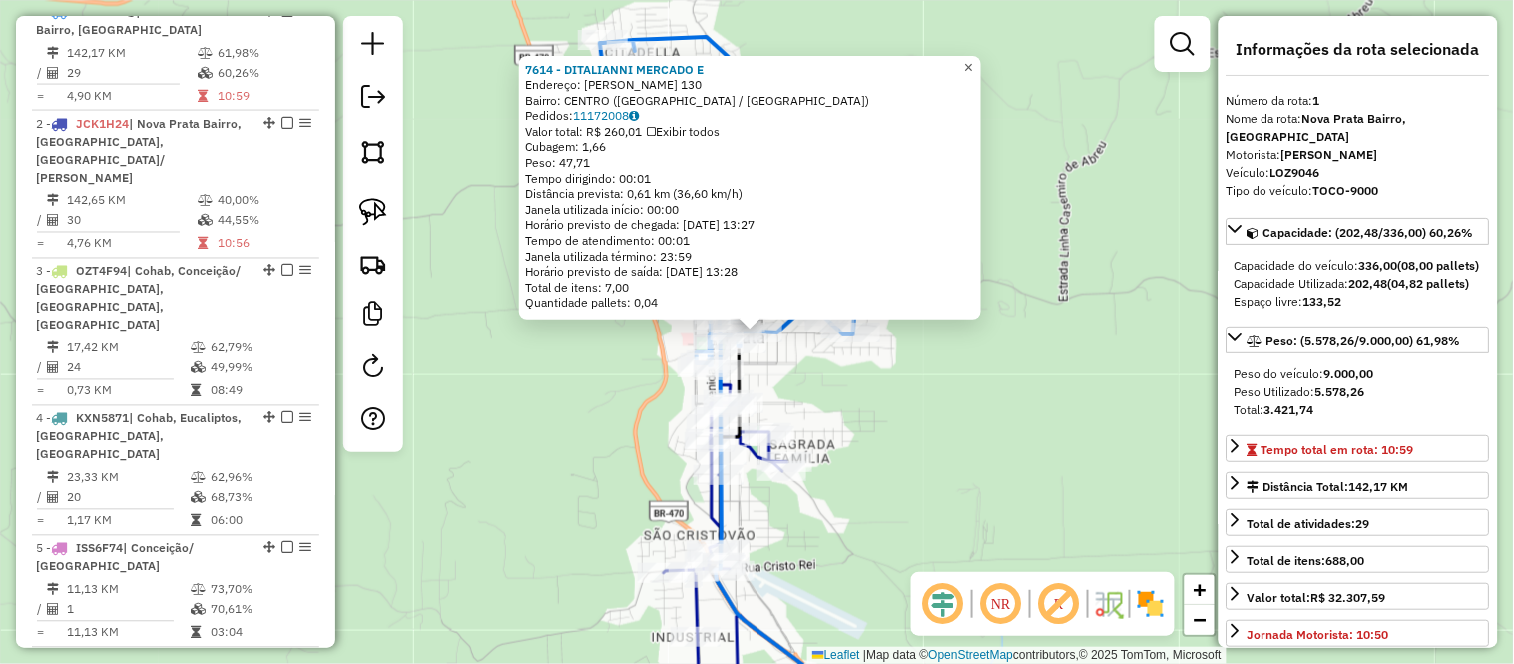
click at [973, 64] on span "×" at bounding box center [968, 67] width 9 height 17
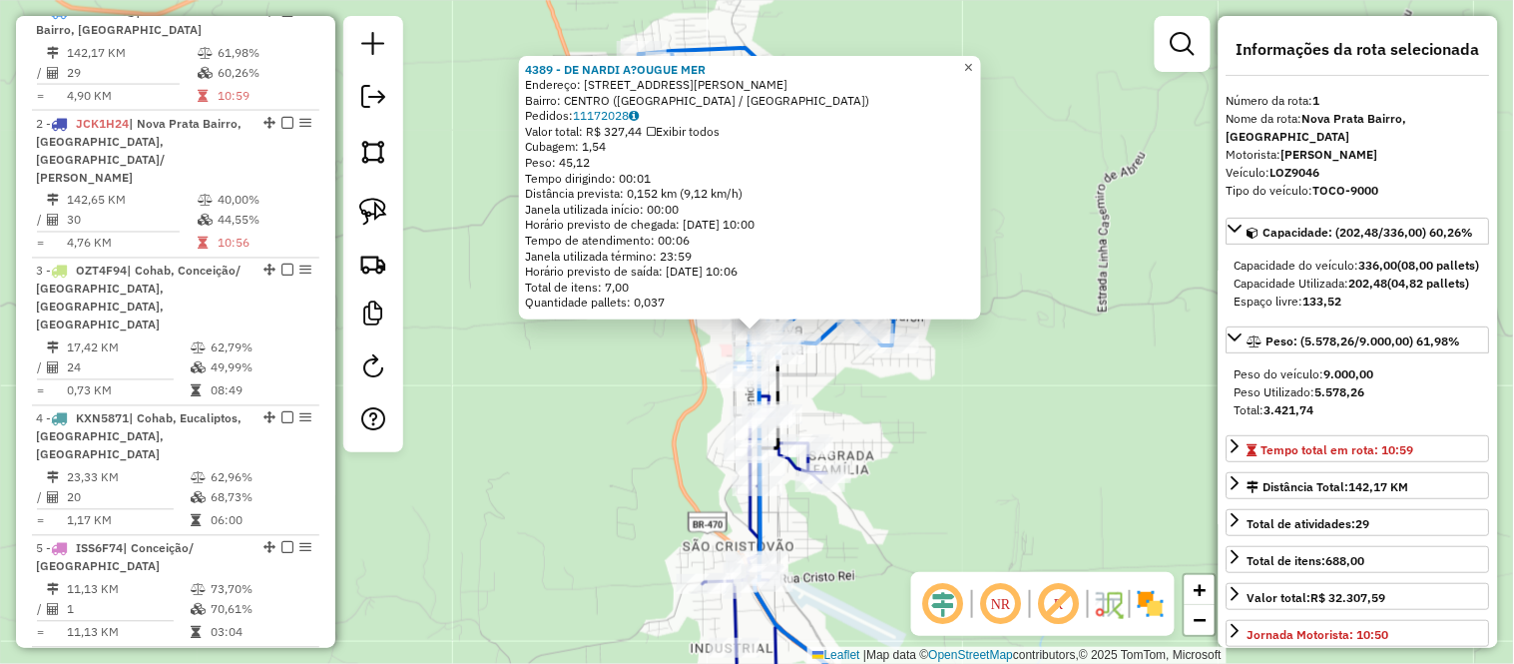
click at [981, 58] on link "×" at bounding box center [969, 68] width 24 height 24
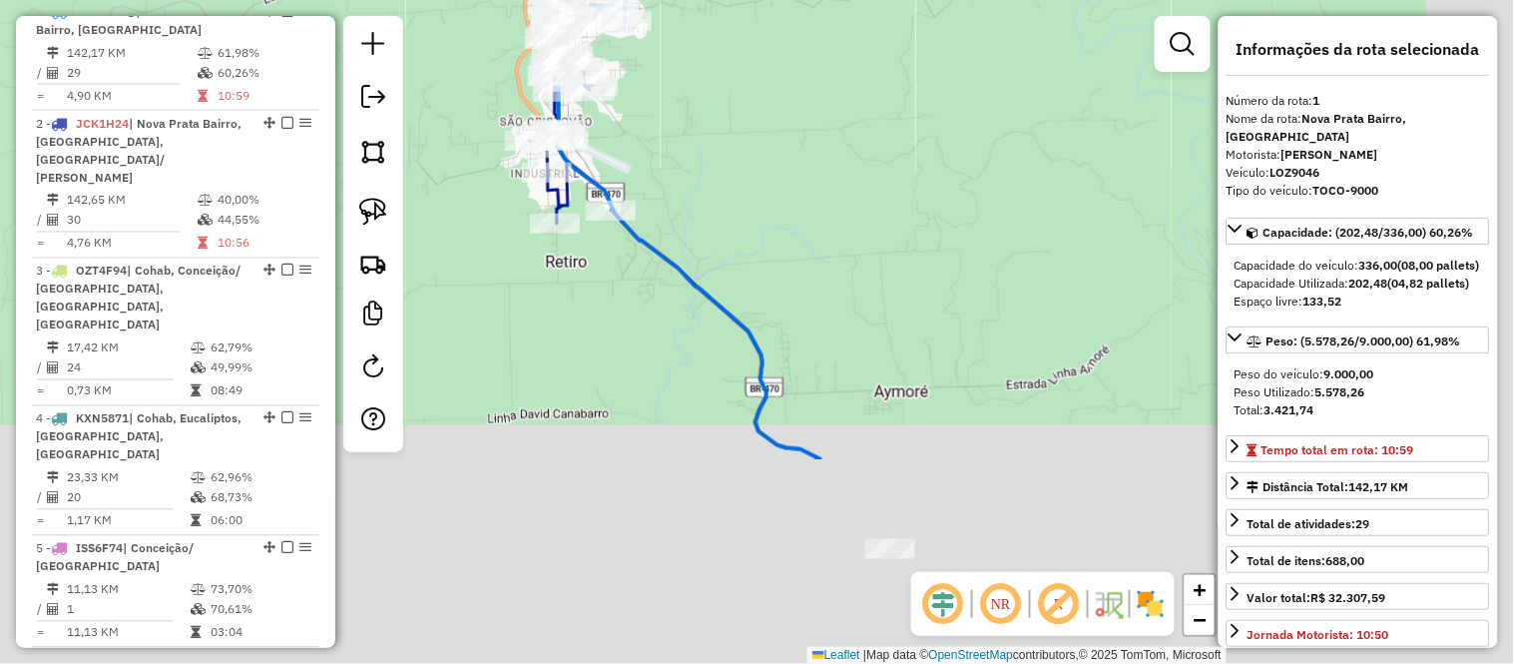
drag, startPoint x: 975, startPoint y: 413, endPoint x: 686, endPoint y: 128, distance: 406.5
click at [699, 126] on div "Janela de atendimento Grade de atendimento Capacidade Transportadoras Veículos …" at bounding box center [757, 332] width 1514 height 664
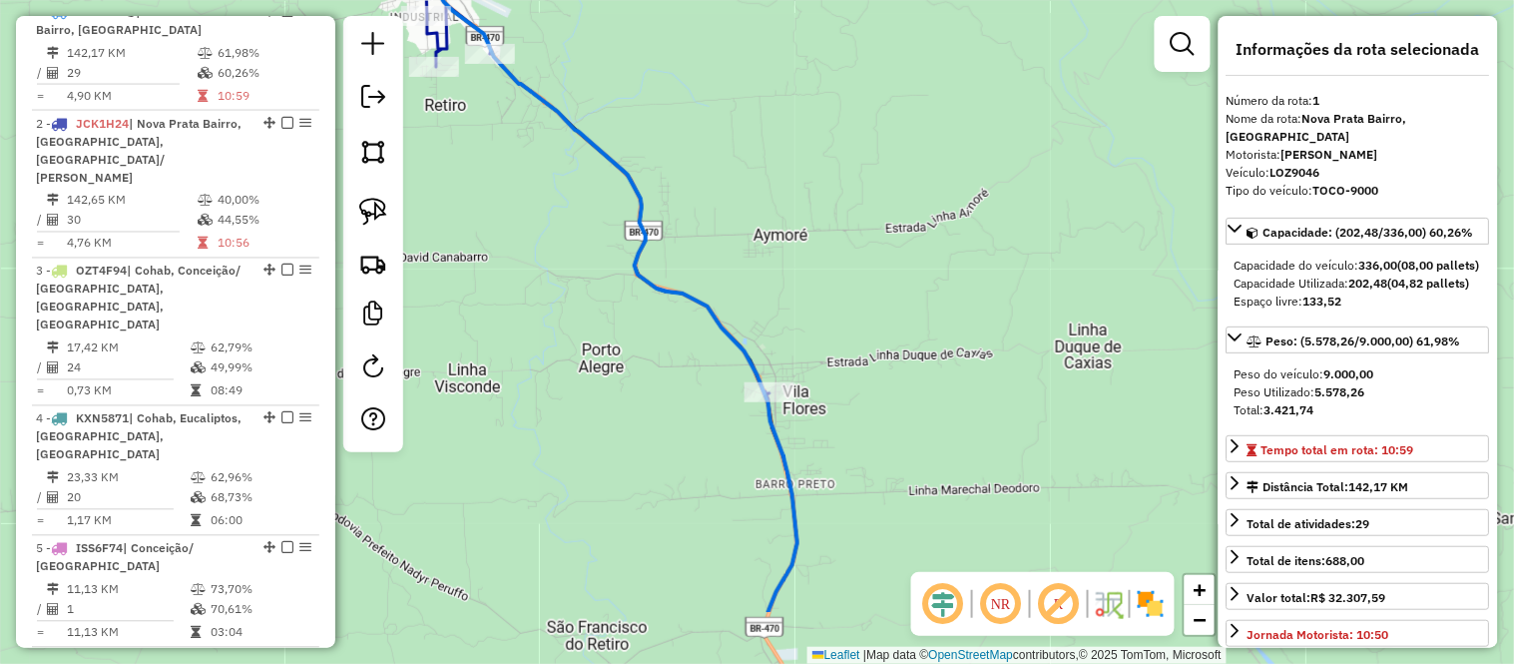
drag, startPoint x: 760, startPoint y: 250, endPoint x: 674, endPoint y: 108, distance: 166.2
click at [676, 113] on div "Janela de atendimento Grade de atendimento Capacidade Transportadoras Veículos …" at bounding box center [757, 332] width 1514 height 664
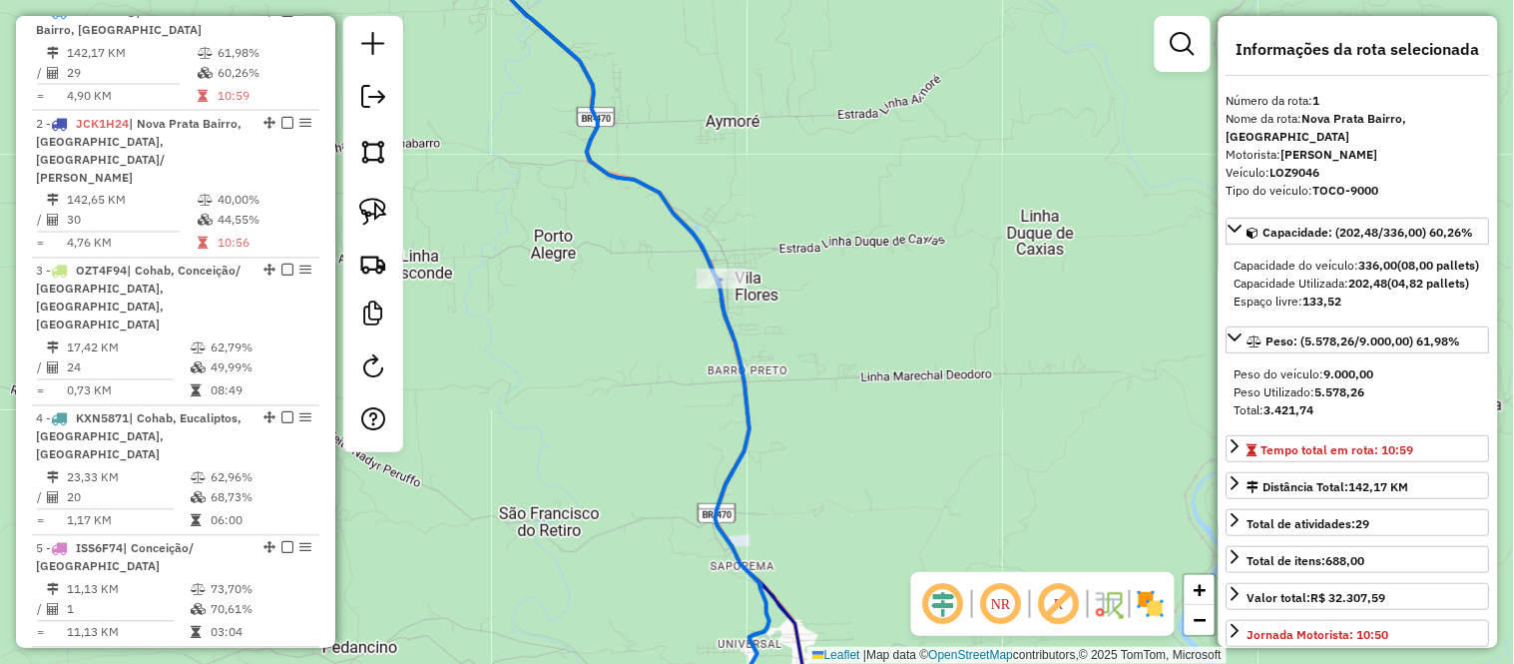
drag, startPoint x: 853, startPoint y: 331, endPoint x: 772, endPoint y: 132, distance: 215.4
click at [779, 146] on div "Janela de atendimento Grade de atendimento Capacidade Transportadoras Veículos …" at bounding box center [757, 332] width 1514 height 664
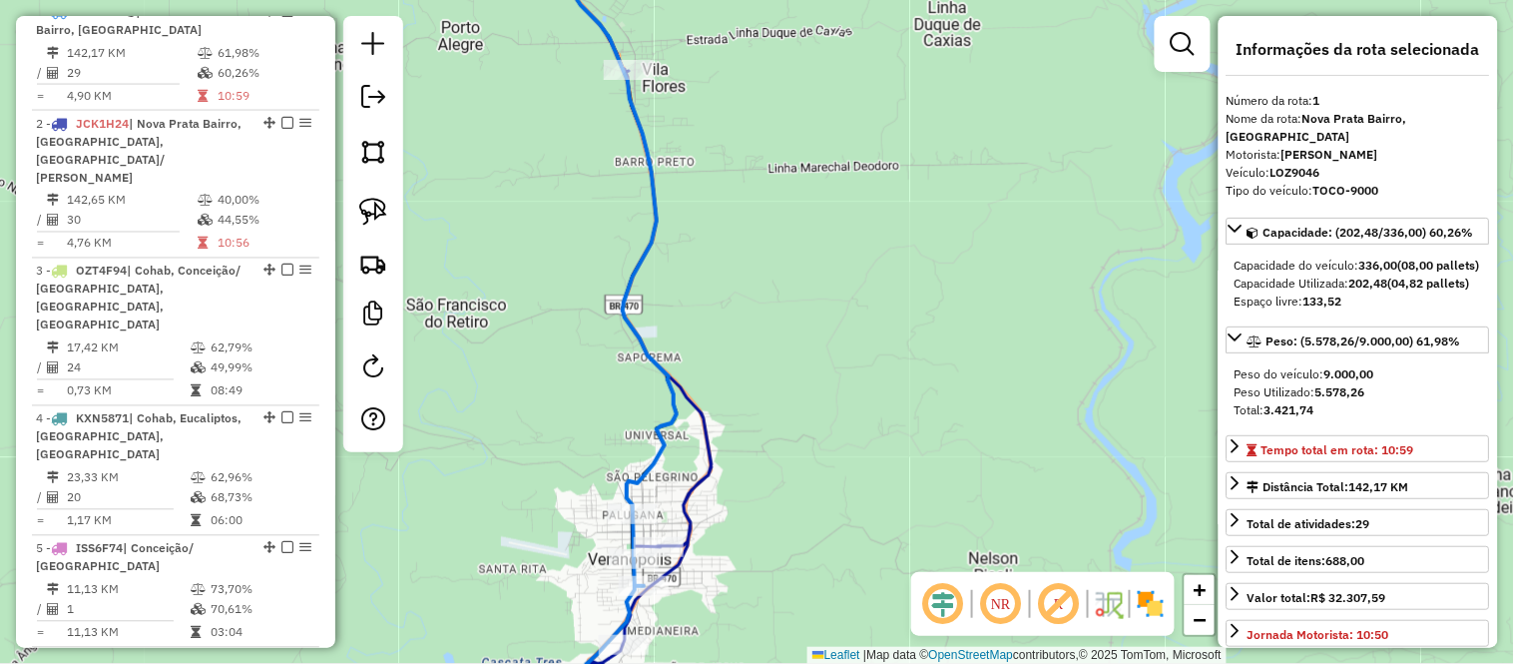
drag, startPoint x: 868, startPoint y: 373, endPoint x: 823, endPoint y: 182, distance: 196.8
click at [824, 184] on div "Janela de atendimento Grade de atendimento Capacidade Transportadoras Veículos …" at bounding box center [757, 332] width 1514 height 664
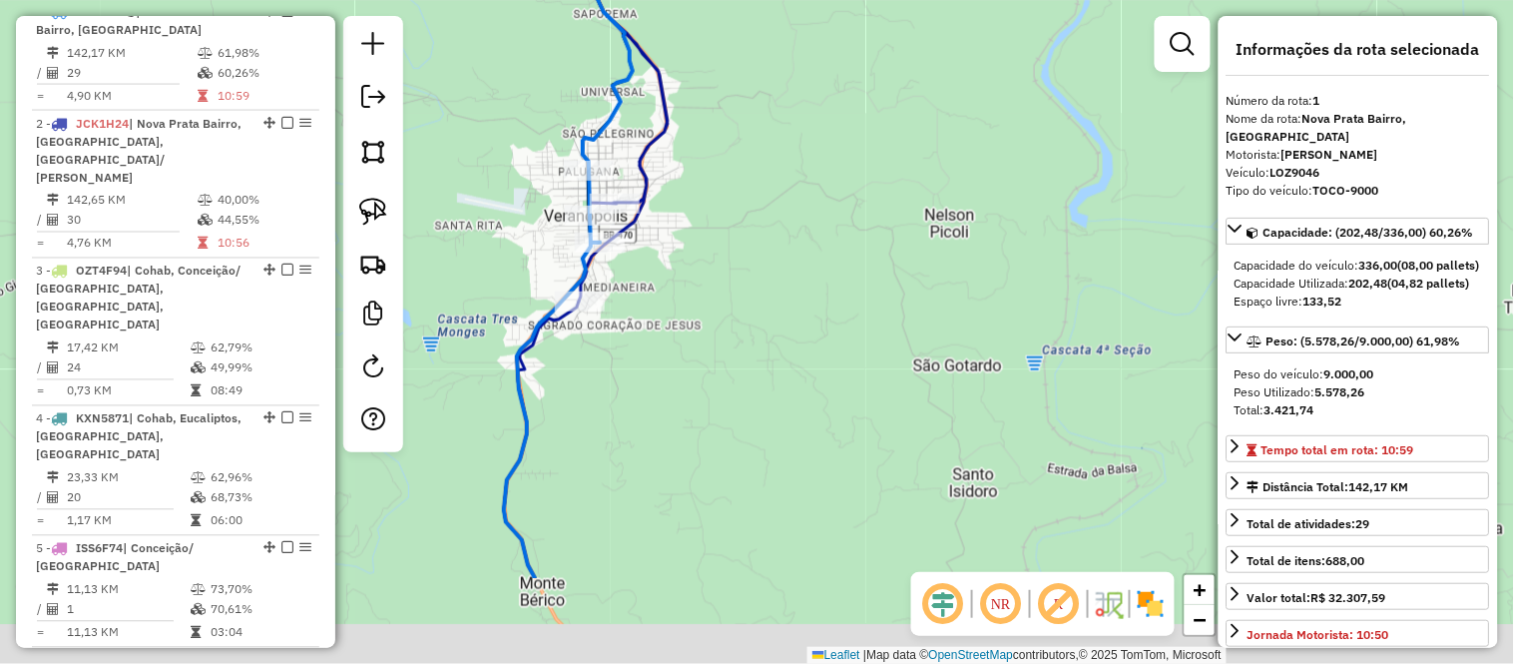
drag, startPoint x: 798, startPoint y: 402, endPoint x: 799, endPoint y: 242, distance: 160.7
click at [799, 243] on div "Janela de atendimento Grade de atendimento Capacidade Transportadoras Veículos …" at bounding box center [757, 332] width 1514 height 664
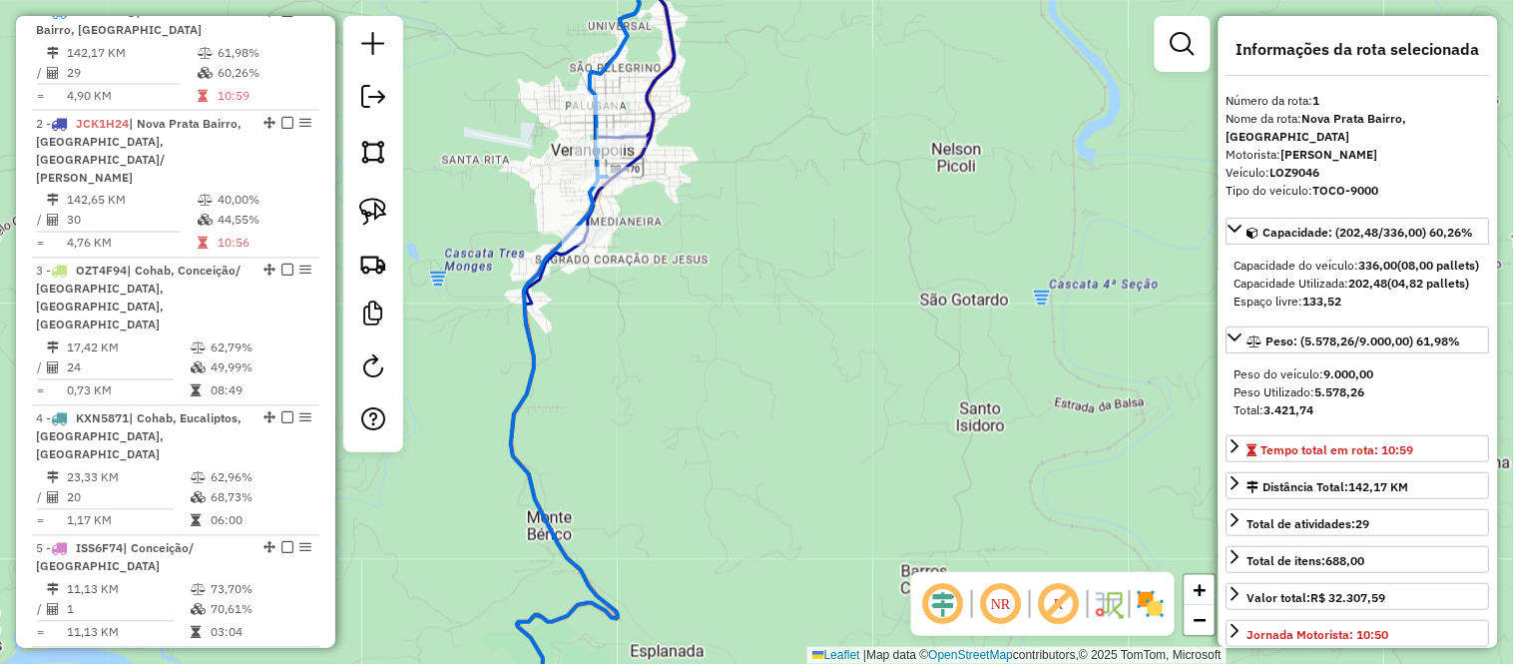
drag, startPoint x: 788, startPoint y: 390, endPoint x: 792, endPoint y: 164, distance: 226.6
click at [792, 171] on div "Janela de atendimento Grade de atendimento Capacidade Transportadoras Veículos …" at bounding box center [757, 332] width 1514 height 664
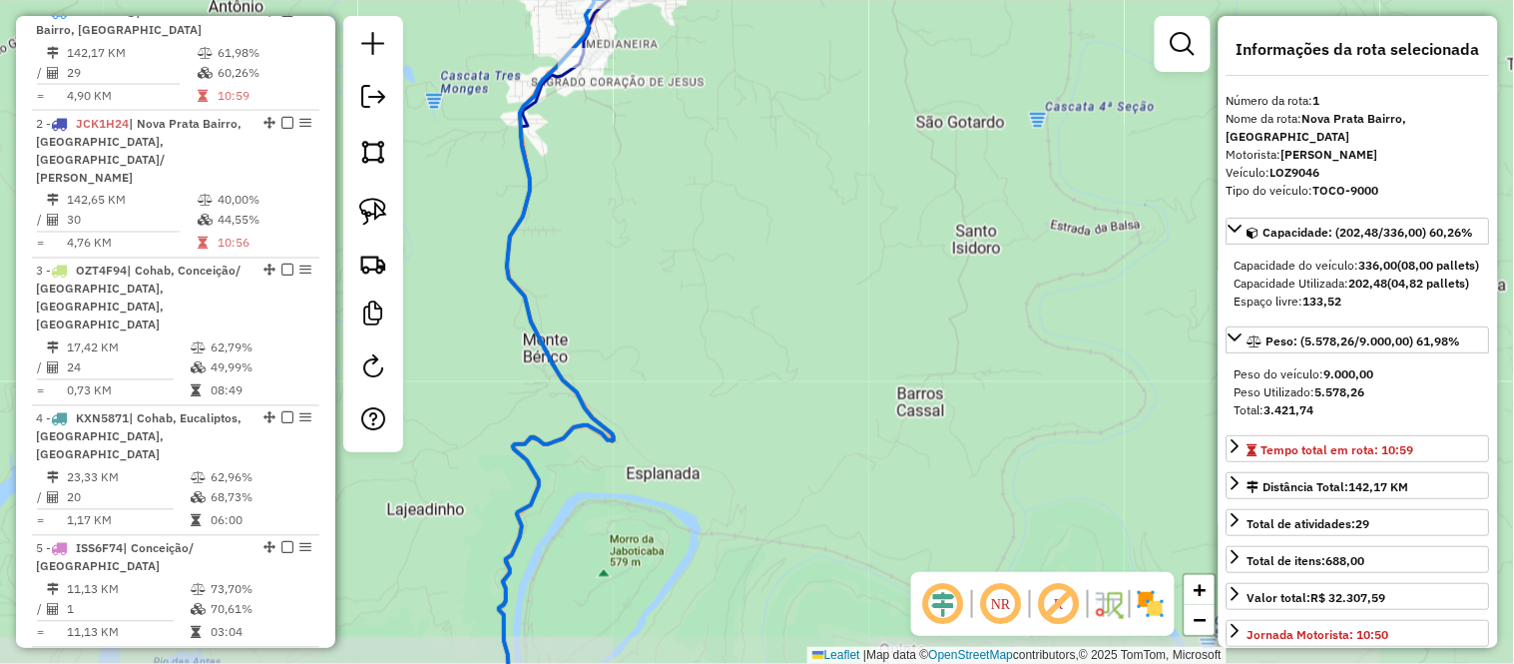
drag, startPoint x: 795, startPoint y: 352, endPoint x: 823, endPoint y: 184, distance: 171.0
click at [823, 193] on div "Janela de atendimento Grade de atendimento Capacidade Transportadoras Veículos …" at bounding box center [757, 332] width 1514 height 664
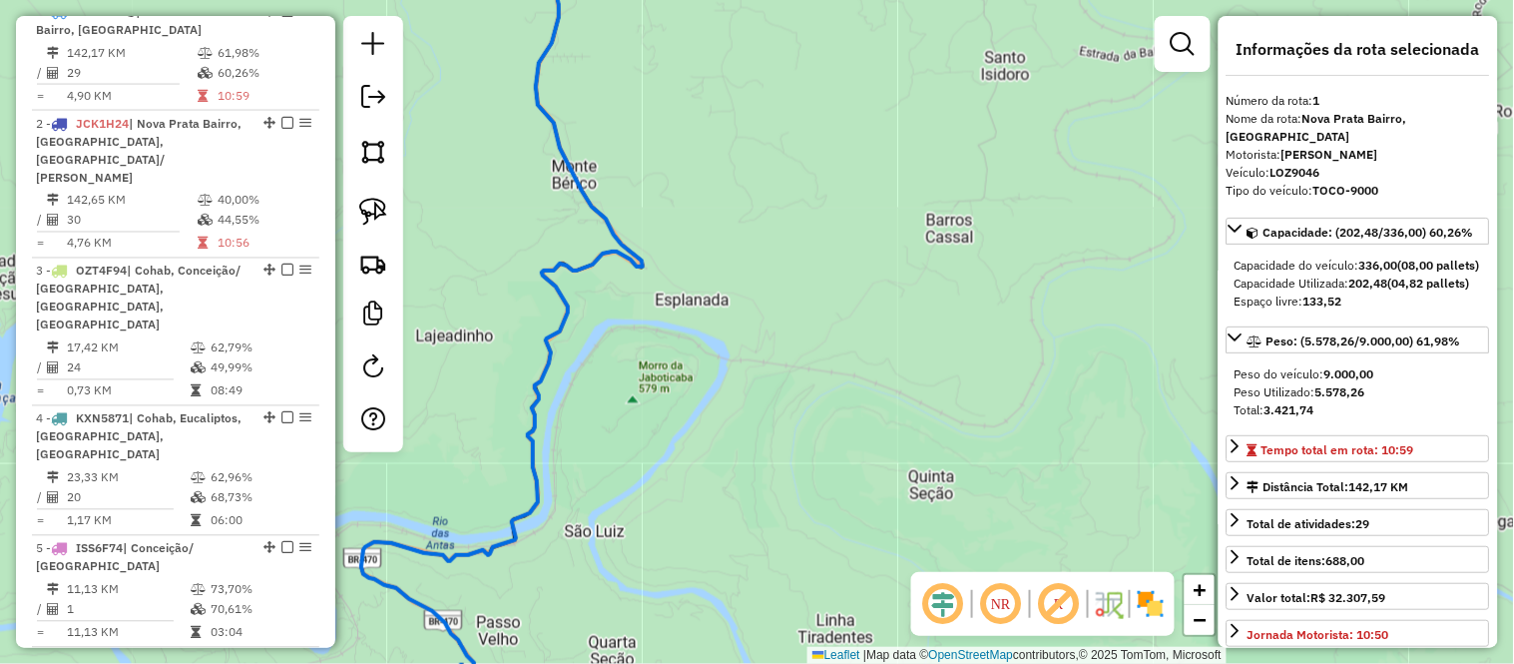
drag, startPoint x: 796, startPoint y: 462, endPoint x: 873, endPoint y: 177, distance: 295.6
click at [875, 212] on div "Janela de atendimento Grade de atendimento Capacidade Transportadoras Veículos …" at bounding box center [757, 332] width 1514 height 664
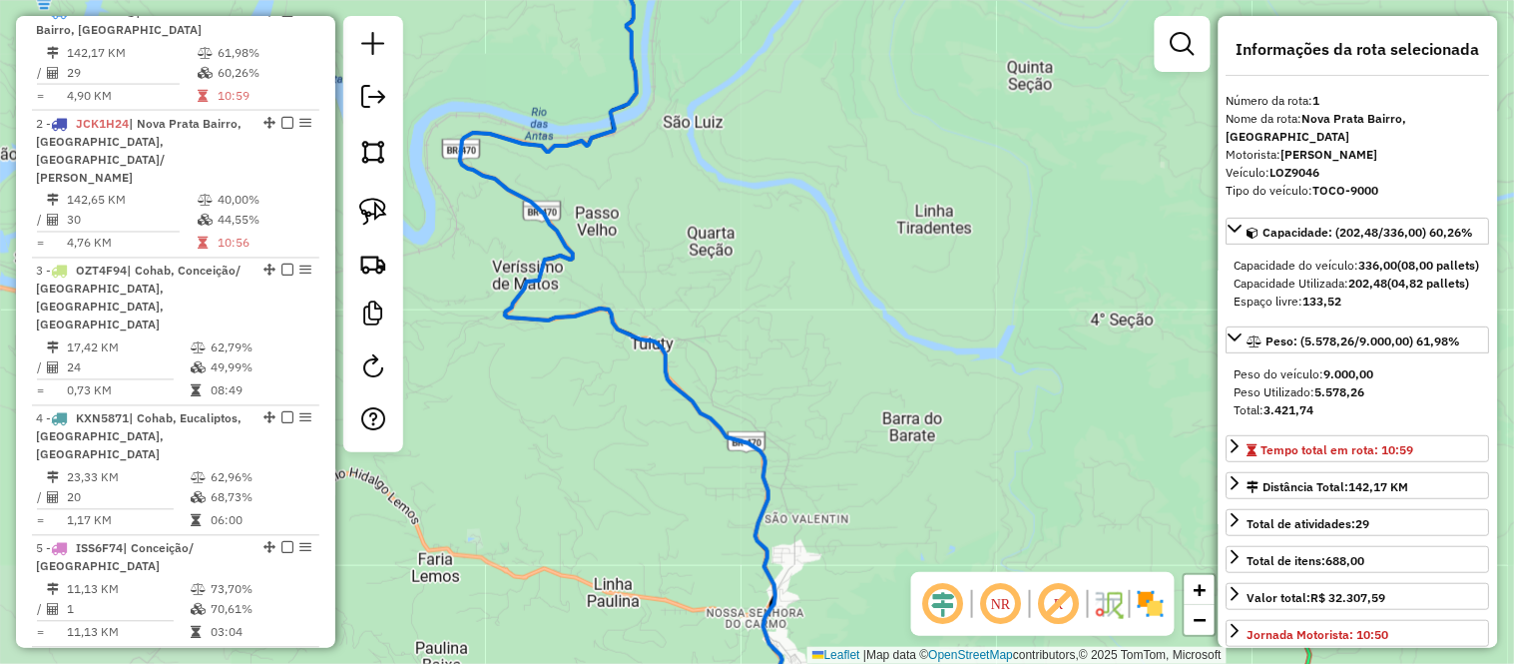
drag, startPoint x: 843, startPoint y: 379, endPoint x: 769, endPoint y: 133, distance: 257.3
click at [780, 165] on div "Janela de atendimento Grade de atendimento Capacidade Transportadoras Veículos …" at bounding box center [757, 332] width 1514 height 664
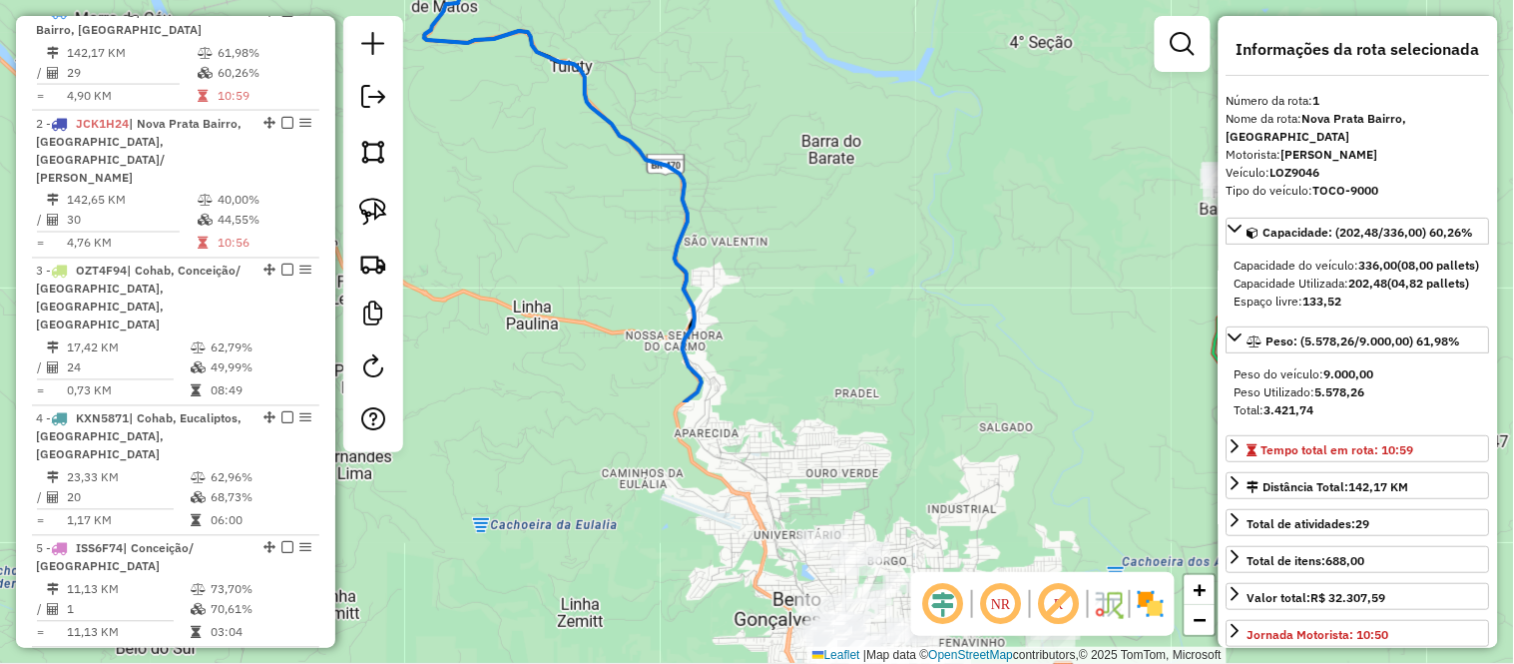
drag, startPoint x: 883, startPoint y: 505, endPoint x: 828, endPoint y: 276, distance: 235.0
click at [838, 309] on div "Janela de atendimento Grade de atendimento Capacidade Transportadoras Veículos …" at bounding box center [757, 332] width 1514 height 664
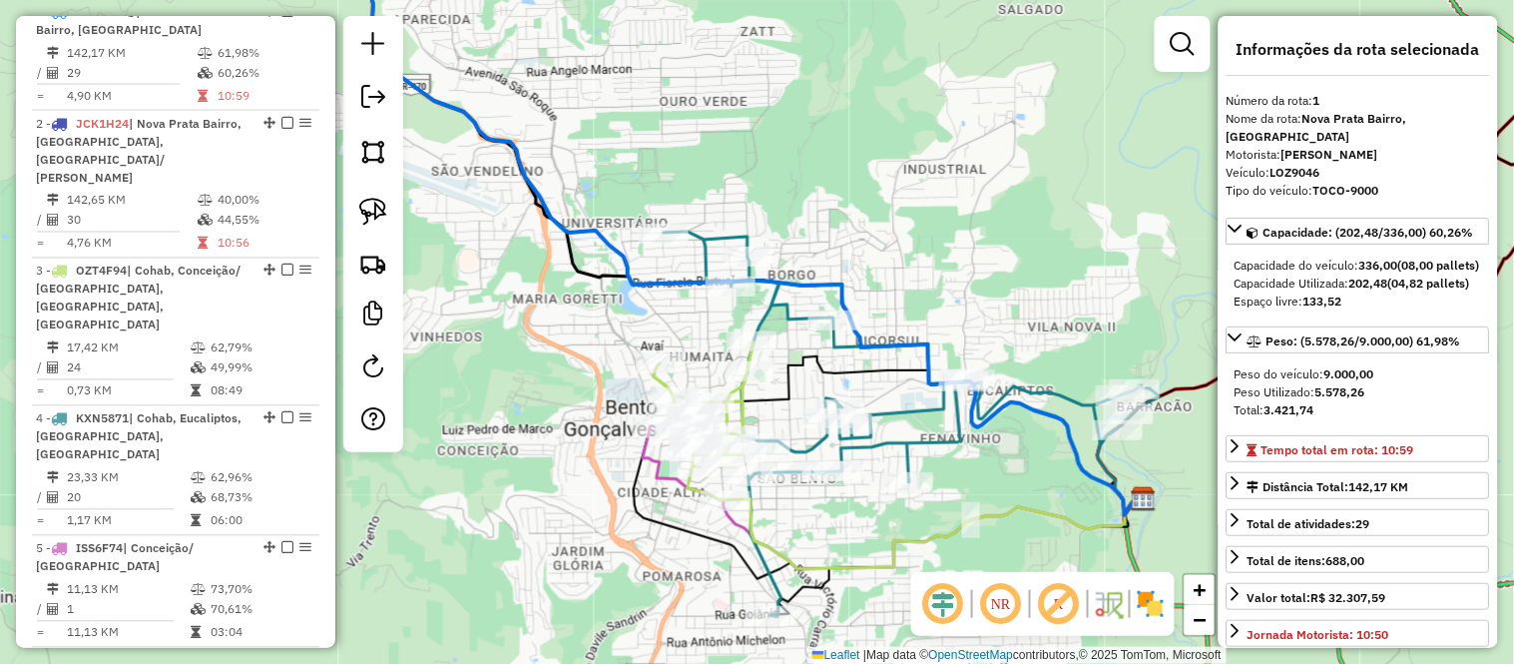
drag, startPoint x: 945, startPoint y: 311, endPoint x: 840, endPoint y: 155, distance: 188.5
click at [840, 155] on div "Janela de atendimento Grade de atendimento Capacidade Transportadoras Veículos …" at bounding box center [757, 332] width 1514 height 664
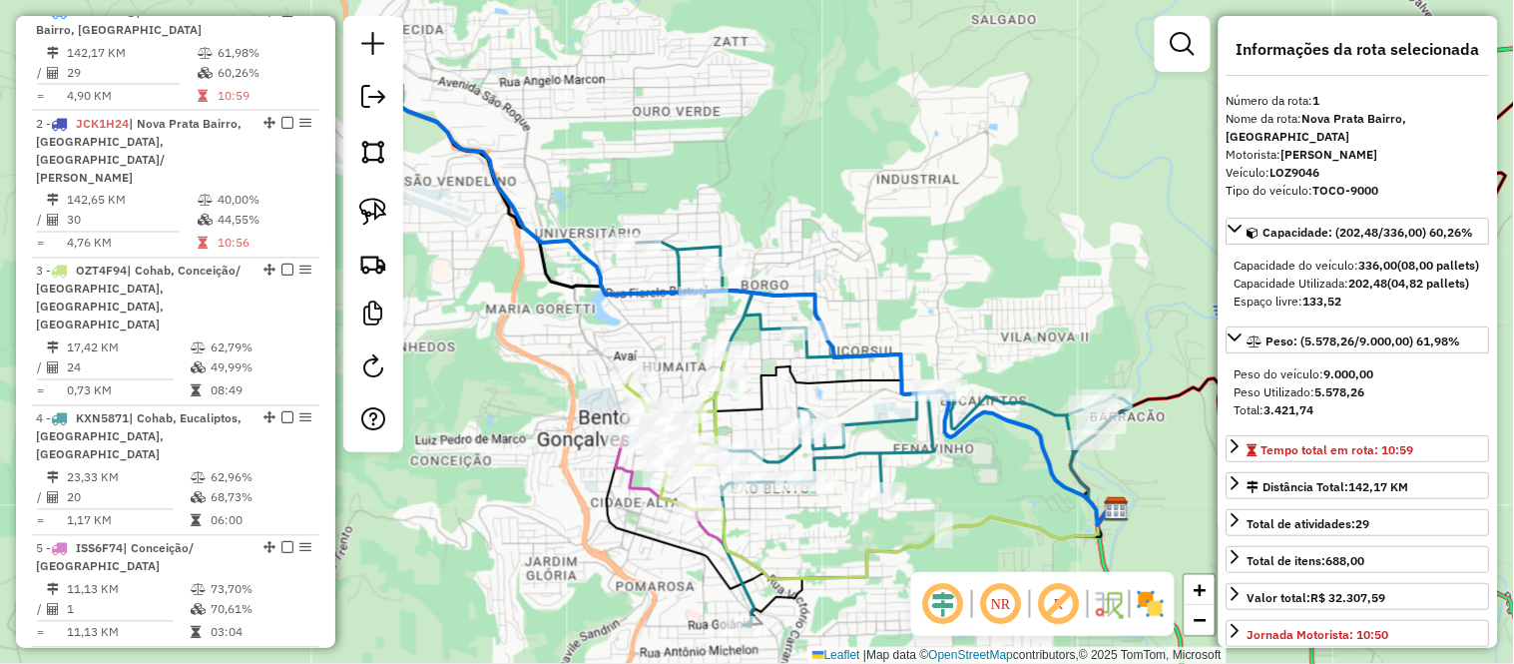
drag, startPoint x: 825, startPoint y: 77, endPoint x: 934, endPoint y: 333, distance: 278.6
click at [934, 333] on div "Janela de atendimento Grade de atendimento Capacidade Transportadoras Veículos …" at bounding box center [757, 332] width 1514 height 664
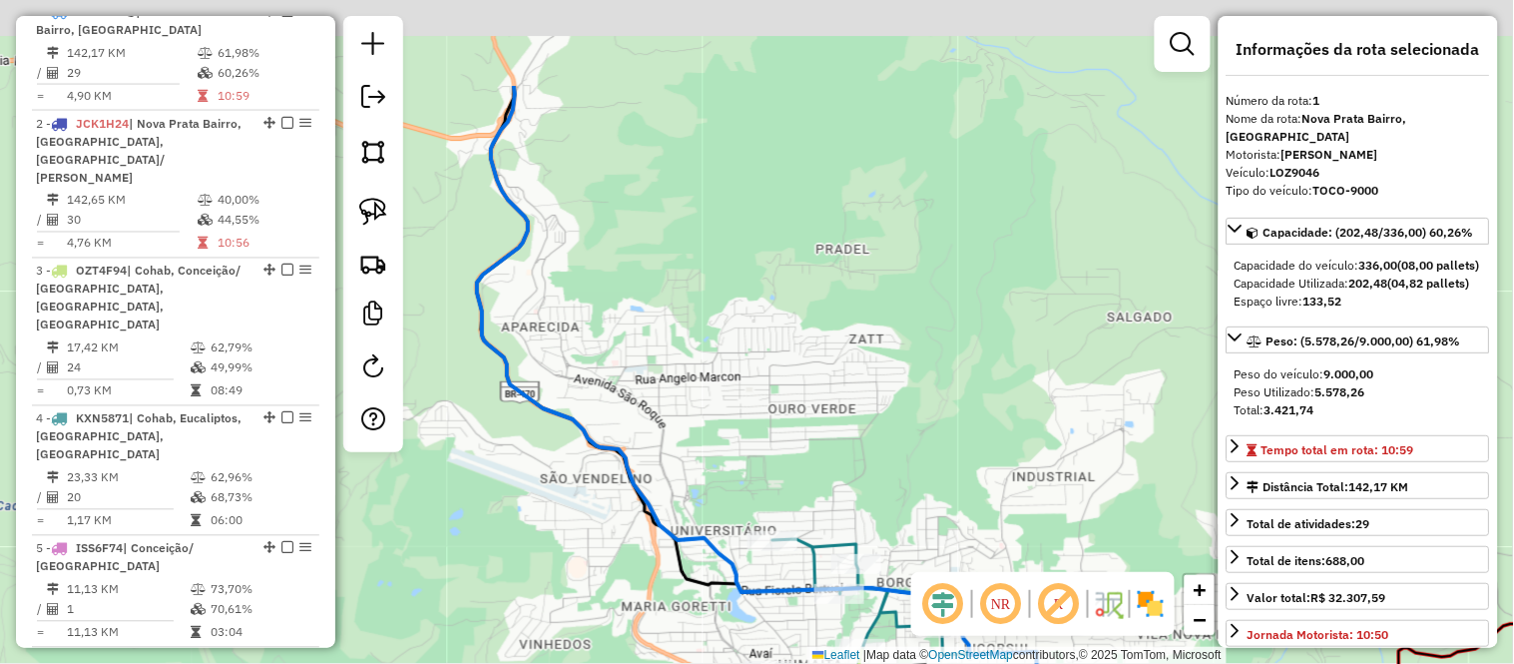
drag, startPoint x: 785, startPoint y: 193, endPoint x: 875, endPoint y: 395, distance: 221.6
click at [874, 394] on div "Janela de atendimento Grade de atendimento Capacidade Transportadoras Veículos …" at bounding box center [757, 332] width 1514 height 664
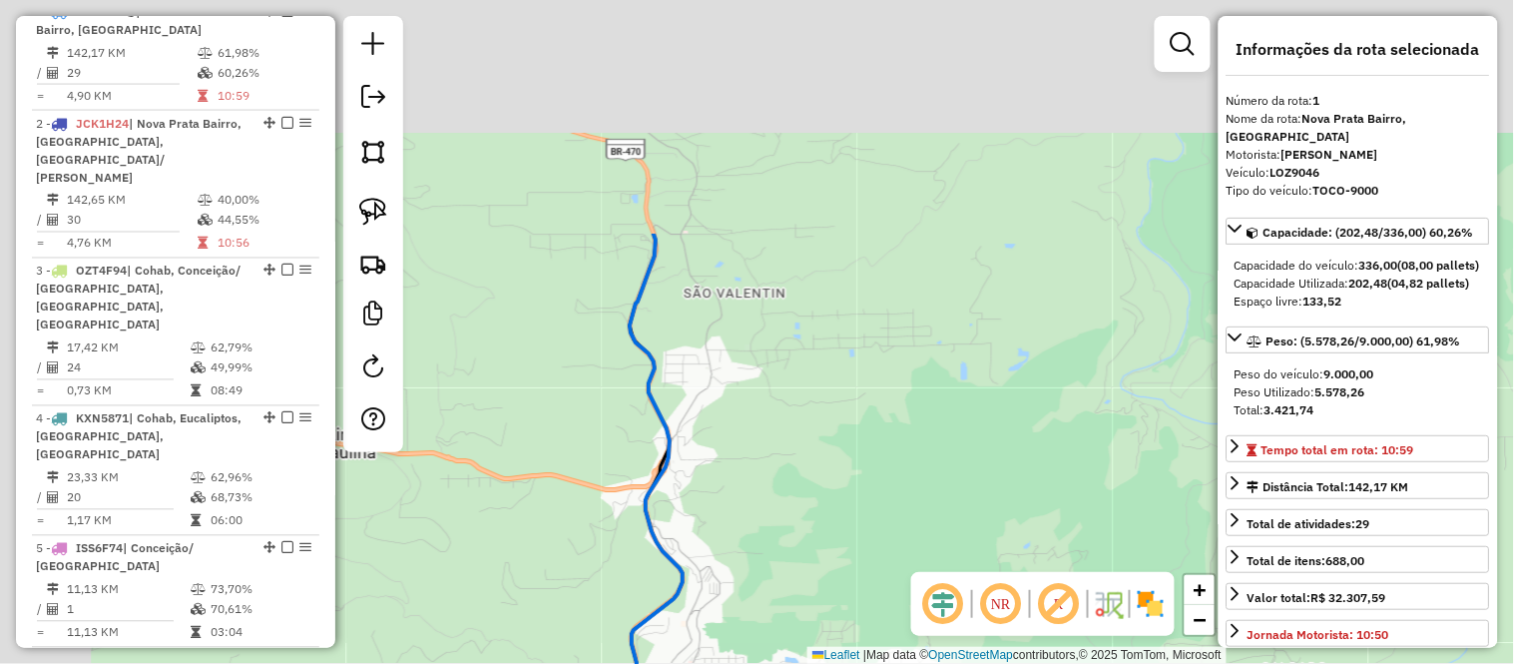
drag, startPoint x: 806, startPoint y: 221, endPoint x: 933, endPoint y: 543, distance: 346.4
click at [933, 541] on div "Janela de atendimento Grade de atendimento Capacidade Transportadoras Veículos …" at bounding box center [757, 332] width 1514 height 664
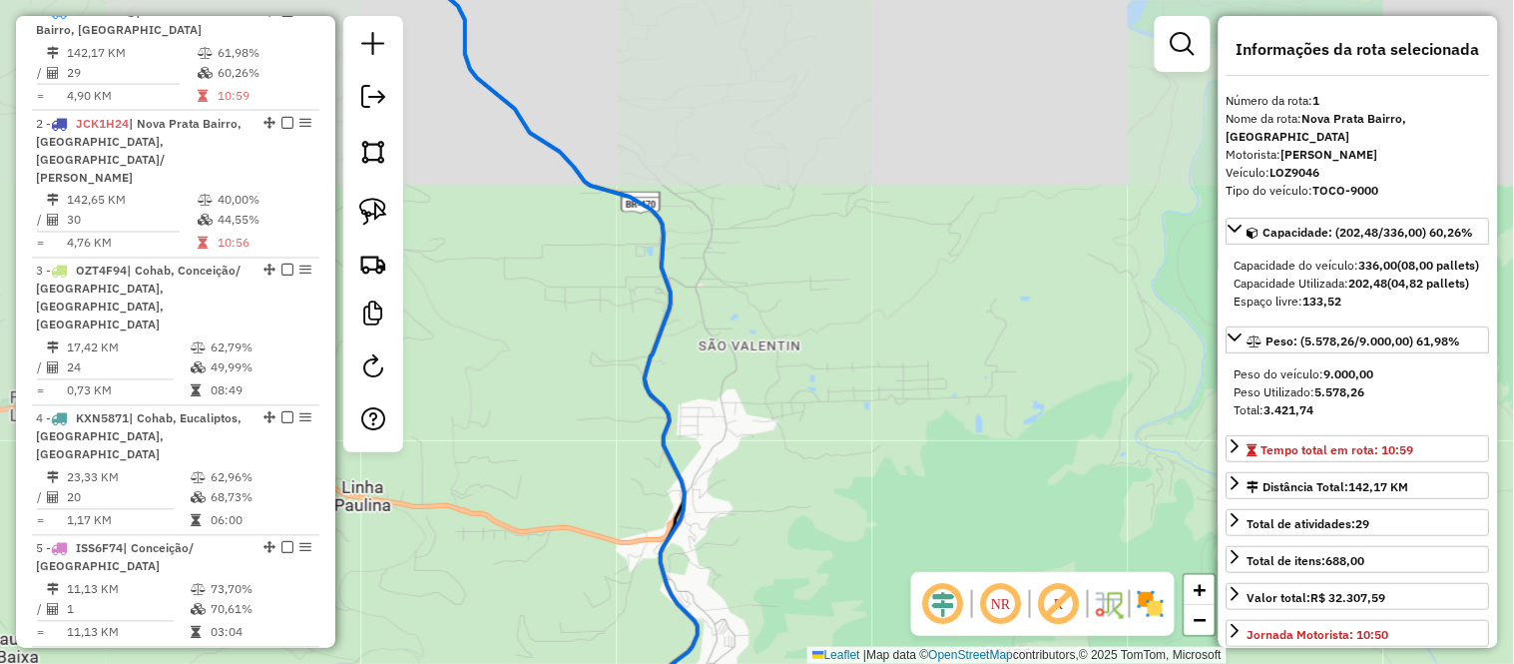
drag, startPoint x: 814, startPoint y: 246, endPoint x: 960, endPoint y: 570, distance: 355.6
click at [959, 567] on div "Janela de atendimento Grade de atendimento Capacidade Transportadoras Veículos …" at bounding box center [757, 332] width 1514 height 664
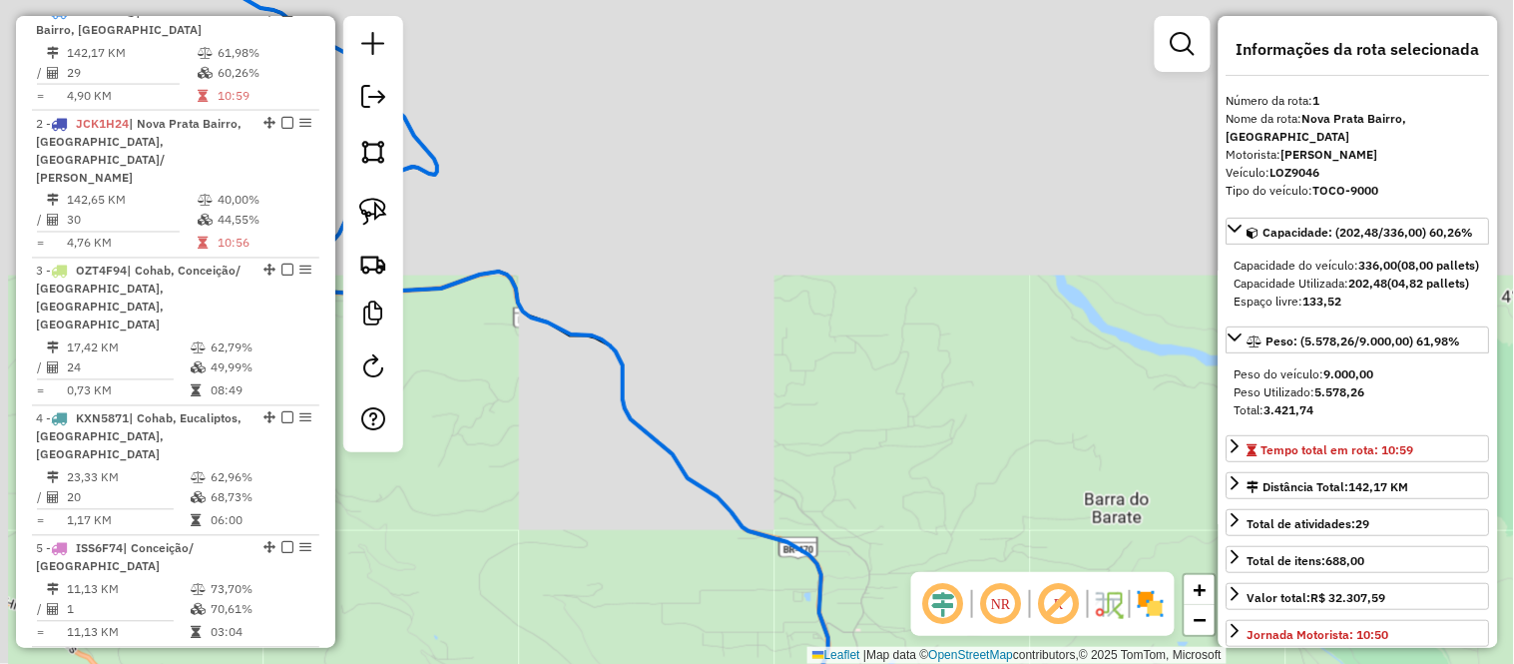
drag, startPoint x: 778, startPoint y: 294, endPoint x: 893, endPoint y: 370, distance: 137.6
click at [891, 370] on div "Janela de atendimento Grade de atendimento Capacidade Transportadoras Veículos …" at bounding box center [757, 332] width 1514 height 664
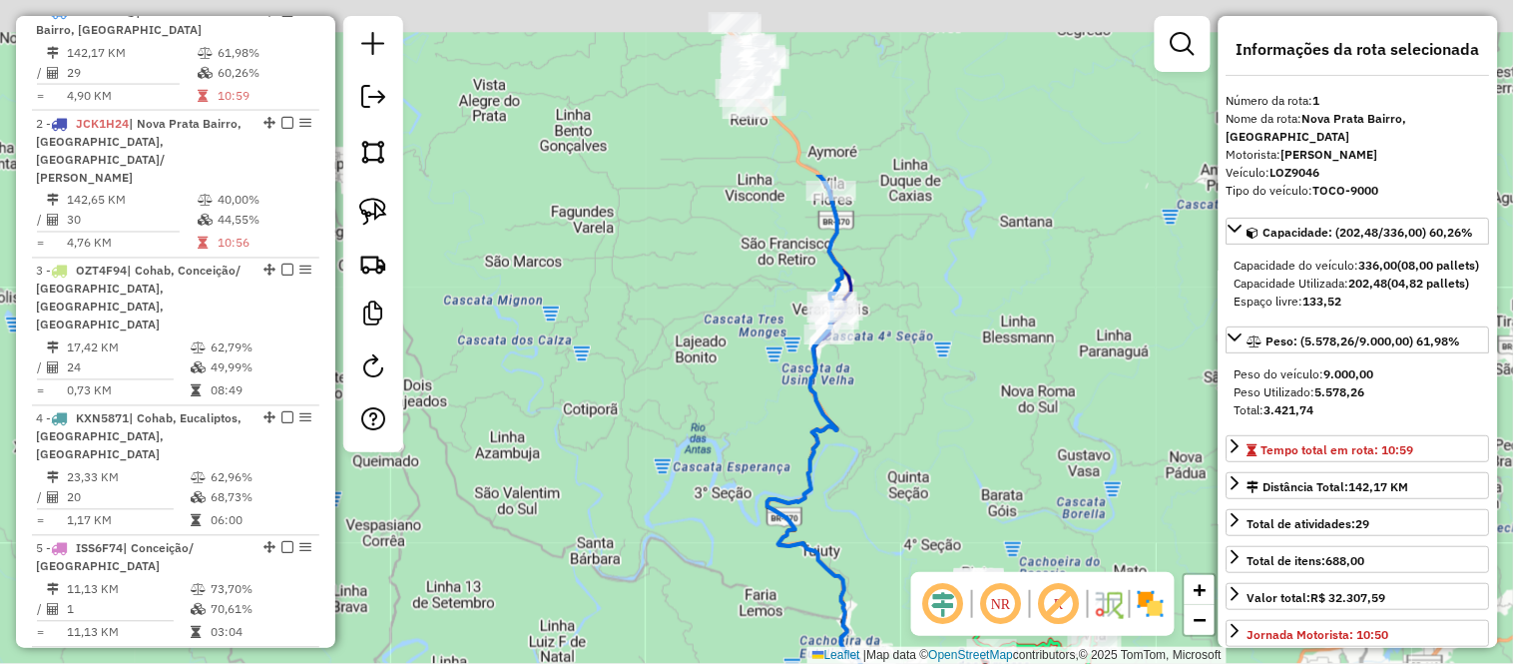
drag, startPoint x: 931, startPoint y: 150, endPoint x: 935, endPoint y: 427, distance: 277.5
click at [936, 427] on div "Janela de atendimento Grade de atendimento Capacidade Transportadoras Veículos …" at bounding box center [757, 332] width 1514 height 664
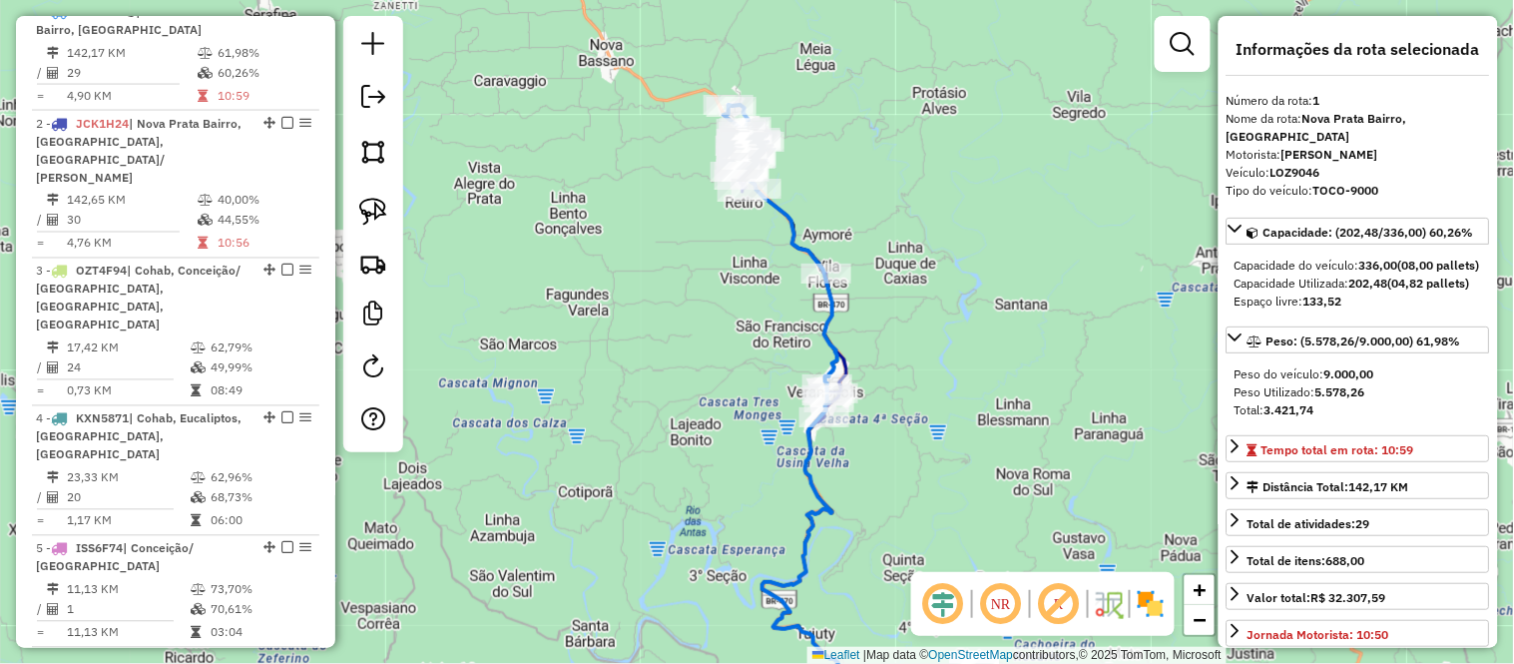
drag, startPoint x: 892, startPoint y: 147, endPoint x: 893, endPoint y: 195, distance: 47.9
click at [893, 195] on div "Janela de atendimento Grade de atendimento Capacidade Transportadoras Veículos …" at bounding box center [757, 332] width 1514 height 664
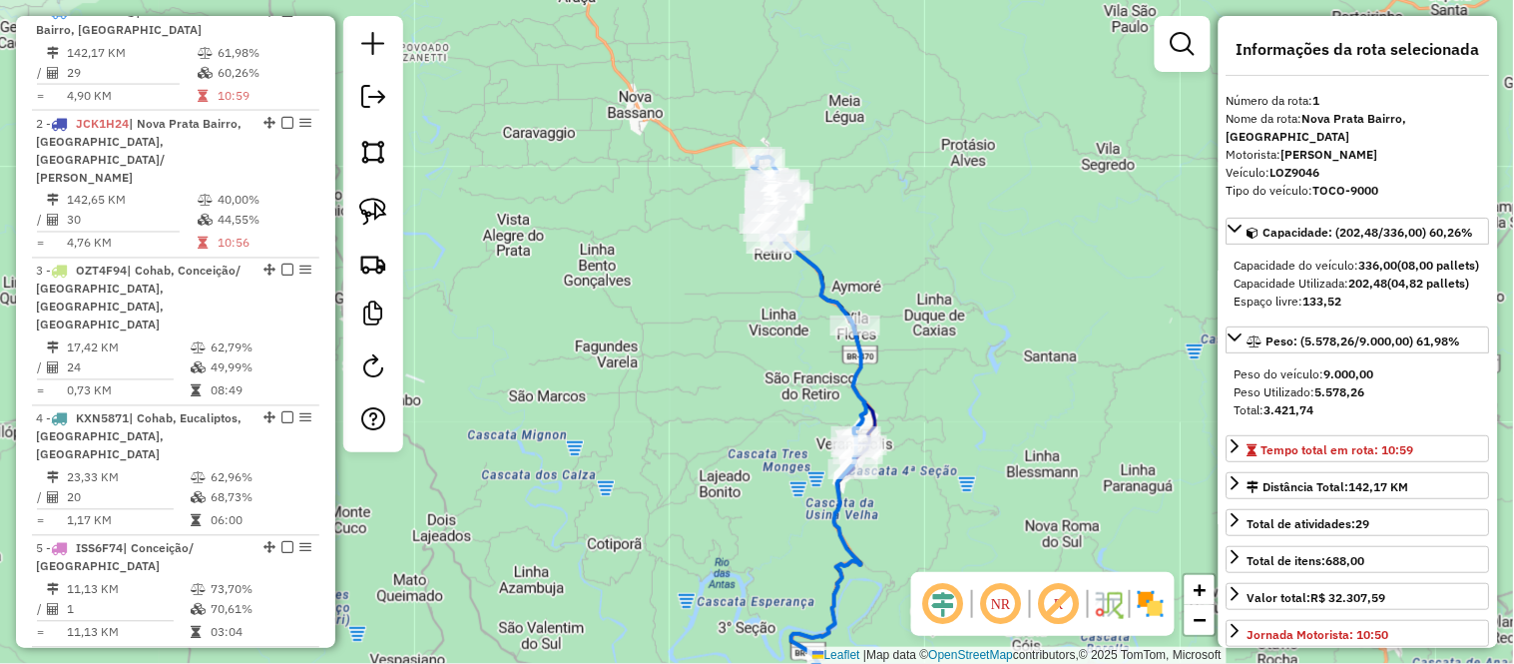
drag, startPoint x: 831, startPoint y: 105, endPoint x: 860, endPoint y: 155, distance: 57.7
click at [860, 155] on div "Janela de atendimento Grade de atendimento Capacidade Transportadoras Veículos …" at bounding box center [757, 332] width 1514 height 664
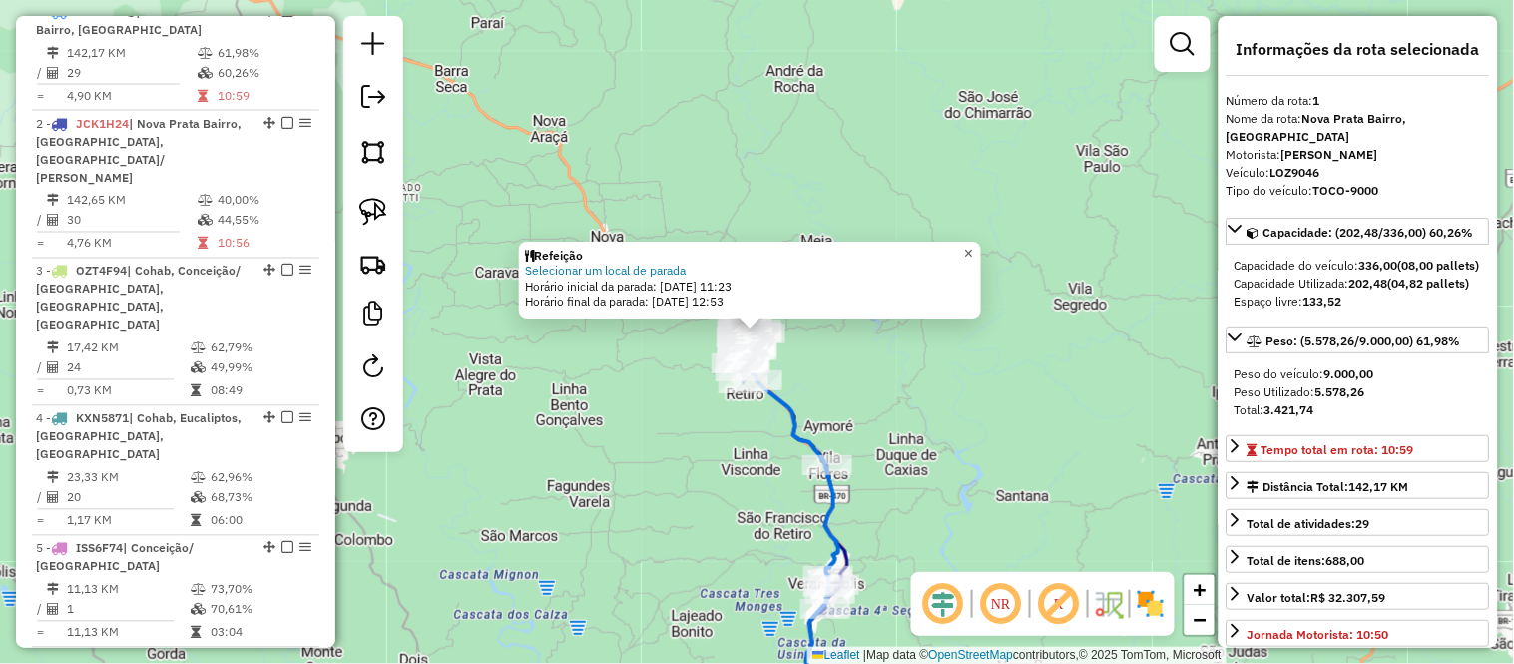
click at [973, 245] on span "×" at bounding box center [968, 253] width 9 height 17
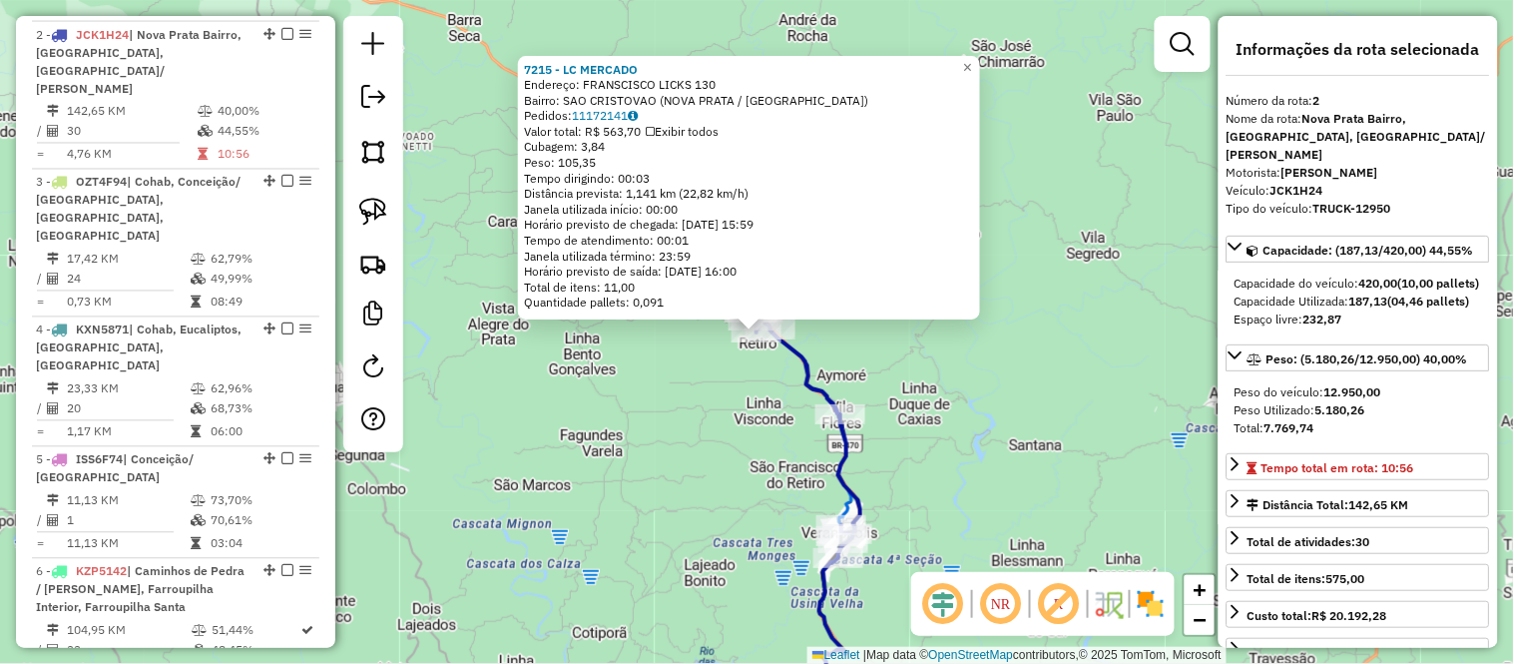
scroll to position [901, 0]
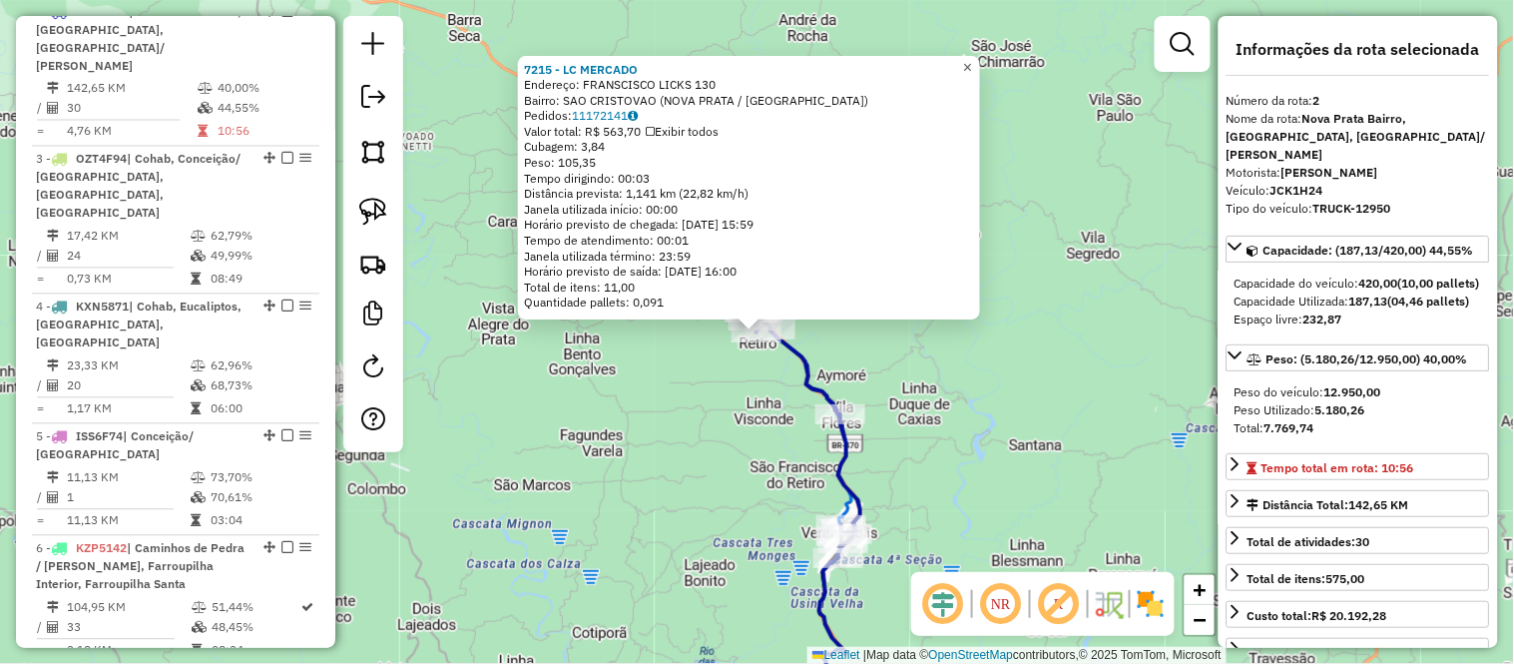
click at [972, 59] on span "×" at bounding box center [967, 67] width 9 height 17
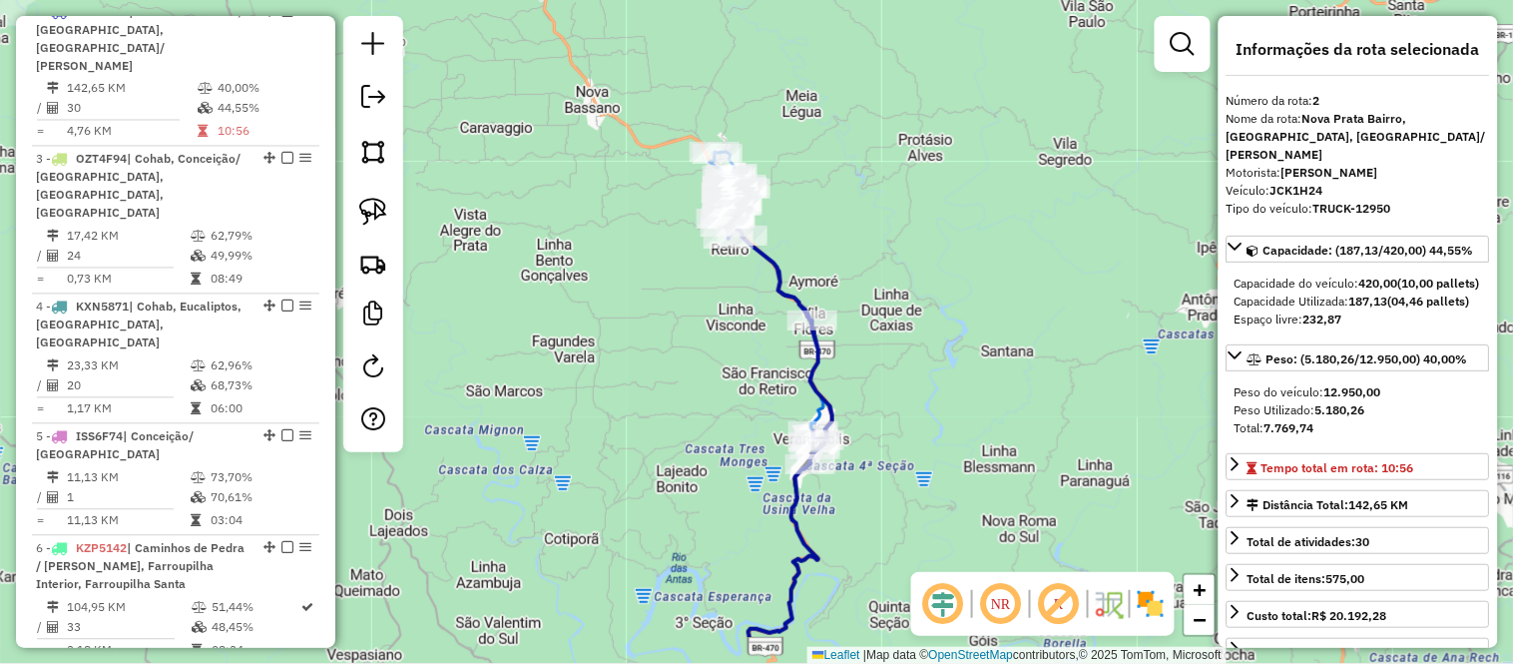
drag, startPoint x: 983, startPoint y: 327, endPoint x: 945, endPoint y: 200, distance: 133.3
click at [945, 200] on div "Janela de atendimento Grade de atendimento Capacidade Transportadoras Veículos …" at bounding box center [757, 332] width 1514 height 664
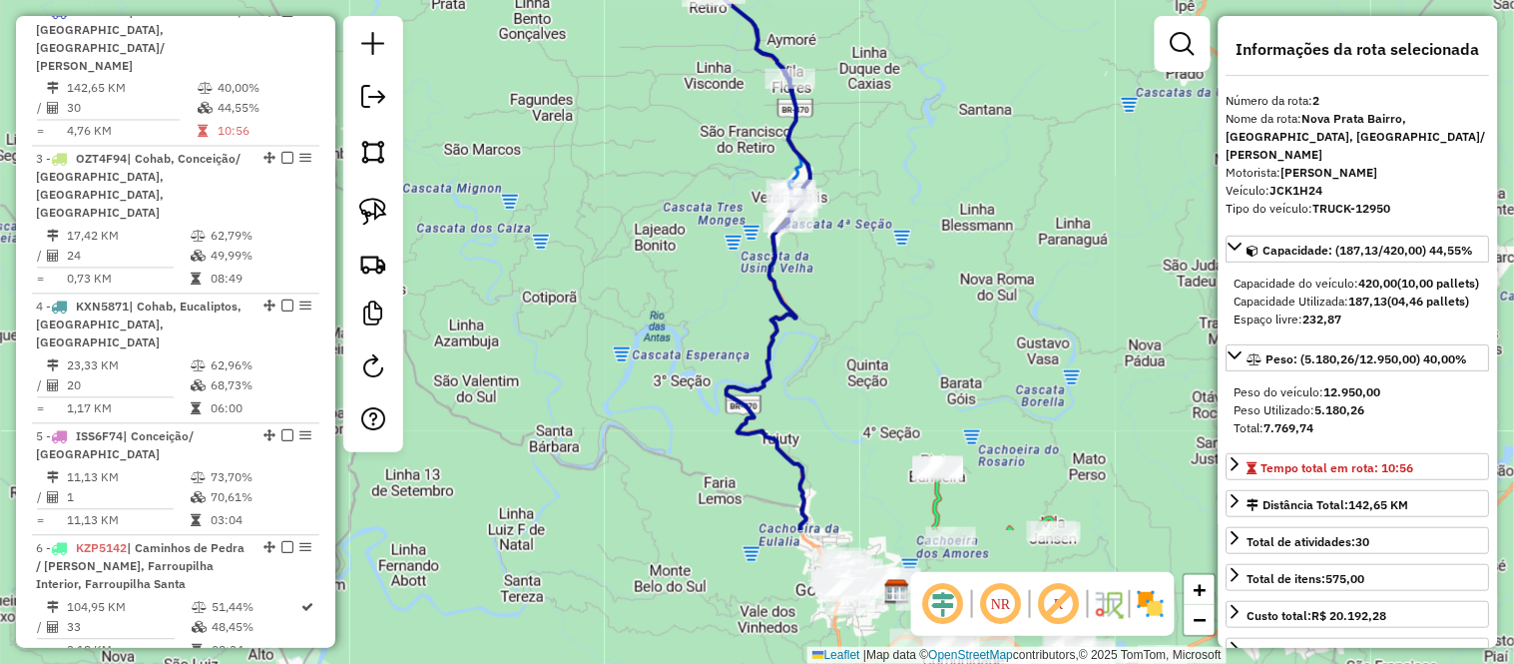
drag, startPoint x: 1105, startPoint y: 533, endPoint x: 1092, endPoint y: 316, distance: 217.0
click at [1092, 316] on div "Janela de atendimento Grade de atendimento Capacidade Transportadoras Veículos …" at bounding box center [757, 332] width 1514 height 664
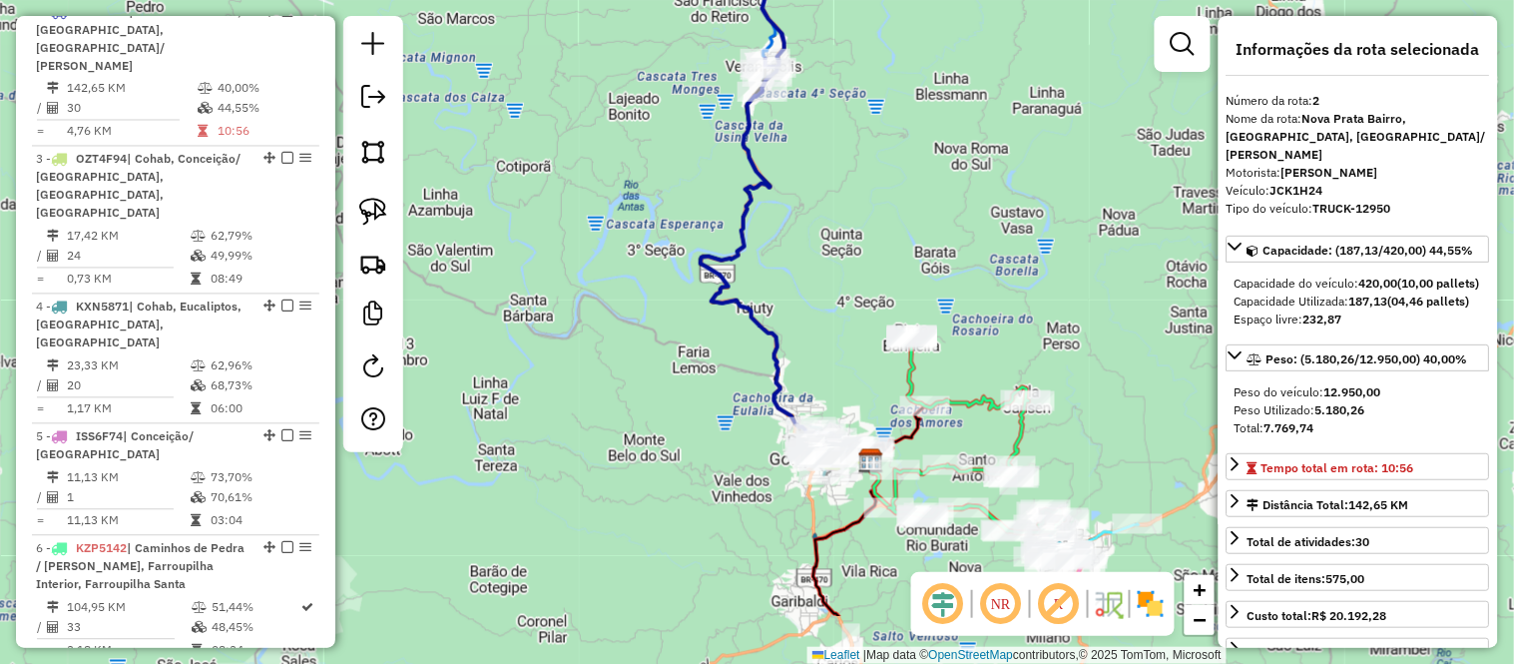
drag, startPoint x: 999, startPoint y: 342, endPoint x: 973, endPoint y: 223, distance: 122.5
click at [973, 223] on div "Janela de atendimento Grade de atendimento Capacidade Transportadoras Veículos …" at bounding box center [757, 332] width 1514 height 664
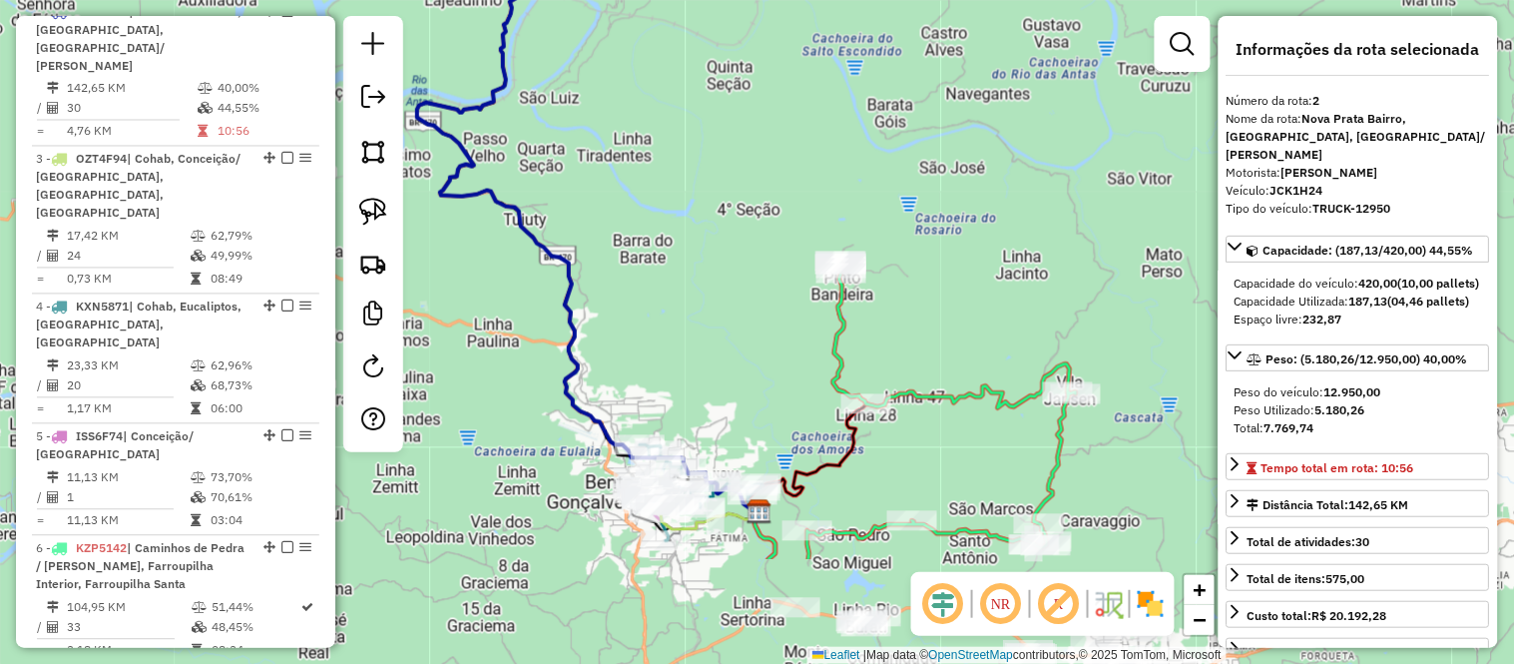
drag, startPoint x: 899, startPoint y: 347, endPoint x: 893, endPoint y: 96, distance: 251.6
click at [893, 117] on div "Janela de atendimento Grade de atendimento Capacidade Transportadoras Veículos …" at bounding box center [757, 332] width 1514 height 664
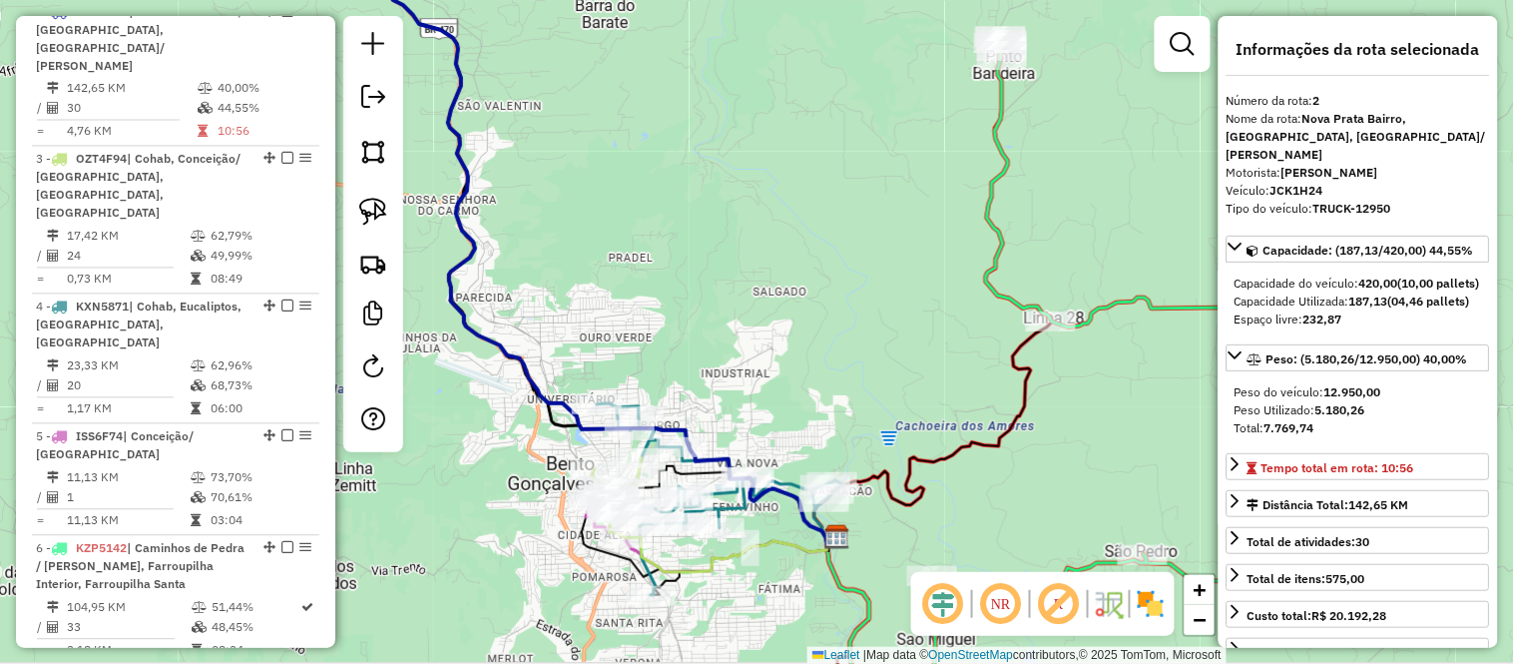
drag, startPoint x: 707, startPoint y: 412, endPoint x: 724, endPoint y: 195, distance: 218.2
click at [721, 206] on div "Janela de atendimento Grade de atendimento Capacidade Transportadoras Veículos …" at bounding box center [757, 332] width 1514 height 664
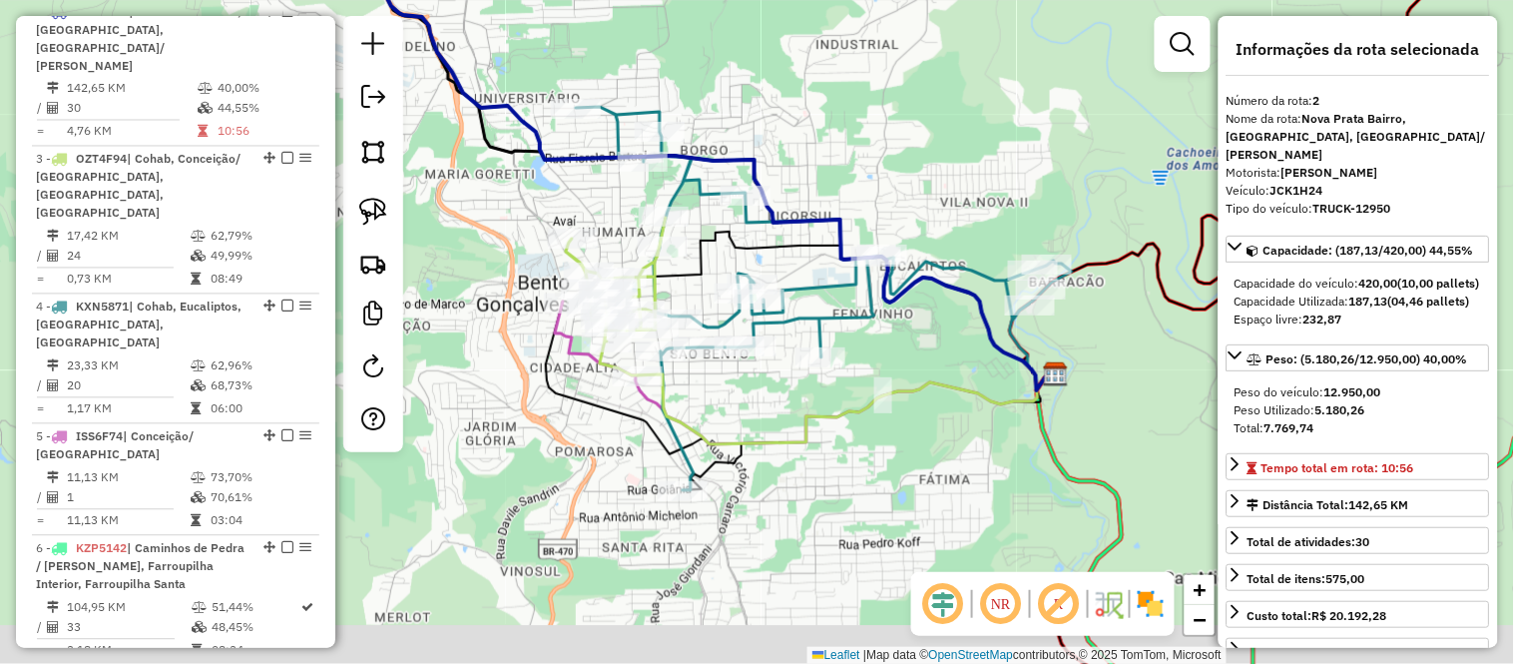
drag, startPoint x: 766, startPoint y: 183, endPoint x: 794, endPoint y: 145, distance: 47.1
click at [794, 145] on div "Janela de atendimento Grade de atendimento Capacidade Transportadoras Veículos …" at bounding box center [757, 332] width 1514 height 664
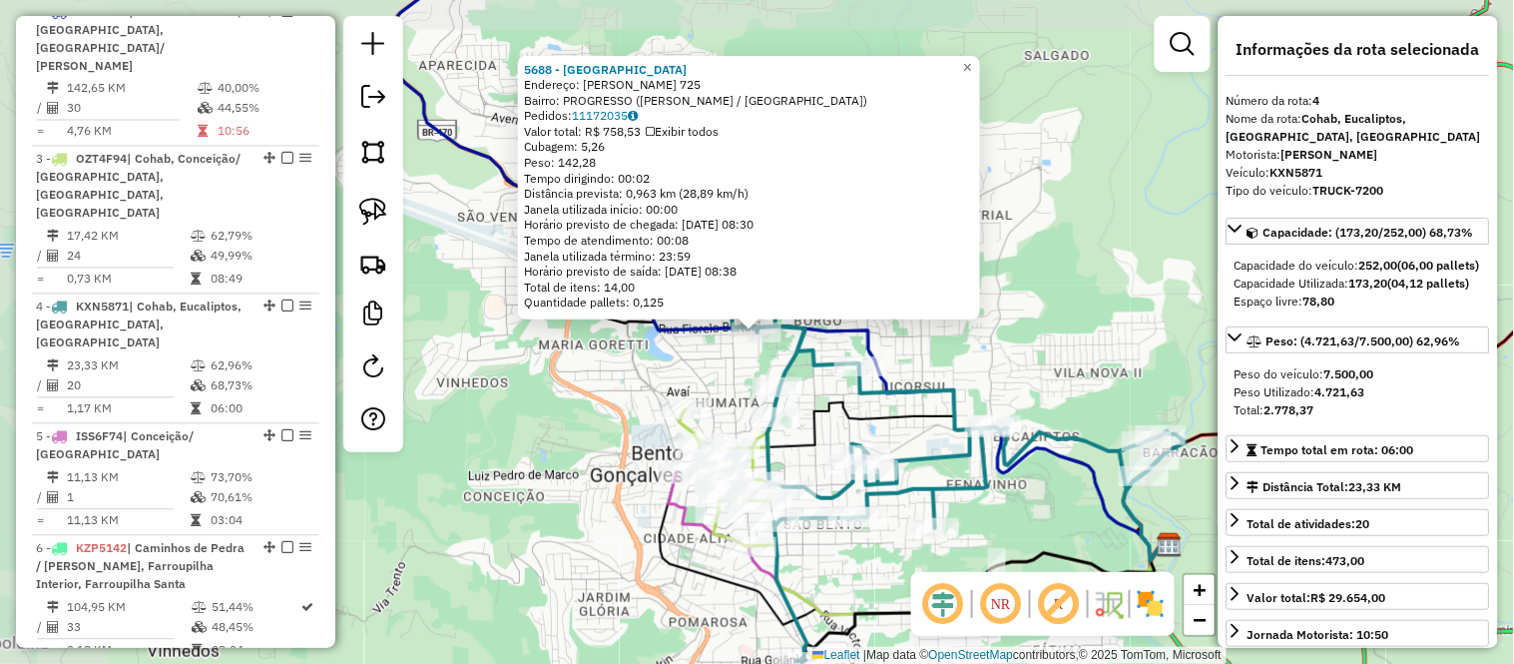
scroll to position [1161, 0]
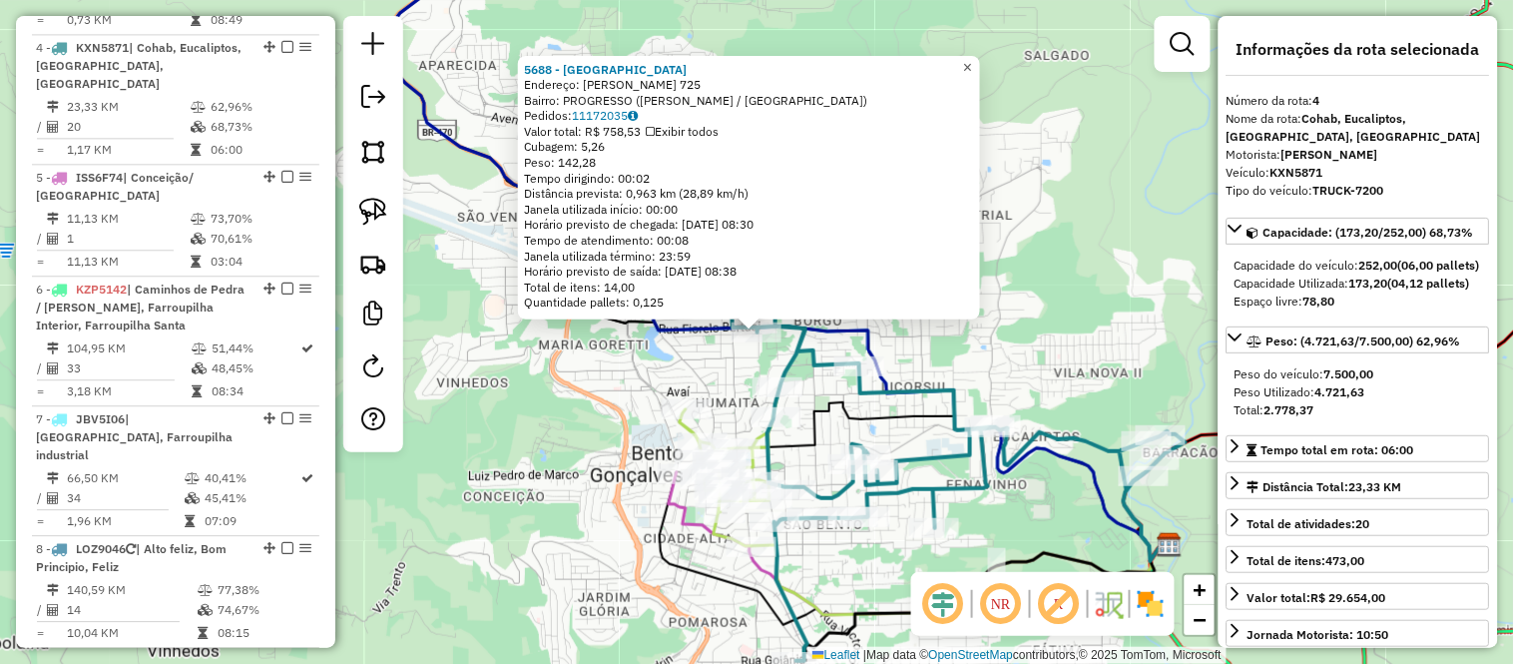
click at [972, 58] on span "×" at bounding box center [967, 66] width 9 height 17
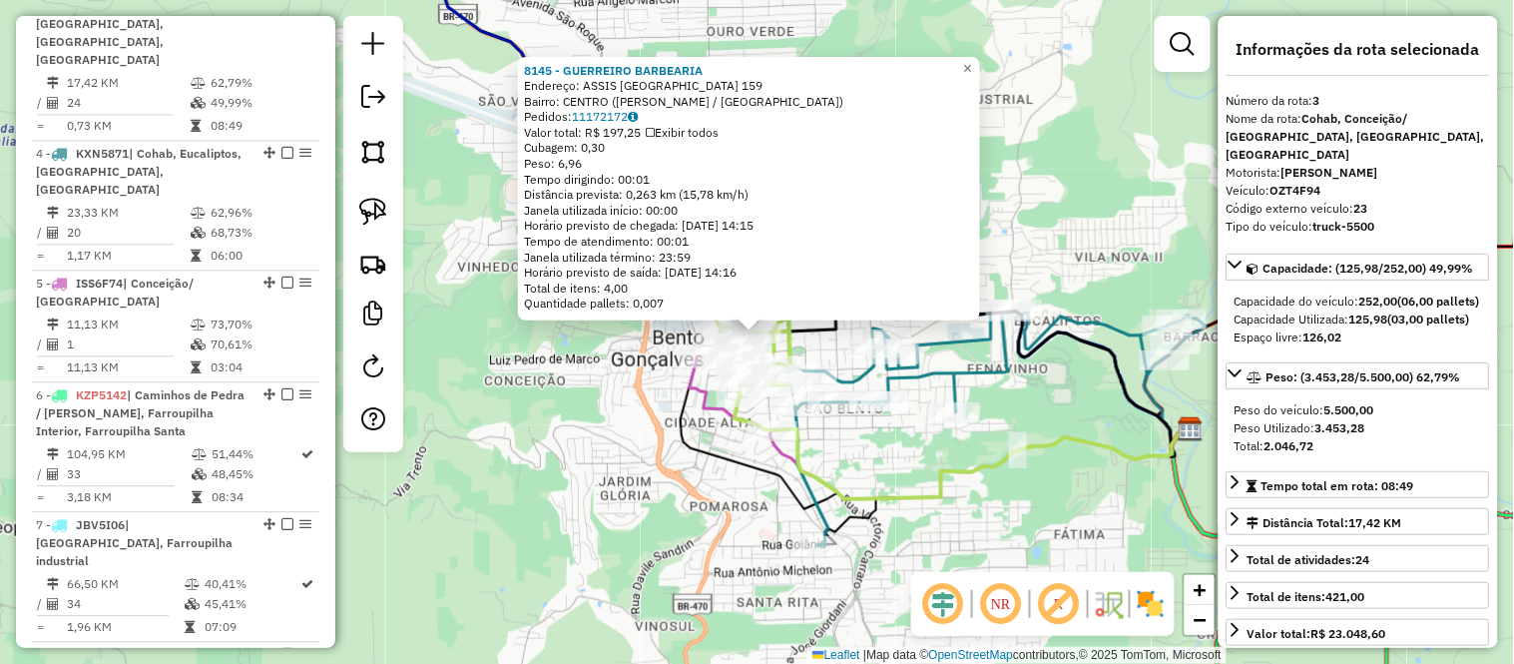
scroll to position [1031, 0]
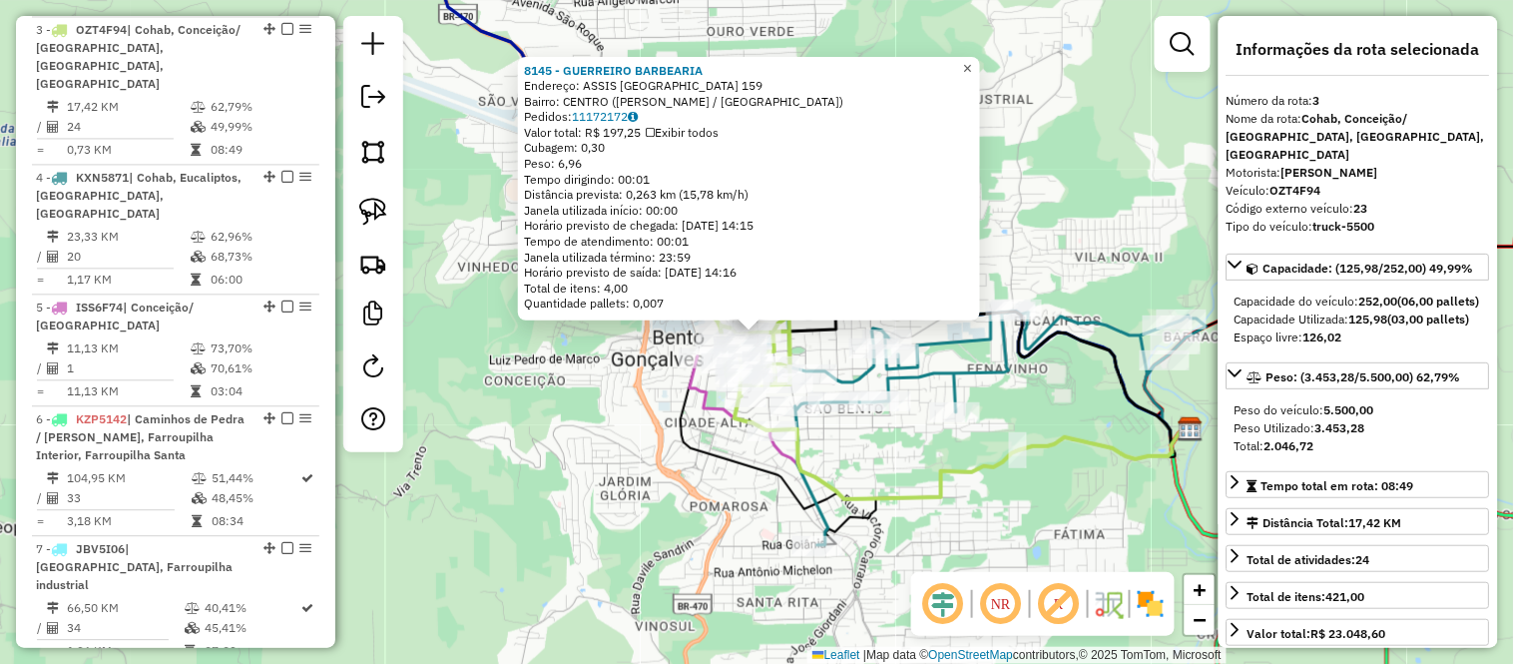
click at [972, 61] on span "×" at bounding box center [967, 67] width 9 height 17
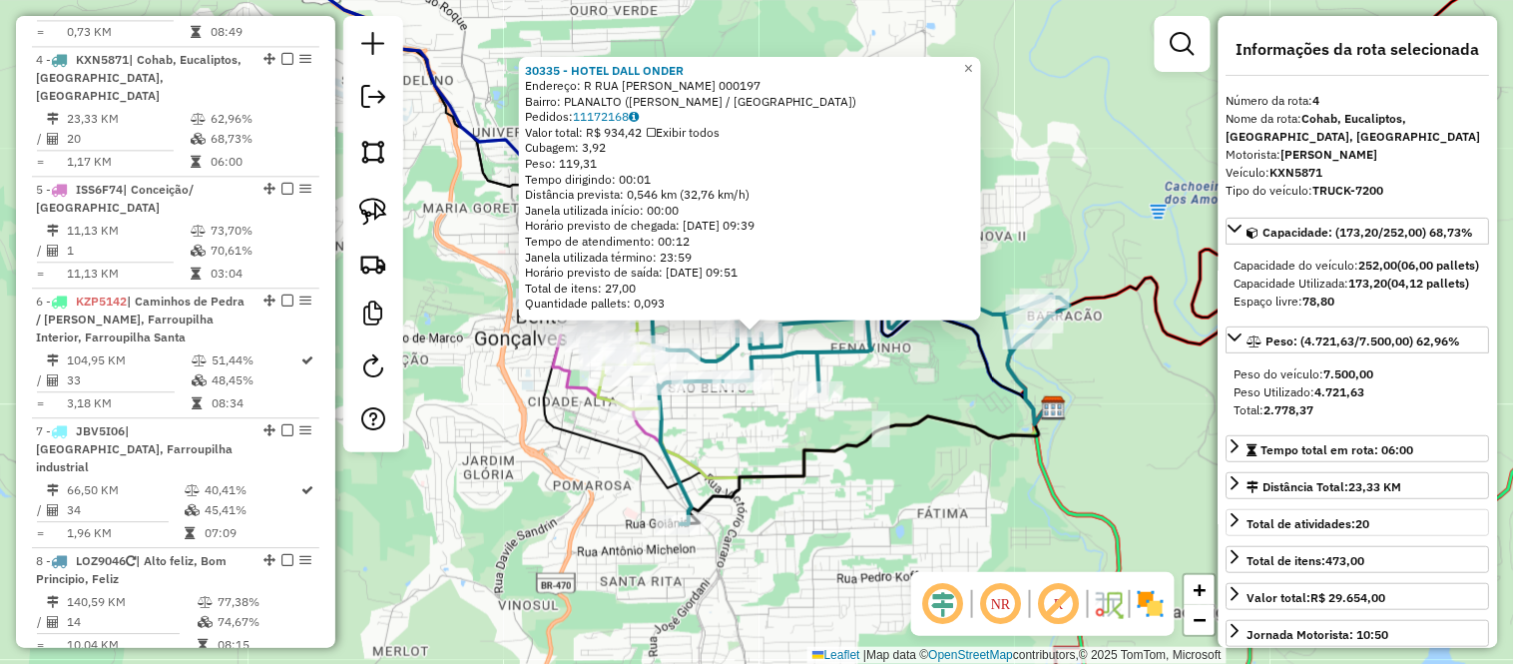
scroll to position [1161, 0]
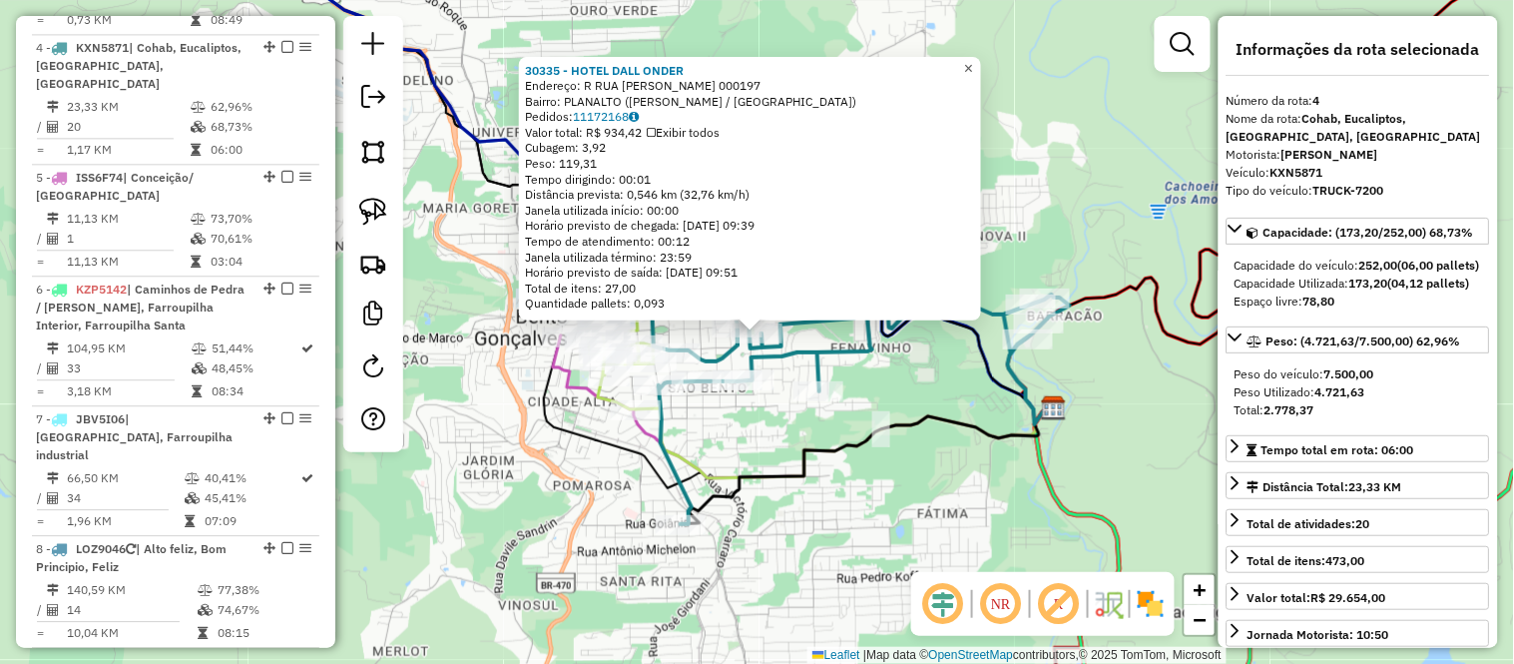
click at [973, 68] on span "×" at bounding box center [968, 67] width 9 height 17
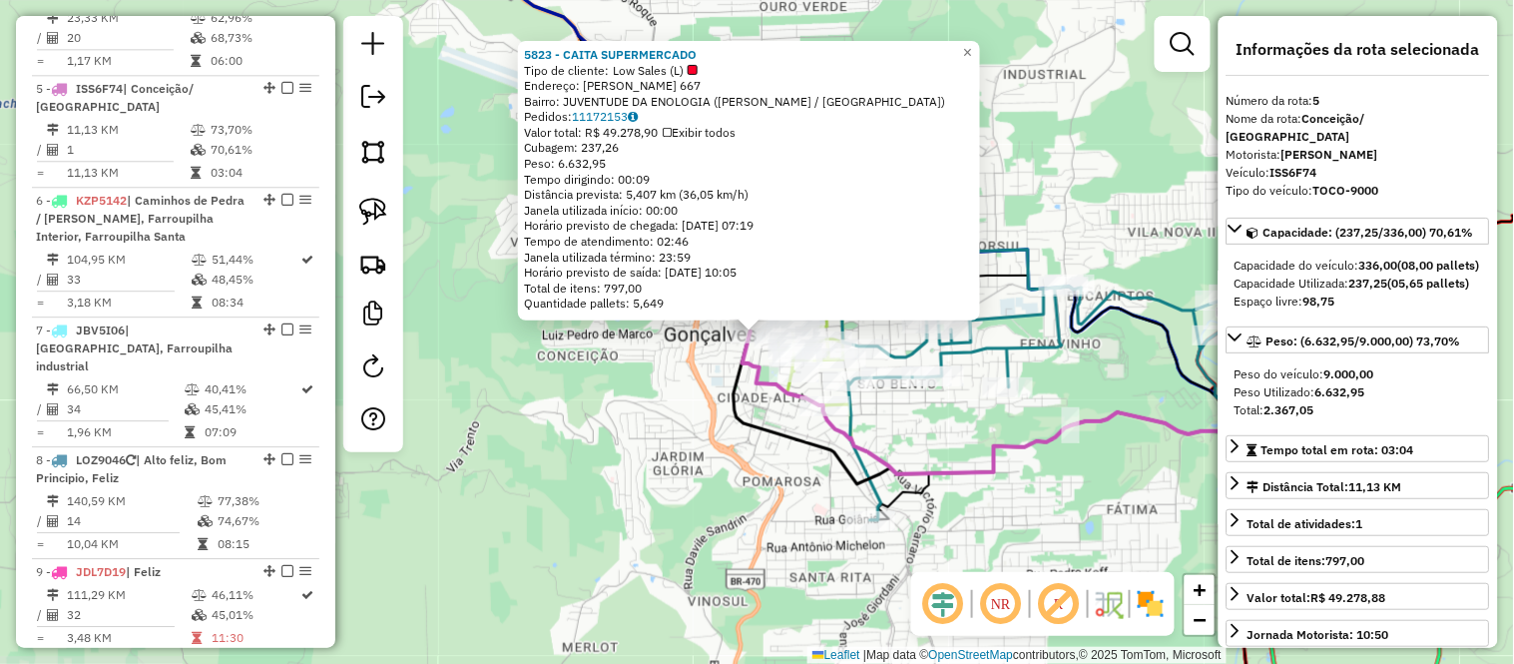
scroll to position [1272, 0]
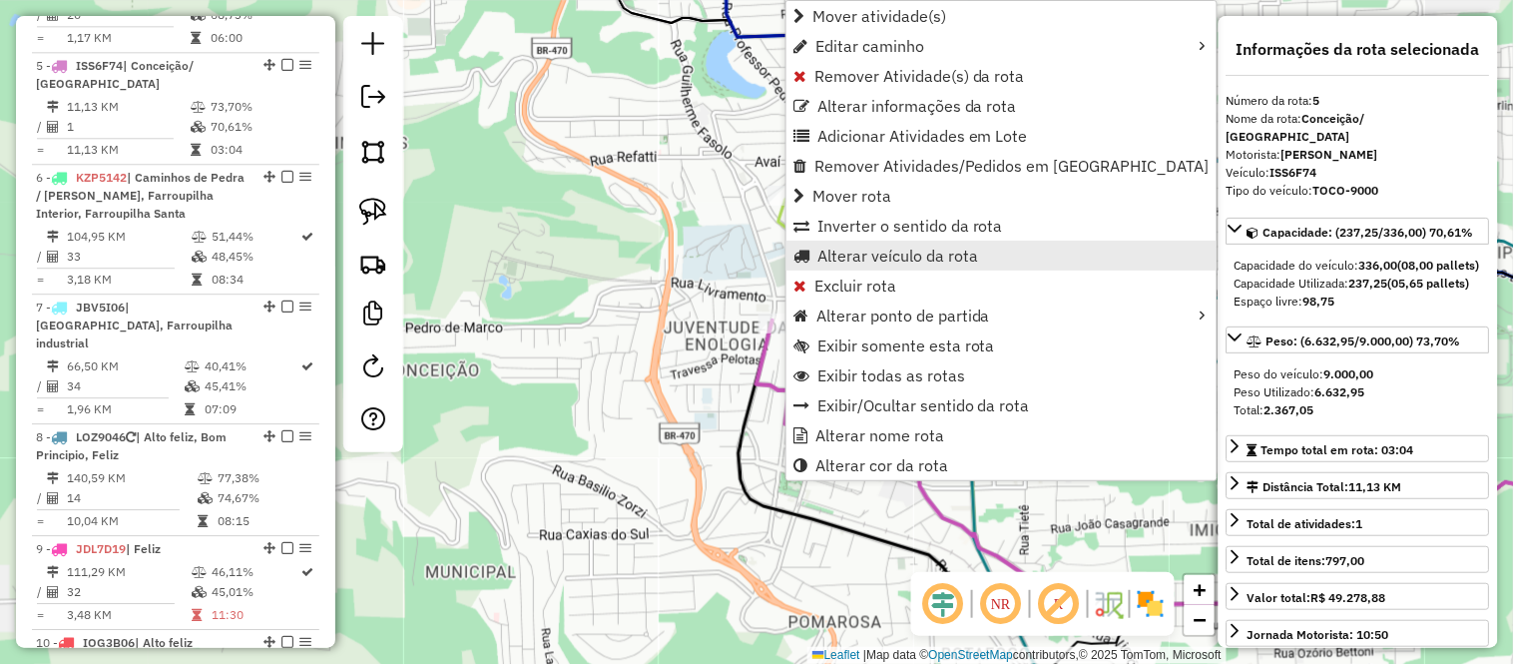
click at [909, 260] on span "Alterar veículo da rota" at bounding box center [897, 256] width 161 height 16
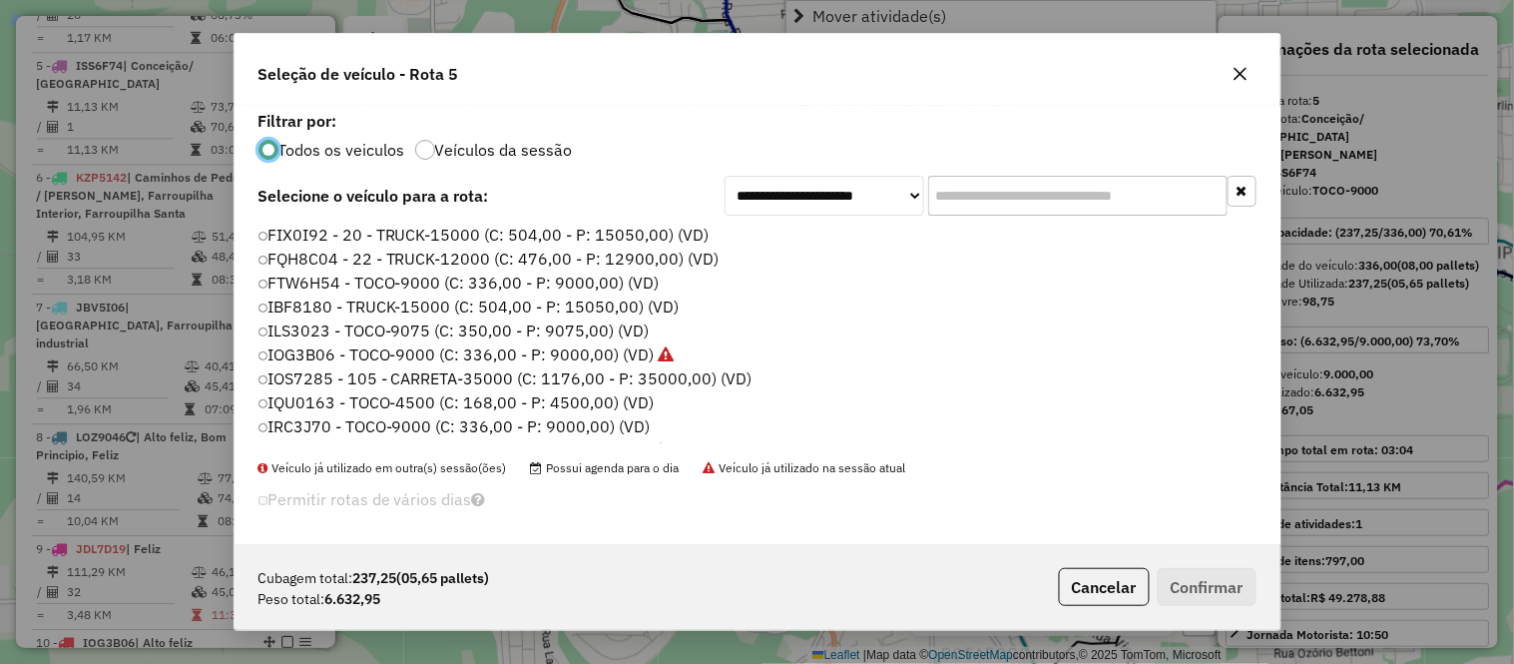
scroll to position [11, 5]
click at [325, 243] on label "FIX0I92 - 20 - TRUCK-15000 (C: 504,00 - P: 15050,00) (VD)" at bounding box center [485, 235] width 455 height 24
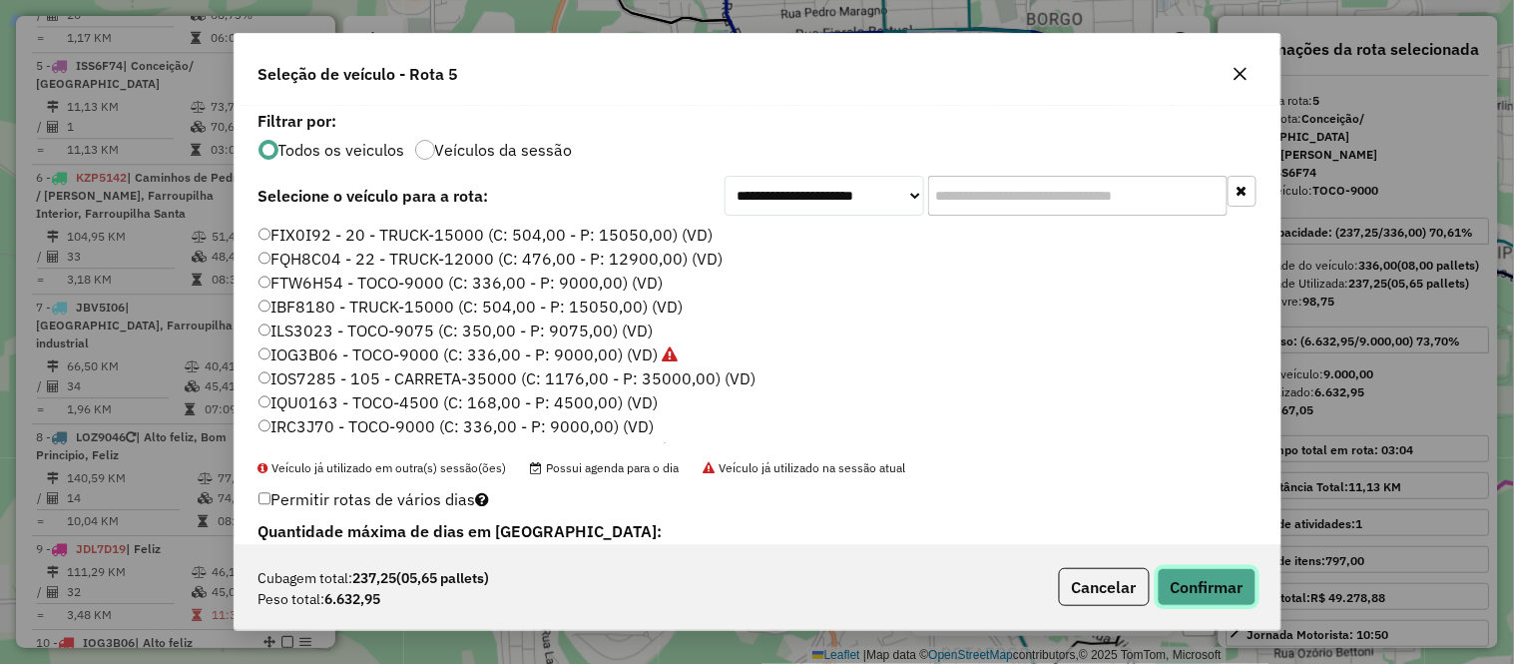
click at [1228, 581] on button "Confirmar" at bounding box center [1207, 587] width 99 height 38
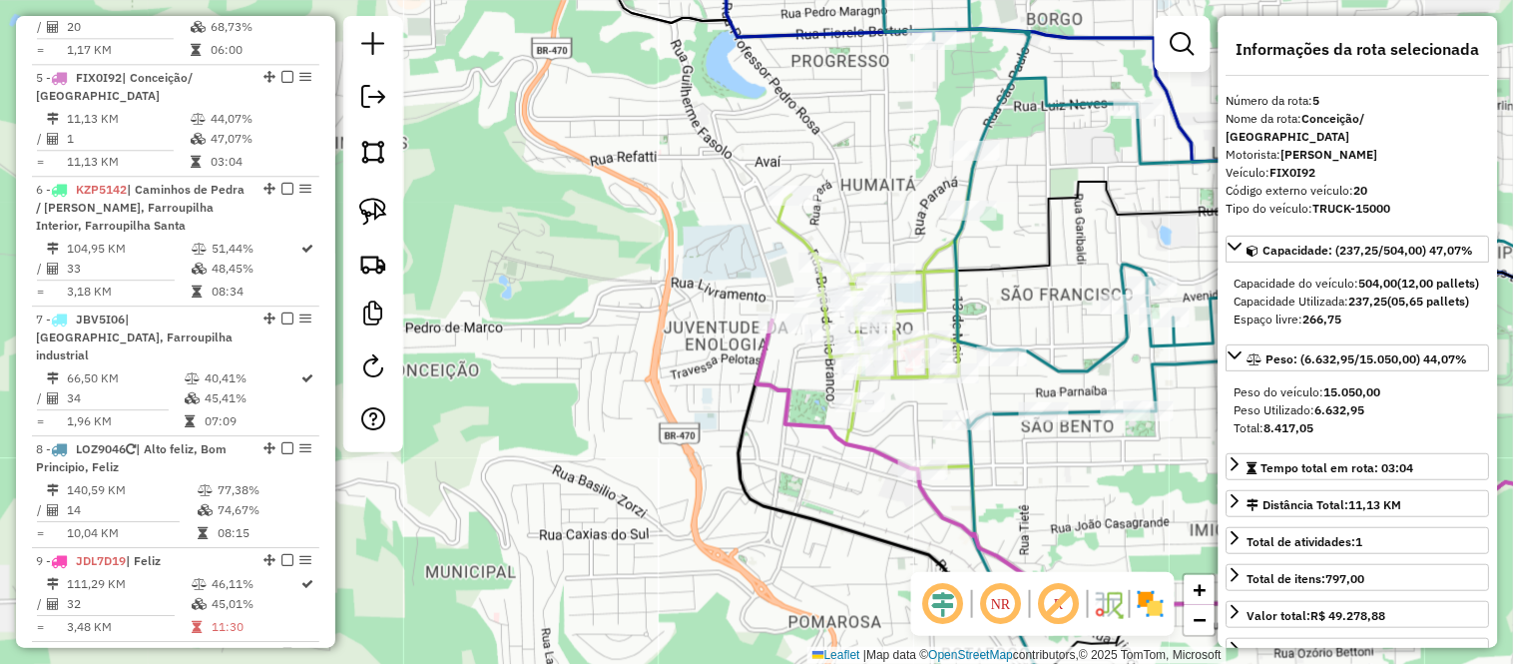
scroll to position [1272, 0]
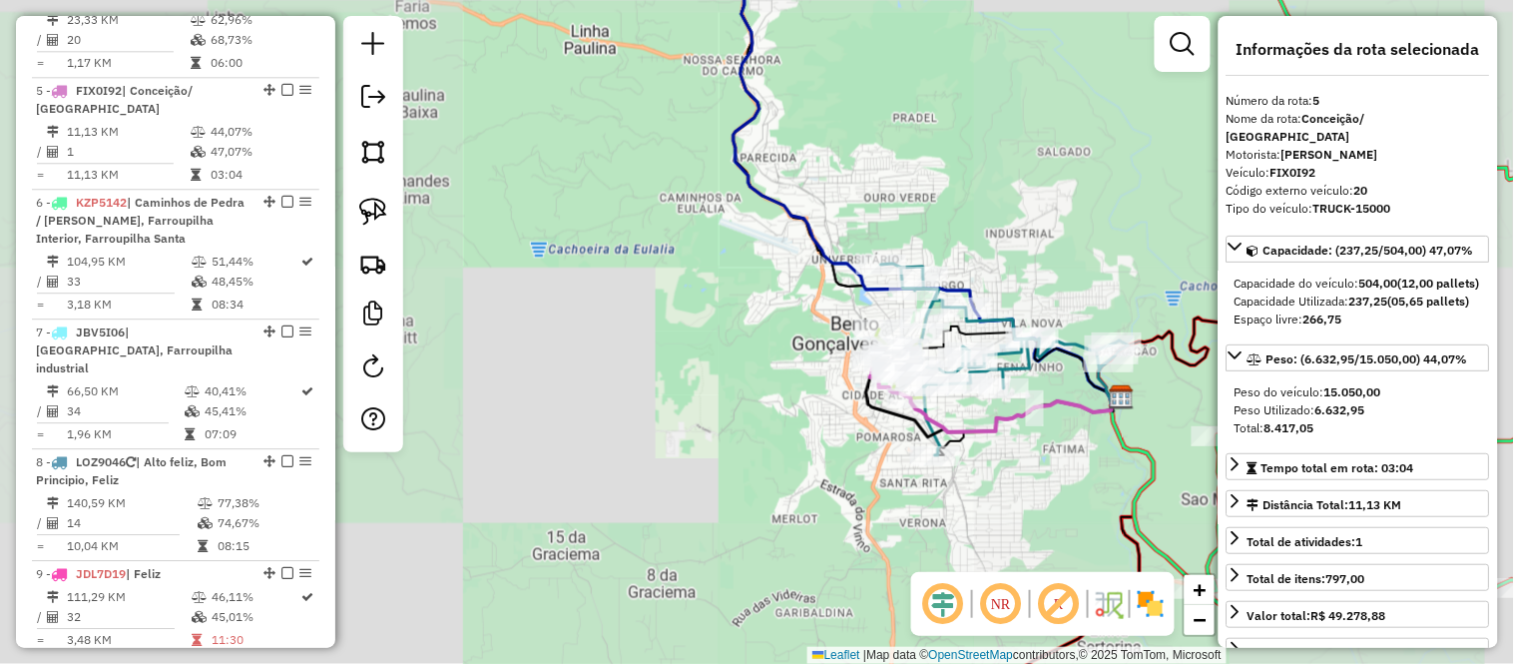
drag, startPoint x: 763, startPoint y: 399, endPoint x: 486, endPoint y: 92, distance: 414.1
click at [503, 95] on div "Janela de atendimento Grade de atendimento Capacidade Transportadoras Veículos …" at bounding box center [757, 332] width 1514 height 664
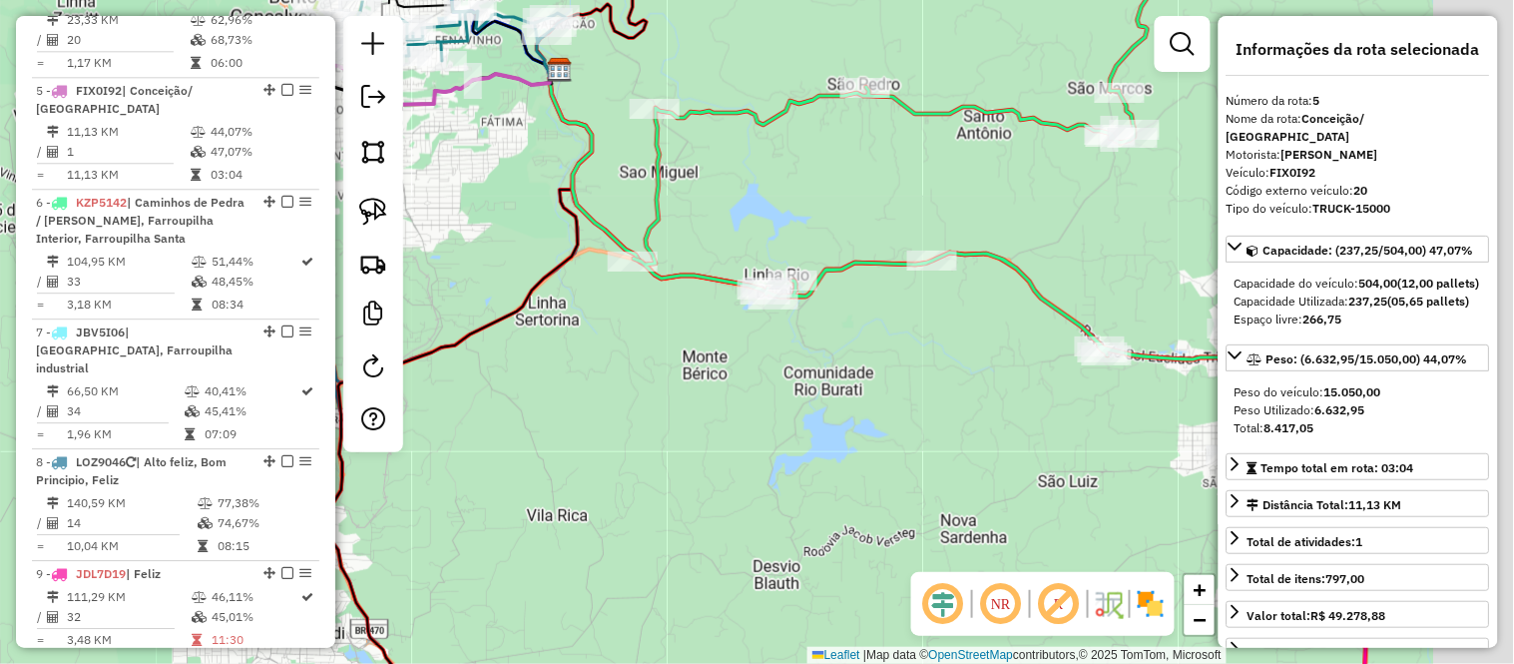
drag, startPoint x: 1030, startPoint y: 373, endPoint x: 744, endPoint y: 385, distance: 286.7
click at [745, 385] on div "Janela de atendimento Grade de atendimento Capacidade Transportadoras Veículos …" at bounding box center [757, 332] width 1514 height 664
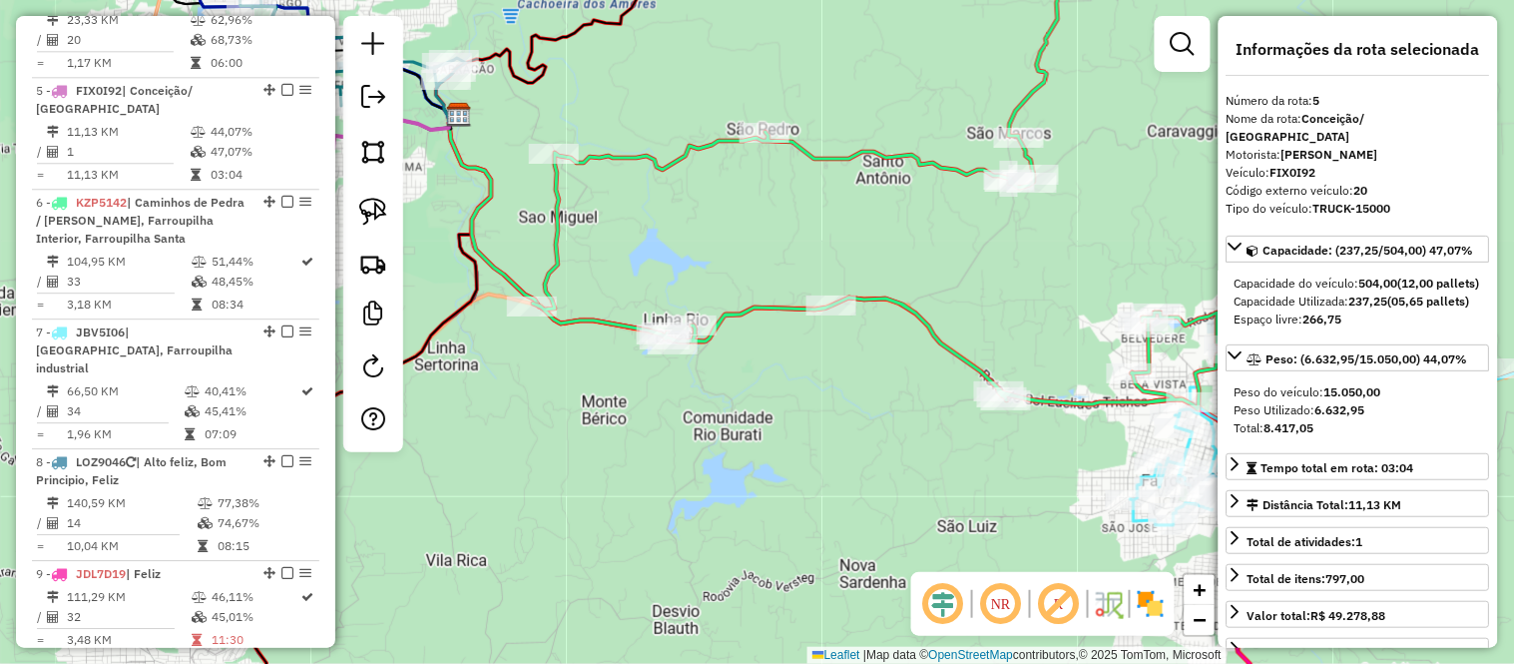
drag, startPoint x: 982, startPoint y: 372, endPoint x: 910, endPoint y: 417, distance: 84.7
click at [910, 417] on div "Janela de atendimento Grade de atendimento Capacidade Transportadoras Veículos …" at bounding box center [757, 332] width 1514 height 664
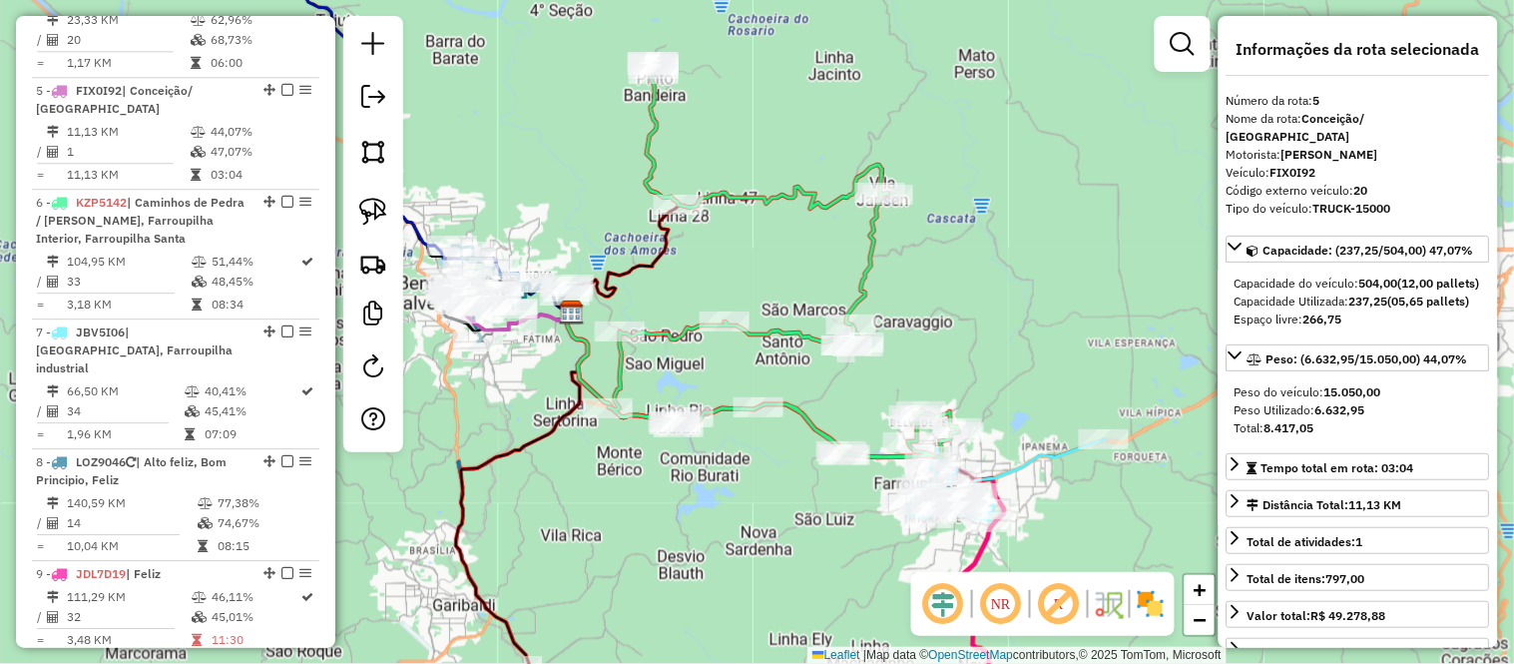
drag, startPoint x: 882, startPoint y: 174, endPoint x: 758, endPoint y: 243, distance: 141.6
click at [762, 231] on div "Janela de atendimento Grade de atendimento Capacidade Transportadoras Veículos …" at bounding box center [757, 332] width 1514 height 664
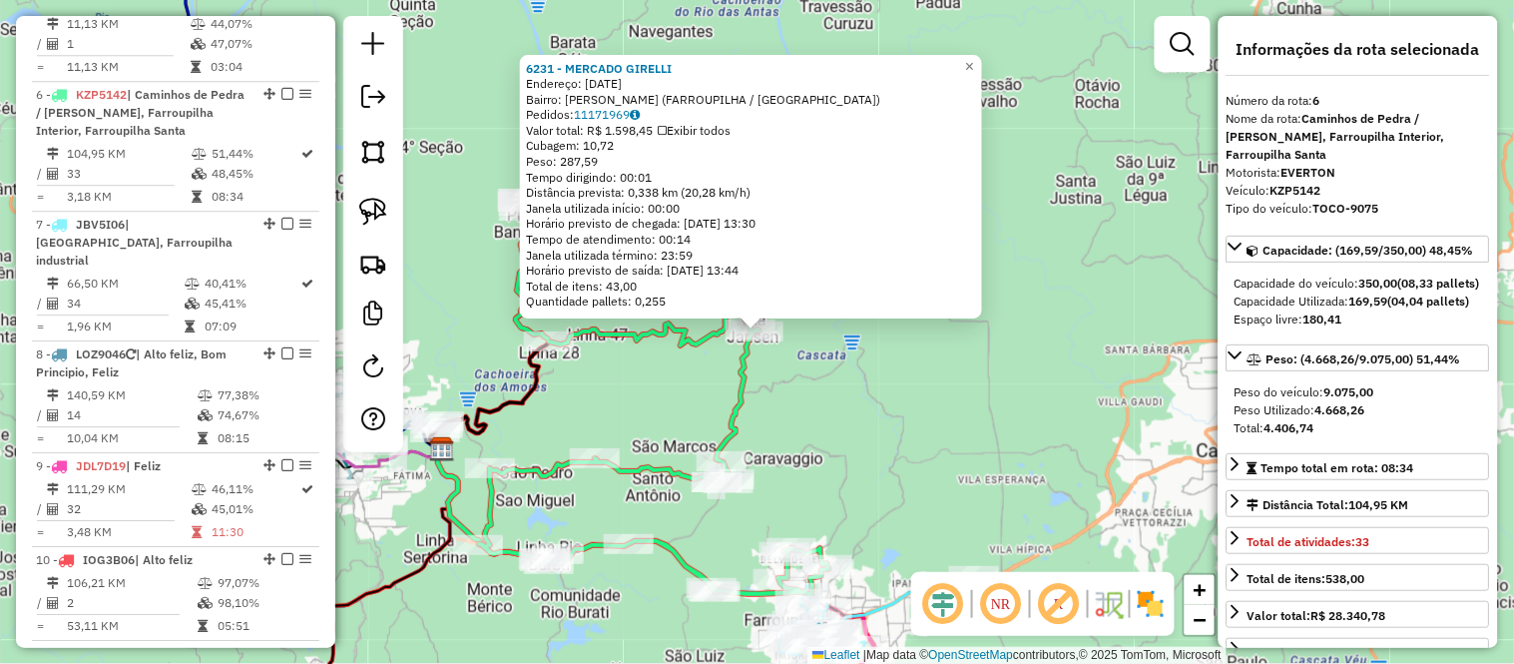
scroll to position [1395, 0]
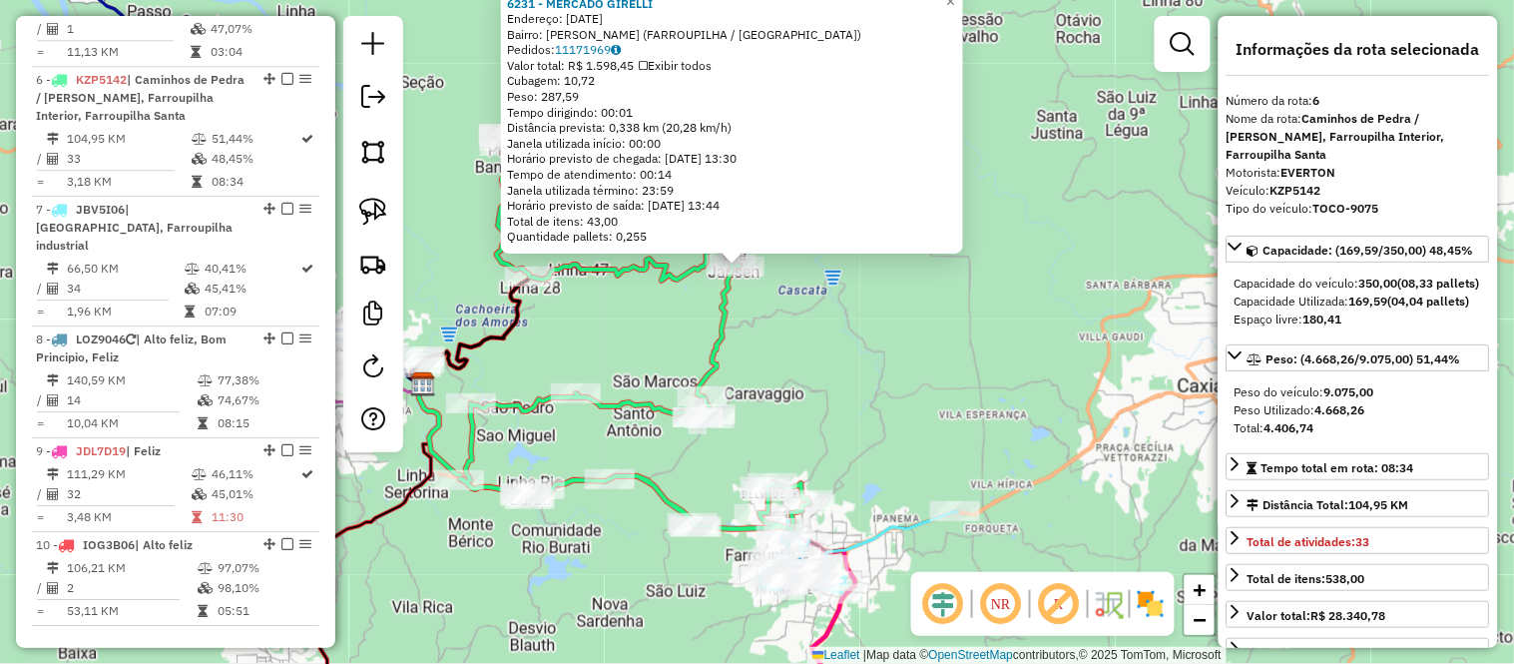
drag, startPoint x: 949, startPoint y: 432, endPoint x: 930, endPoint y: 367, distance: 67.6
click at [930, 367] on div "6231 - MERCADO GIRELLI Endereço: [DATE] Bairro: [PERSON_NAME] ([GEOGRAPHIC_DATA…" at bounding box center [757, 332] width 1514 height 664
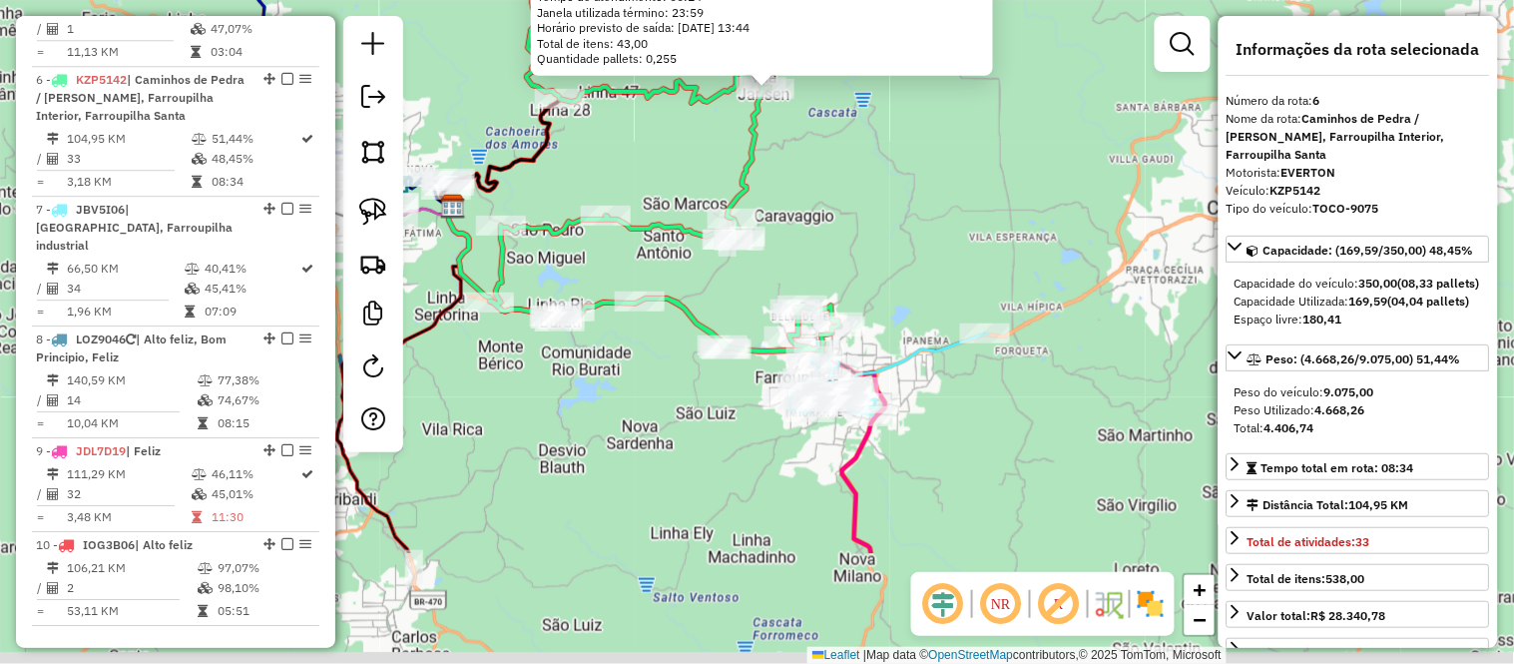
drag, startPoint x: 889, startPoint y: 411, endPoint x: 919, endPoint y: 234, distance: 180.2
click at [919, 234] on div "6231 - MERCADO GIRELLI Endereço: [DATE] Bairro: [PERSON_NAME] ([GEOGRAPHIC_DATA…" at bounding box center [757, 332] width 1514 height 664
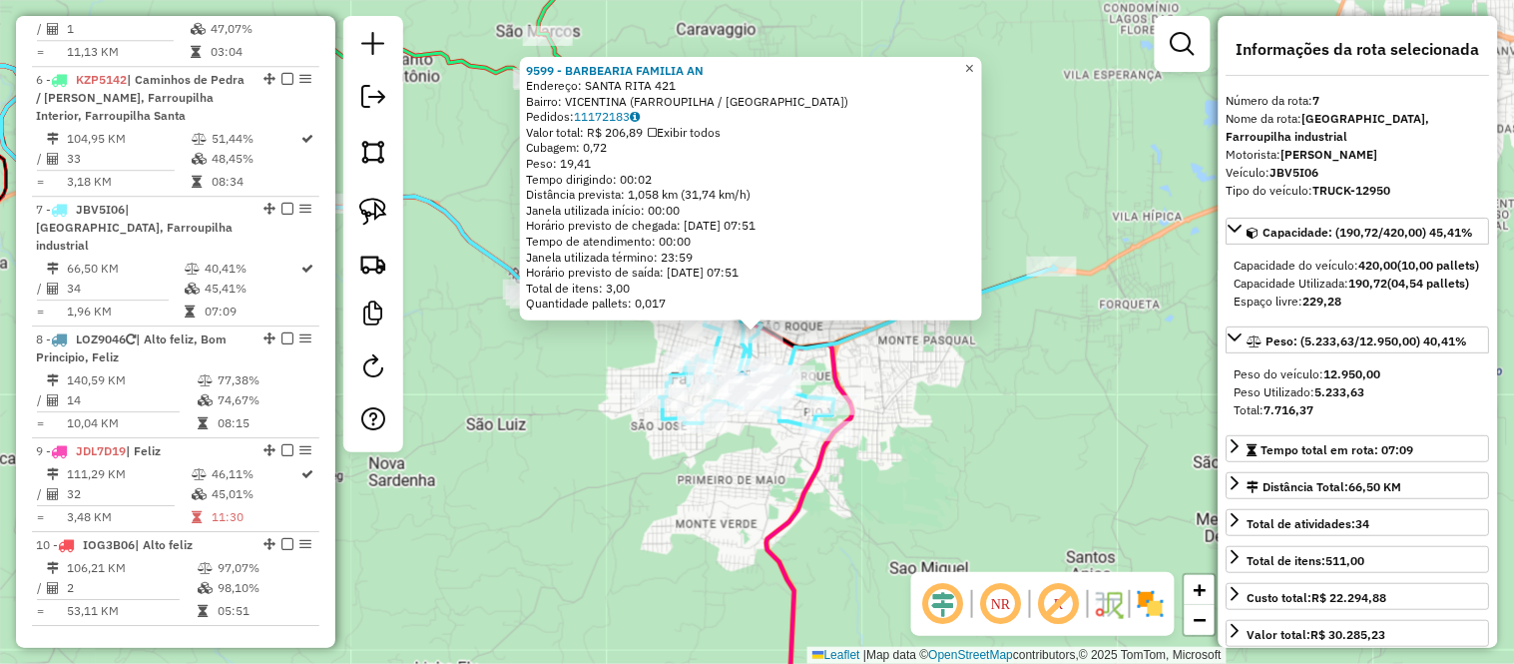
click at [974, 65] on span "×" at bounding box center [969, 67] width 9 height 17
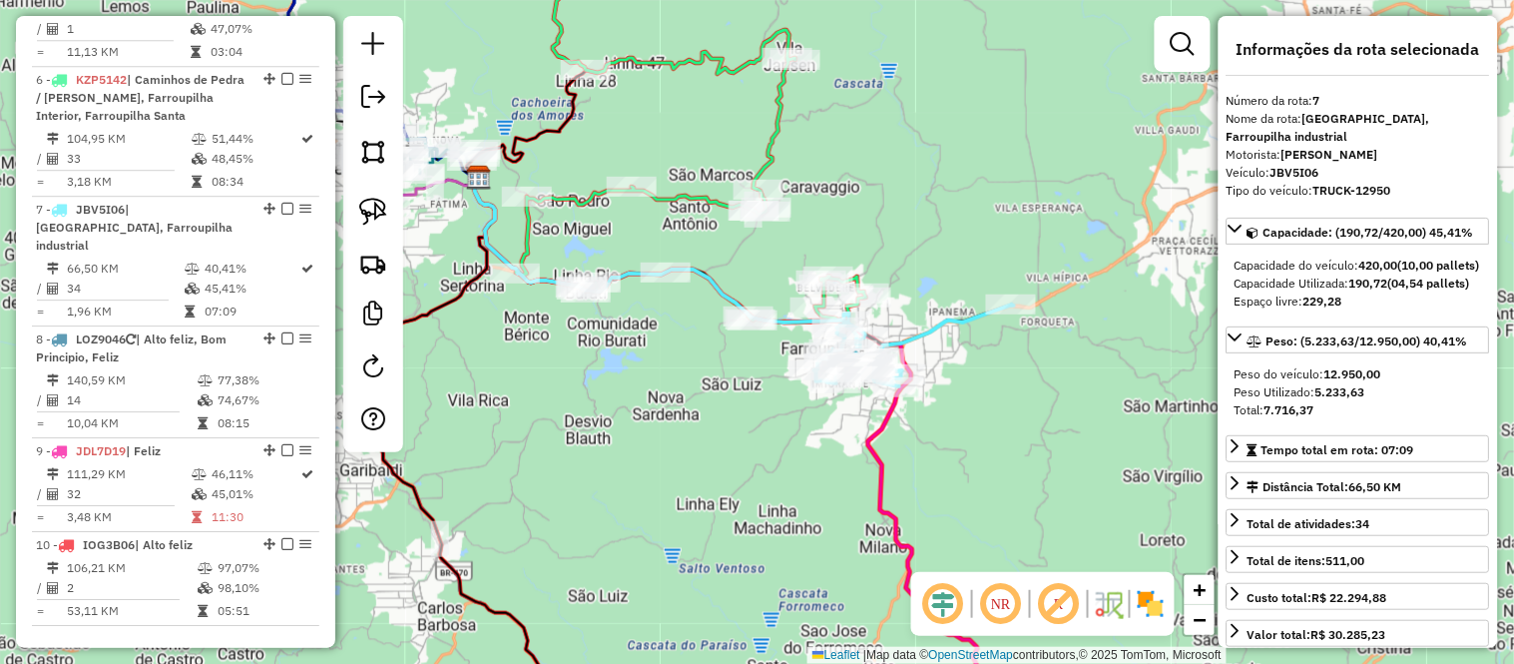
drag, startPoint x: 1015, startPoint y: 401, endPoint x: 945, endPoint y: 356, distance: 83.1
click at [945, 356] on div "Janela de atendimento Grade de atendimento Capacidade Transportadoras Veículos …" at bounding box center [757, 332] width 1514 height 664
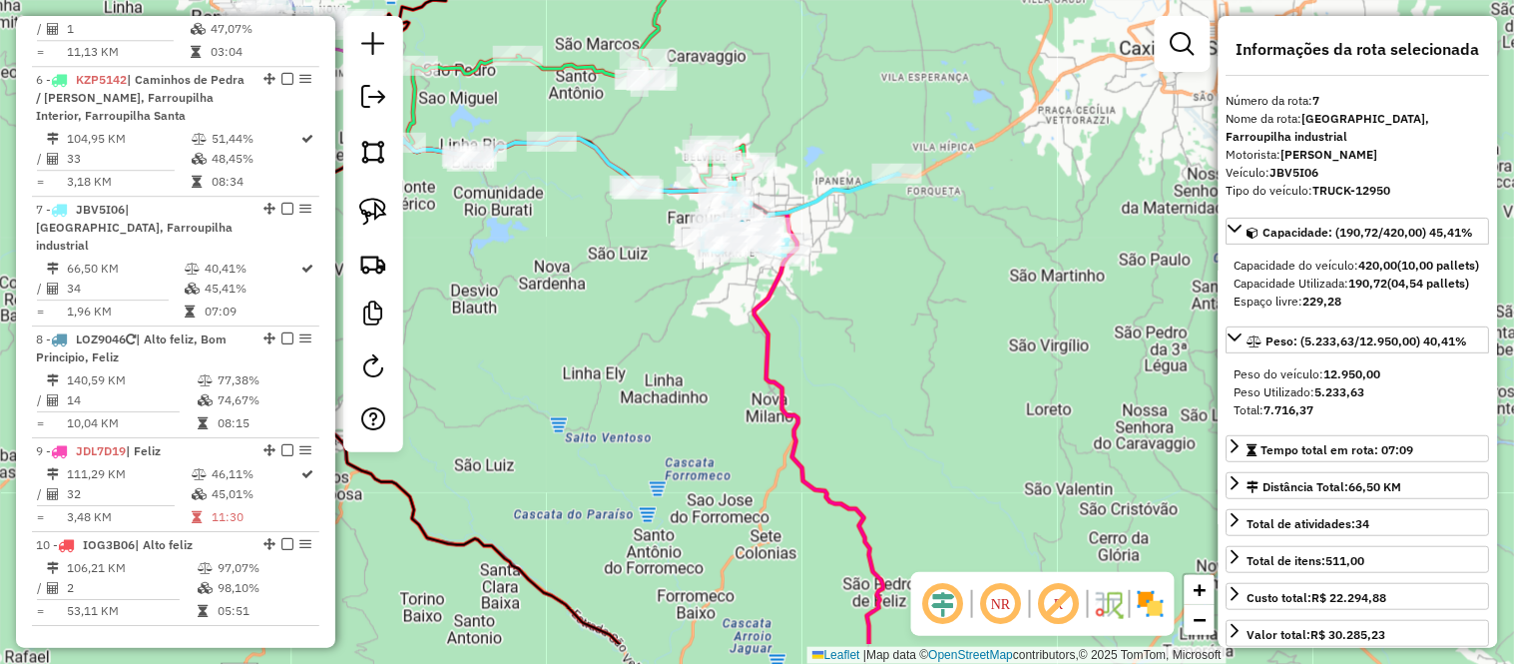
drag, startPoint x: 1055, startPoint y: 480, endPoint x: 1006, endPoint y: 394, distance: 98.8
click at [1006, 394] on div "Janela de atendimento Grade de atendimento Capacidade Transportadoras Veículos …" at bounding box center [757, 332] width 1514 height 664
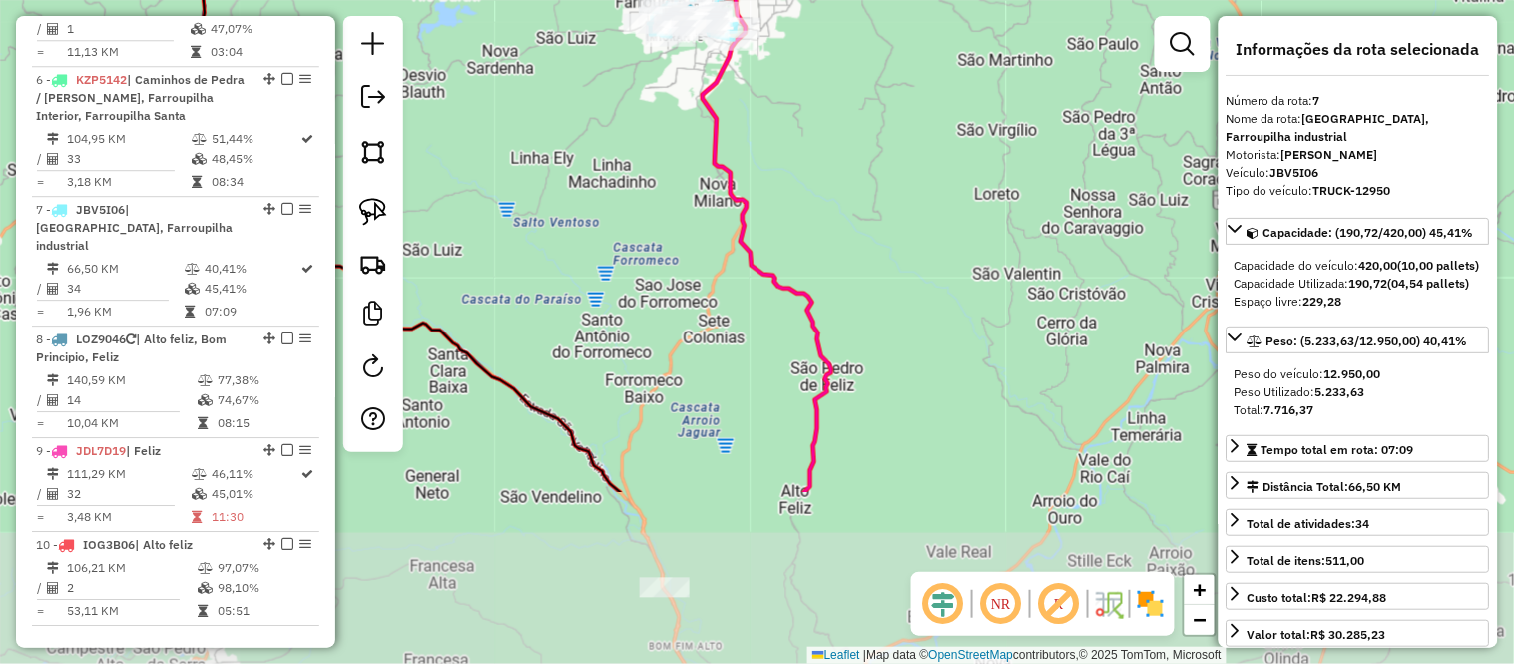
drag, startPoint x: 902, startPoint y: 405, endPoint x: 869, endPoint y: 144, distance: 263.5
click at [869, 144] on div "Janela de atendimento Grade de atendimento Capacidade Transportadoras Veículos …" at bounding box center [757, 332] width 1514 height 664
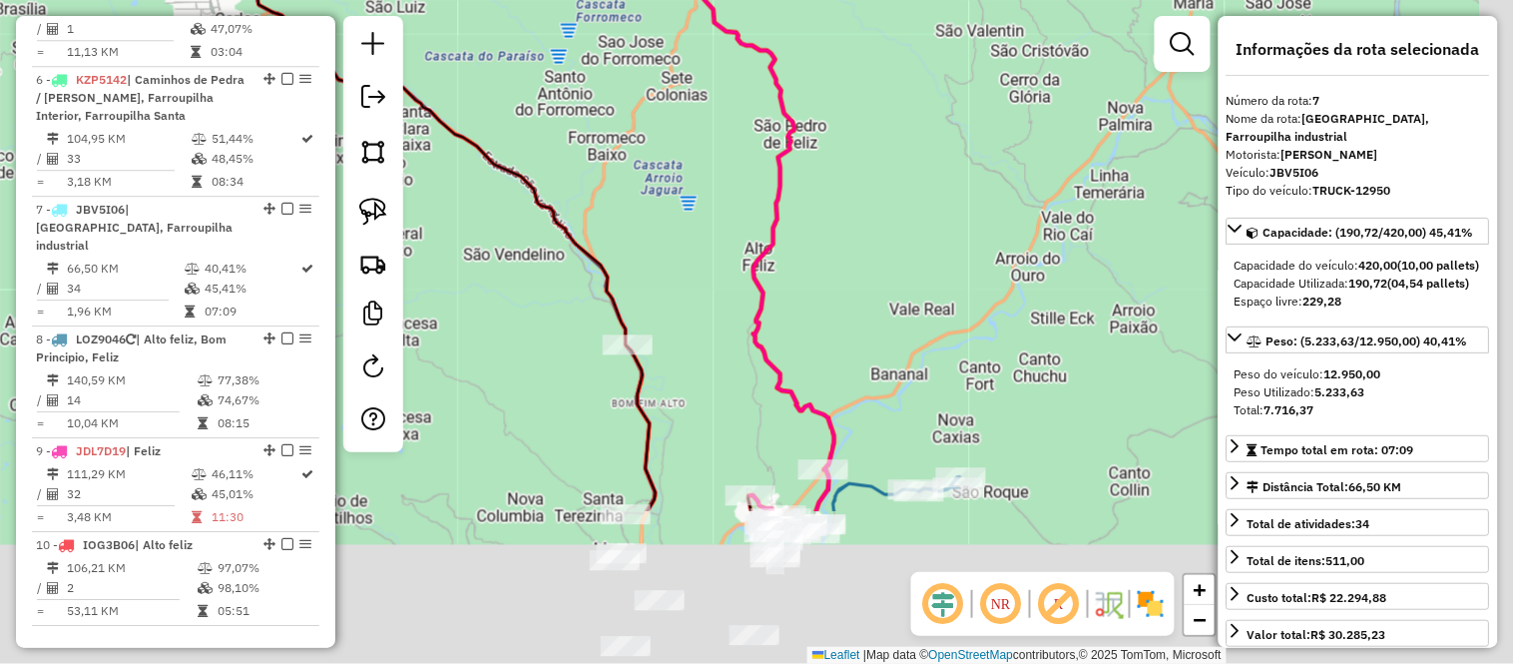
drag, startPoint x: 876, startPoint y: 212, endPoint x: 858, endPoint y: 47, distance: 165.6
click at [859, 57] on div "Janela de atendimento Grade de atendimento Capacidade Transportadoras Veículos …" at bounding box center [757, 332] width 1514 height 664
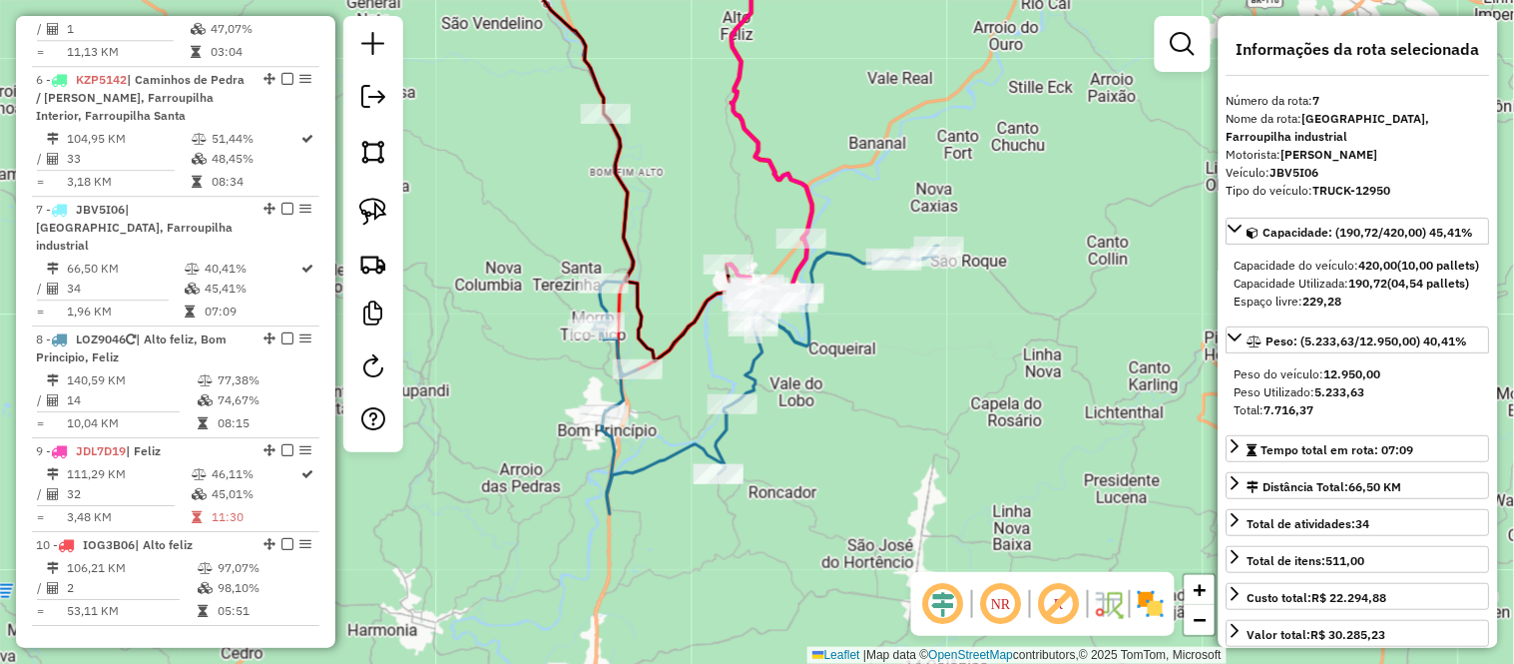
drag, startPoint x: 915, startPoint y: 182, endPoint x: 913, endPoint y: 157, distance: 25.0
click at [913, 157] on div "Janela de atendimento Grade de atendimento Capacidade Transportadoras Veículos …" at bounding box center [757, 332] width 1514 height 664
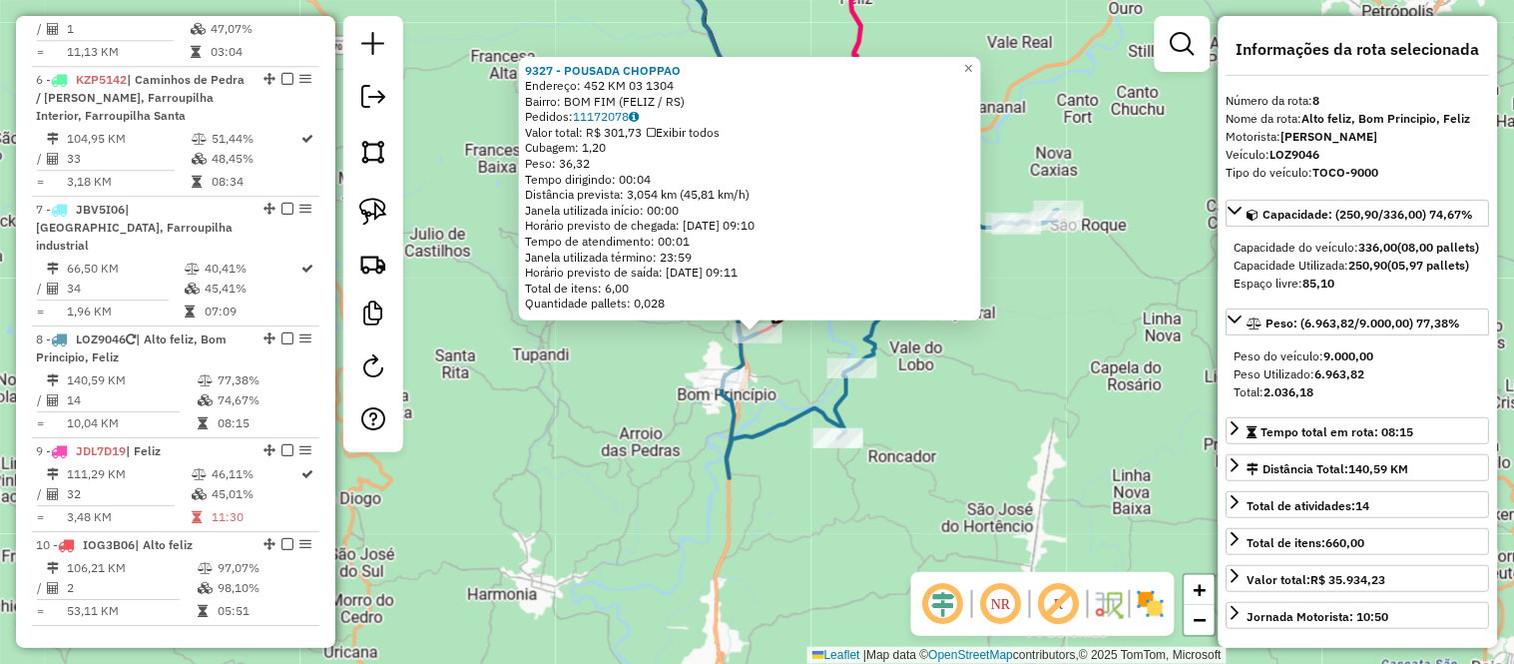
drag, startPoint x: 1375, startPoint y: 416, endPoint x: 1312, endPoint y: 407, distance: 63.5
click at [1312, 383] on div "Peso Utilizado: 6.963,82" at bounding box center [1359, 374] width 248 height 18
click at [973, 63] on span "×" at bounding box center [968, 67] width 9 height 17
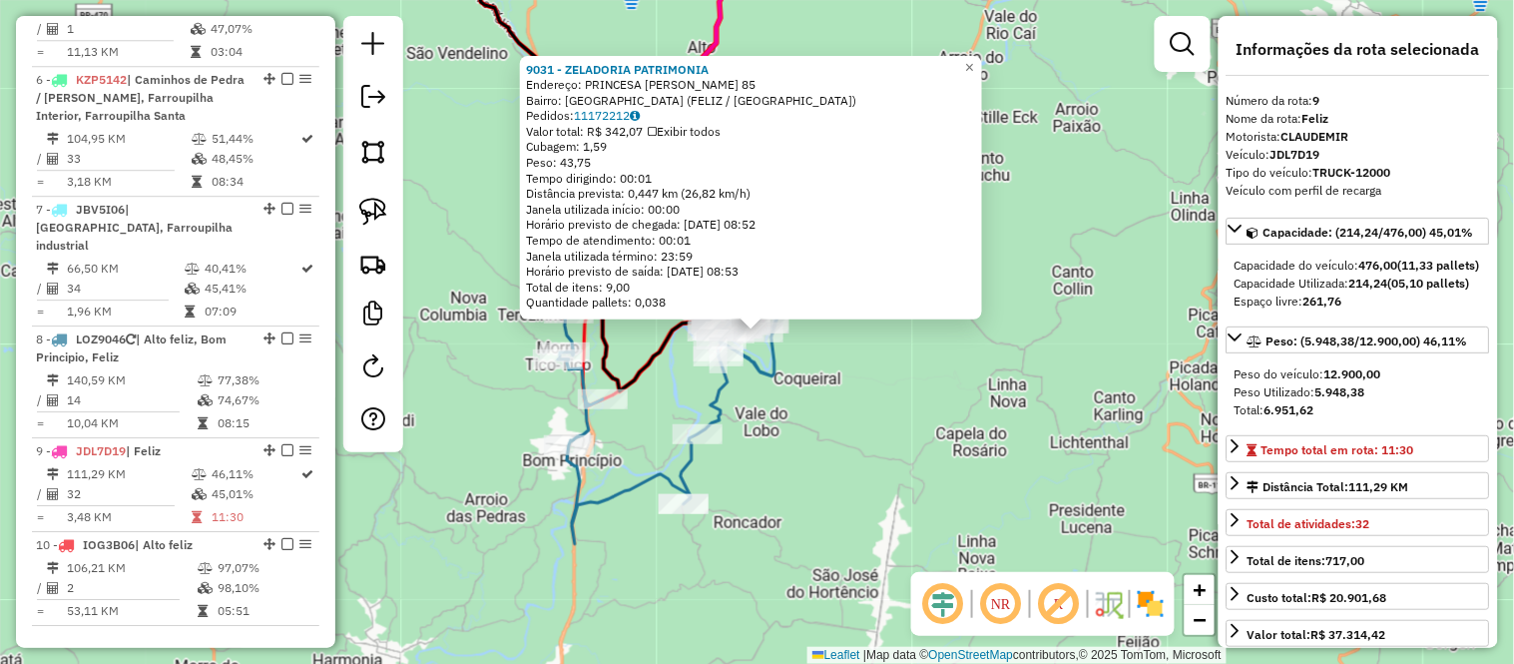
click at [1350, 399] on strong "5.948,38" at bounding box center [1340, 391] width 50 height 15
click at [974, 58] on span "×" at bounding box center [969, 66] width 9 height 17
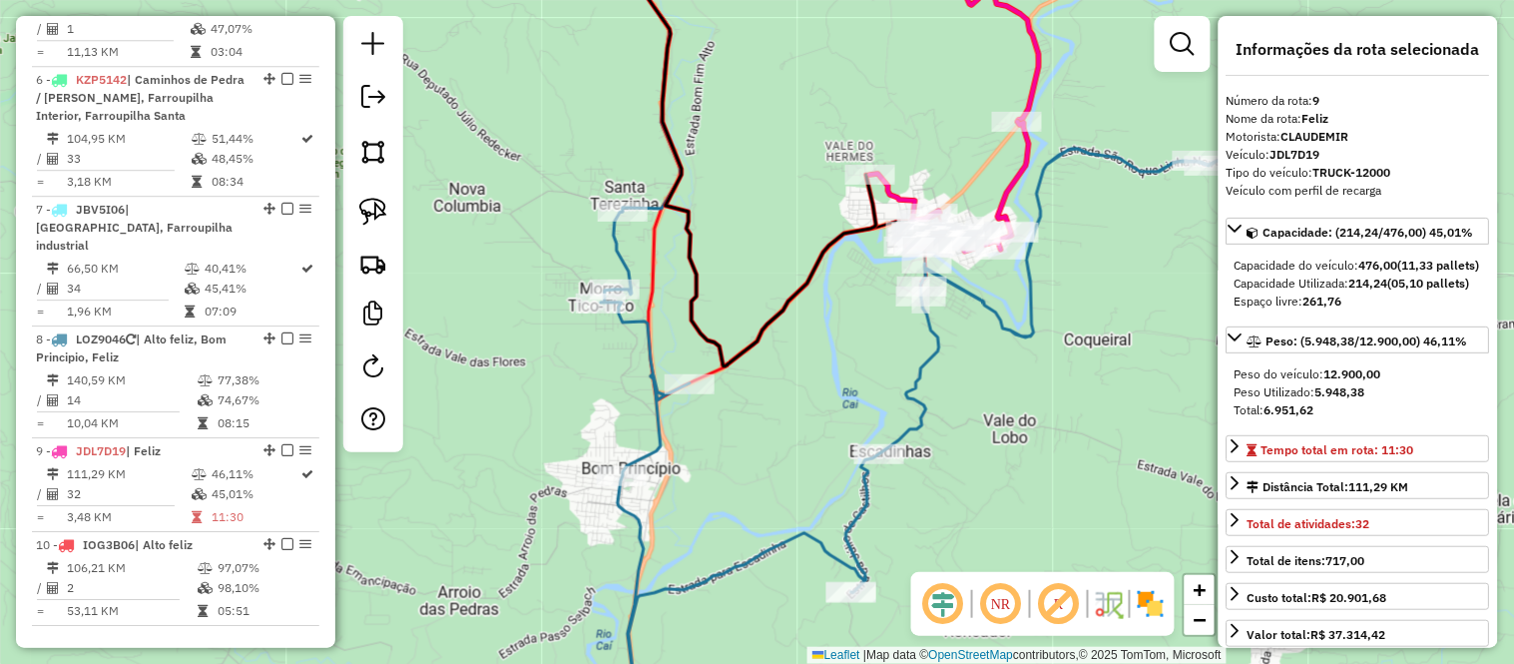
drag, startPoint x: 742, startPoint y: 200, endPoint x: 729, endPoint y: 180, distance: 23.8
click at [729, 180] on div "Janela de atendimento Grade de atendimento Capacidade Transportadoras Veículos …" at bounding box center [757, 332] width 1514 height 664
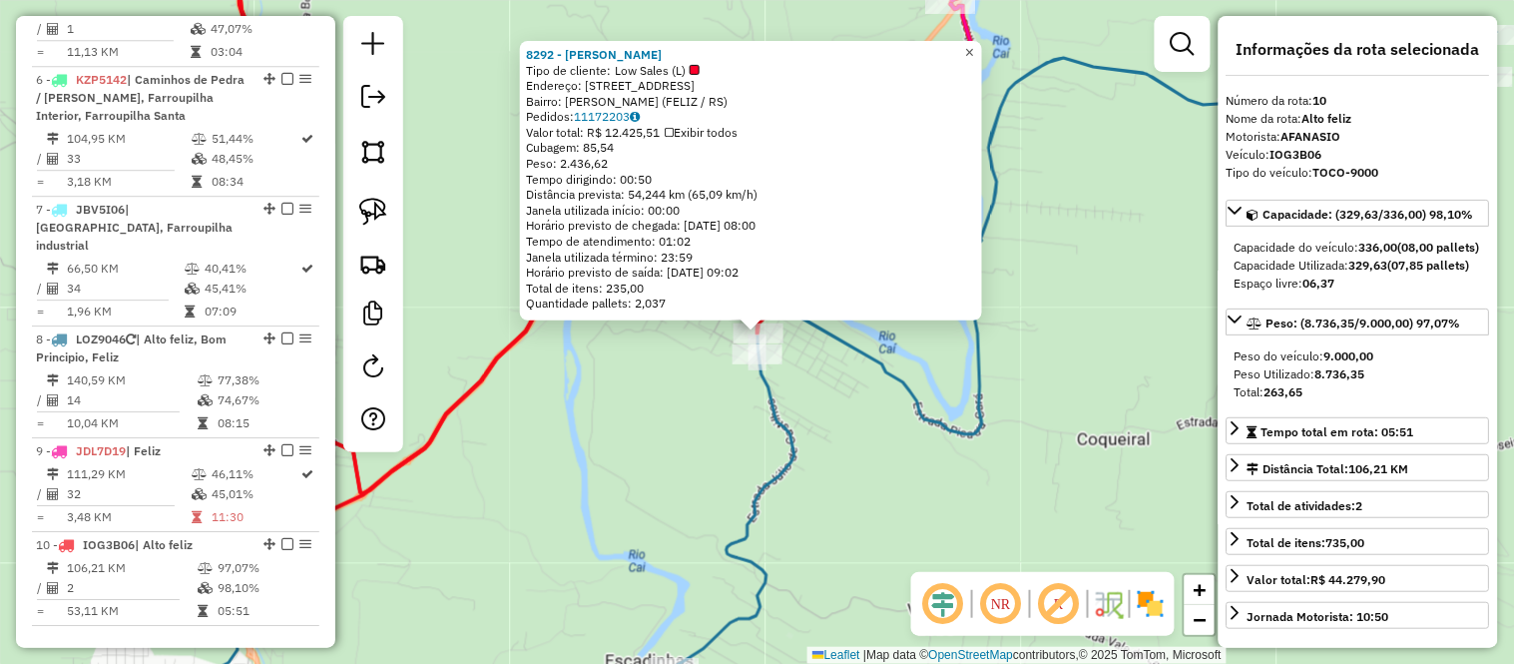
click at [974, 44] on span "×" at bounding box center [969, 52] width 9 height 17
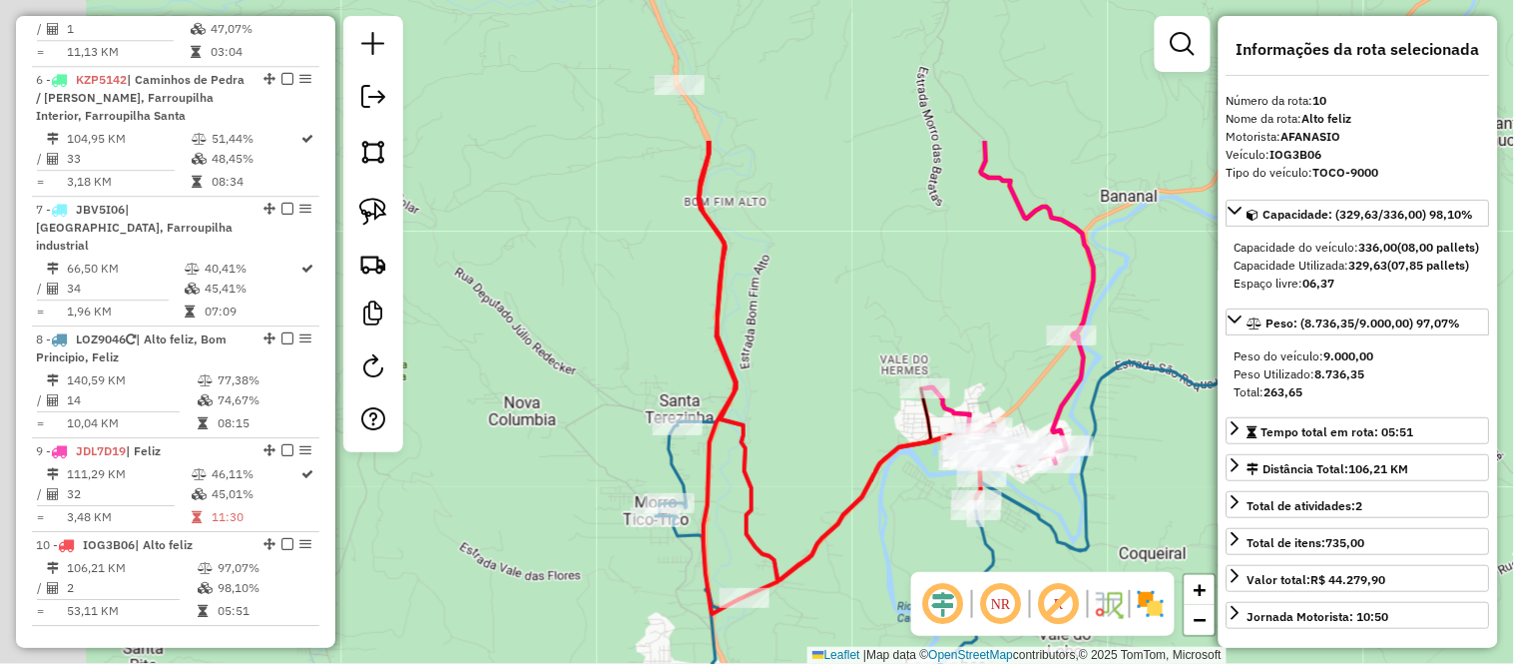
drag, startPoint x: 689, startPoint y: 184, endPoint x: 811, endPoint y: 369, distance: 222.5
click at [828, 400] on div "Janela de atendimento Grade de atendimento Capacidade Transportadoras Veículos …" at bounding box center [757, 332] width 1514 height 664
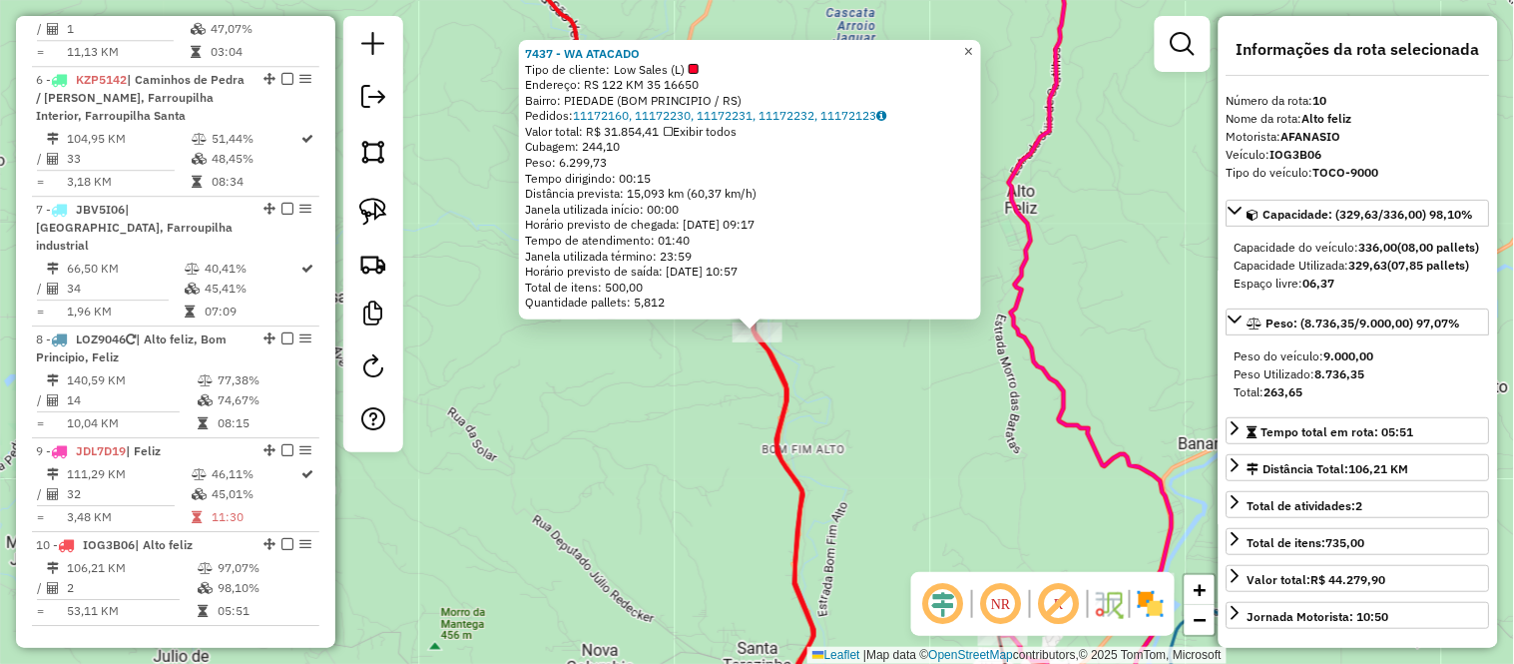
click at [973, 43] on span "×" at bounding box center [968, 51] width 9 height 17
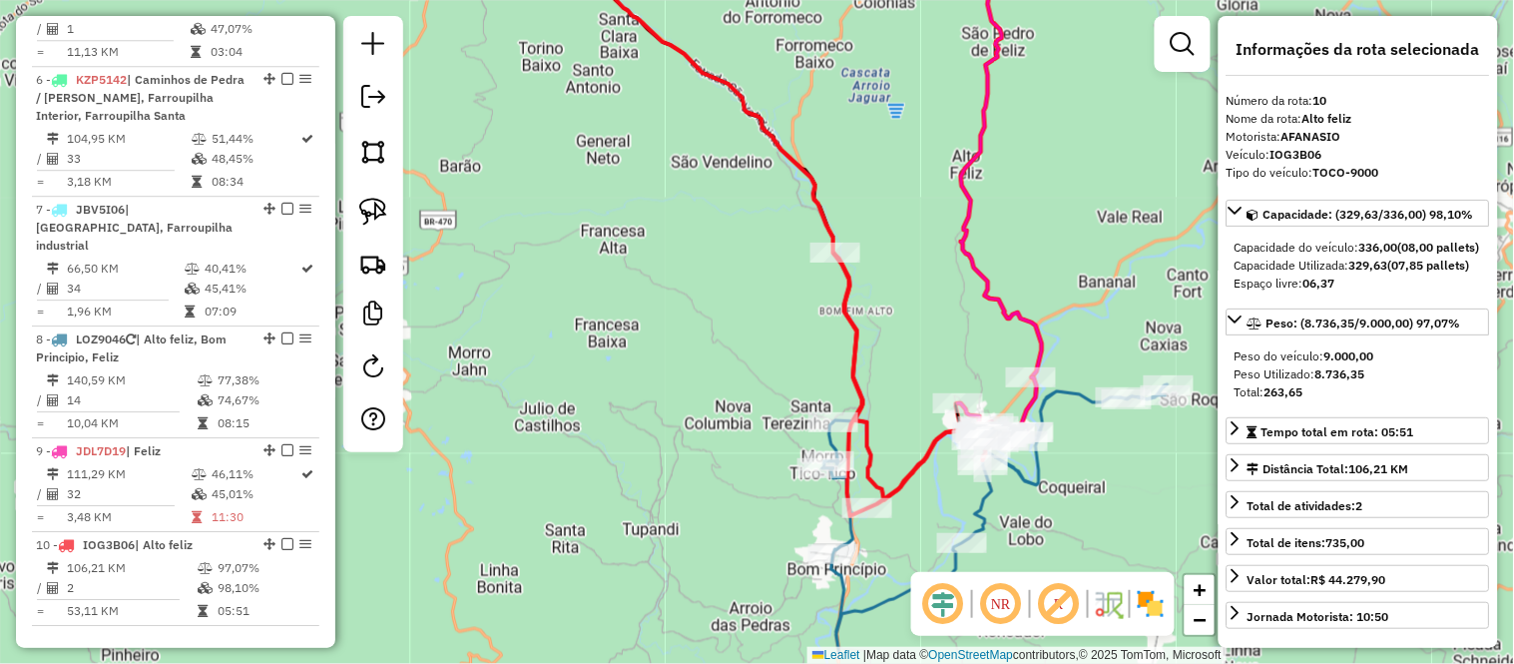
drag, startPoint x: 1069, startPoint y: 183, endPoint x: 1031, endPoint y: 276, distance: 101.2
click at [1031, 276] on div "Janela de atendimento Grade de atendimento Capacidade Transportadoras Veículos …" at bounding box center [757, 332] width 1514 height 664
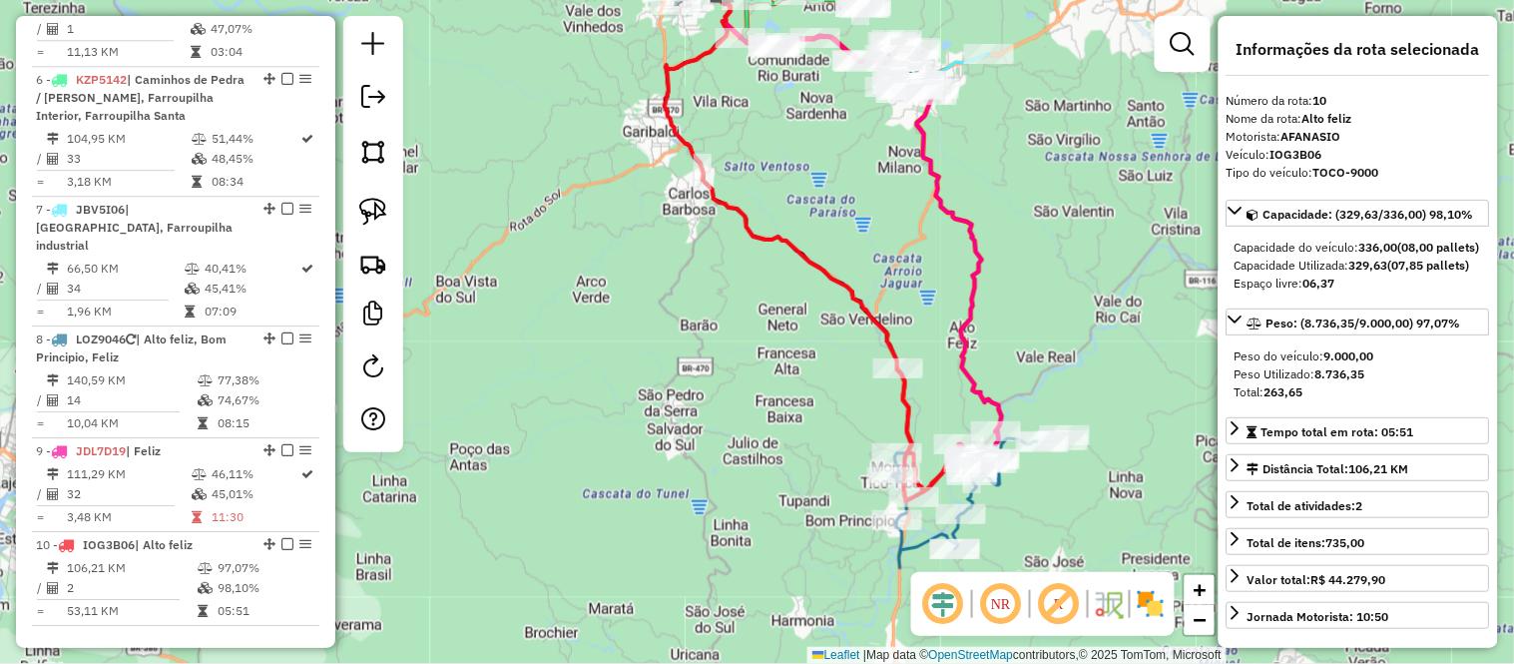
drag, startPoint x: 1078, startPoint y: 197, endPoint x: 1063, endPoint y: 252, distance: 57.9
click at [1063, 252] on div "Janela de atendimento Grade de atendimento Capacidade Transportadoras Veículos …" at bounding box center [757, 332] width 1514 height 664
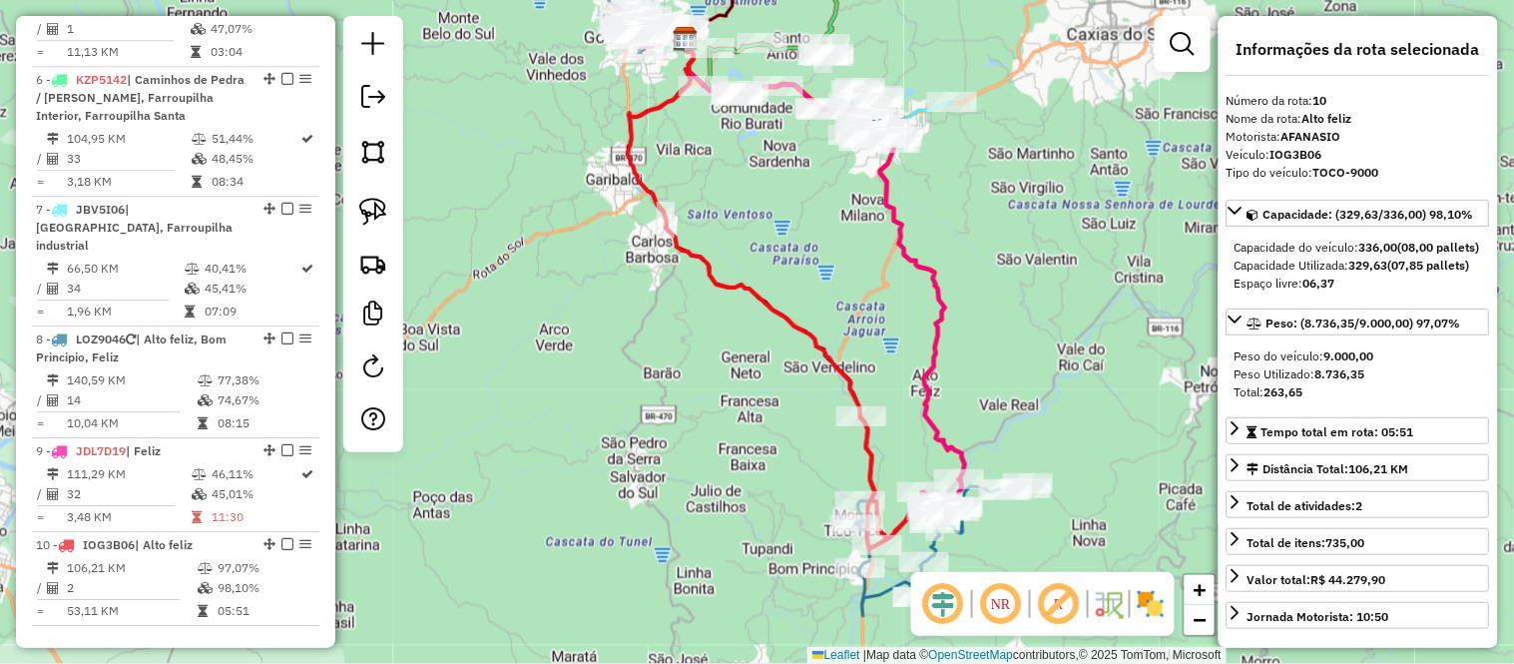
drag, startPoint x: 873, startPoint y: 192, endPoint x: 831, endPoint y: 261, distance: 81.5
click at [831, 261] on div "Janela de atendimento Grade de atendimento Capacidade Transportadoras Veículos …" at bounding box center [757, 332] width 1514 height 664
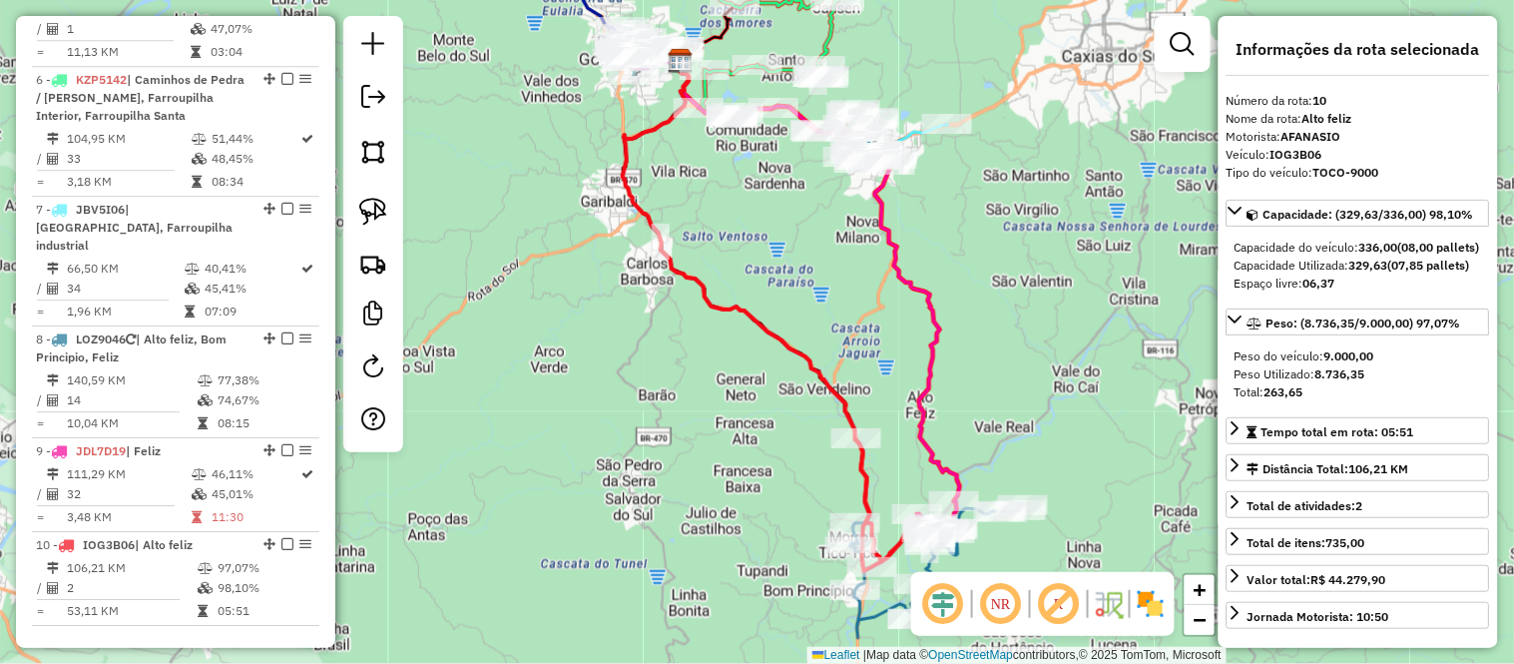
drag, startPoint x: 1002, startPoint y: 409, endPoint x: 963, endPoint y: 265, distance: 148.9
click at [963, 271] on div "Janela de atendimento Grade de atendimento Capacidade Transportadoras Veículos …" at bounding box center [757, 332] width 1514 height 664
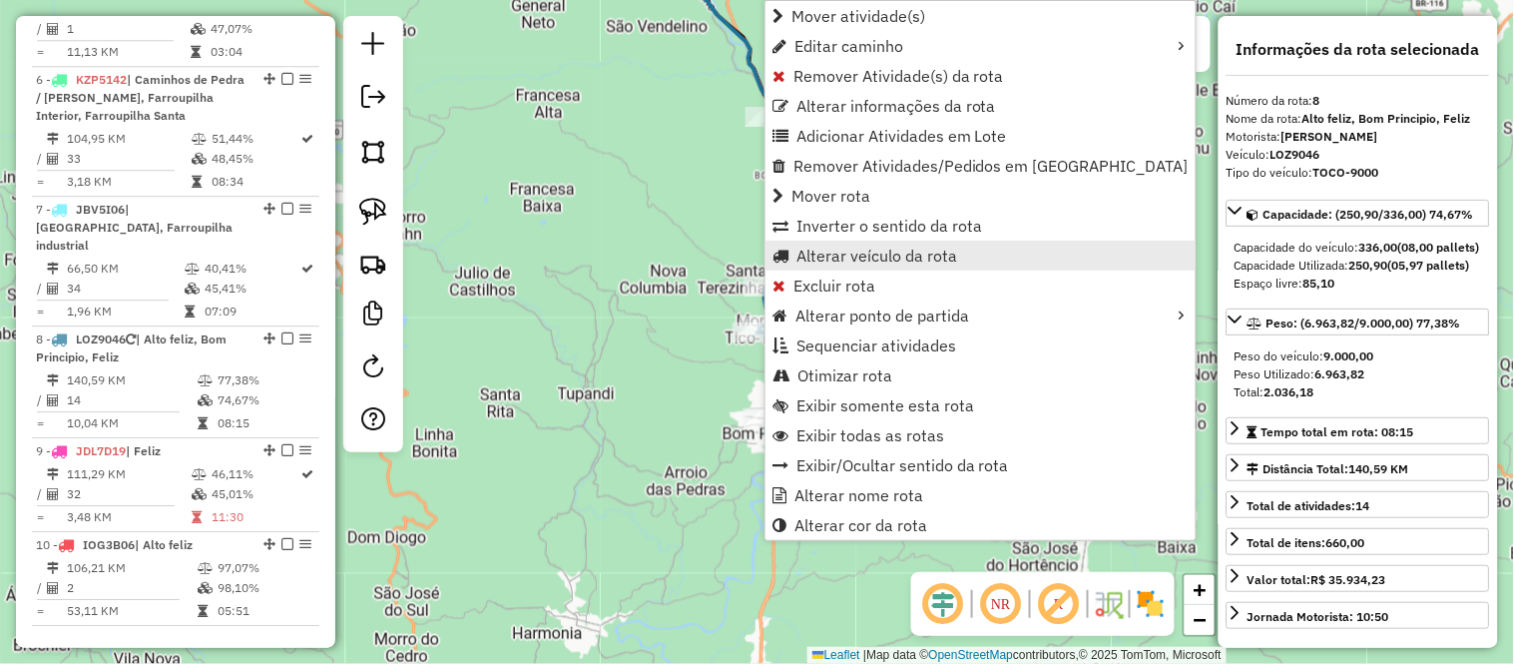
click at [913, 259] on span "Alterar veículo da rota" at bounding box center [876, 256] width 161 height 16
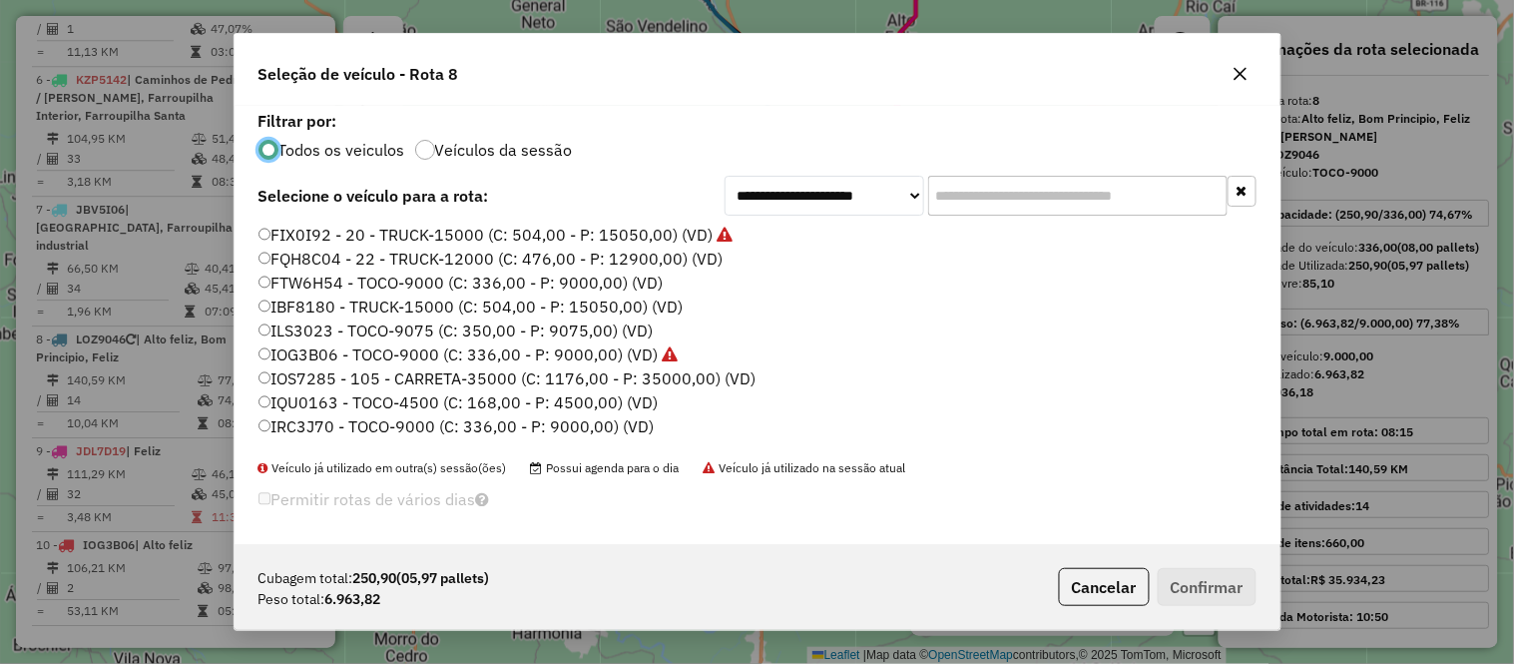
scroll to position [11, 5]
click at [340, 259] on label "FQH8C04 - 22 - TRUCK-12000 (C: 476,00 - P: 12900,00) (VD)" at bounding box center [490, 259] width 465 height 24
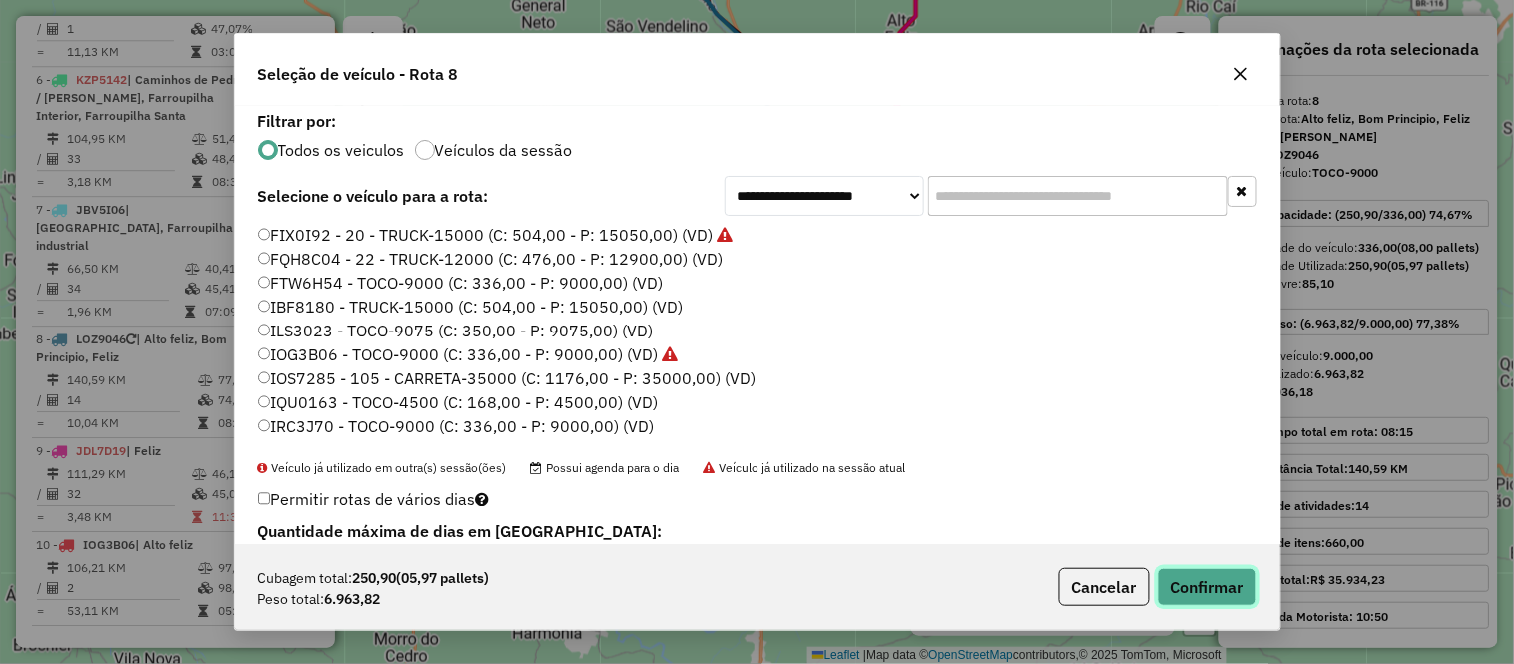
click at [1223, 585] on button "Confirmar" at bounding box center [1207, 587] width 99 height 38
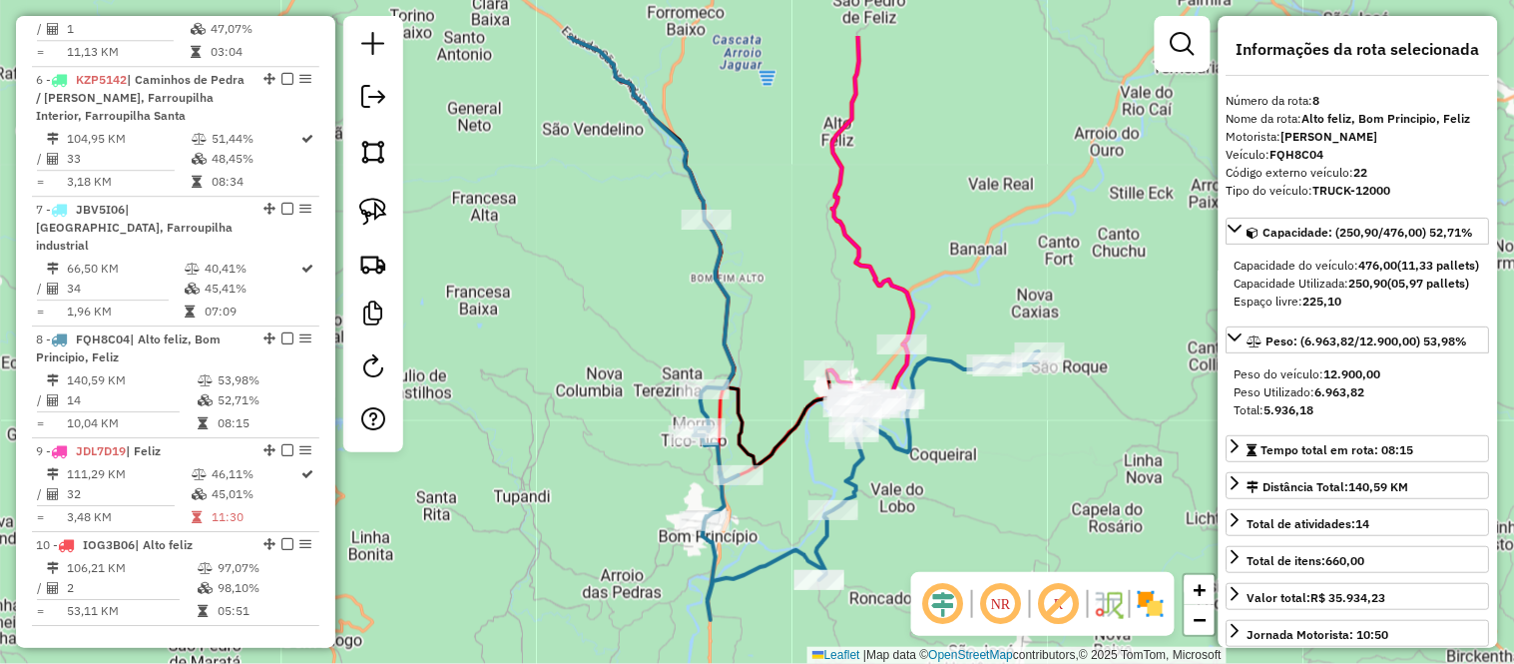
drag, startPoint x: 1028, startPoint y: 165, endPoint x: 960, endPoint y: 280, distance: 134.2
click at [960, 280] on div "Janela de atendimento Grade de atendimento Capacidade Transportadoras Veículos …" at bounding box center [757, 332] width 1514 height 664
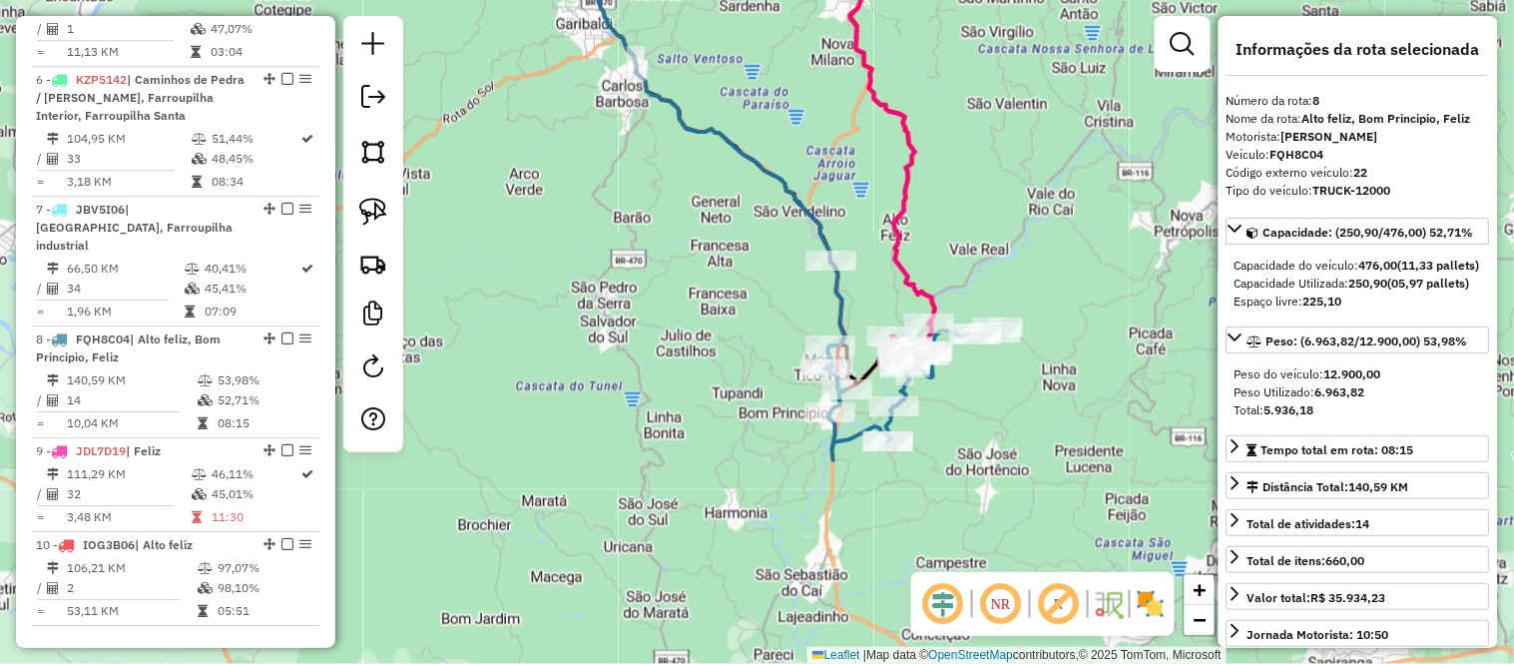
drag, startPoint x: 982, startPoint y: 213, endPoint x: 980, endPoint y: 341, distance: 128.8
click at [980, 341] on div "Janela de atendimento Grade de atendimento Capacidade Transportadoras Veículos …" at bounding box center [757, 332] width 1514 height 664
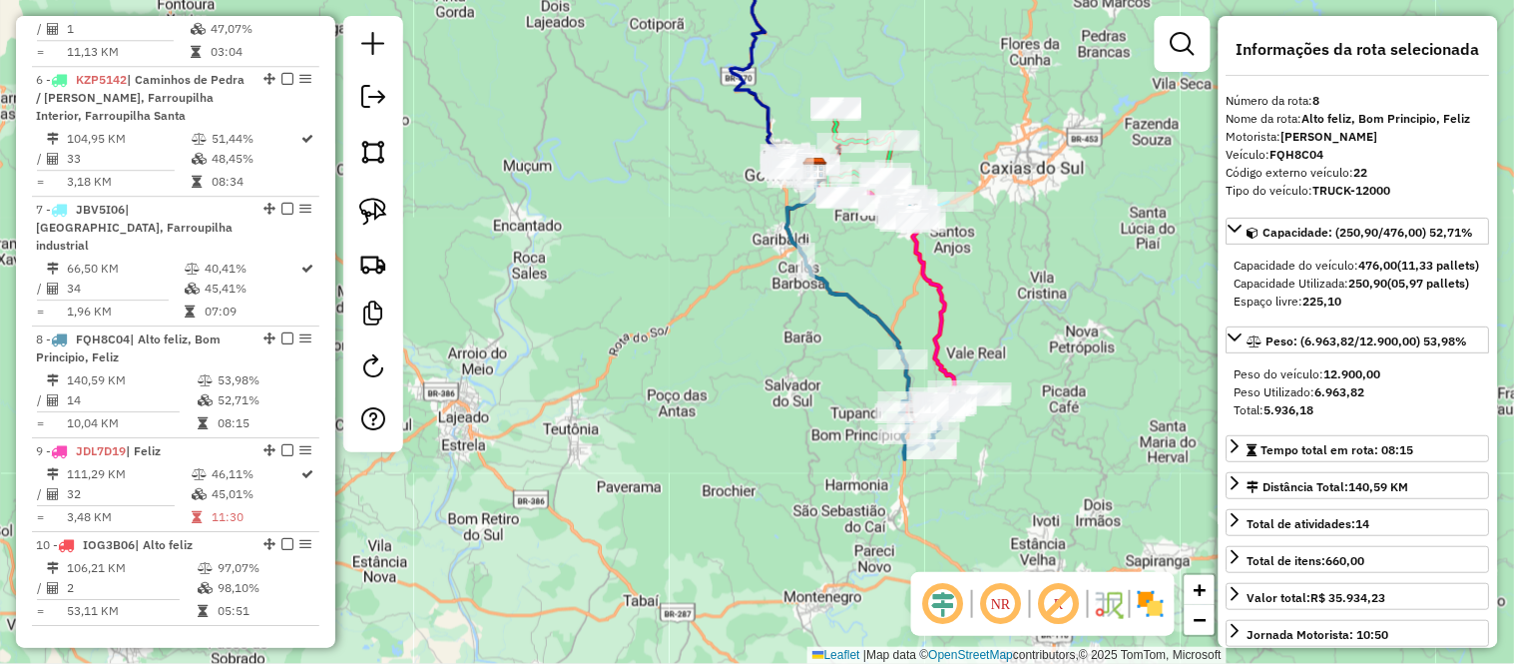
drag, startPoint x: 1001, startPoint y: 320, endPoint x: 983, endPoint y: 289, distance: 35.8
click at [983, 289] on div "Janela de atendimento Grade de atendimento Capacidade Transportadoras Veículos …" at bounding box center [757, 332] width 1514 height 664
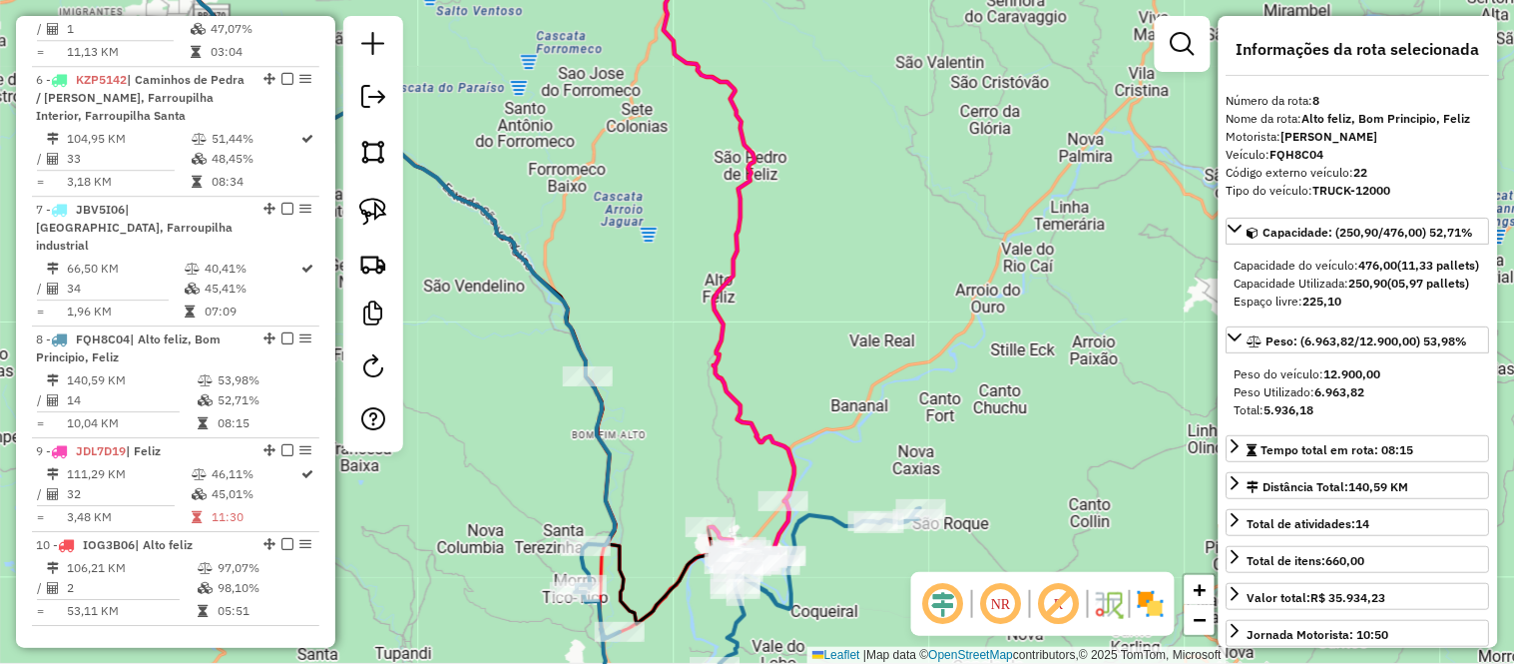
drag, startPoint x: 885, startPoint y: 382, endPoint x: 864, endPoint y: 197, distance: 186.8
click at [864, 197] on div "Janela de atendimento Grade de atendimento Capacidade Transportadoras Veículos …" at bounding box center [757, 332] width 1514 height 664
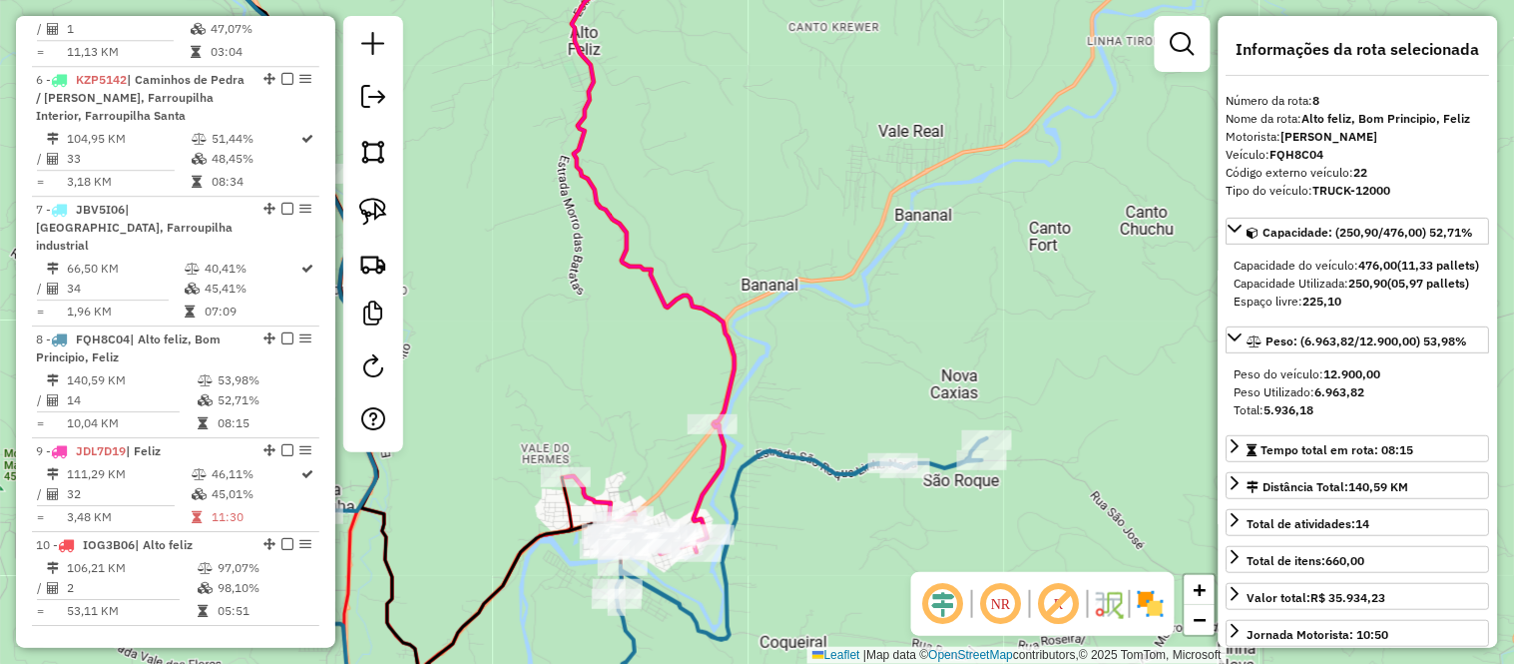
drag, startPoint x: 809, startPoint y: 394, endPoint x: 851, endPoint y: 222, distance: 177.7
click at [846, 228] on div "Janela de atendimento Grade de atendimento Capacidade Transportadoras Veículos …" at bounding box center [757, 332] width 1514 height 664
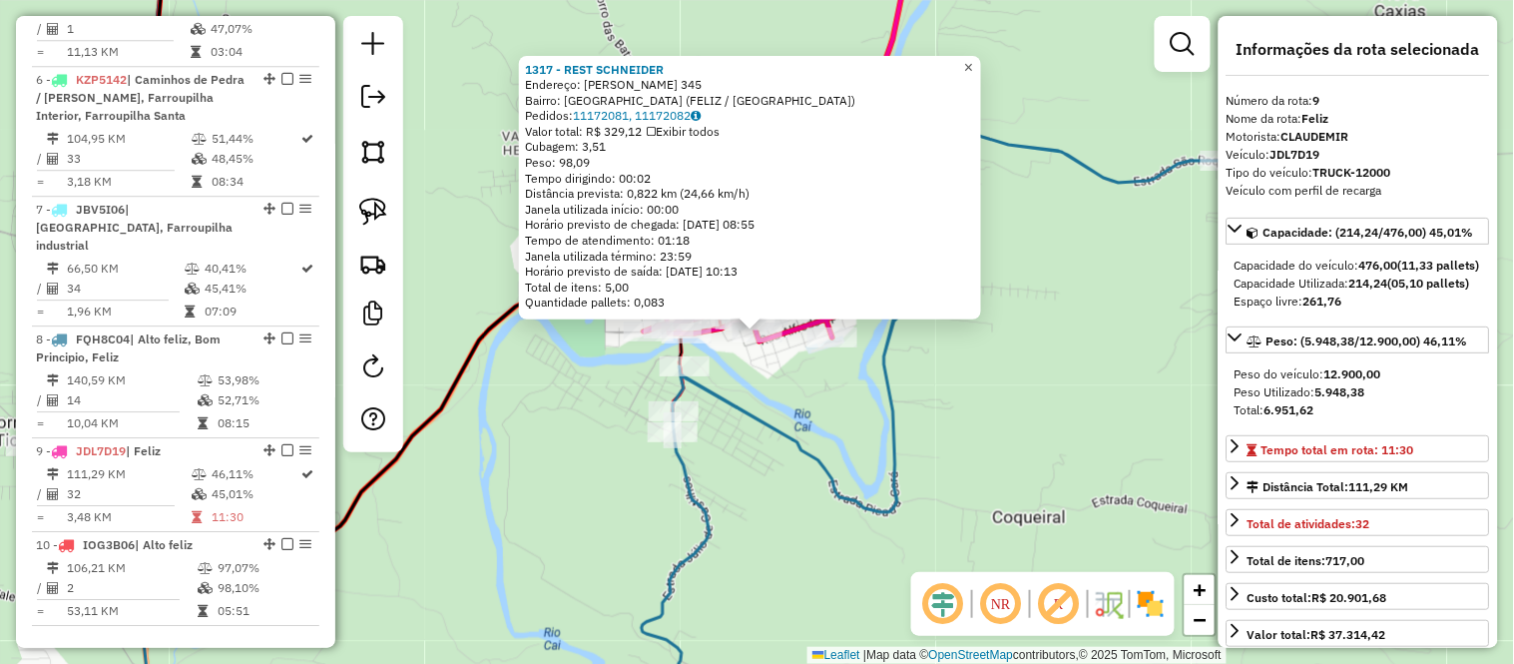
click at [973, 64] on span "×" at bounding box center [968, 67] width 9 height 17
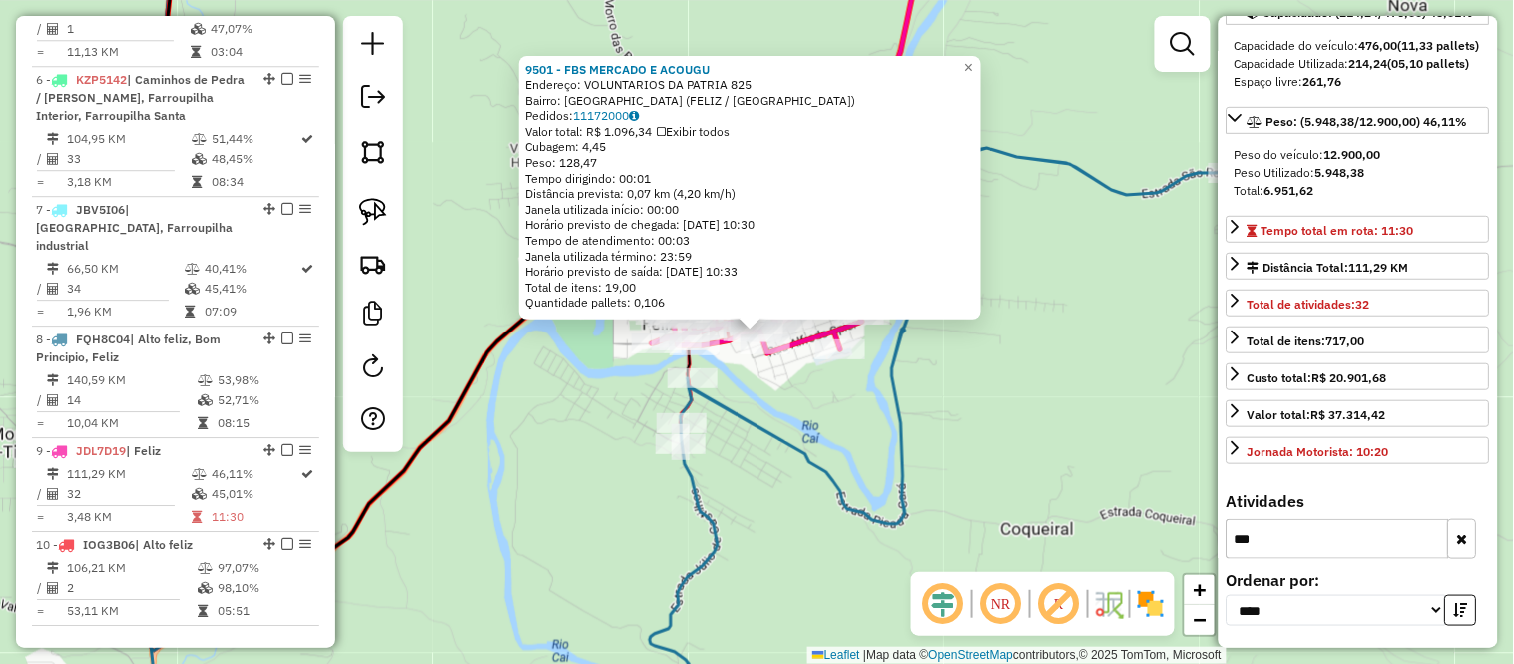
scroll to position [253, 0]
click at [1464, 543] on button "button" at bounding box center [1462, 539] width 29 height 40
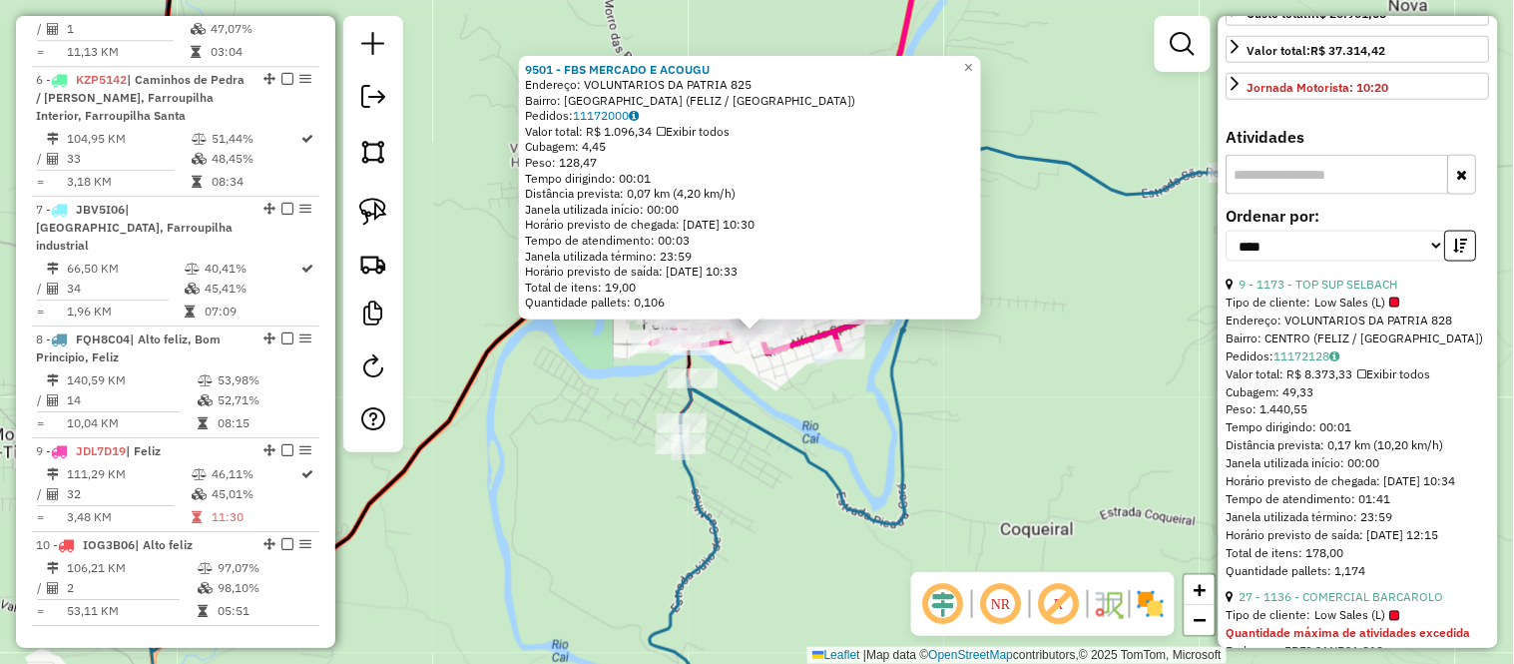
scroll to position [586, 0]
click at [1354, 289] on link "9 - 1173 - TOP SUP SELBACH" at bounding box center [1319, 281] width 159 height 15
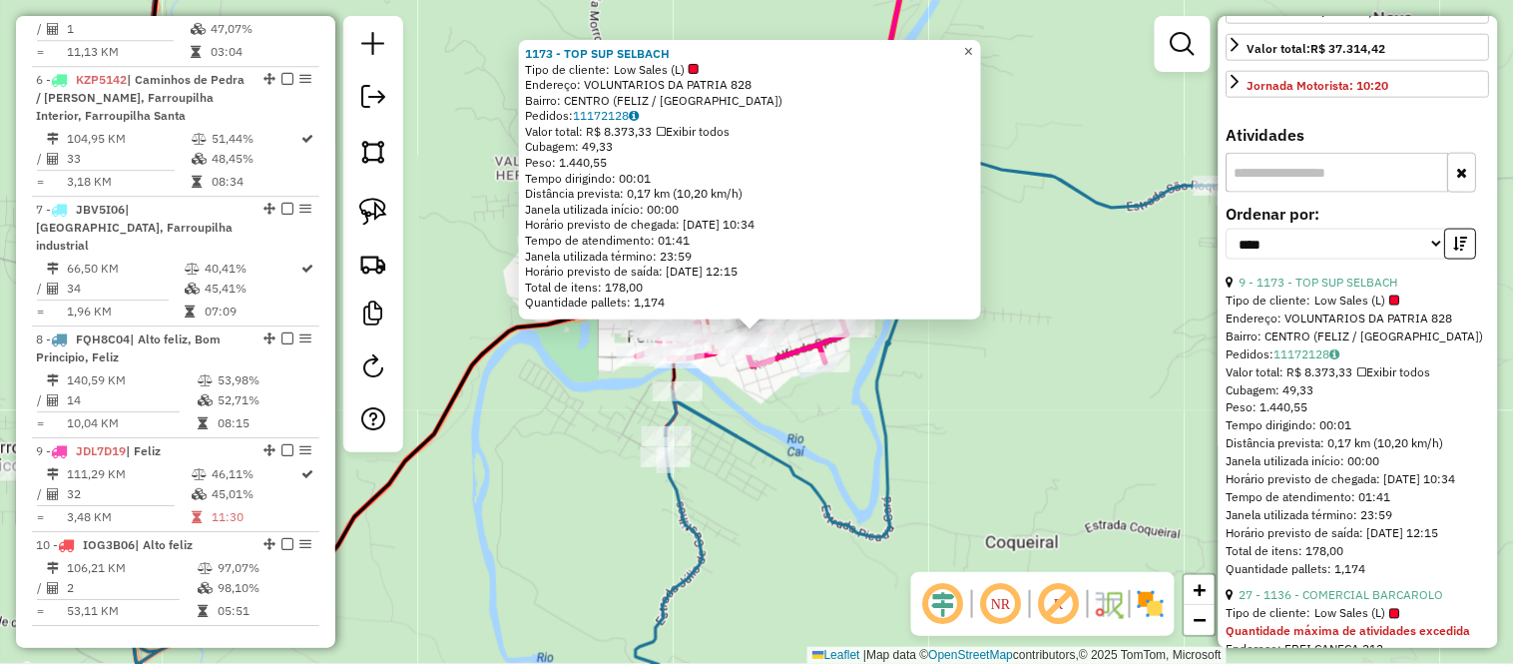
click at [973, 51] on span "×" at bounding box center [968, 51] width 9 height 17
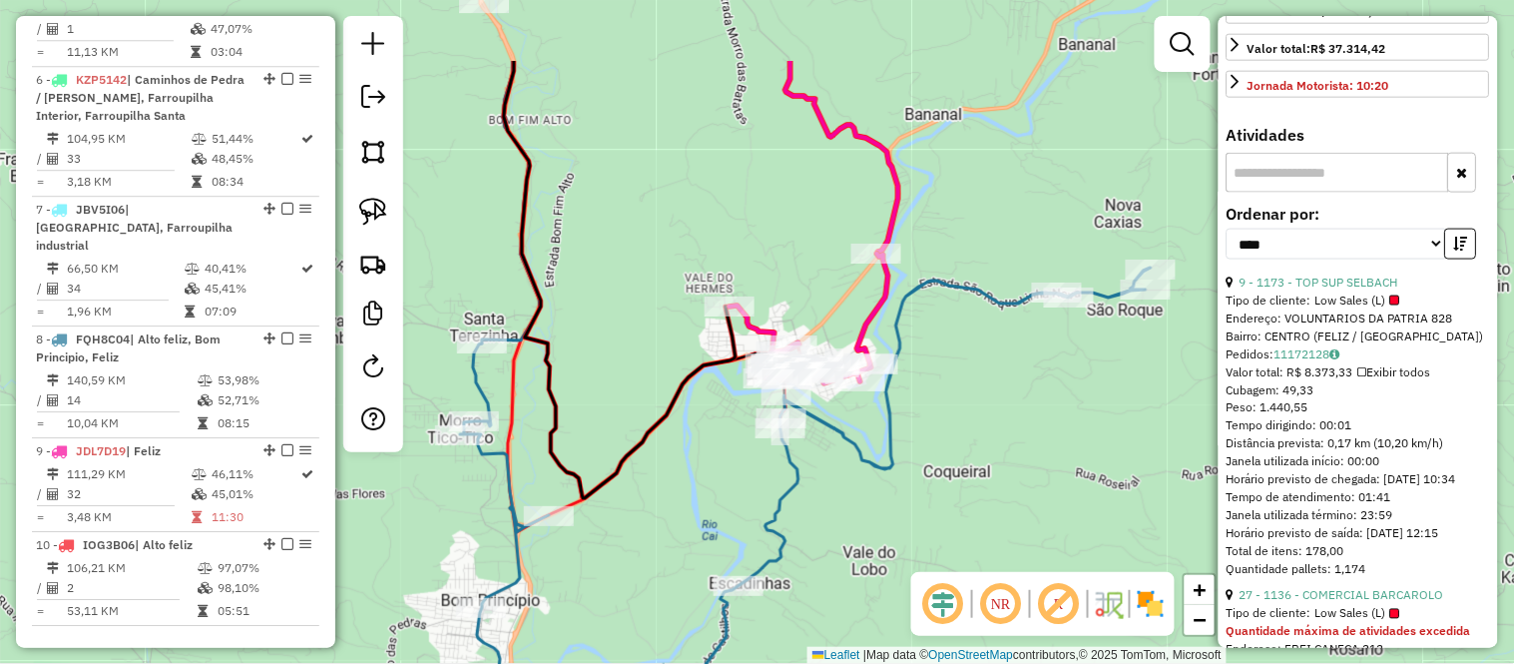
drag, startPoint x: 775, startPoint y: 97, endPoint x: 737, endPoint y: 291, distance: 198.5
click at [737, 291] on div "Janela de atendimento Grade de atendimento Capacidade Transportadoras Veículos …" at bounding box center [757, 332] width 1514 height 664
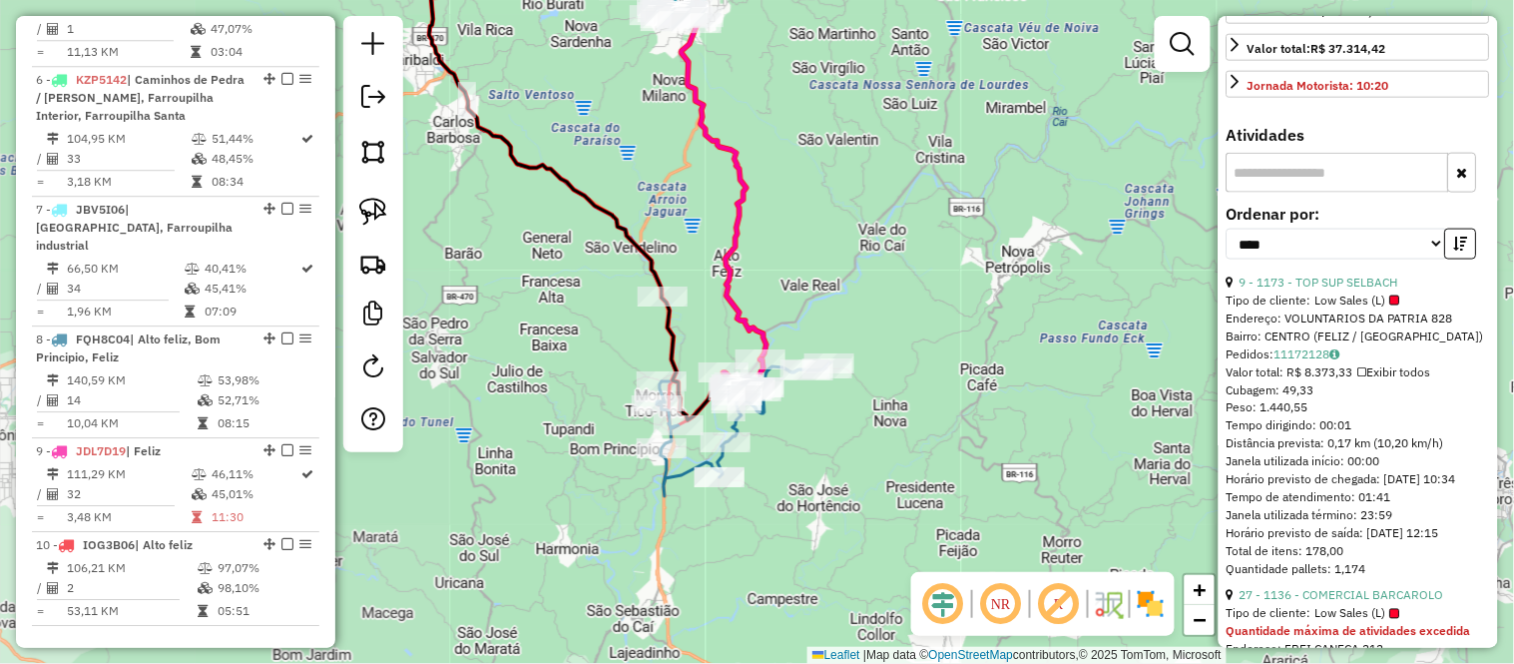
drag, startPoint x: 833, startPoint y: 196, endPoint x: 831, endPoint y: 280, distance: 84.9
click at [831, 280] on div "Janela de atendimento Grade de atendimento Capacidade Transportadoras Veículos …" at bounding box center [757, 332] width 1514 height 664
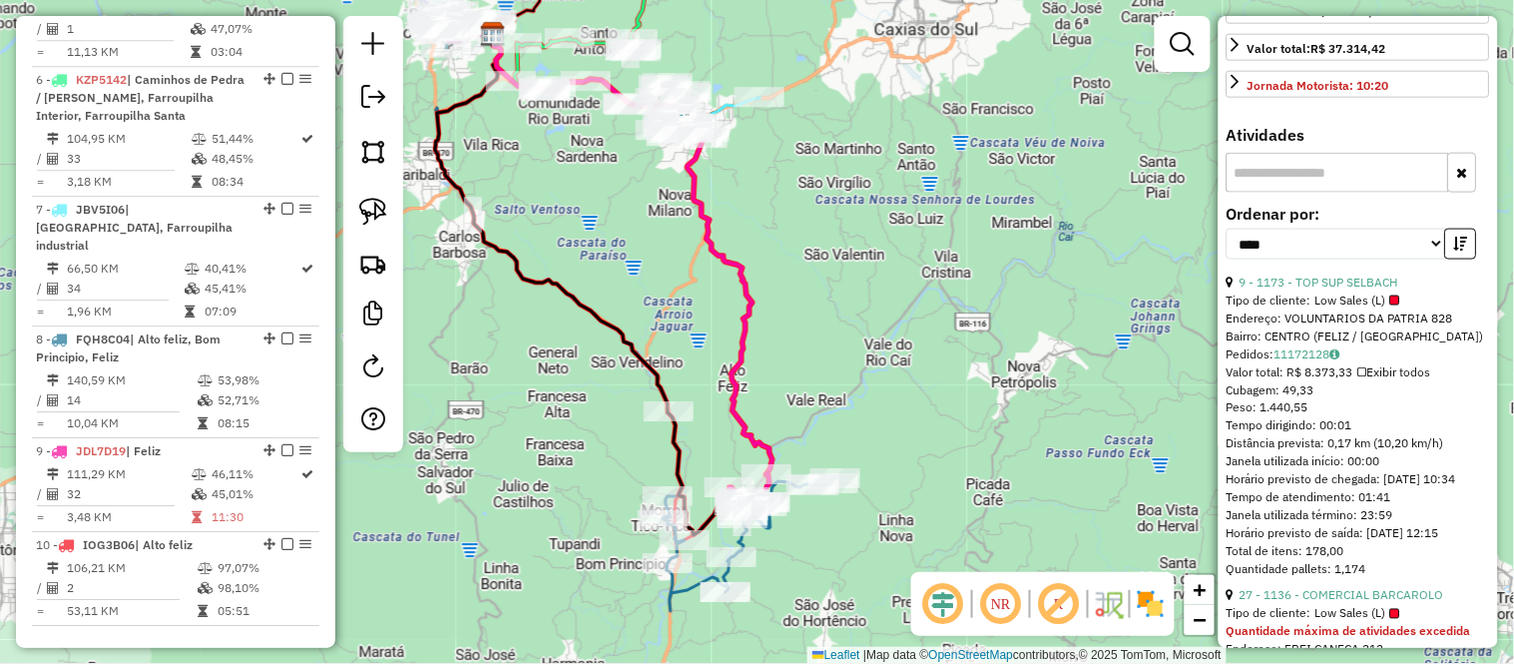
drag, startPoint x: 815, startPoint y: 192, endPoint x: 823, endPoint y: 222, distance: 31.0
click at [823, 222] on div "Janela de atendimento Grade de atendimento Capacidade Transportadoras Veículos …" at bounding box center [757, 332] width 1514 height 664
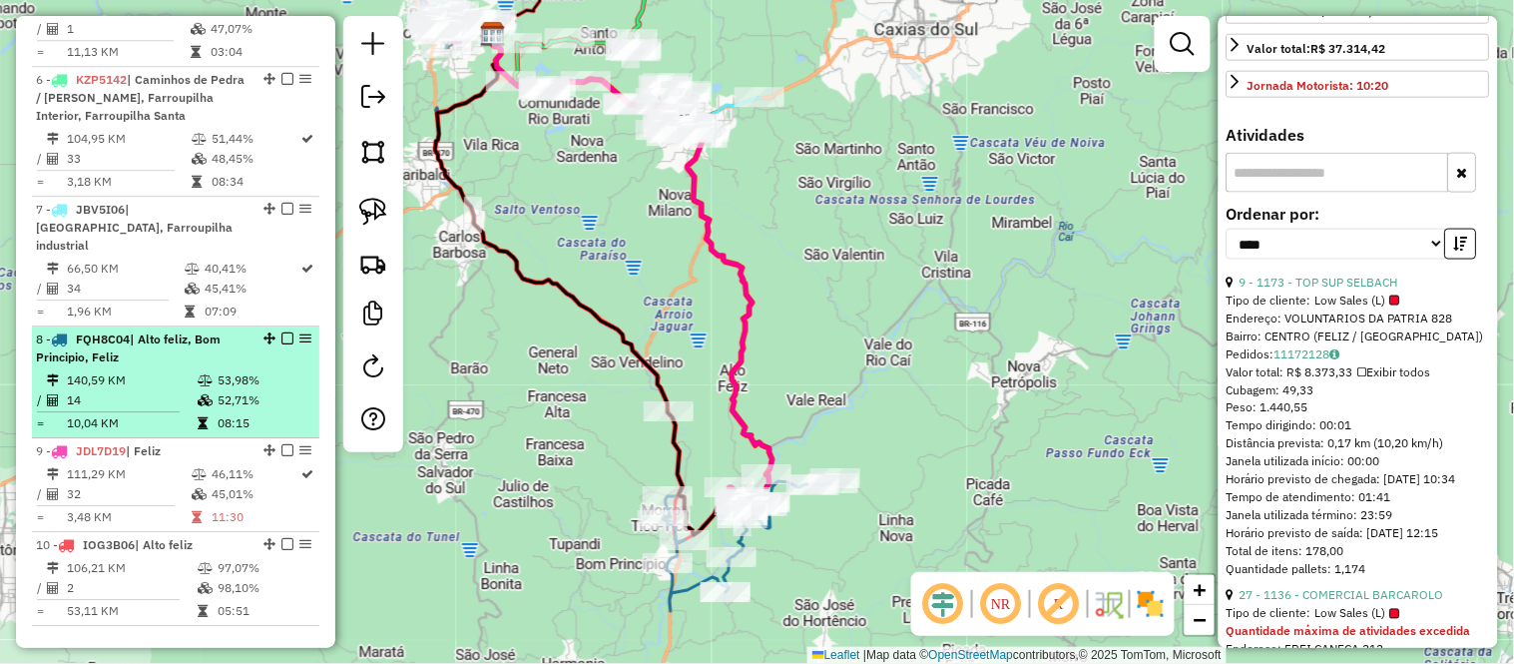
scroll to position [1394, 0]
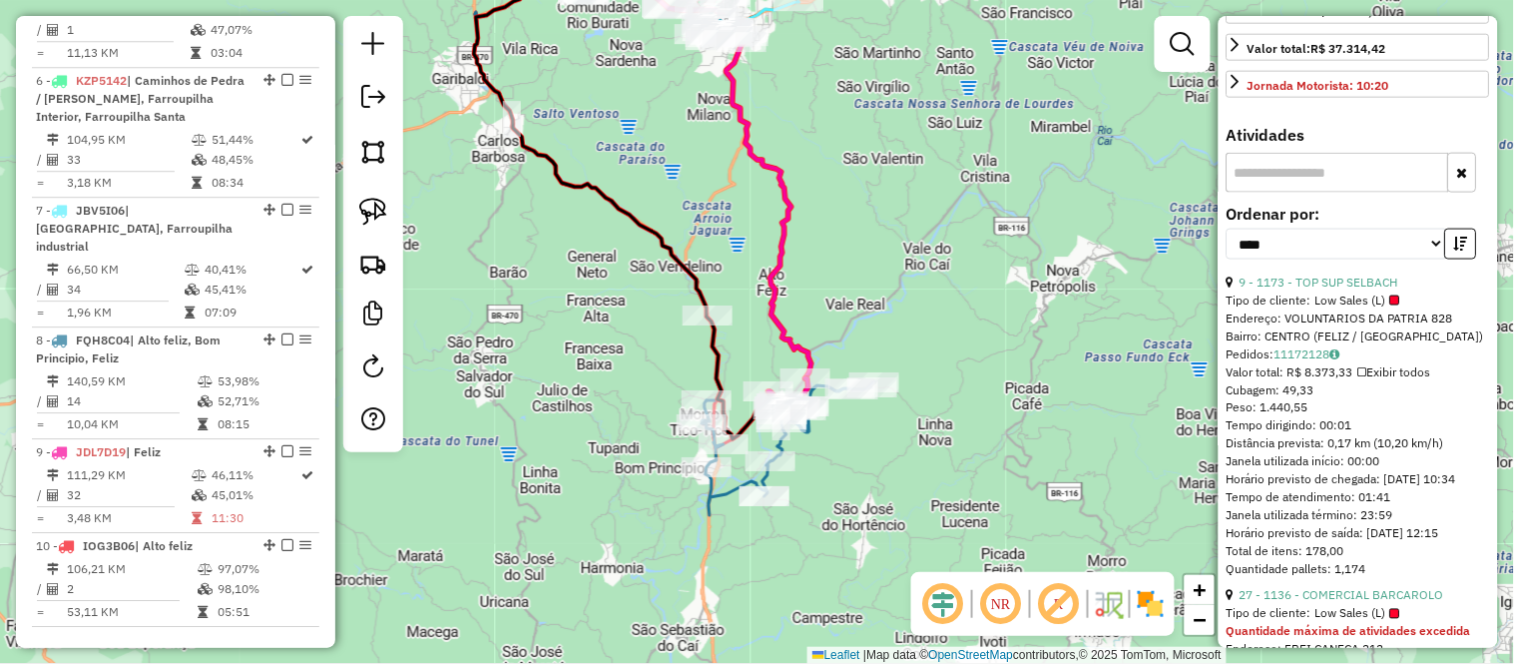
drag, startPoint x: 626, startPoint y: 230, endPoint x: 674, endPoint y: 146, distance: 96.6
click at [664, 133] on div "Janela de atendimento Grade de atendimento Capacidade Transportadoras Veículos …" at bounding box center [757, 332] width 1514 height 664
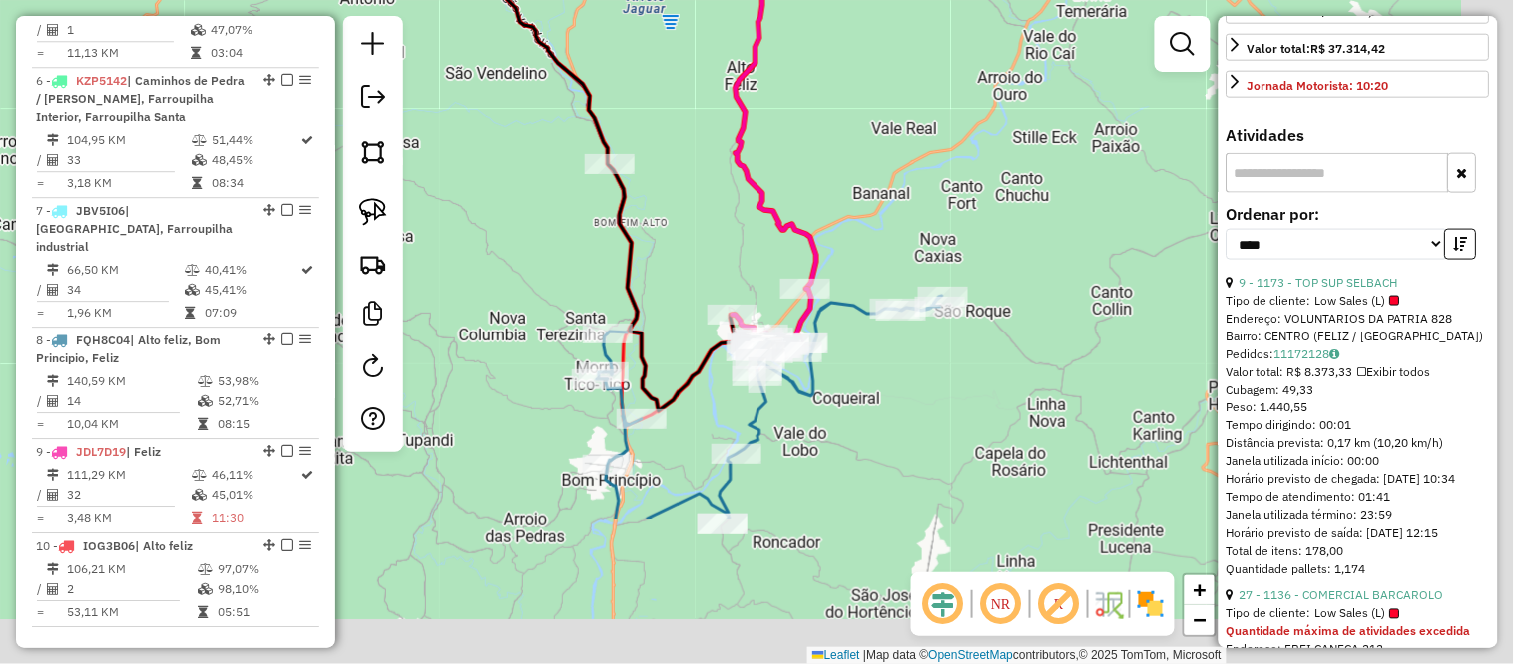
drag, startPoint x: 770, startPoint y: 384, endPoint x: 710, endPoint y: 173, distance: 220.2
click at [710, 173] on div "Janela de atendimento Grade de atendimento Capacidade Transportadoras Veículos …" at bounding box center [757, 332] width 1514 height 664
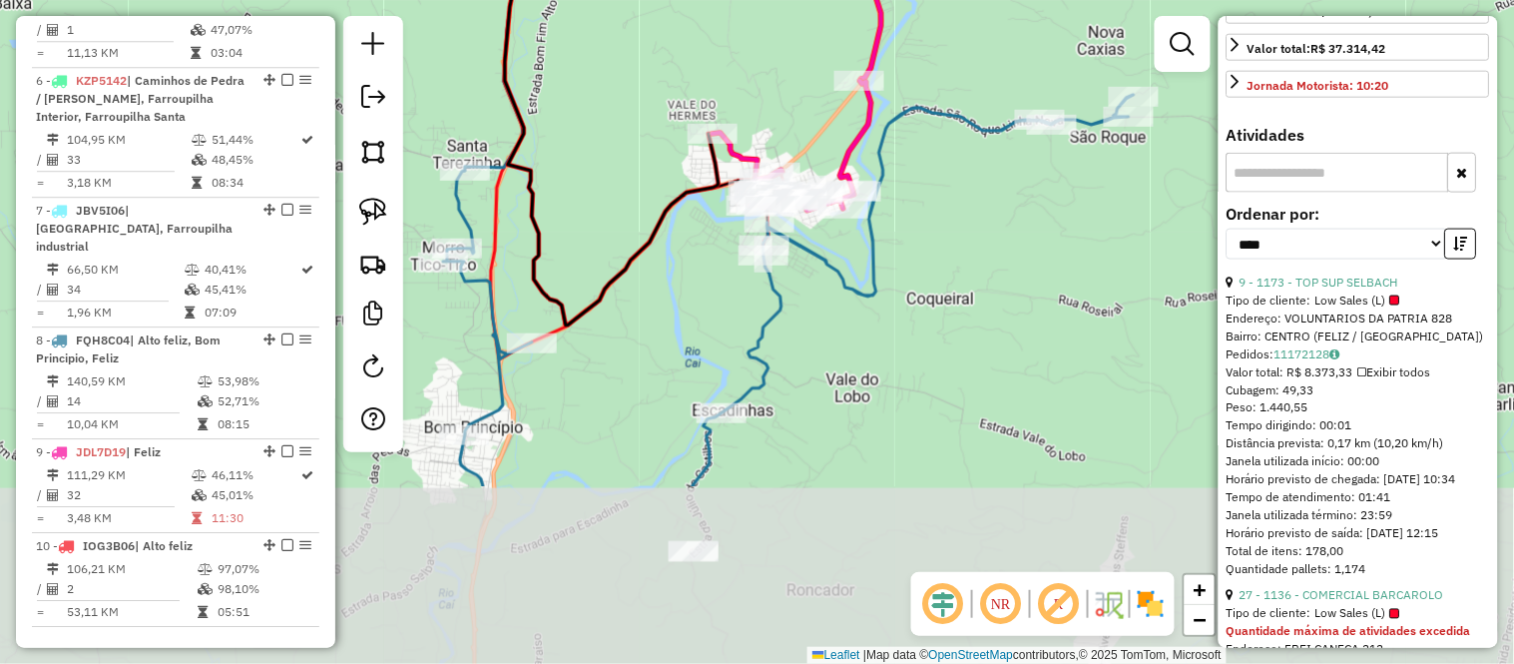
drag, startPoint x: 755, startPoint y: 267, endPoint x: 690, endPoint y: 22, distance: 254.2
click at [690, 22] on div "Janela de atendimento Grade de atendimento Capacidade Transportadoras Veículos …" at bounding box center [757, 332] width 1514 height 664
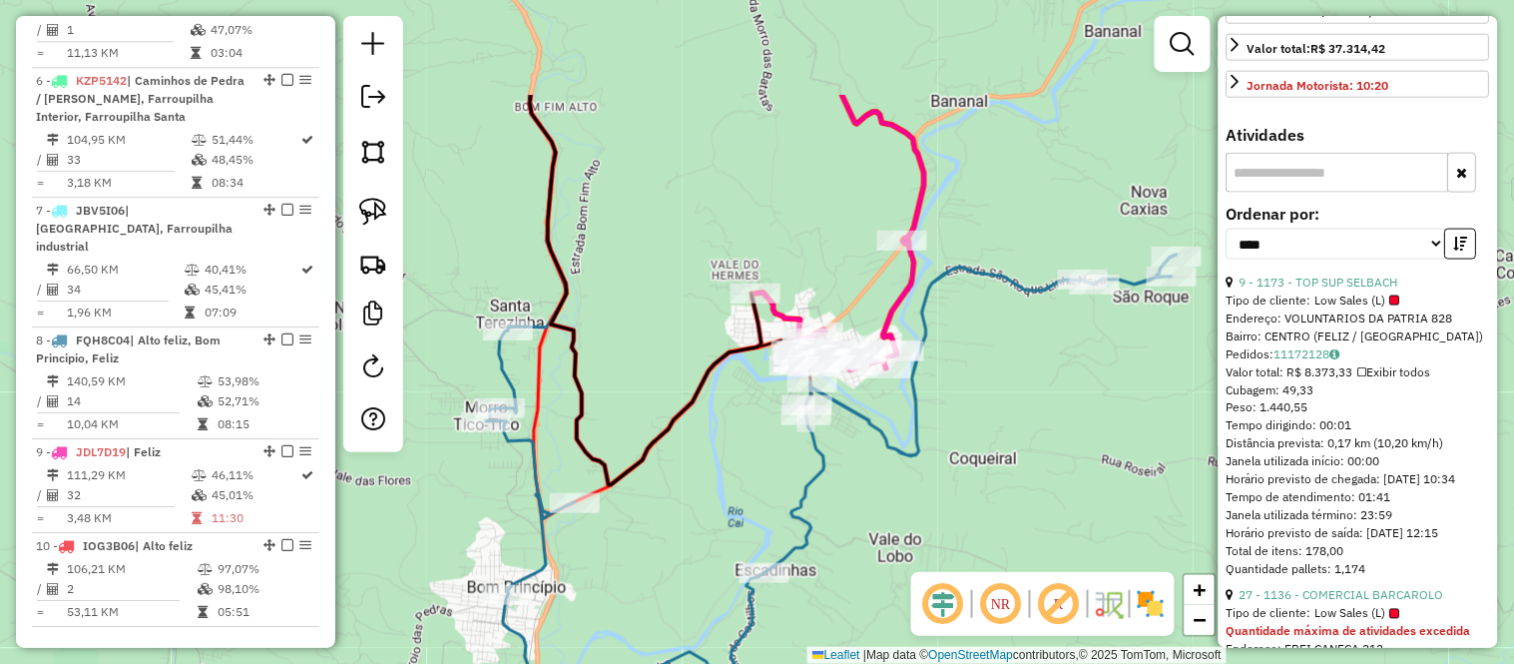
drag, startPoint x: 694, startPoint y: 61, endPoint x: 739, endPoint y: 231, distance: 175.5
click at [739, 231] on div "Janela de atendimento Grade de atendimento Capacidade Transportadoras Veículos …" at bounding box center [757, 332] width 1514 height 664
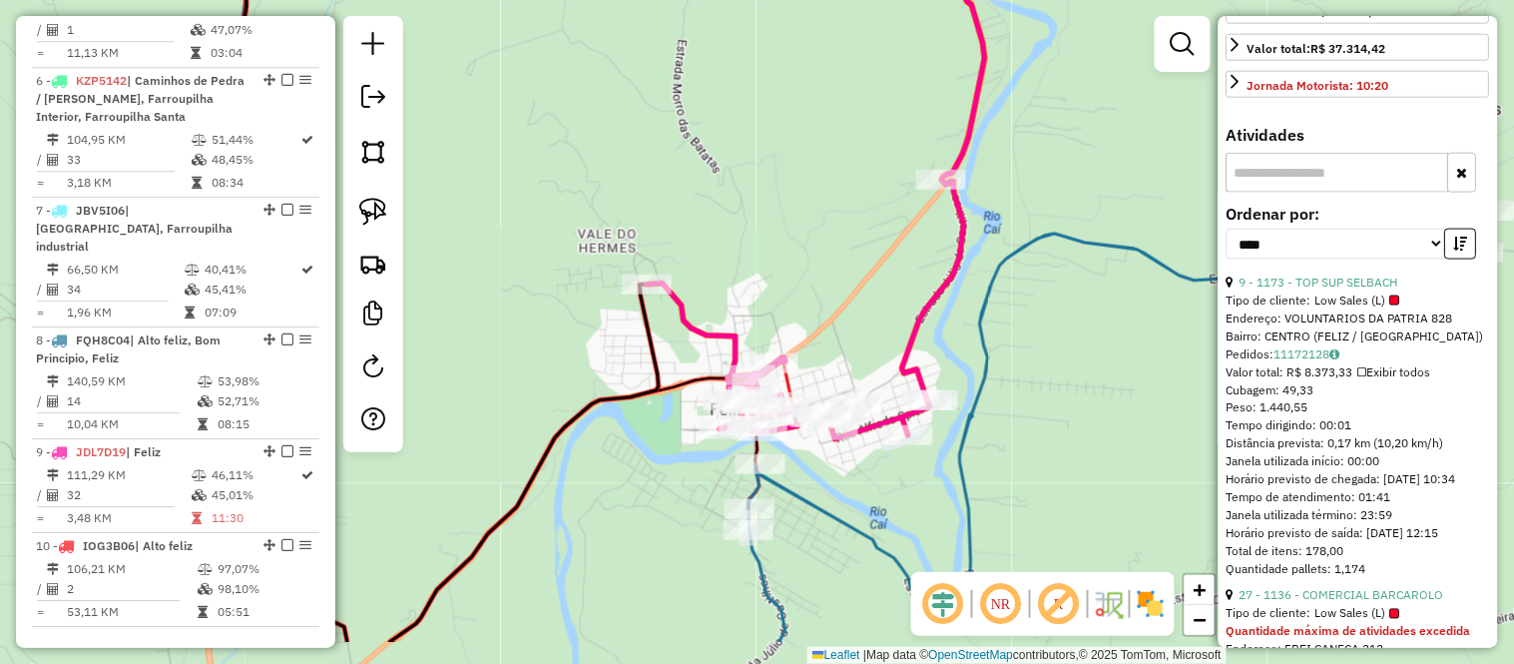
drag, startPoint x: 808, startPoint y: 285, endPoint x: 656, endPoint y: 175, distance: 188.6
click at [656, 175] on div "Janela de atendimento Grade de atendimento Capacidade Transportadoras Veículos …" at bounding box center [757, 332] width 1514 height 664
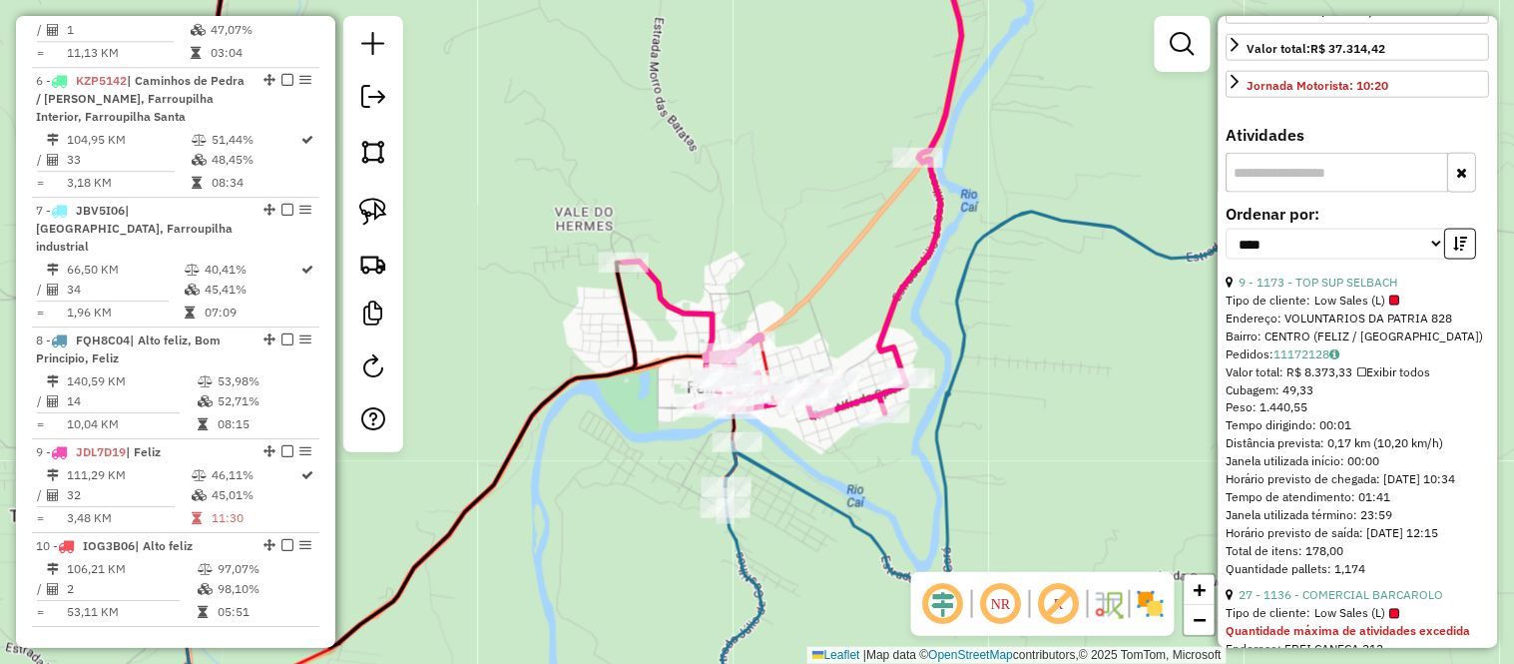
drag, startPoint x: 637, startPoint y: 133, endPoint x: 779, endPoint y: 260, distance: 191.5
click at [776, 260] on div "Janela de atendimento Grade de atendimento Capacidade Transportadoras Veículos …" at bounding box center [757, 332] width 1514 height 664
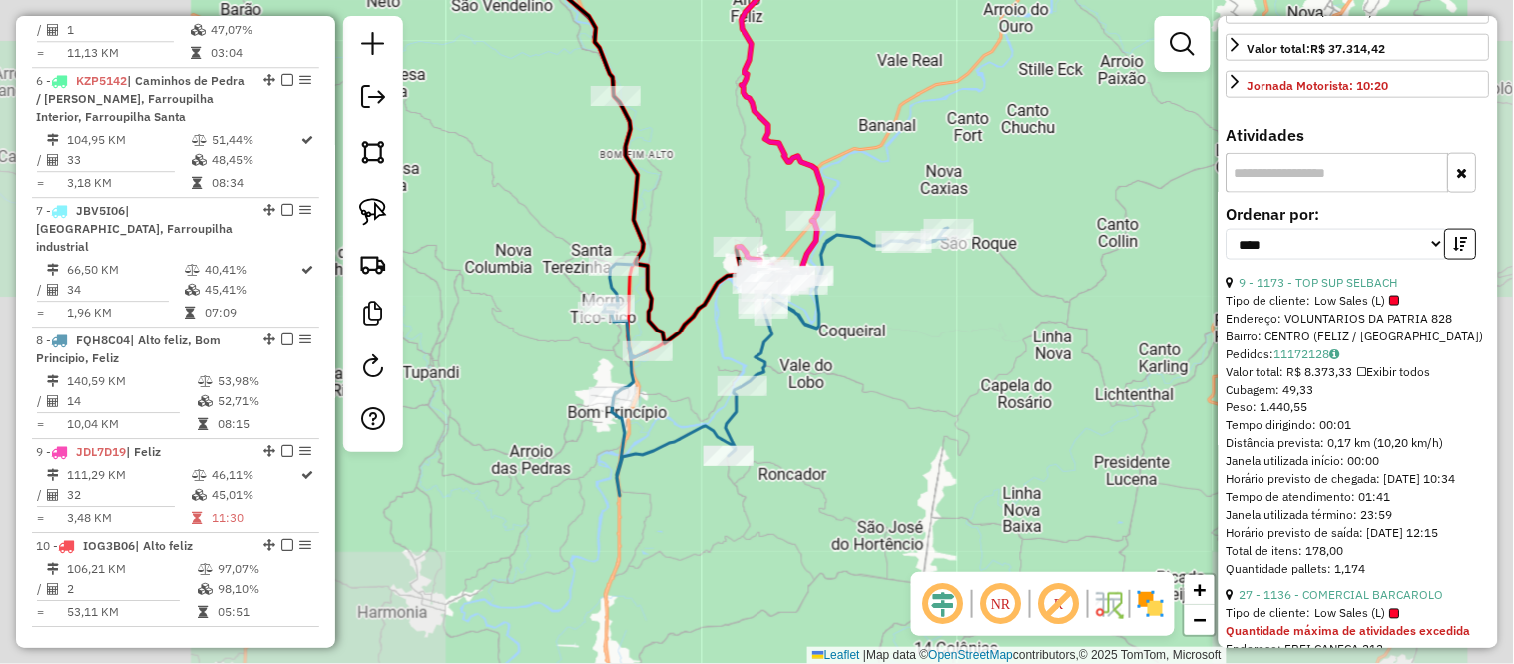
drag, startPoint x: 710, startPoint y: 126, endPoint x: 729, endPoint y: 285, distance: 160.8
click at [729, 282] on div "Janela de atendimento Grade de atendimento Capacidade Transportadoras Veículos …" at bounding box center [757, 332] width 1514 height 664
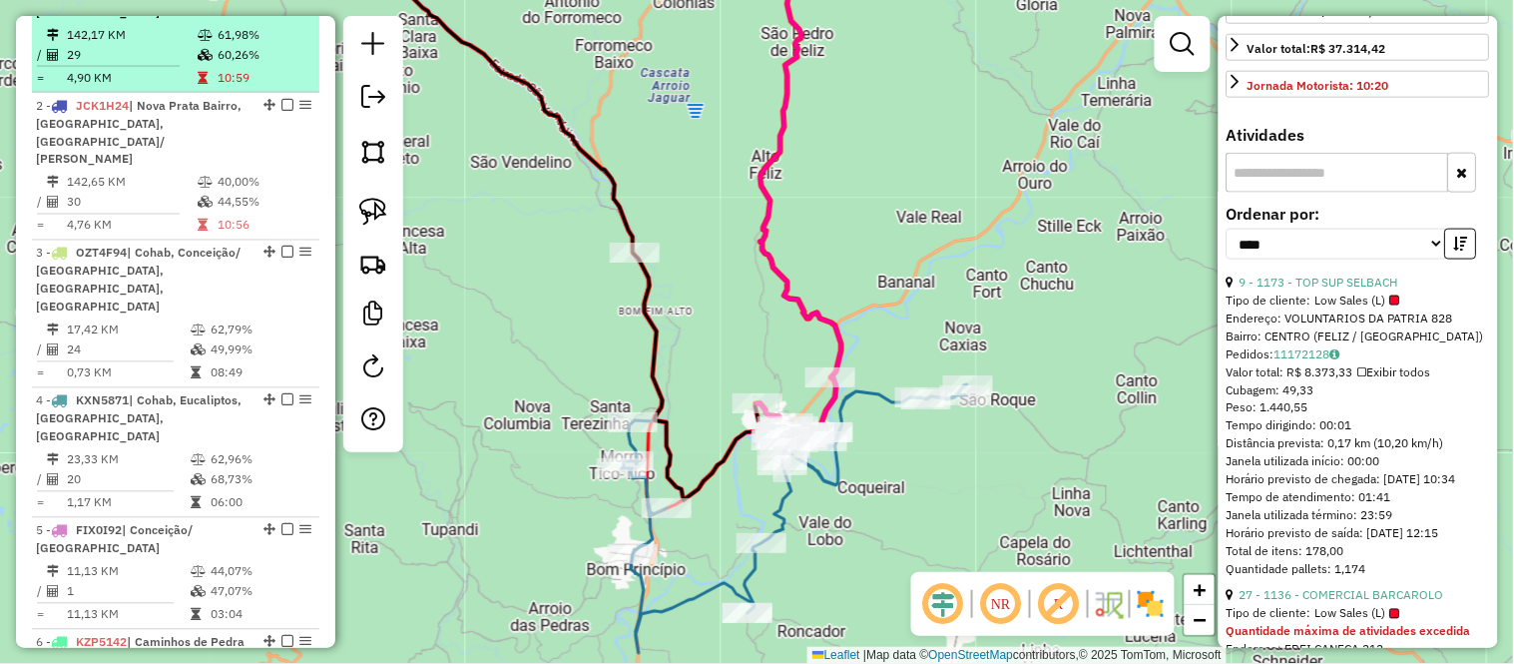
scroll to position [840, 0]
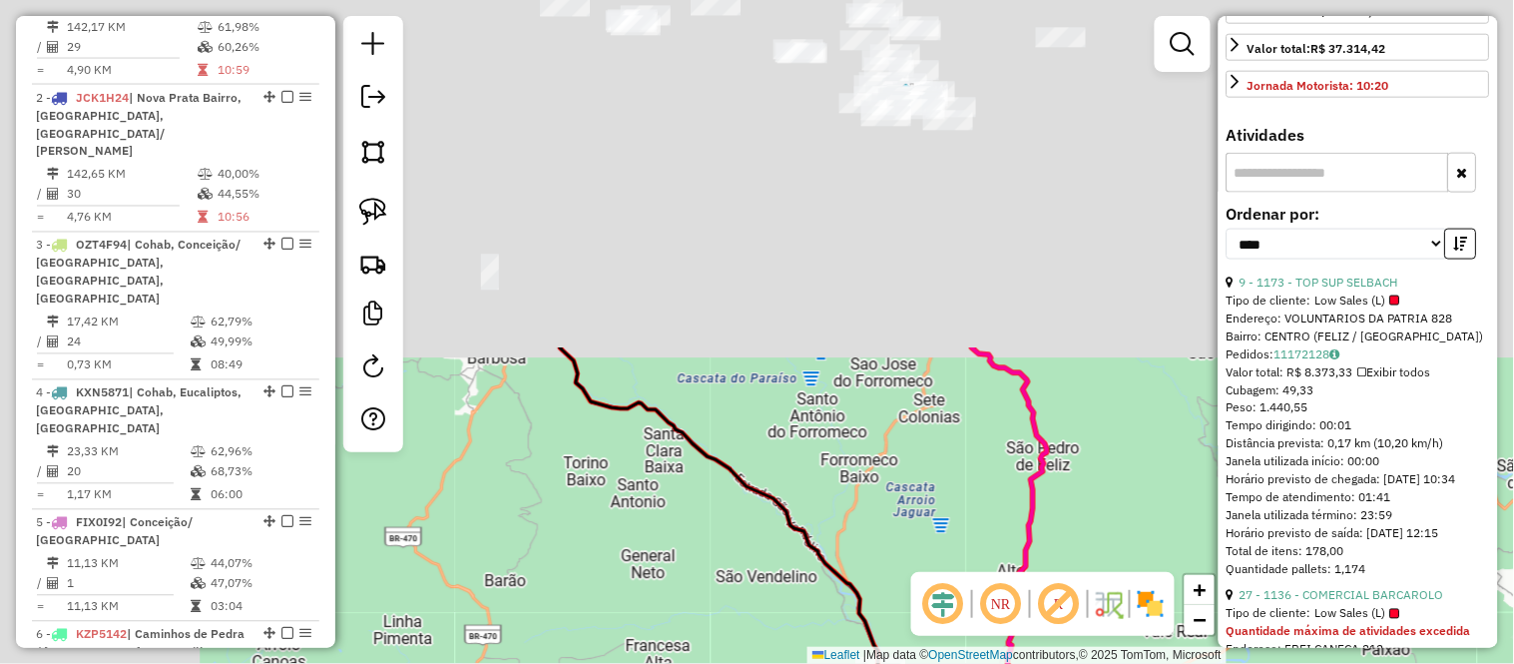
drag, startPoint x: 605, startPoint y: 81, endPoint x: 873, endPoint y: 517, distance: 512.1
click at [878, 519] on div "Janela de atendimento Grade de atendimento Capacidade Transportadoras Veículos …" at bounding box center [757, 332] width 1514 height 664
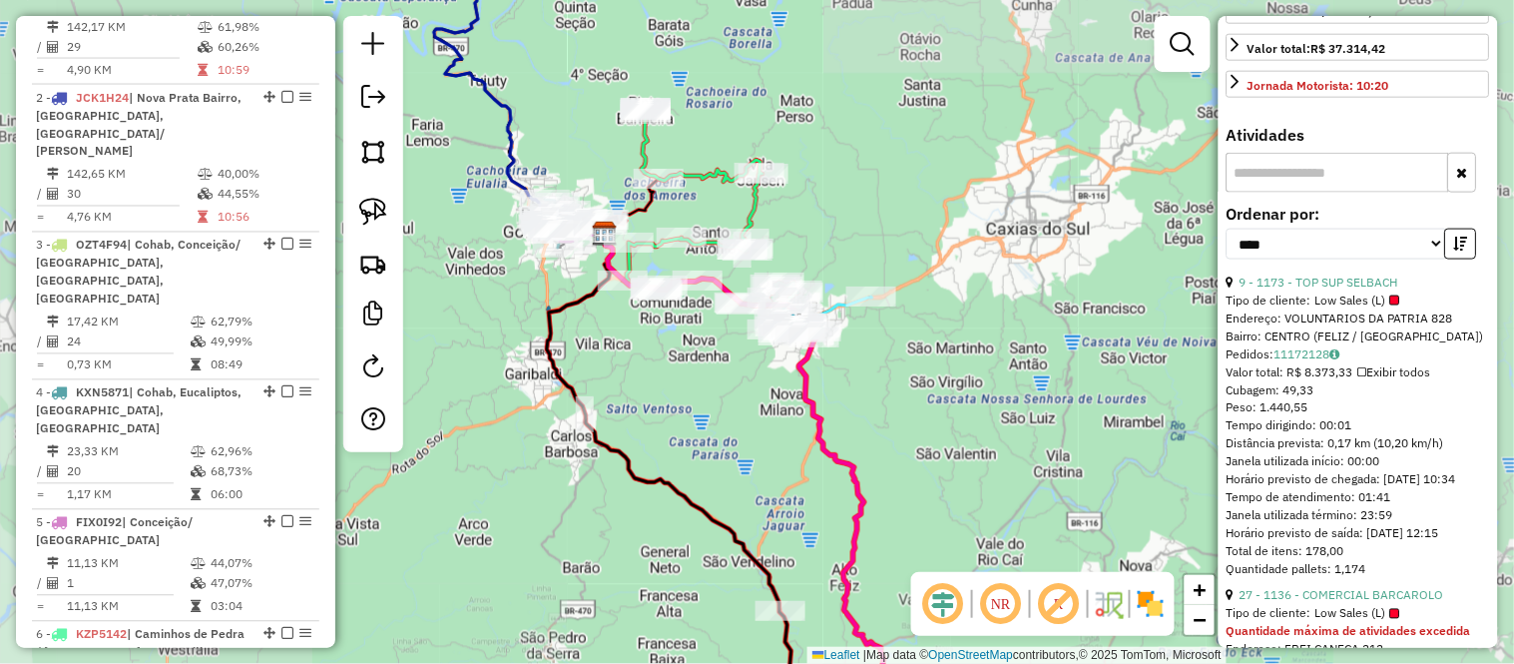
drag, startPoint x: 690, startPoint y: 406, endPoint x: 673, endPoint y: 440, distance: 37.9
click at [673, 447] on div "Janela de atendimento Grade de atendimento Capacidade Transportadoras Veículos …" at bounding box center [757, 332] width 1514 height 664
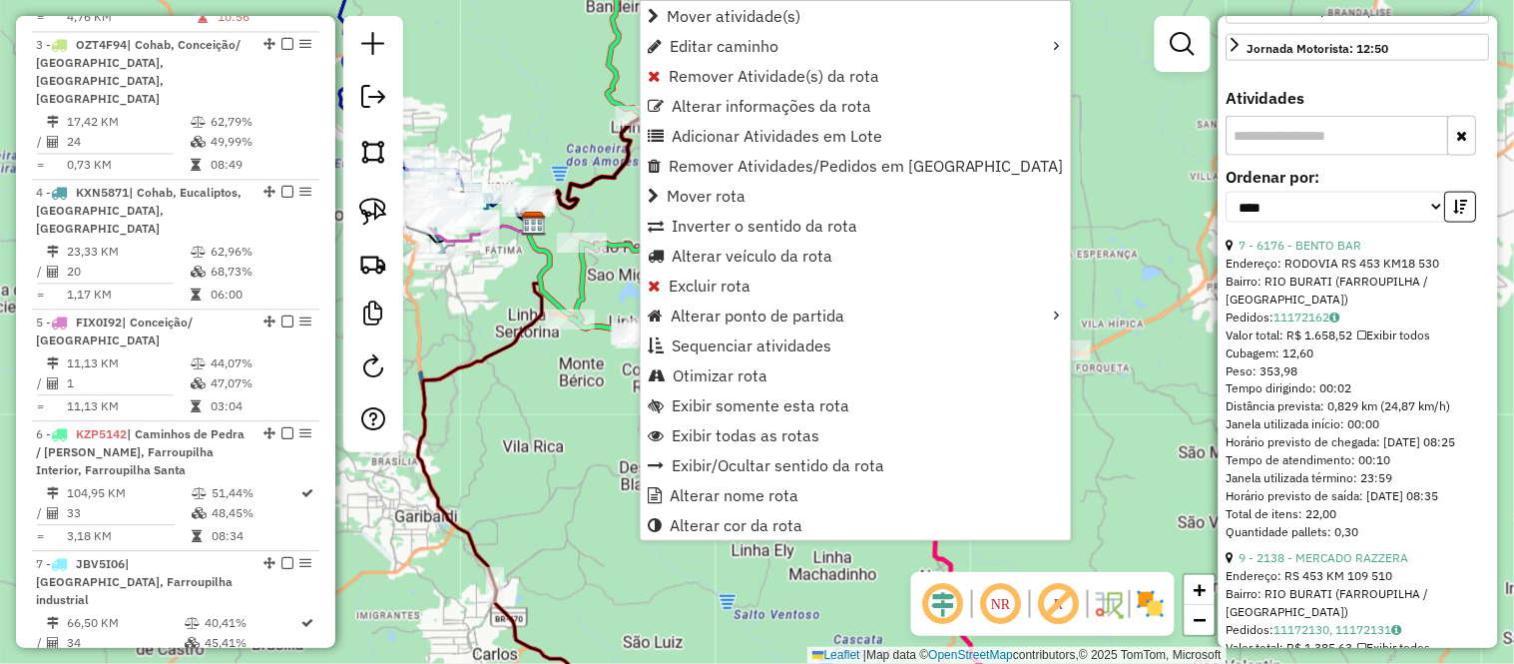
scroll to position [1395, 0]
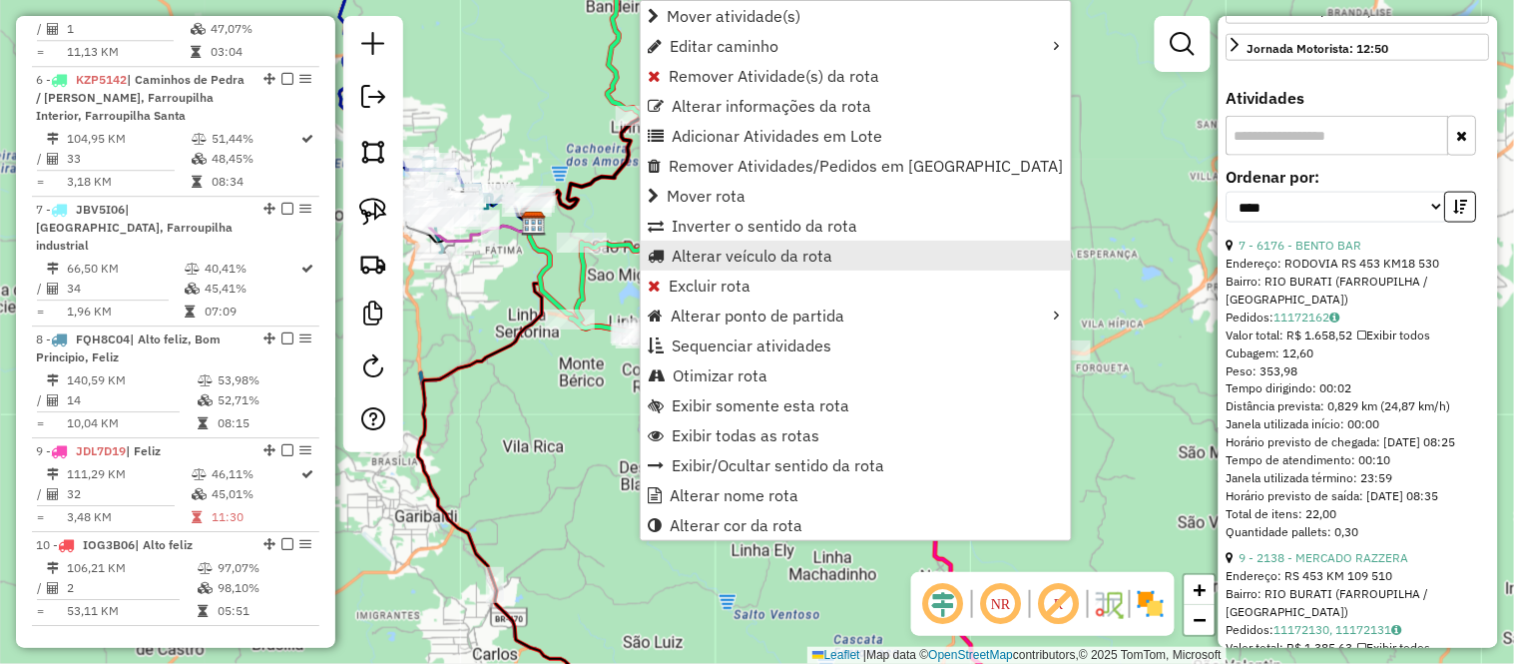
click at [736, 257] on span "Alterar veículo da rota" at bounding box center [752, 256] width 161 height 16
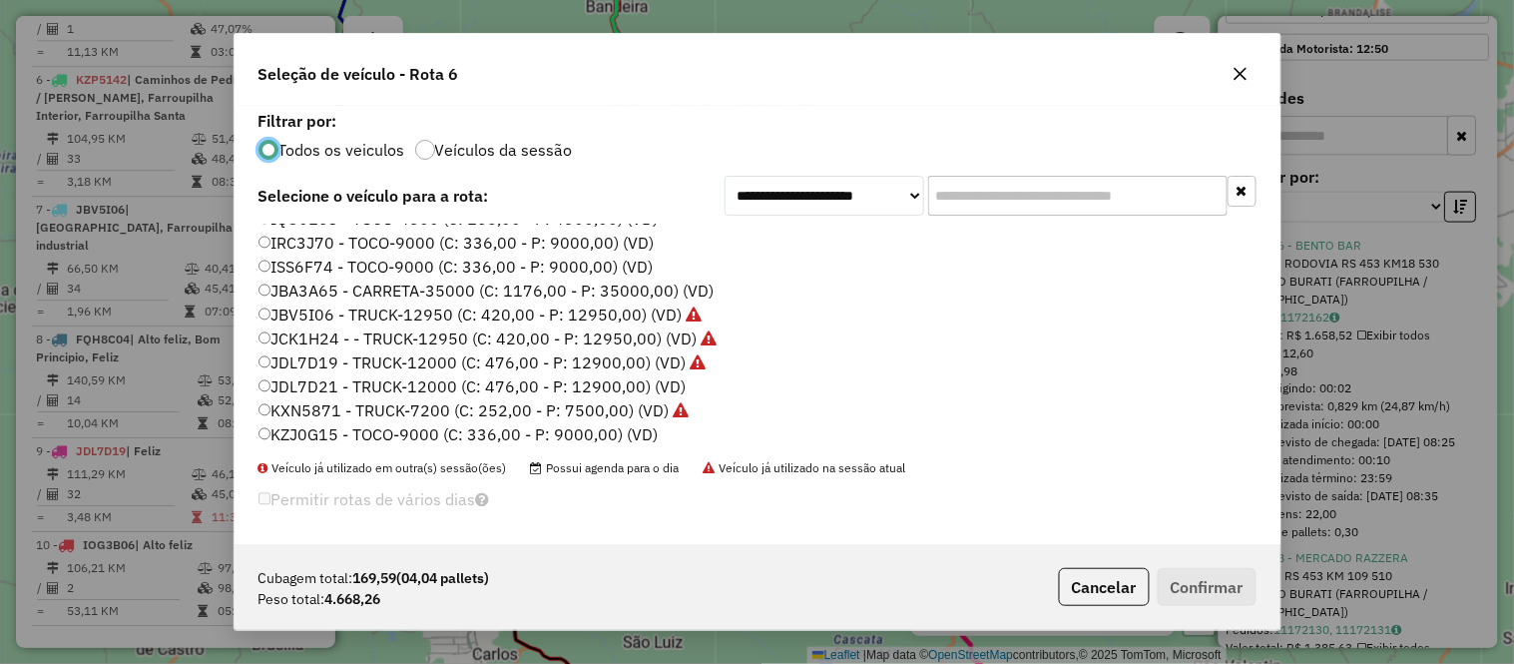
scroll to position [222, 0]
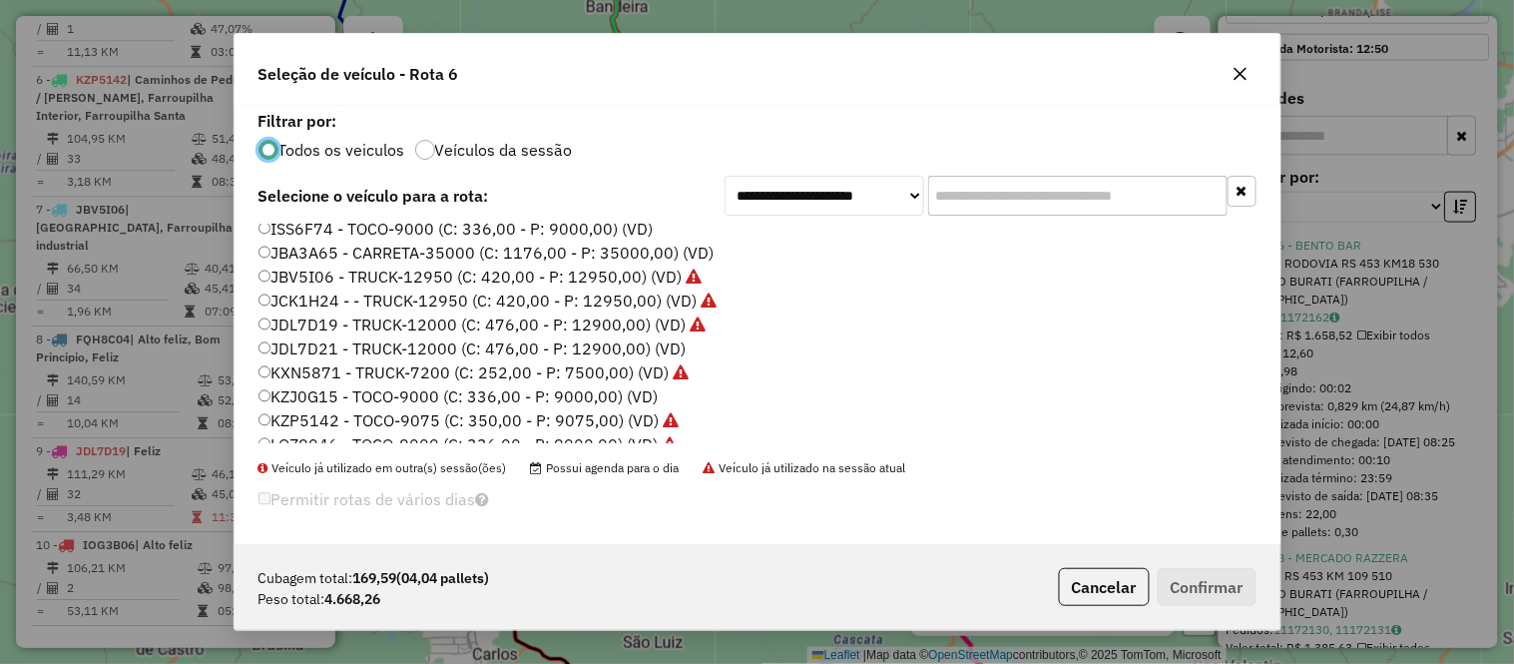
click at [292, 397] on label "KZJ0G15 - TOCO-9000 (C: 336,00 - P: 9000,00) (VD)" at bounding box center [458, 396] width 400 height 24
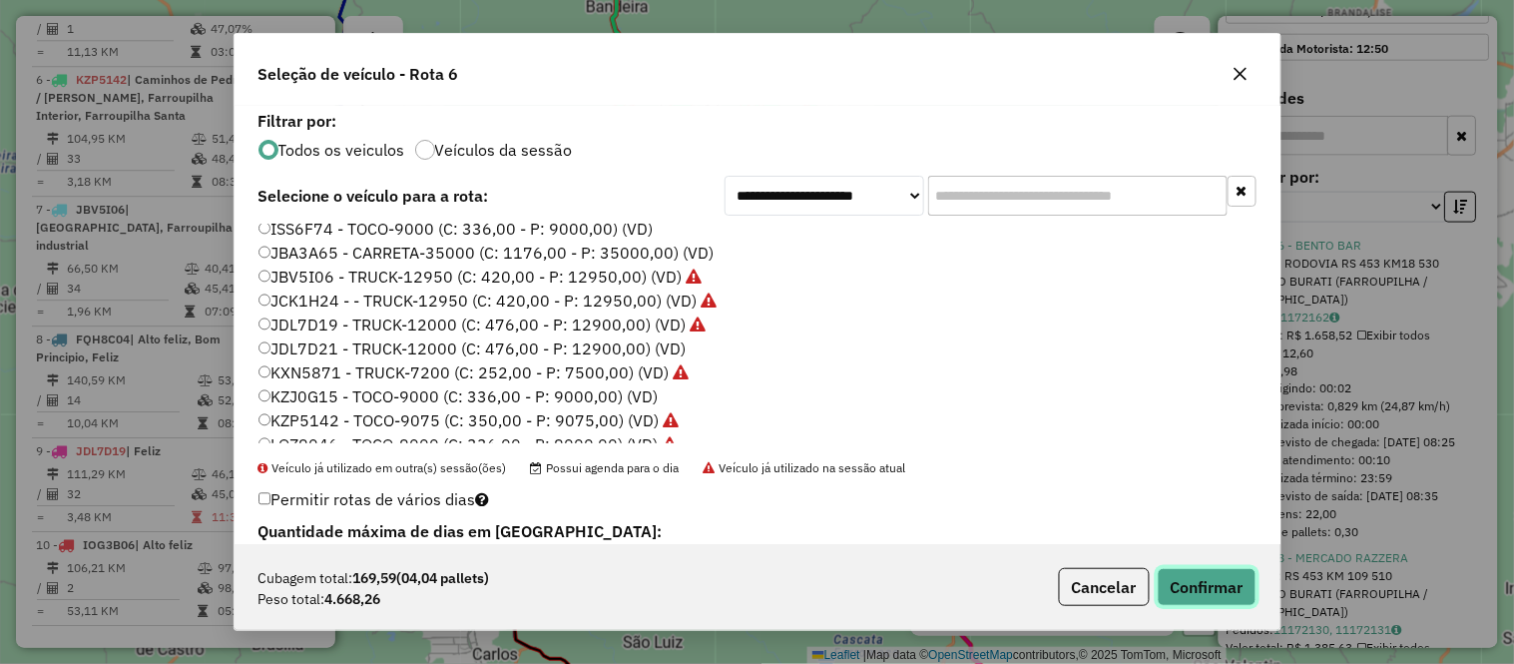
click at [1213, 586] on button "Confirmar" at bounding box center [1207, 587] width 99 height 38
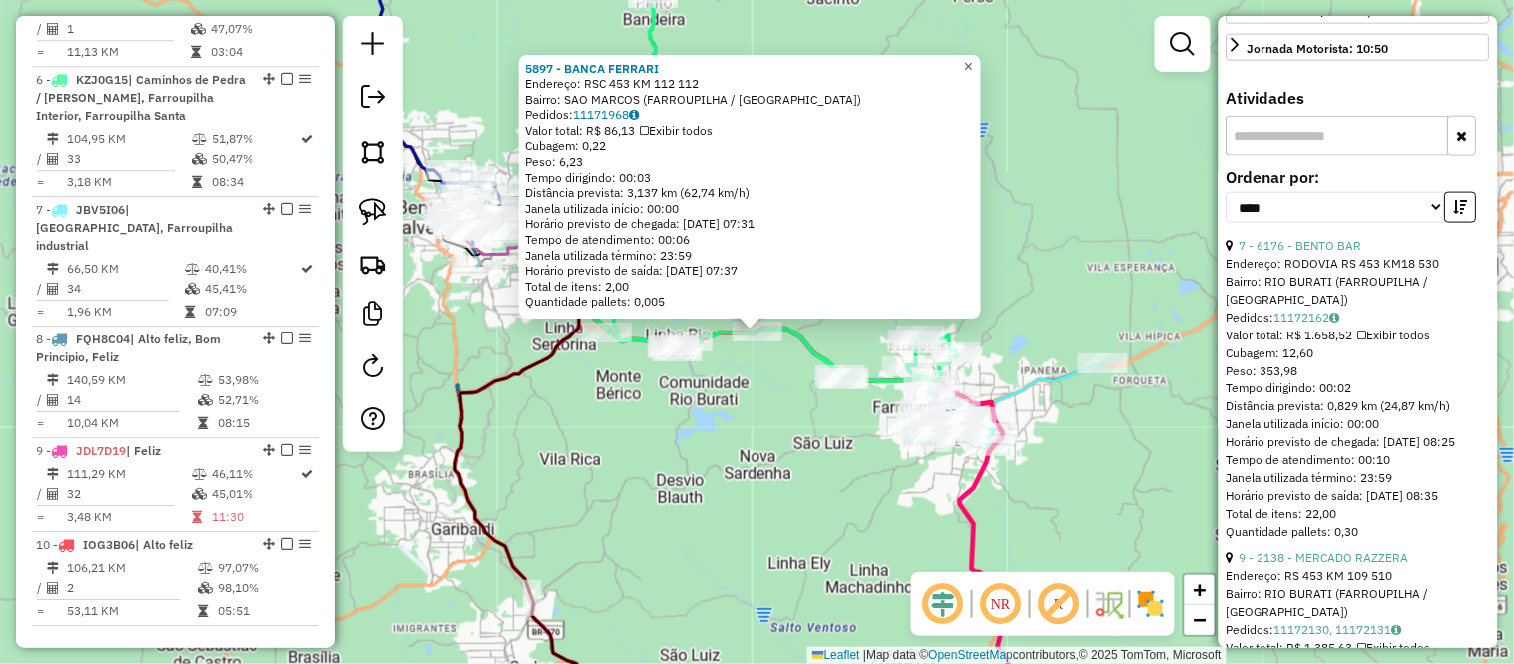
click at [973, 58] on span "×" at bounding box center [968, 66] width 9 height 17
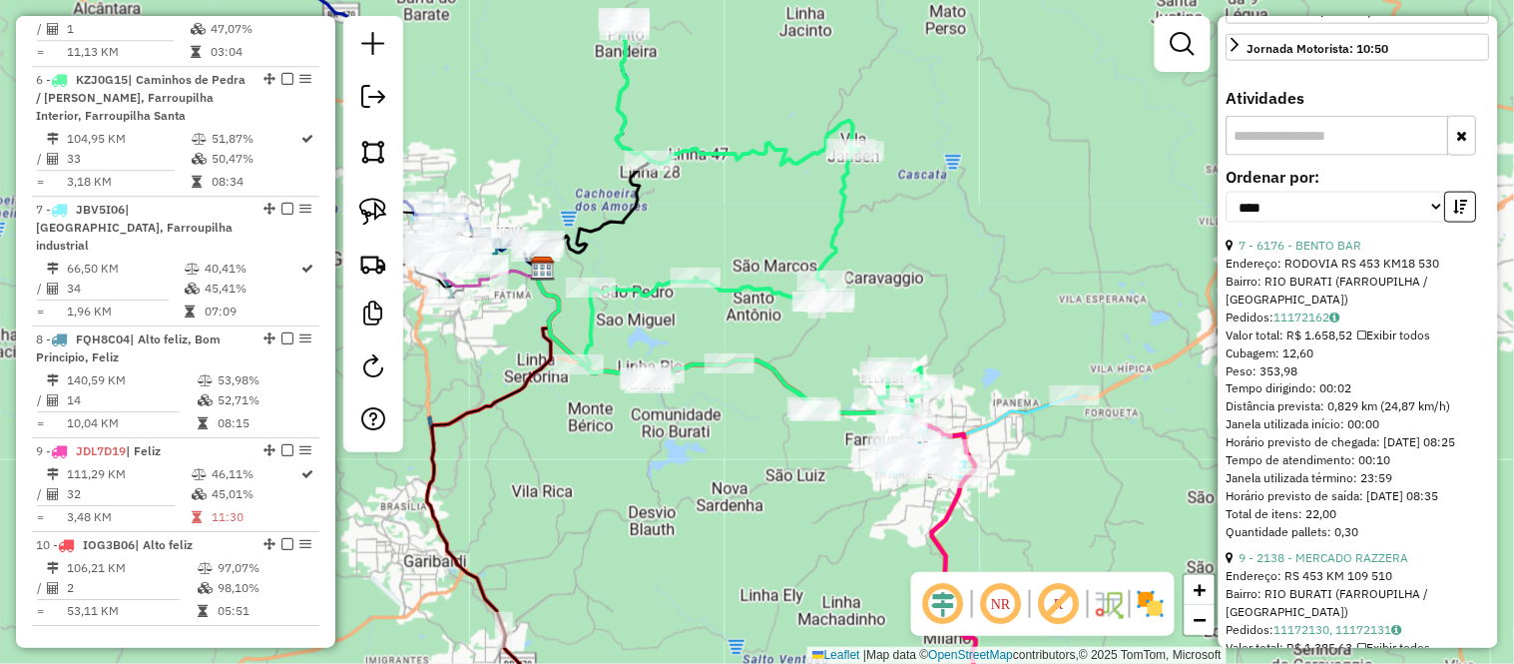
drag, startPoint x: 994, startPoint y: 182, endPoint x: 951, endPoint y: 275, distance: 103.2
click at [951, 275] on div "Janela de atendimento Grade de atendimento Capacidade Transportadoras Veículos …" at bounding box center [757, 332] width 1514 height 664
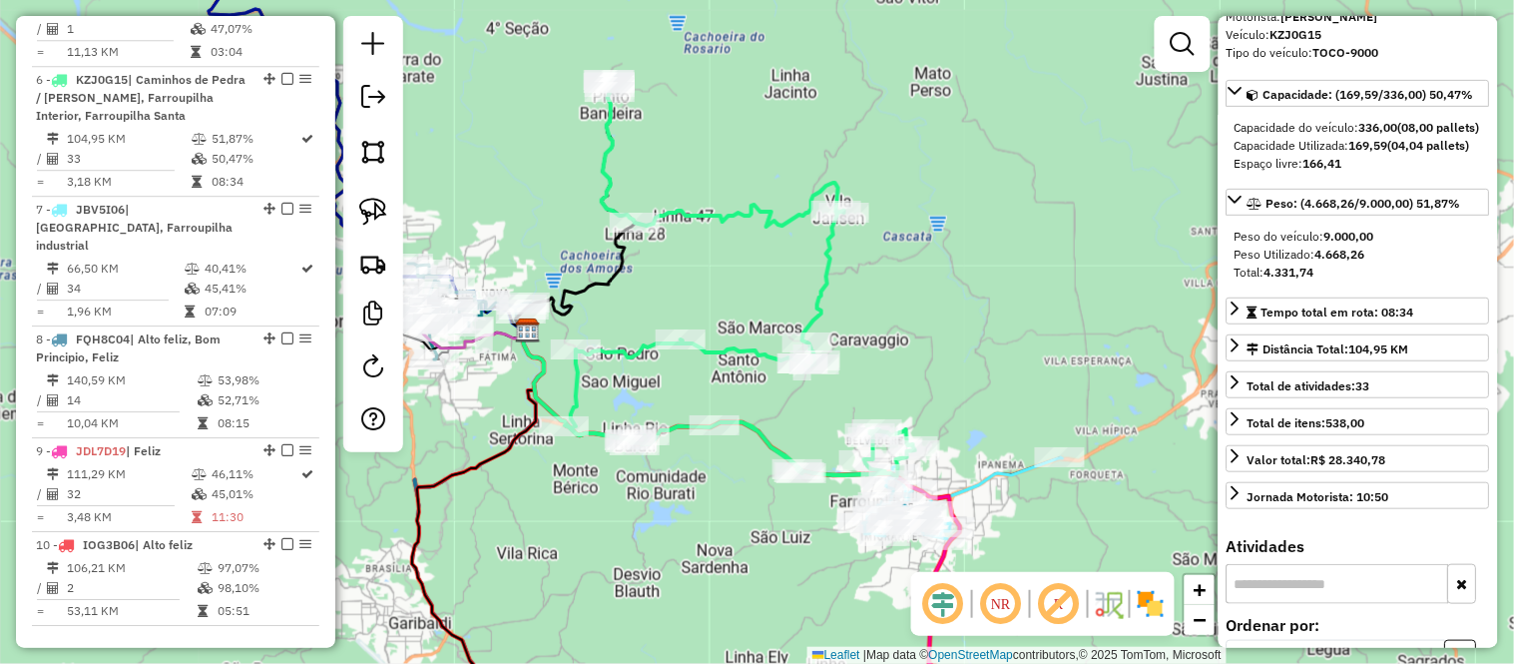
scroll to position [50, 0]
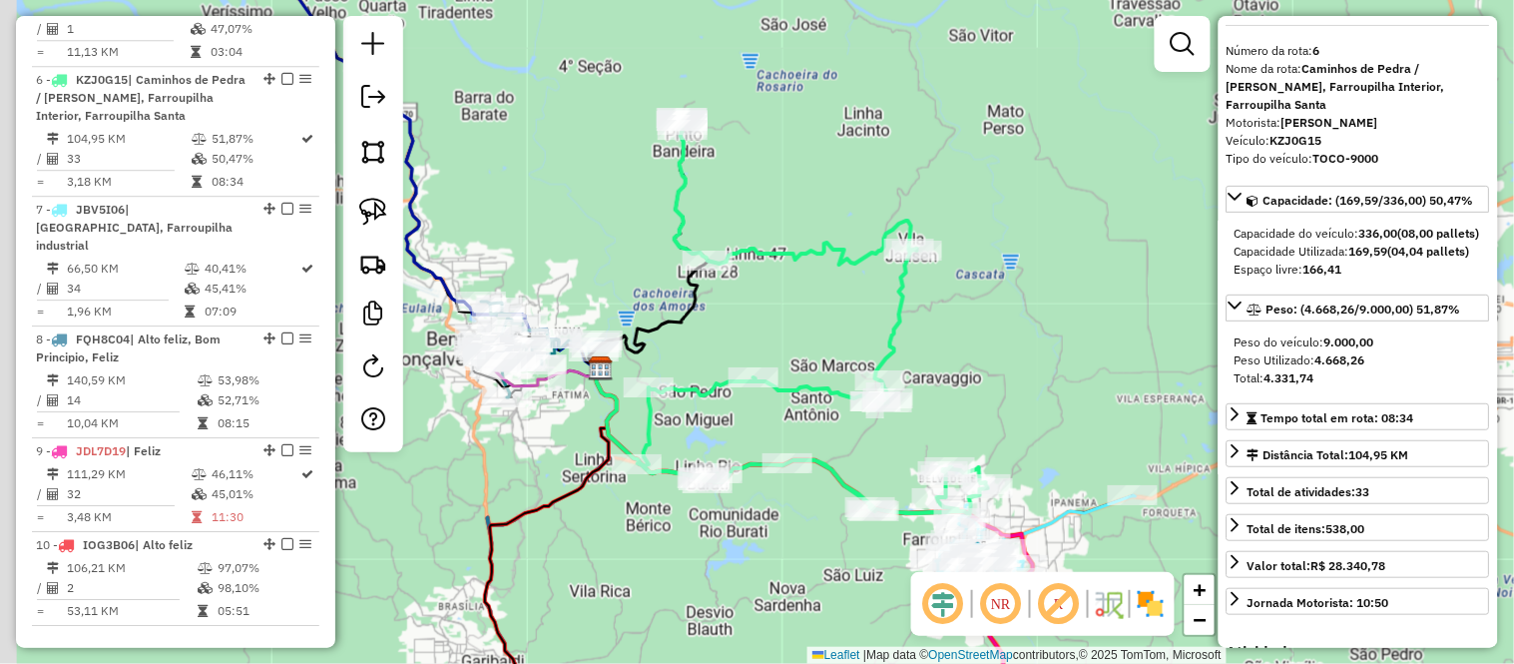
drag, startPoint x: 714, startPoint y: 123, endPoint x: 812, endPoint y: 146, distance: 101.4
click at [804, 145] on div "Janela de atendimento Grade de atendimento Capacidade Transportadoras Veículos …" at bounding box center [757, 332] width 1514 height 664
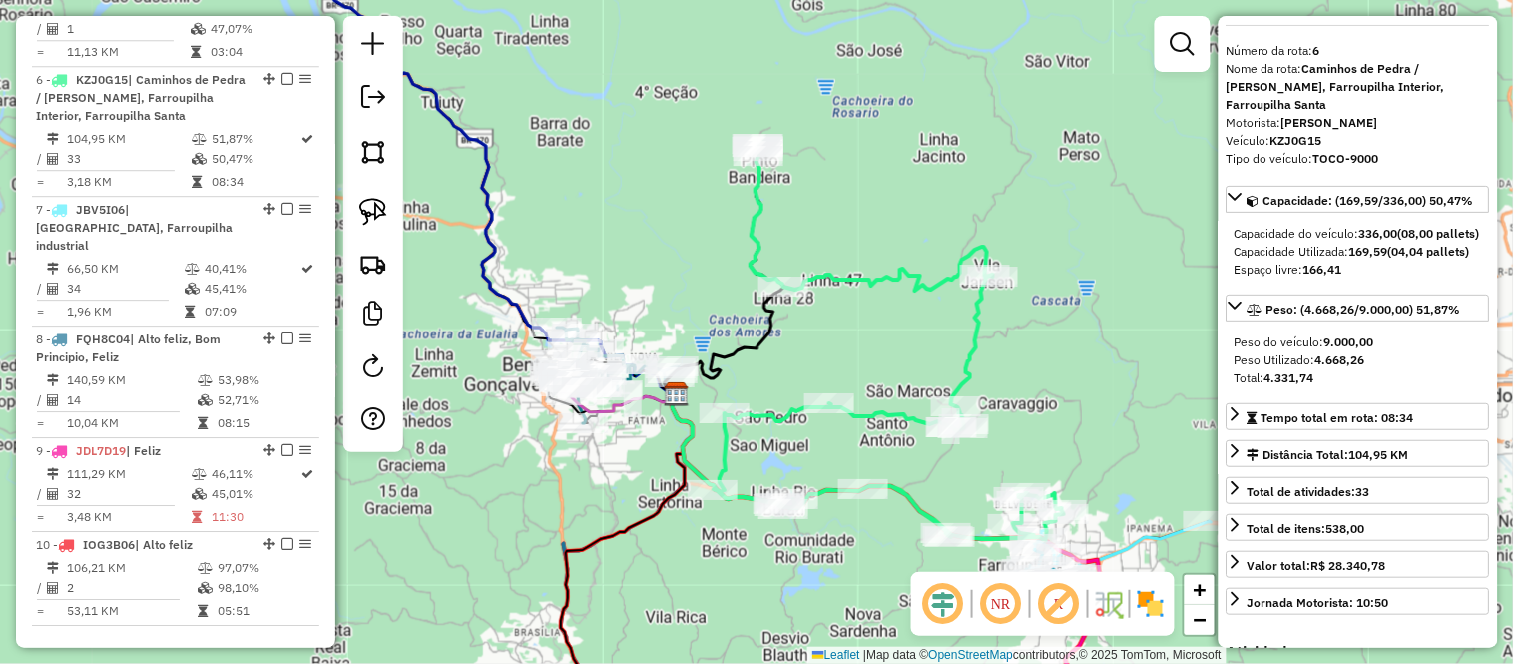
drag, startPoint x: 566, startPoint y: 140, endPoint x: 624, endPoint y: 182, distance: 71.5
click at [624, 182] on div "Janela de atendimento Grade de atendimento Capacidade Transportadoras Veículos …" at bounding box center [757, 332] width 1514 height 664
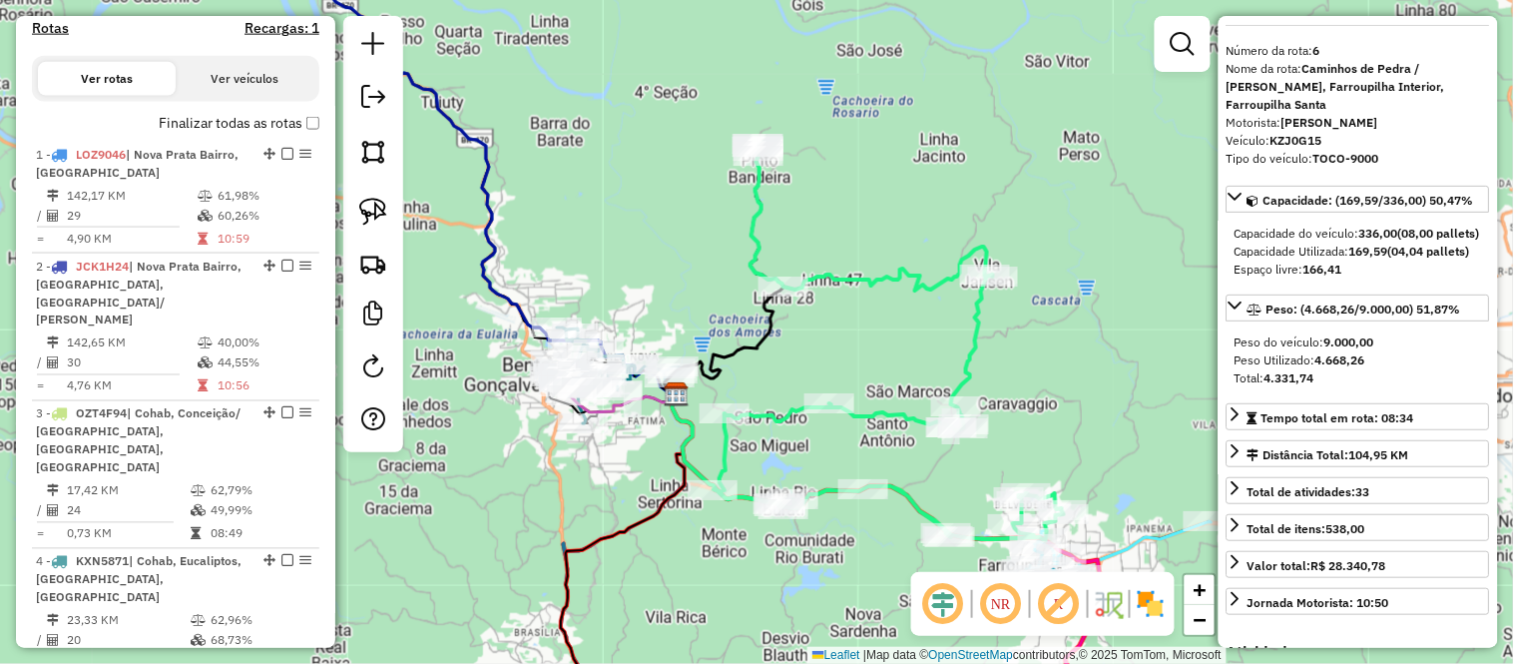
scroll to position [730, 0]
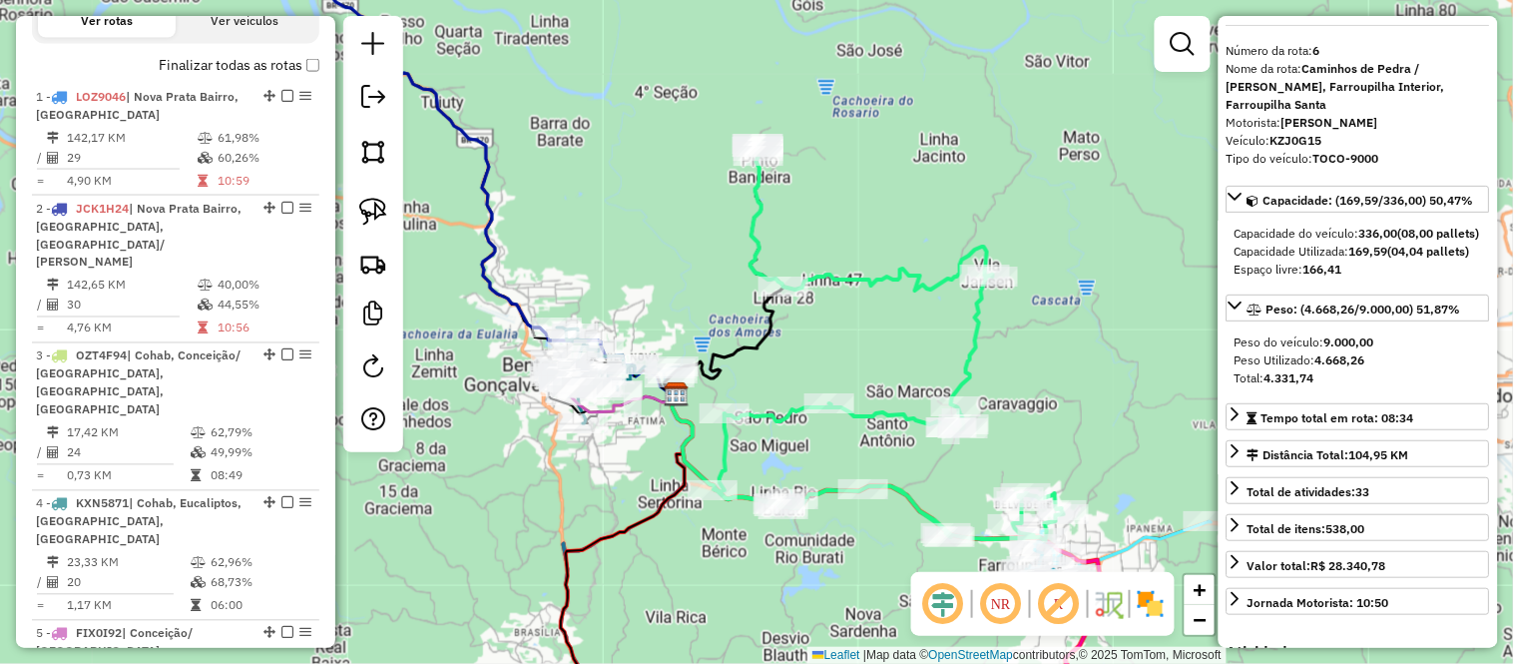
drag, startPoint x: 1068, startPoint y: 393, endPoint x: 833, endPoint y: -9, distance: 465.6
click at [833, 0] on html "Aguarde... Pop-up bloqueado! Seu navegador bloqueou automáticamente a abertura …" at bounding box center [757, 332] width 1514 height 664
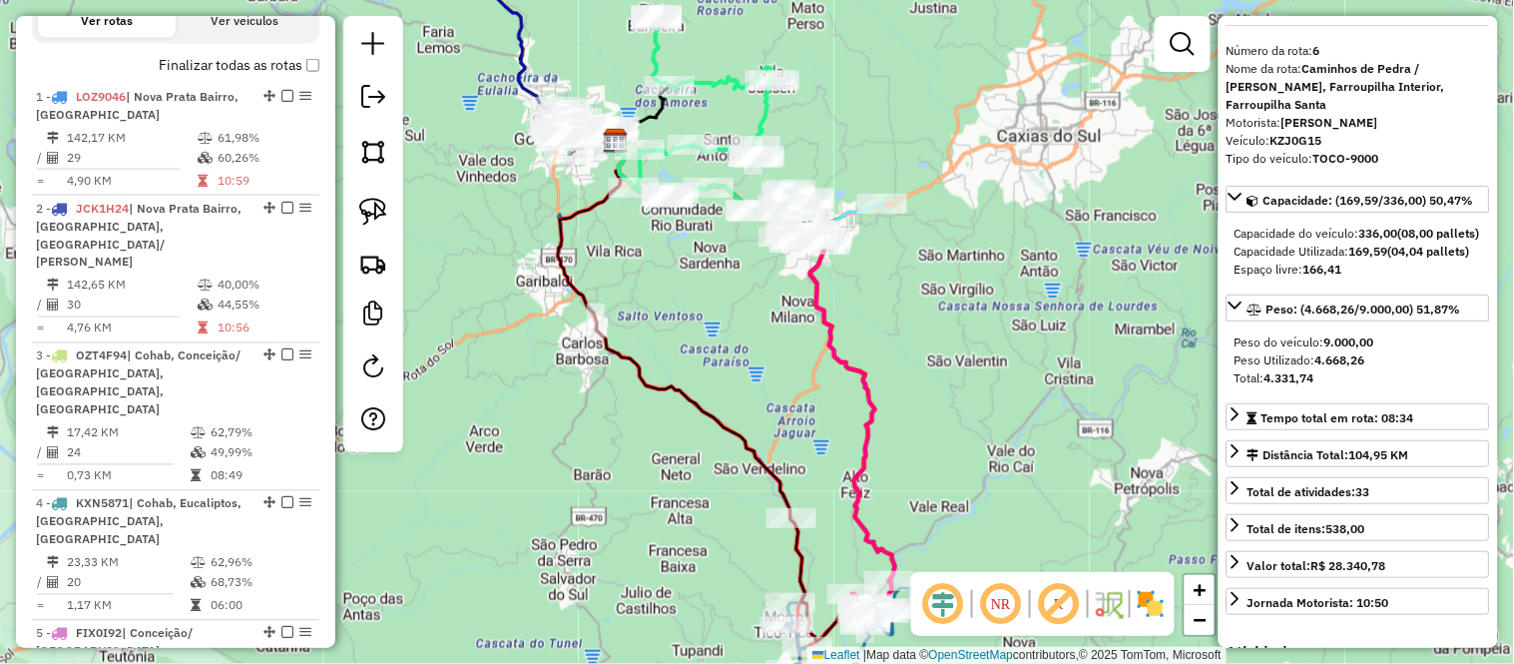
drag, startPoint x: 984, startPoint y: 487, endPoint x: 933, endPoint y: 382, distance: 116.5
click at [934, 384] on div "Janela de atendimento Grade de atendimento Capacidade Transportadoras Veículos …" at bounding box center [757, 332] width 1514 height 664
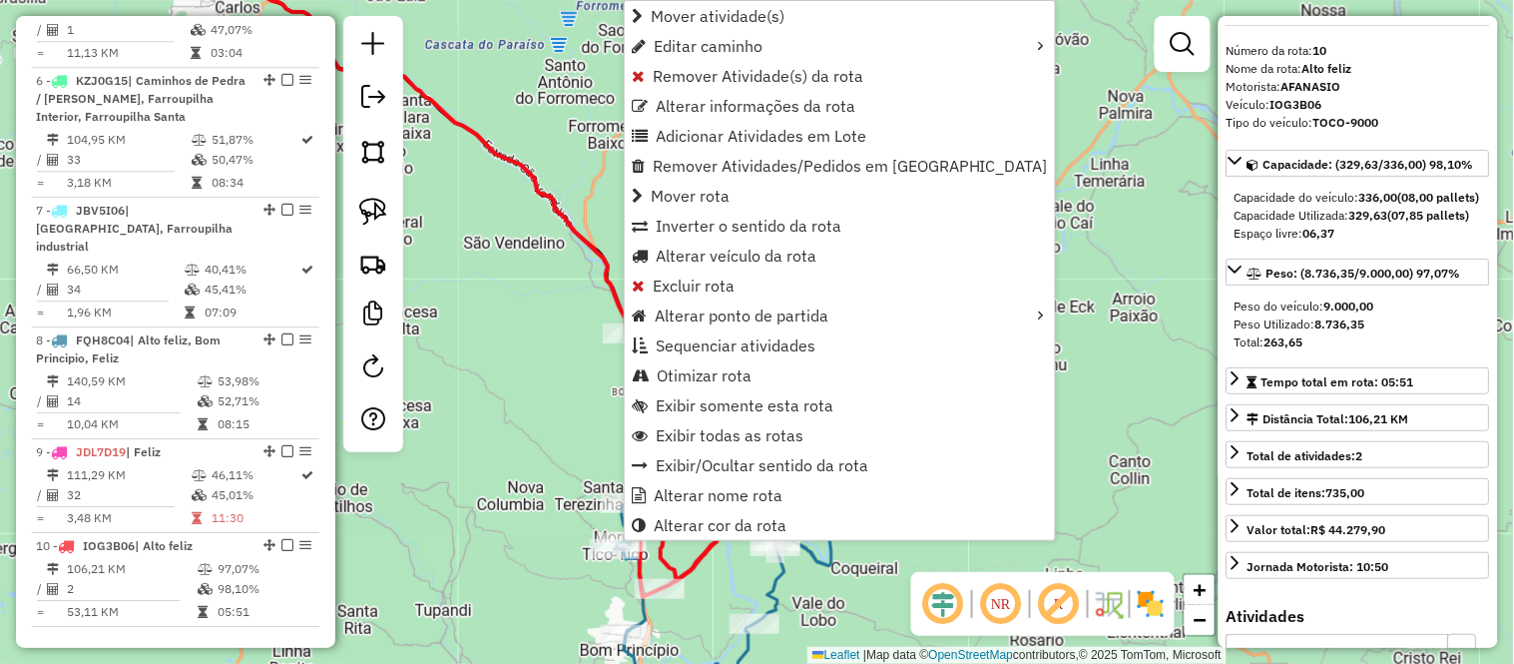
scroll to position [1395, 0]
click at [747, 255] on span "Alterar veículo da rota" at bounding box center [736, 256] width 161 height 16
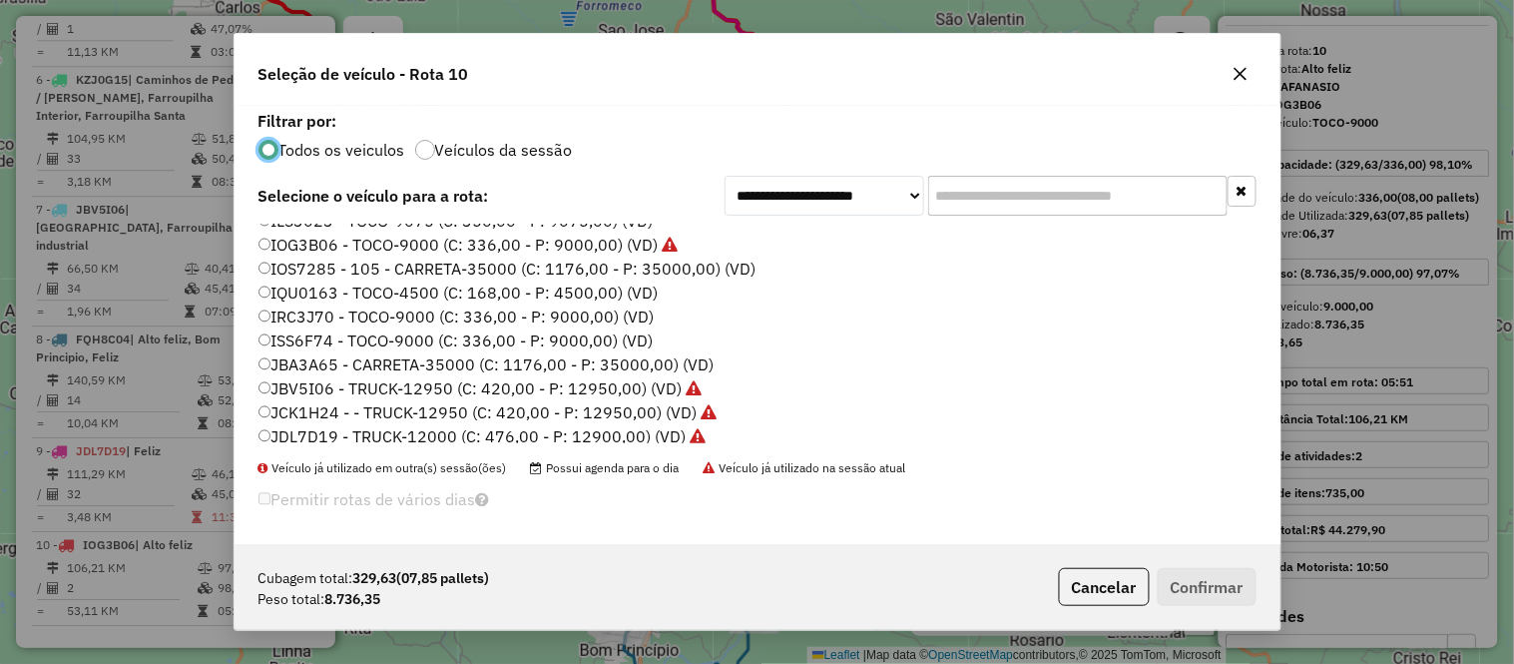
scroll to position [222, 0]
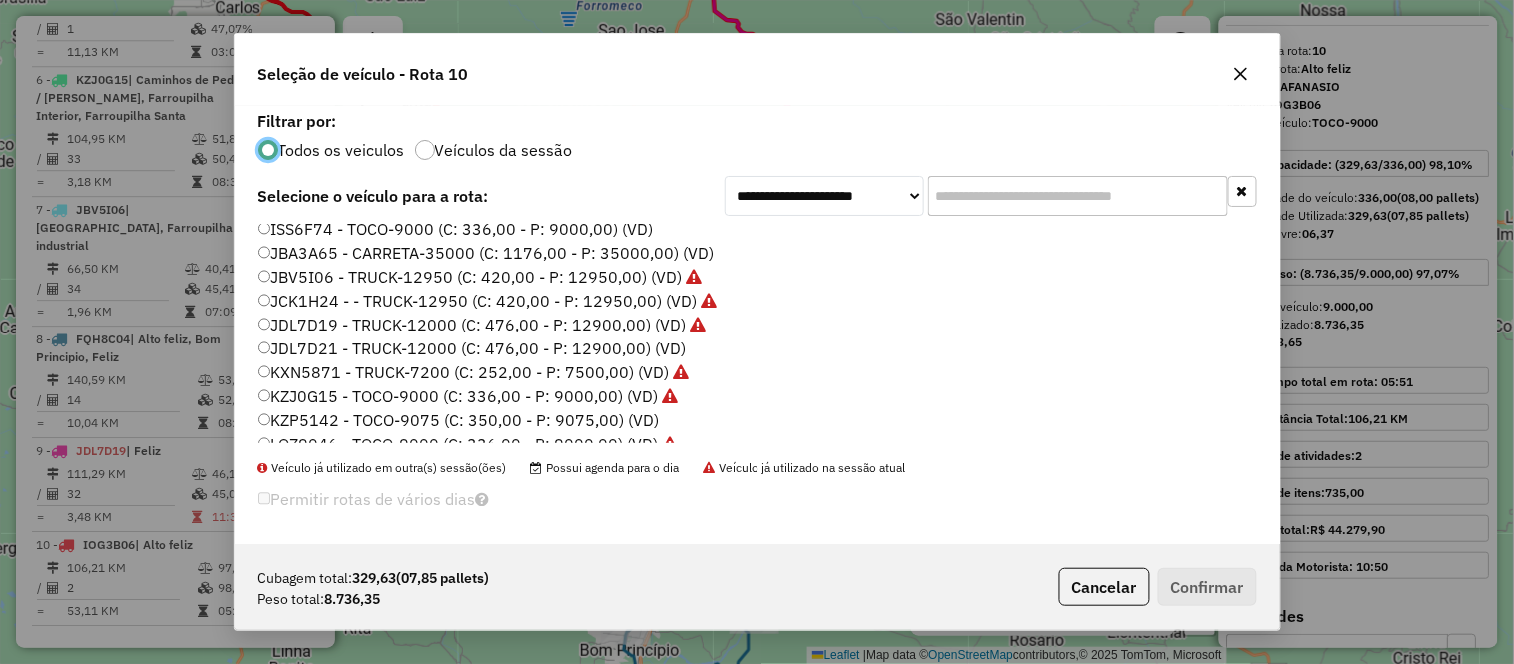
click at [363, 342] on label "JDL7D21 - TRUCK-12000 (C: 476,00 - P: 12900,00) (VD)" at bounding box center [472, 348] width 428 height 24
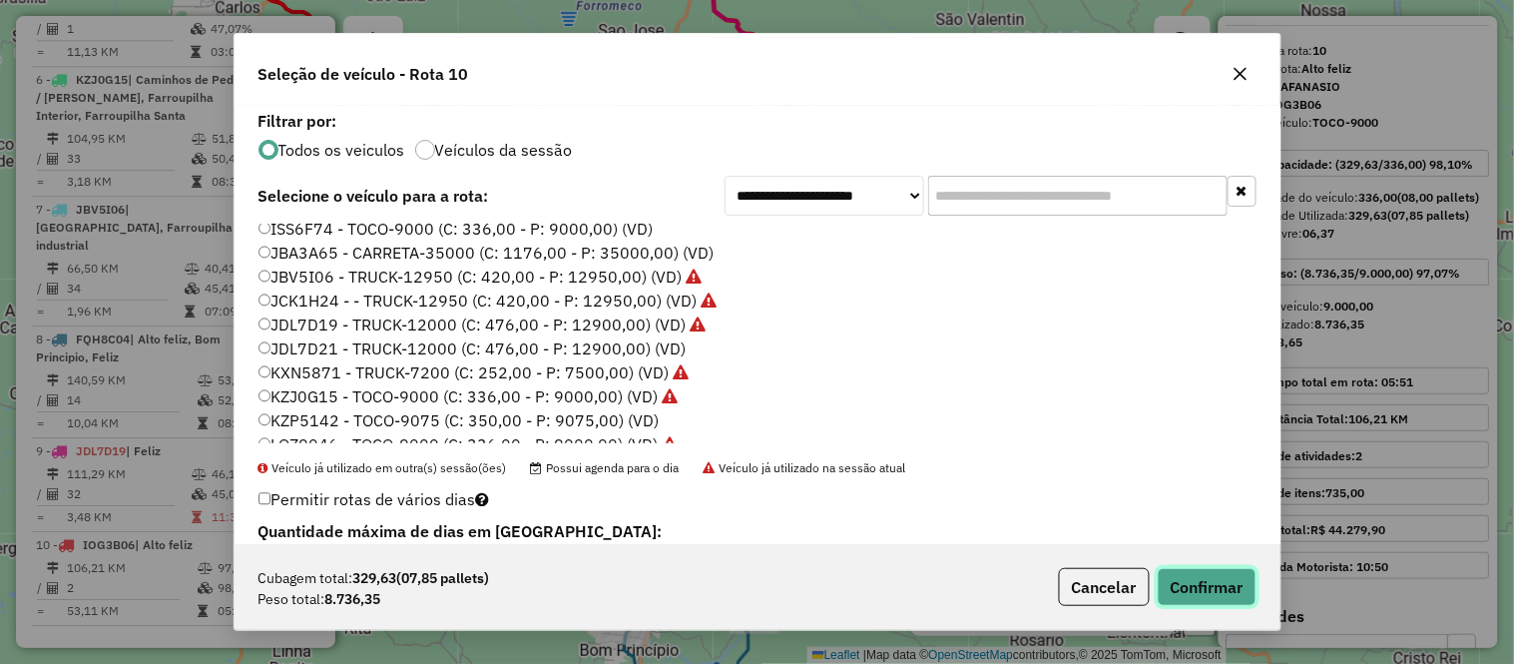
click at [1188, 582] on button "Confirmar" at bounding box center [1207, 587] width 99 height 38
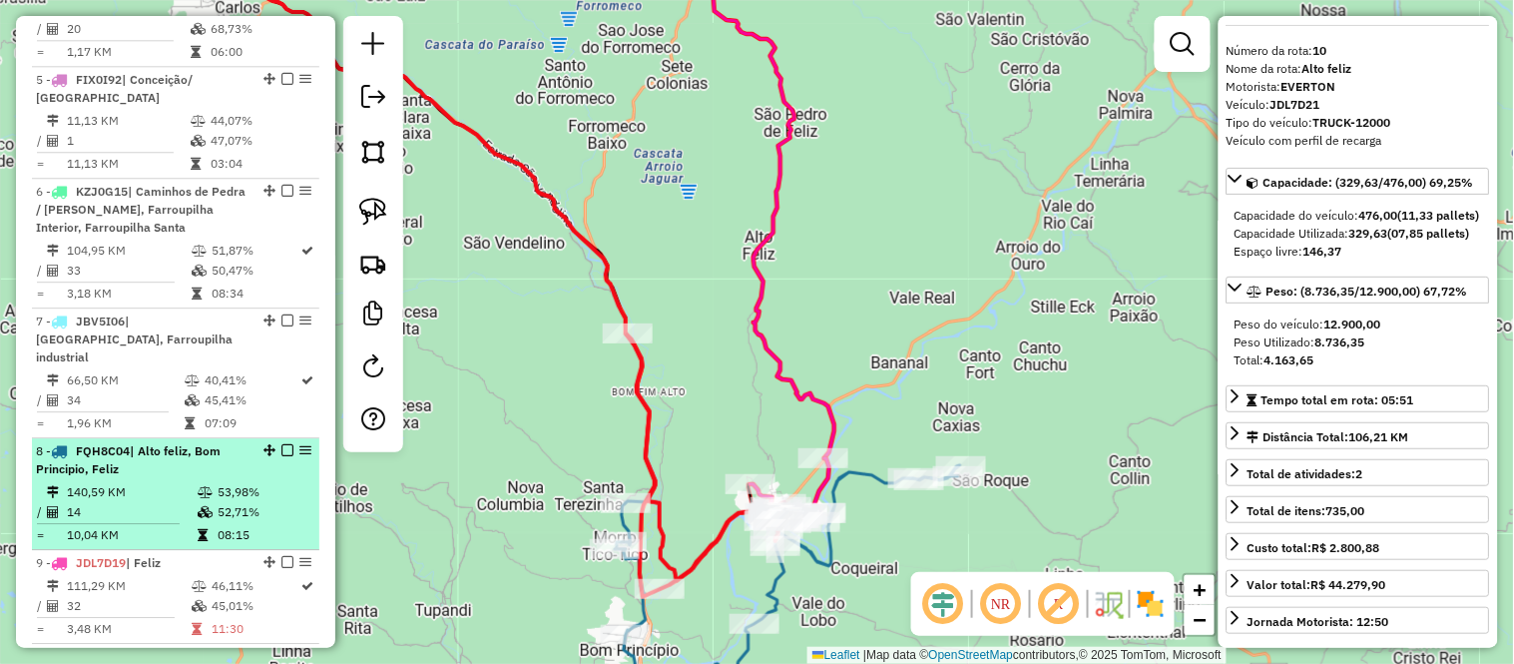
scroll to position [1394, 0]
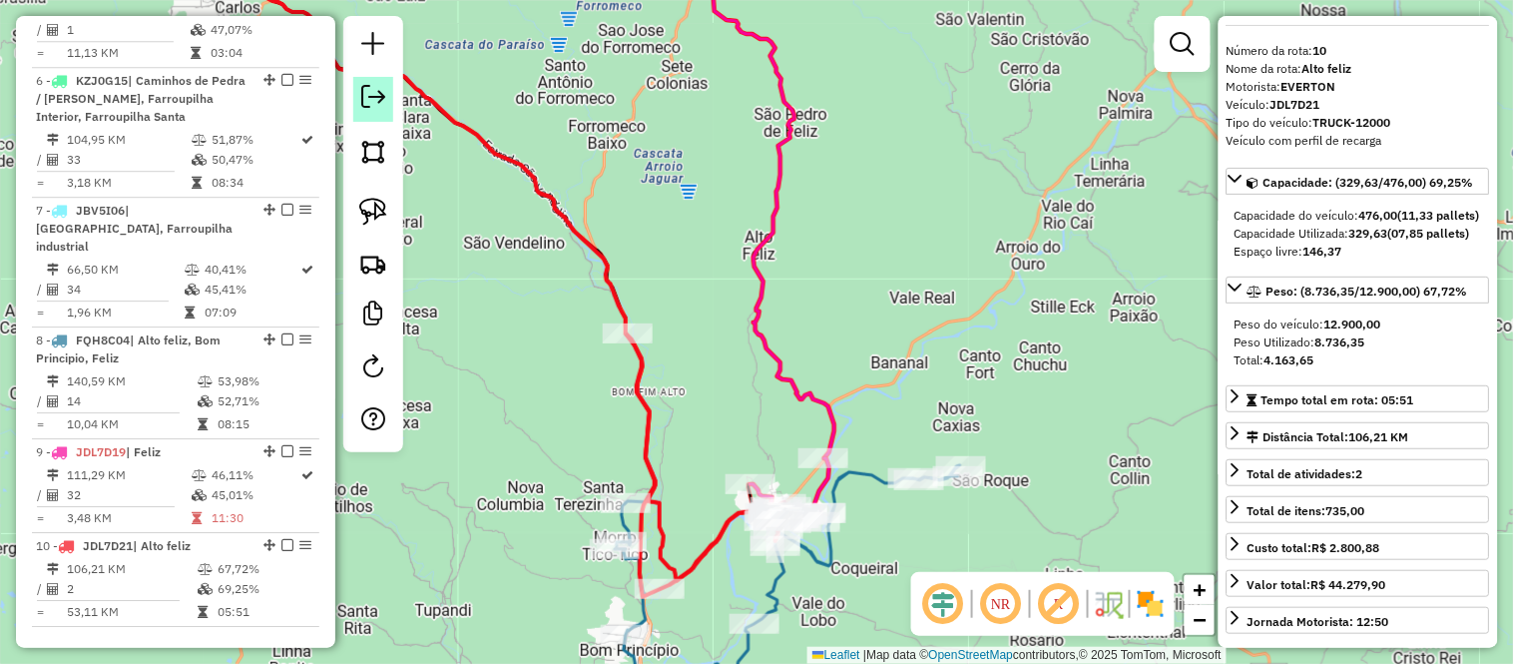
click at [370, 117] on link at bounding box center [373, 99] width 40 height 45
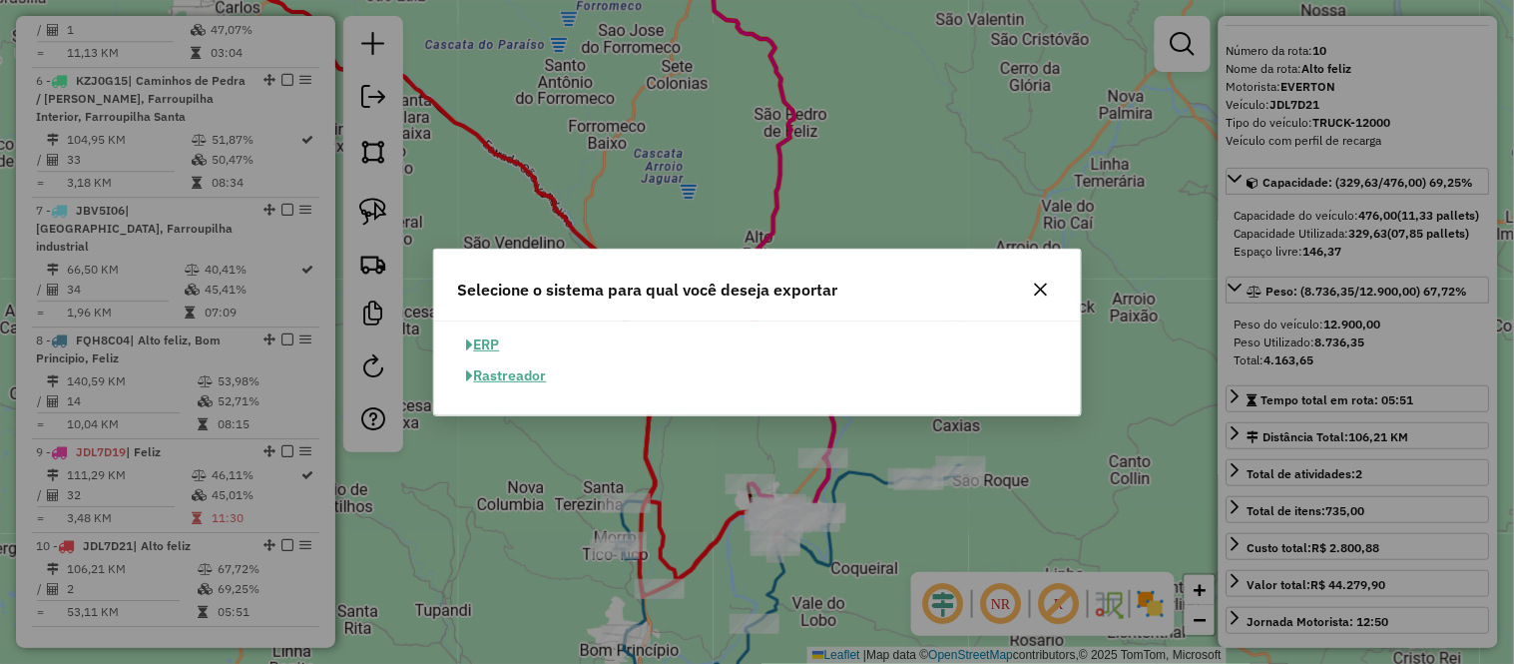
click at [500, 335] on button "ERP" at bounding box center [483, 344] width 51 height 31
select select "**"
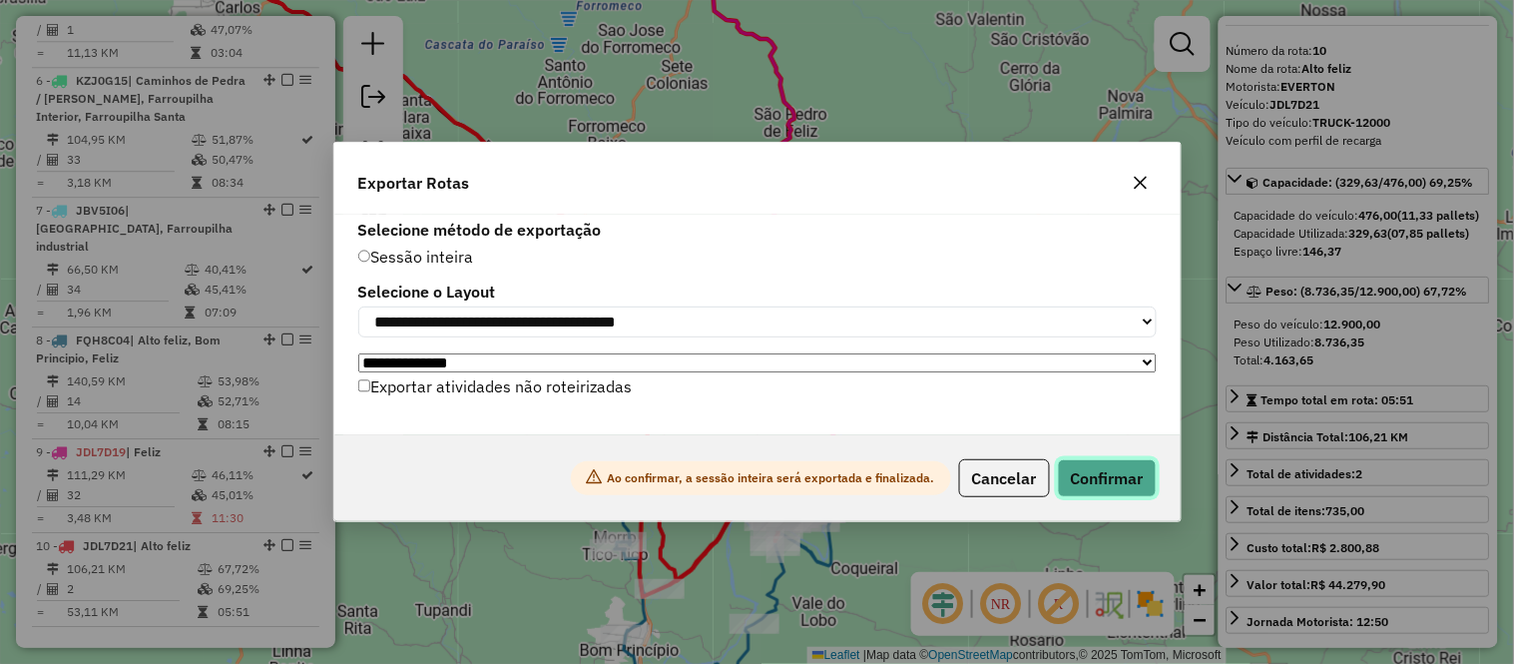
click at [1089, 474] on button "Confirmar" at bounding box center [1107, 478] width 99 height 38
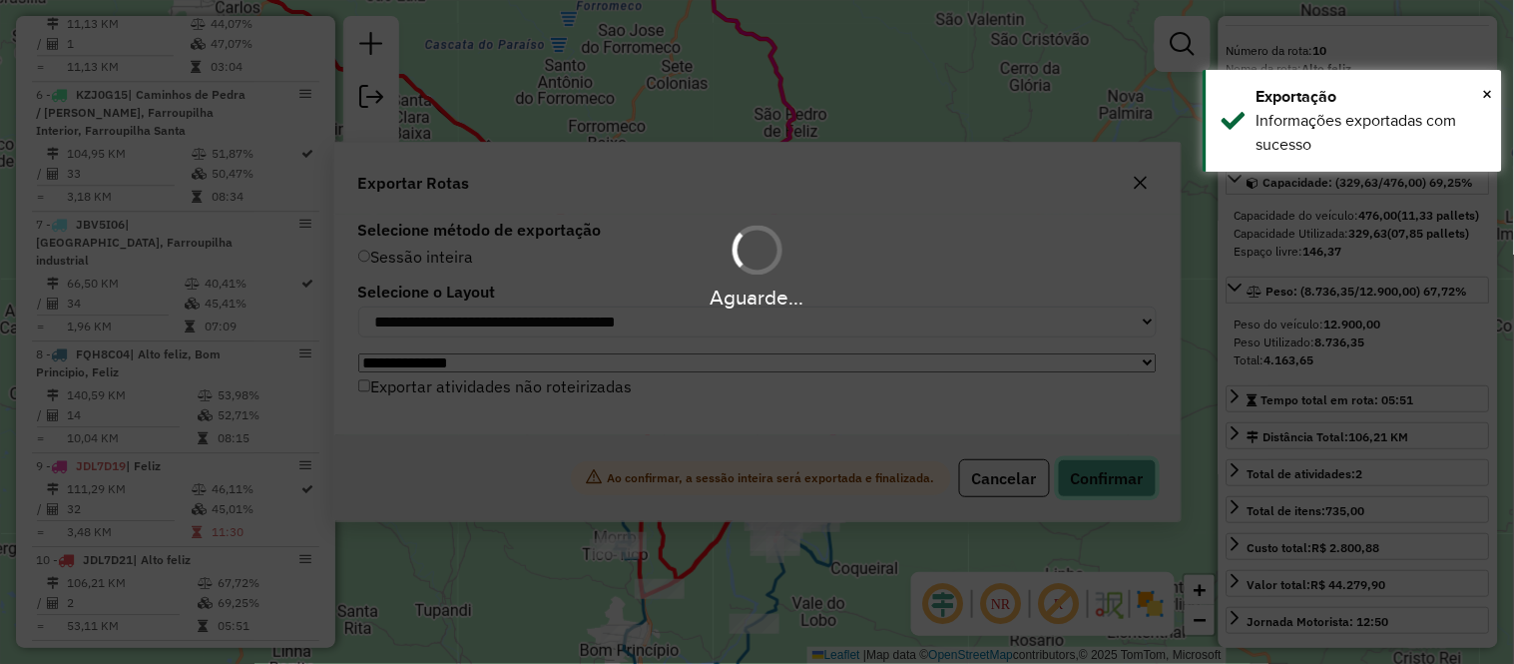
scroll to position [1364, 0]
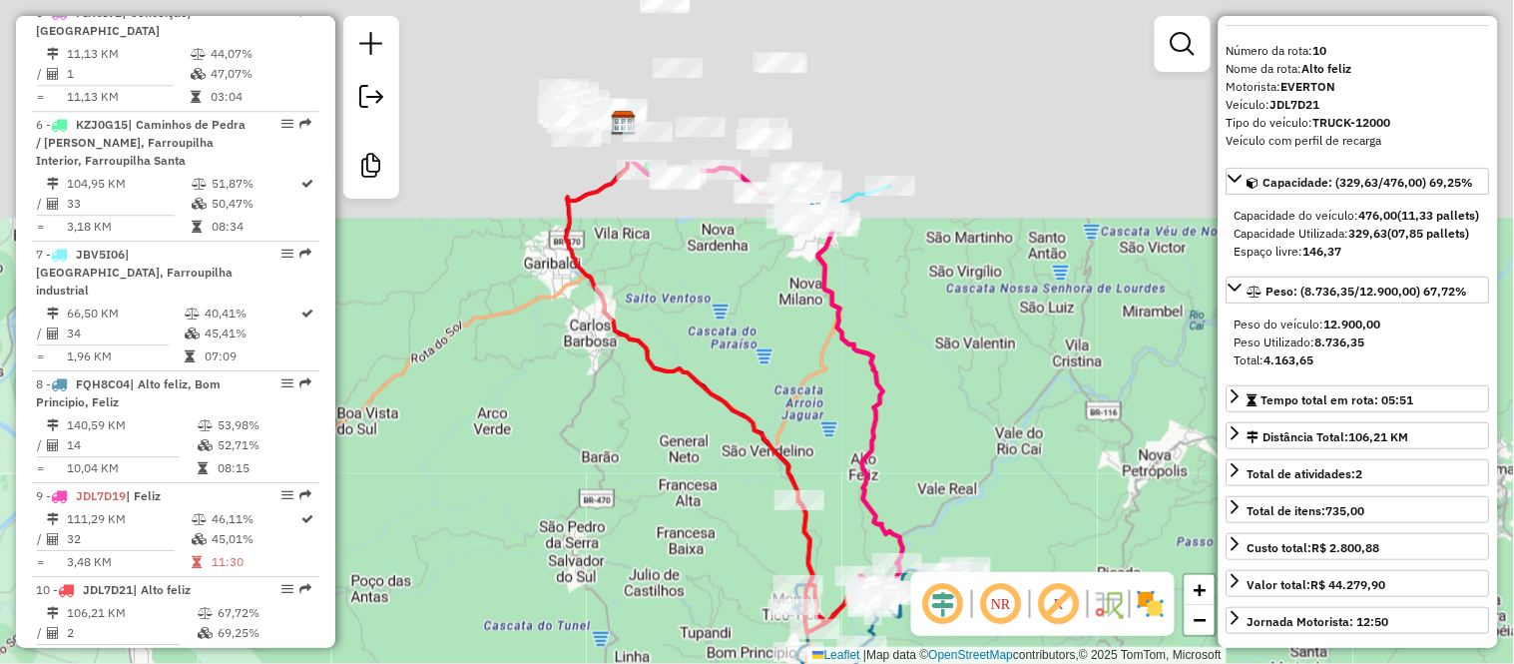
drag, startPoint x: 723, startPoint y: 121, endPoint x: 789, endPoint y: 461, distance: 346.8
click at [789, 461] on div "Janela de atendimento Grade de atendimento Capacidade Transportadoras Veículos …" at bounding box center [757, 332] width 1514 height 664
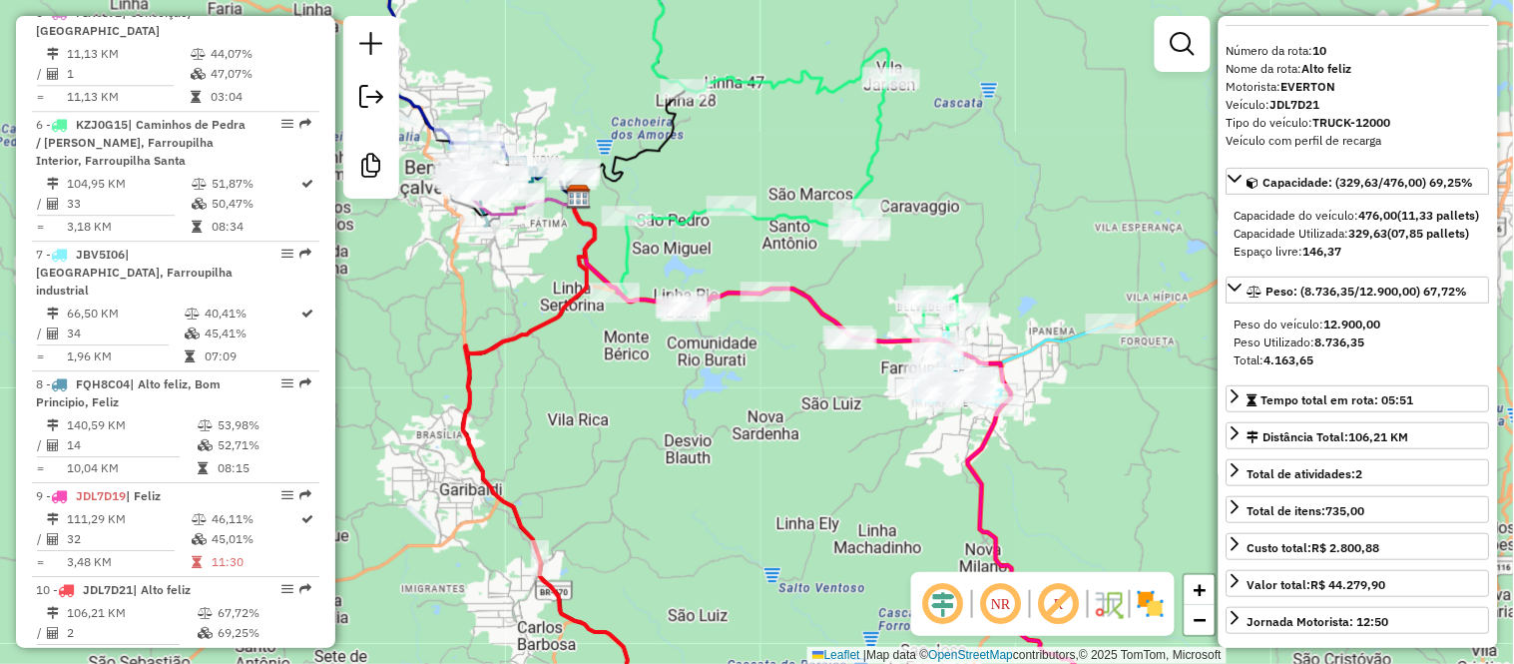
drag, startPoint x: 556, startPoint y: 63, endPoint x: 694, endPoint y: 153, distance: 164.4
click at [694, 153] on div "Janela de atendimento Grade de atendimento Capacidade Transportadoras Veículos …" at bounding box center [757, 332] width 1514 height 664
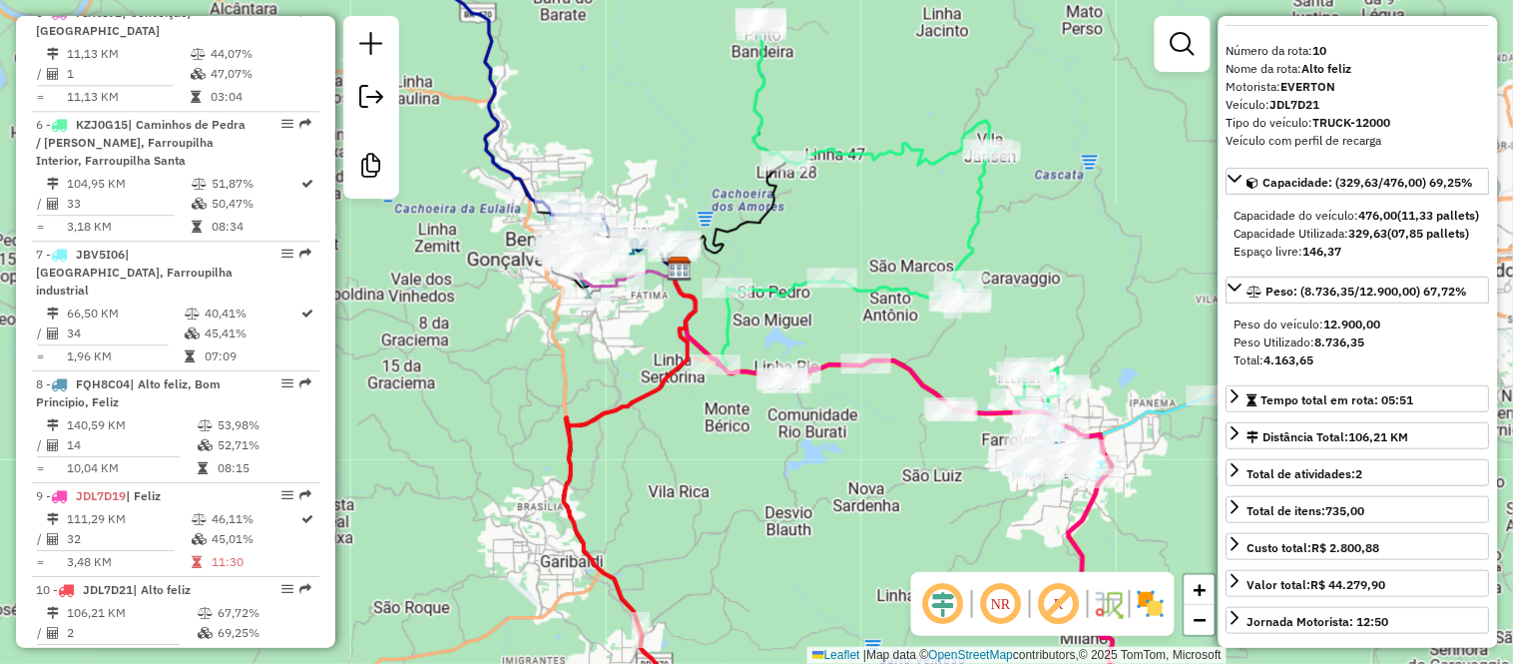
drag, startPoint x: 694, startPoint y: 153, endPoint x: 798, endPoint y: 248, distance: 141.3
click at [808, 250] on div "Janela de atendimento Grade de atendimento Capacidade Transportadoras Veículos …" at bounding box center [757, 332] width 1514 height 664
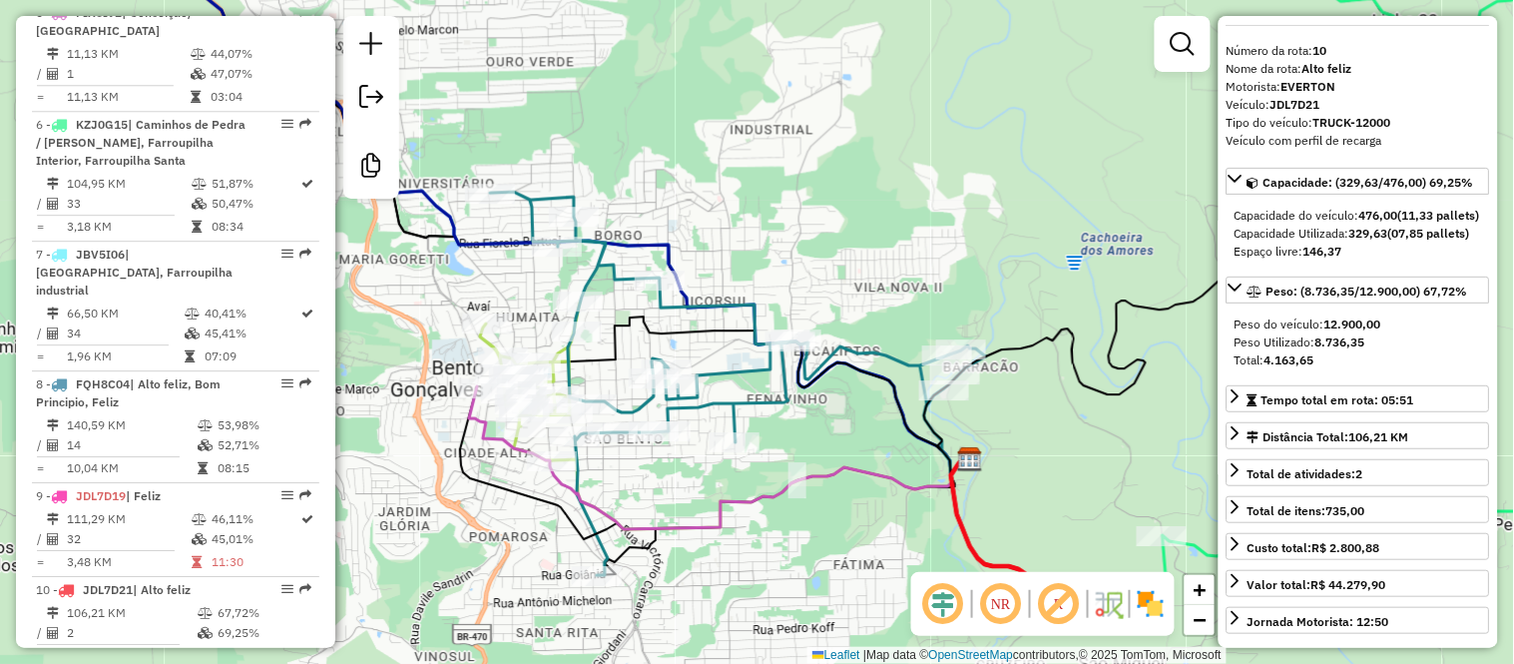
drag, startPoint x: 722, startPoint y: 266, endPoint x: 803, endPoint y: 125, distance: 163.6
click at [803, 125] on div "Janela de atendimento Grade de atendimento Capacidade Transportadoras Veículos …" at bounding box center [757, 332] width 1514 height 664
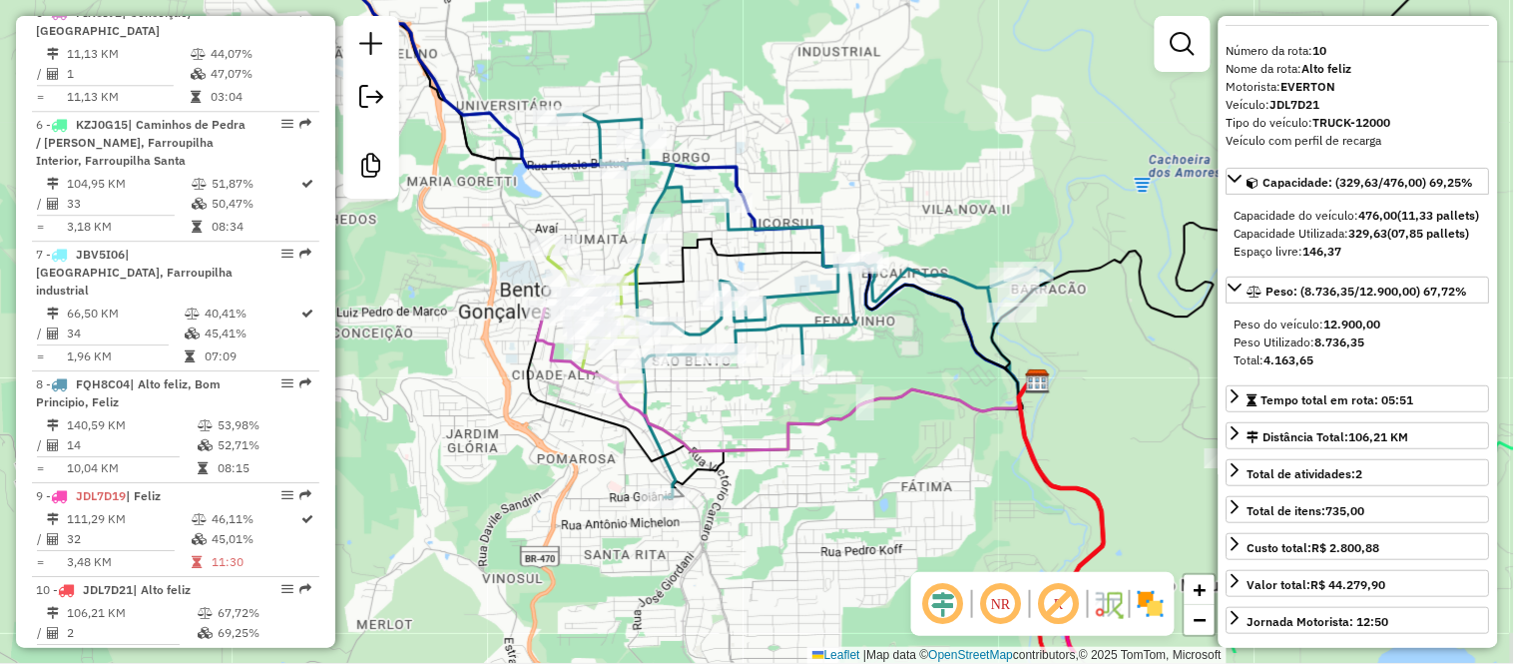
drag, startPoint x: 776, startPoint y: 163, endPoint x: 833, endPoint y: 90, distance: 92.4
click at [833, 90] on div "Janela de atendimento Grade de atendimento Capacidade Transportadoras Veículos …" at bounding box center [757, 332] width 1514 height 664
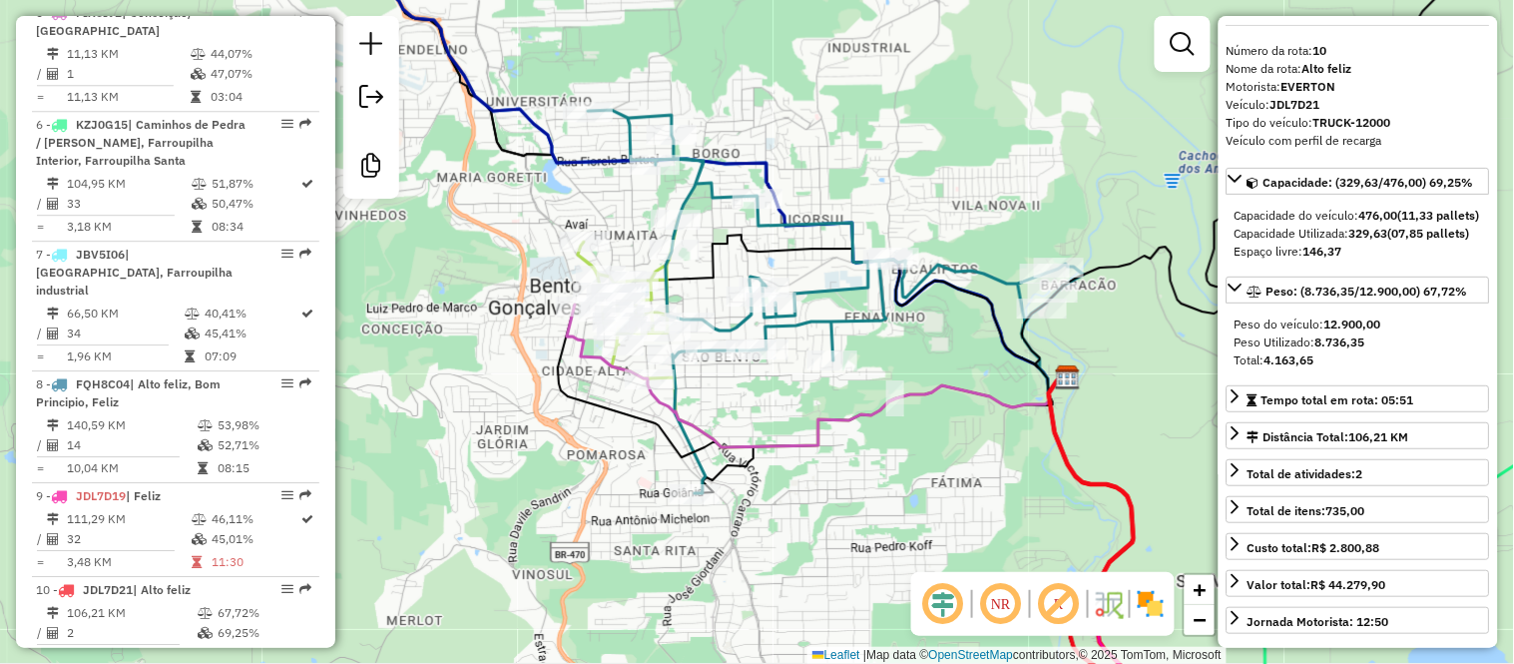
drag, startPoint x: 858, startPoint y: 494, endPoint x: 888, endPoint y: 490, distance: 30.2
click at [888, 490] on div "Janela de atendimento Grade de atendimento Capacidade Transportadoras Veículos …" at bounding box center [757, 332] width 1514 height 664
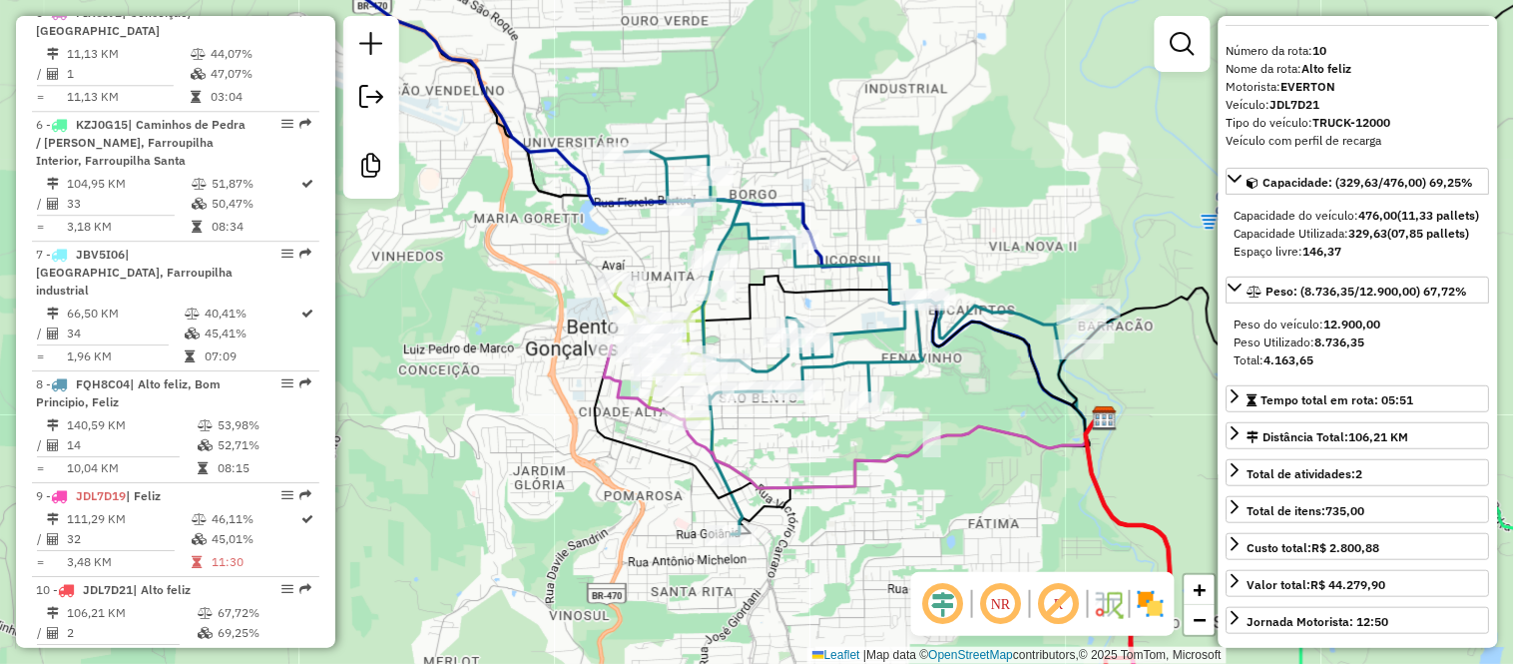
drag, startPoint x: 882, startPoint y: 152, endPoint x: 919, endPoint y: 193, distance: 55.1
click at [919, 193] on div "Janela de atendimento Grade de atendimento Capacidade Transportadoras Veículos …" at bounding box center [757, 332] width 1514 height 664
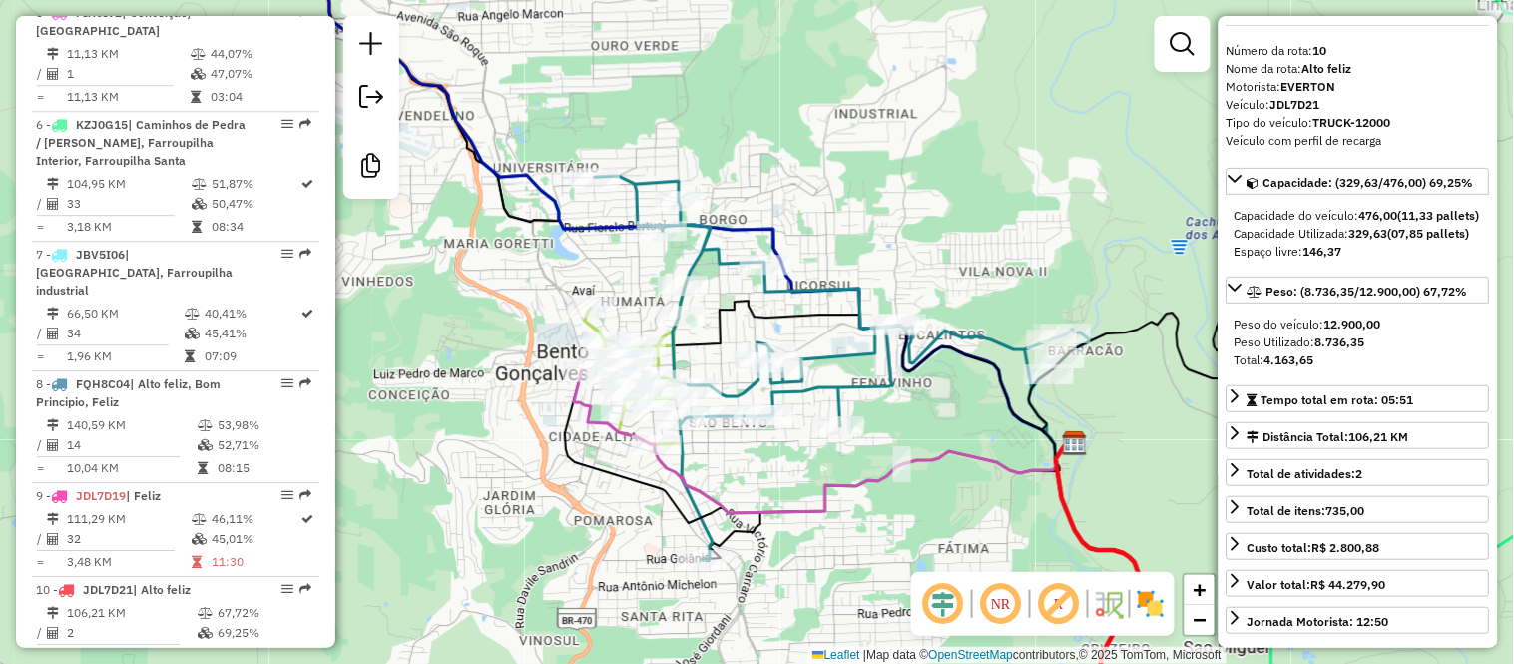
drag, startPoint x: 835, startPoint y: 142, endPoint x: 798, endPoint y: 131, distance: 38.5
click at [798, 131] on div "Janela de atendimento Grade de atendimento Capacidade Transportadoras Veículos …" at bounding box center [757, 332] width 1514 height 664
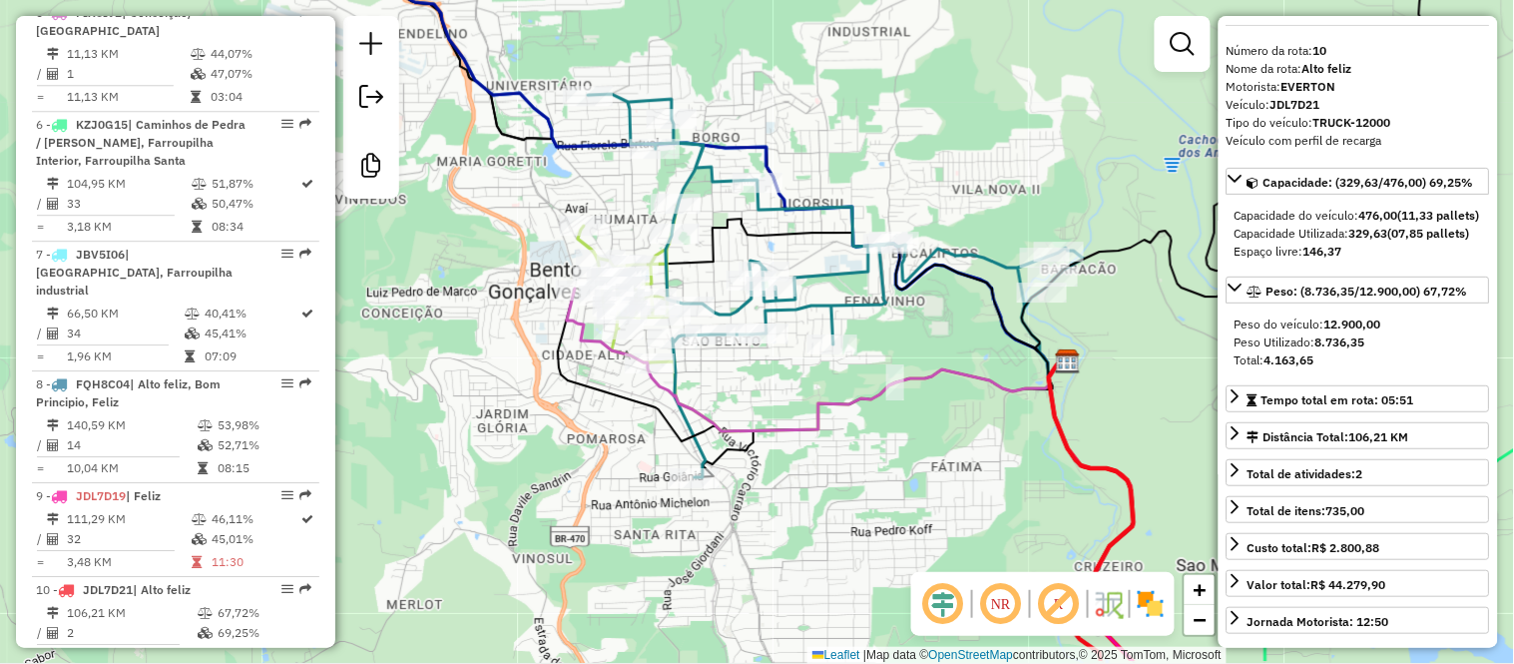
drag, startPoint x: 944, startPoint y: 222, endPoint x: 959, endPoint y: 152, distance: 71.4
click at [959, 152] on div "Janela de atendimento Grade de atendimento Capacidade Transportadoras Veículos …" at bounding box center [757, 332] width 1514 height 664
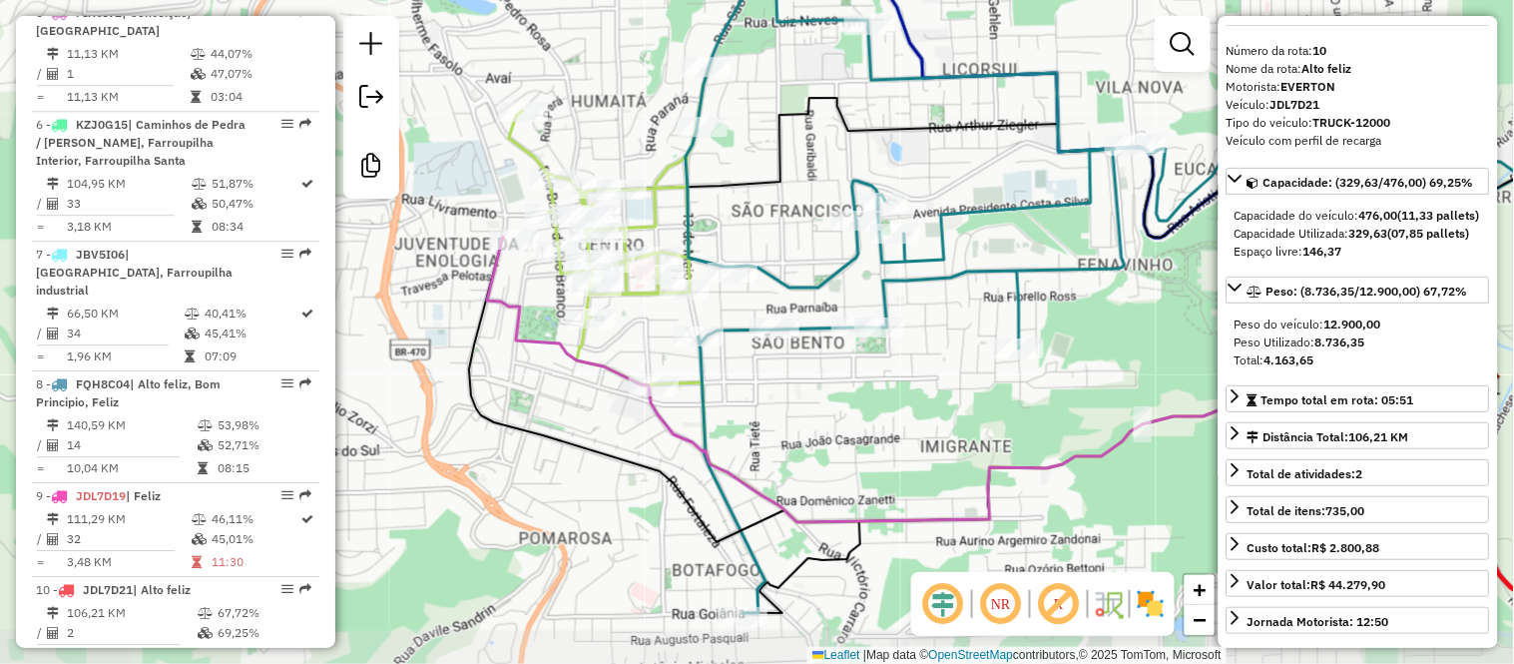
drag, startPoint x: 716, startPoint y: 280, endPoint x: 791, endPoint y: 191, distance: 117.6
click at [791, 191] on div "Janela de atendimento Grade de atendimento Capacidade Transportadoras Veículos …" at bounding box center [757, 332] width 1514 height 664
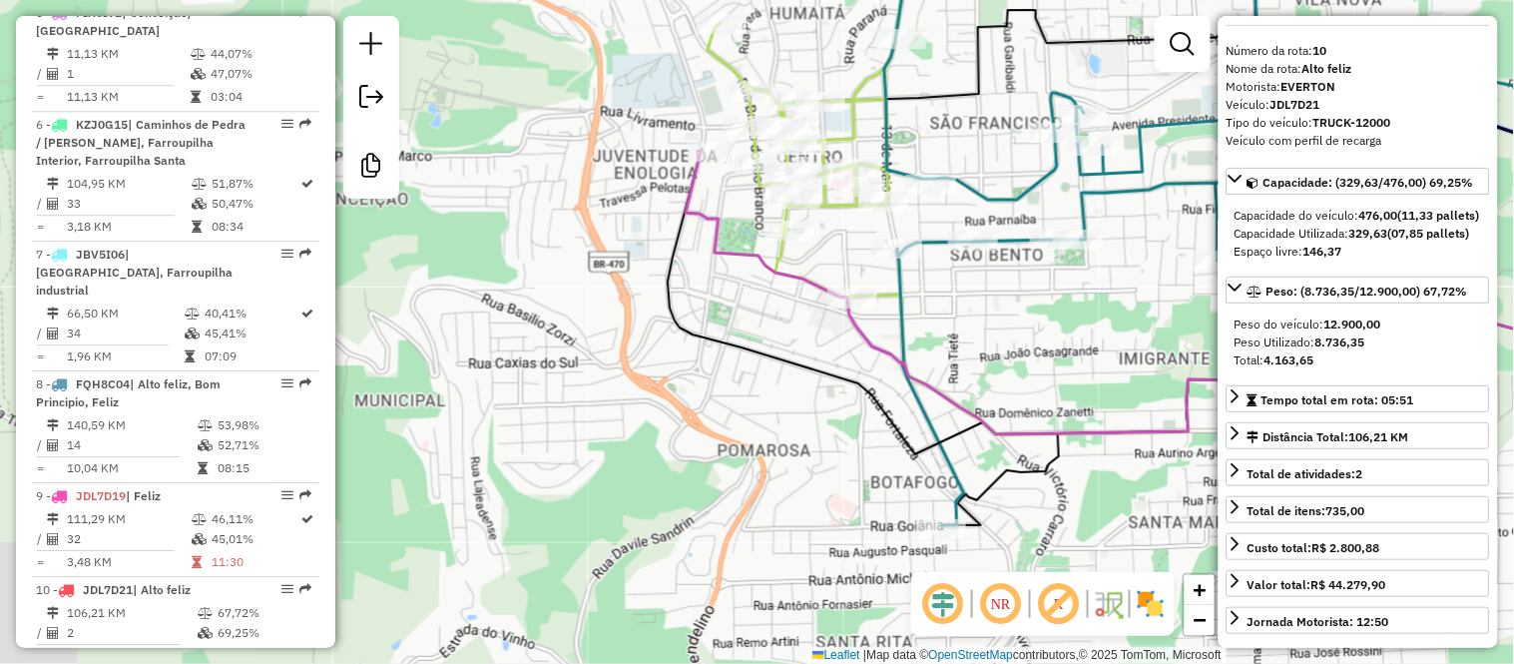
drag, startPoint x: 791, startPoint y: 194, endPoint x: 990, endPoint y: 106, distance: 217.2
click at [990, 106] on div "Janela de atendimento Grade de atendimento Capacidade Transportadoras Veículos …" at bounding box center [757, 332] width 1514 height 664
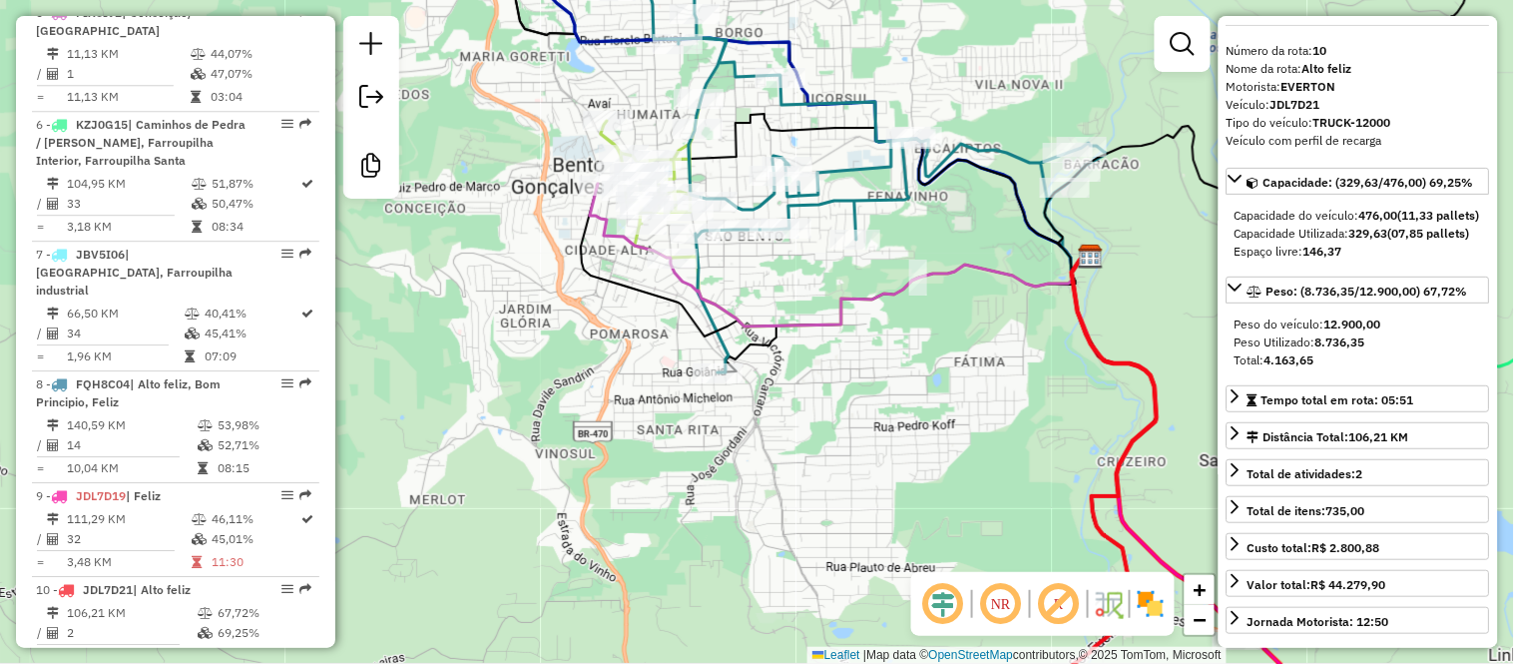
drag, startPoint x: 752, startPoint y: 334, endPoint x: 609, endPoint y: 314, distance: 144.1
click at [609, 314] on div "Janela de atendimento Grade de atendimento Capacidade Transportadoras Veículos …" at bounding box center [757, 332] width 1514 height 664
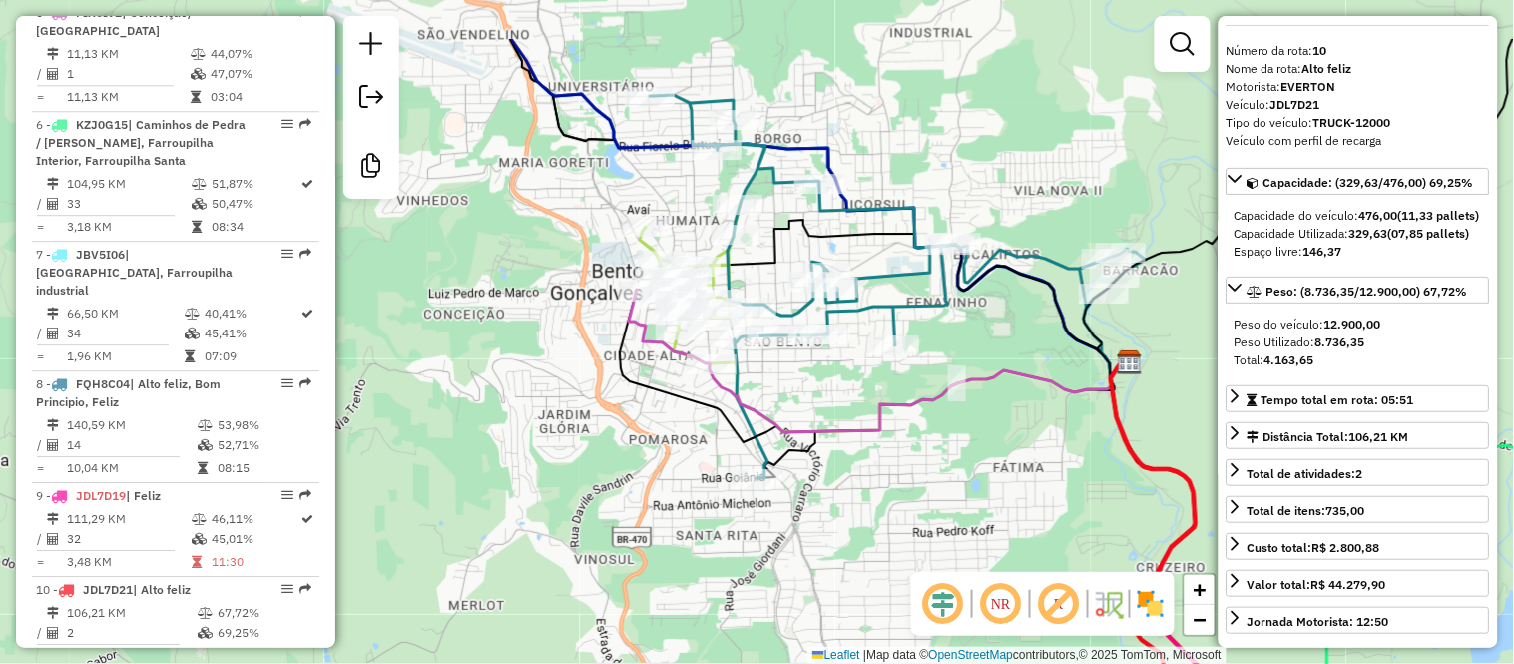
drag, startPoint x: 580, startPoint y: 241, endPoint x: 619, endPoint y: 346, distance: 112.7
click at [620, 346] on icon at bounding box center [872, 365] width 505 height 153
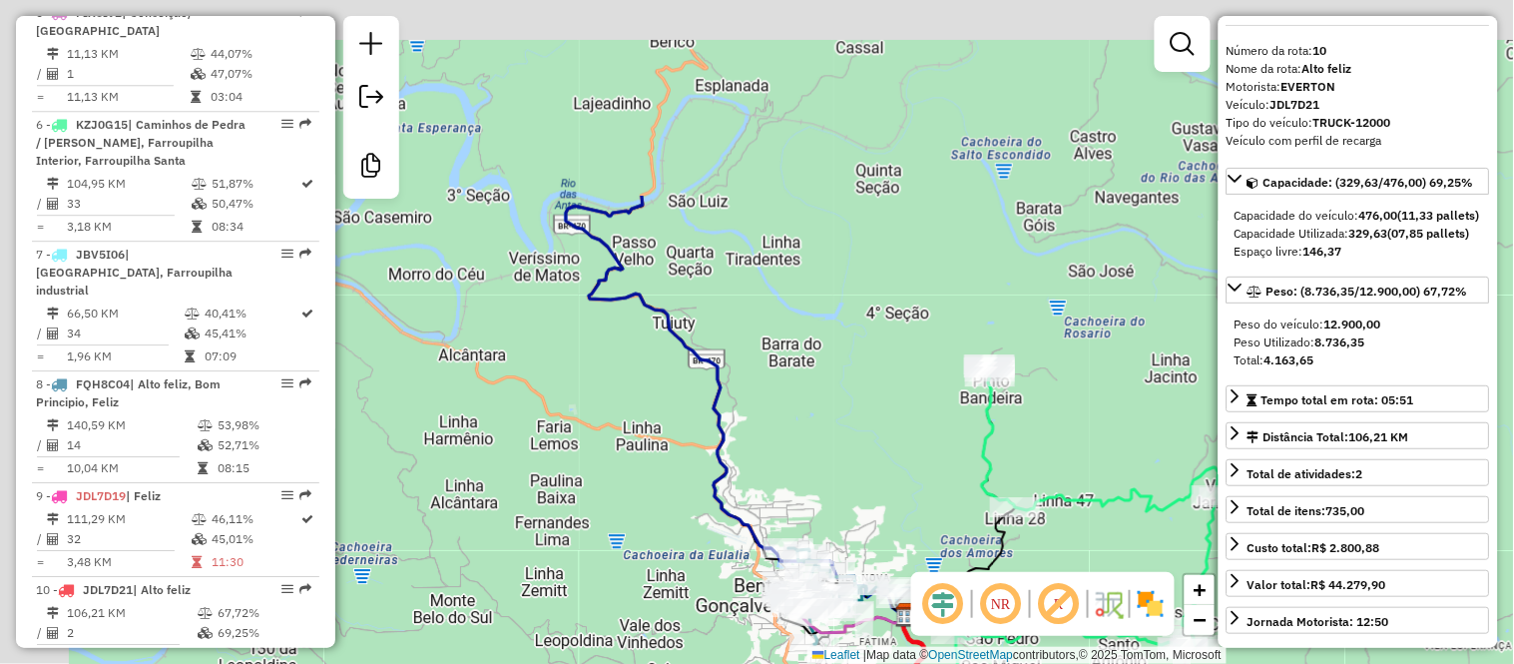
drag, startPoint x: 565, startPoint y: 118, endPoint x: 902, endPoint y: 465, distance: 484.2
click at [902, 465] on div "Janela de atendimento Grade de atendimento Capacidade Transportadoras Veículos …" at bounding box center [757, 332] width 1514 height 664
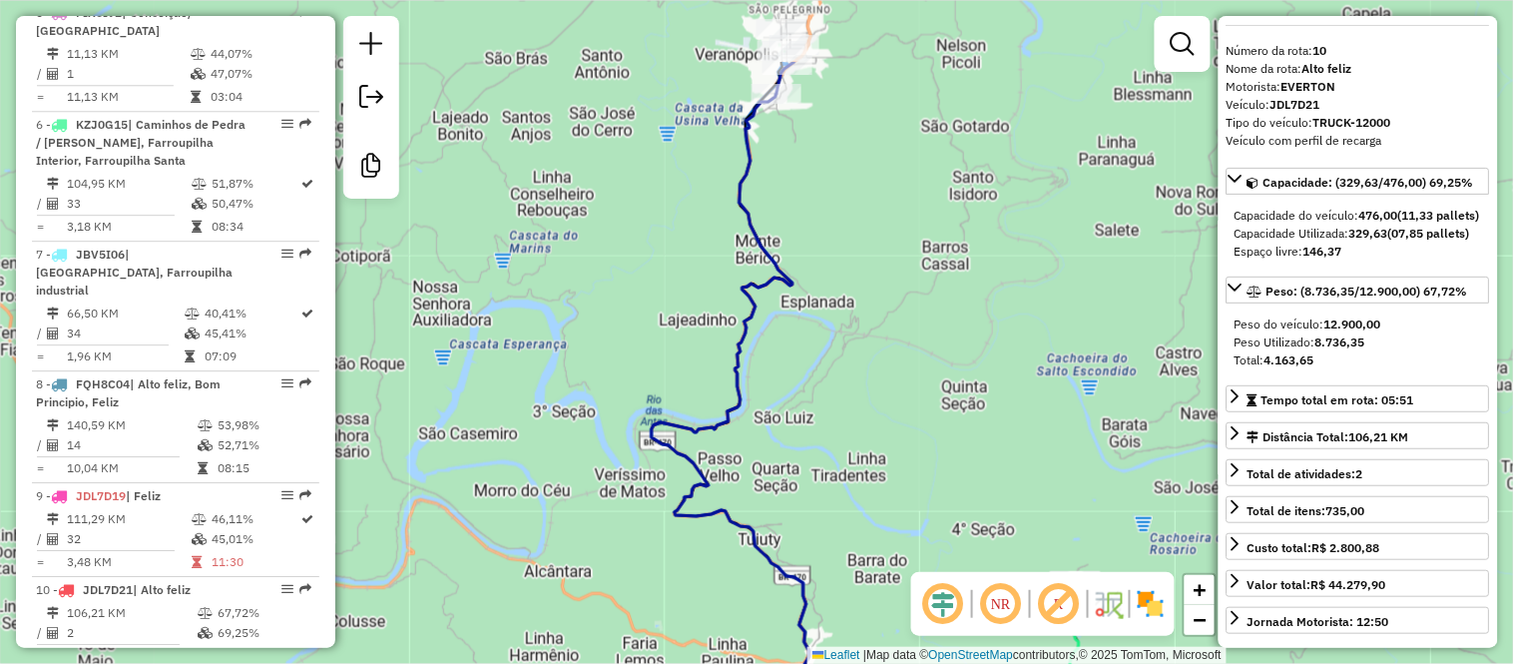
drag, startPoint x: 841, startPoint y: 374, endPoint x: 826, endPoint y: 624, distance: 250.0
click at [826, 624] on div "Janela de atendimento Grade de atendimento Capacidade Transportadoras Veículos …" at bounding box center [757, 332] width 1514 height 664
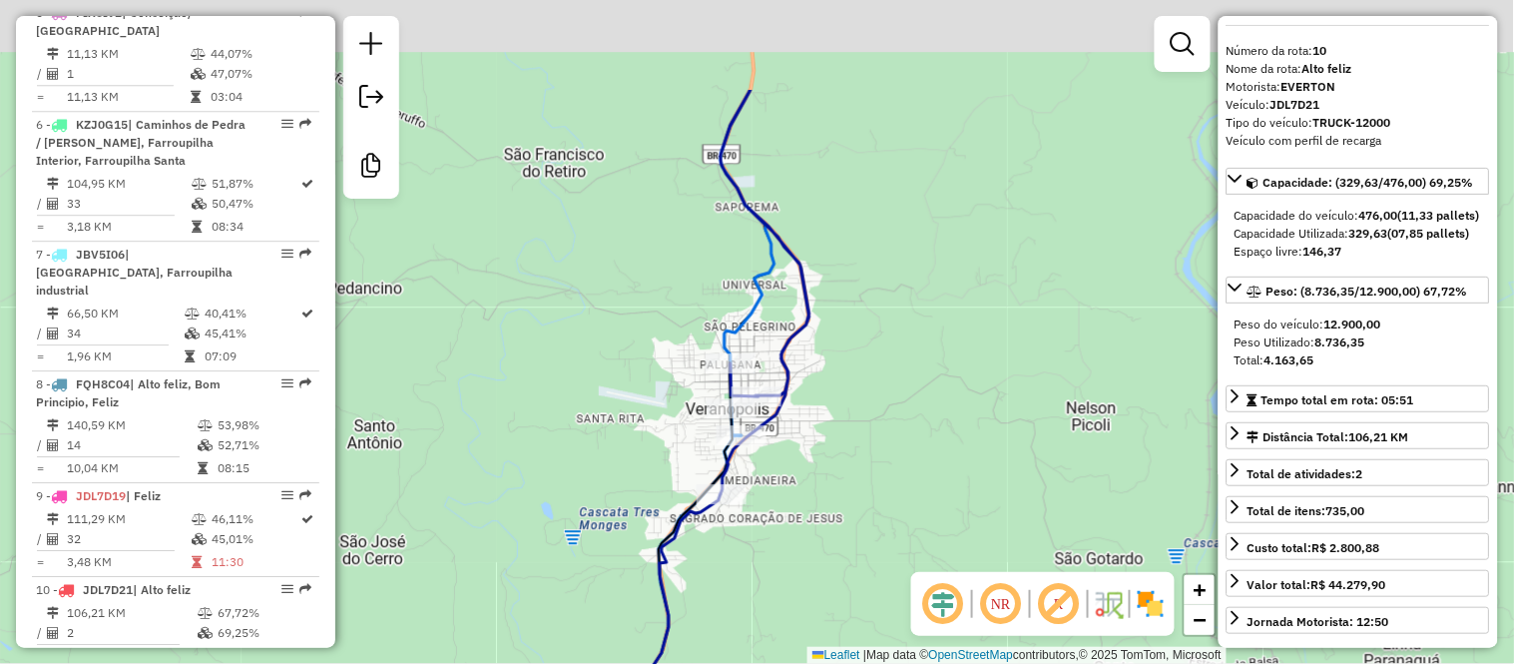
drag, startPoint x: 968, startPoint y: 201, endPoint x: 928, endPoint y: 363, distance: 167.5
click at [928, 363] on div "Janela de atendimento Grade de atendimento Capacidade Transportadoras Veículos …" at bounding box center [757, 332] width 1514 height 664
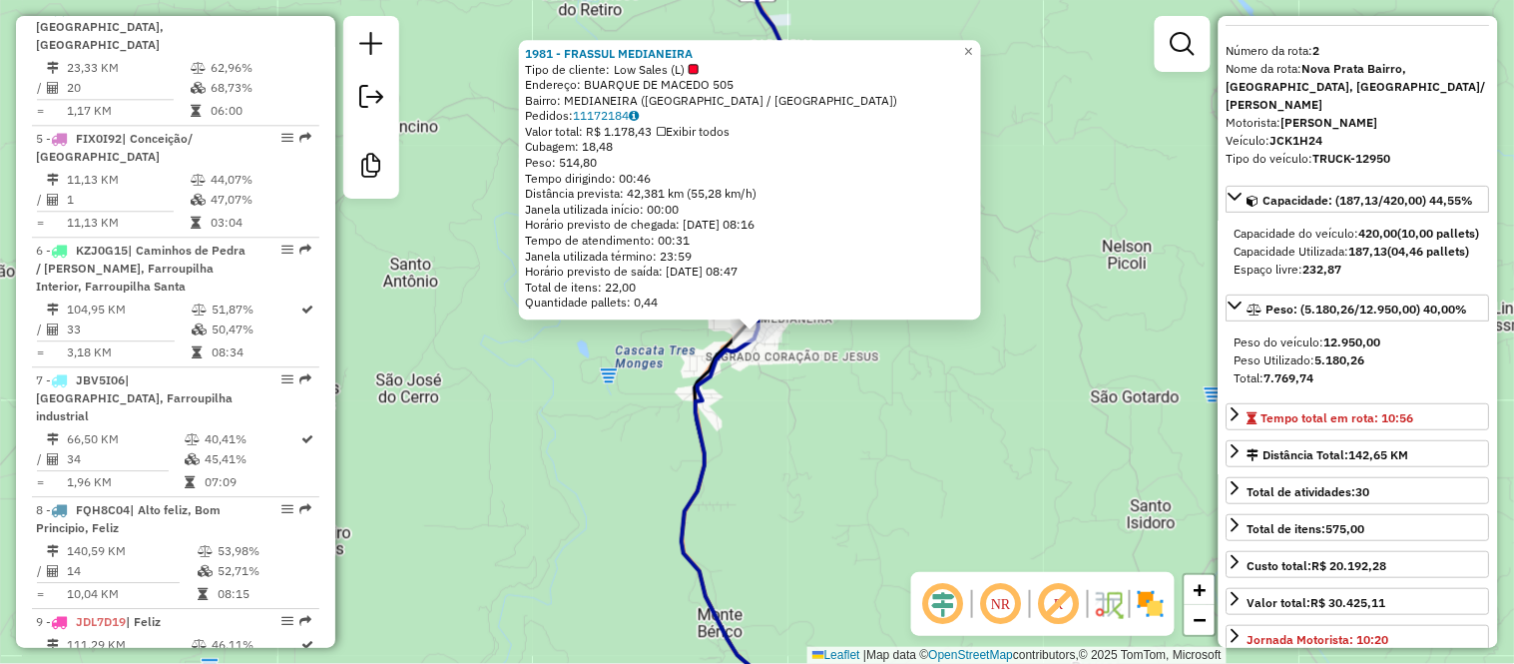
scroll to position [940, 0]
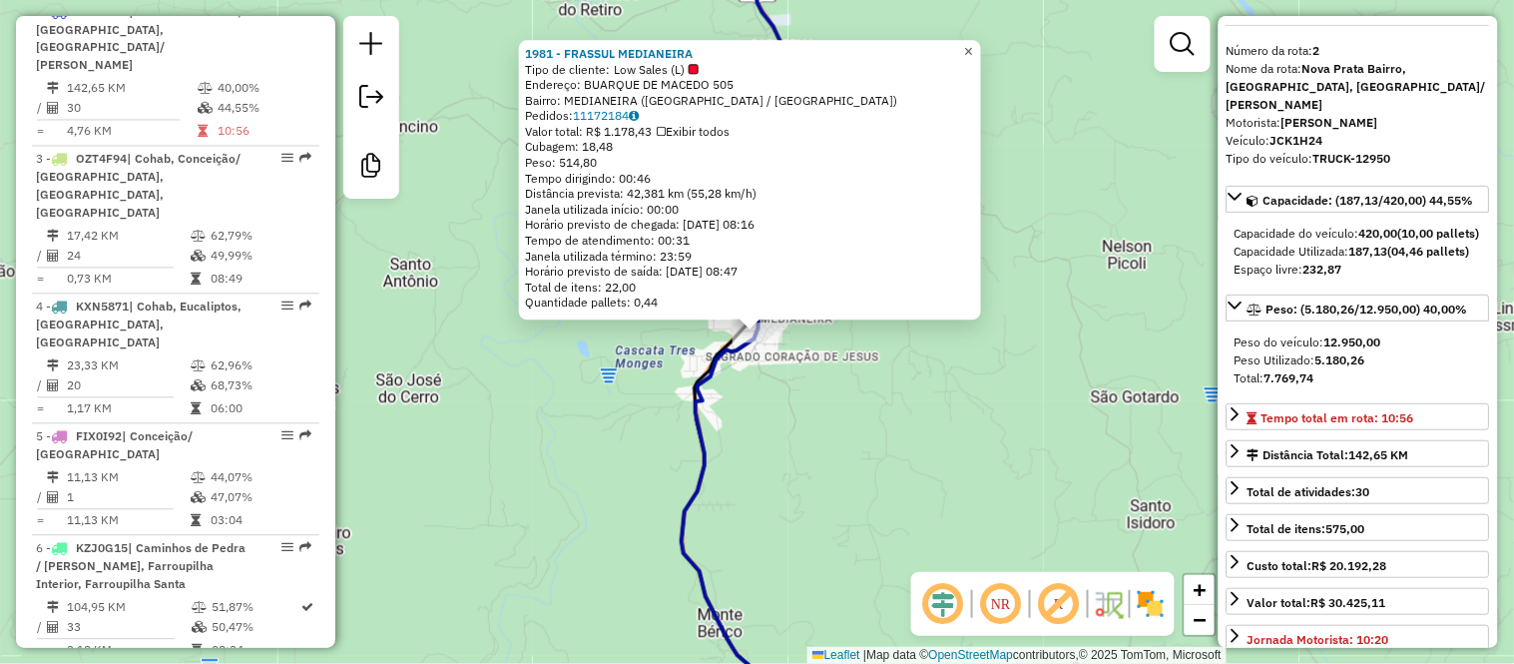
click at [973, 43] on span "×" at bounding box center [968, 51] width 9 height 17
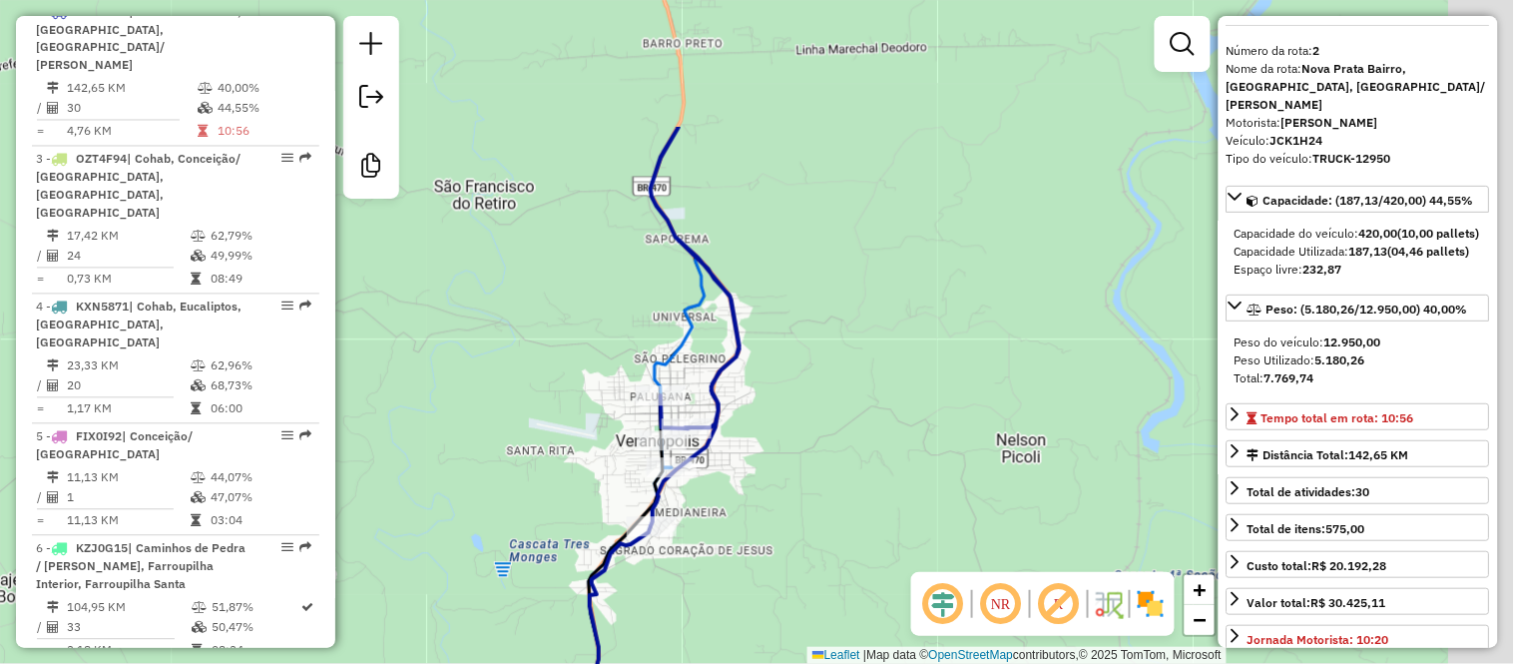
drag, startPoint x: 953, startPoint y: 85, endPoint x: 821, endPoint y: 395, distance: 337.2
click at [821, 394] on div "Janela de atendimento Grade de atendimento Capacidade Transportadoras Veículos …" at bounding box center [757, 332] width 1514 height 664
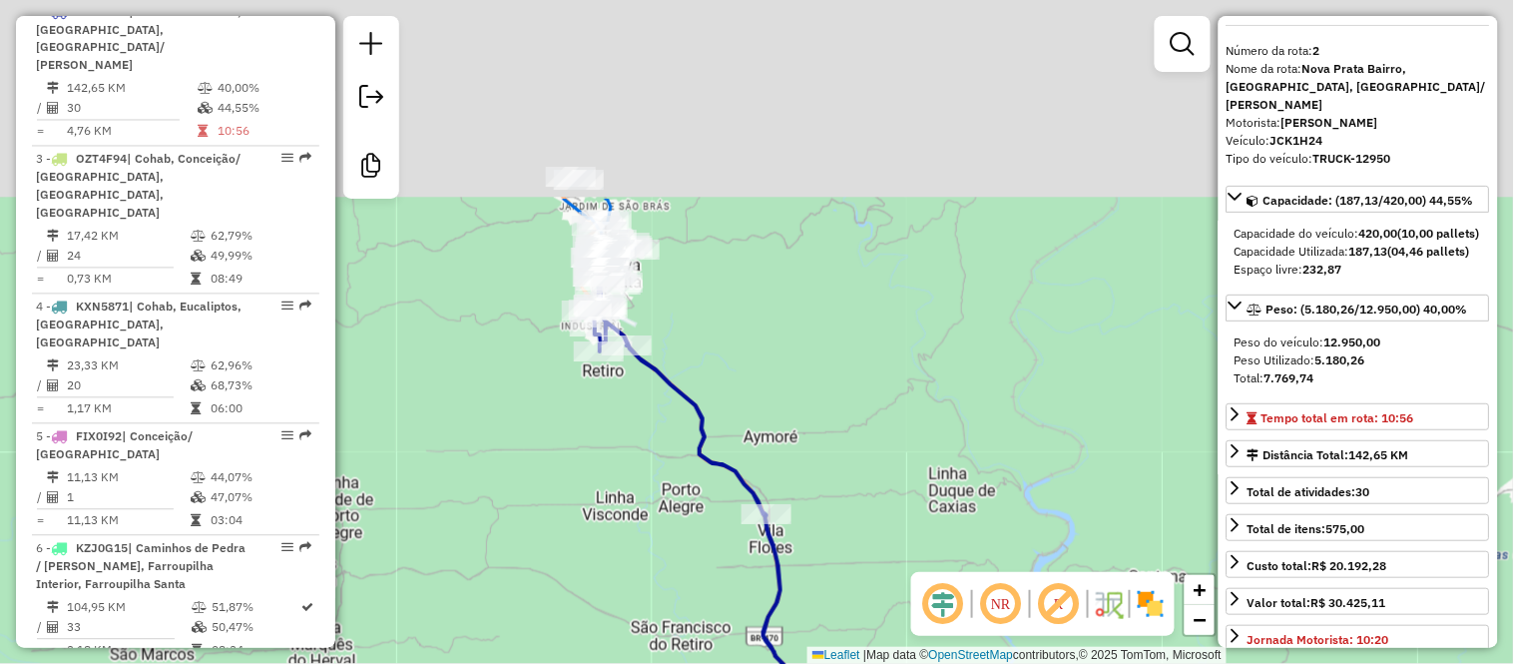
drag, startPoint x: 766, startPoint y: 142, endPoint x: 816, endPoint y: 409, distance: 272.1
click at [816, 409] on div "Janela de atendimento Grade de atendimento Capacidade Transportadoras Veículos …" at bounding box center [757, 332] width 1514 height 664
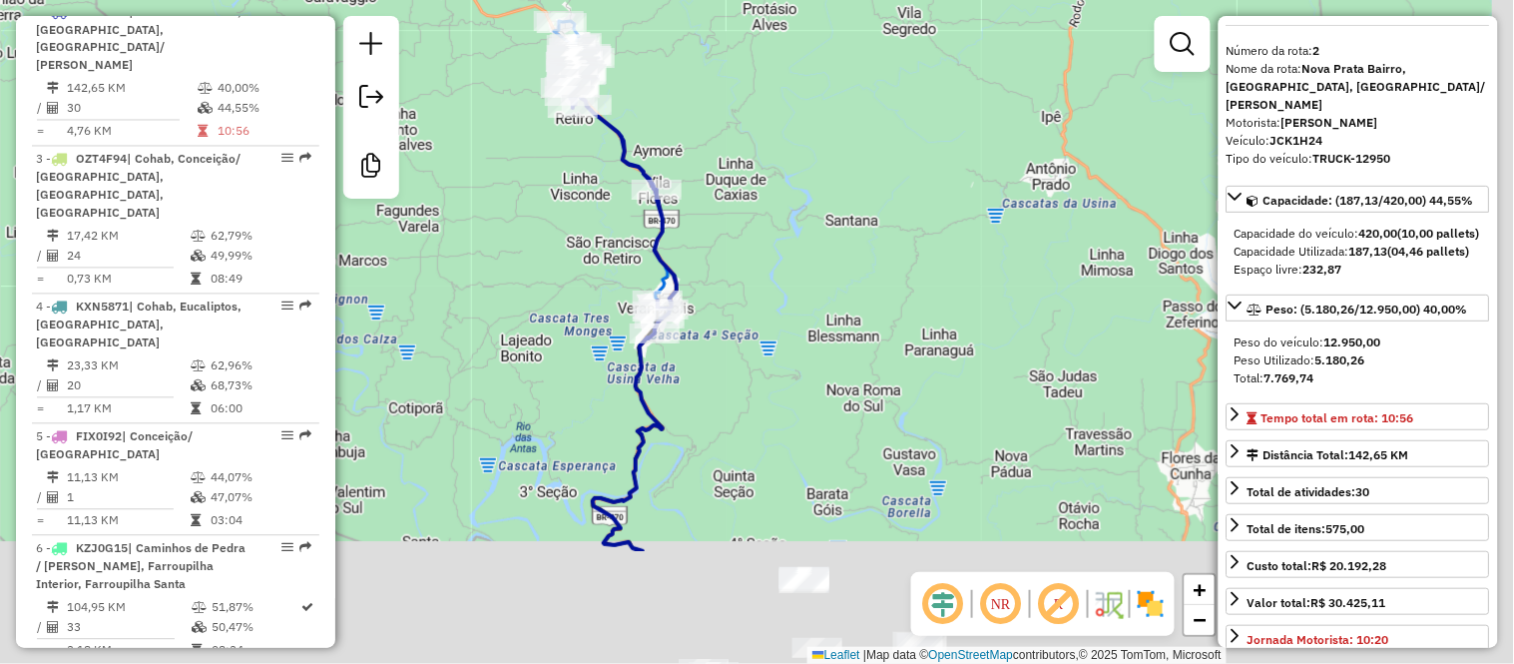
drag, startPoint x: 824, startPoint y: 310, endPoint x: 679, endPoint y: 115, distance: 243.9
click at [679, 115] on div "Janela de atendimento Grade de atendimento Capacidade Transportadoras Veículos …" at bounding box center [757, 332] width 1514 height 664
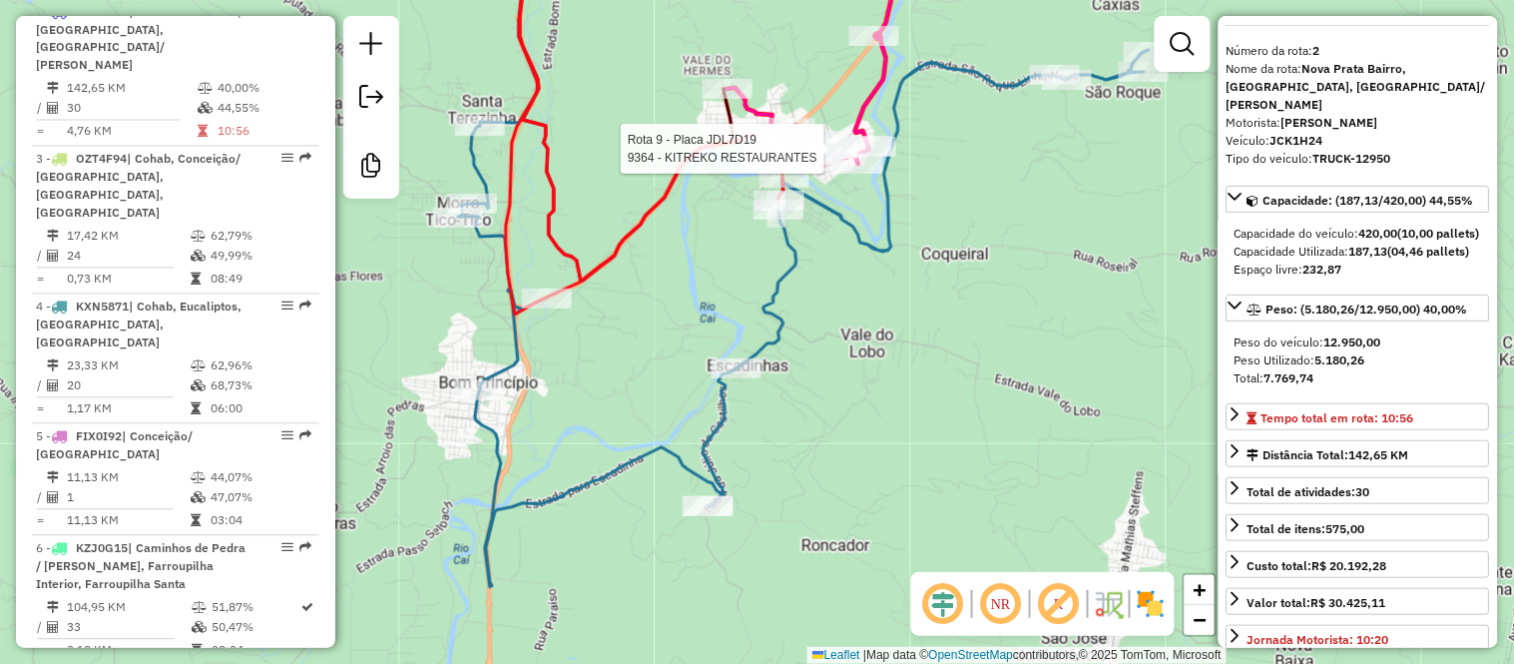
drag, startPoint x: 929, startPoint y: 247, endPoint x: 900, endPoint y: 329, distance: 87.7
click at [900, 329] on div "Rota 10 - Placa JDL7D21 7437 - WA ATACADO Rota 9 - Placa JDL7D19 9364 - KITREKO…" at bounding box center [757, 332] width 1514 height 664
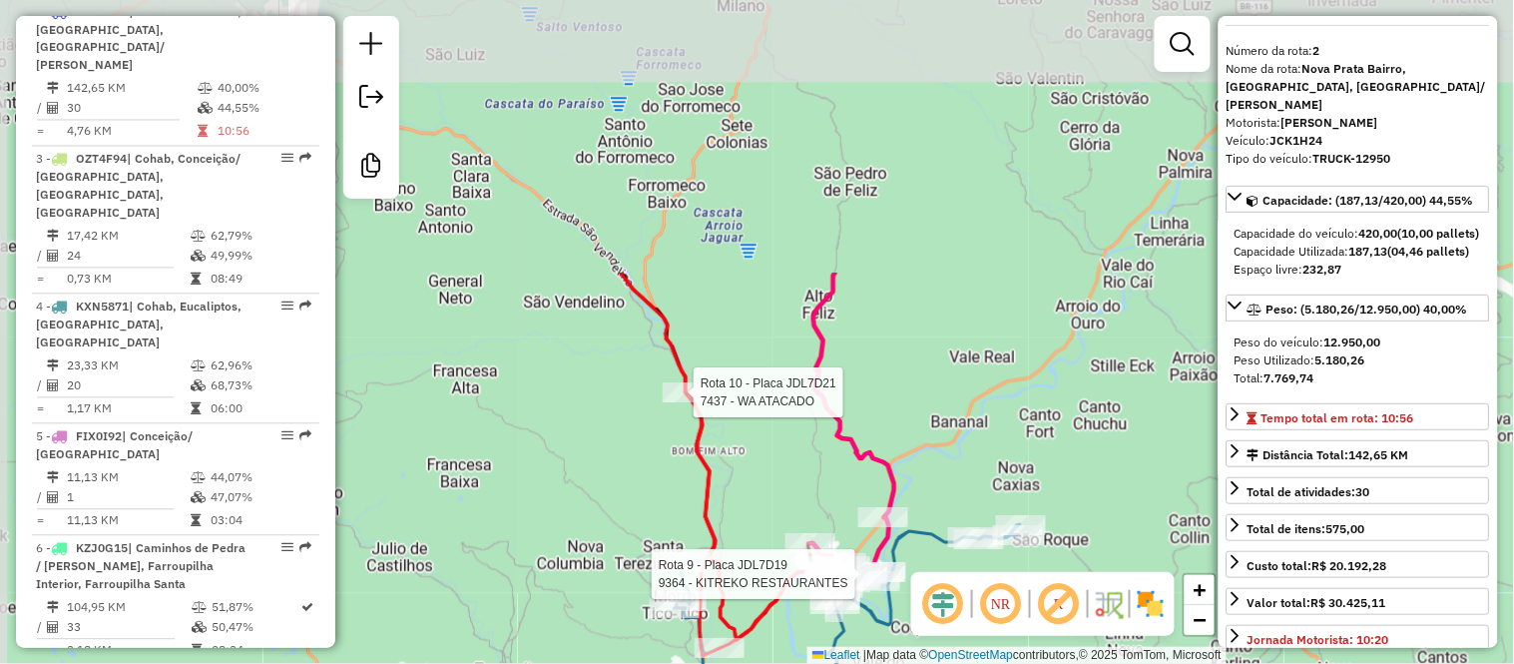
drag, startPoint x: 922, startPoint y: 75, endPoint x: 929, endPoint y: 411, distance: 336.4
click at [929, 411] on div "Rota 10 - Placa JDL7D21 7437 - WA ATACADO Rota 9 - Placa JDL7D19 9364 - KITREKO…" at bounding box center [757, 332] width 1514 height 664
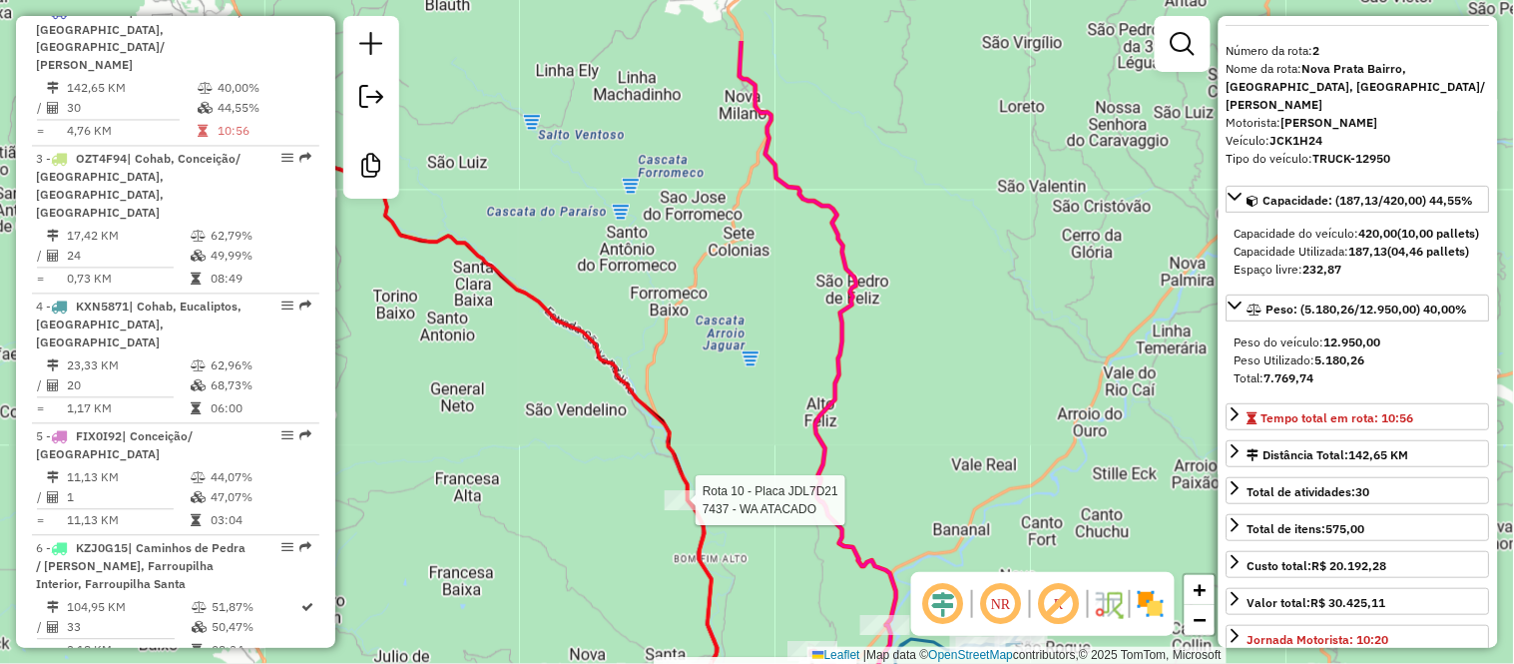
drag, startPoint x: 900, startPoint y: 225, endPoint x: 926, endPoint y: 407, distance: 184.5
click at [914, 377] on div "Rota 10 - Placa JDL7D21 7437 - WA ATACADO Rota 9 - Placa JDL7D19 9364 - KITREKO…" at bounding box center [757, 332] width 1514 height 664
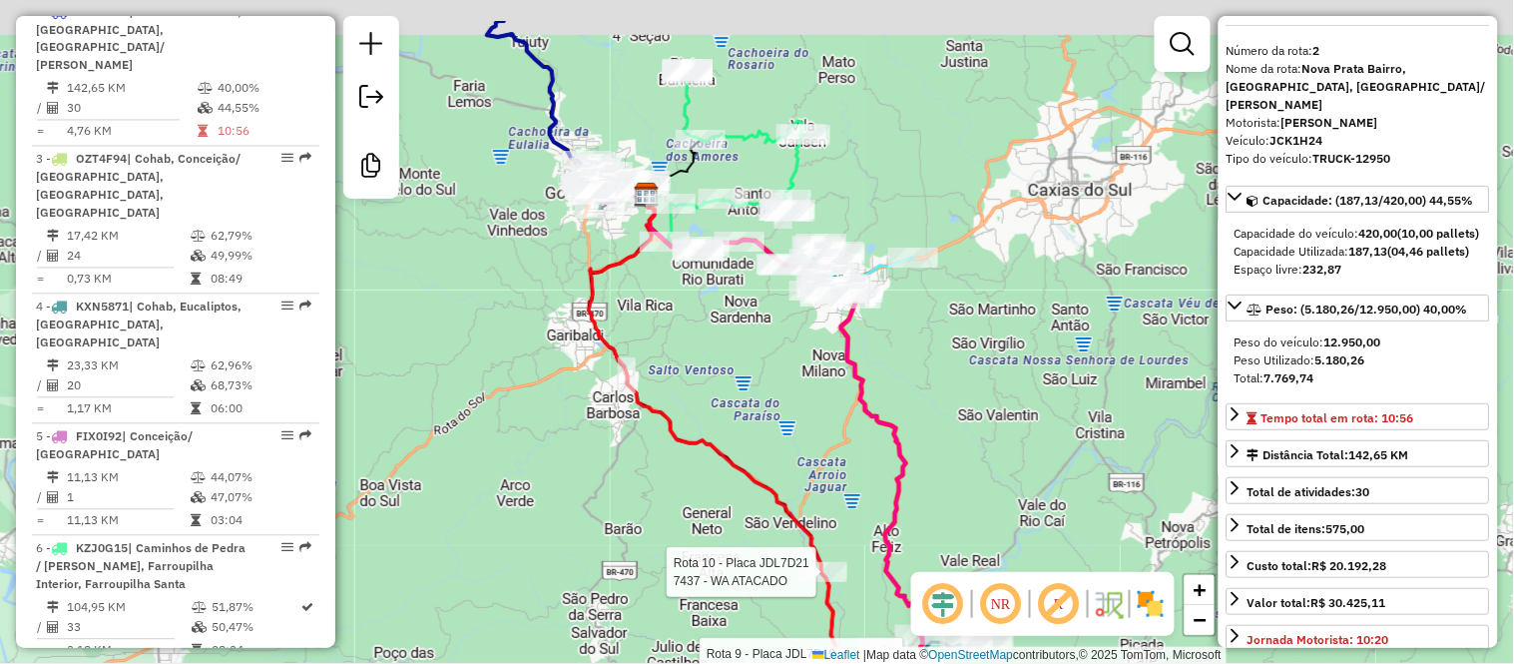
drag, startPoint x: 905, startPoint y: 88, endPoint x: 908, endPoint y: 176, distance: 87.9
click at [908, 176] on div "Rota 10 - Placa JDL7D21 7437 - WA ATACADO Rota 9 - Placa JDL7D19 9364 - KITREKO…" at bounding box center [757, 332] width 1514 height 664
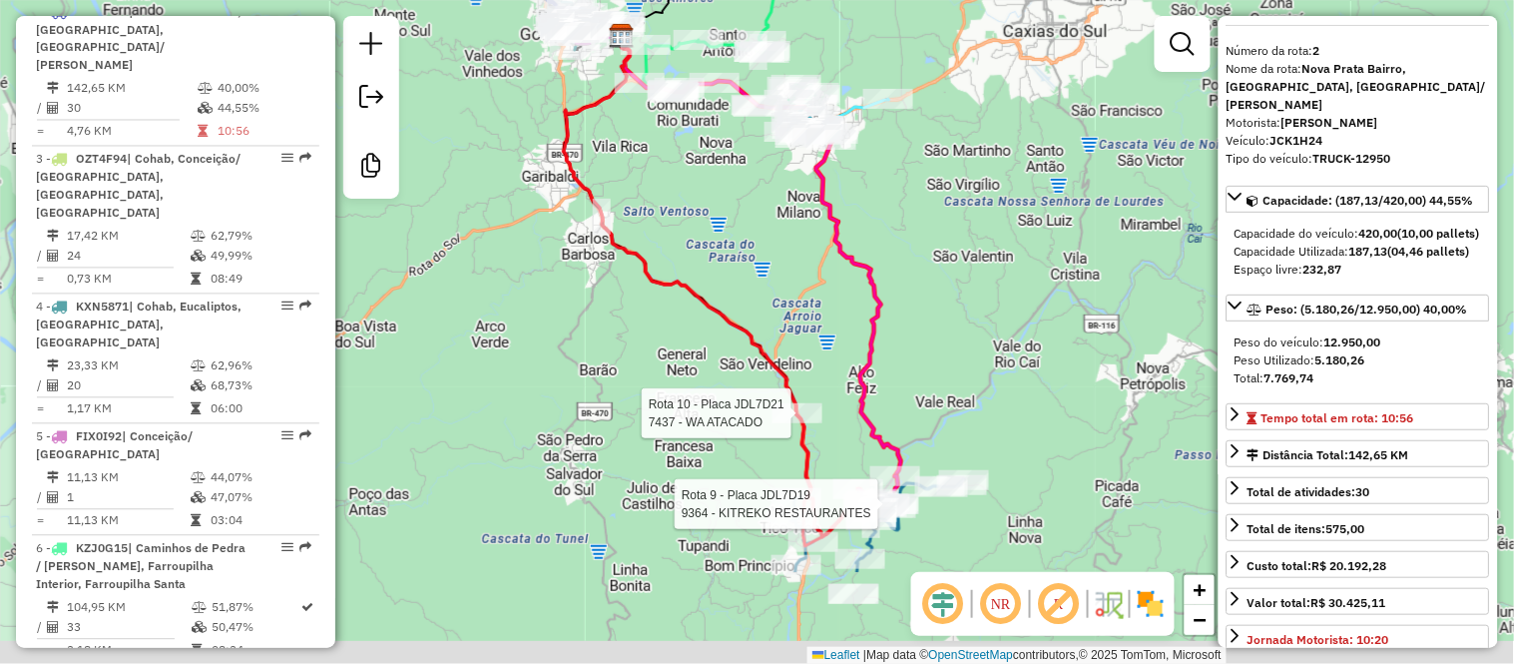
drag, startPoint x: 989, startPoint y: 453, endPoint x: 964, endPoint y: 294, distance: 160.6
click at [964, 294] on div "Rota 10 - Placa JDL7D21 7437 - WA ATACADO Rota 9 - Placa JDL7D19 9364 - KITREKO…" at bounding box center [757, 332] width 1514 height 664
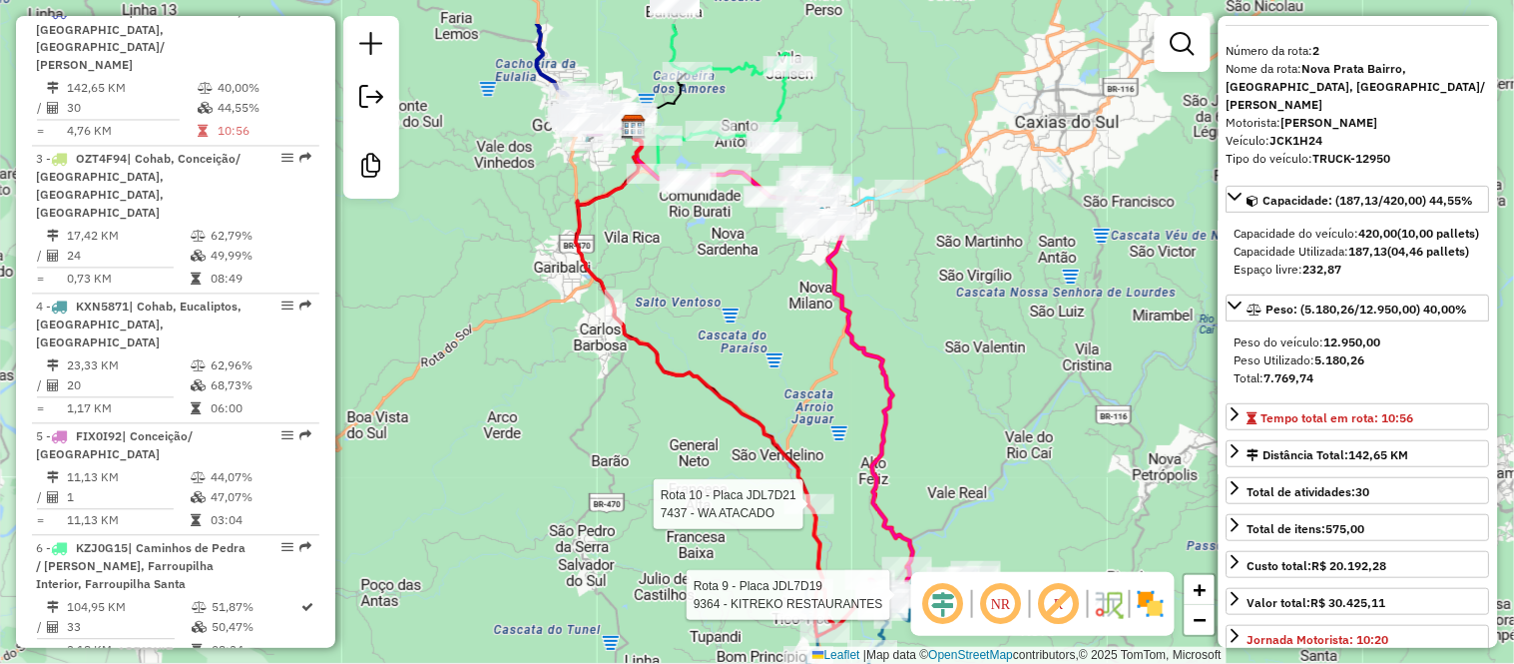
drag, startPoint x: 956, startPoint y: 188, endPoint x: 969, endPoint y: 380, distance: 193.1
click at [981, 392] on div "Rota 10 - Placa JDL7D21 7437 - WA ATACADO Rota 9 - Placa JDL7D19 9364 - KITREKO…" at bounding box center [757, 332] width 1514 height 664
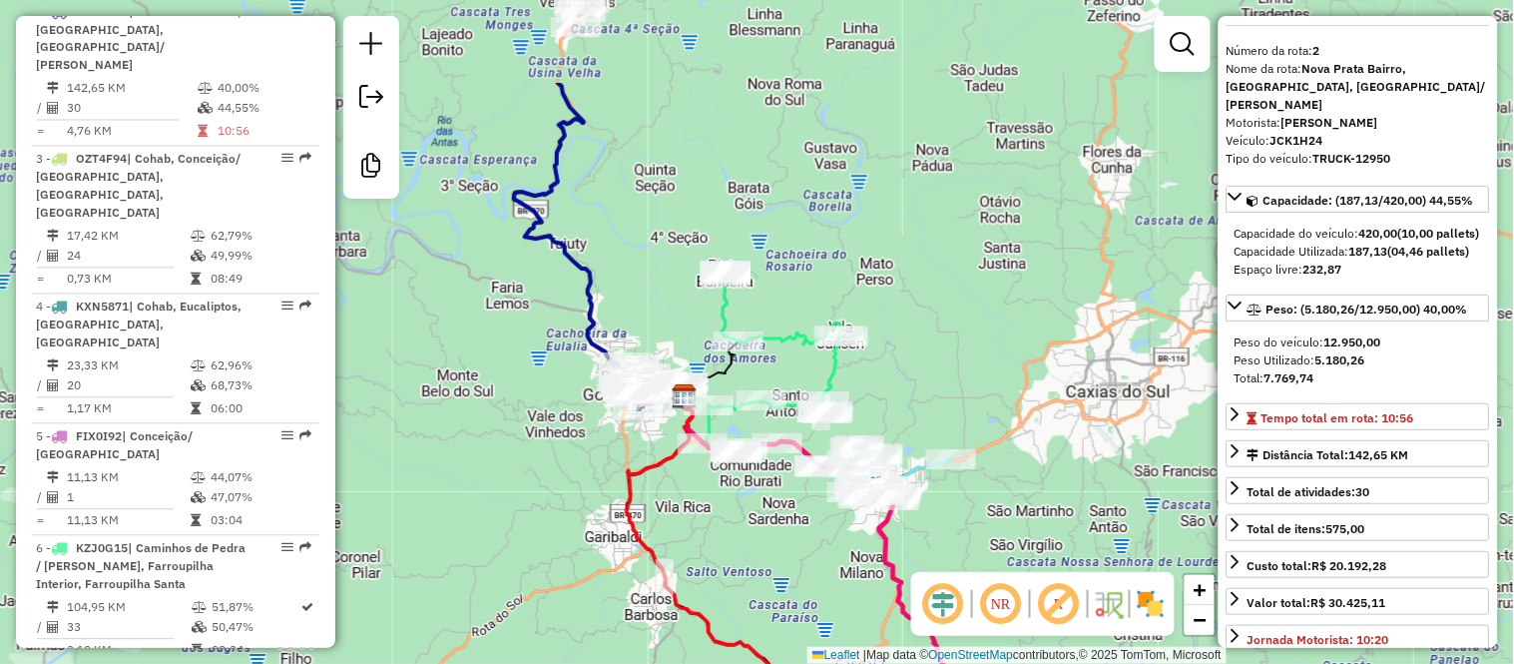
drag, startPoint x: 896, startPoint y: 218, endPoint x: 935, endPoint y: 371, distance: 158.5
click at [935, 371] on div "Rota 10 - Placa JDL7D21 7437 - WA ATACADO Rota 9 - Placa JDL7D19 9364 - KITREKO…" at bounding box center [757, 332] width 1514 height 664
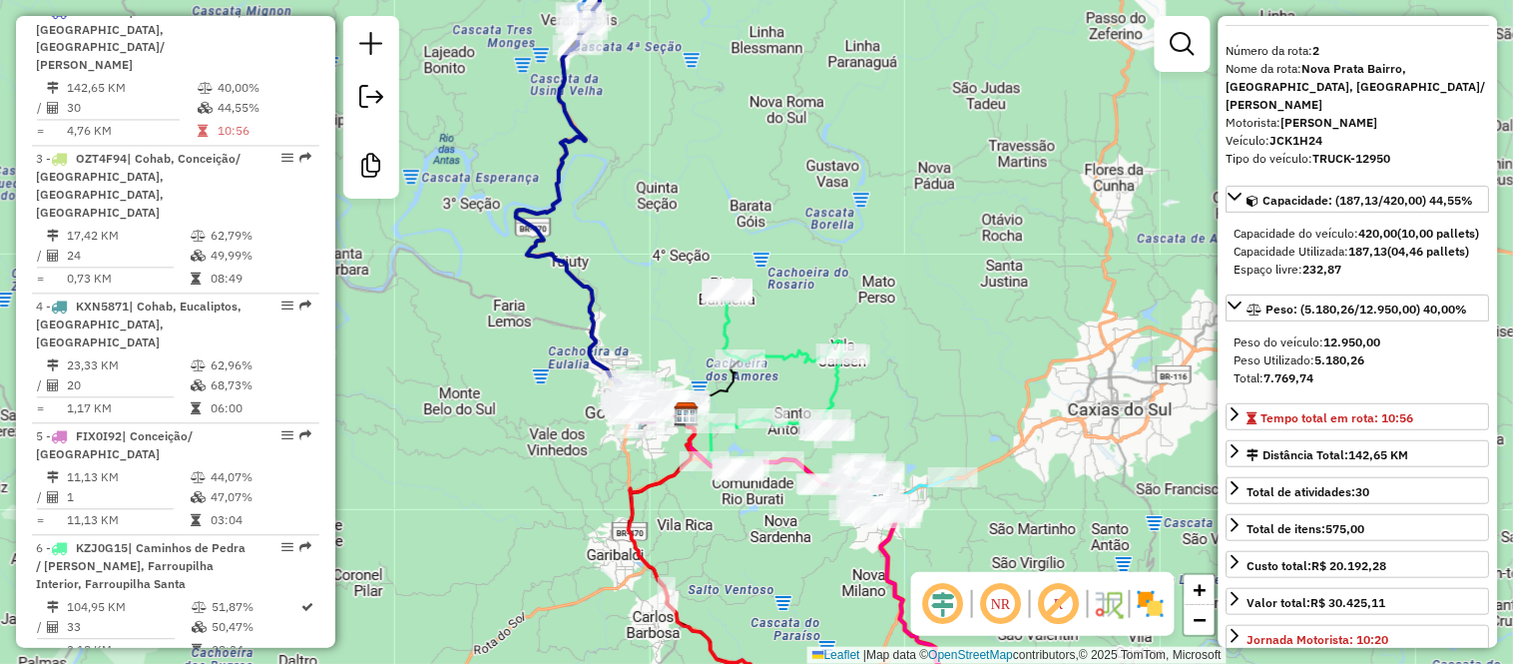
drag, startPoint x: 772, startPoint y: 144, endPoint x: 844, endPoint y: 299, distance: 171.5
click at [844, 299] on div "Rota 10 - Placa JDL7D21 7437 - WA ATACADO Rota 9 - Placa JDL7D19 9364 - KITREKO…" at bounding box center [757, 332] width 1514 height 664
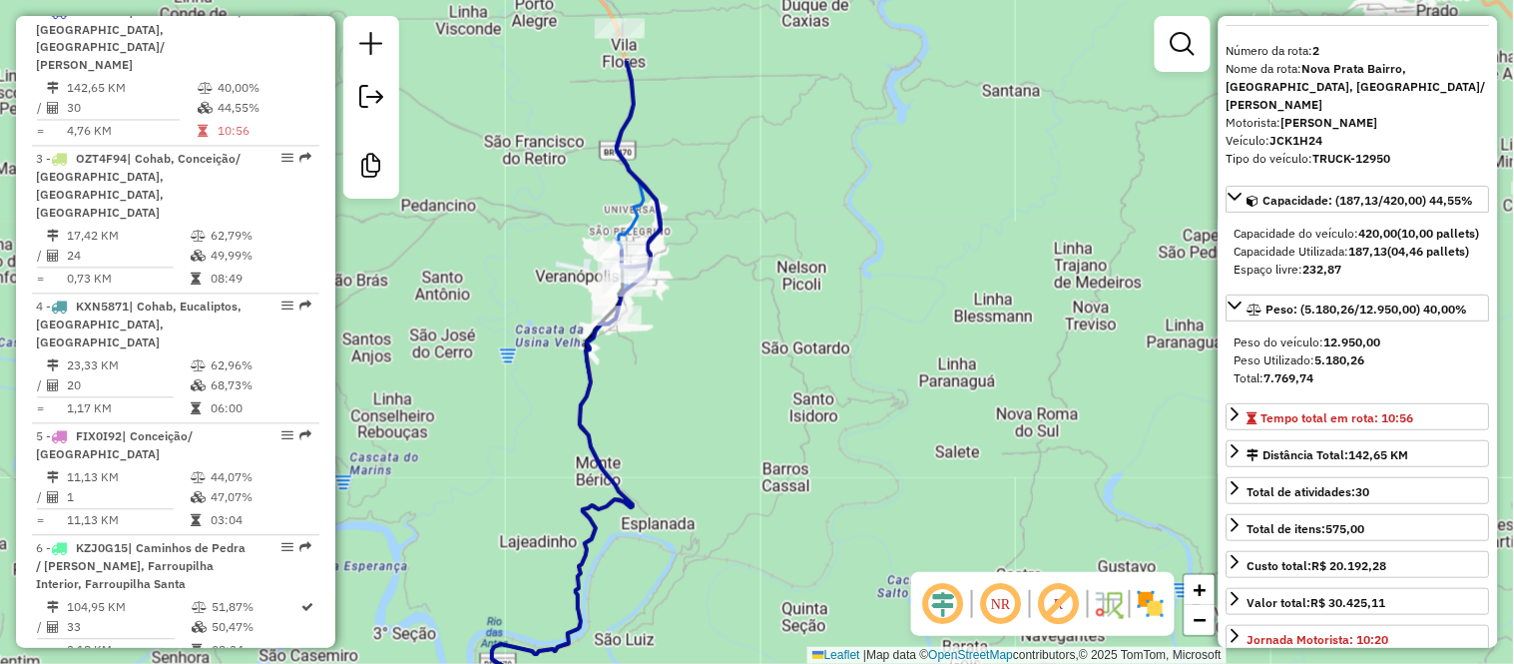
drag, startPoint x: 661, startPoint y: 107, endPoint x: 752, endPoint y: 228, distance: 151.1
click at [752, 228] on div "Rota 10 - Placa JDL7D21 7437 - WA ATACADO Rota 9 - Placa JDL7D19 9364 - KITREKO…" at bounding box center [757, 332] width 1514 height 664
